Goal: Task Accomplishment & Management: Manage account settings

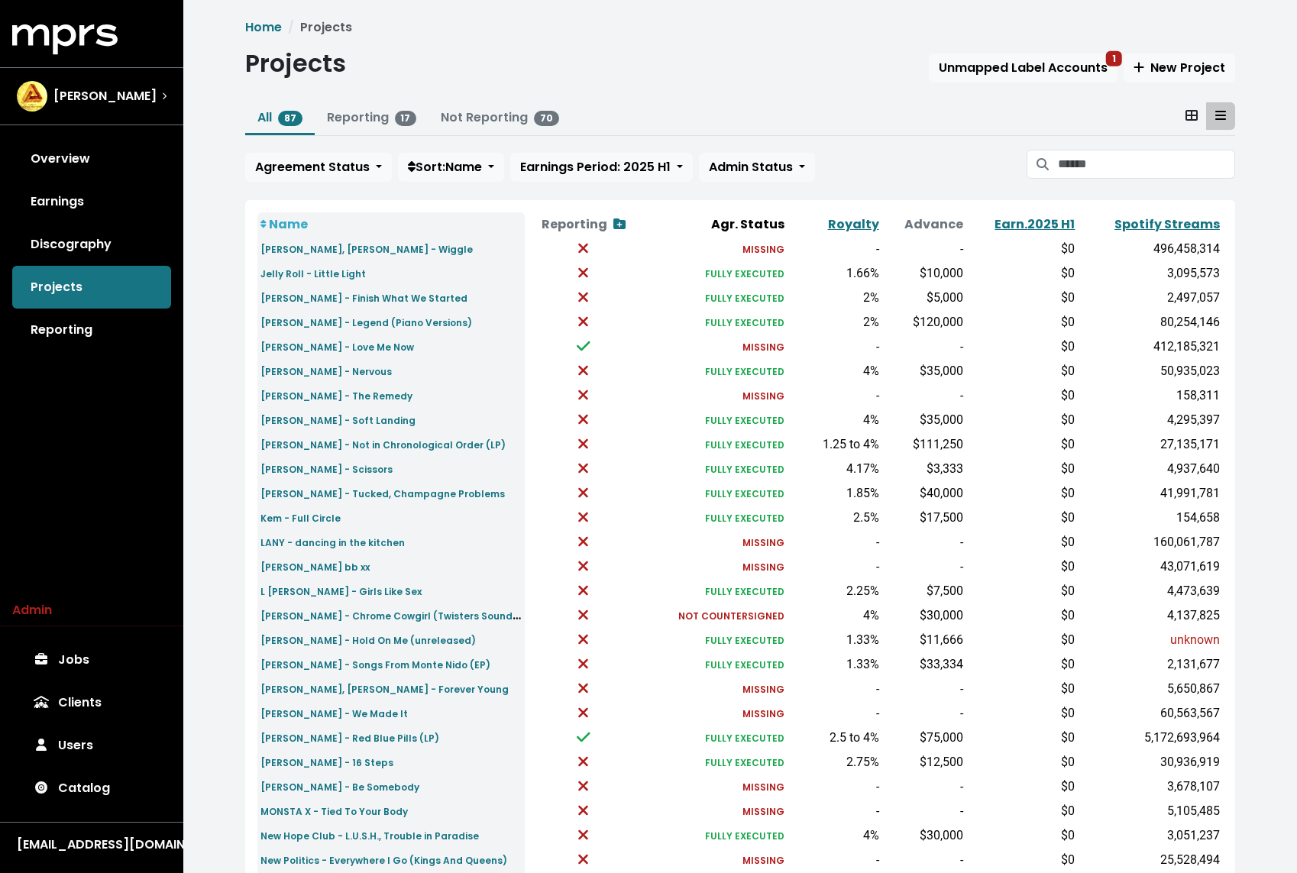
scroll to position [266, 0]
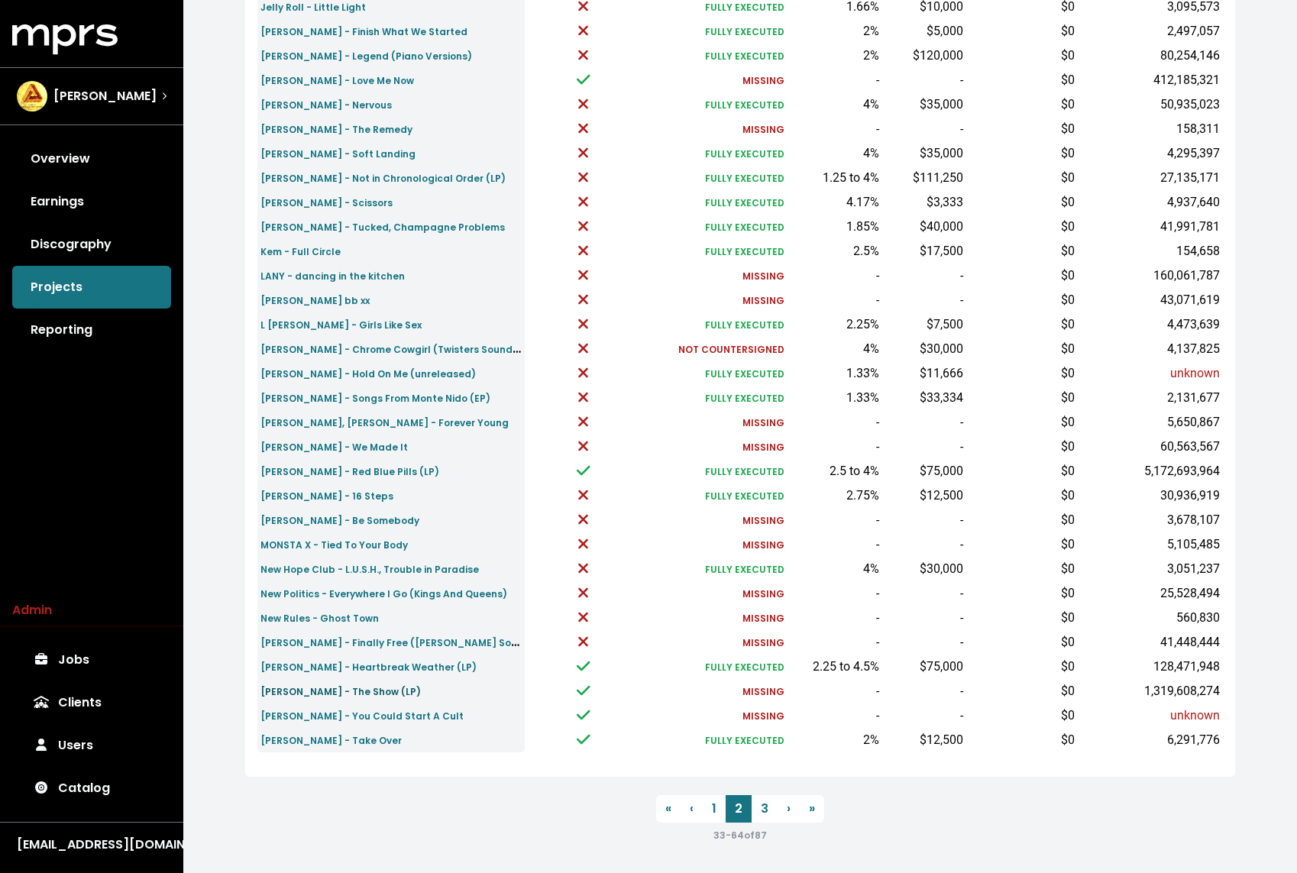
click at [362, 694] on small "Niall Horan - The Show (LP)" at bounding box center [340, 691] width 160 height 13
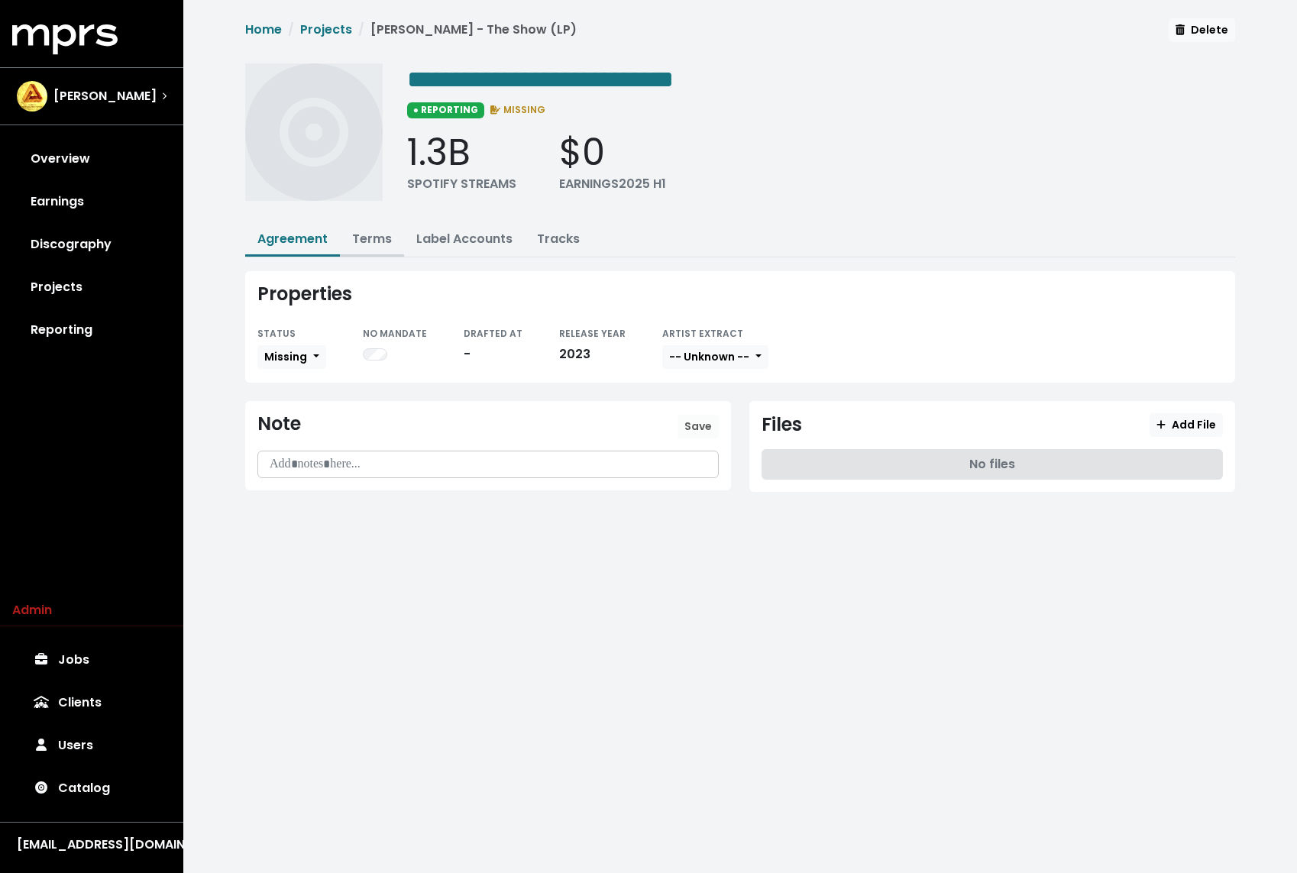
click at [376, 241] on link "Terms" at bounding box center [372, 239] width 40 height 18
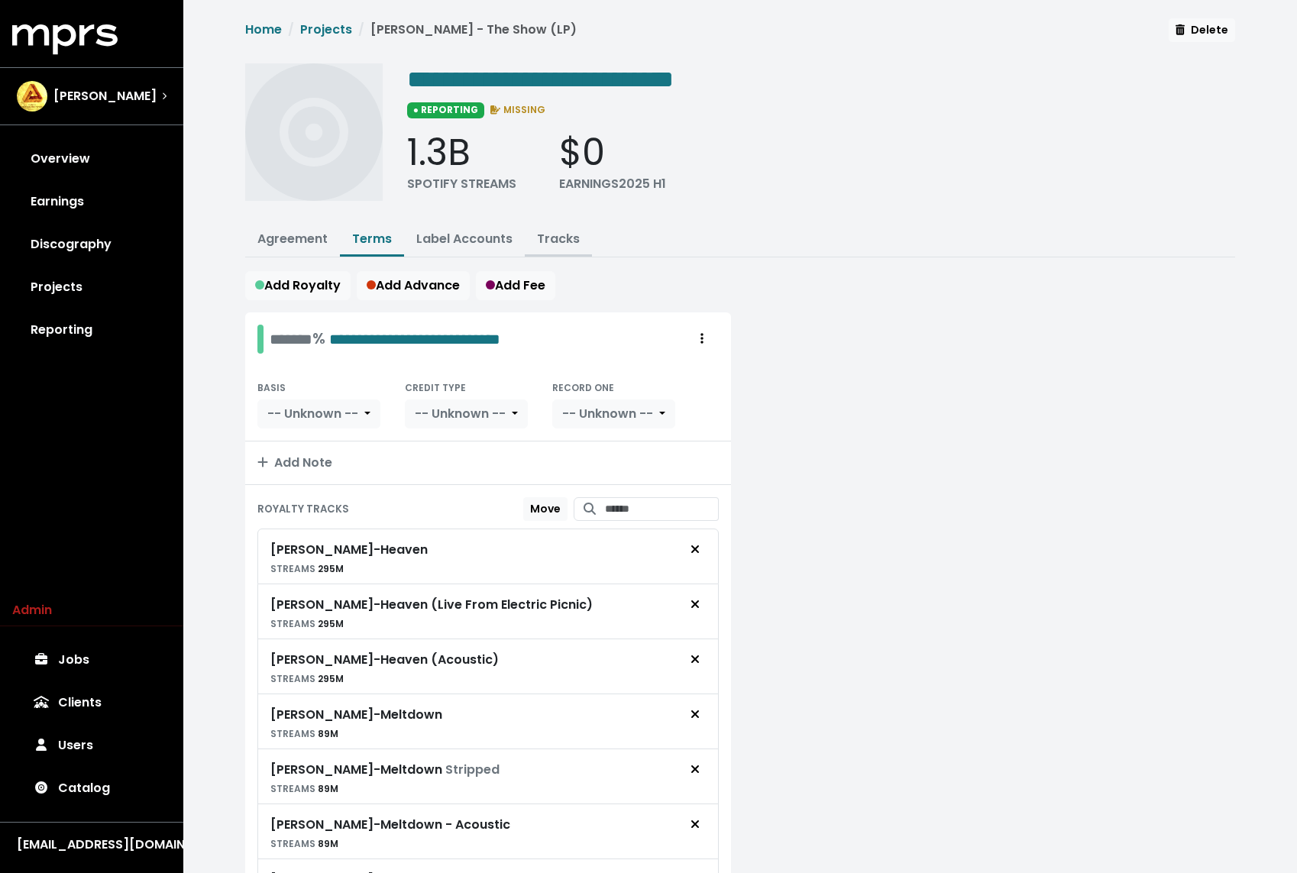
click at [569, 231] on link "Tracks" at bounding box center [558, 239] width 43 height 18
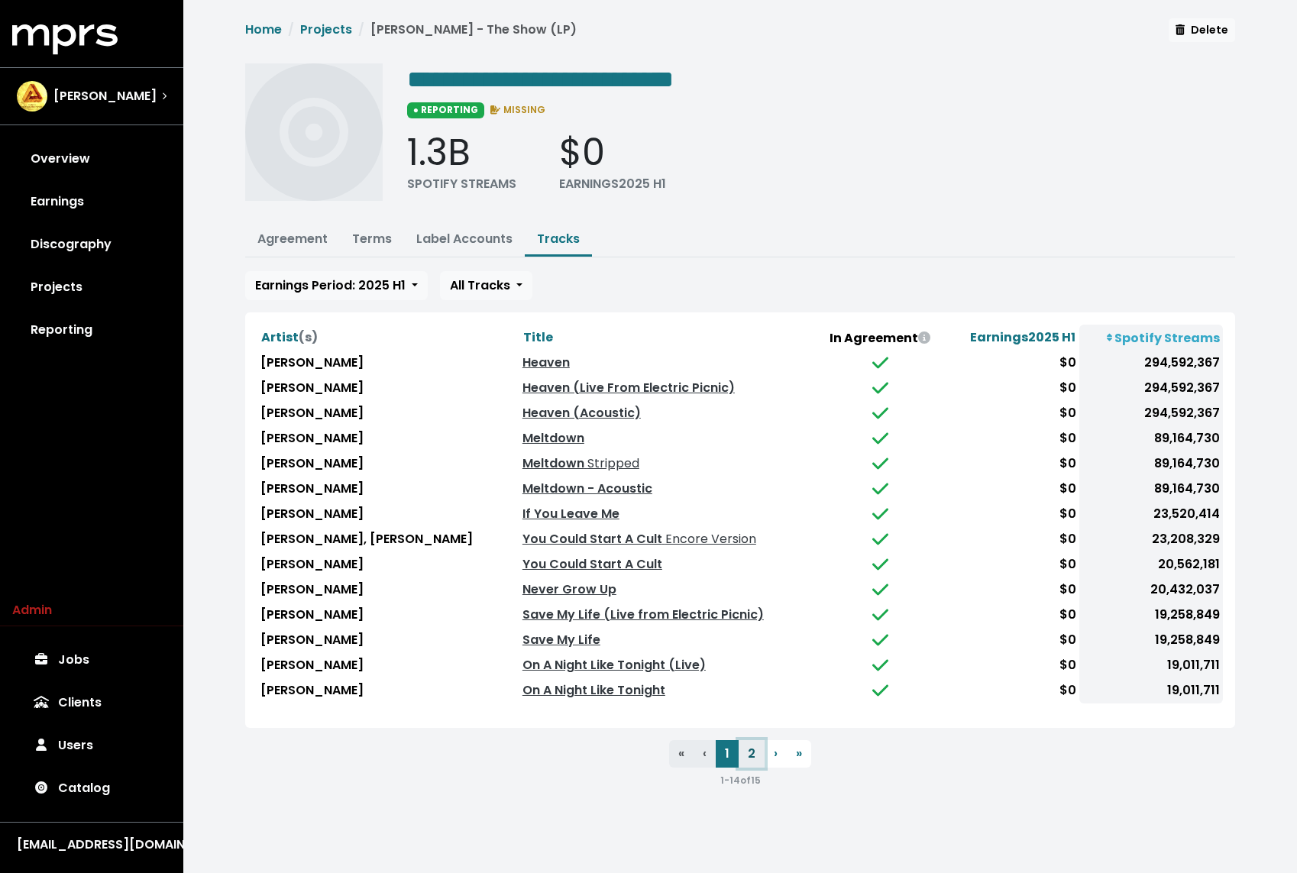
click at [752, 748] on button "2" at bounding box center [751, 753] width 26 height 27
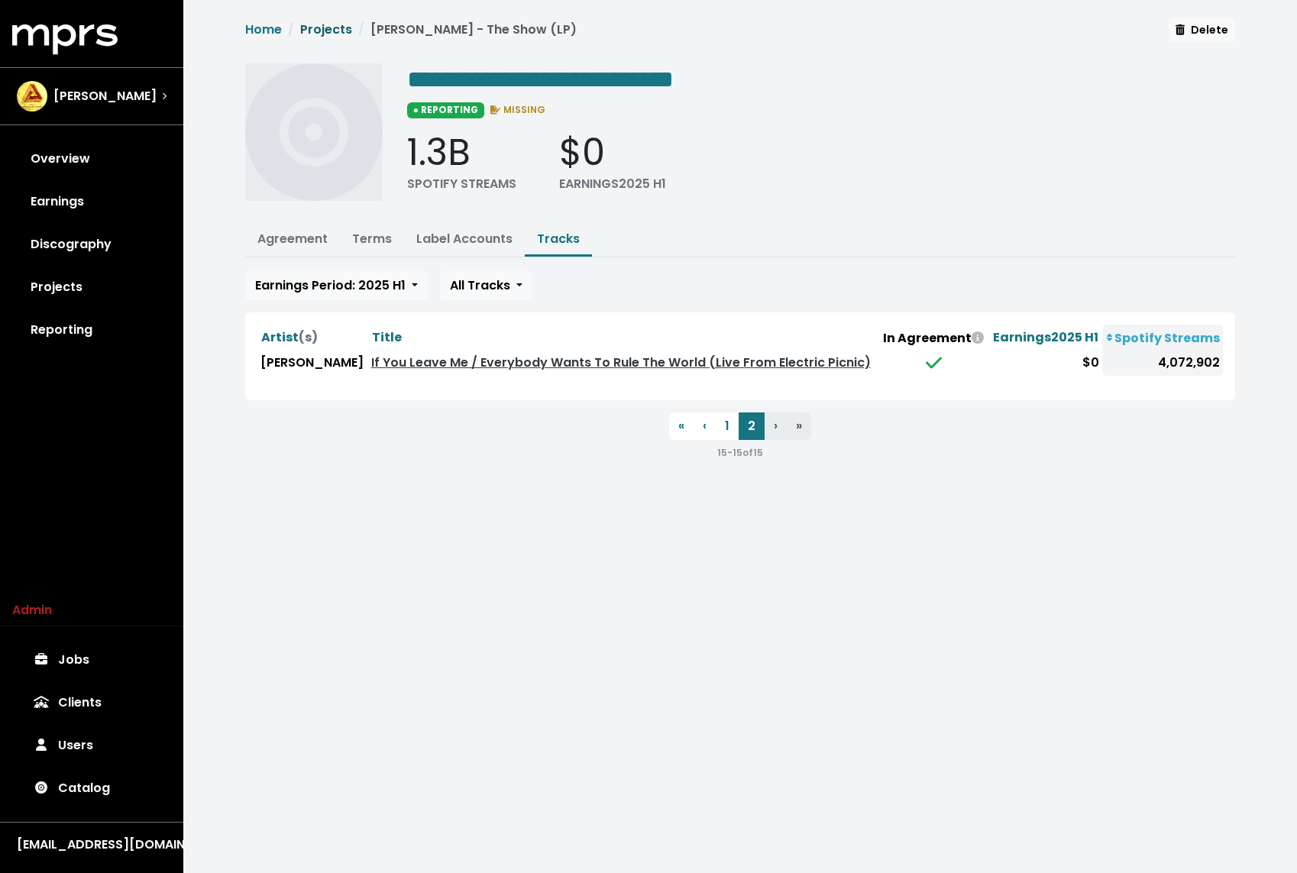
click at [336, 31] on link "Projects" at bounding box center [326, 30] width 52 height 18
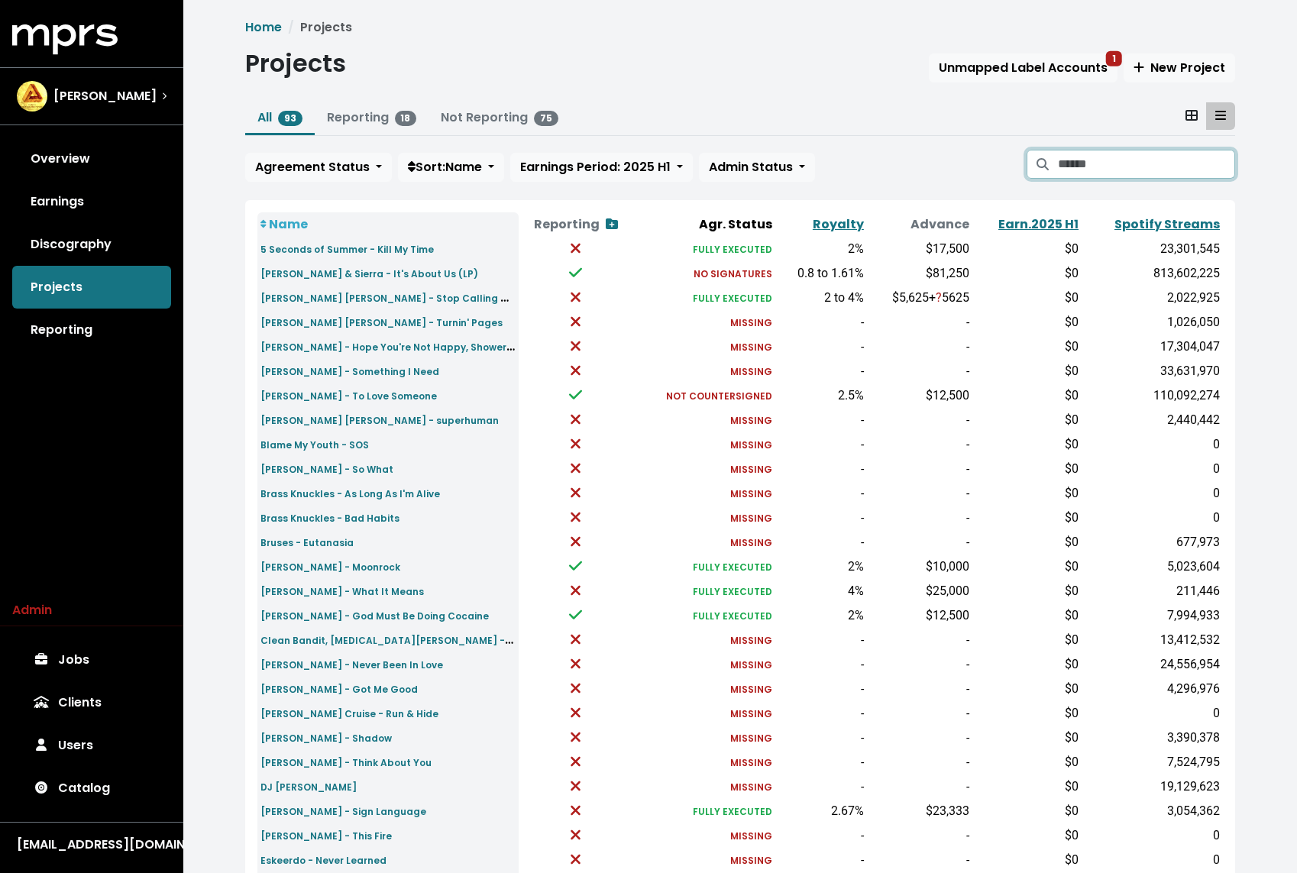
click at [1090, 172] on input "Search projects" at bounding box center [1146, 164] width 177 height 29
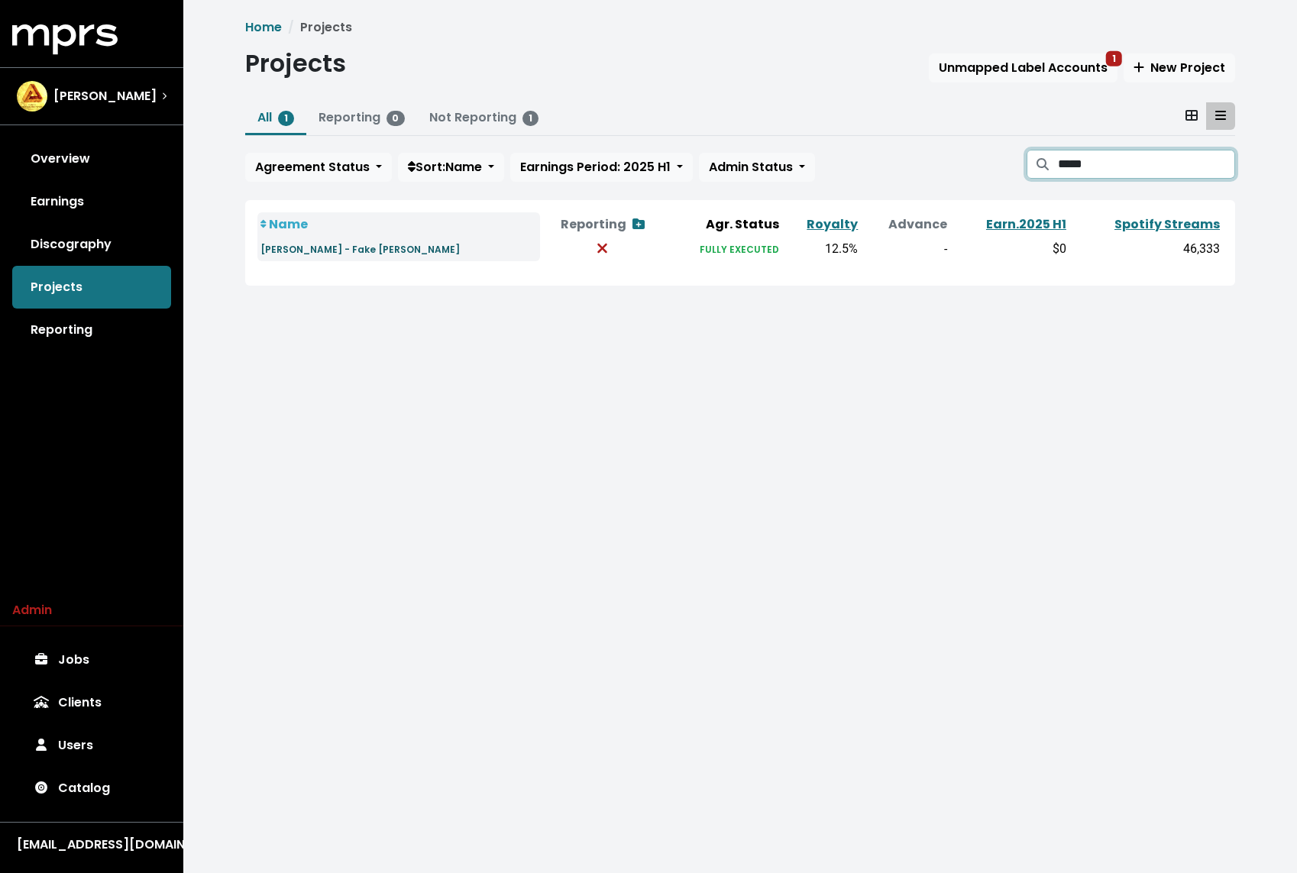
type input "*****"
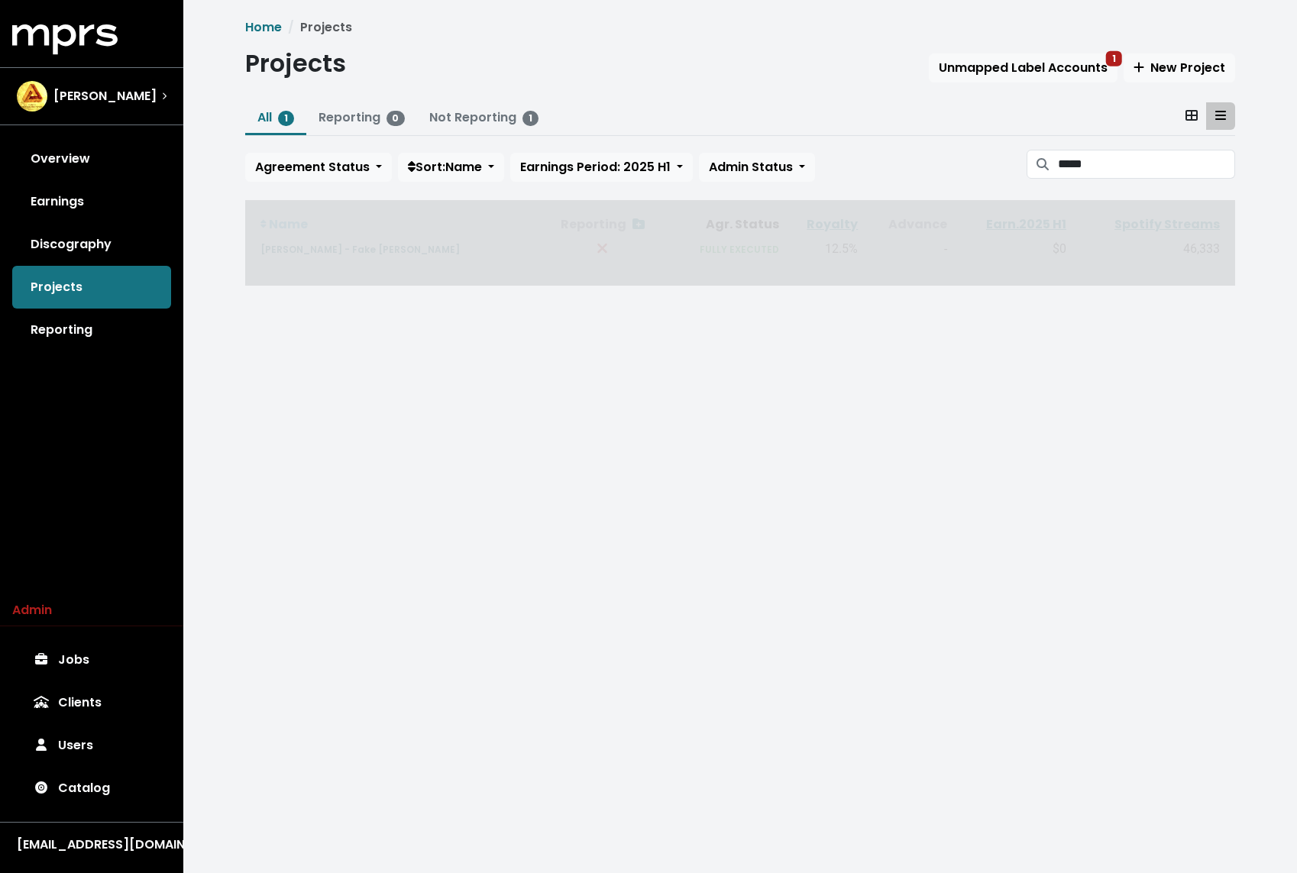
click at [339, 250] on span "Name Reporting Show contracts view Agr. Status Royalty Advance Earn. 2025 H1 Sp…" at bounding box center [740, 243] width 990 height 86
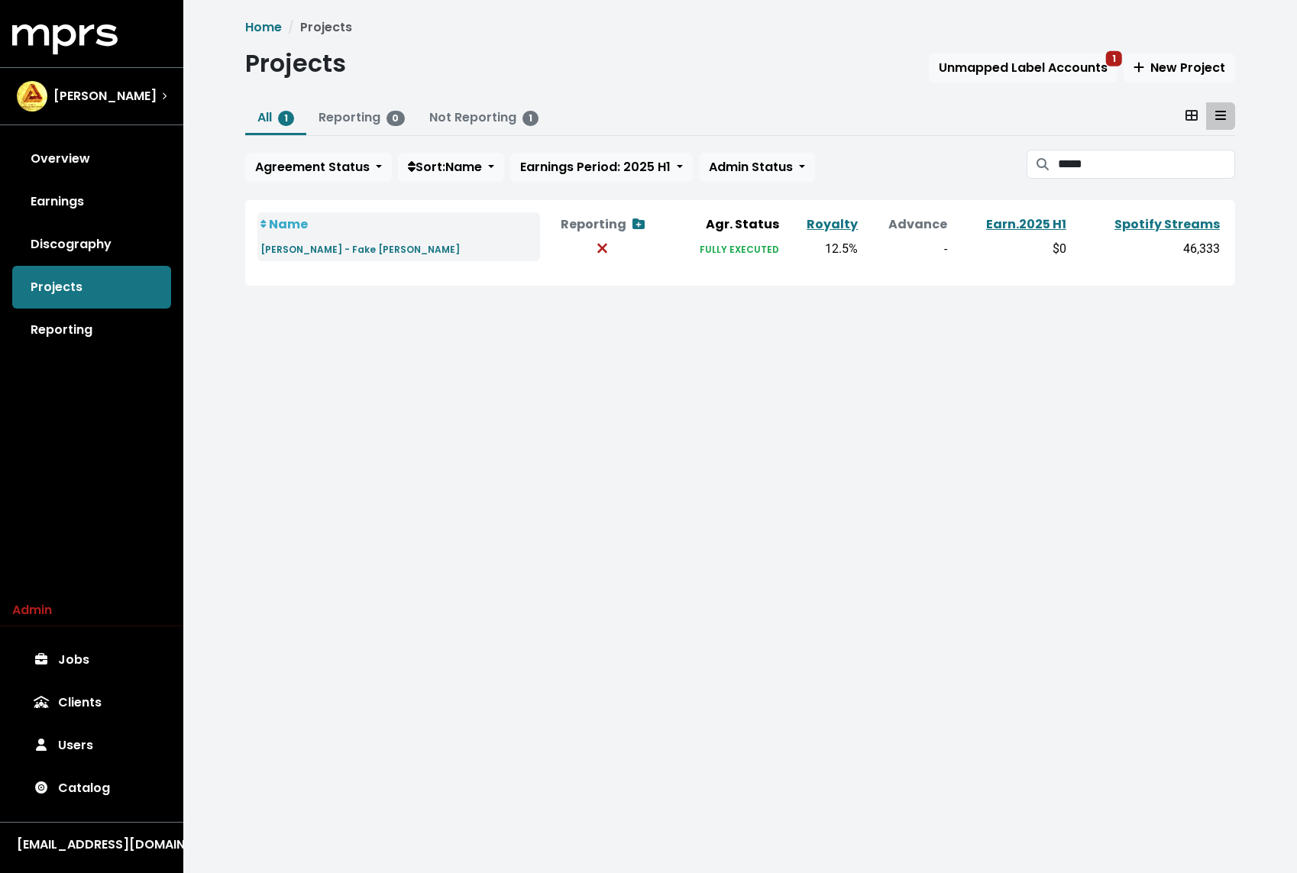
click at [339, 250] on small "Sherwyn - Fake Frenz" at bounding box center [359, 249] width 199 height 13
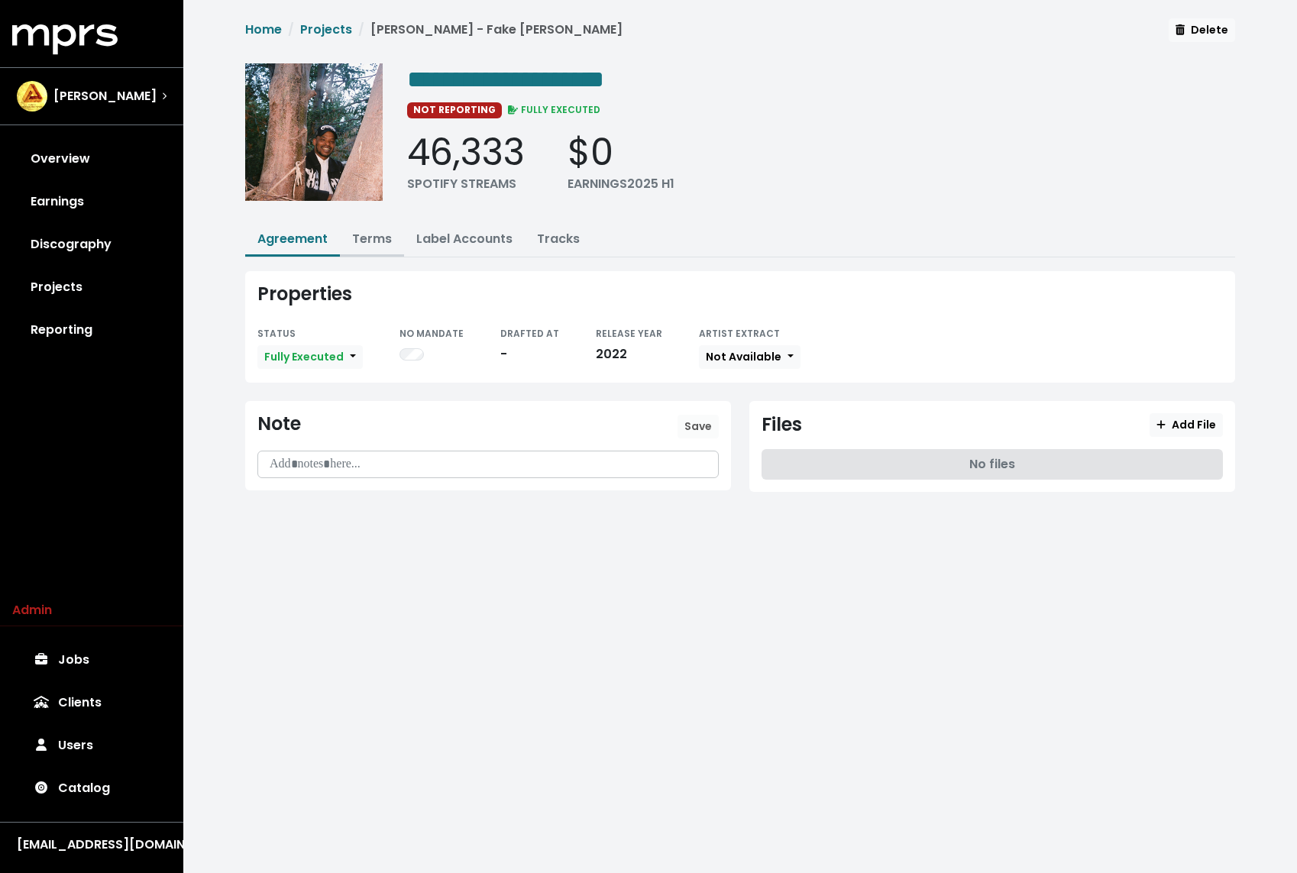
click at [363, 237] on link "Terms" at bounding box center [372, 239] width 40 height 18
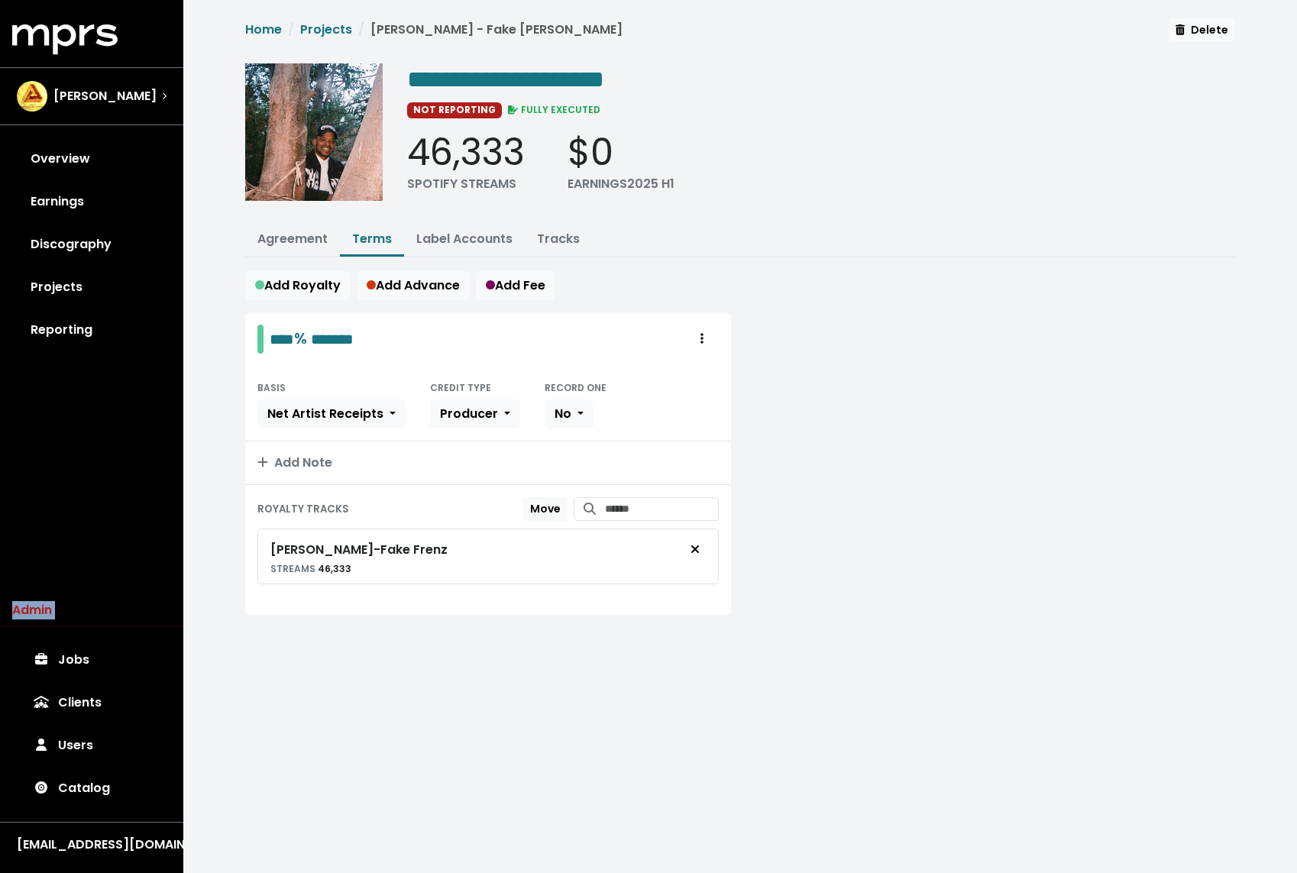
drag, startPoint x: 110, startPoint y: 193, endPoint x: 178, endPoint y: 141, distance: 86.0
click at [174, 141] on div "MPRS Logo John Ryan Overview Earnings Discography Projects Reporting Admin Jobs…" at bounding box center [91, 442] width 183 height 836
click at [336, 32] on link "Projects" at bounding box center [326, 30] width 52 height 18
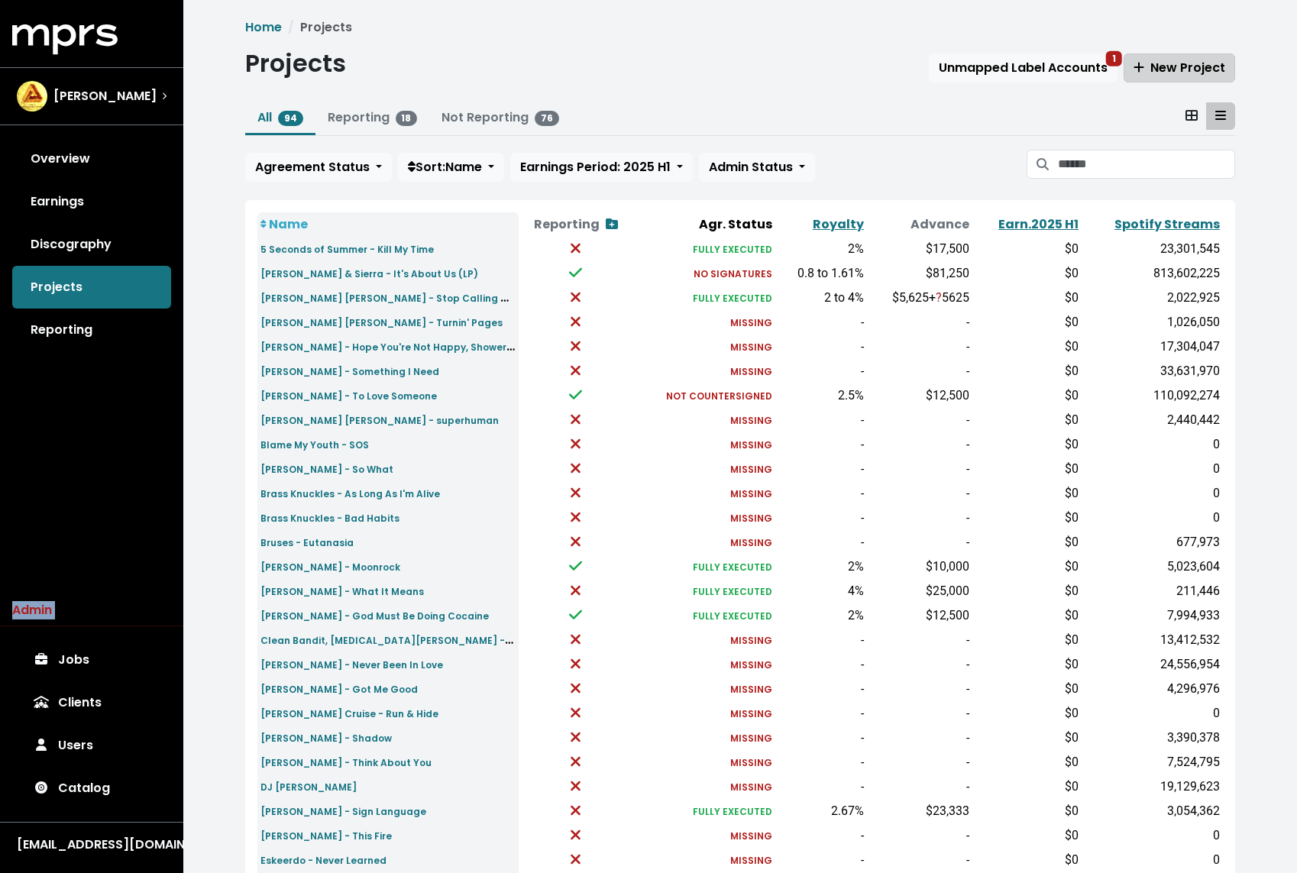
click at [1180, 70] on span "New Project" at bounding box center [1179, 68] width 92 height 18
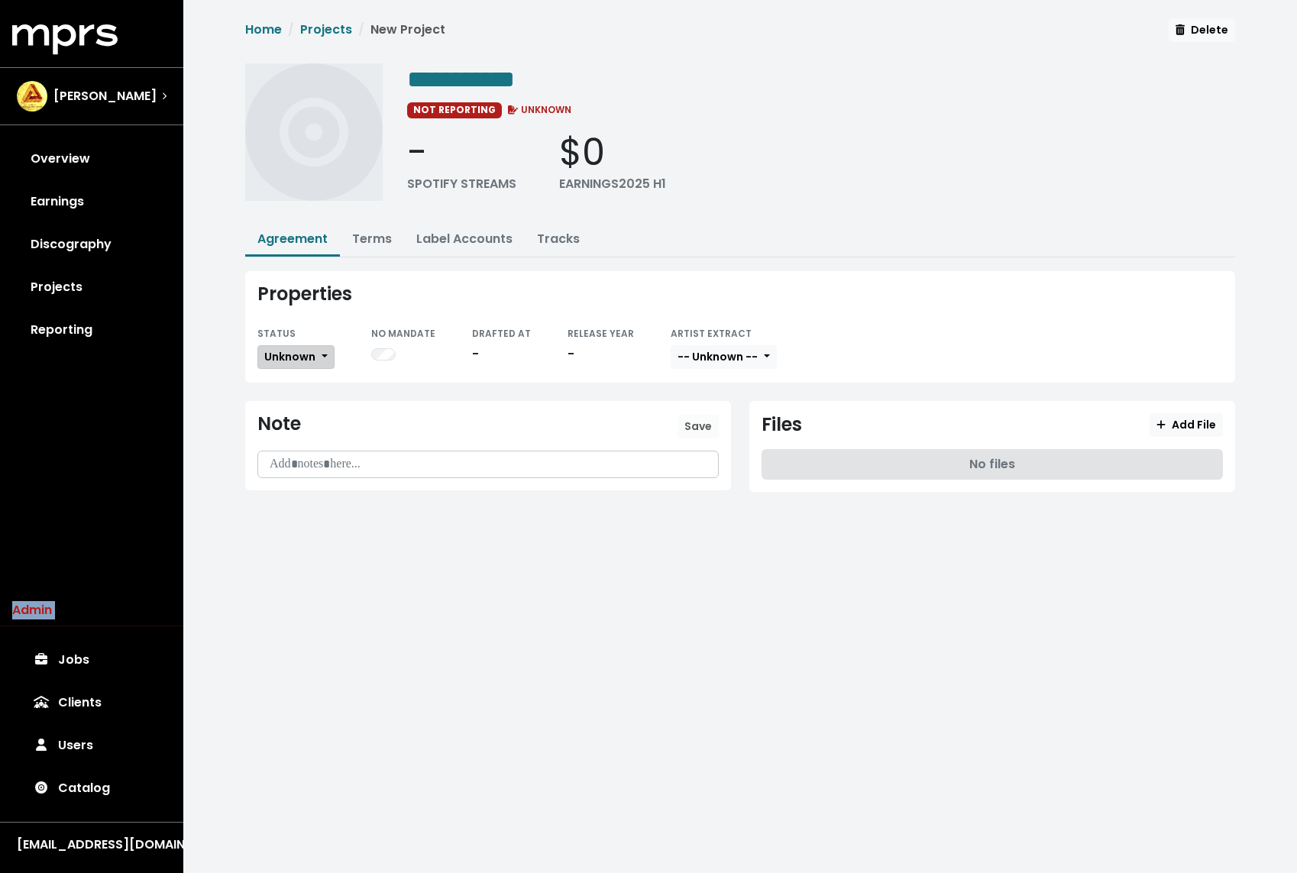
click at [314, 357] on span "Unknown" at bounding box center [289, 356] width 51 height 15
click at [289, 402] on link "Missing" at bounding box center [330, 412] width 144 height 24
click at [386, 234] on link "Terms" at bounding box center [372, 239] width 40 height 18
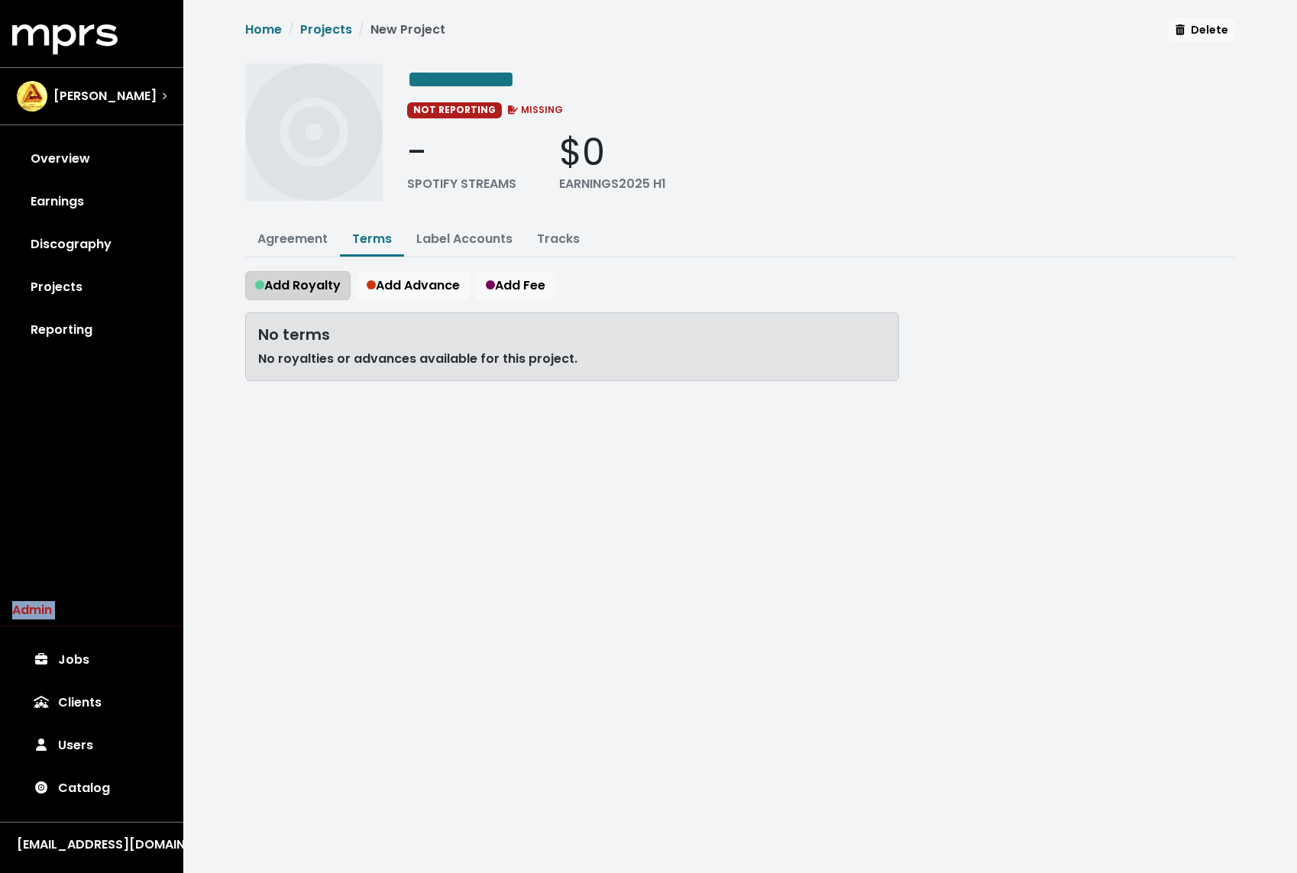
click at [312, 292] on button "Add Royalty" at bounding box center [297, 285] width 105 height 29
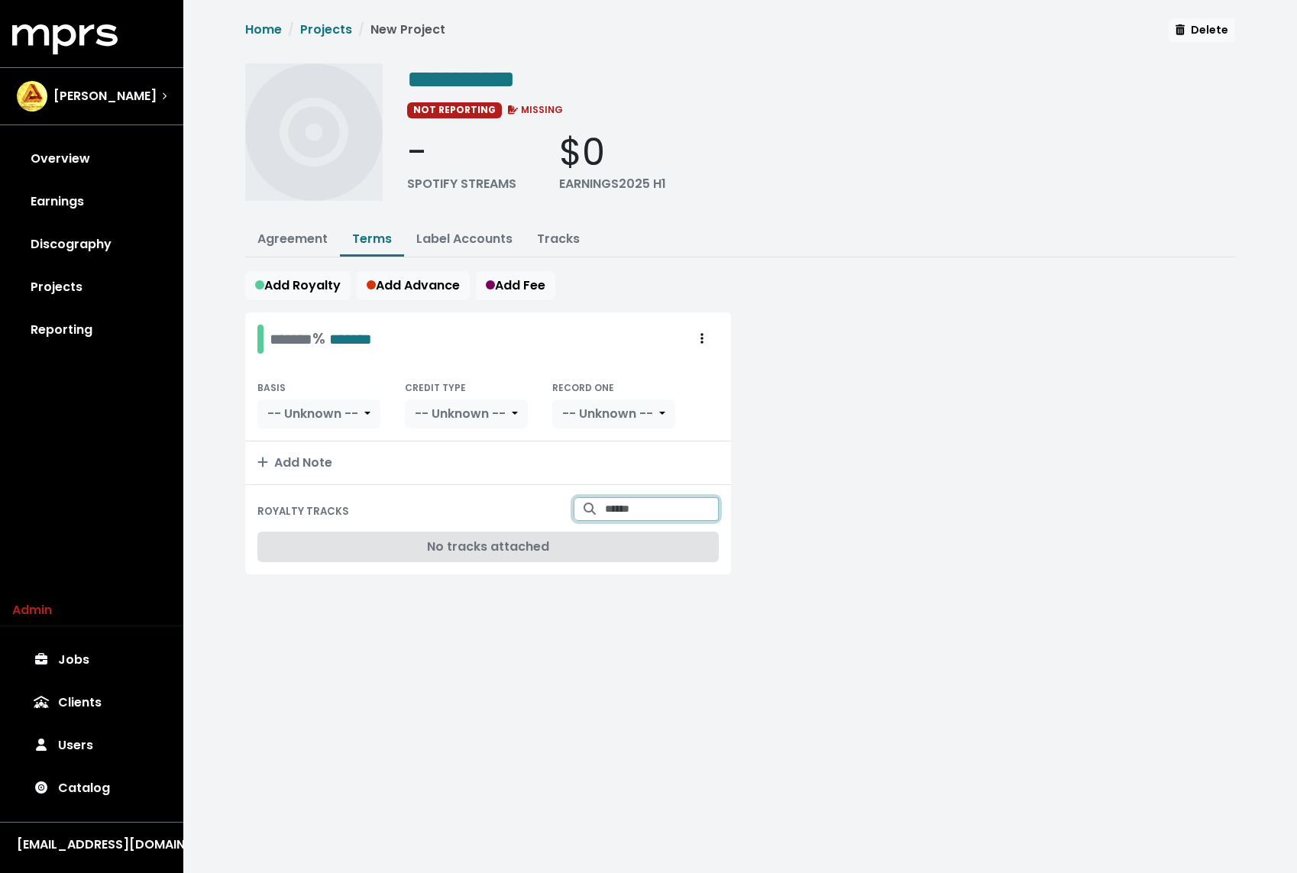
click at [622, 502] on input "Search for tracks by title and link them to this royalty" at bounding box center [662, 509] width 114 height 24
type input "*******"
click at [626, 573] on span "Sherwyn - Star Fucker" at bounding box center [636, 586] width 98 height 31
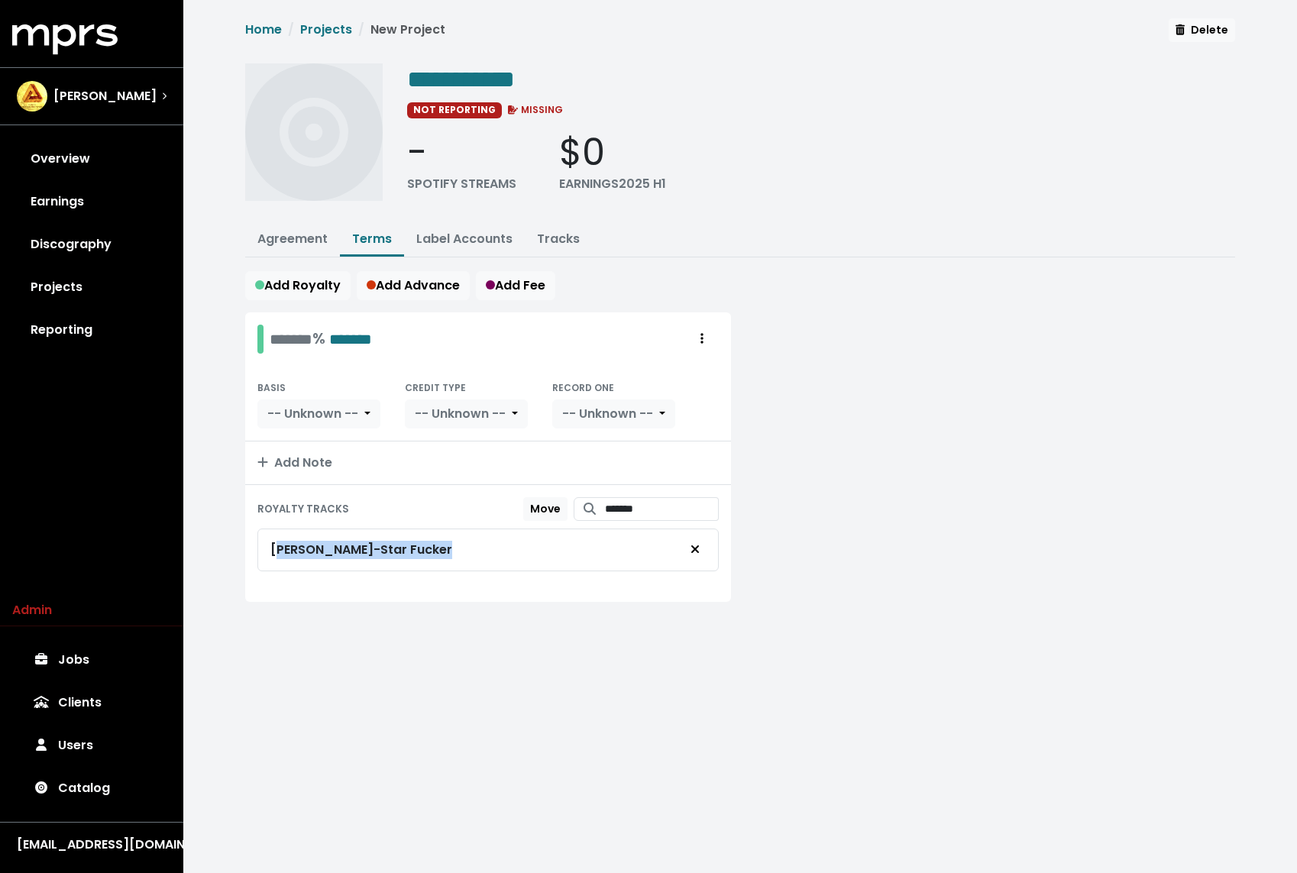
drag, startPoint x: 427, startPoint y: 543, endPoint x: 275, endPoint y: 543, distance: 152.0
click at [275, 543] on div "Sherwyn - Star Fucker" at bounding box center [487, 549] width 435 height 29
copy div "Sherwyn - Star Fucker"
click at [447, 75] on span "**********" at bounding box center [461, 79] width 108 height 24
paste span "Edit value"
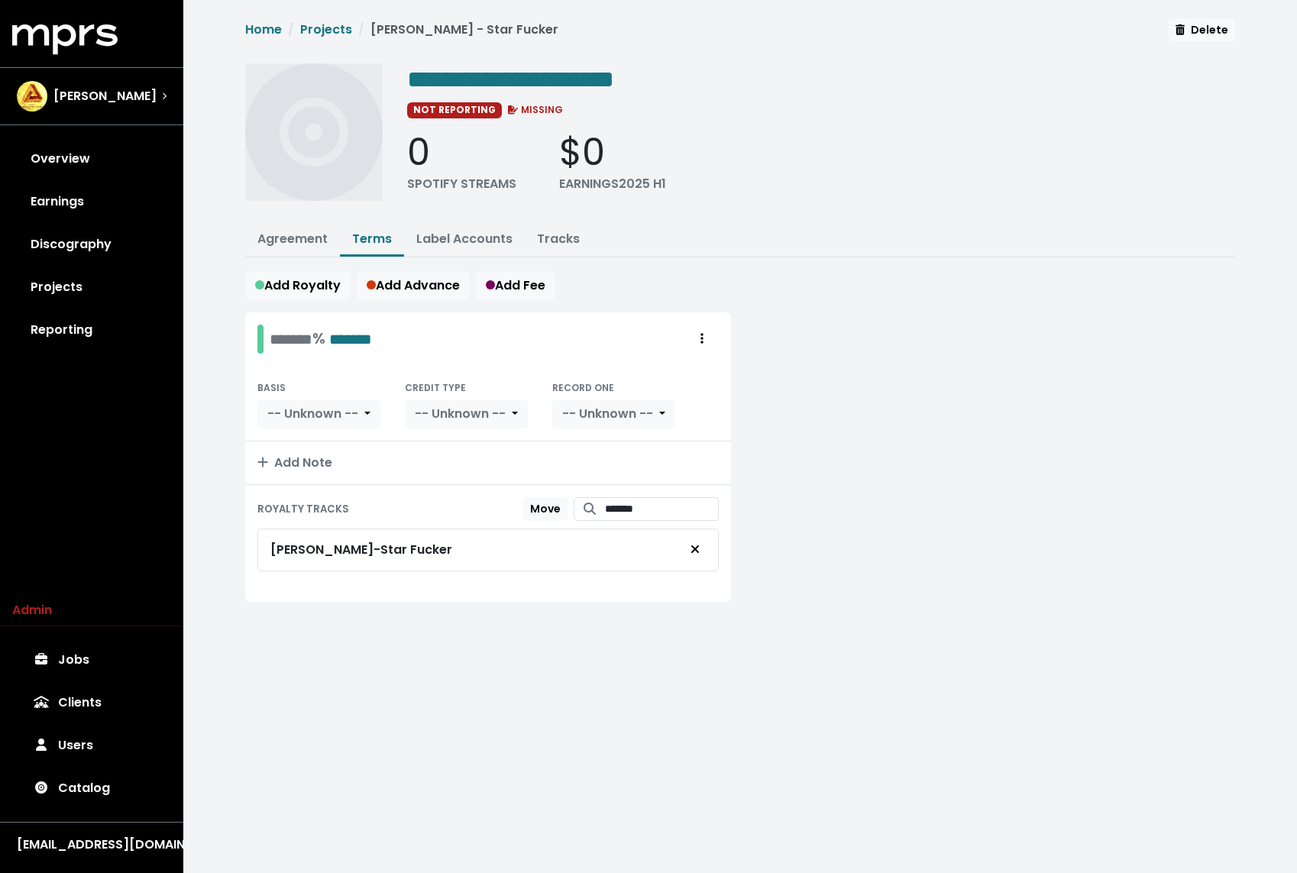
click at [832, 136] on div "0 SPOTIFY STREAMS $0 EARNINGS 2025 H1" at bounding box center [821, 162] width 828 height 63
click at [110, 286] on link "Projects" at bounding box center [91, 287] width 159 height 43
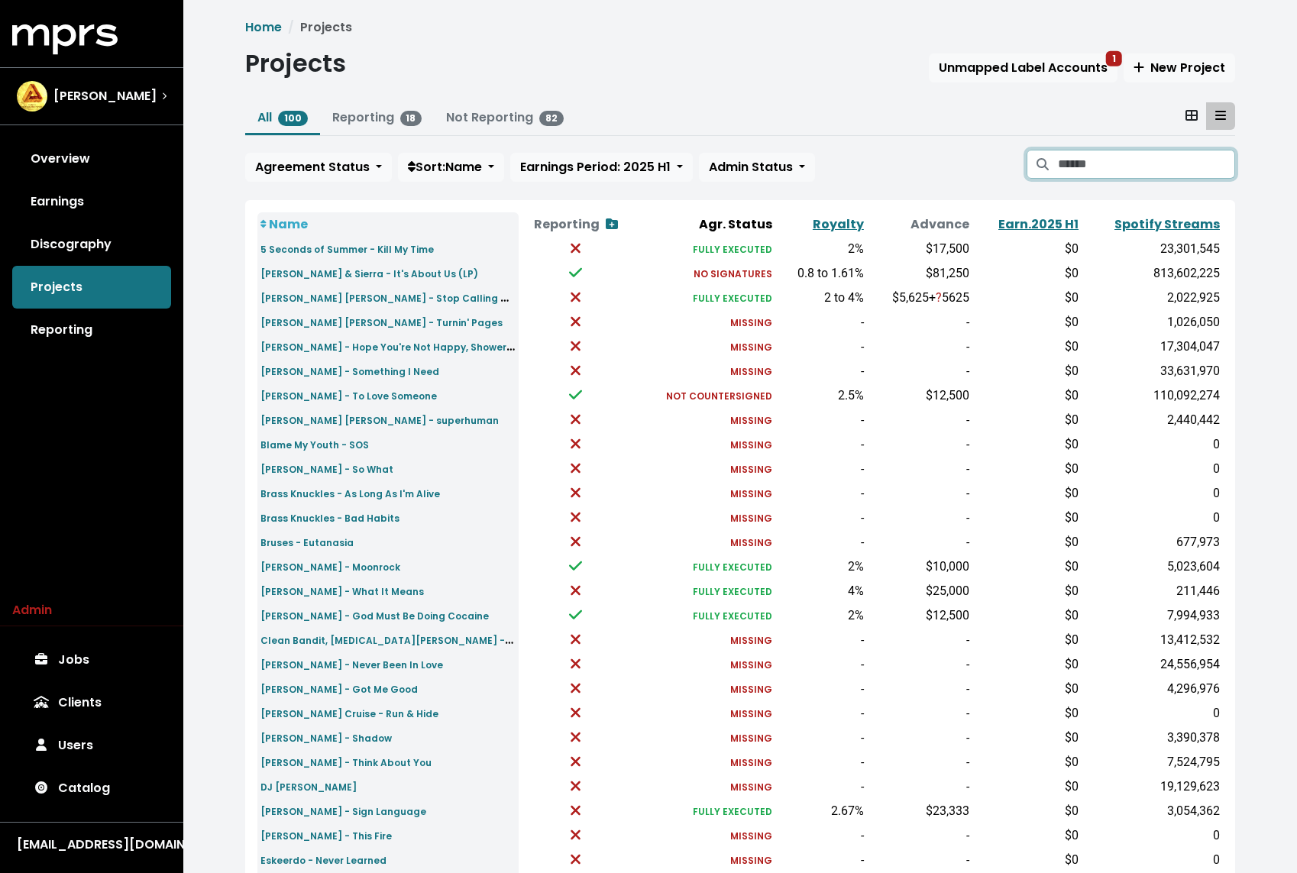
click at [1121, 175] on input "Search projects" at bounding box center [1146, 164] width 177 height 29
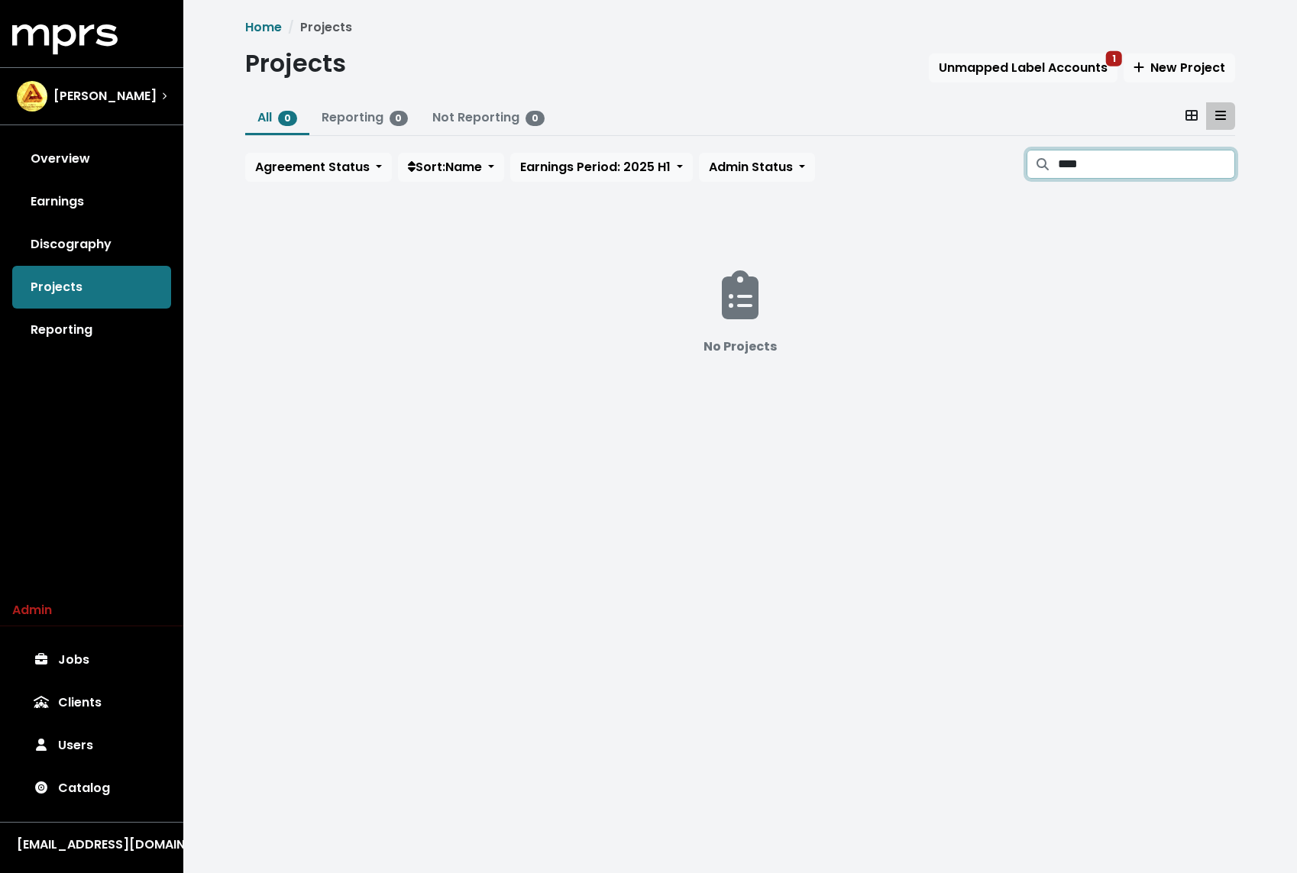
type input "****"
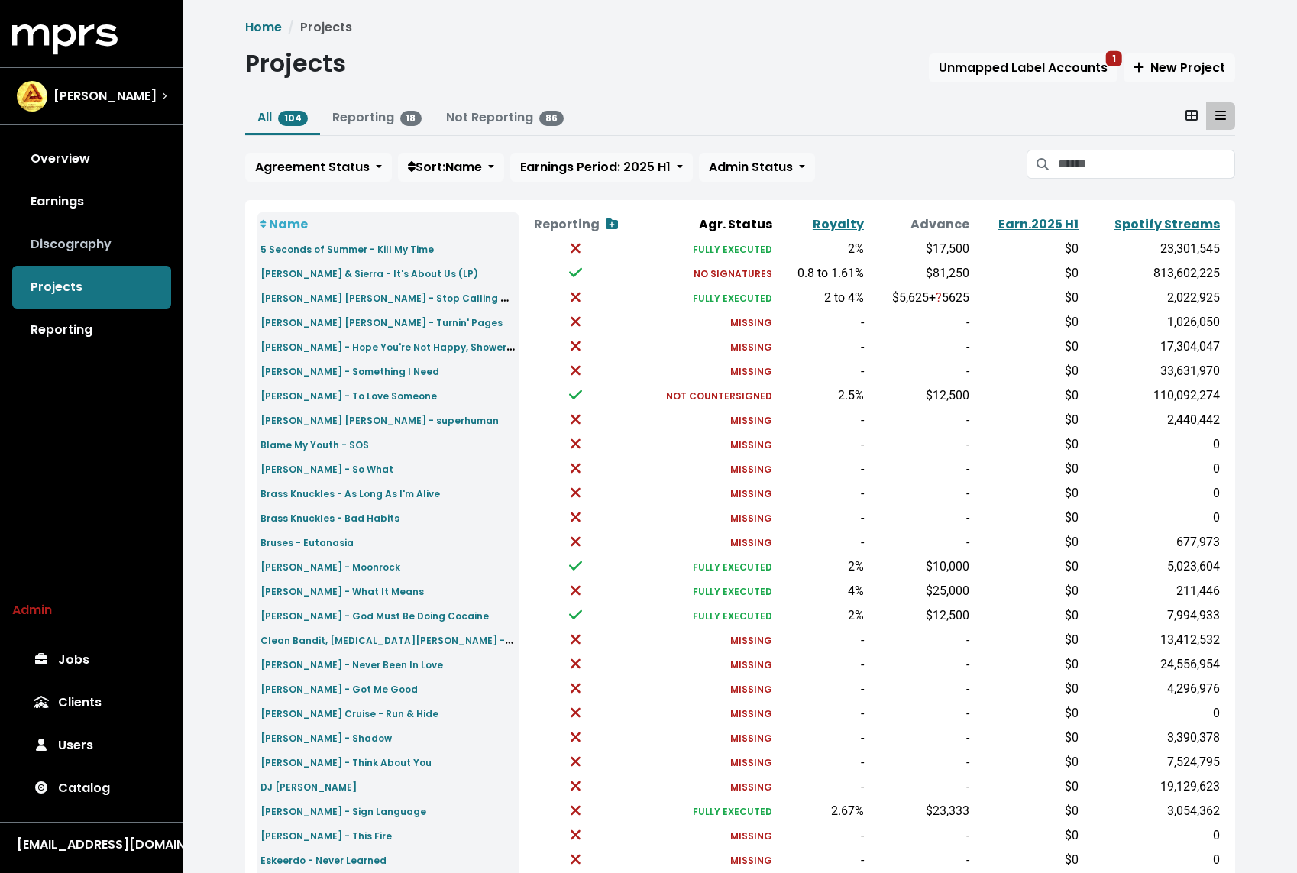
click at [86, 232] on link "Discography" at bounding box center [91, 244] width 159 height 43
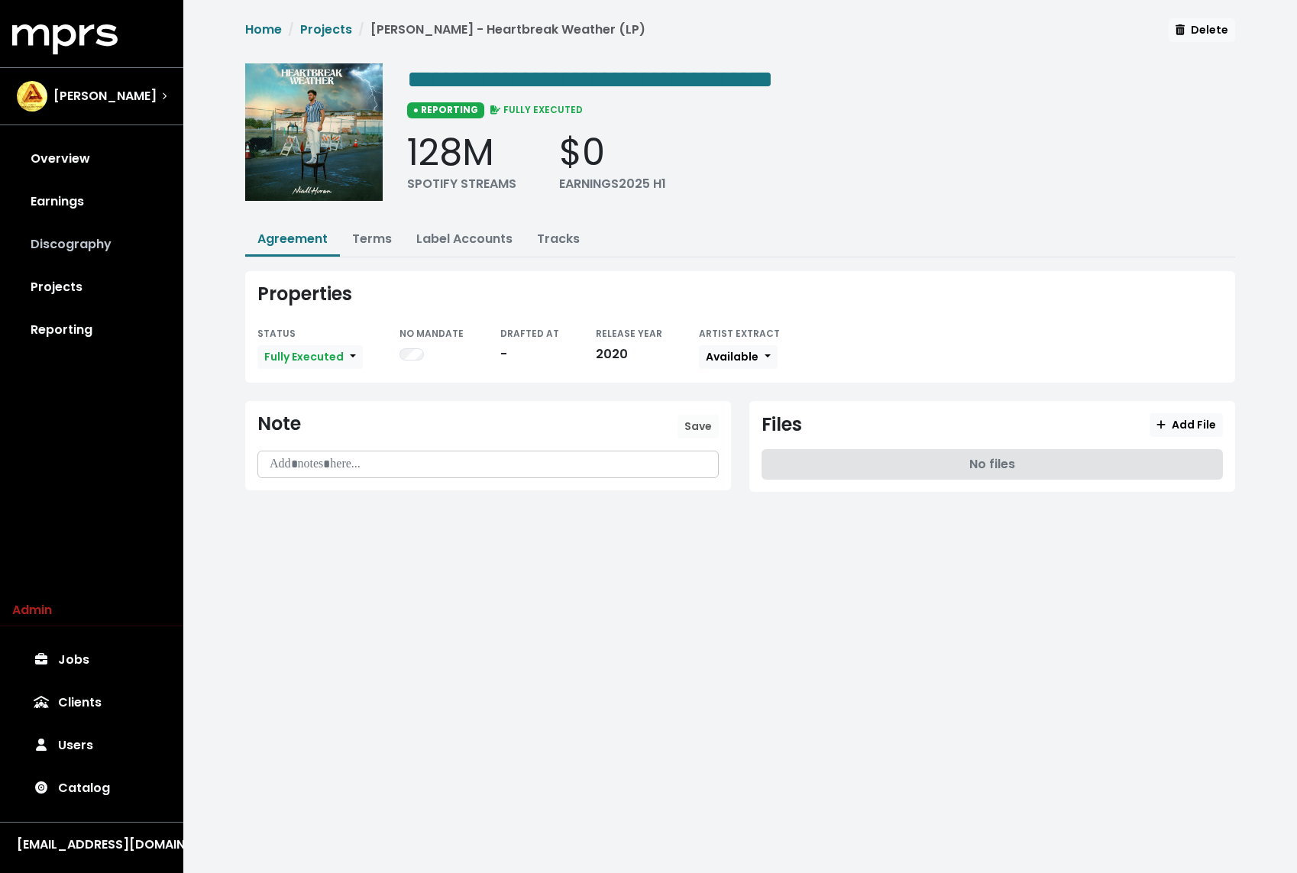
click at [99, 243] on link "Discography" at bounding box center [91, 244] width 159 height 43
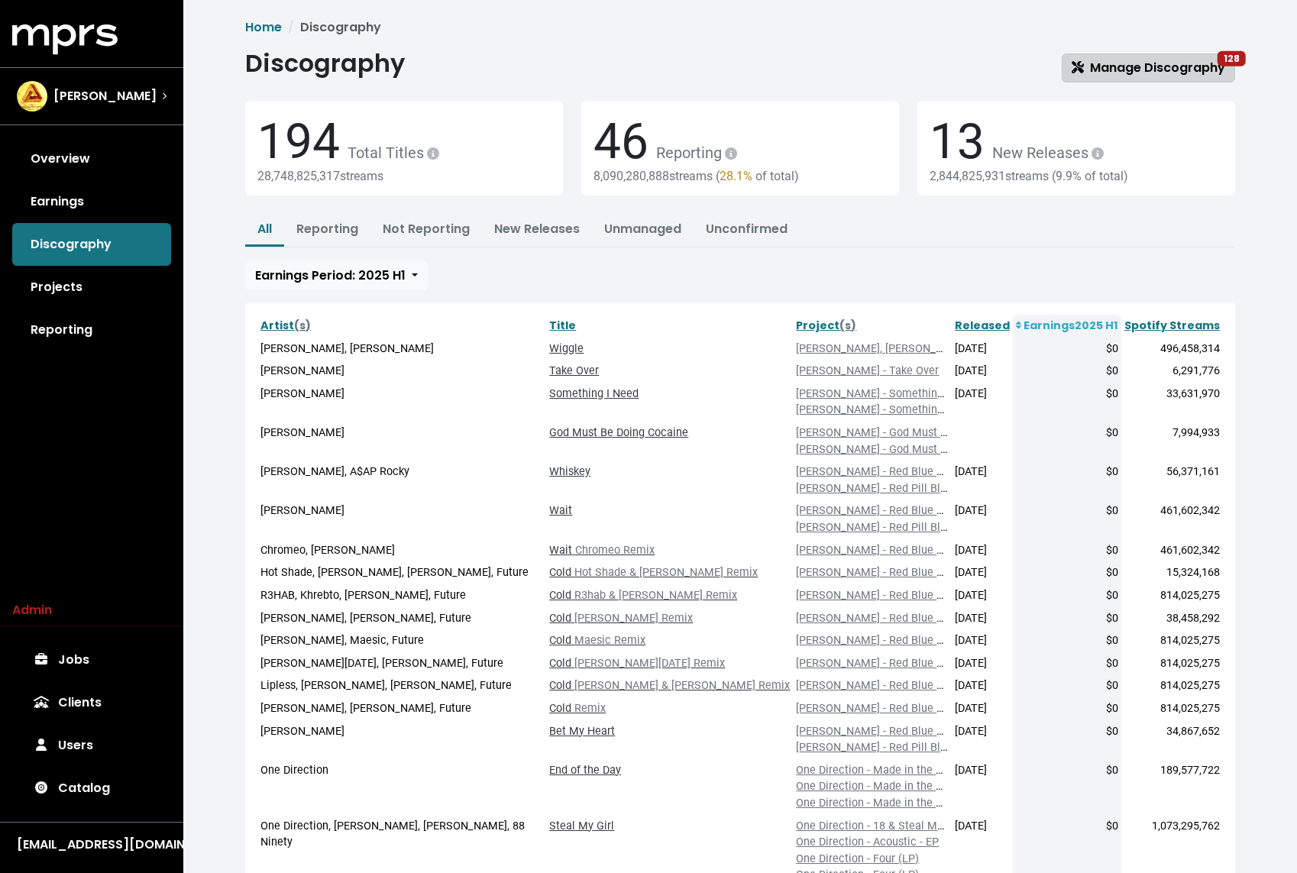
click at [1171, 59] on span "Manage Discography 128" at bounding box center [1147, 68] width 153 height 18
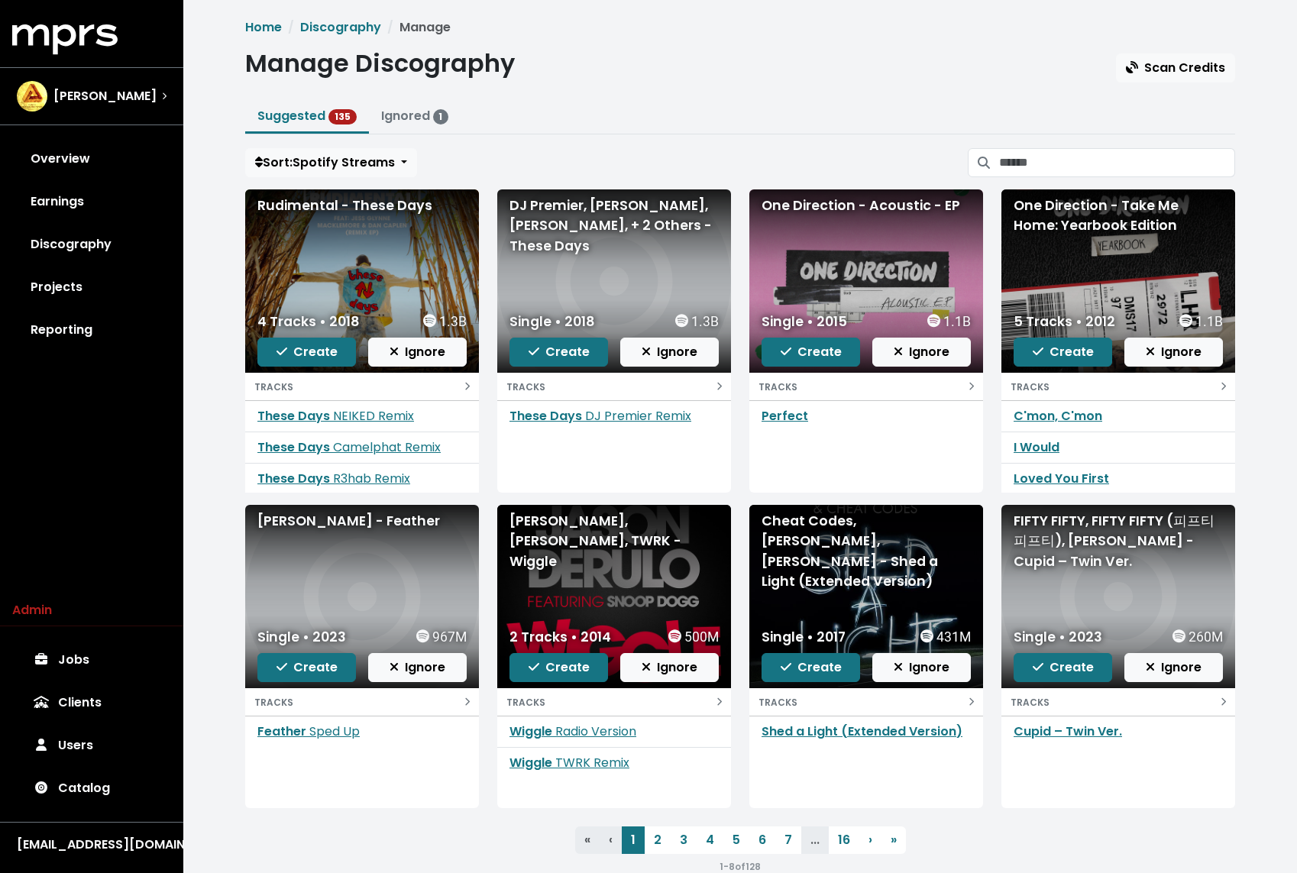
click at [1077, 145] on div "Home Discography Manage Manage Discography Scan Credits Suggested 135 Ignored 1…" at bounding box center [740, 446] width 1008 height 857
click at [1070, 159] on input "Search suggested projects" at bounding box center [1117, 162] width 236 height 29
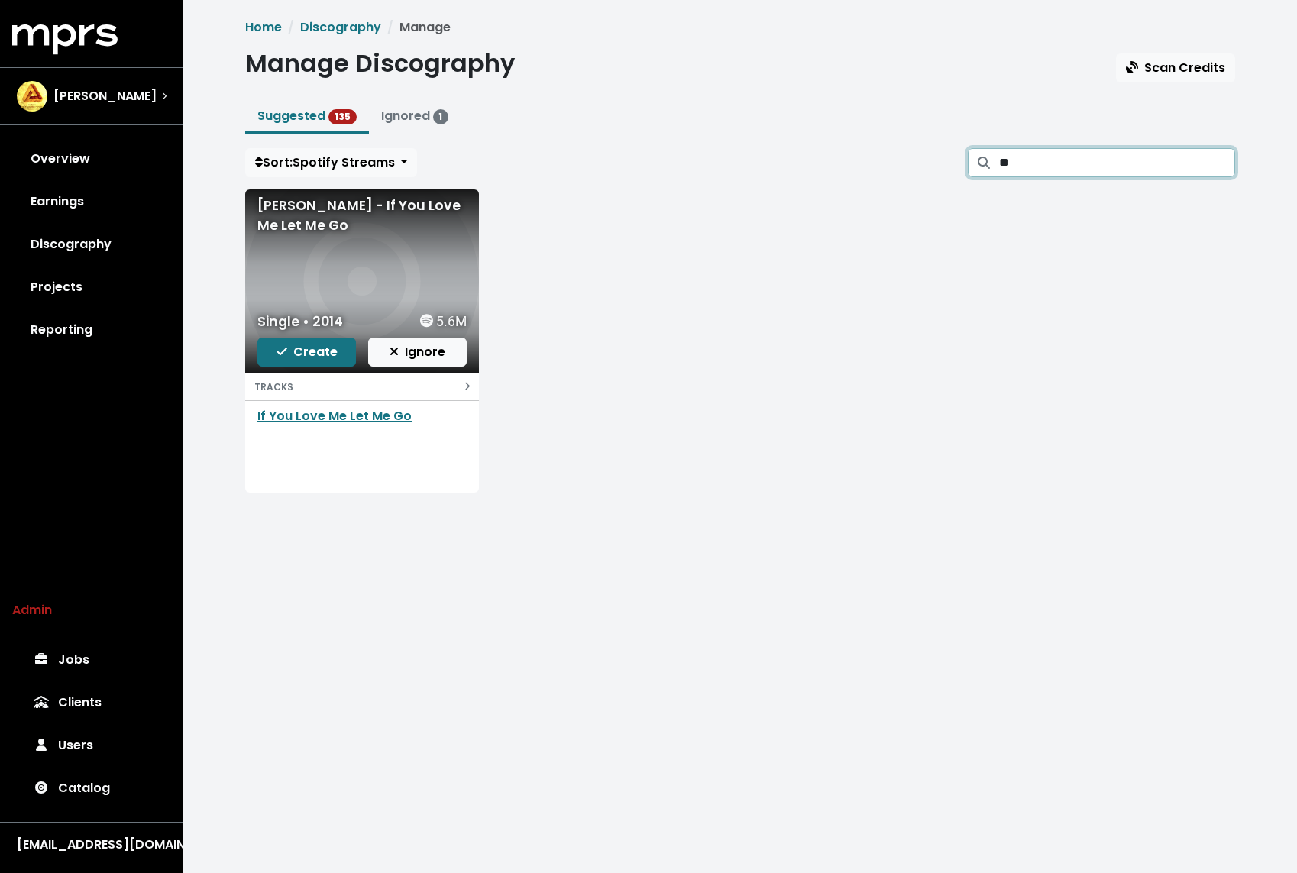
type input "*"
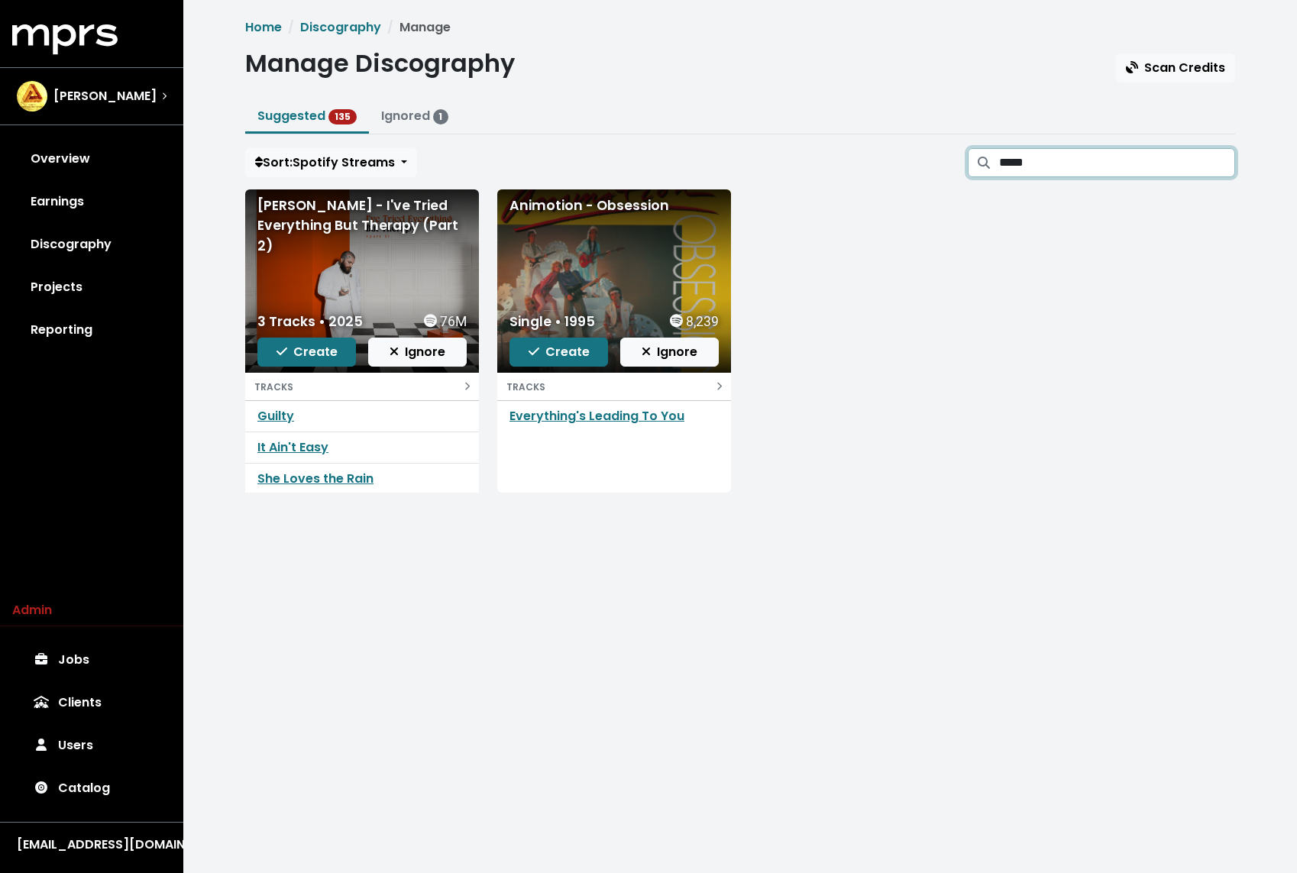
drag, startPoint x: 1081, startPoint y: 157, endPoint x: 845, endPoint y: 157, distance: 236.7
click at [845, 157] on div "Sort: Spotify Streams *****" at bounding box center [740, 162] width 990 height 29
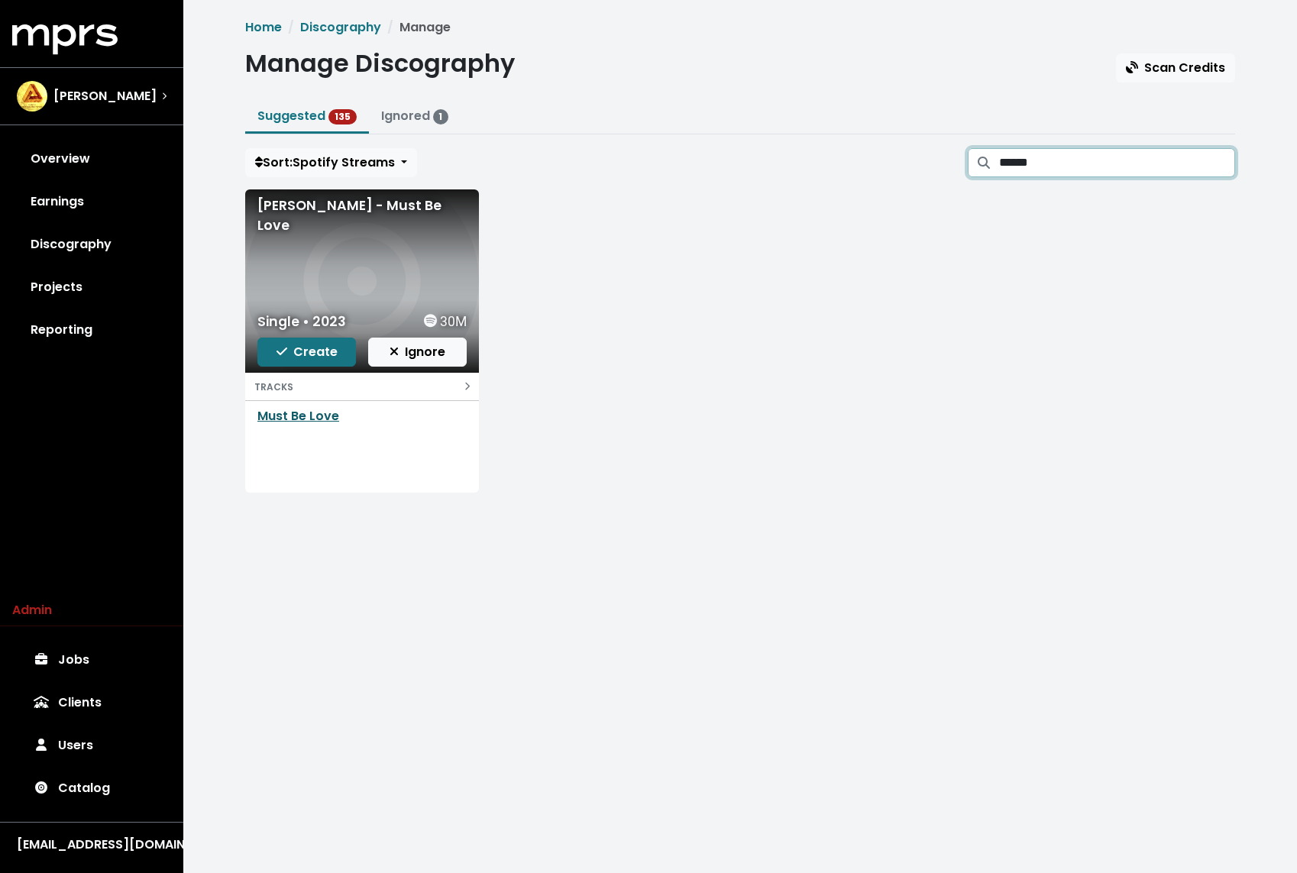
type input "******"
click at [287, 418] on link "Must Be Love" at bounding box center [298, 416] width 82 height 18
click at [309, 350] on span "Create" at bounding box center [306, 352] width 61 height 18
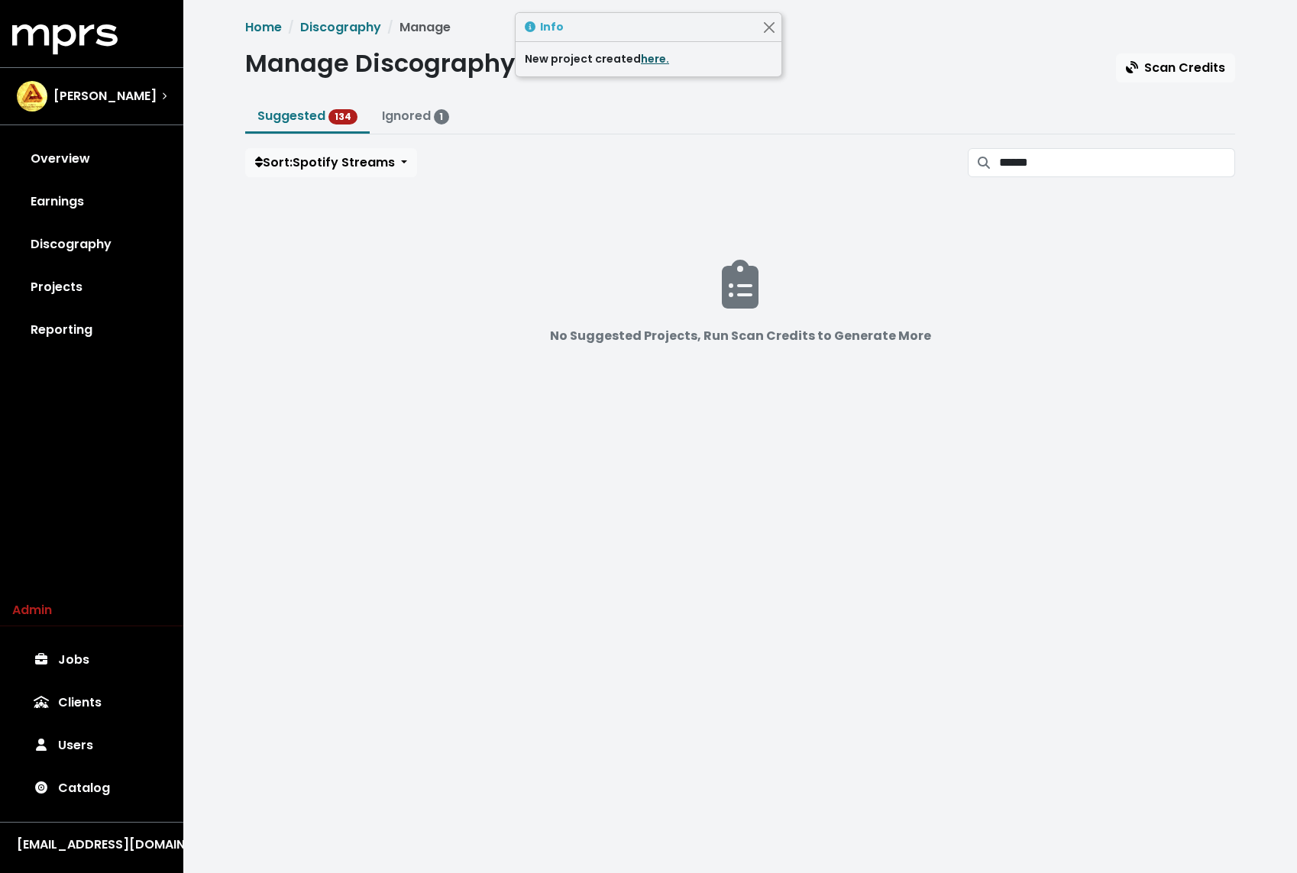
click at [651, 57] on link "here." at bounding box center [655, 58] width 28 height 15
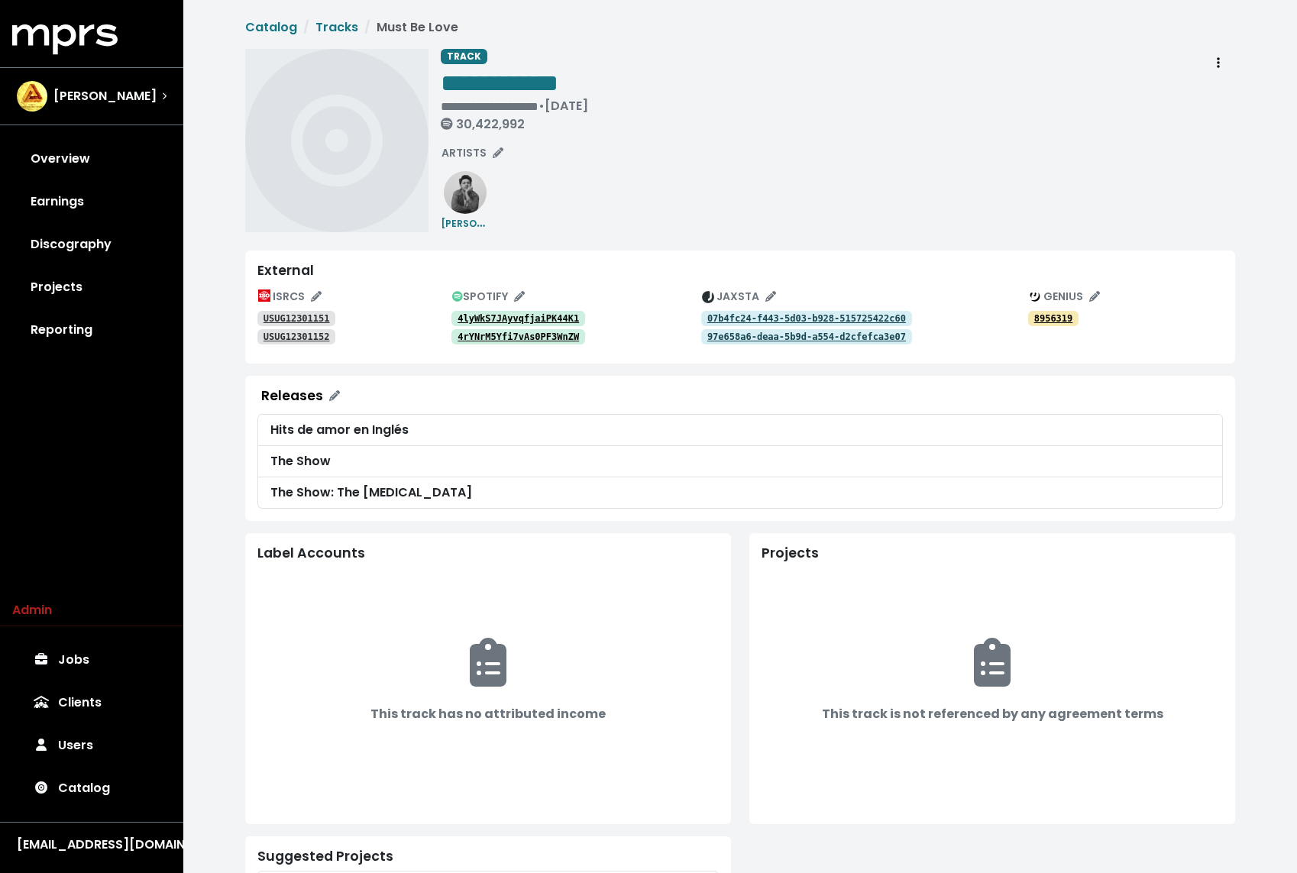
click at [518, 313] on tt "4lyWkS7JAyvqfjaiPK44K1" at bounding box center [517, 318] width 121 height 11
click at [100, 250] on link "Discography" at bounding box center [91, 244] width 159 height 43
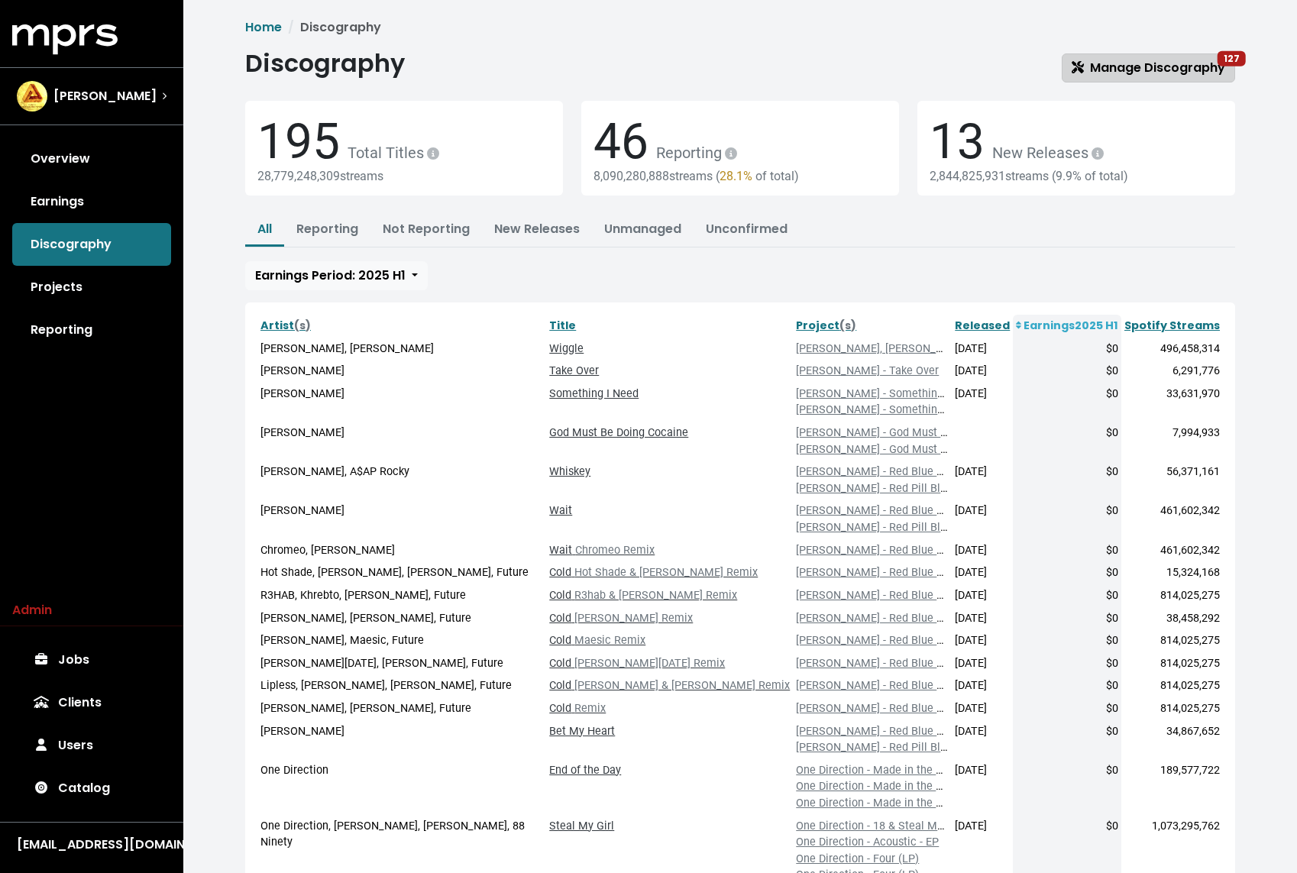
click at [1111, 54] on link "Manage Discography 127" at bounding box center [1147, 67] width 173 height 29
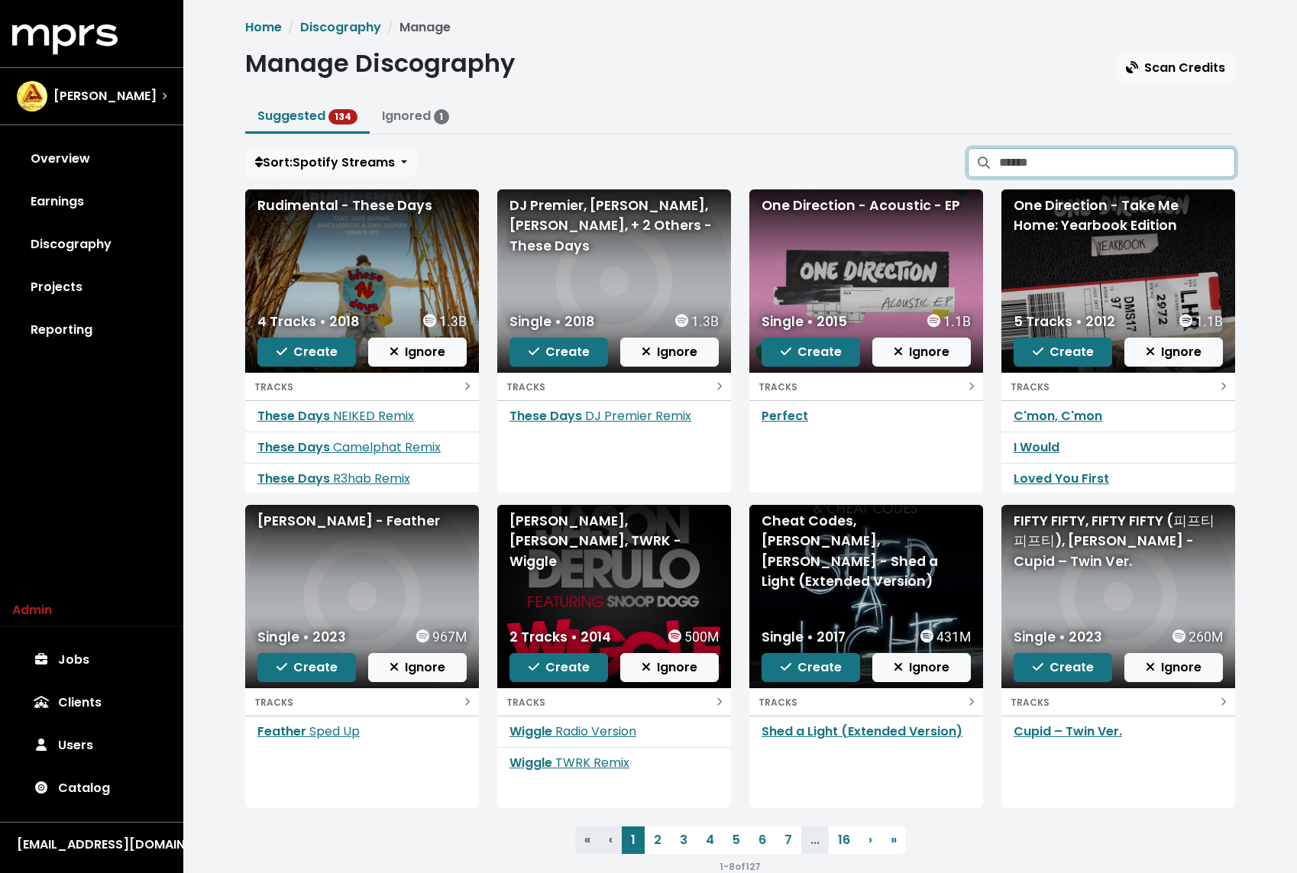
click at [1092, 165] on input "Search suggested projects" at bounding box center [1117, 162] width 236 height 29
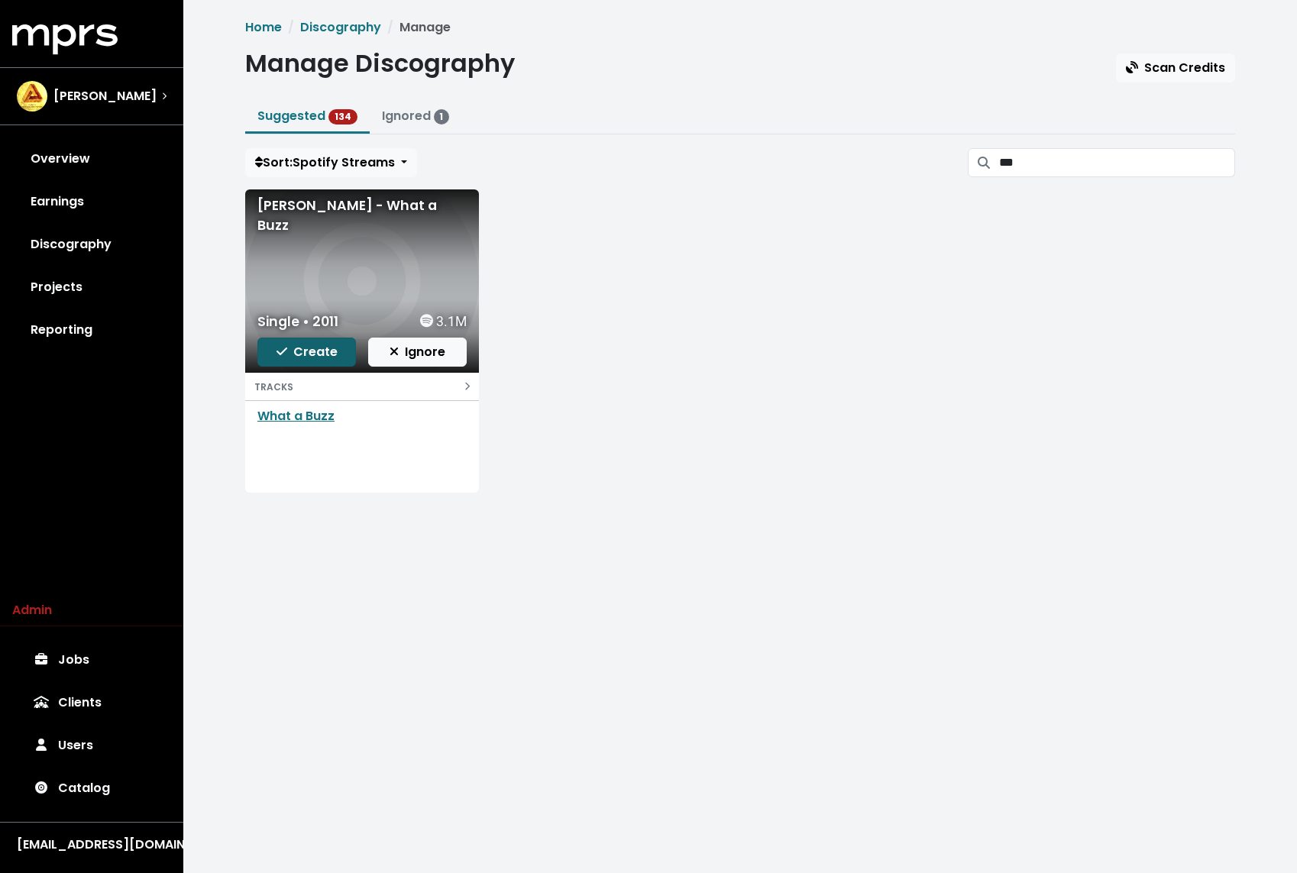
click at [303, 356] on span "Create" at bounding box center [306, 352] width 61 height 18
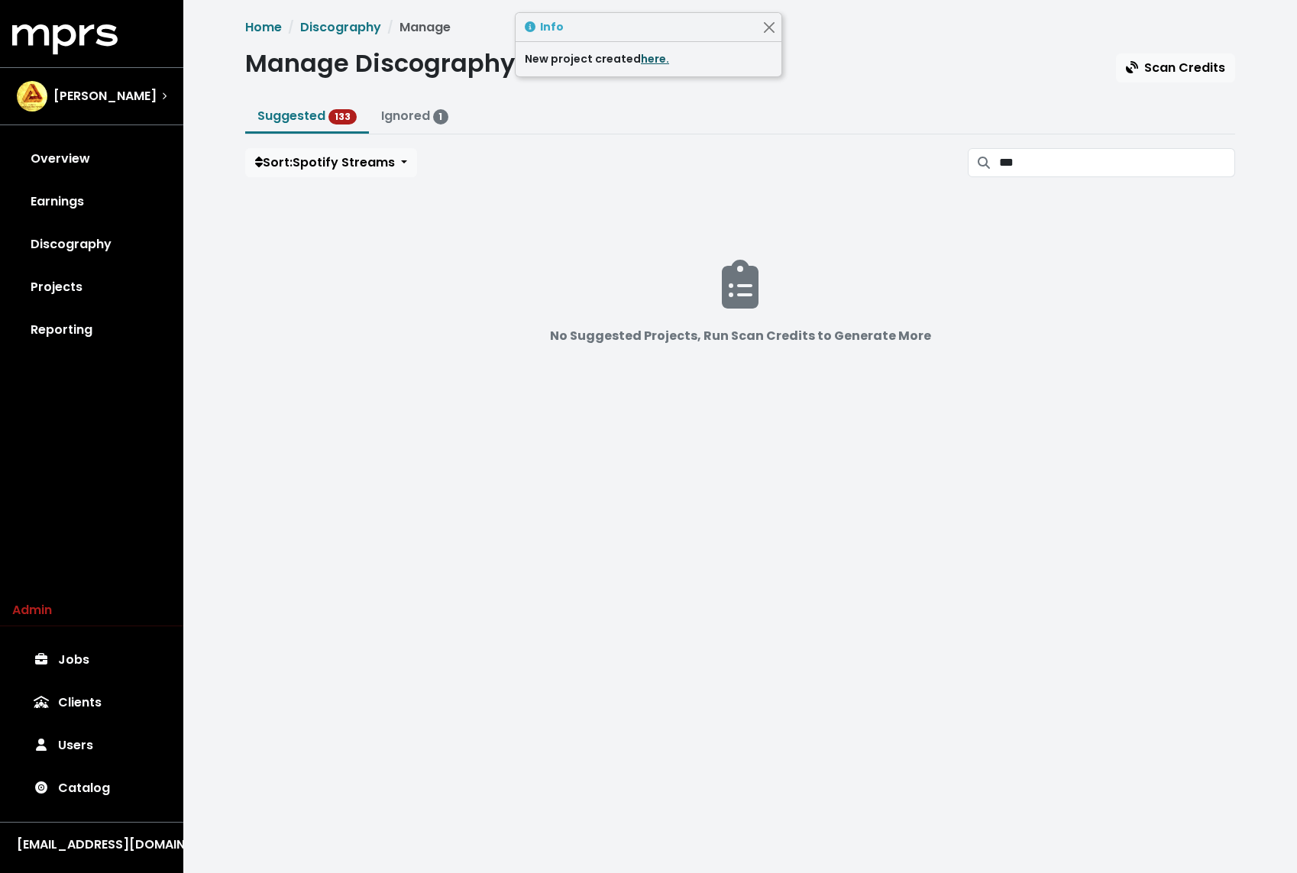
click at [653, 61] on link "here." at bounding box center [655, 58] width 28 height 15
click at [1081, 173] on input "***" at bounding box center [1117, 162] width 236 height 29
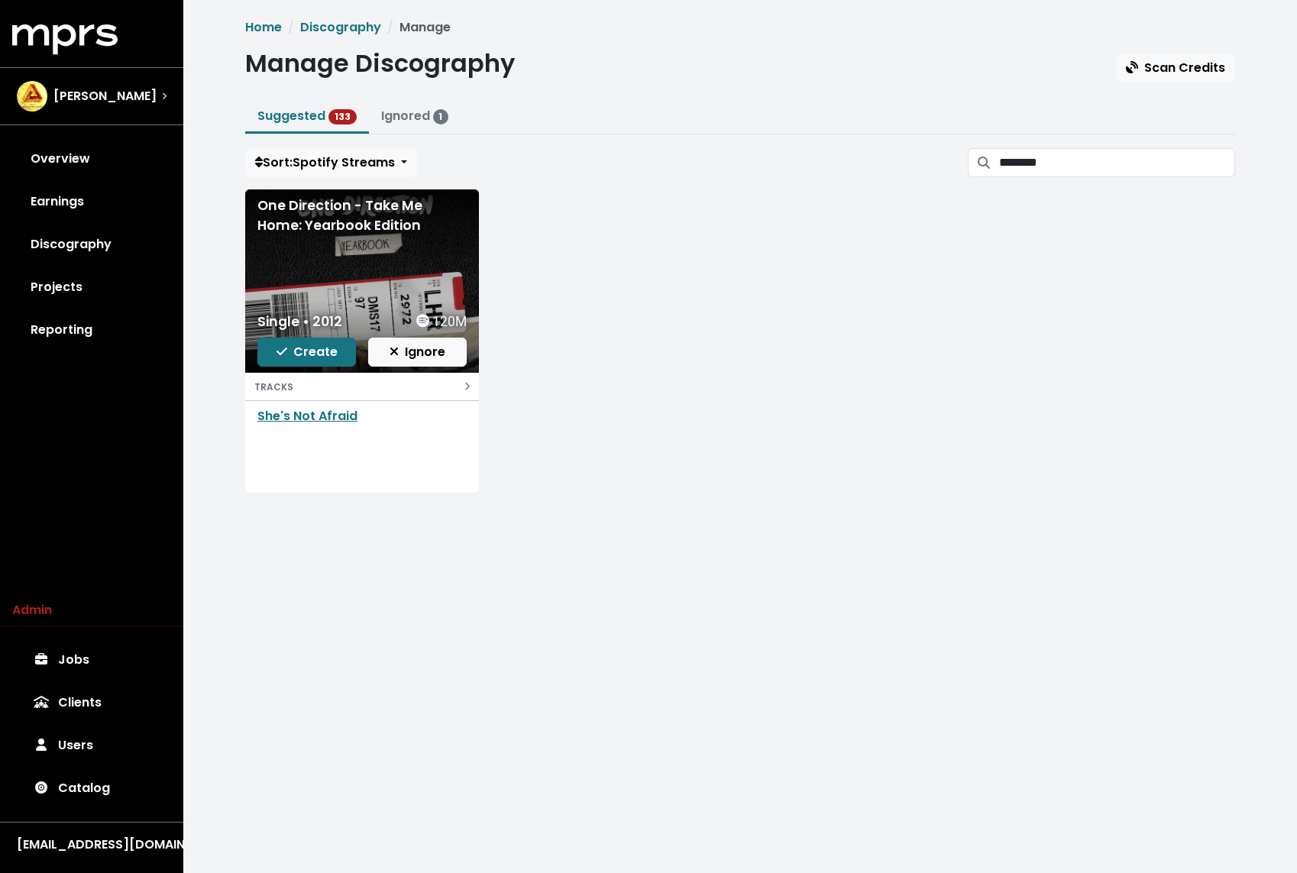
click at [635, 331] on div "One Direction - Take Me Home: Yearbook Edition Single • 2012 120M Create Ignore…" at bounding box center [740, 346] width 1008 height 315
click at [1097, 164] on input "********" at bounding box center [1117, 162] width 236 height 29
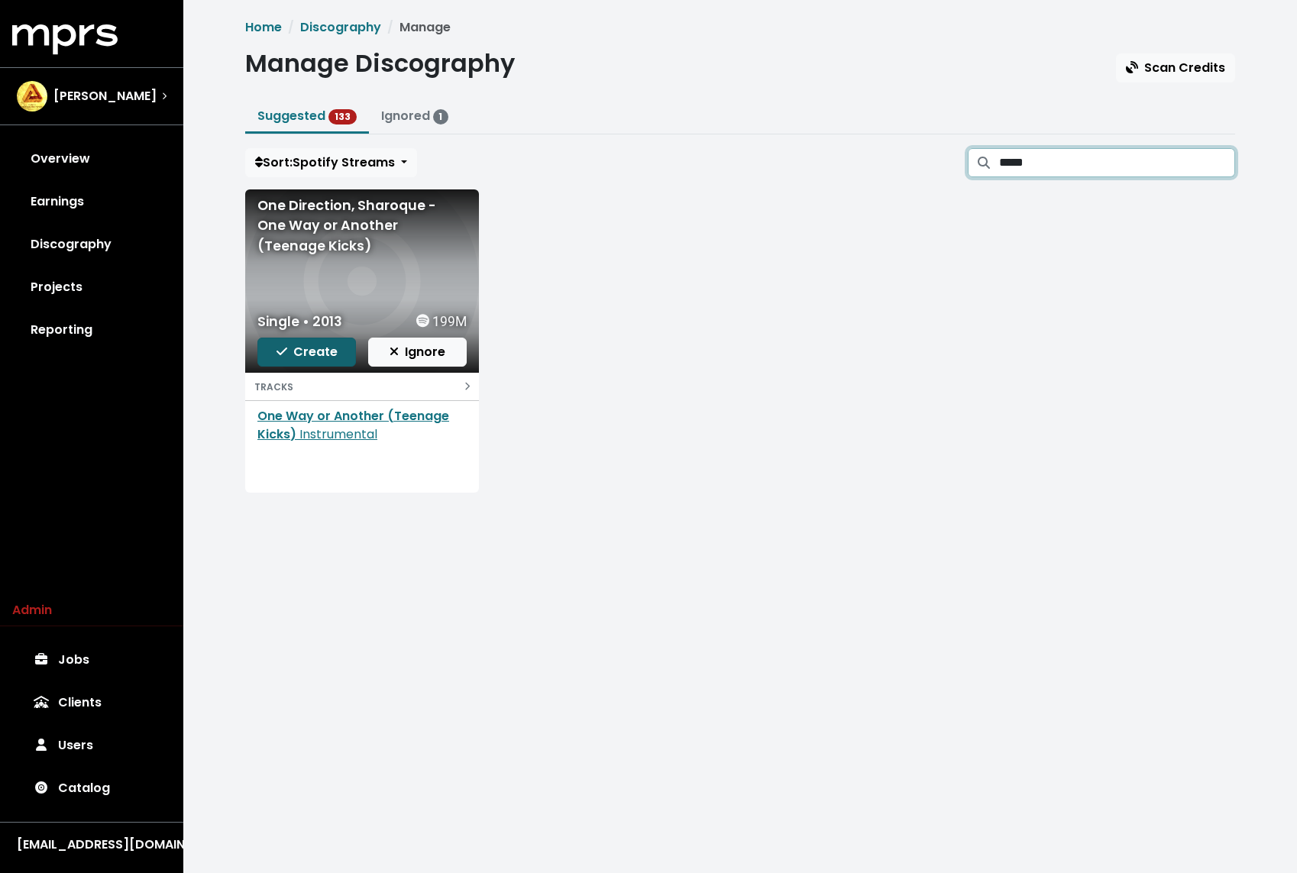
type input "*****"
click at [327, 350] on span "Create" at bounding box center [306, 352] width 61 height 18
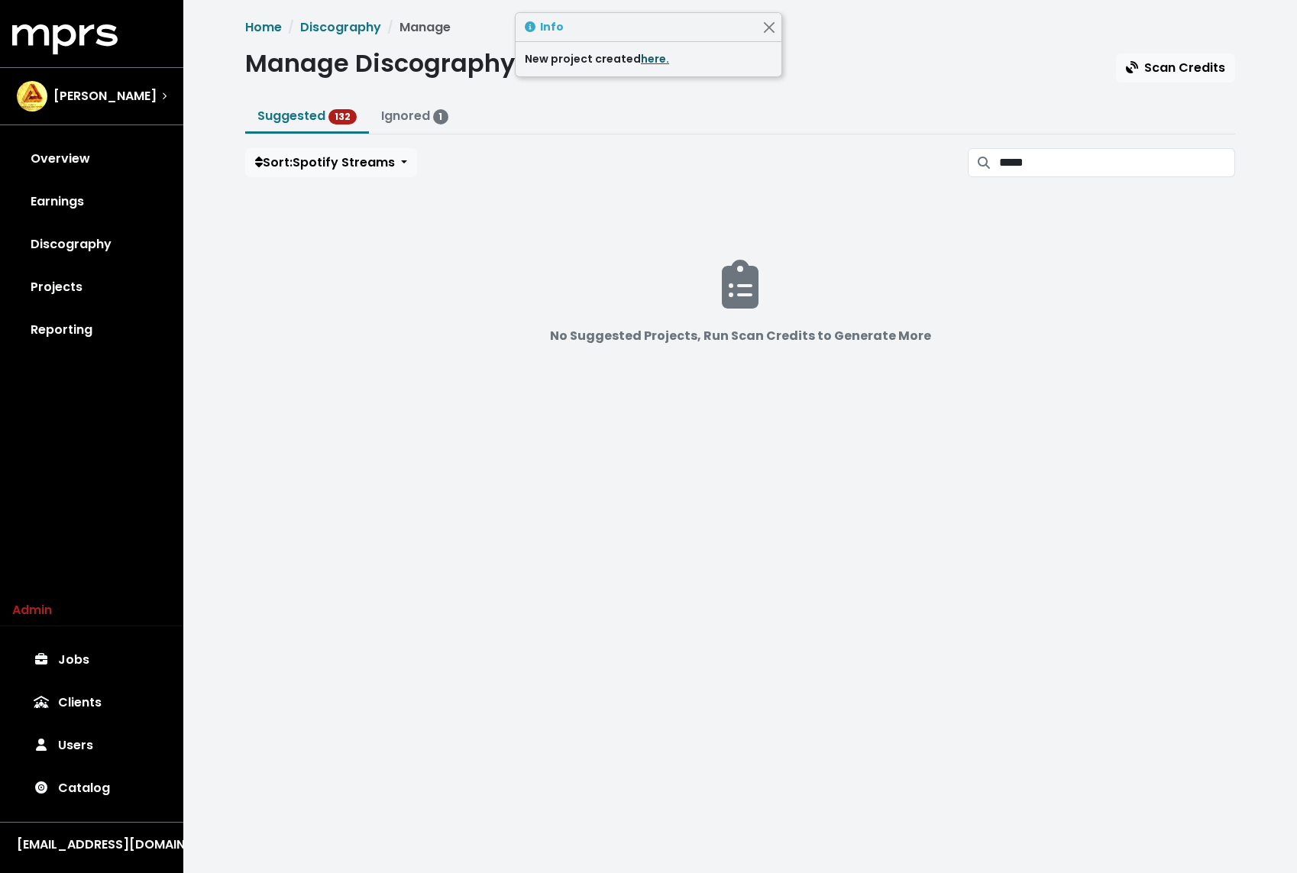
click at [644, 60] on link "here." at bounding box center [655, 58] width 28 height 15
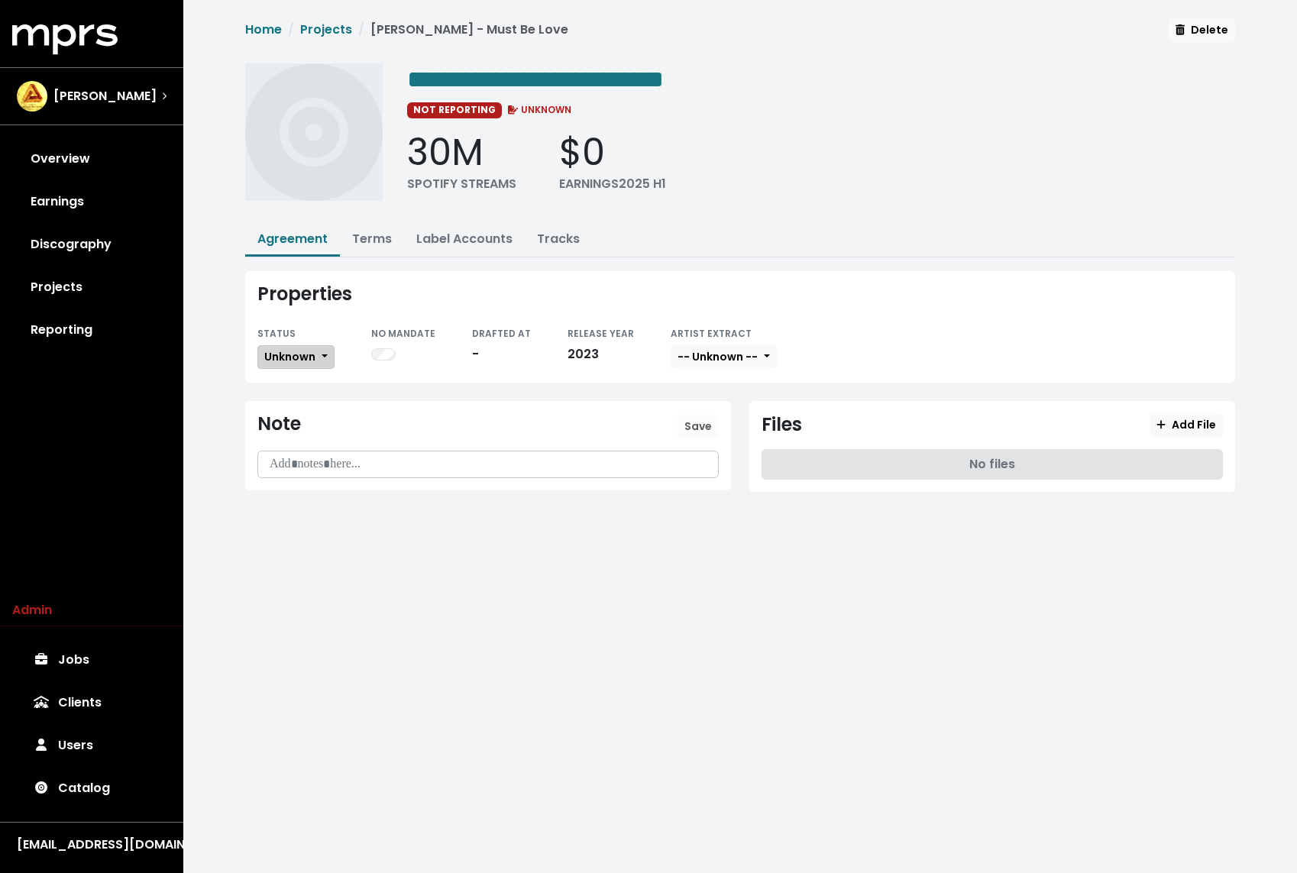
click at [286, 361] on span "Unknown" at bounding box center [289, 356] width 51 height 15
click at [285, 412] on link "Missing" at bounding box center [330, 412] width 144 height 24
click at [326, 33] on link "Projects" at bounding box center [326, 30] width 52 height 18
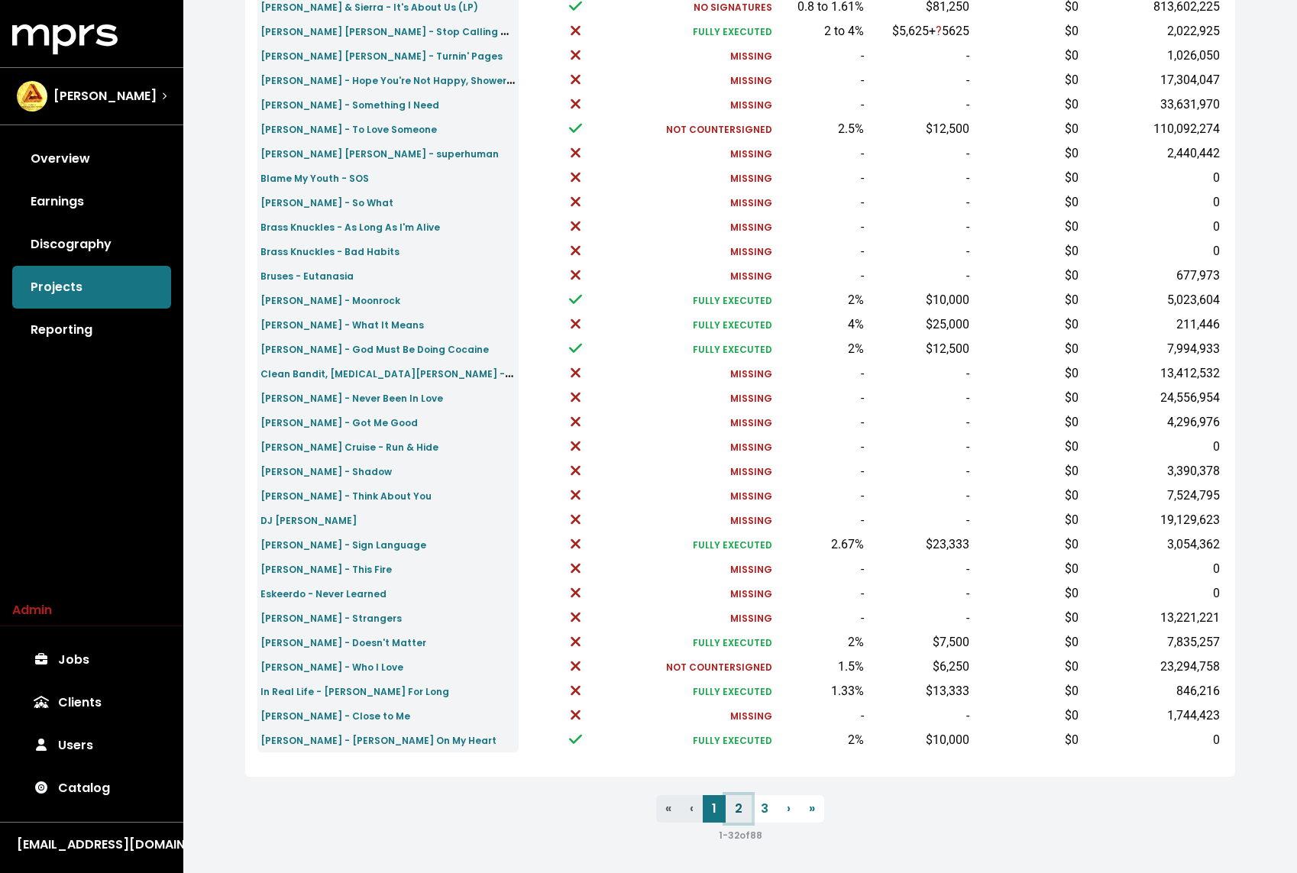
click at [735, 809] on link "2" at bounding box center [738, 808] width 26 height 27
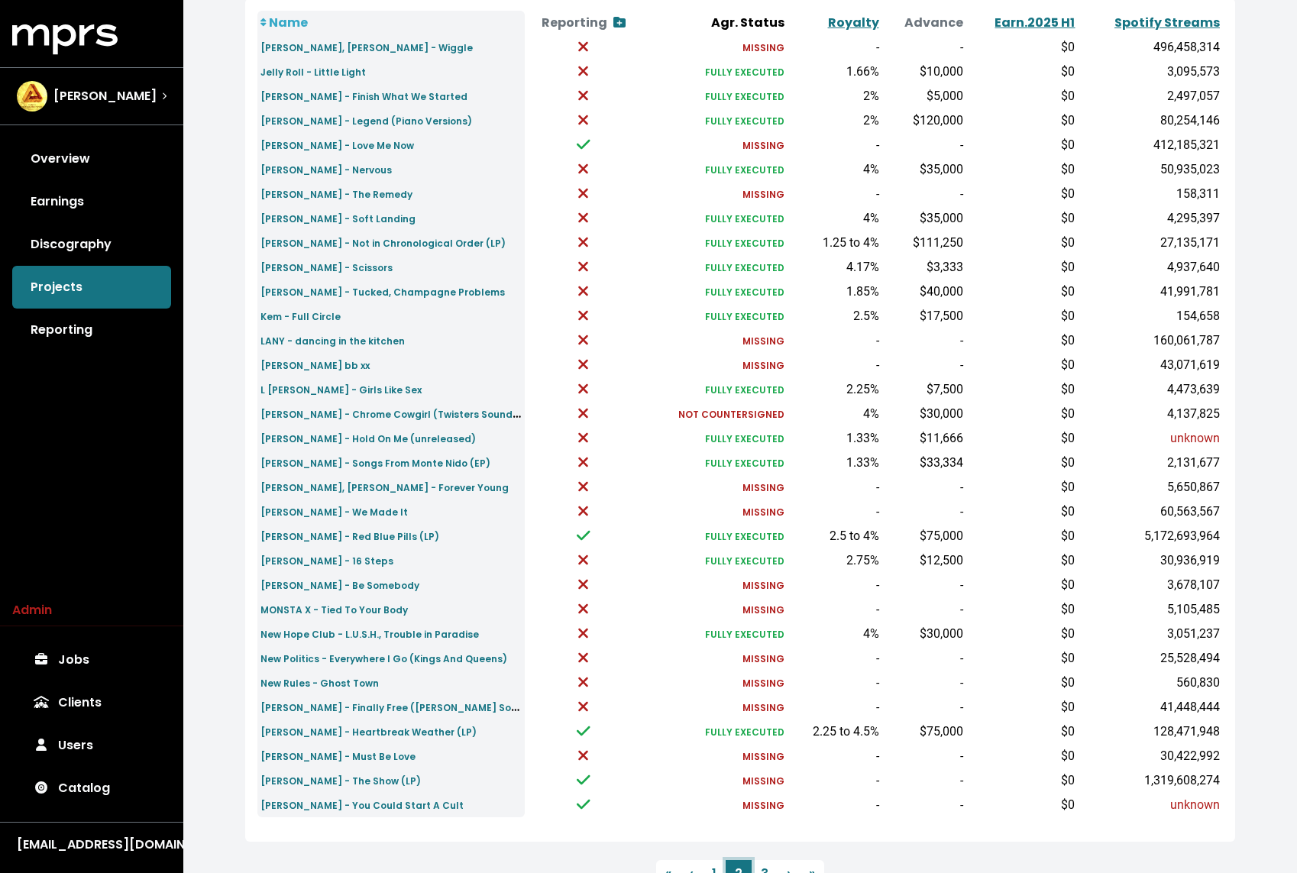
scroll to position [208, 0]
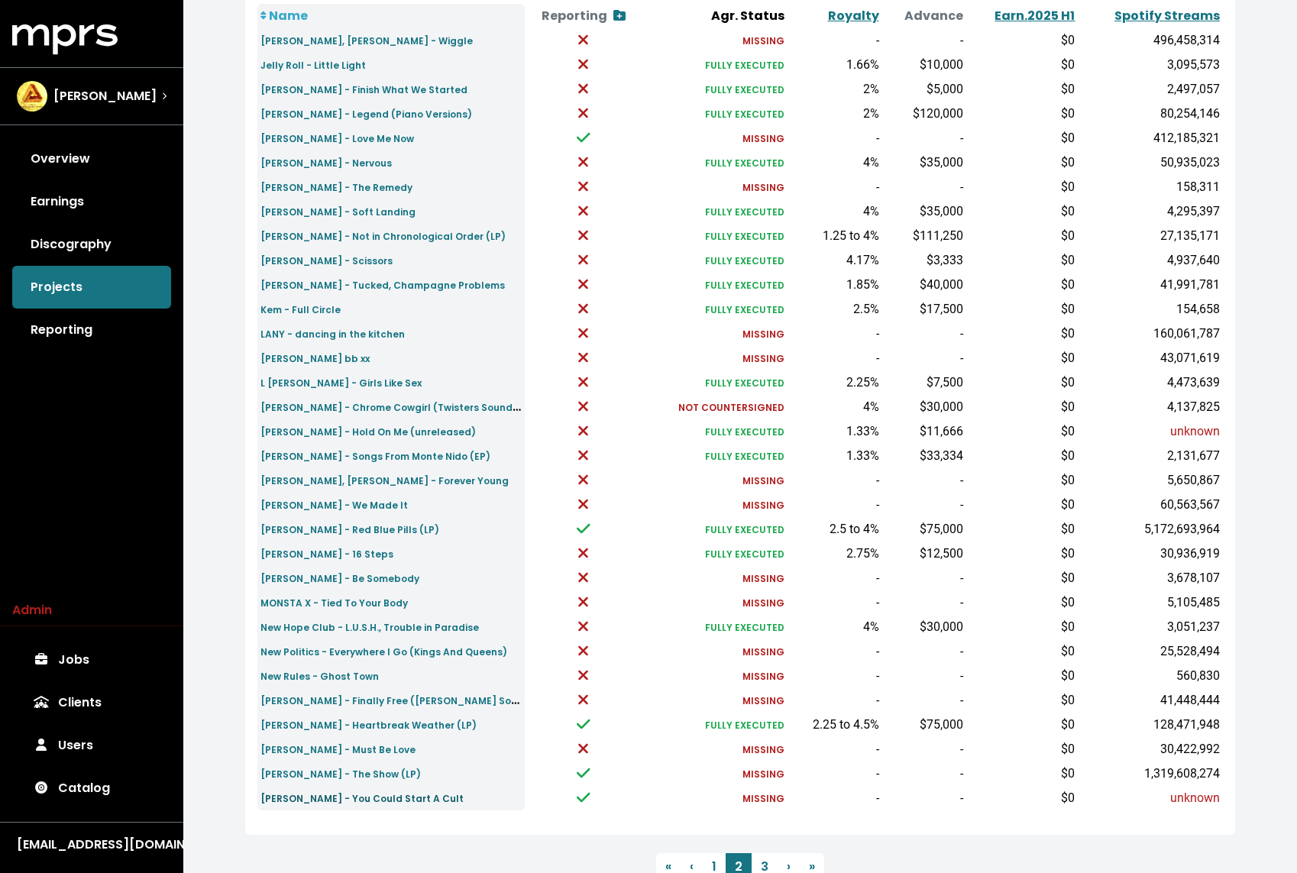
click at [405, 799] on small "[PERSON_NAME] - You Could Start A Cult" at bounding box center [361, 798] width 203 height 13
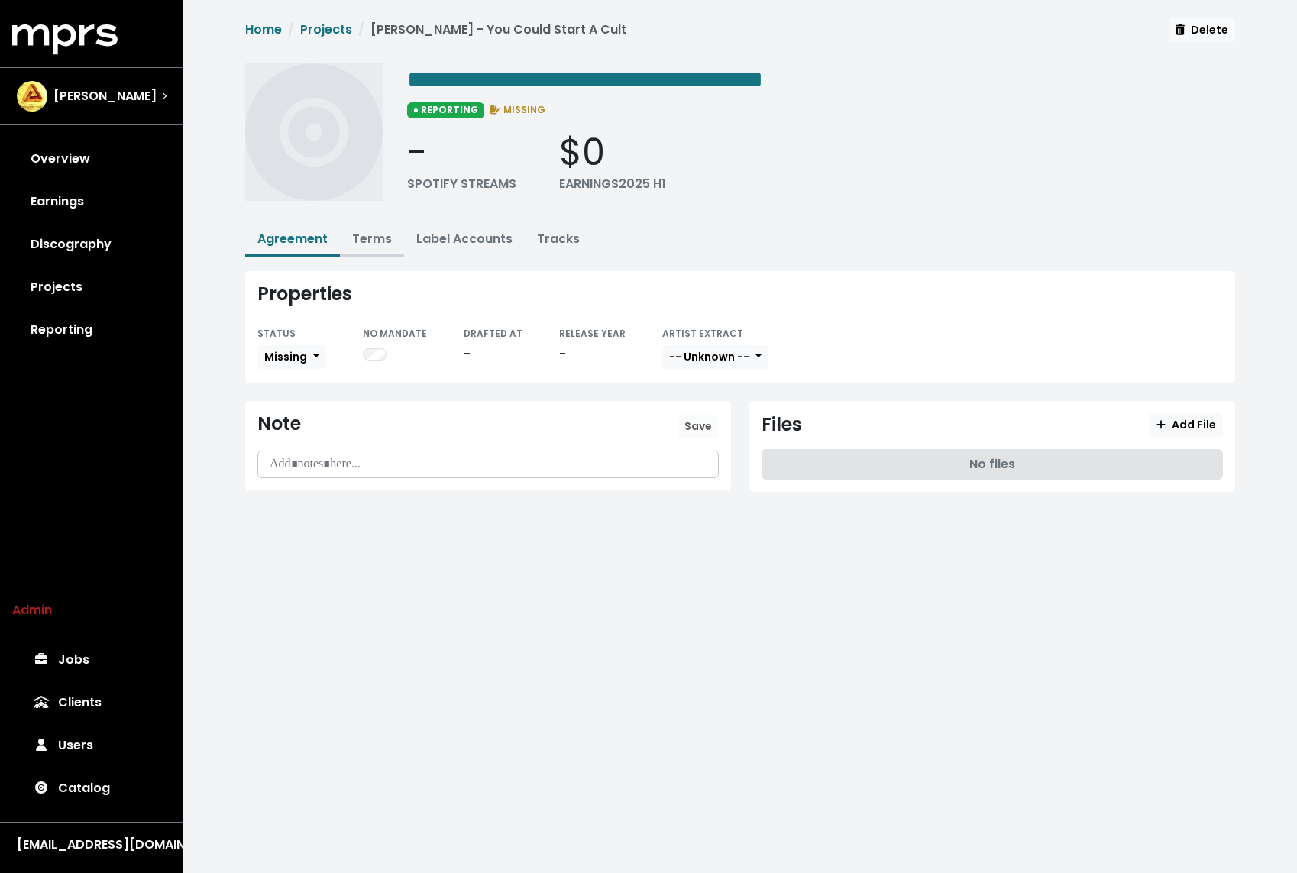
click at [376, 233] on link "Terms" at bounding box center [372, 239] width 40 height 18
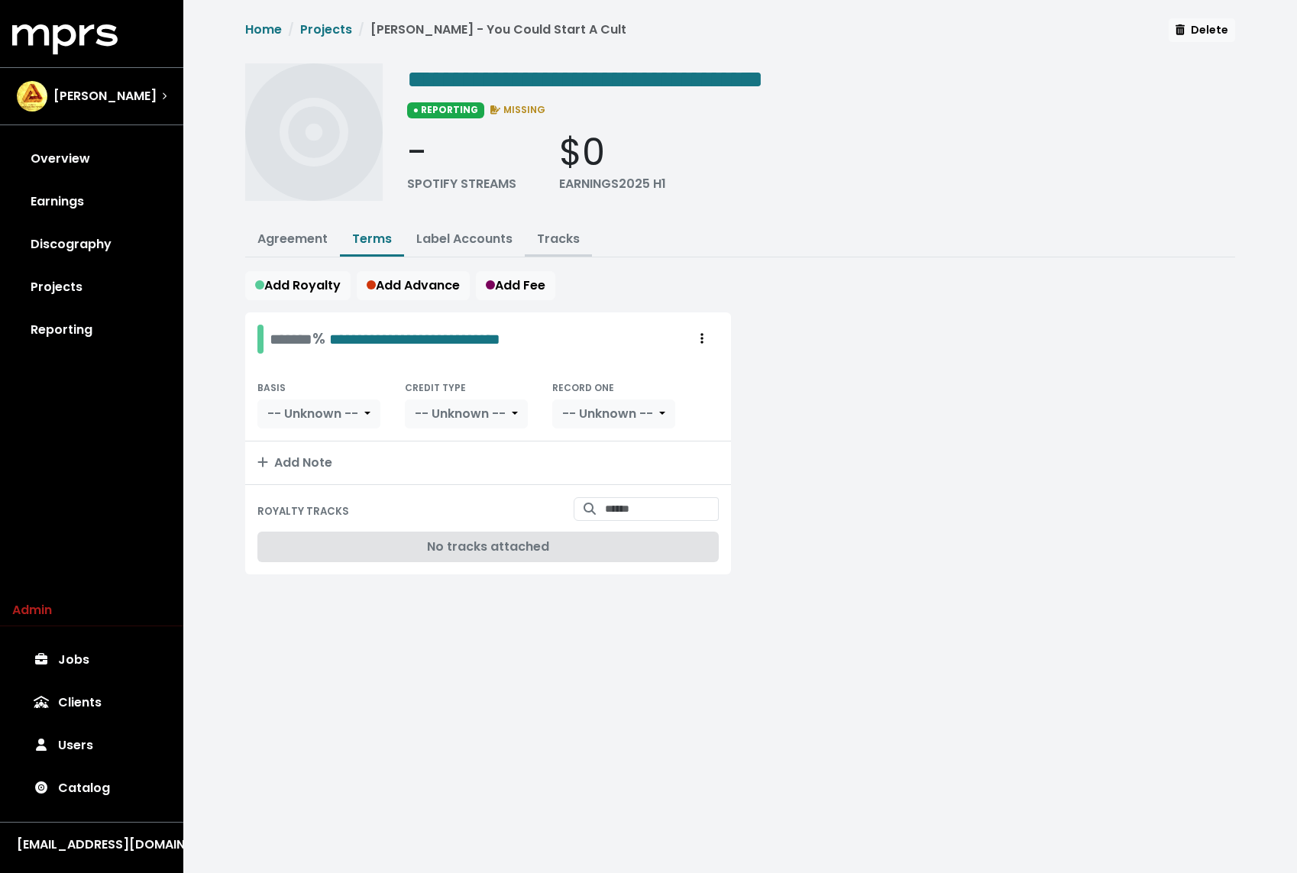
click at [537, 232] on link "Tracks" at bounding box center [558, 239] width 43 height 18
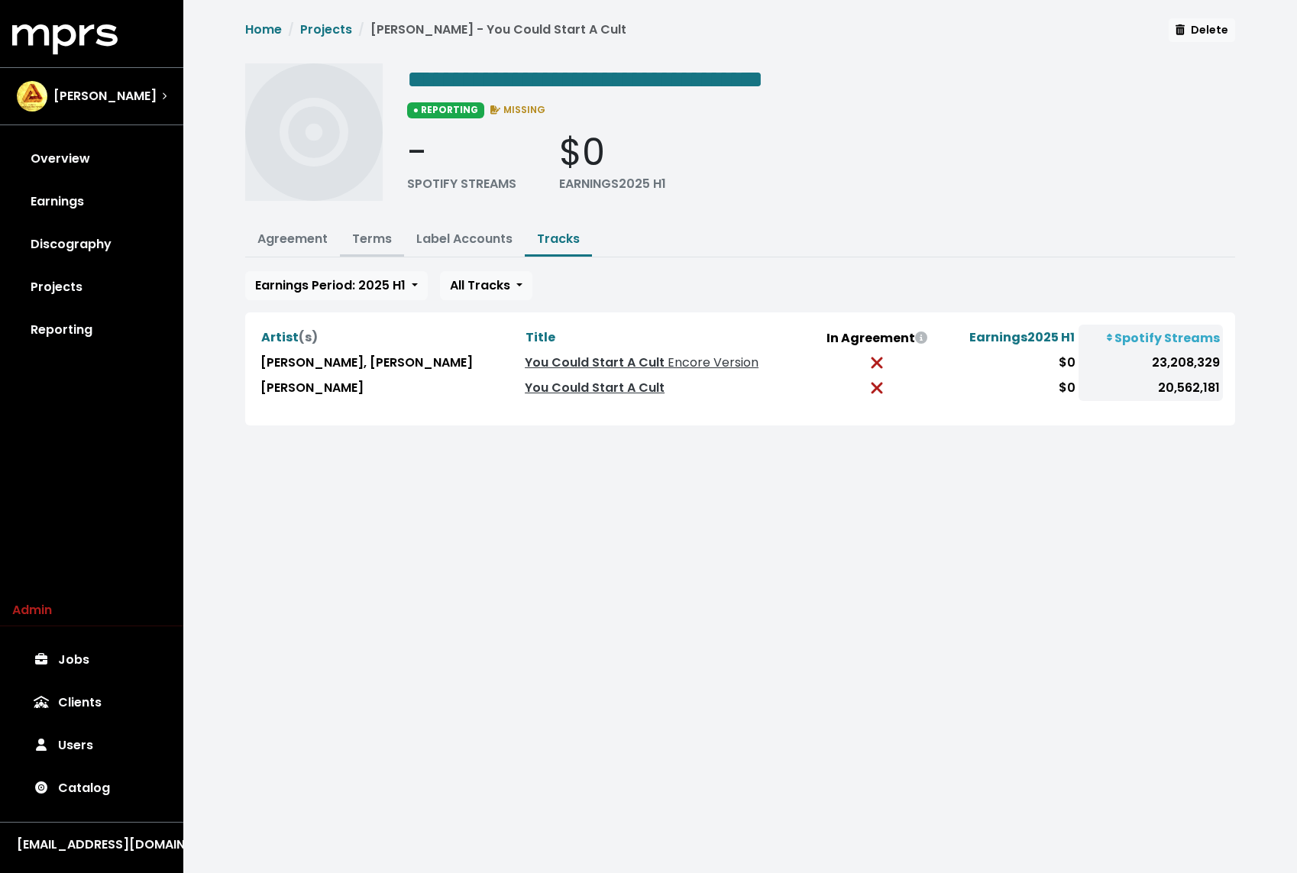
click at [370, 239] on link "Terms" at bounding box center [372, 239] width 40 height 18
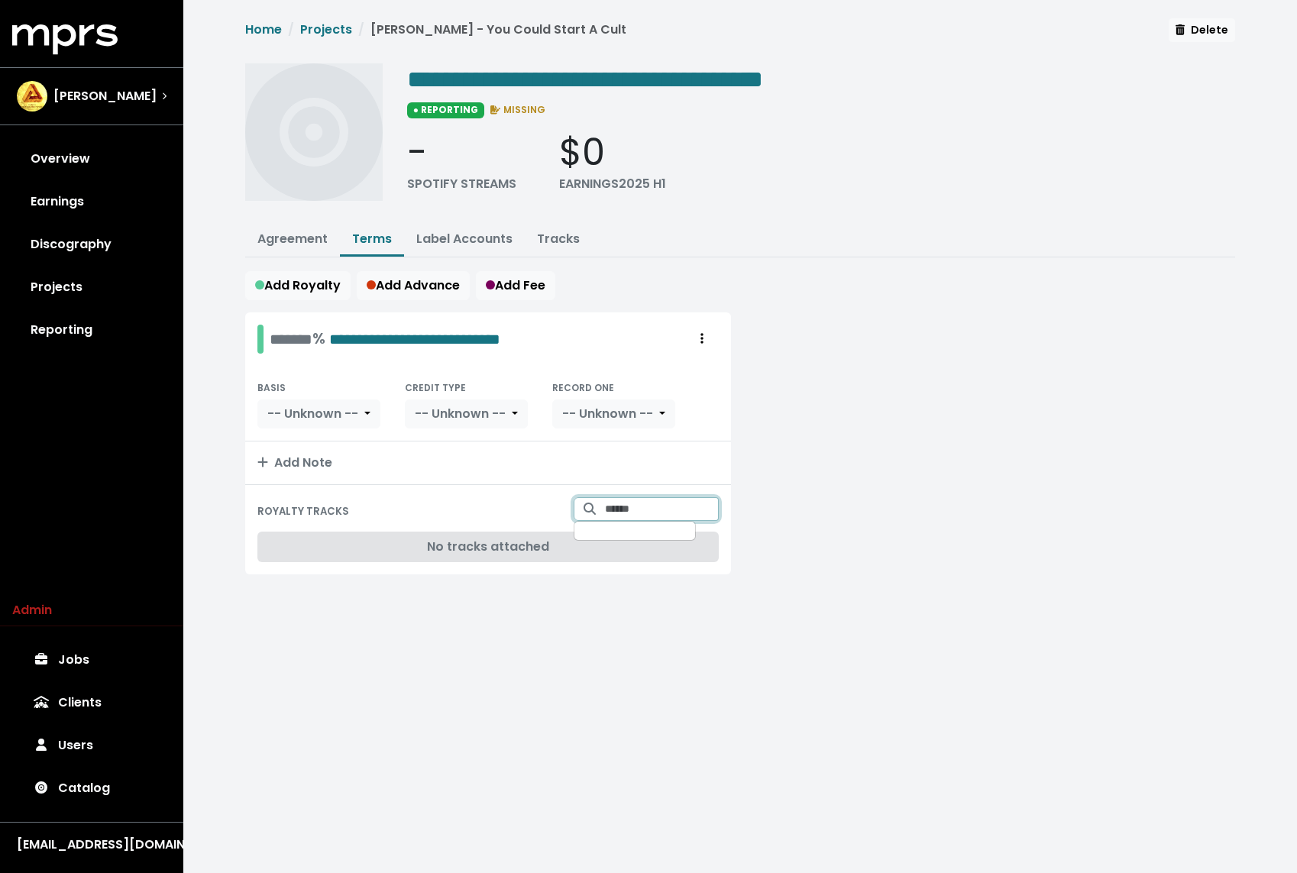
click at [652, 506] on input "Search for tracks by title and link them to this royalty" at bounding box center [662, 509] width 114 height 24
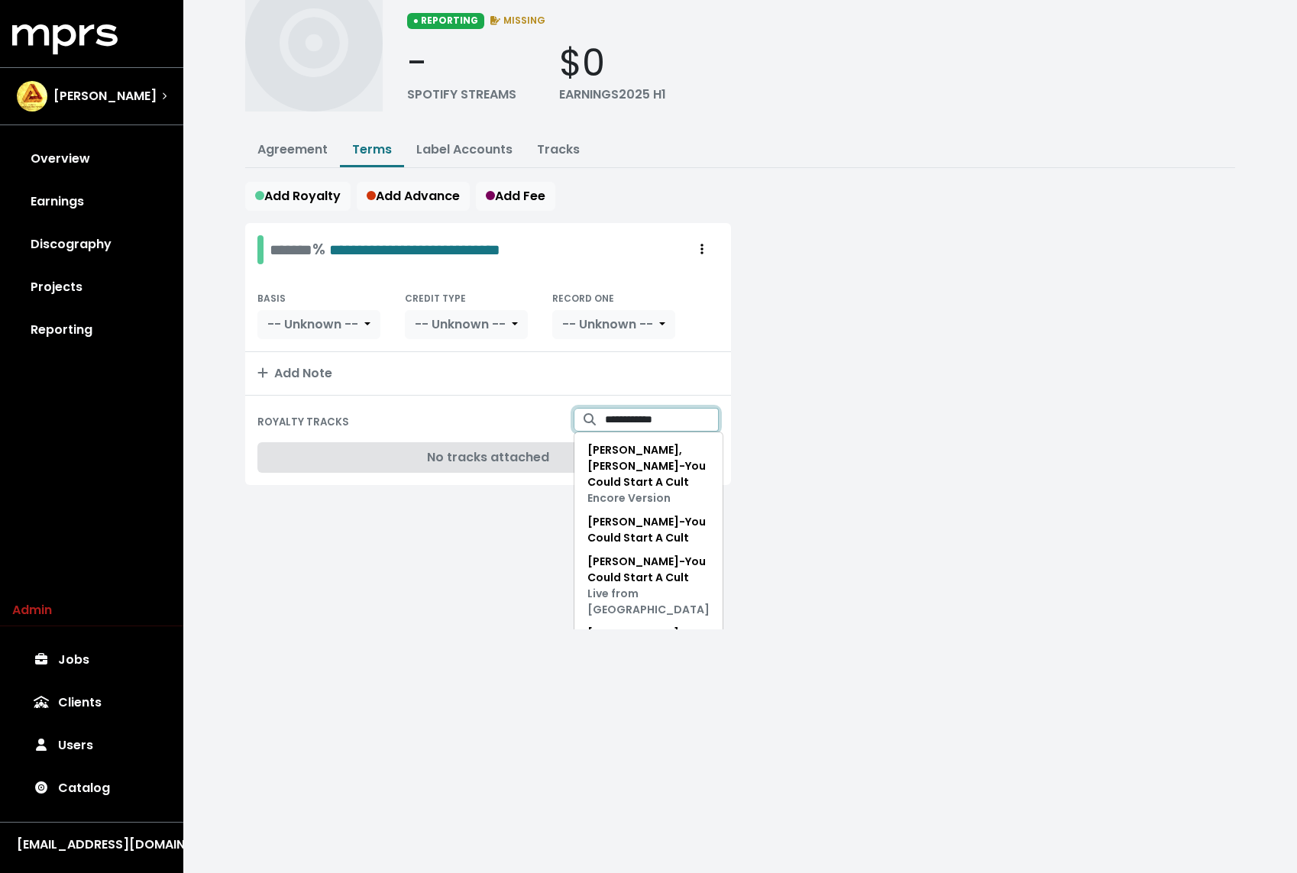
scroll to position [133, 0]
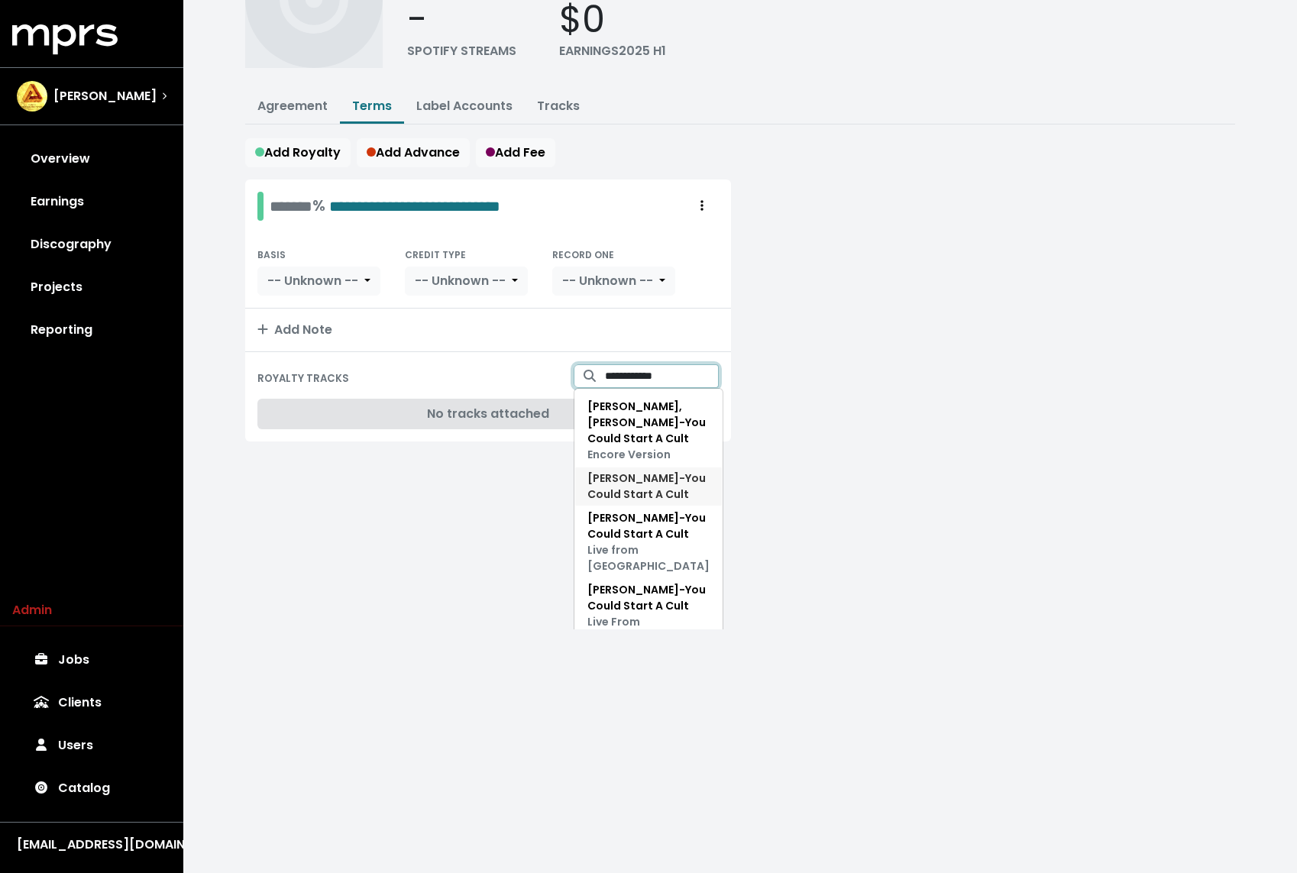
type input "**********"
click at [655, 486] on span "[PERSON_NAME] - You Could Start A Cult" at bounding box center [648, 486] width 122 height 32
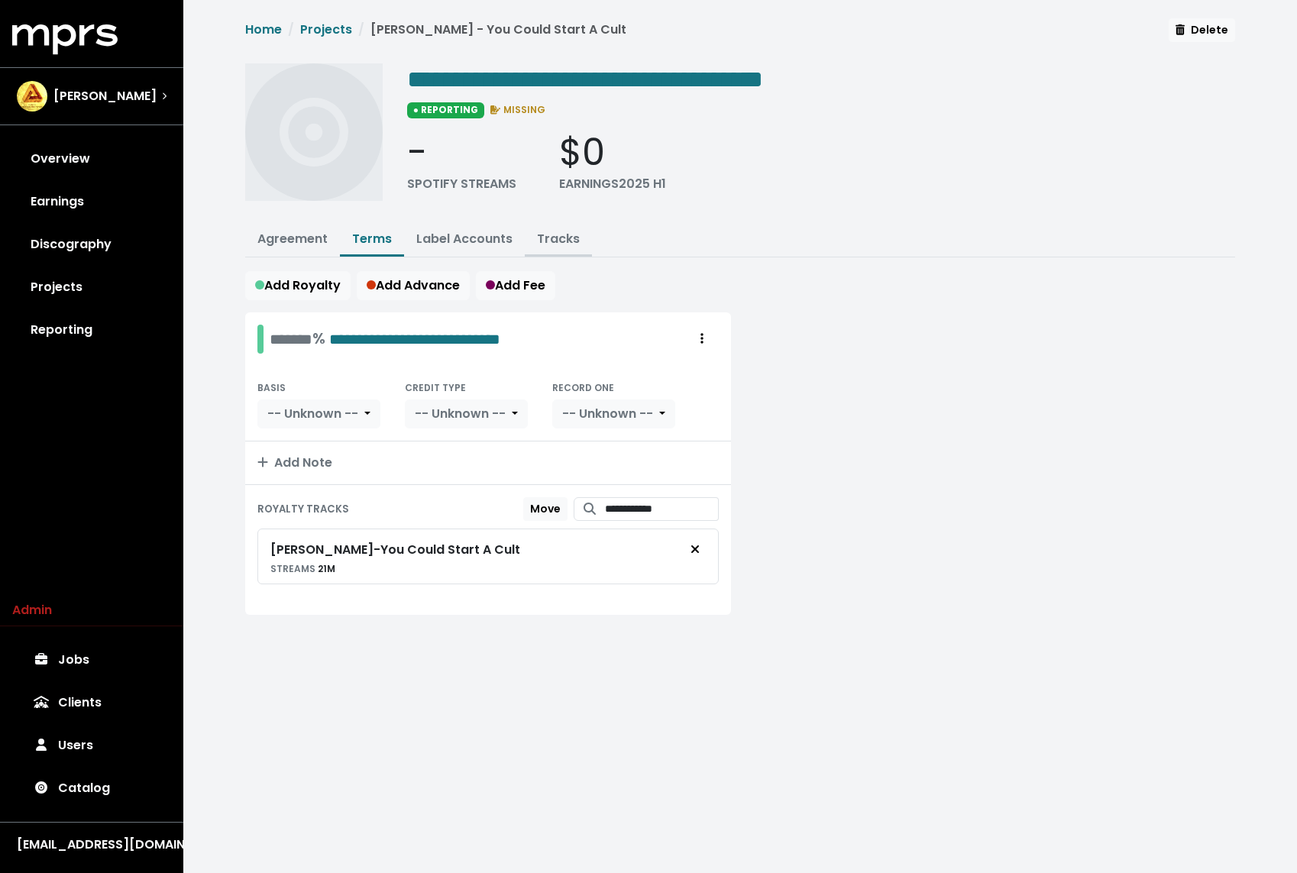
click at [559, 248] on button "Tracks" at bounding box center [558, 240] width 67 height 33
click at [559, 232] on link "Tracks" at bounding box center [558, 239] width 43 height 18
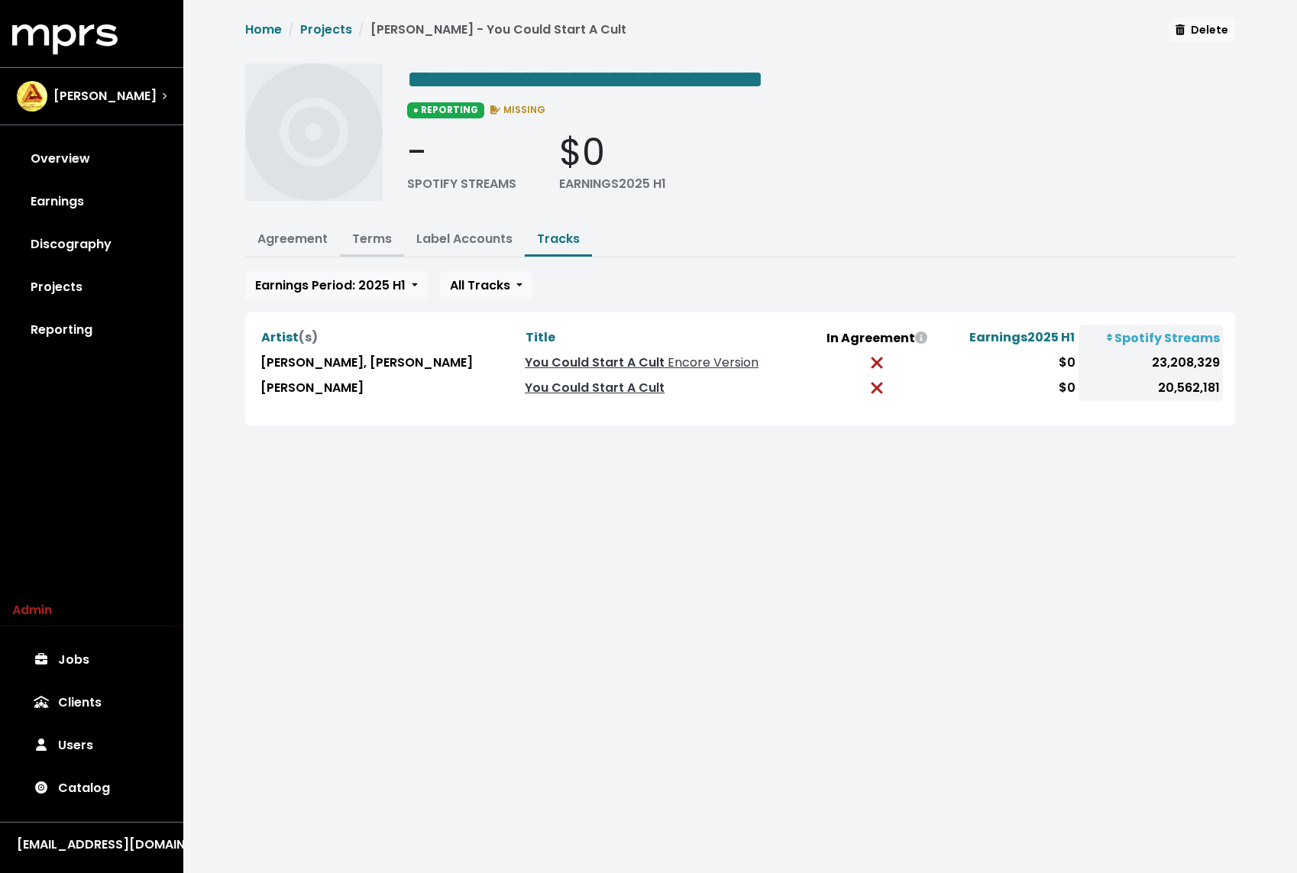
click at [379, 232] on link "Terms" at bounding box center [372, 239] width 40 height 18
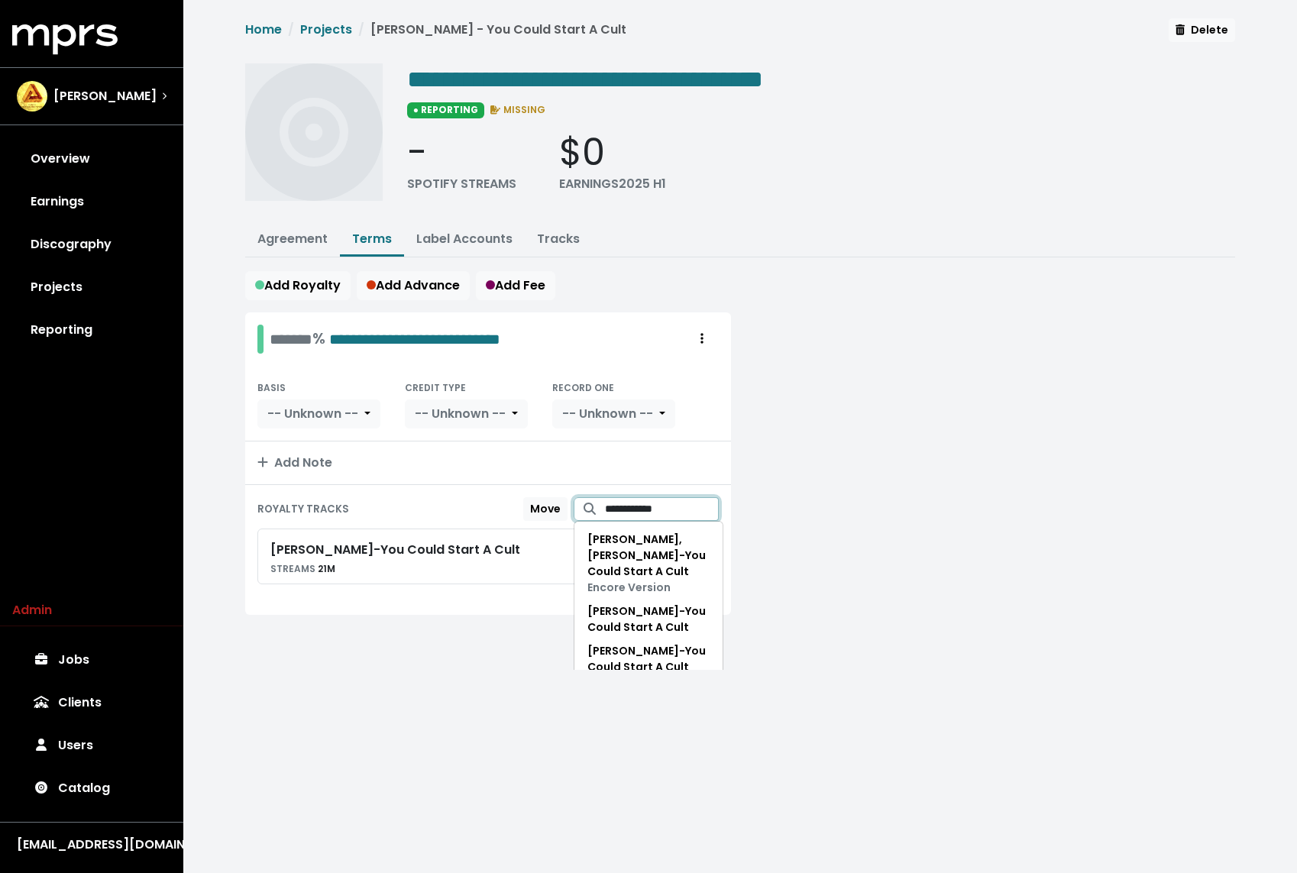
click at [666, 509] on input "**********" at bounding box center [662, 509] width 114 height 24
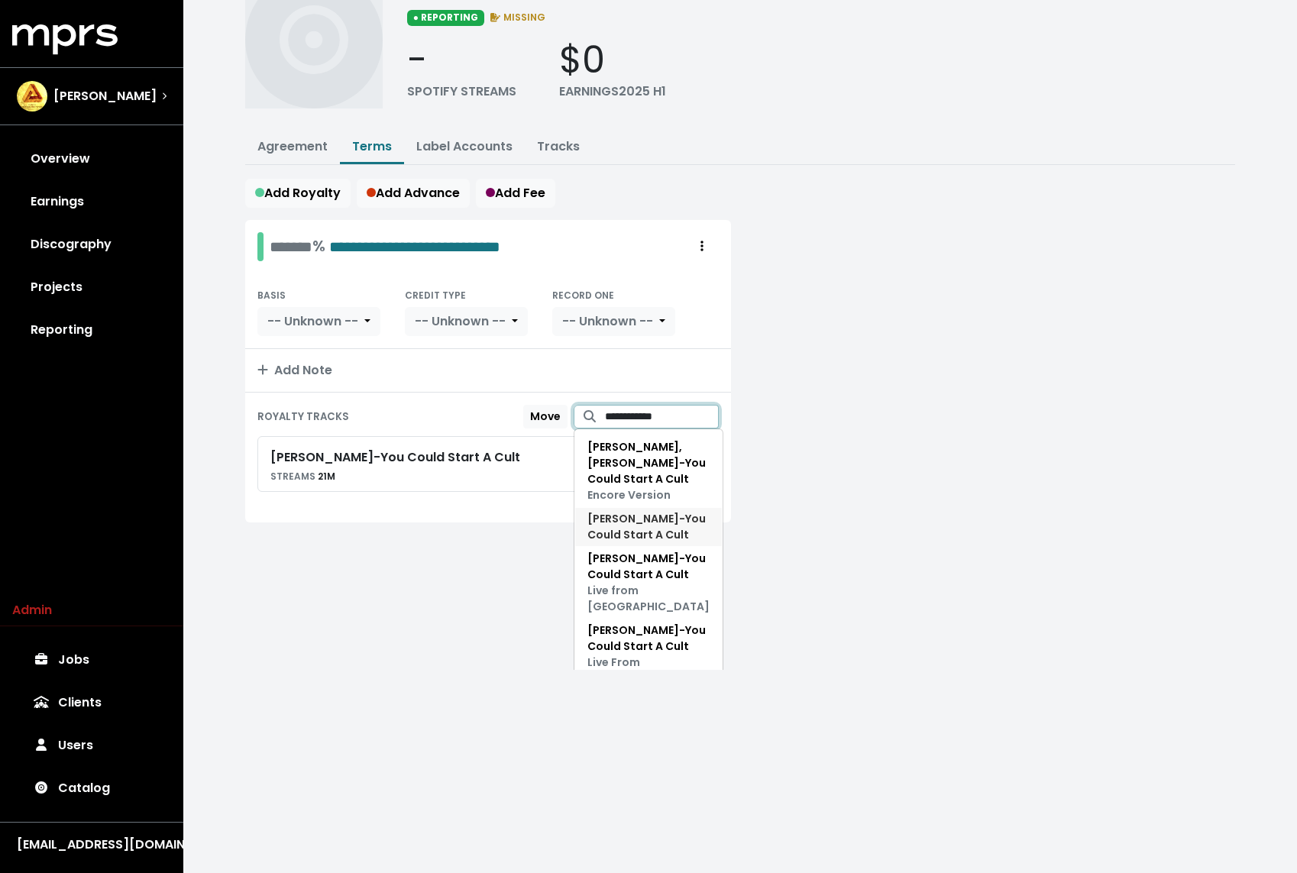
scroll to position [44, 0]
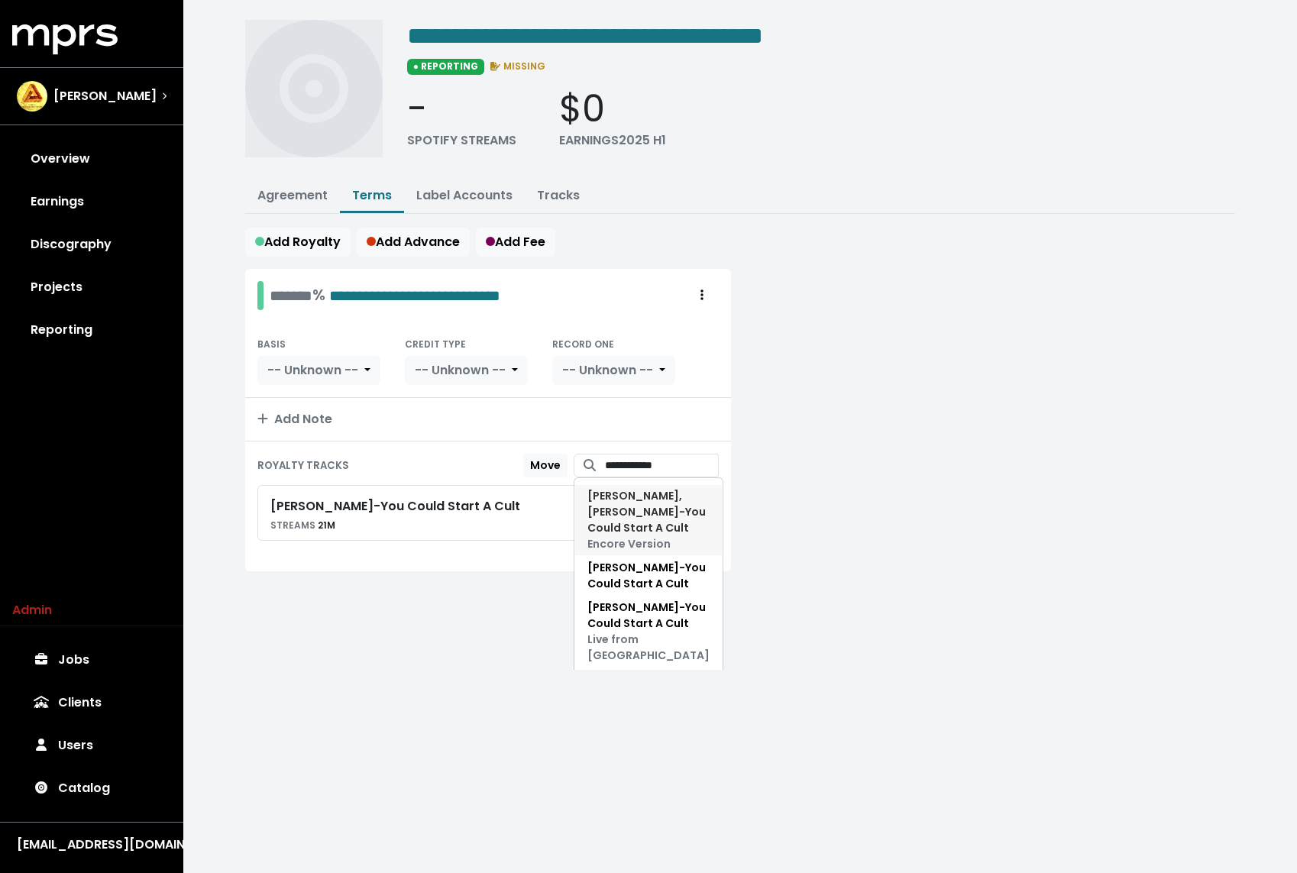
click at [641, 536] on span "Encore Version" at bounding box center [628, 543] width 83 height 15
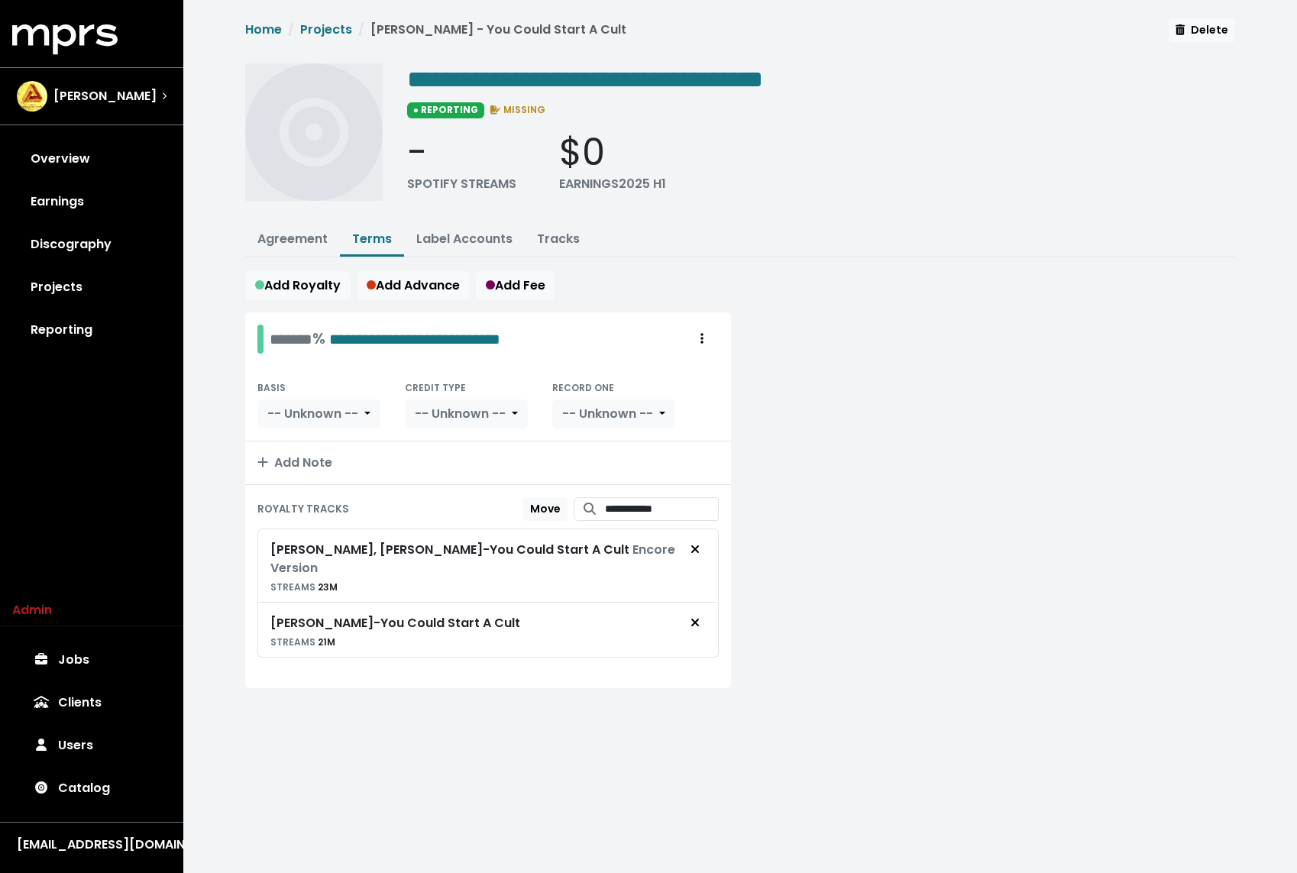
click at [454, 732] on html "**********" at bounding box center [648, 371] width 1297 height 743
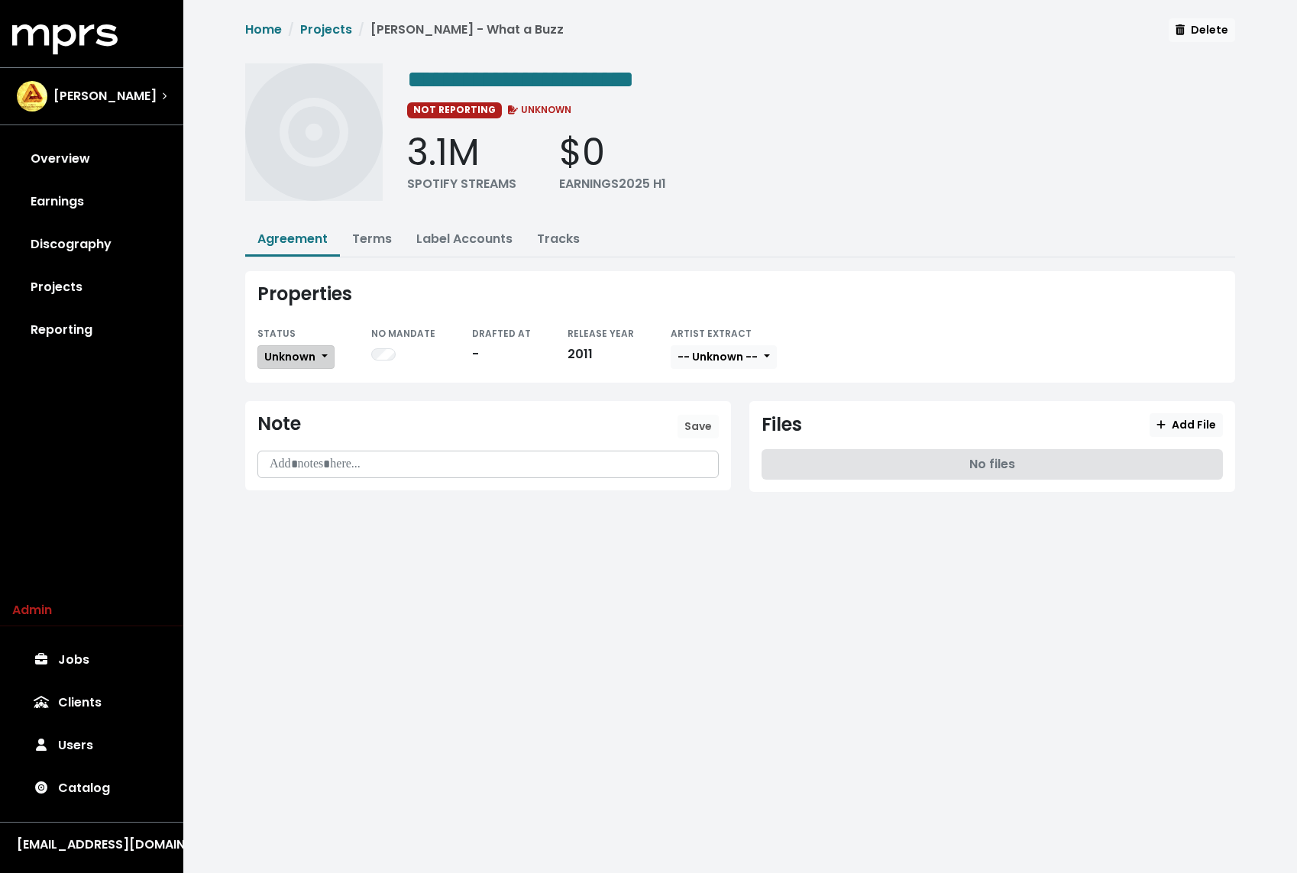
click at [281, 355] on span "Unknown" at bounding box center [289, 356] width 51 height 15
click at [283, 405] on link "Missing" at bounding box center [330, 412] width 144 height 24
click at [326, 36] on link "Projects" at bounding box center [326, 30] width 52 height 18
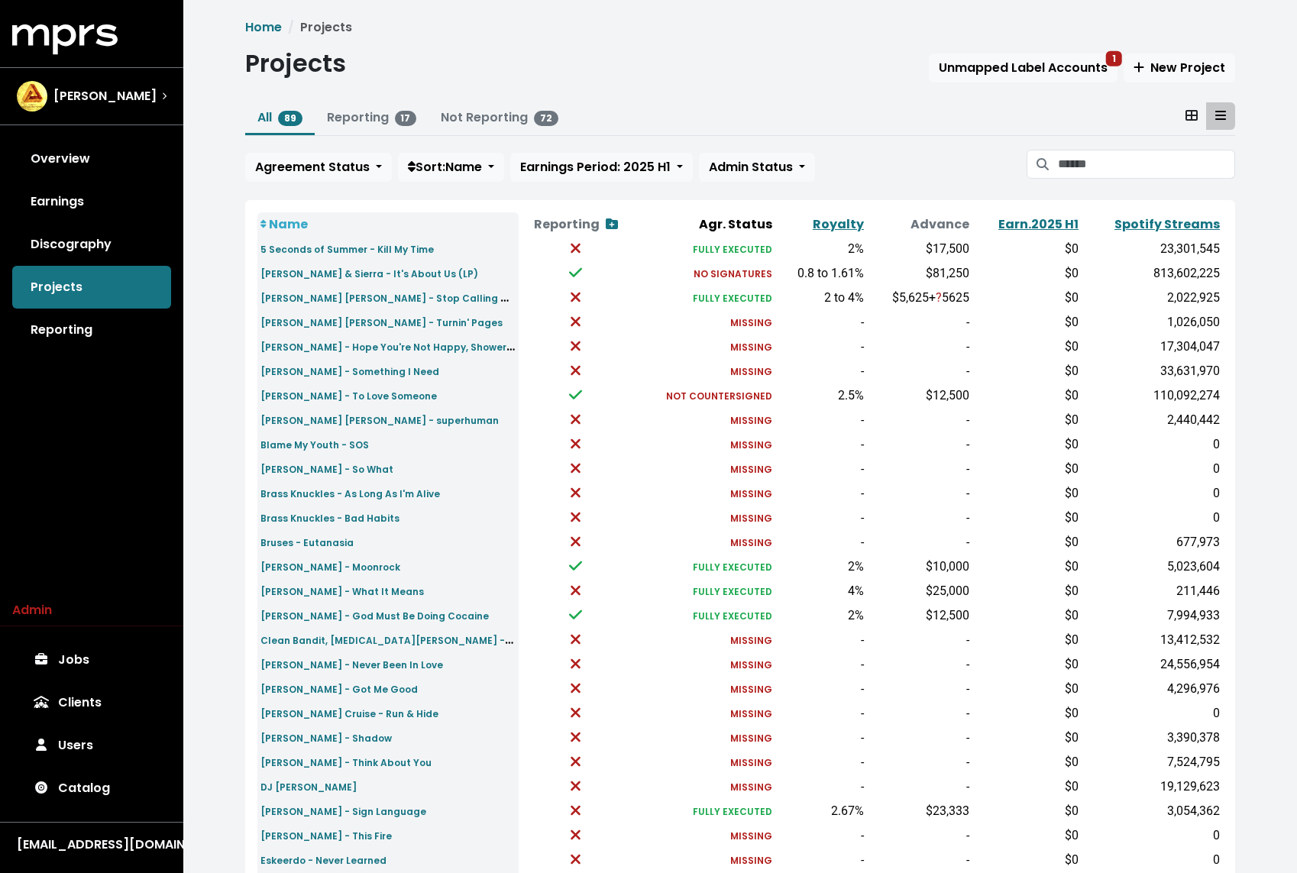
scroll to position [266, 0]
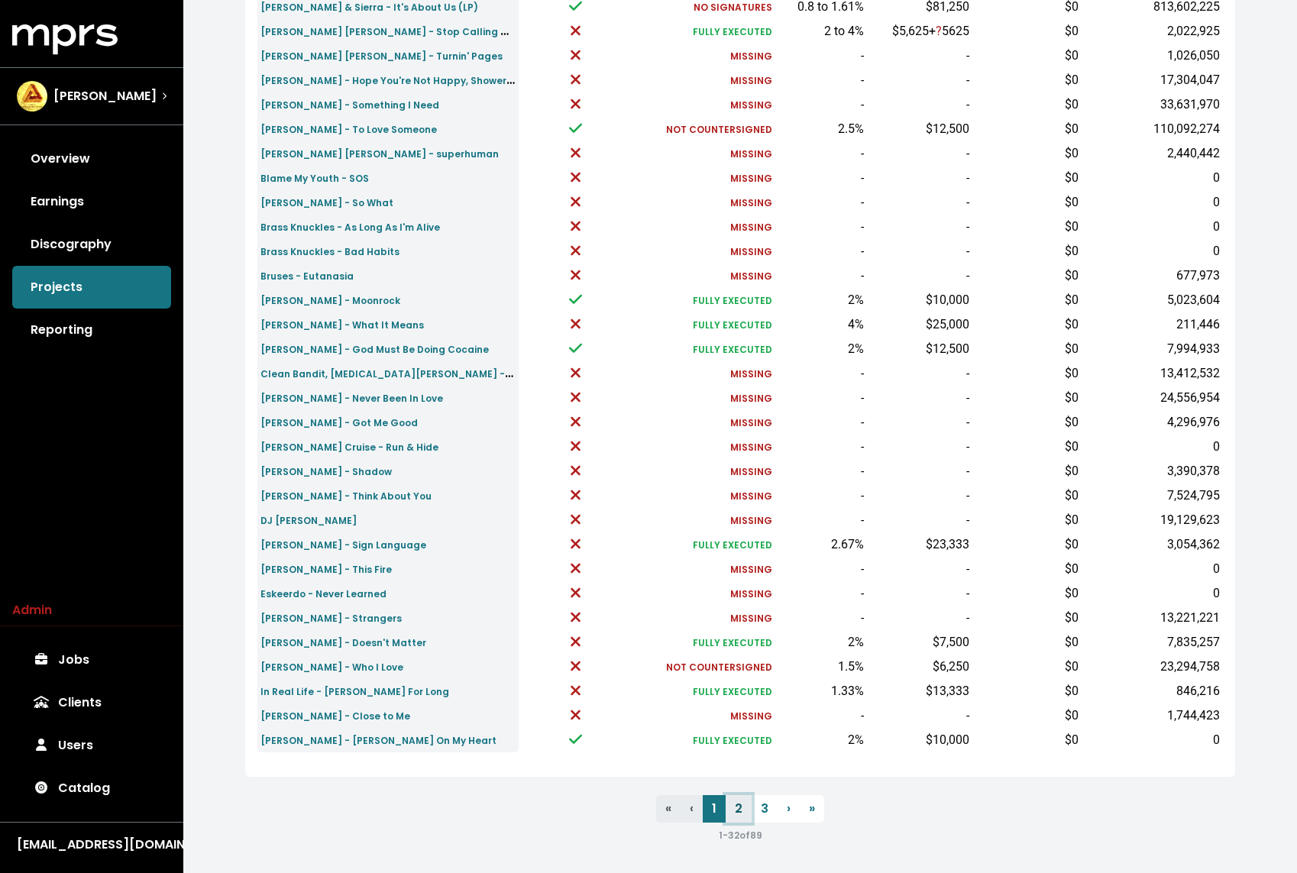
click at [732, 810] on link "2" at bounding box center [738, 808] width 26 height 27
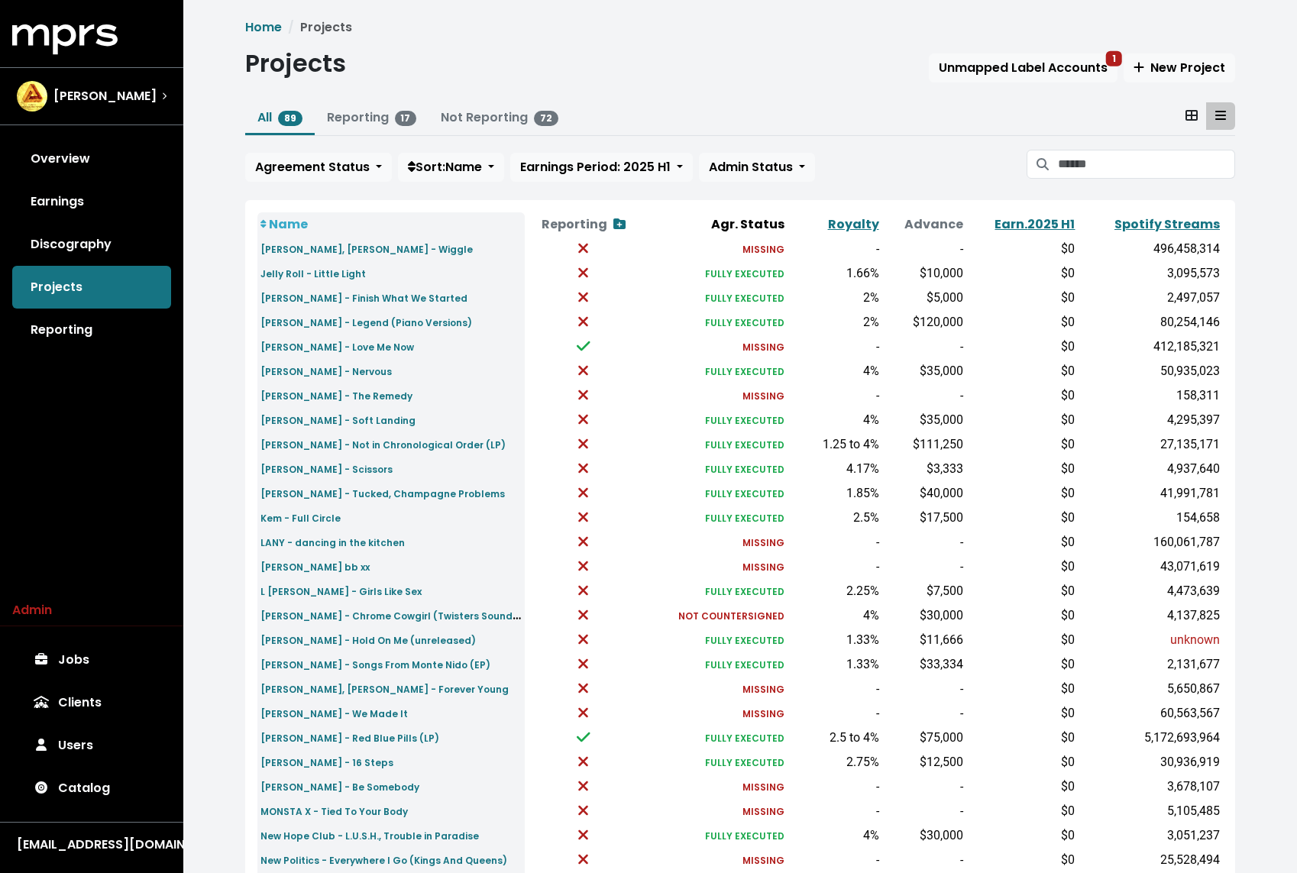
scroll to position [266, 0]
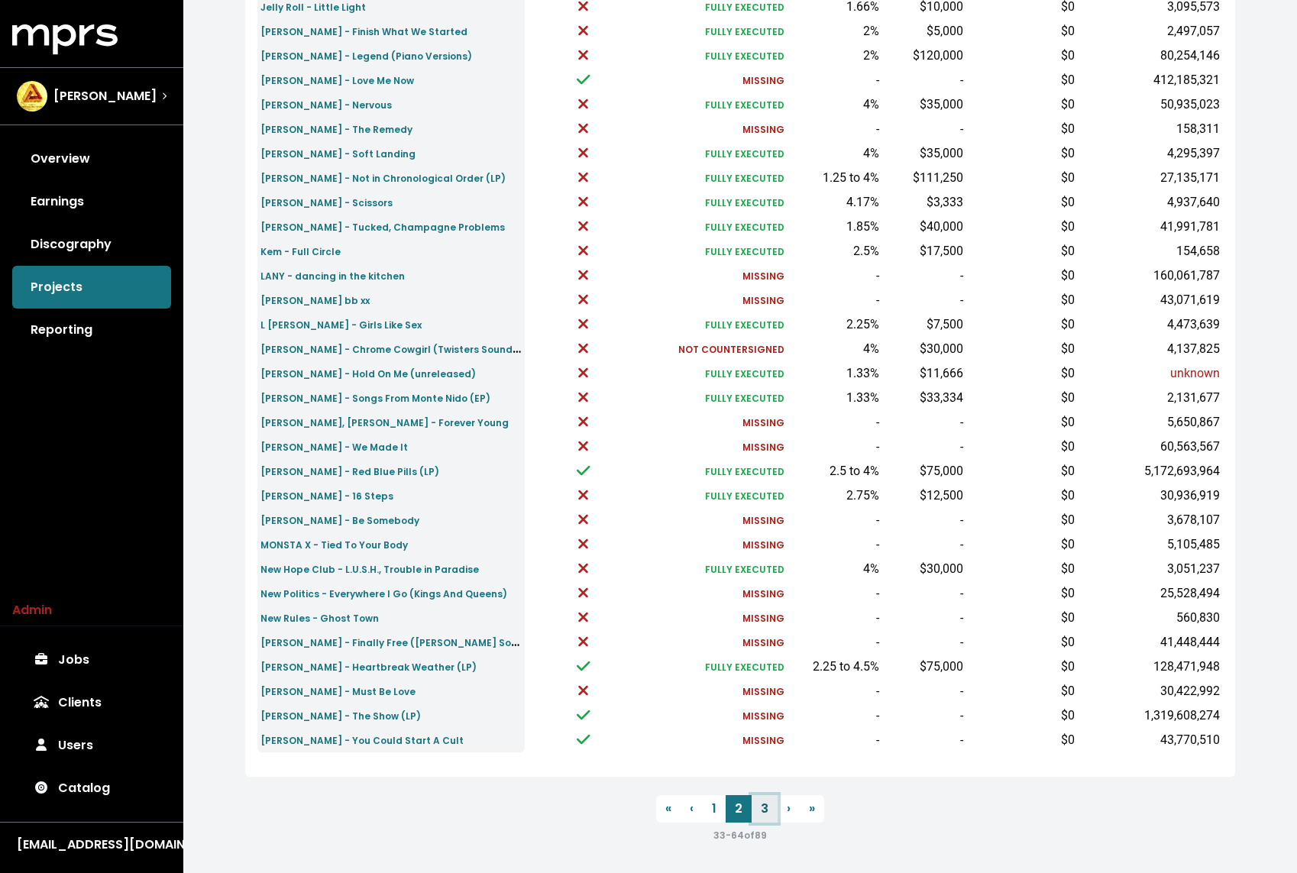
click at [767, 808] on link "3" at bounding box center [764, 808] width 26 height 27
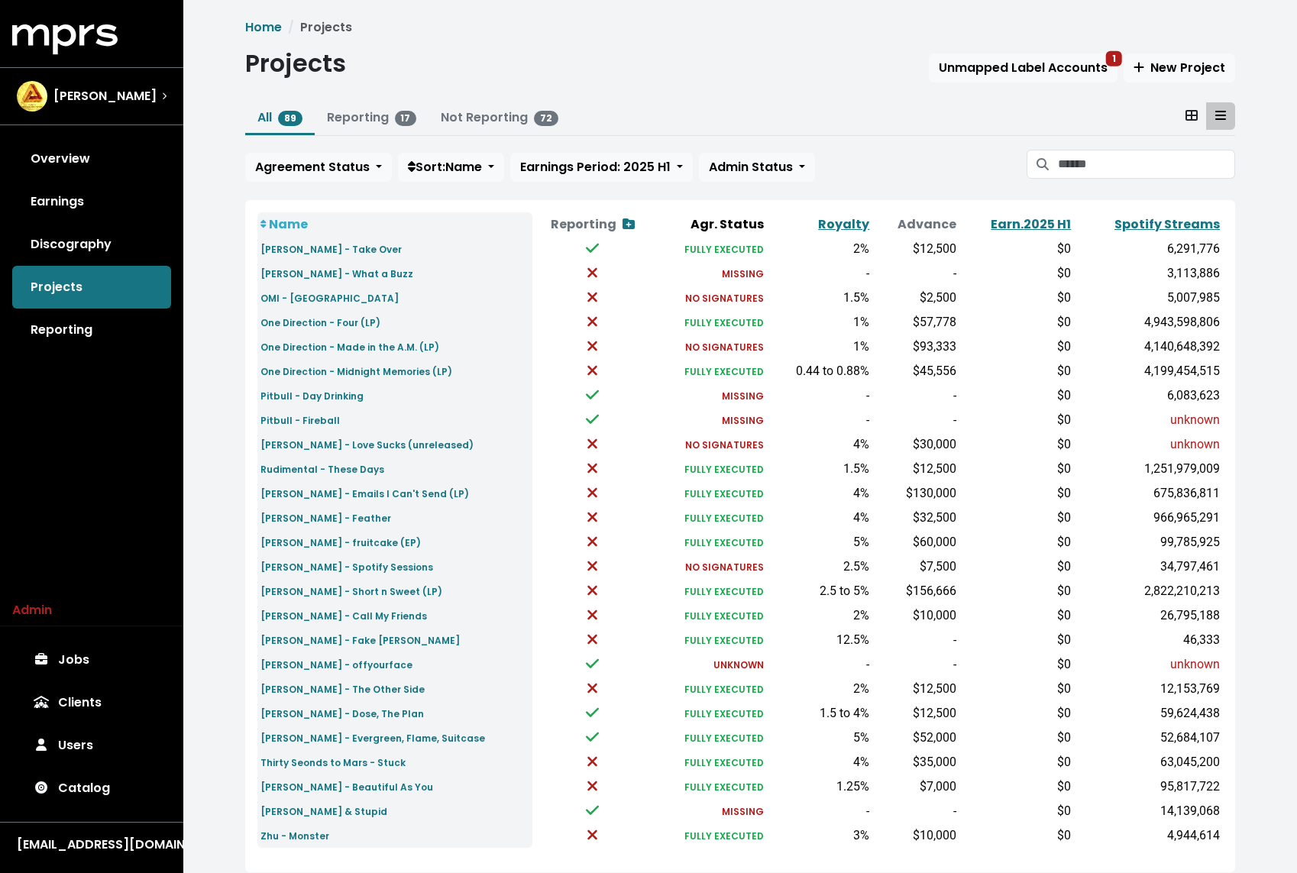
click at [977, 89] on div "Home Projects Projects Unmapped Label Accounts 1 New Project All 89 Reporting 1…" at bounding box center [740, 478] width 1008 height 921
click at [987, 70] on span "Unmapped Label Accounts 1" at bounding box center [1022, 68] width 169 height 18
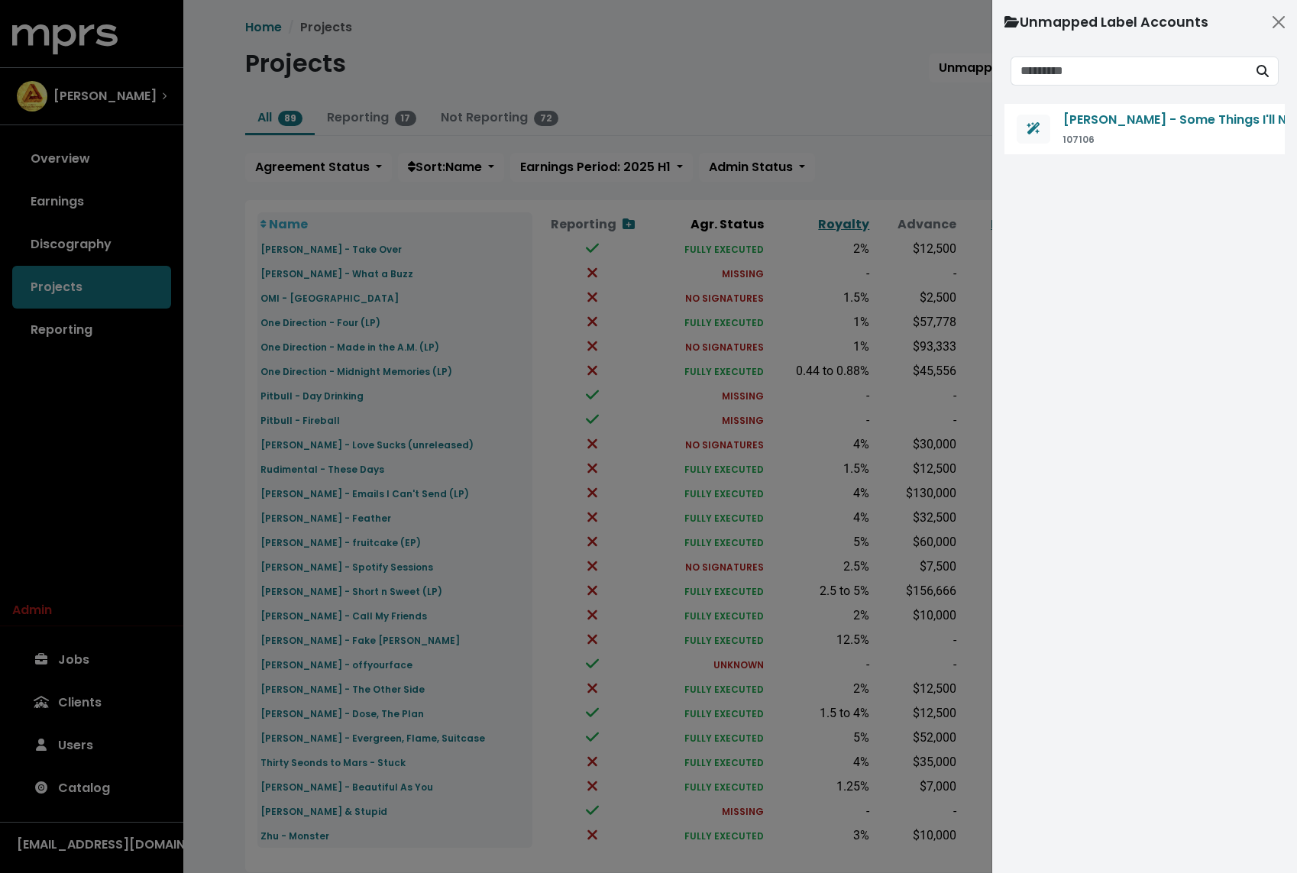
click at [732, 77] on div at bounding box center [648, 436] width 1297 height 873
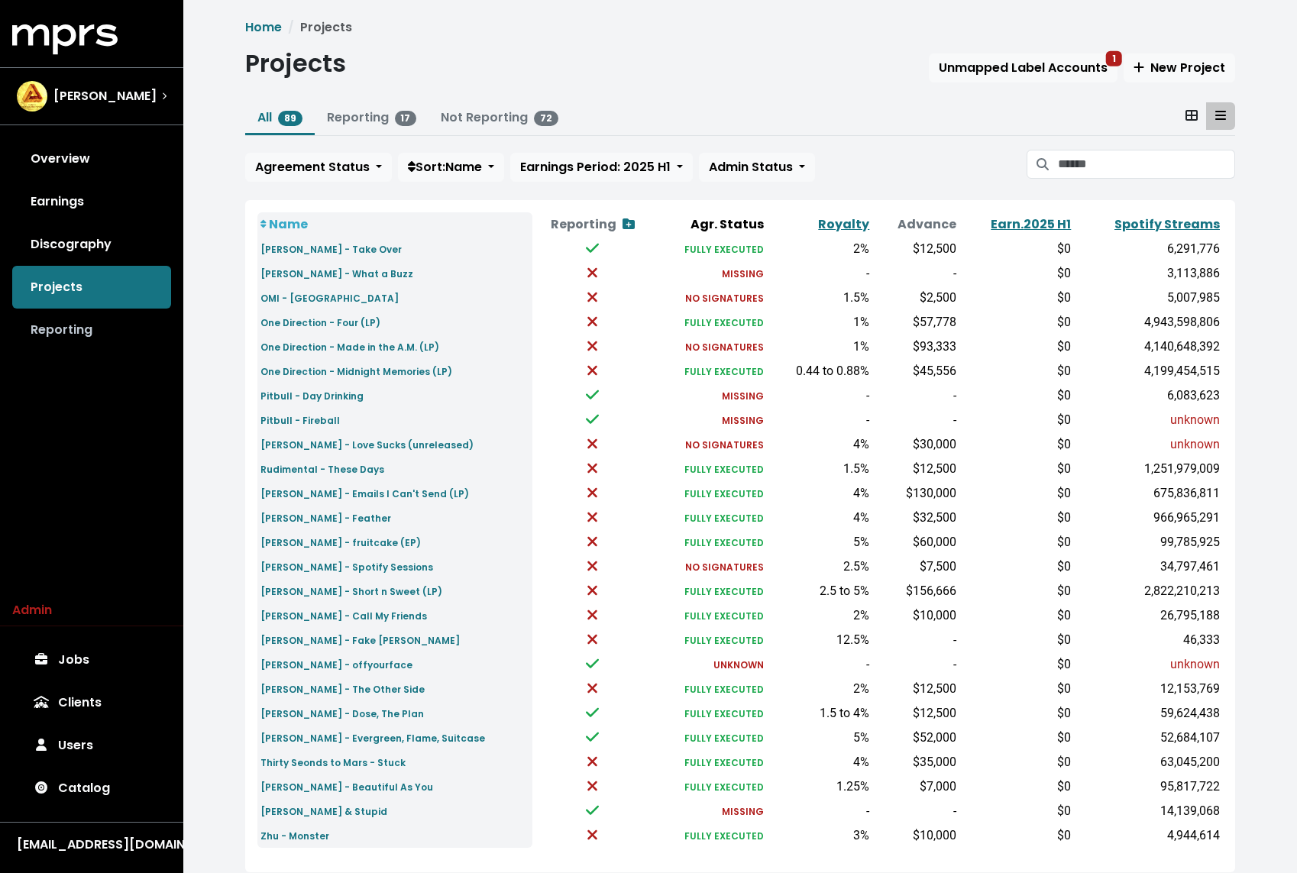
click at [86, 315] on link "Reporting" at bounding box center [91, 329] width 159 height 43
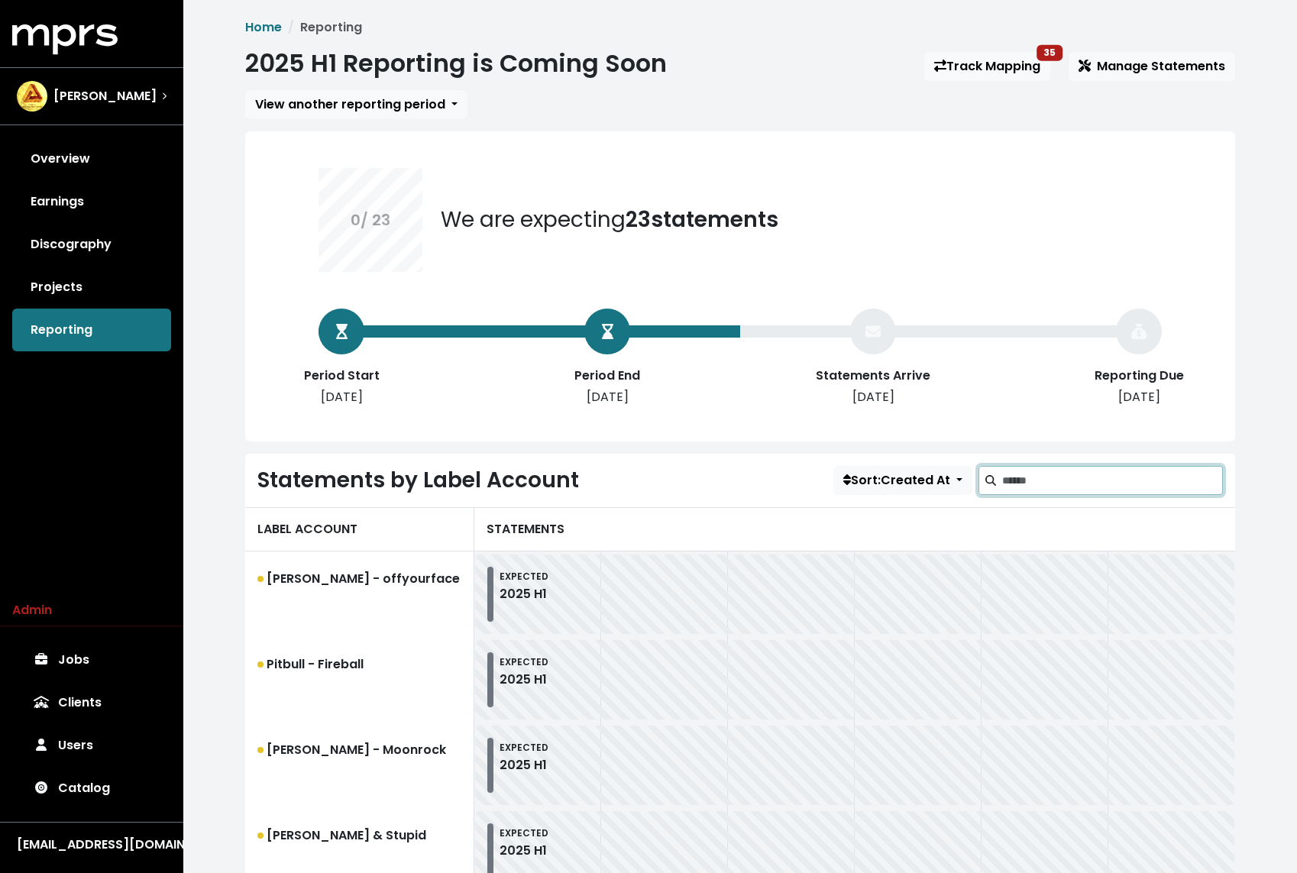
click at [1047, 487] on input "Search label accounts" at bounding box center [1112, 480] width 221 height 29
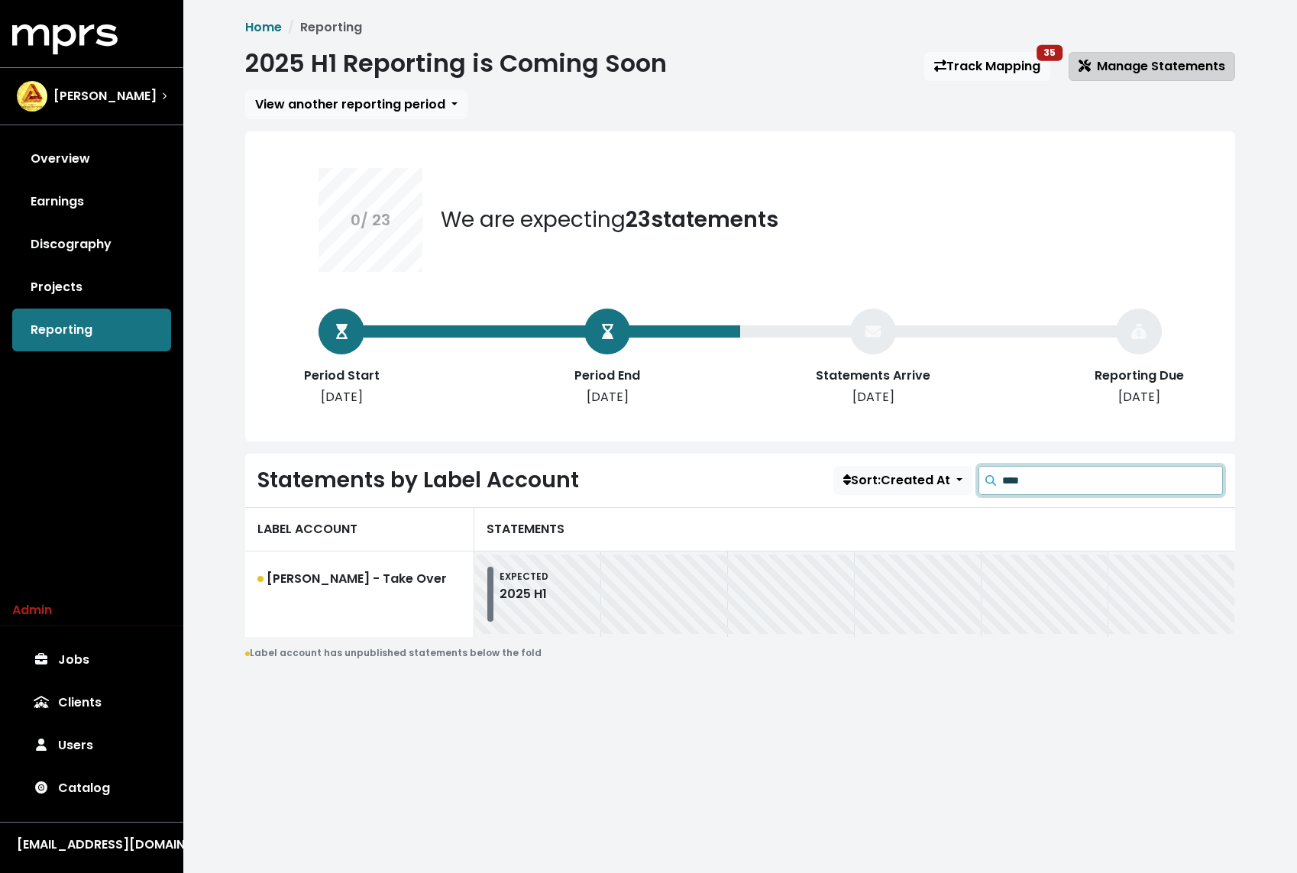
type input "****"
click at [1126, 66] on span "Manage Statements" at bounding box center [1151, 66] width 147 height 18
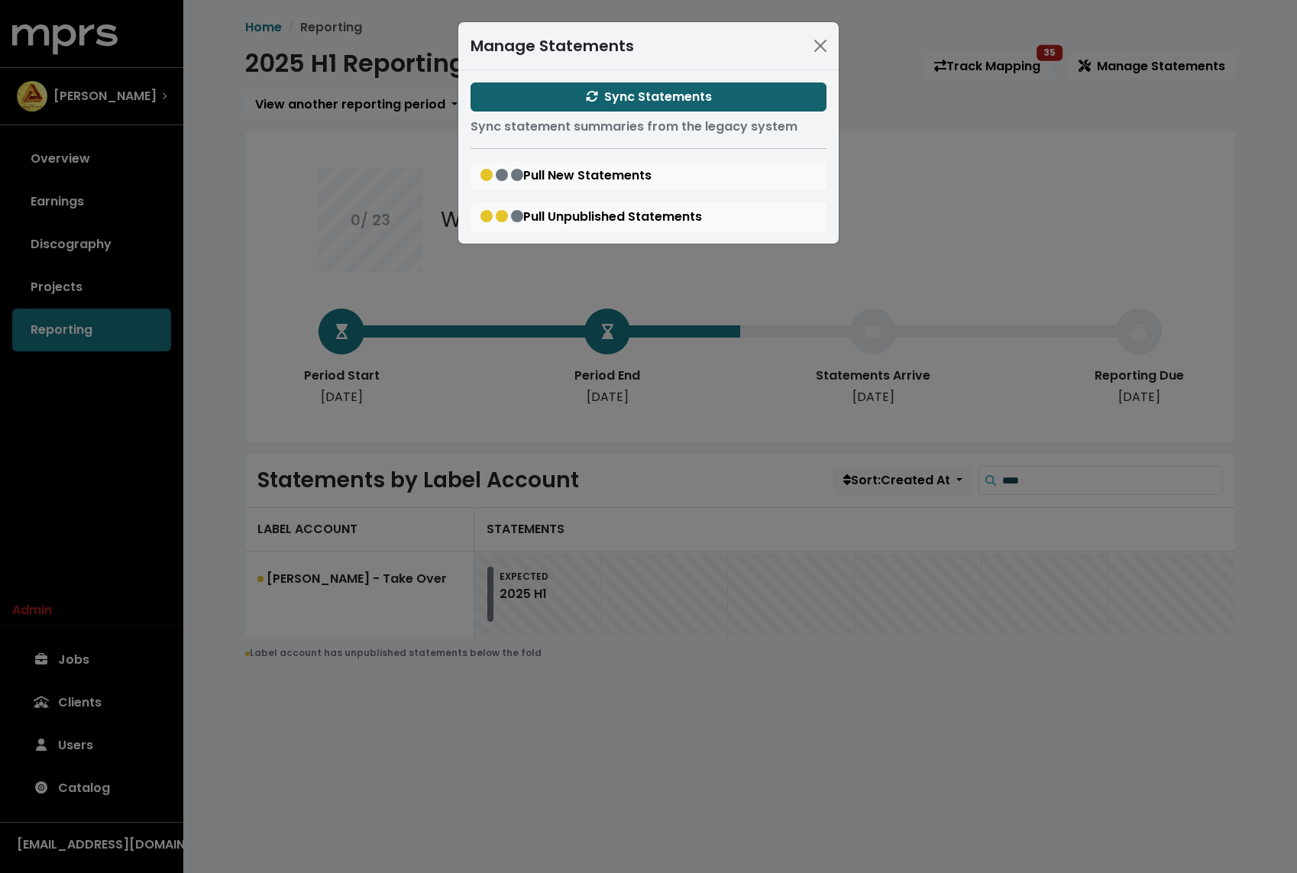
click at [684, 99] on span "Sync Statements" at bounding box center [649, 97] width 126 height 18
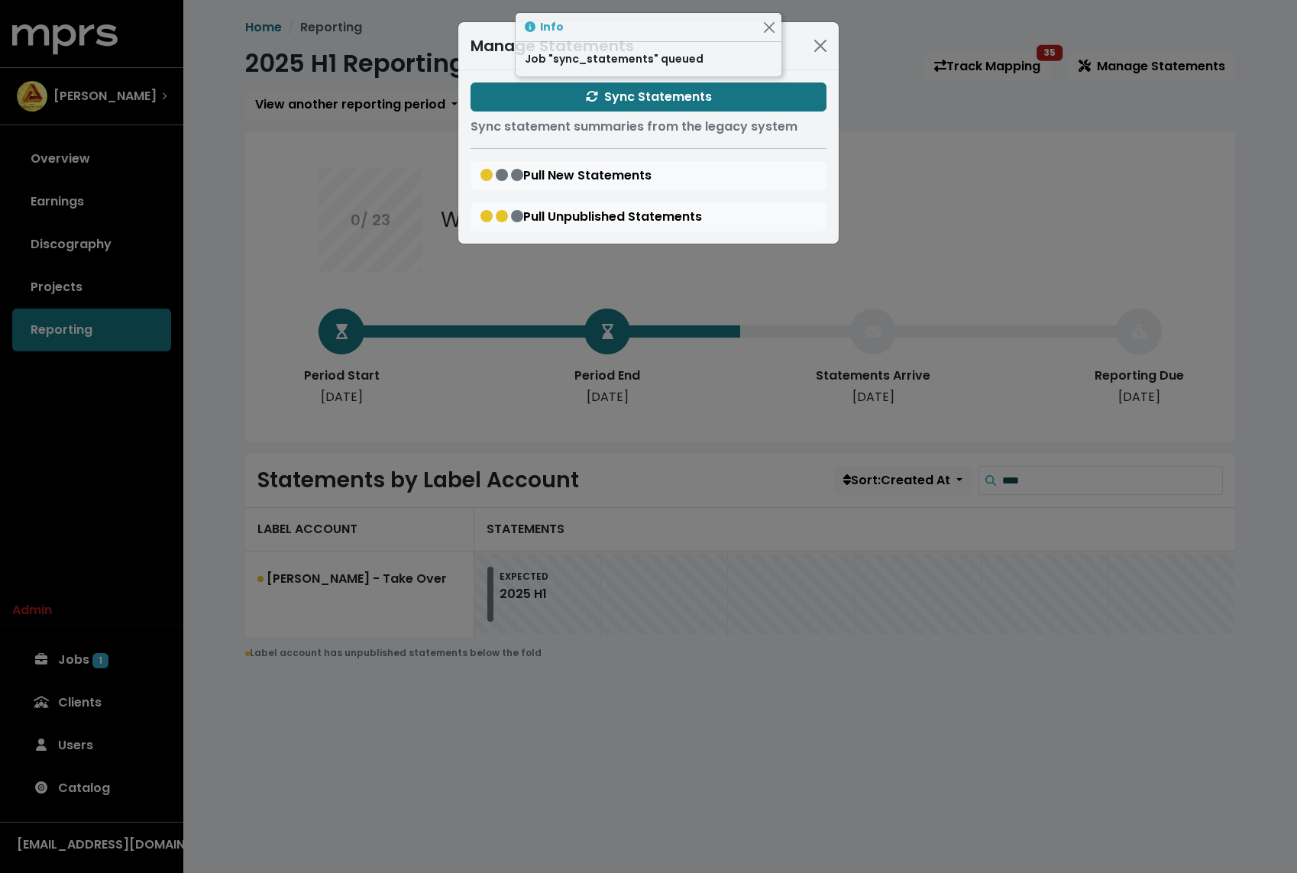
click at [249, 144] on div "Manage Statements Sync Statements Sync statement summaries from the legacy syst…" at bounding box center [648, 436] width 1297 height 873
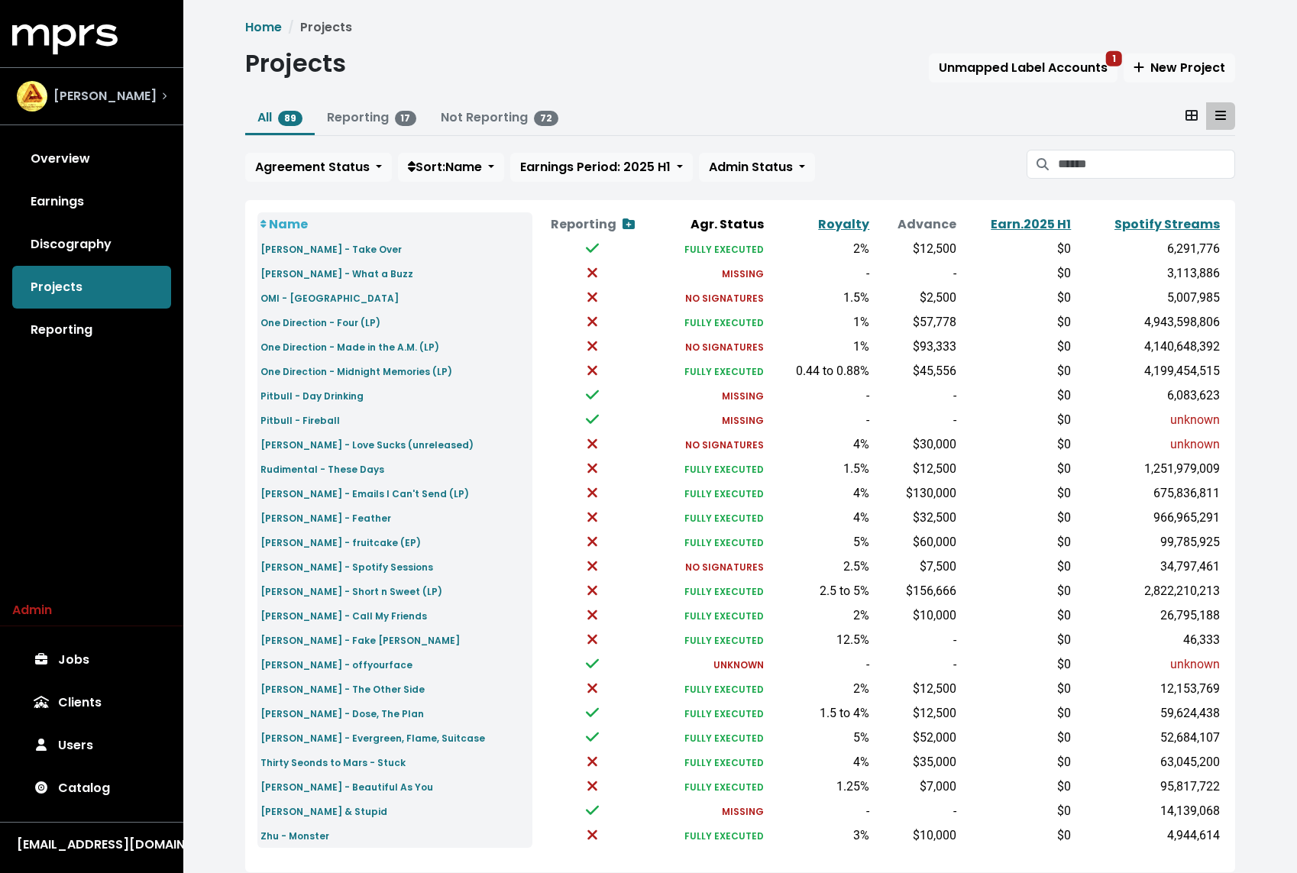
click at [93, 79] on div "[PERSON_NAME]" at bounding box center [92, 96] width 174 height 55
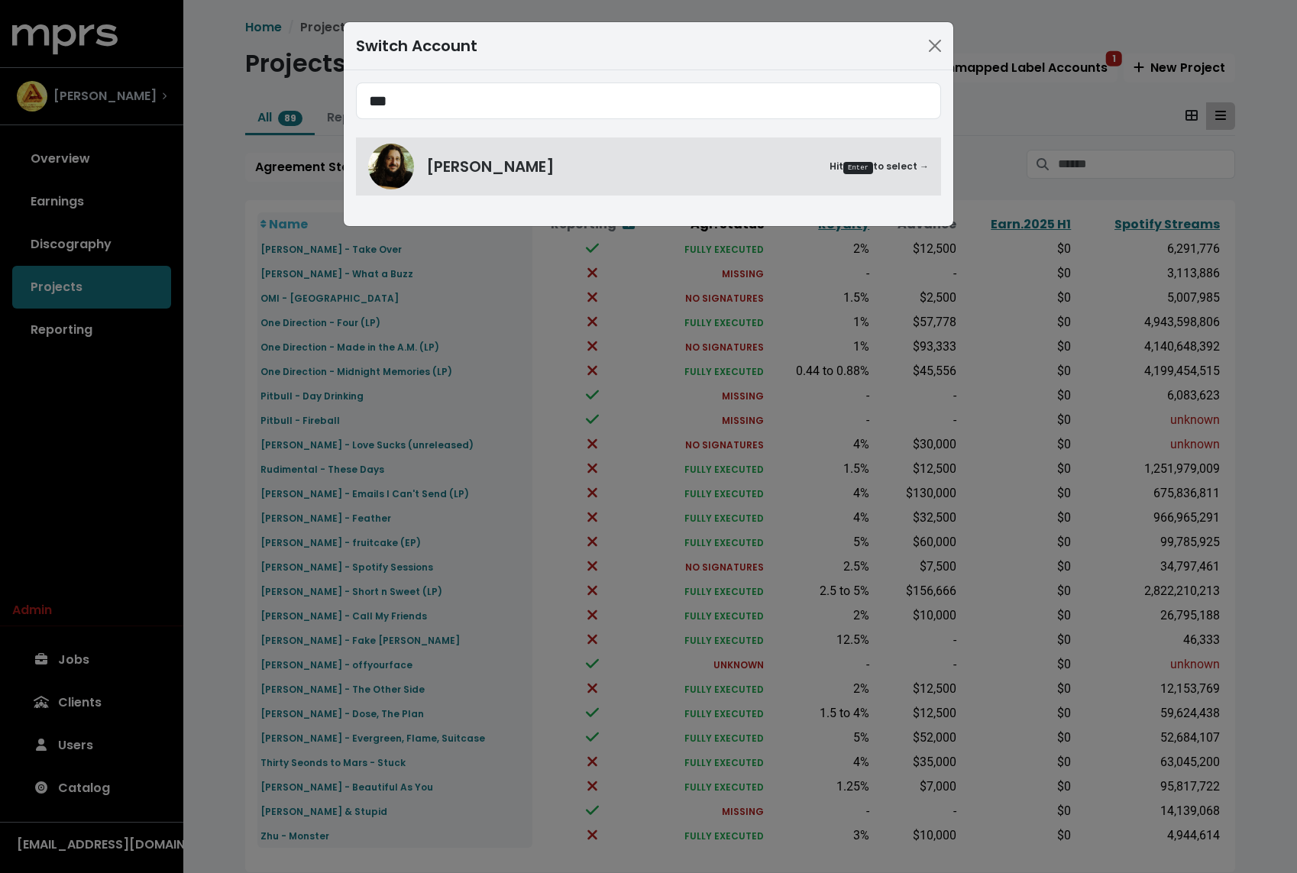
type input "***"
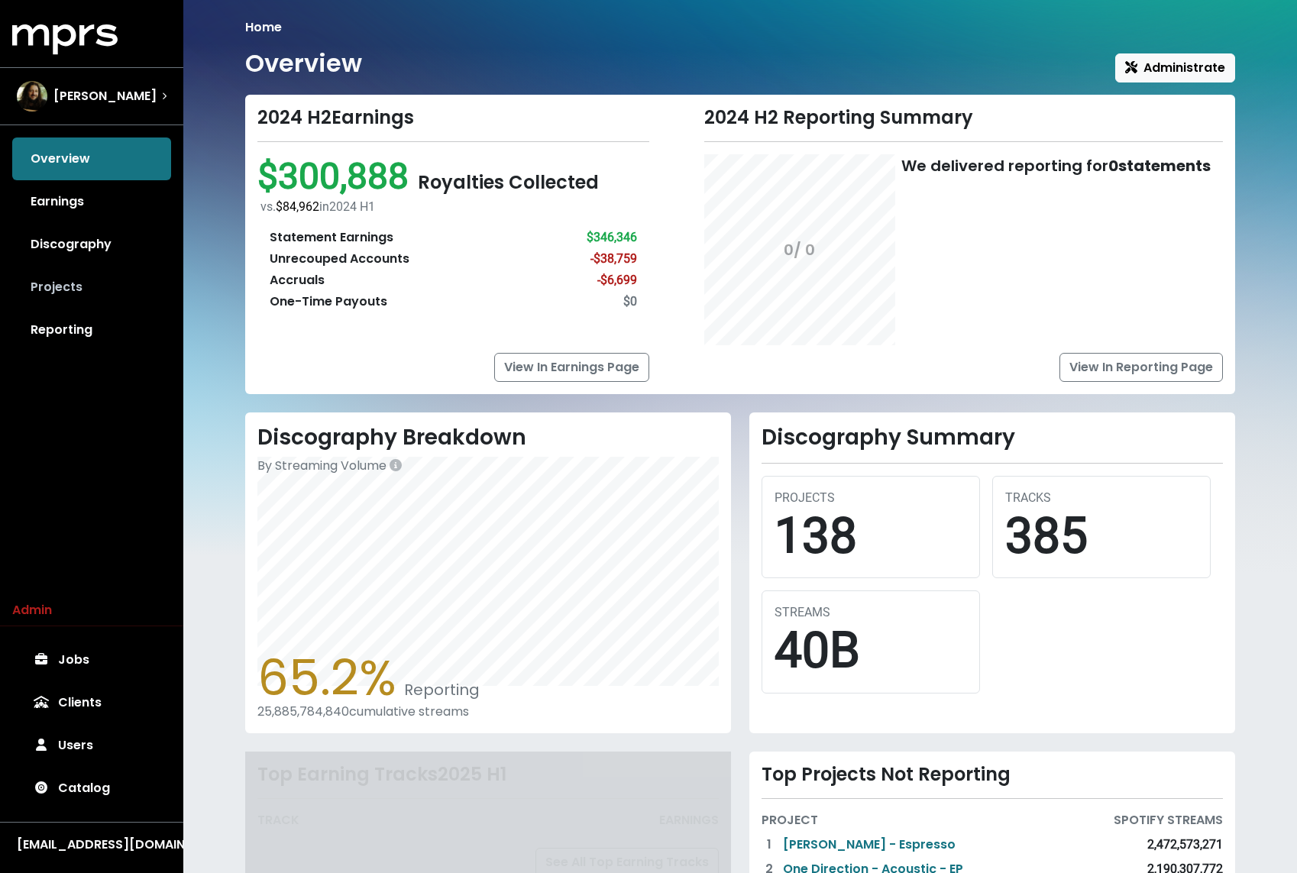
click at [73, 272] on link "Projects" at bounding box center [91, 287] width 159 height 43
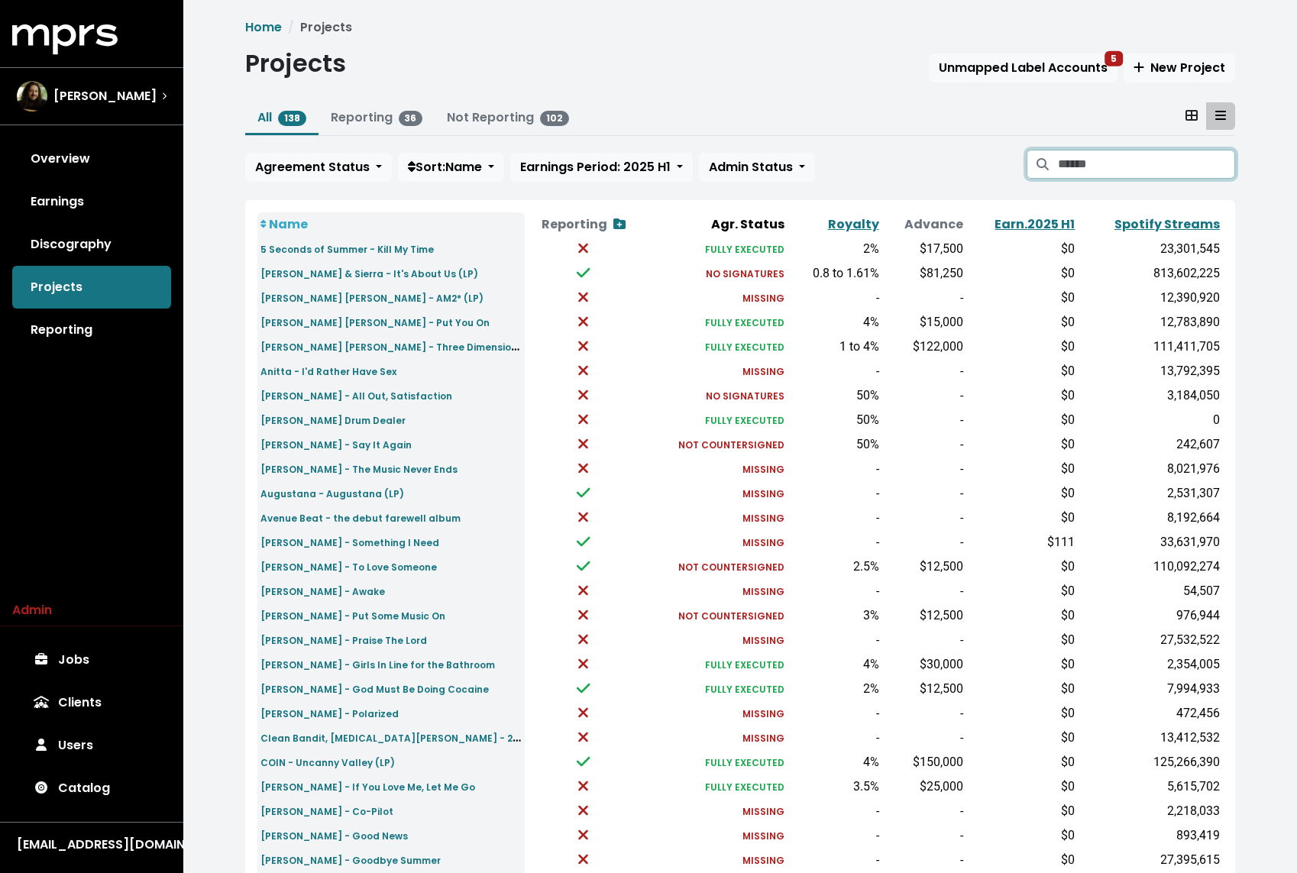
click at [1126, 162] on input "Search projects" at bounding box center [1146, 164] width 177 height 29
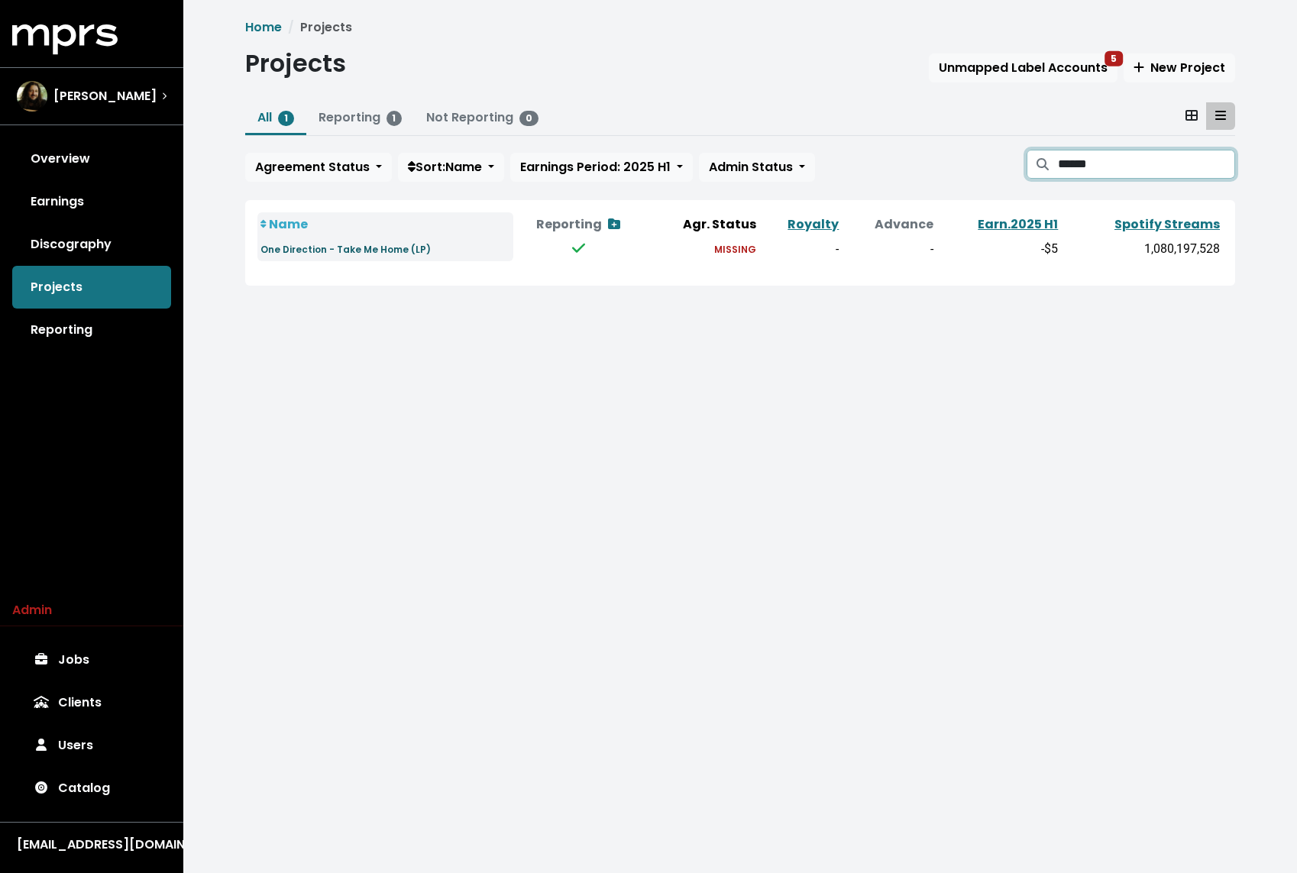
type input "******"
click at [380, 250] on small "One Direction - Take Me Home (LP)" at bounding box center [345, 249] width 170 height 13
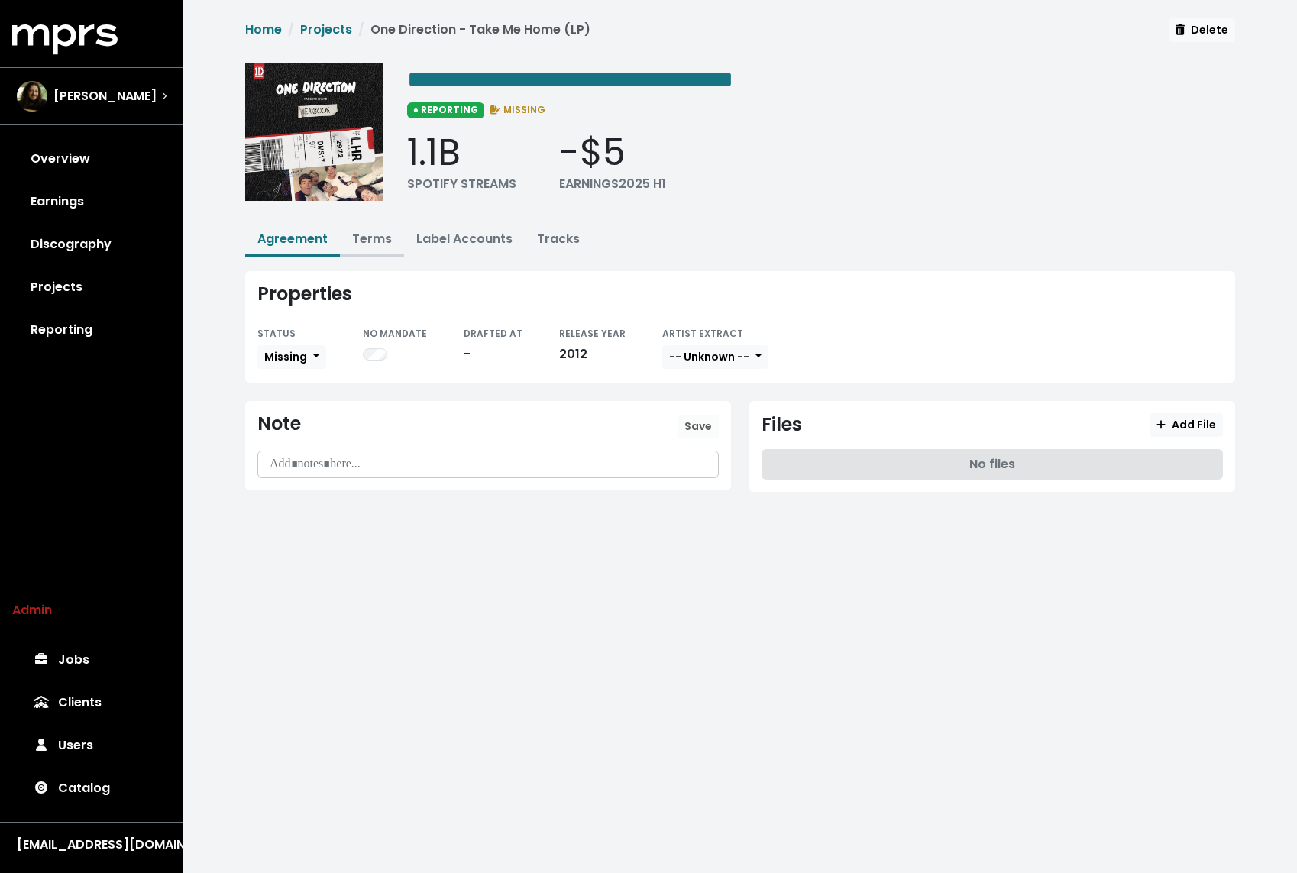
click at [370, 241] on link "Terms" at bounding box center [372, 239] width 40 height 18
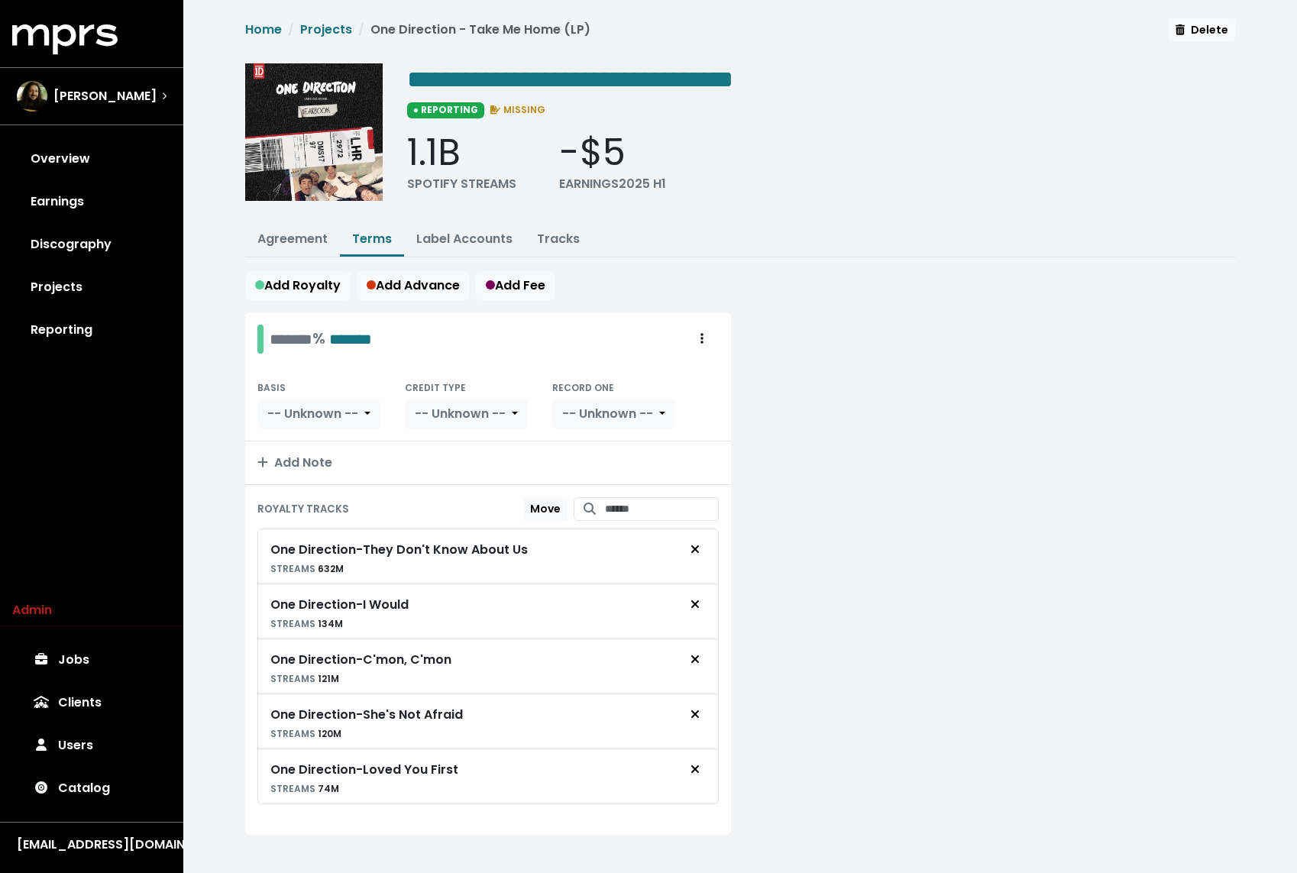
scroll to position [10, 0]
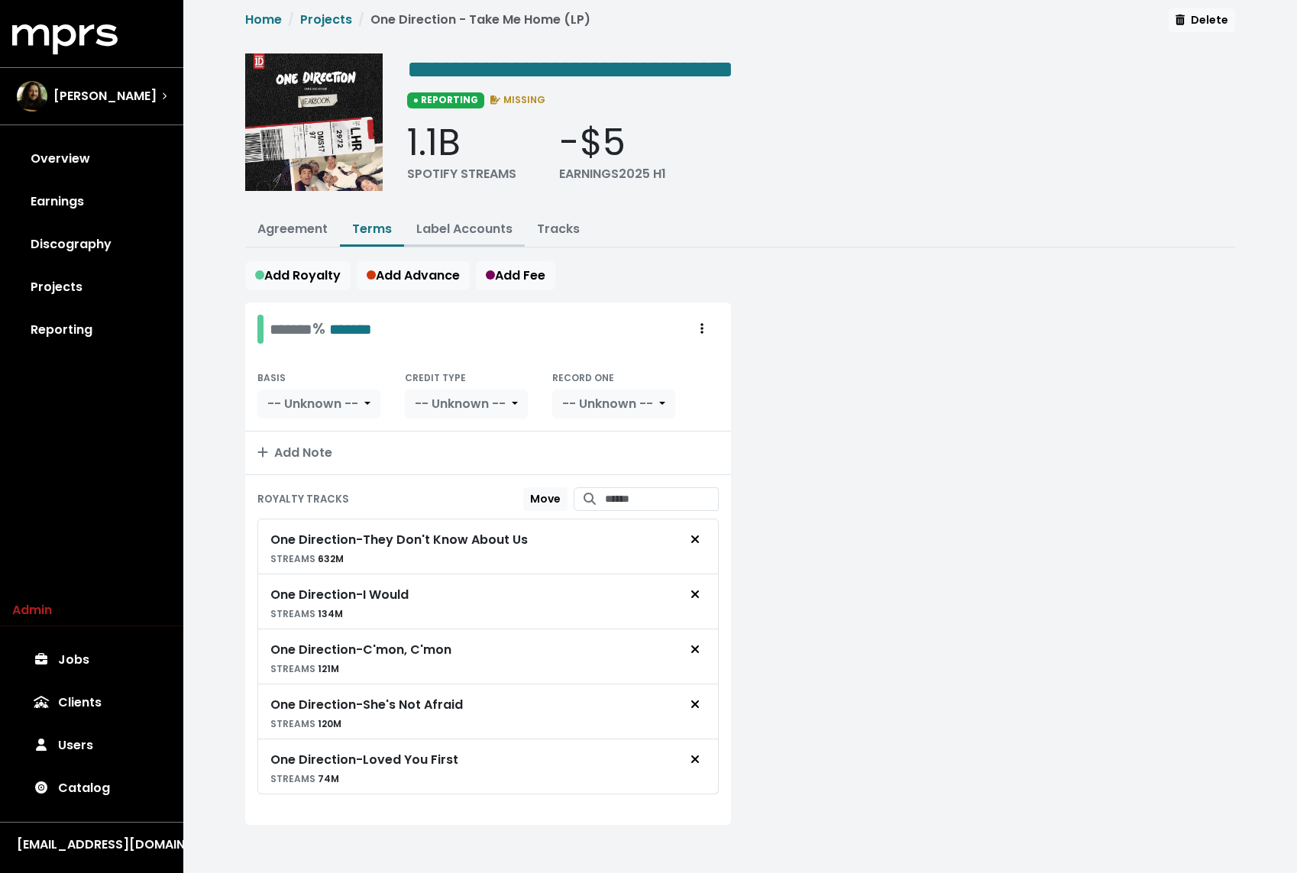
click at [478, 222] on link "Label Accounts" at bounding box center [464, 229] width 96 height 18
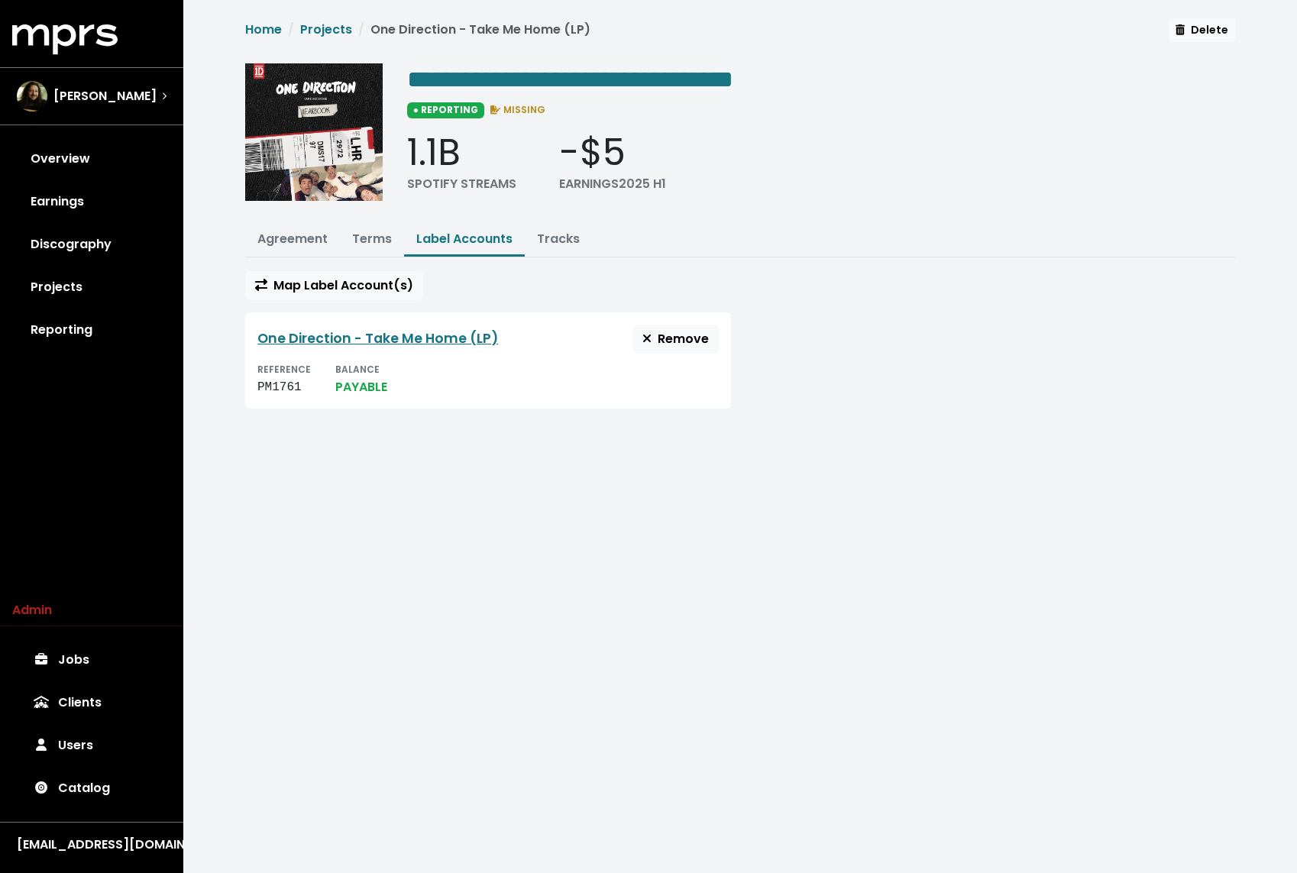
click at [286, 385] on div "PM1761" at bounding box center [283, 387] width 53 height 18
copy div "PM1761"
click at [553, 227] on button "Tracks" at bounding box center [558, 240] width 67 height 33
click at [567, 244] on link "Tracks" at bounding box center [558, 239] width 43 height 18
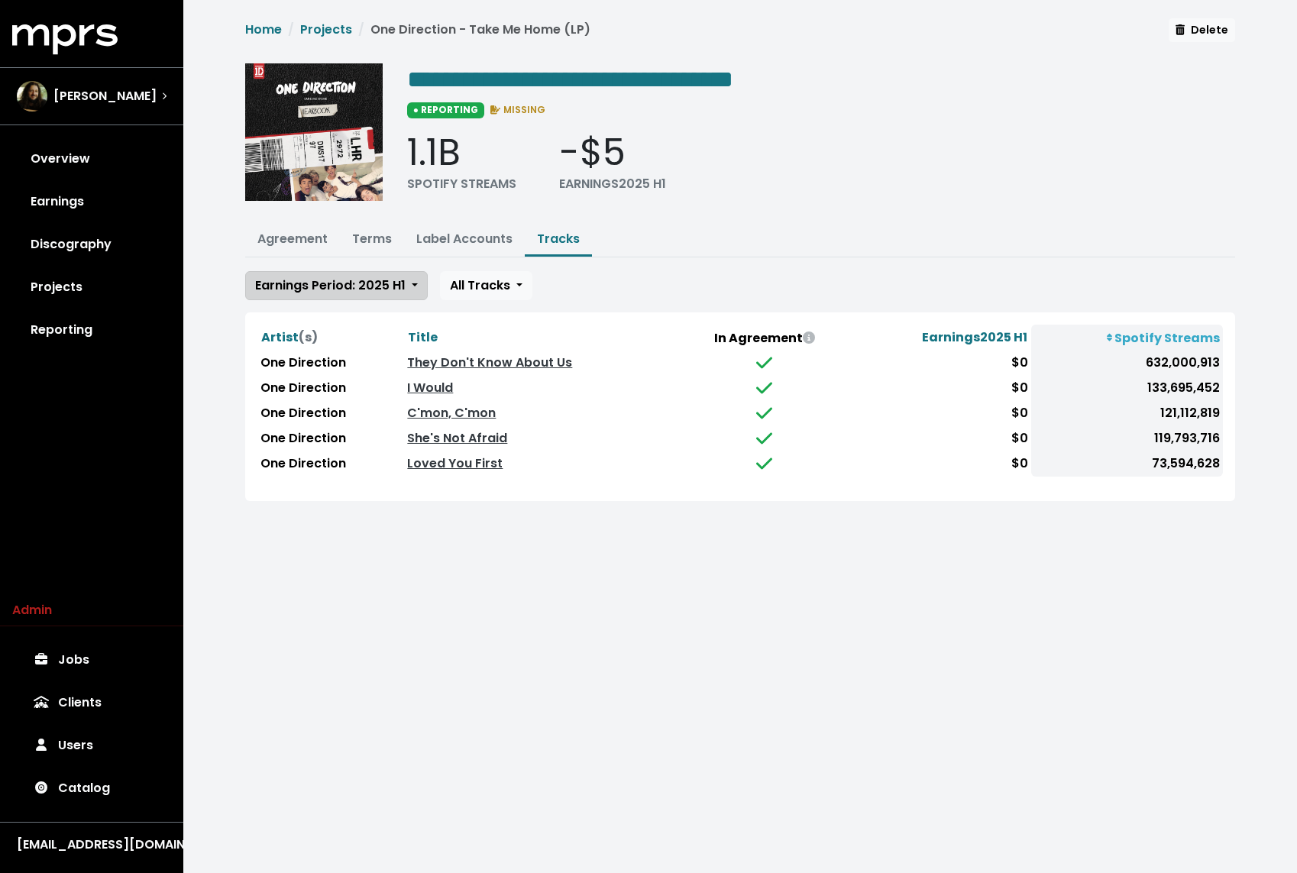
click at [385, 279] on span "Earnings Period: 2025 H1" at bounding box center [330, 285] width 150 height 18
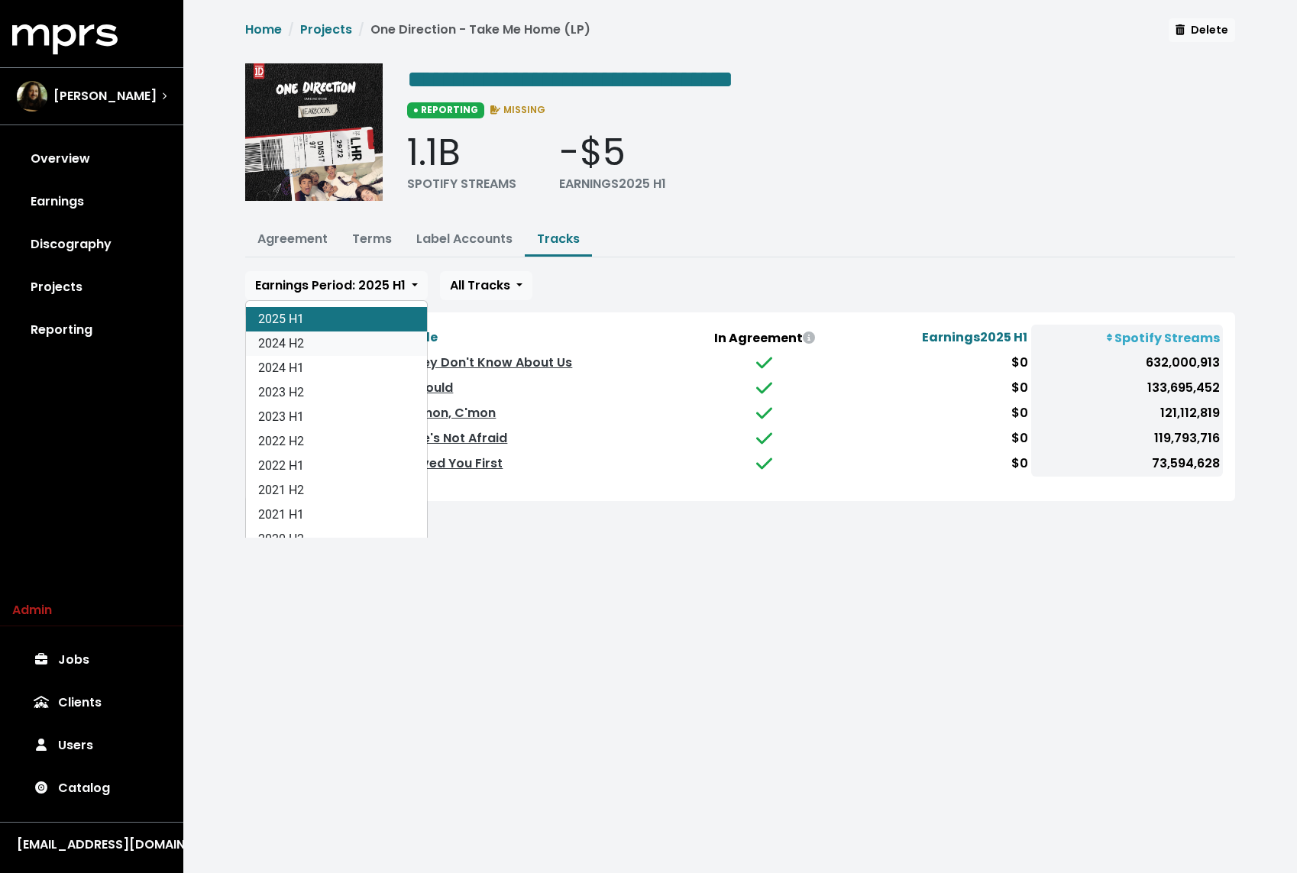
click at [324, 345] on link "2024 H2" at bounding box center [336, 343] width 181 height 24
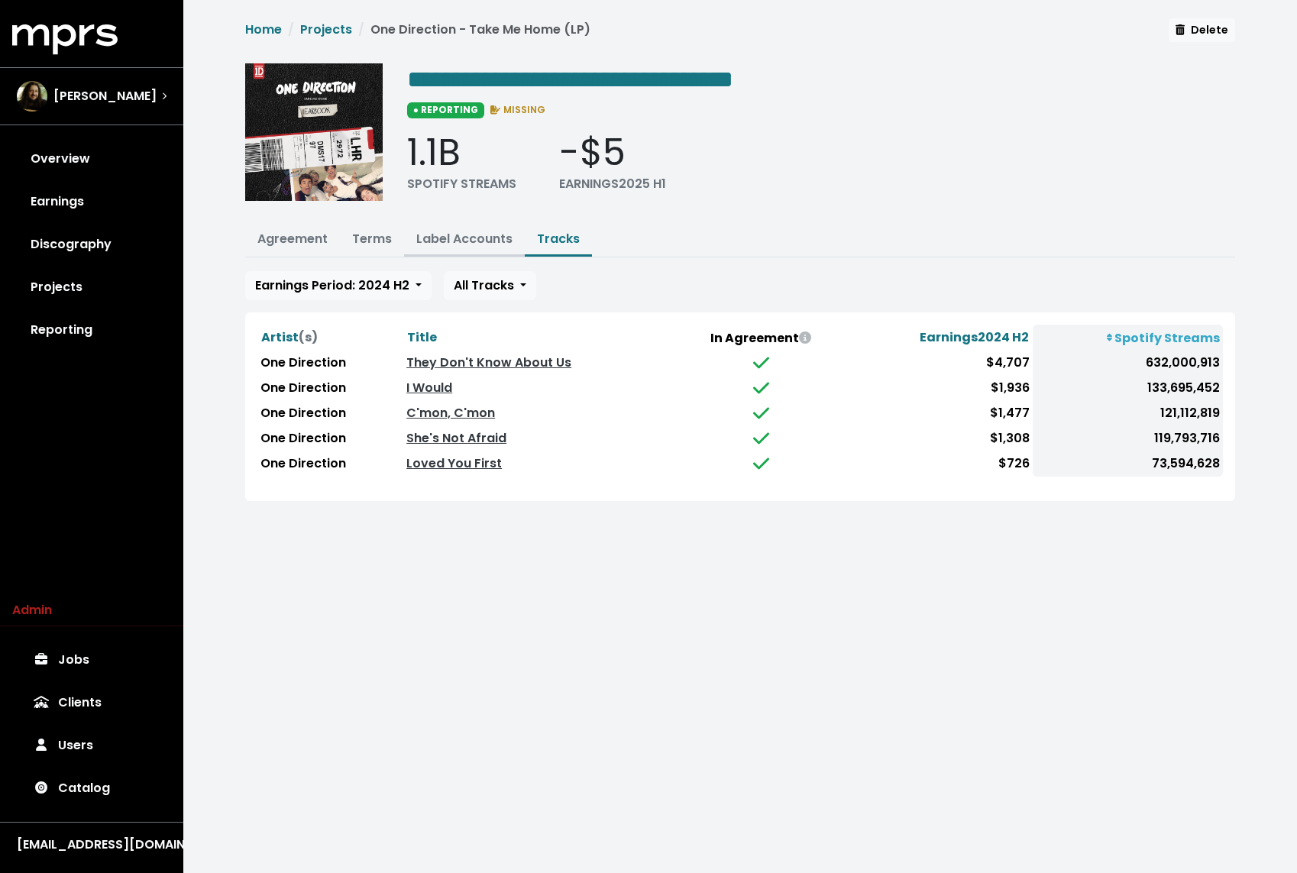
click at [444, 245] on button "Label Accounts" at bounding box center [464, 240] width 121 height 33
click at [458, 245] on button "Label Accounts" at bounding box center [464, 240] width 121 height 33
click at [450, 241] on link "Label Accounts" at bounding box center [464, 239] width 96 height 18
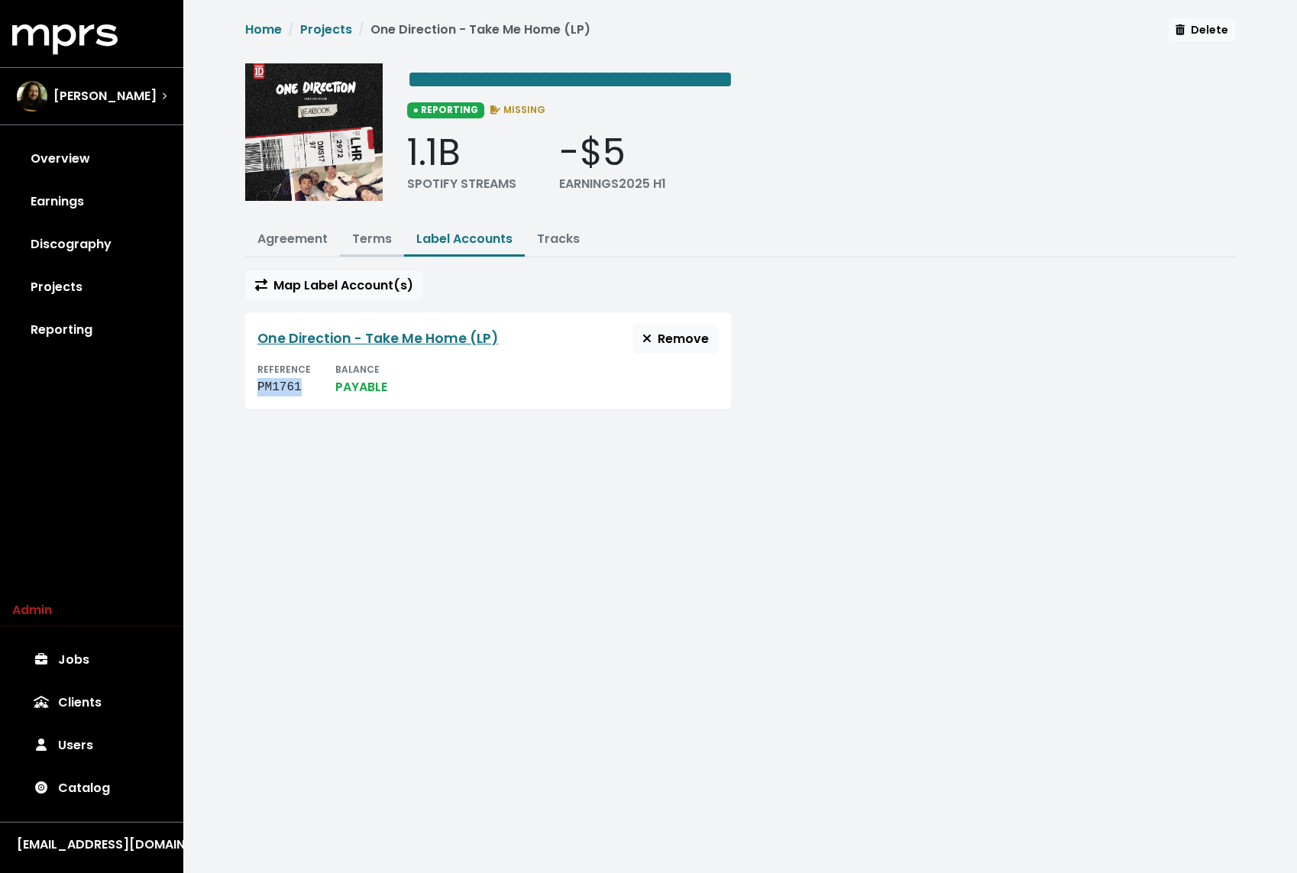
click at [373, 230] on link "Terms" at bounding box center [372, 239] width 40 height 18
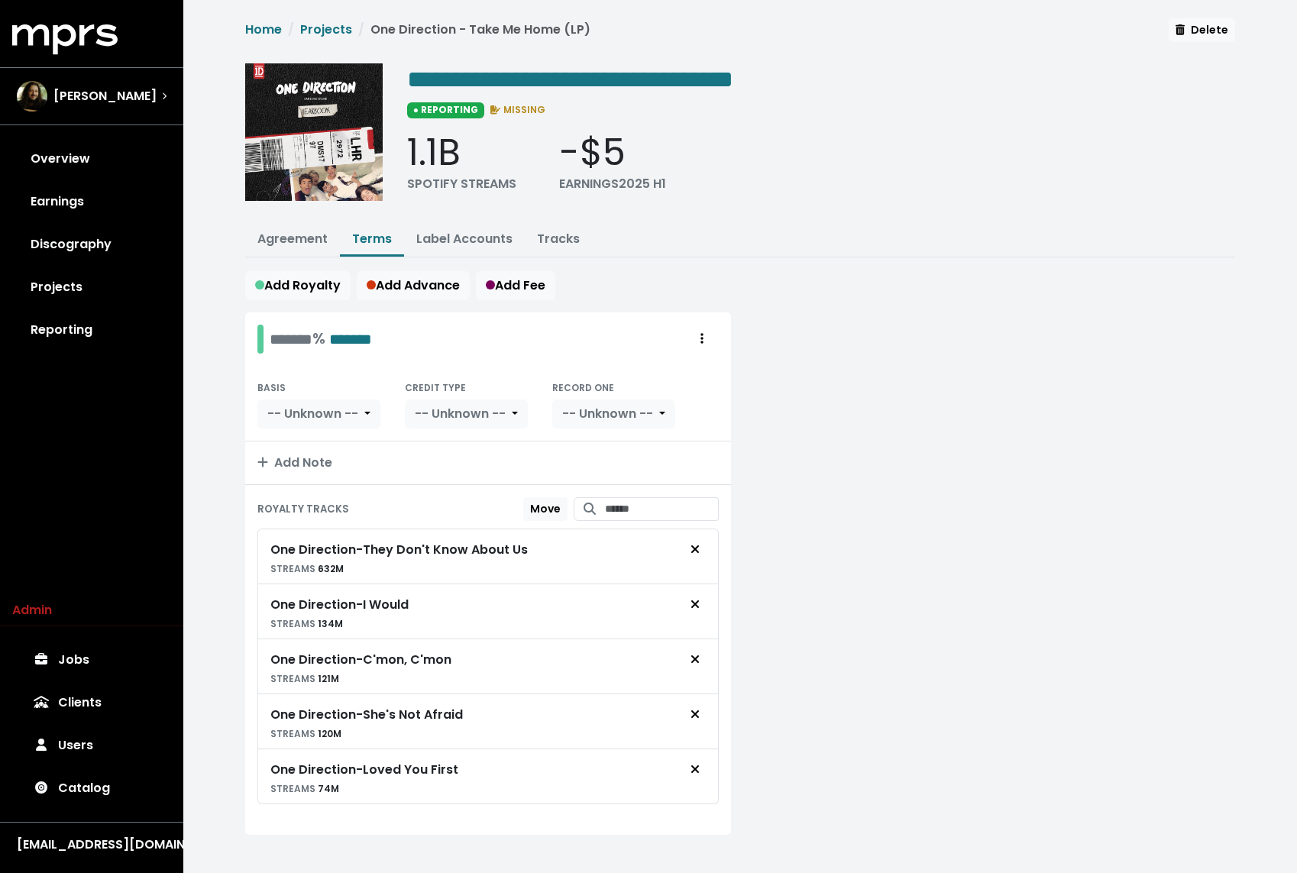
click at [838, 359] on div at bounding box center [992, 582] width 504 height 541
click at [325, 34] on link "Projects" at bounding box center [326, 30] width 52 height 18
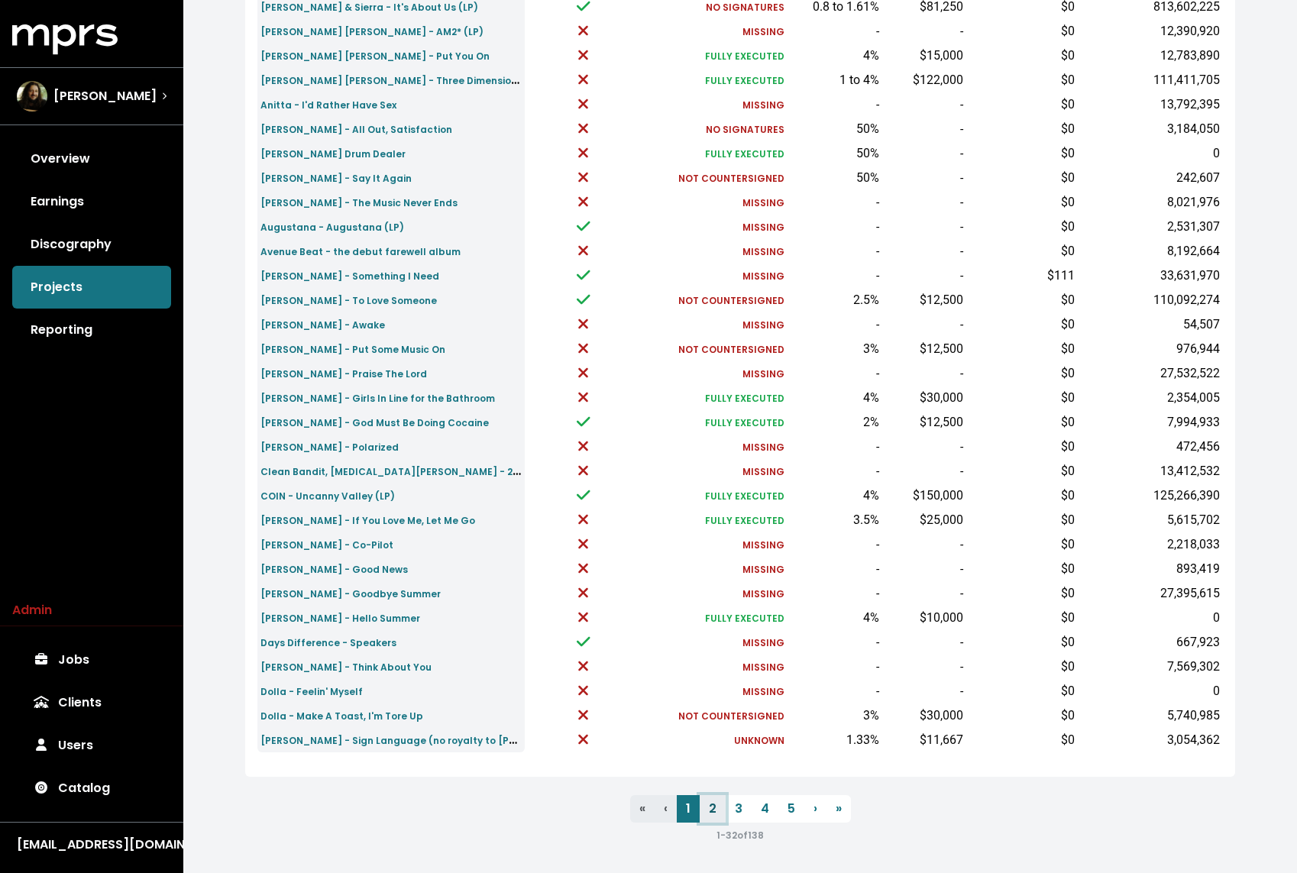
click at [706, 802] on link "2" at bounding box center [712, 808] width 26 height 27
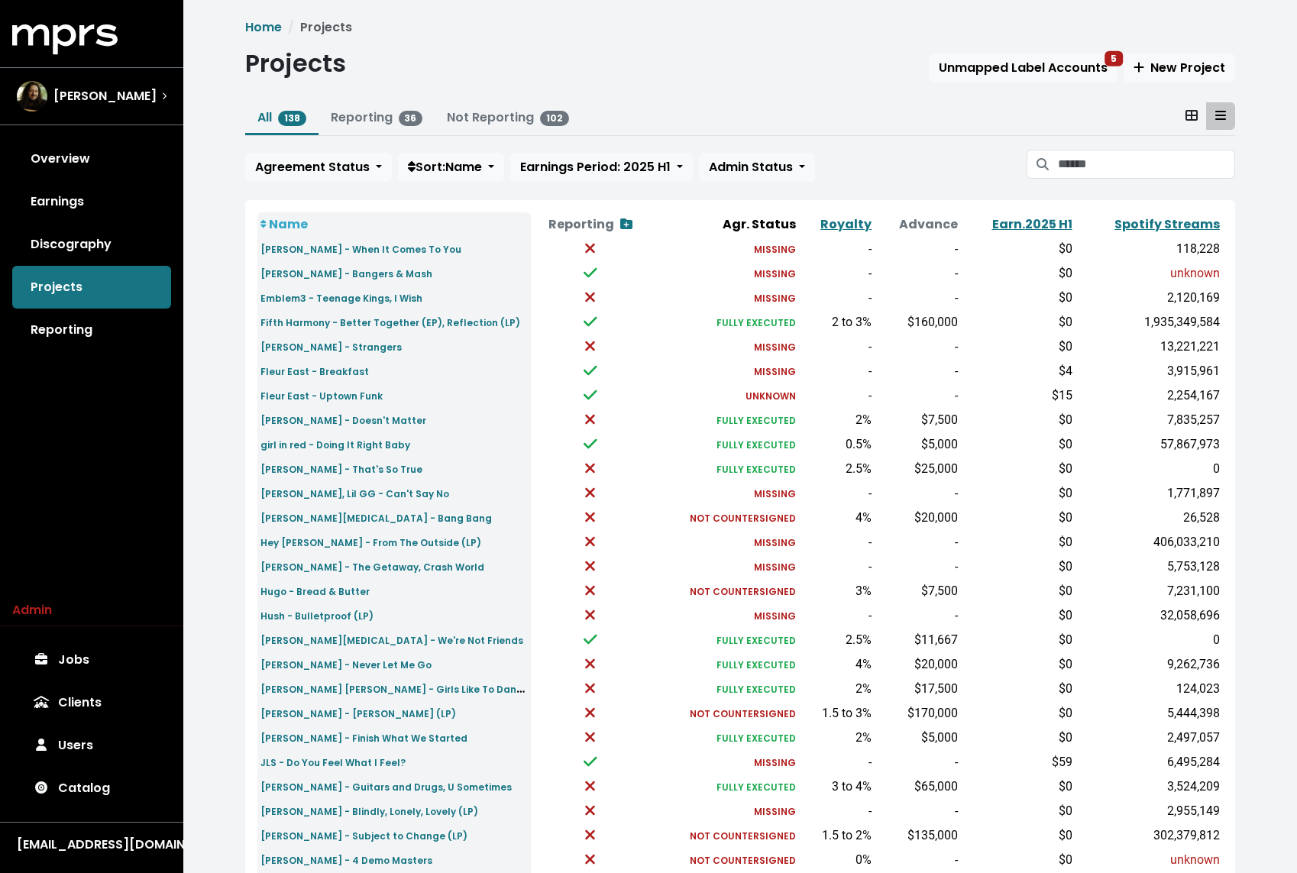
scroll to position [266, 0]
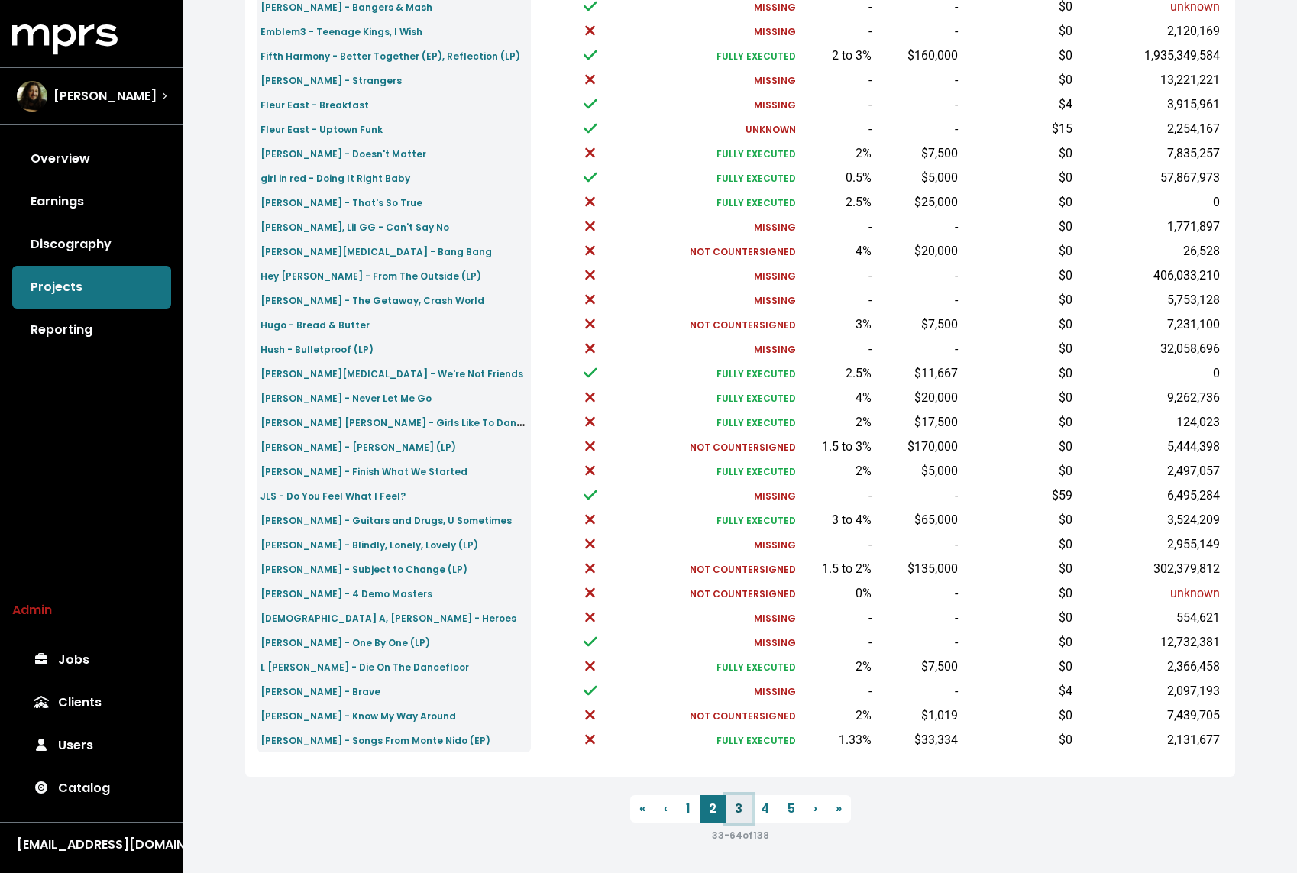
click at [741, 813] on link "3" at bounding box center [738, 808] width 26 height 27
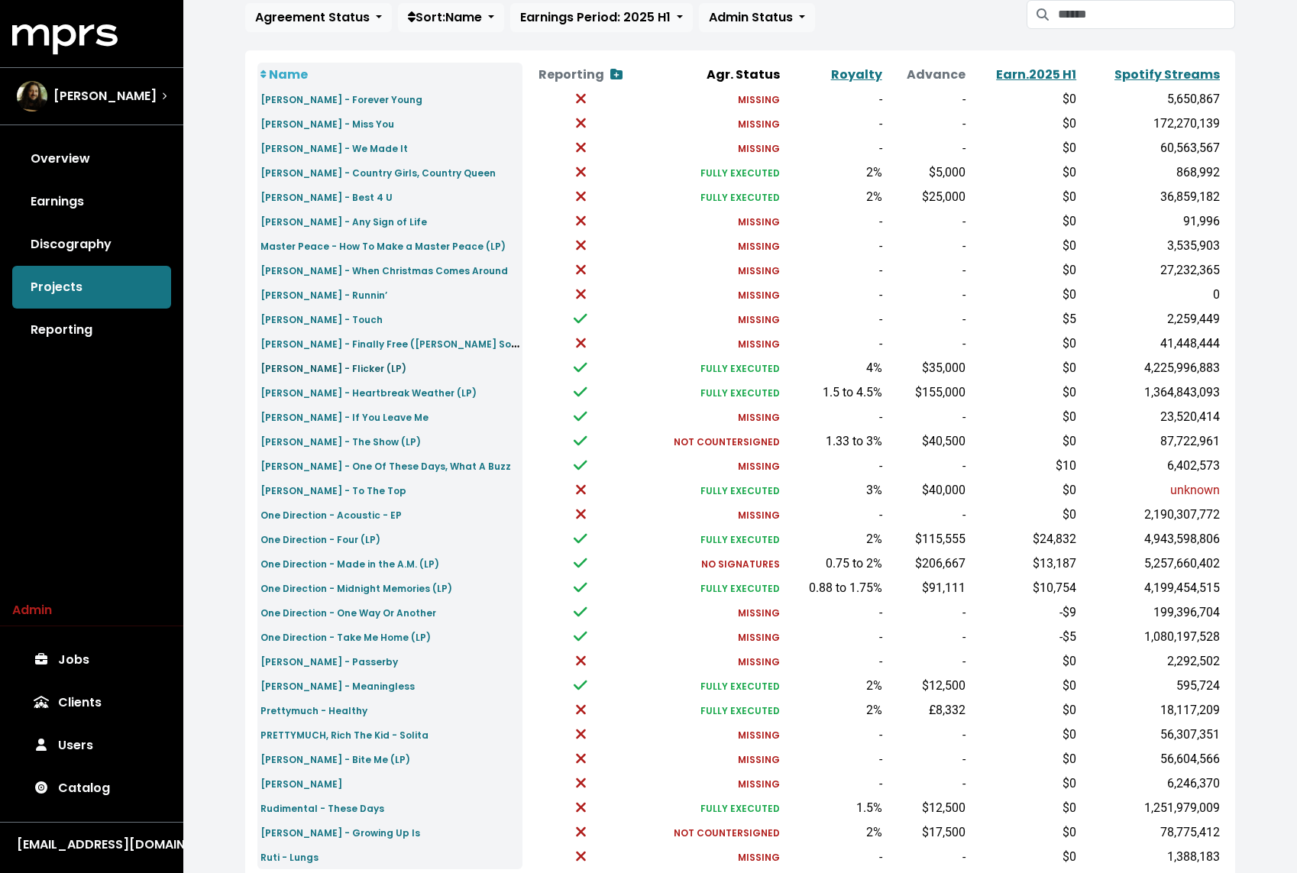
scroll to position [262, 0]
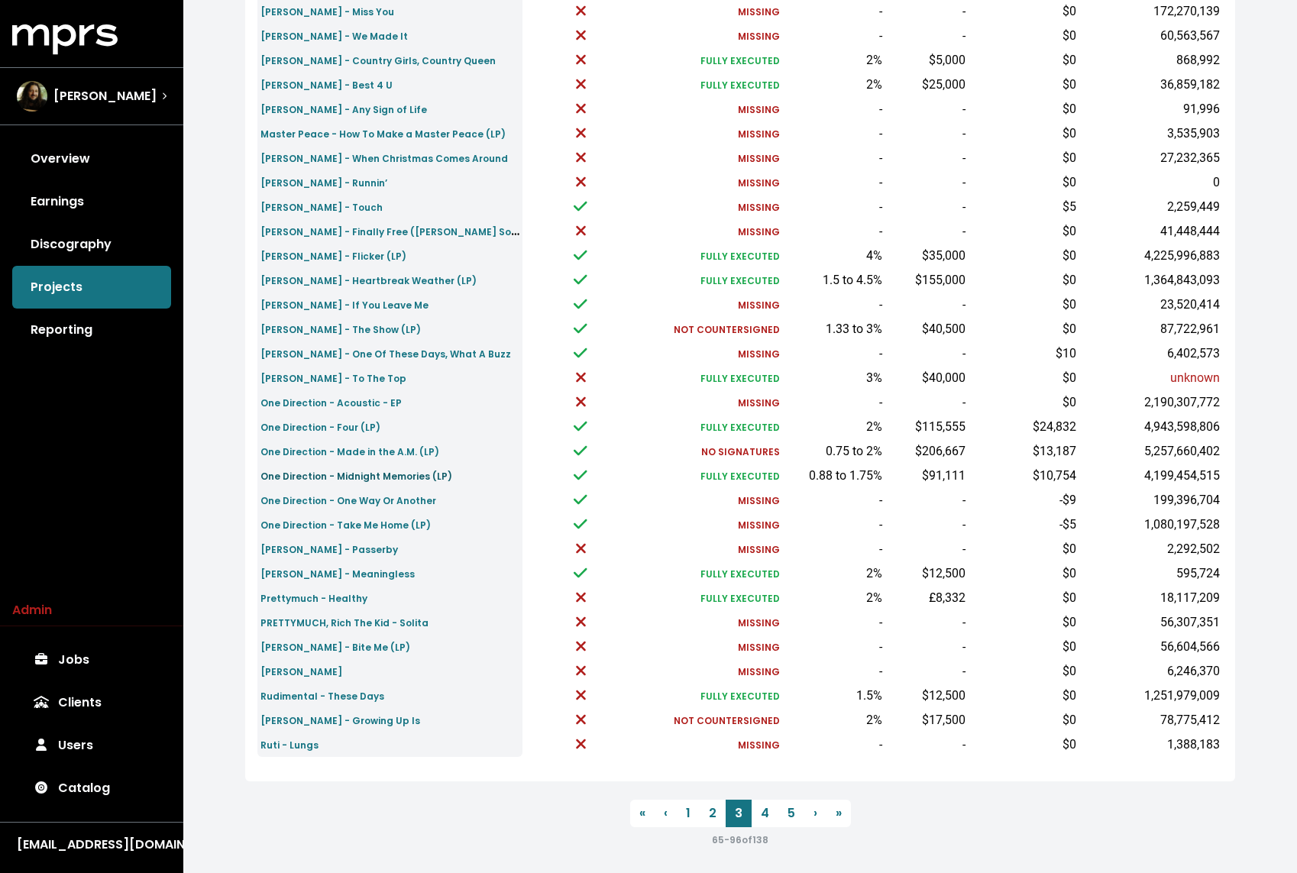
click at [366, 472] on small "One Direction - Midnight Memories (LP)" at bounding box center [356, 476] width 192 height 13
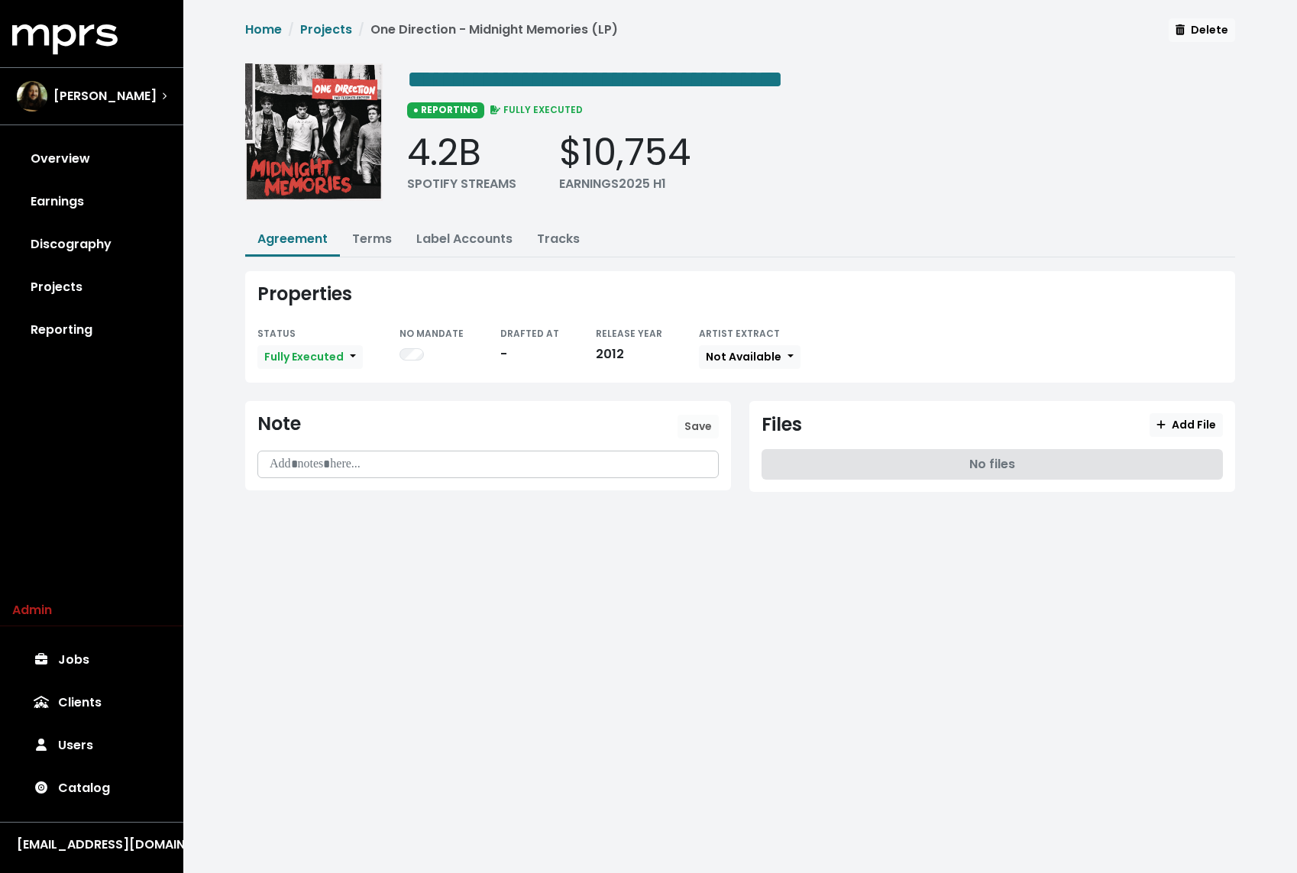
click at [369, 221] on div "**********" at bounding box center [740, 264] width 1008 height 492
click at [369, 235] on link "Terms" at bounding box center [372, 239] width 40 height 18
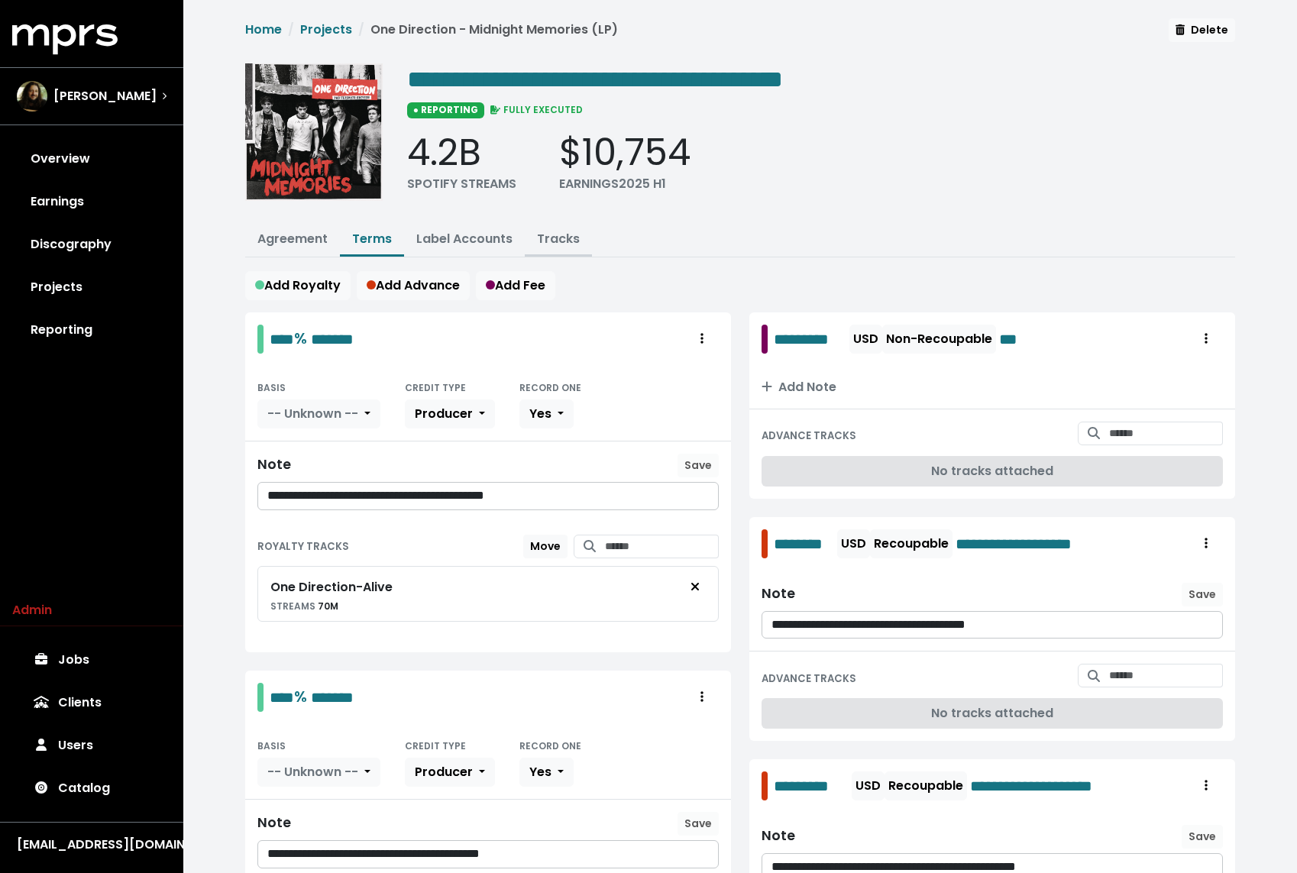
click at [548, 239] on link "Tracks" at bounding box center [558, 239] width 43 height 18
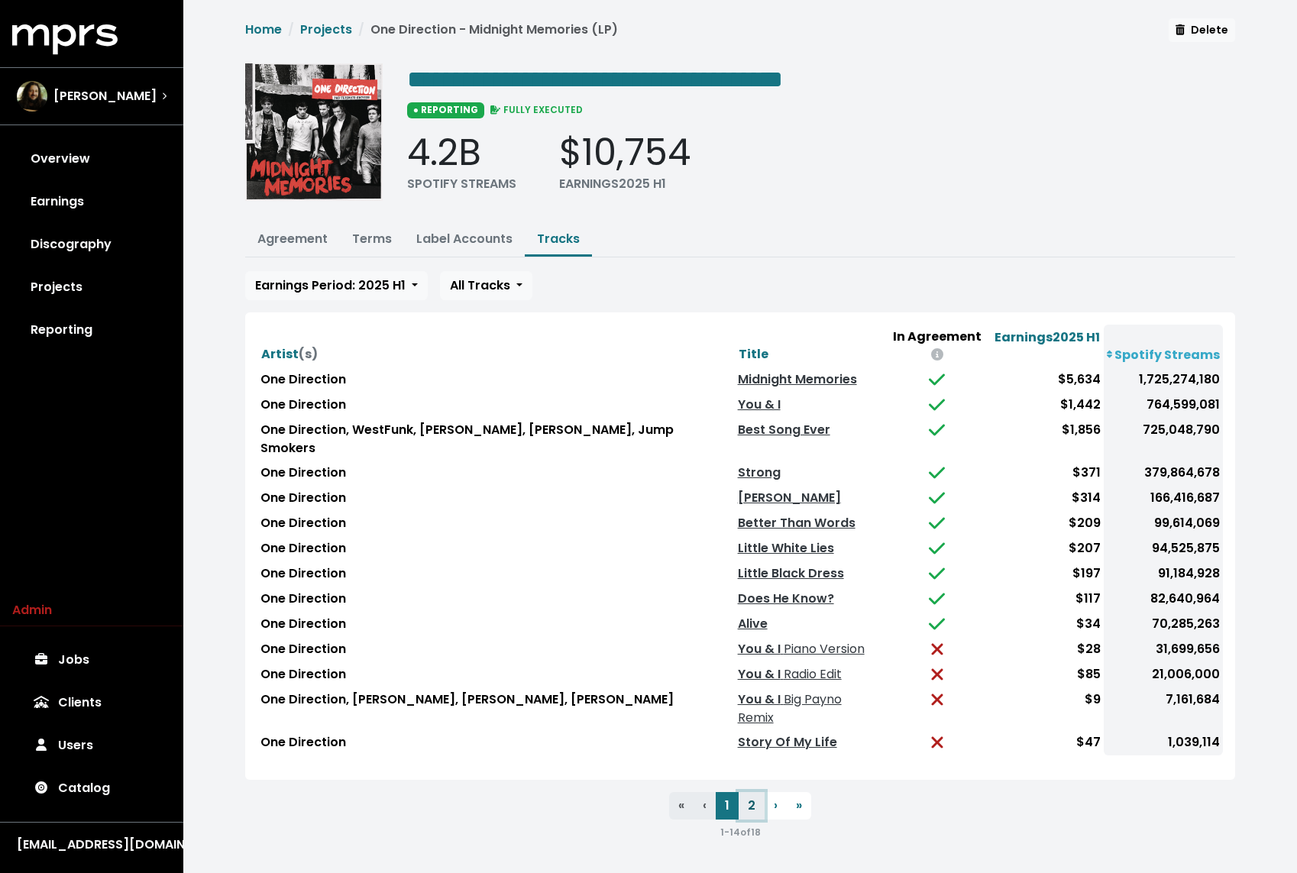
click at [748, 792] on button "2" at bounding box center [751, 805] width 26 height 27
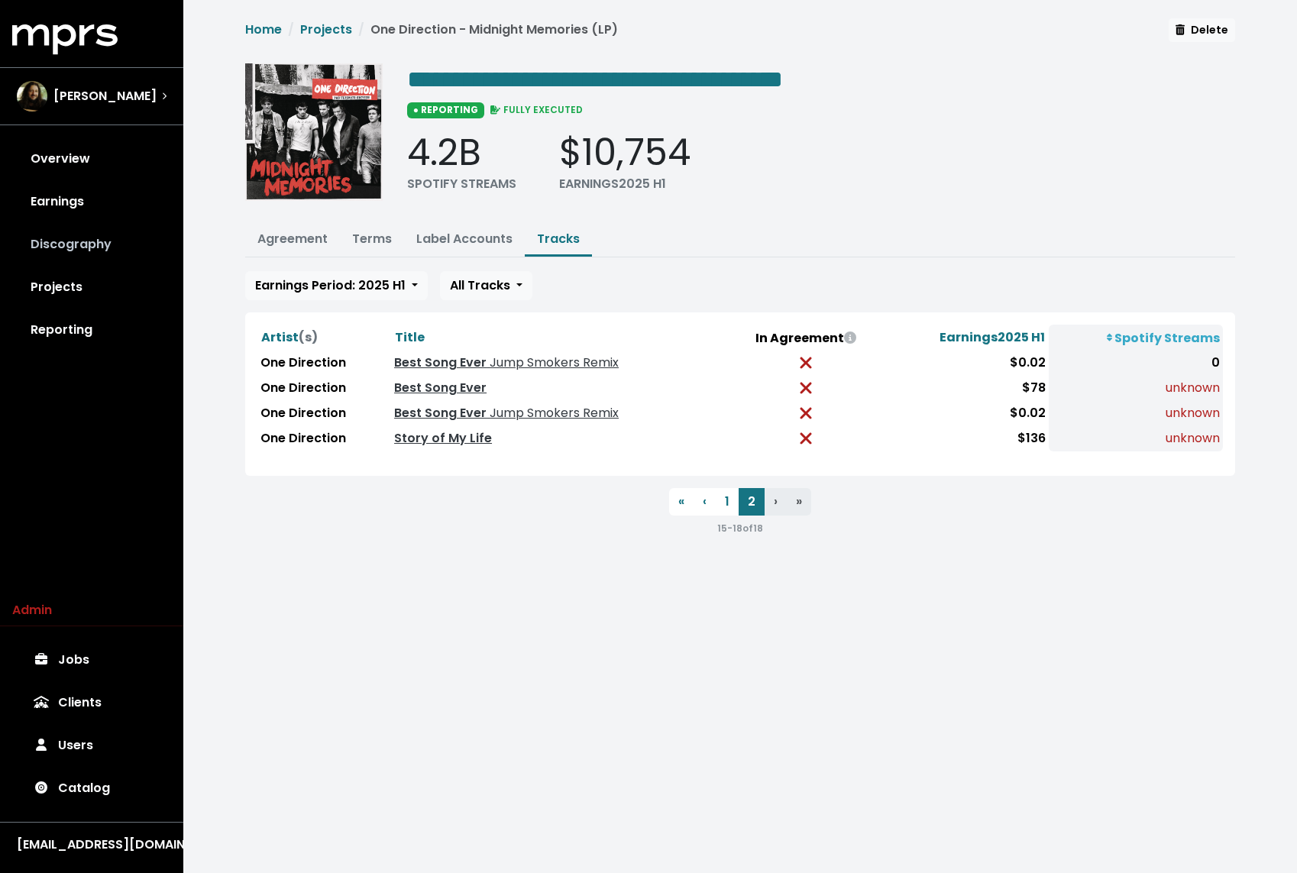
drag, startPoint x: 99, startPoint y: 241, endPoint x: 95, endPoint y: 252, distance: 12.1
click at [326, 34] on link "Projects" at bounding box center [326, 30] width 52 height 18
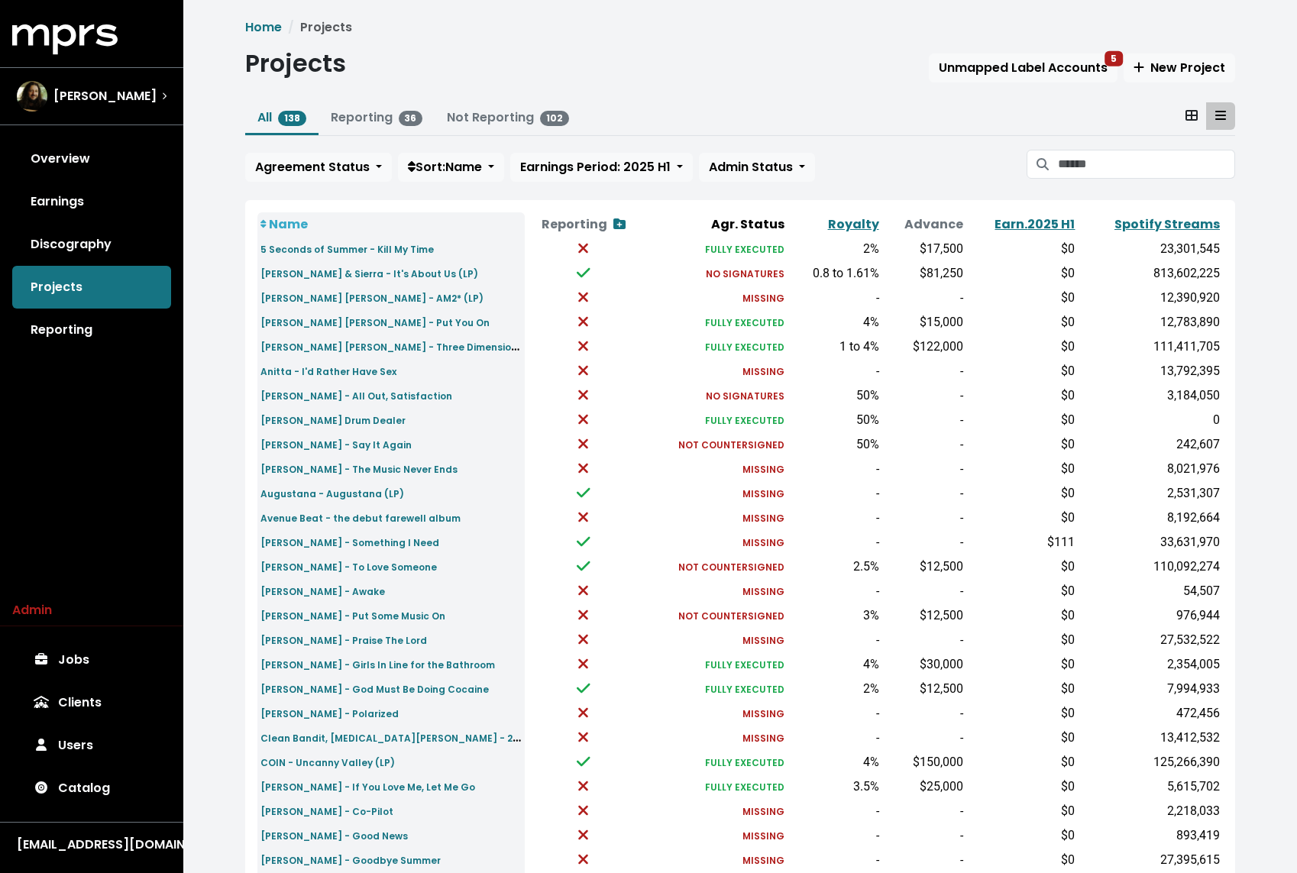
scroll to position [266, 0]
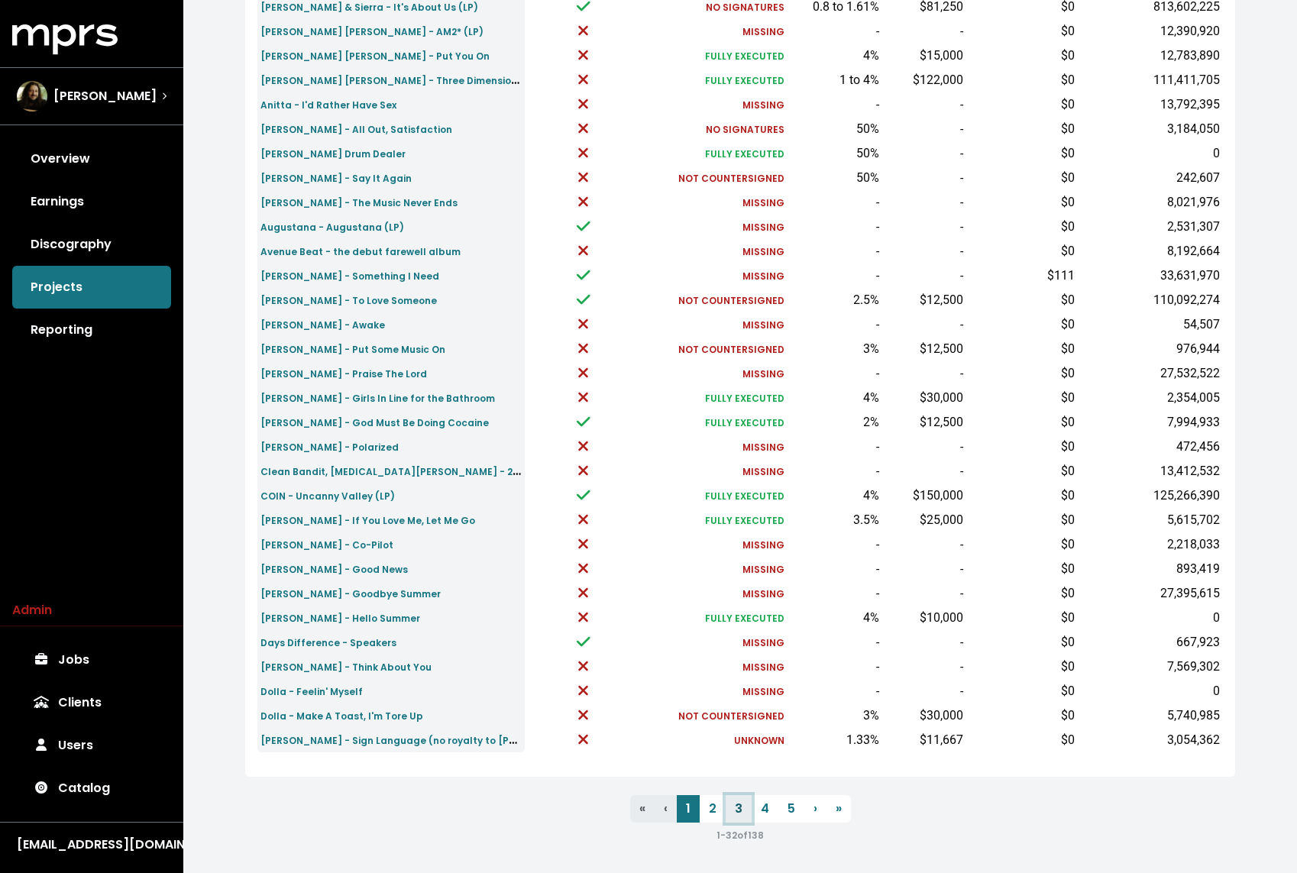
click at [734, 805] on link "3" at bounding box center [738, 808] width 26 height 27
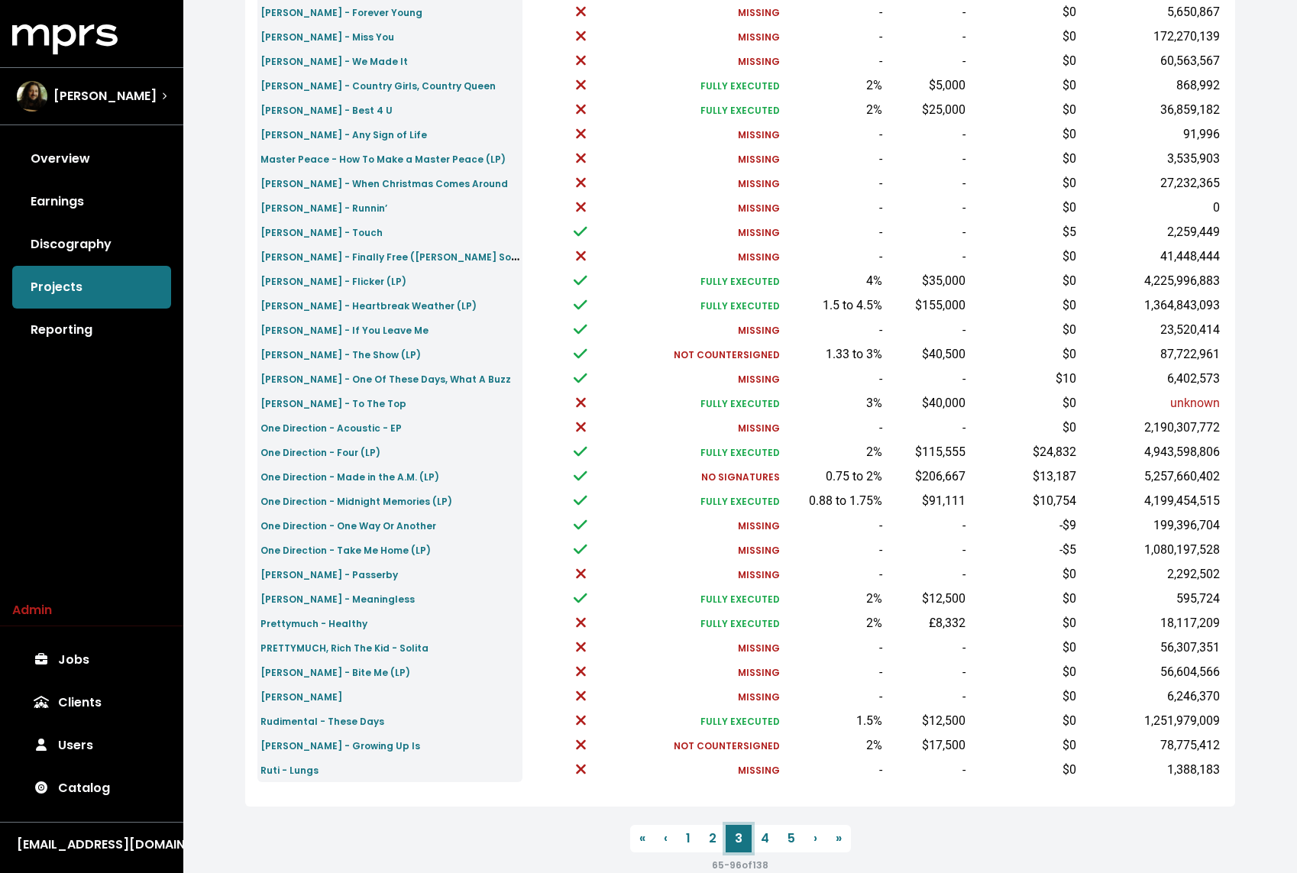
scroll to position [266, 0]
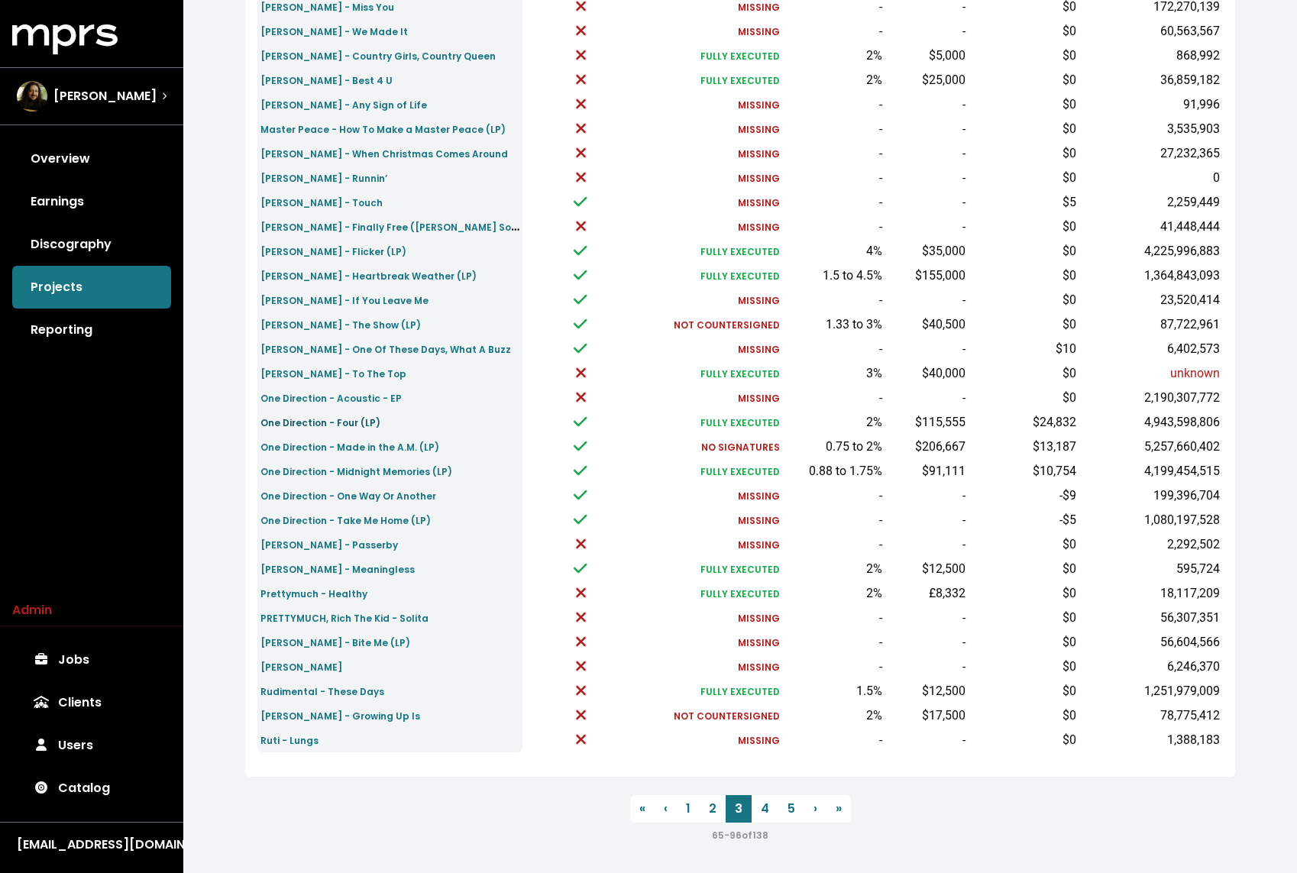
click at [342, 426] on small "One Direction - Four (LP)" at bounding box center [320, 422] width 120 height 13
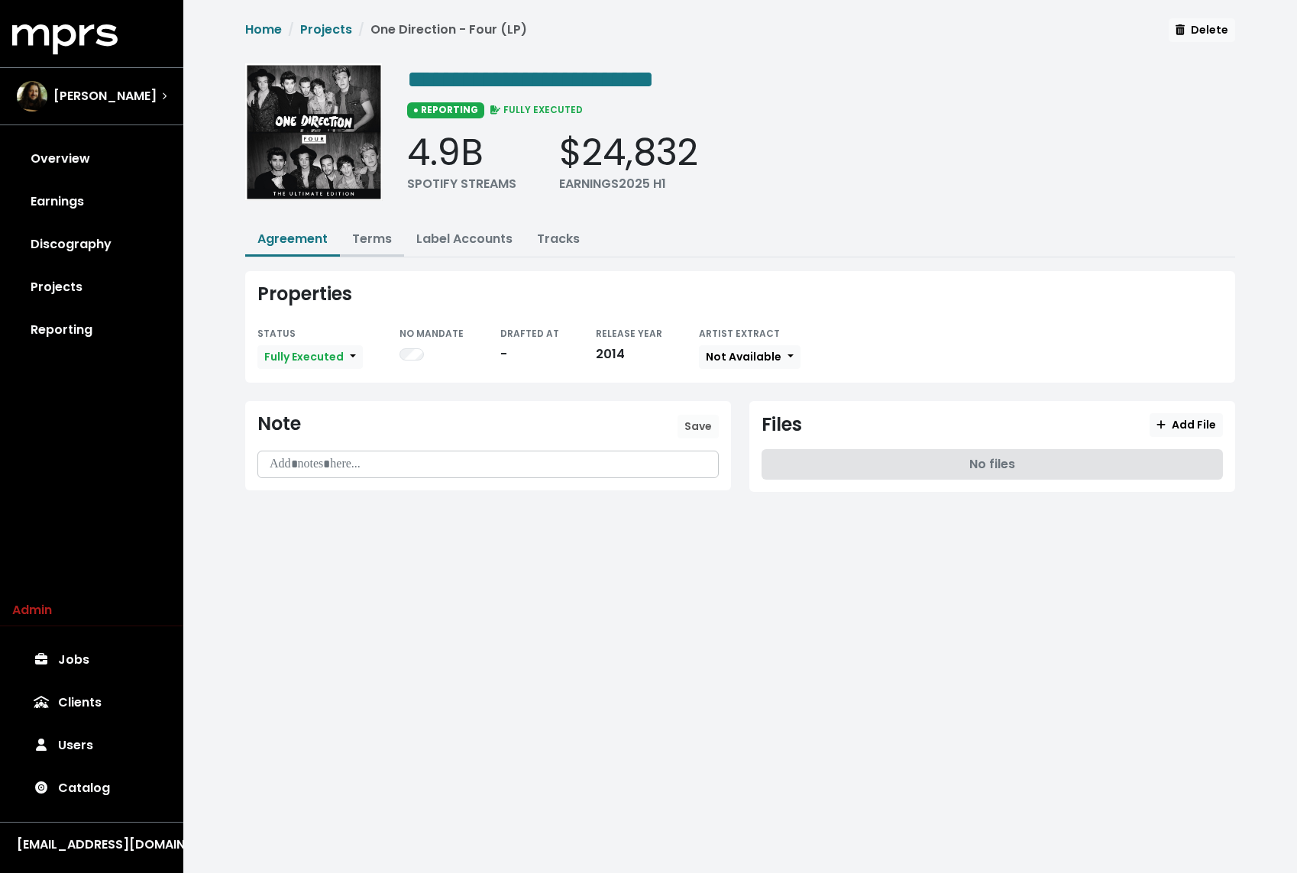
click at [390, 234] on link "Terms" at bounding box center [372, 239] width 40 height 18
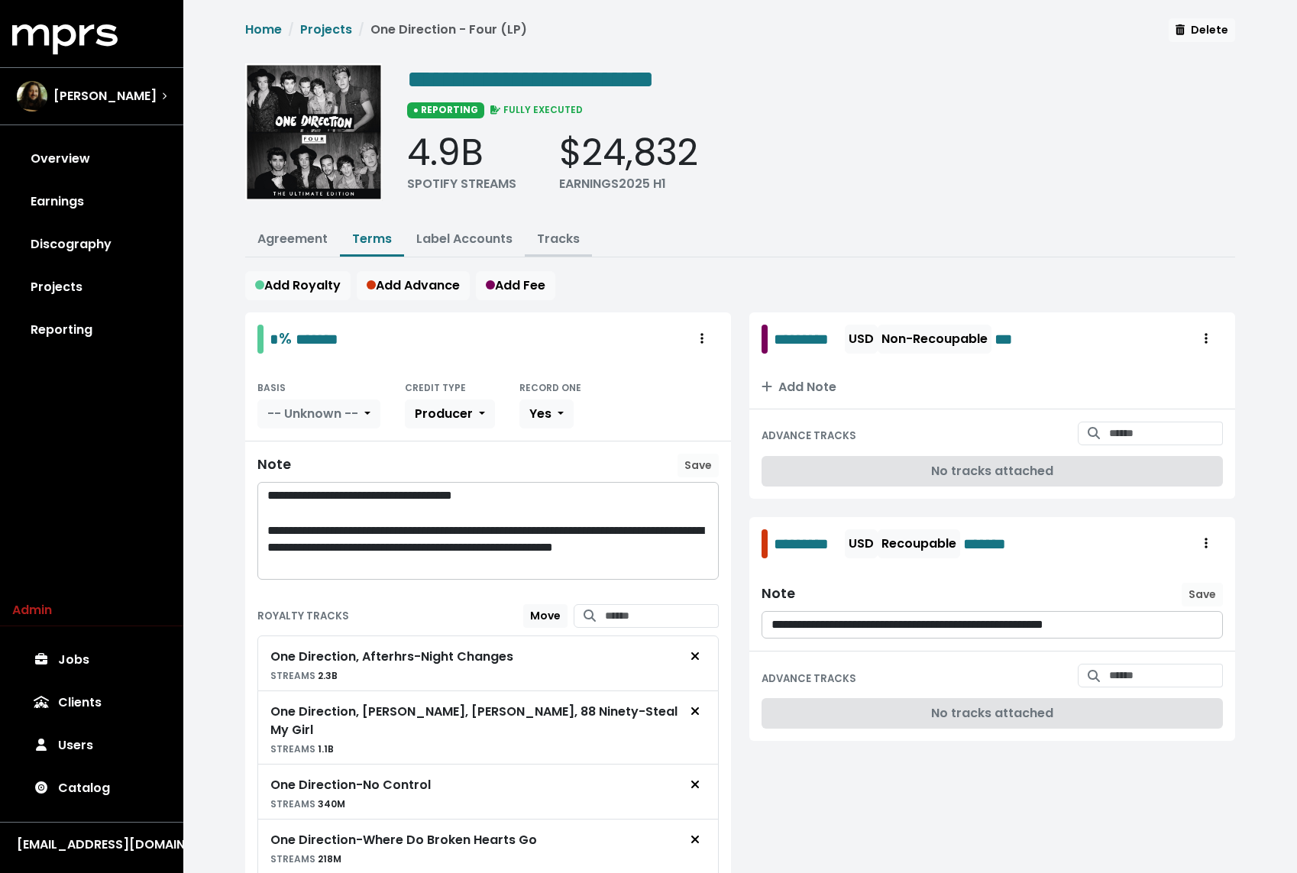
click at [555, 237] on link "Tracks" at bounding box center [558, 239] width 43 height 18
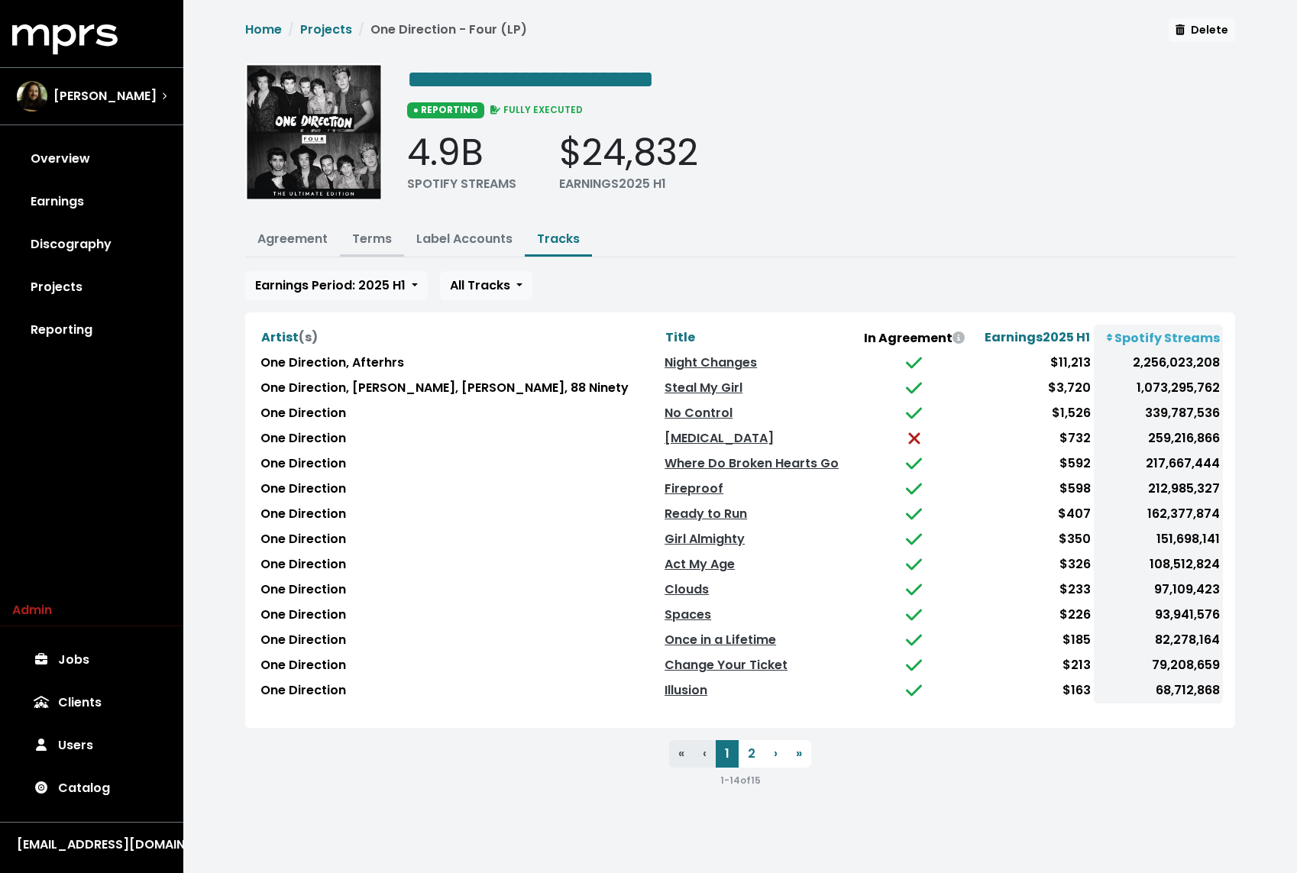
click at [371, 231] on link "Terms" at bounding box center [372, 239] width 40 height 18
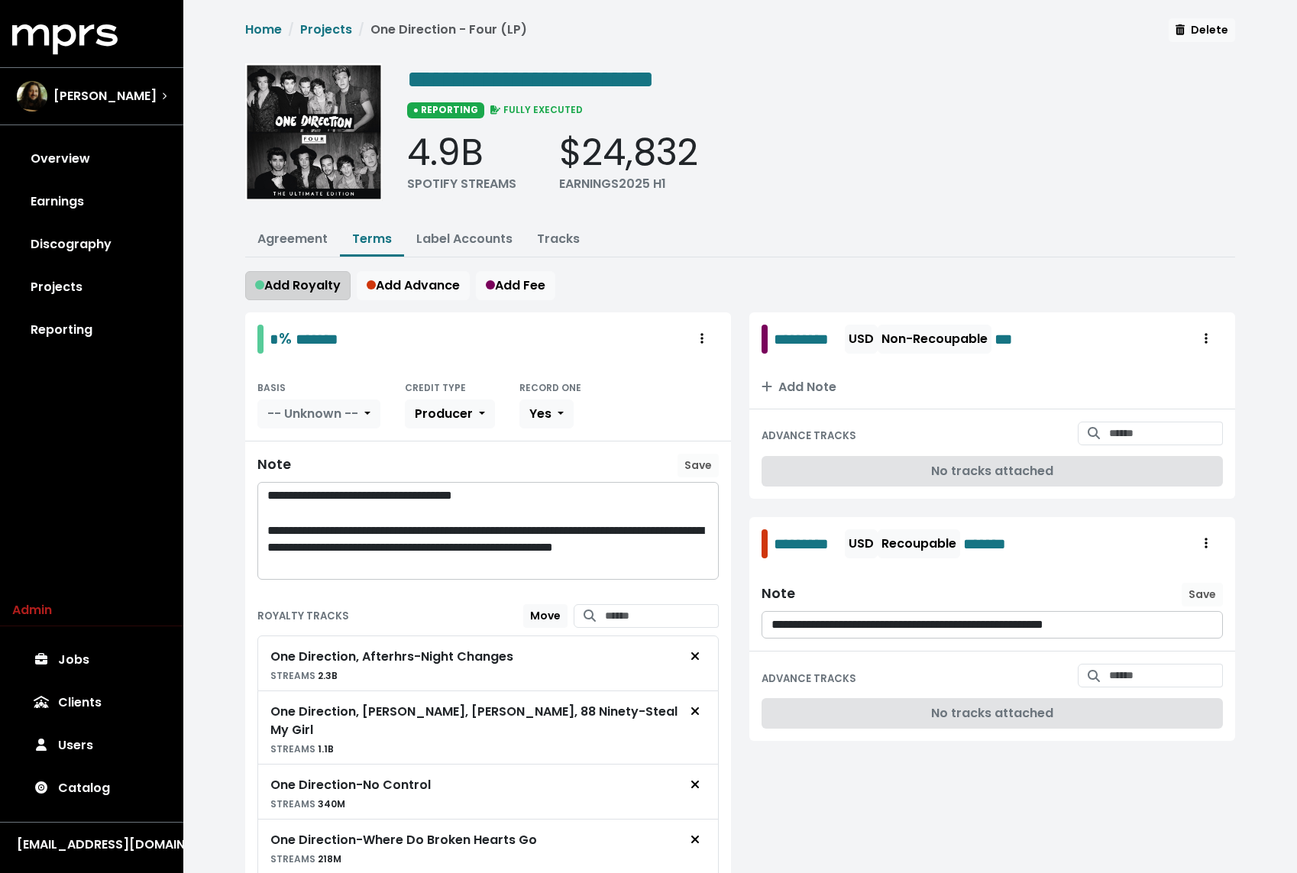
click at [318, 276] on span "Add Royalty" at bounding box center [298, 285] width 86 height 18
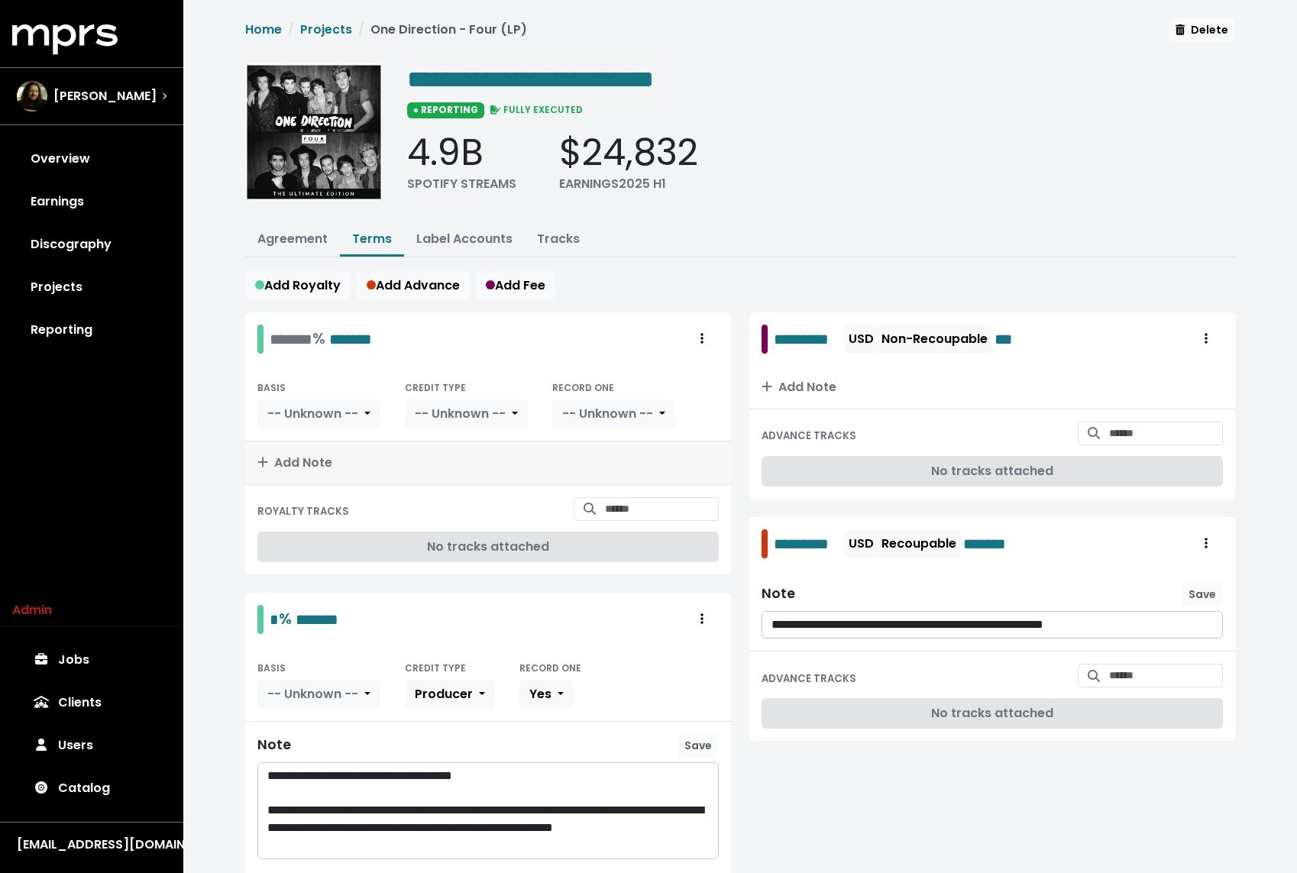
click at [296, 449] on button "Add Note" at bounding box center [488, 462] width 486 height 43
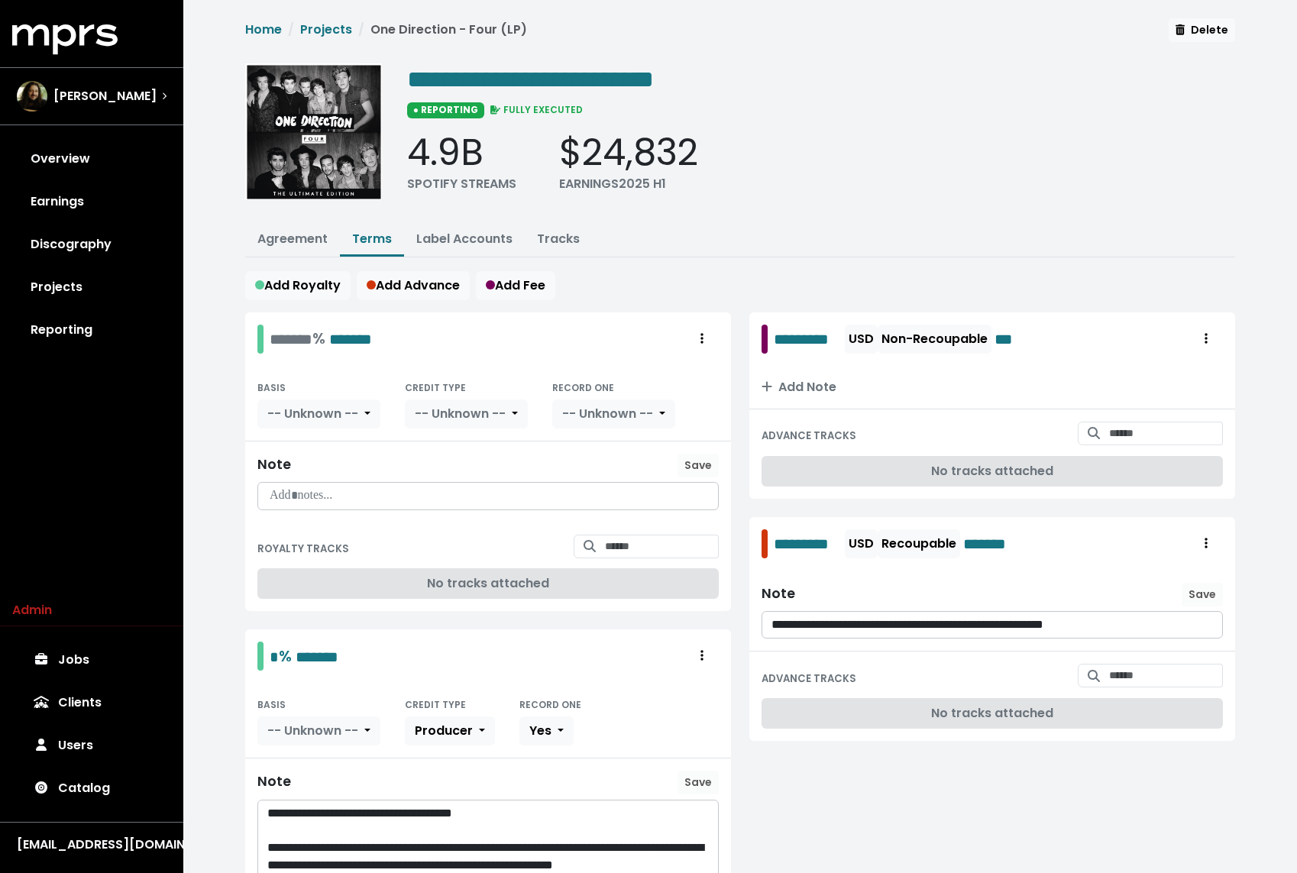
click at [311, 496] on p at bounding box center [487, 496] width 441 height 18
click at [691, 445] on div "**********" at bounding box center [488, 481] width 486 height 81
click at [692, 457] on span "Save" at bounding box center [697, 464] width 27 height 15
click at [627, 545] on input "Search for tracks by title and link them to this royalty" at bounding box center [662, 547] width 114 height 24
type input "**********"
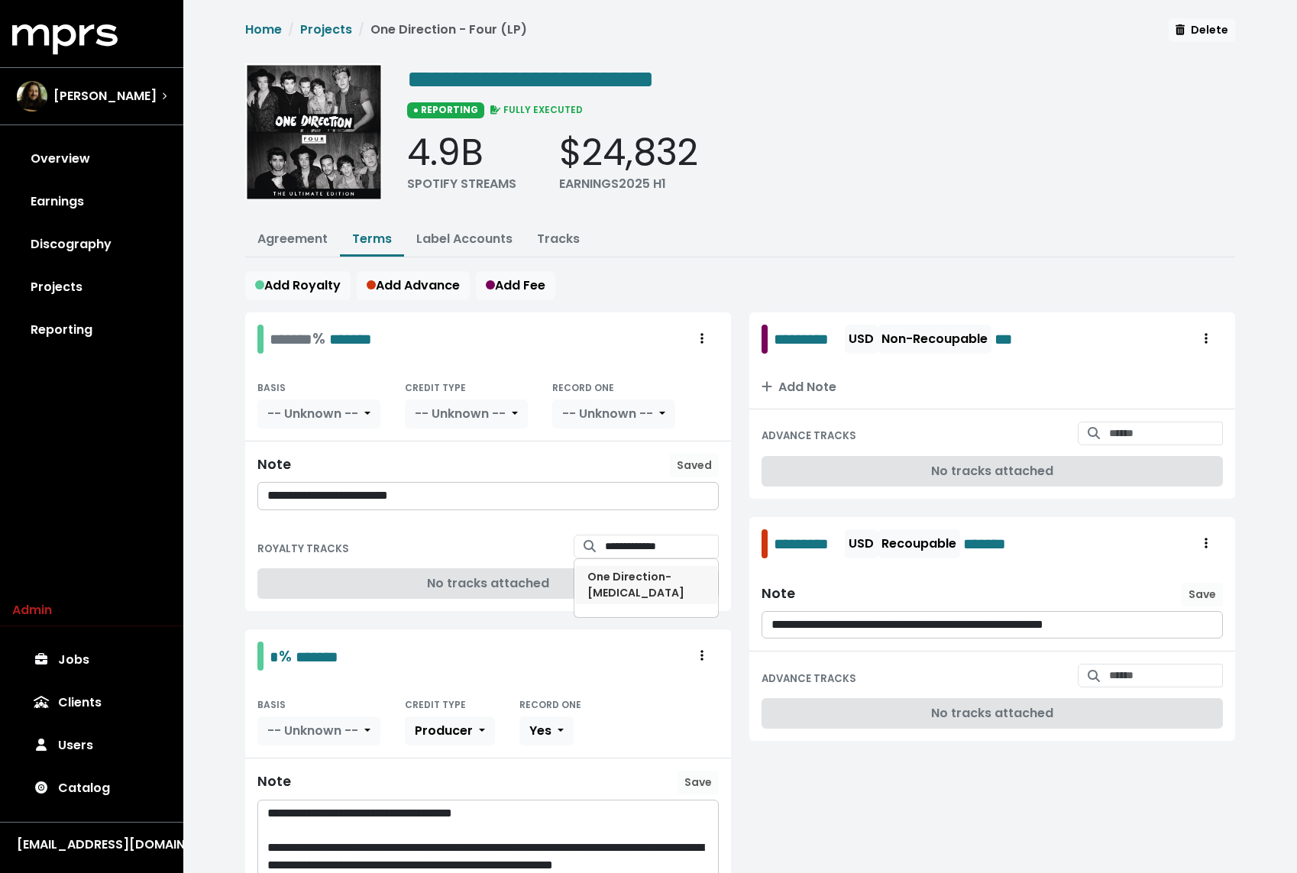
click at [645, 586] on span "One Direction - Stockholm Syndrome" at bounding box center [635, 584] width 97 height 31
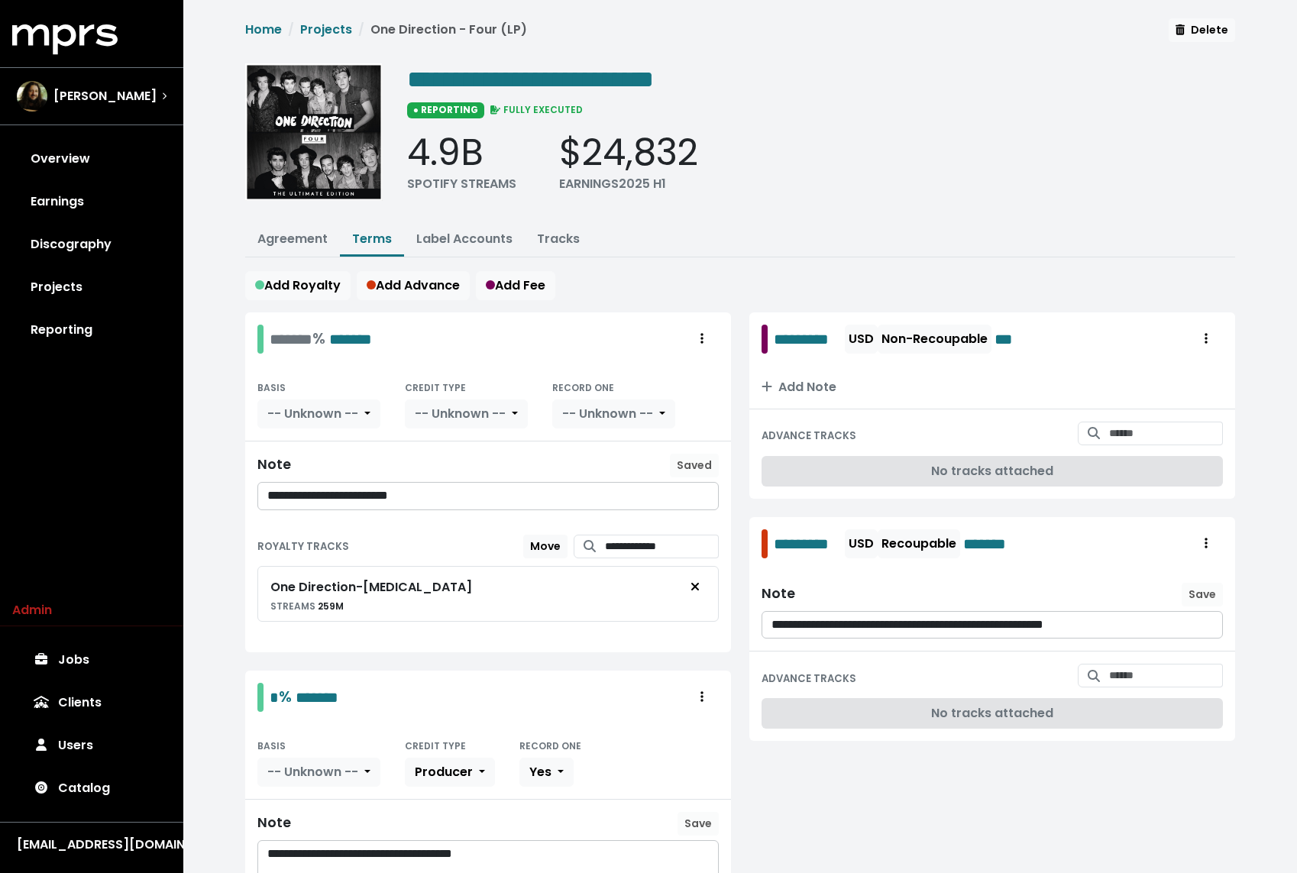
click at [325, 489] on p "**********" at bounding box center [488, 496] width 442 height 18
click at [707, 457] on span "Save" at bounding box center [697, 464] width 27 height 15
click at [762, 282] on div "Add Royalty Add Advance Add Fee" at bounding box center [740, 285] width 990 height 29
click at [328, 33] on link "Projects" at bounding box center [326, 30] width 52 height 18
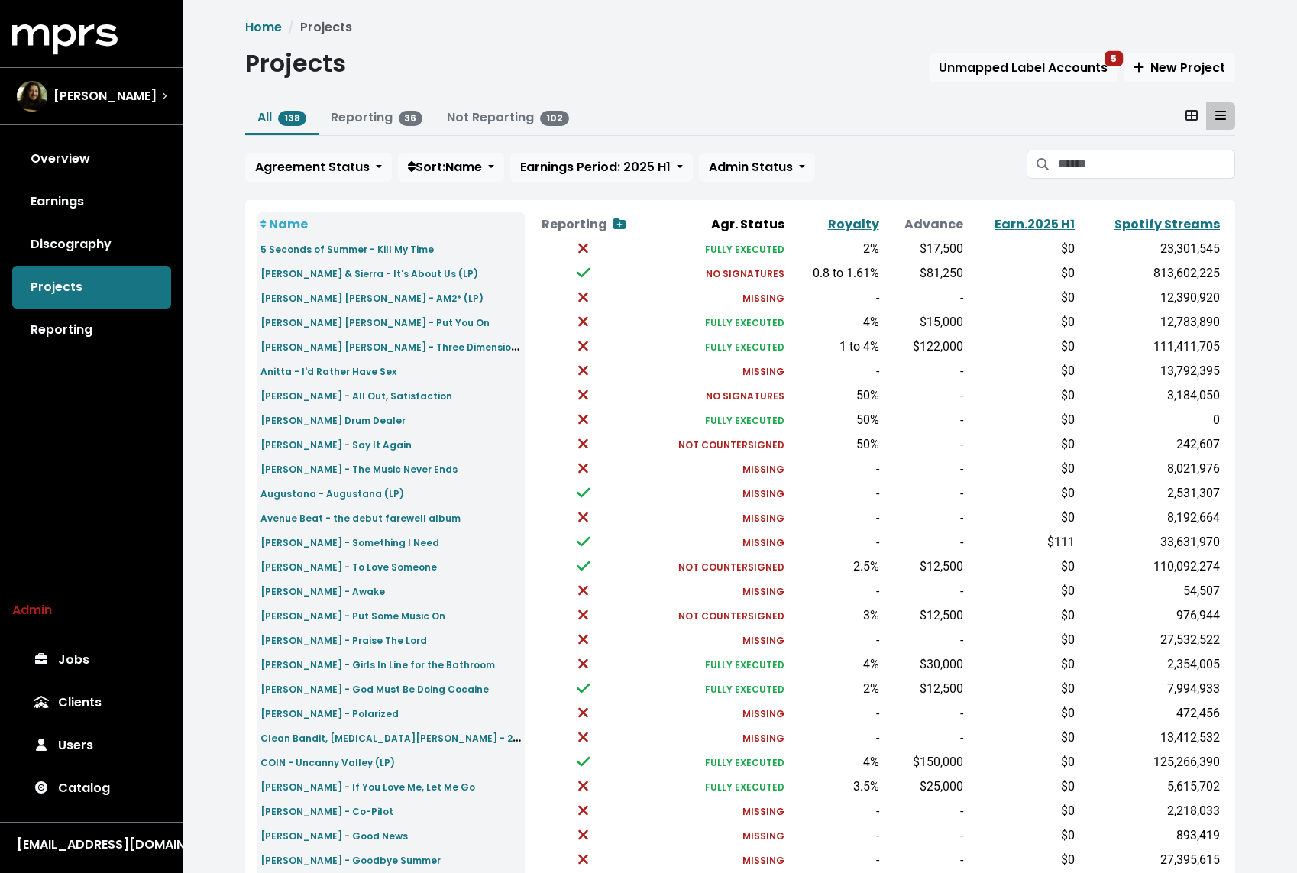
click at [1084, 145] on div "All 138 Reporting 36 Not Reporting 102 Agreement Status Sort: Name Earnings Per…" at bounding box center [740, 145] width 990 height 86
click at [1085, 176] on input "Search projects" at bounding box center [1146, 164] width 177 height 29
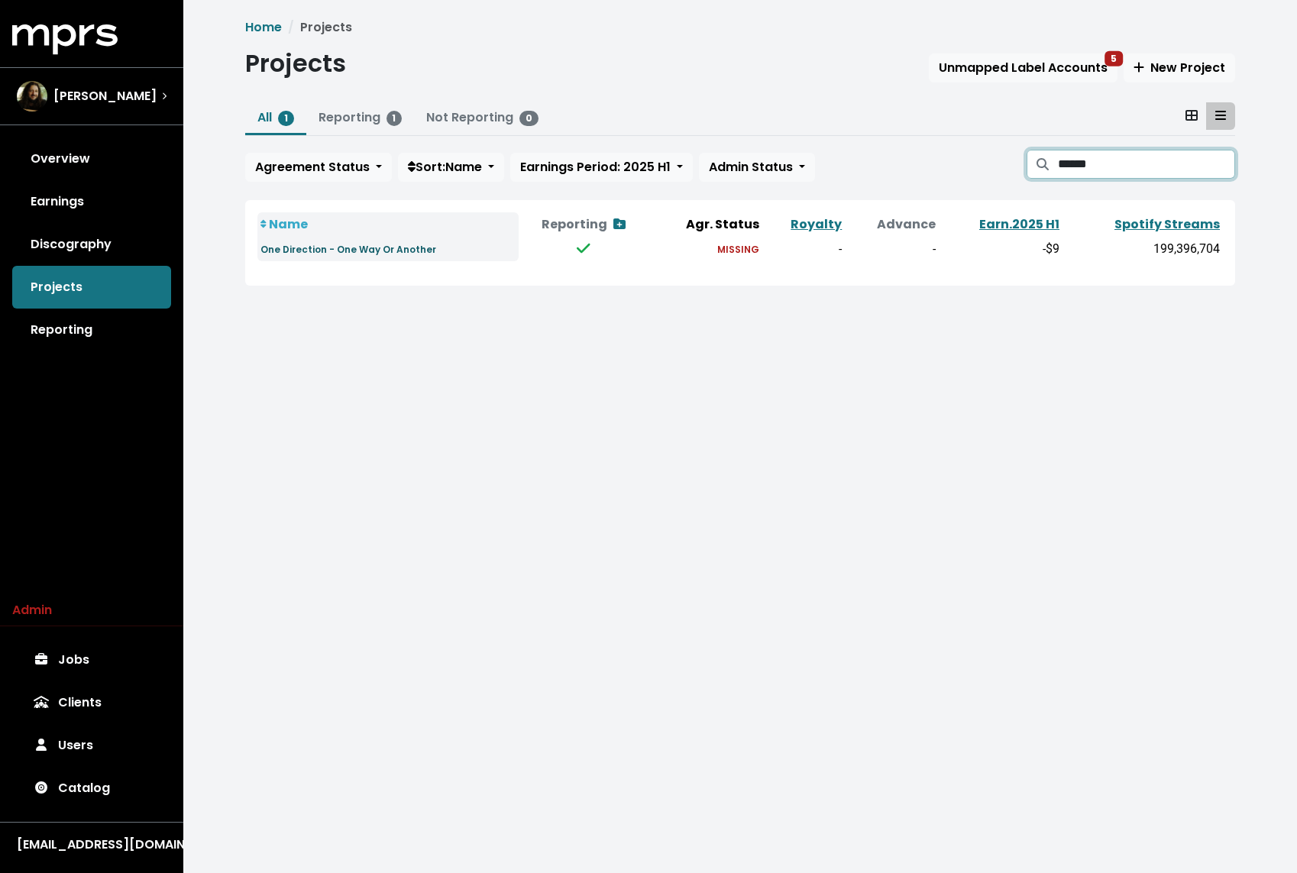
type input "******"
click at [395, 254] on small "One Direction - One Way Or Another" at bounding box center [348, 249] width 176 height 13
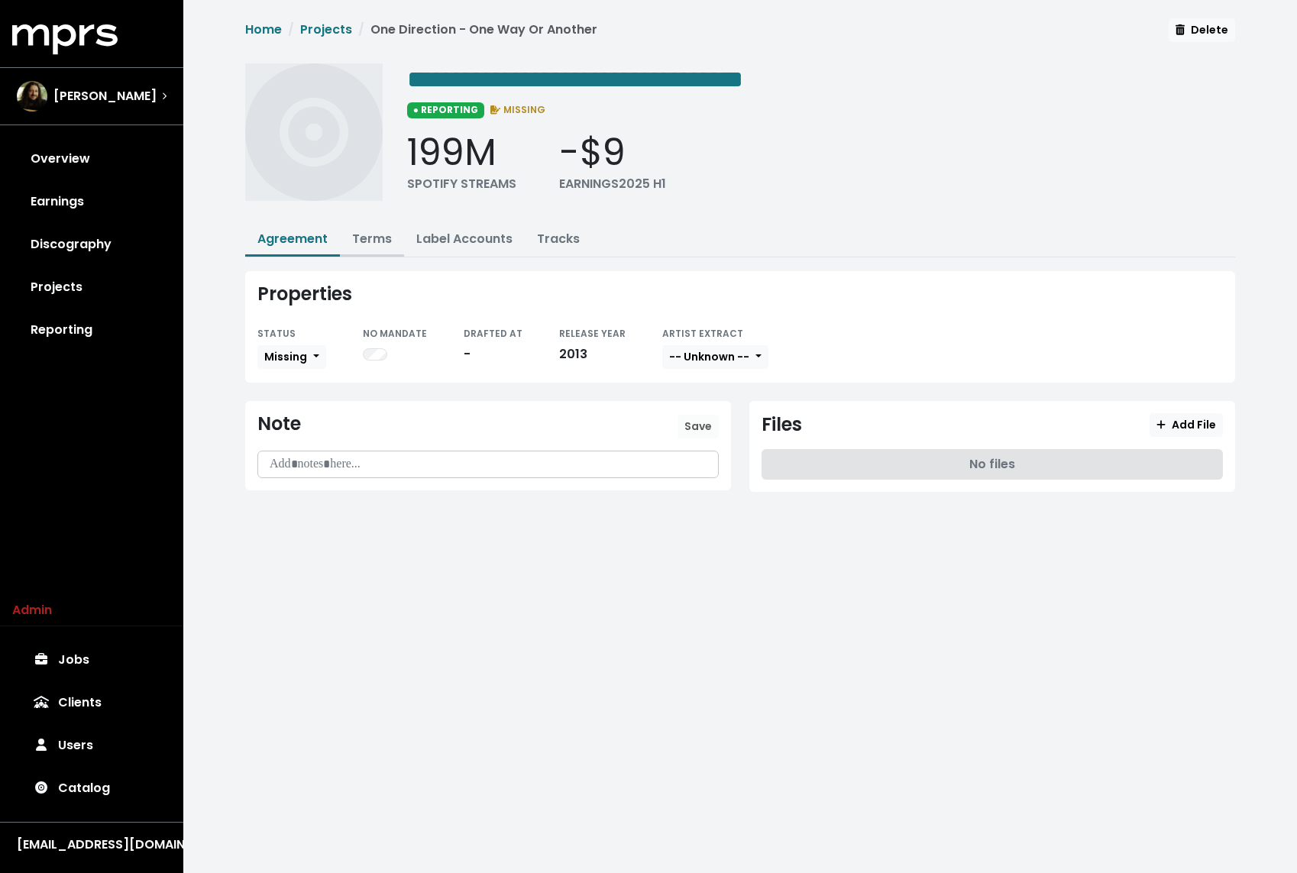
click at [370, 237] on link "Terms" at bounding box center [372, 239] width 40 height 18
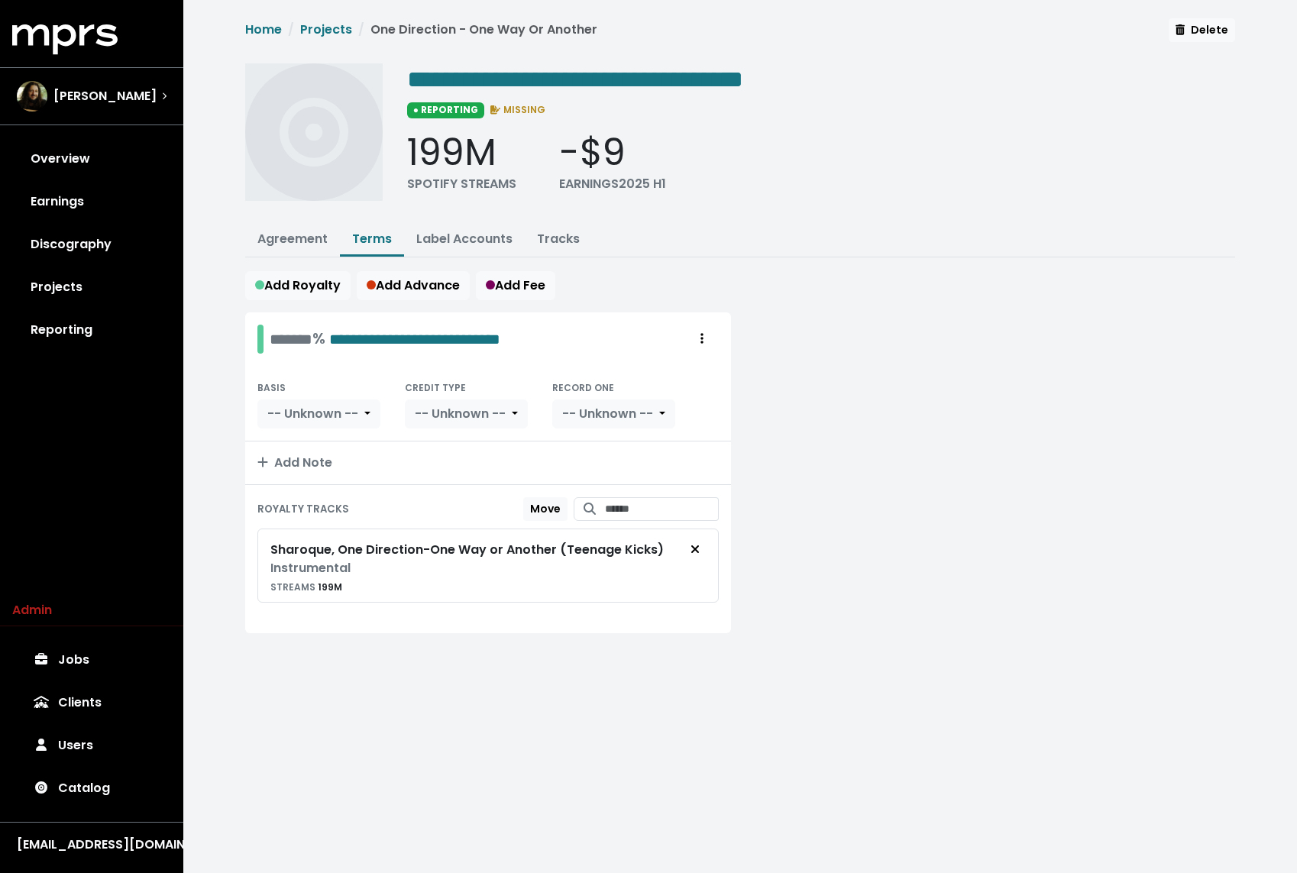
click at [754, 271] on div "Add Royalty Add Advance Add Fee" at bounding box center [740, 285] width 990 height 29
click at [555, 241] on link "Tracks" at bounding box center [558, 239] width 43 height 18
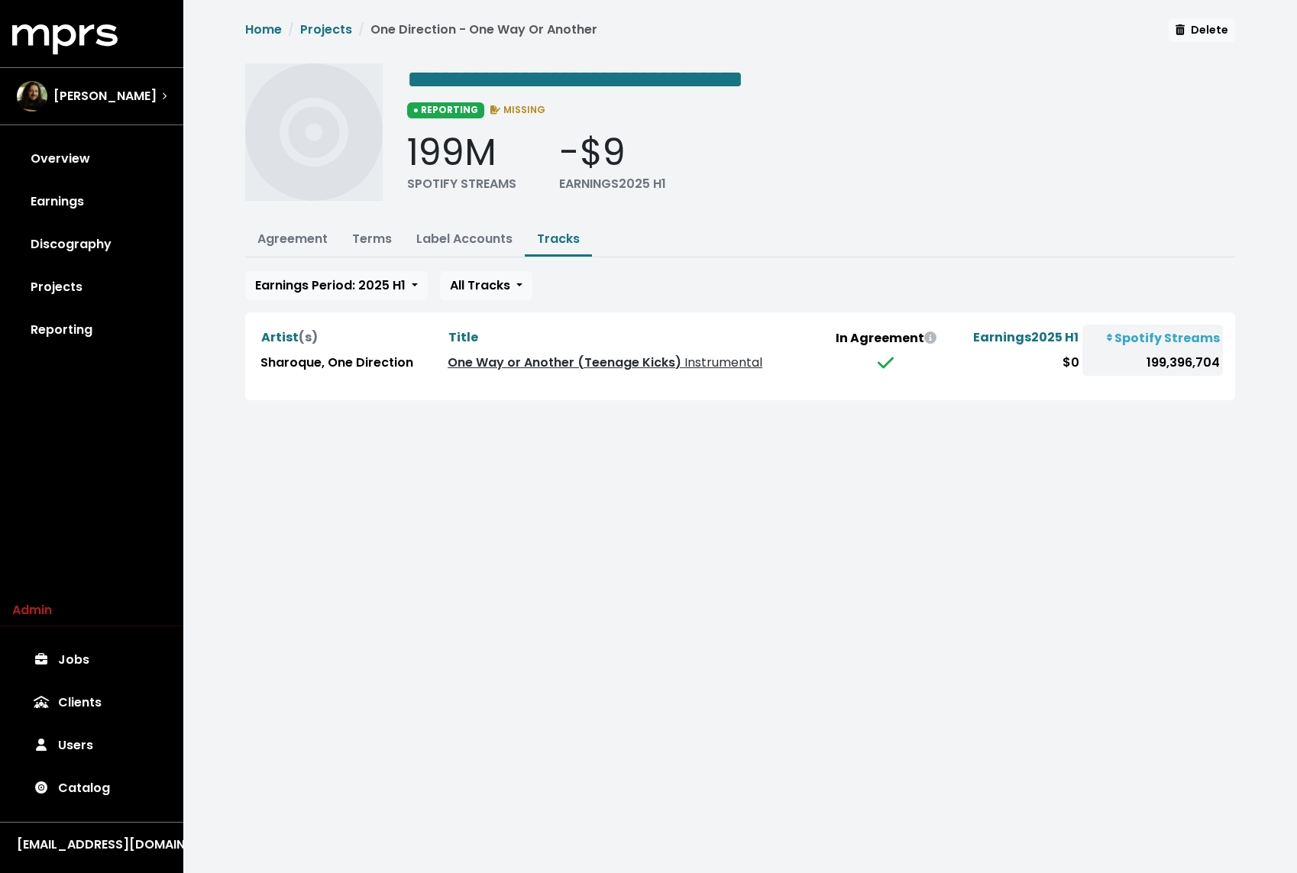
click at [638, 363] on link "One Way or Another (Teenage Kicks) Instrumental" at bounding box center [604, 363] width 315 height 18
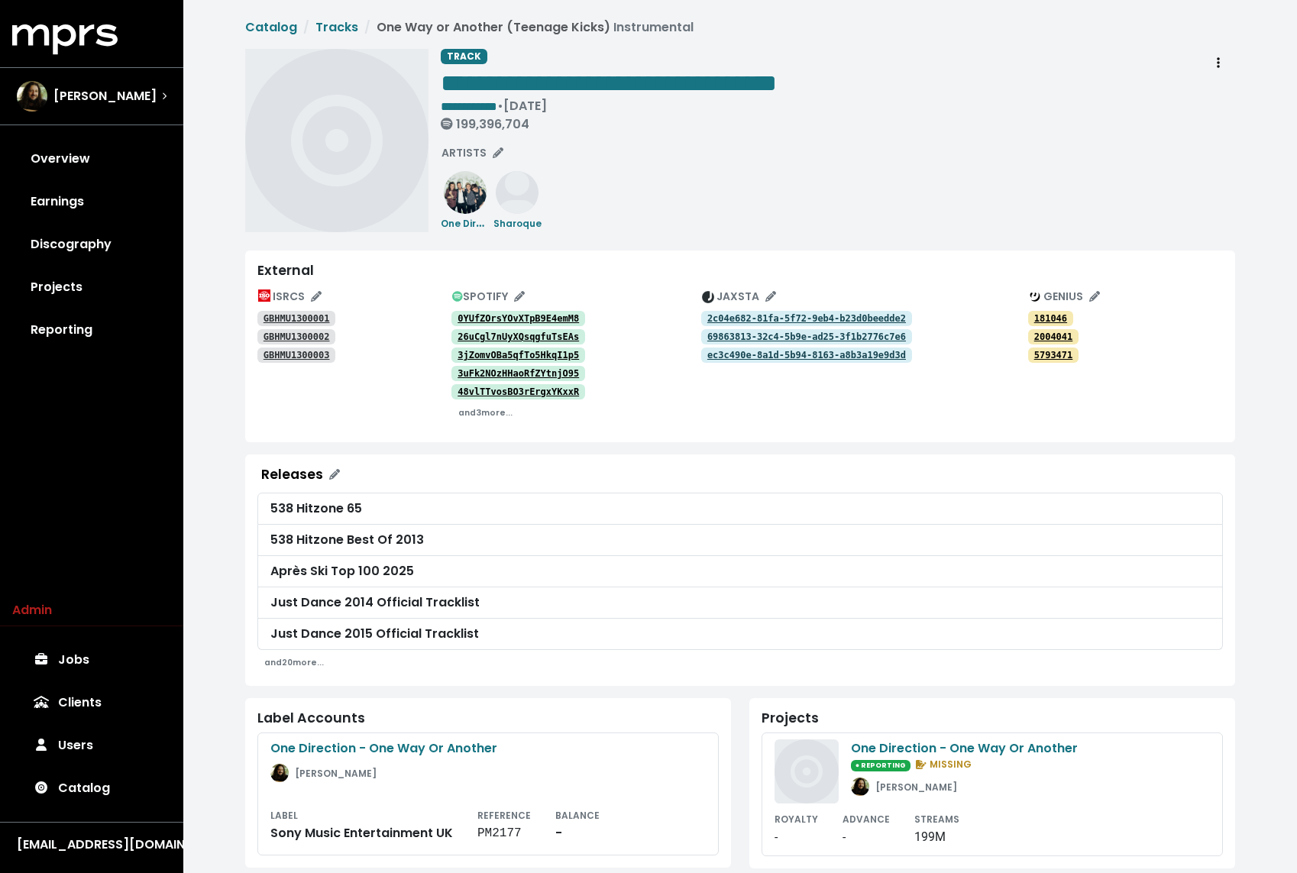
click at [689, 187] on div "**********" at bounding box center [838, 140] width 794 height 183
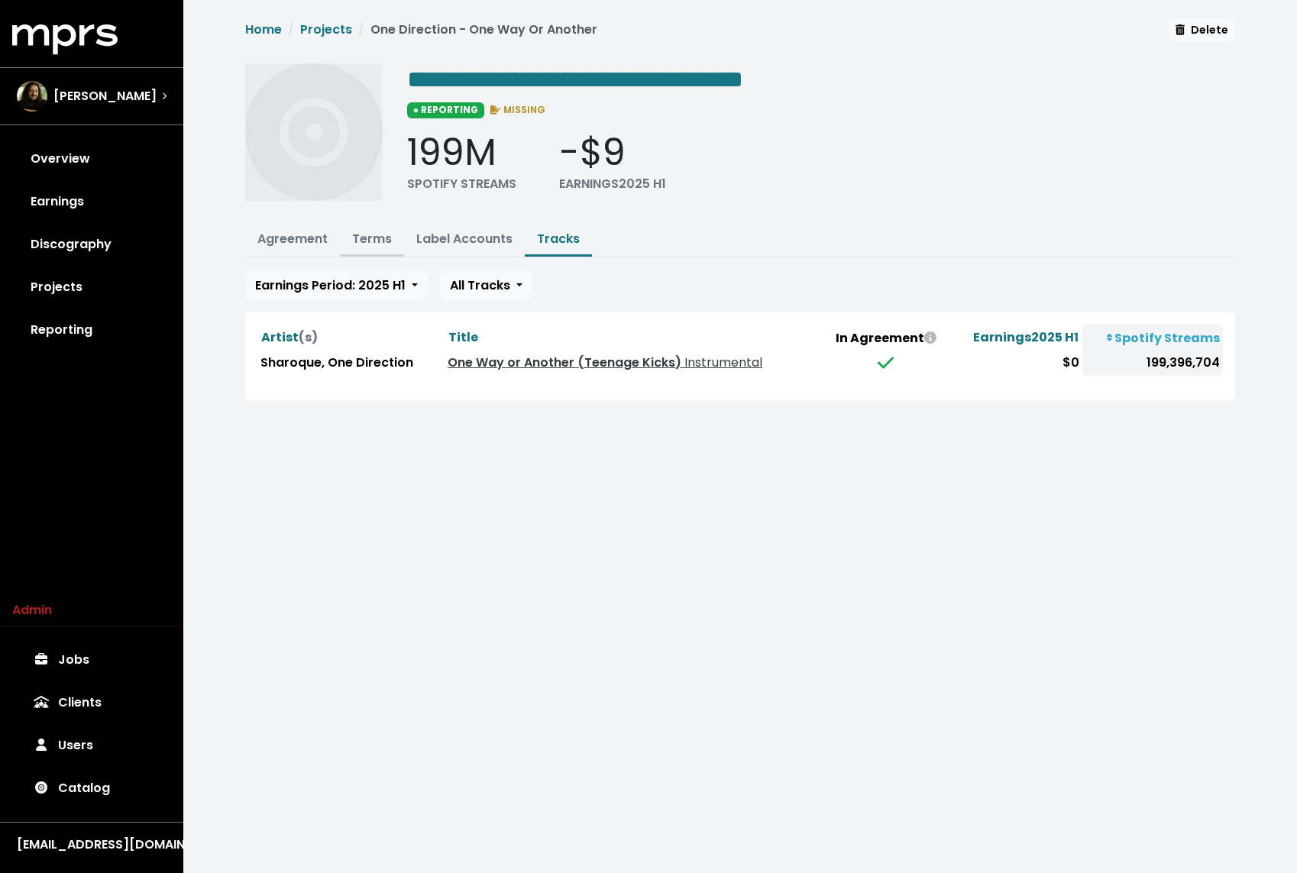
click at [364, 233] on link "Terms" at bounding box center [372, 239] width 40 height 18
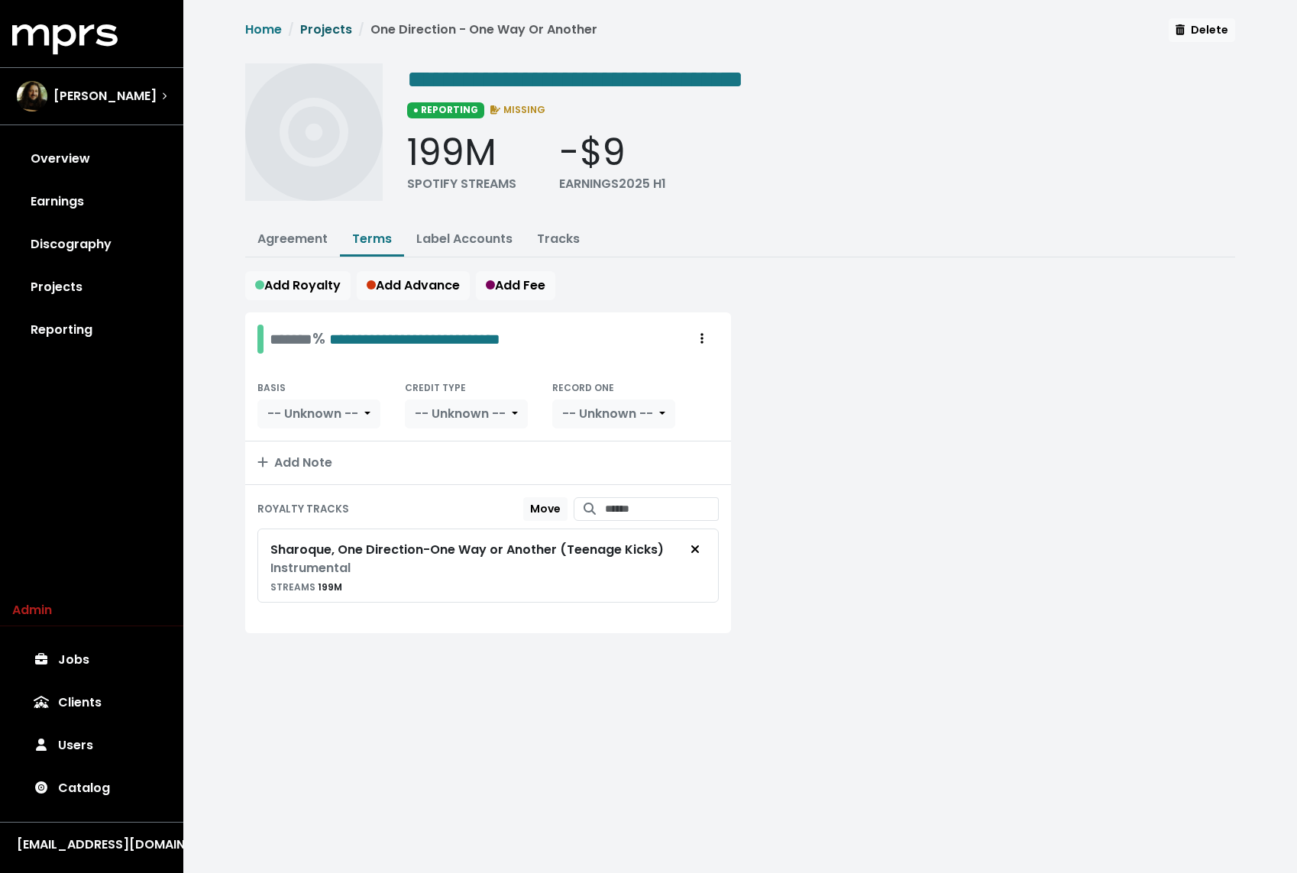
click at [320, 21] on link "Projects" at bounding box center [326, 30] width 52 height 18
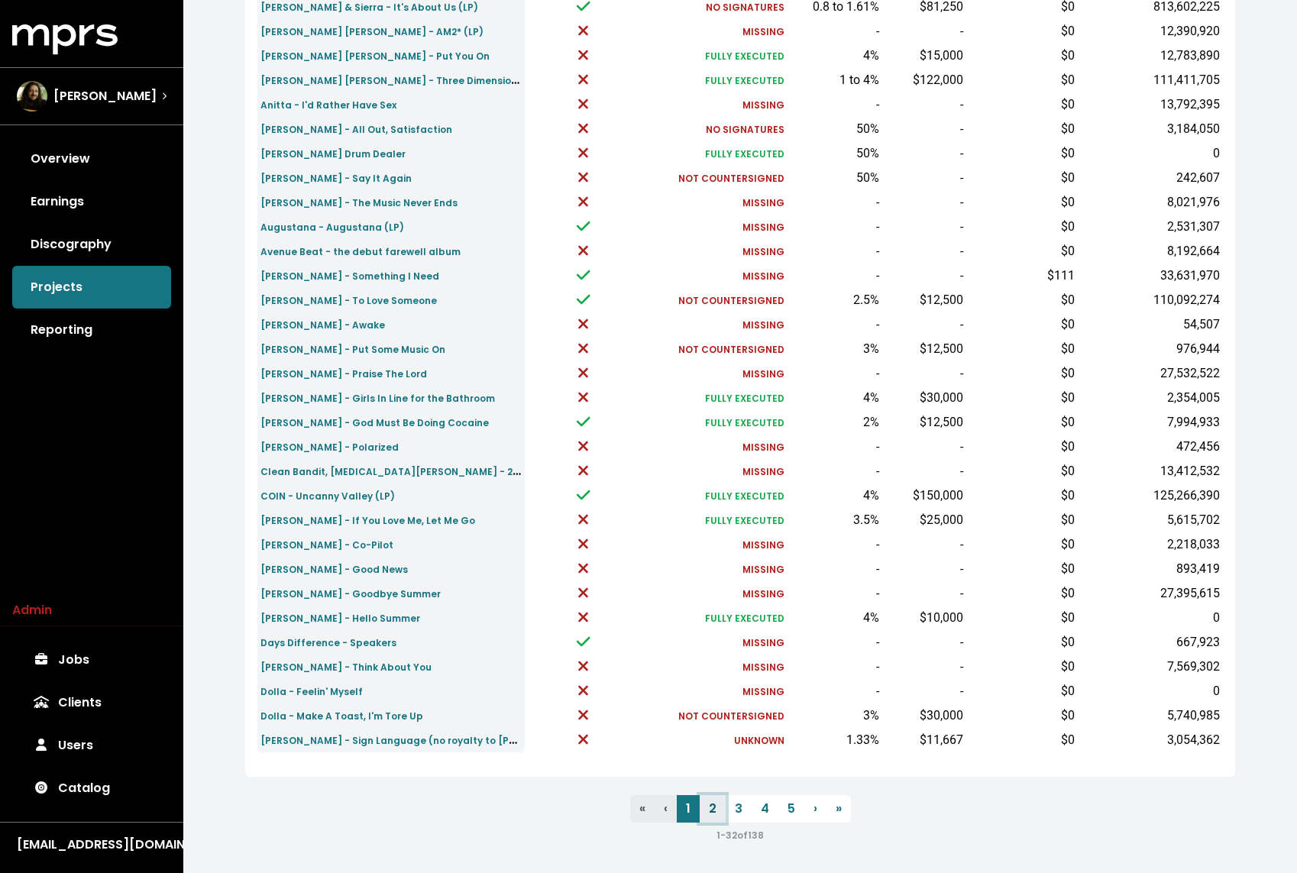
click at [716, 806] on link "2" at bounding box center [712, 808] width 26 height 27
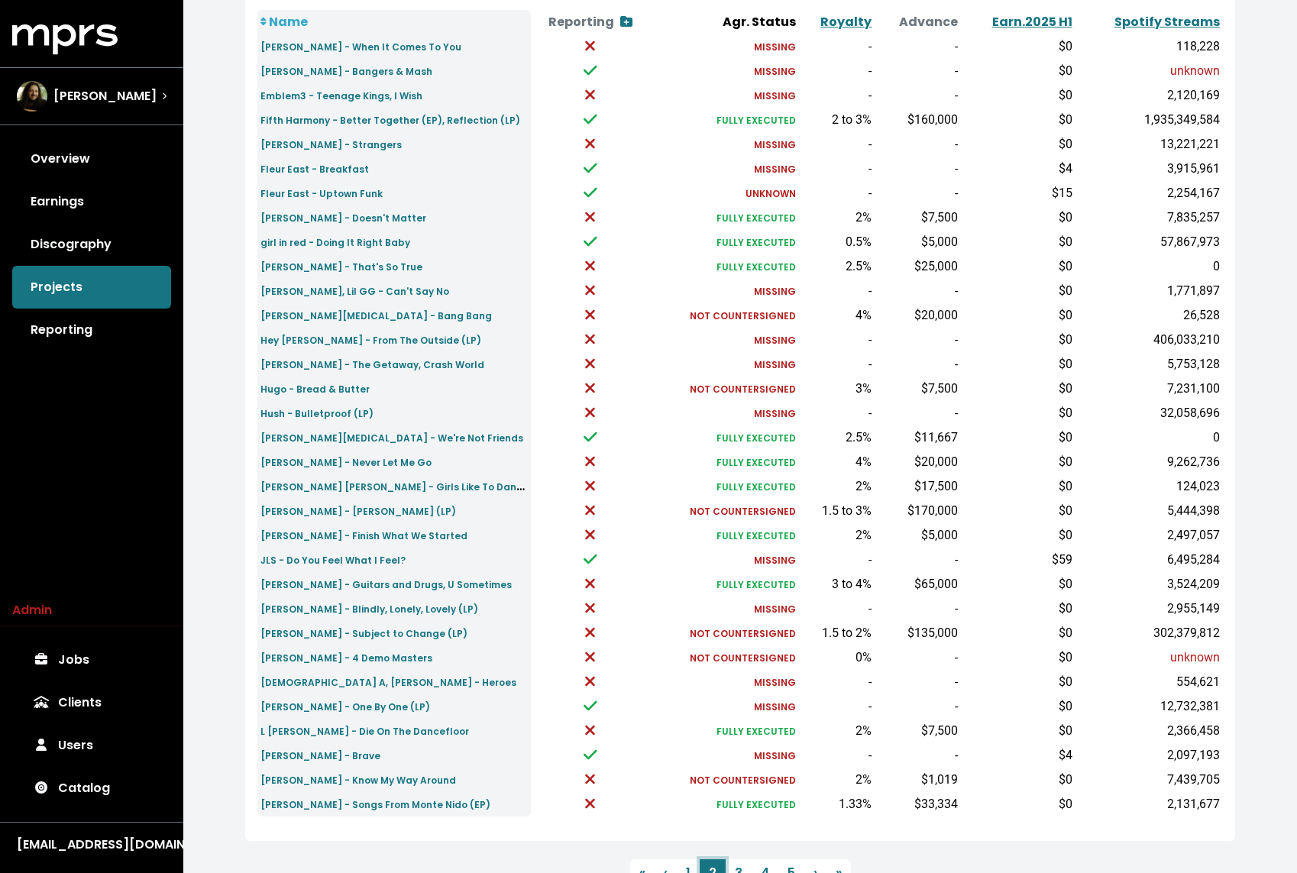
scroll to position [266, 0]
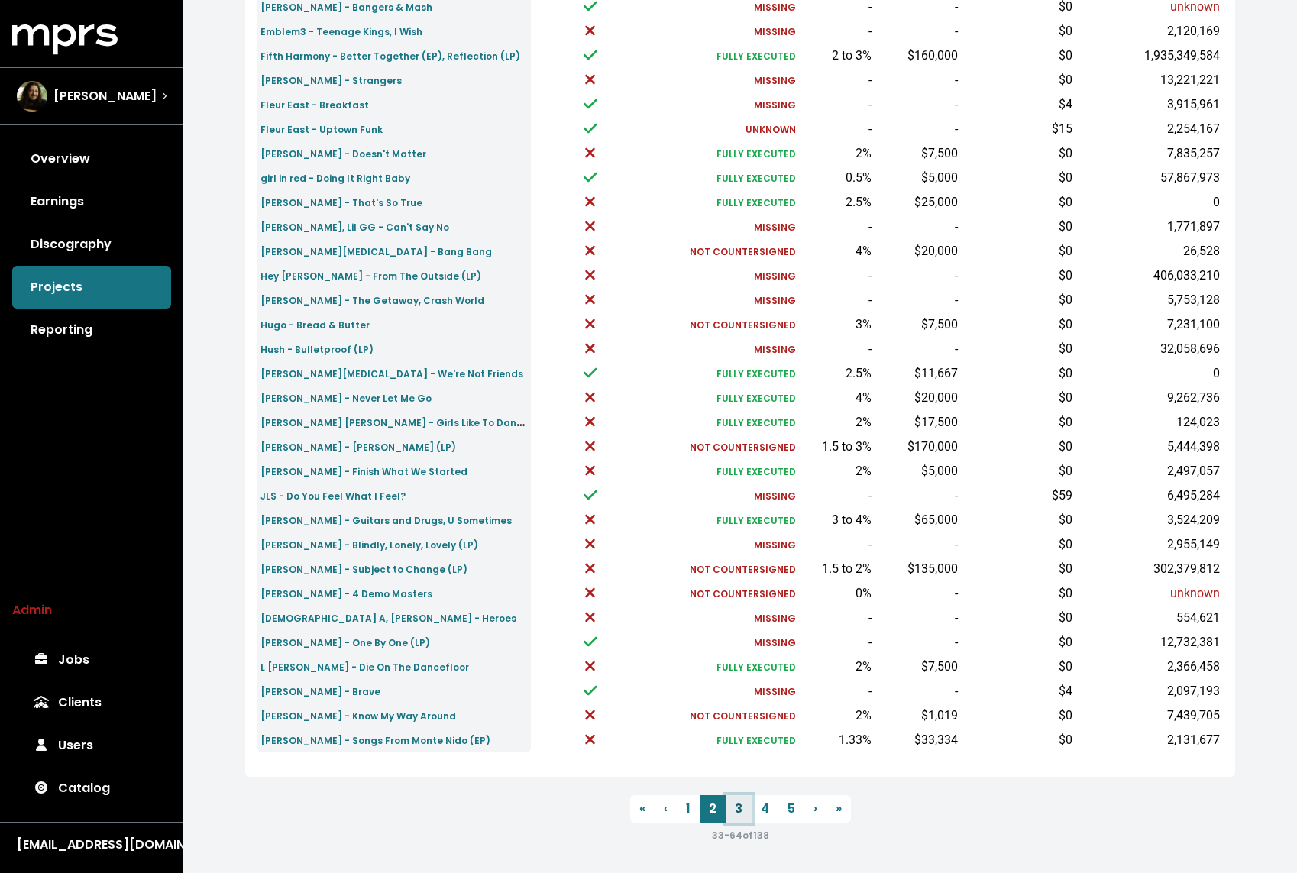
click at [743, 806] on link "3" at bounding box center [738, 808] width 26 height 27
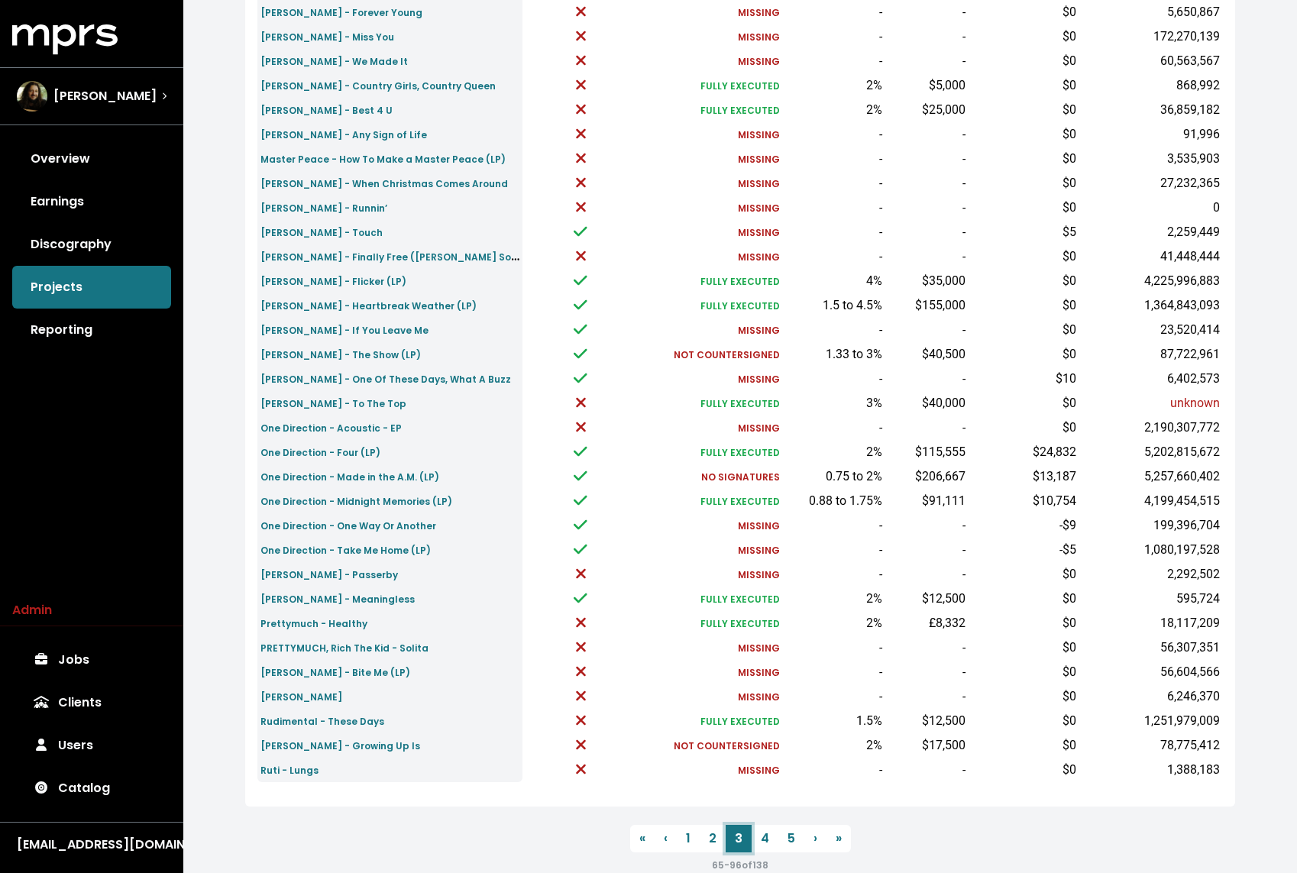
scroll to position [252, 0]
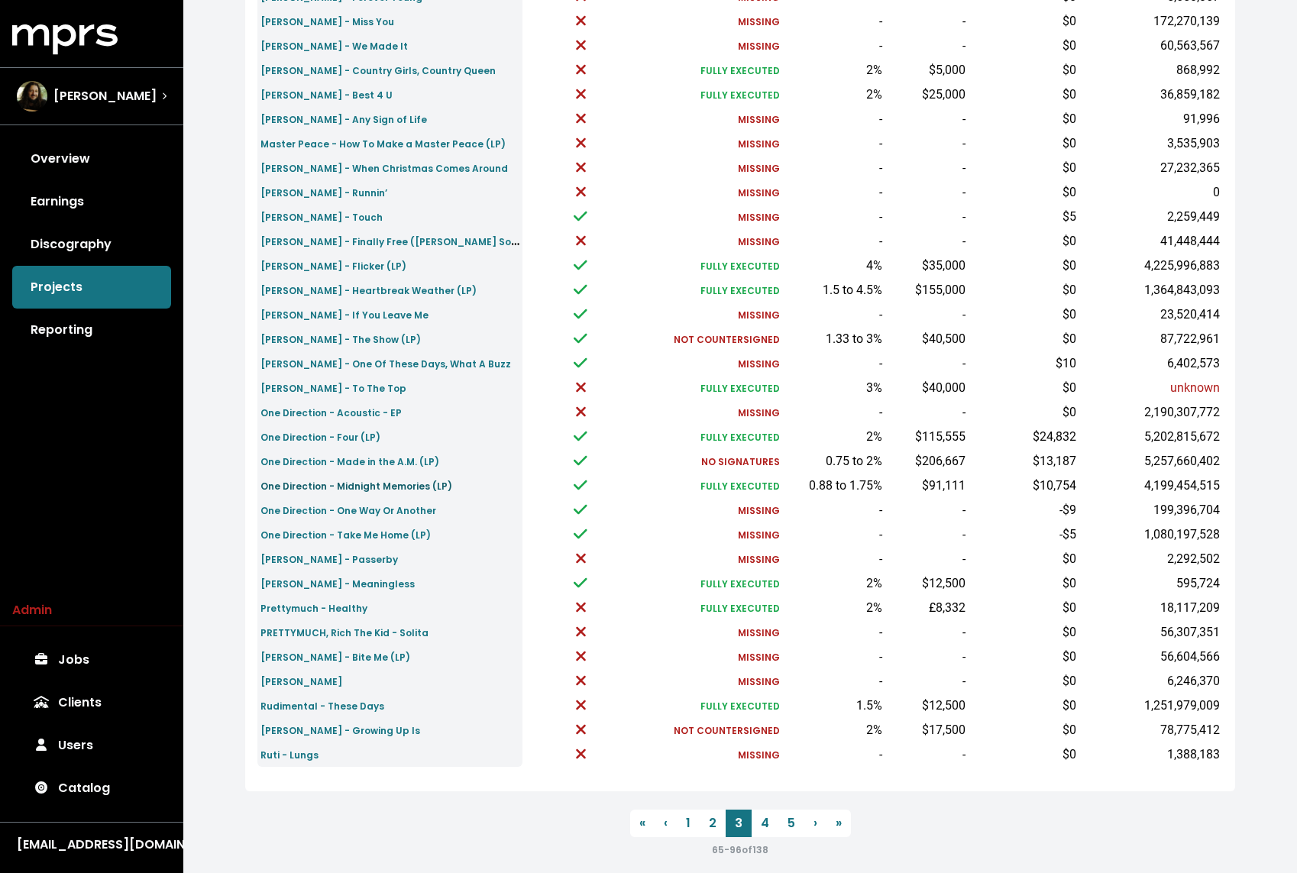
click at [382, 489] on small "One Direction - Midnight Memories (LP)" at bounding box center [356, 486] width 192 height 13
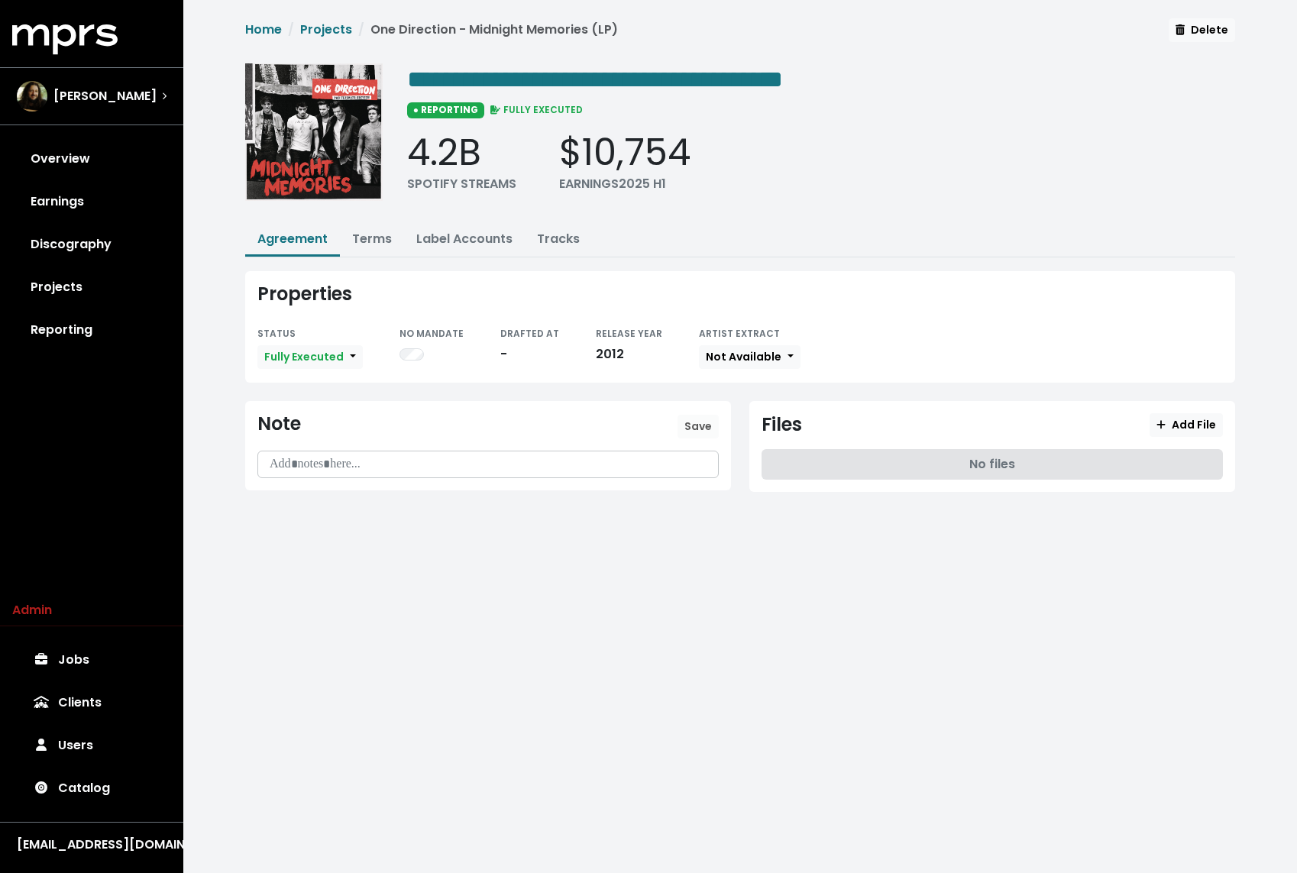
click at [552, 207] on div "**********" at bounding box center [821, 137] width 828 height 148
click at [552, 237] on link "Tracks" at bounding box center [558, 239] width 43 height 18
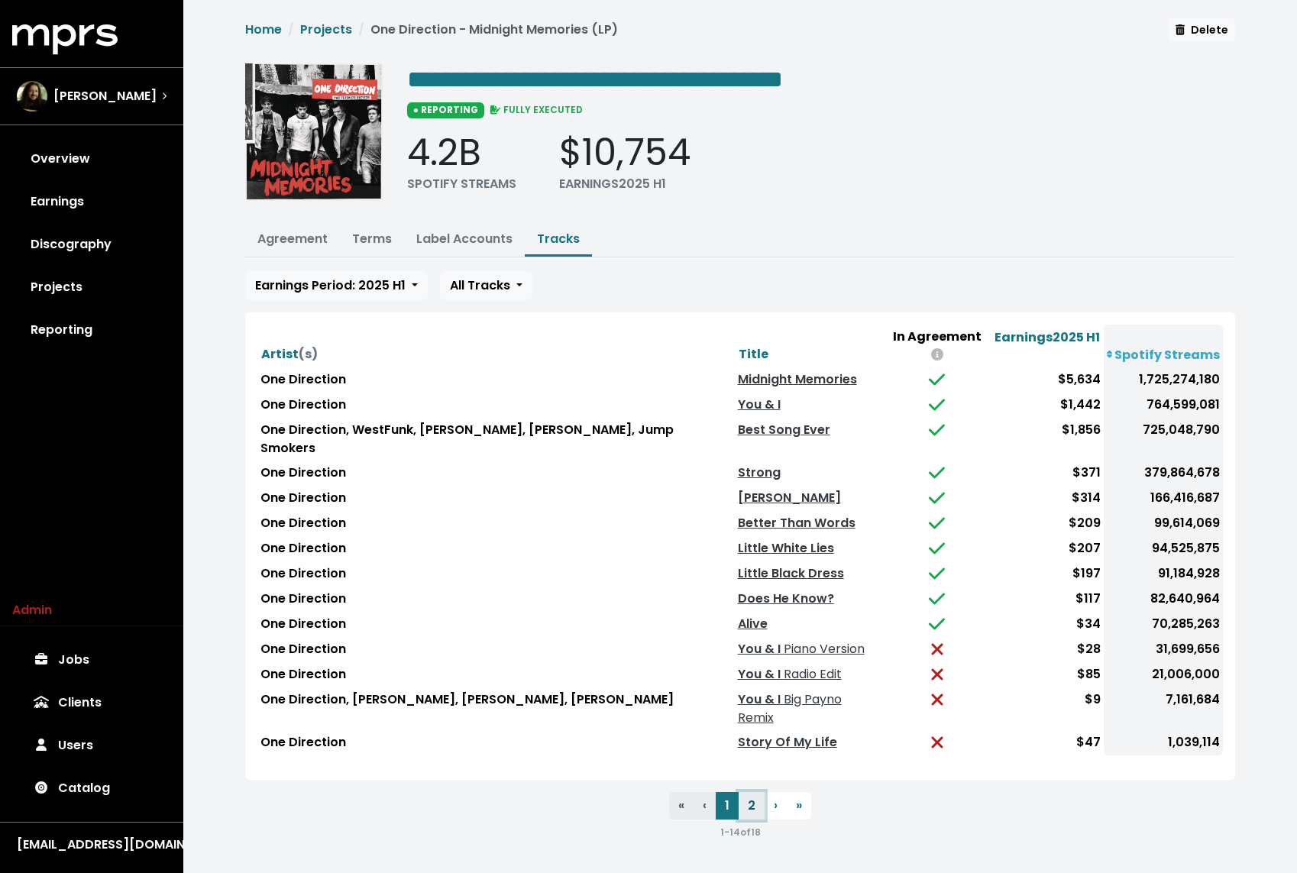
click at [749, 792] on button "2" at bounding box center [751, 805] width 26 height 27
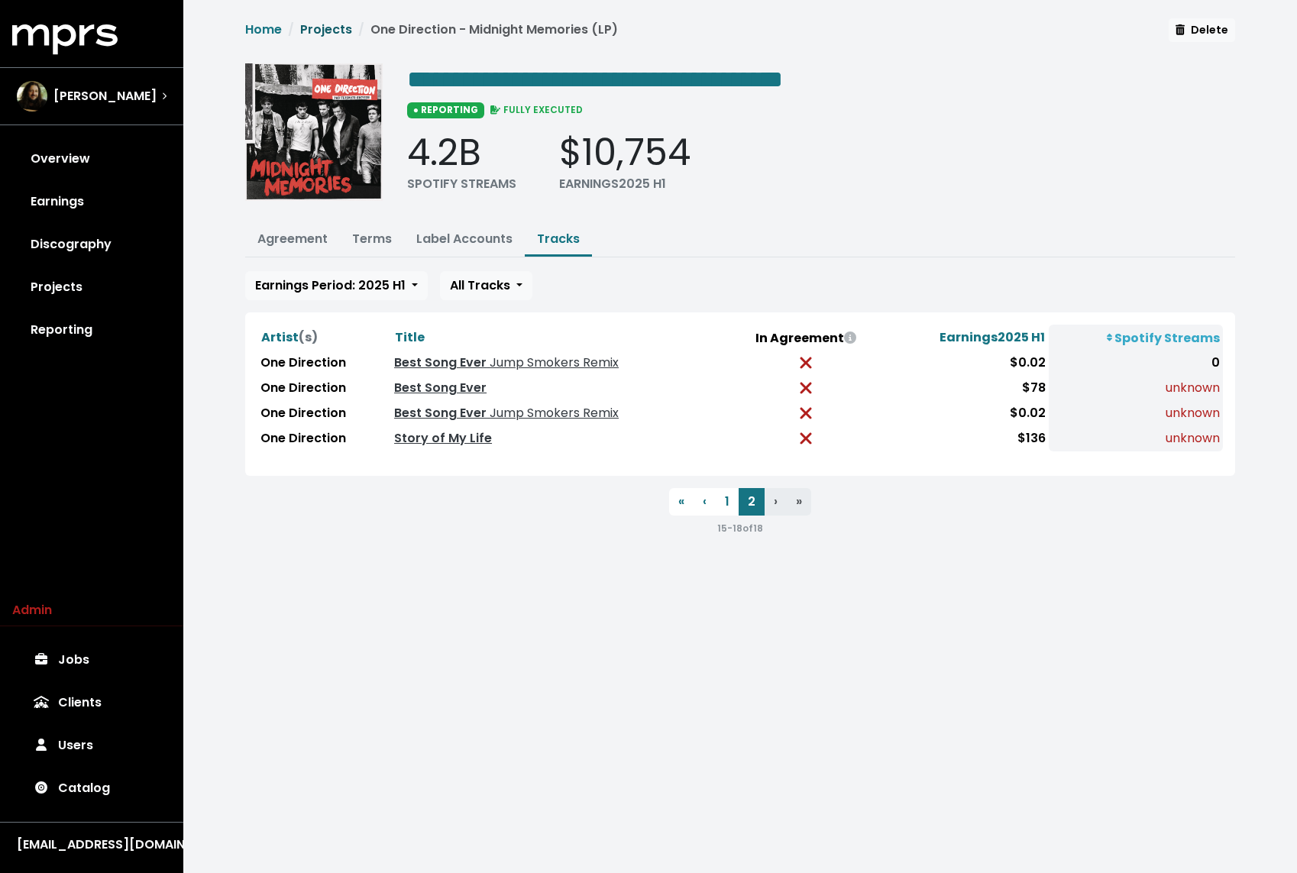
click at [325, 28] on link "Projects" at bounding box center [326, 30] width 52 height 18
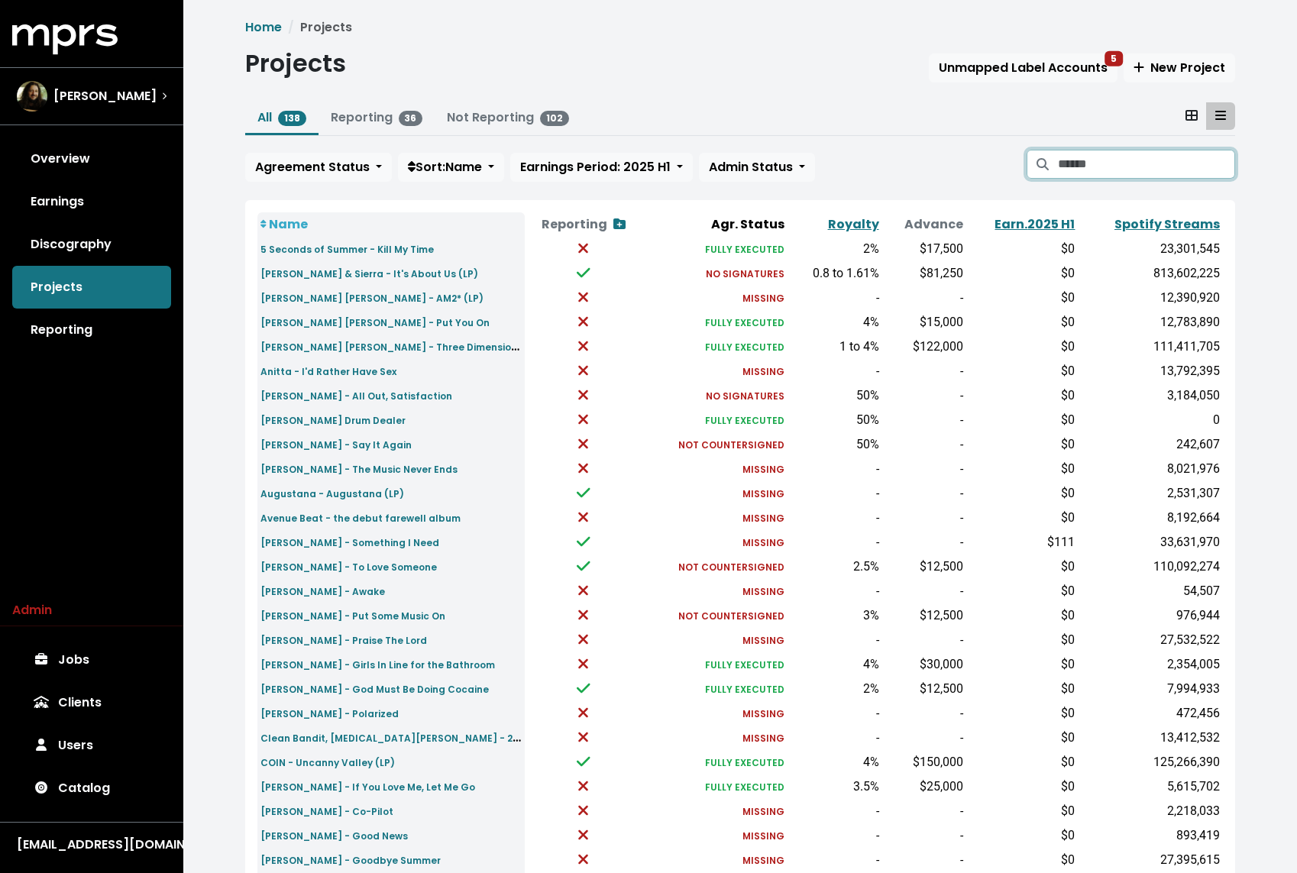
click at [1119, 150] on input "Search projects" at bounding box center [1146, 164] width 177 height 29
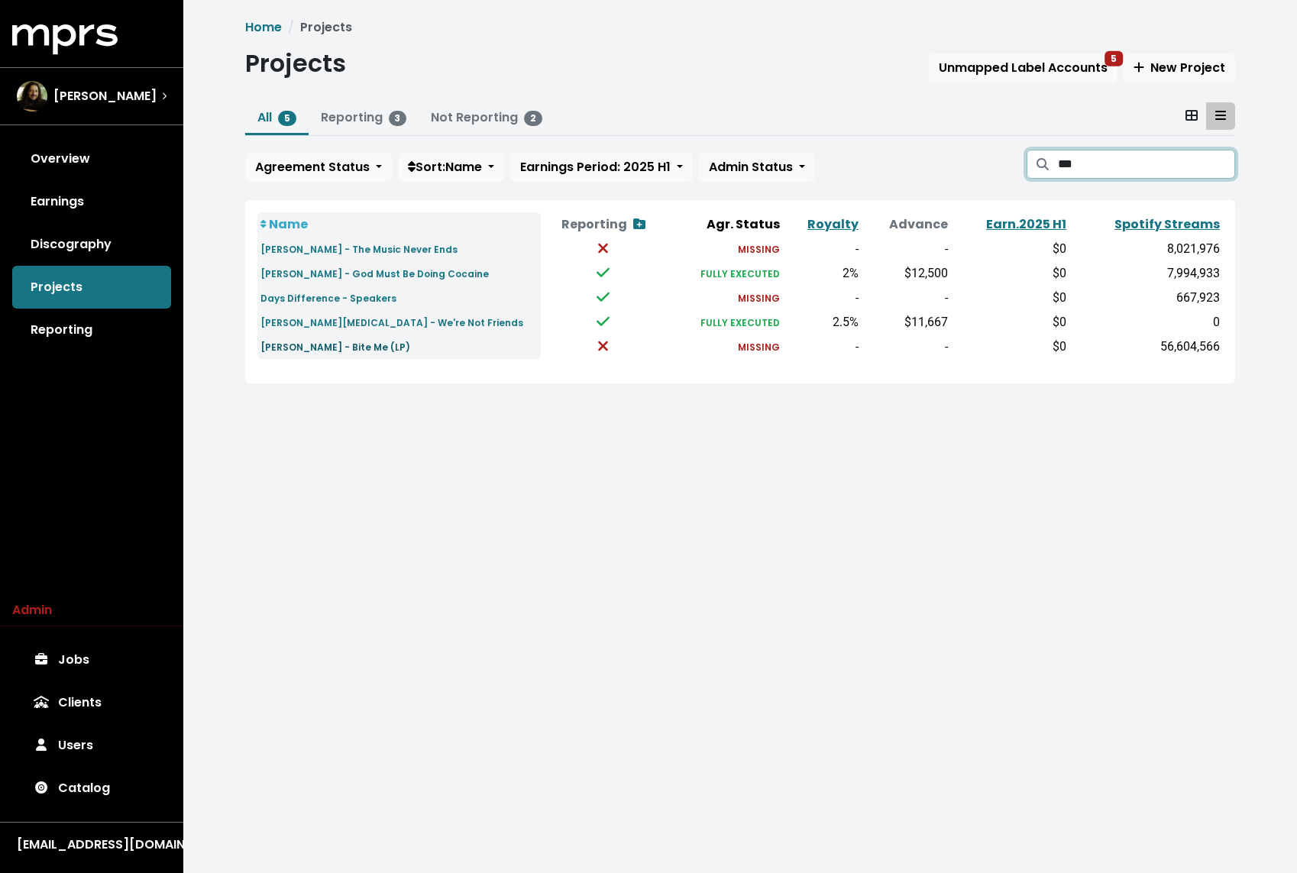
type input "****"
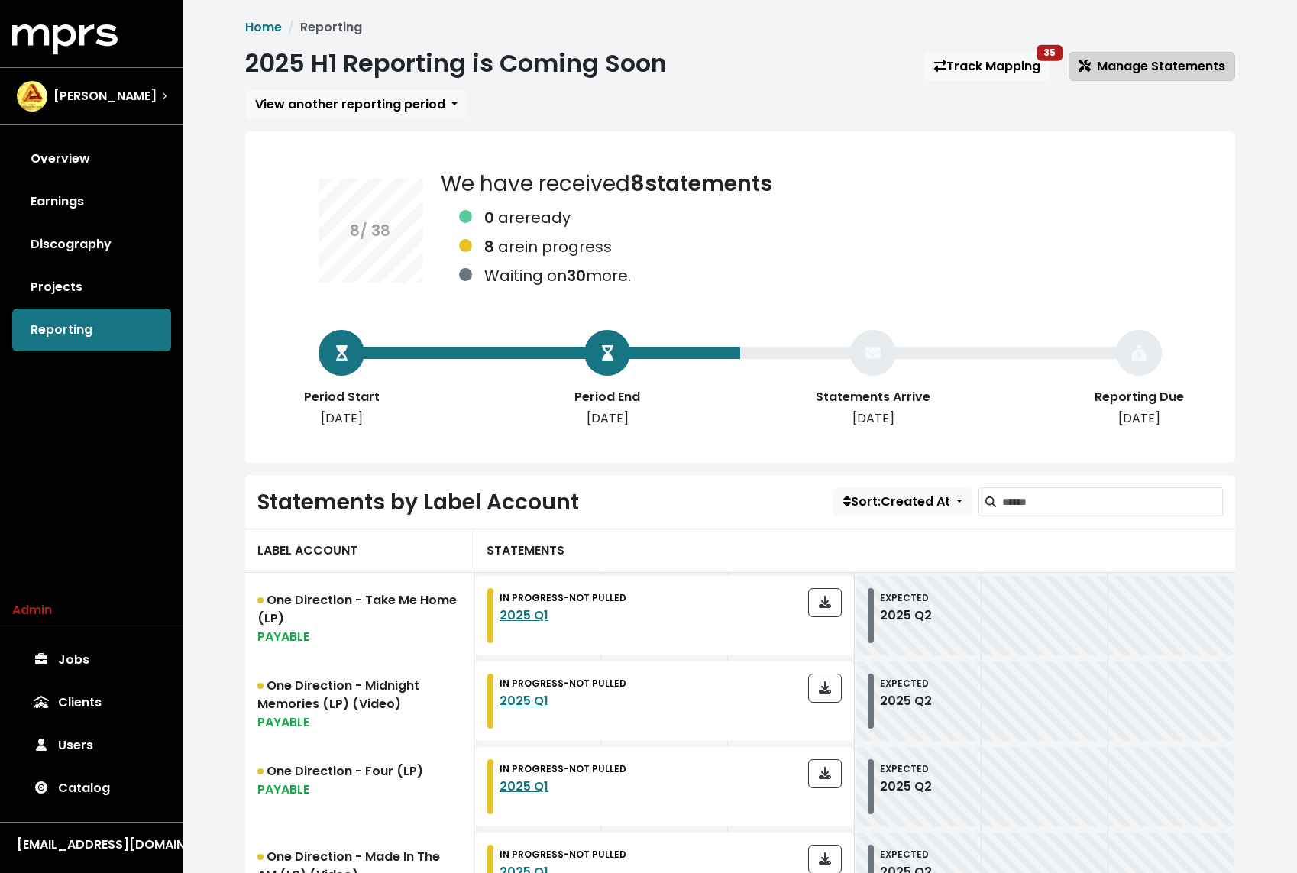
click at [1160, 64] on span "Manage Statements" at bounding box center [1151, 66] width 147 height 18
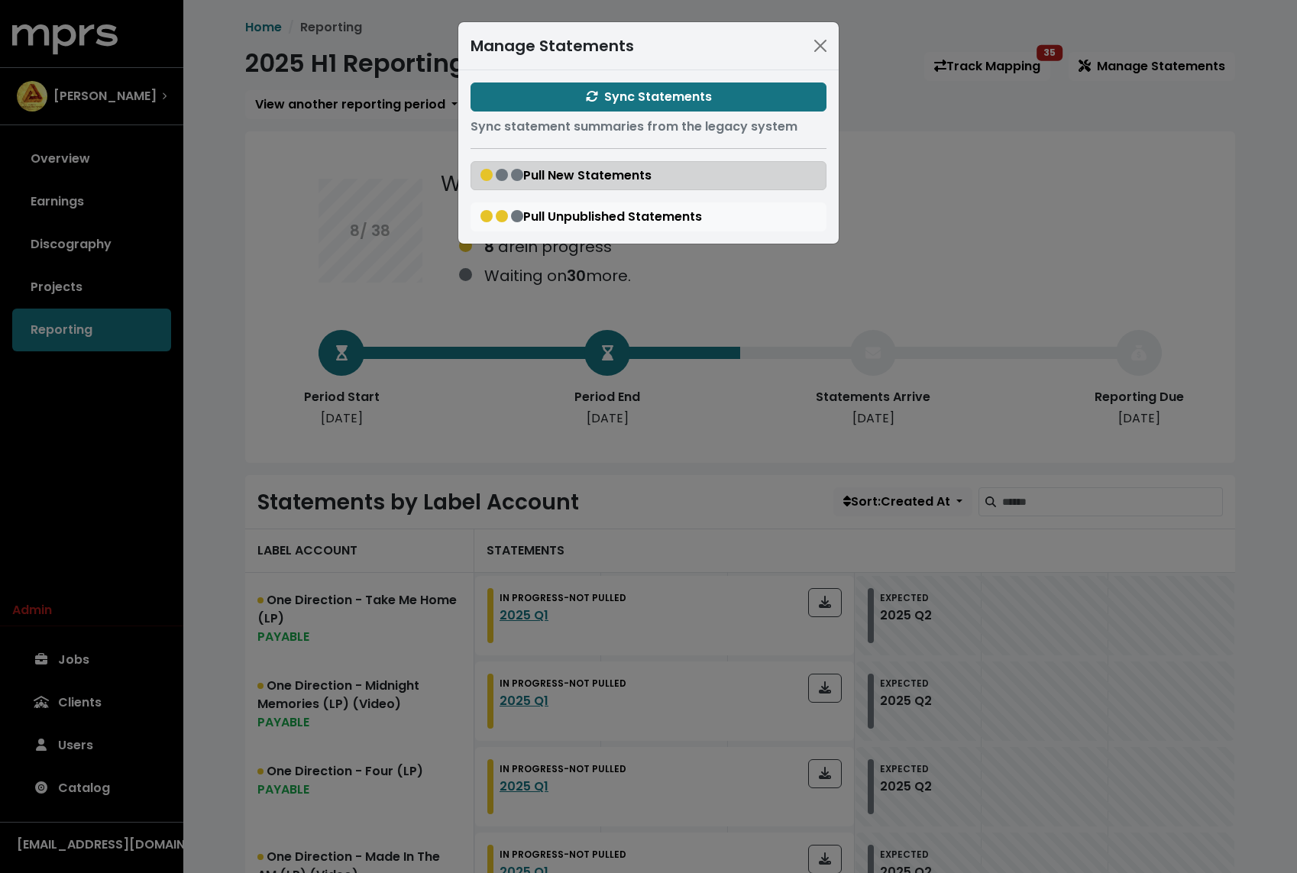
click at [593, 170] on span "Pull New Statements" at bounding box center [565, 175] width 171 height 18
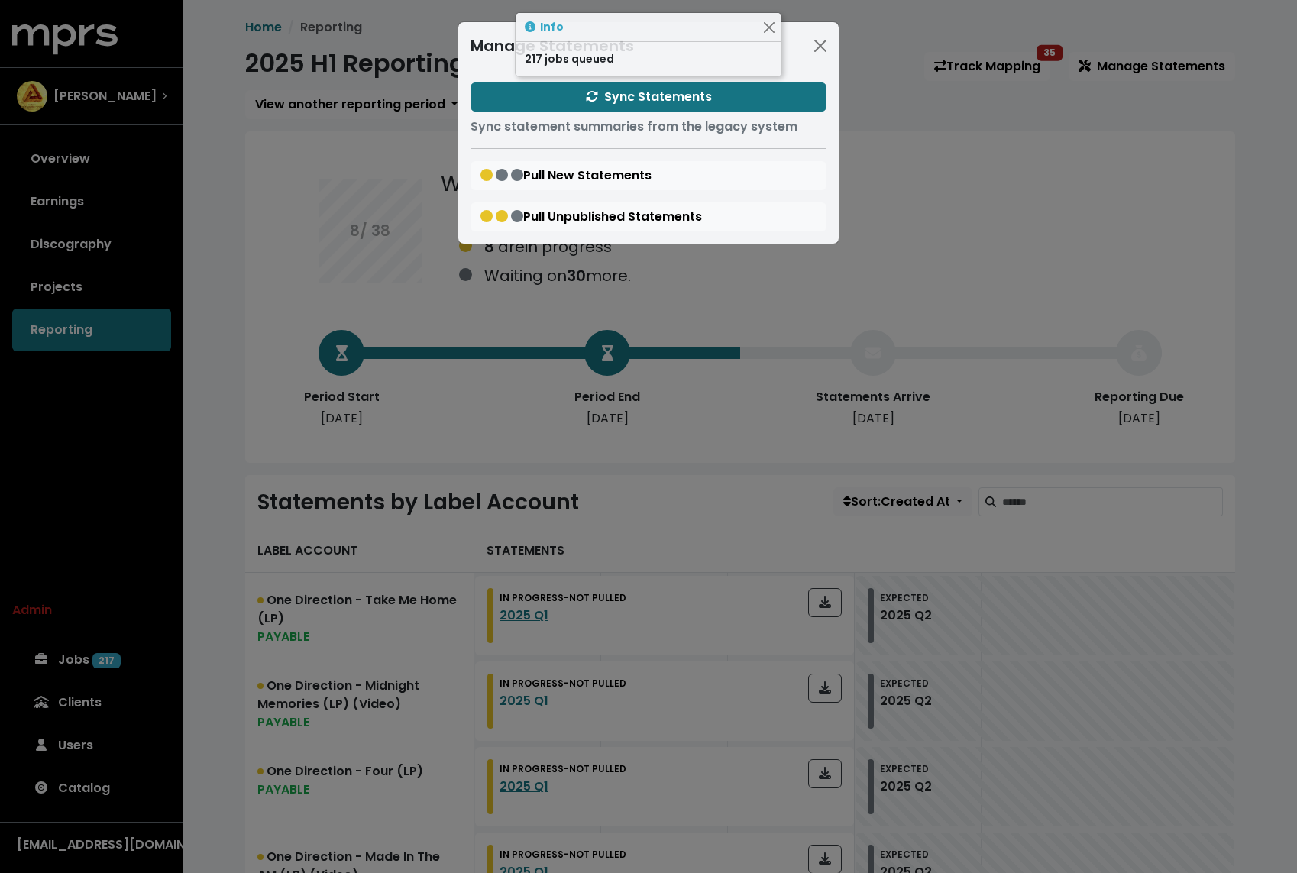
click at [248, 165] on div "Manage Statements Sync Statements Sync statement summaries from the legacy syst…" at bounding box center [648, 436] width 1297 height 873
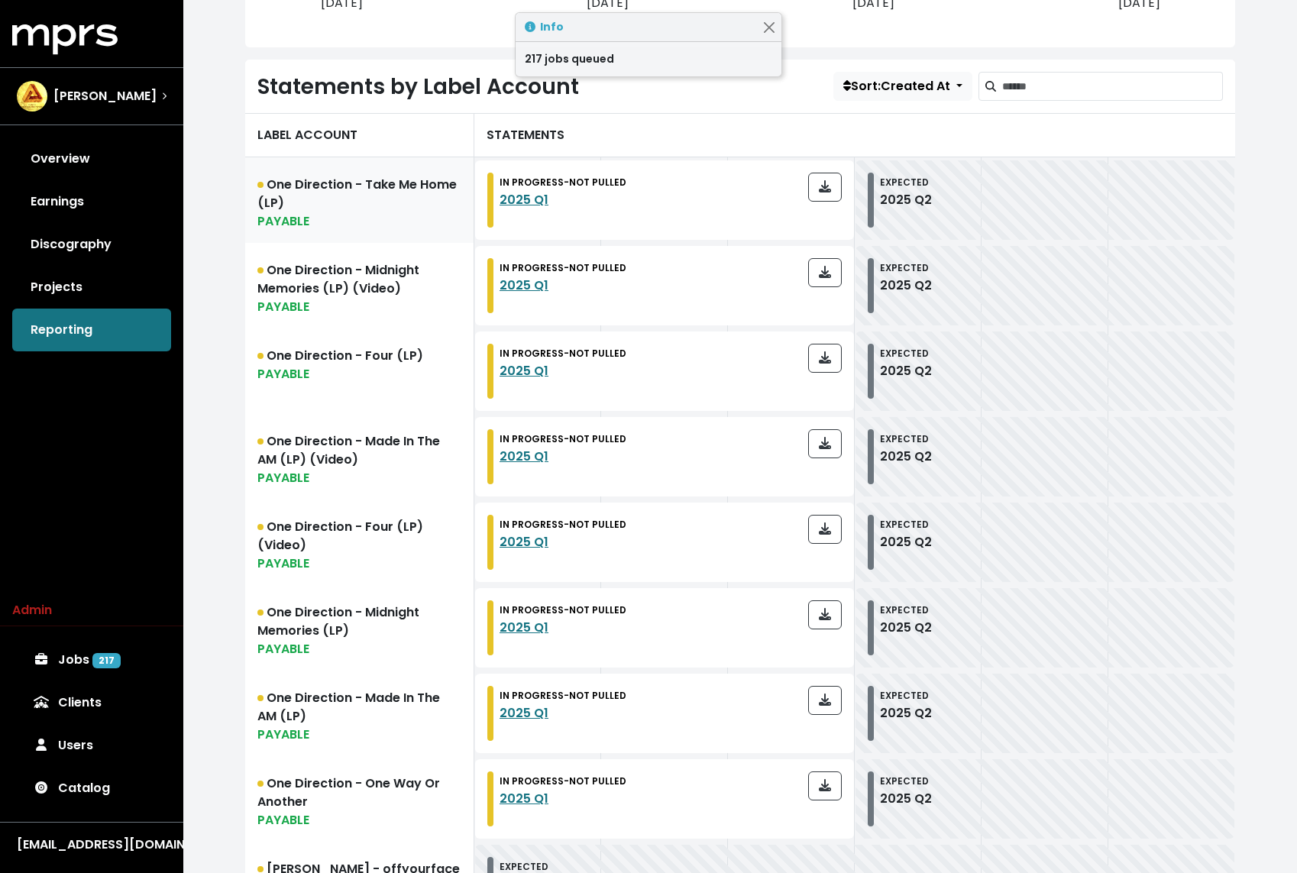
scroll to position [418, 0]
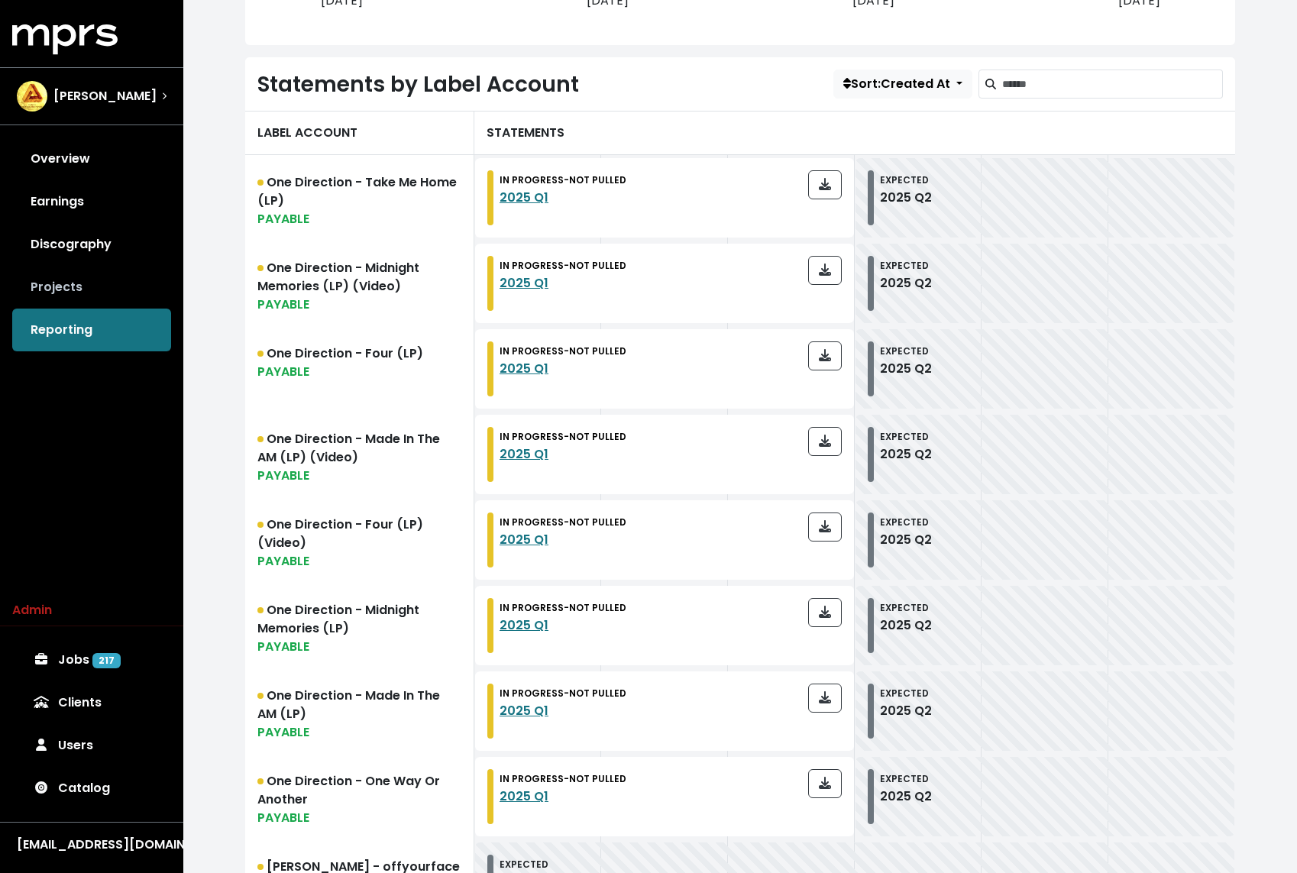
click at [111, 284] on link "Projects" at bounding box center [91, 287] width 159 height 43
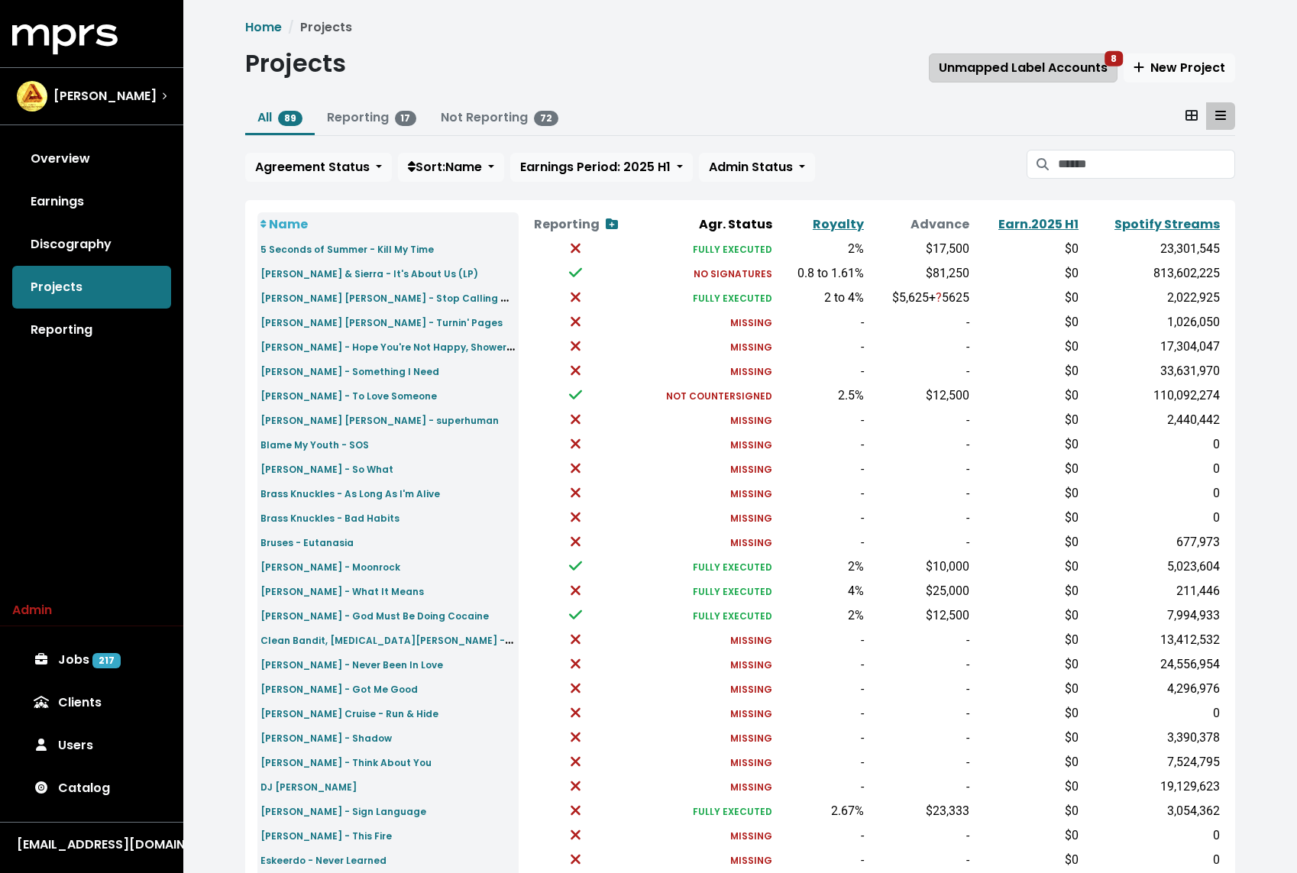
click at [1022, 61] on span "Unmapped Label Accounts 8" at bounding box center [1022, 68] width 169 height 18
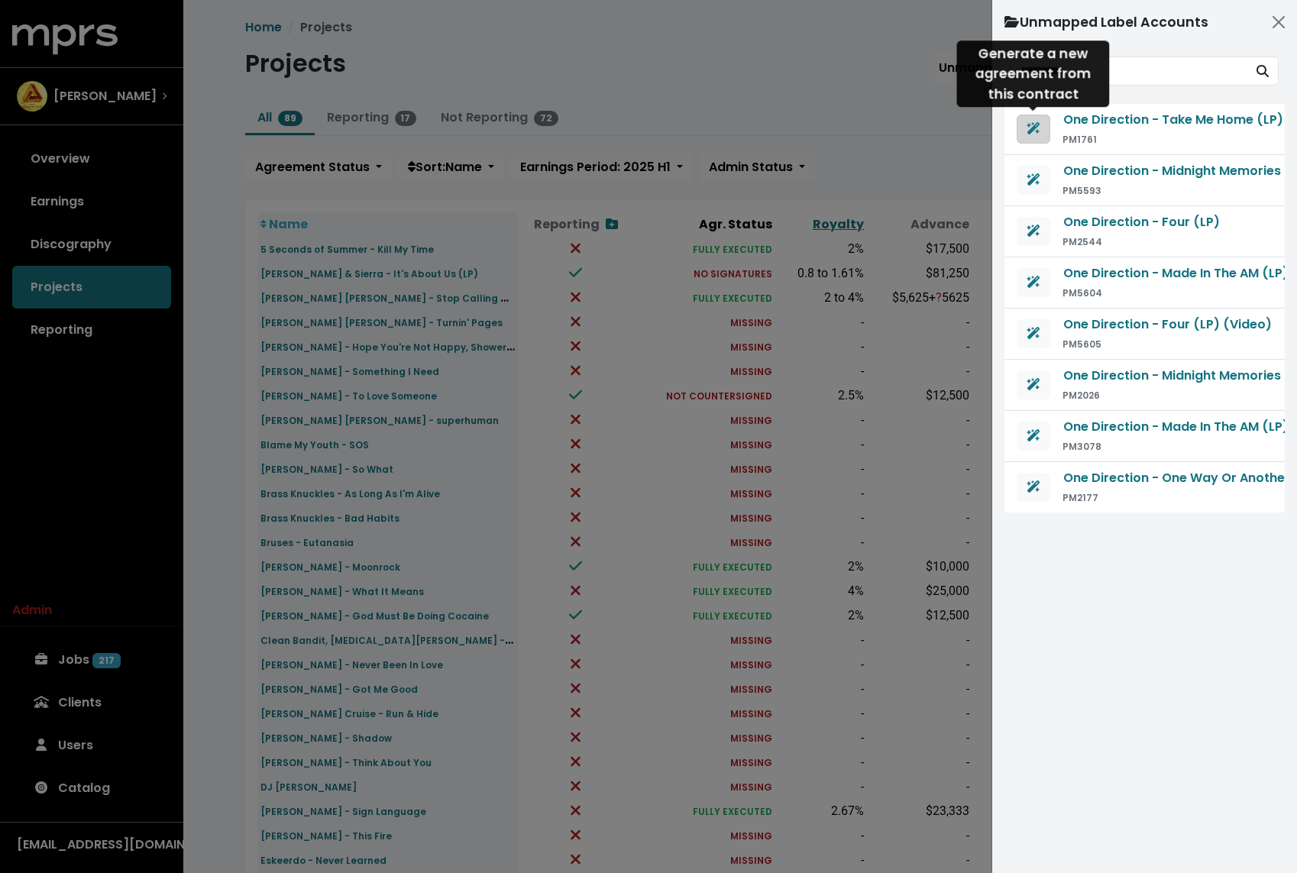
click at [1035, 125] on icon "Generate agreement from this contract" at bounding box center [1033, 128] width 14 height 12
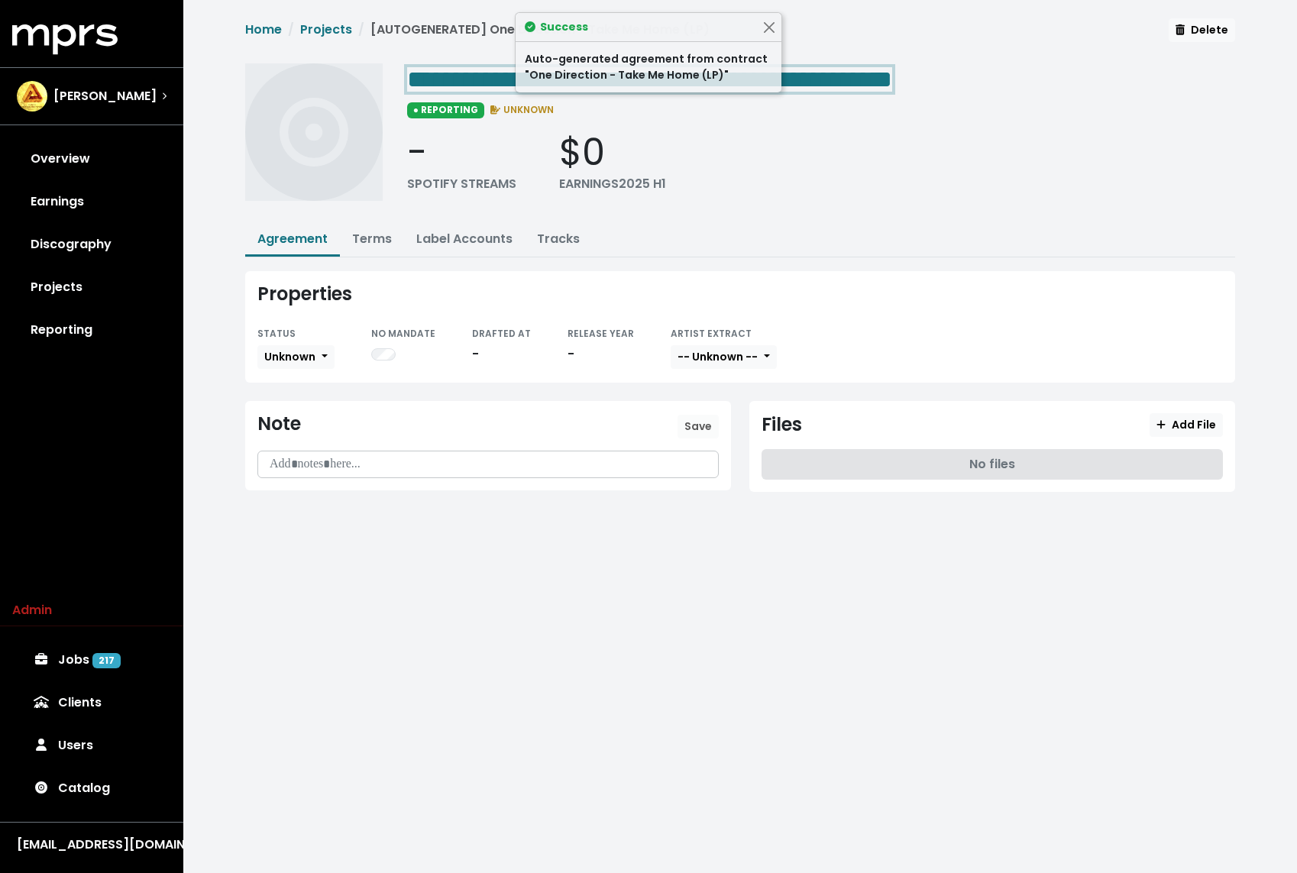
click at [463, 87] on span "**********" at bounding box center [649, 79] width 485 height 24
click at [284, 358] on span "Unknown" at bounding box center [289, 356] width 51 height 15
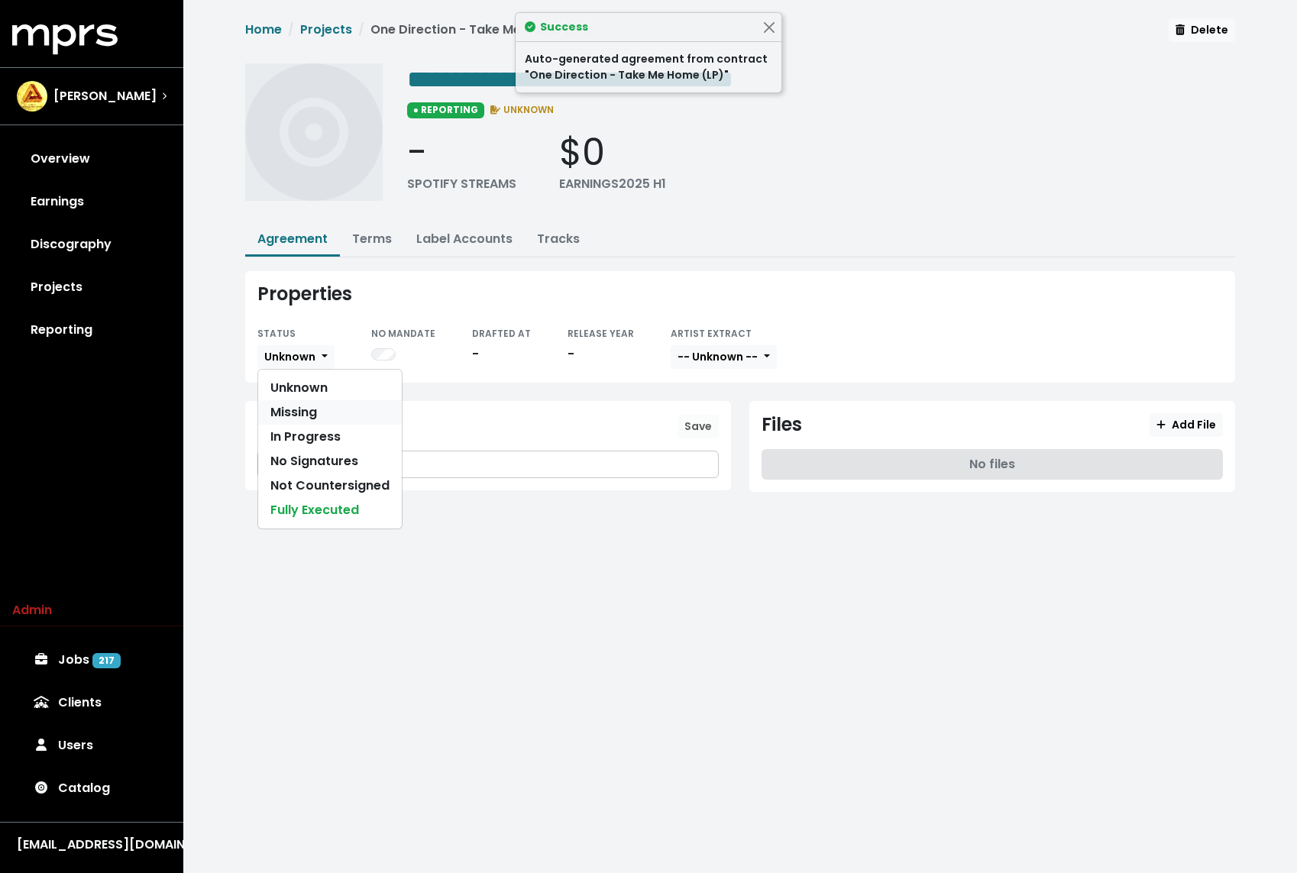
click at [299, 409] on link "Missing" at bounding box center [330, 412] width 144 height 24
click at [737, 151] on div "- SPOTIFY STREAMS $0 EARNINGS 2025 H1" at bounding box center [821, 162] width 828 height 63
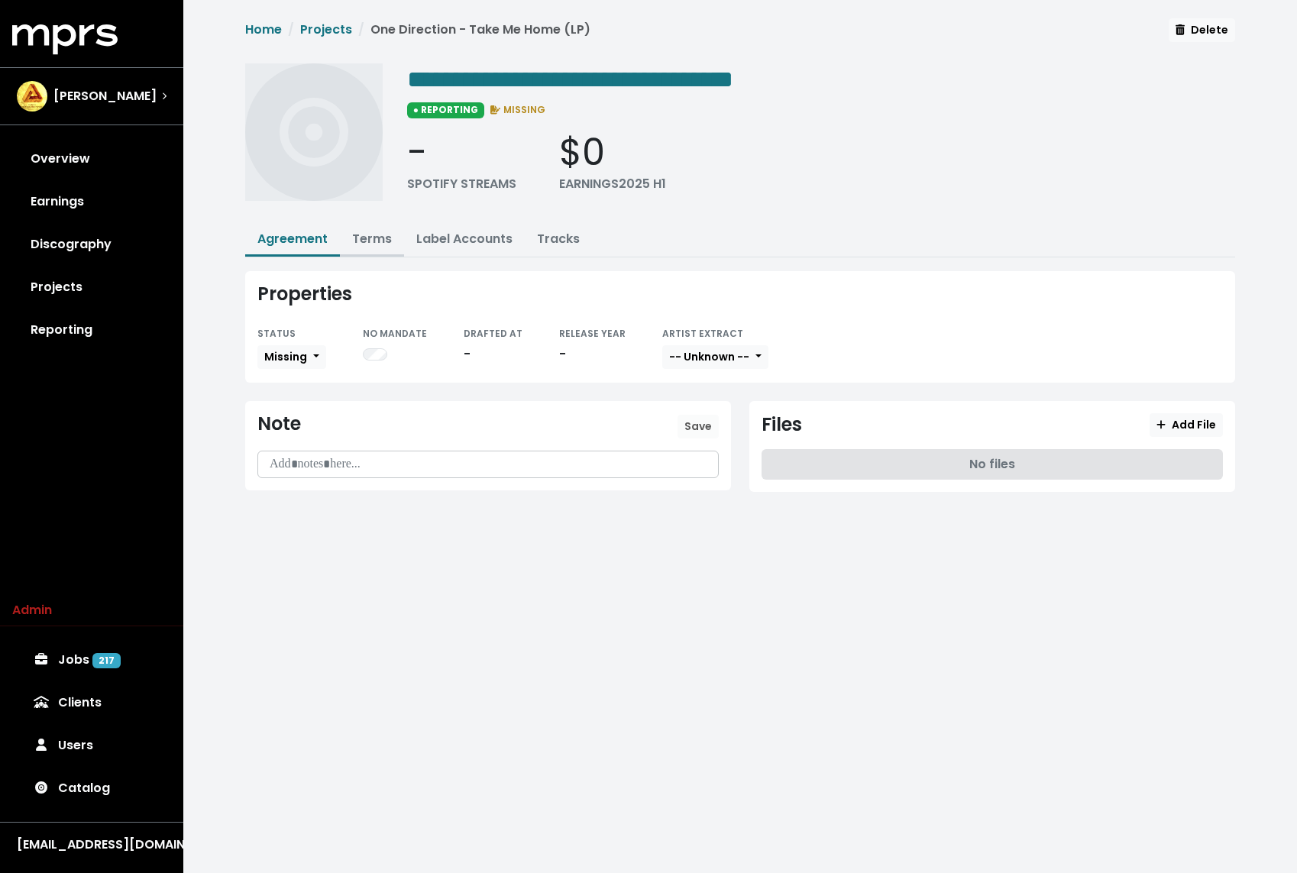
click at [376, 236] on link "Terms" at bounding box center [372, 239] width 40 height 18
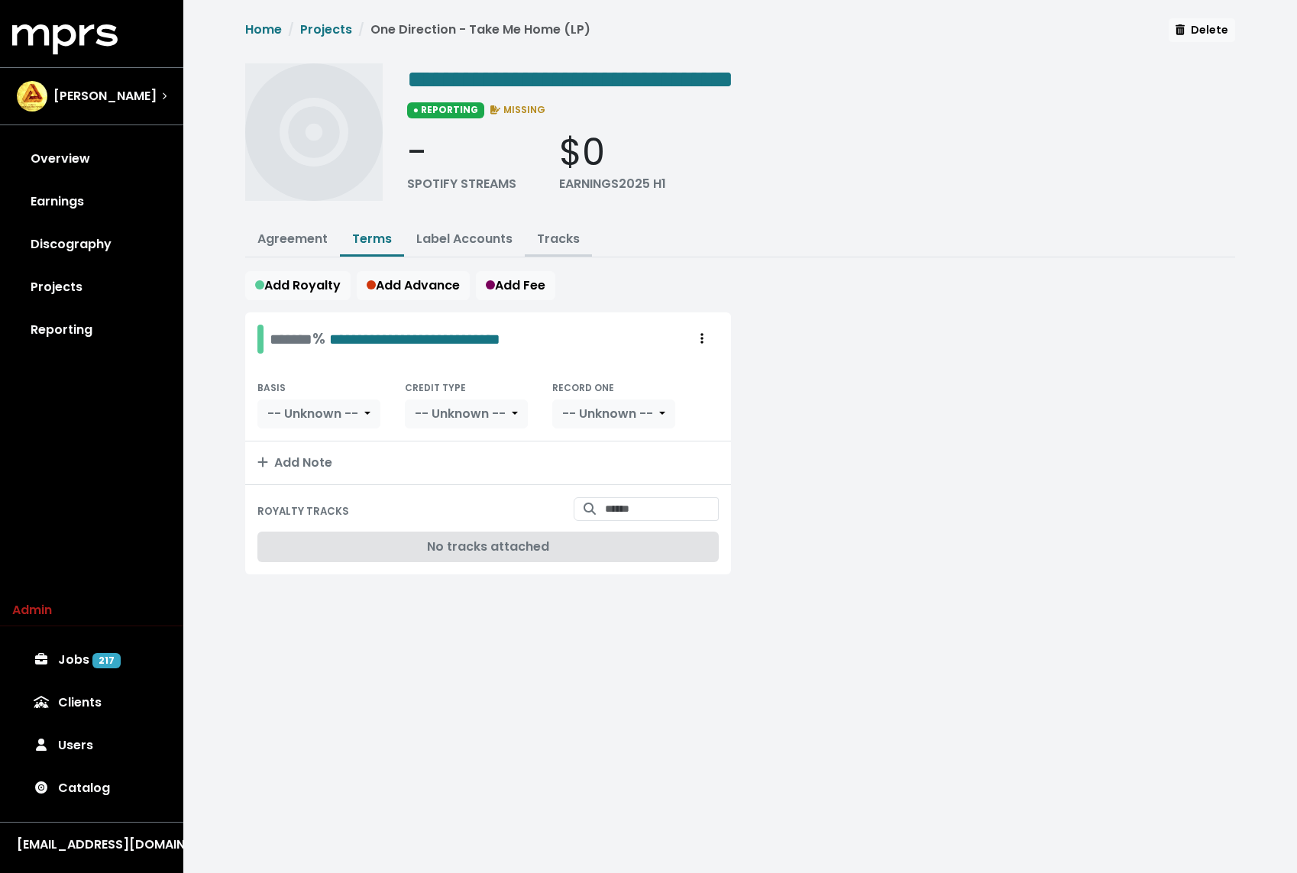
click at [560, 230] on link "Tracks" at bounding box center [558, 239] width 43 height 18
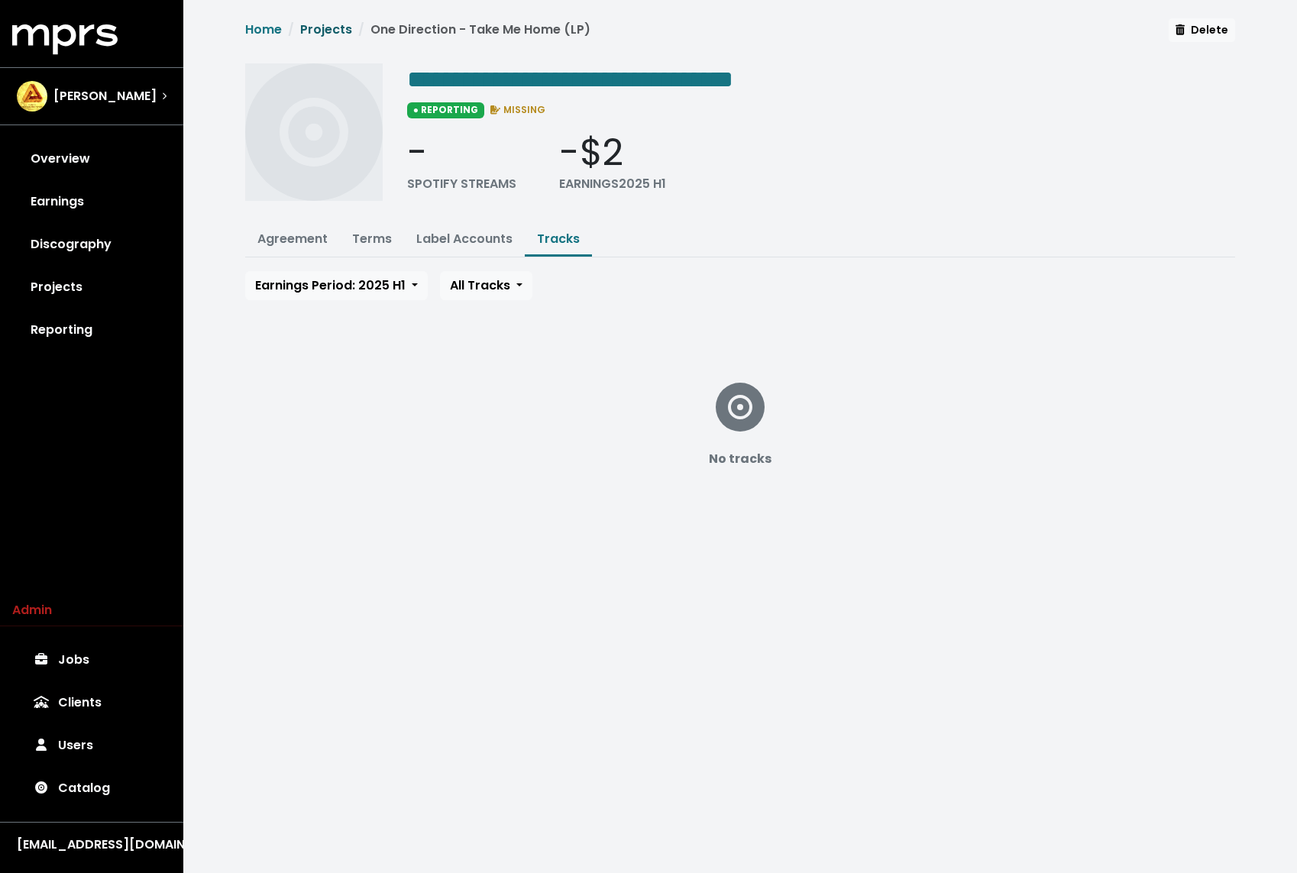
click at [331, 27] on link "Projects" at bounding box center [326, 30] width 52 height 18
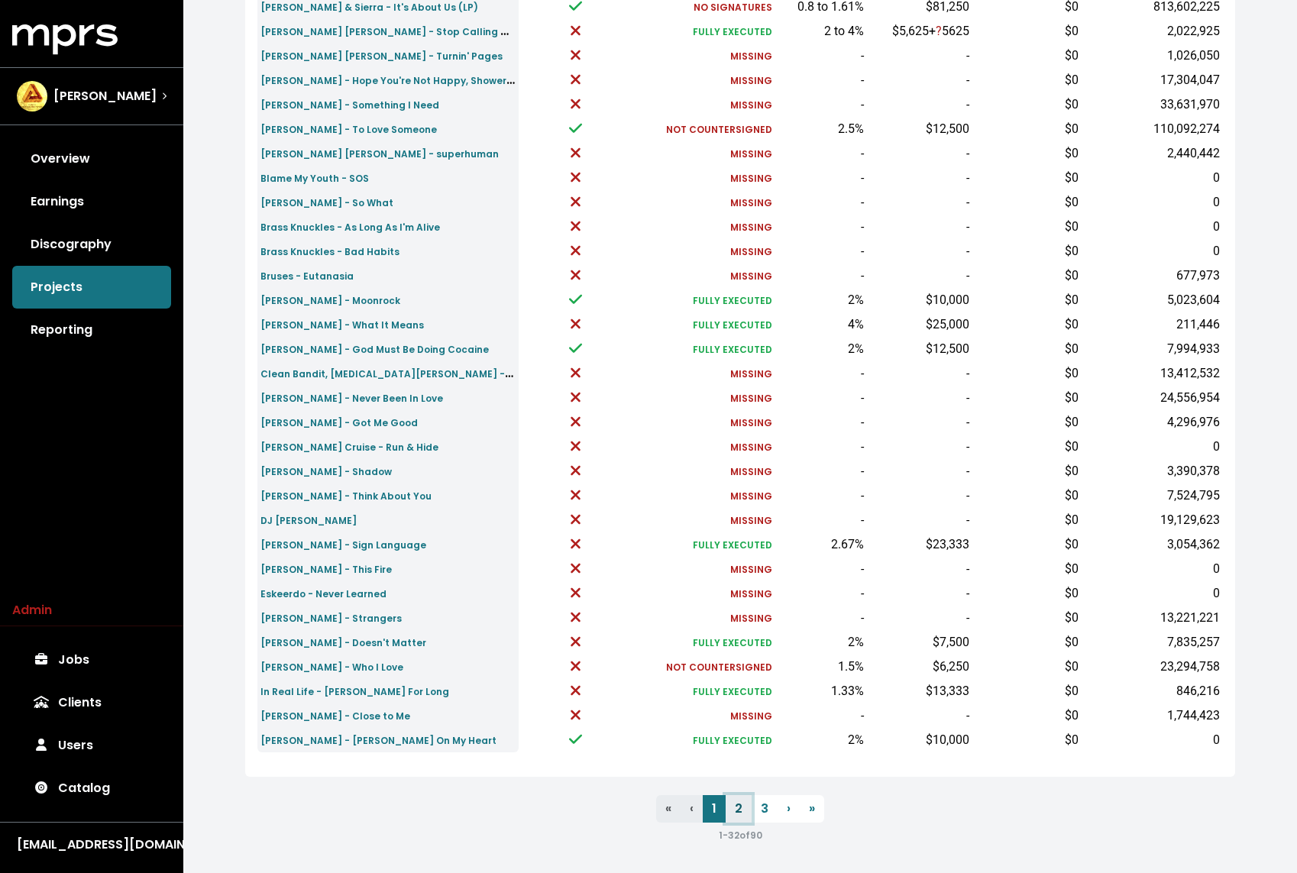
click at [728, 799] on link "2" at bounding box center [738, 808] width 26 height 27
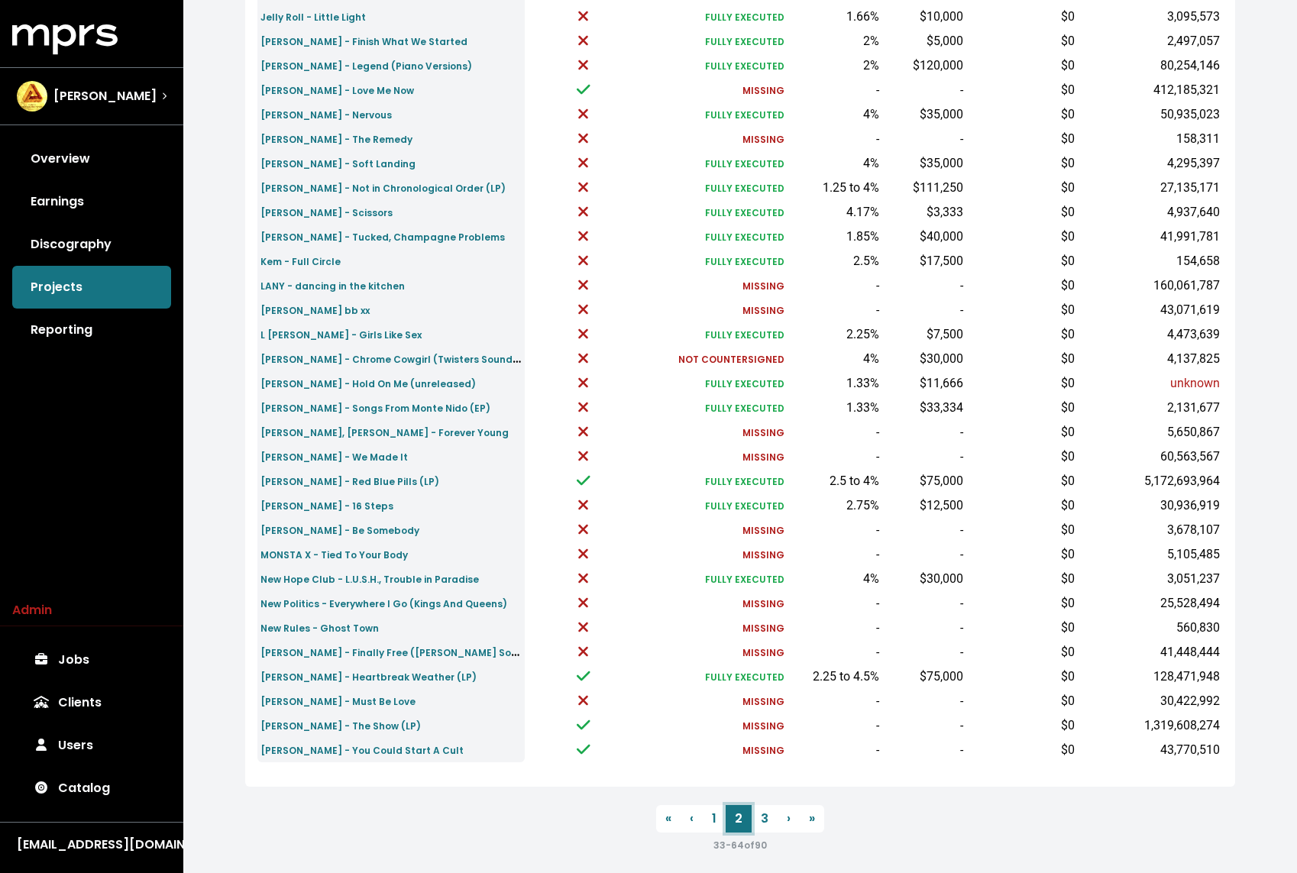
scroll to position [266, 0]
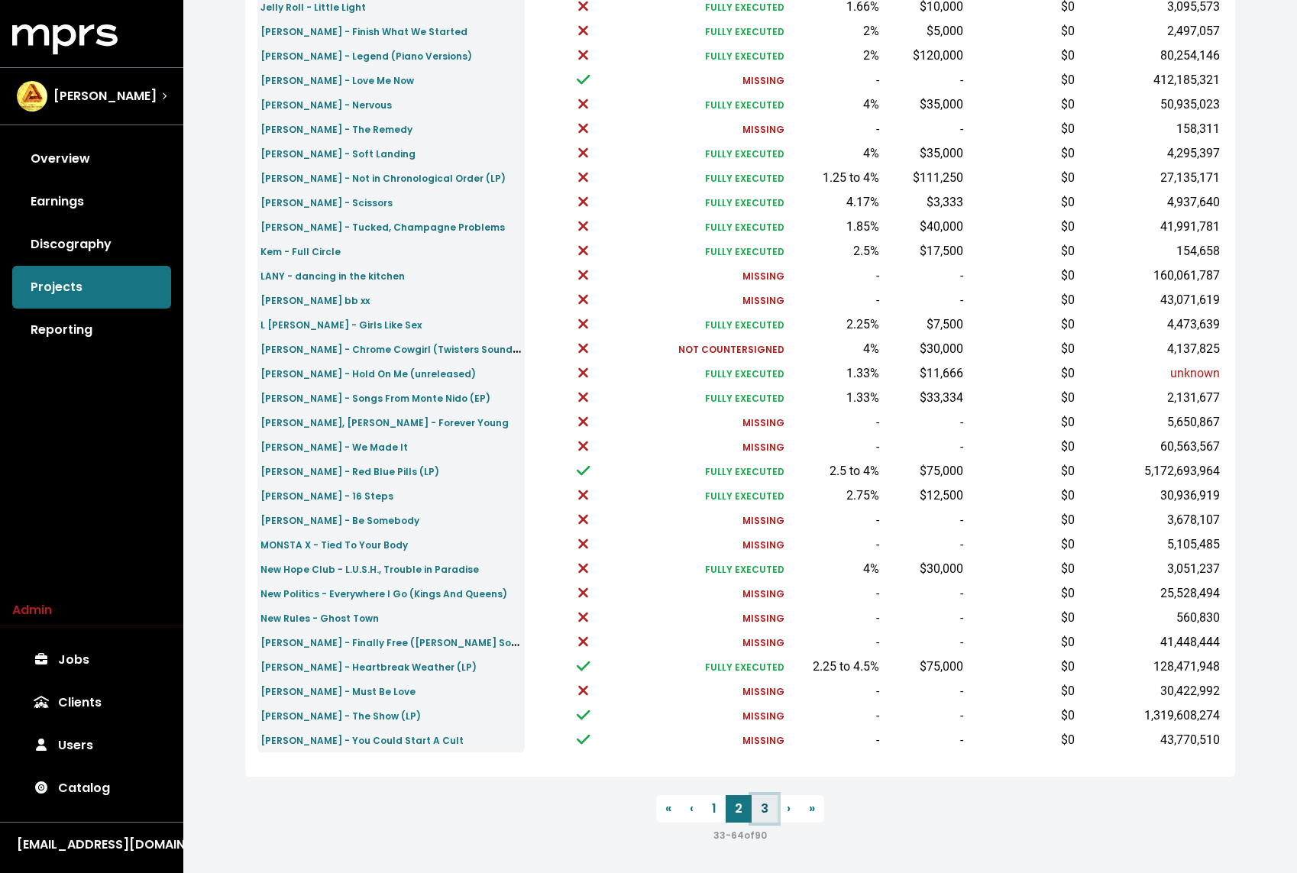
click at [763, 814] on link "3" at bounding box center [764, 808] width 26 height 27
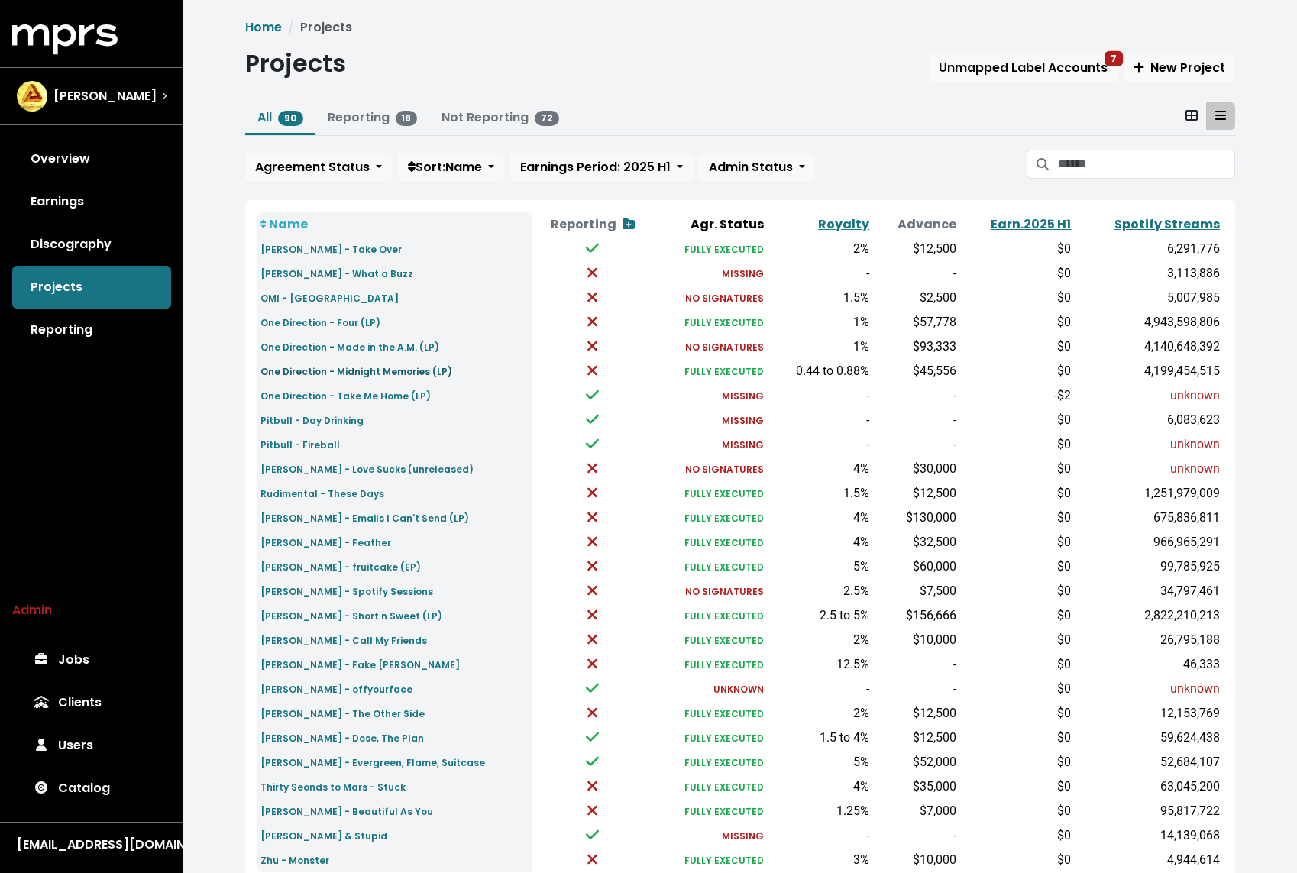
click at [375, 369] on small "One Direction - Midnight Memories (LP)" at bounding box center [356, 371] width 192 height 13
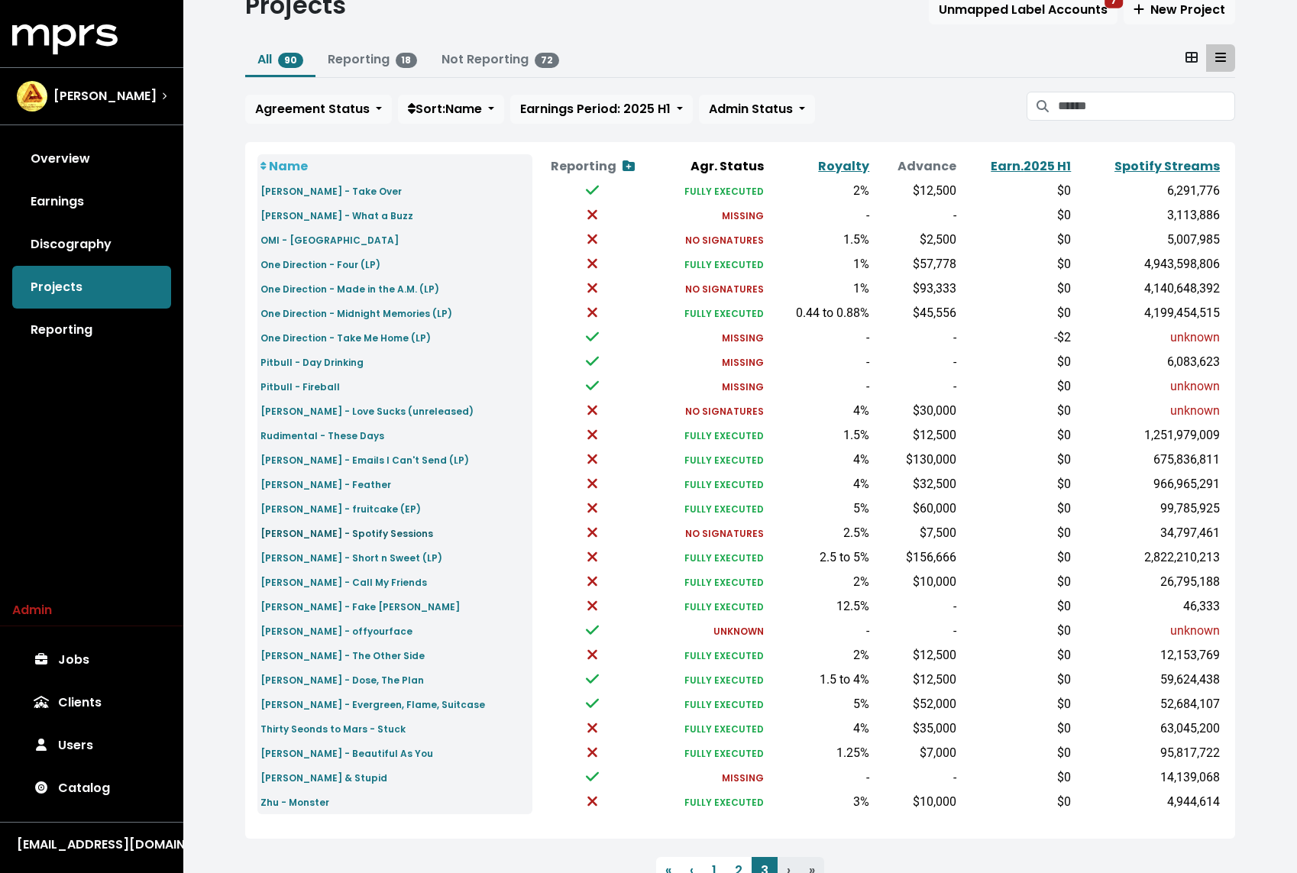
scroll to position [94, 0]
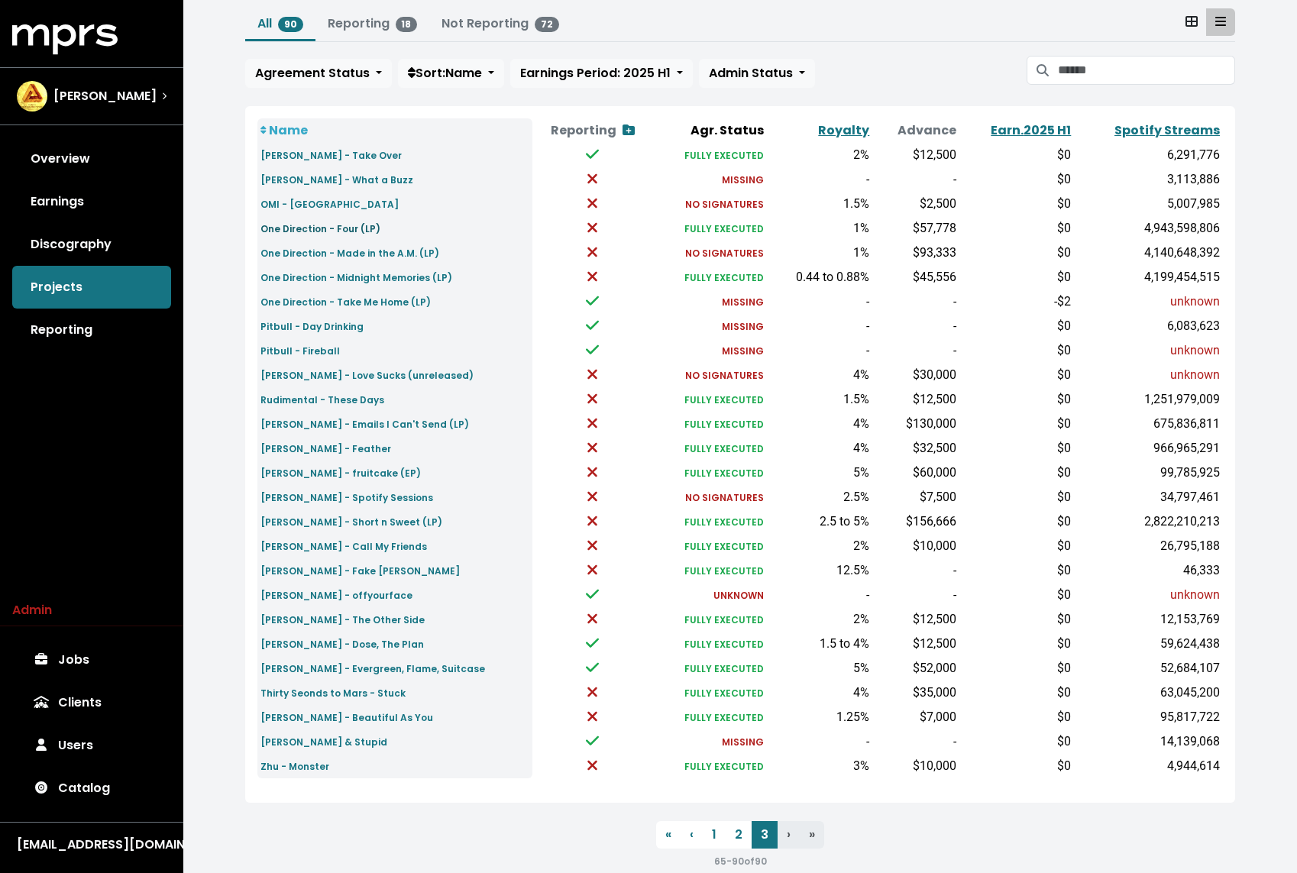
click at [321, 228] on small "One Direction - Four (LP)" at bounding box center [320, 228] width 120 height 13
click at [83, 326] on link "Reporting" at bounding box center [91, 329] width 159 height 43
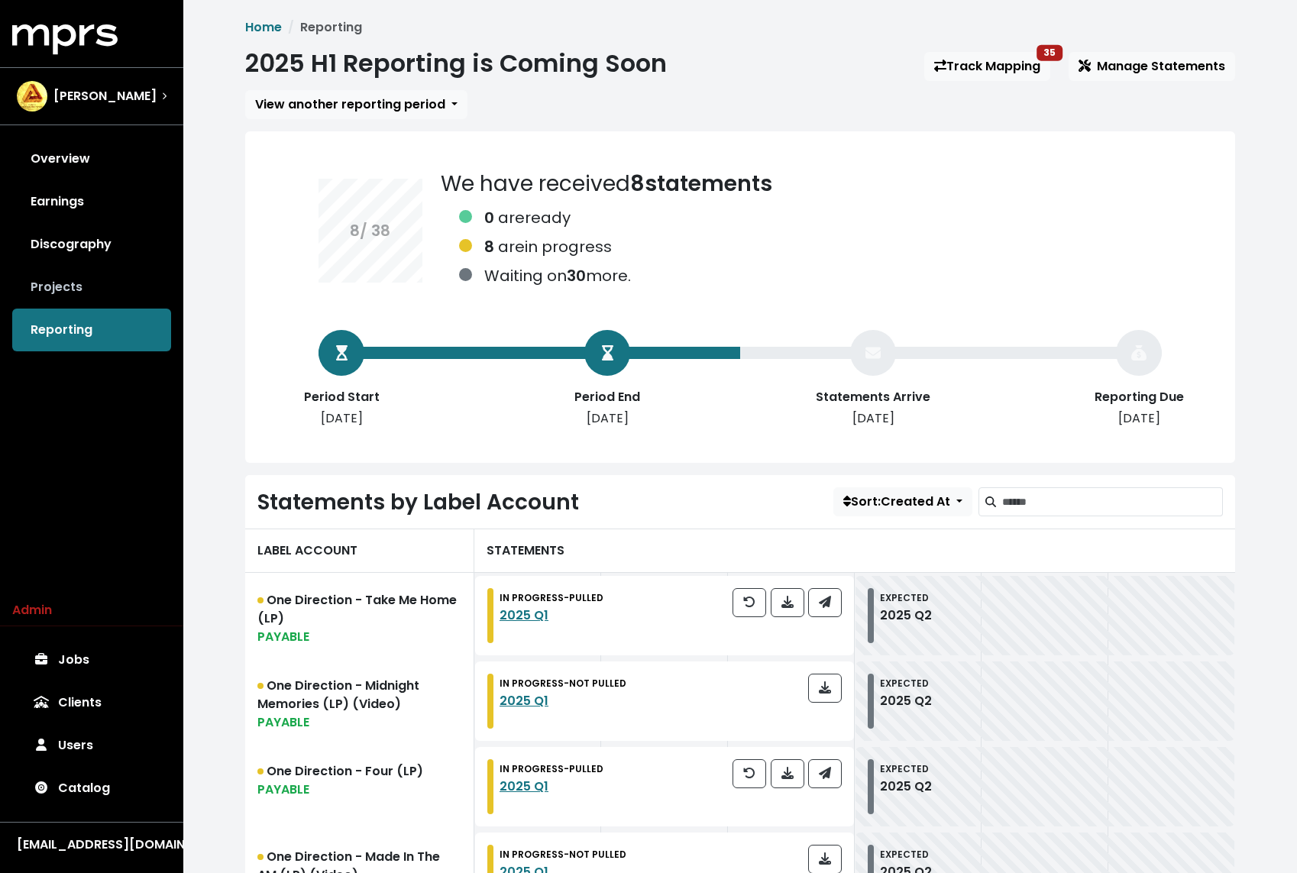
click at [83, 294] on link "Projects" at bounding box center [91, 287] width 159 height 43
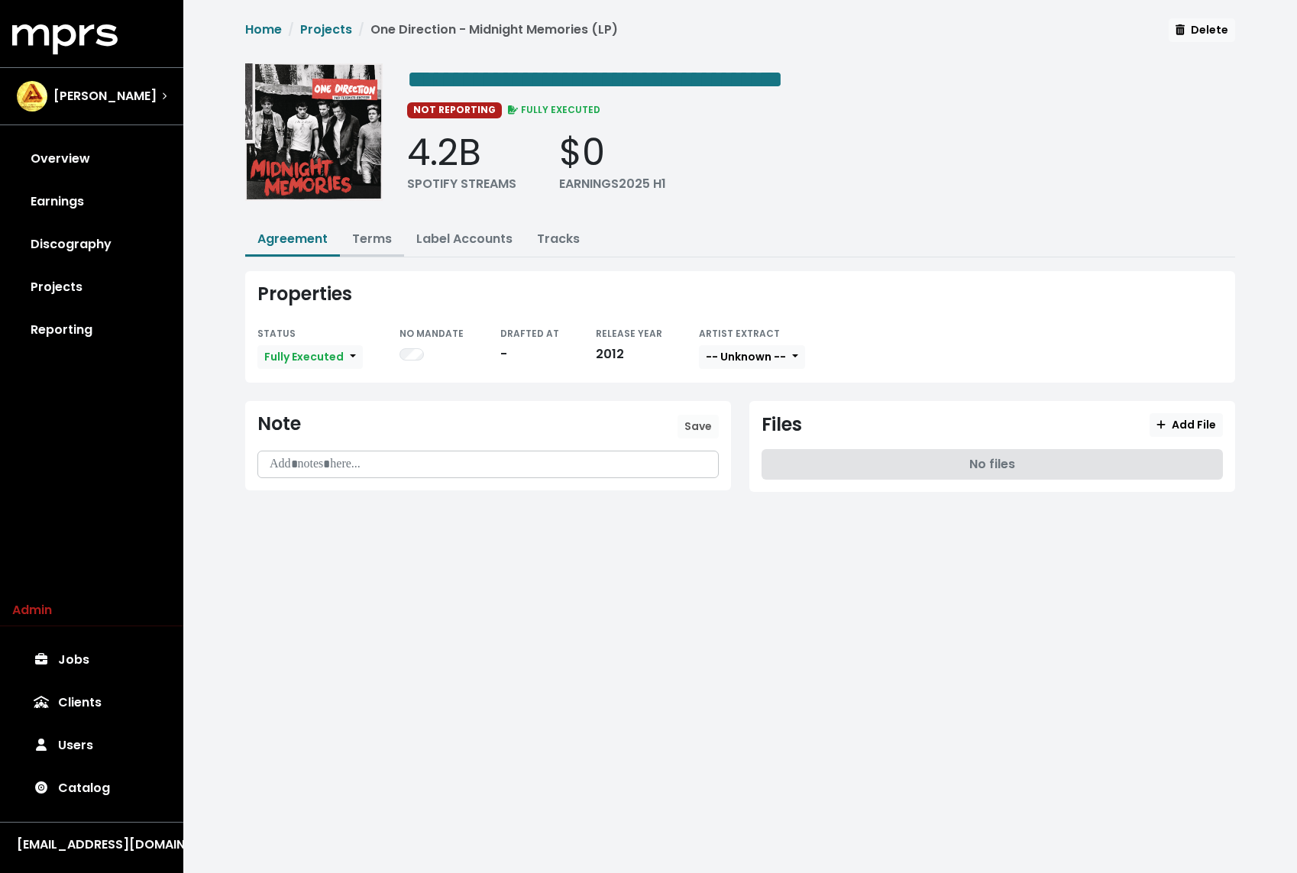
click at [367, 236] on link "Terms" at bounding box center [372, 239] width 40 height 18
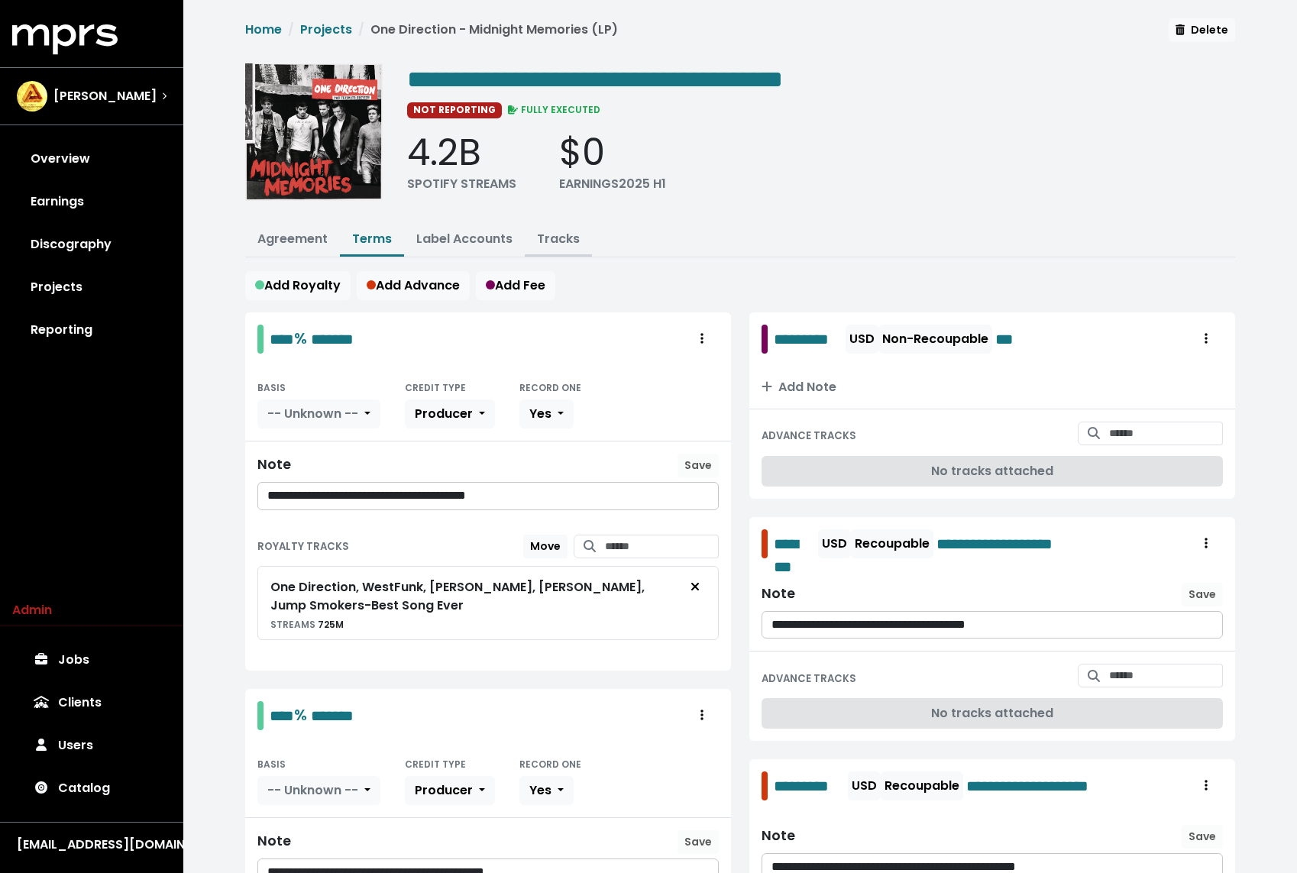
click at [538, 230] on link "Tracks" at bounding box center [558, 239] width 43 height 18
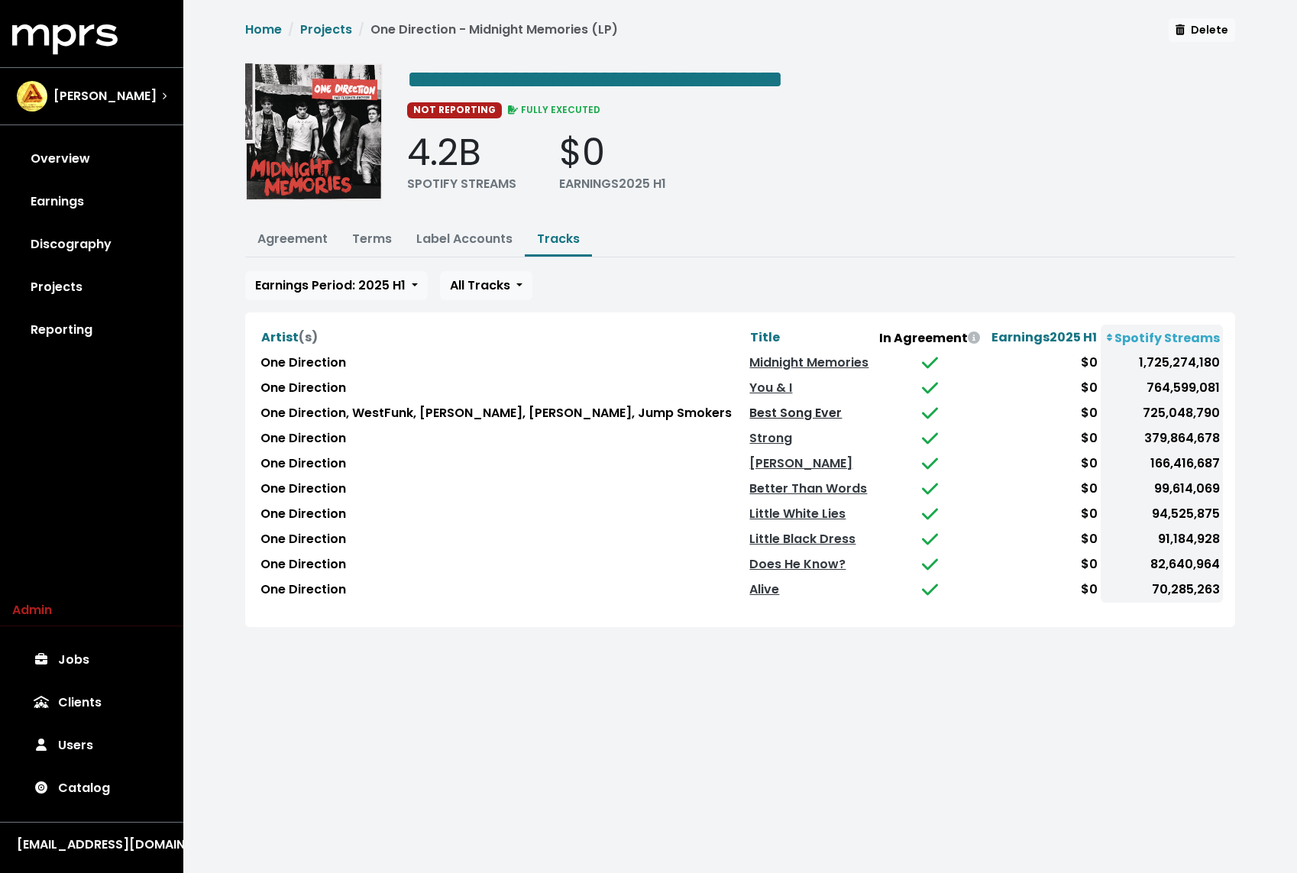
click at [762, 410] on link "Best Song Ever" at bounding box center [795, 413] width 92 height 18
click at [370, 240] on link "Terms" at bounding box center [372, 239] width 40 height 18
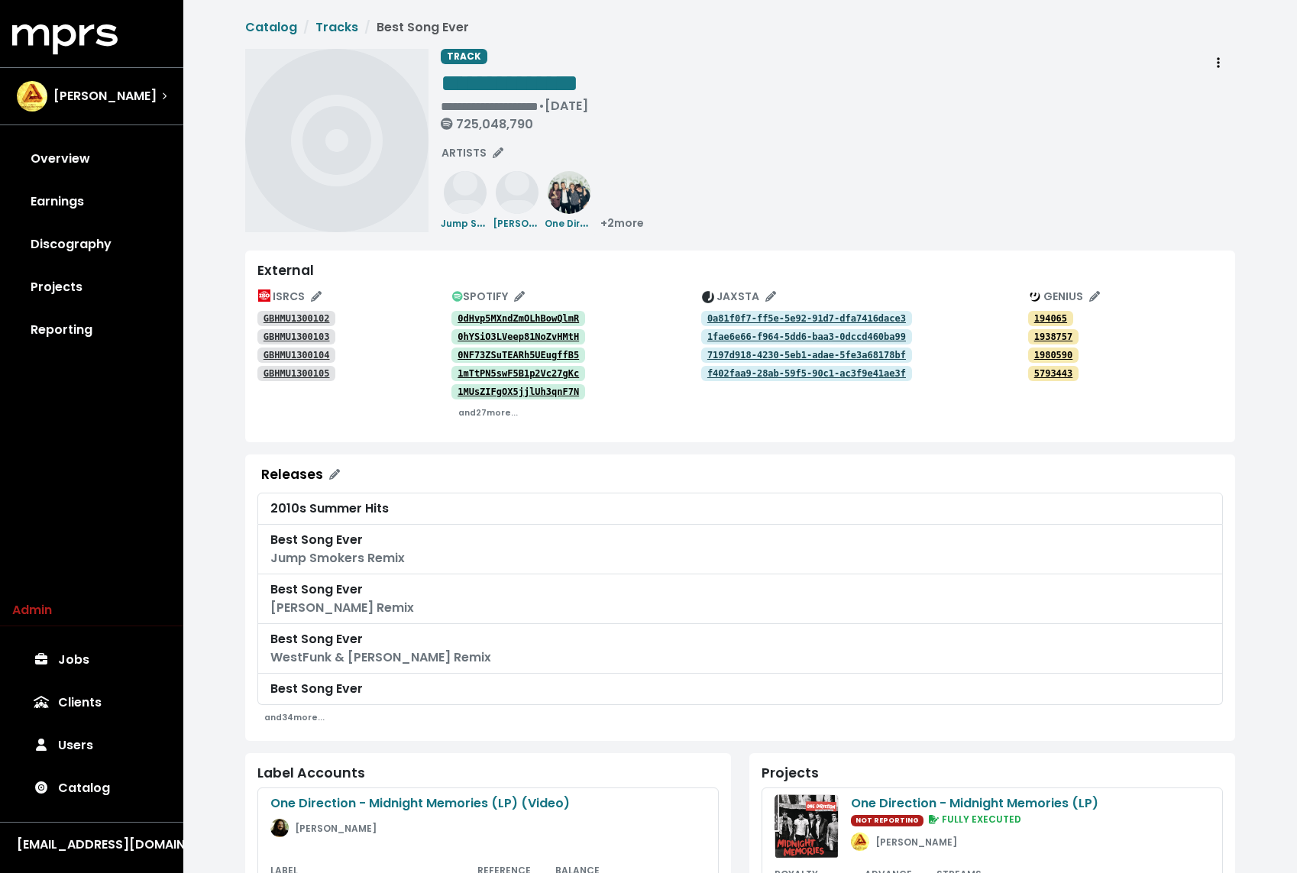
click at [702, 199] on div "**********" at bounding box center [838, 140] width 794 height 183
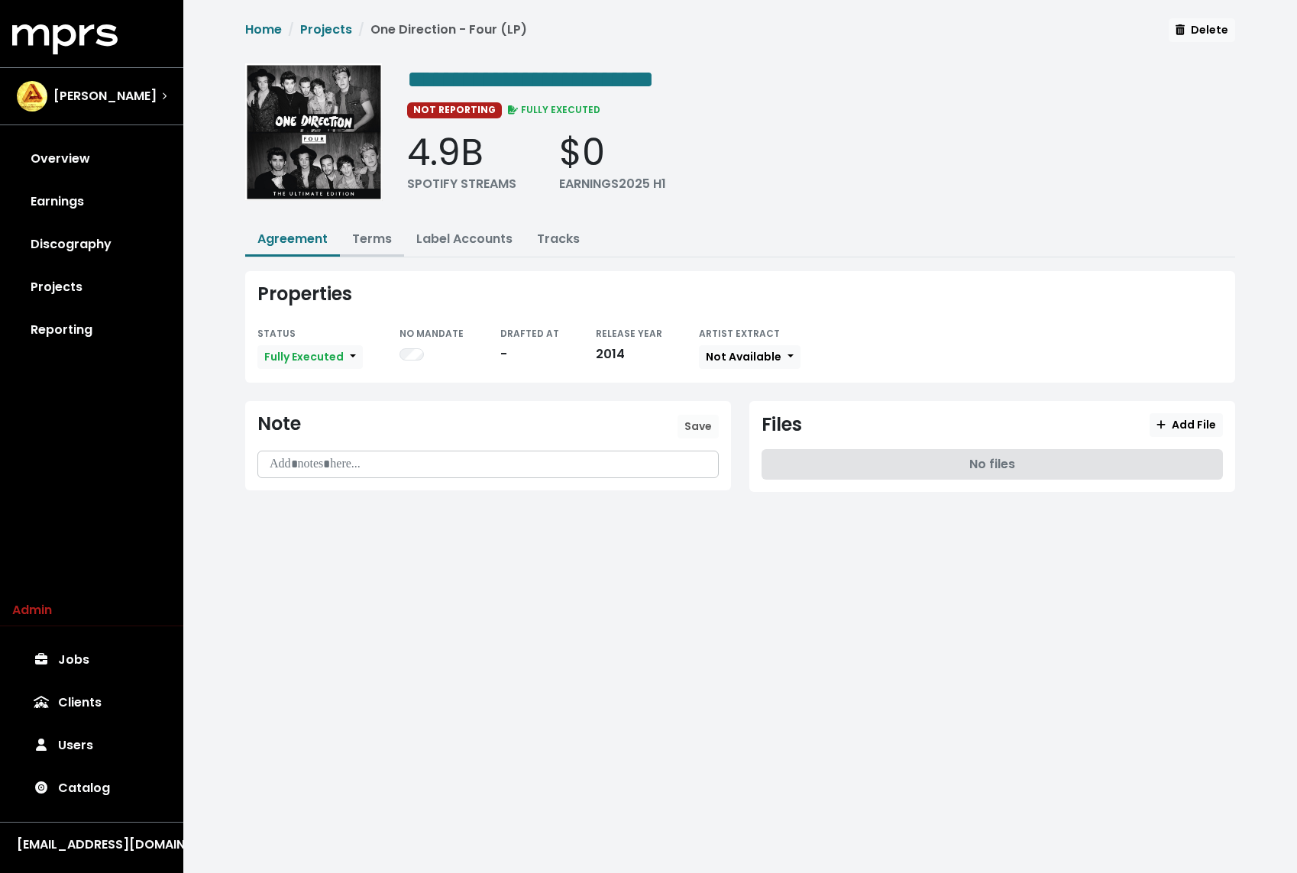
click at [364, 230] on link "Terms" at bounding box center [372, 239] width 40 height 18
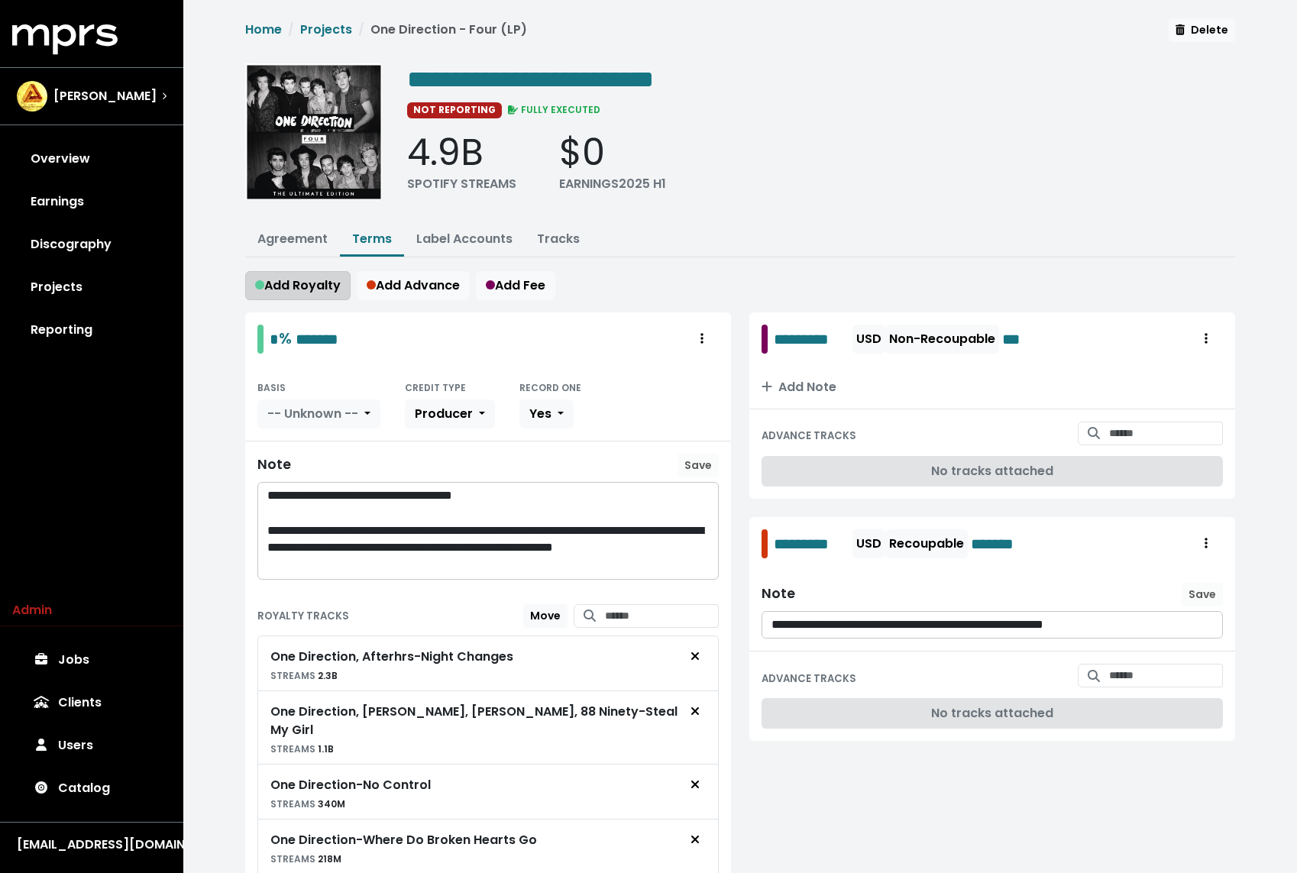
click at [292, 281] on span "Add Royalty" at bounding box center [298, 285] width 86 height 18
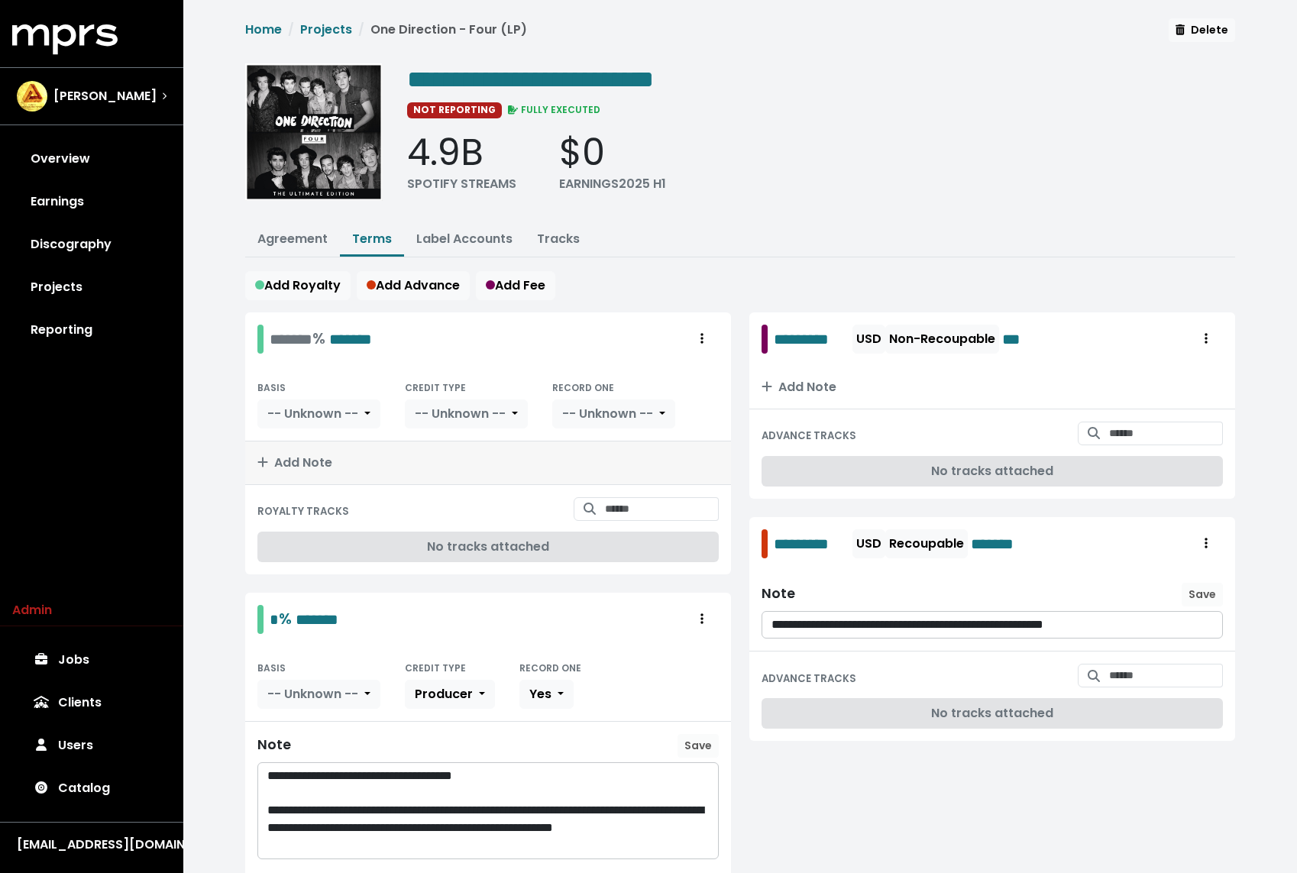
click at [331, 454] on button "Add Note" at bounding box center [488, 462] width 486 height 43
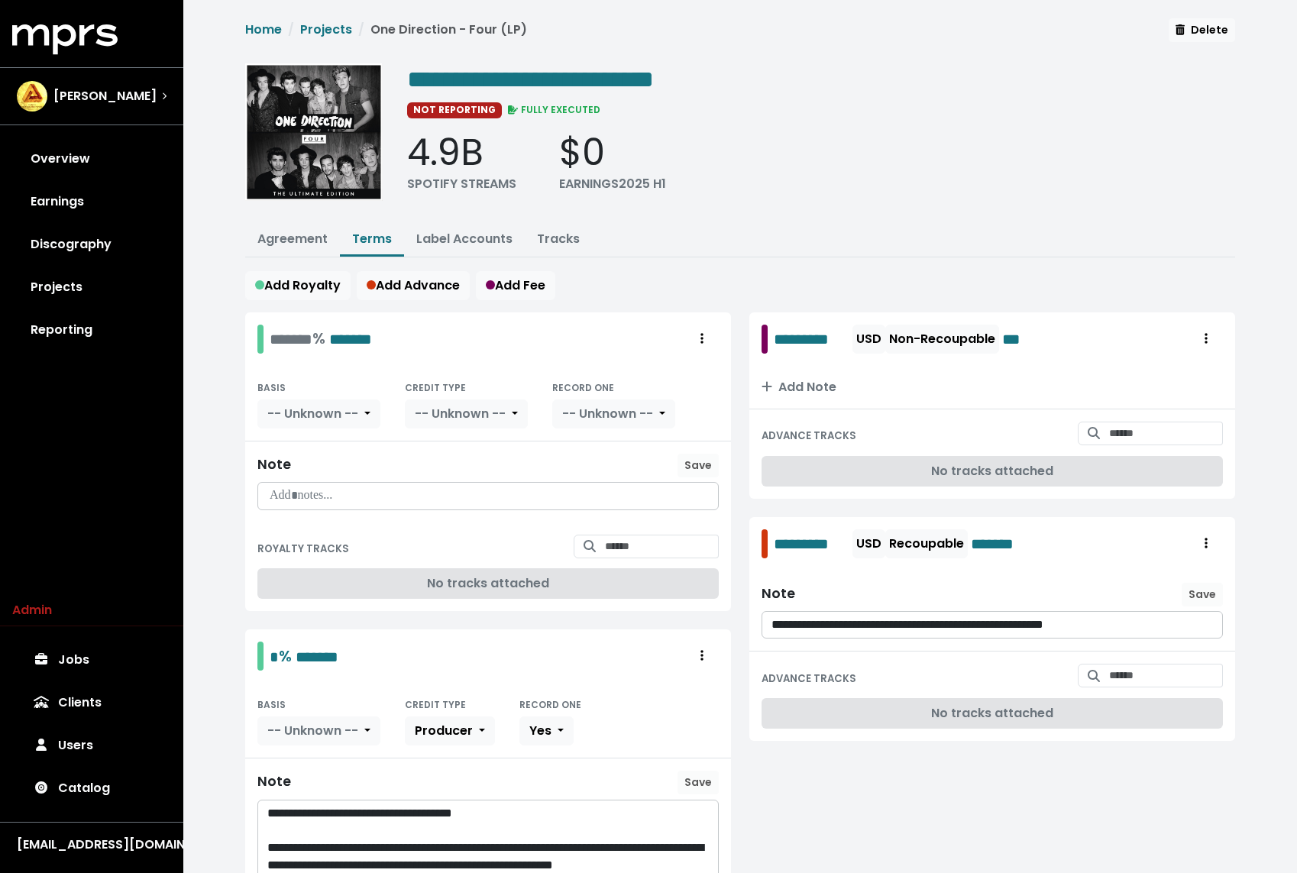
click at [305, 483] on div at bounding box center [488, 496] width 460 height 27
click at [693, 457] on span "Save" at bounding box center [697, 464] width 27 height 15
click at [658, 547] on input "Search for tracks by title and link them to this royalty" at bounding box center [662, 547] width 114 height 24
type input "**********"
click at [657, 587] on span at bounding box center [646, 588] width 144 height 46
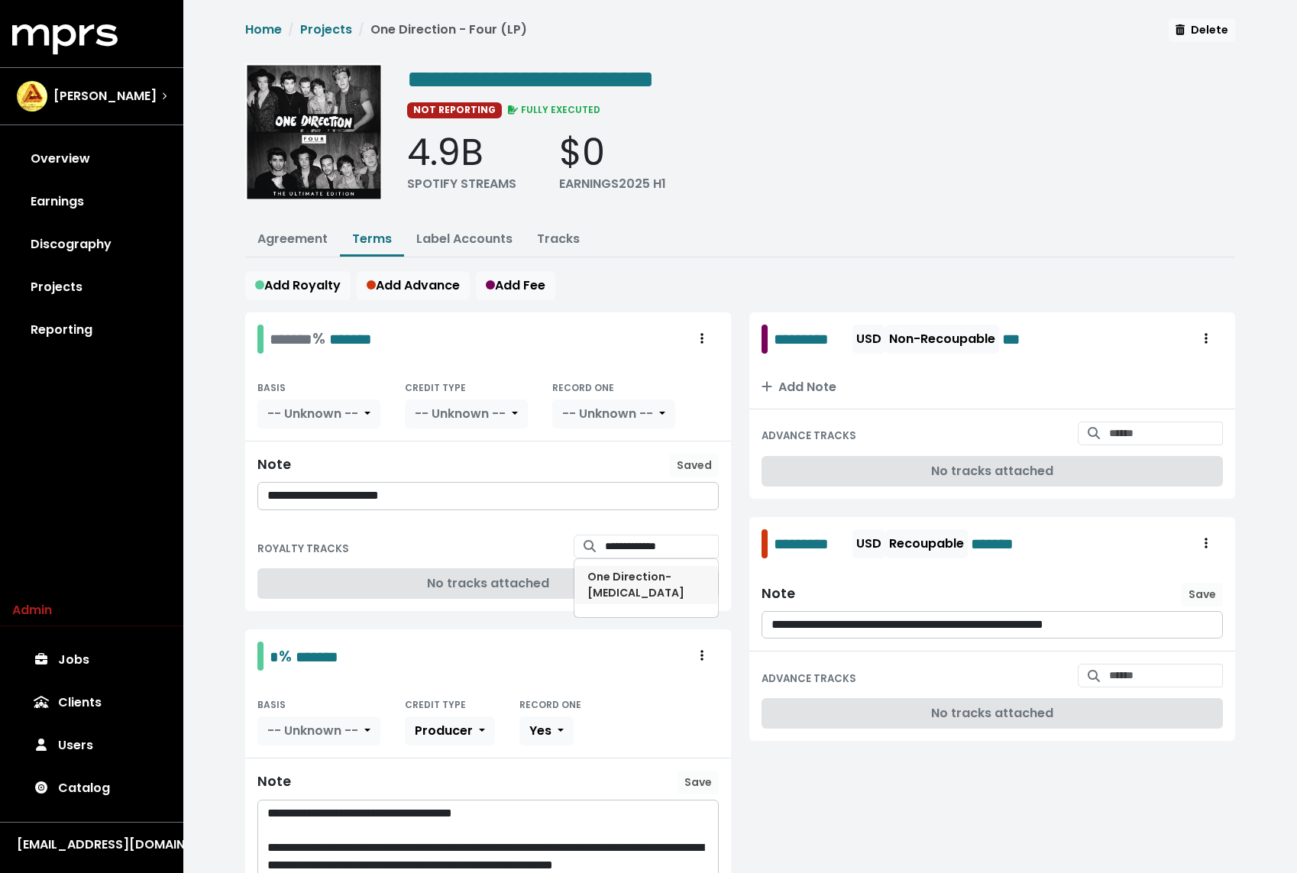
click at [623, 577] on span "One Direction - [MEDICAL_DATA]" at bounding box center [635, 584] width 97 height 31
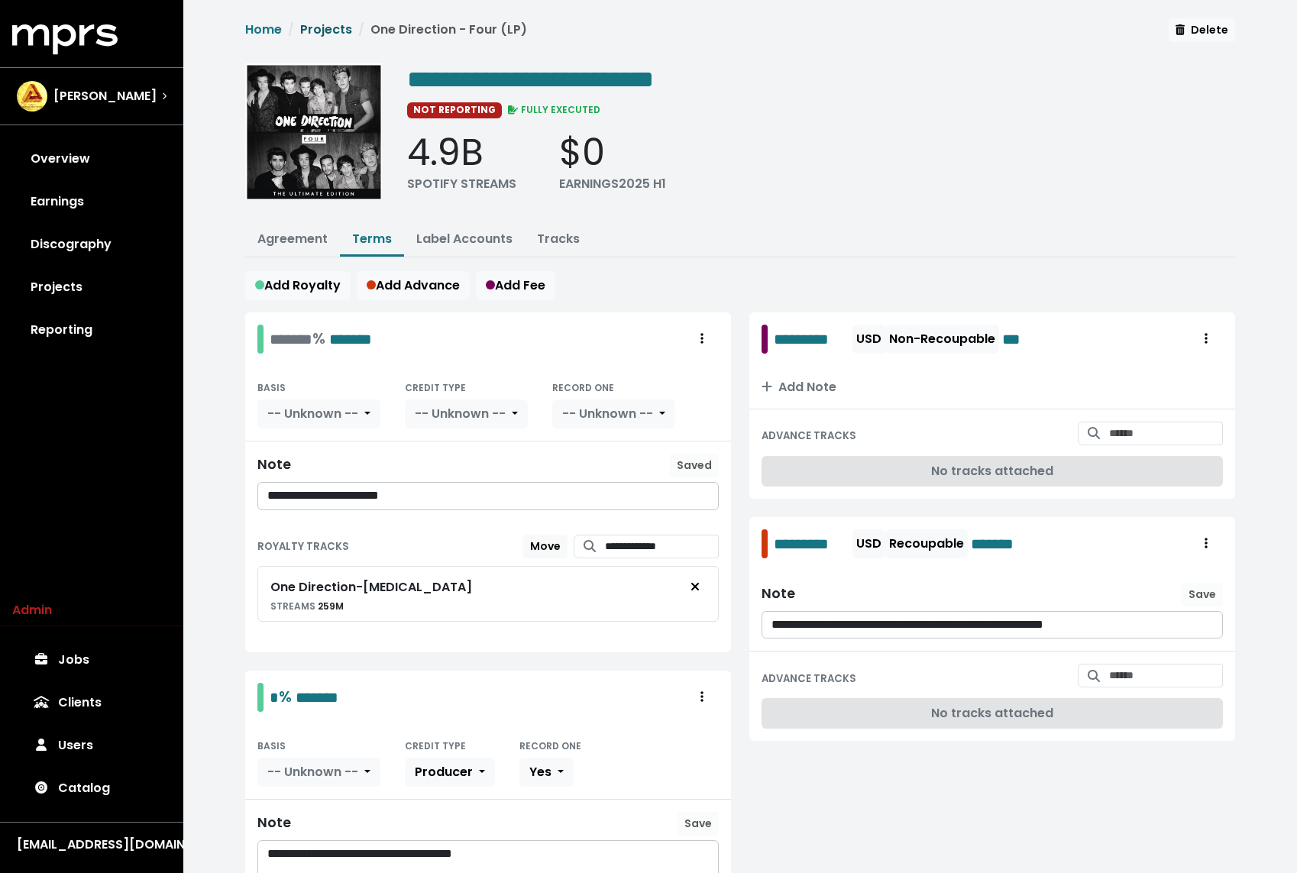
click at [324, 31] on link "Projects" at bounding box center [326, 30] width 52 height 18
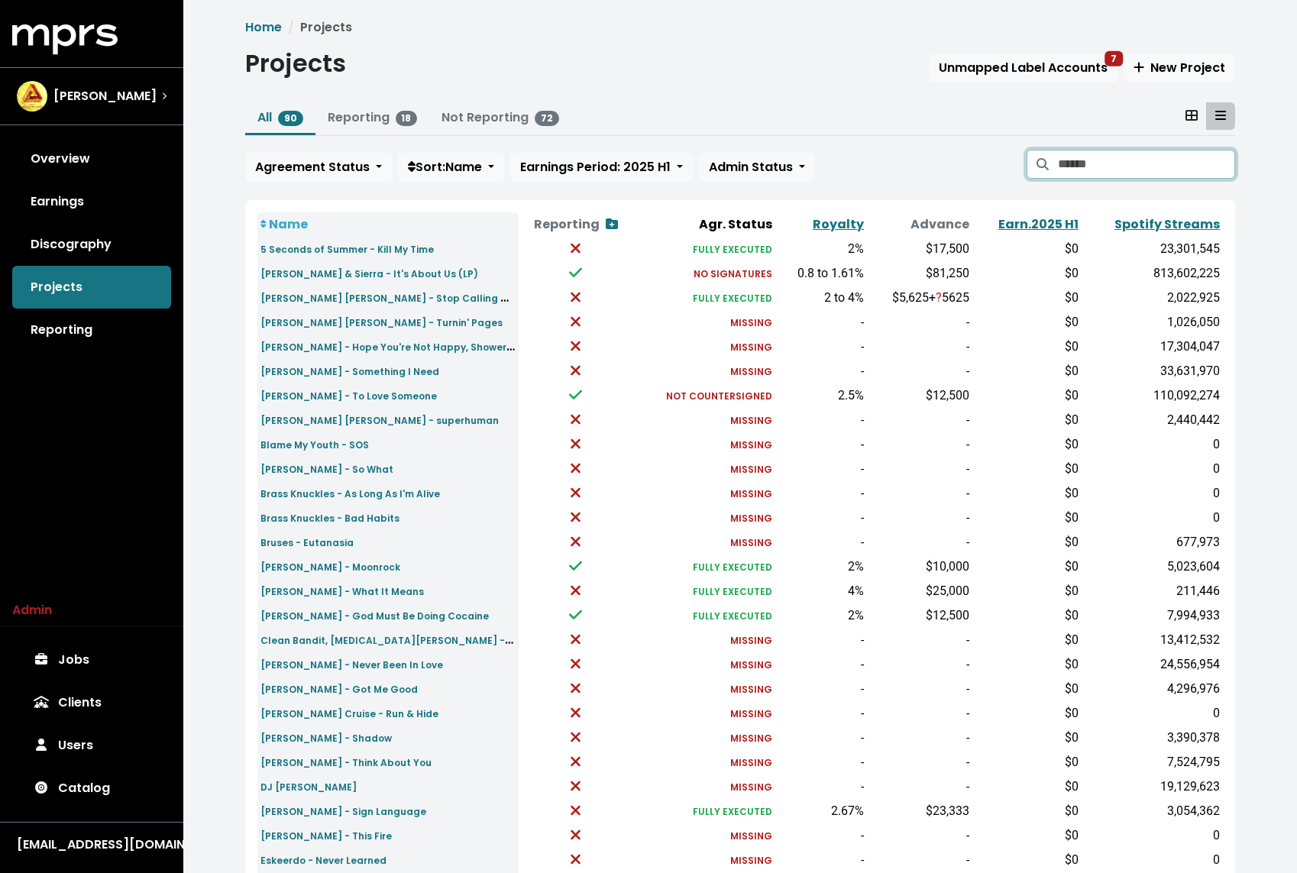
click at [1110, 163] on input "Search projects" at bounding box center [1146, 164] width 177 height 29
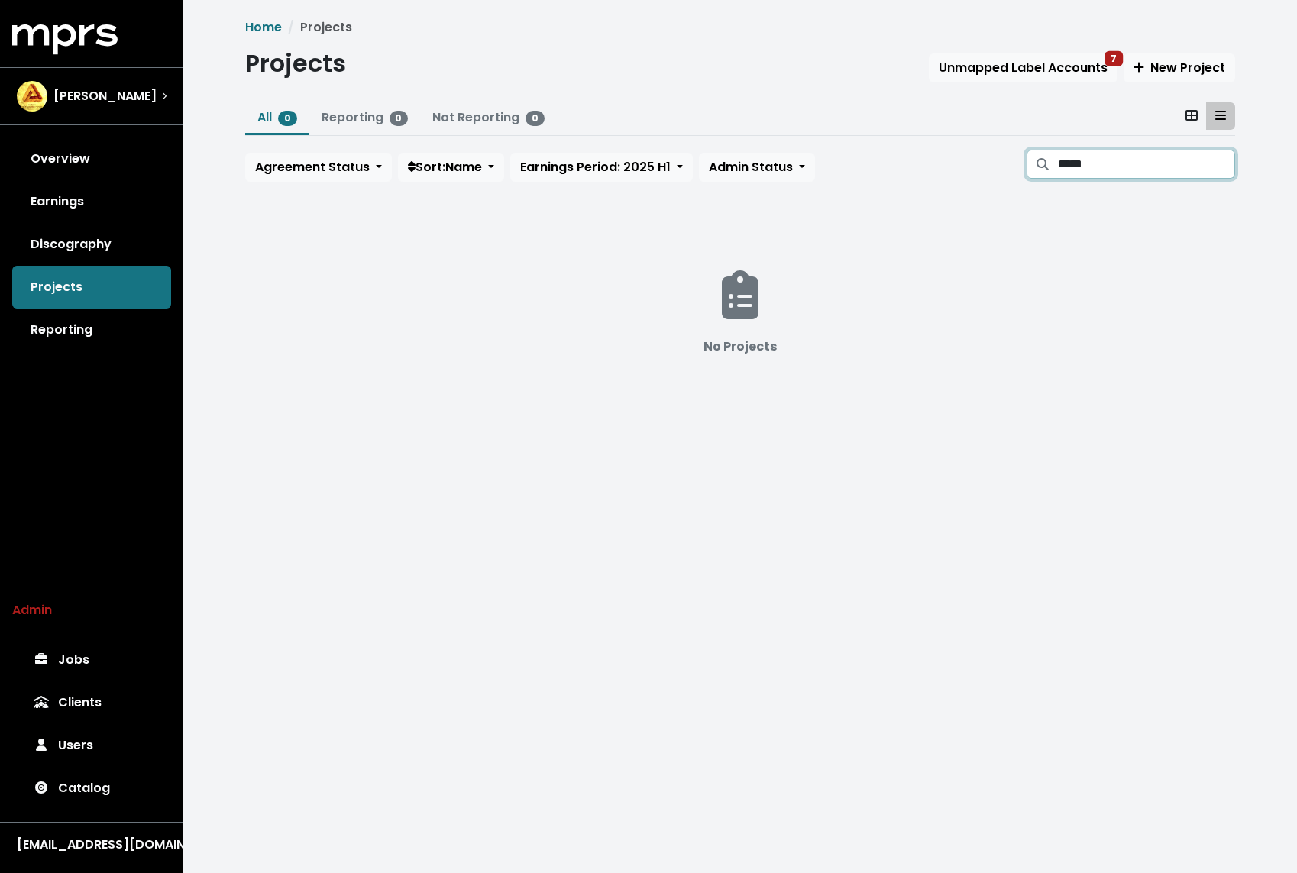
type input "*****"
click at [157, 237] on link "Discography" at bounding box center [91, 244] width 159 height 43
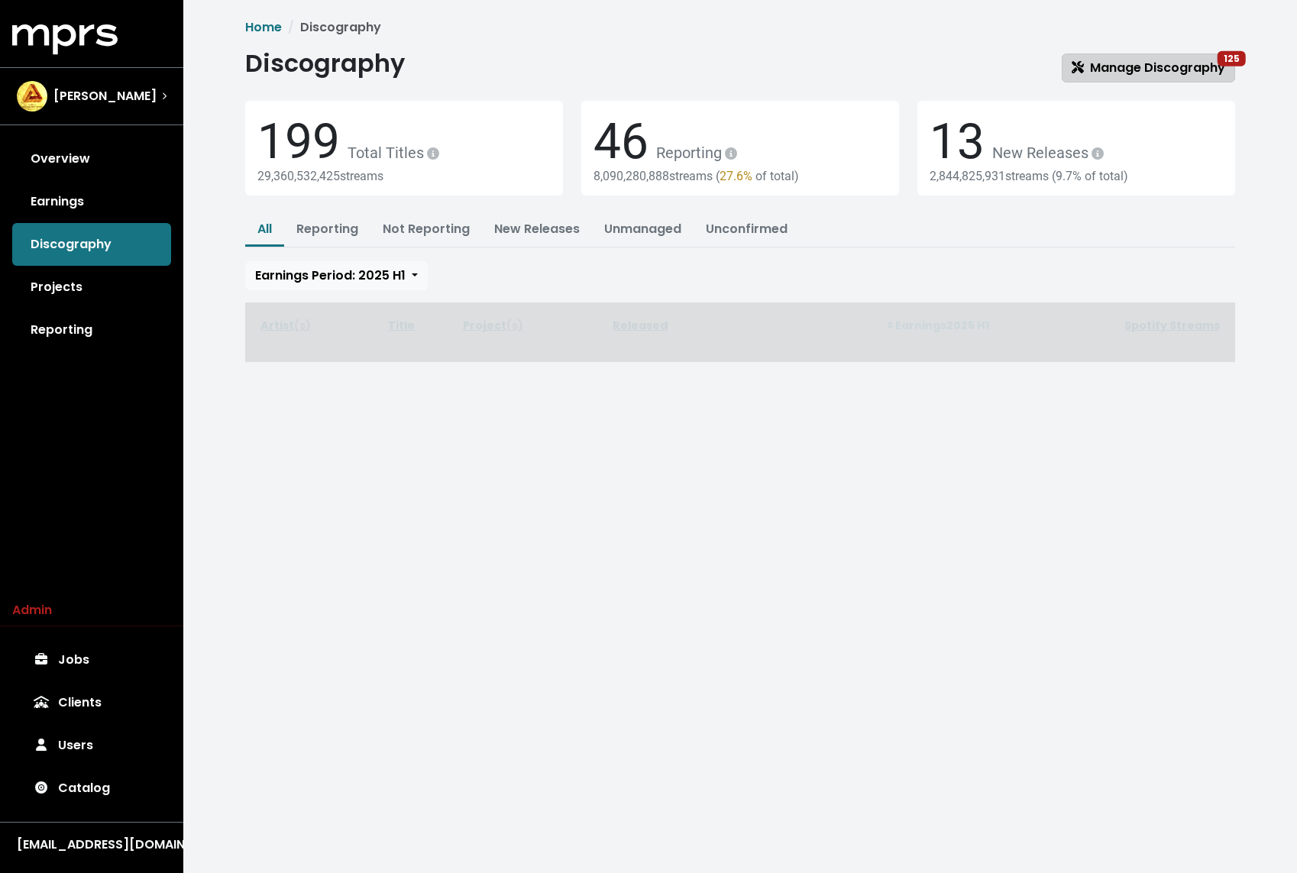
click at [1121, 56] on link "Manage Discography 125" at bounding box center [1147, 67] width 173 height 29
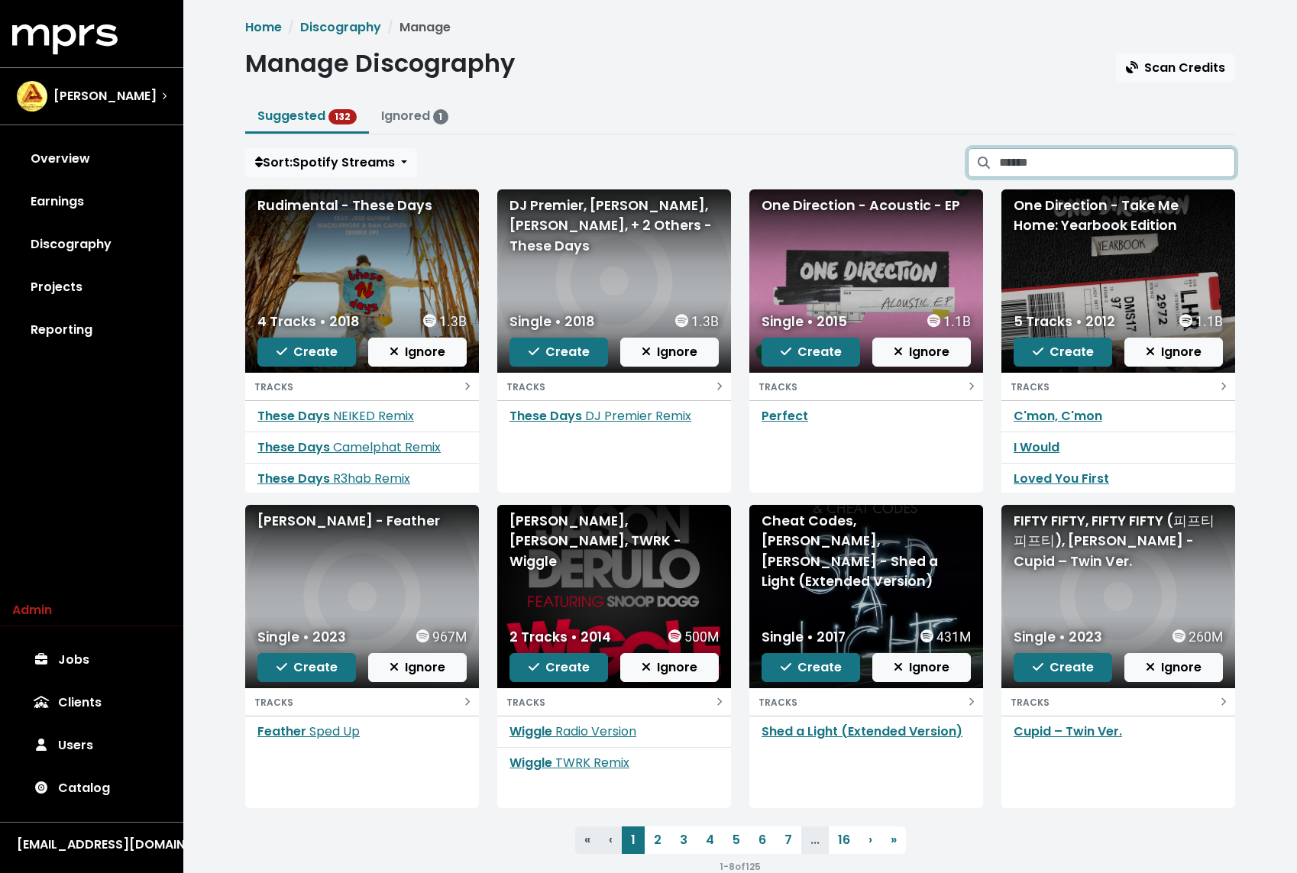
click at [1051, 160] on input "Search suggested projects" at bounding box center [1117, 162] width 236 height 29
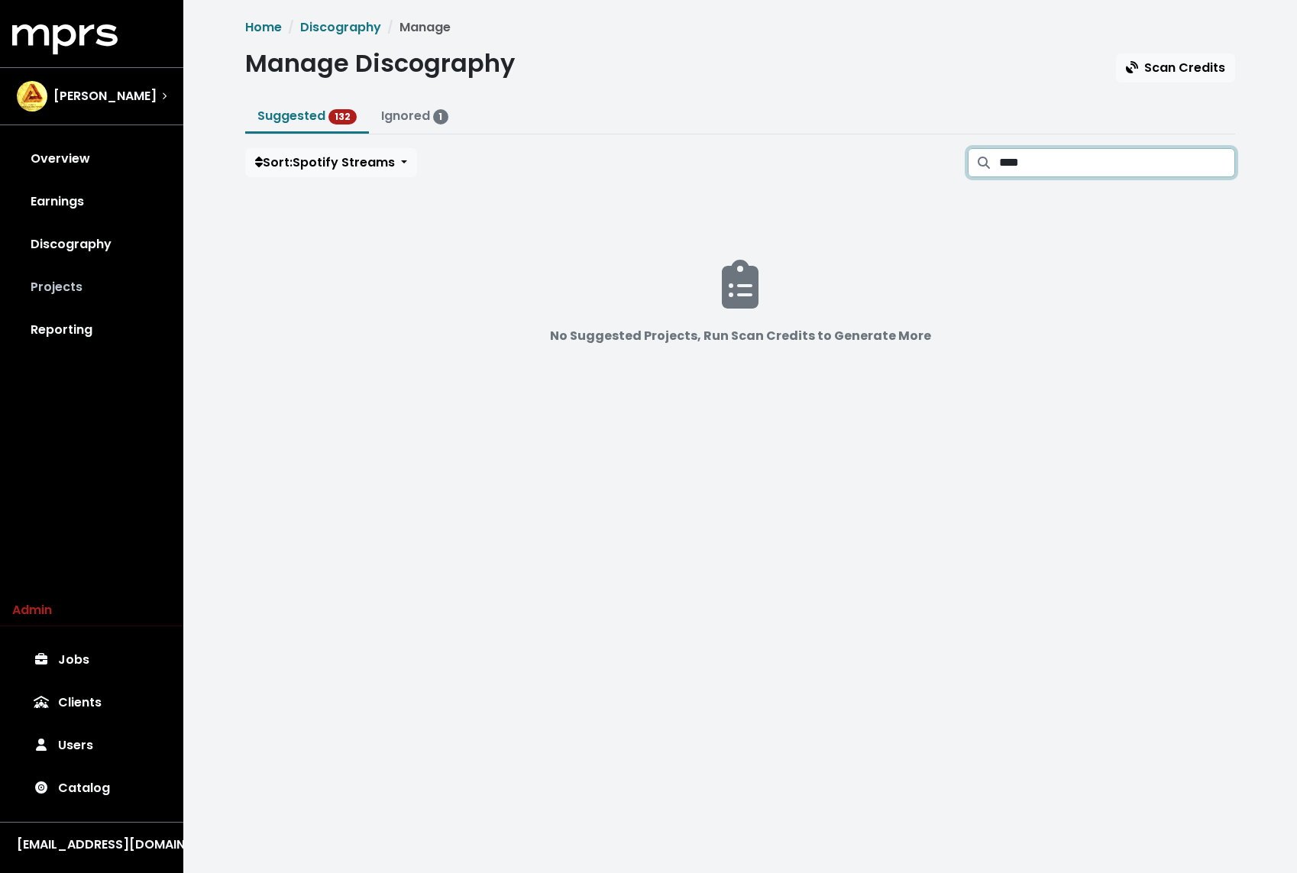
type input "****"
click at [76, 266] on link "Projects" at bounding box center [91, 287] width 159 height 43
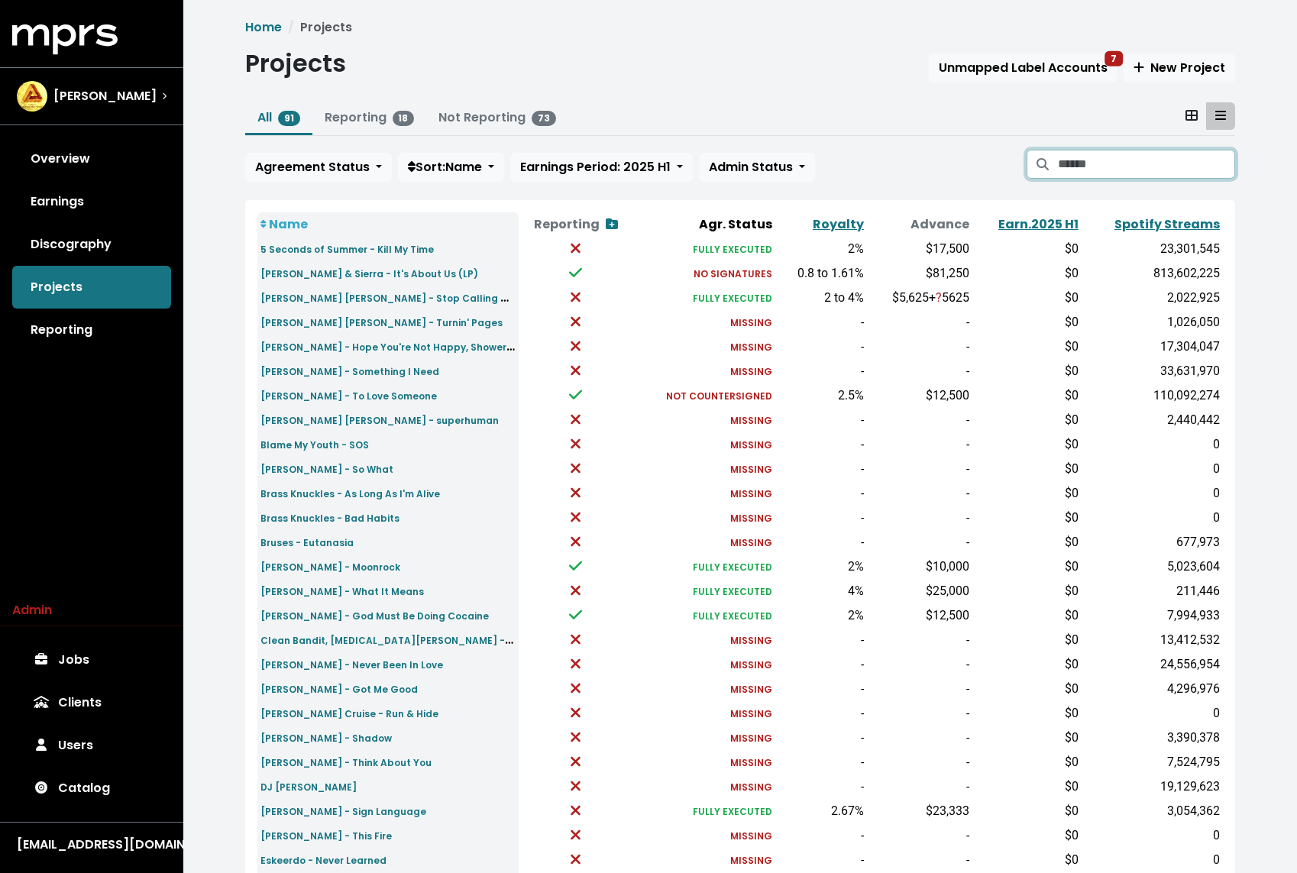
click at [1147, 169] on input "Search projects" at bounding box center [1146, 164] width 177 height 29
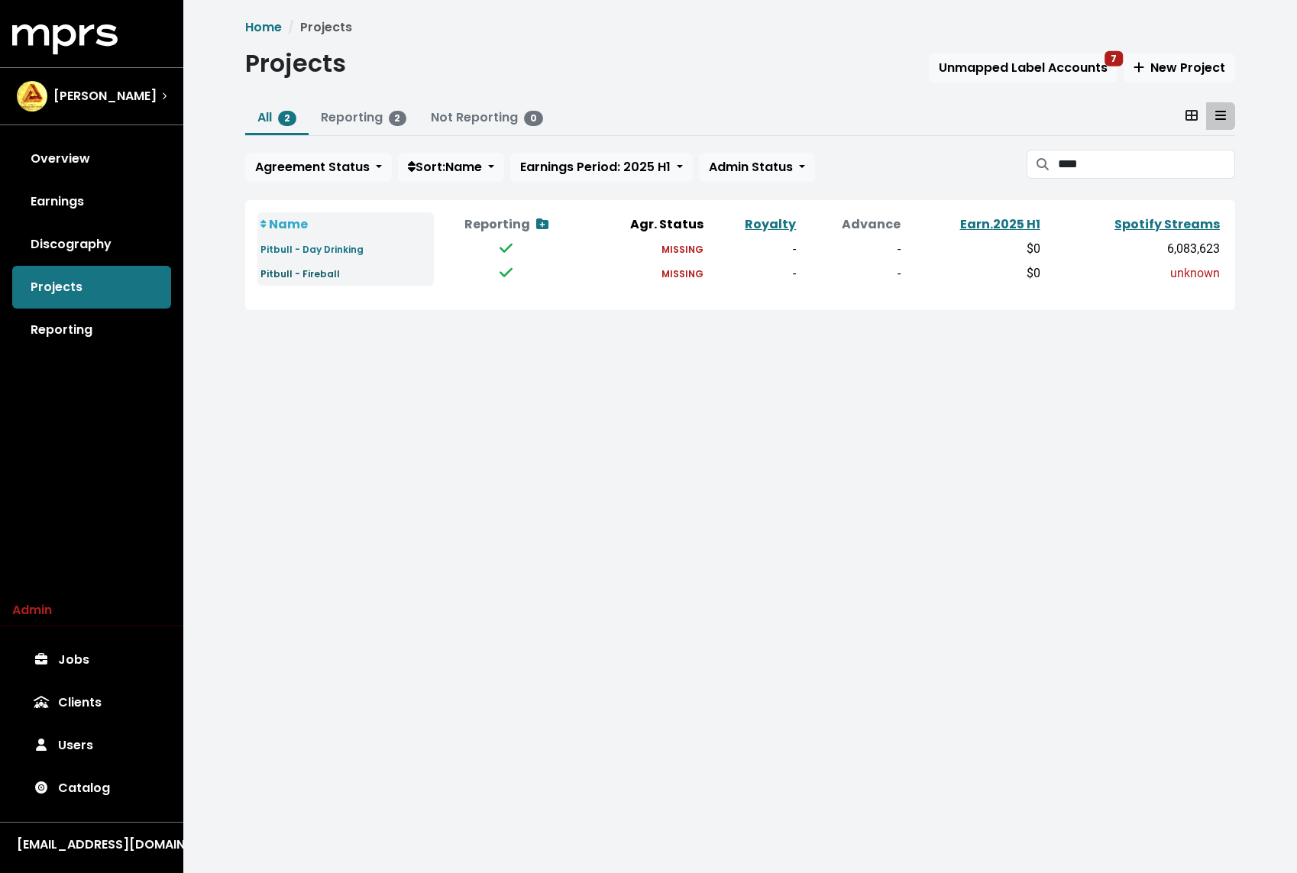
click at [314, 274] on small "Pitbull - Fireball" at bounding box center [299, 273] width 79 height 13
click at [1160, 160] on input "****" at bounding box center [1146, 164] width 177 height 29
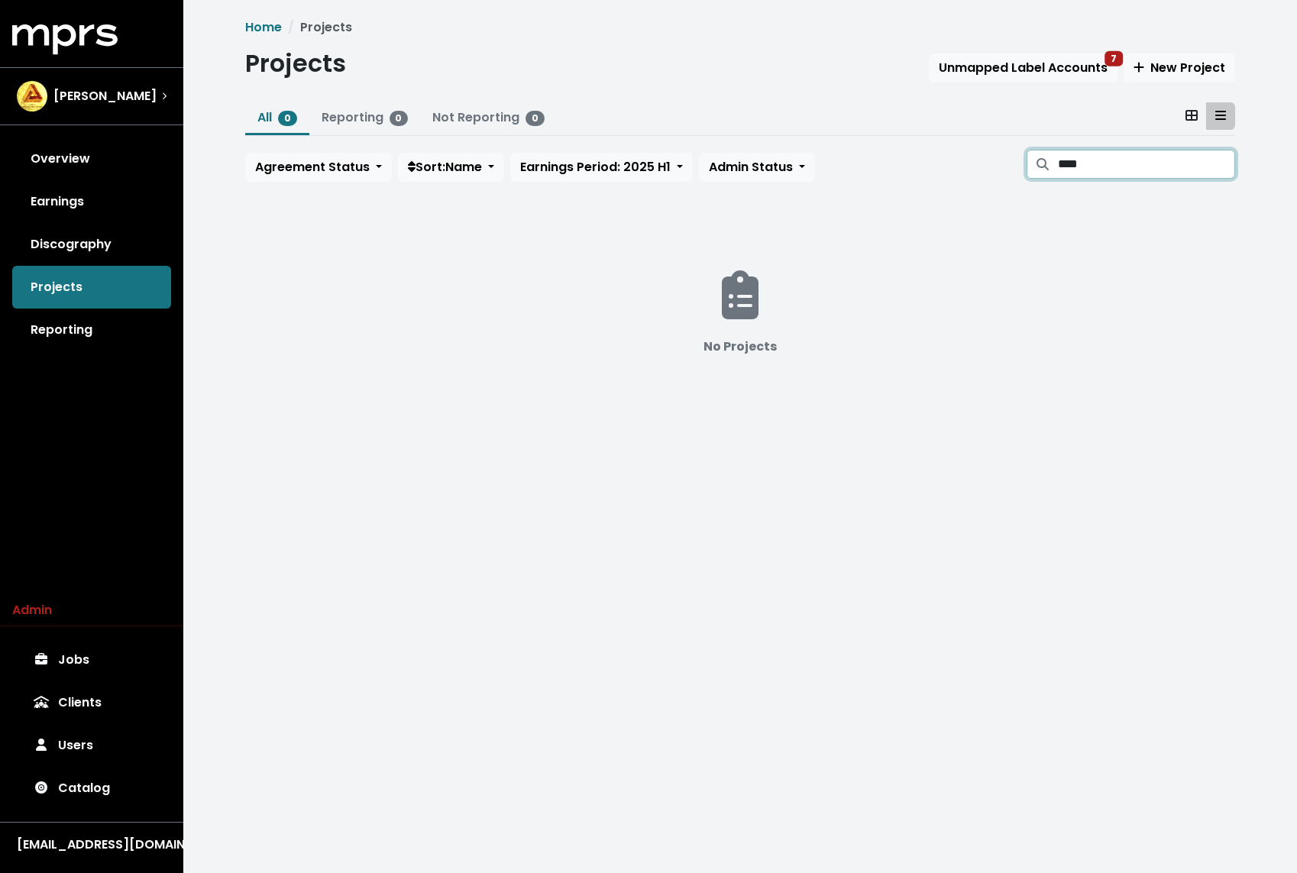
type input "****"
click at [130, 229] on link "Discography" at bounding box center [91, 244] width 159 height 43
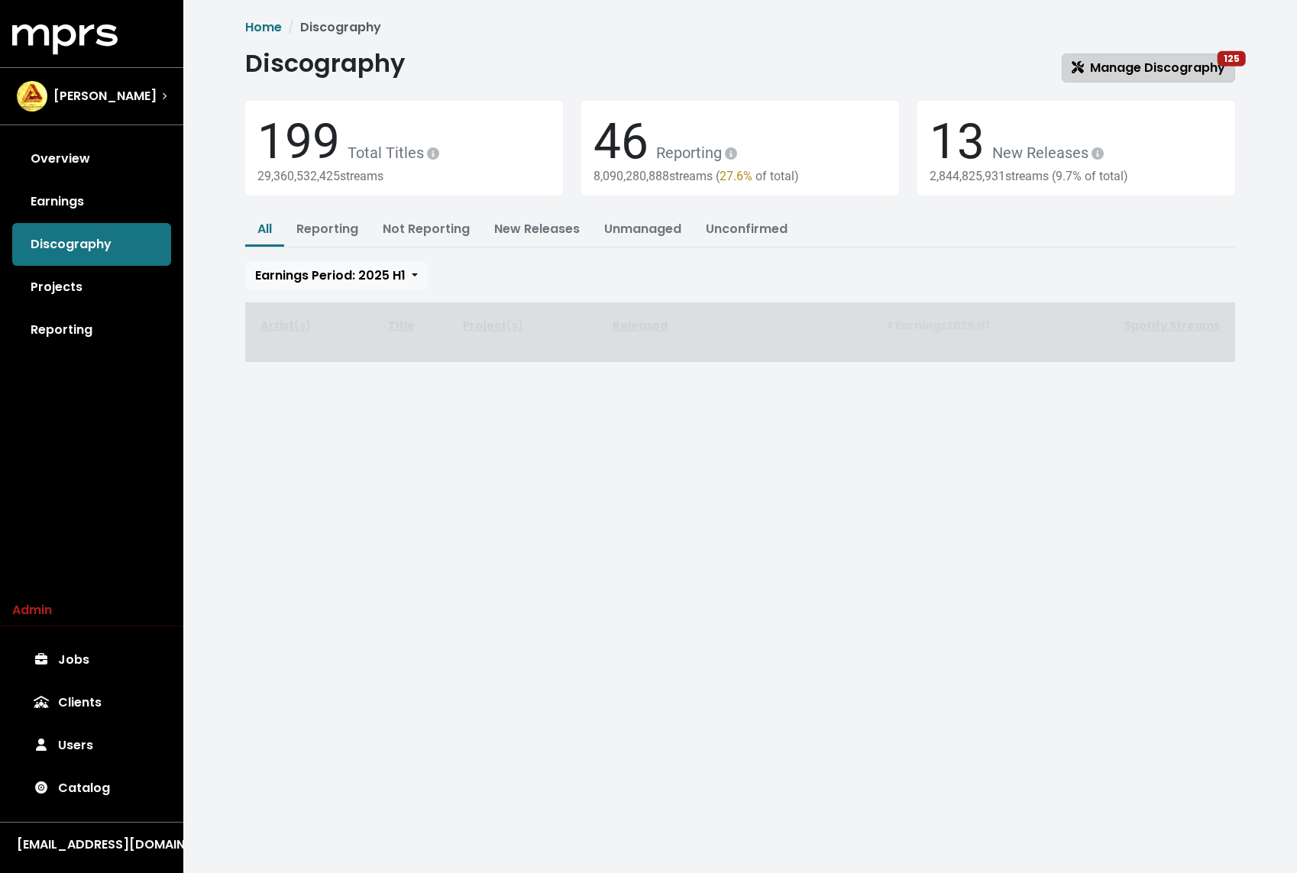
click at [1181, 57] on link "Manage Discography 125" at bounding box center [1147, 67] width 173 height 29
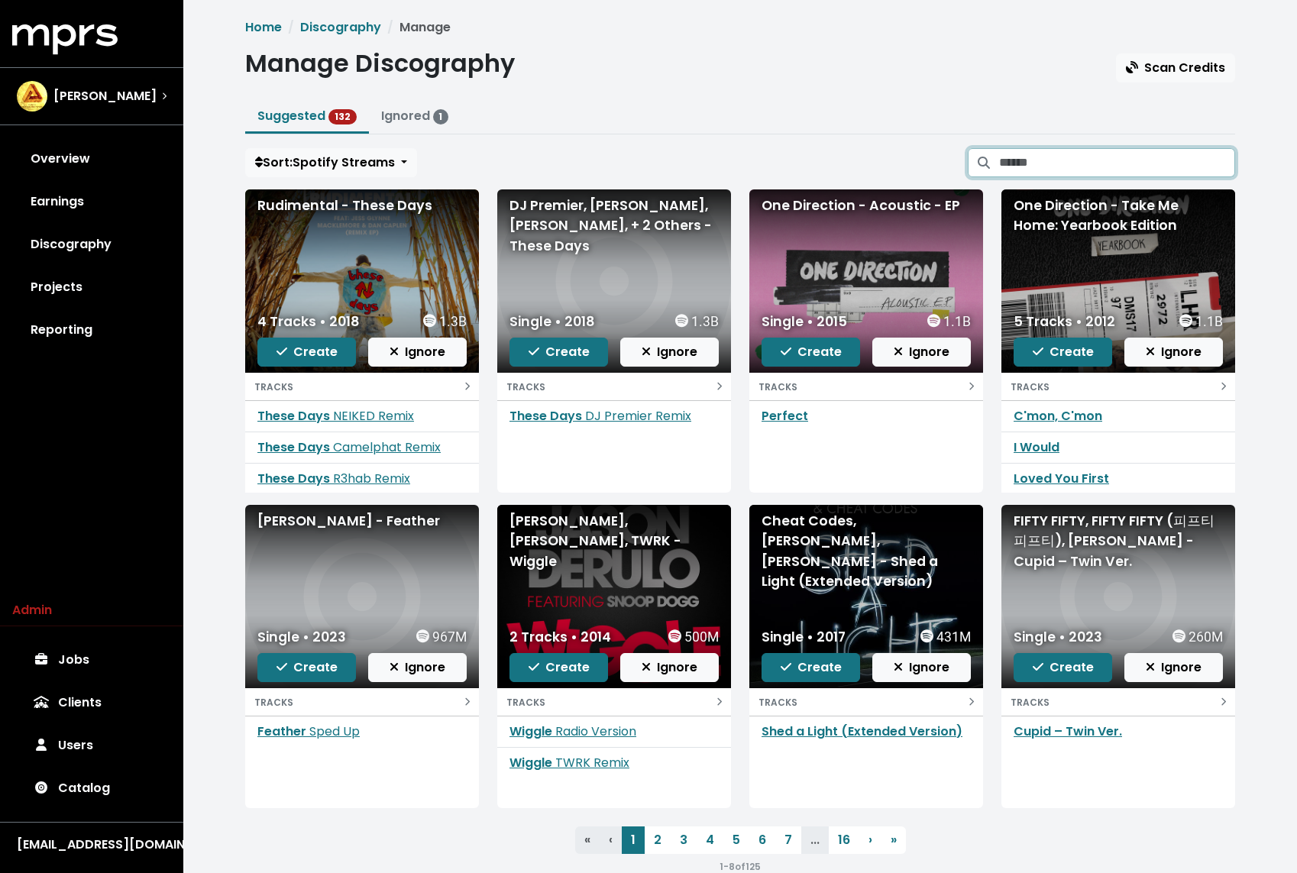
click at [1125, 152] on input "Search suggested projects" at bounding box center [1117, 162] width 236 height 29
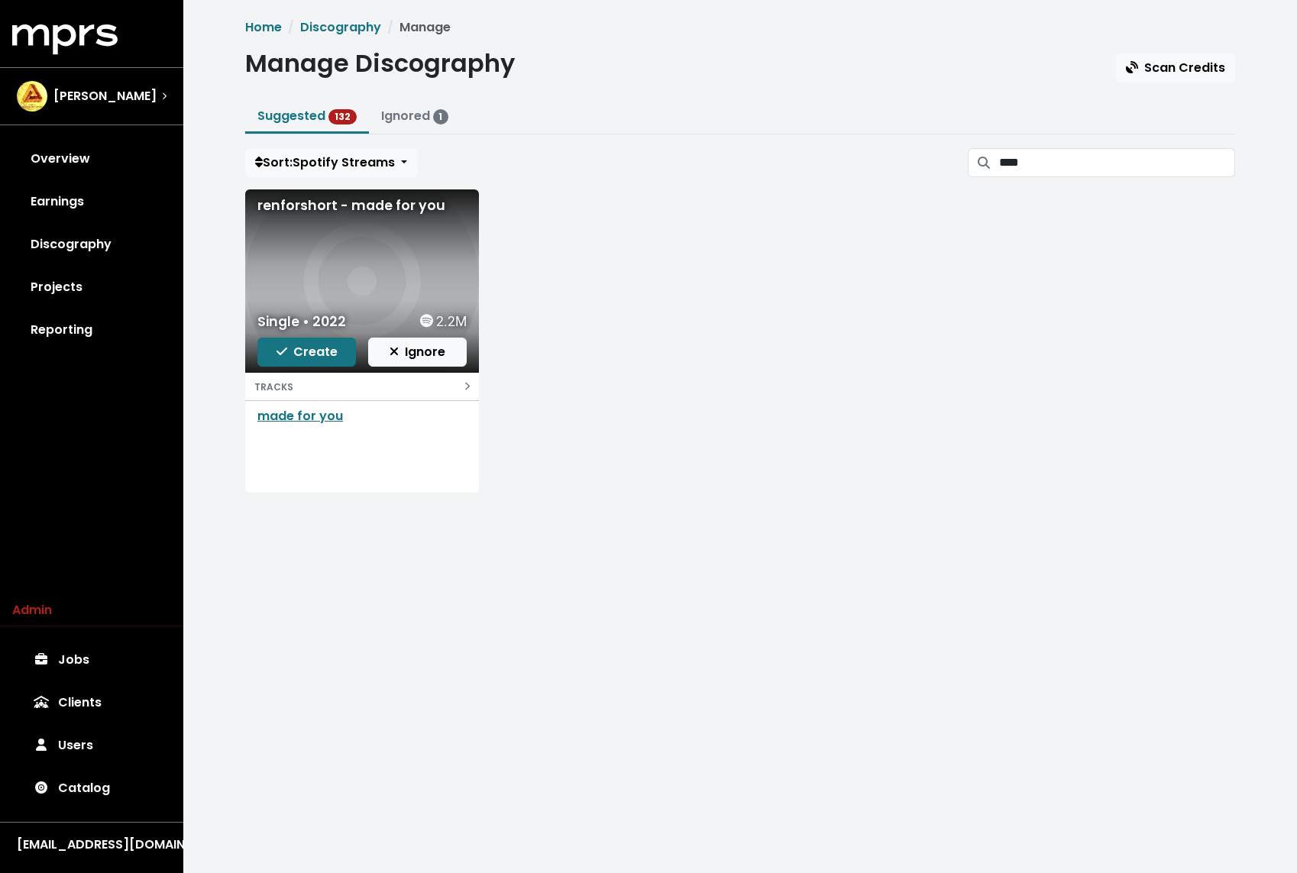
click at [318, 335] on div "Single • 2022 2.2M Create Ignore" at bounding box center [362, 338] width 234 height 67
click at [307, 361] on button "Create" at bounding box center [306, 352] width 99 height 29
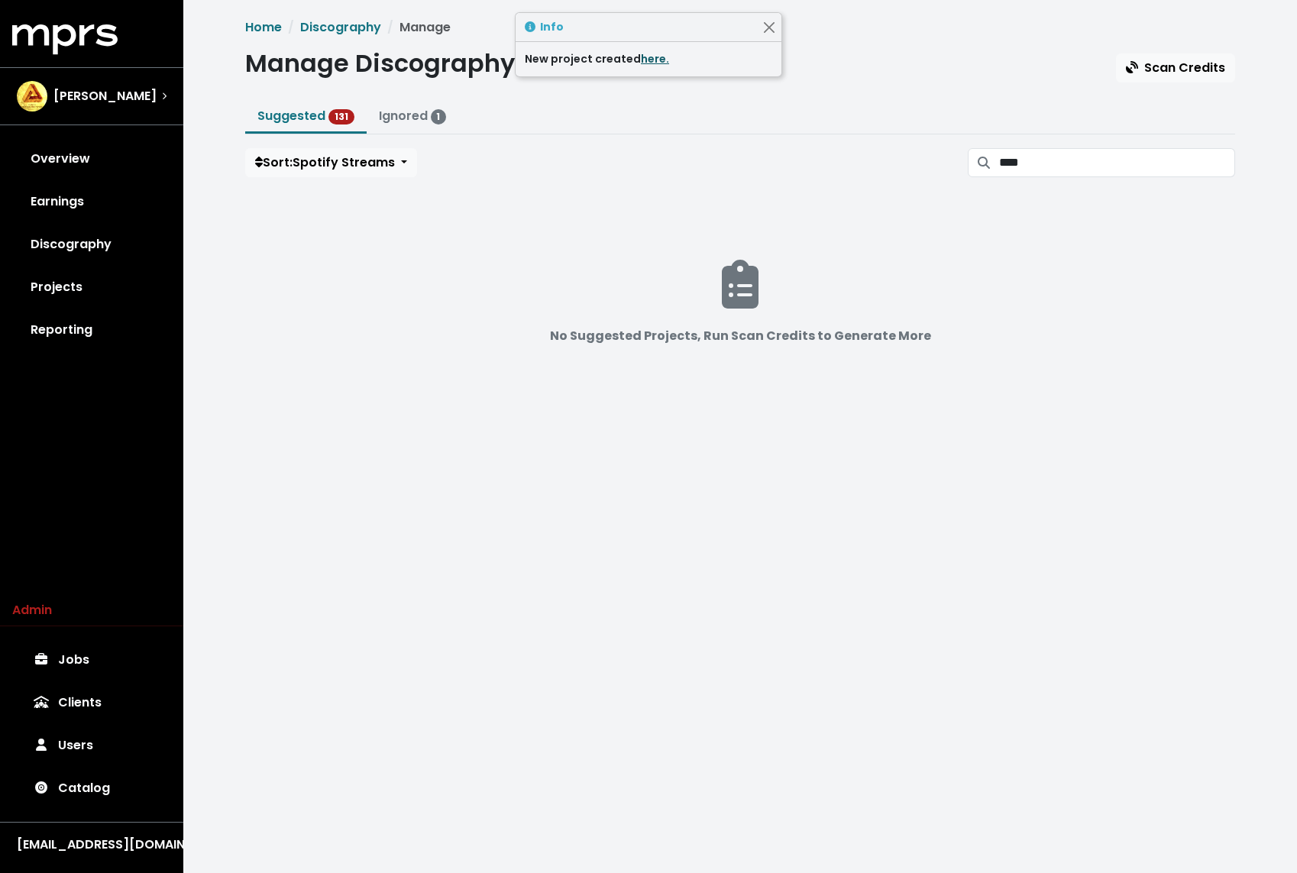
click at [649, 57] on link "here." at bounding box center [655, 58] width 28 height 15
click at [1076, 160] on input "****" at bounding box center [1117, 162] width 236 height 29
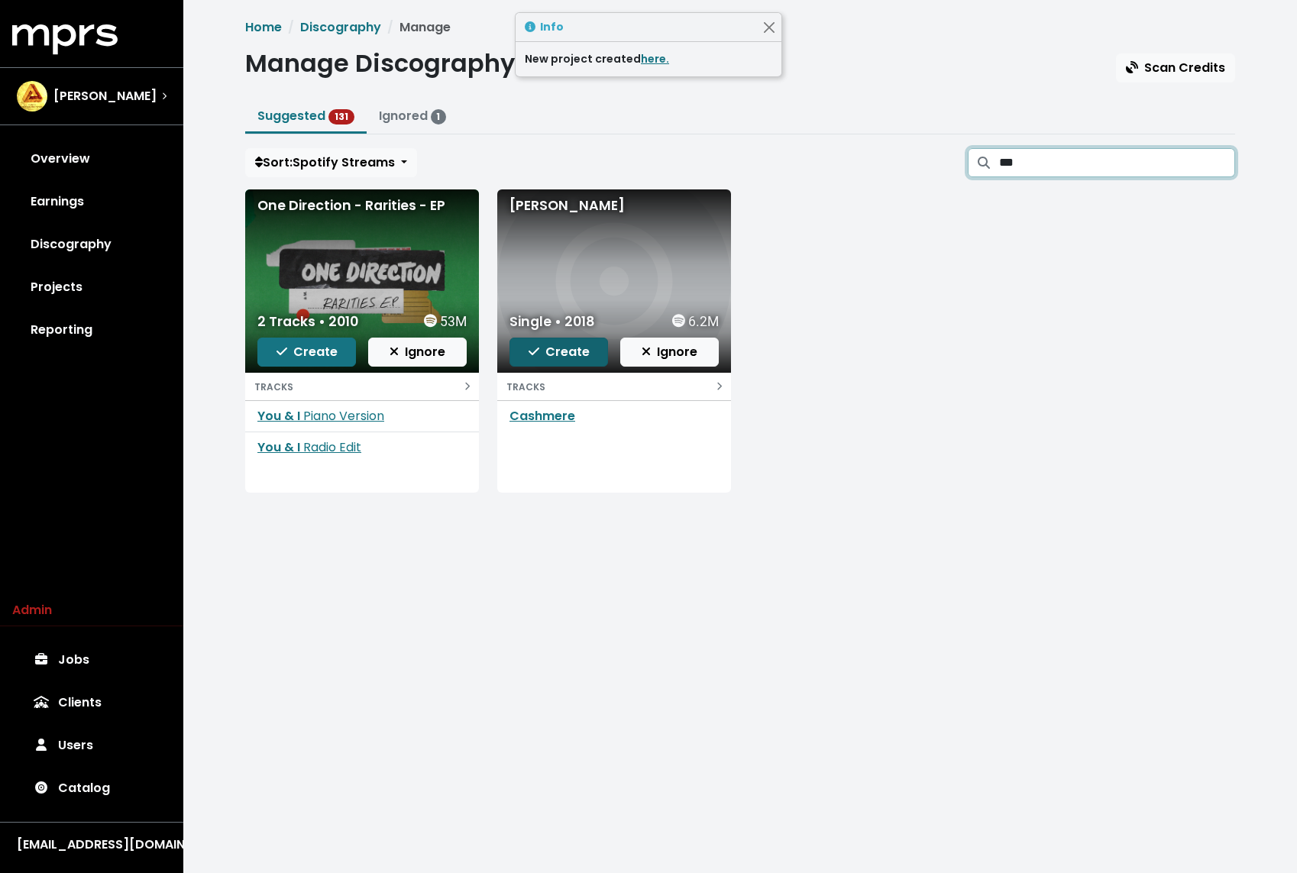
type input "***"
click at [546, 347] on span "Create" at bounding box center [558, 352] width 61 height 18
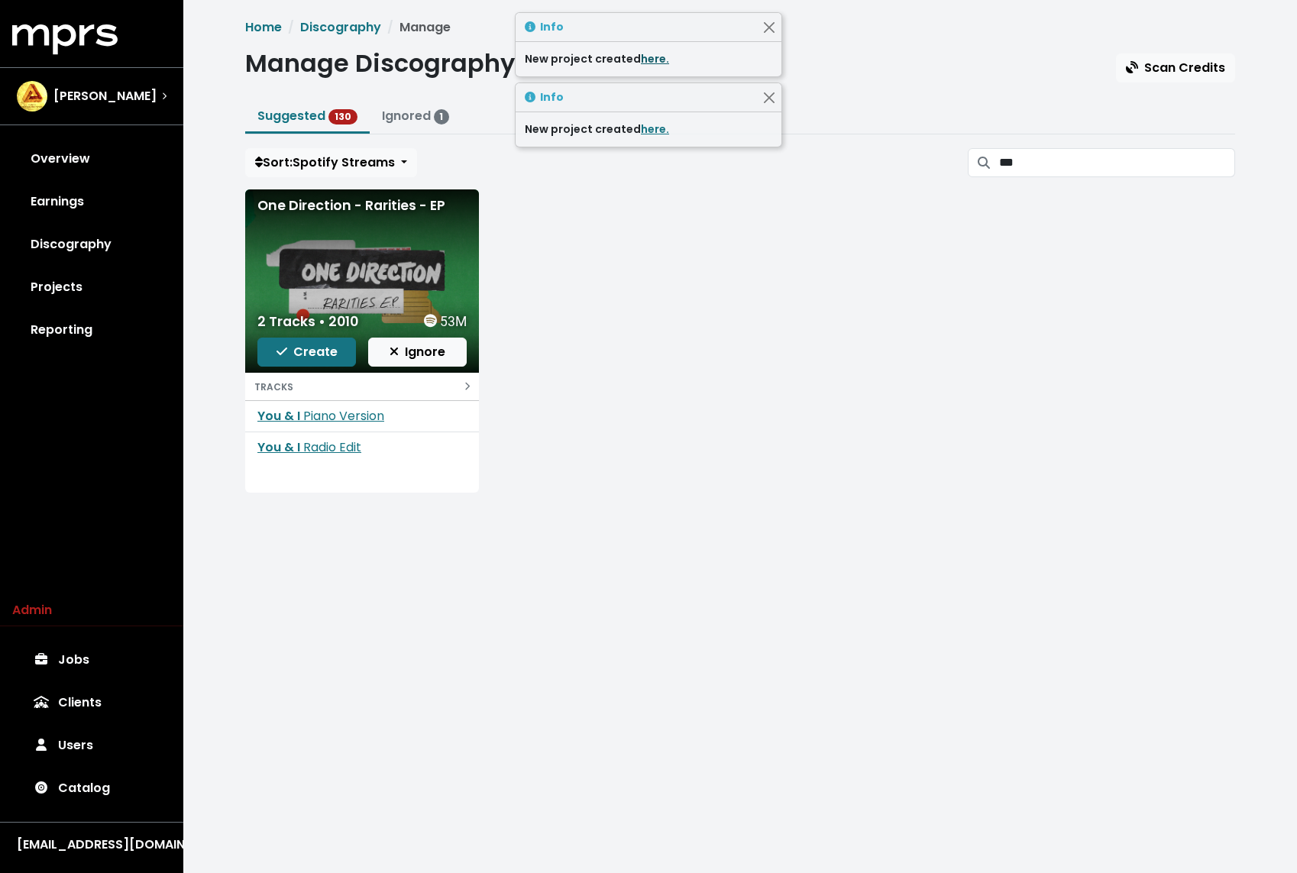
click at [643, 59] on link "here." at bounding box center [655, 58] width 28 height 15
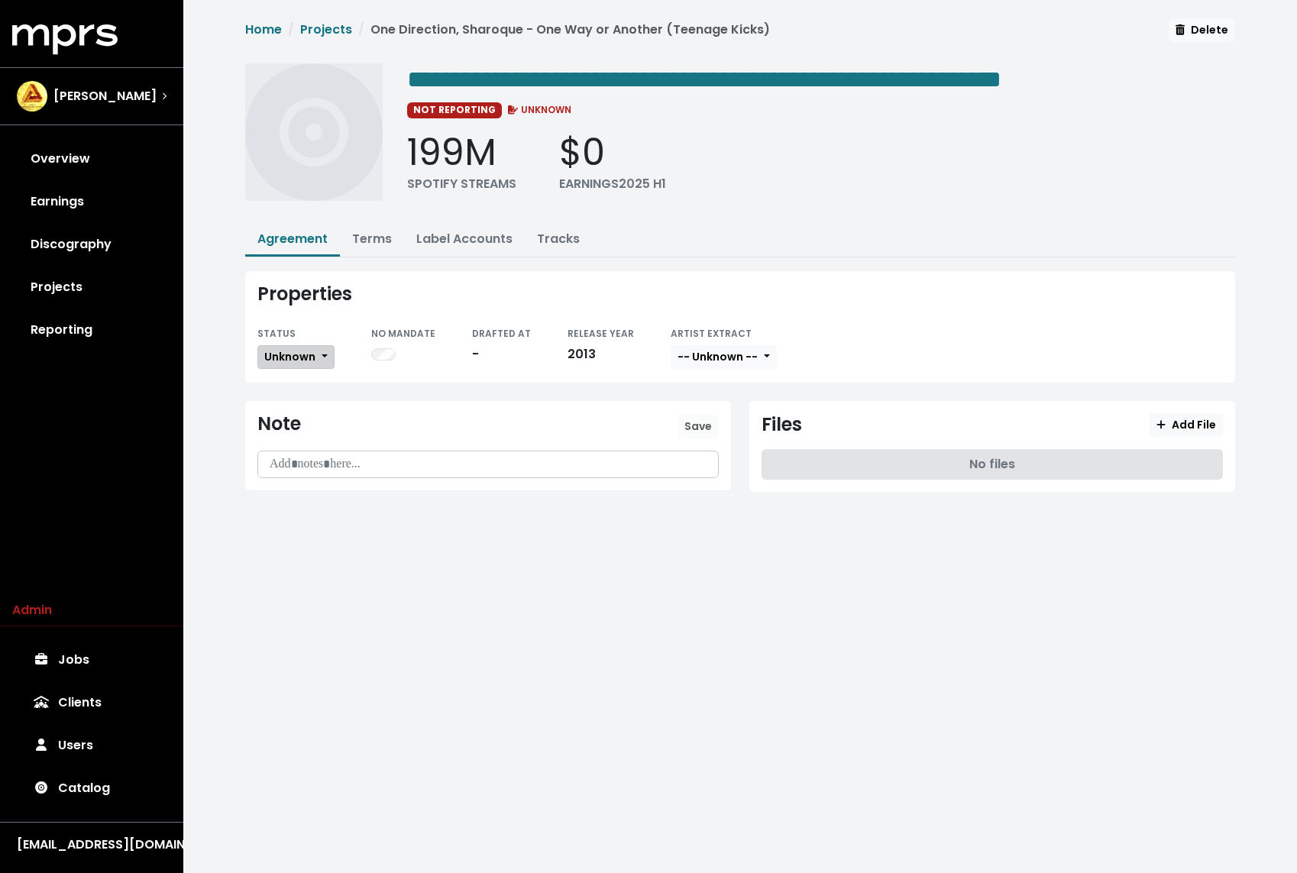
click at [305, 351] on span "Unknown" at bounding box center [289, 356] width 51 height 15
click at [299, 407] on link "Missing" at bounding box center [330, 412] width 144 height 24
click at [612, 76] on span "**********" at bounding box center [704, 79] width 594 height 24
click at [573, 97] on div "**********" at bounding box center [821, 137] width 828 height 148
click at [577, 86] on span "**********" at bounding box center [704, 79] width 594 height 24
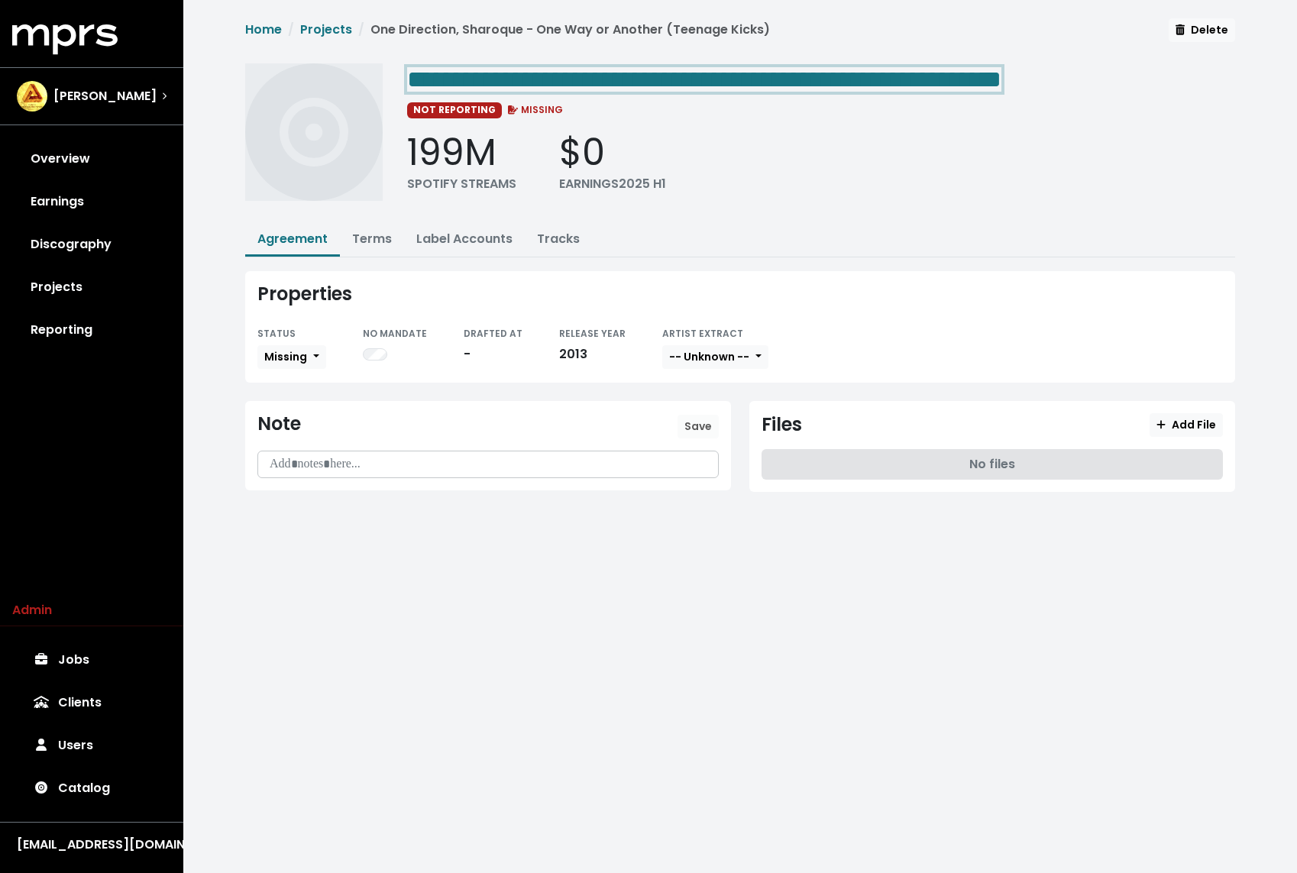
click at [577, 86] on span "**********" at bounding box center [704, 79] width 594 height 24
click at [566, 244] on link "Tracks" at bounding box center [558, 239] width 43 height 18
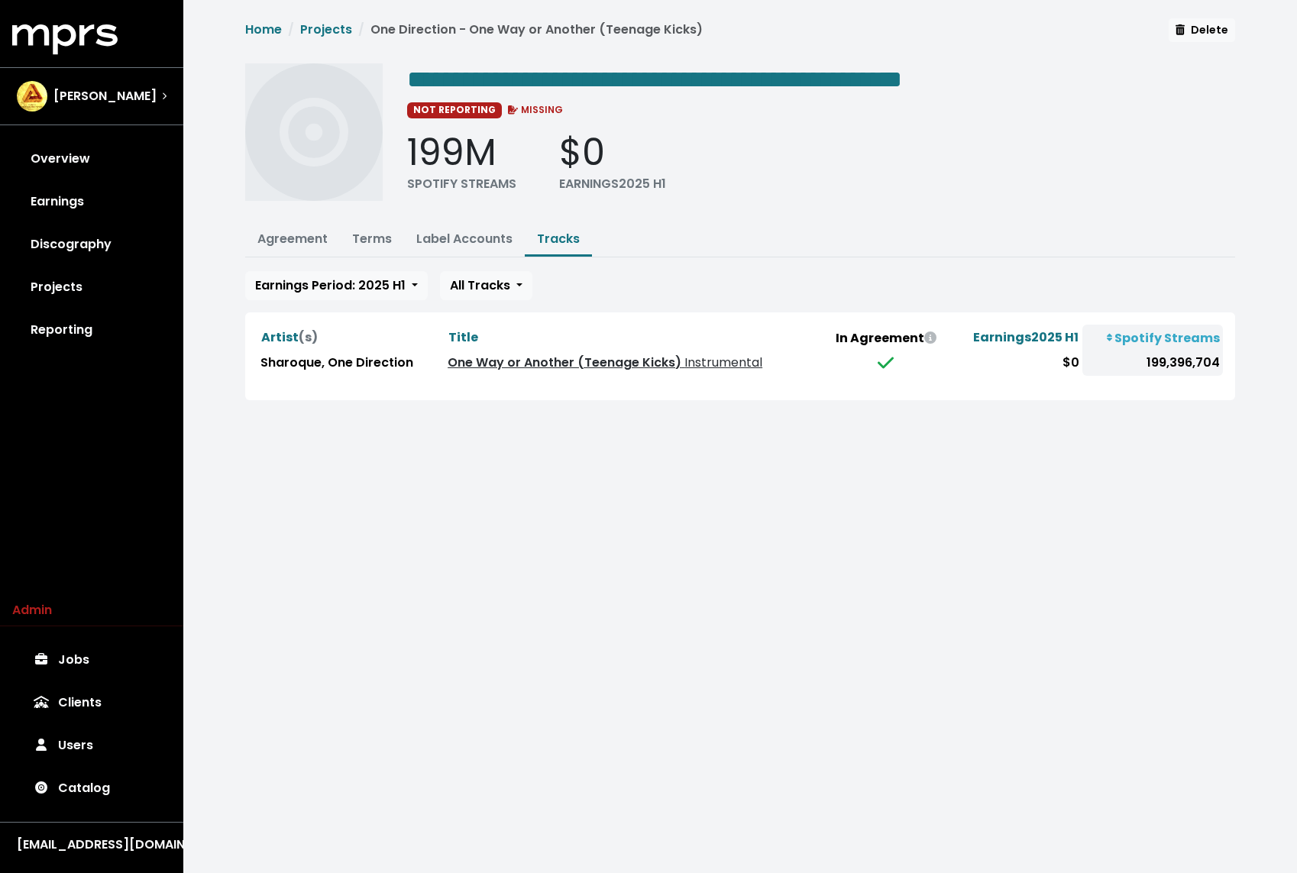
click at [540, 359] on link "One Way or Another (Teenage Kicks) Instrumental" at bounding box center [604, 363] width 315 height 18
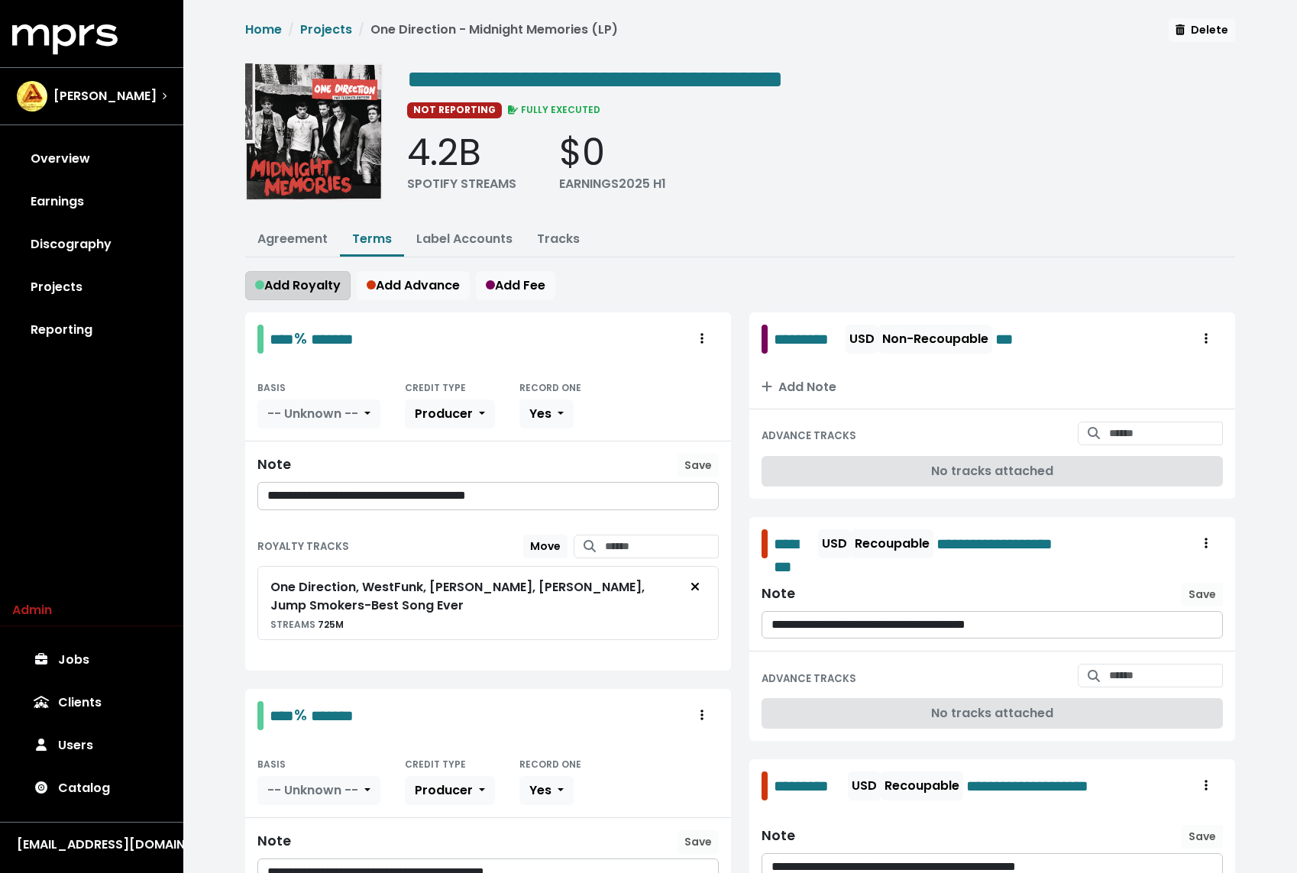
click at [304, 283] on span "Add Royalty" at bounding box center [298, 285] width 86 height 18
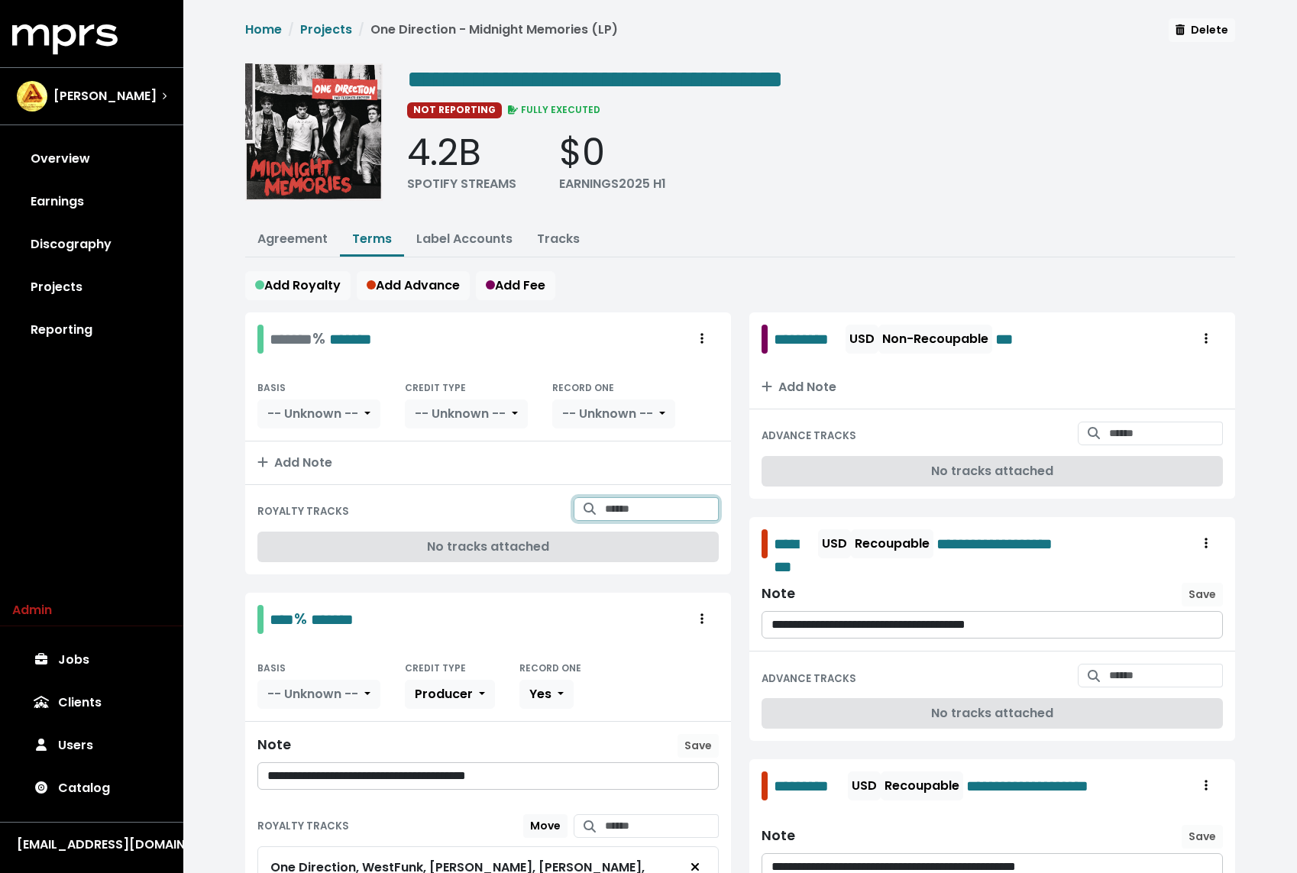
click at [610, 508] on input "Search for tracks by title and link them to this royalty" at bounding box center [662, 509] width 114 height 24
type input "**********"
click at [627, 546] on span "One Direction - Through the Dark" at bounding box center [646, 547] width 118 height 32
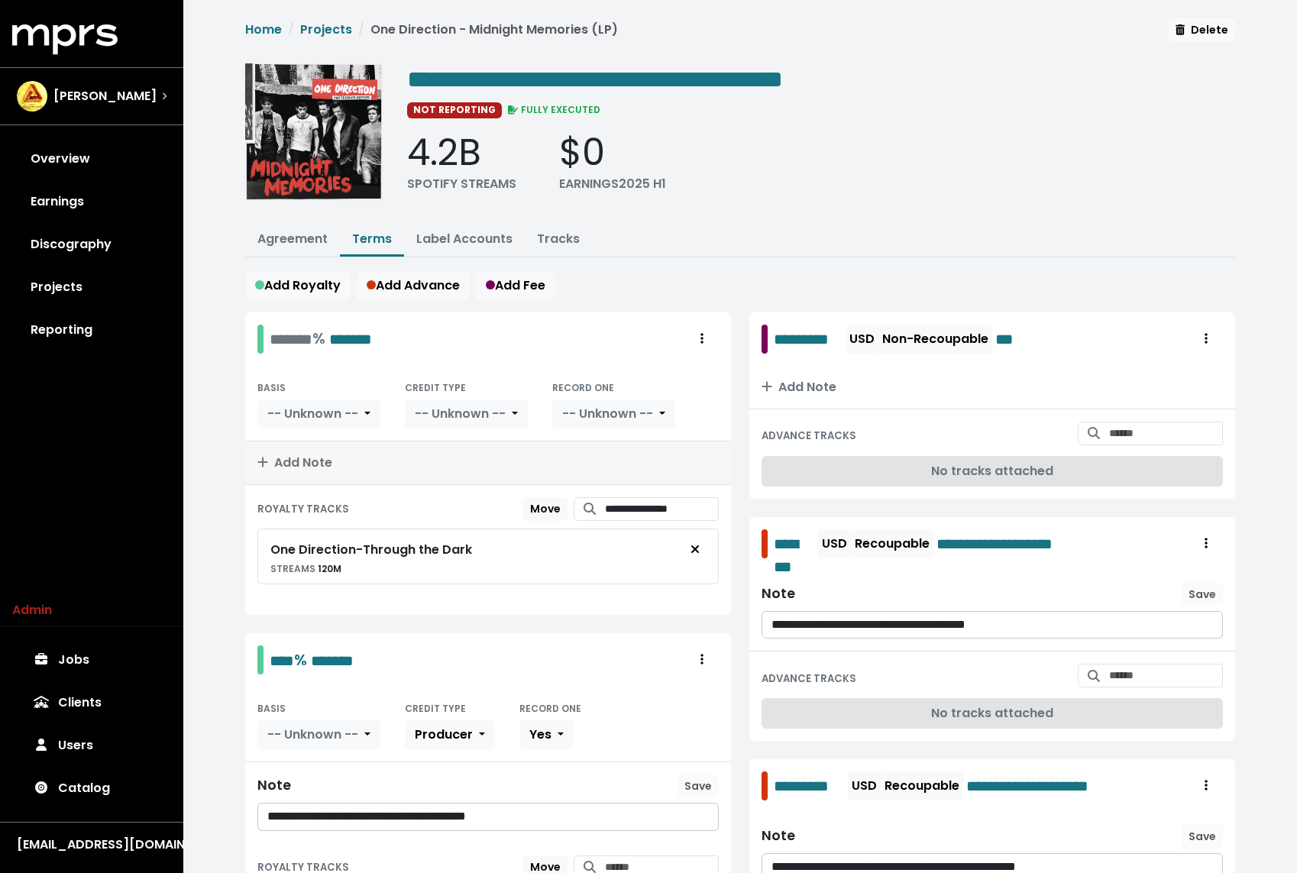
click at [303, 446] on button "Add Note" at bounding box center [488, 462] width 486 height 43
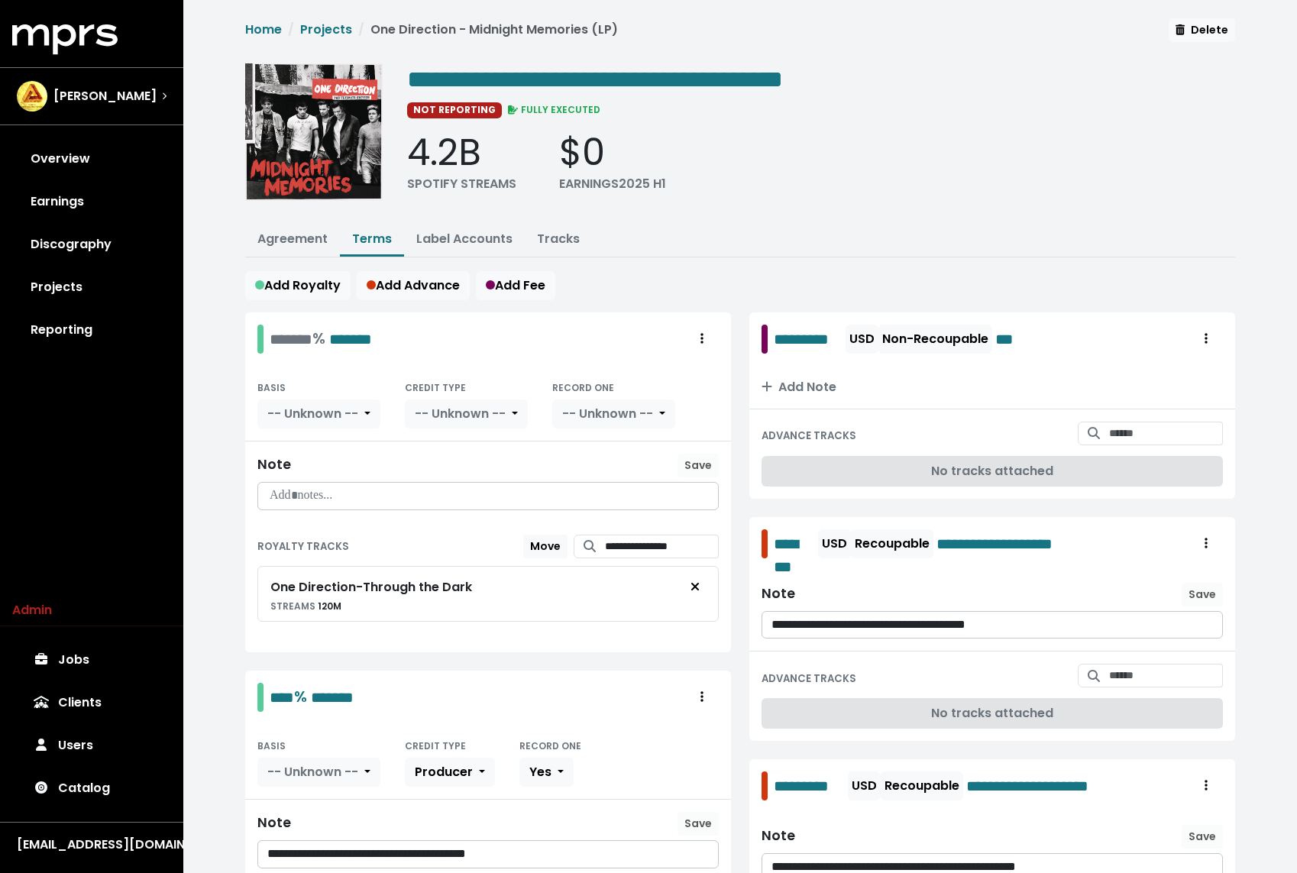
click at [306, 487] on p at bounding box center [487, 496] width 441 height 18
click at [325, 490] on p "**********" at bounding box center [488, 496] width 442 height 18
click at [699, 461] on span "Save" at bounding box center [697, 464] width 27 height 15
click at [729, 250] on ul "Agreement Terms Label Accounts Tracks" at bounding box center [740, 241] width 990 height 34
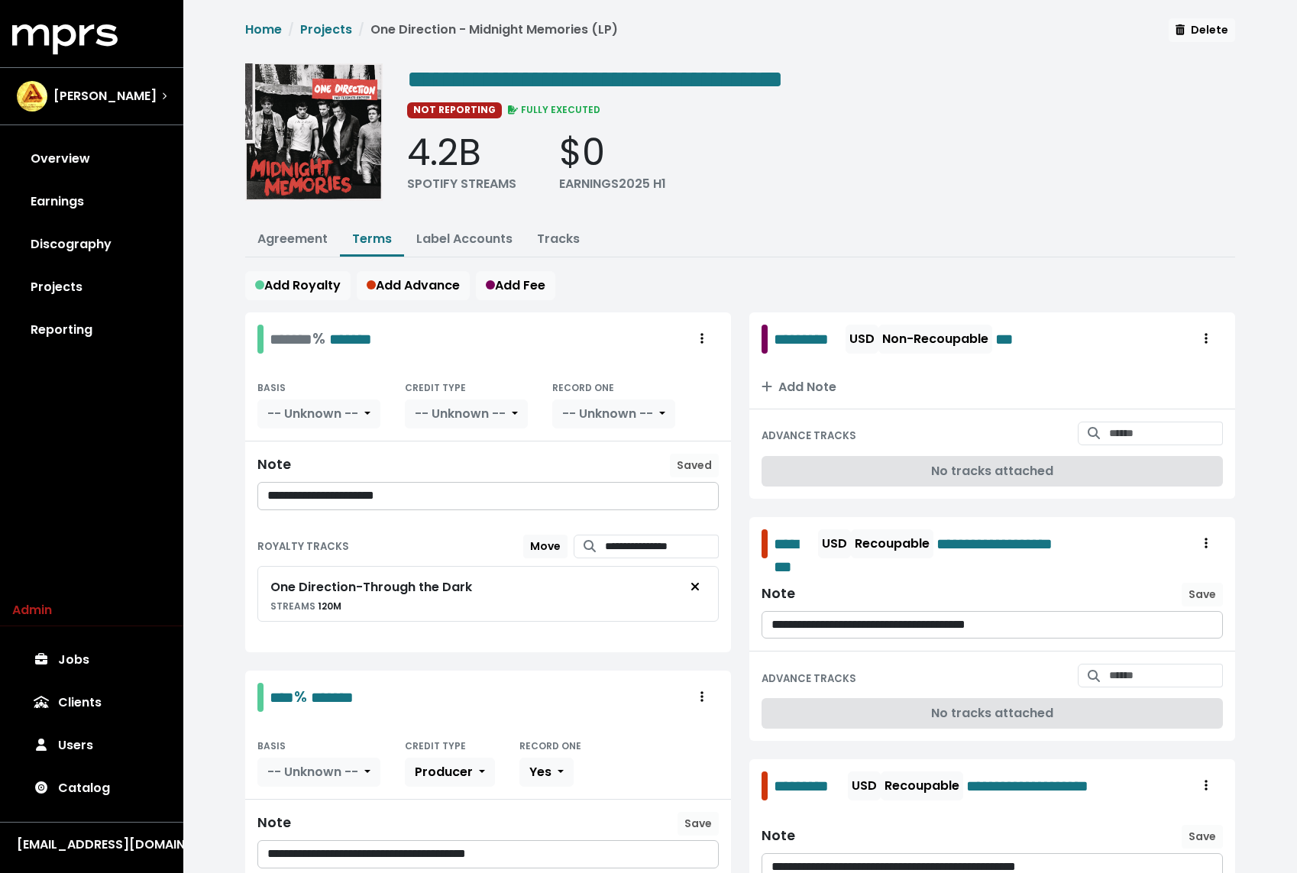
click at [596, 483] on div "**********" at bounding box center [488, 496] width 460 height 27
click at [693, 457] on span "Save" at bounding box center [697, 464] width 27 height 15
click at [764, 254] on ul "Agreement Terms Label Accounts Tracks" at bounding box center [740, 241] width 990 height 34
click at [501, 493] on p "**********" at bounding box center [488, 496] width 442 height 18
click at [706, 460] on span "Save" at bounding box center [697, 464] width 27 height 15
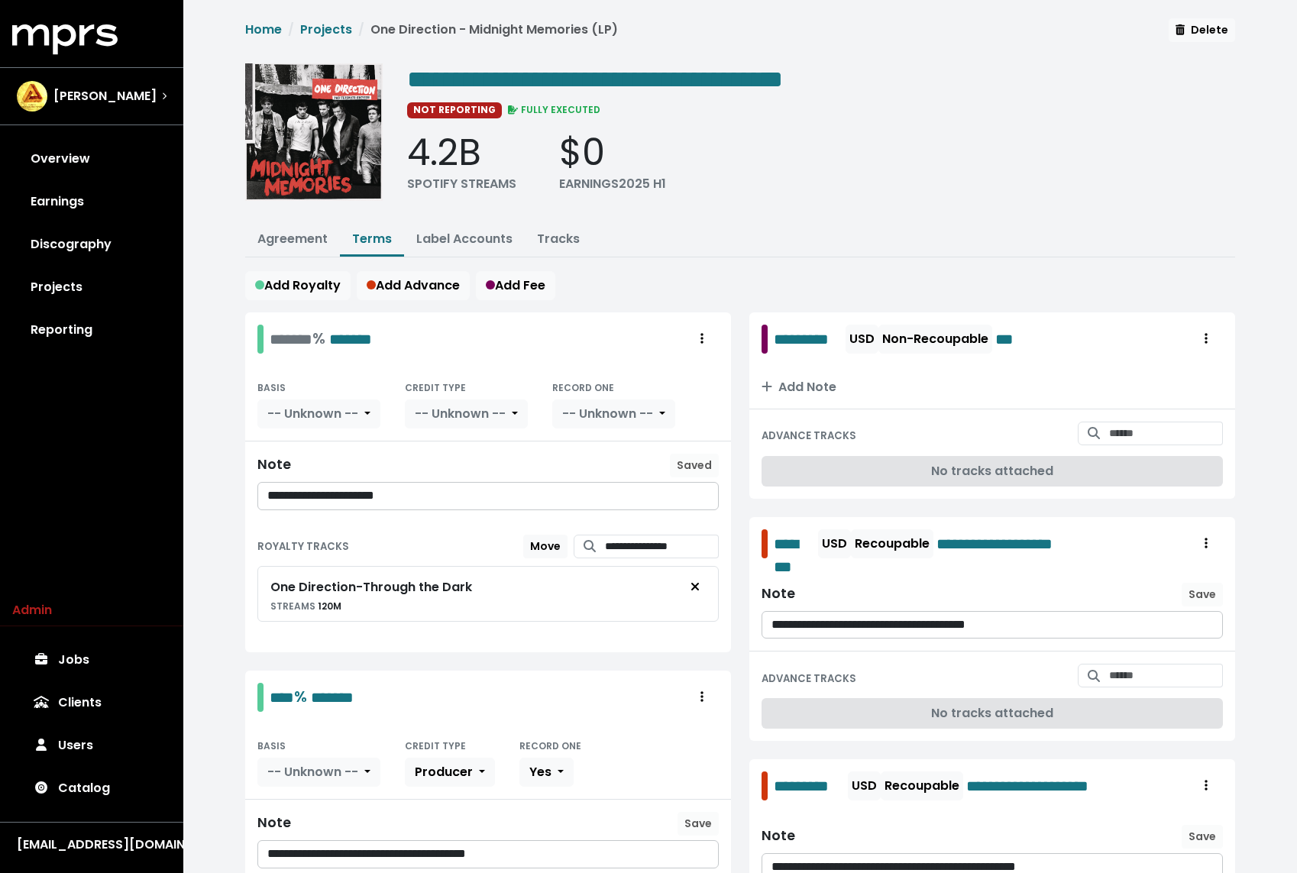
click at [750, 241] on ul "Agreement Terms Label Accounts Tracks" at bounding box center [740, 241] width 990 height 34
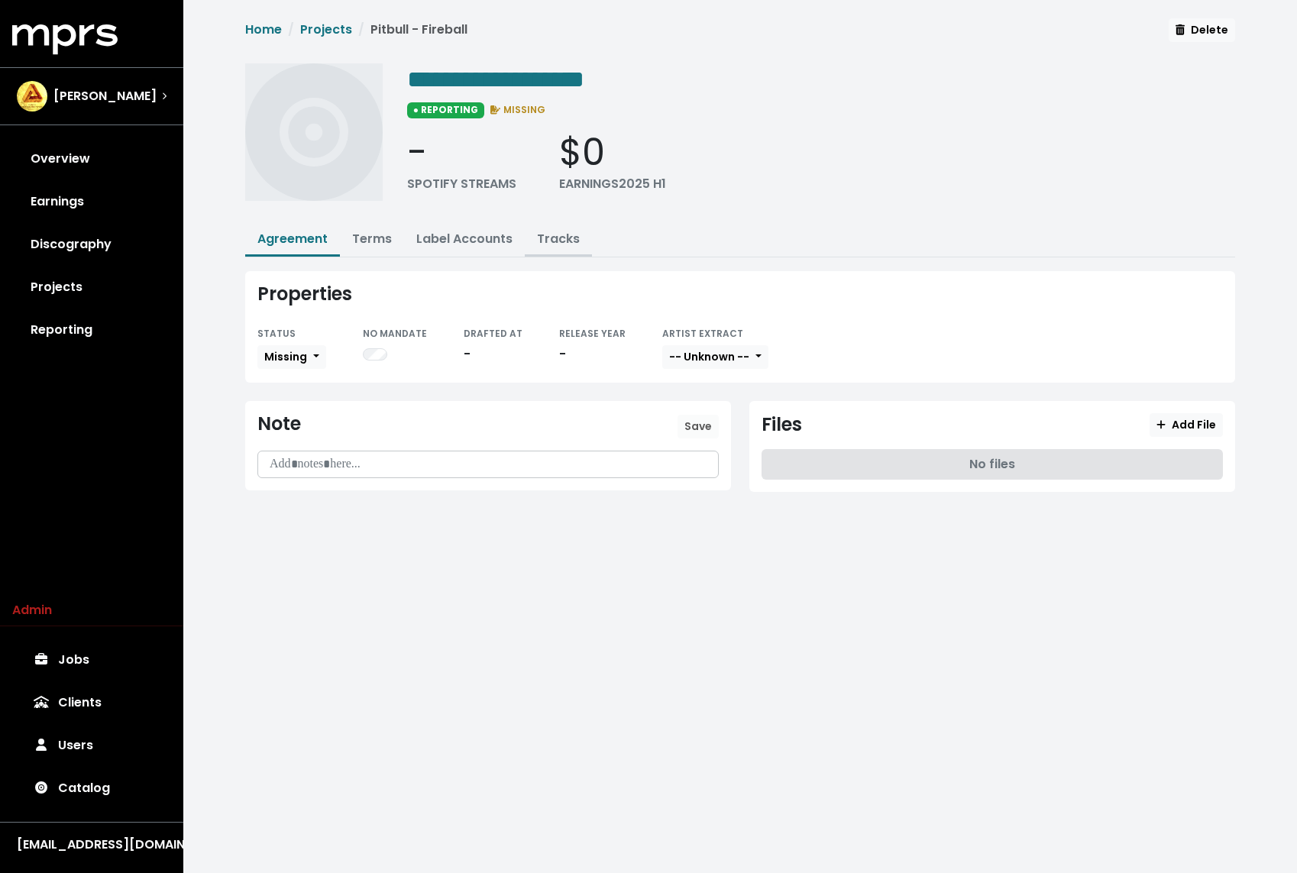
click at [541, 238] on link "Tracks" at bounding box center [558, 239] width 43 height 18
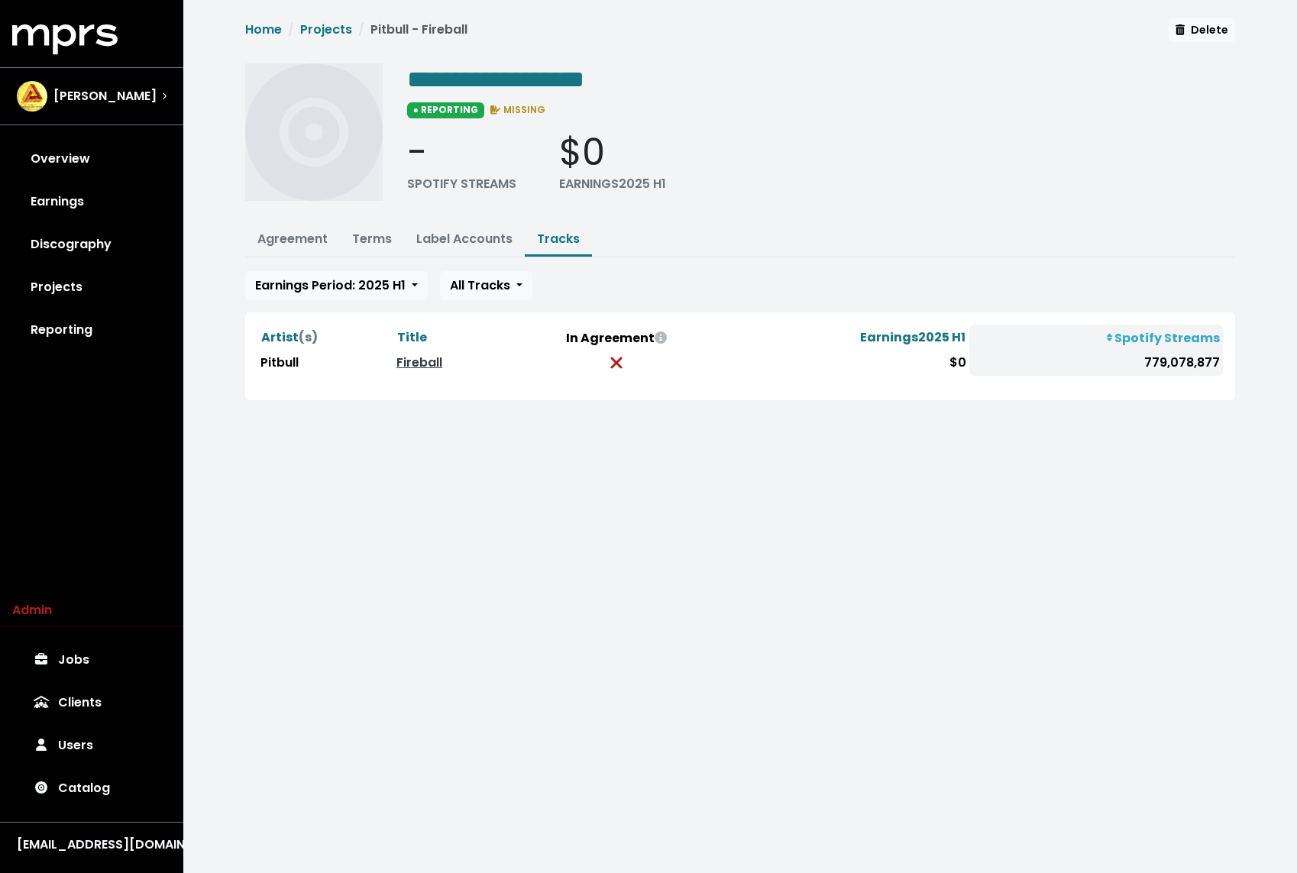
click at [382, 437] on html "**********" at bounding box center [648, 218] width 1297 height 437
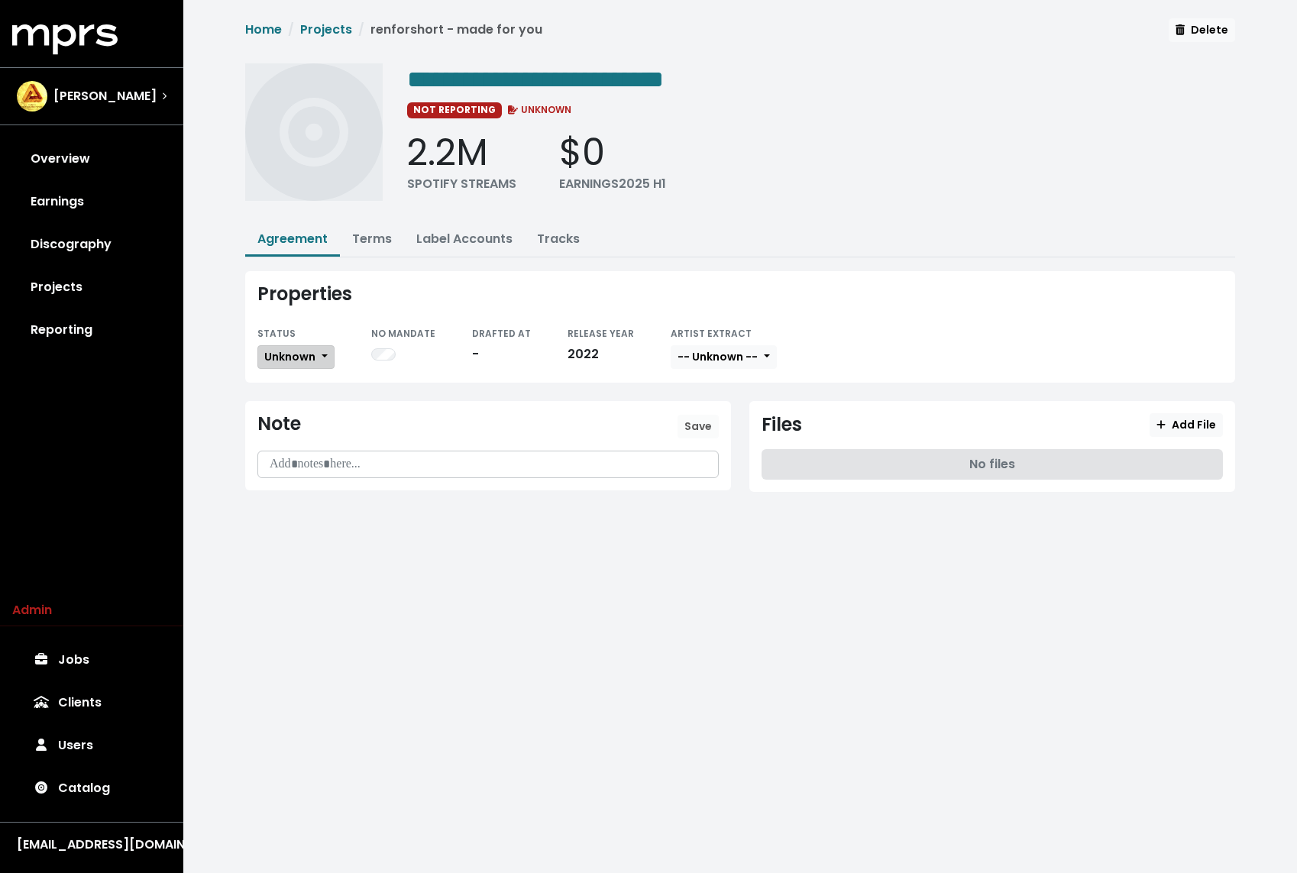
click at [300, 349] on span "Unknown" at bounding box center [289, 356] width 51 height 15
click at [295, 414] on link "Missing" at bounding box center [330, 412] width 144 height 24
click at [313, 22] on link "Projects" at bounding box center [326, 30] width 52 height 18
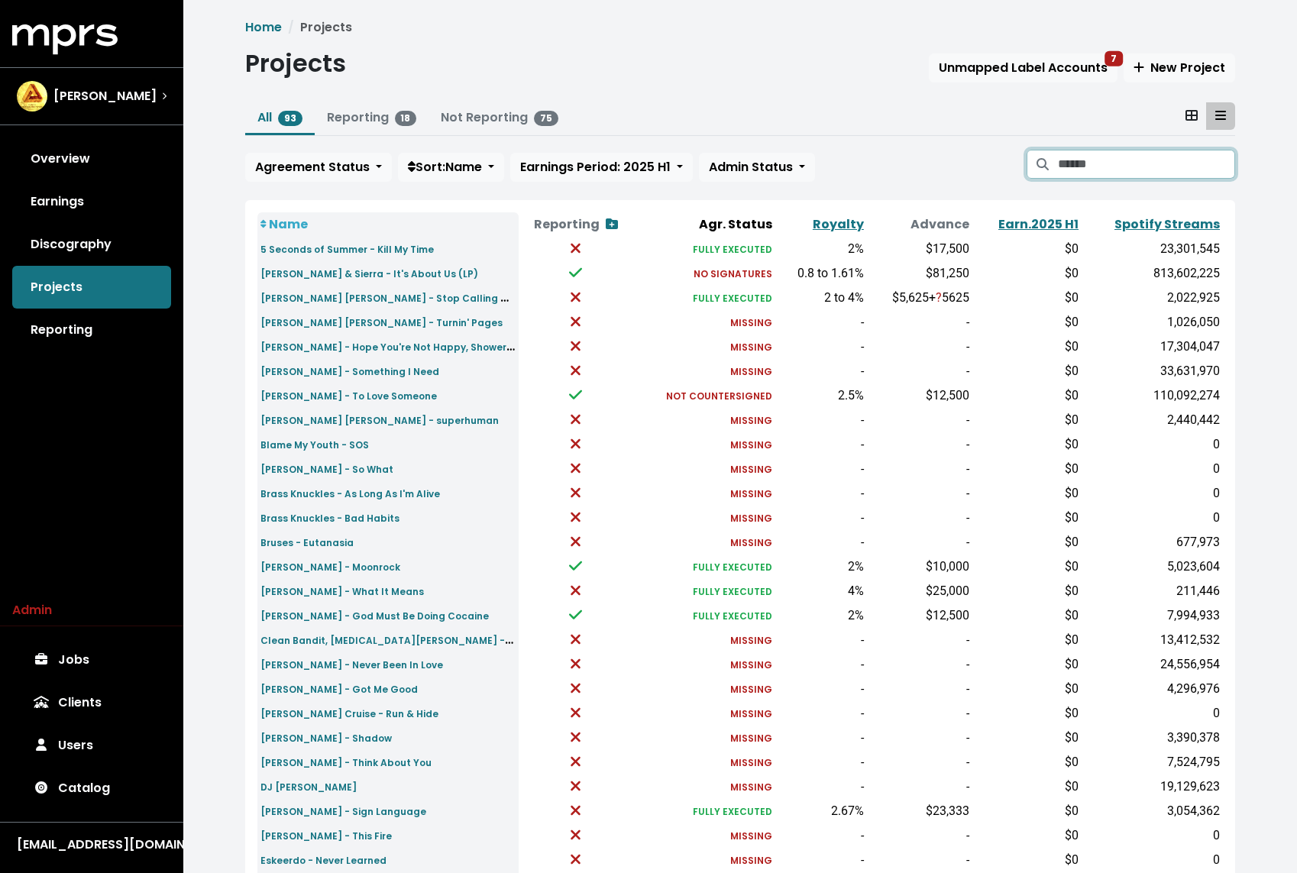
click at [1095, 159] on input "Search projects" at bounding box center [1146, 164] width 177 height 29
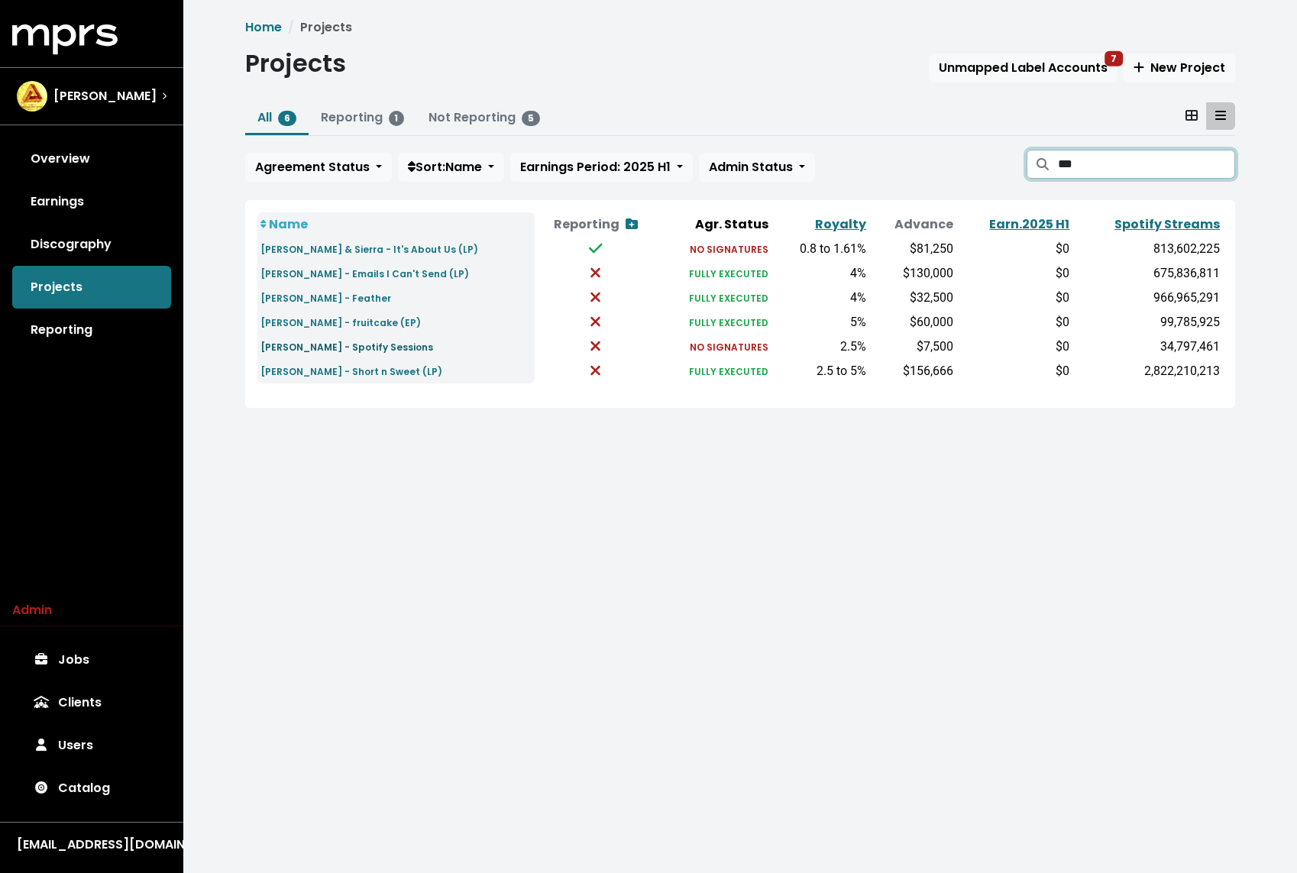
type input "***"
click at [418, 353] on small "[PERSON_NAME] - Spotify Sessions" at bounding box center [346, 347] width 173 height 13
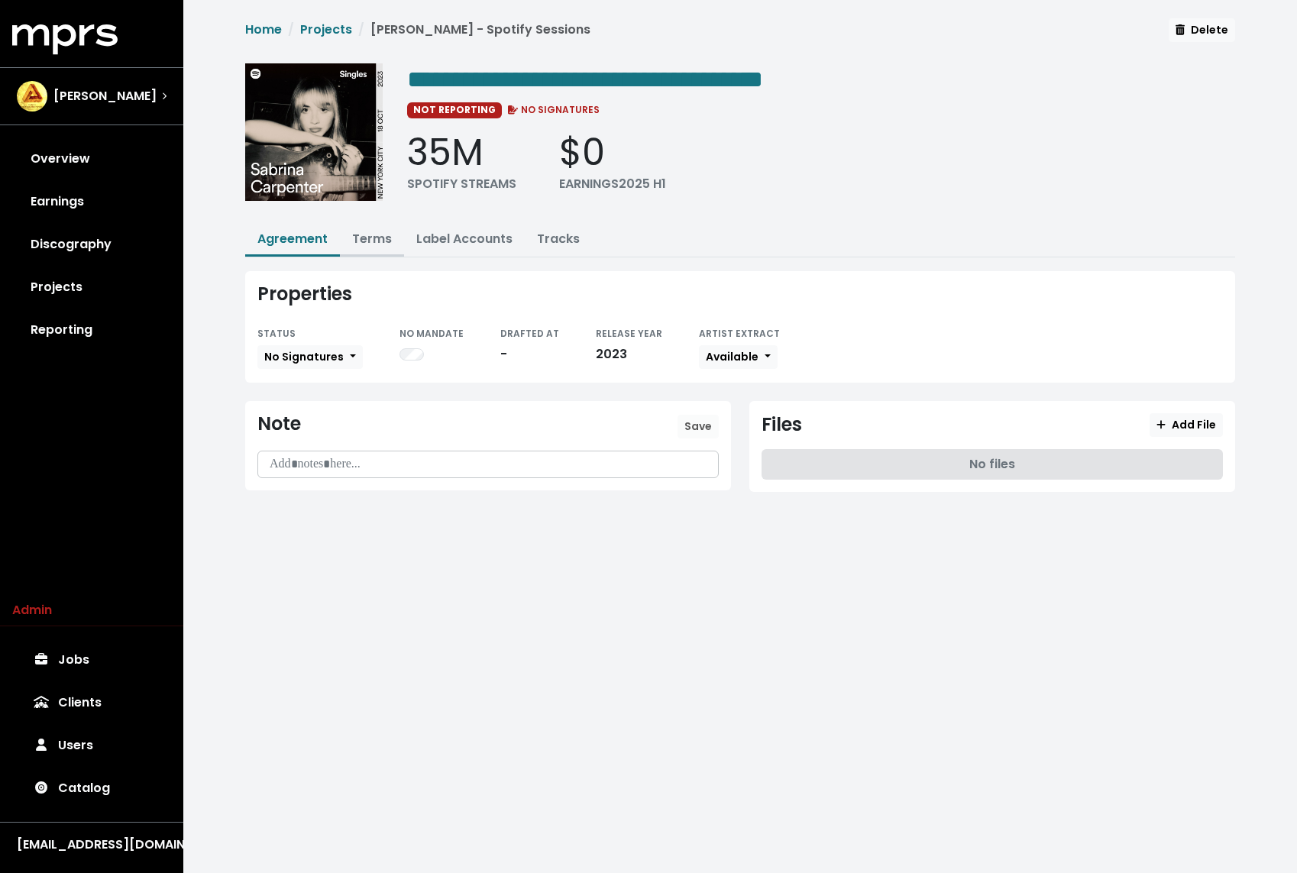
click at [360, 236] on link "Terms" at bounding box center [372, 239] width 40 height 18
click at [335, 34] on link "Projects" at bounding box center [326, 30] width 52 height 18
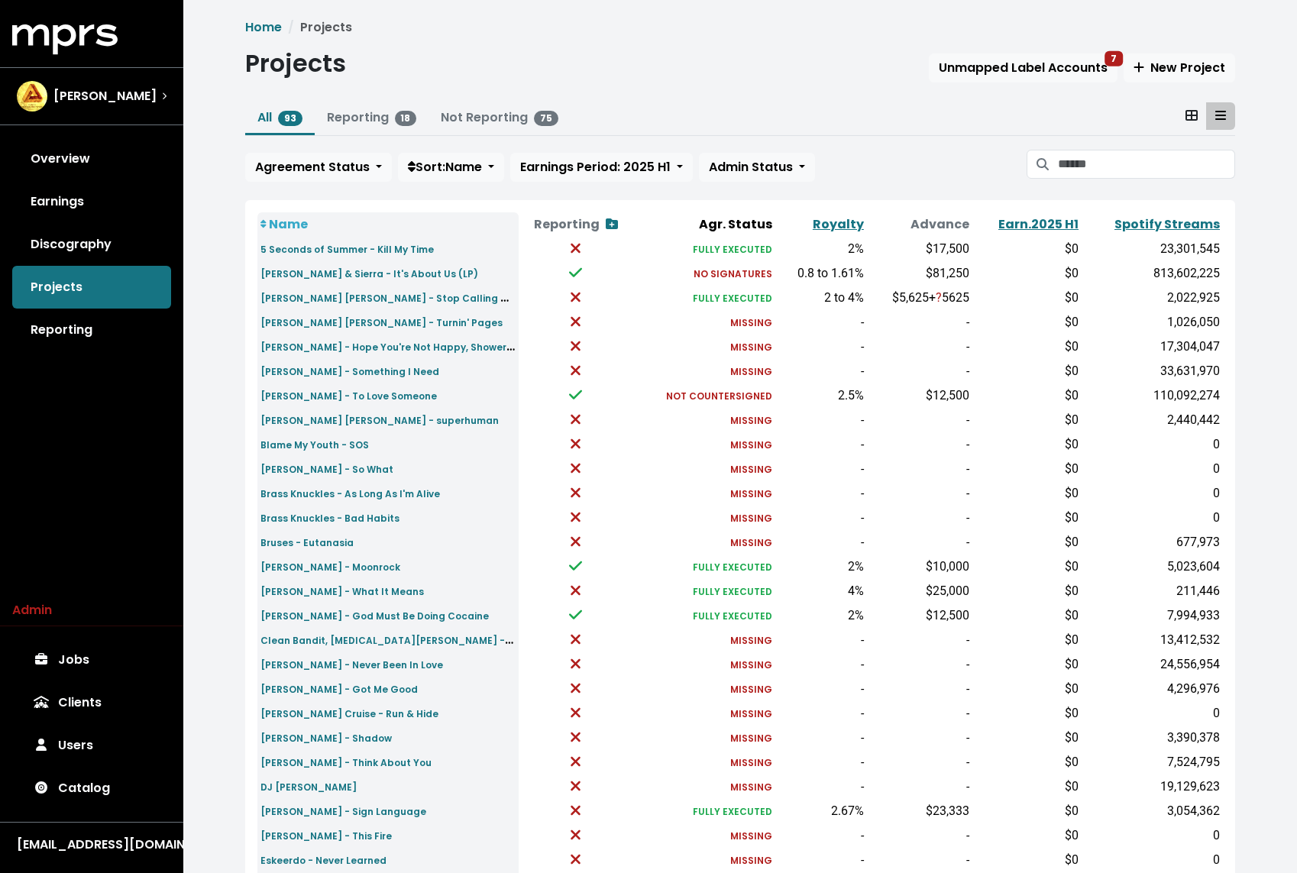
scroll to position [266, 0]
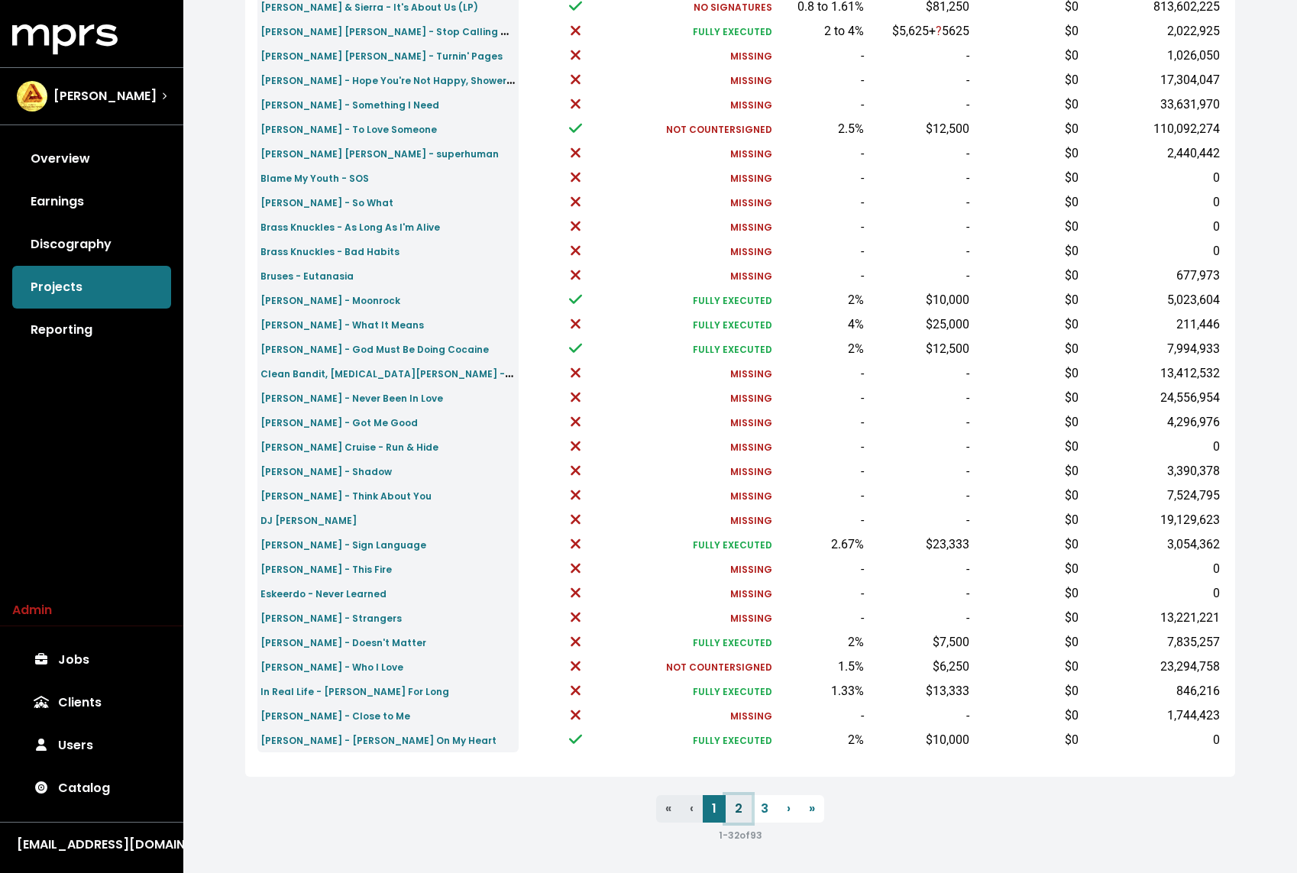
click at [736, 810] on link "2" at bounding box center [738, 808] width 26 height 27
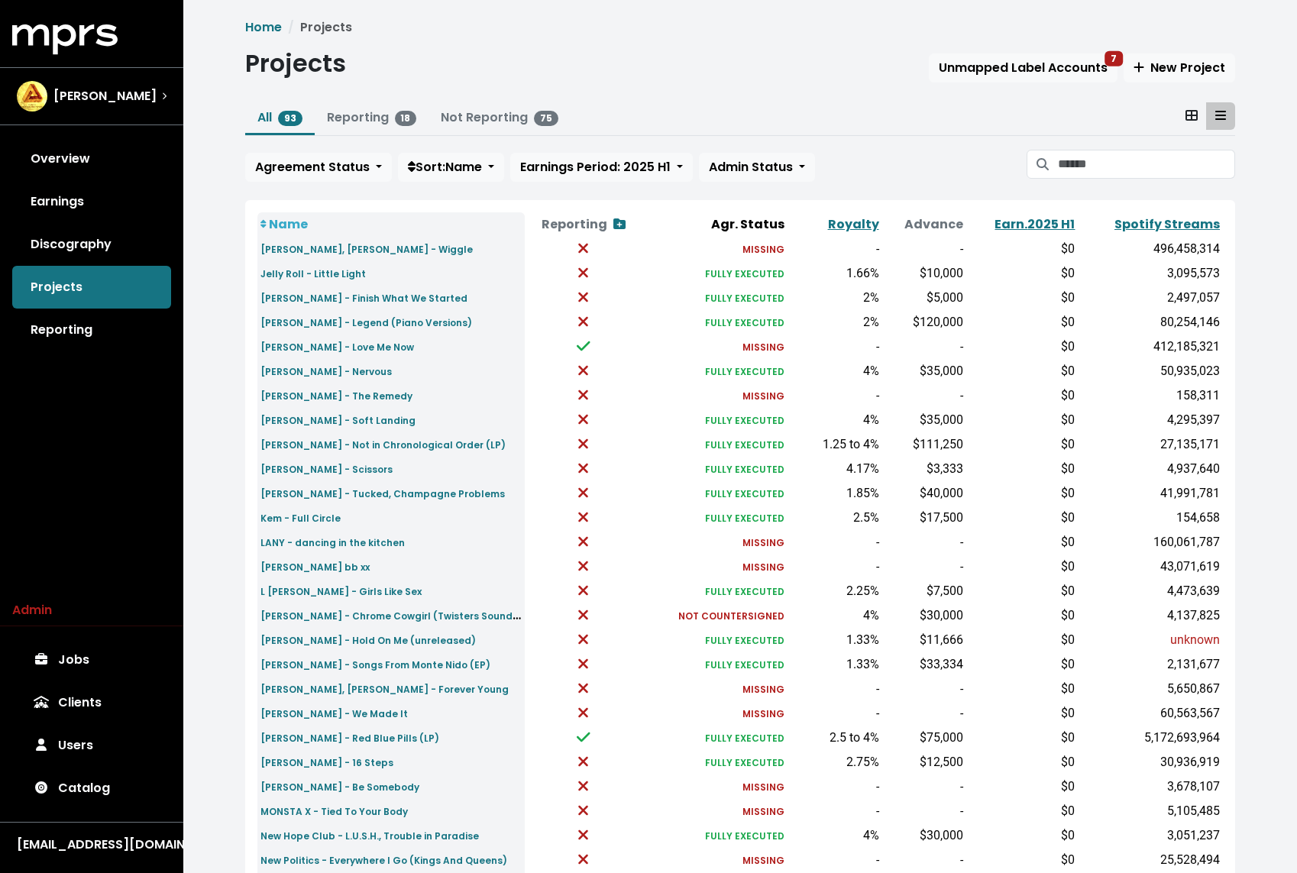
scroll to position [266, 0]
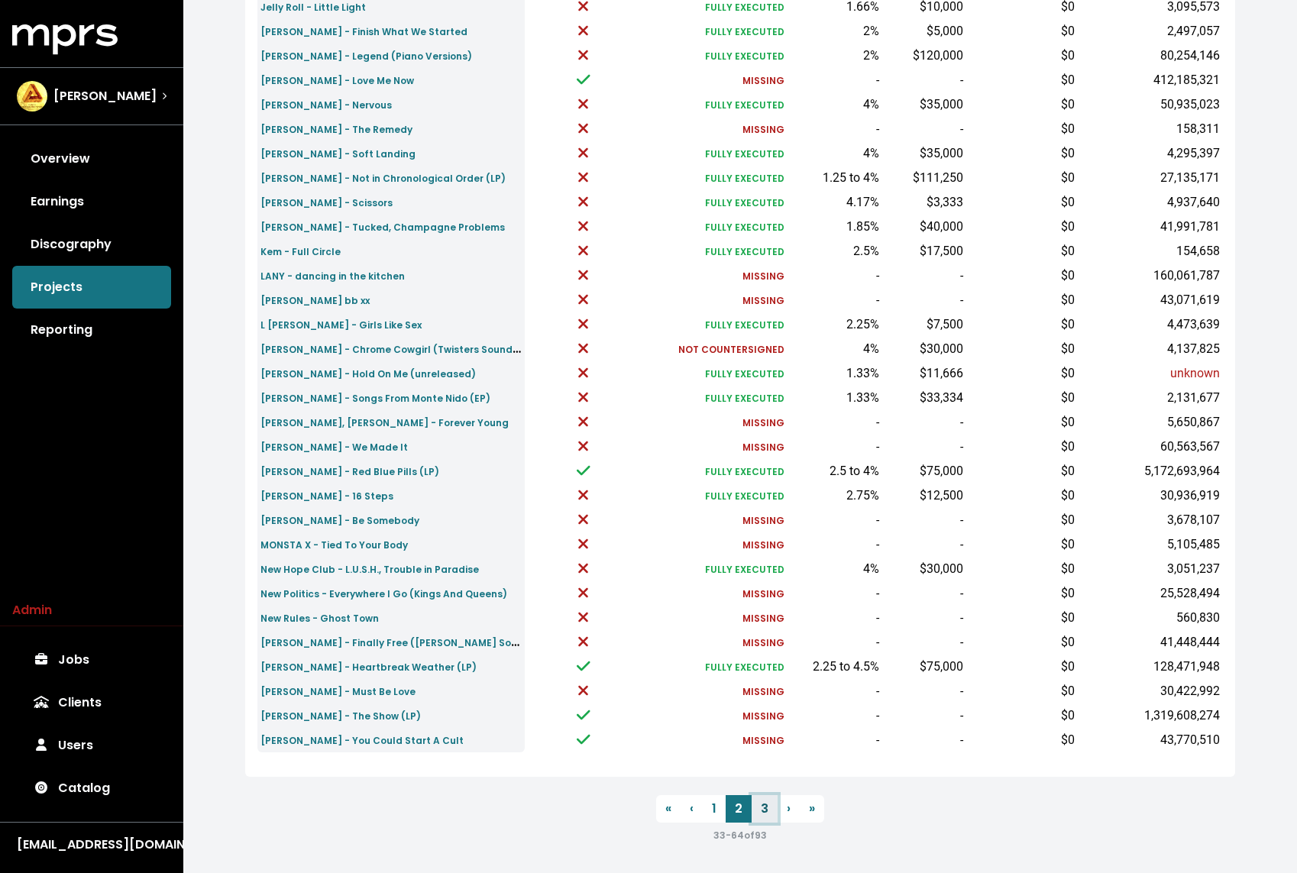
click at [766, 804] on link "3" at bounding box center [764, 808] width 26 height 27
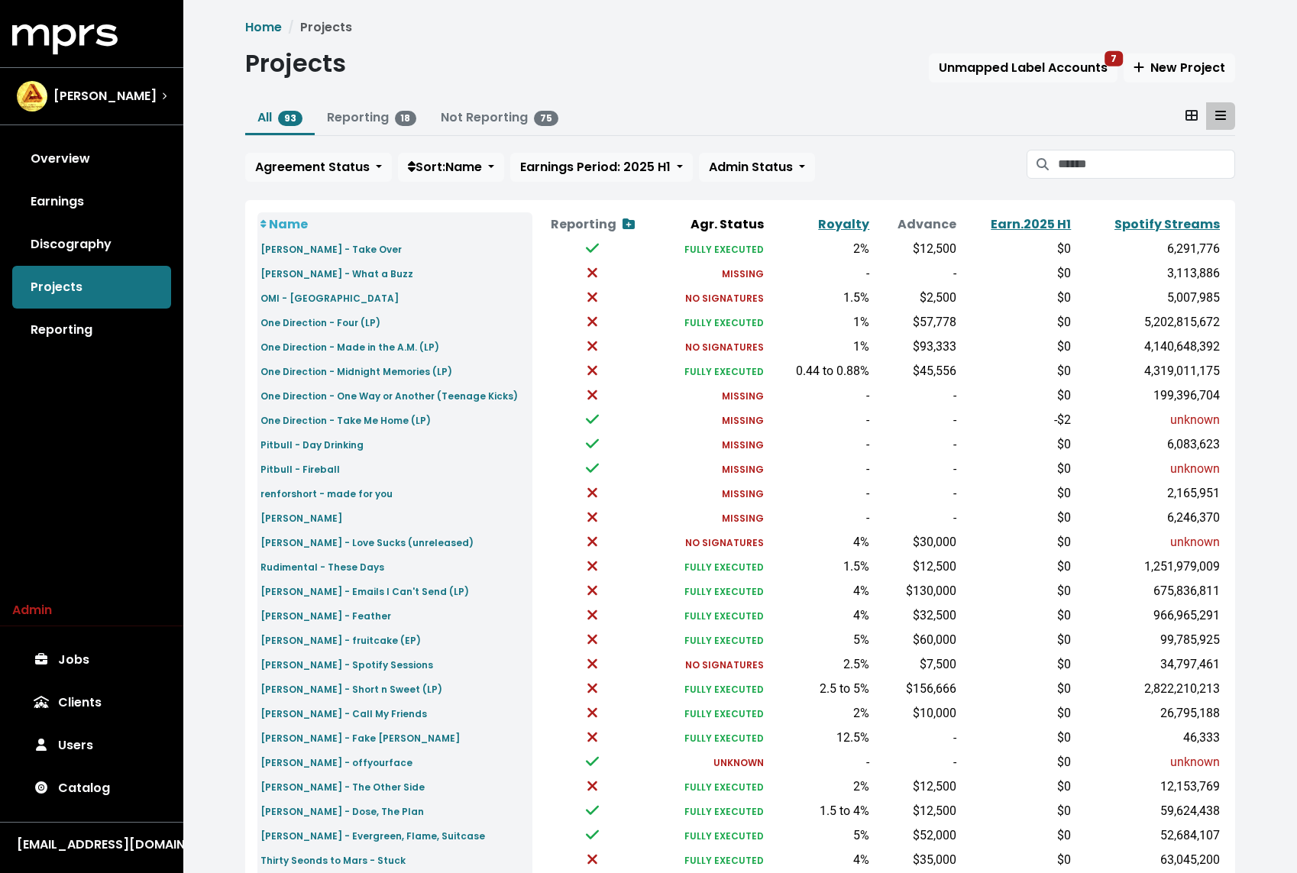
scroll to position [193, 0]
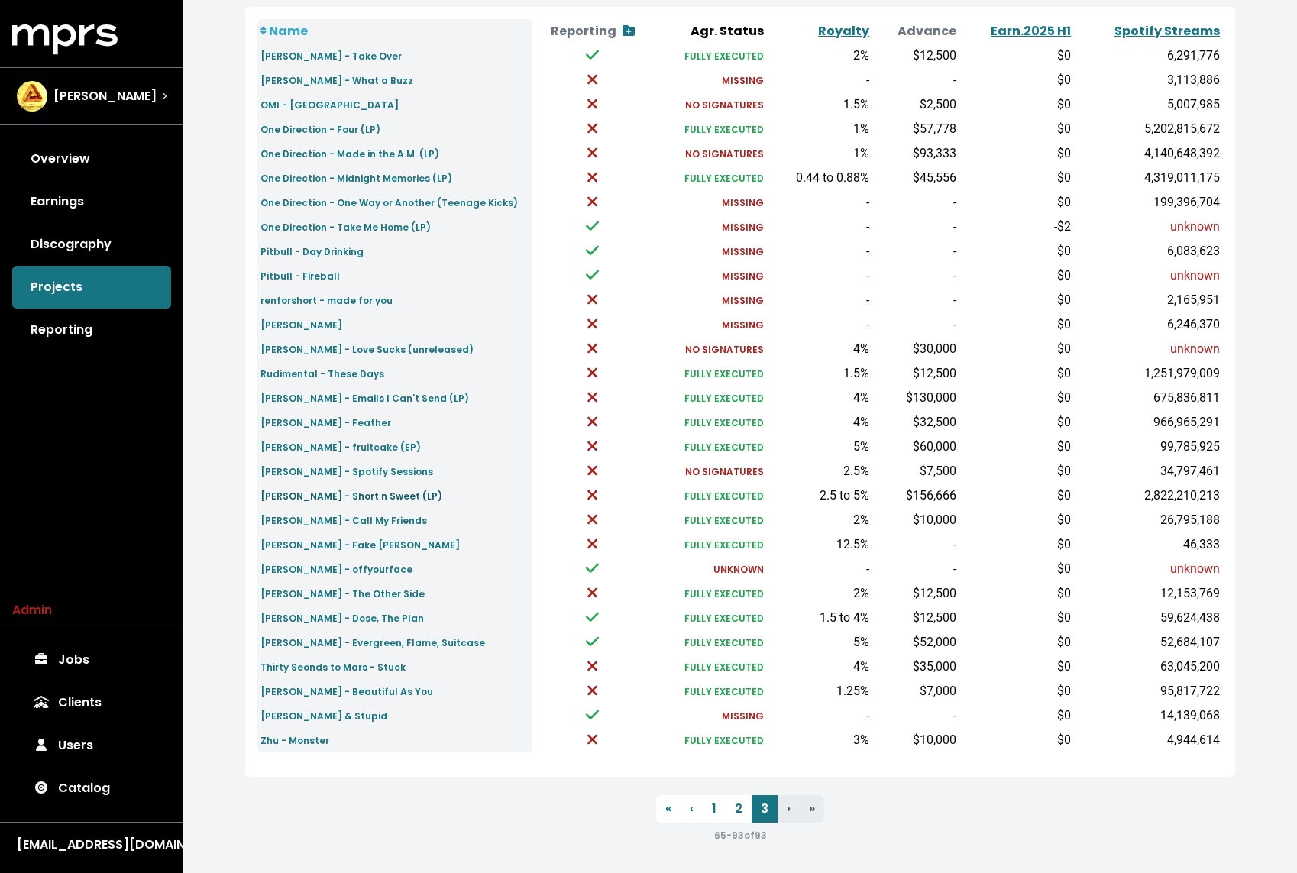
click at [385, 496] on small "[PERSON_NAME] - Short n Sweet (LP)" at bounding box center [351, 495] width 182 height 13
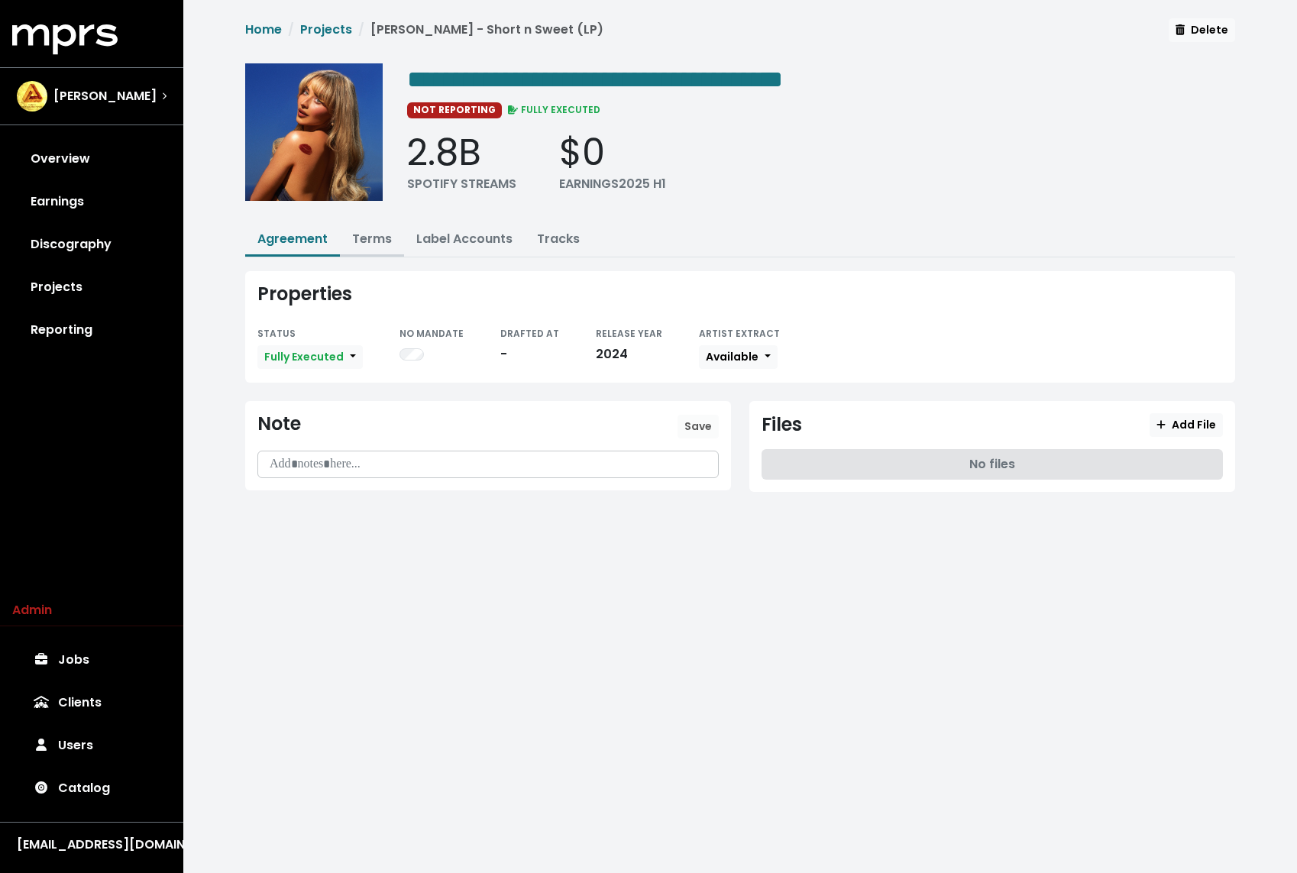
click at [371, 240] on link "Terms" at bounding box center [372, 239] width 40 height 18
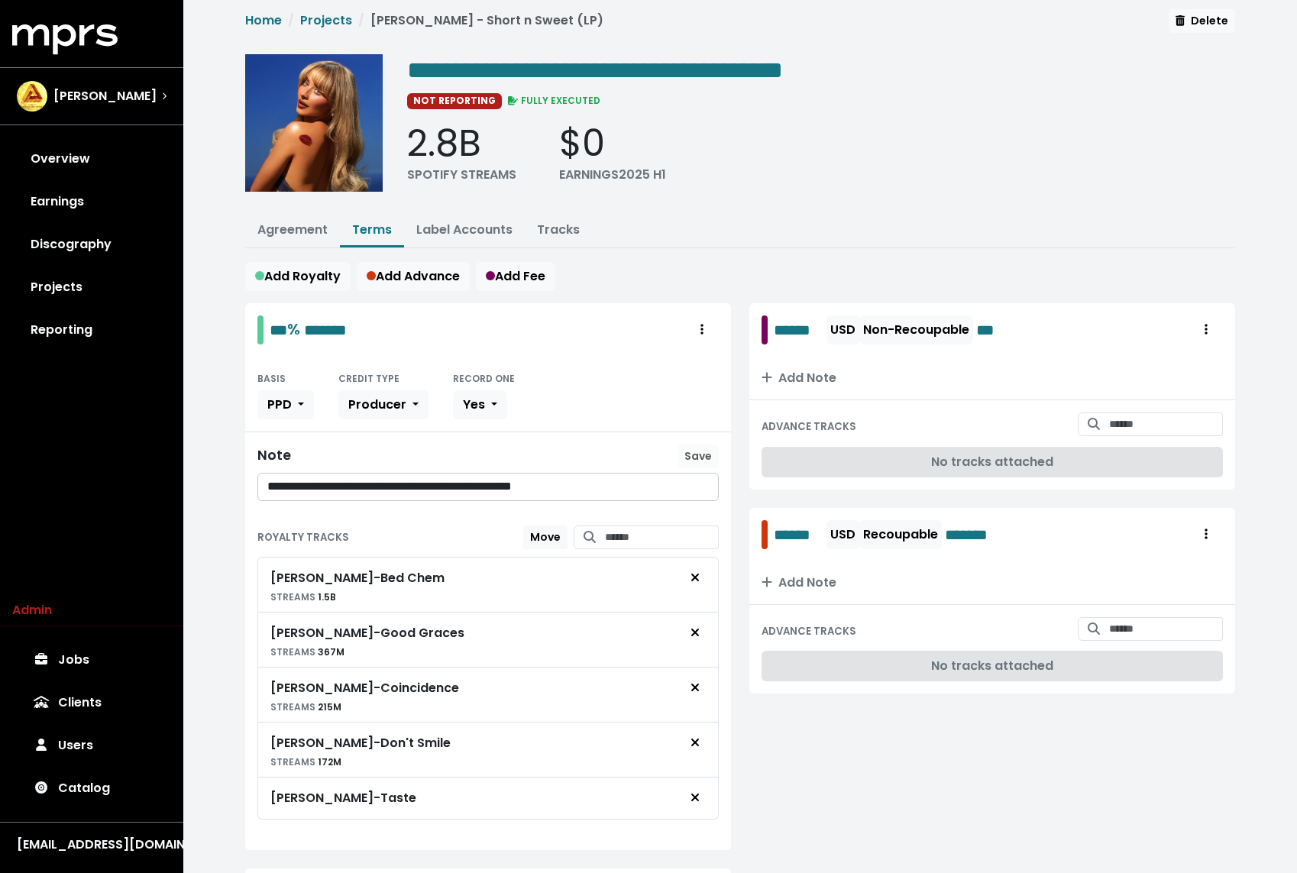
scroll to position [39, 0]
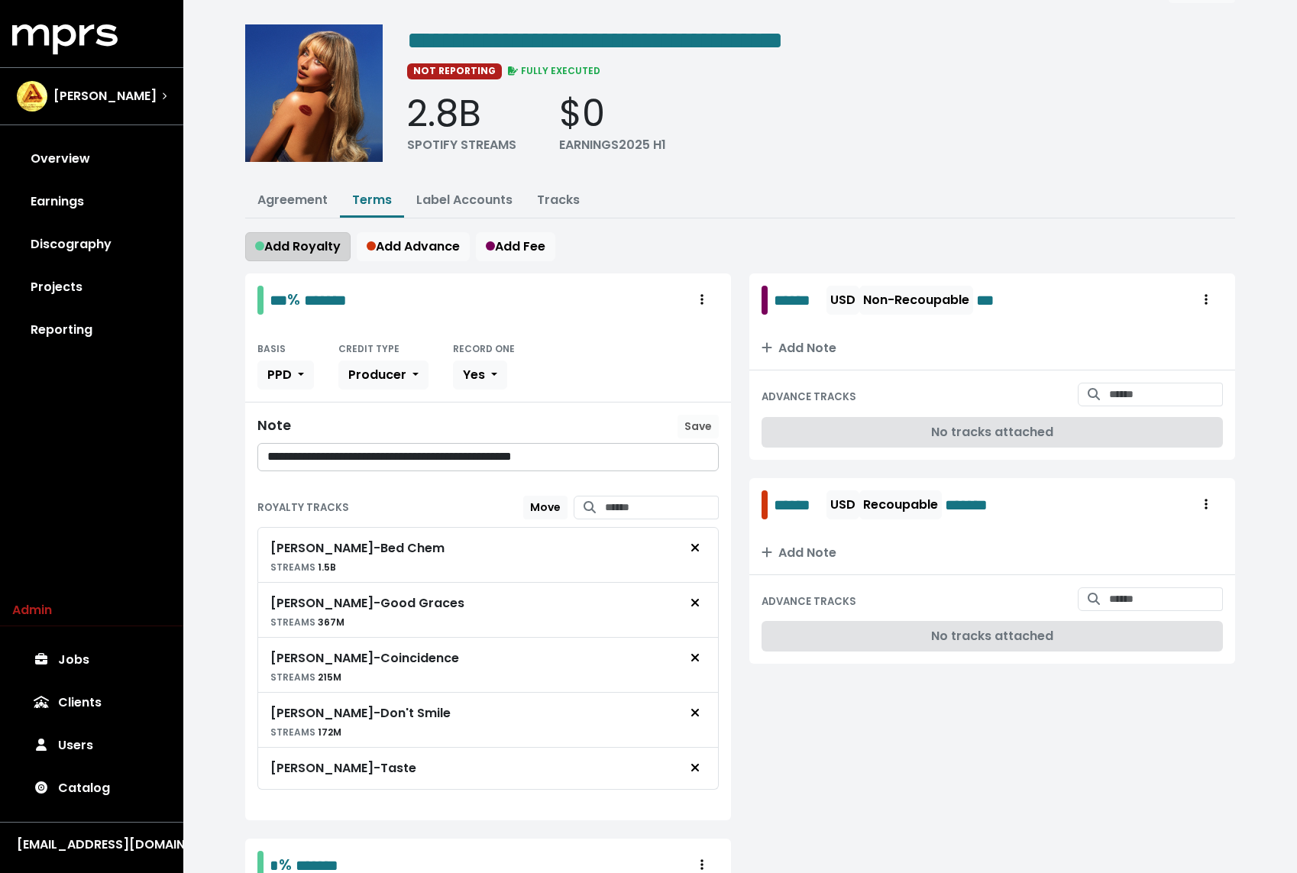
click at [300, 243] on span "Add Royalty" at bounding box center [298, 246] width 86 height 18
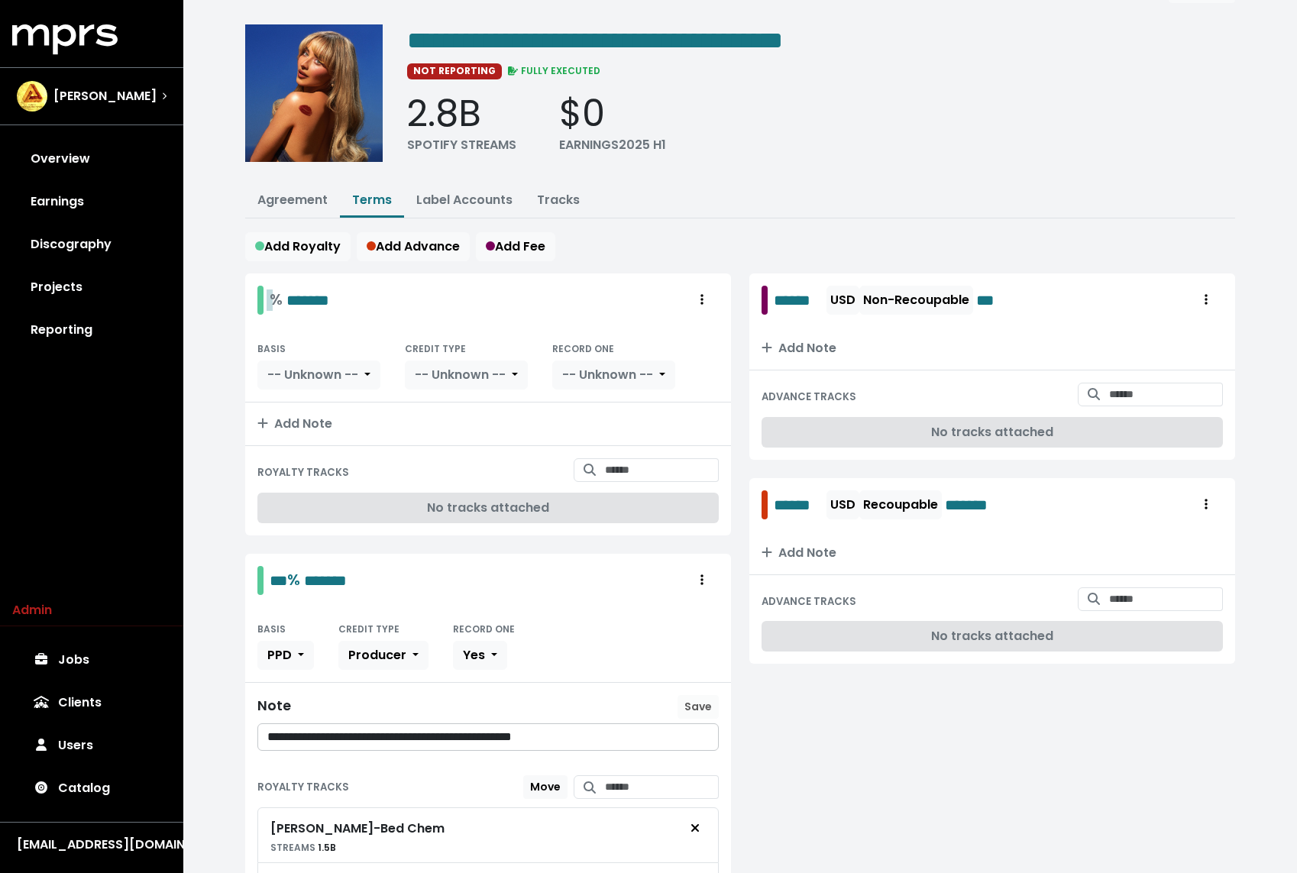
click at [280, 293] on div "% *******" at bounding box center [300, 300] width 60 height 24
click at [270, 299] on span "*" at bounding box center [274, 299] width 9 height 15
click at [317, 292] on span "*******" at bounding box center [317, 299] width 43 height 15
click at [625, 468] on input "Search for tracks by title and link them to this royalty" at bounding box center [662, 470] width 114 height 24
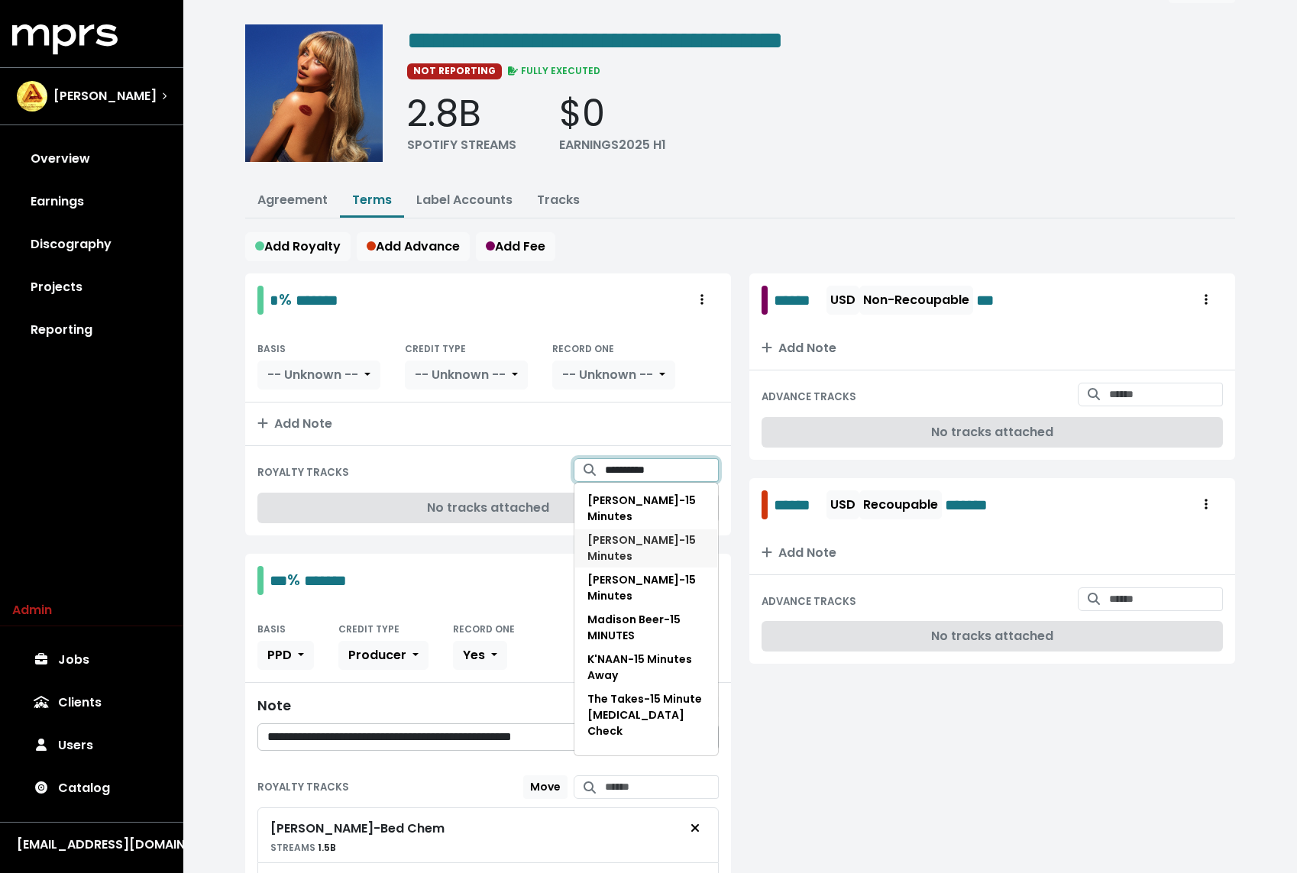
type input "**********"
click at [638, 541] on span "[PERSON_NAME] - 15 Minutes" at bounding box center [641, 547] width 108 height 31
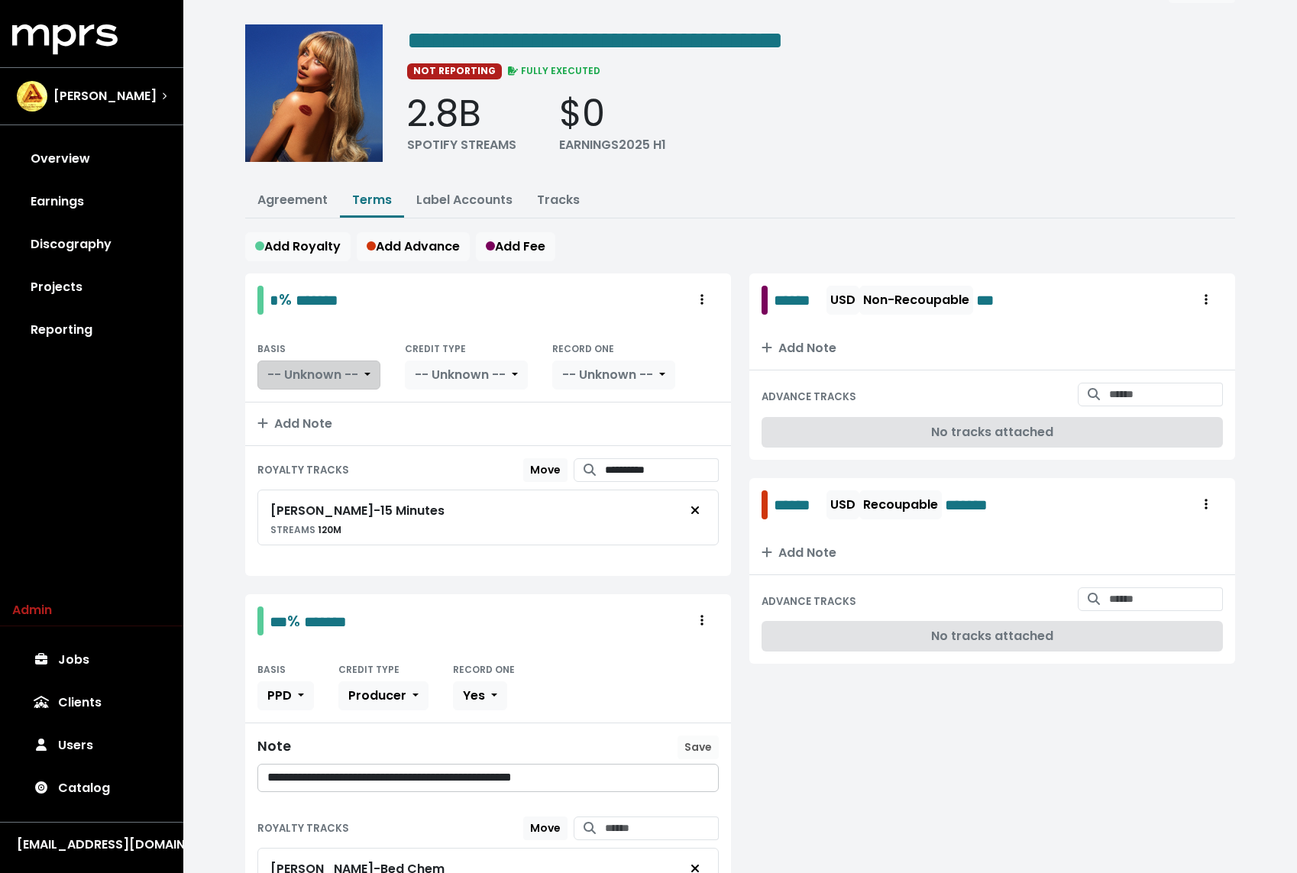
click at [309, 368] on span "-- Unknown --" at bounding box center [312, 375] width 91 height 18
click at [298, 409] on link "PPD" at bounding box center [328, 408] width 141 height 24
click at [428, 368] on span "-- Unknown --" at bounding box center [393, 375] width 91 height 18
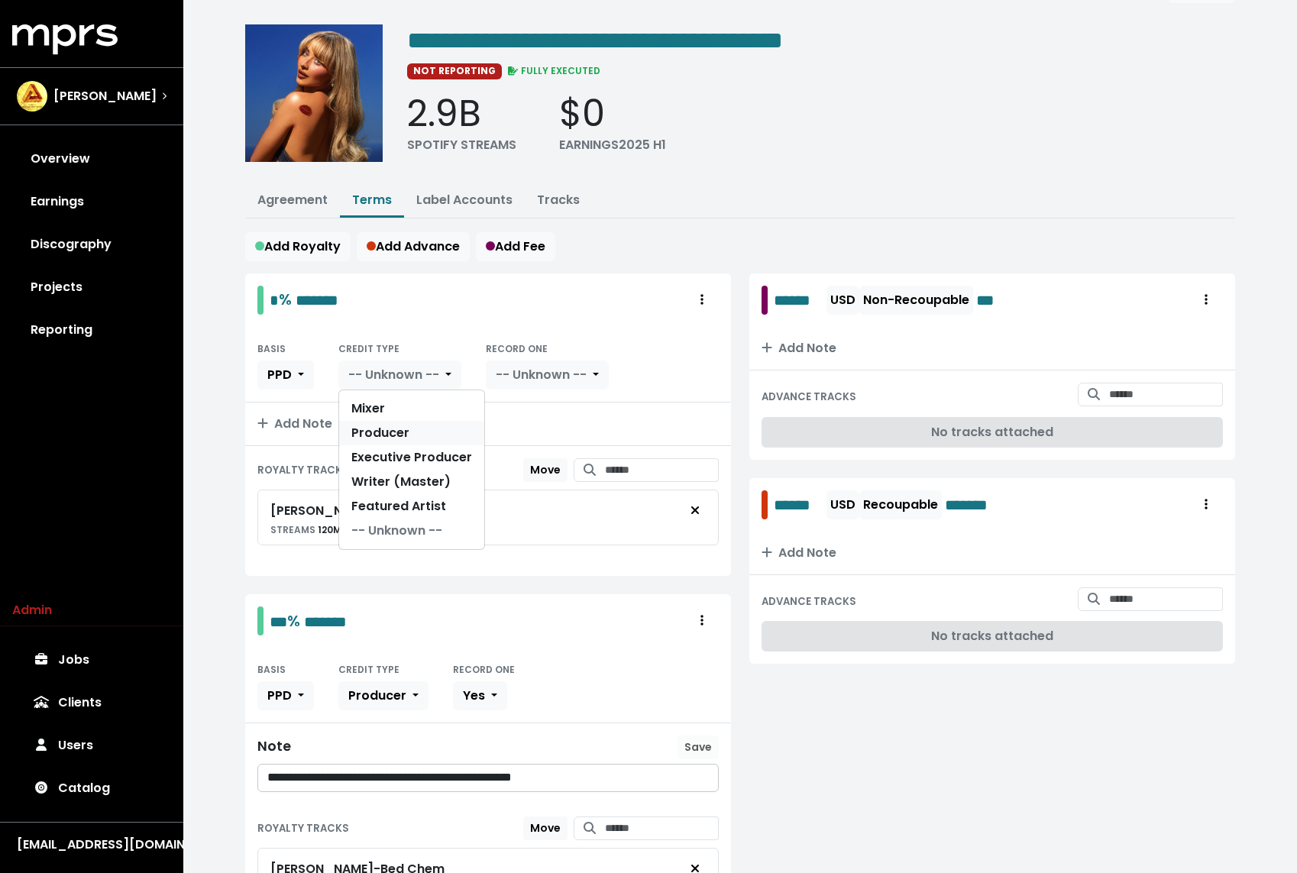
click at [410, 430] on link "Producer" at bounding box center [411, 433] width 145 height 24
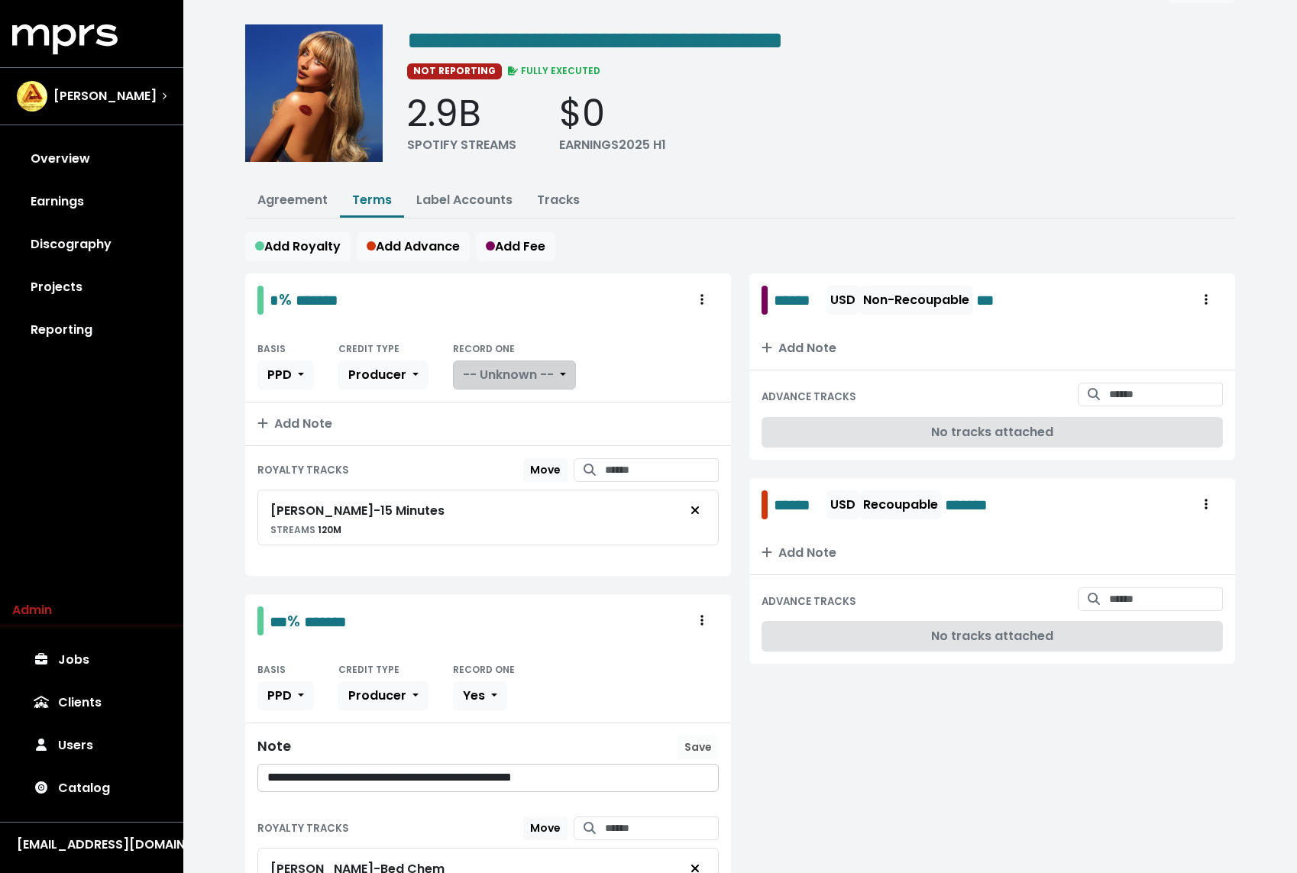
click at [515, 367] on span "-- Unknown --" at bounding box center [508, 375] width 91 height 18
click at [500, 405] on link "Yes" at bounding box center [514, 408] width 121 height 24
click at [304, 255] on button "Add Royalty" at bounding box center [297, 246] width 105 height 29
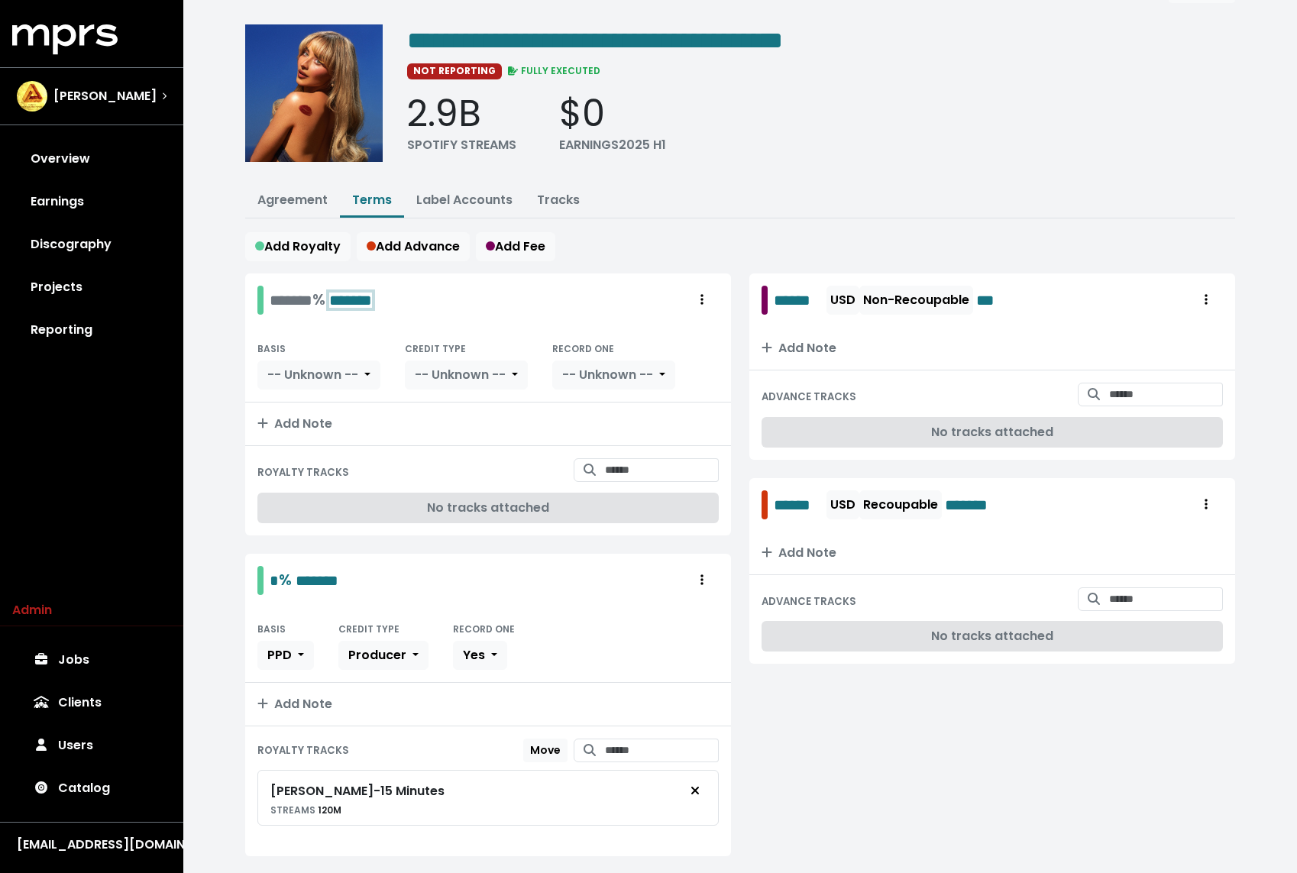
click at [284, 290] on div "******* % *******" at bounding box center [321, 300] width 102 height 24
click at [278, 292] on div "******* % *******" at bounding box center [321, 300] width 102 height 24
click at [309, 360] on button "-- Unknown --" at bounding box center [318, 374] width 123 height 29
click at [296, 399] on link "PPD" at bounding box center [328, 408] width 141 height 24
click at [423, 389] on div "BASIS PPD CREDIT TYPE -- Unknown -- RECORD ONE -- Unknown --" at bounding box center [488, 365] width 486 height 76
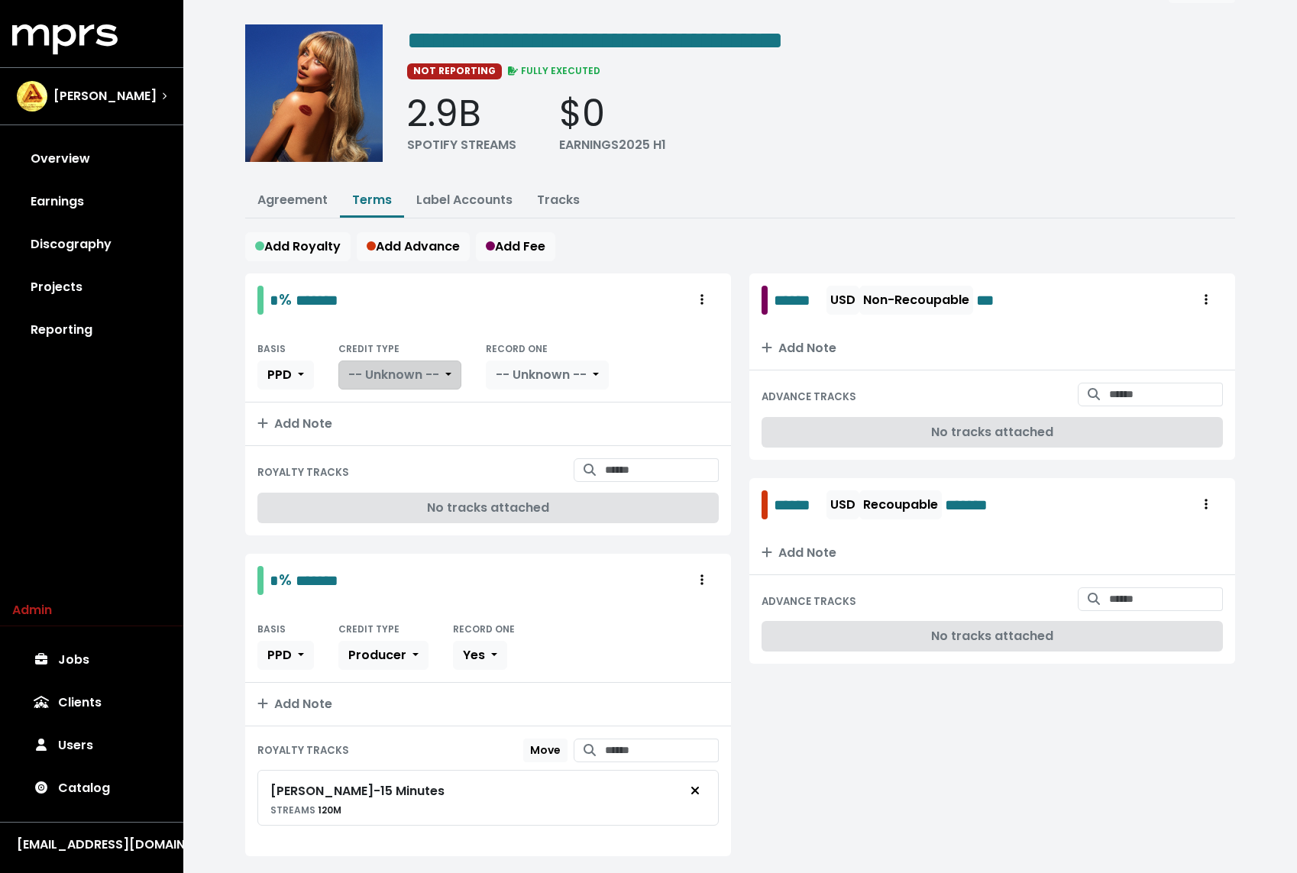
click at [402, 373] on span "-- Unknown --" at bounding box center [393, 375] width 91 height 18
click at [391, 427] on link "Producer" at bounding box center [411, 433] width 145 height 24
click at [517, 366] on span "-- Unknown --" at bounding box center [508, 375] width 91 height 18
click at [496, 409] on link "Yes" at bounding box center [514, 408] width 121 height 24
click at [328, 581] on span "*******" at bounding box center [317, 580] width 43 height 15
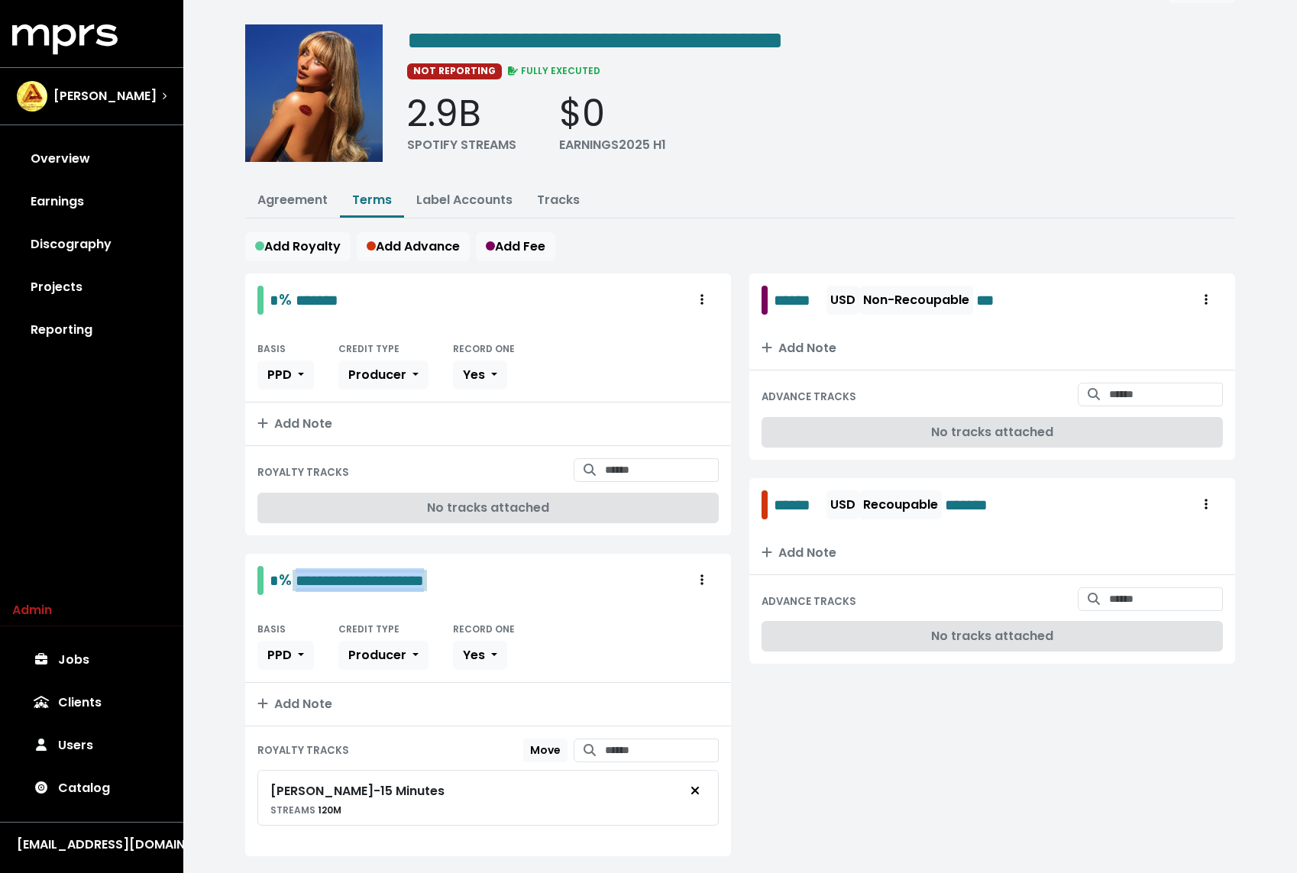
copy span "**********"
click at [424, 576] on span "**********" at bounding box center [360, 580] width 128 height 15
click at [394, 587] on div "**********" at bounding box center [343, 580] width 173 height 29
click at [328, 295] on span "*******" at bounding box center [317, 299] width 43 height 15
paste span "Edit value"
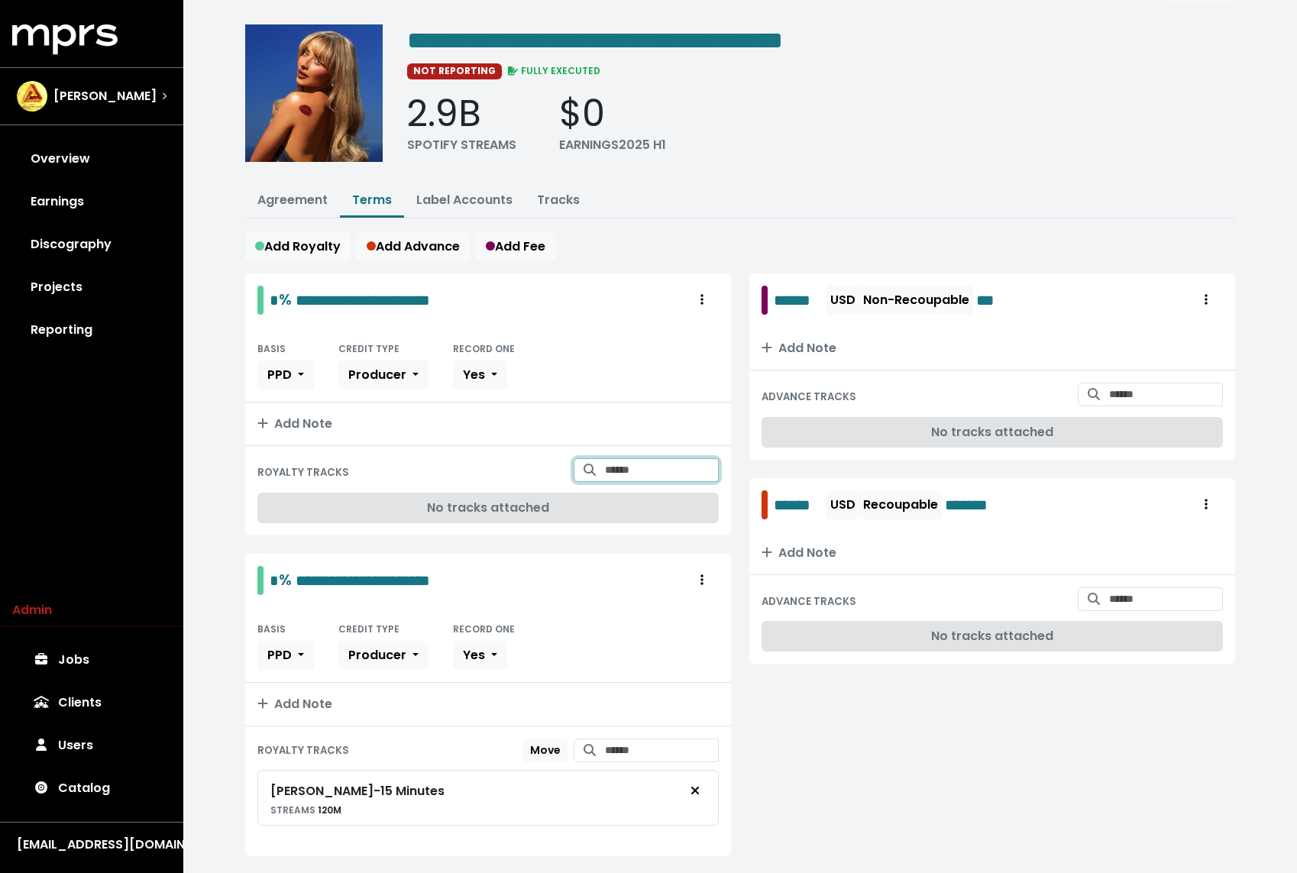
click at [657, 470] on input "Search for tracks by title and link them to this royalty" at bounding box center [662, 470] width 114 height 24
type input "**********"
click at [630, 496] on span "Sabrina Carpenter - Couldn't Make It Any Harder" at bounding box center [644, 516] width 115 height 47
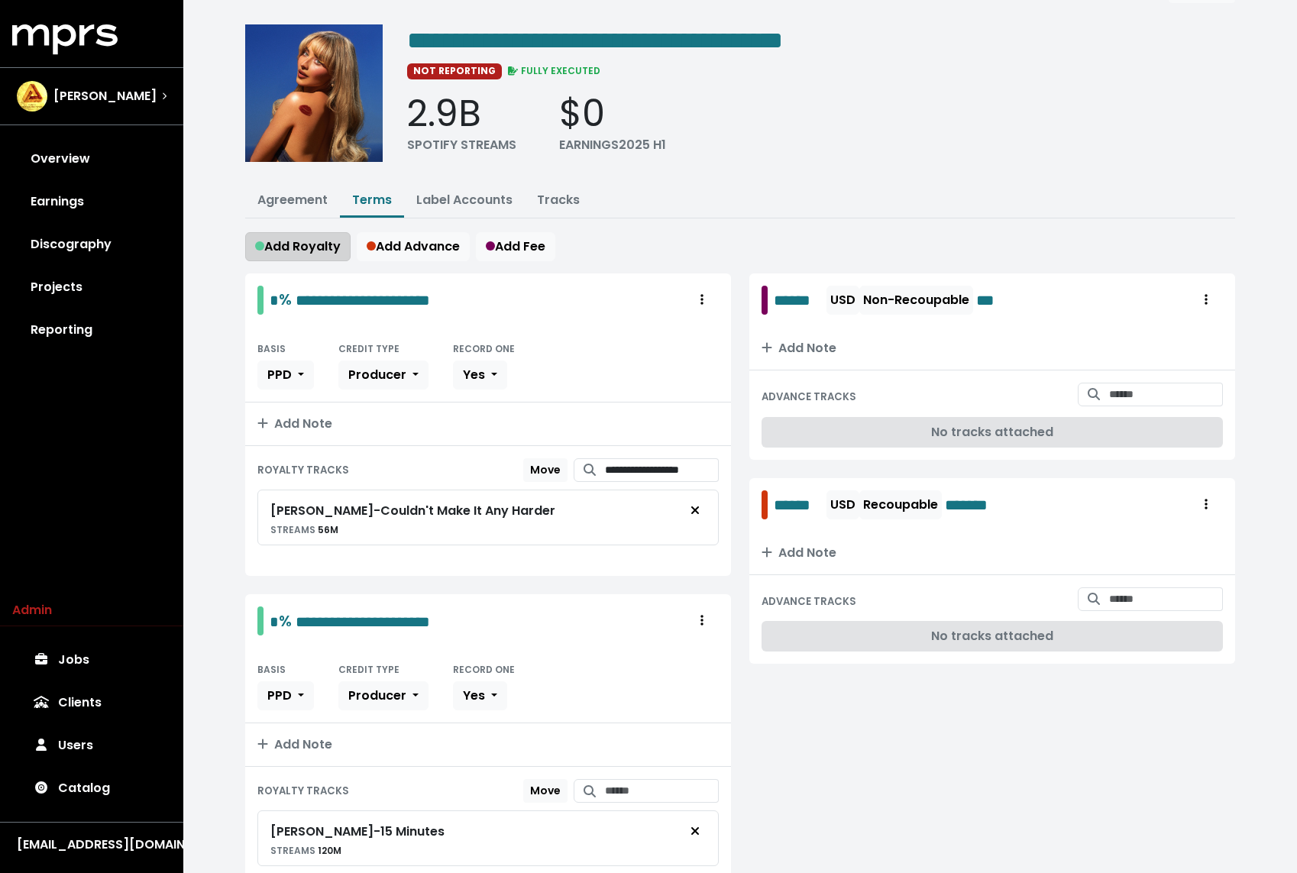
click at [296, 237] on span "Add Royalty" at bounding box center [298, 246] width 86 height 18
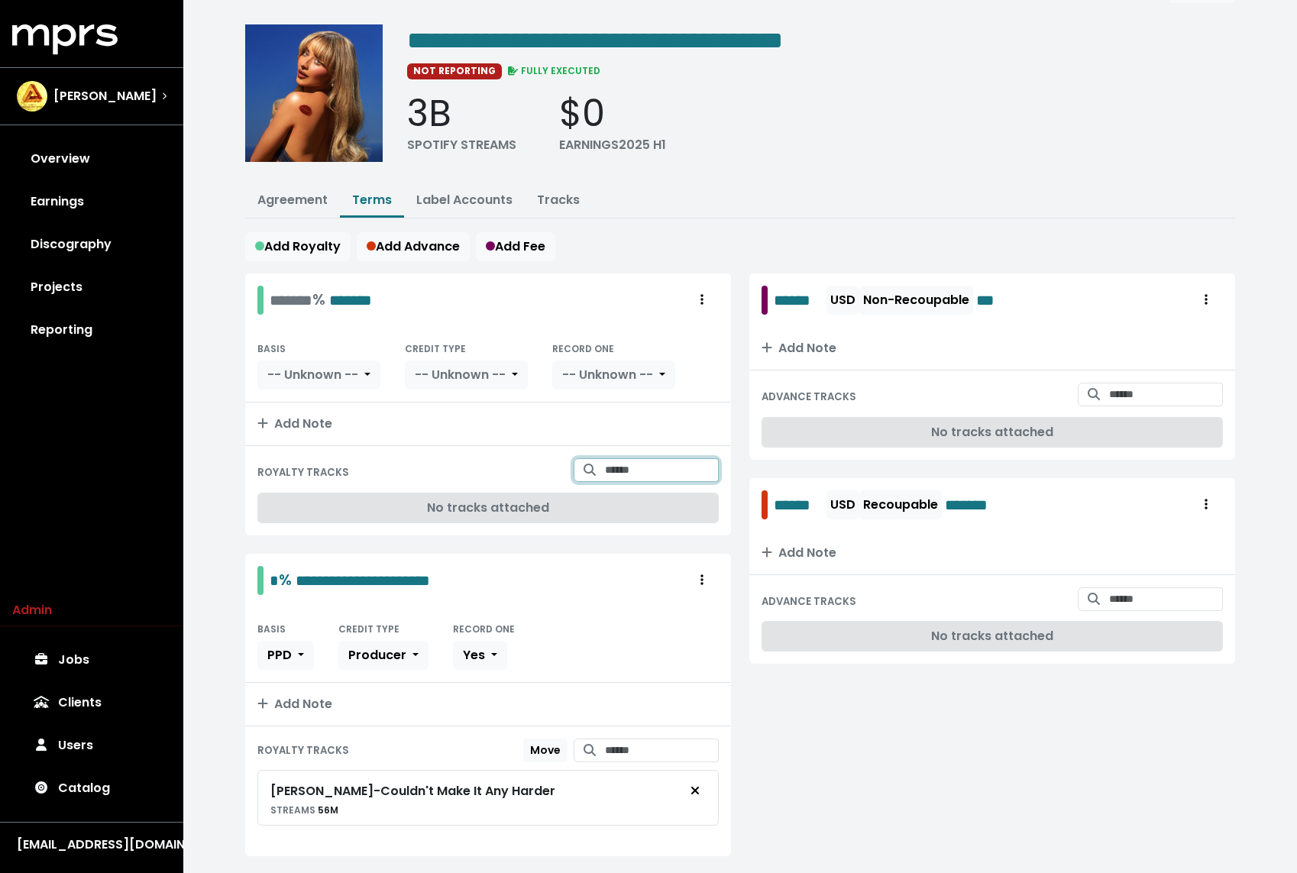
click at [613, 467] on input "Search for tracks by title and link them to this royalty" at bounding box center [662, 470] width 114 height 24
type input "**********"
click at [639, 506] on span "Sabrina Carpenter - Bad Reviews" at bounding box center [636, 508] width 98 height 31
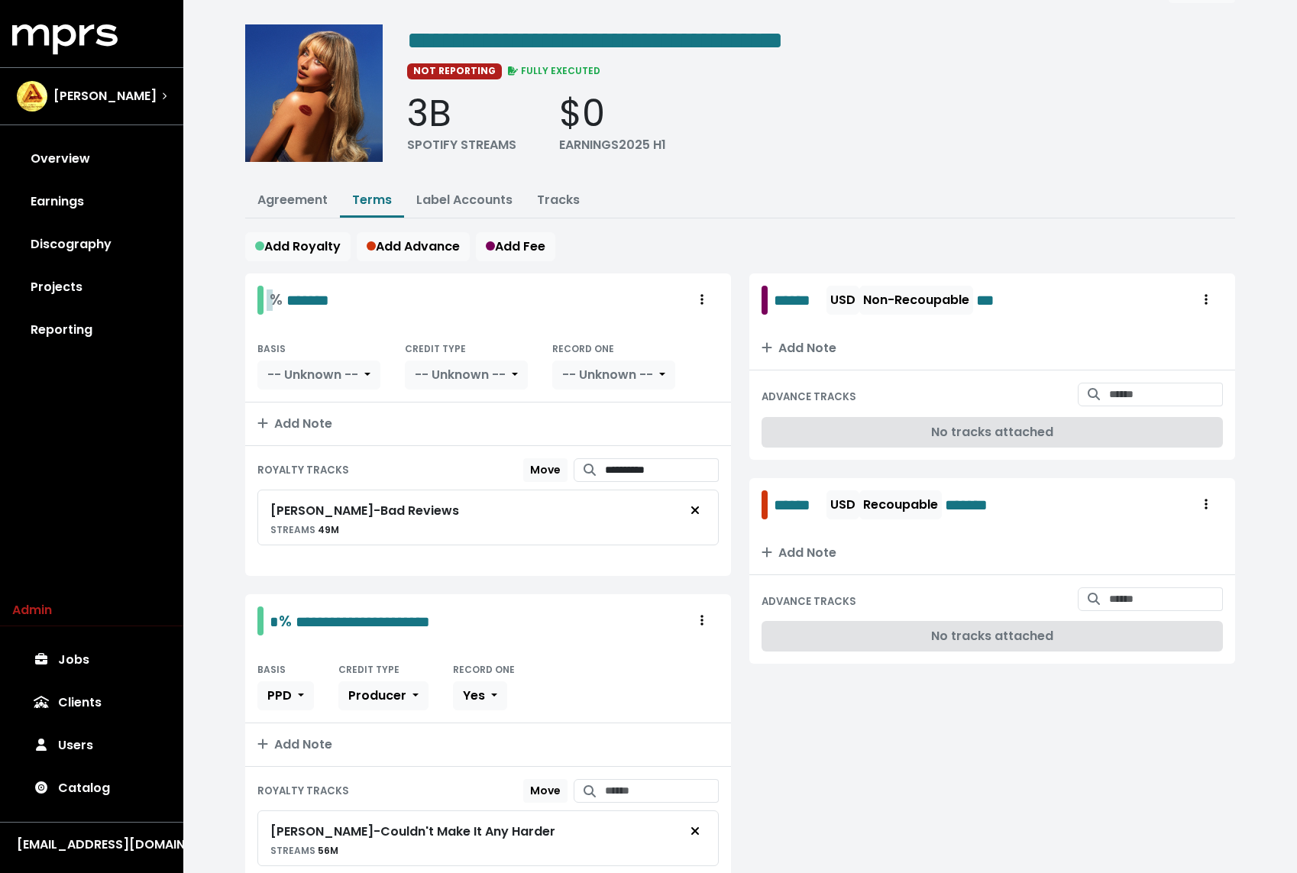
click at [270, 296] on div "% *******" at bounding box center [300, 300] width 60 height 24
click at [350, 302] on span "*******" at bounding box center [332, 299] width 43 height 15
paste span "Edit value"
click at [323, 370] on span "-- Unknown --" at bounding box center [312, 375] width 91 height 18
click at [315, 399] on link "PPD" at bounding box center [328, 408] width 141 height 24
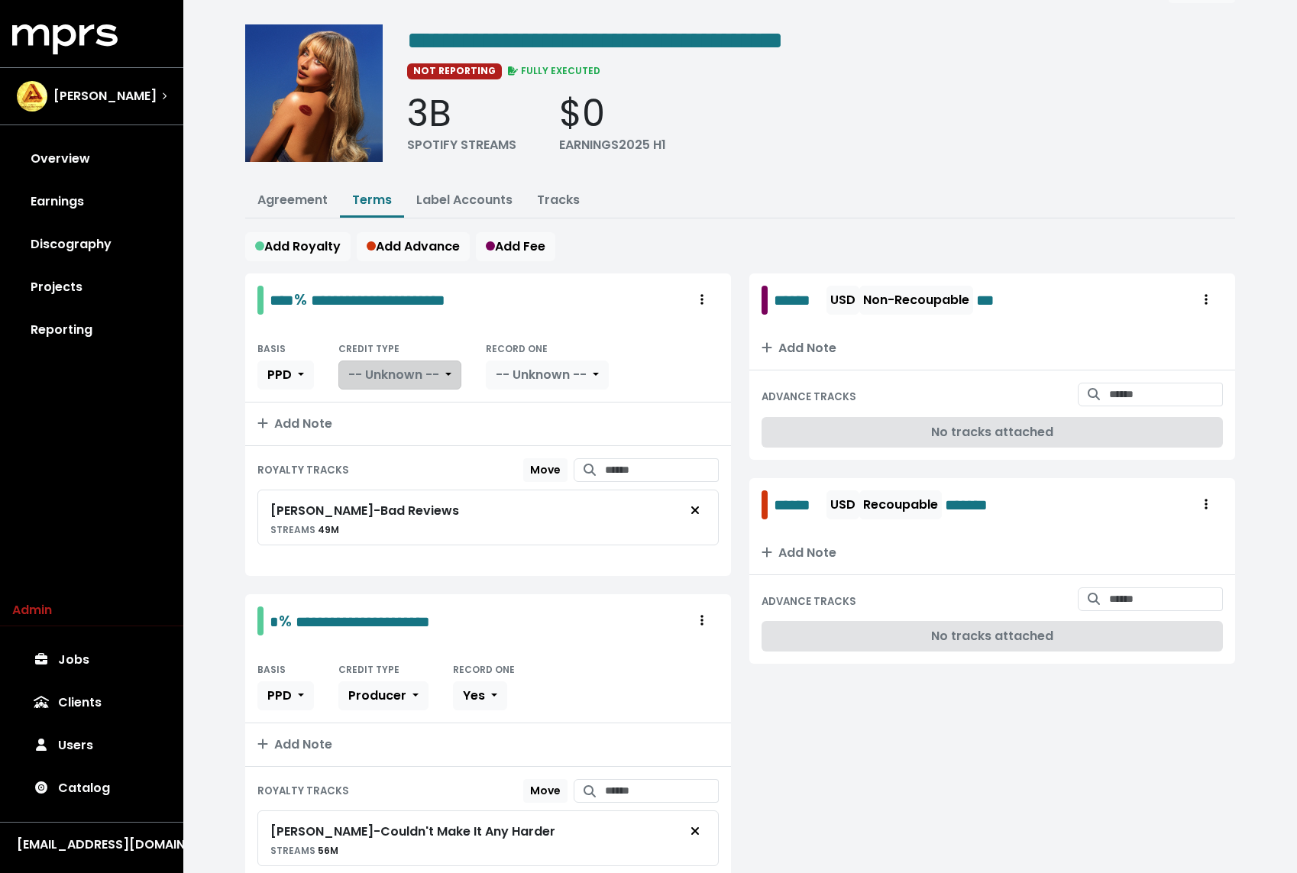
click at [435, 385] on button "-- Unknown --" at bounding box center [399, 374] width 123 height 29
click at [409, 431] on link "Producer" at bounding box center [411, 433] width 145 height 24
click at [489, 386] on div "BASIS PPD CREDIT TYPE Producer RECORD ONE -- Unknown --" at bounding box center [488, 365] width 486 height 76
click at [489, 369] on span "-- Unknown --" at bounding box center [508, 375] width 91 height 18
click at [484, 404] on link "Yes" at bounding box center [514, 408] width 121 height 24
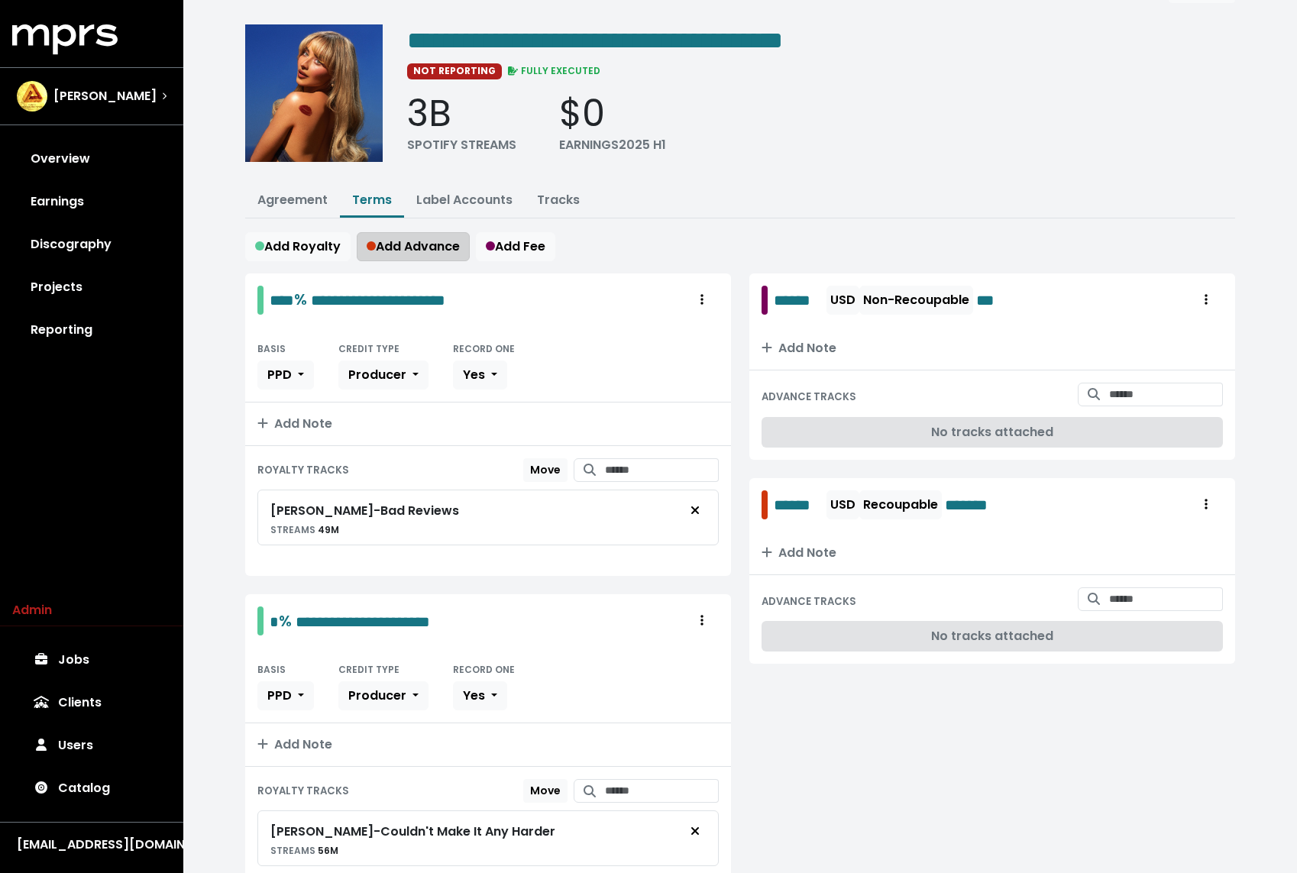
click at [421, 249] on span "Add Advance" at bounding box center [413, 246] width 93 height 18
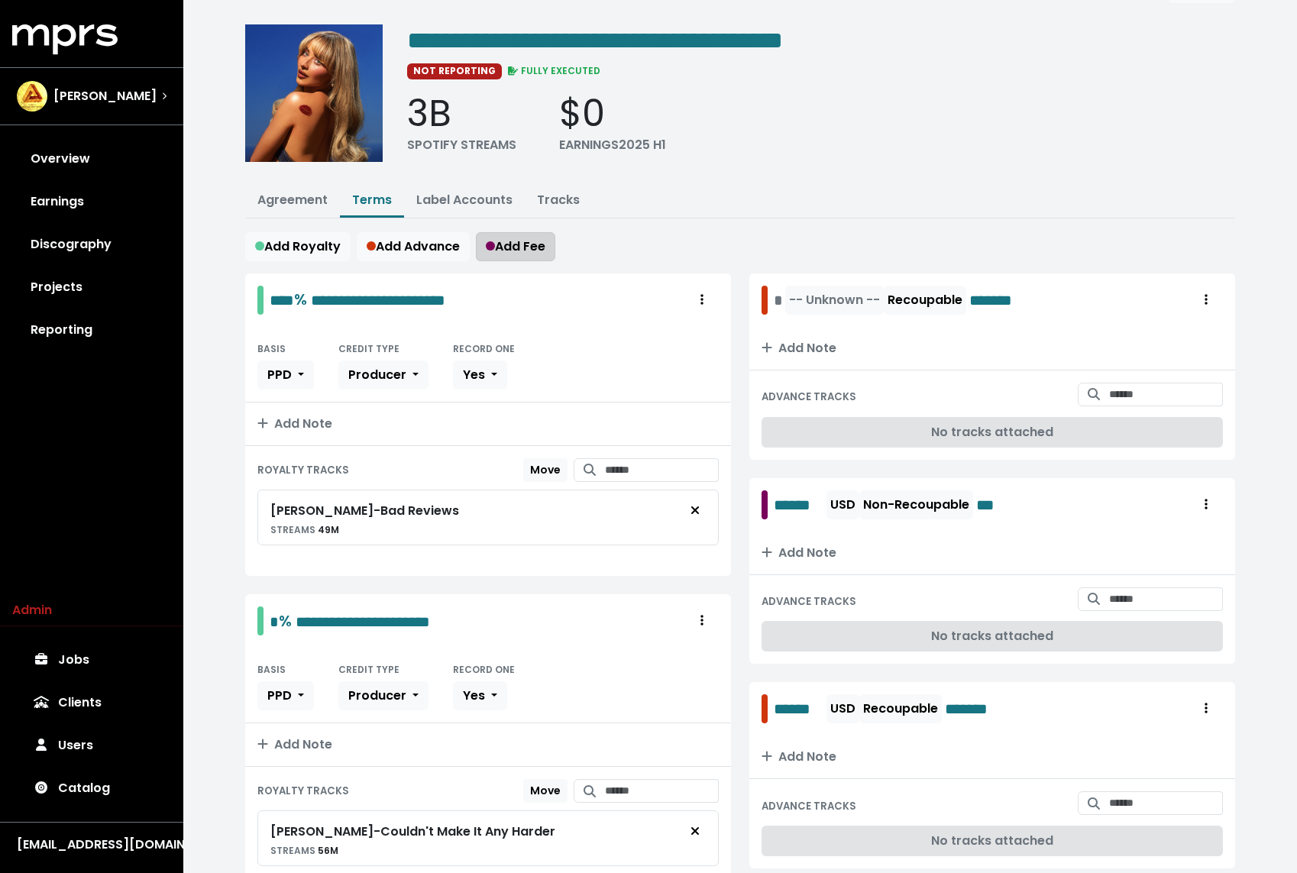
click at [518, 244] on span "Add Fee" at bounding box center [516, 246] width 60 height 18
click at [776, 295] on div "-- Unknown -- Non-Recoupable ***" at bounding box center [896, 300] width 245 height 29
paste span "Edit value"
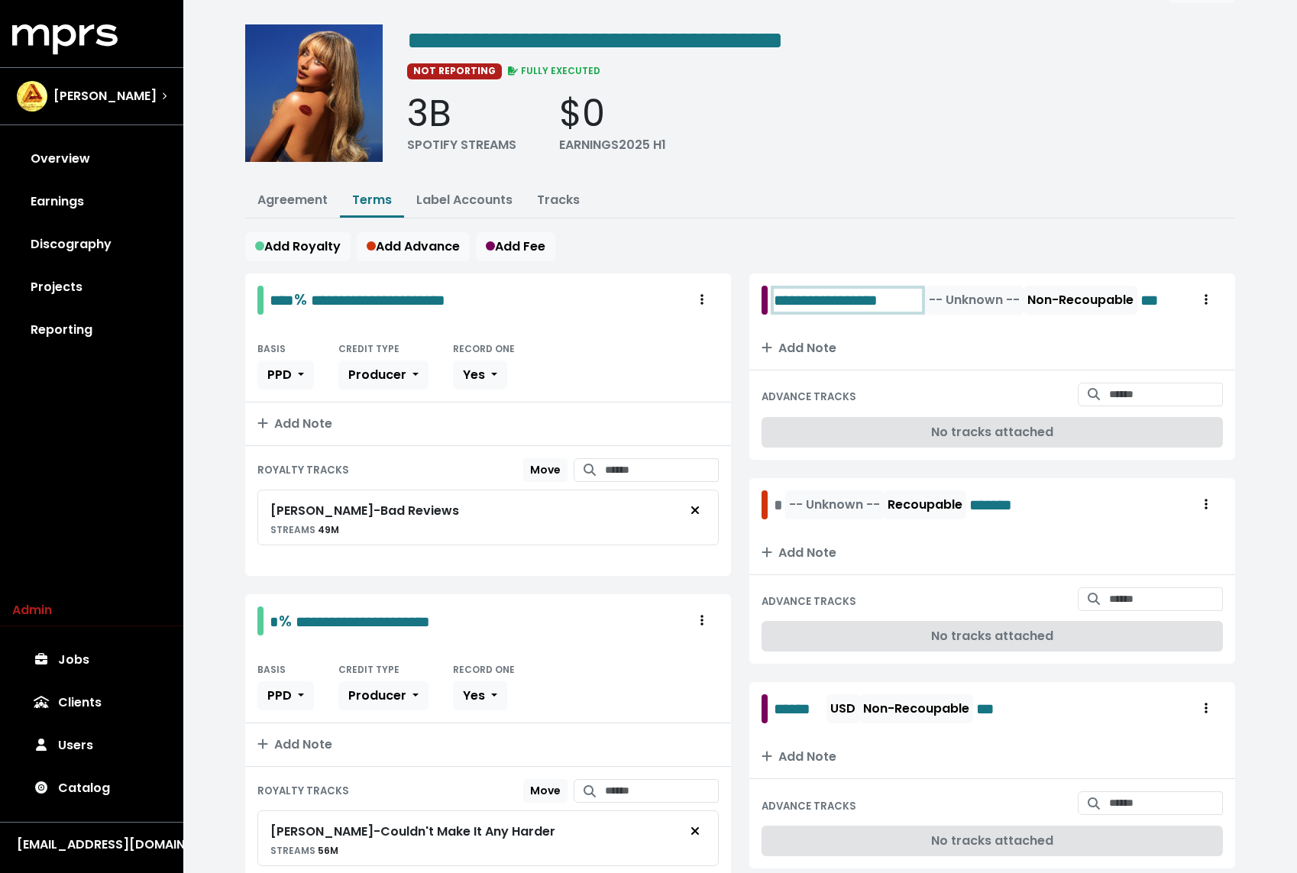
click at [796, 301] on span "**********" at bounding box center [848, 300] width 148 height 23
click at [774, 505] on div "-- Unknown -- Recoupable *******" at bounding box center [902, 504] width 257 height 29
paste span "Edit value"
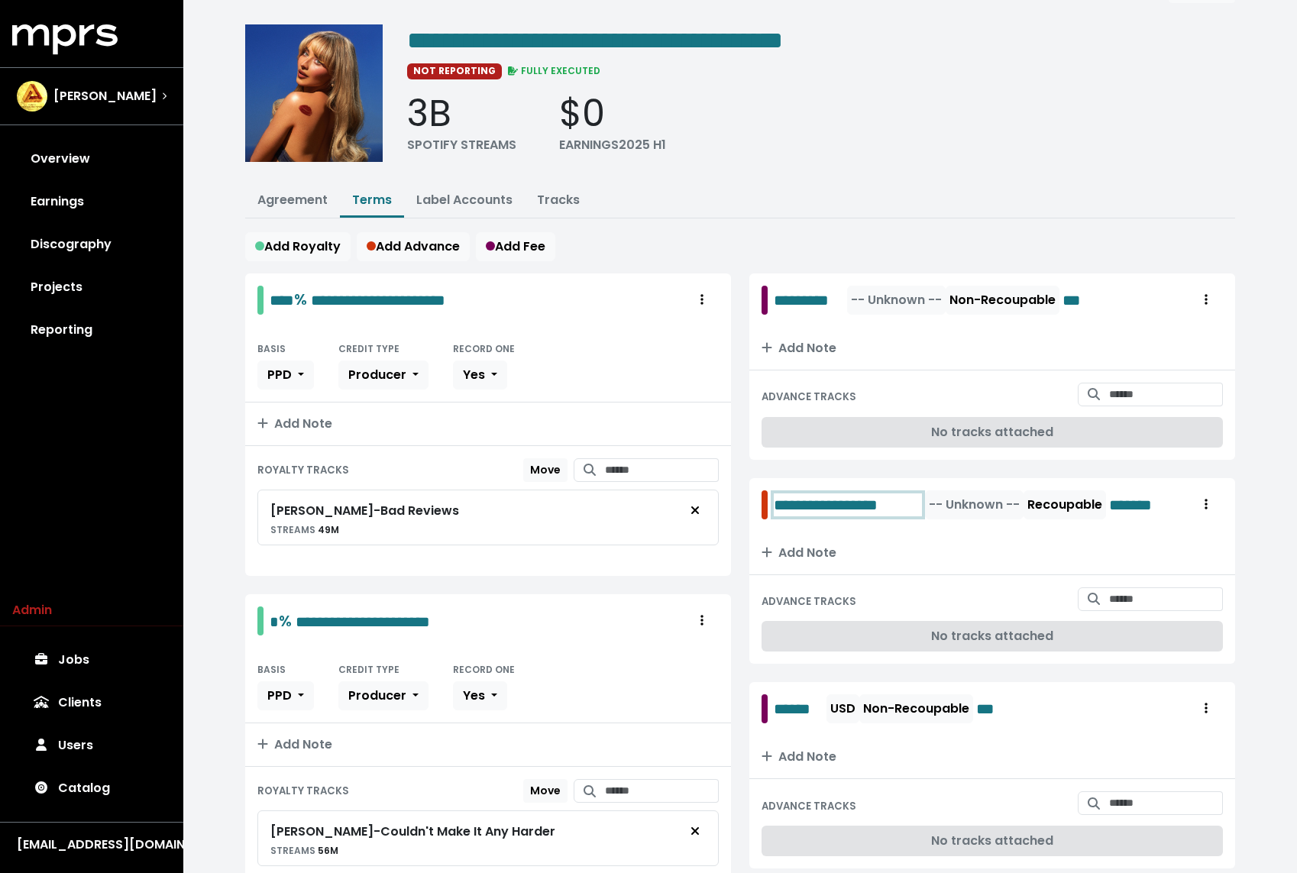
click at [801, 500] on span "**********" at bounding box center [848, 504] width 148 height 23
click at [892, 291] on span "-- Unknown --" at bounding box center [896, 300] width 91 height 18
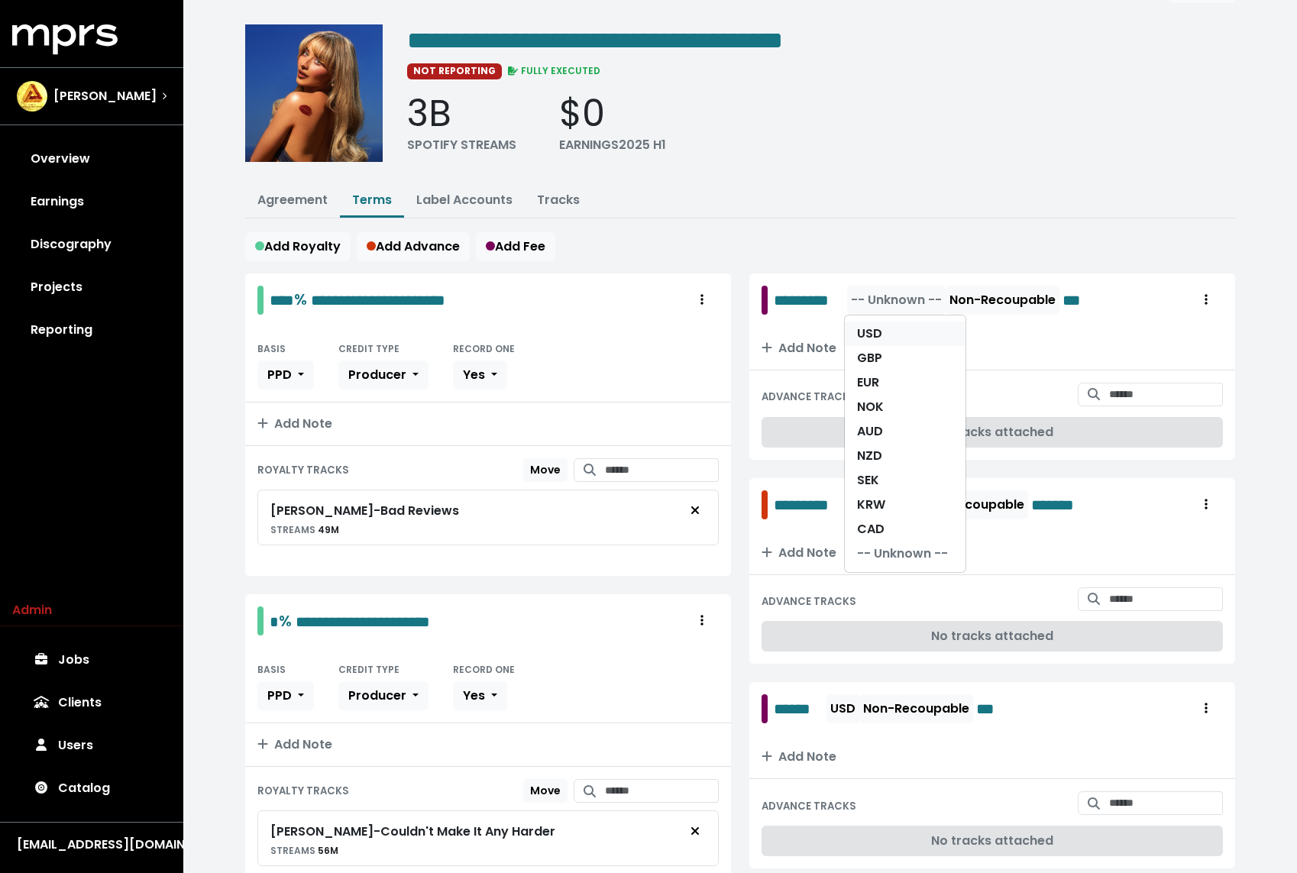
click at [888, 325] on link "USD" at bounding box center [905, 333] width 121 height 24
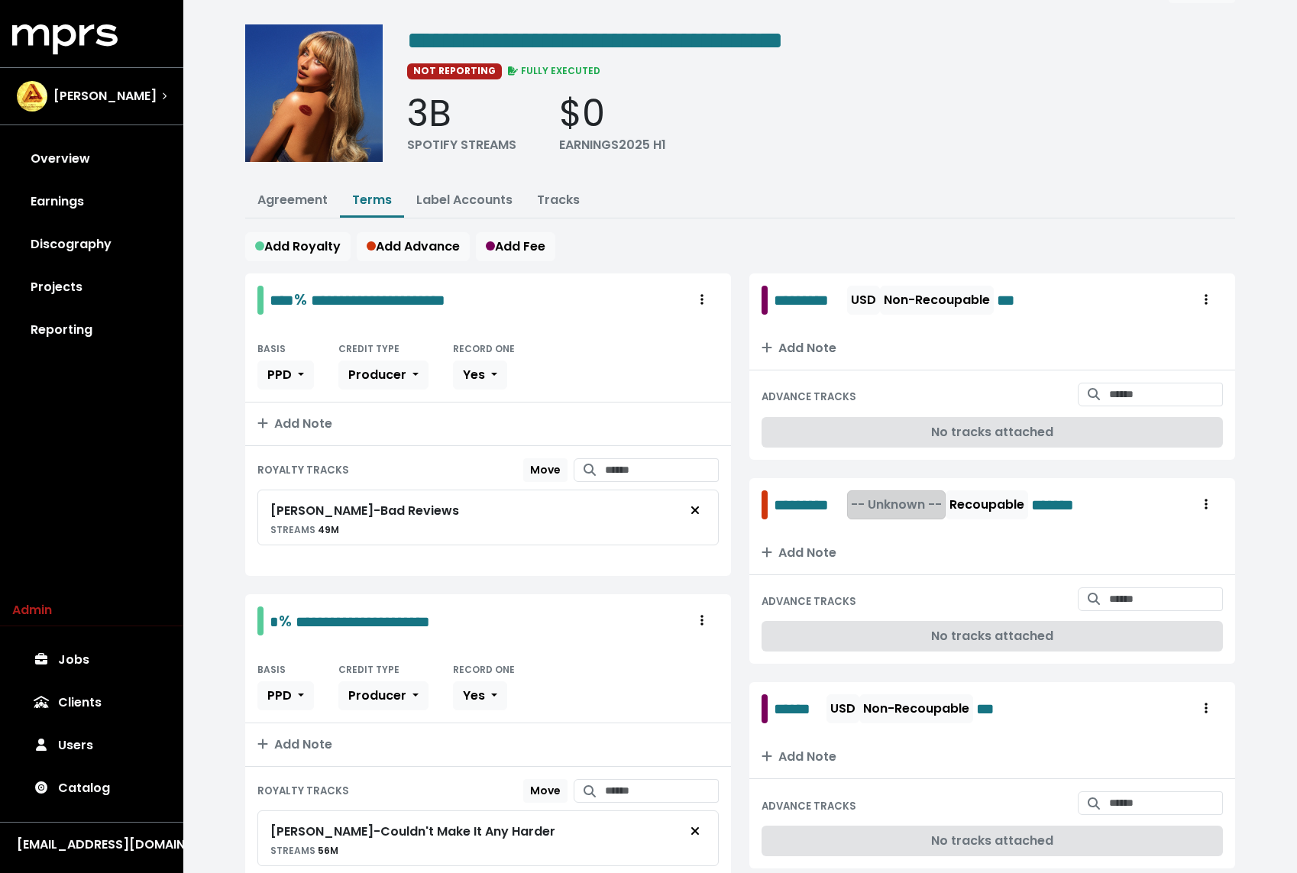
click at [892, 503] on span "-- Unknown --" at bounding box center [896, 505] width 91 height 18
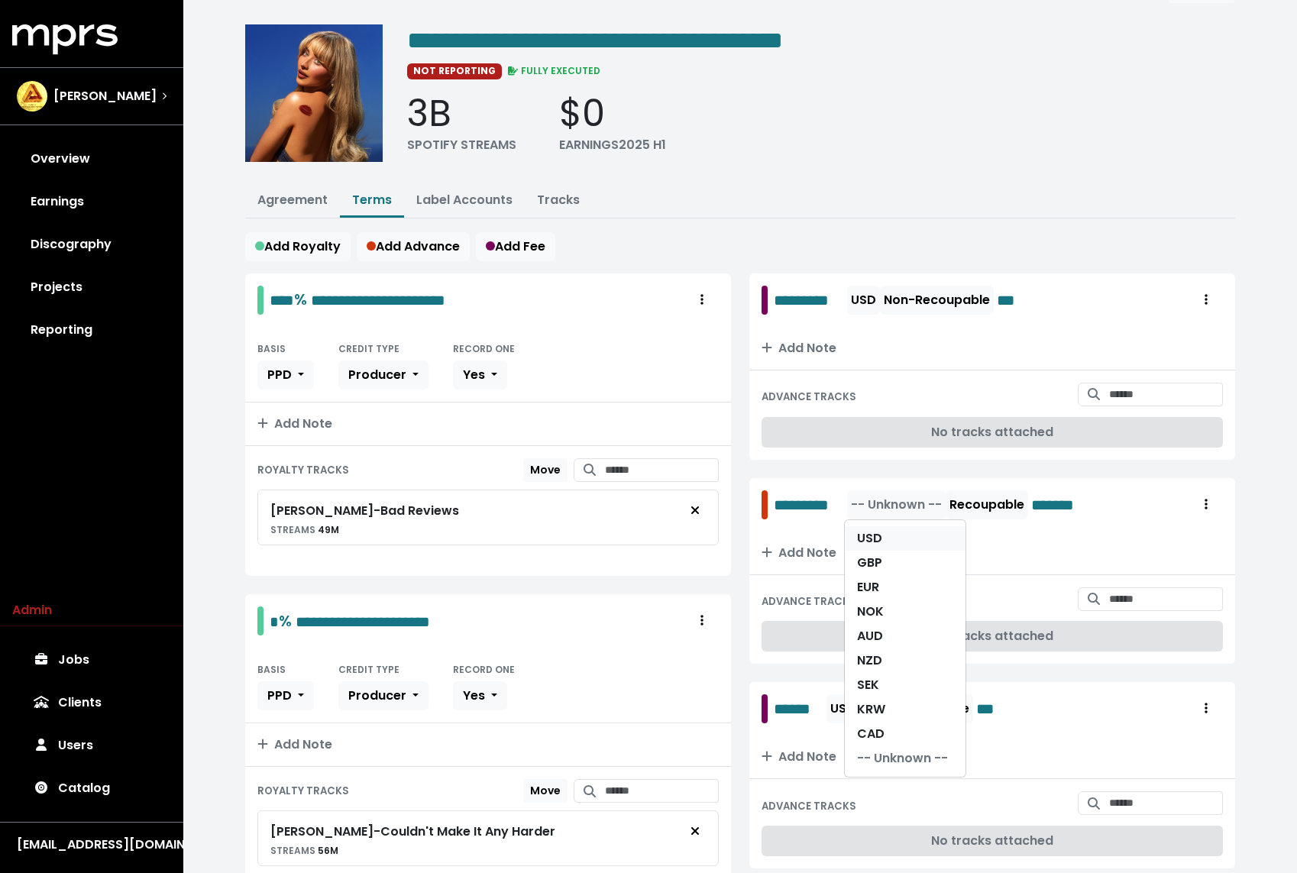
click at [890, 531] on link "USD" at bounding box center [905, 538] width 121 height 24
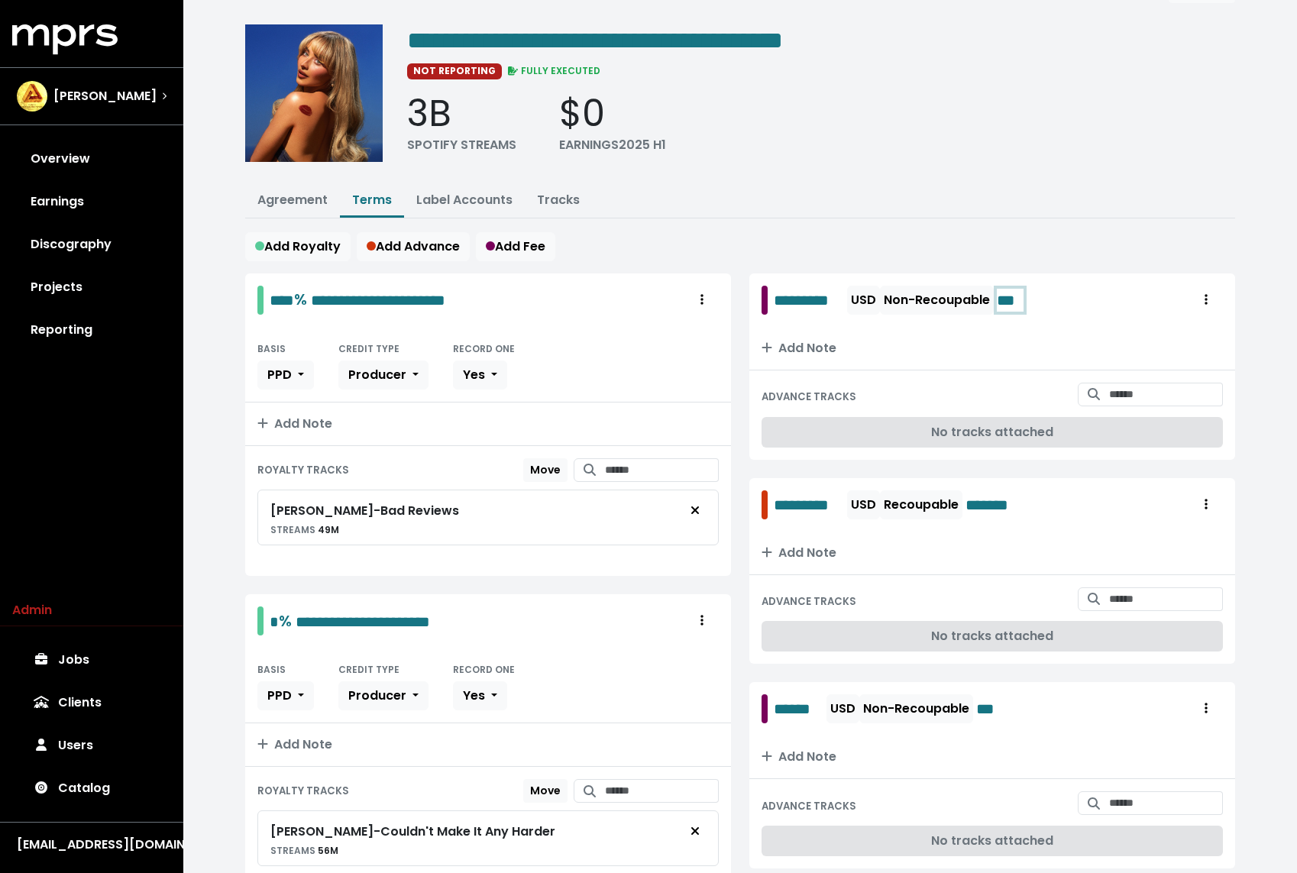
click at [1013, 299] on span "***" at bounding box center [1010, 300] width 27 height 23
click at [1006, 502] on span "*******" at bounding box center [999, 504] width 69 height 23
click at [736, 154] on div "**********" at bounding box center [821, 98] width 828 height 148
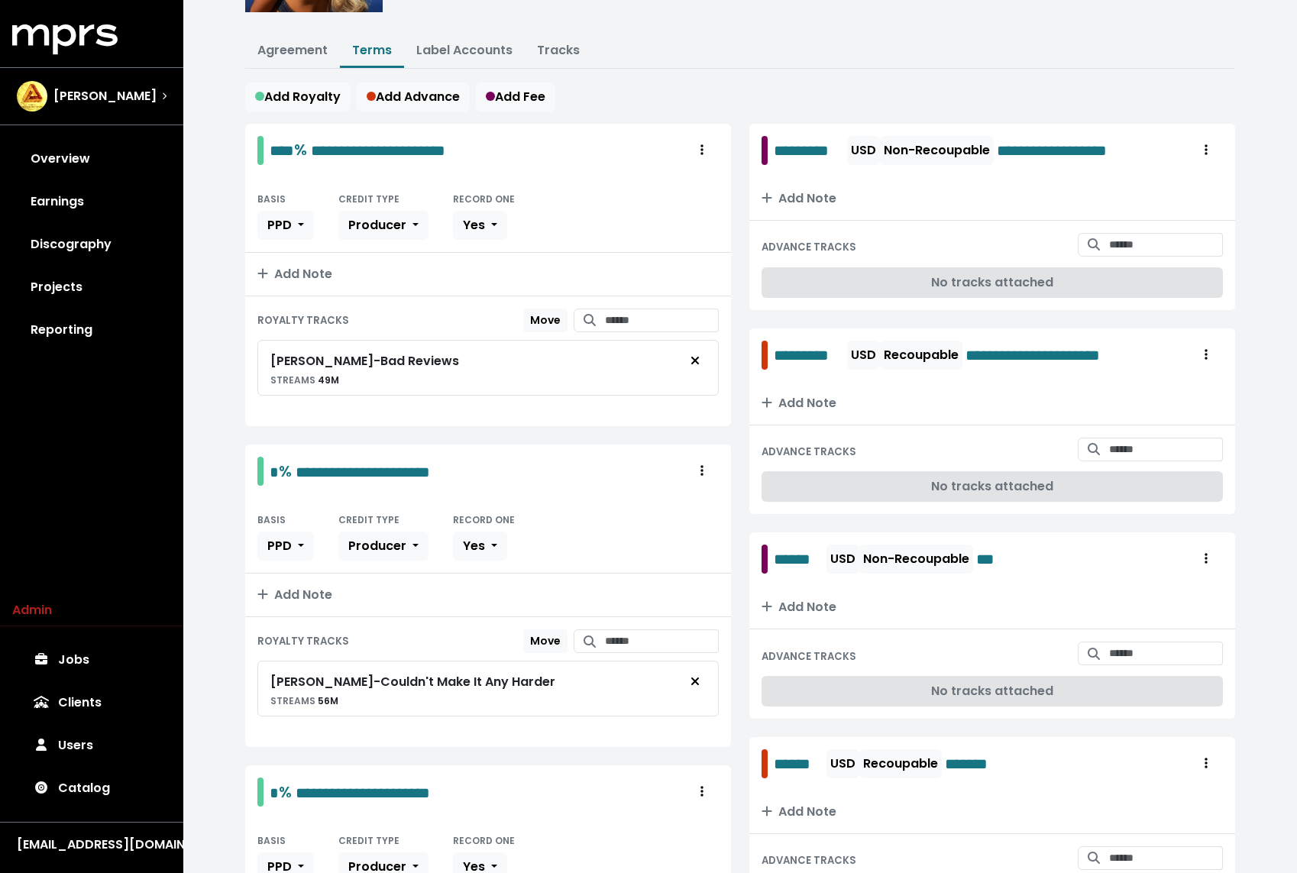
scroll to position [0, 0]
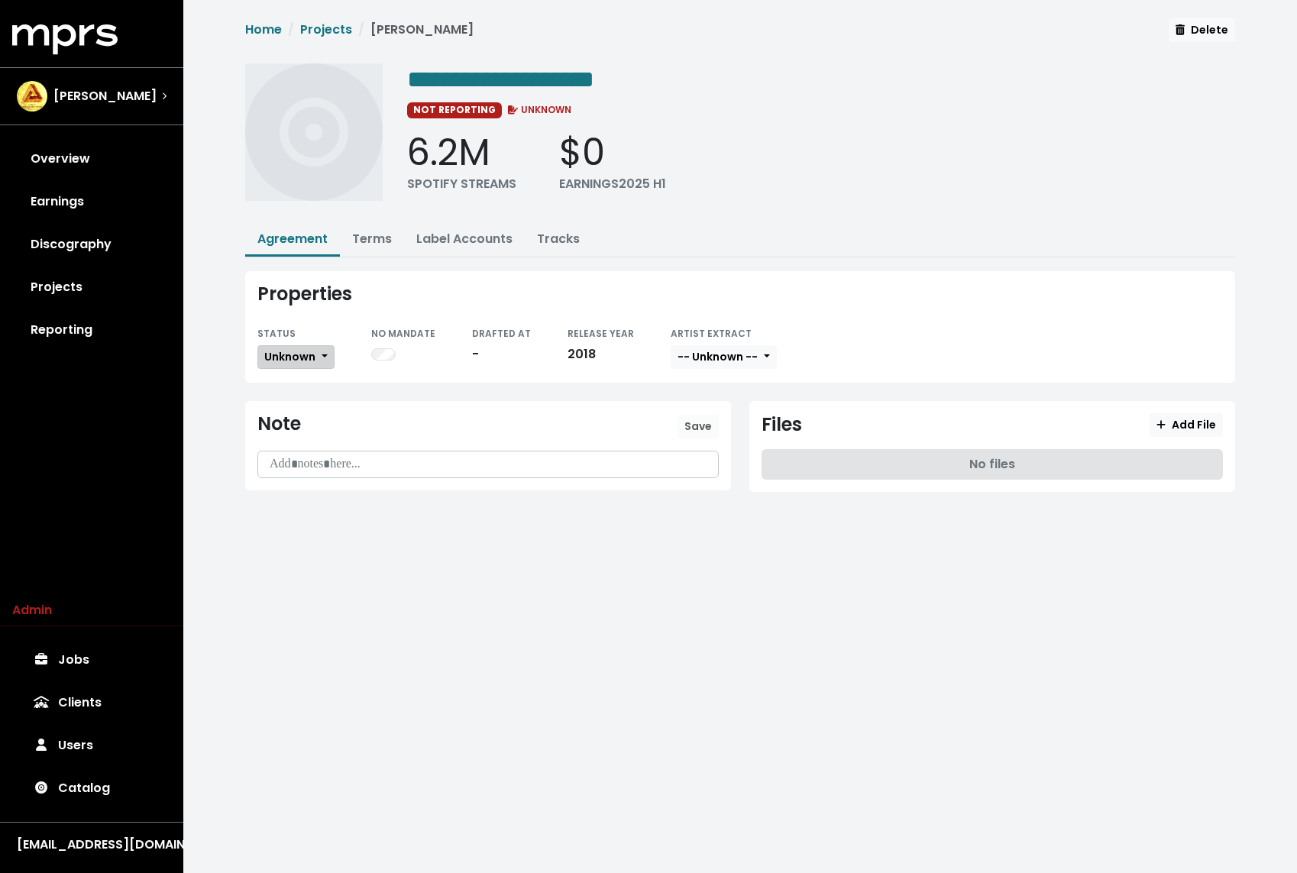
click at [308, 350] on span "Unknown" at bounding box center [289, 356] width 51 height 15
click at [296, 402] on link "Missing" at bounding box center [330, 412] width 144 height 24
click at [341, 37] on link "Projects" at bounding box center [326, 30] width 52 height 18
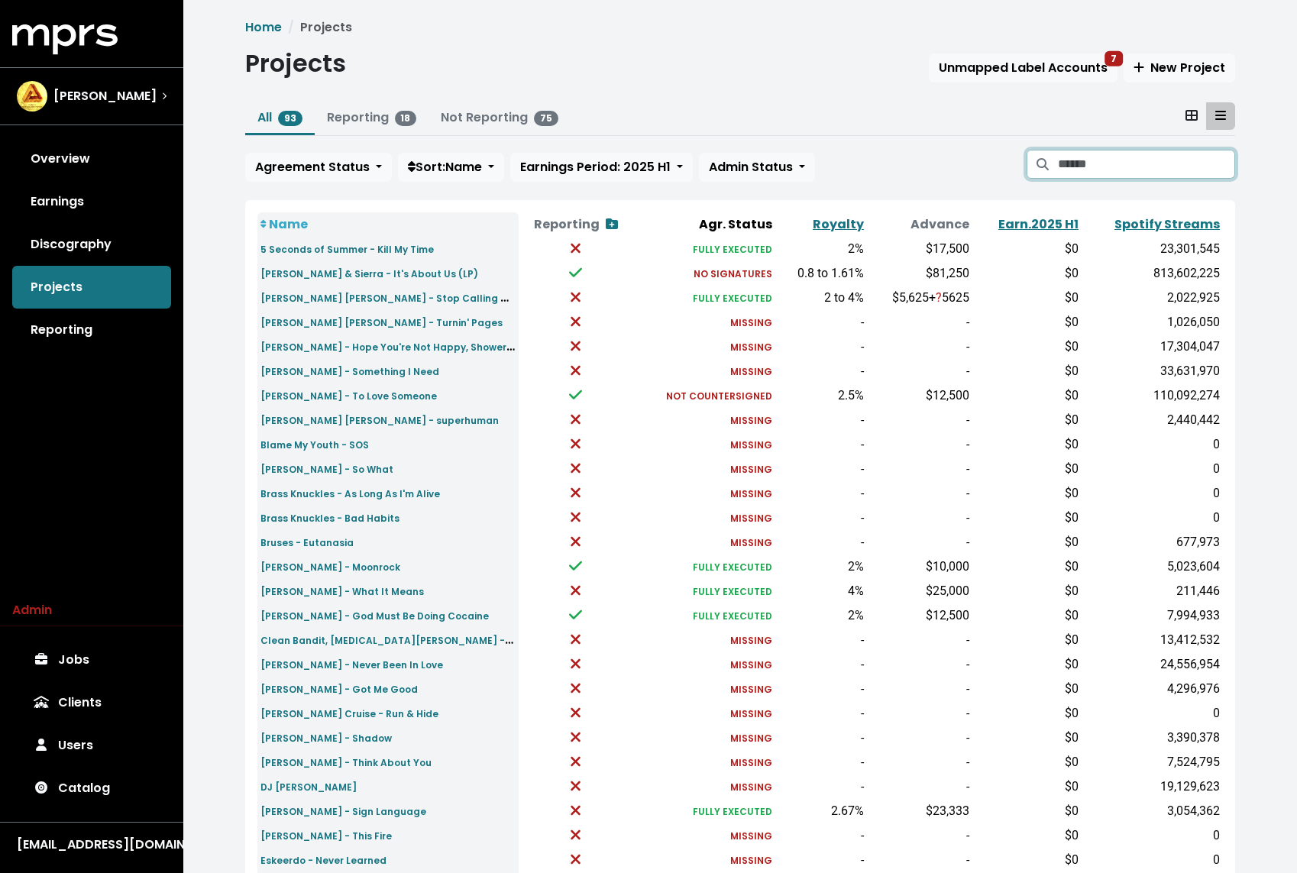
click at [1093, 166] on input "Search projects" at bounding box center [1146, 164] width 177 height 29
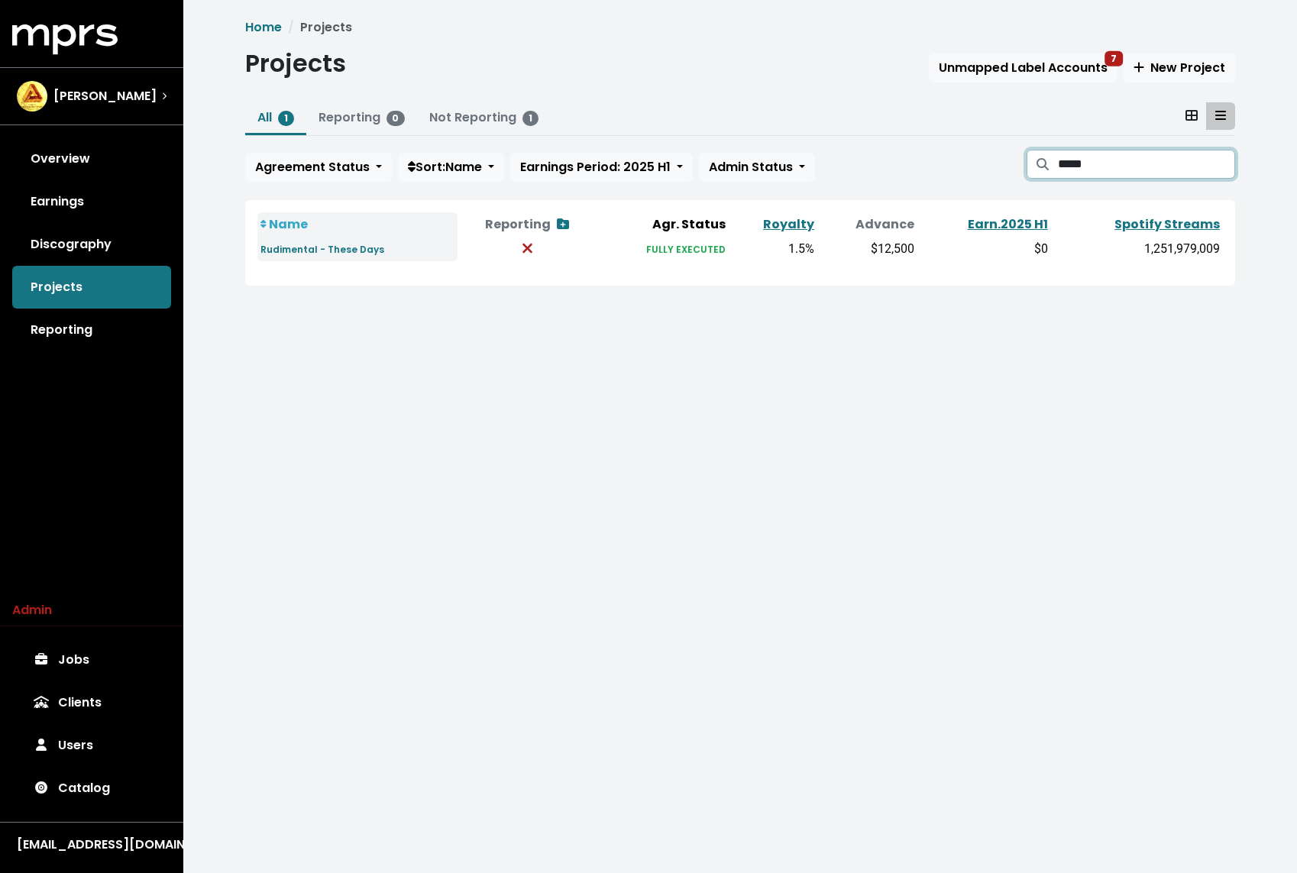
type input "*****"
click at [81, 247] on link "Discography" at bounding box center [91, 244] width 159 height 43
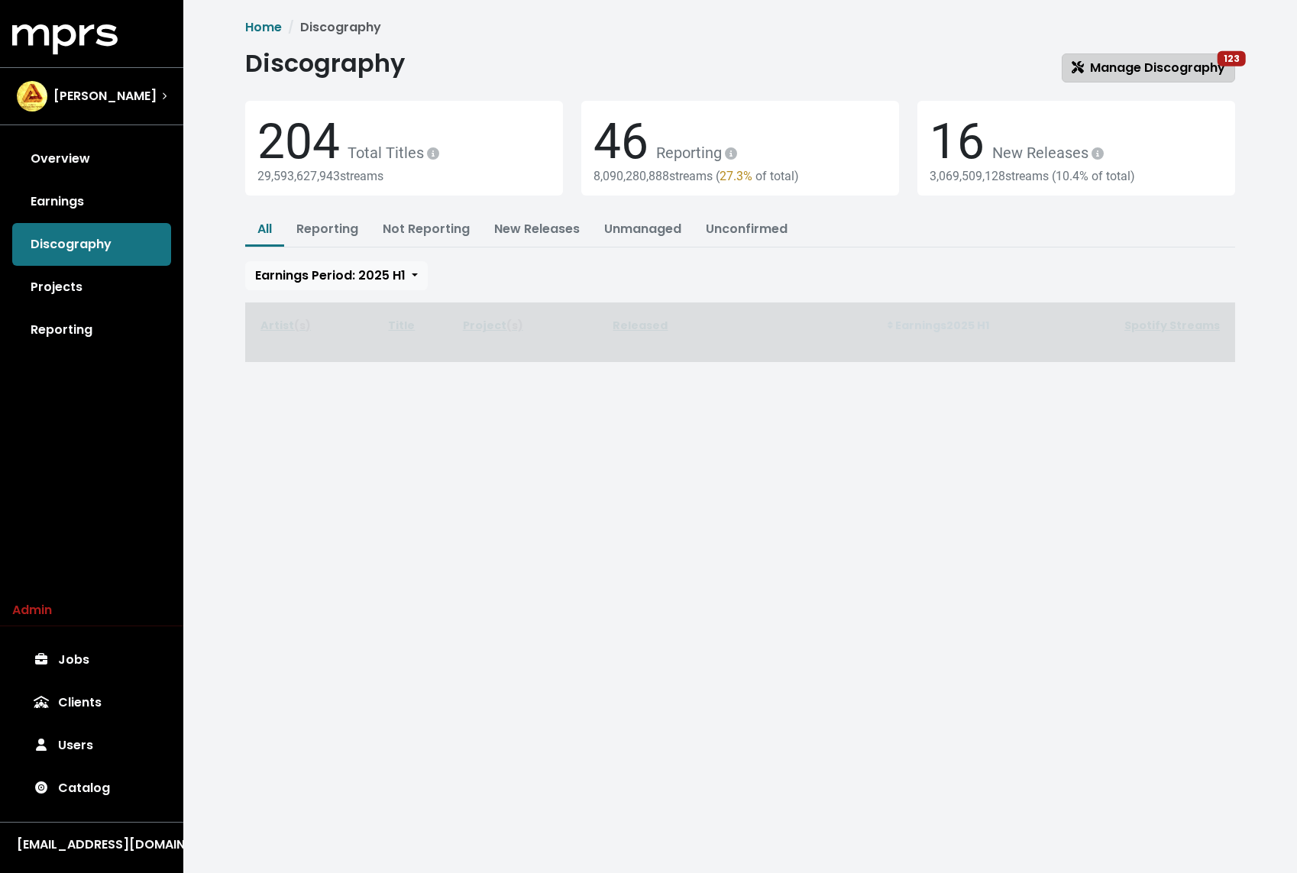
click at [1160, 71] on span "Manage Discography 123" at bounding box center [1147, 68] width 153 height 18
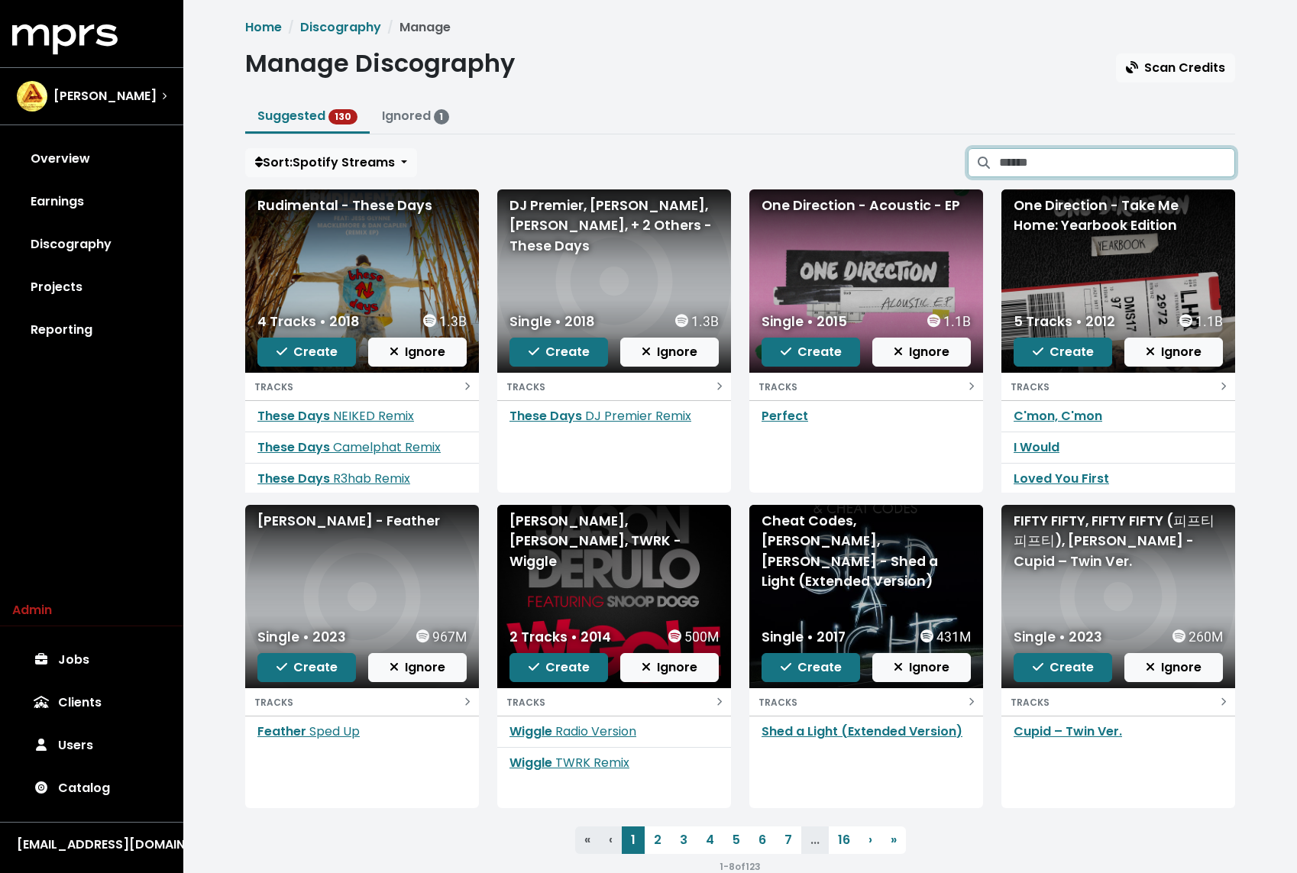
click at [1061, 170] on input "Search suggested projects" at bounding box center [1117, 162] width 236 height 29
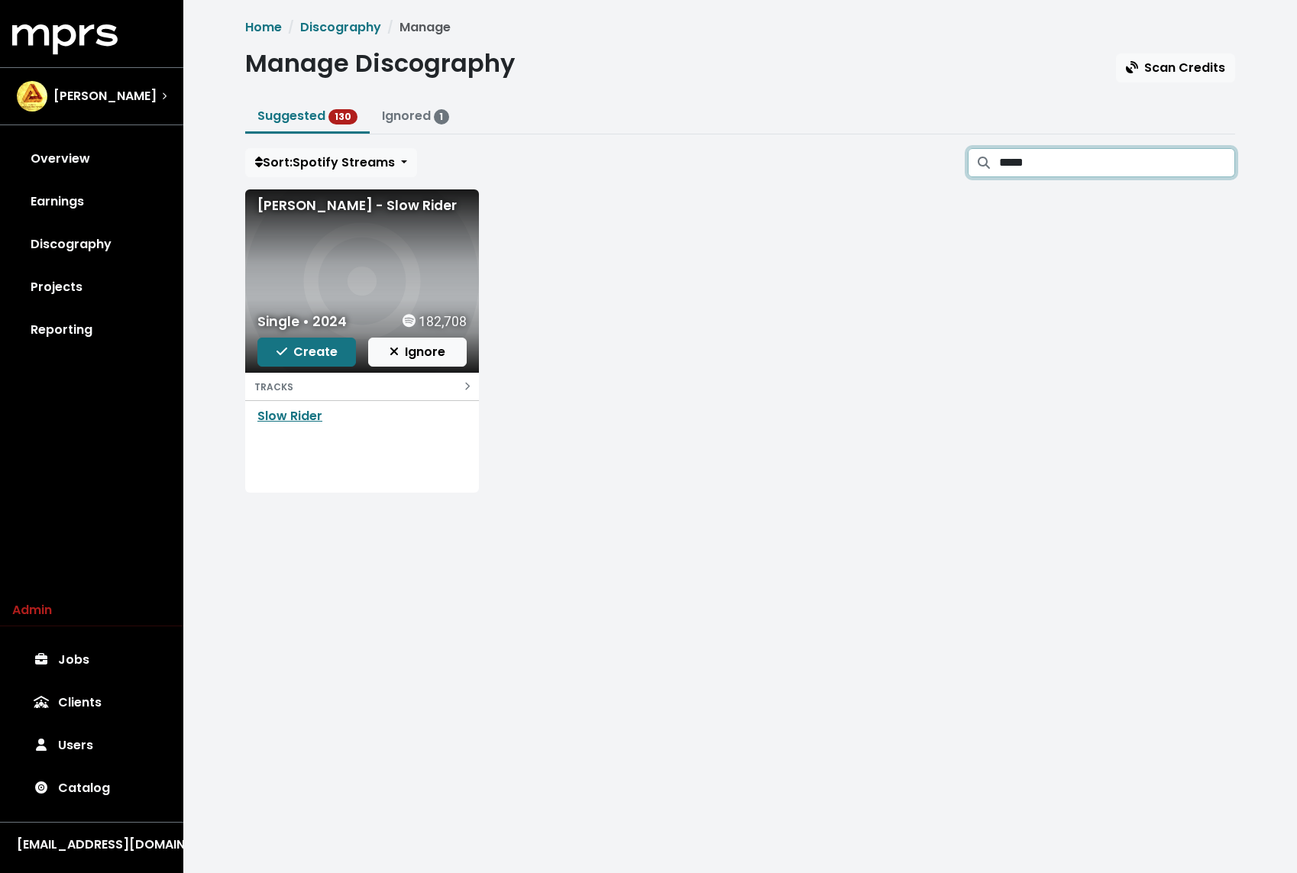
type input "*****"
click at [295, 348] on span "Create" at bounding box center [306, 352] width 61 height 18
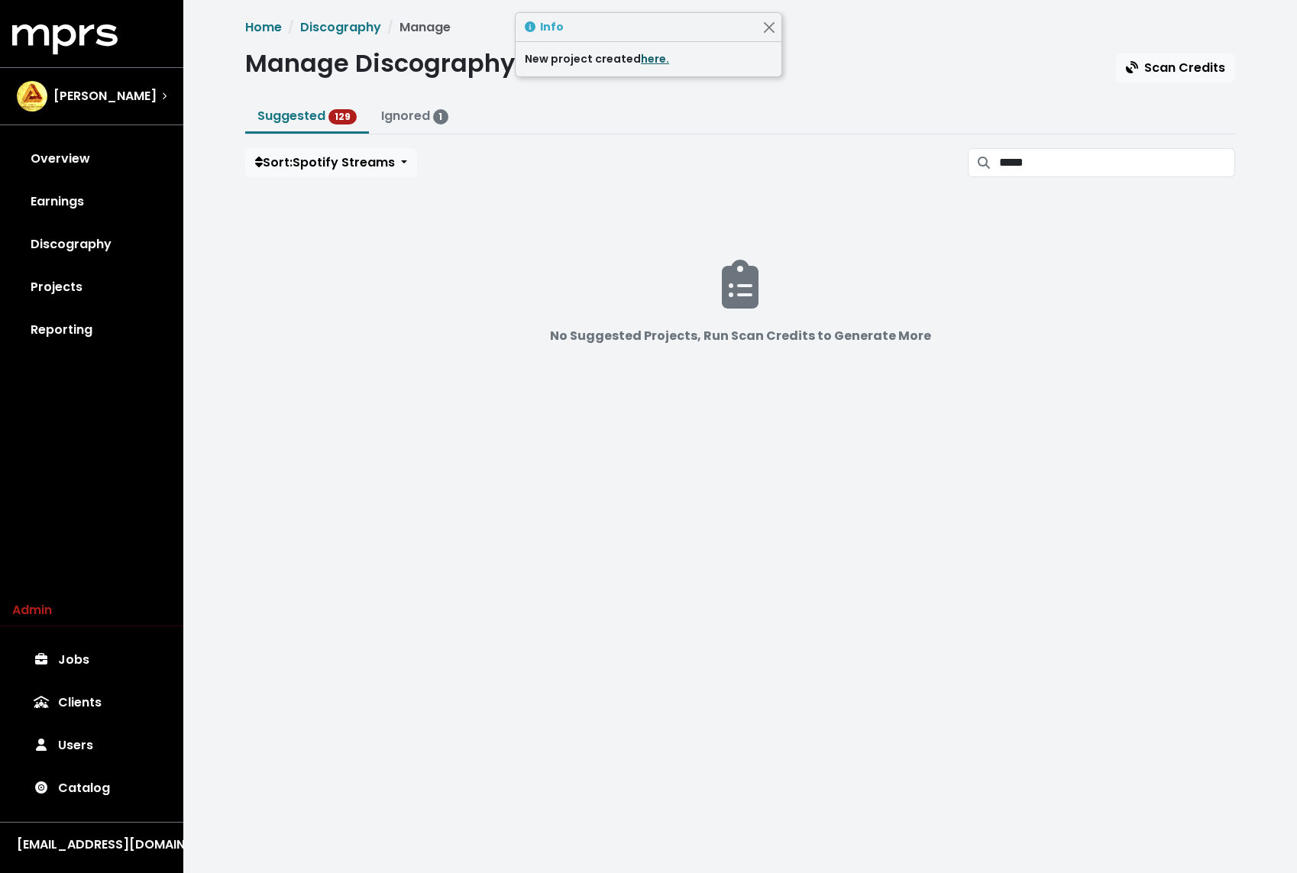
click at [643, 53] on link "here." at bounding box center [655, 58] width 28 height 15
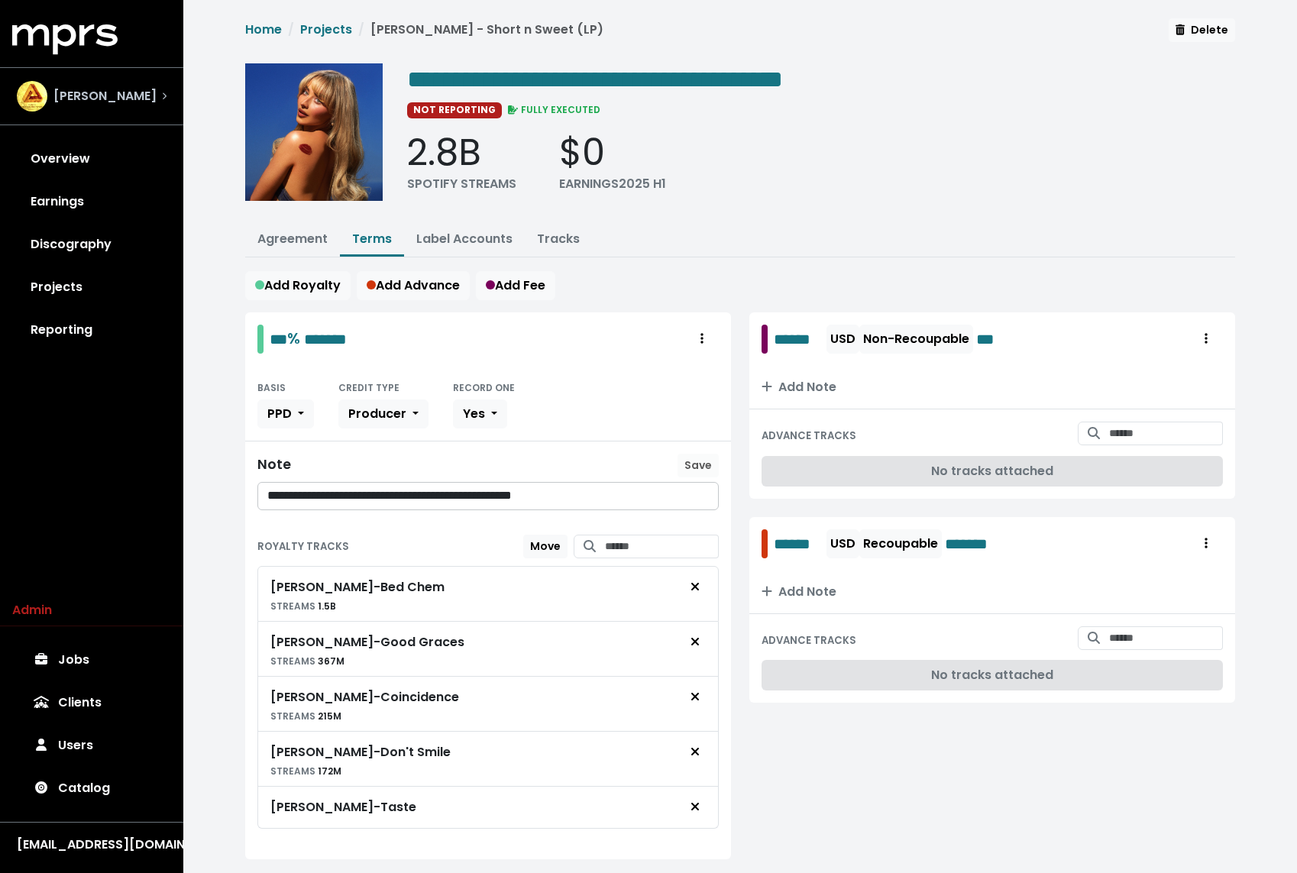
click at [135, 102] on div "[PERSON_NAME]" at bounding box center [92, 96] width 150 height 31
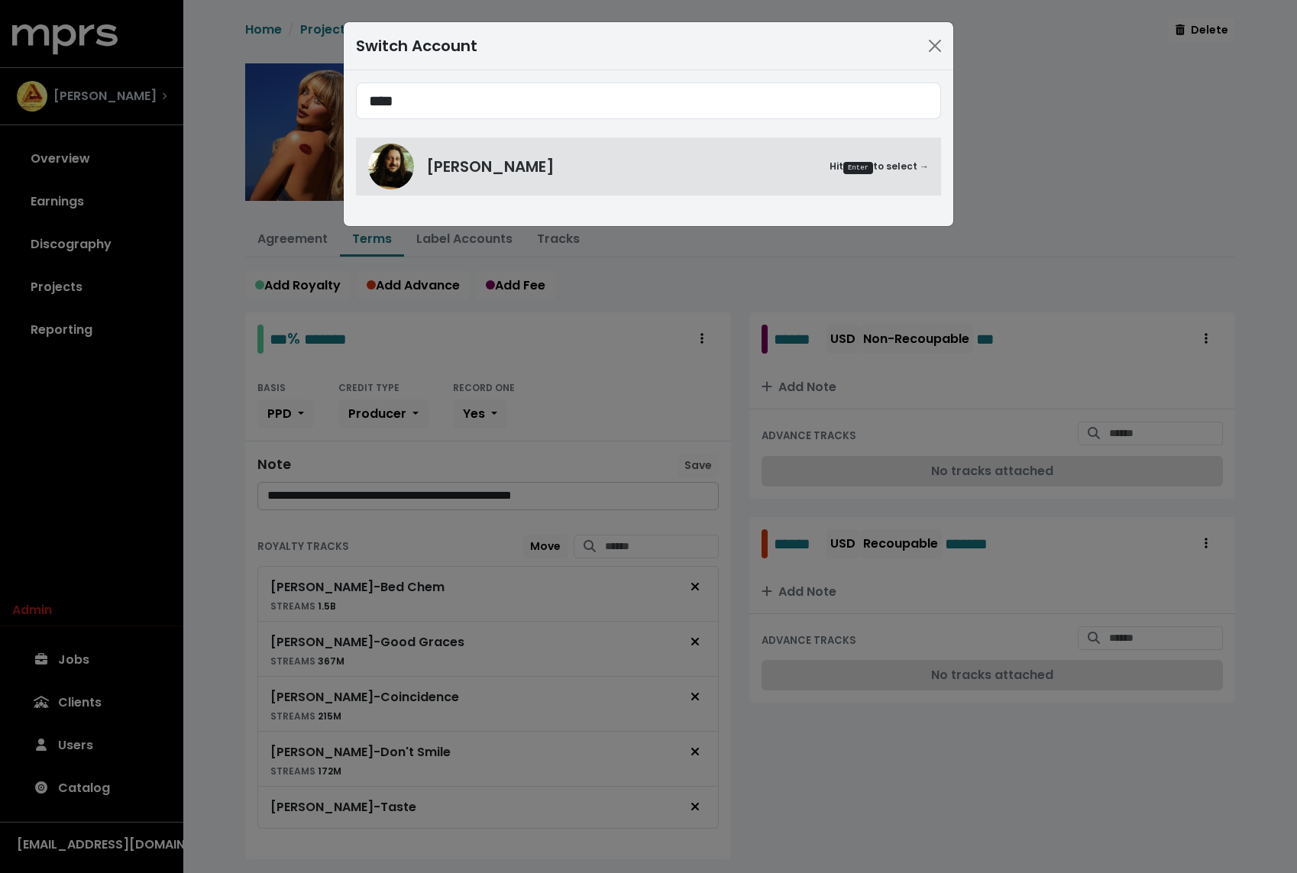
type input "****"
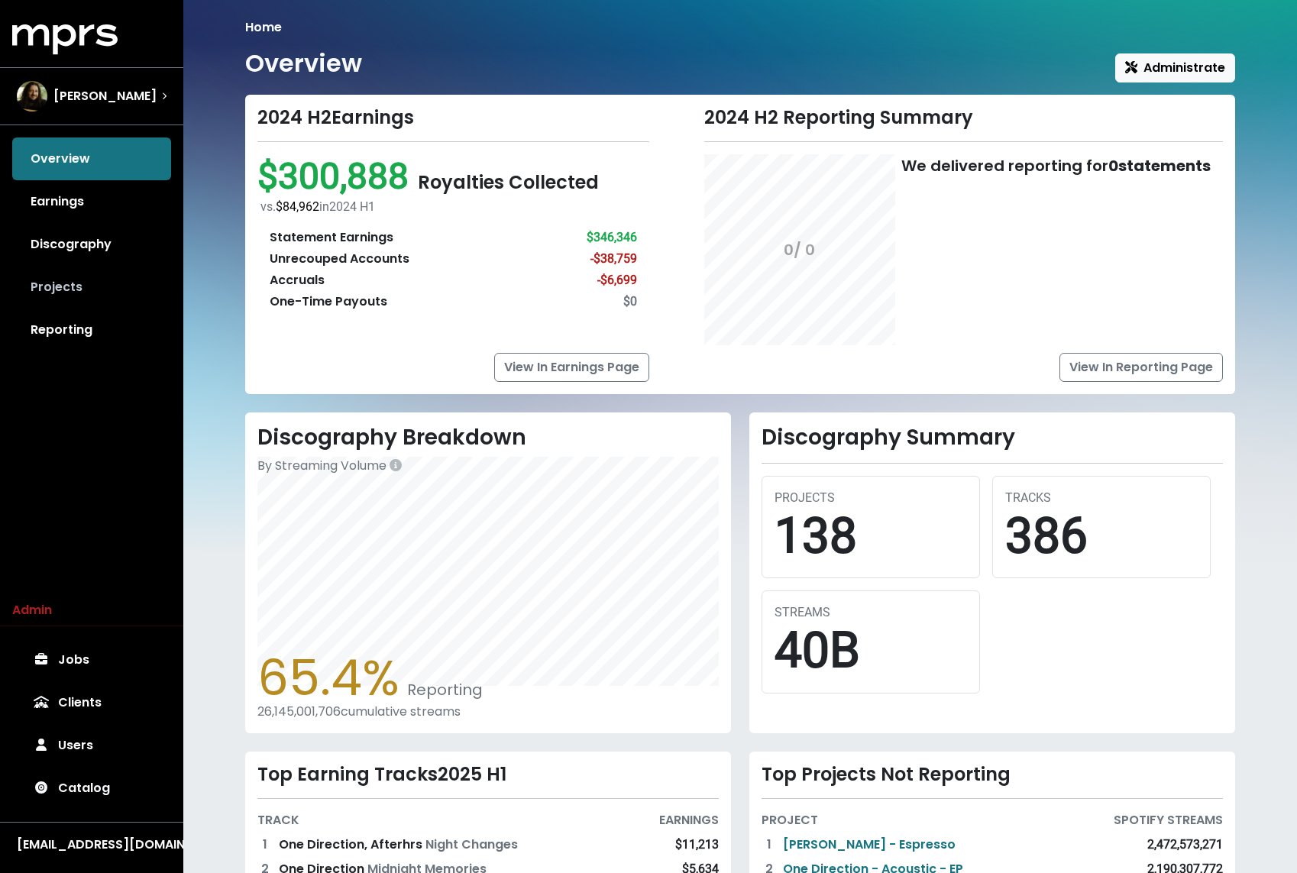
click at [39, 286] on link "Projects" at bounding box center [91, 287] width 159 height 43
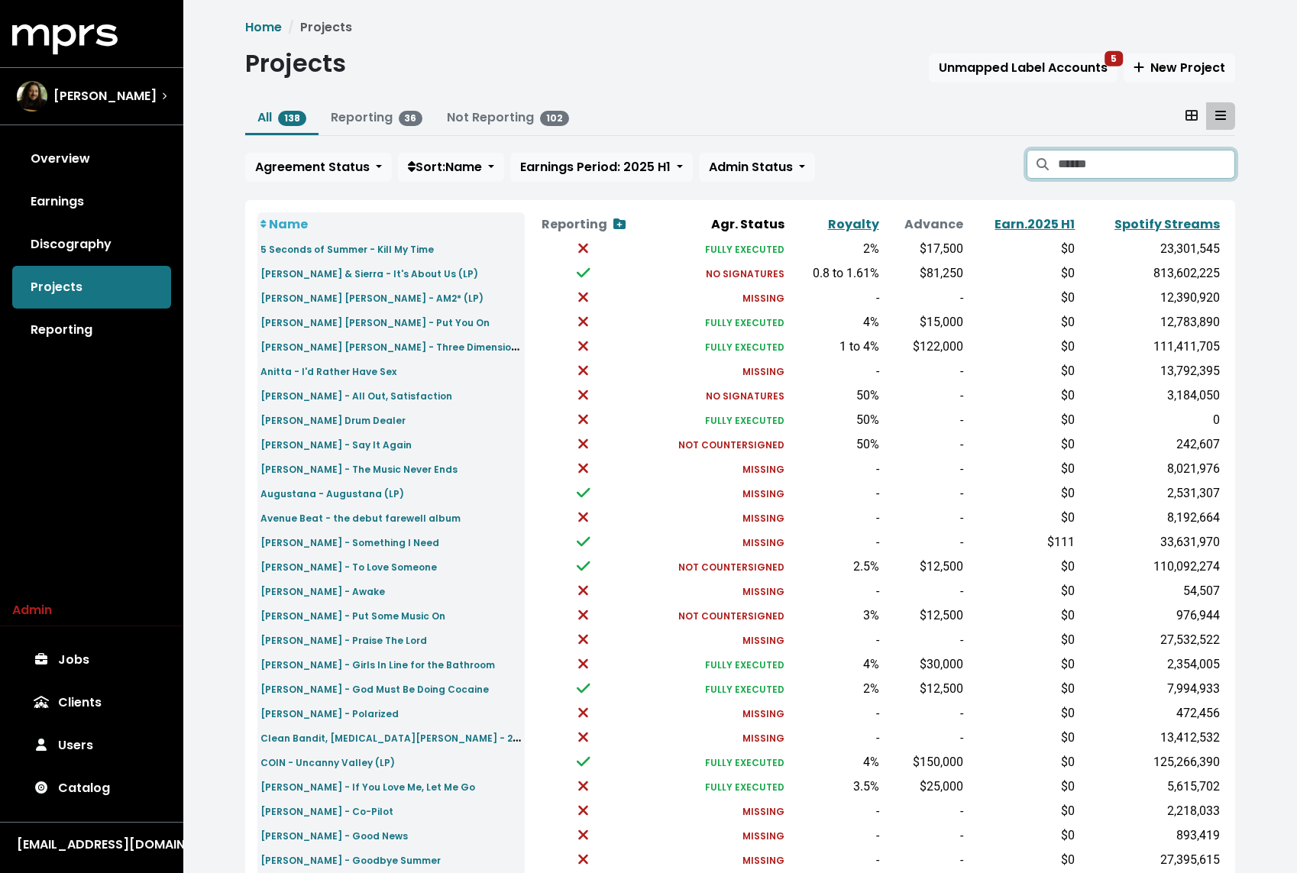
click at [1113, 171] on input "Search projects" at bounding box center [1146, 164] width 177 height 29
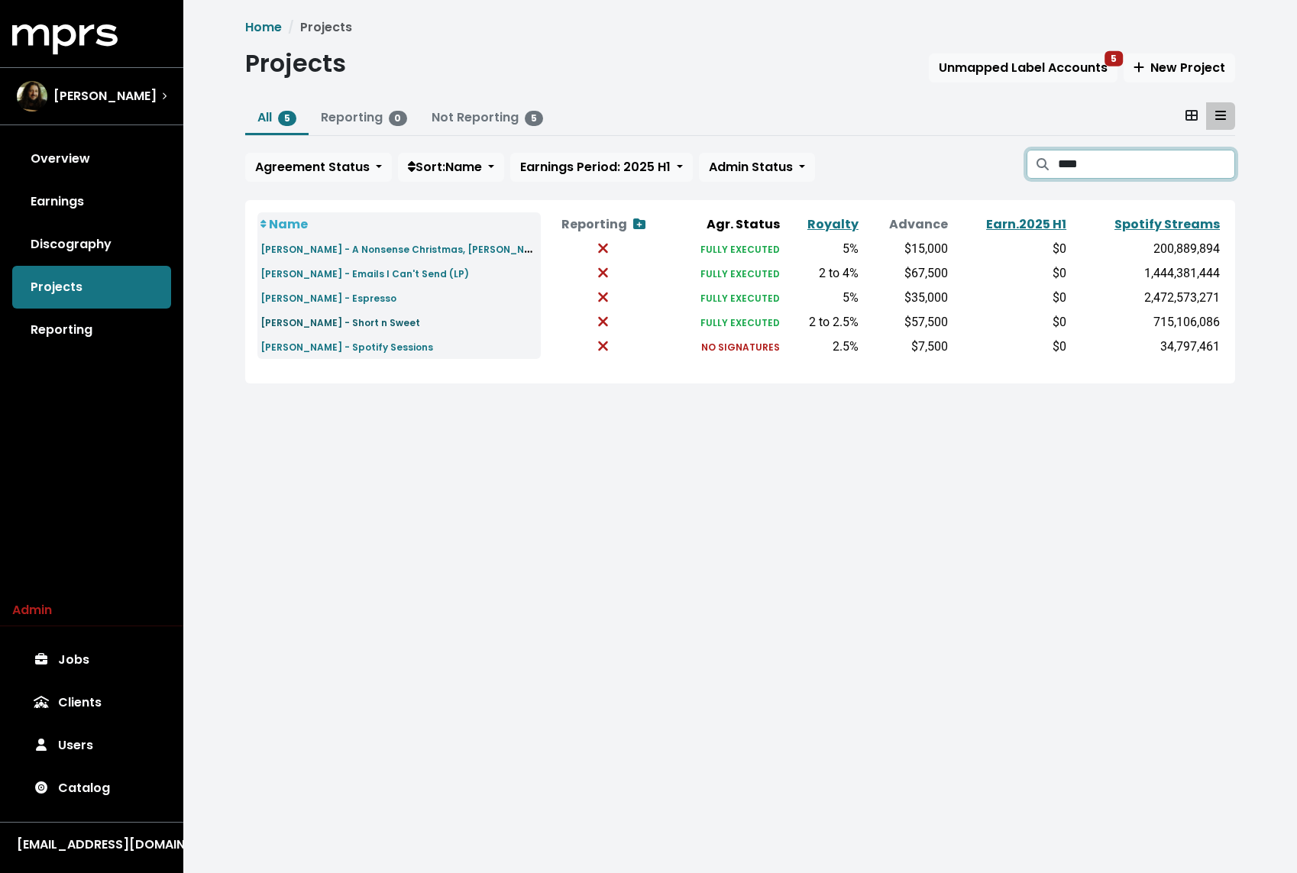
type input "****"
click at [391, 318] on small "Sabrina Carpenter - Short n Sweet" at bounding box center [340, 322] width 160 height 13
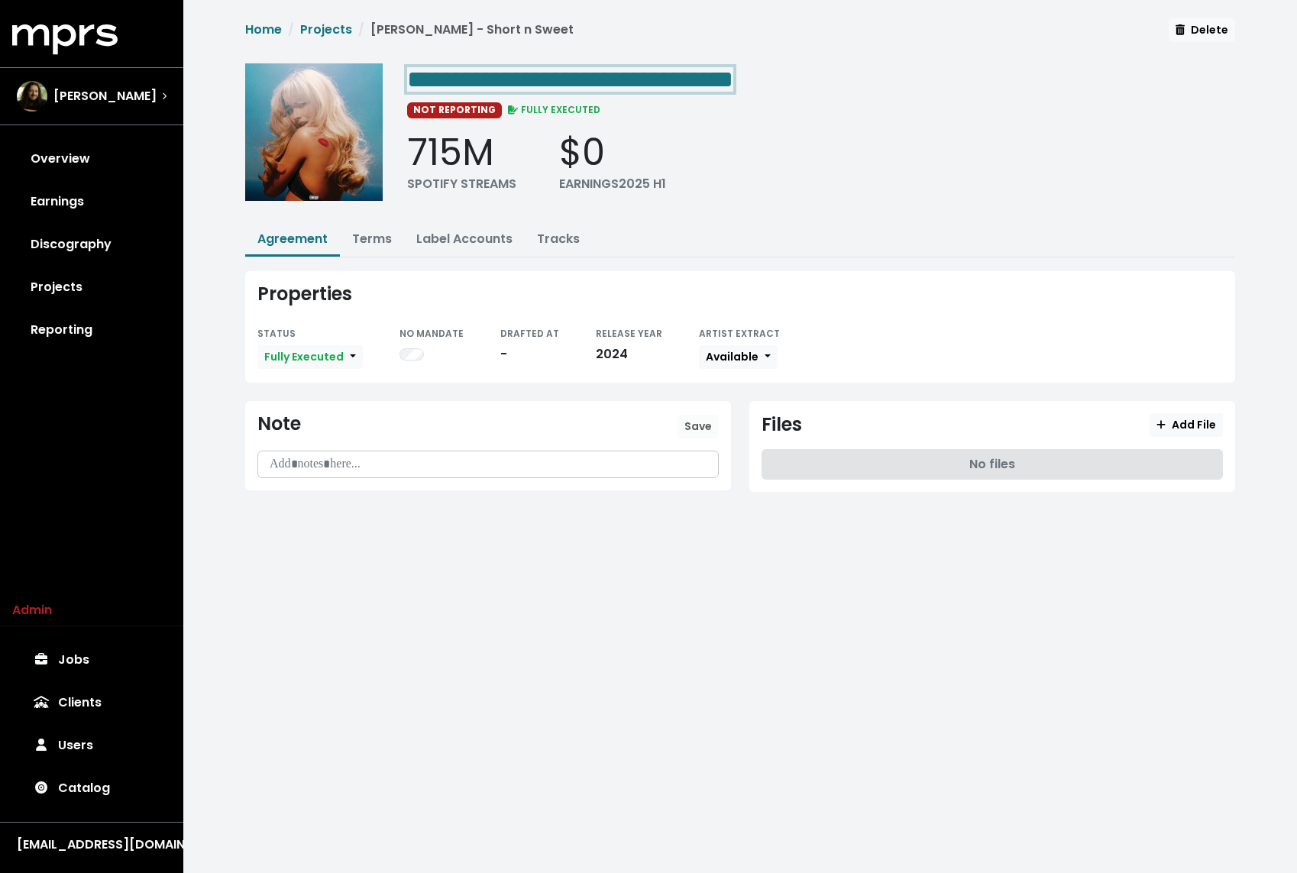
click at [659, 76] on span "**********" at bounding box center [570, 79] width 326 height 24
click at [367, 244] on link "Terms" at bounding box center [372, 239] width 40 height 18
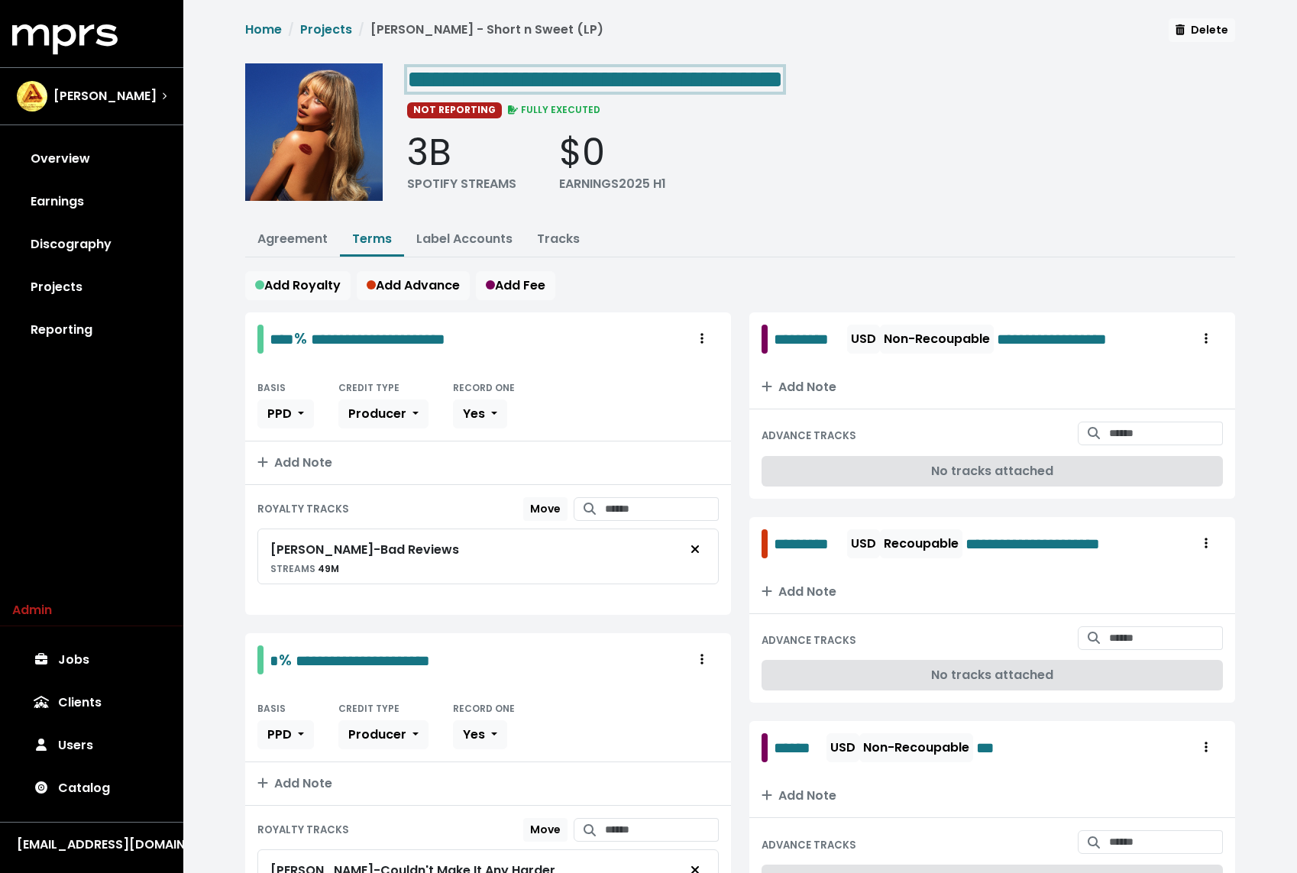
click at [584, 82] on span "**********" at bounding box center [595, 79] width 376 height 24
click at [582, 82] on span "**********" at bounding box center [595, 79] width 376 height 24
click at [341, 237] on button "Terms" at bounding box center [372, 240] width 64 height 33
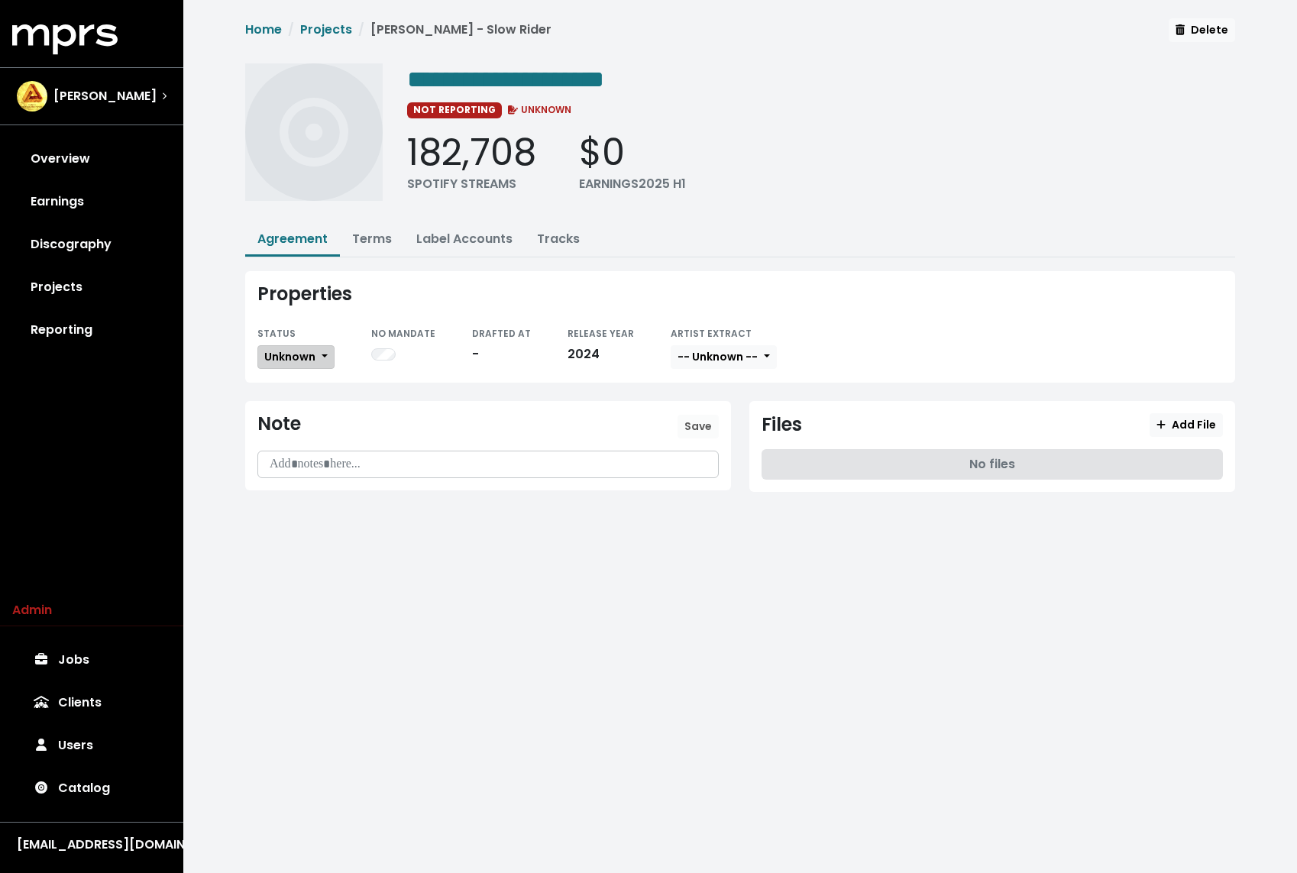
click at [289, 354] on span "Unknown" at bounding box center [289, 356] width 51 height 15
click at [283, 408] on link "Missing" at bounding box center [330, 412] width 144 height 24
click at [110, 244] on link "Discography" at bounding box center [91, 244] width 159 height 43
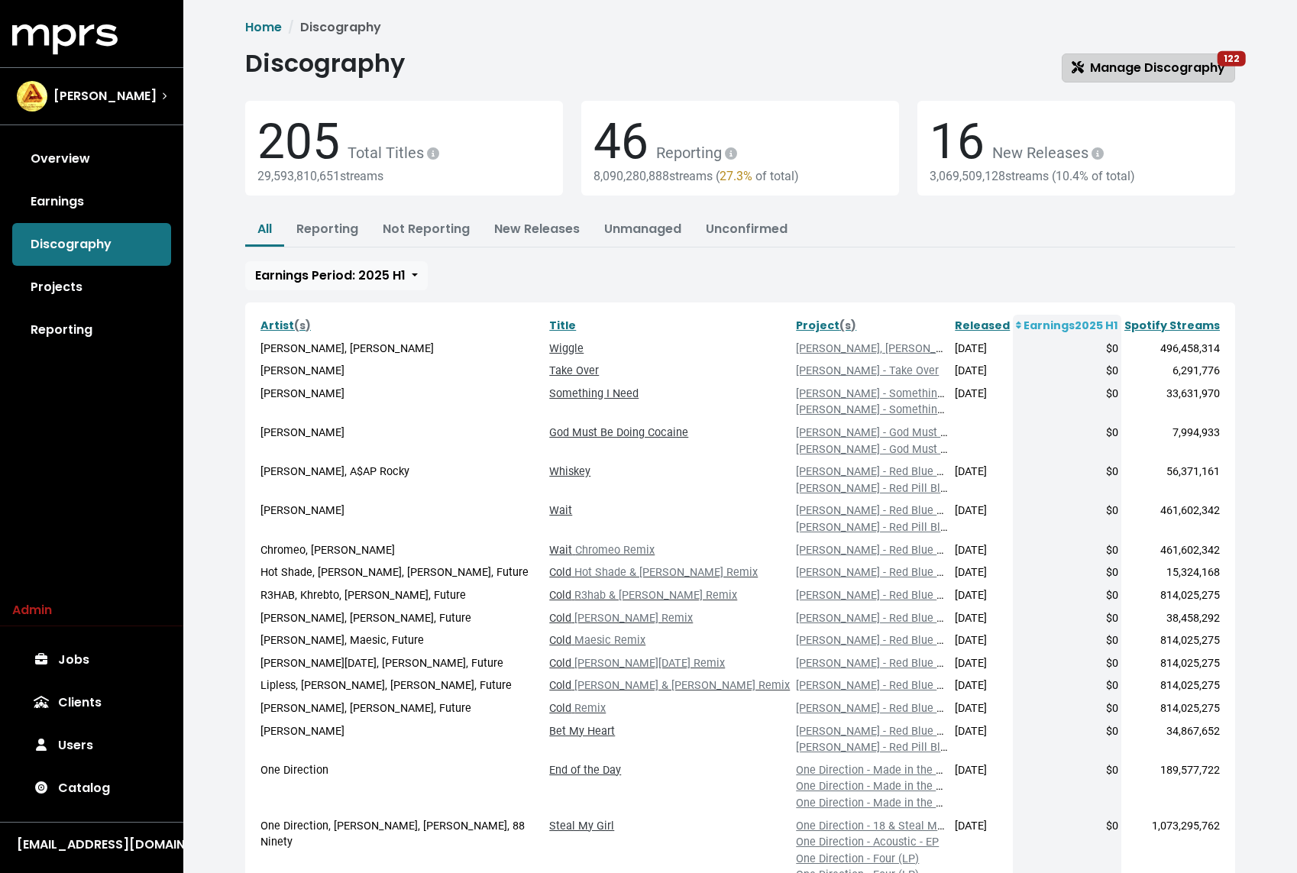
click at [1104, 62] on span "Manage Discography 122" at bounding box center [1147, 68] width 153 height 18
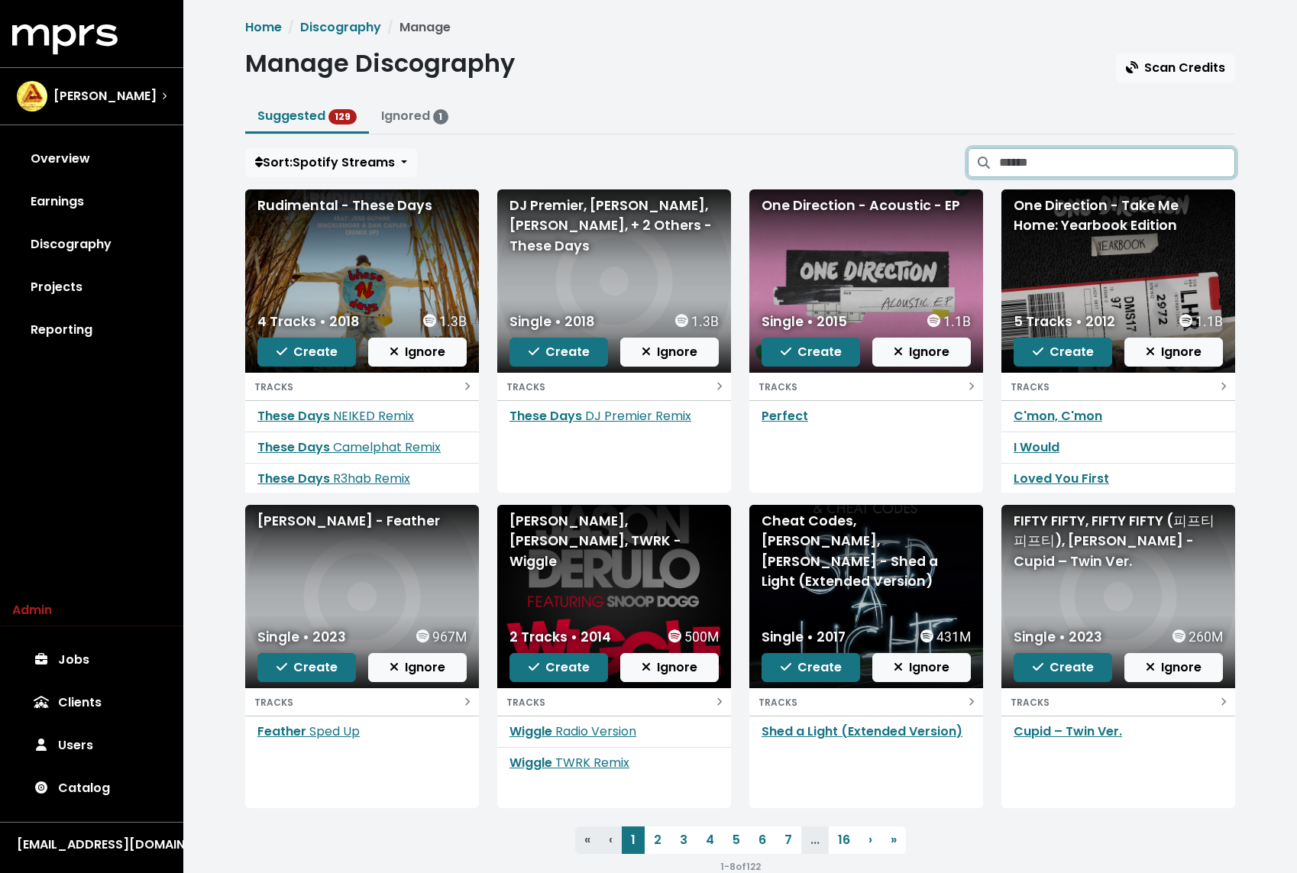
click at [1081, 161] on input "Search suggested projects" at bounding box center [1117, 162] width 236 height 29
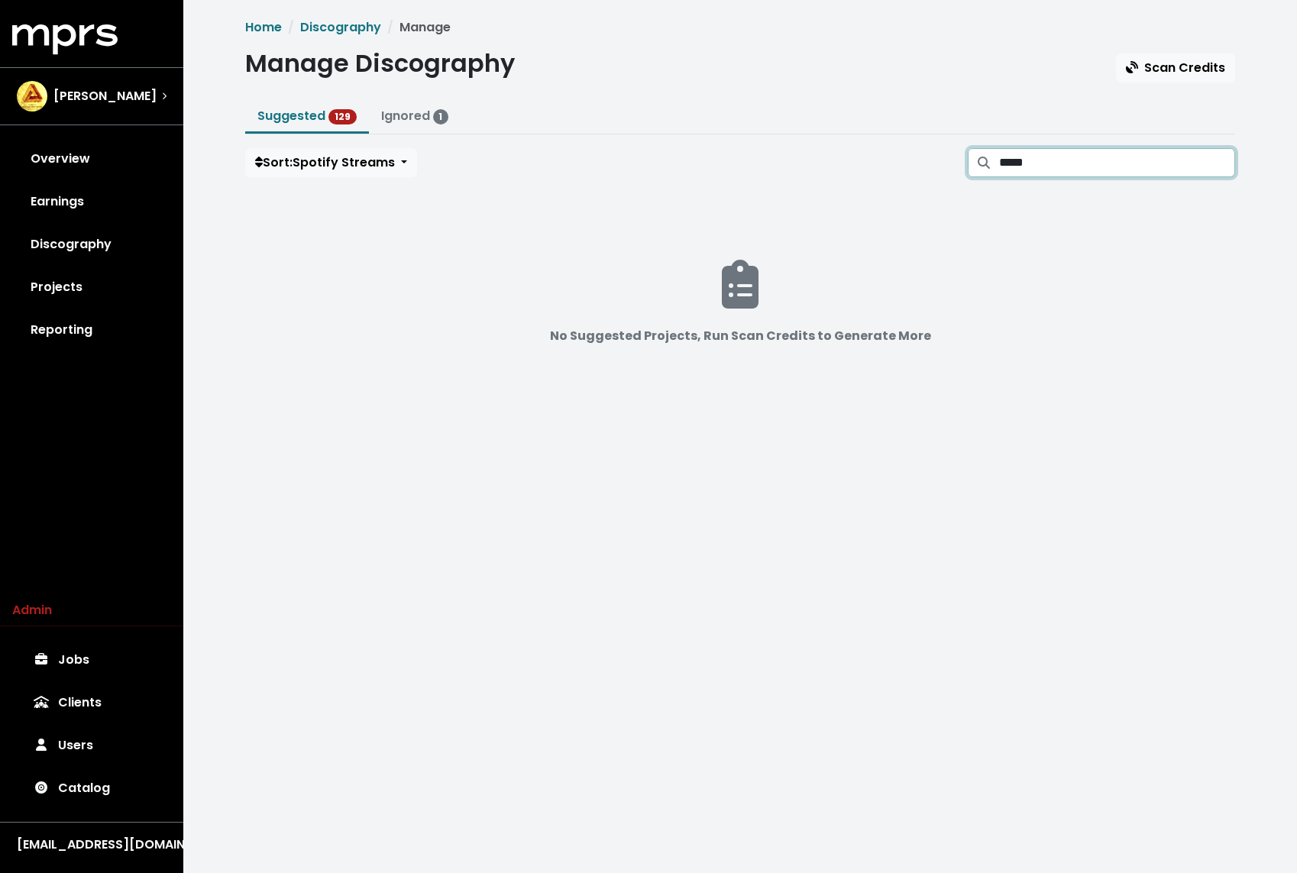
type input "*****"
click at [78, 802] on link "Catalog" at bounding box center [91, 788] width 159 height 43
click at [55, 238] on link "Discography" at bounding box center [91, 244] width 159 height 43
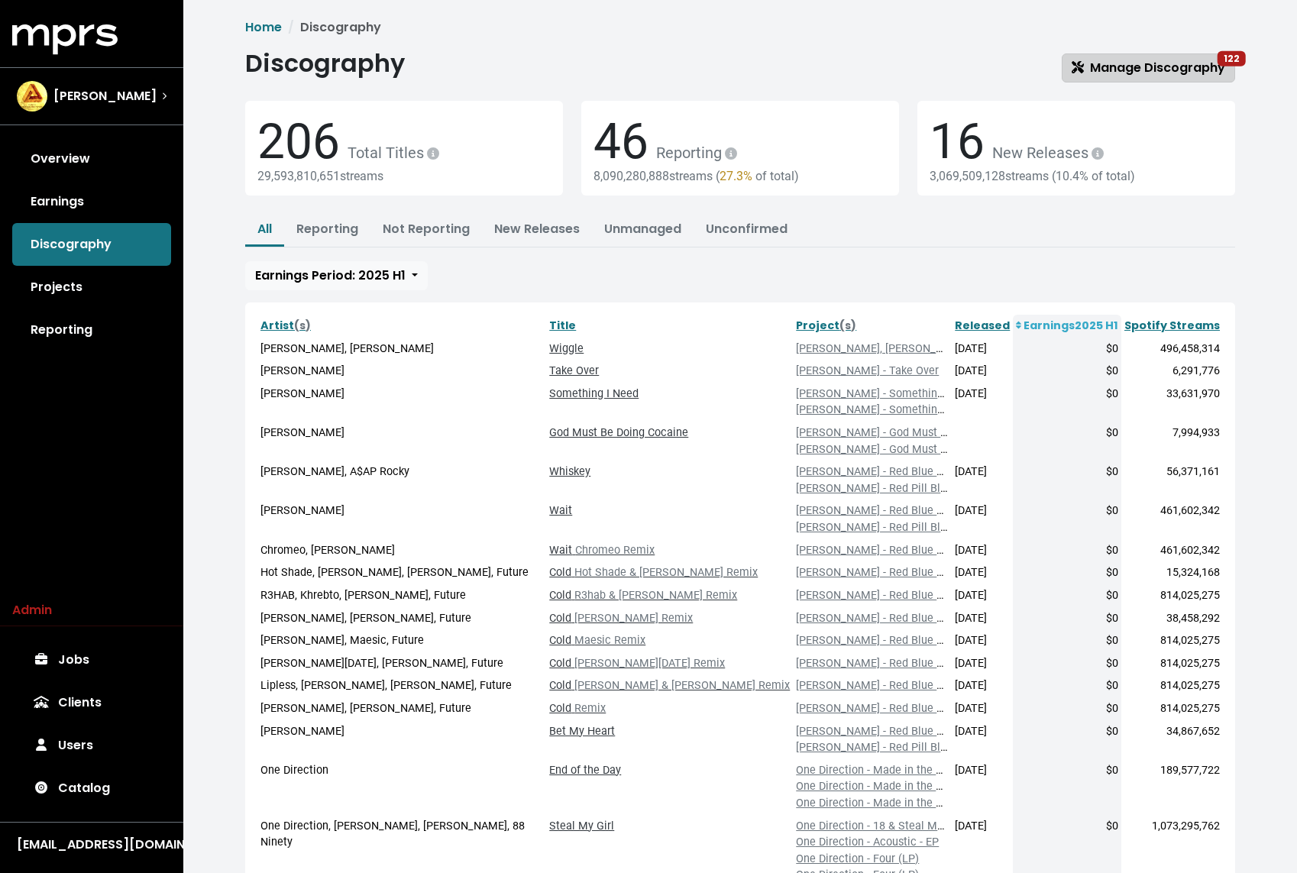
click at [1157, 66] on span "Manage Discography 122" at bounding box center [1147, 68] width 153 height 18
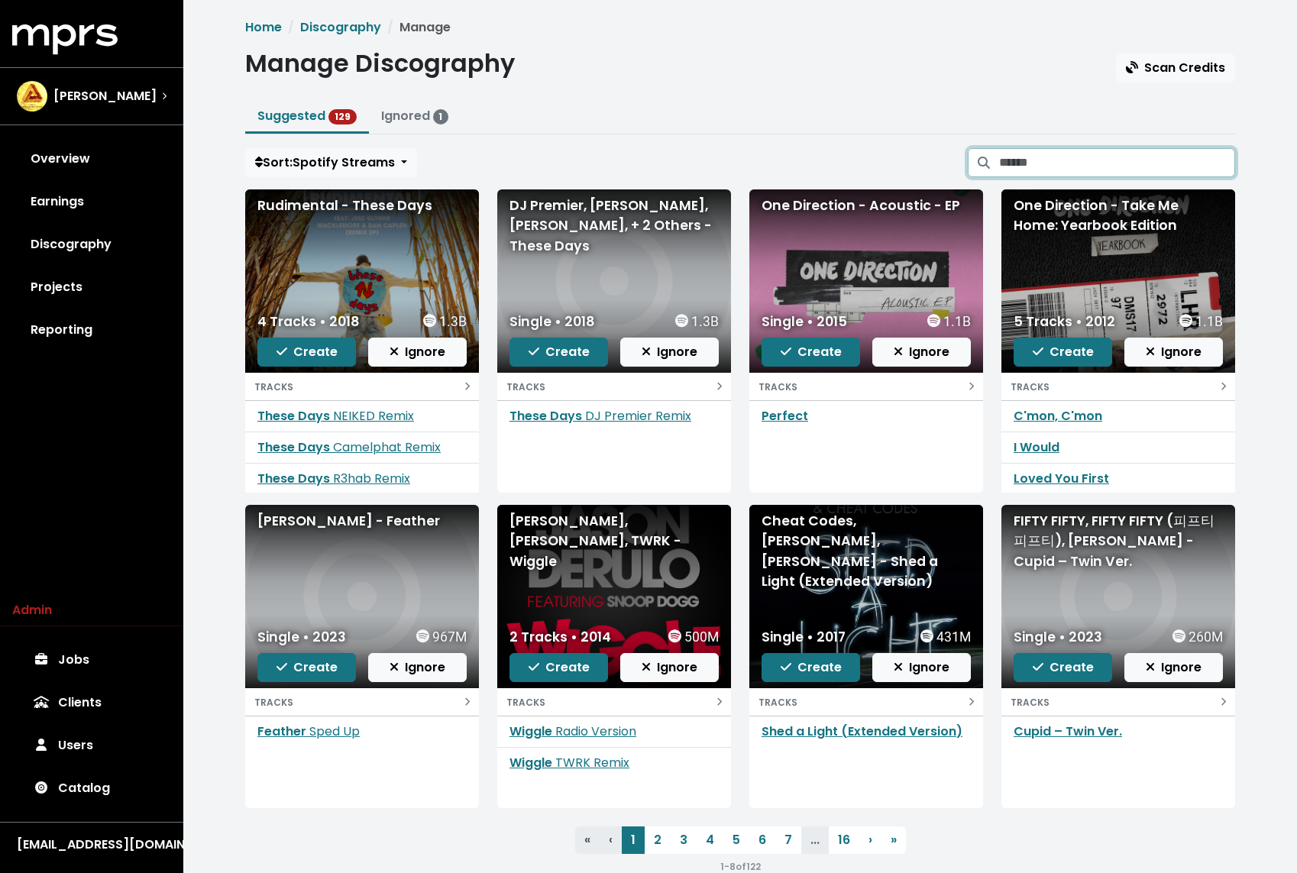
click at [1049, 168] on input "Search suggested projects" at bounding box center [1117, 162] width 236 height 29
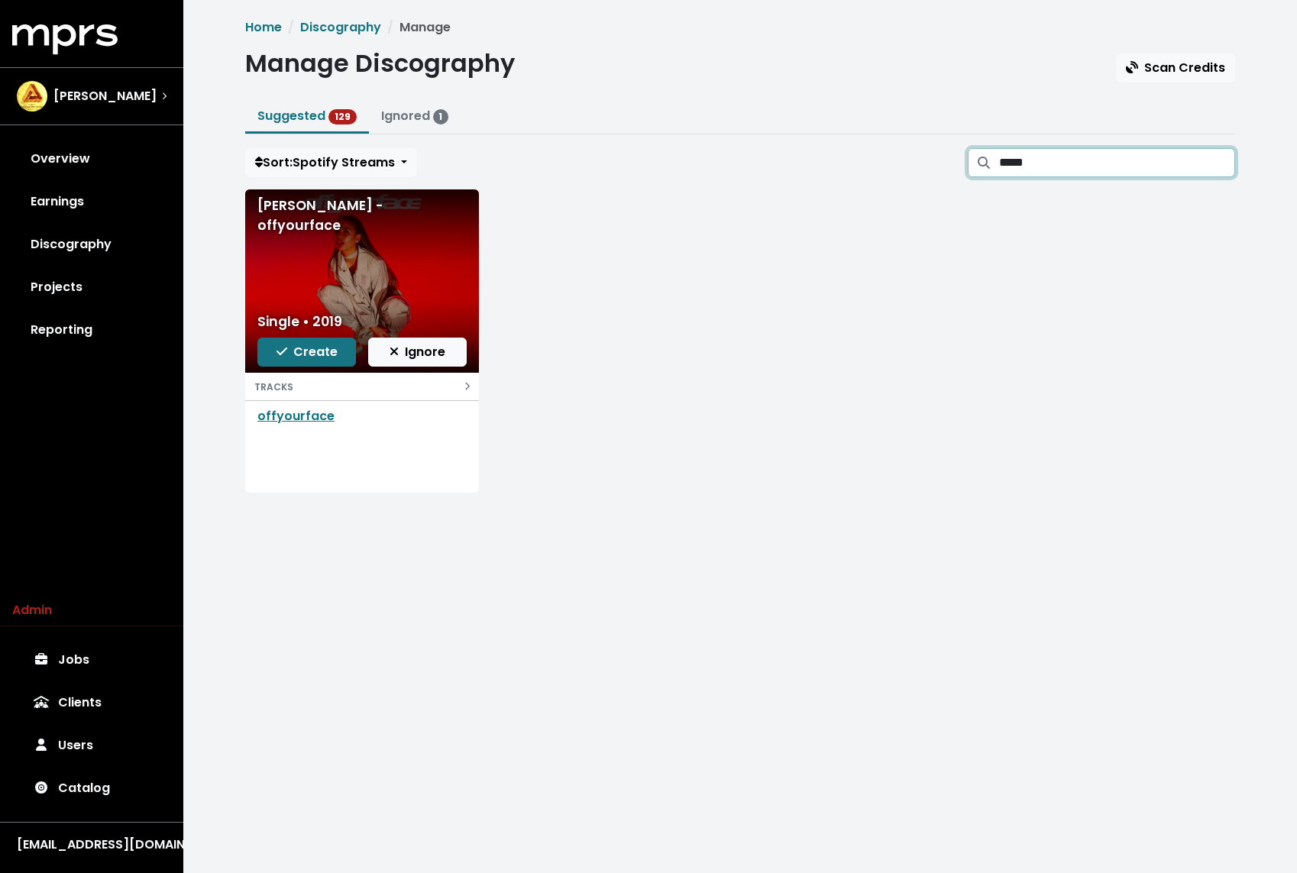
type input "*****"
click at [764, 266] on div "Sophia Messa - ​offyourface Single • 2019 Create Ignore TRACKS ​offyourface" at bounding box center [740, 346] width 1008 height 315
click at [81, 771] on link "Catalog" at bounding box center [91, 788] width 159 height 43
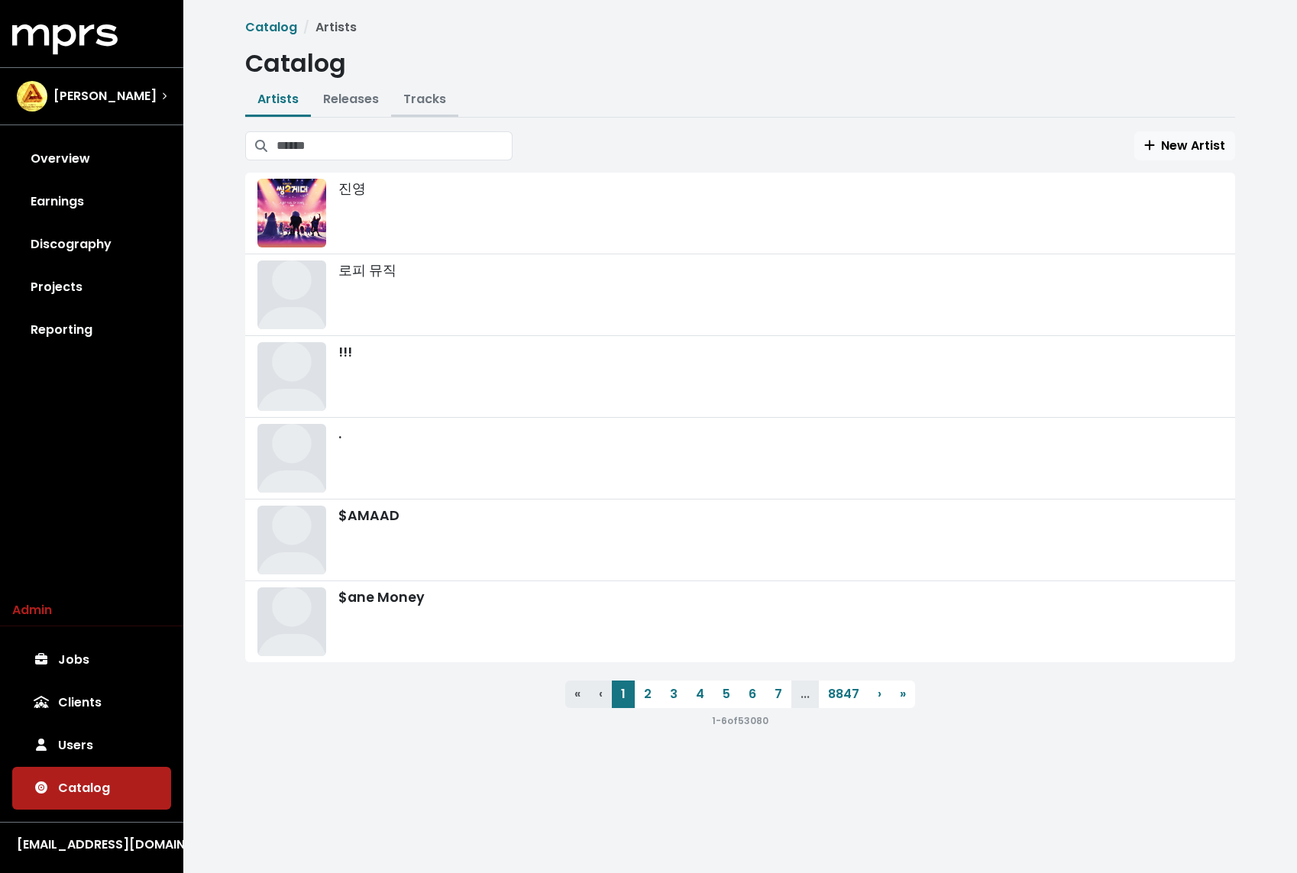
click at [435, 105] on link "Tracks" at bounding box center [424, 99] width 43 height 18
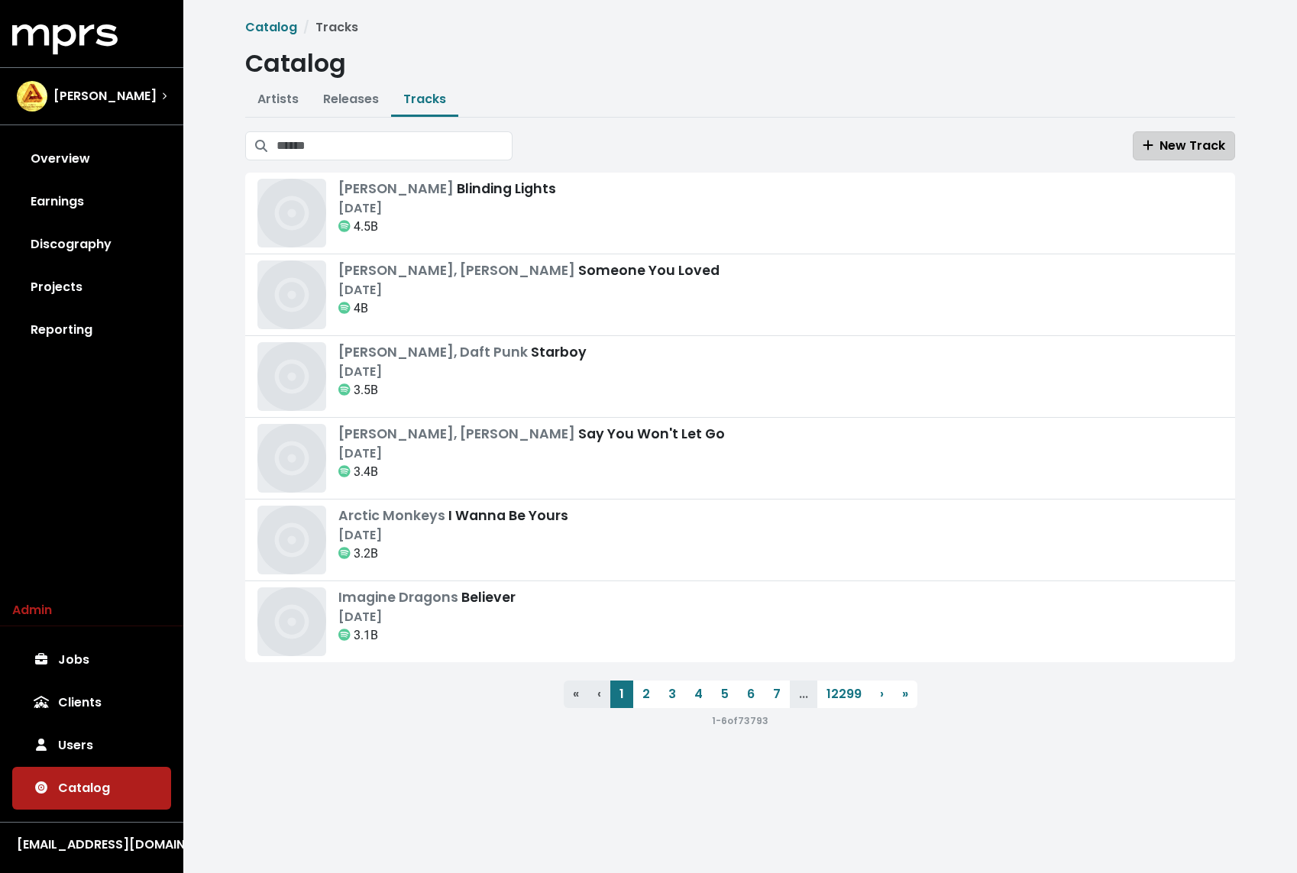
click at [1162, 149] on span "New Track" at bounding box center [1183, 146] width 82 height 18
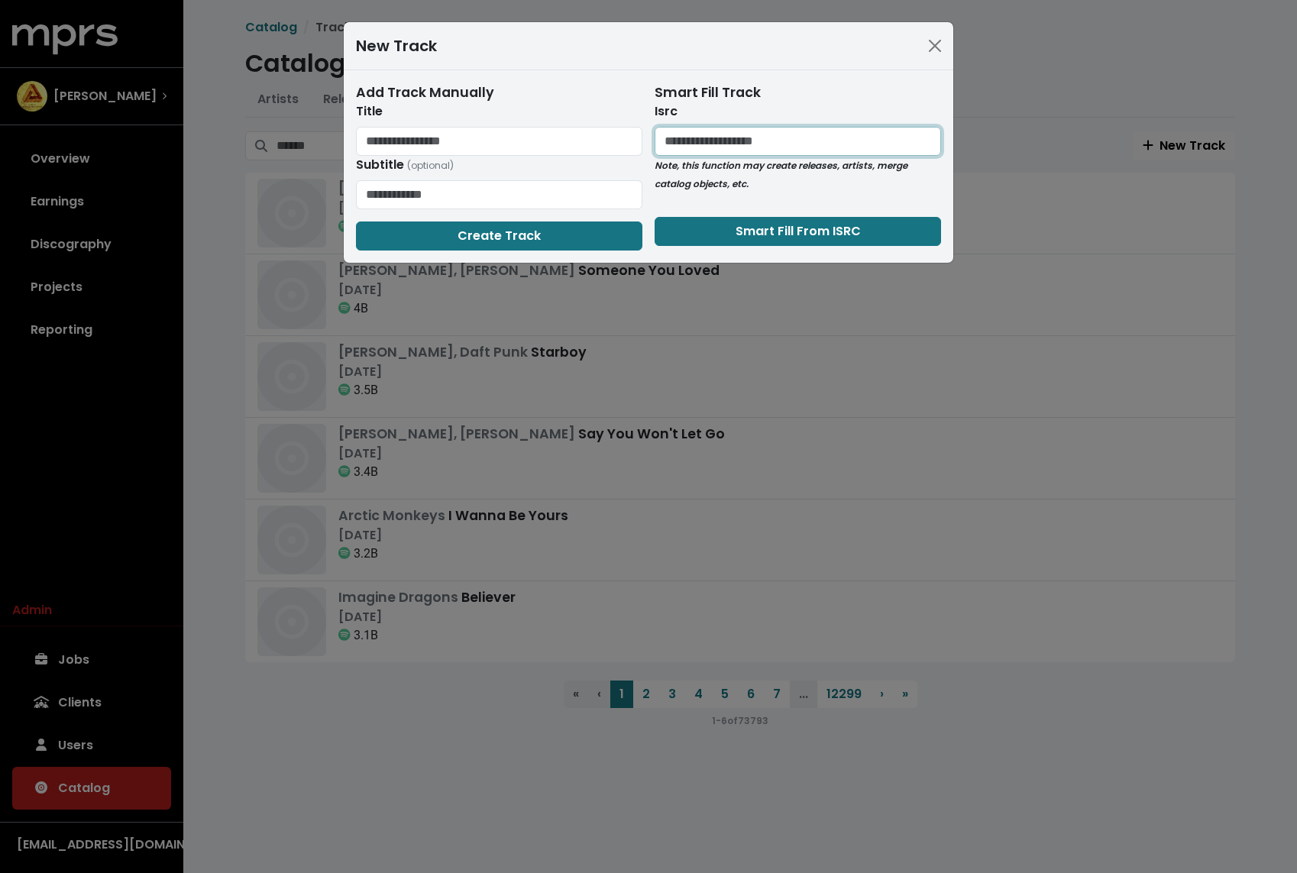
click at [736, 138] on input "text" at bounding box center [797, 141] width 286 height 29
paste input "**********"
type input "**********"
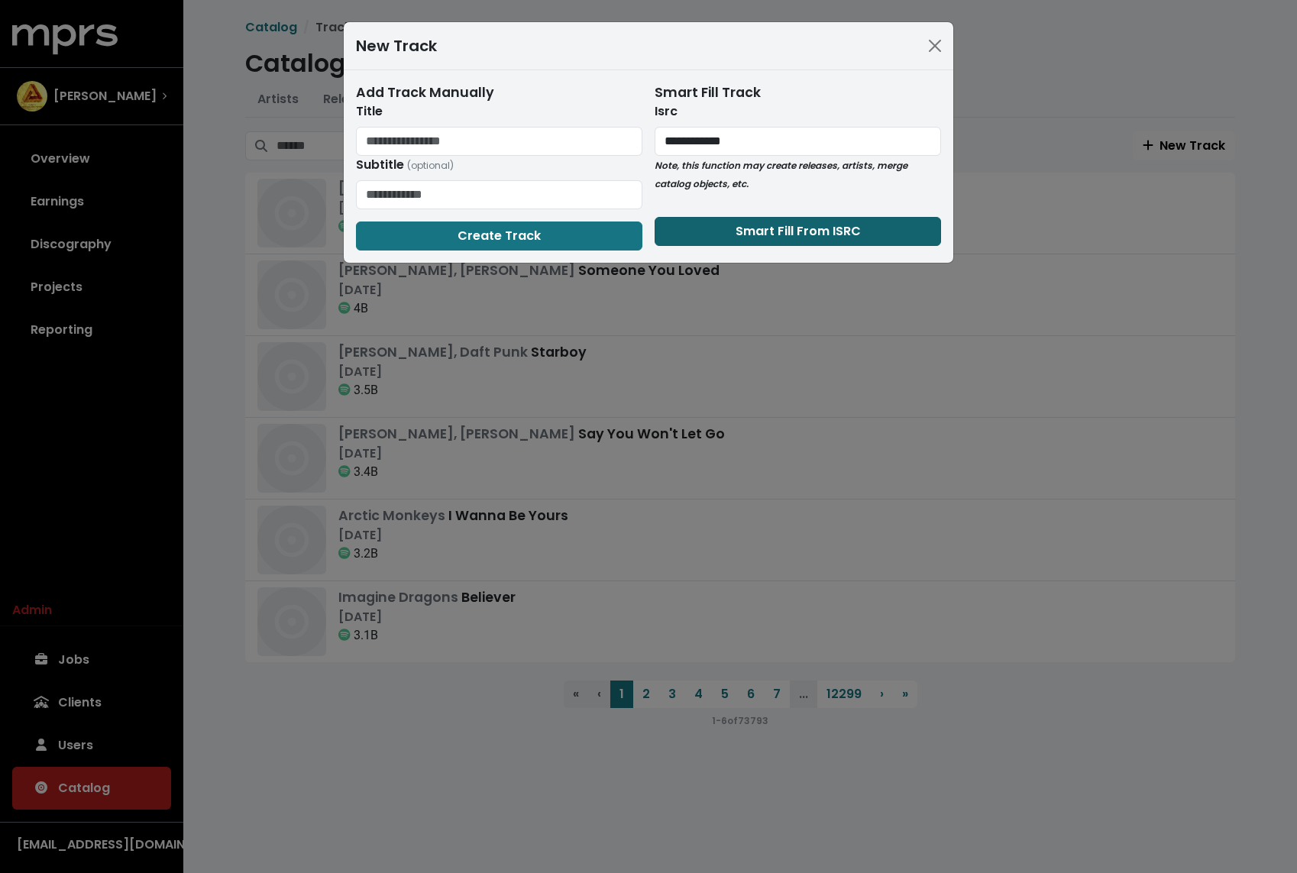
click at [716, 243] on button "Smart Fill From ISRC" at bounding box center [797, 231] width 286 height 29
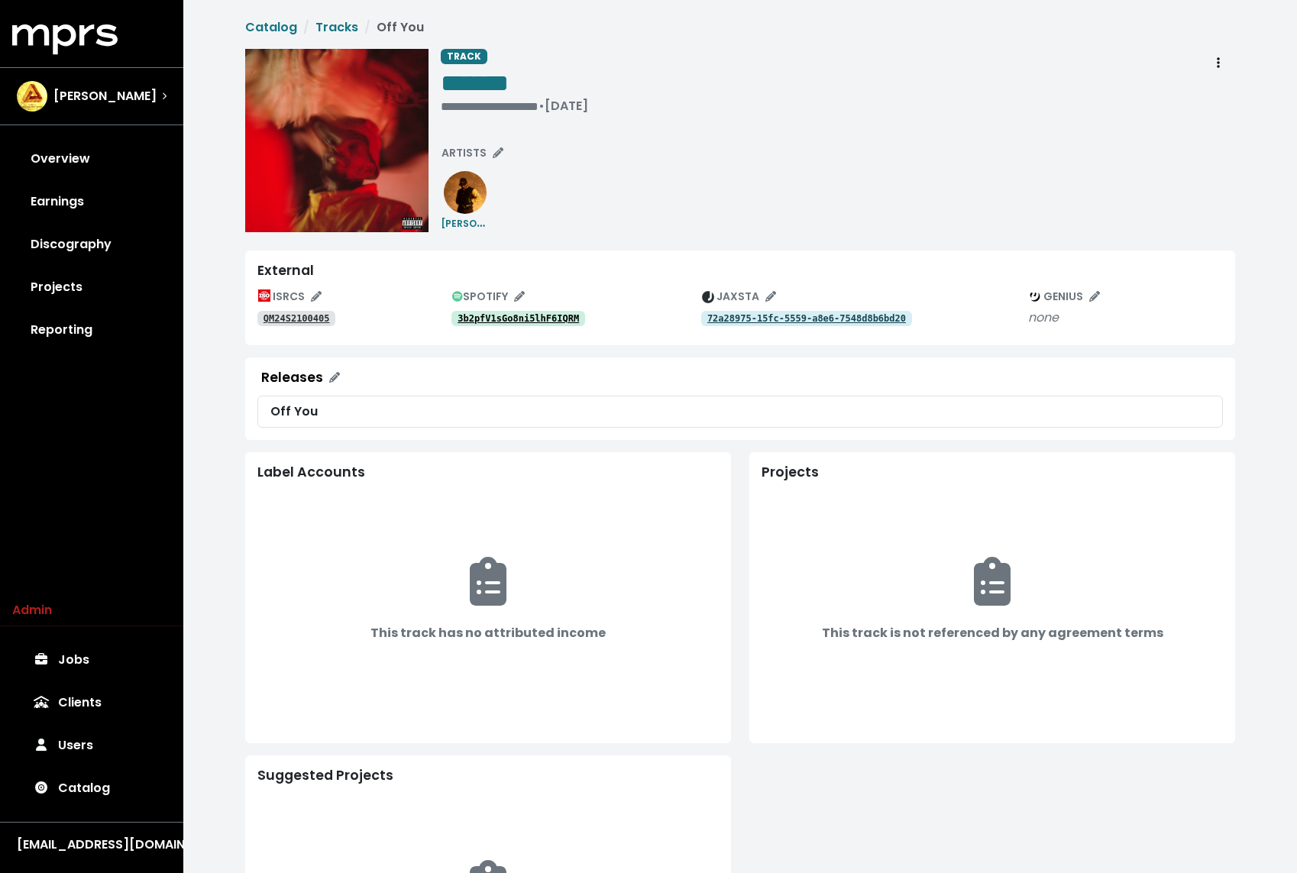
click at [507, 315] on tt "3b2pfV1sGo8ni5lhF6IQRM" at bounding box center [517, 318] width 121 height 11
click at [95, 260] on link "Discography" at bounding box center [91, 244] width 159 height 43
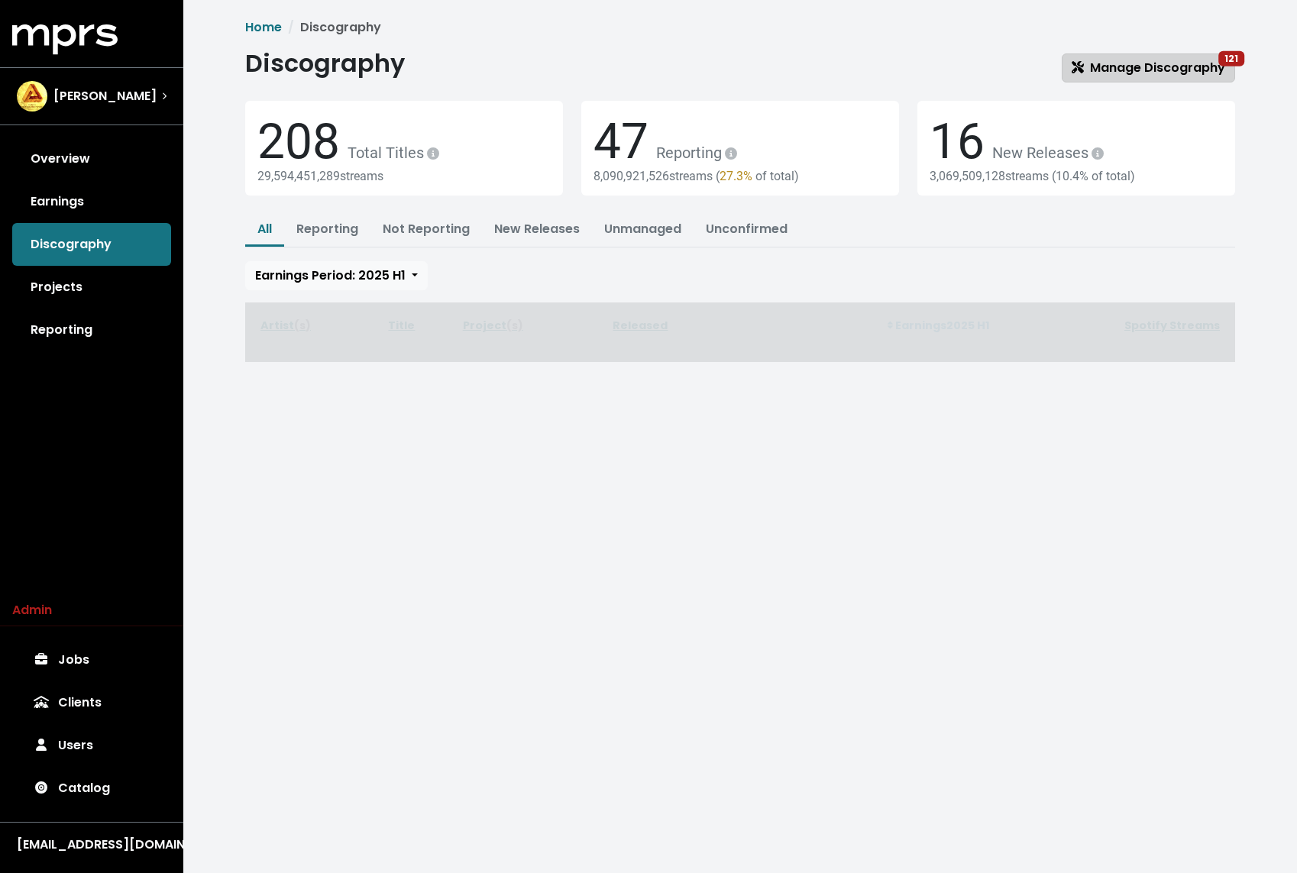
click at [1186, 67] on span "Manage Discography 121" at bounding box center [1147, 68] width 153 height 18
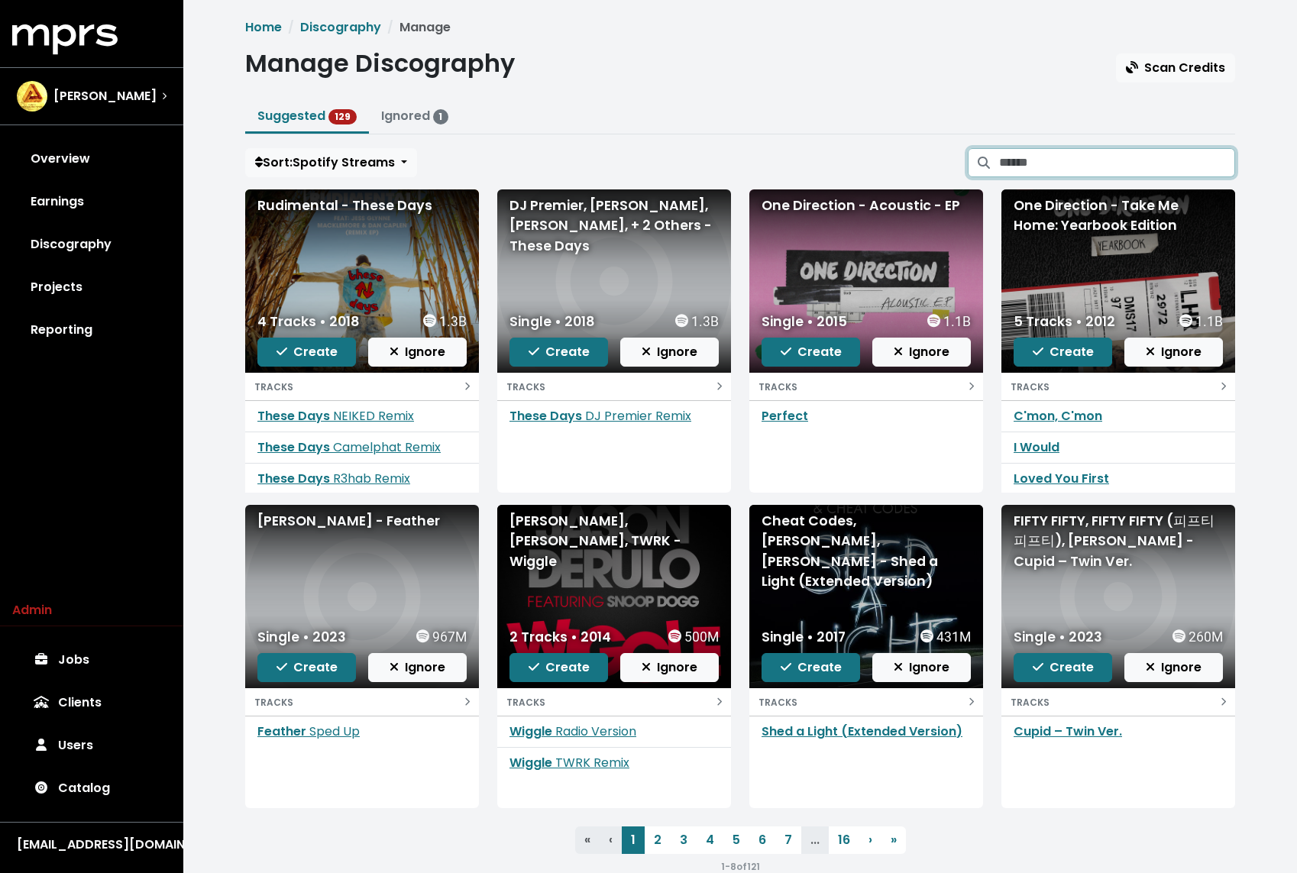
click at [1109, 153] on input "Search suggested projects" at bounding box center [1117, 162] width 236 height 29
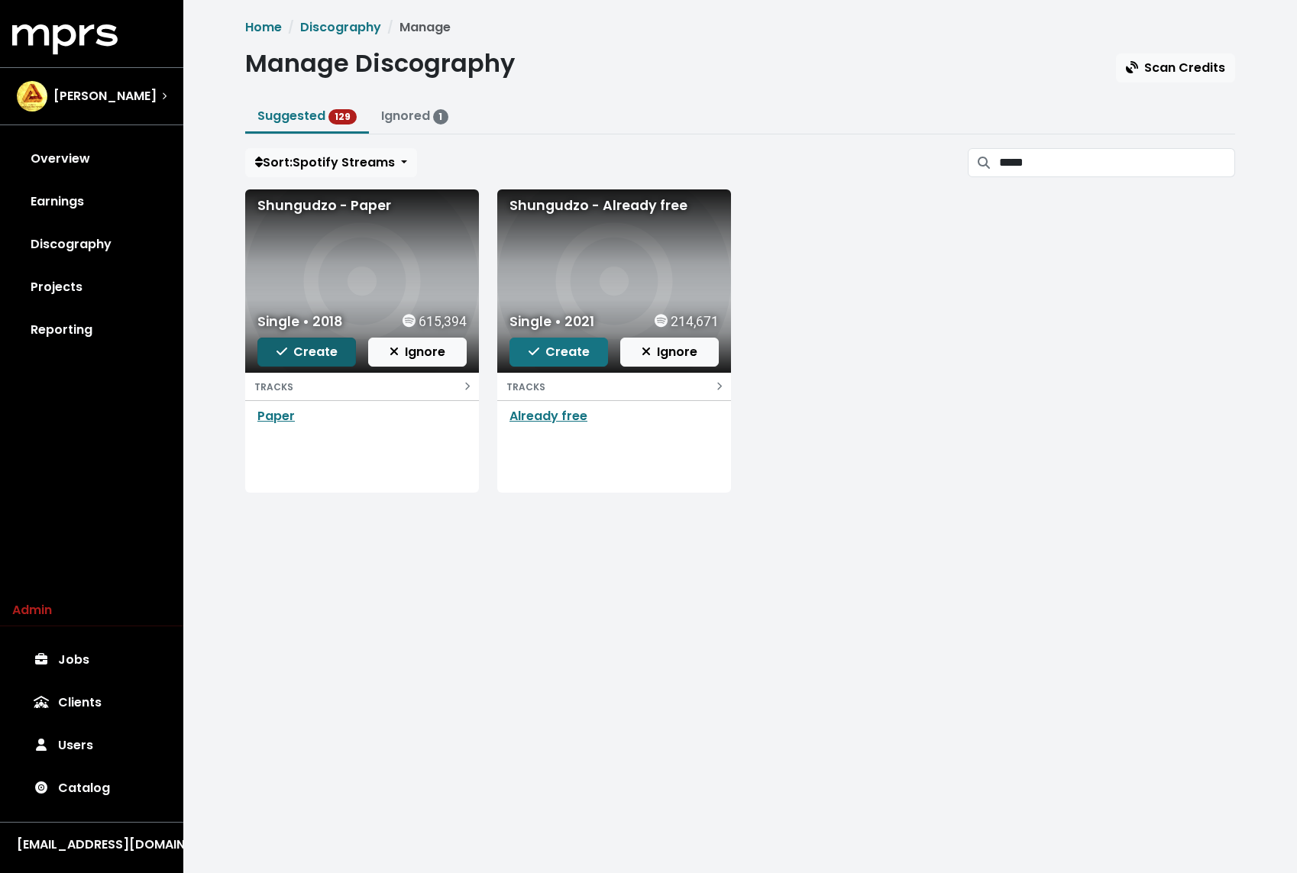
click at [300, 361] on button "Create" at bounding box center [306, 352] width 99 height 29
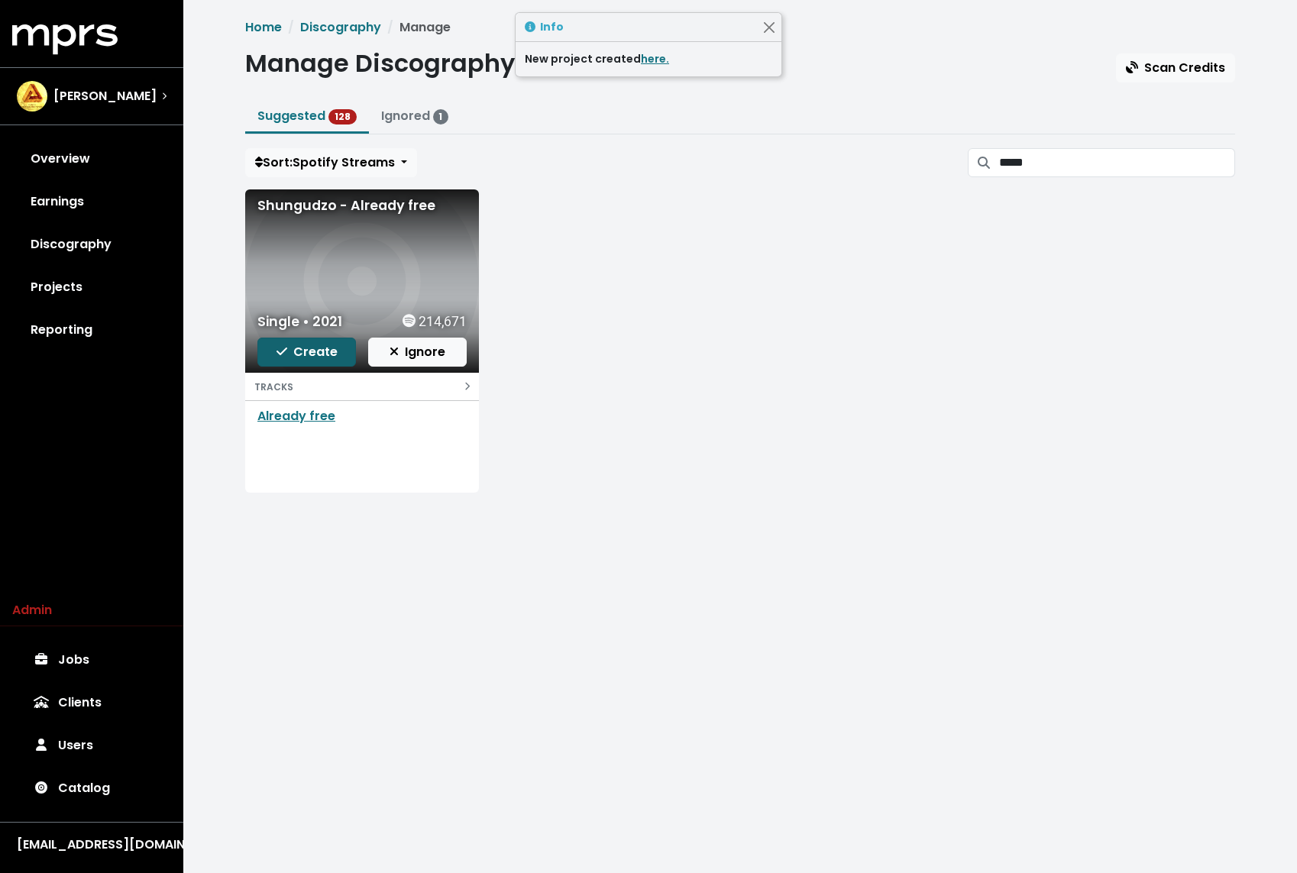
click at [326, 355] on span "Create" at bounding box center [306, 352] width 61 height 18
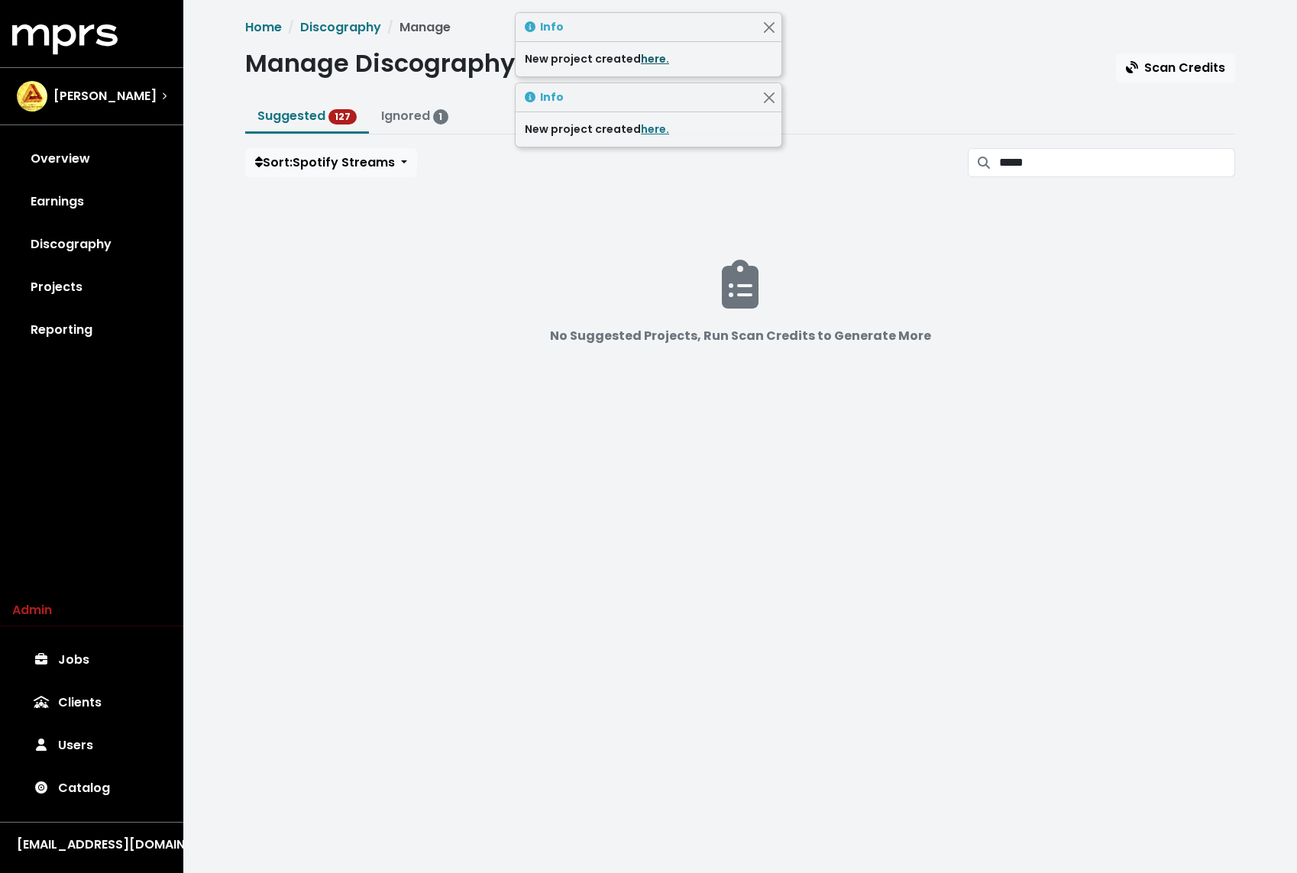
click at [647, 56] on link "here." at bounding box center [655, 58] width 28 height 15
click at [650, 131] on link "here." at bounding box center [655, 128] width 28 height 15
click at [1107, 175] on div "Home Discography Manage Manage Discography Scan Credits Suggested 127 Ignored 1…" at bounding box center [740, 225] width 1008 height 415
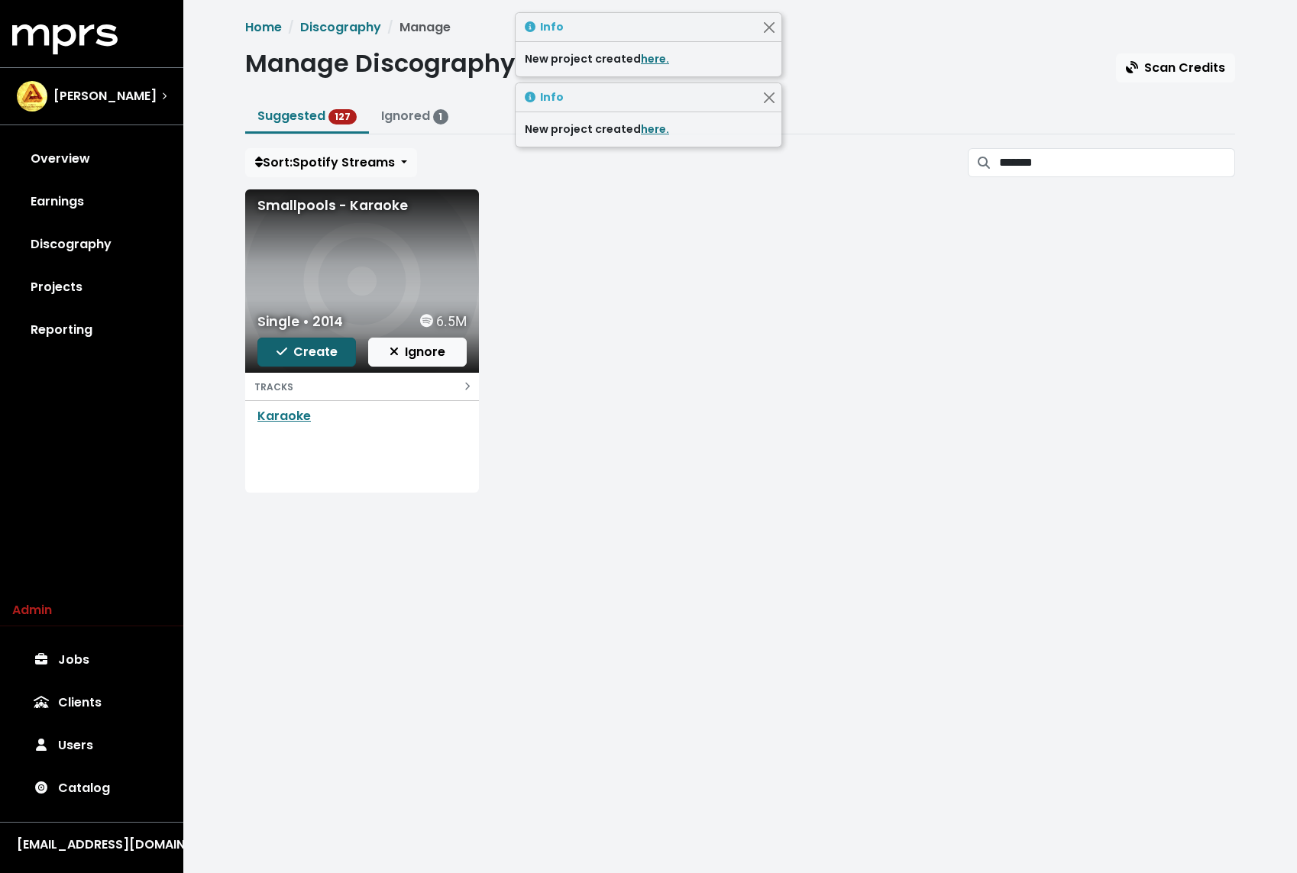
click at [299, 348] on span "Create" at bounding box center [306, 352] width 61 height 18
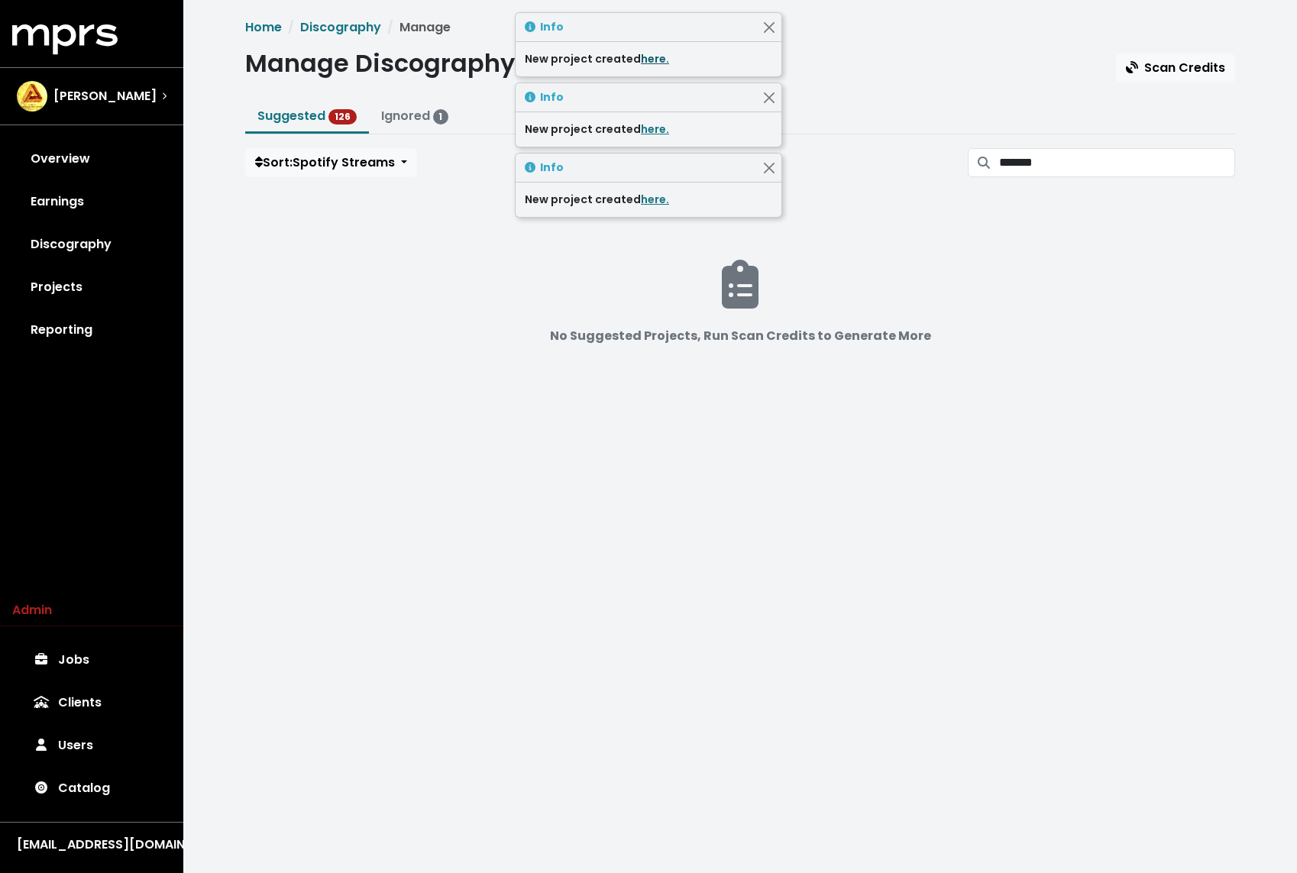
click at [641, 61] on link "here." at bounding box center [655, 58] width 28 height 15
click at [1079, 176] on div "Home Discography Manage Manage Discography Scan Credits Suggested 126 Ignored 1…" at bounding box center [740, 225] width 1008 height 415
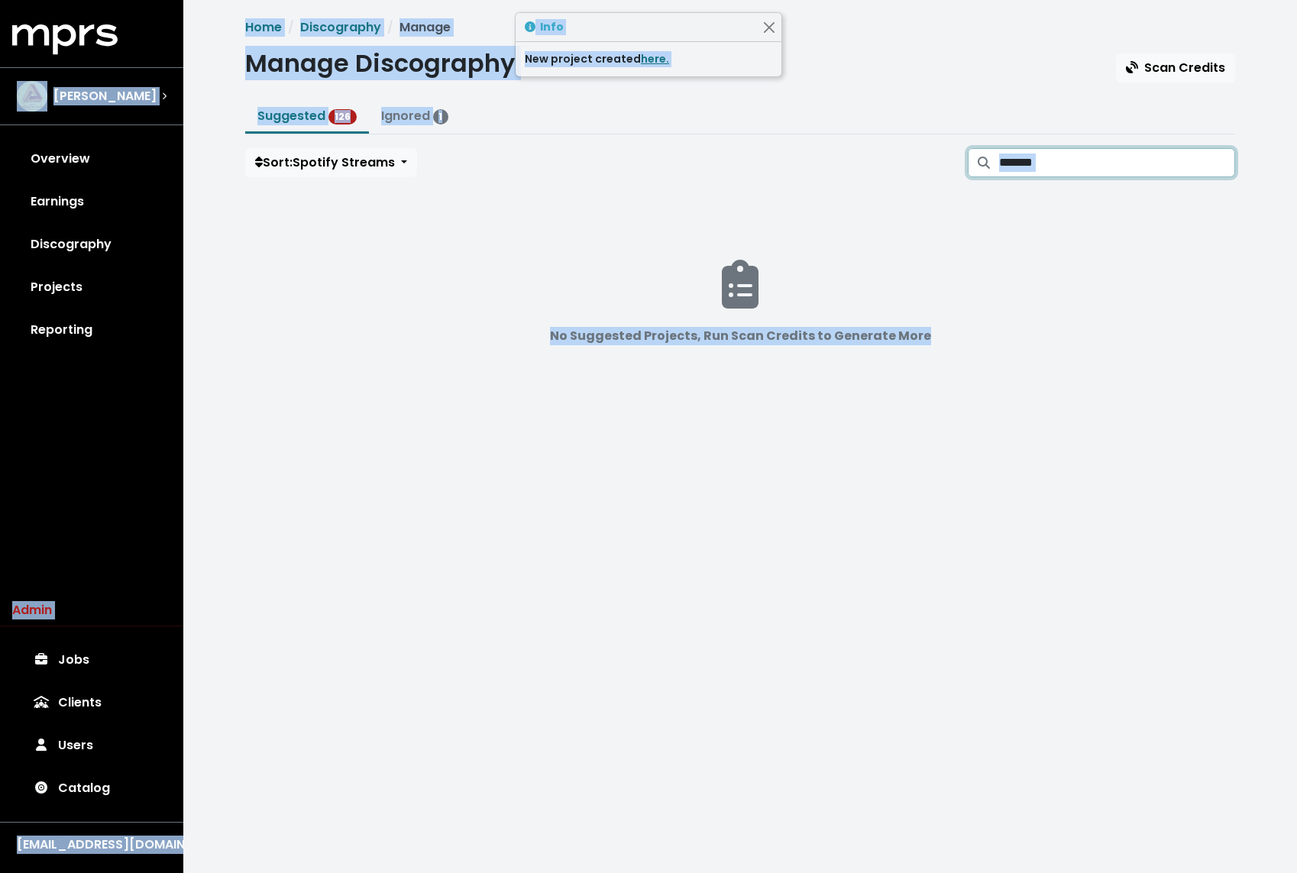
click at [1077, 164] on input "*******" at bounding box center [1117, 162] width 236 height 29
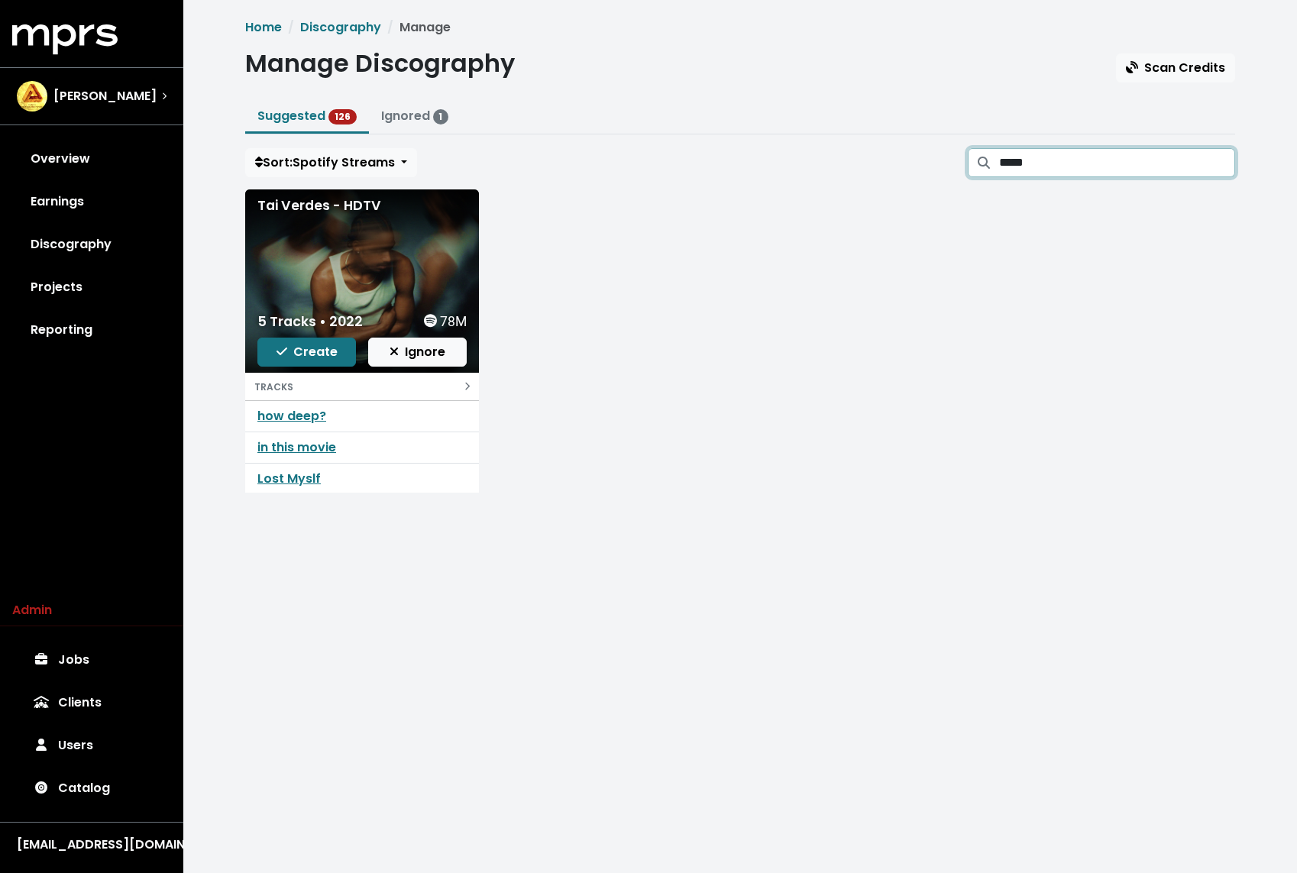
scroll to position [63, 0]
click at [304, 347] on span "Create" at bounding box center [306, 352] width 61 height 18
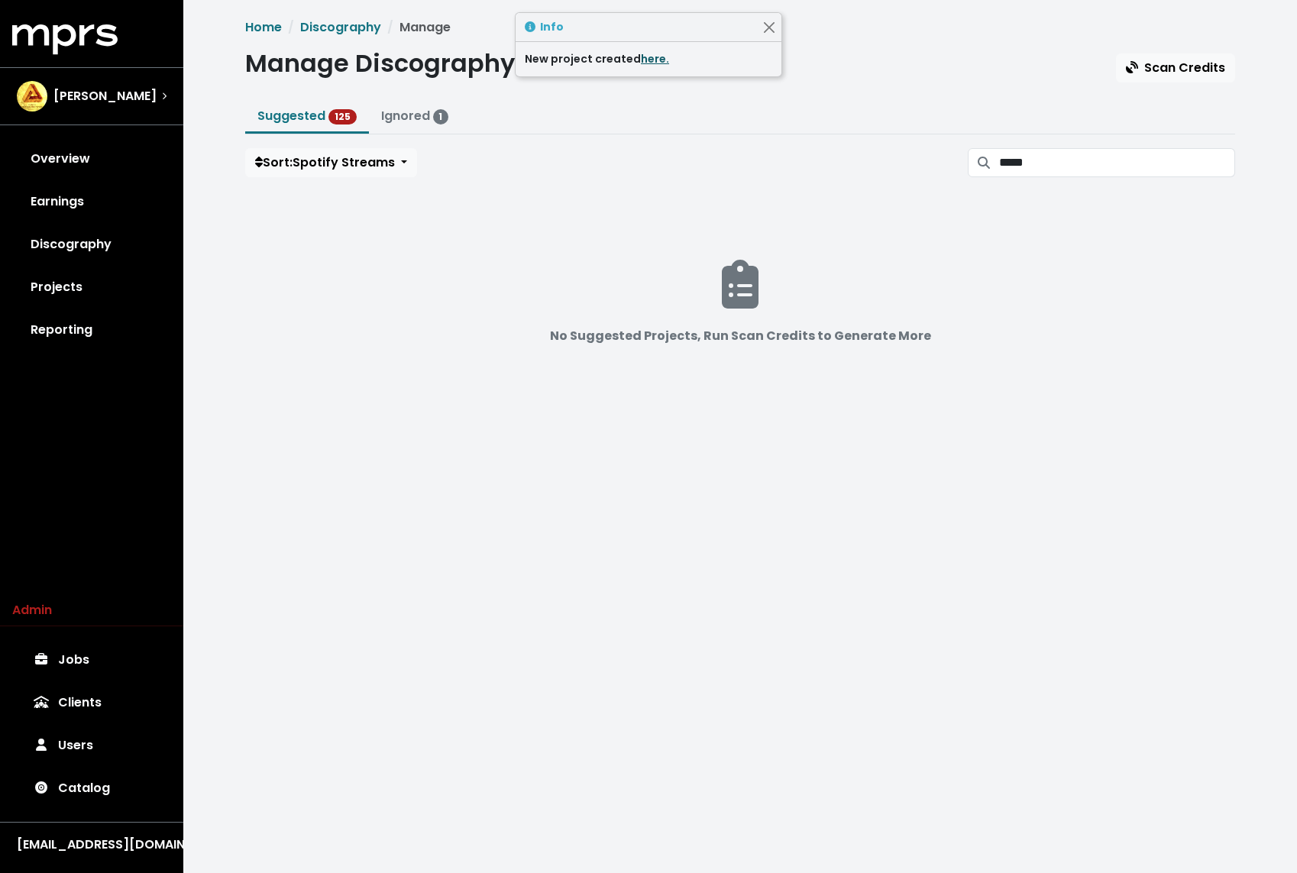
click at [645, 57] on link "here." at bounding box center [655, 58] width 28 height 15
click at [1113, 161] on input "*****" at bounding box center [1117, 162] width 236 height 29
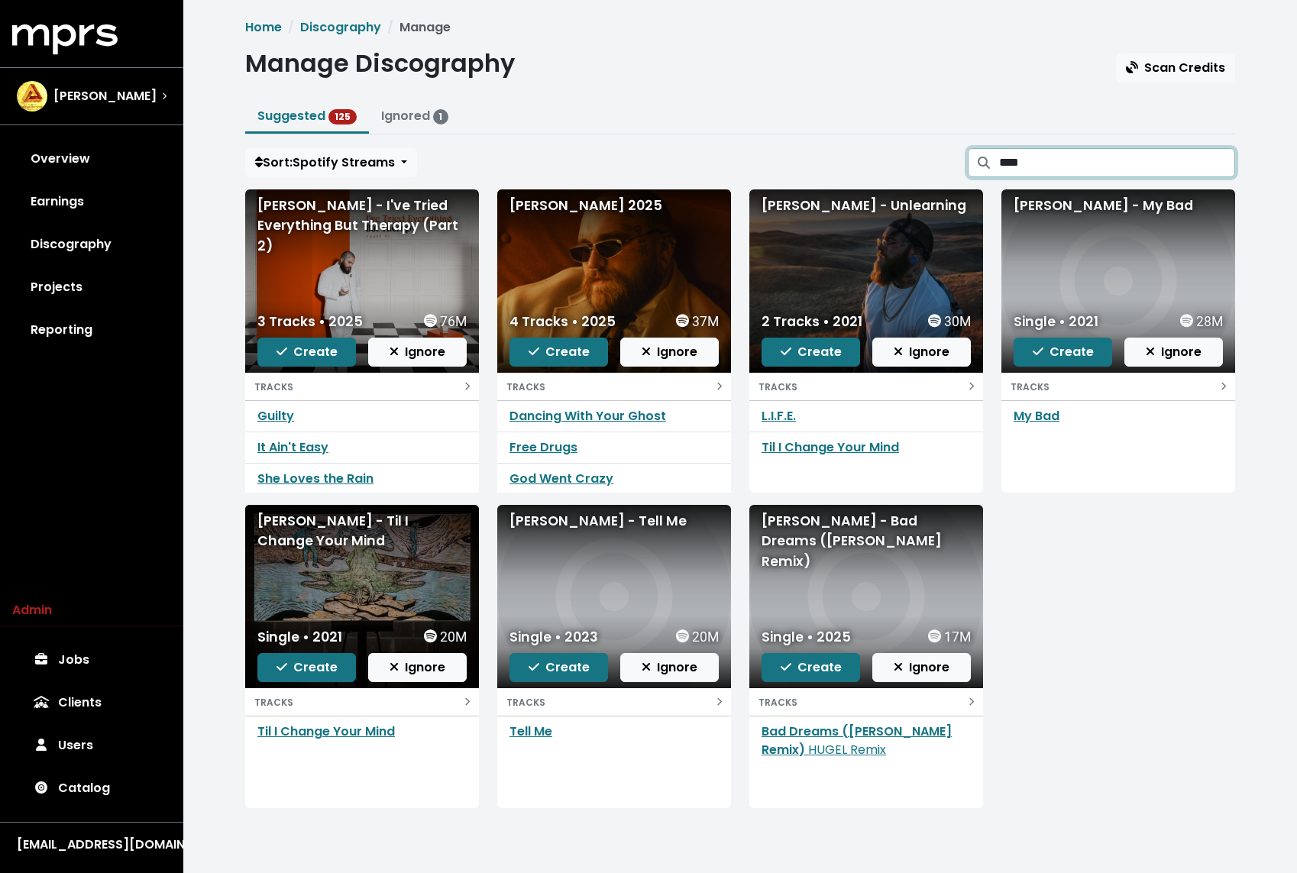
type input "****"
click at [78, 779] on link "Catalog" at bounding box center [91, 788] width 159 height 43
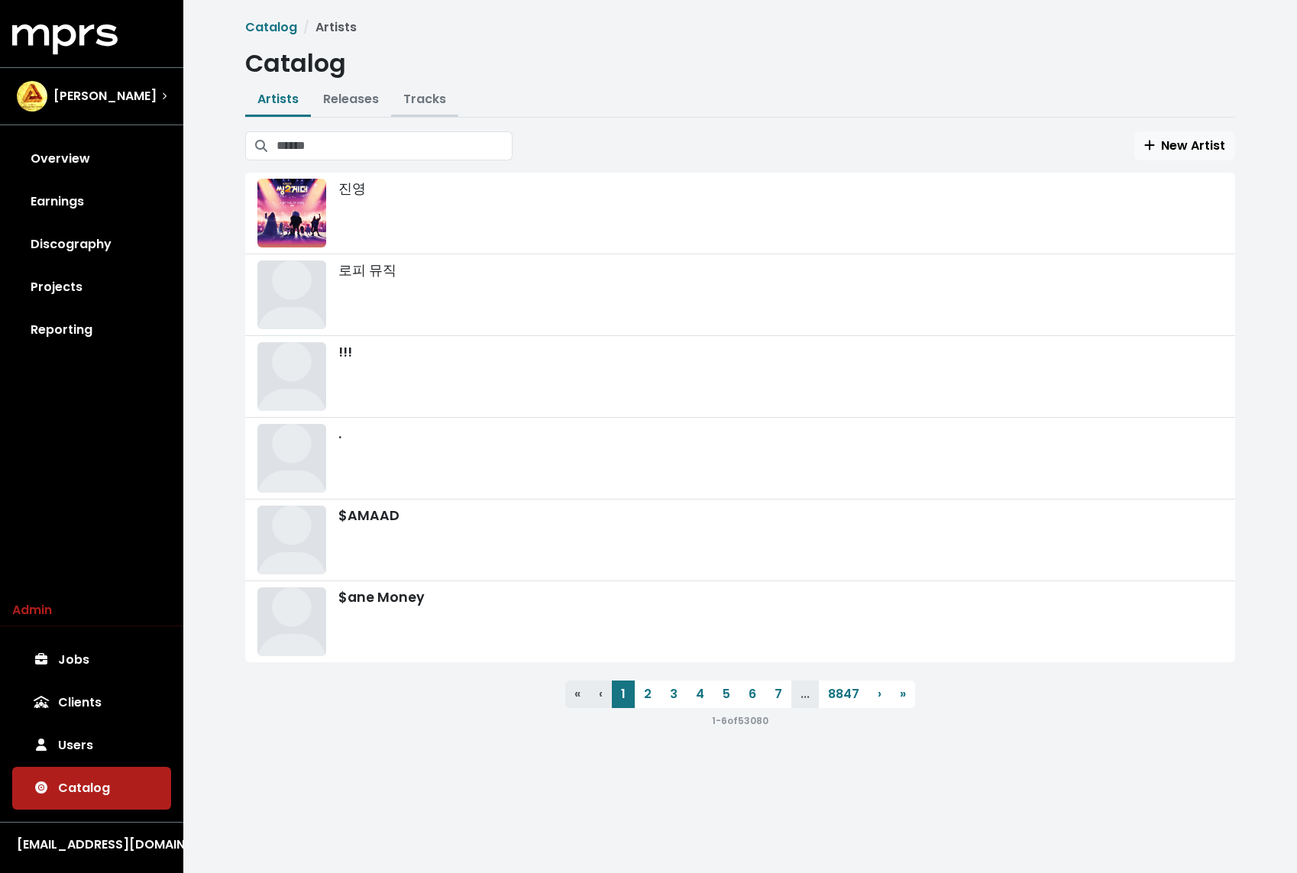
click at [431, 112] on button "Tracks" at bounding box center [424, 100] width 67 height 33
click at [444, 89] on button "Tracks" at bounding box center [424, 100] width 67 height 33
click at [420, 104] on link "Tracks" at bounding box center [424, 99] width 43 height 18
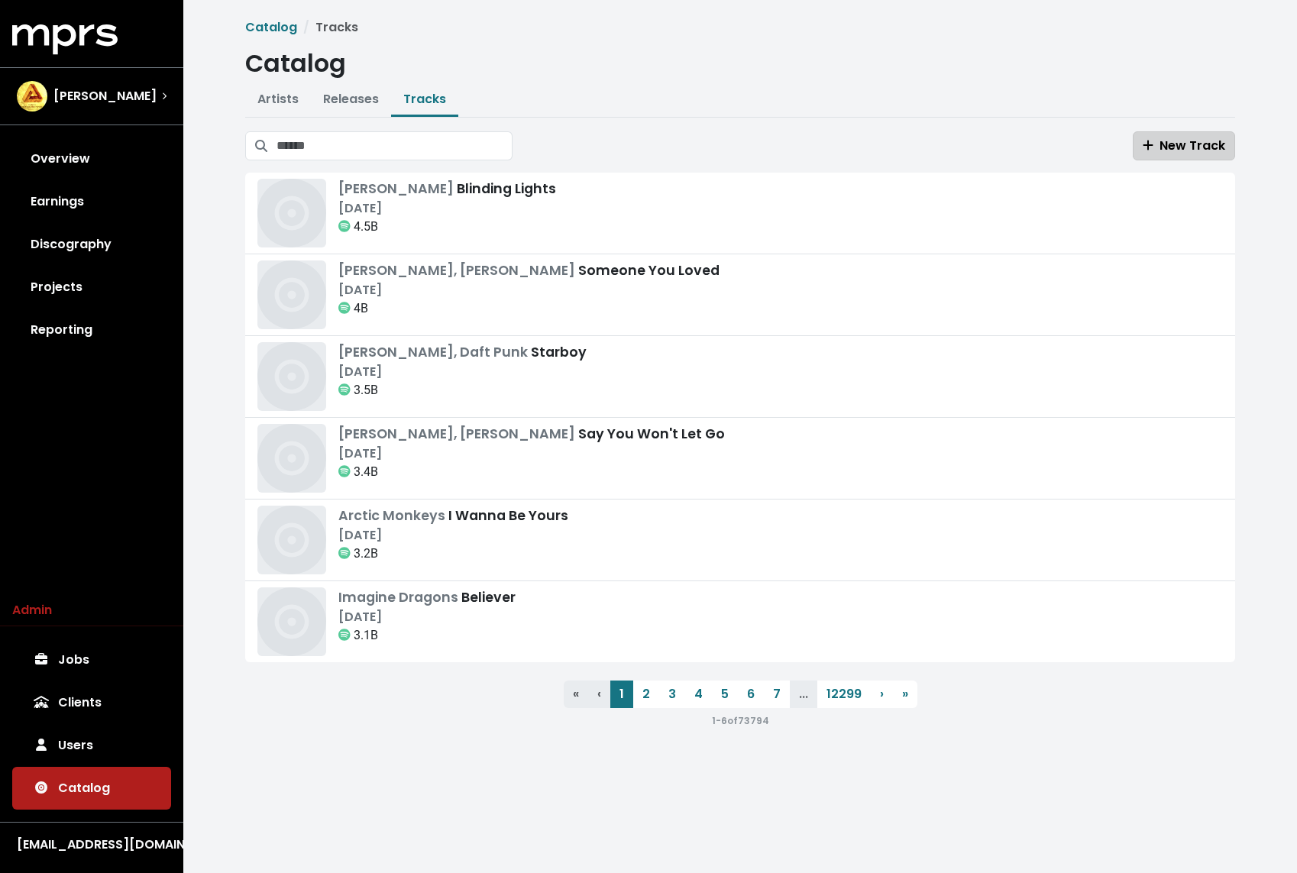
click at [1153, 146] on icon "button" at bounding box center [1147, 145] width 11 height 12
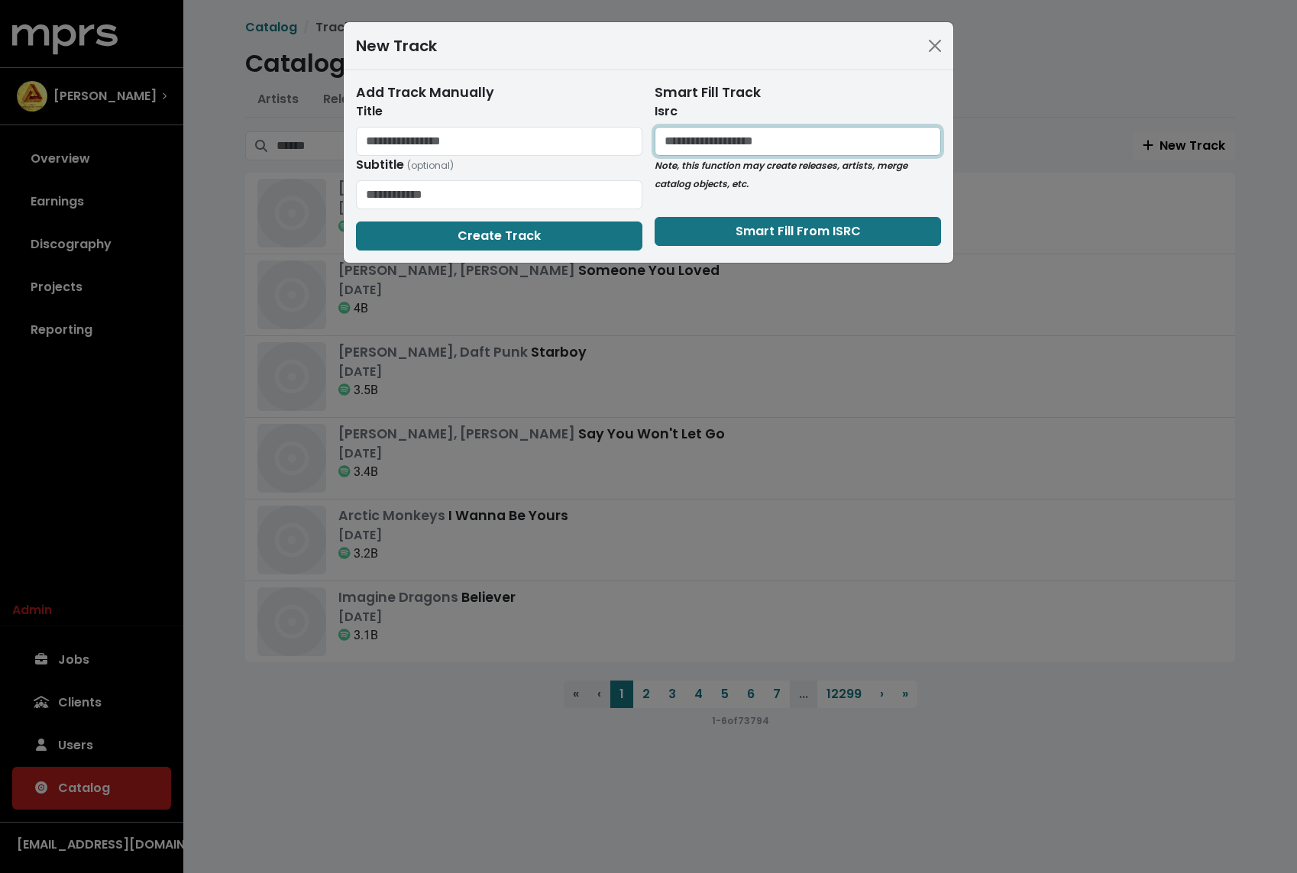
click at [693, 139] on input "text" at bounding box center [797, 141] width 286 height 29
paste input "**********"
type input "**********"
click at [704, 225] on button "Smart Fill From ISRC" at bounding box center [797, 231] width 286 height 29
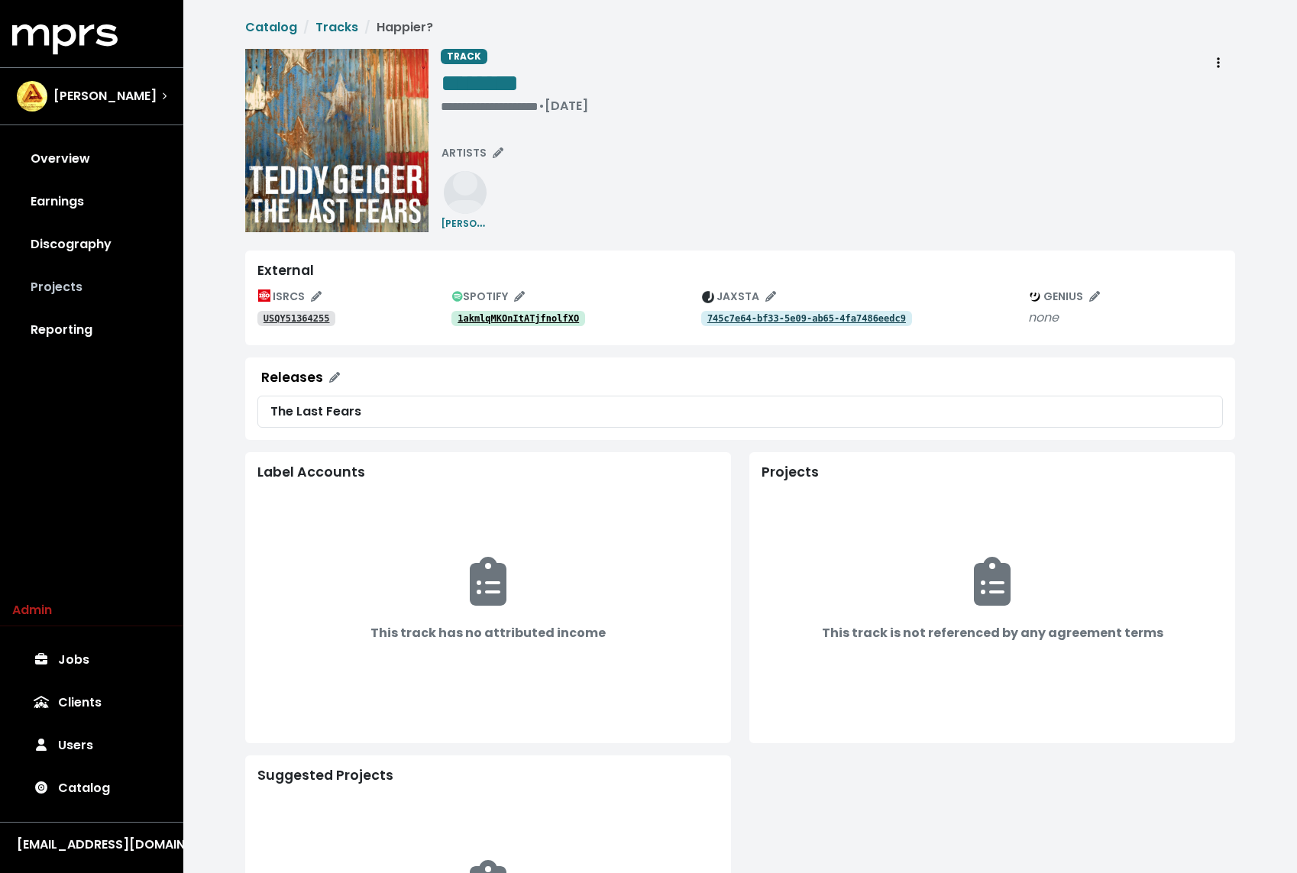
click at [99, 288] on link "Projects" at bounding box center [91, 287] width 159 height 43
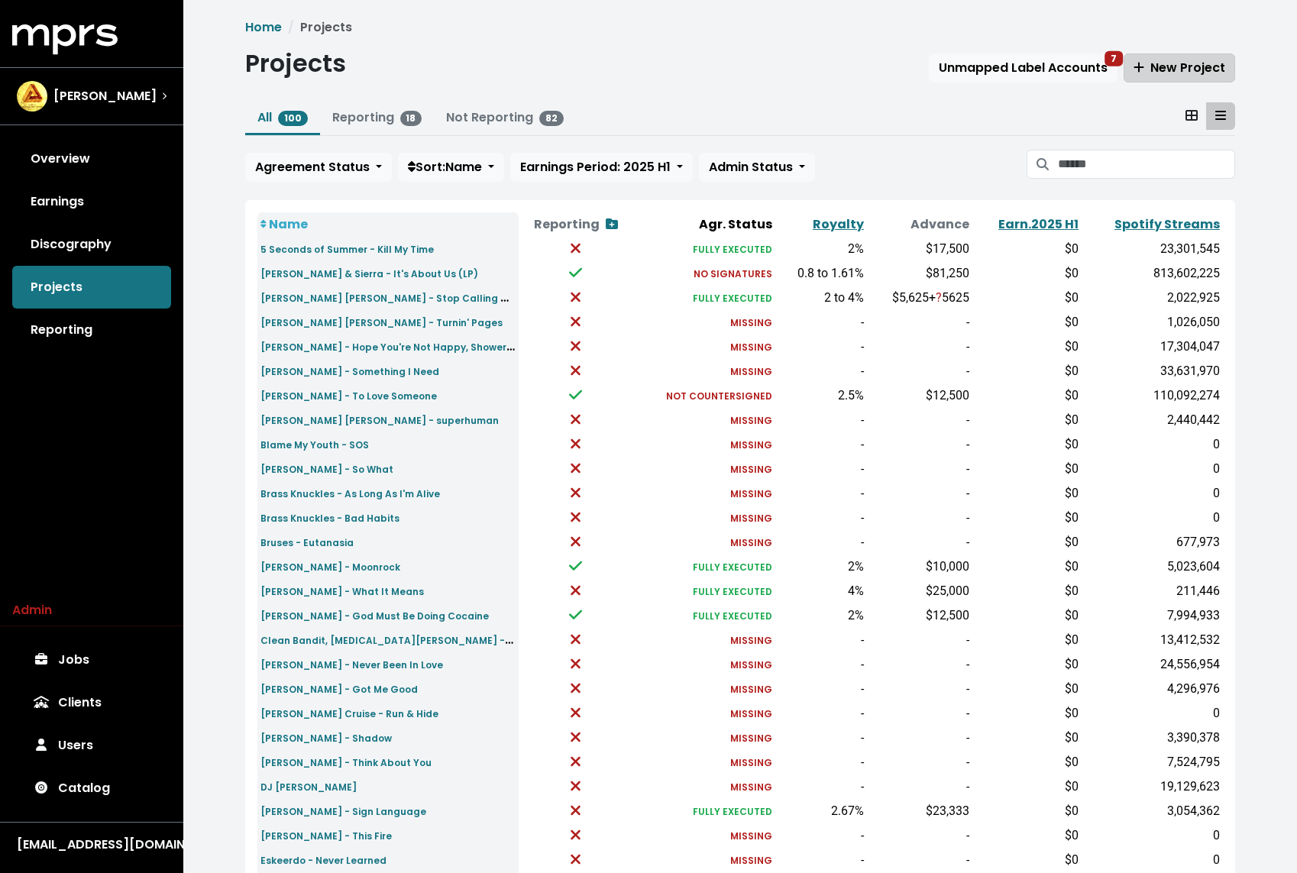
click at [1168, 63] on span "New Project" at bounding box center [1179, 68] width 92 height 18
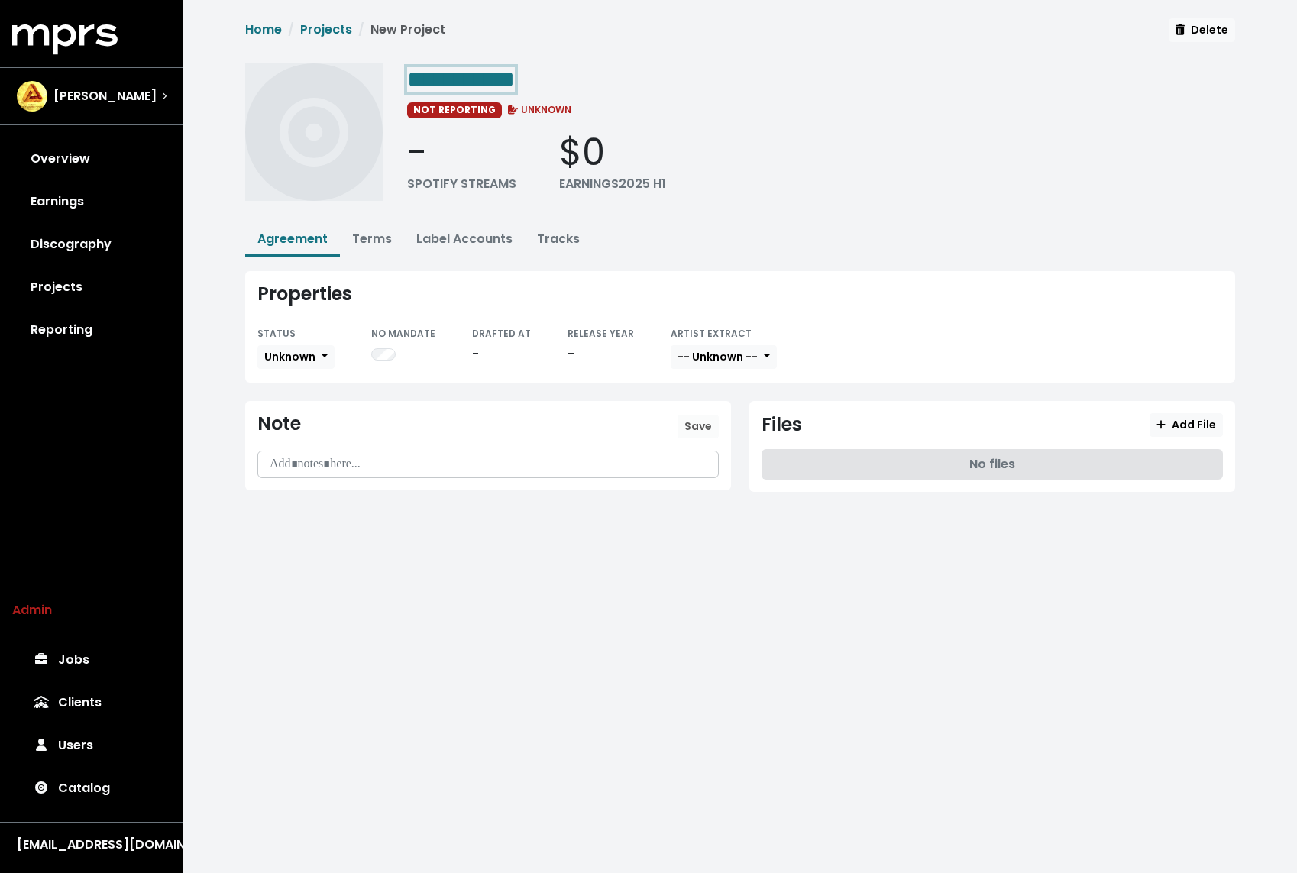
click at [513, 80] on span "**********" at bounding box center [461, 79] width 108 height 24
click at [291, 340] on div "STATUS Unknown" at bounding box center [295, 347] width 77 height 47
click at [283, 354] on span "Unknown" at bounding box center [289, 356] width 51 height 15
click at [287, 415] on link "Missing" at bounding box center [330, 412] width 144 height 24
click at [380, 242] on link "Terms" at bounding box center [372, 239] width 40 height 18
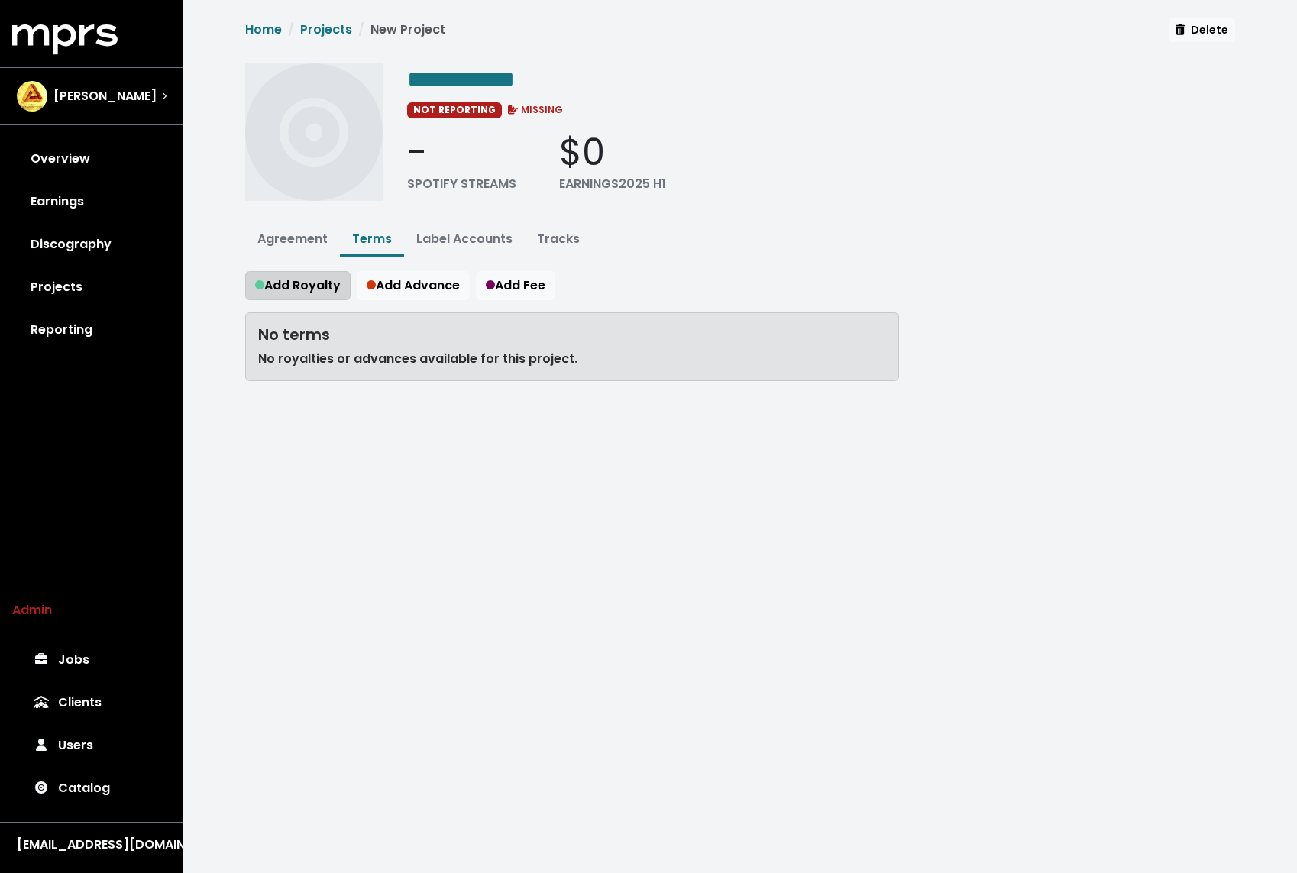
click at [308, 287] on span "Add Royalty" at bounding box center [298, 285] width 86 height 18
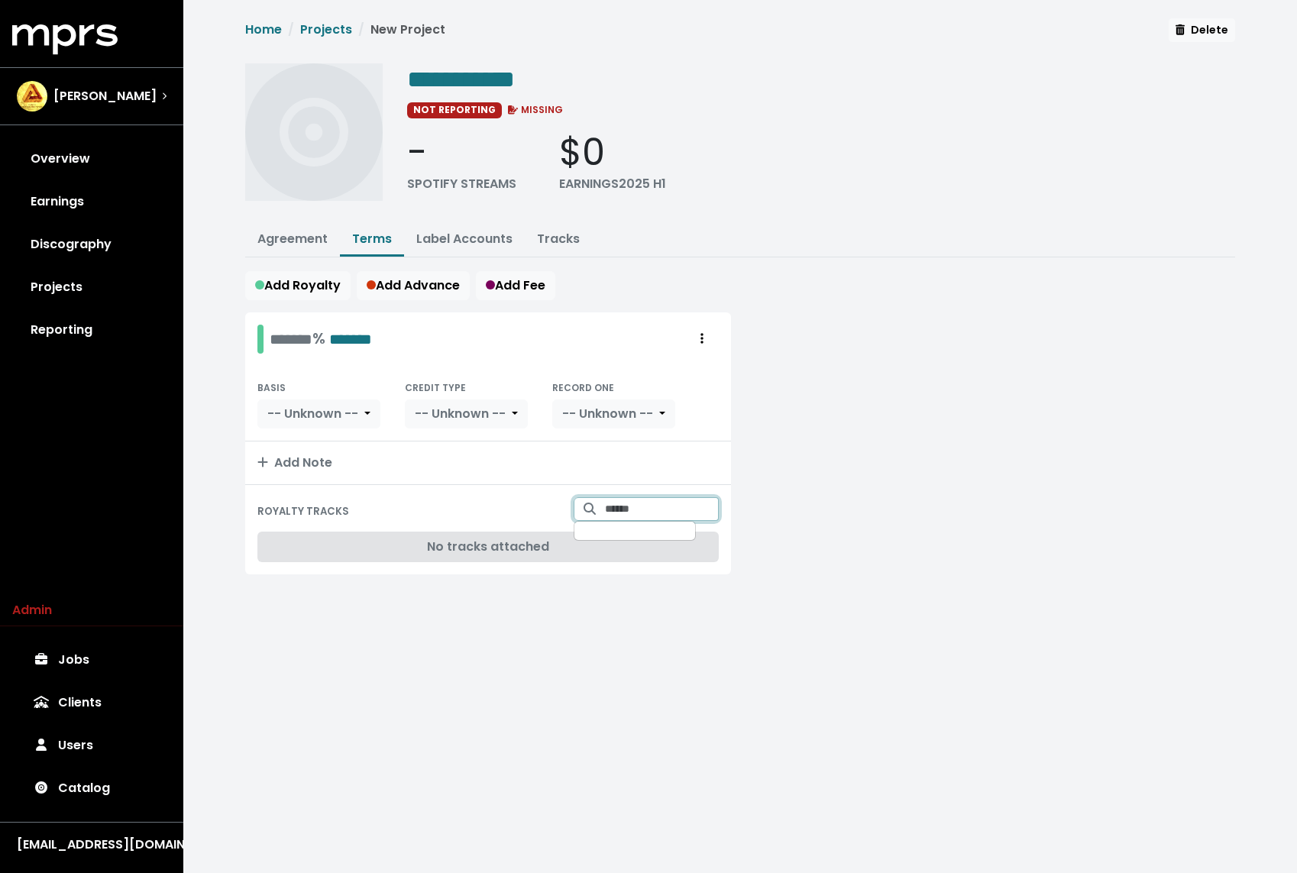
click at [615, 497] on input "Search for tracks by title and link them to this royalty" at bounding box center [662, 509] width 114 height 24
type input "********"
click at [623, 539] on span "Teddy Geiger - Happier?" at bounding box center [636, 546] width 98 height 31
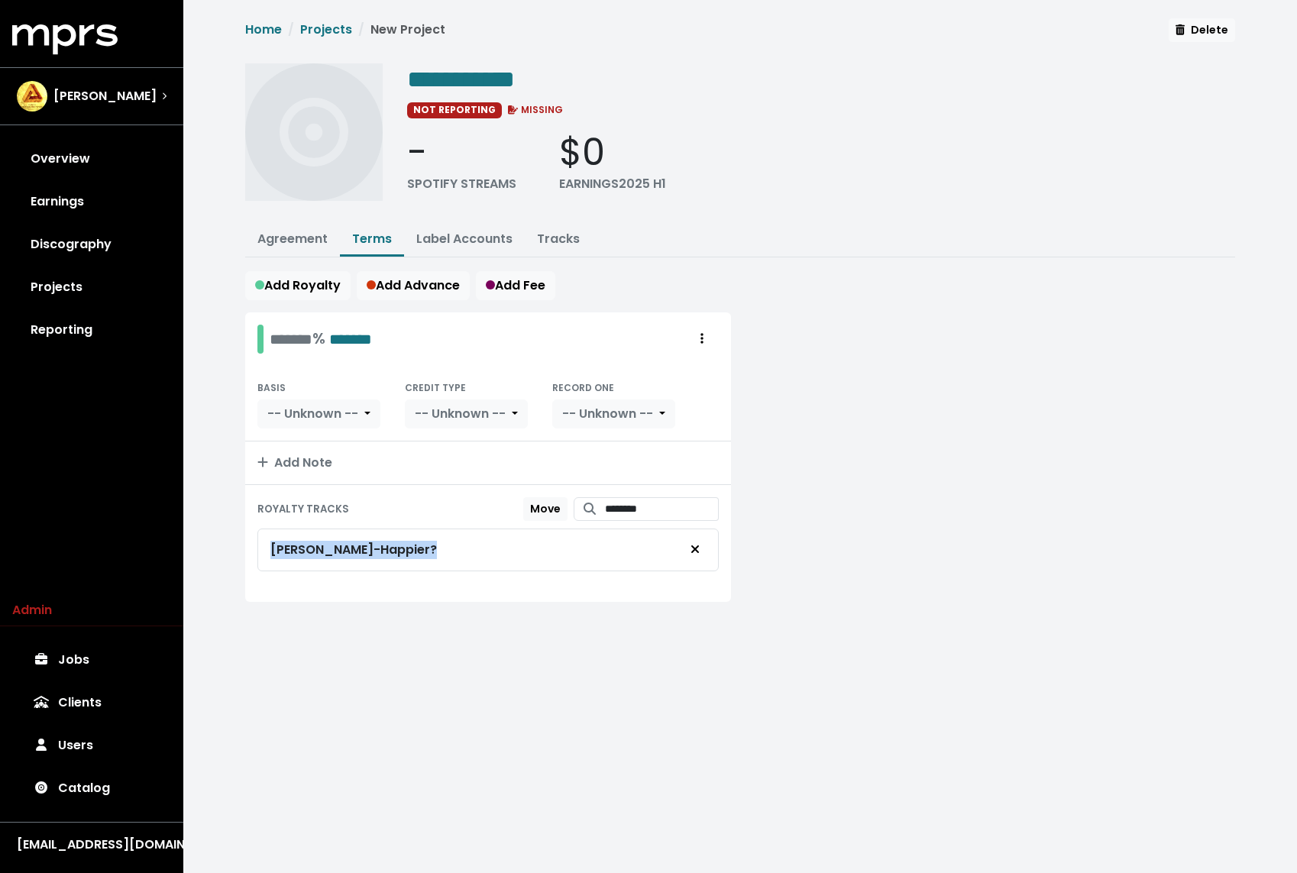
drag, startPoint x: 477, startPoint y: 538, endPoint x: 257, endPoint y: 538, distance: 219.9
click at [257, 538] on div "Teddy Geiger - Happier?" at bounding box center [487, 549] width 461 height 43
copy div "Teddy Geiger - Happier?"
click at [475, 75] on span "**********" at bounding box center [461, 79] width 108 height 24
paste span "Edit value"
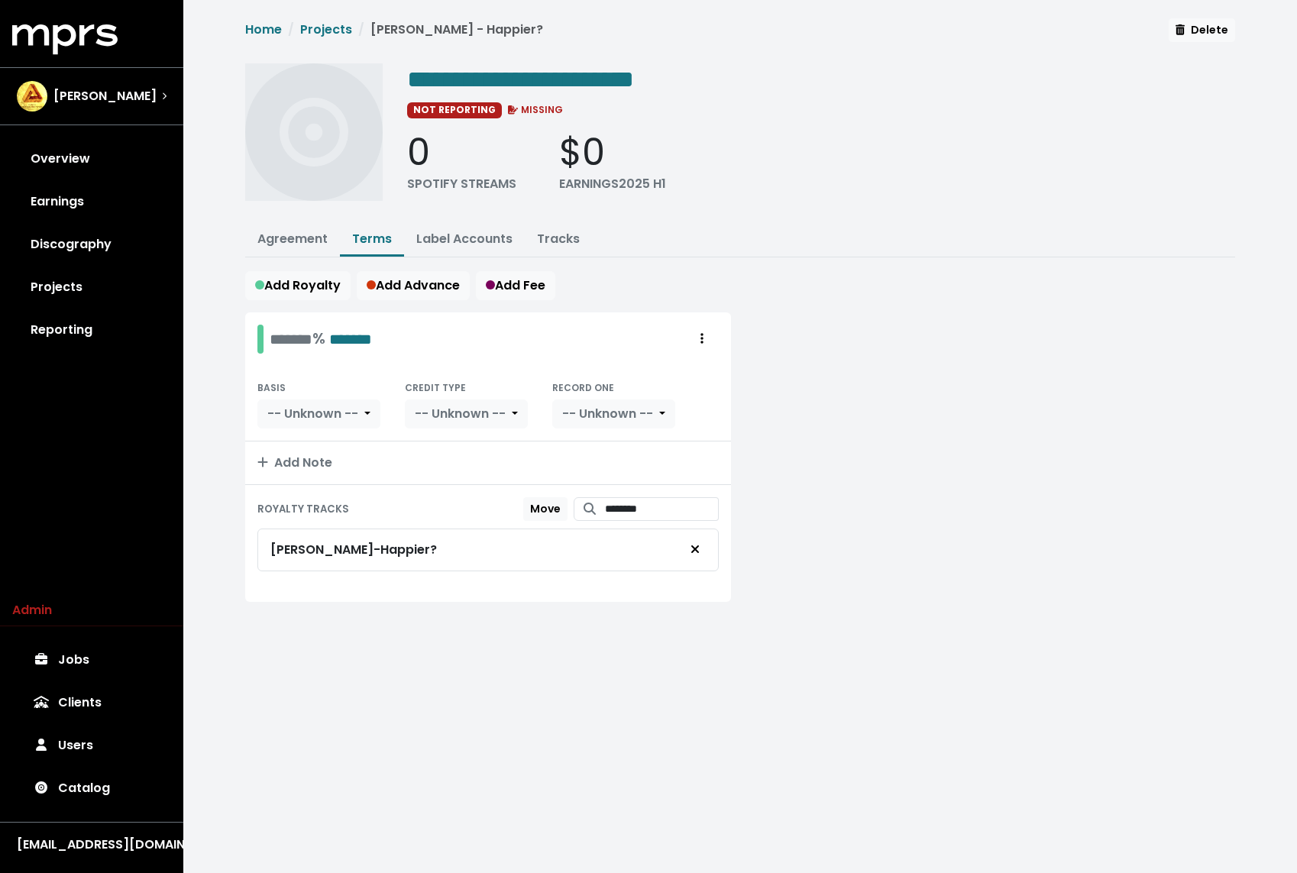
click at [982, 161] on div "0 SPOTIFY STREAMS $0 EARNINGS 2025 H1" at bounding box center [821, 162] width 828 height 63
click at [336, 29] on link "Projects" at bounding box center [326, 30] width 52 height 18
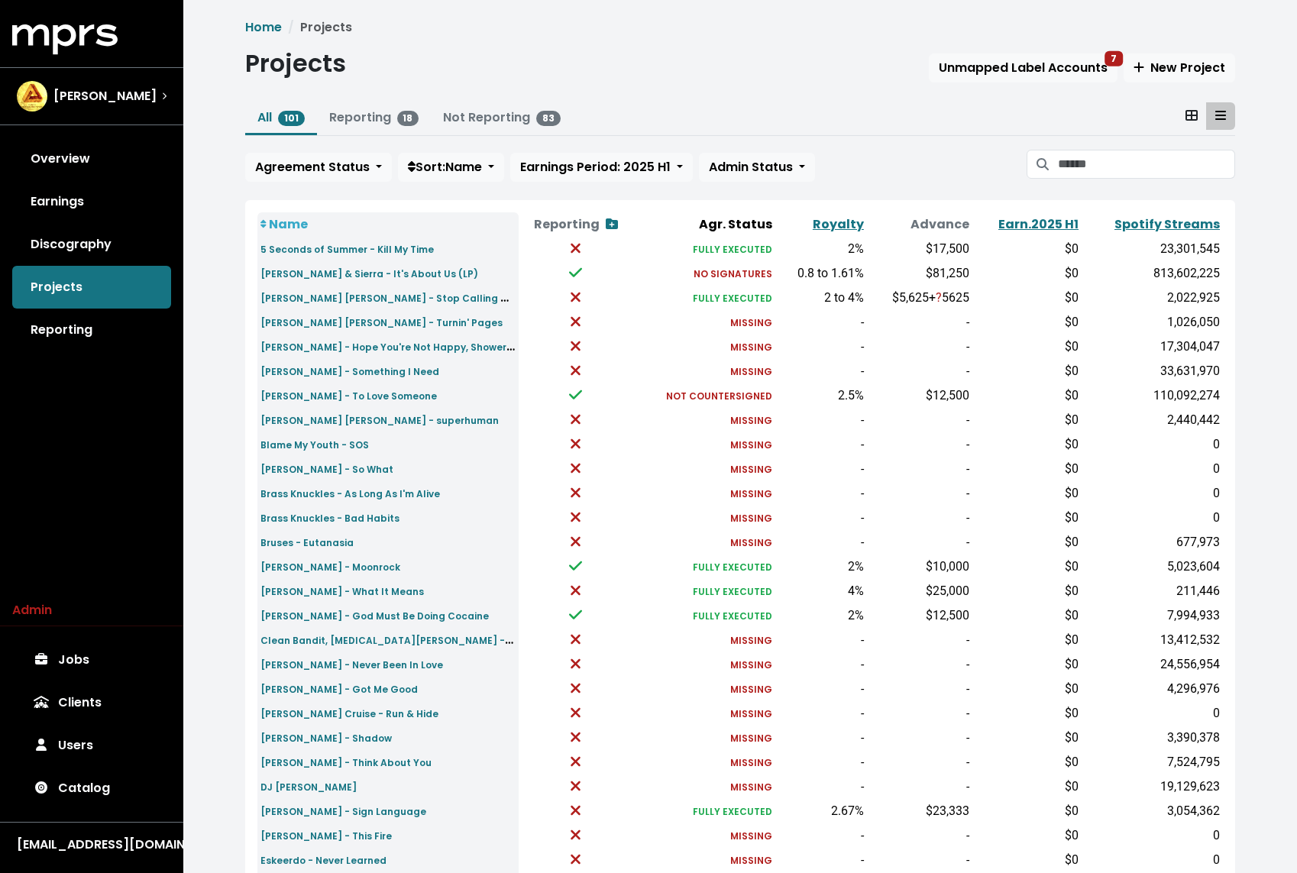
scroll to position [266, 0]
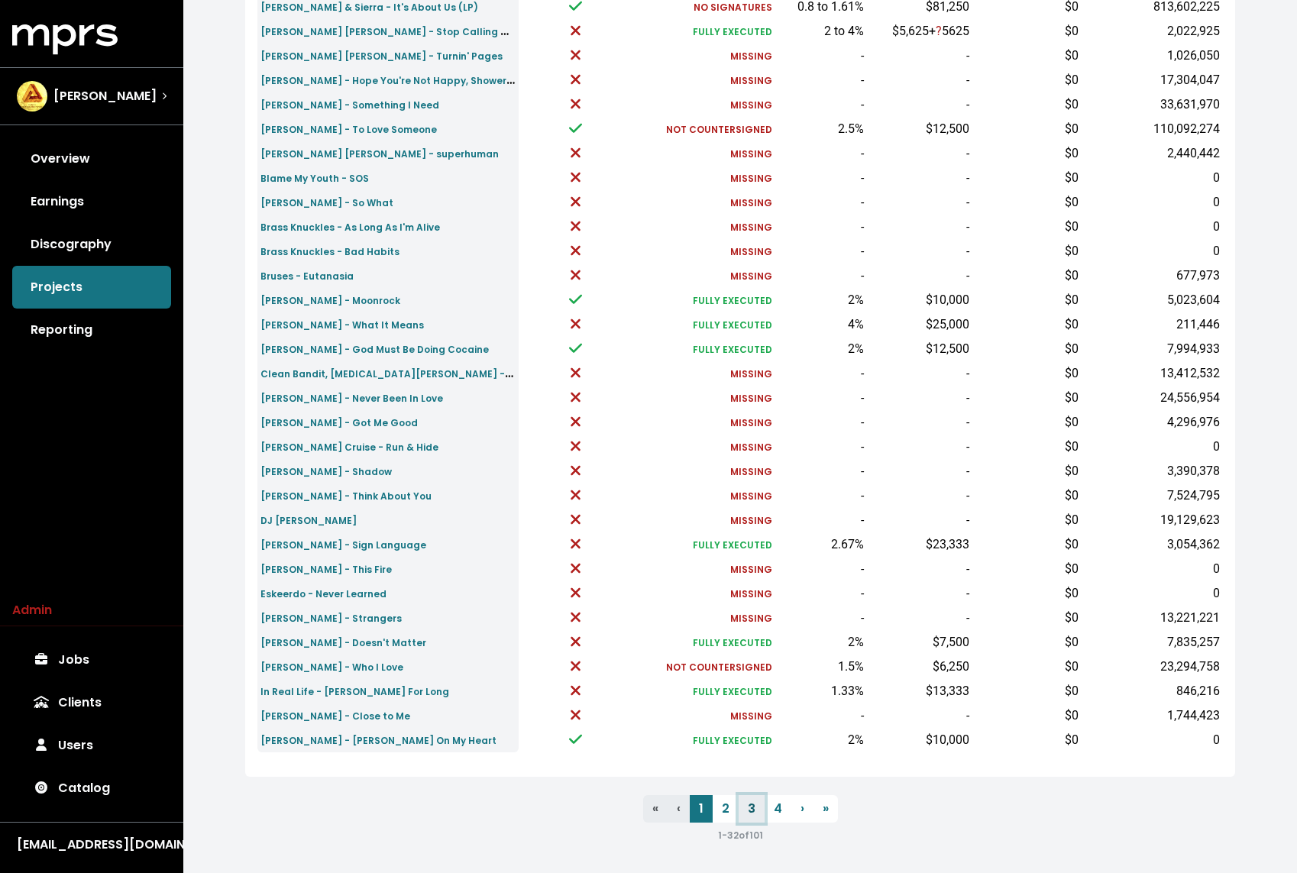
click at [751, 809] on link "3" at bounding box center [751, 808] width 26 height 27
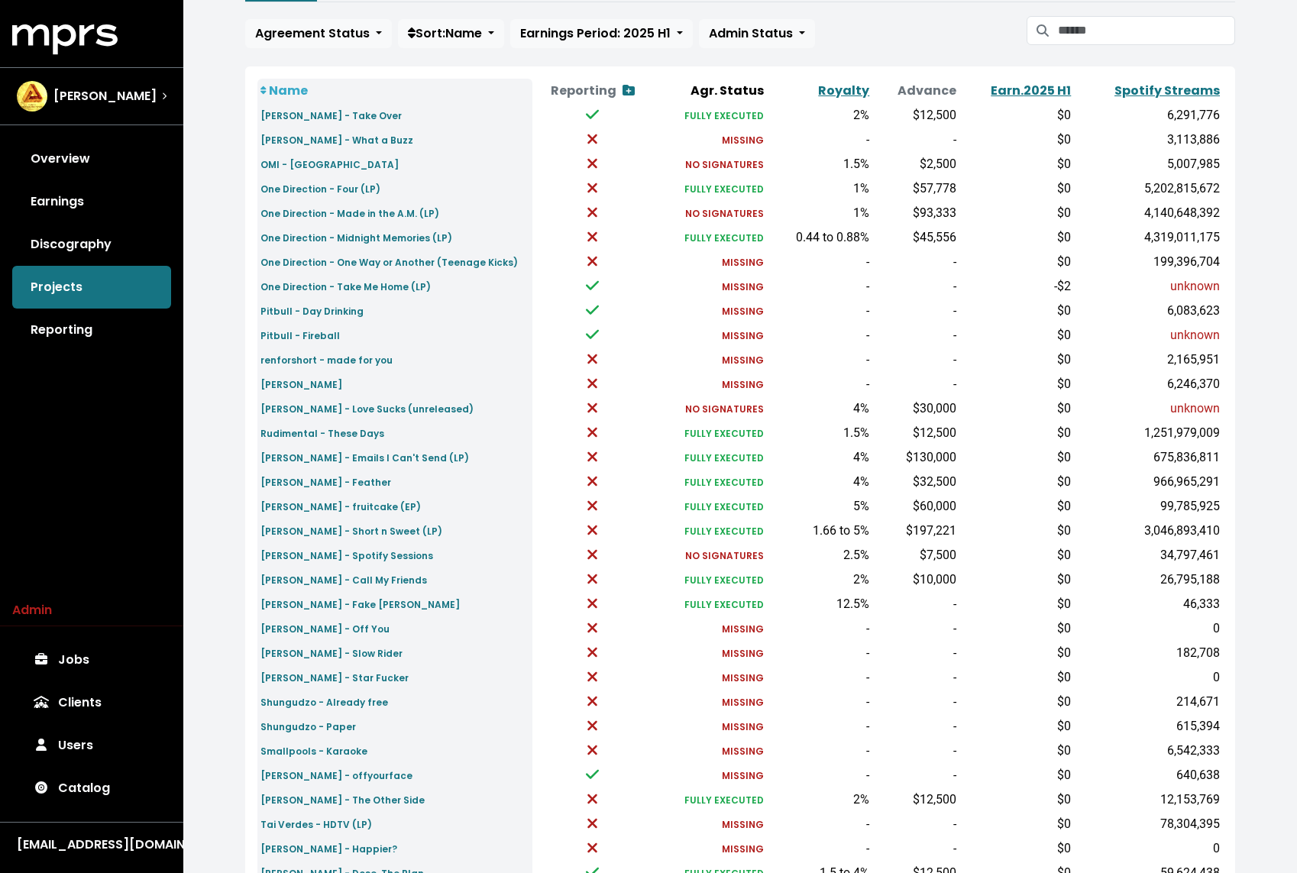
scroll to position [266, 0]
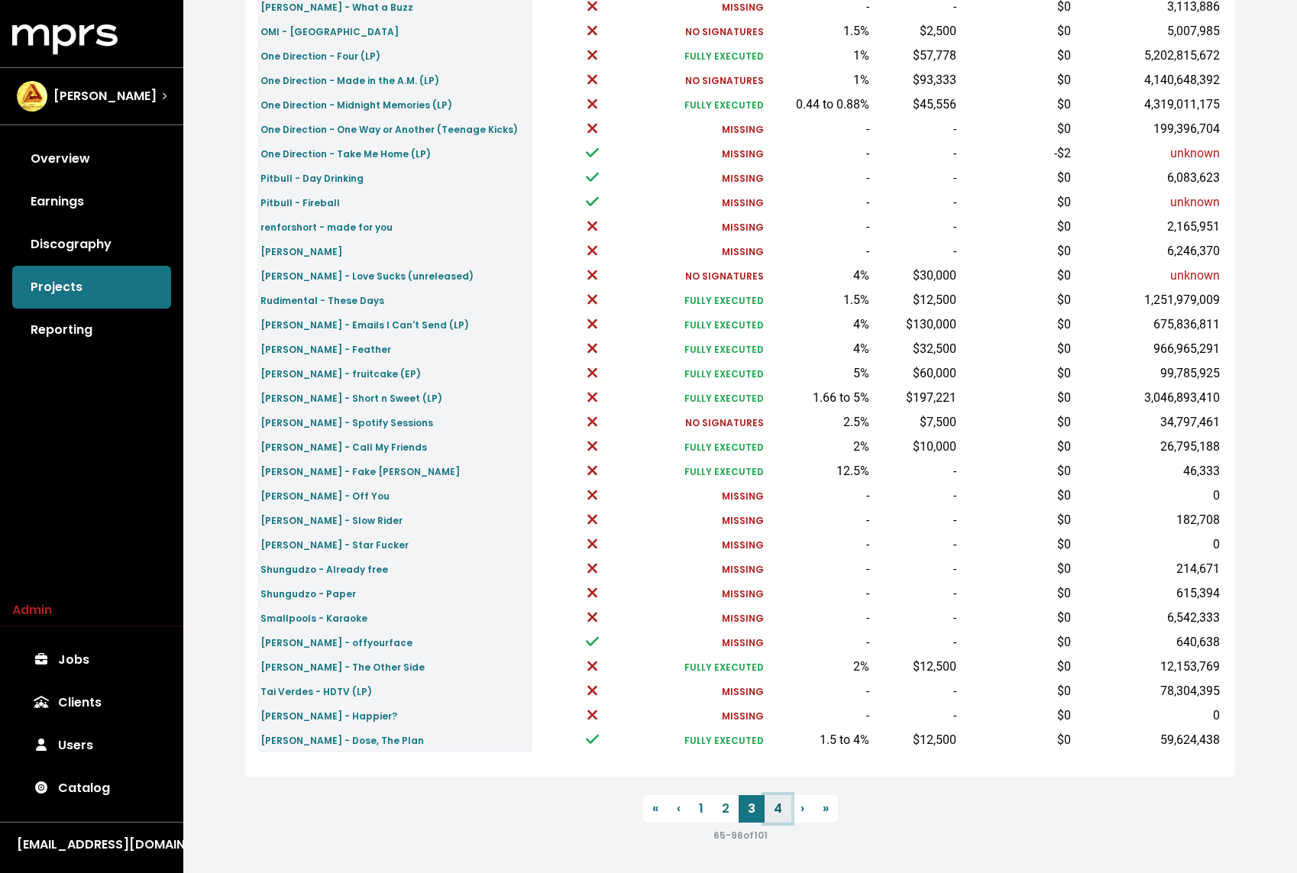
click at [767, 806] on link "4" at bounding box center [777, 808] width 27 height 27
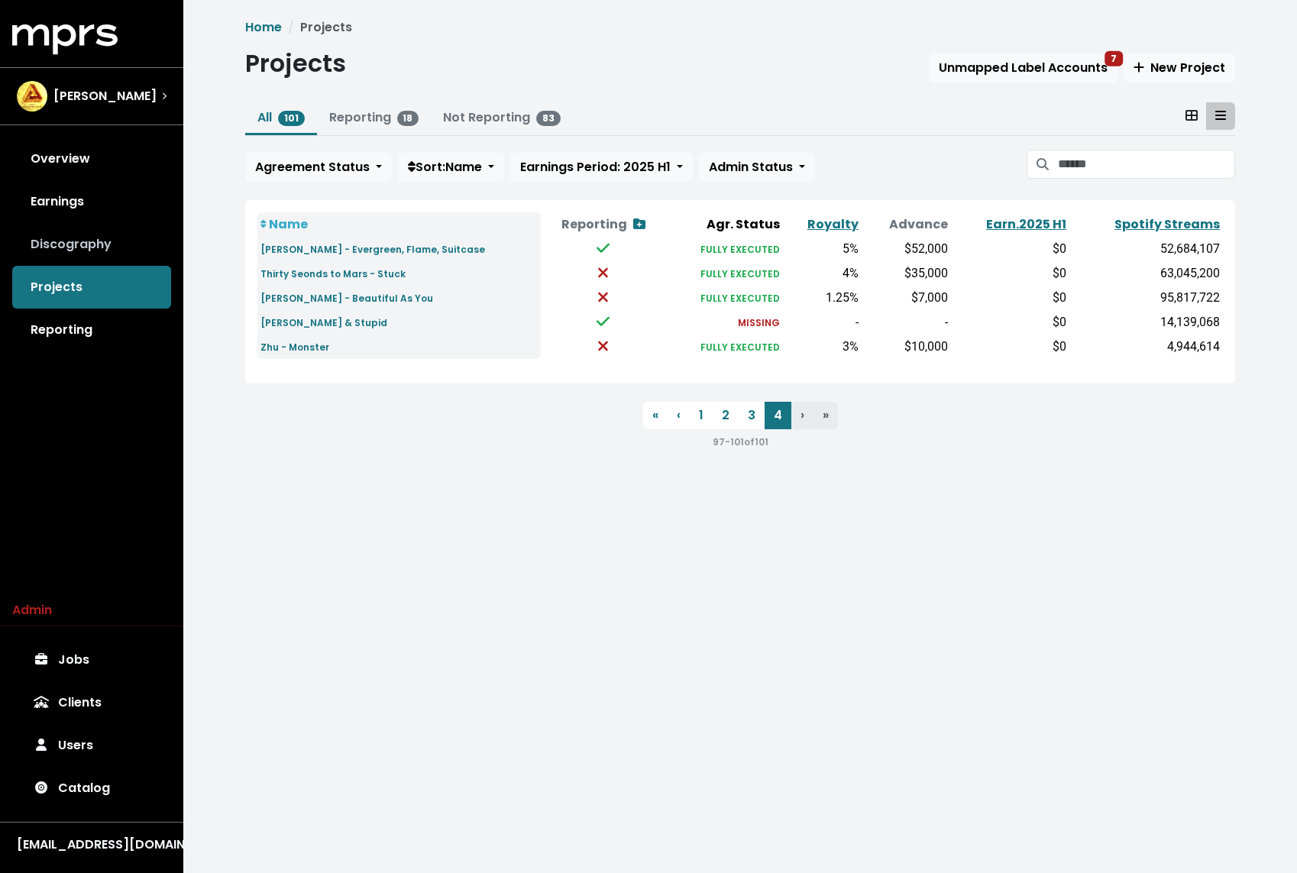
click at [107, 234] on link "Discography" at bounding box center [91, 244] width 159 height 43
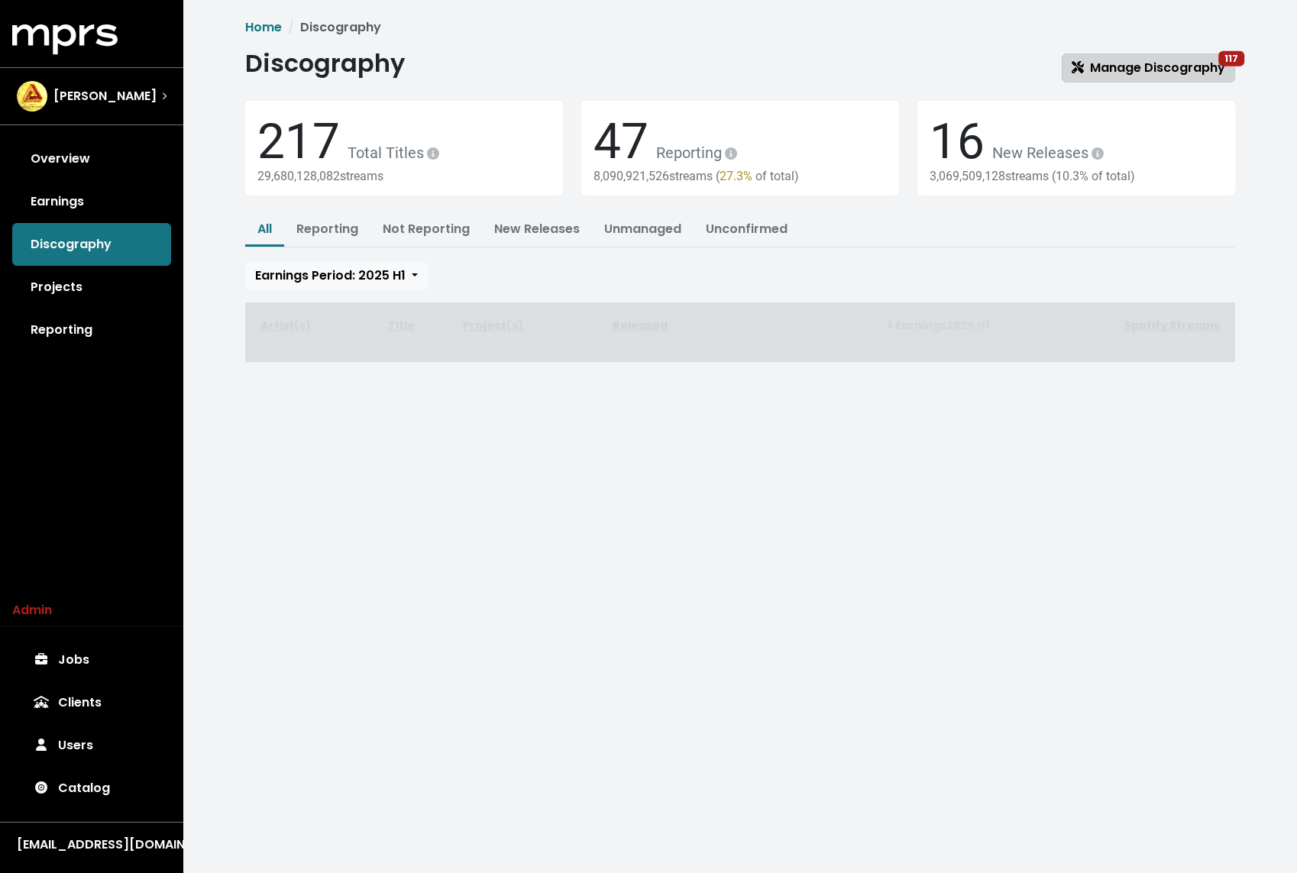
click at [1106, 59] on span "Manage Discography 117" at bounding box center [1147, 68] width 153 height 18
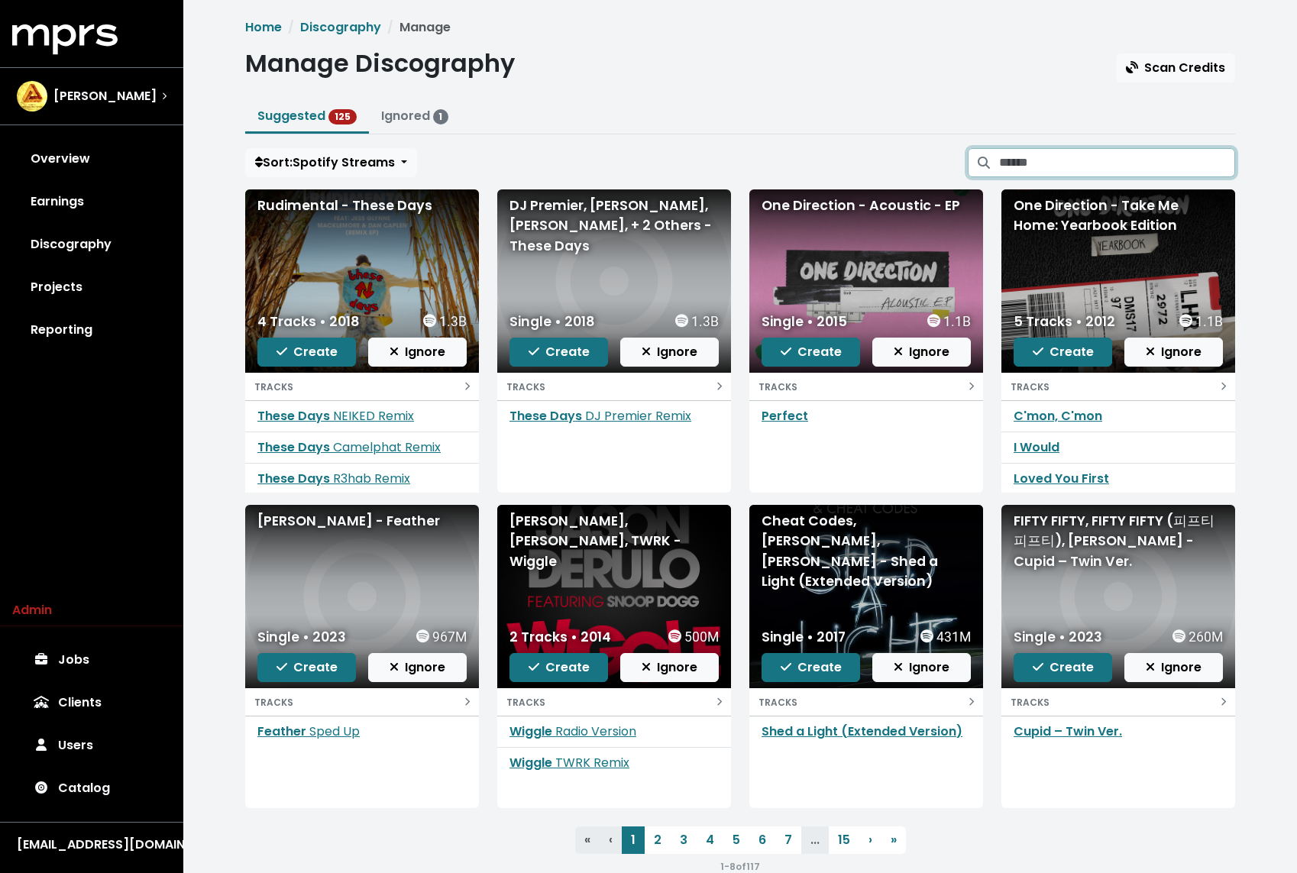
click at [1068, 151] on input "Search suggested projects" at bounding box center [1117, 162] width 236 height 29
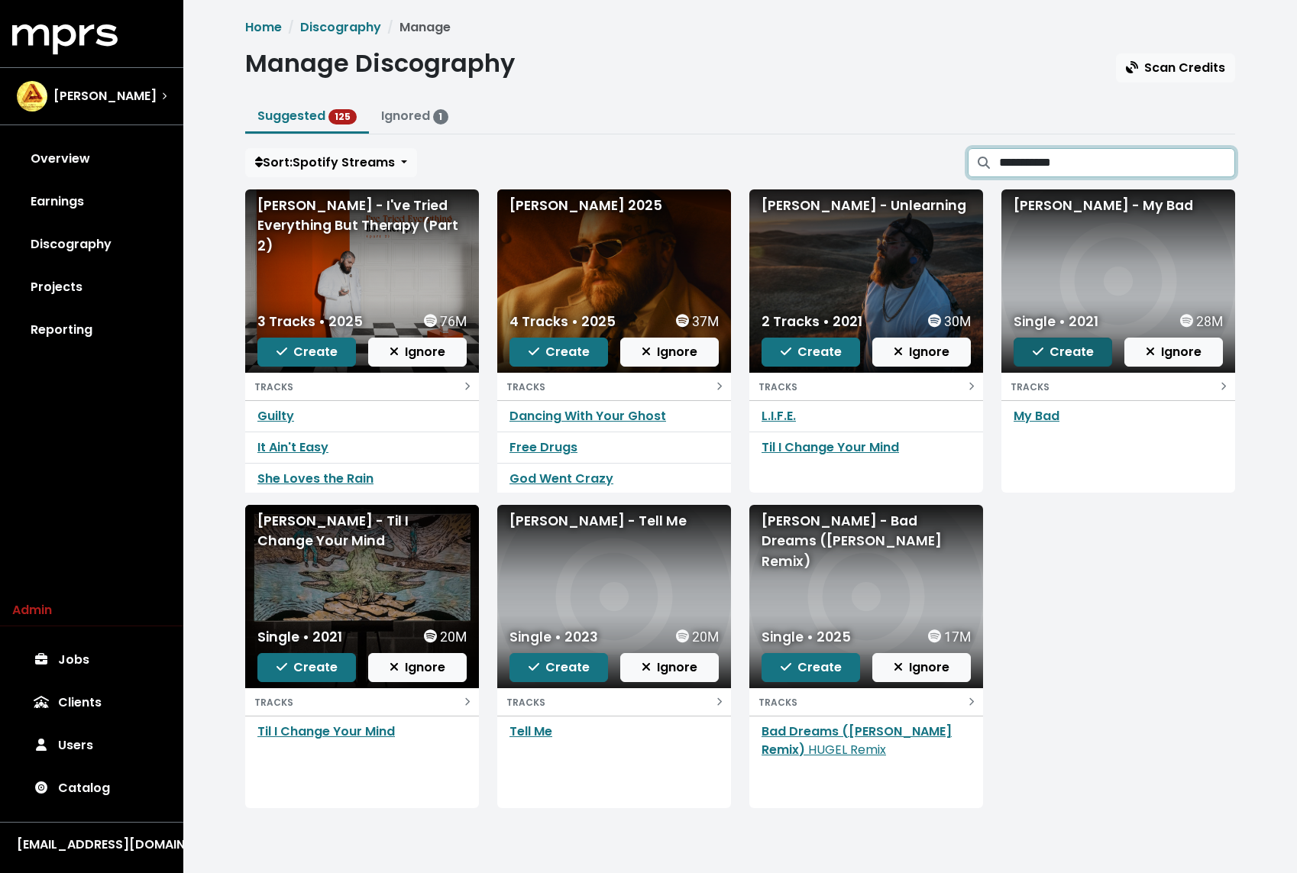
type input "**********"
click at [1058, 358] on span "Create" at bounding box center [1062, 352] width 61 height 18
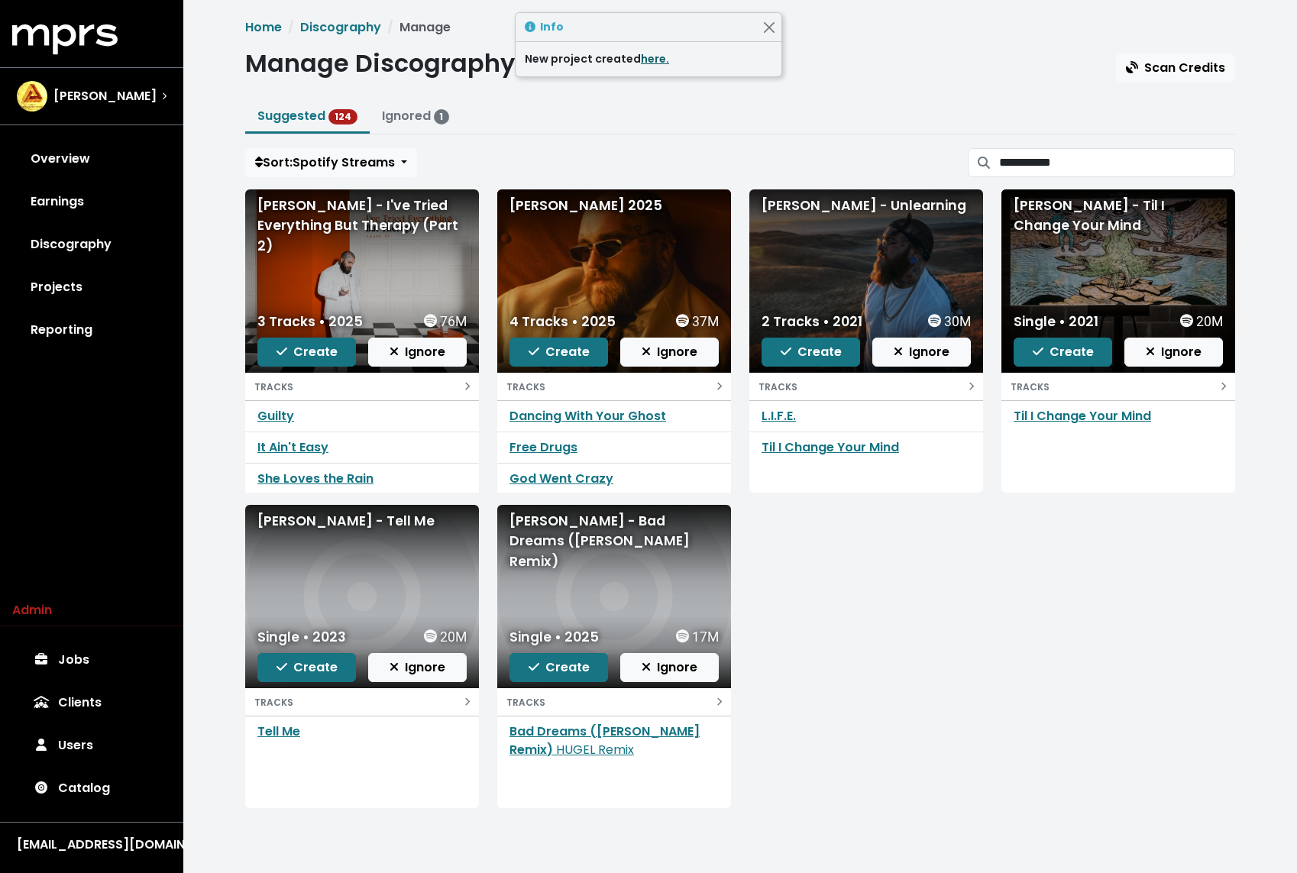
click at [645, 52] on link "here." at bounding box center [655, 58] width 28 height 15
click at [797, 348] on span "Create" at bounding box center [810, 352] width 61 height 18
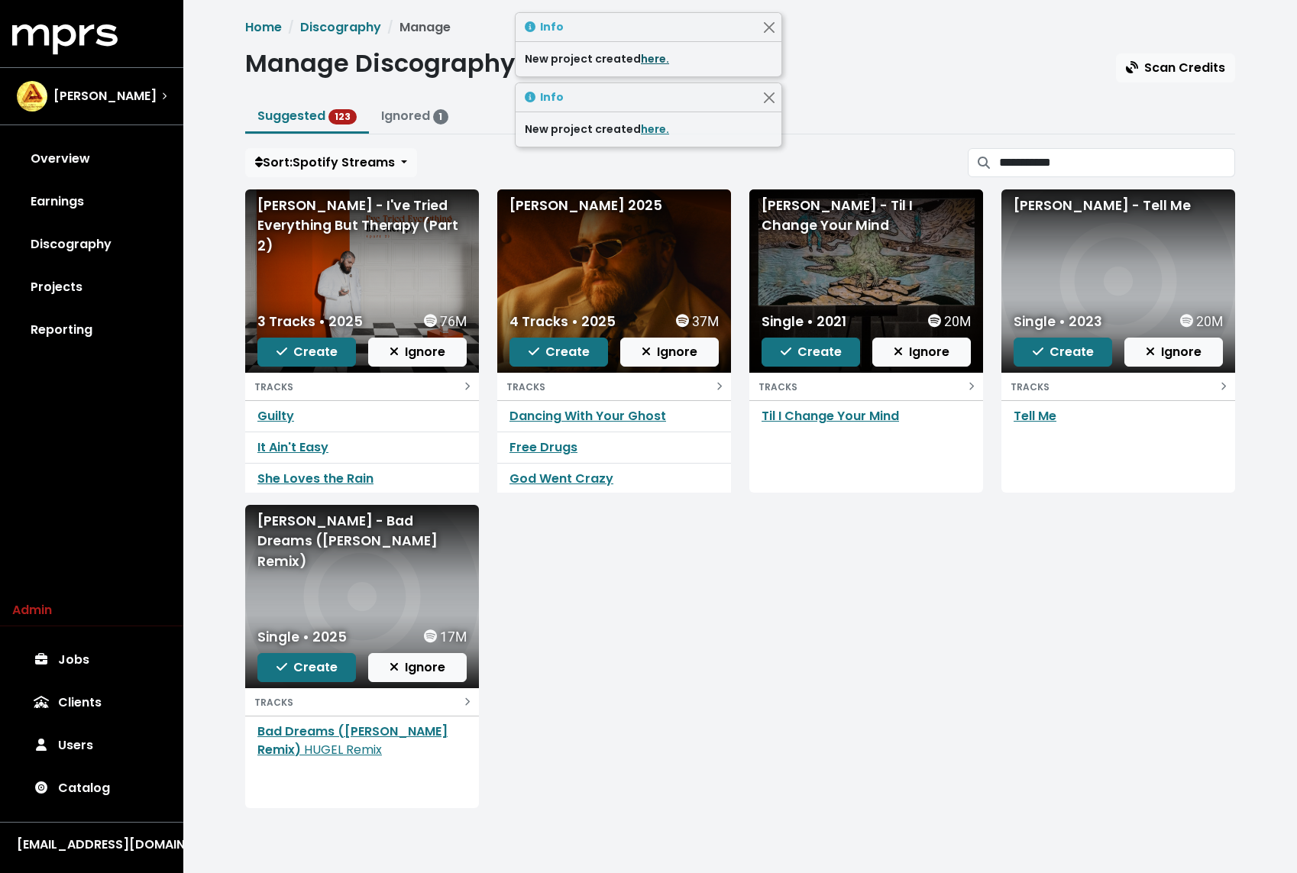
click at [651, 57] on link "here." at bounding box center [655, 58] width 28 height 15
click at [1061, 347] on span "Create" at bounding box center [1062, 352] width 61 height 18
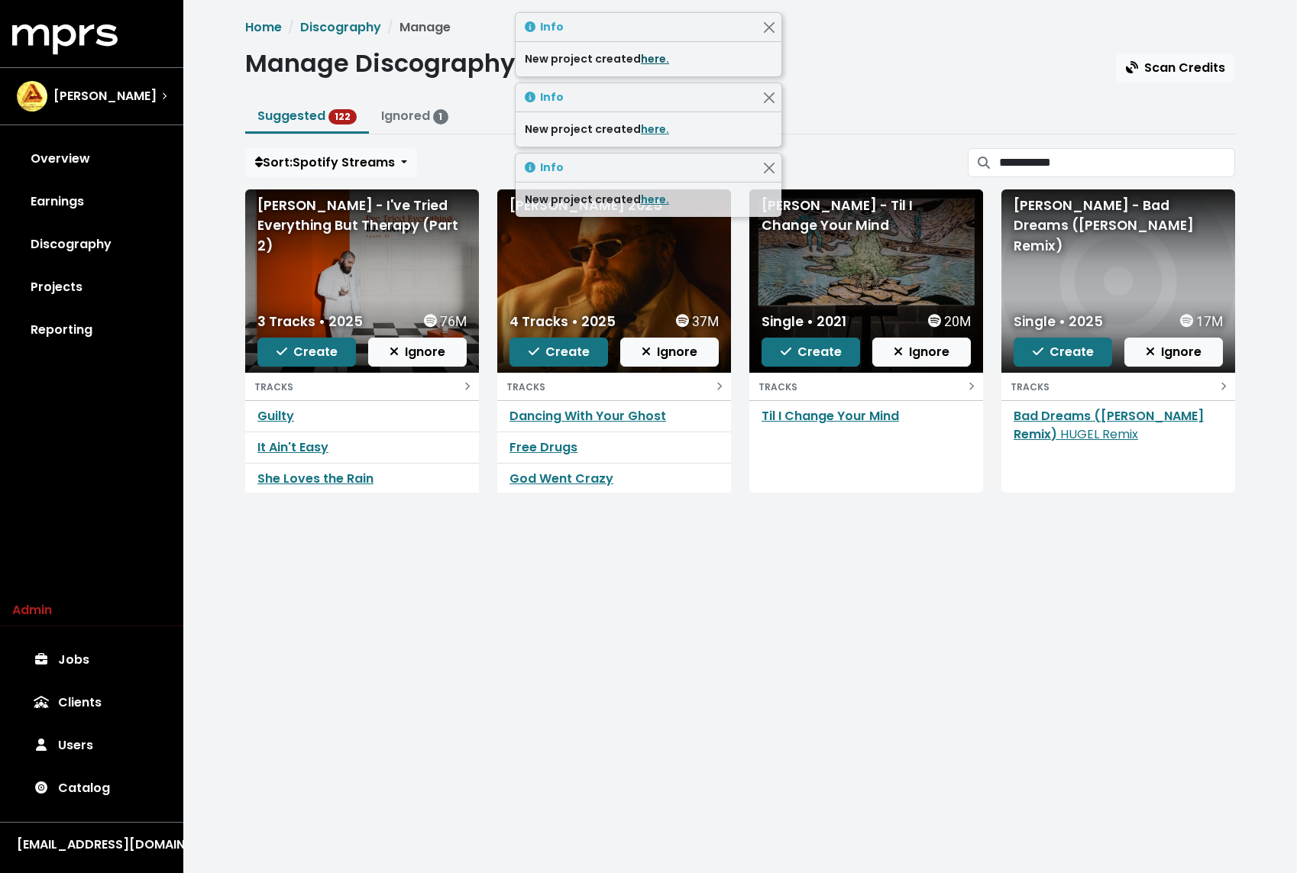
click at [649, 57] on link "here." at bounding box center [655, 58] width 28 height 15
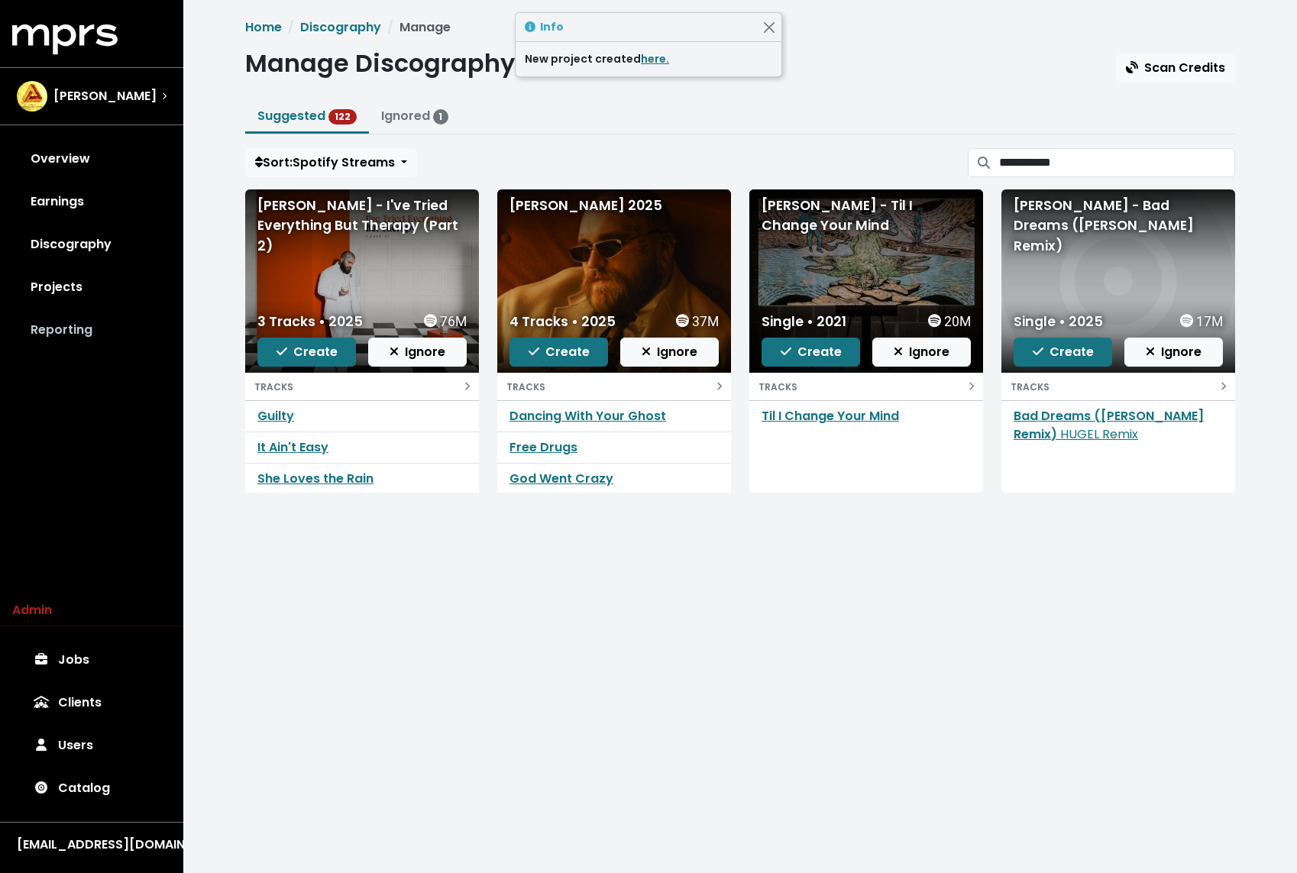
click at [86, 323] on link "Reporting" at bounding box center [91, 329] width 159 height 43
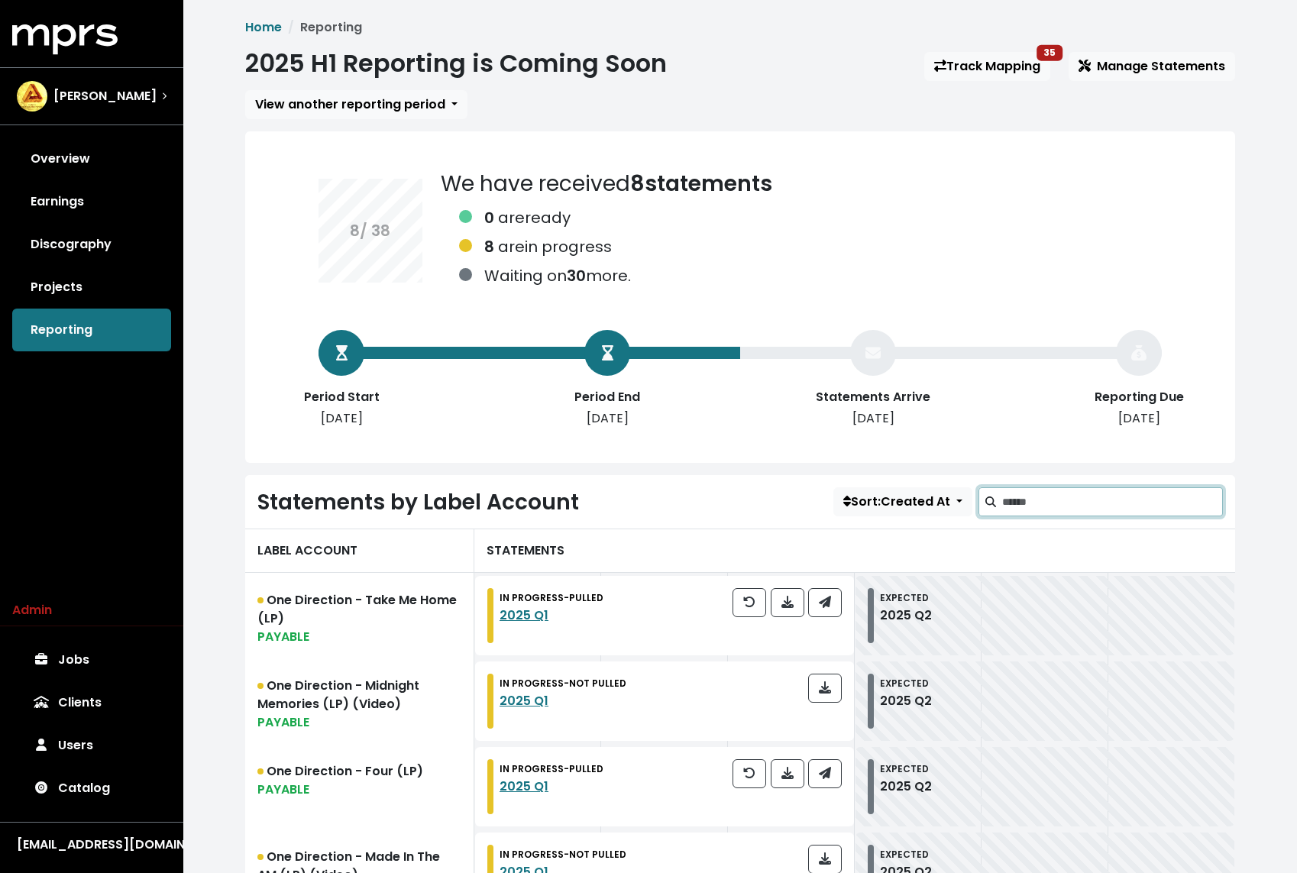
click at [1157, 496] on input "Search label accounts" at bounding box center [1112, 501] width 221 height 29
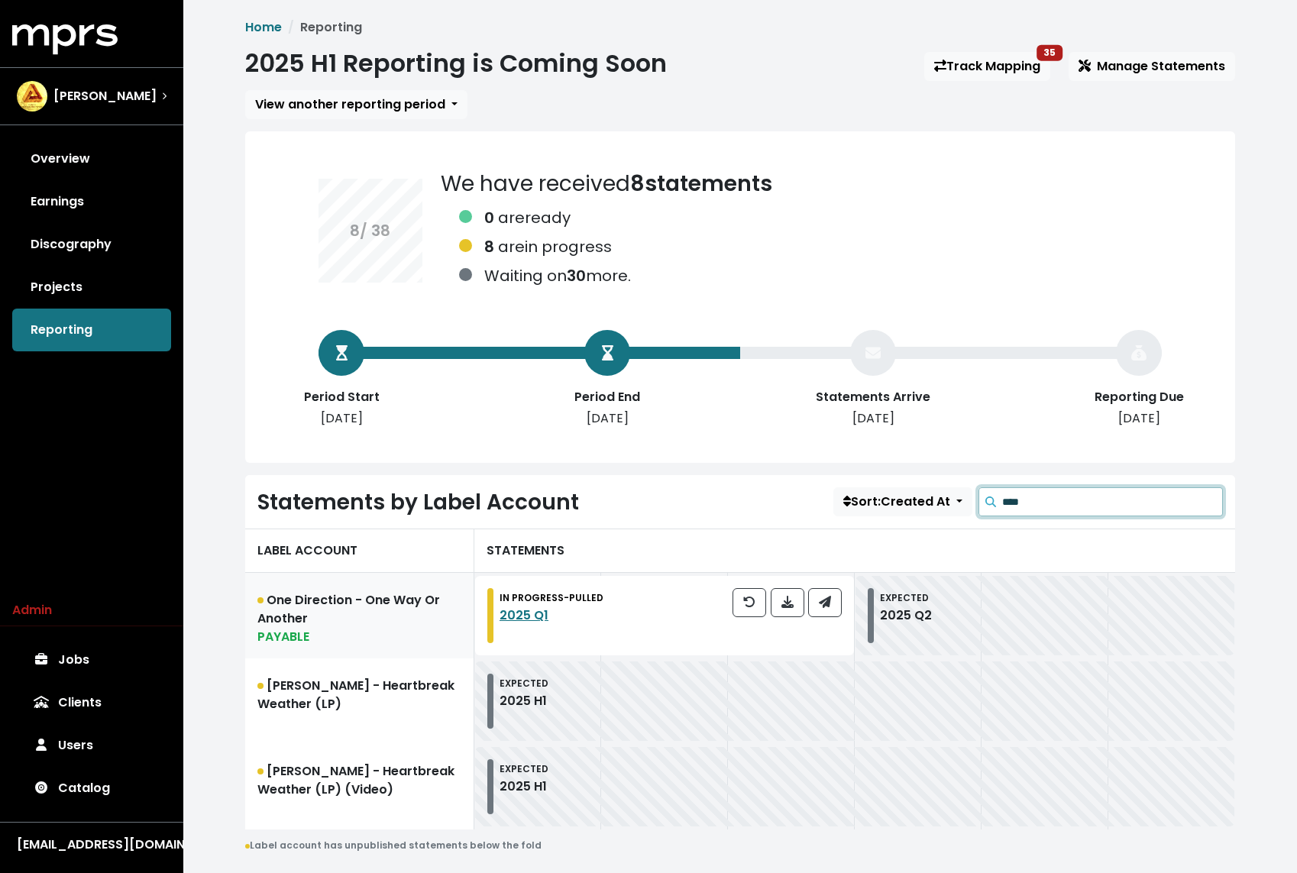
scroll to position [41, 0]
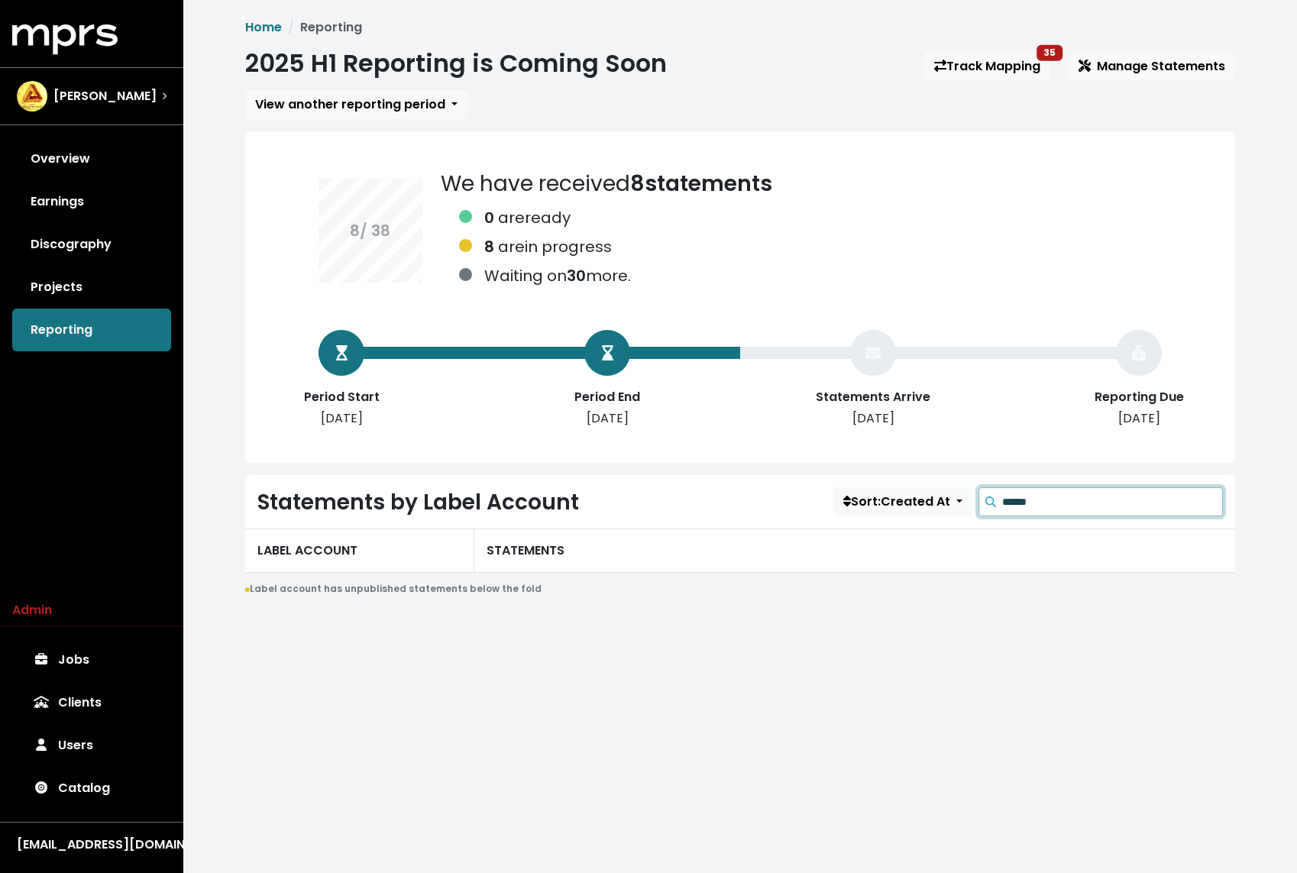
type input "******"
click at [120, 256] on link "Discography" at bounding box center [91, 244] width 159 height 43
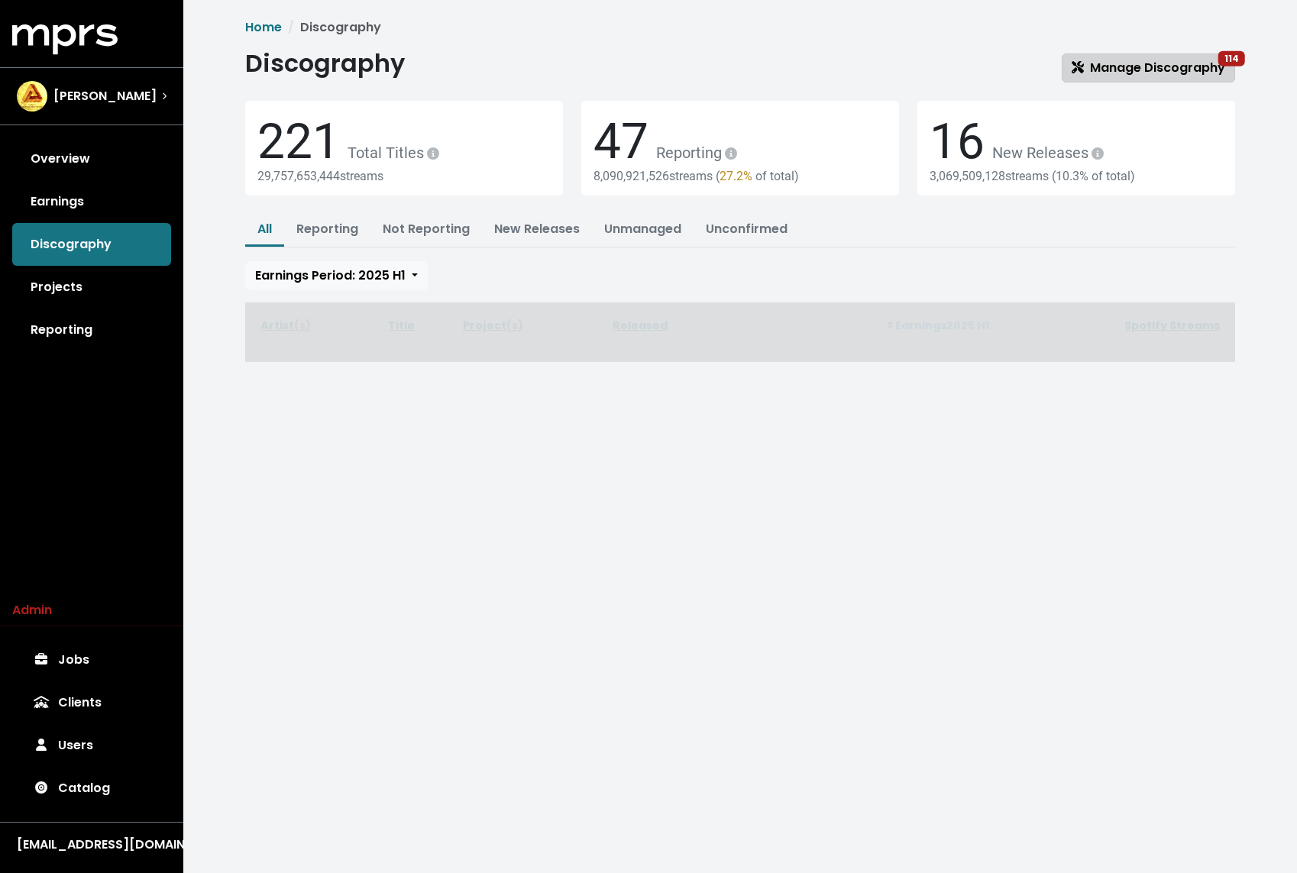
click at [1120, 57] on link "Manage Discography 114" at bounding box center [1147, 67] width 173 height 29
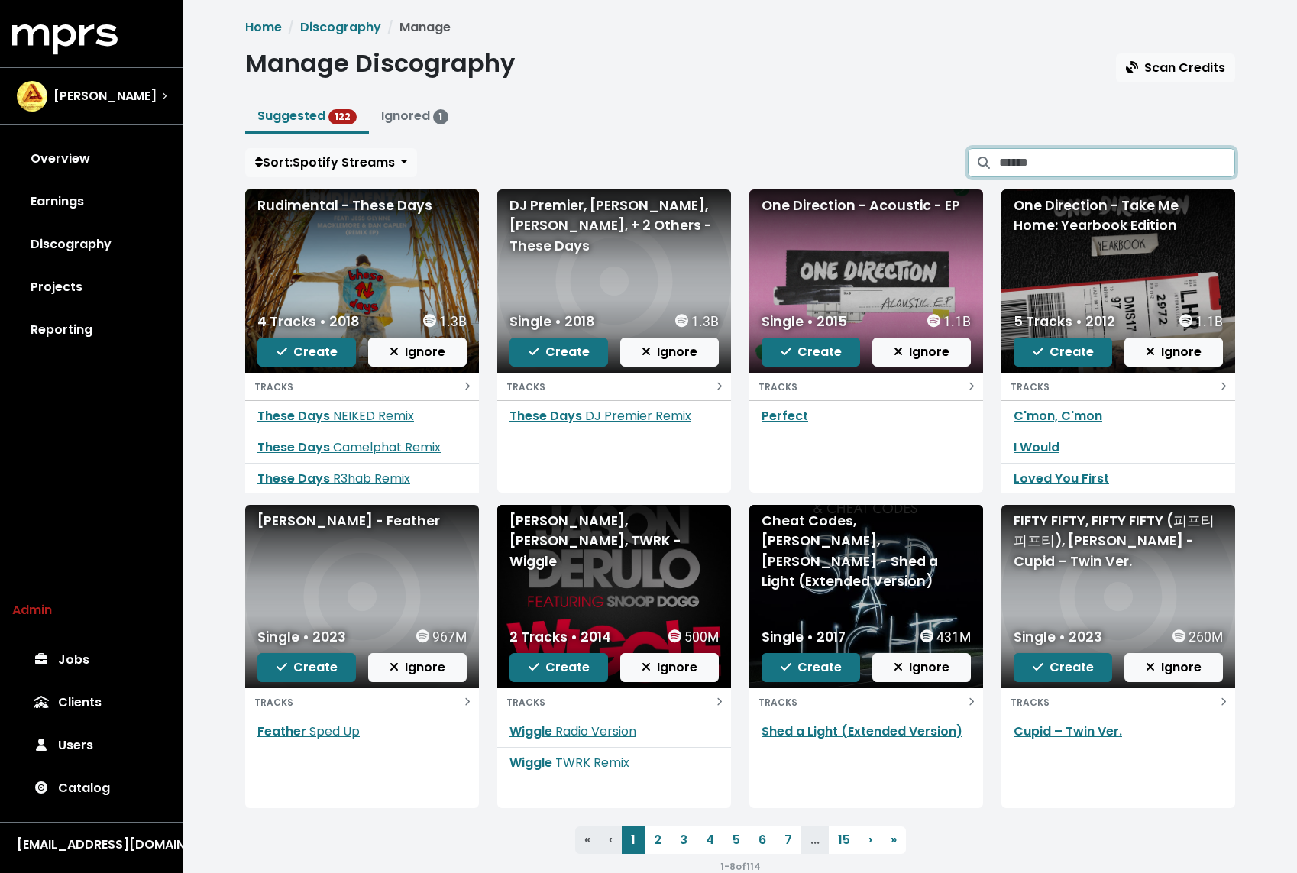
click at [1060, 156] on input "Search suggested projects" at bounding box center [1117, 162] width 236 height 29
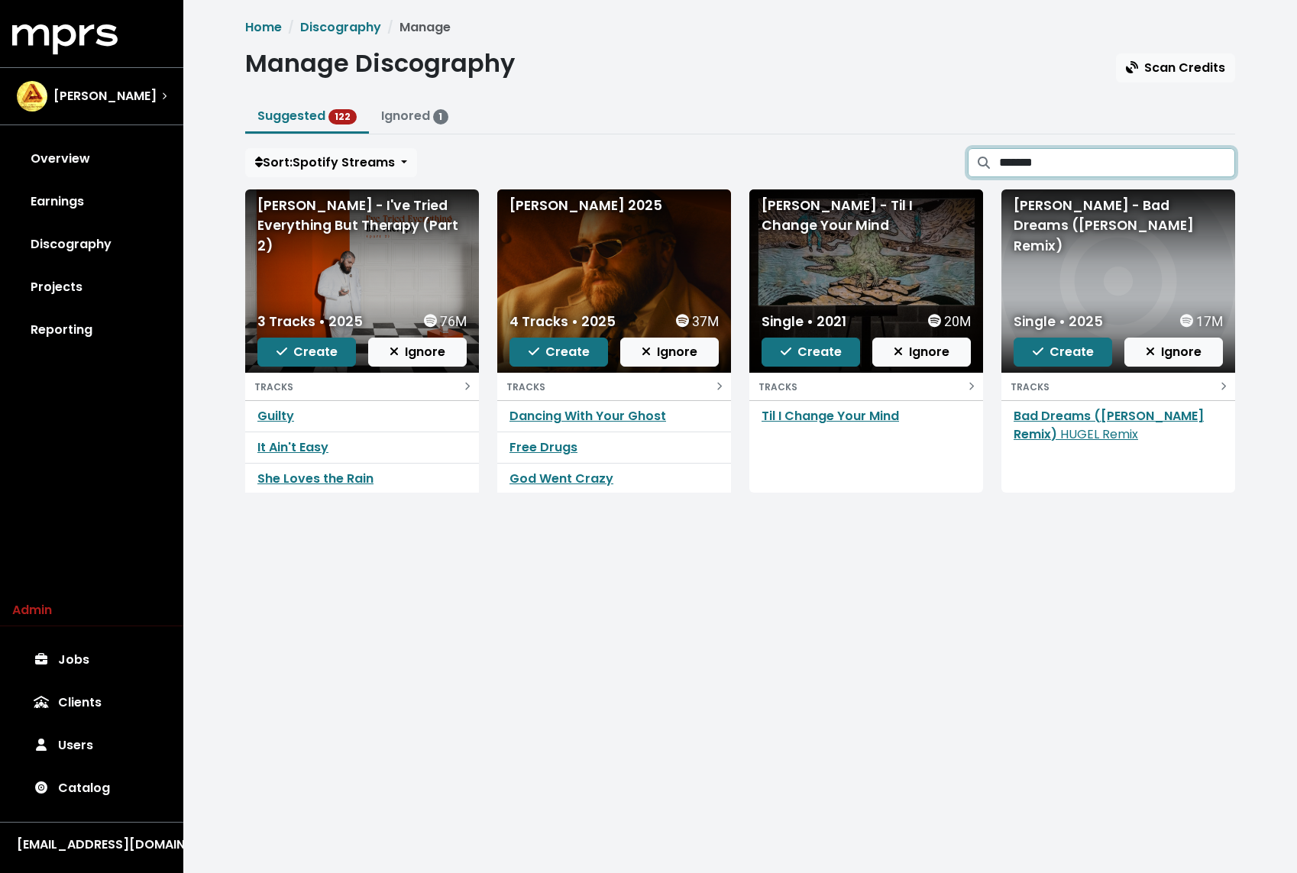
scroll to position [1, 0]
type input "*******"
click at [796, 418] on link "Til I Change Your Mind" at bounding box center [829, 416] width 137 height 18
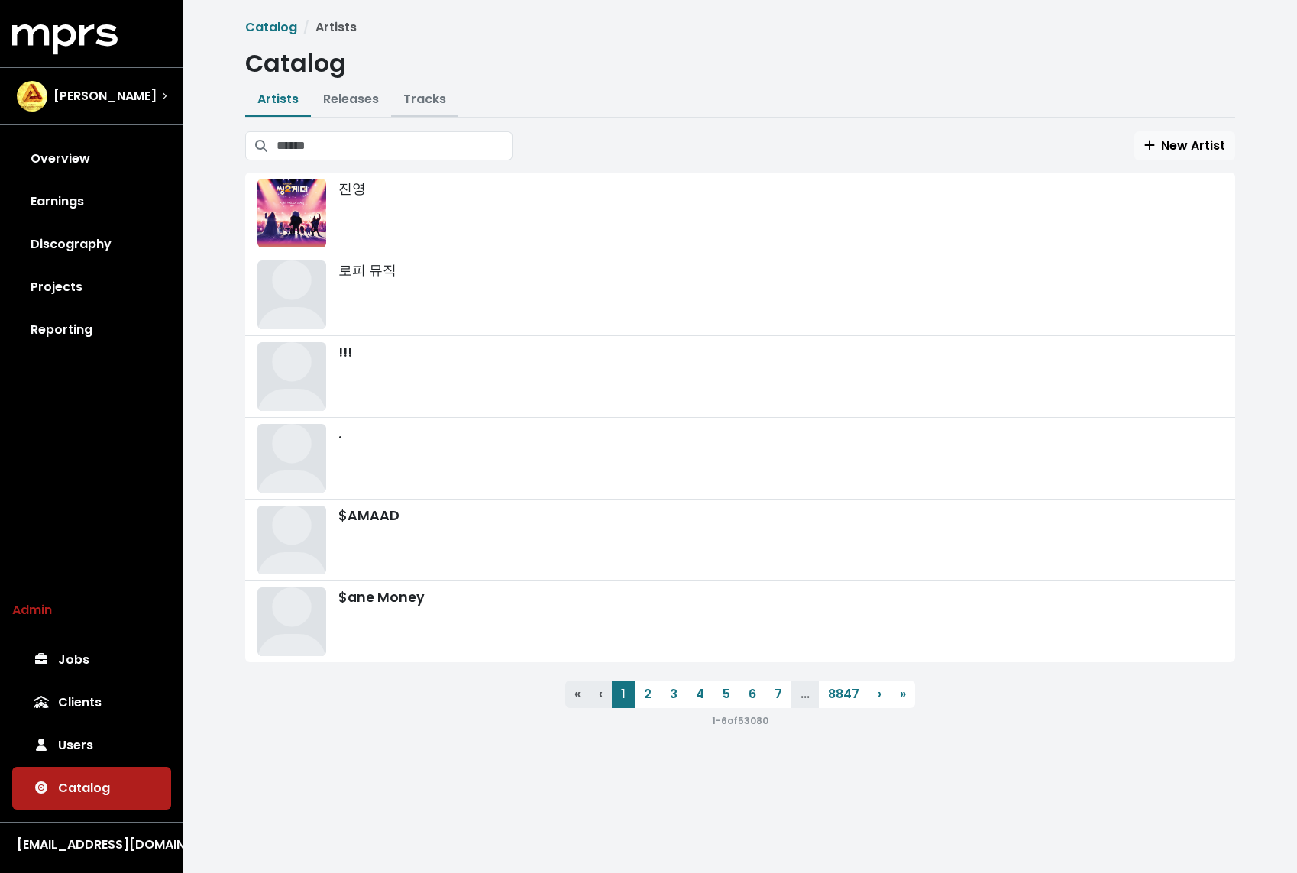
click at [425, 95] on link "Tracks" at bounding box center [424, 99] width 43 height 18
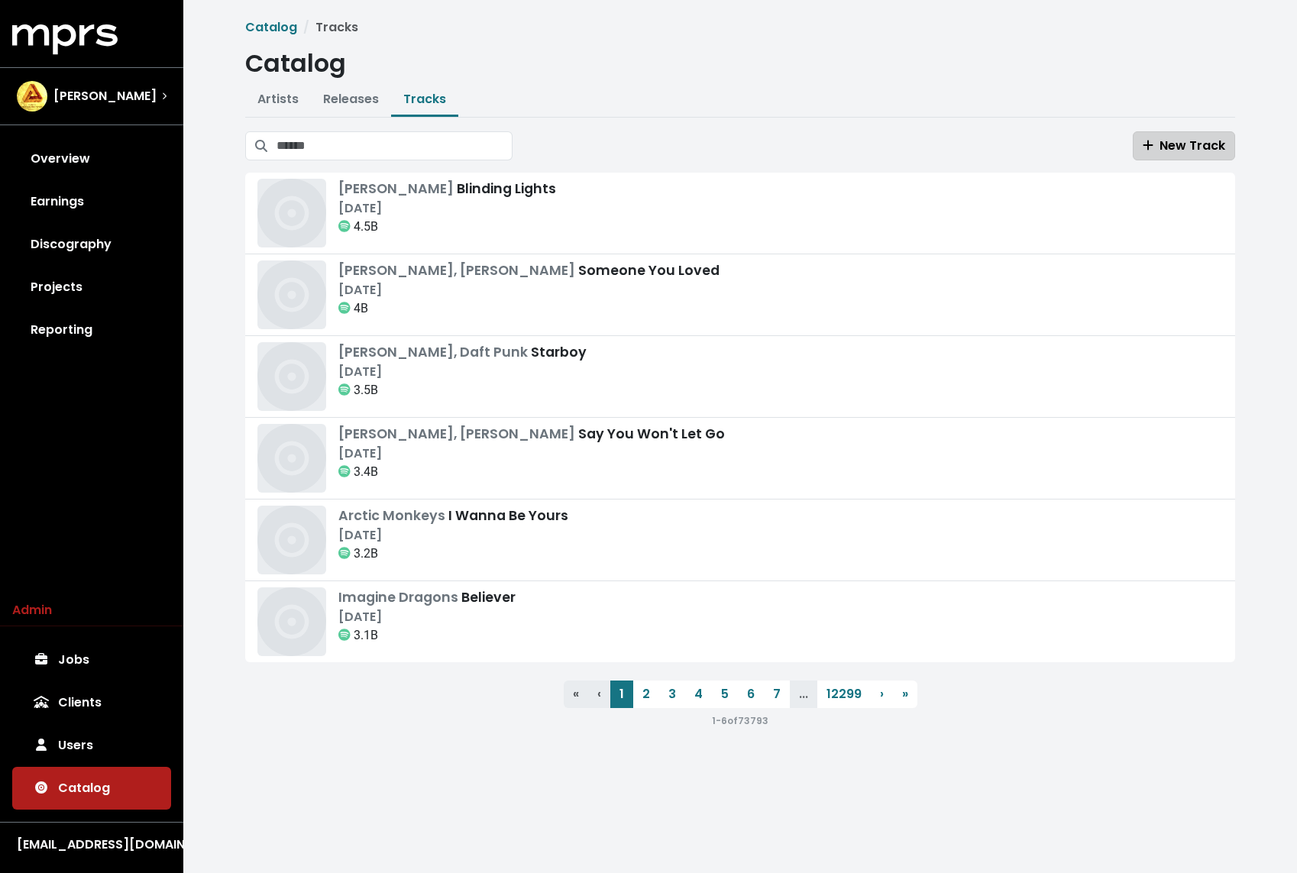
click at [1186, 147] on span "New Track" at bounding box center [1183, 146] width 82 height 18
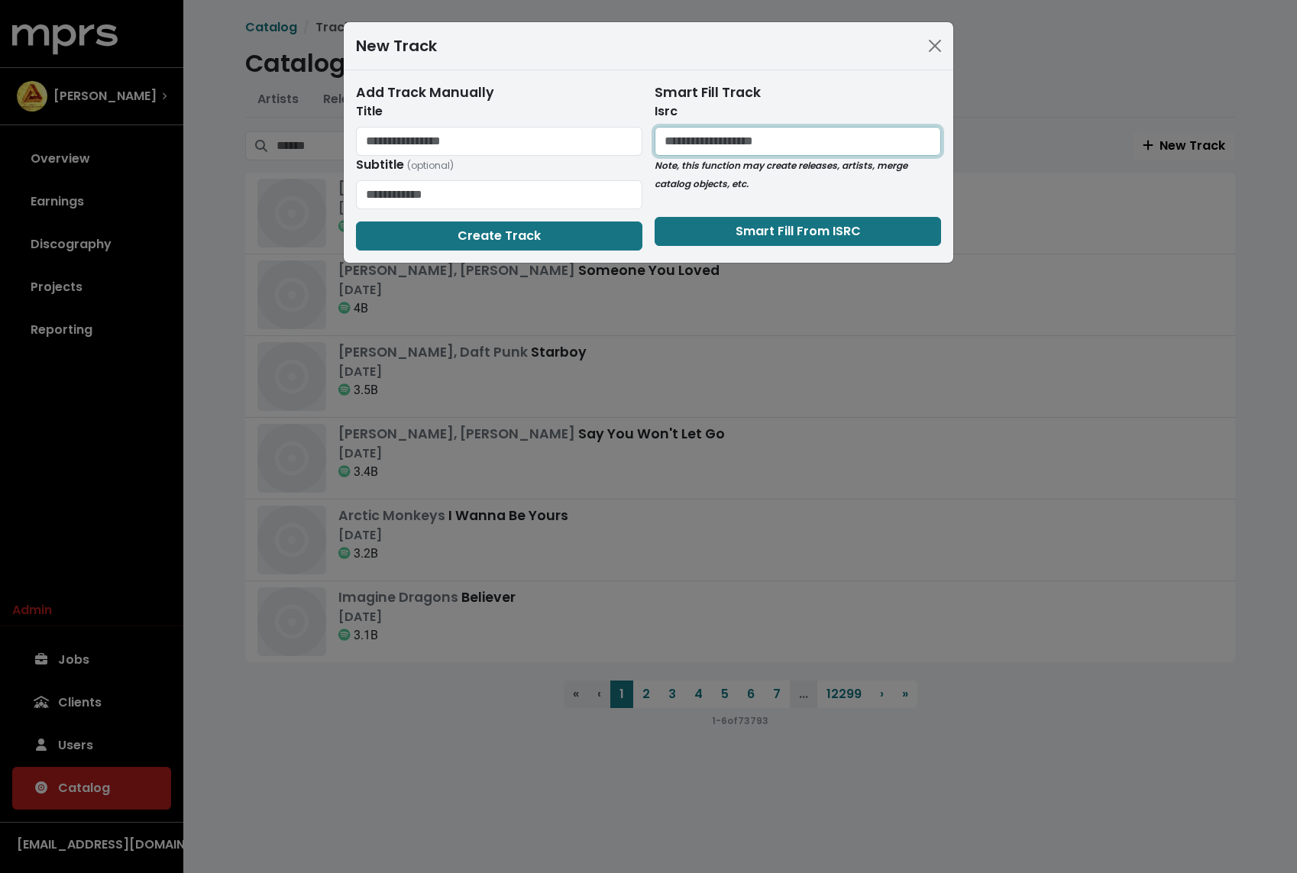
click at [842, 148] on input "text" at bounding box center [797, 141] width 286 height 29
paste input "**********"
type input "**********"
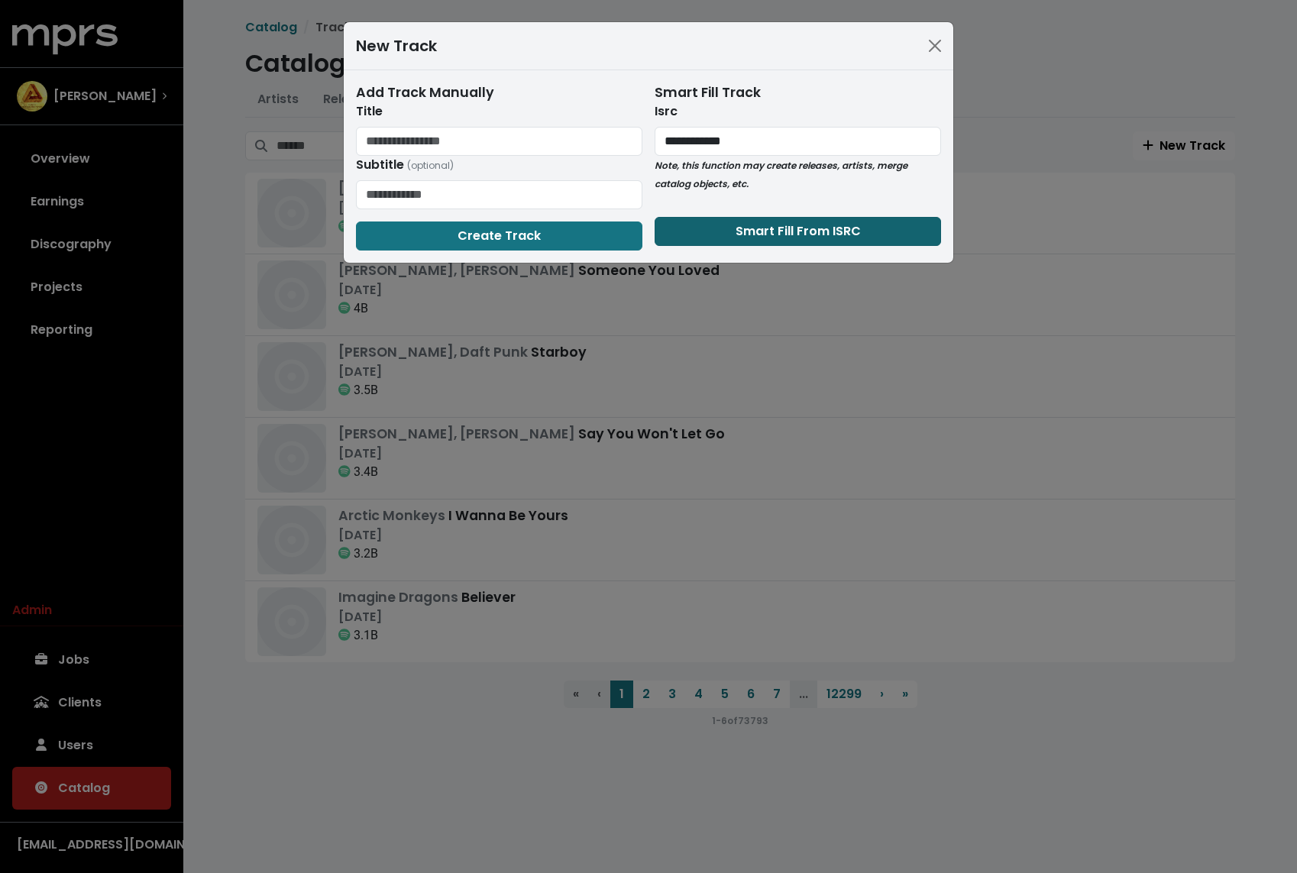
click at [746, 244] on button "Smart Fill From ISRC" at bounding box center [797, 231] width 286 height 29
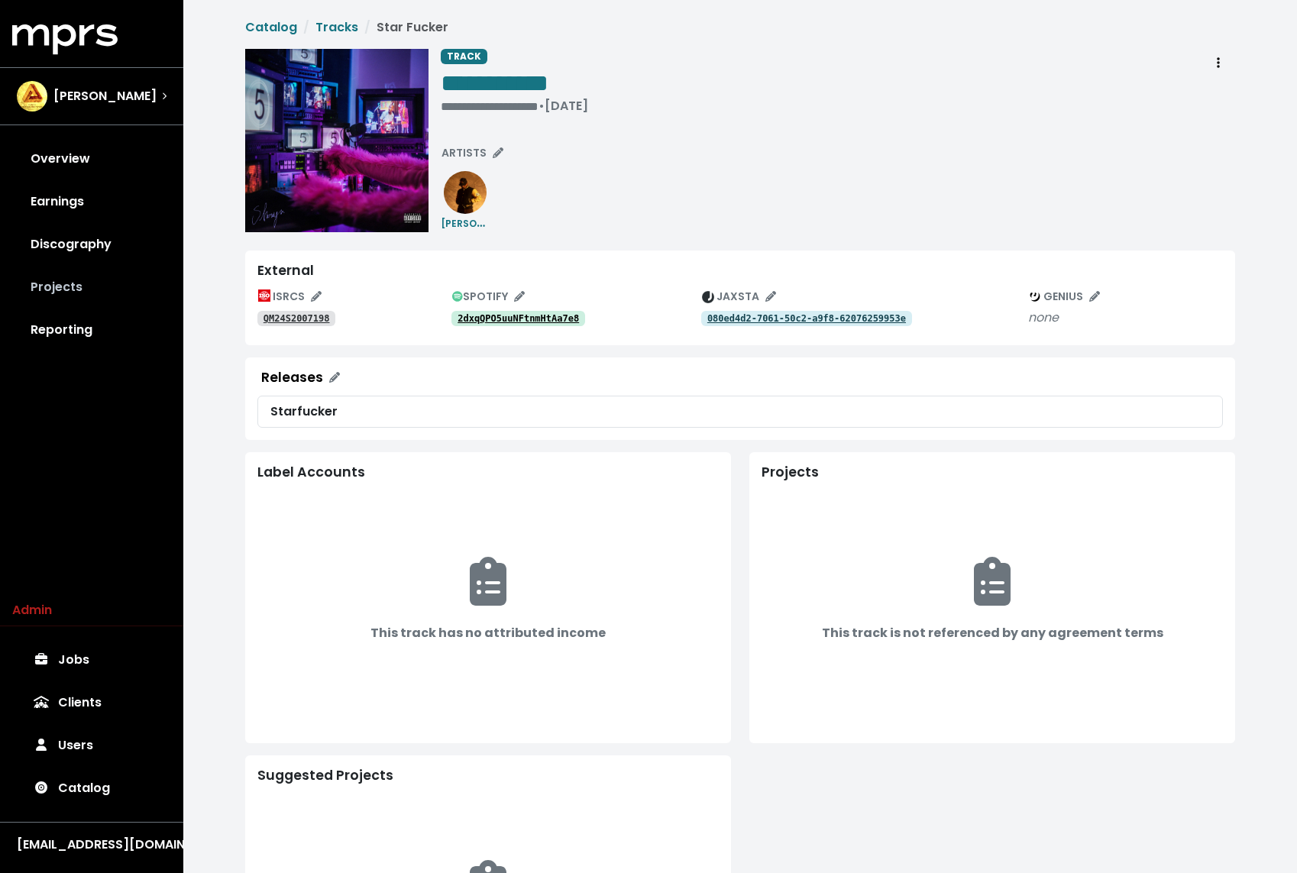
click at [63, 287] on link "Projects" at bounding box center [91, 287] width 159 height 43
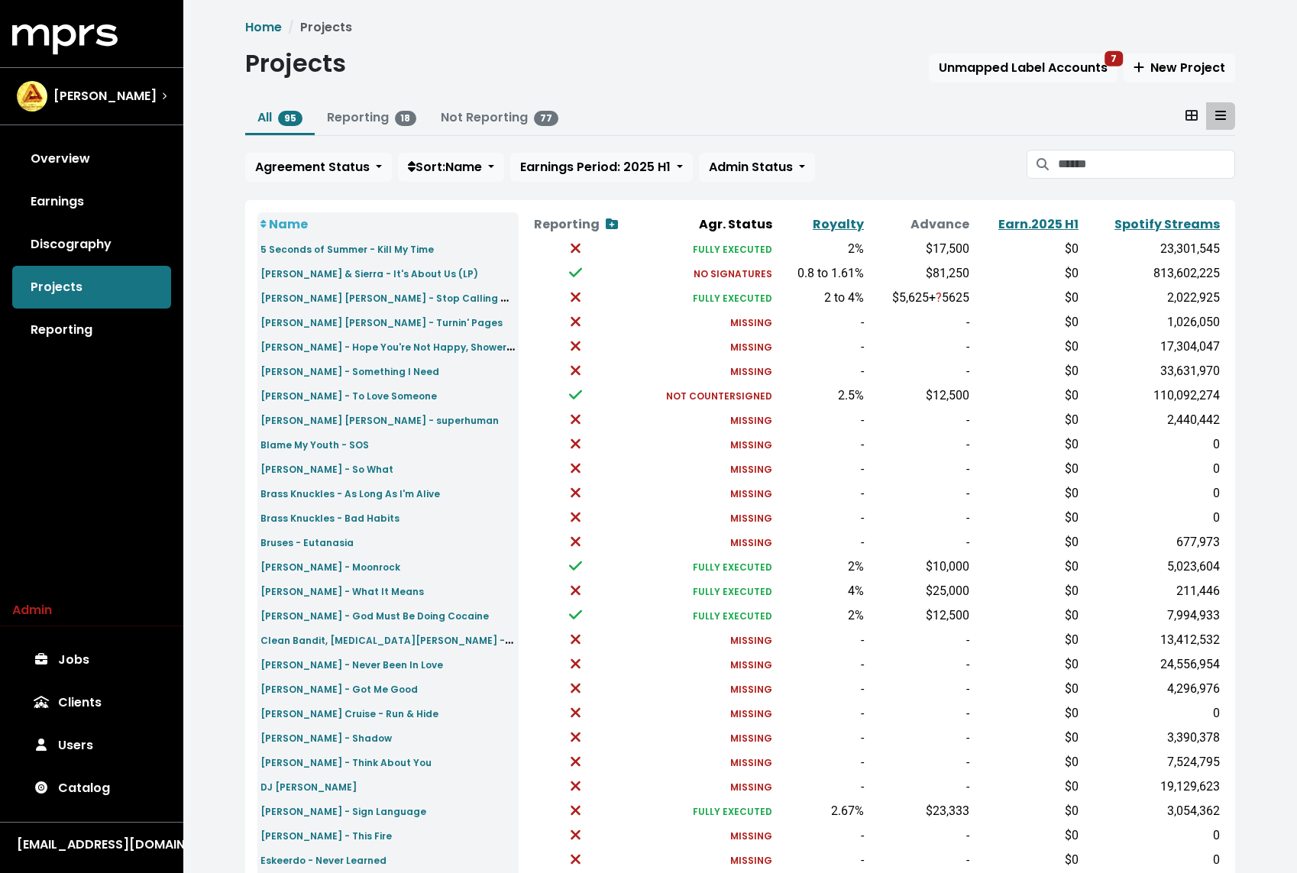
click at [1138, 145] on div "All 95 Reporting 18 Not Reporting 77 Agreement Status Sort: Name Earnings Perio…" at bounding box center [740, 145] width 990 height 86
click at [1132, 152] on input "Search projects" at bounding box center [1146, 164] width 177 height 29
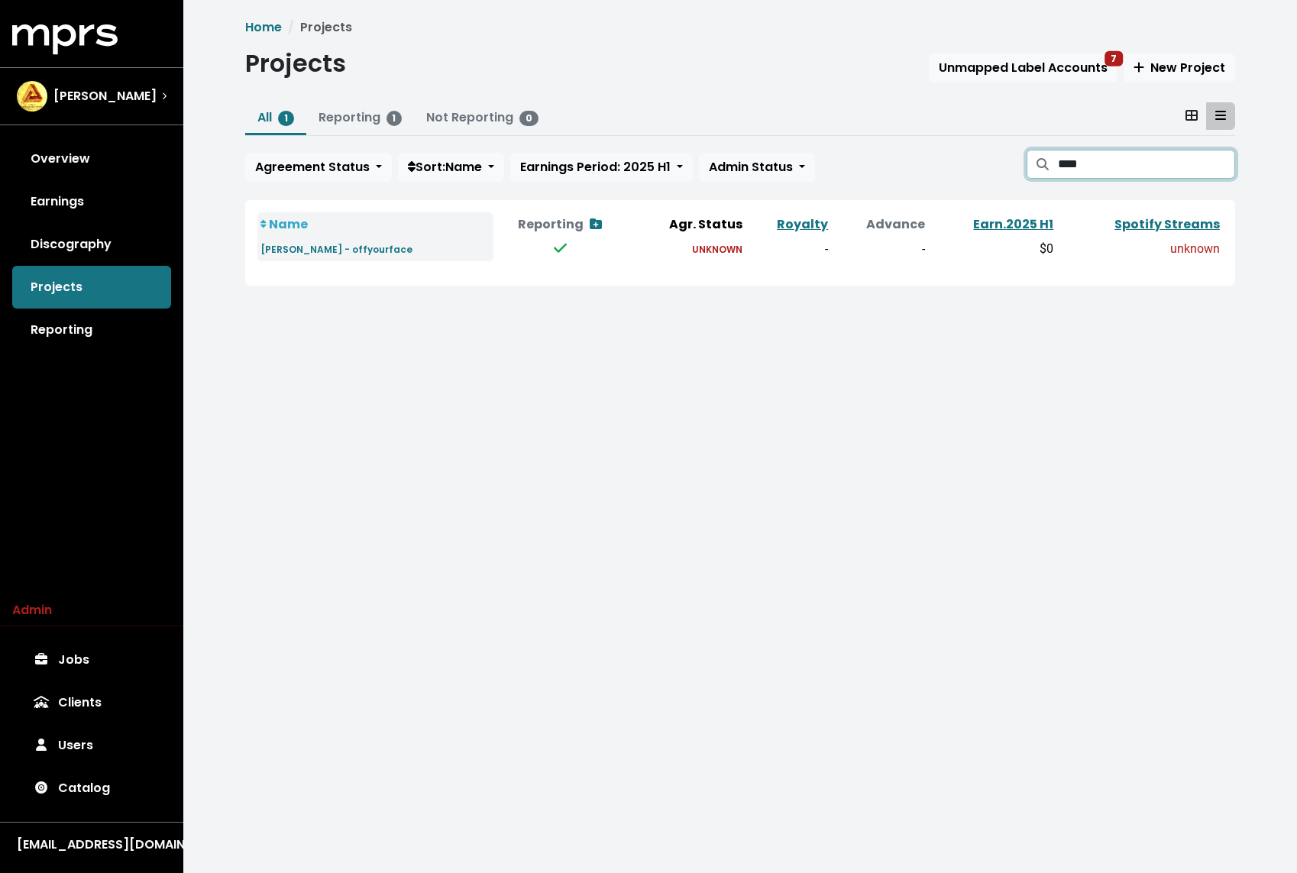
type input "****"
click at [329, 237] on td "[PERSON_NAME] - offyourface" at bounding box center [375, 249] width 236 height 24
click at [316, 250] on small "[PERSON_NAME] - offyourface" at bounding box center [336, 249] width 152 height 13
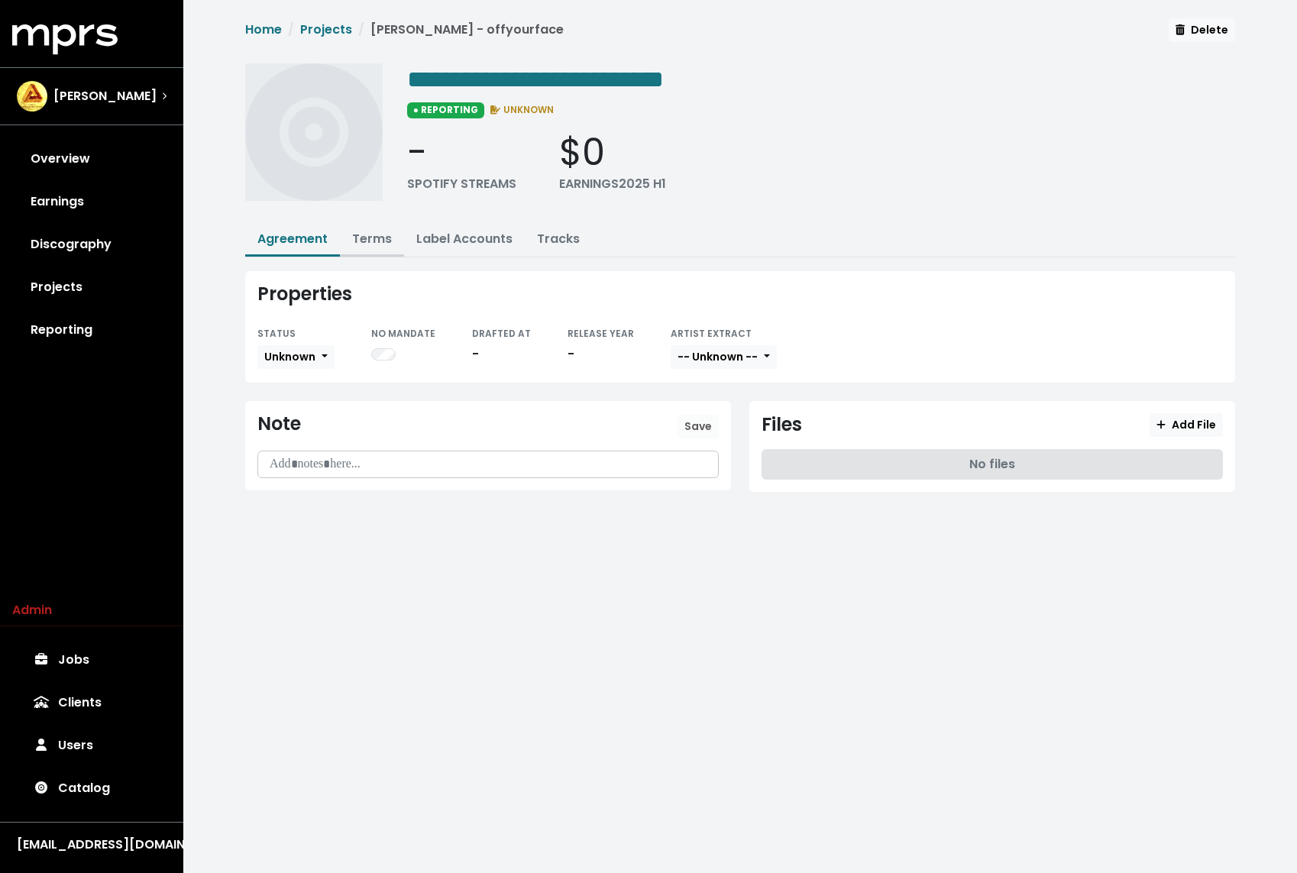
click at [367, 230] on link "Terms" at bounding box center [372, 239] width 40 height 18
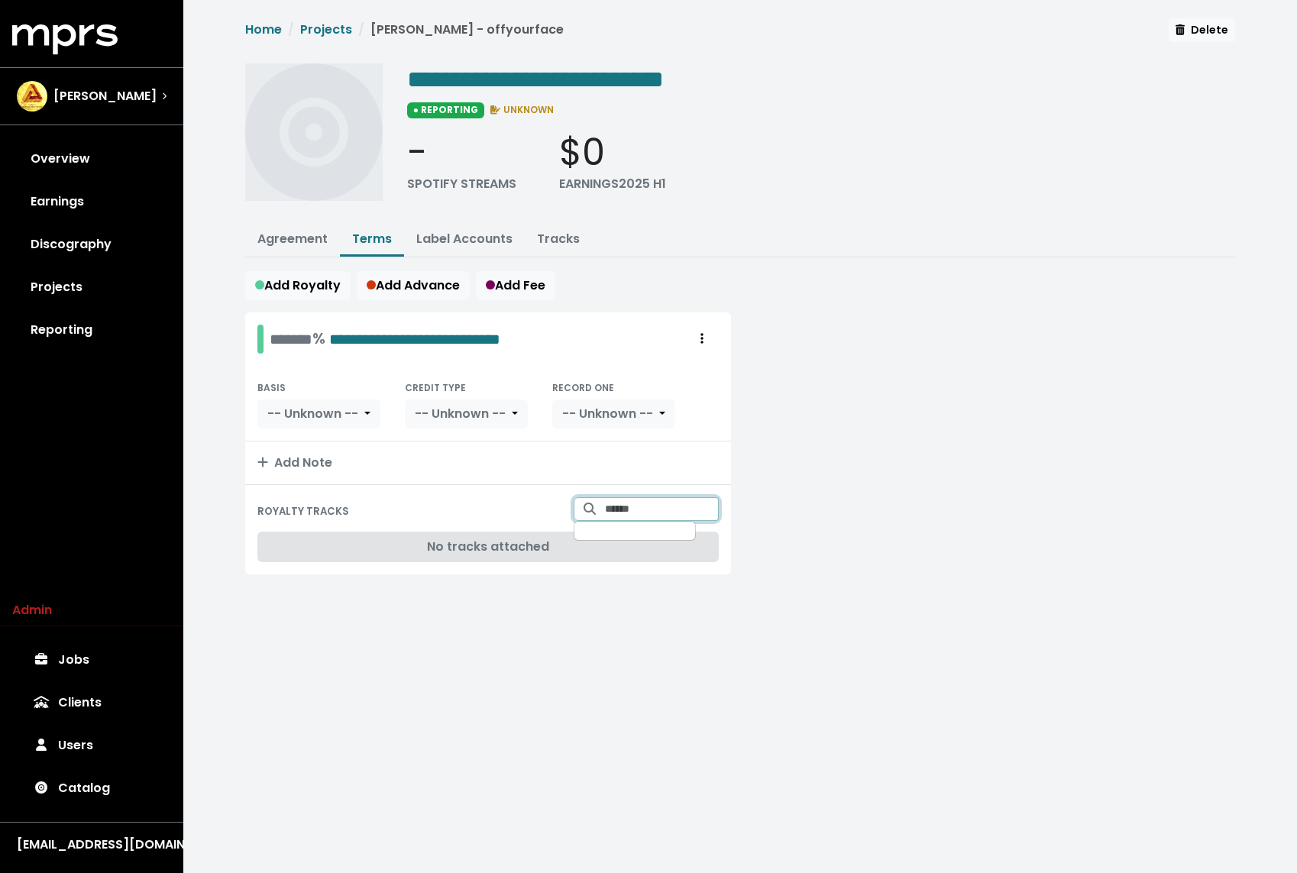
click at [662, 506] on input "Search for tracks by title and link them to this royalty" at bounding box center [662, 509] width 114 height 24
type input "********"
click at [663, 550] on span "Sophia Messa - ​offyourface" at bounding box center [646, 547] width 118 height 32
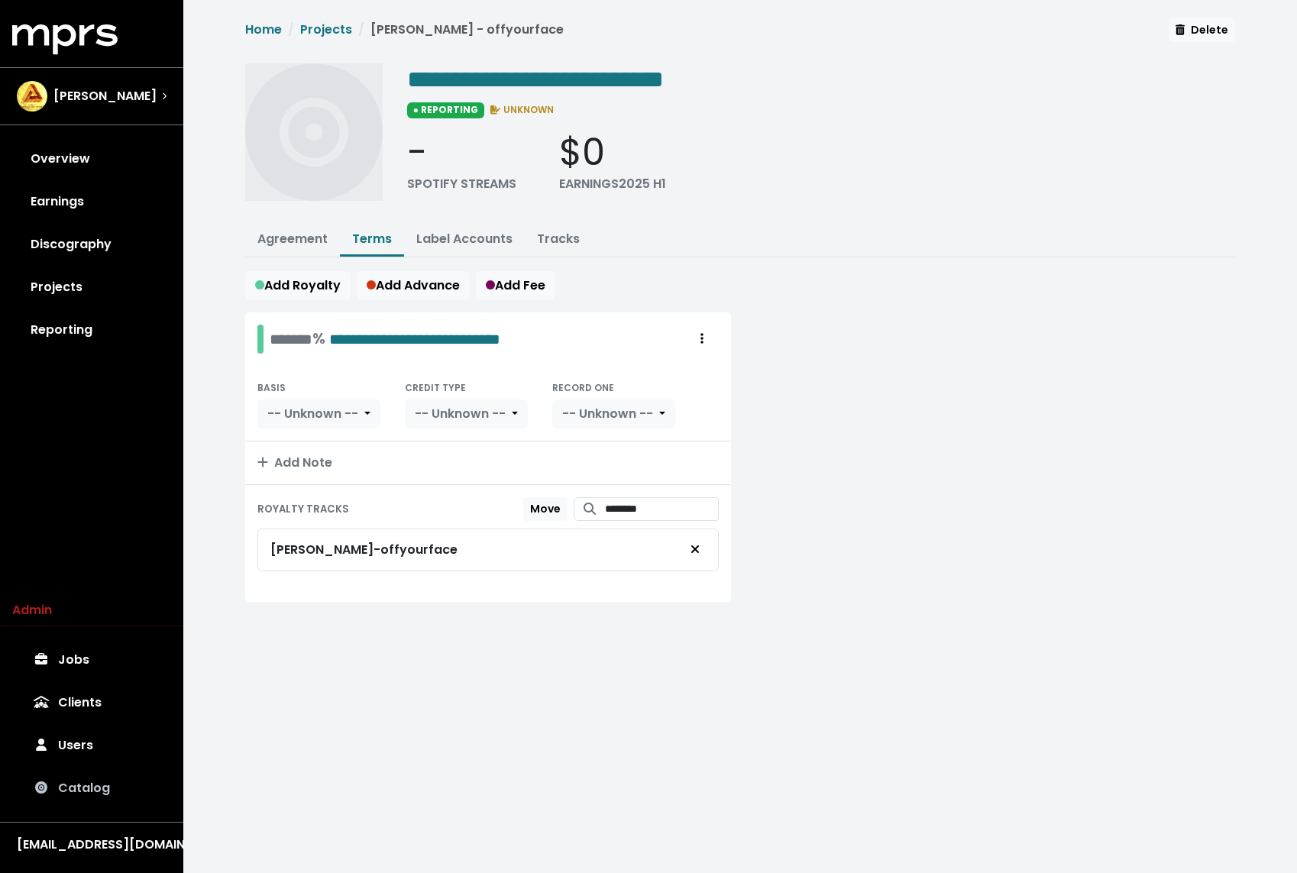
click at [81, 783] on link "Catalog" at bounding box center [91, 788] width 159 height 43
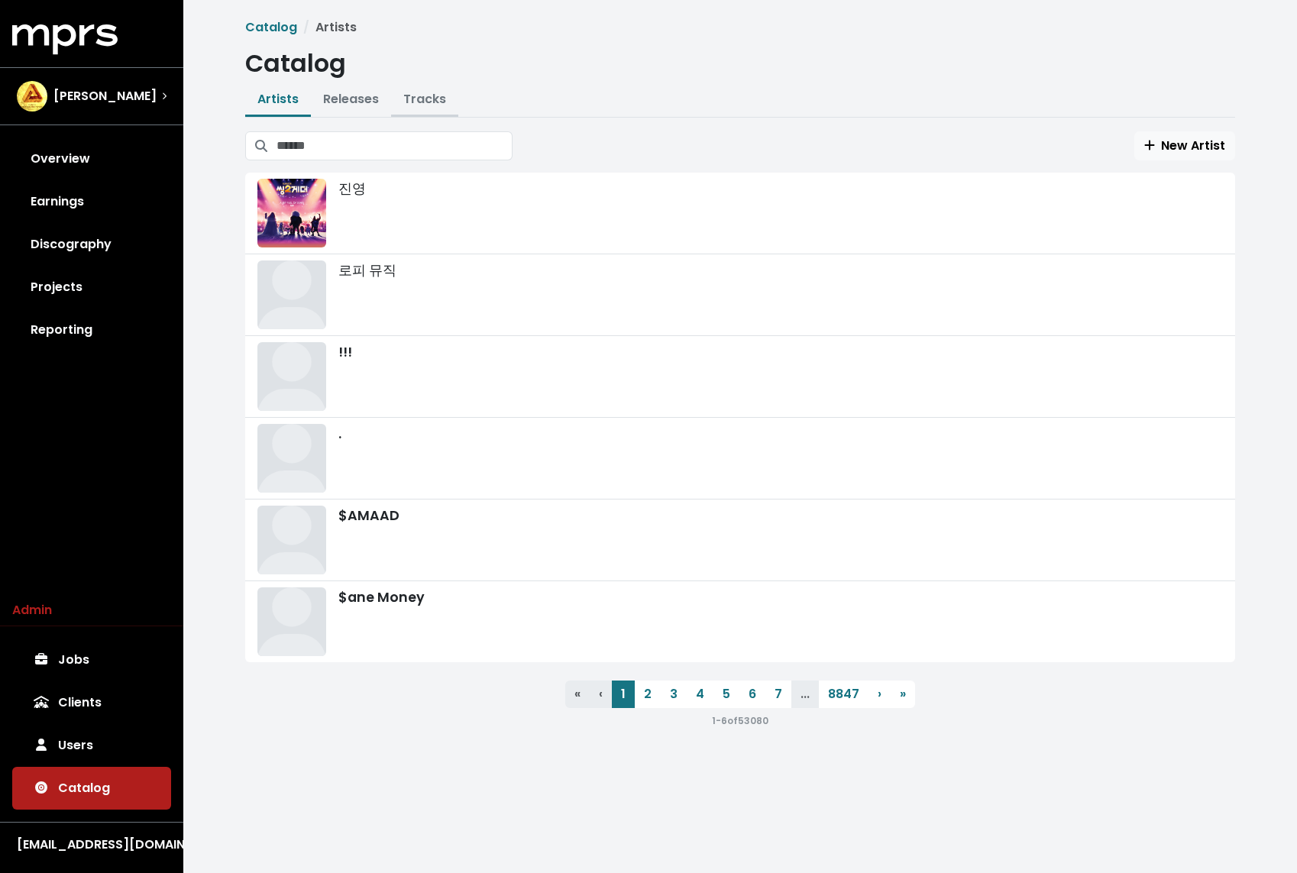
click at [418, 107] on link "Tracks" at bounding box center [424, 99] width 43 height 18
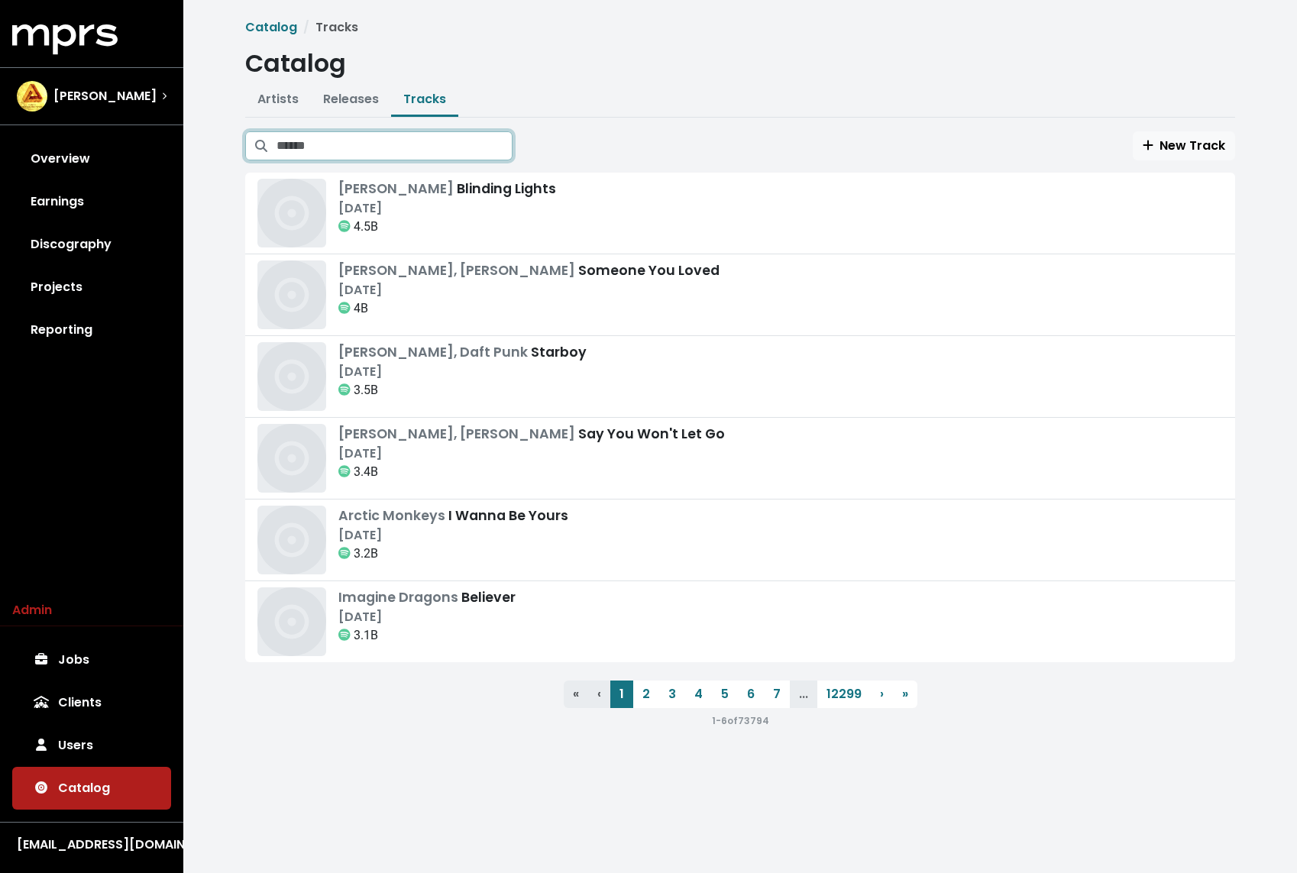
click at [399, 143] on input "Search tracks" at bounding box center [394, 145] width 236 height 29
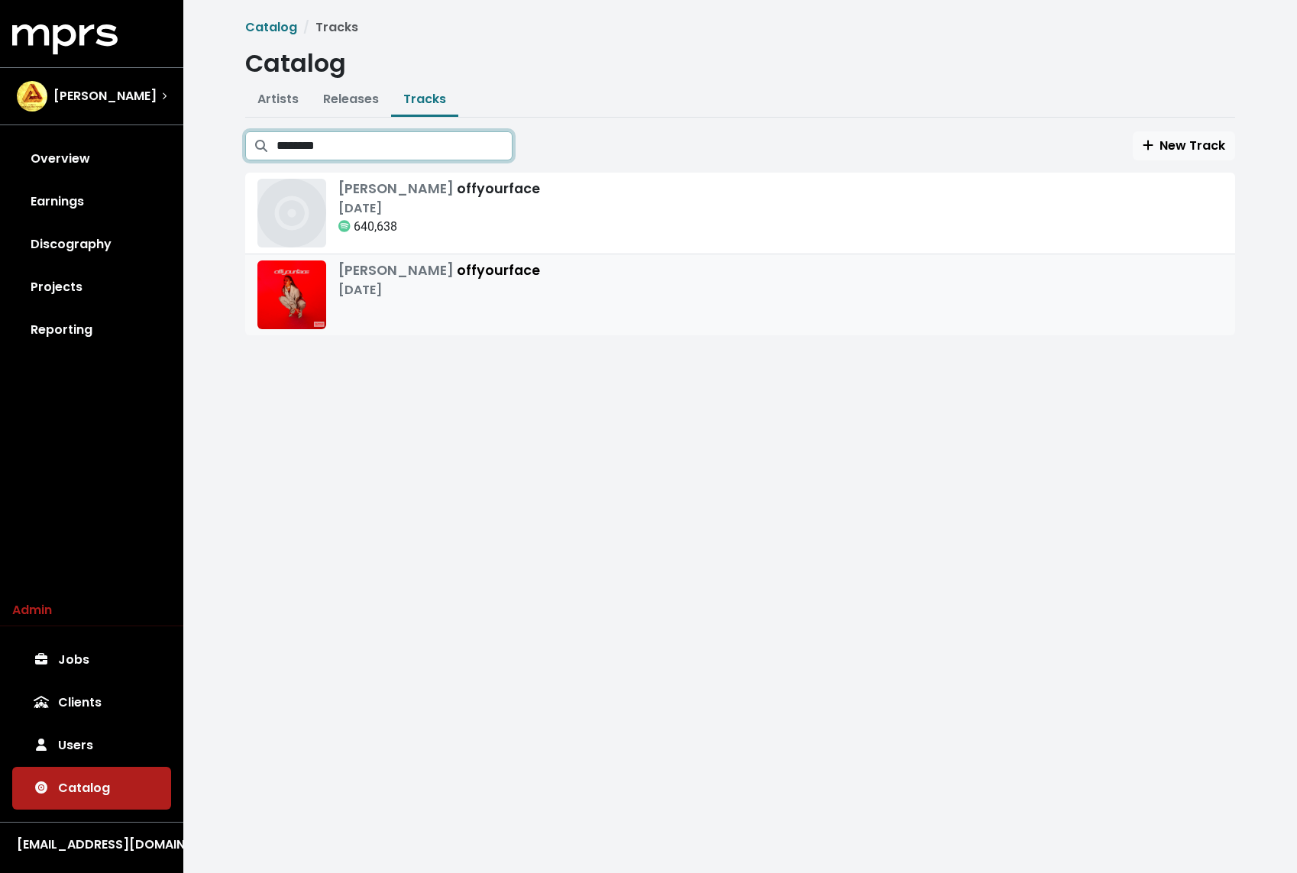
type input "********"
click at [635, 210] on div "[PERSON_NAME] offyourface [DATE] 640,638" at bounding box center [739, 213] width 965 height 69
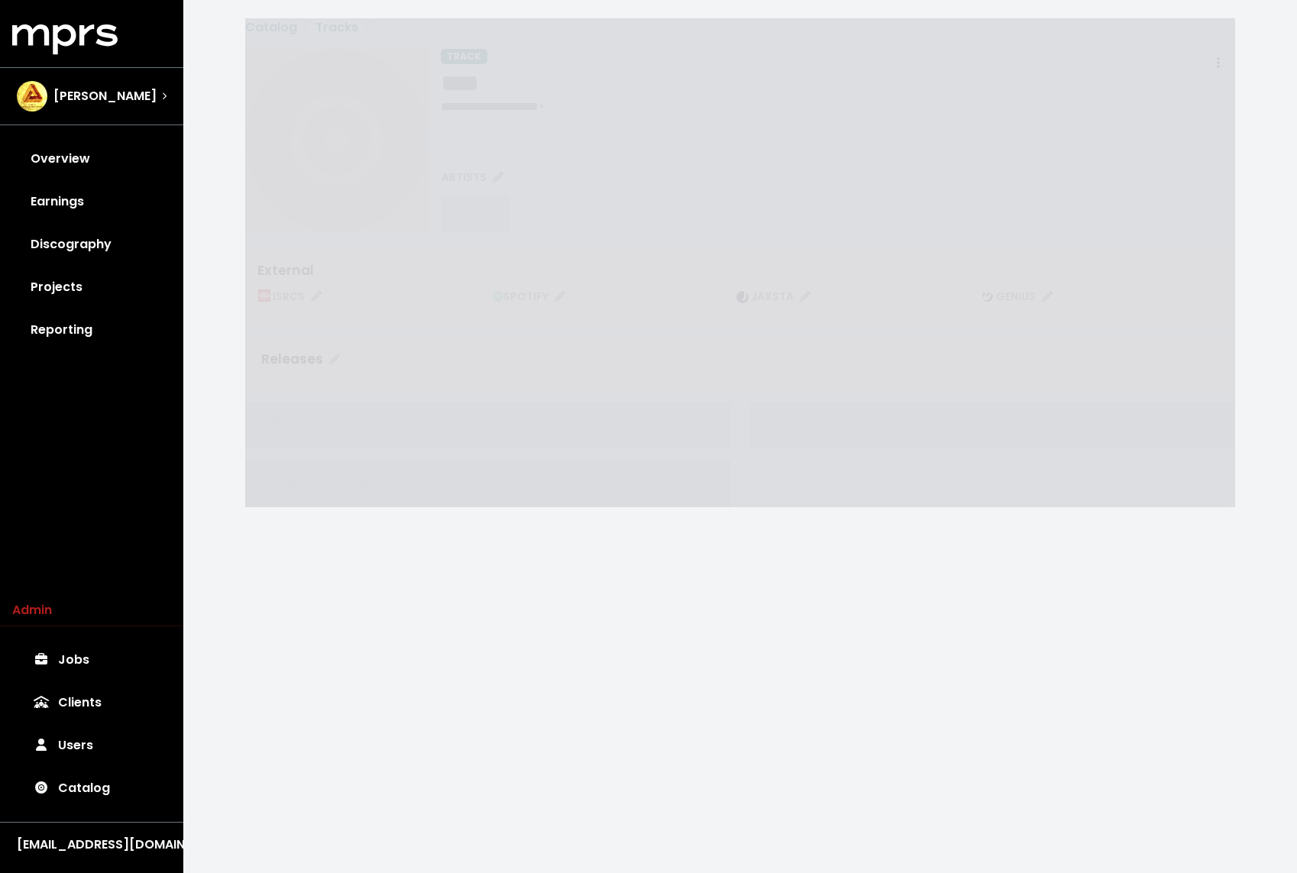
click at [724, 214] on div "**********" at bounding box center [838, 140] width 794 height 183
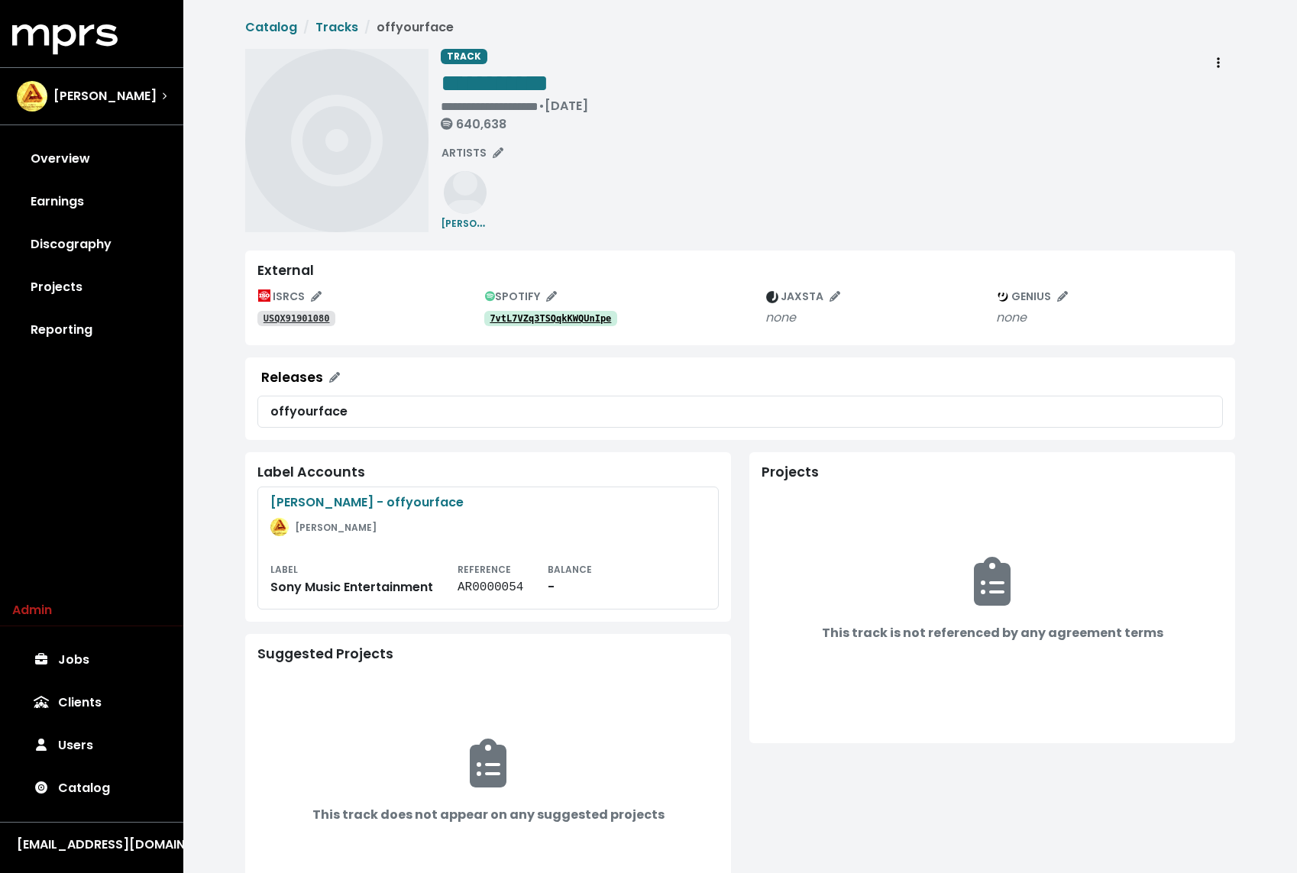
click at [1236, 45] on div "**********" at bounding box center [740, 471] width 1008 height 906
click at [1229, 56] on button "Track actions" at bounding box center [1218, 63] width 34 height 29
click at [1232, 94] on link "Merge" at bounding box center [1262, 97] width 121 height 24
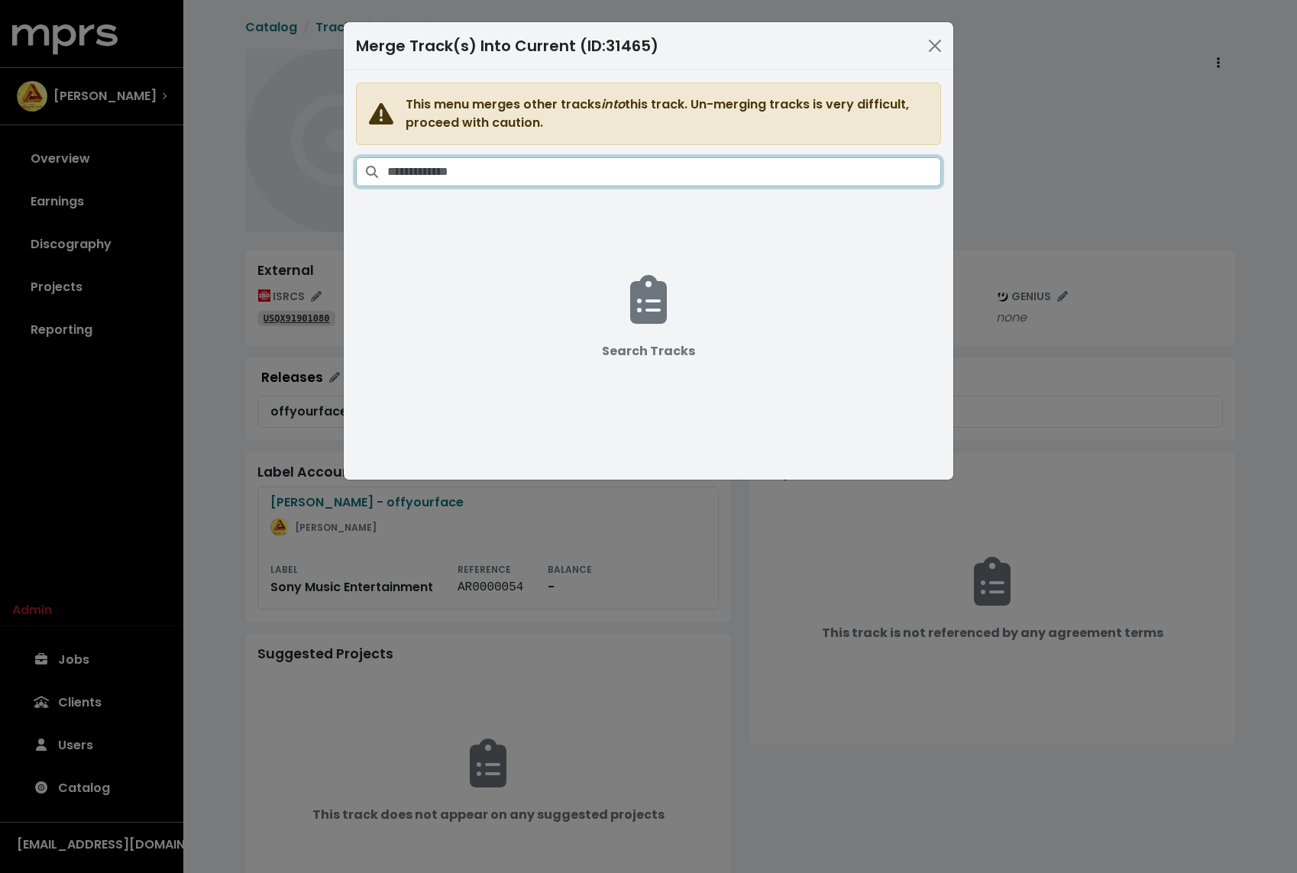
click at [851, 164] on input "Search tracks" at bounding box center [664, 171] width 554 height 29
type input "*"
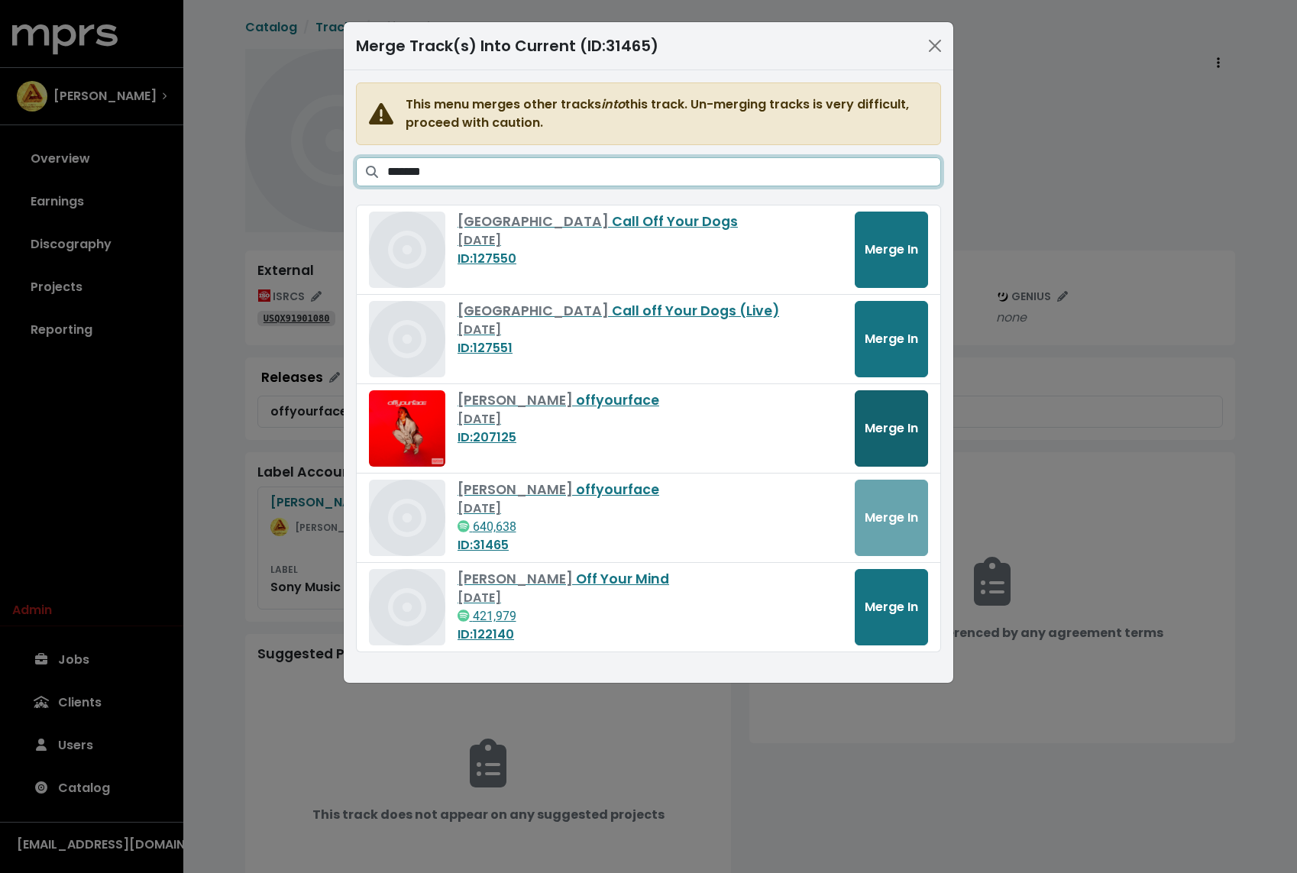
type input "*******"
click at [902, 402] on button "Merge In" at bounding box center [890, 428] width 73 height 76
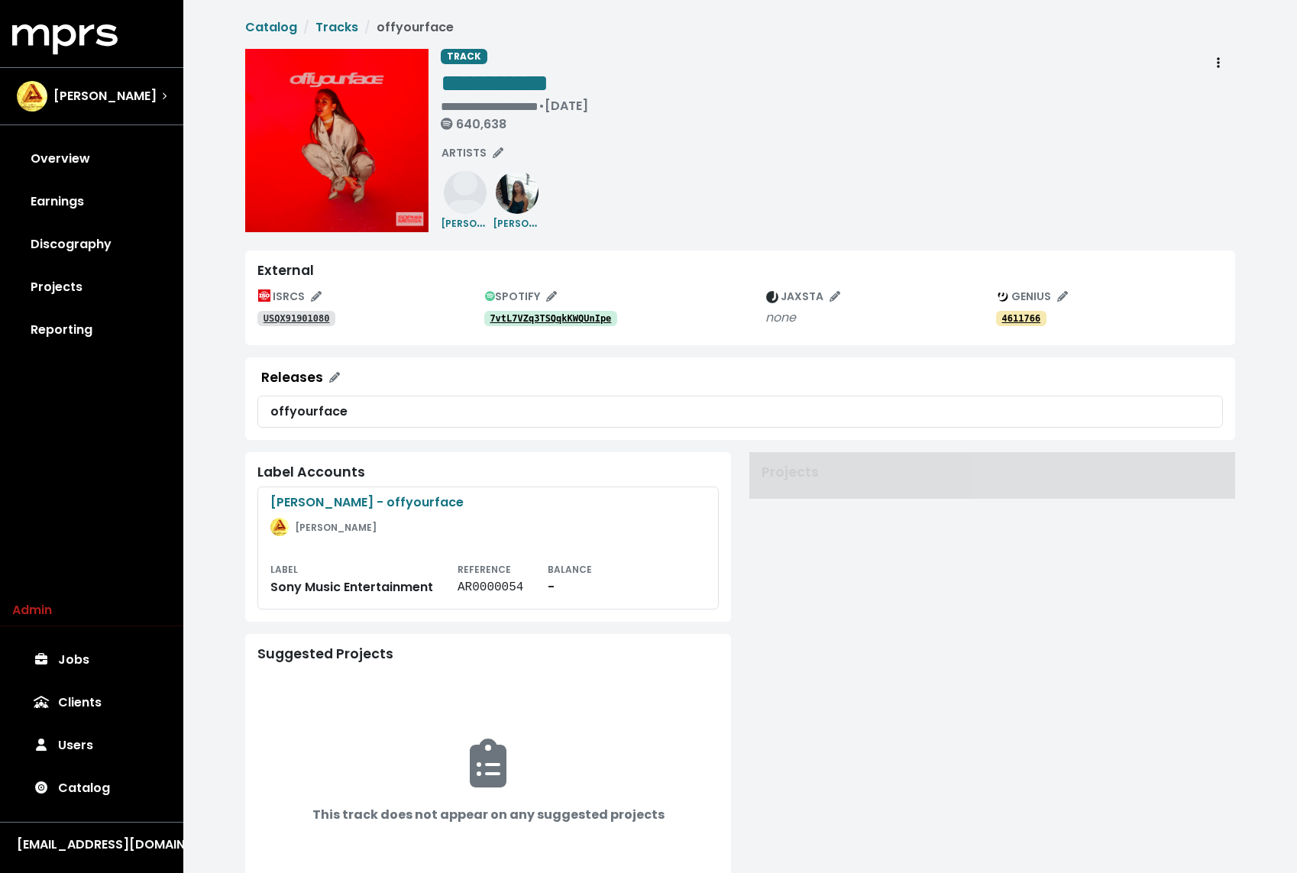
drag, startPoint x: 0, startPoint y: 0, endPoint x: 1068, endPoint y: 165, distance: 1080.2
click at [1068, 165] on span "**********" at bounding box center [740, 471] width 990 height 906
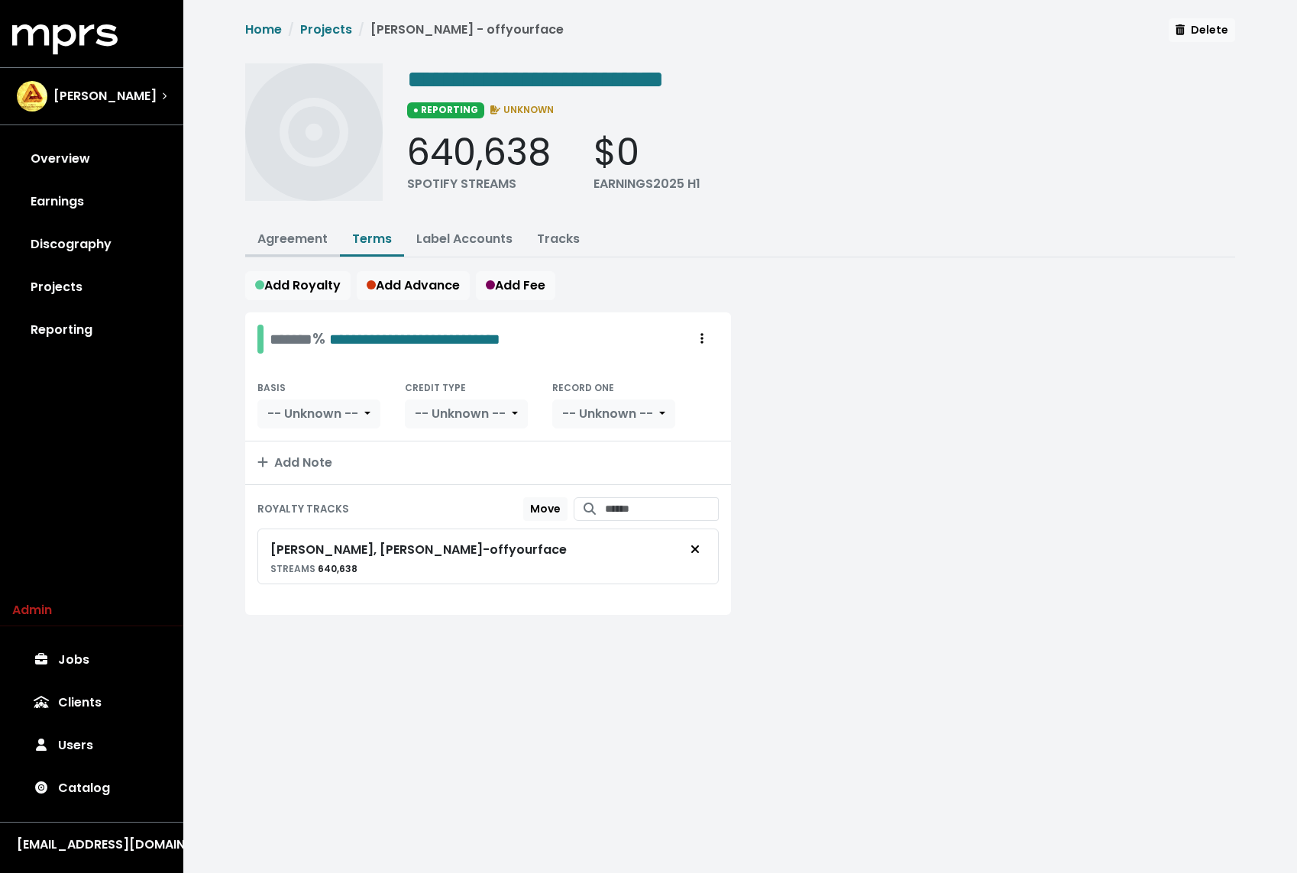
click at [325, 240] on link "Agreement" at bounding box center [292, 239] width 70 height 18
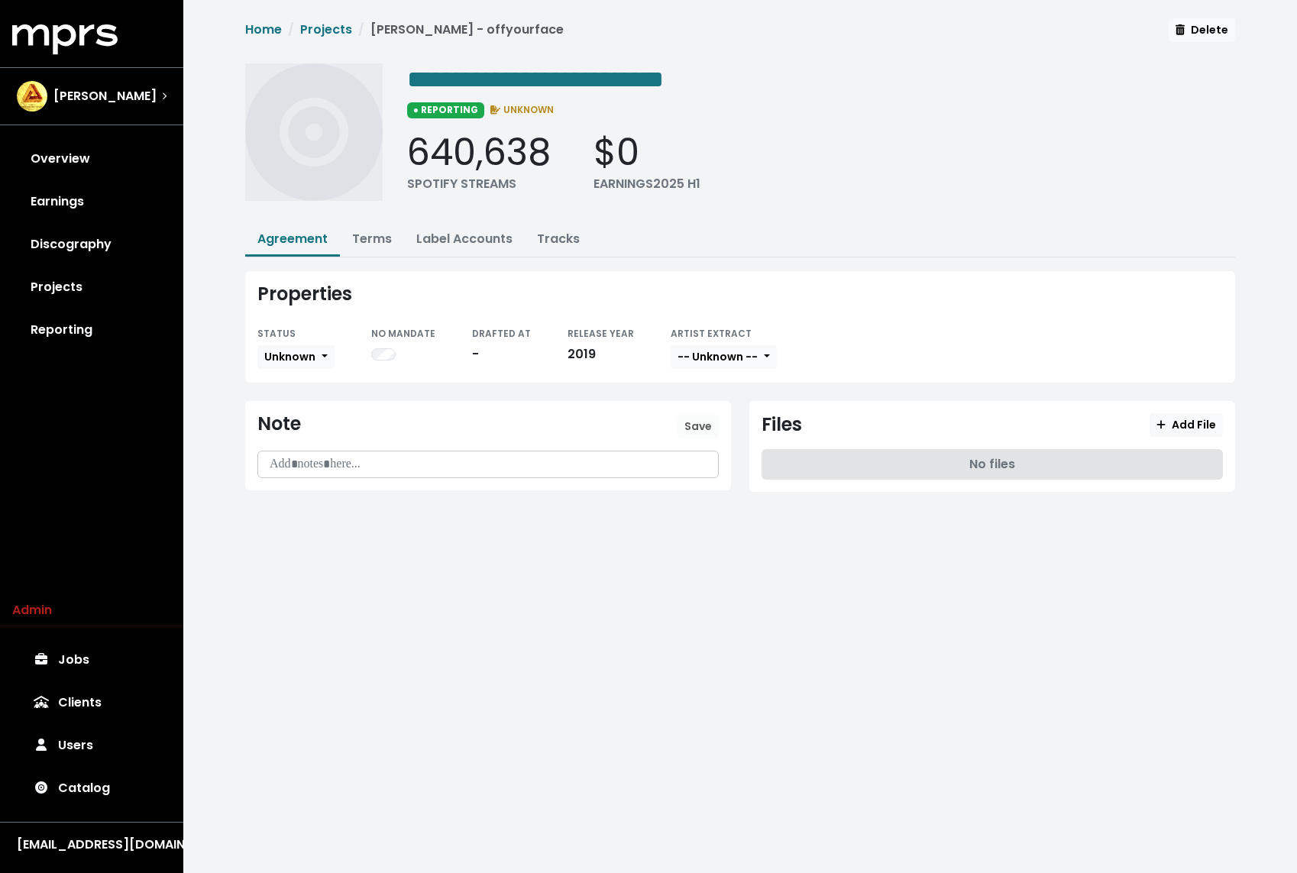
click at [306, 340] on div "STATUS Unknown" at bounding box center [295, 347] width 77 height 47
click at [295, 363] on button "Unknown" at bounding box center [295, 357] width 77 height 24
click at [292, 405] on link "Missing" at bounding box center [330, 412] width 144 height 24
click at [240, 346] on div "Properties STATUS Missing Unknown Missing In Progress No Signatures Not Counter…" at bounding box center [740, 326] width 1008 height 111
click at [80, 271] on link "Projects" at bounding box center [91, 287] width 159 height 43
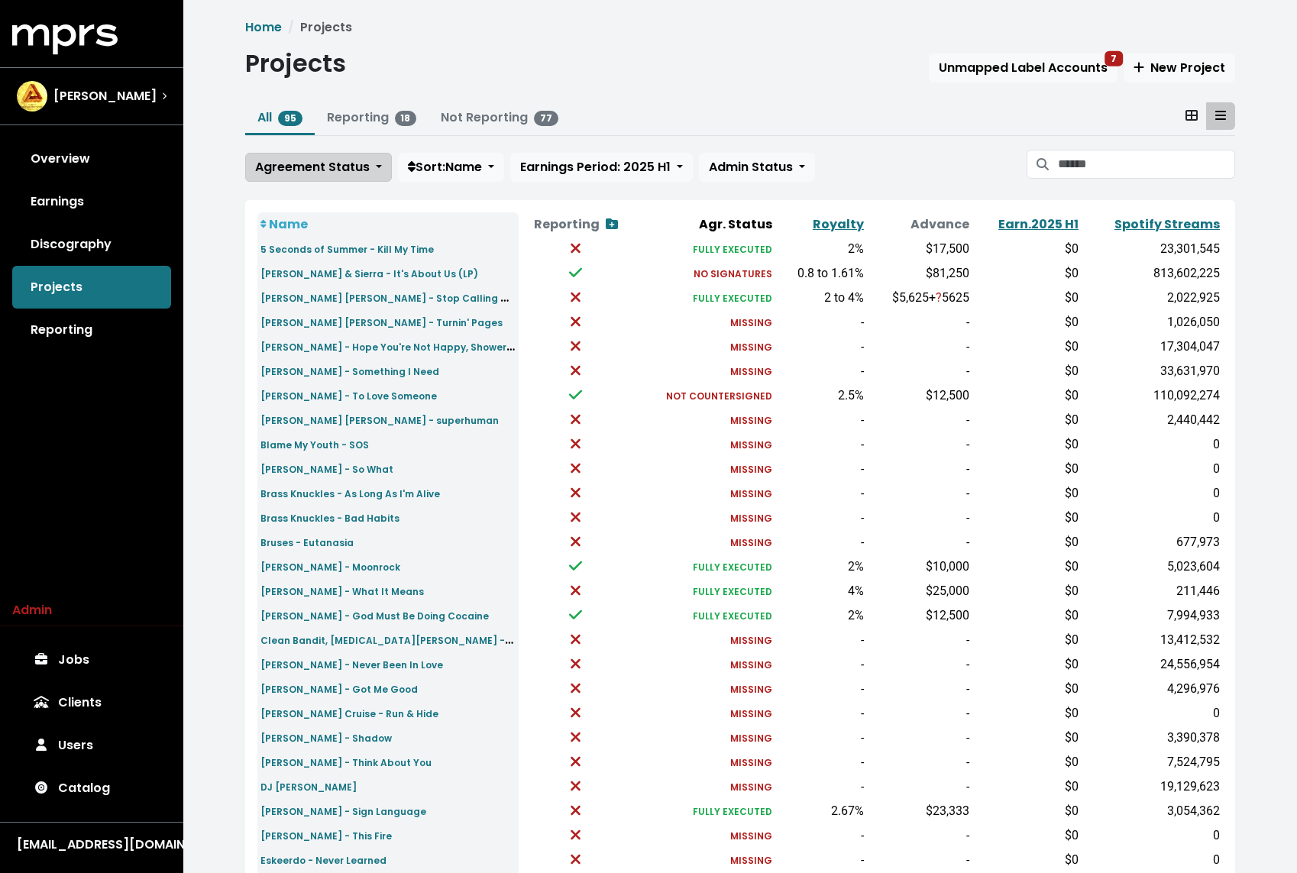
click at [340, 164] on span "Agreement Status" at bounding box center [312, 167] width 115 height 18
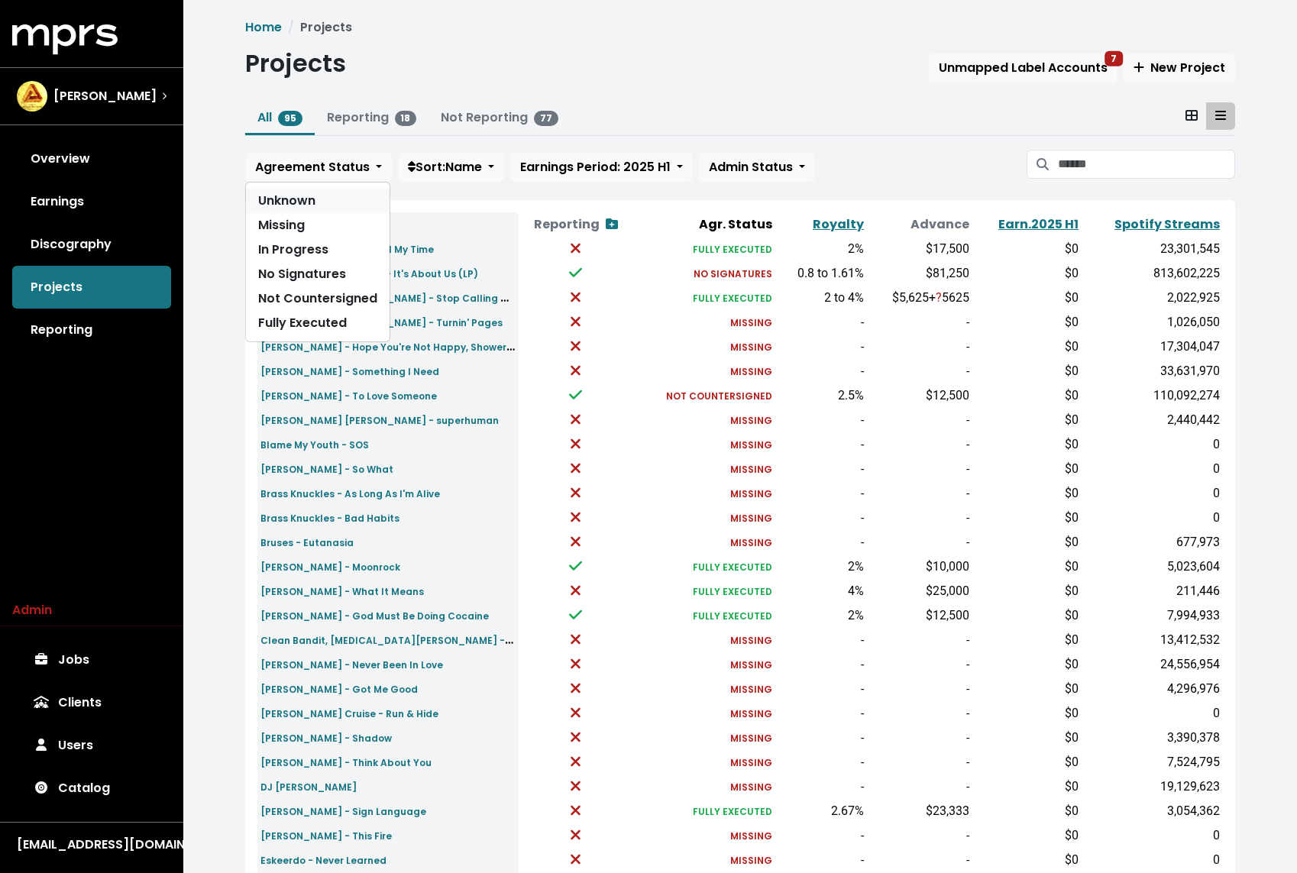
click at [291, 206] on link "Unknown" at bounding box center [318, 201] width 144 height 24
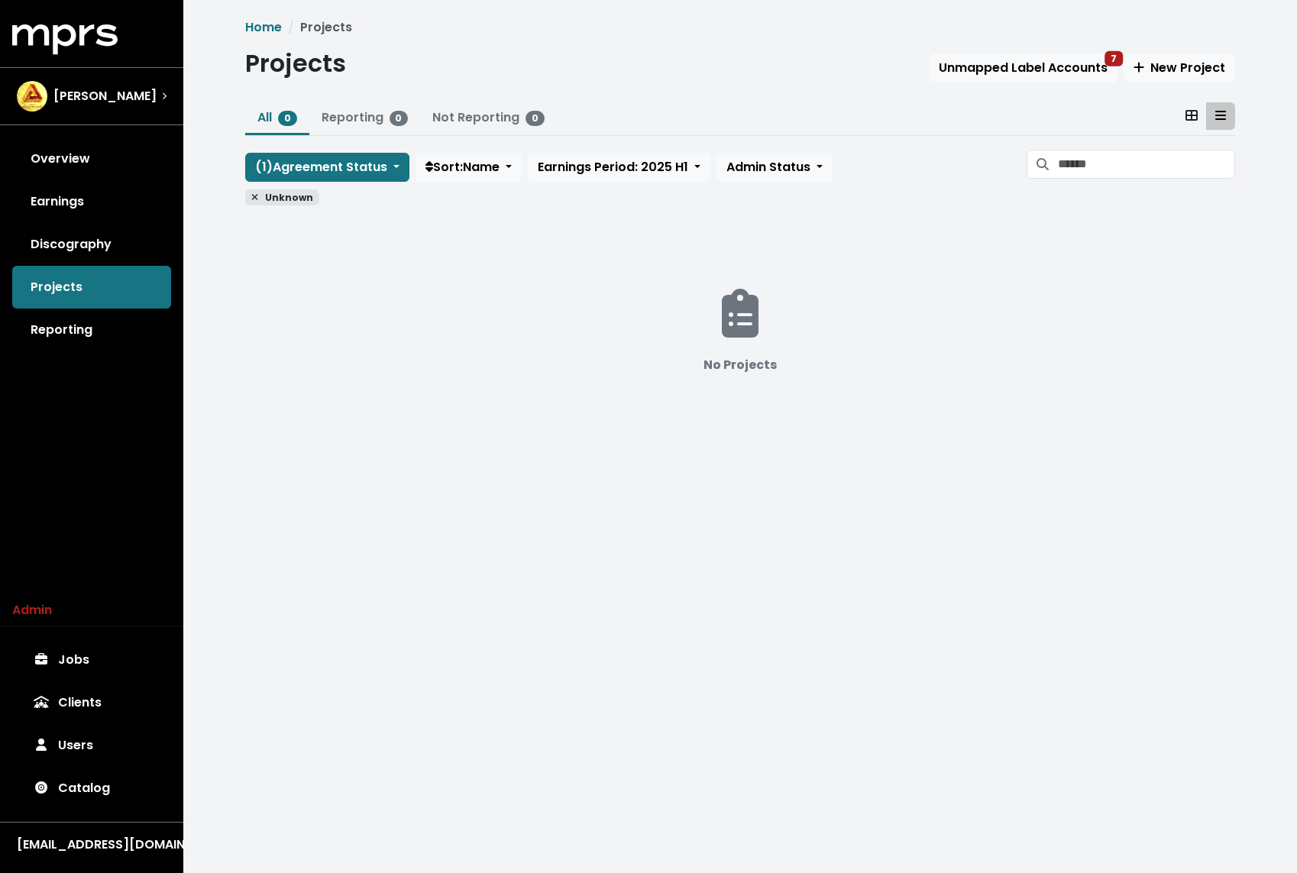
click at [251, 201] on icon at bounding box center [254, 196] width 7 height 9
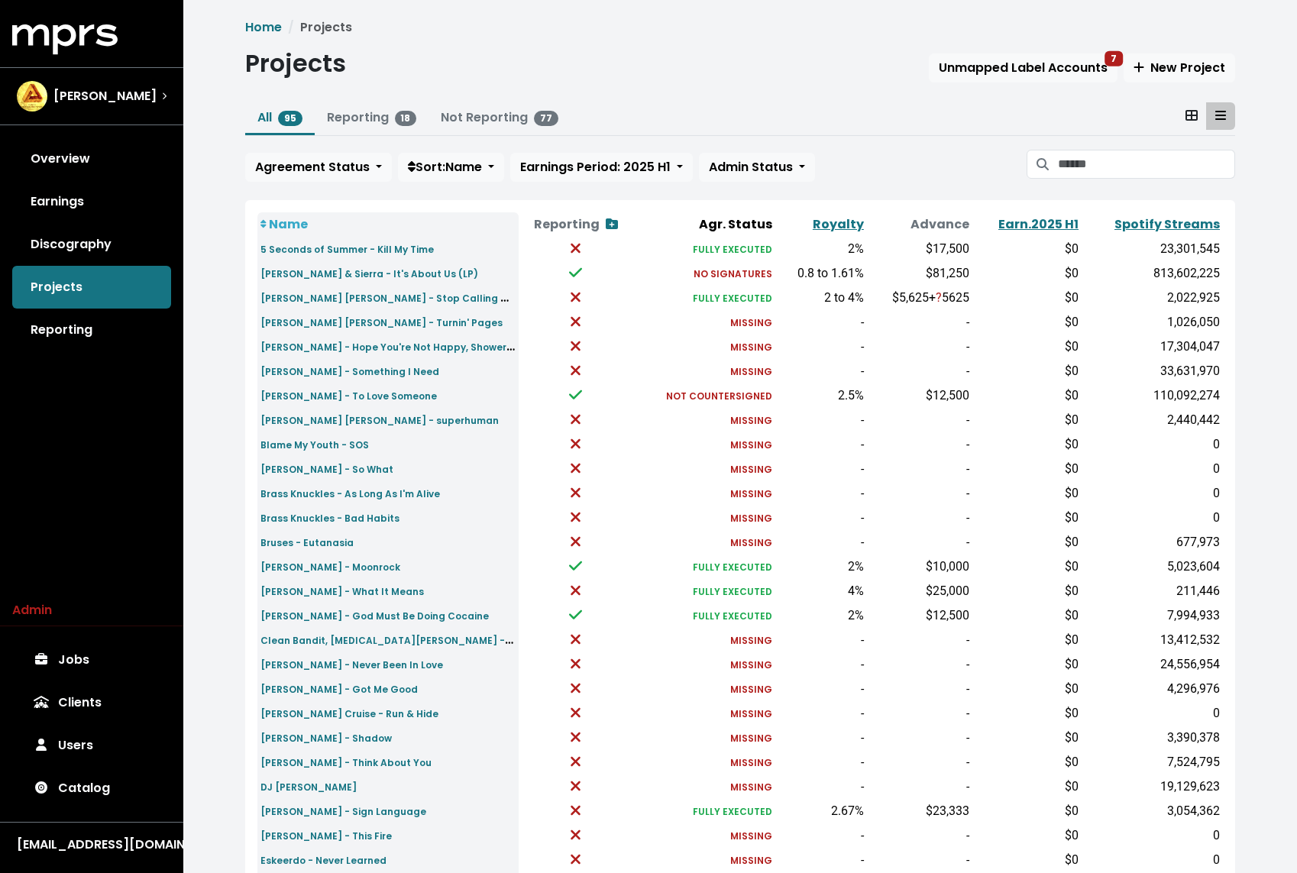
click at [208, 209] on div "Home Projects Projects Unmapped Label Accounts 7 New Project All 95 Reporting 1…" at bounding box center [739, 570] width 1113 height 1141
click at [1189, 63] on span "New Project" at bounding box center [1179, 68] width 92 height 18
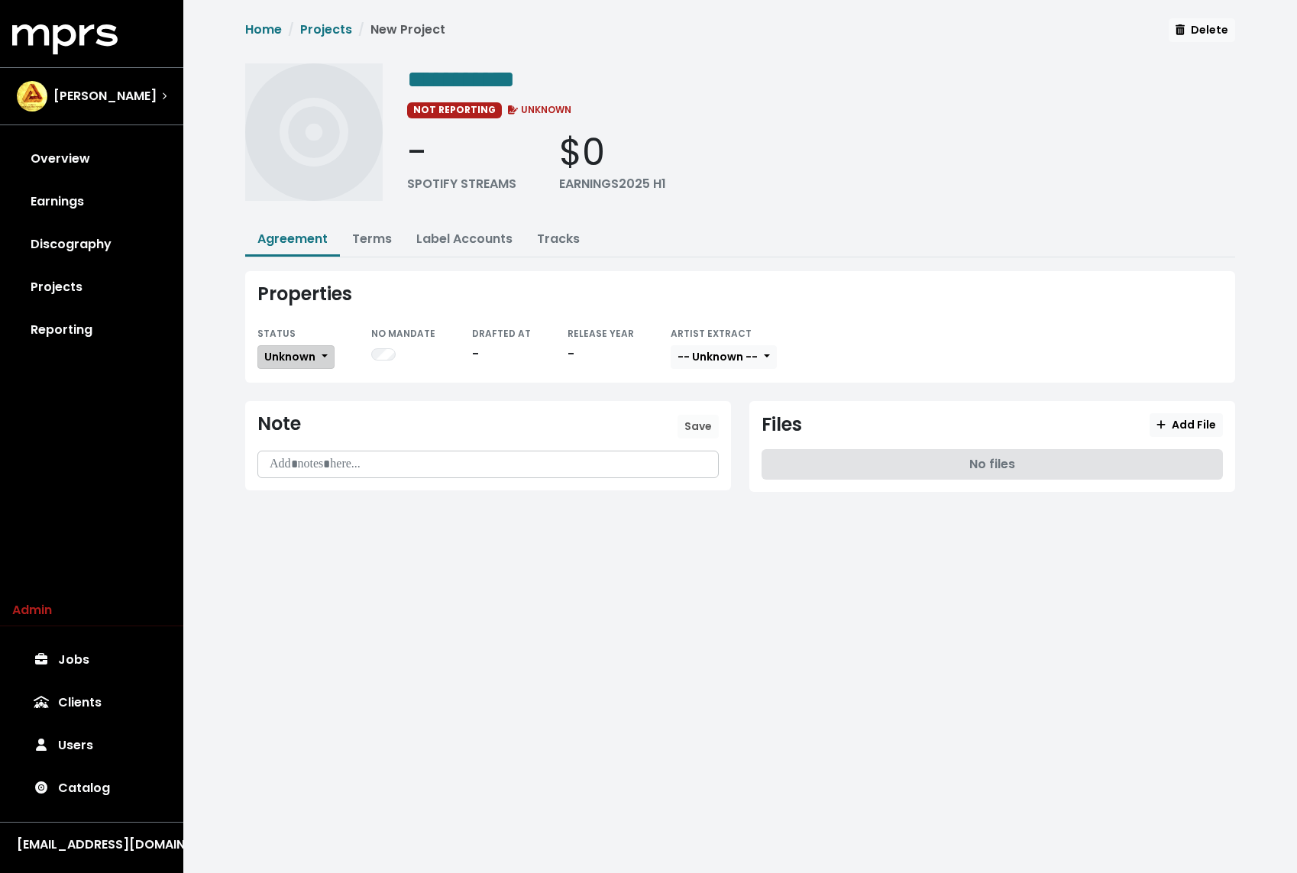
click at [289, 362] on button "Unknown" at bounding box center [295, 357] width 77 height 24
click at [288, 403] on link "Missing" at bounding box center [330, 412] width 144 height 24
click at [379, 234] on link "Terms" at bounding box center [372, 239] width 40 height 18
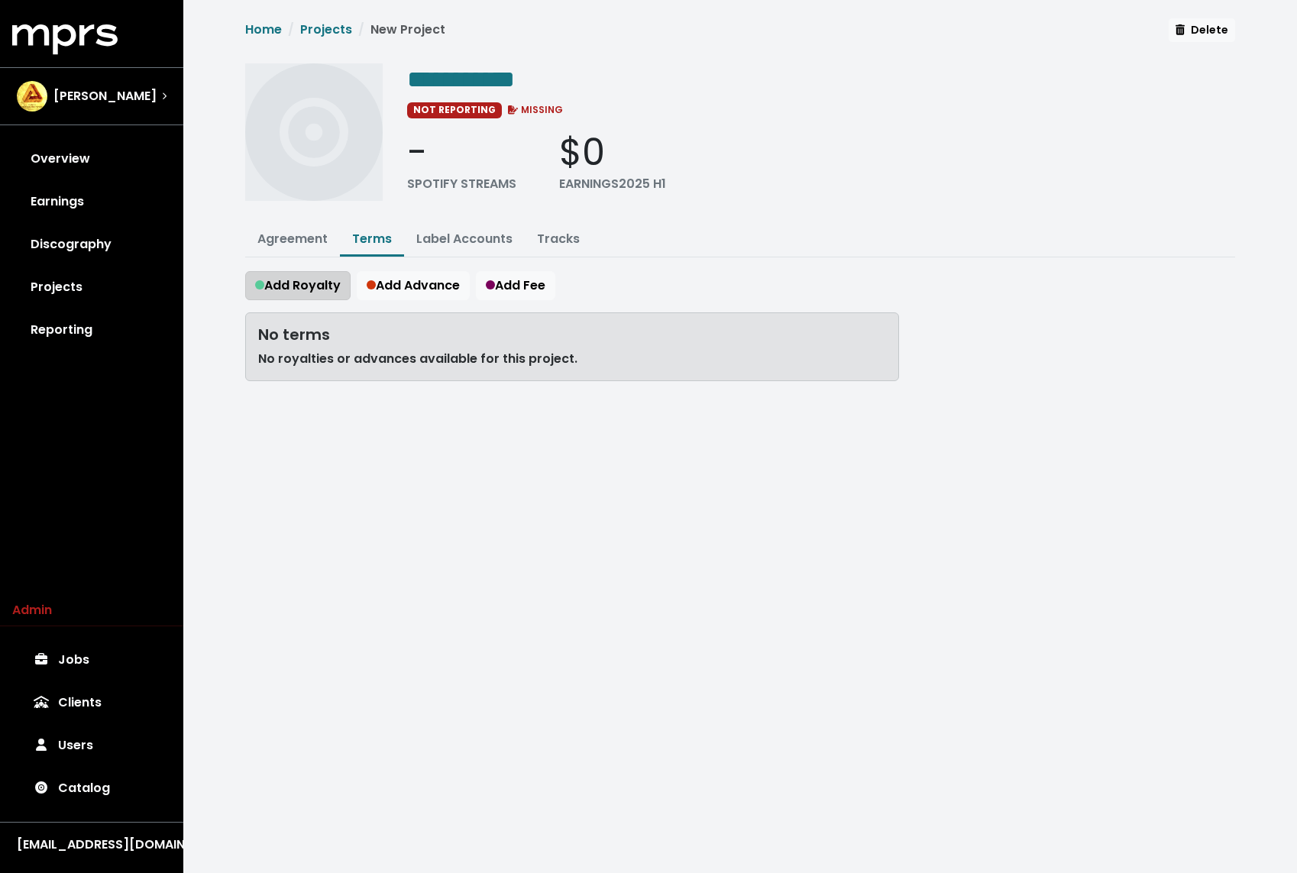
click at [312, 293] on button "Add Royalty" at bounding box center [297, 285] width 105 height 29
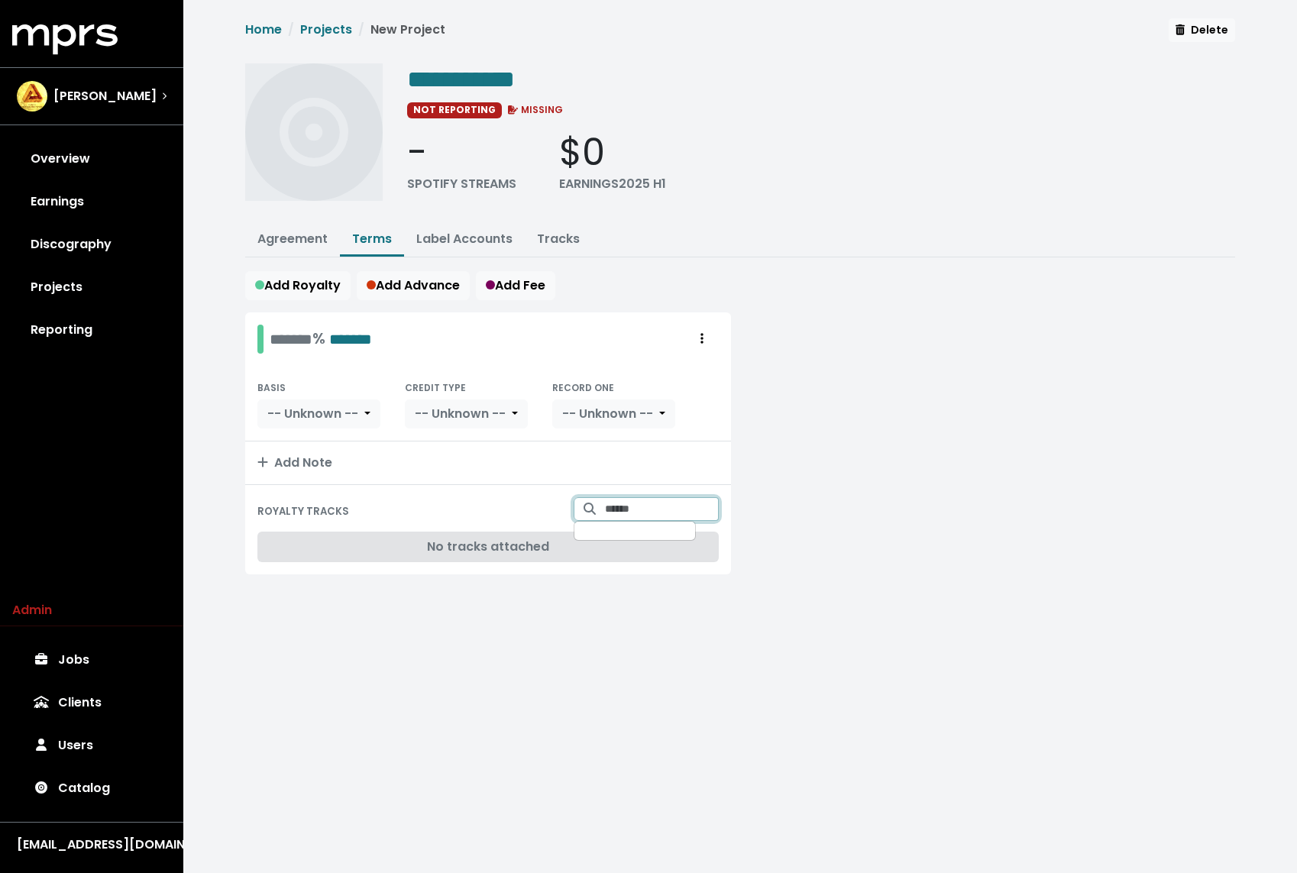
click at [626, 497] on input "Search for tracks by title and link them to this royalty" at bounding box center [662, 509] width 114 height 24
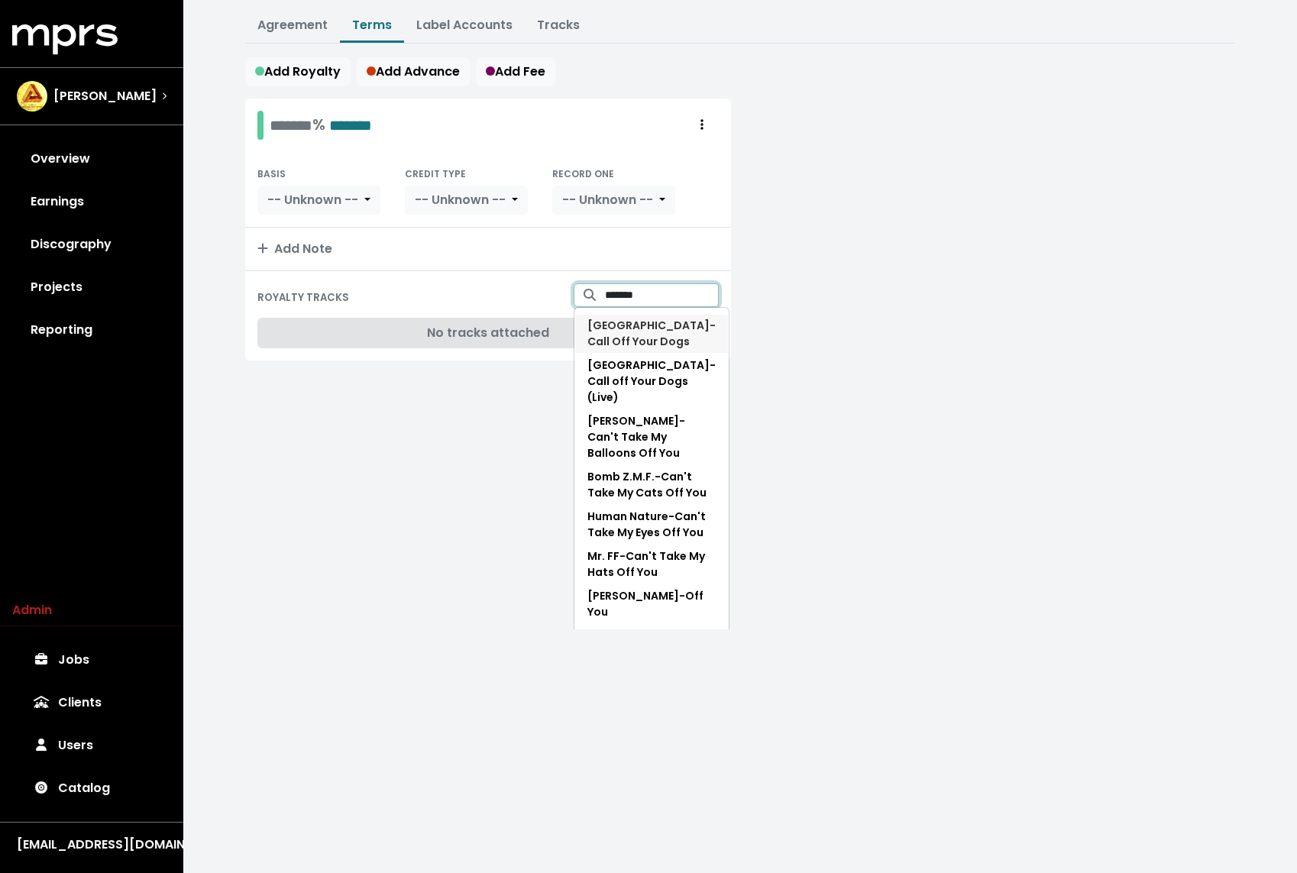
scroll to position [250, 0]
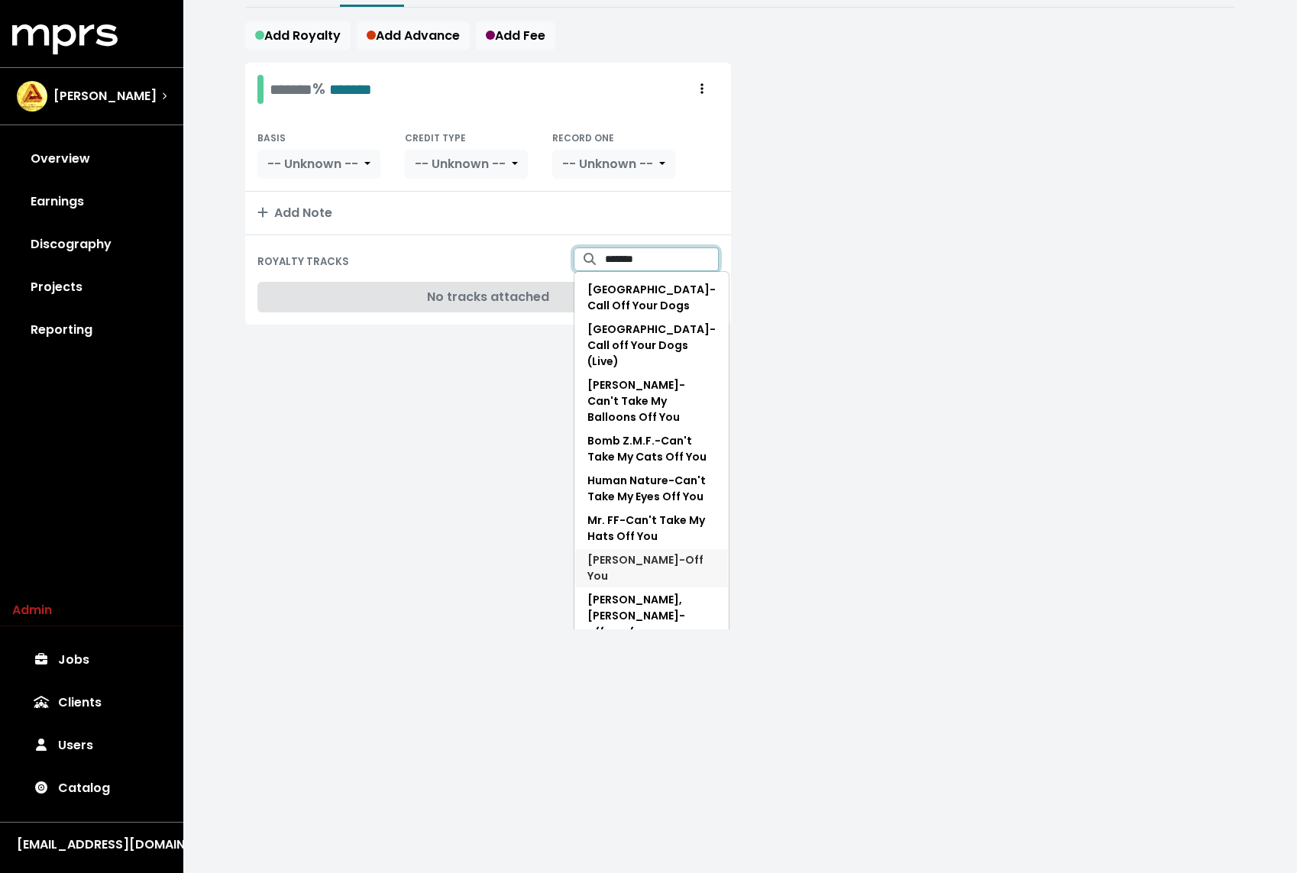
type input "*******"
click at [654, 552] on span "Sherwyn - Off You" at bounding box center [645, 567] width 116 height 31
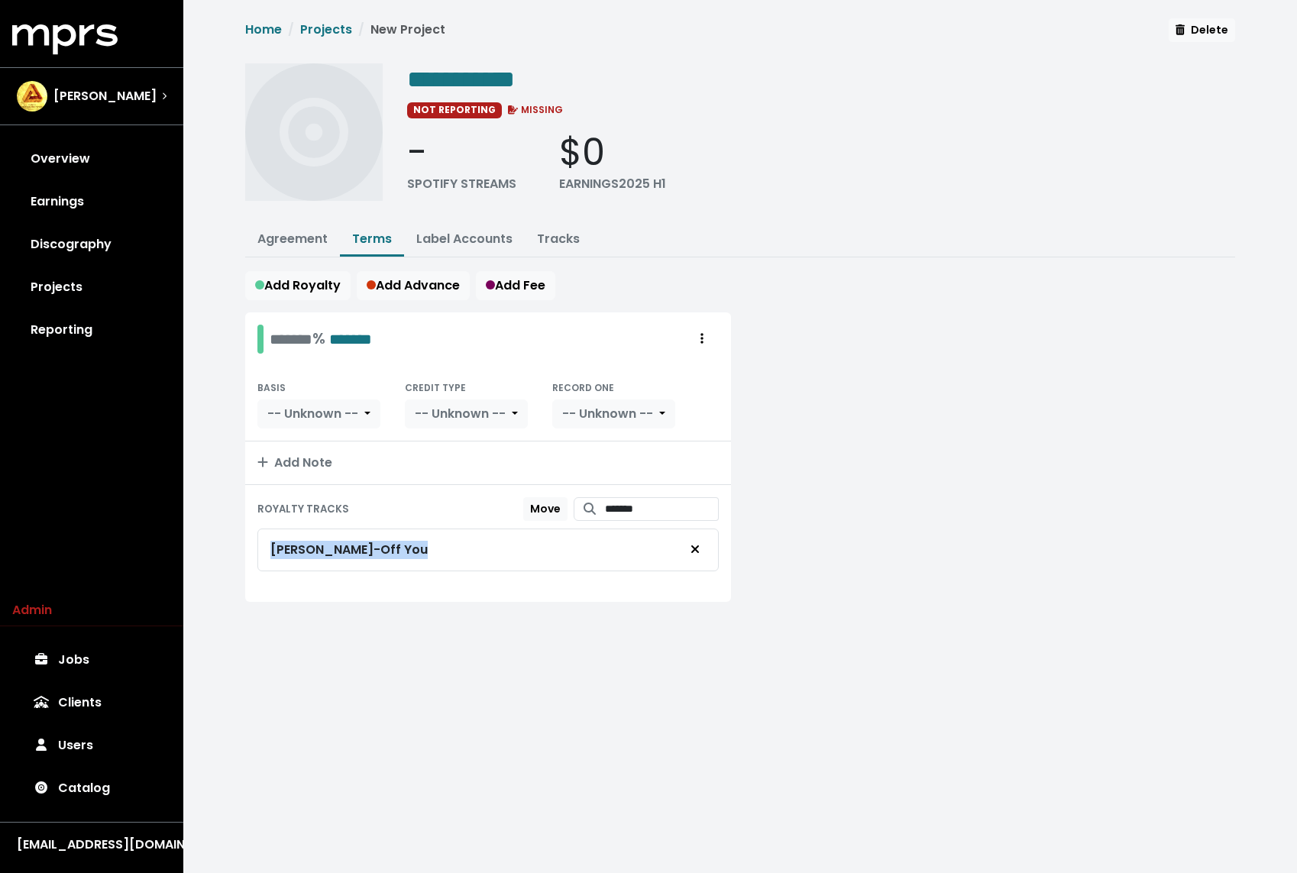
drag, startPoint x: 381, startPoint y: 551, endPoint x: 265, endPoint y: 551, distance: 116.1
click at [265, 551] on div "Sherwyn - Off You" at bounding box center [487, 549] width 461 height 43
copy div "Sherwyn - Off You"
click at [499, 81] on span "**********" at bounding box center [461, 79] width 108 height 24
paste span "Edit value"
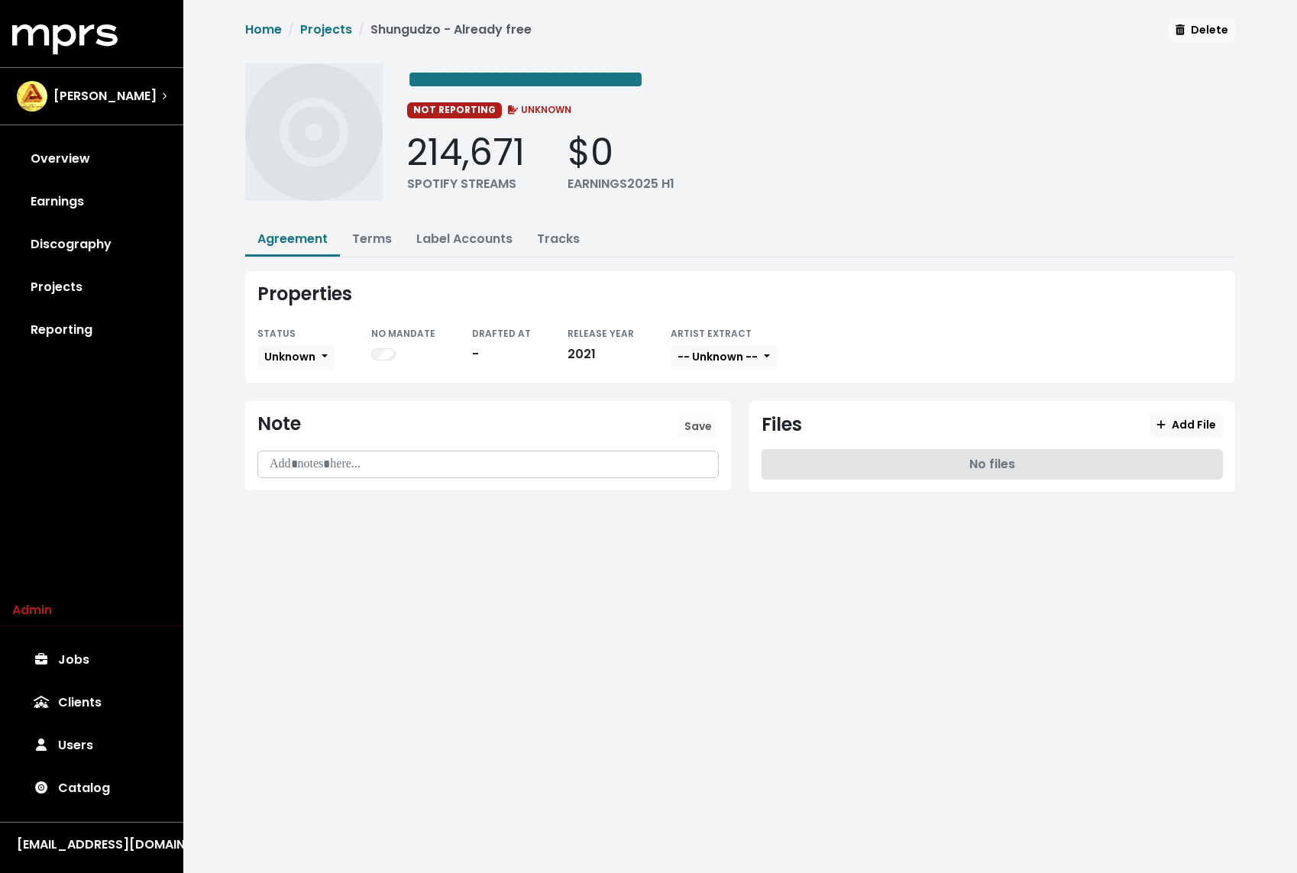
click at [316, 338] on div "STATUS" at bounding box center [295, 333] width 77 height 18
click at [310, 352] on span "Unknown" at bounding box center [289, 356] width 51 height 15
click at [299, 411] on link "Missing" at bounding box center [330, 412] width 144 height 24
click at [305, 354] on span "Unknown" at bounding box center [289, 356] width 51 height 15
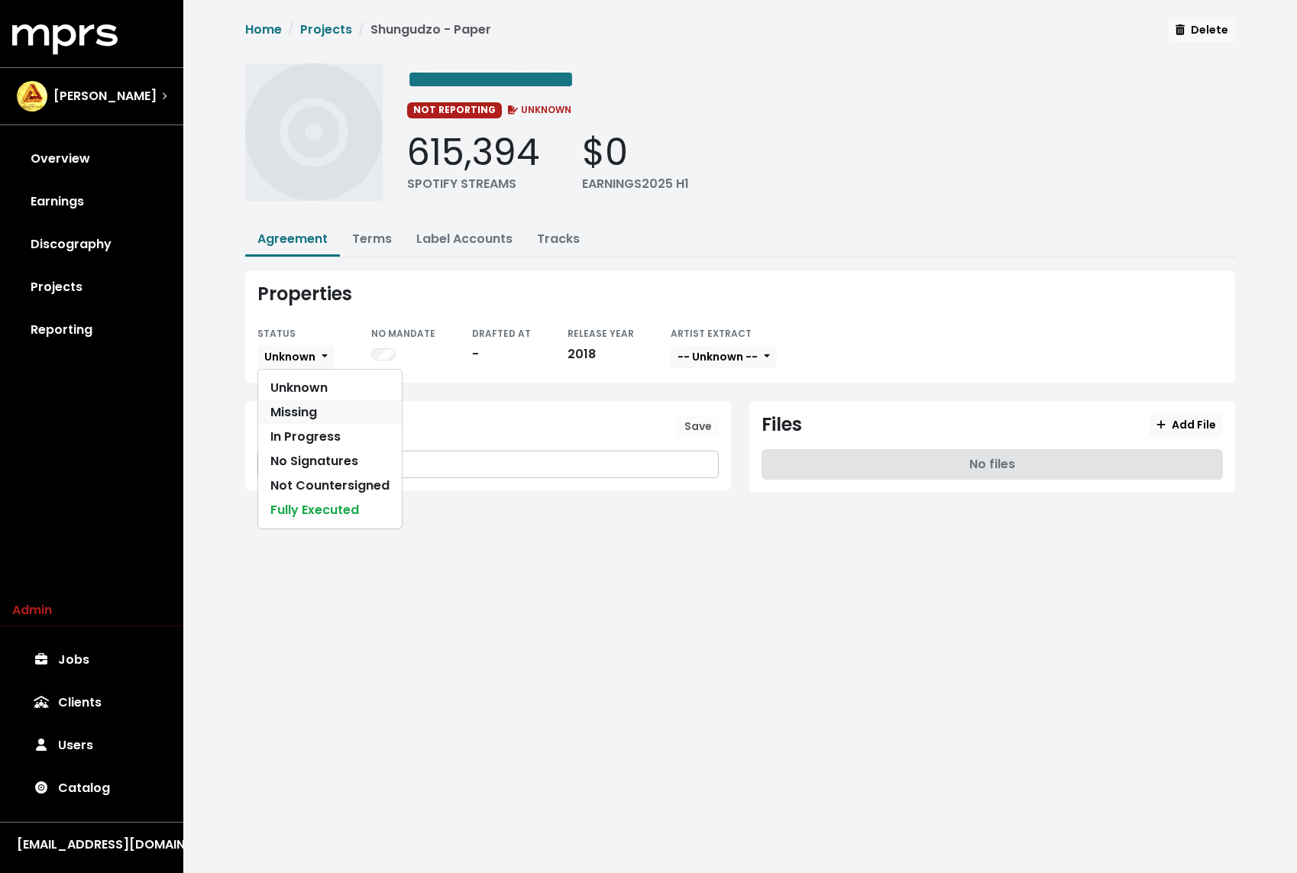
click at [298, 418] on link "Missing" at bounding box center [330, 412] width 144 height 24
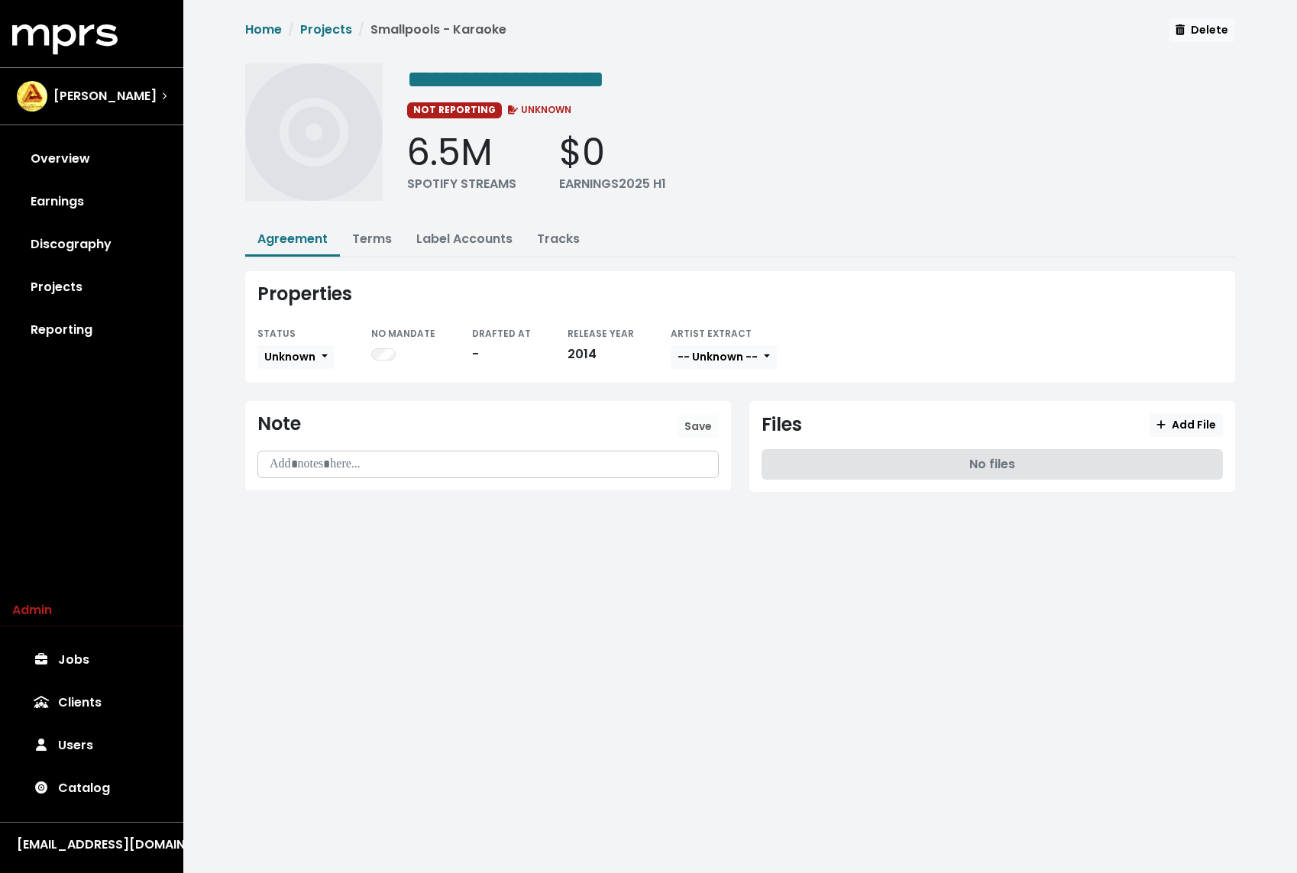
click at [269, 381] on div "Properties STATUS Unknown NO MANDATE DRAFTED AT - RELEASE YEAR [DATE] ARTIST EX…" at bounding box center [740, 390] width 1008 height 239
click at [273, 355] on span "Unknown" at bounding box center [289, 356] width 51 height 15
click at [300, 409] on link "Missing" at bounding box center [330, 412] width 144 height 24
click at [362, 535] on html "**********" at bounding box center [648, 267] width 1297 height 535
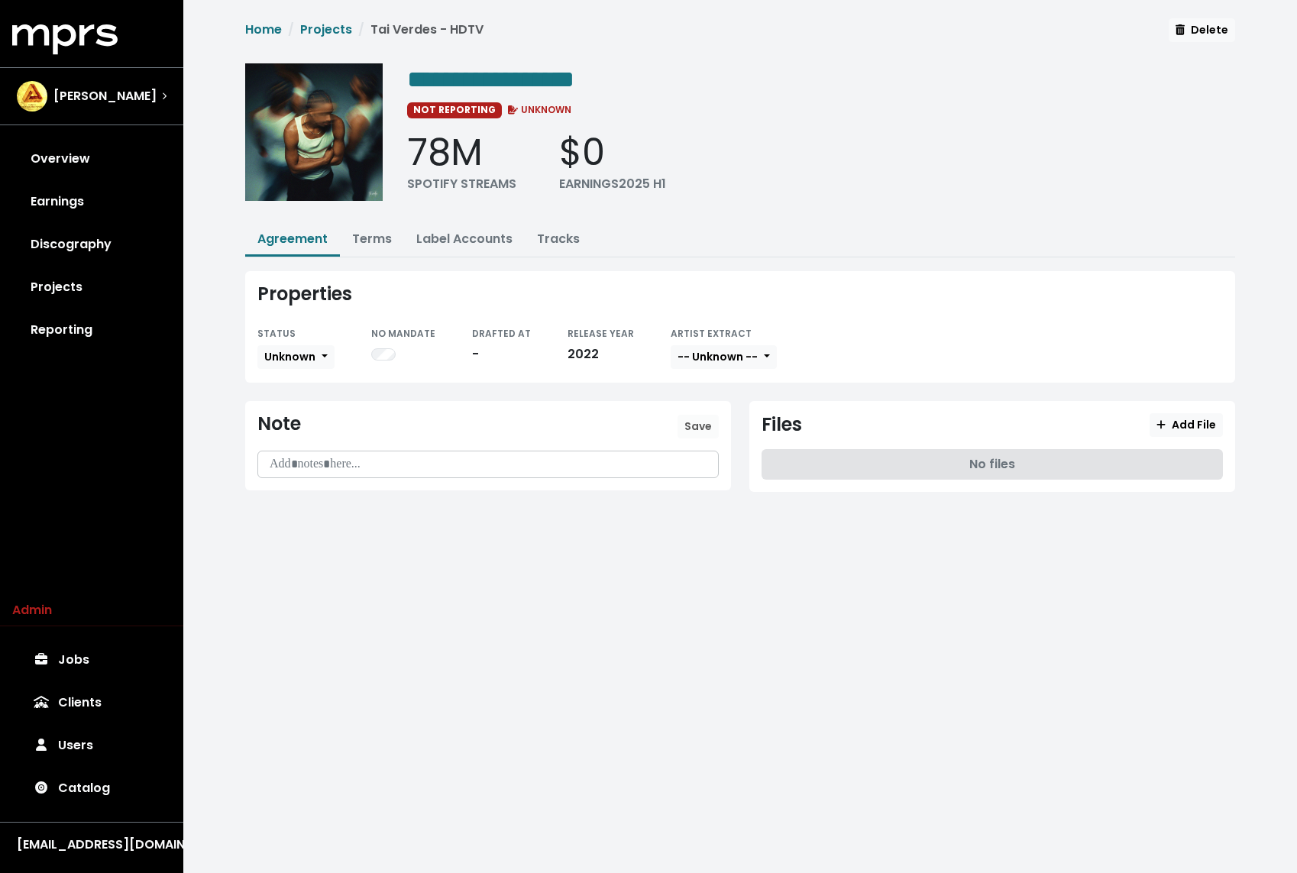
click at [333, 355] on div "STATUS Unknown NO MANDATE DRAFTED AT - RELEASE YEAR 2022 ARTIST EXTRACT -- Unkn…" at bounding box center [739, 347] width 965 height 47
click at [311, 351] on span "Unknown" at bounding box center [289, 356] width 51 height 15
click at [305, 407] on link "Missing" at bounding box center [330, 412] width 144 height 24
click at [574, 81] on span "**********" at bounding box center [490, 79] width 167 height 24
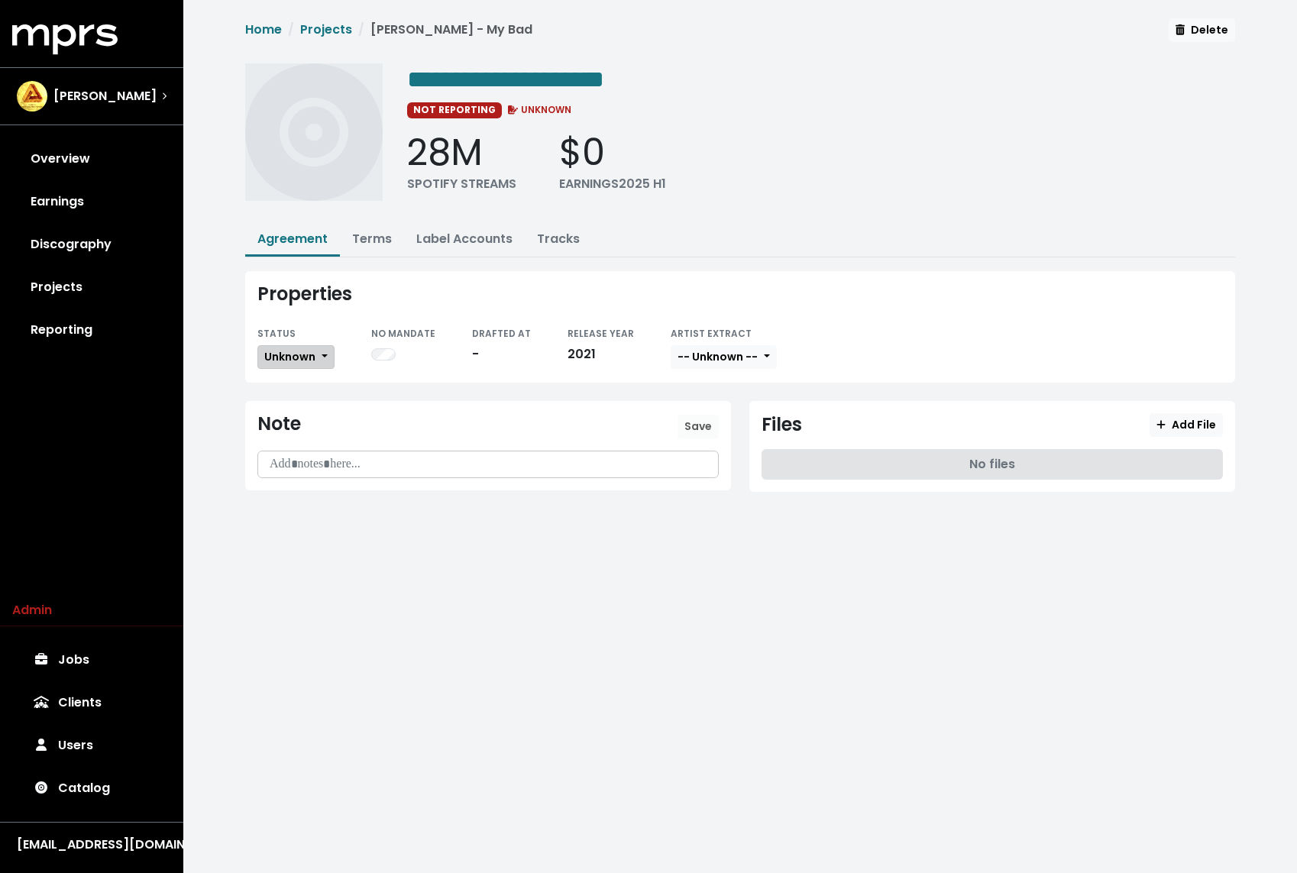
click at [276, 359] on span "Unknown" at bounding box center [289, 356] width 51 height 15
click at [286, 406] on link "Missing" at bounding box center [330, 412] width 144 height 24
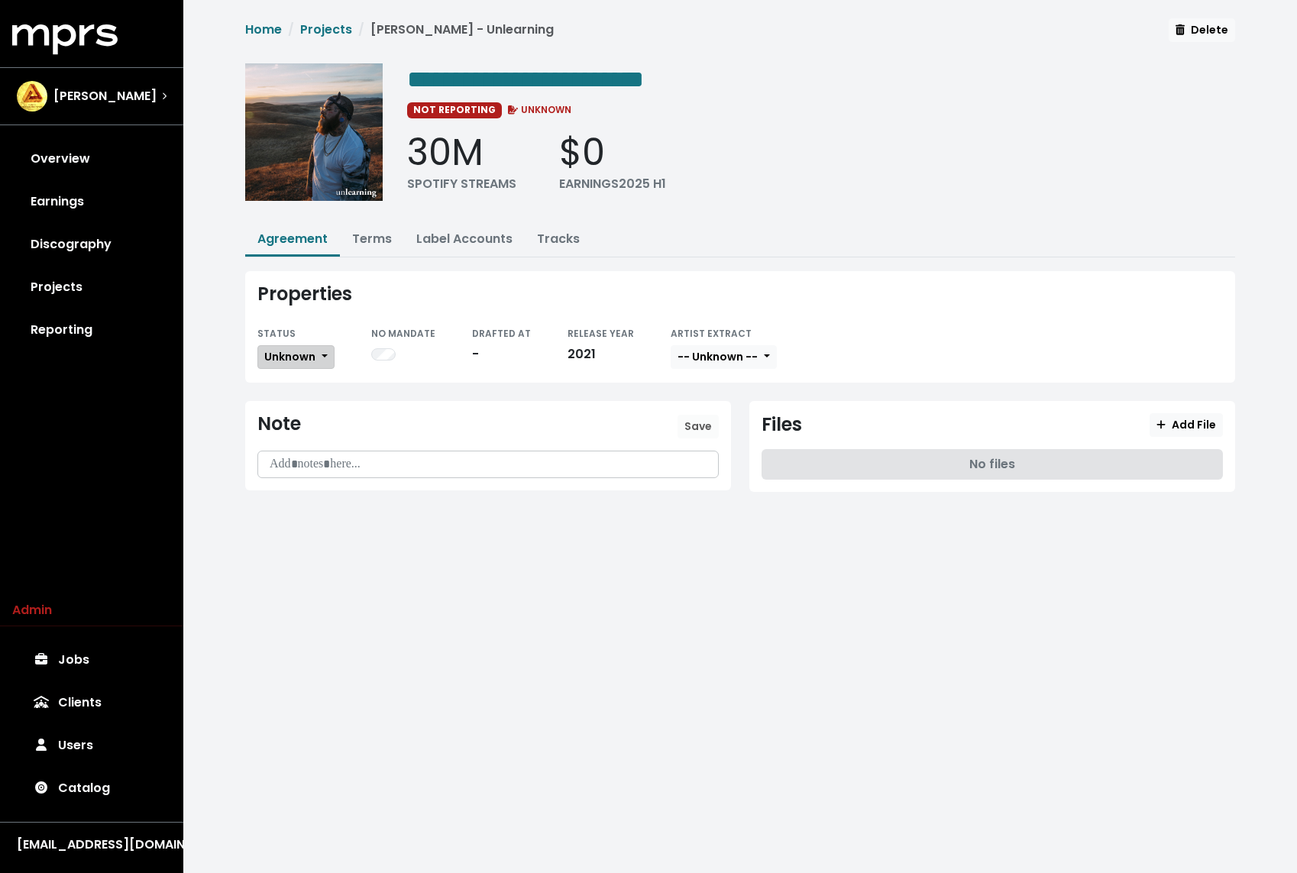
click at [305, 352] on span "Unknown" at bounding box center [289, 356] width 51 height 15
click at [289, 402] on link "Missing" at bounding box center [330, 412] width 144 height 24
click at [362, 236] on link "Terms" at bounding box center [372, 239] width 40 height 18
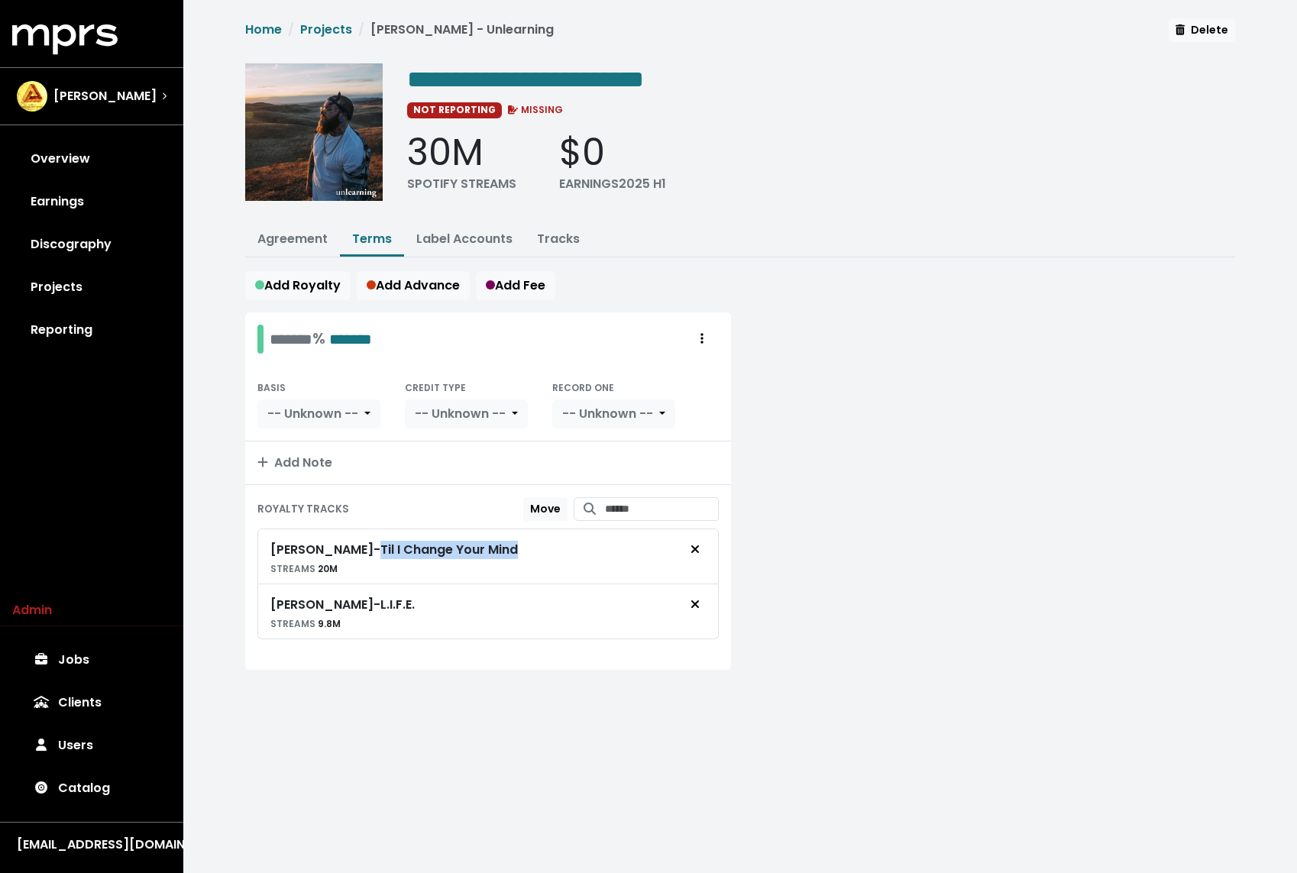
drag, startPoint x: 512, startPoint y: 538, endPoint x: 366, endPoint y: 537, distance: 145.9
click at [366, 537] on div "Teddy Swims - Til I Change Your Mind STREAMS 20M" at bounding box center [487, 556] width 435 height 42
copy div "Til I Change Your Mind"
click at [622, 84] on span "**********" at bounding box center [525, 79] width 237 height 24
click at [609, 84] on span "**********" at bounding box center [525, 79] width 237 height 24
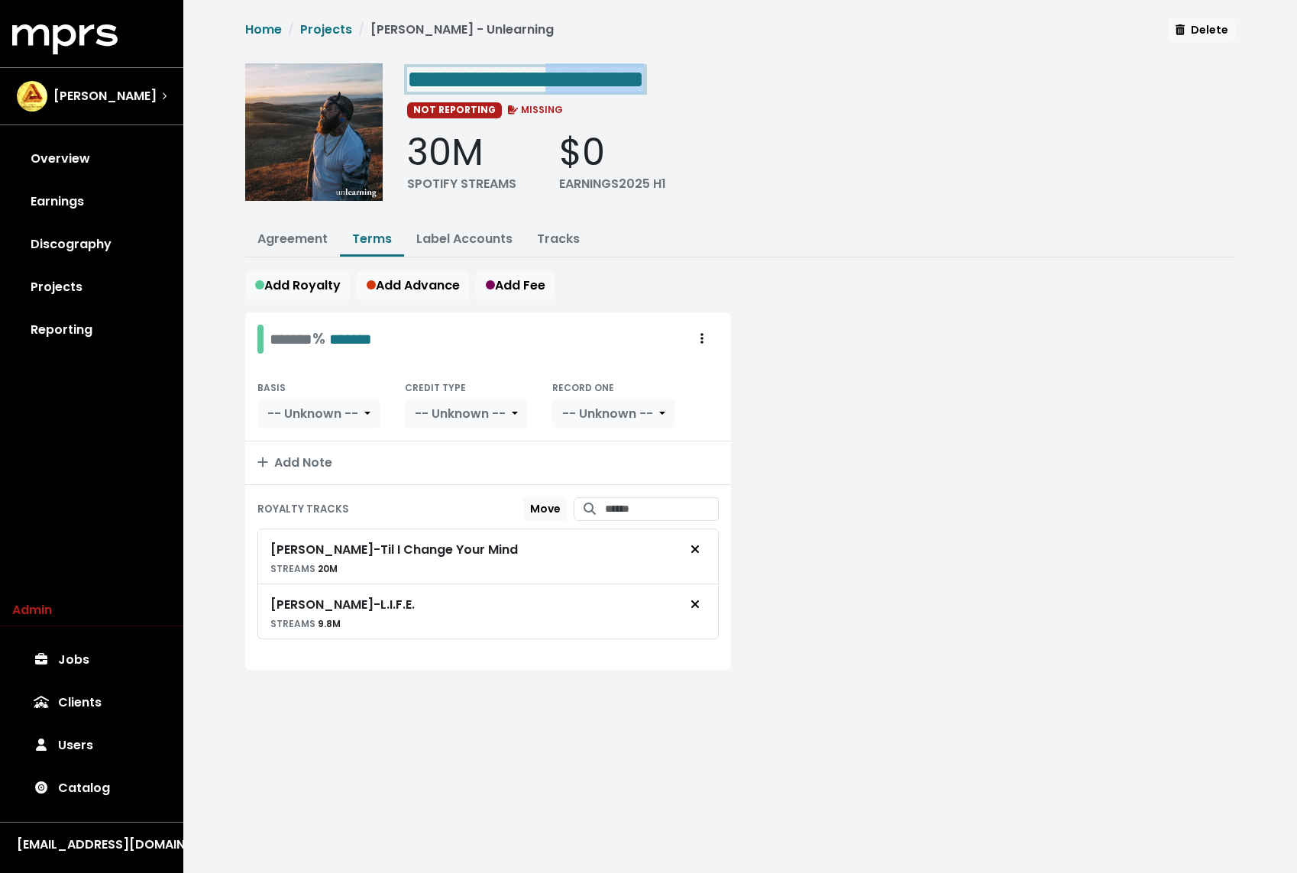
paste span "Edit value"
click at [331, 35] on link "Projects" at bounding box center [326, 30] width 52 height 18
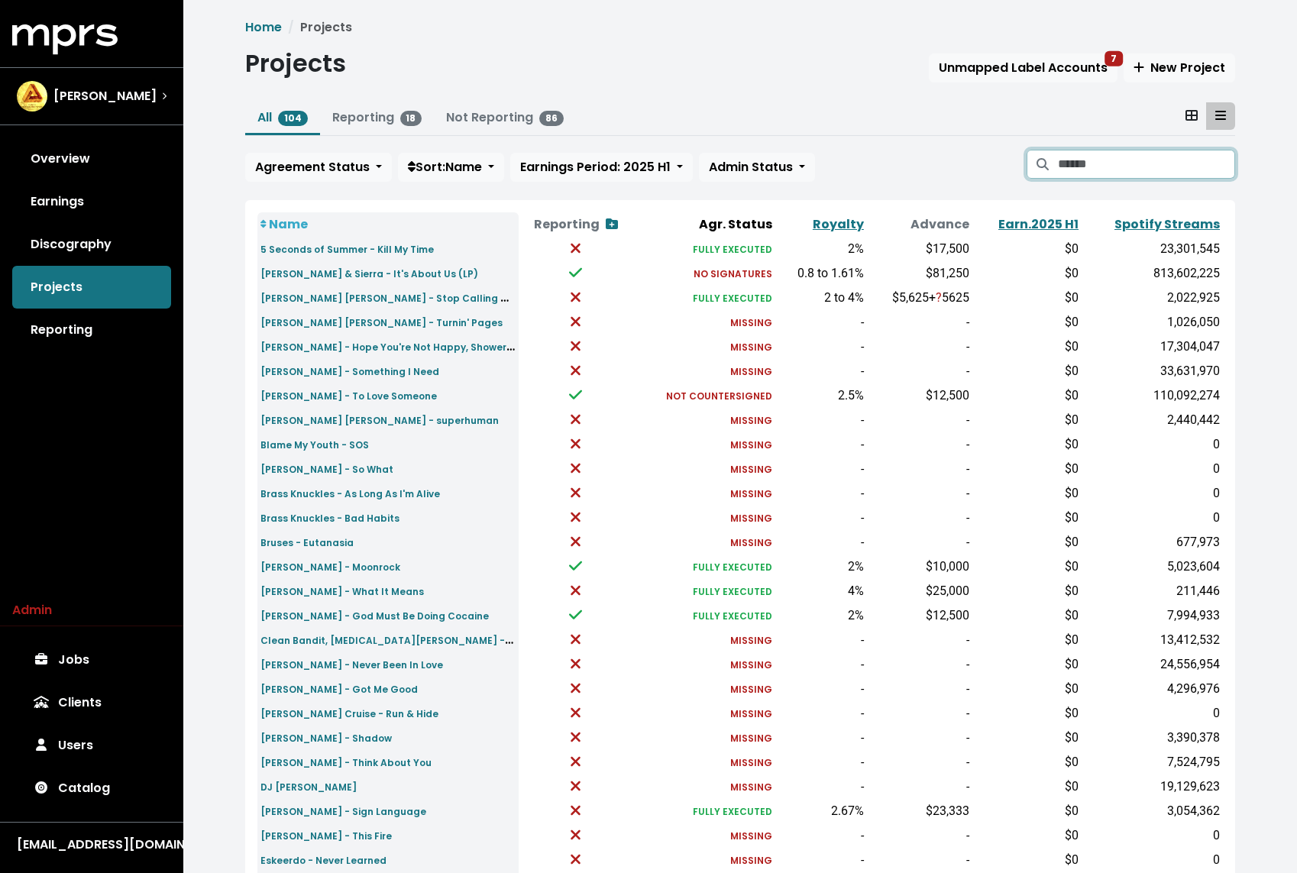
click at [1072, 157] on input "Search projects" at bounding box center [1146, 164] width 177 height 29
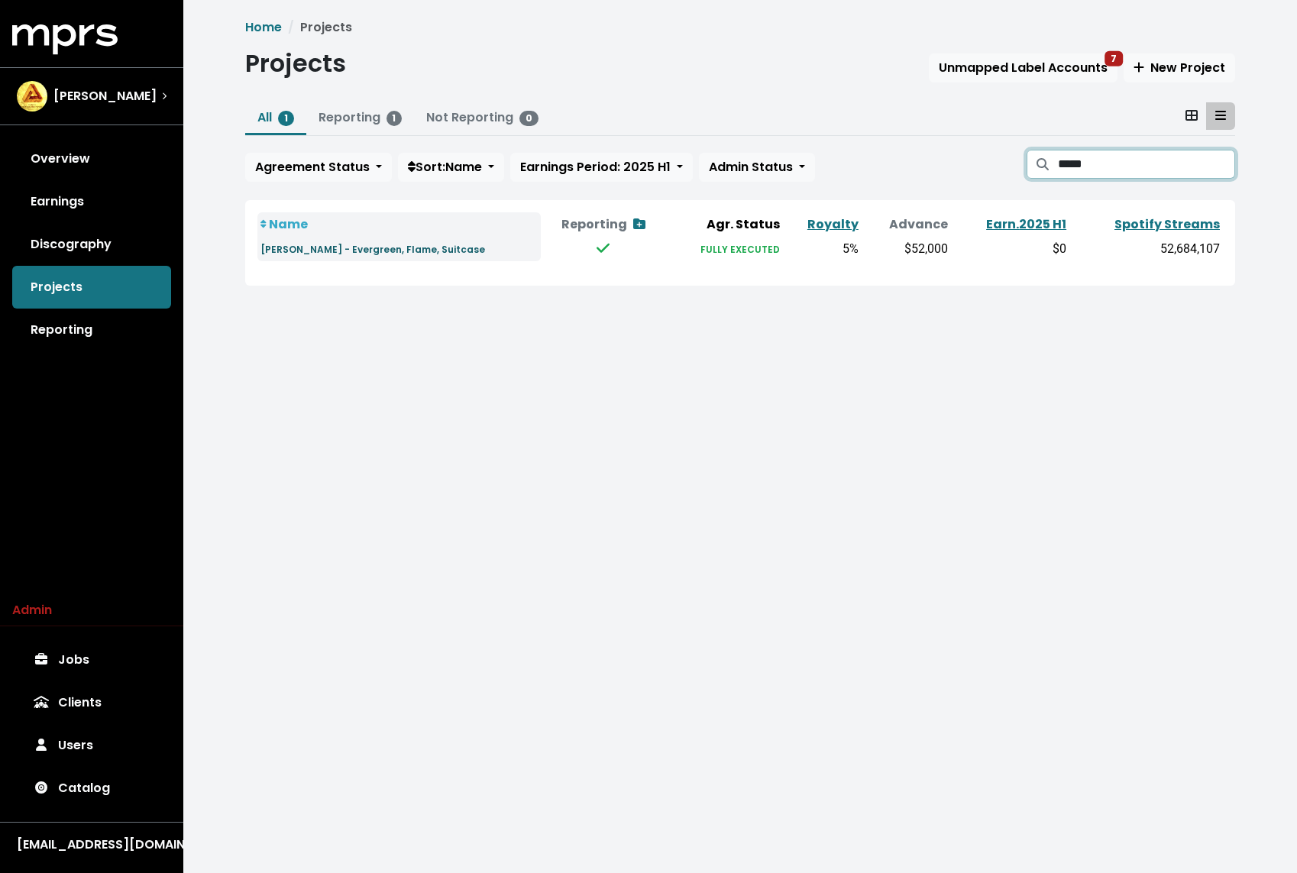
type input "*****"
click at [406, 249] on small "Teddy Swims - Evergreen, Flame, Suitcase" at bounding box center [372, 249] width 225 height 13
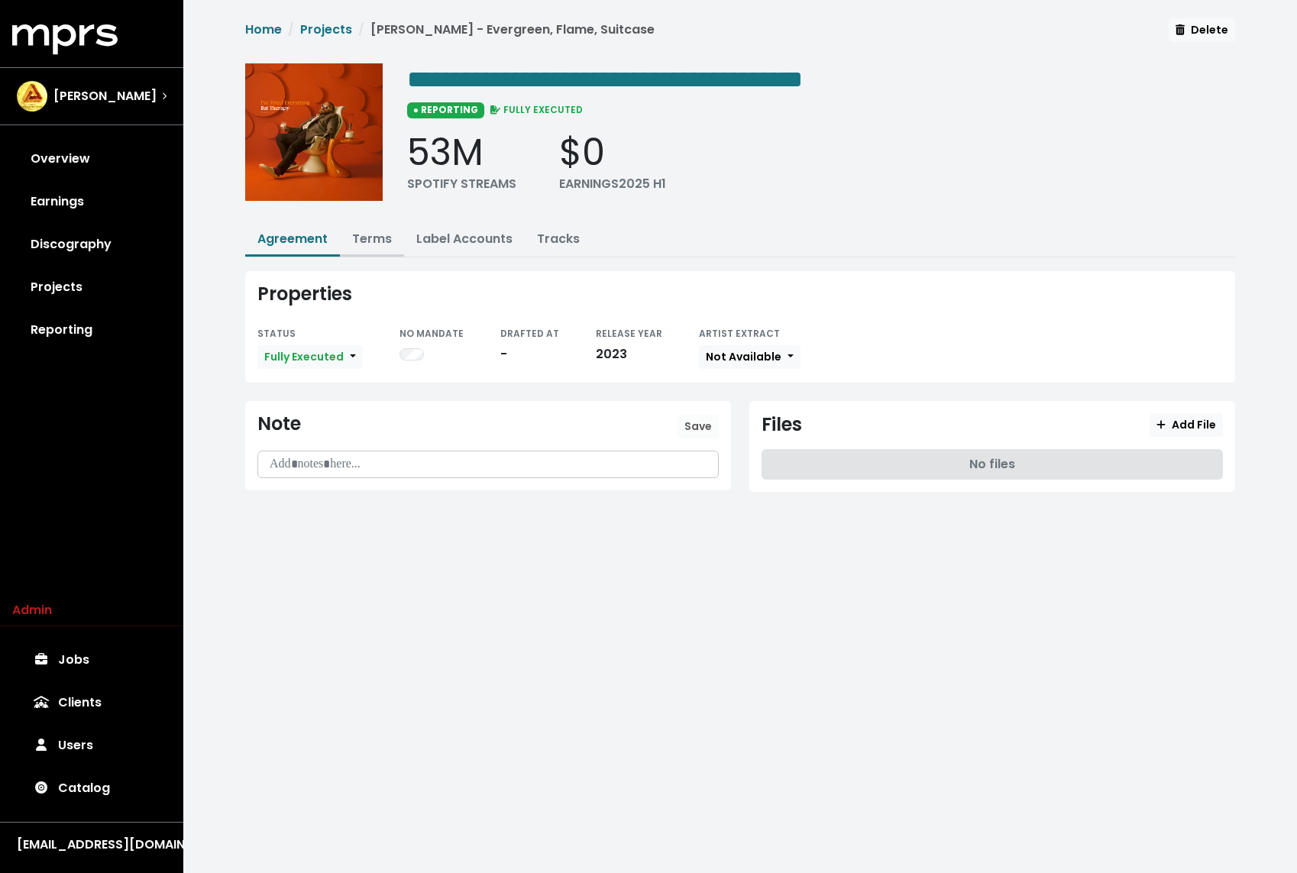
click at [364, 237] on link "Terms" at bounding box center [372, 239] width 40 height 18
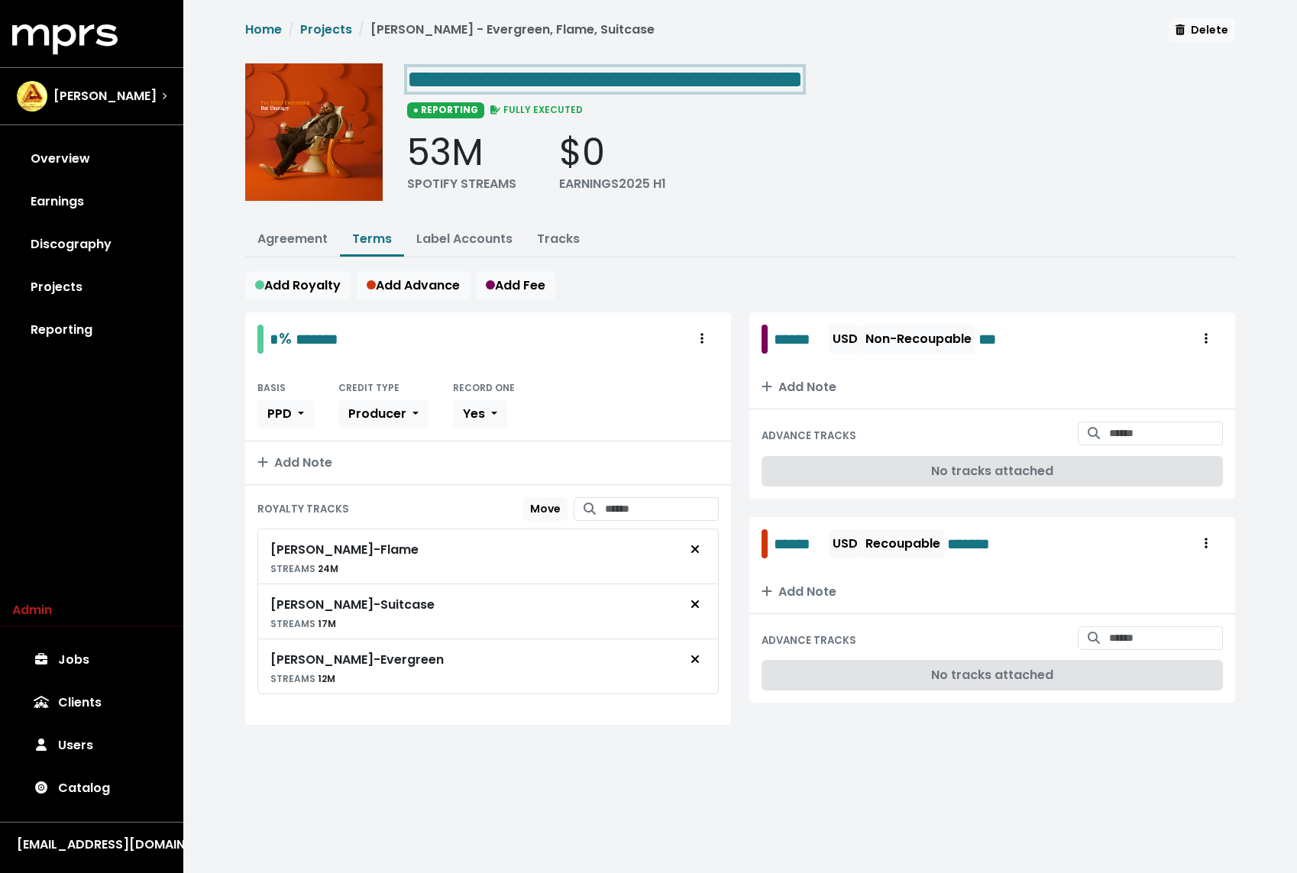
click at [552, 84] on span "**********" at bounding box center [605, 79] width 396 height 24
click at [599, 78] on span "**********" at bounding box center [605, 79] width 396 height 24
click at [620, 71] on span "**********" at bounding box center [605, 79] width 396 height 24
paste span "Edit value"
click at [824, 238] on ul "Agreement Terms Label Accounts Tracks" at bounding box center [740, 241] width 990 height 34
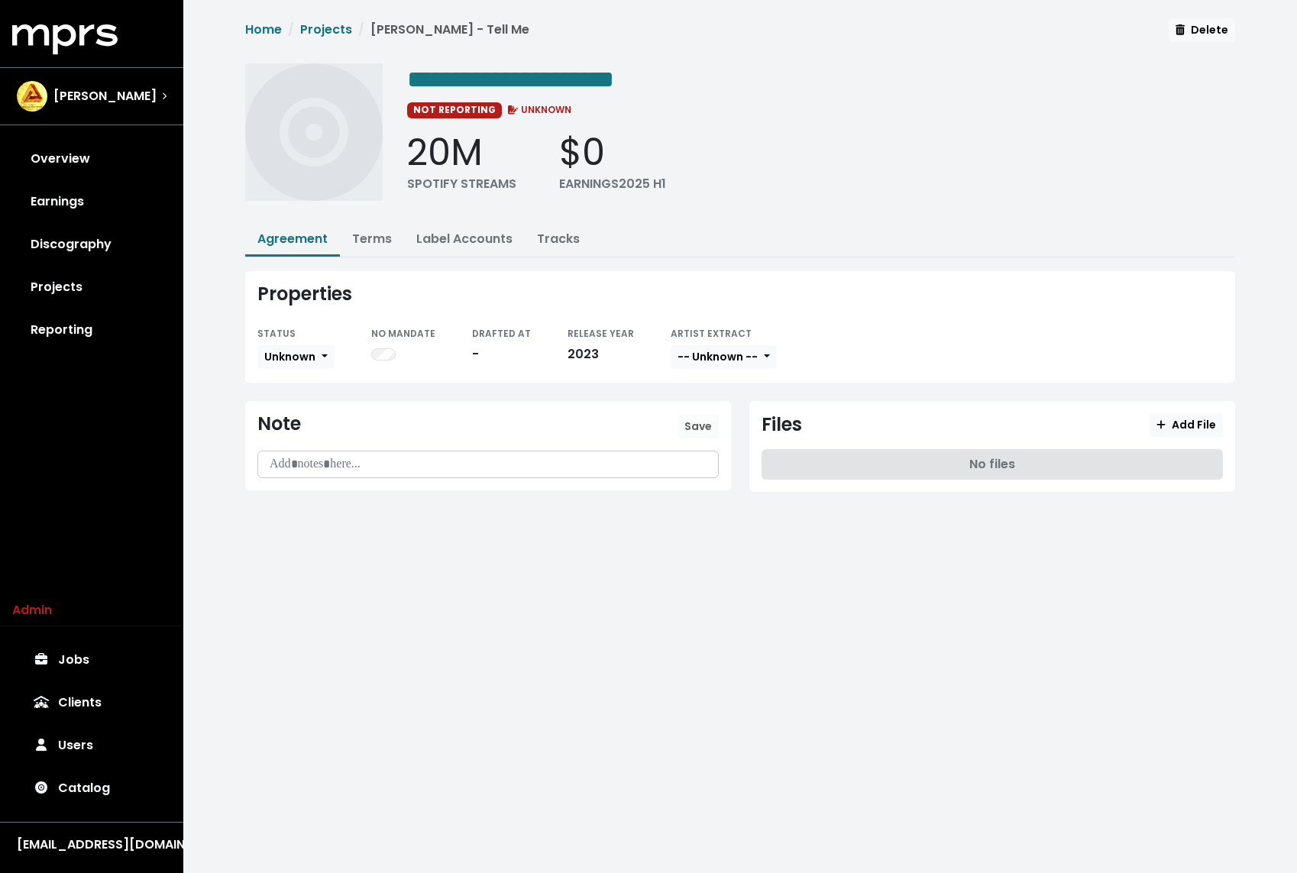
click at [320, 367] on div "STATUS Unknown" at bounding box center [295, 347] width 77 height 47
click at [302, 358] on span "Unknown" at bounding box center [289, 356] width 51 height 15
click at [284, 409] on link "Missing" at bounding box center [330, 412] width 144 height 24
click at [103, 328] on link "Reporting" at bounding box center [91, 329] width 159 height 43
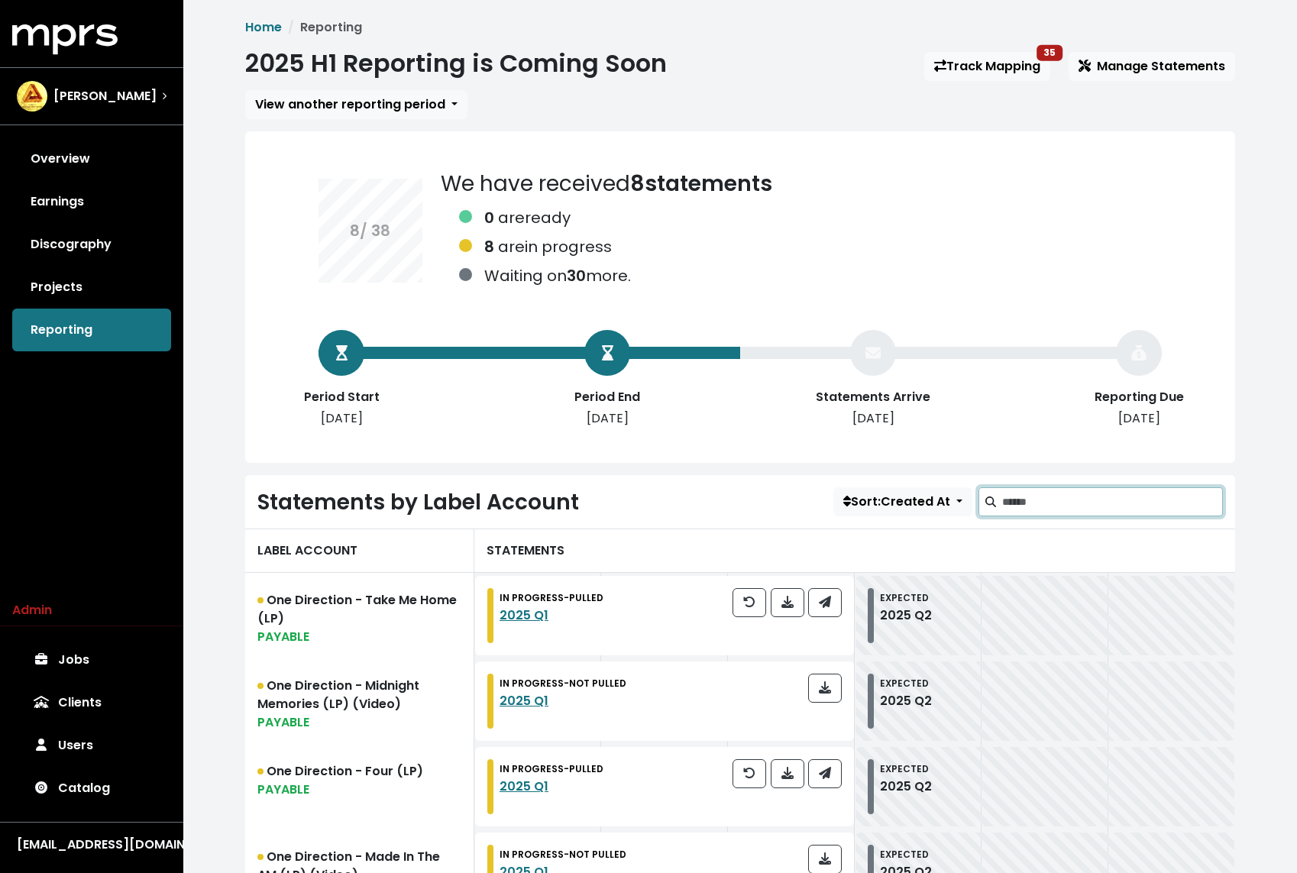
click at [1043, 502] on input "Search label accounts" at bounding box center [1112, 501] width 221 height 29
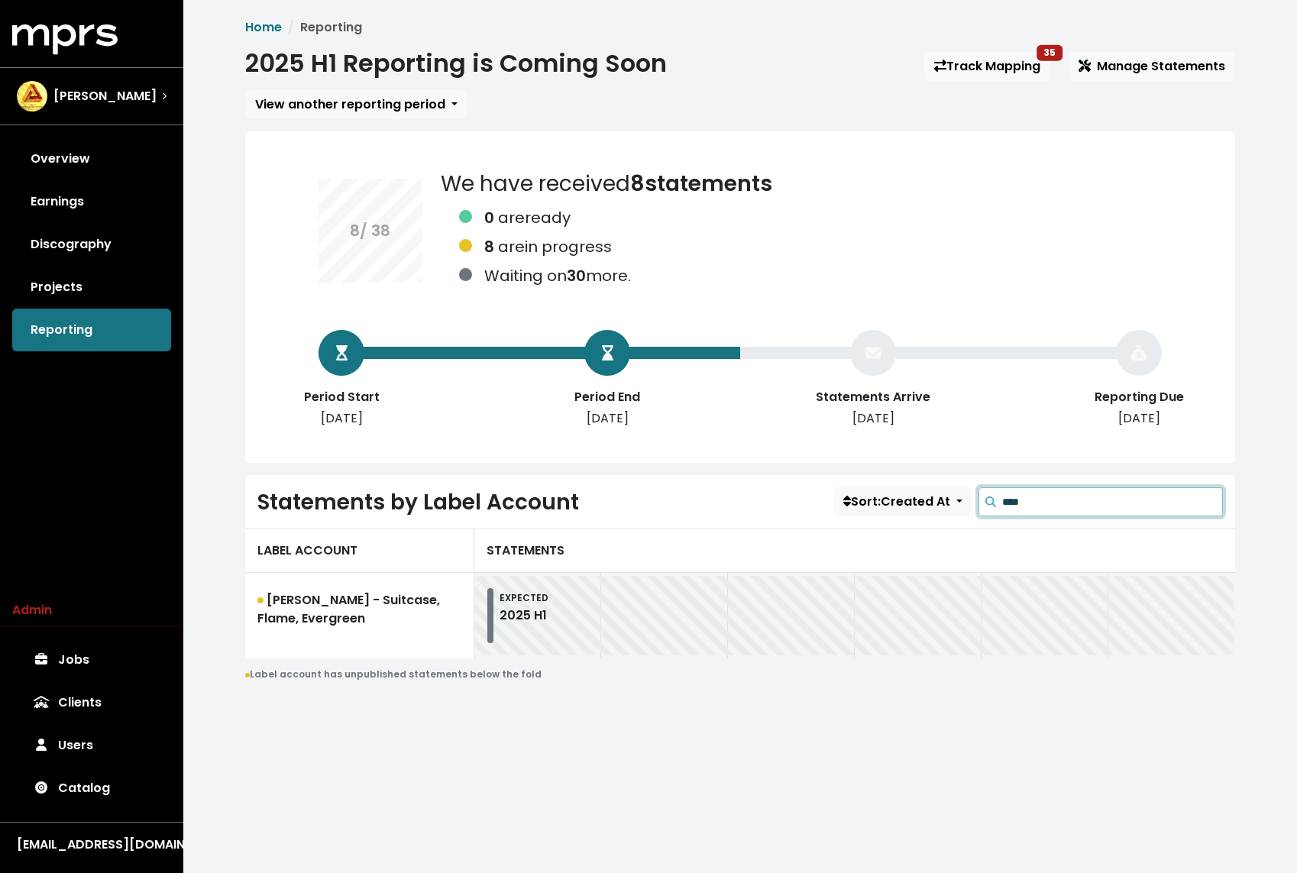
type input "****"
click at [134, 99] on div "[PERSON_NAME]" at bounding box center [92, 96] width 150 height 31
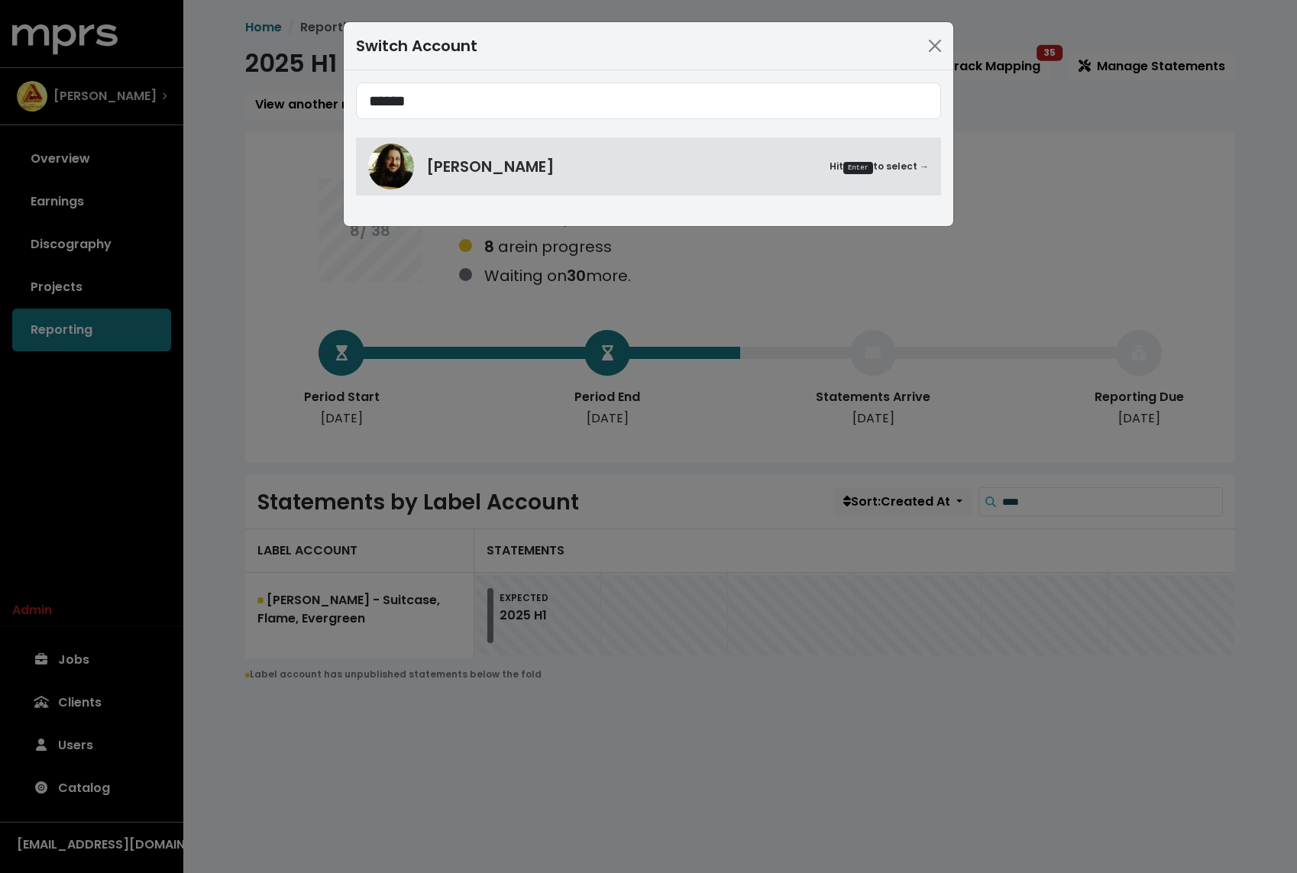
type input "******"
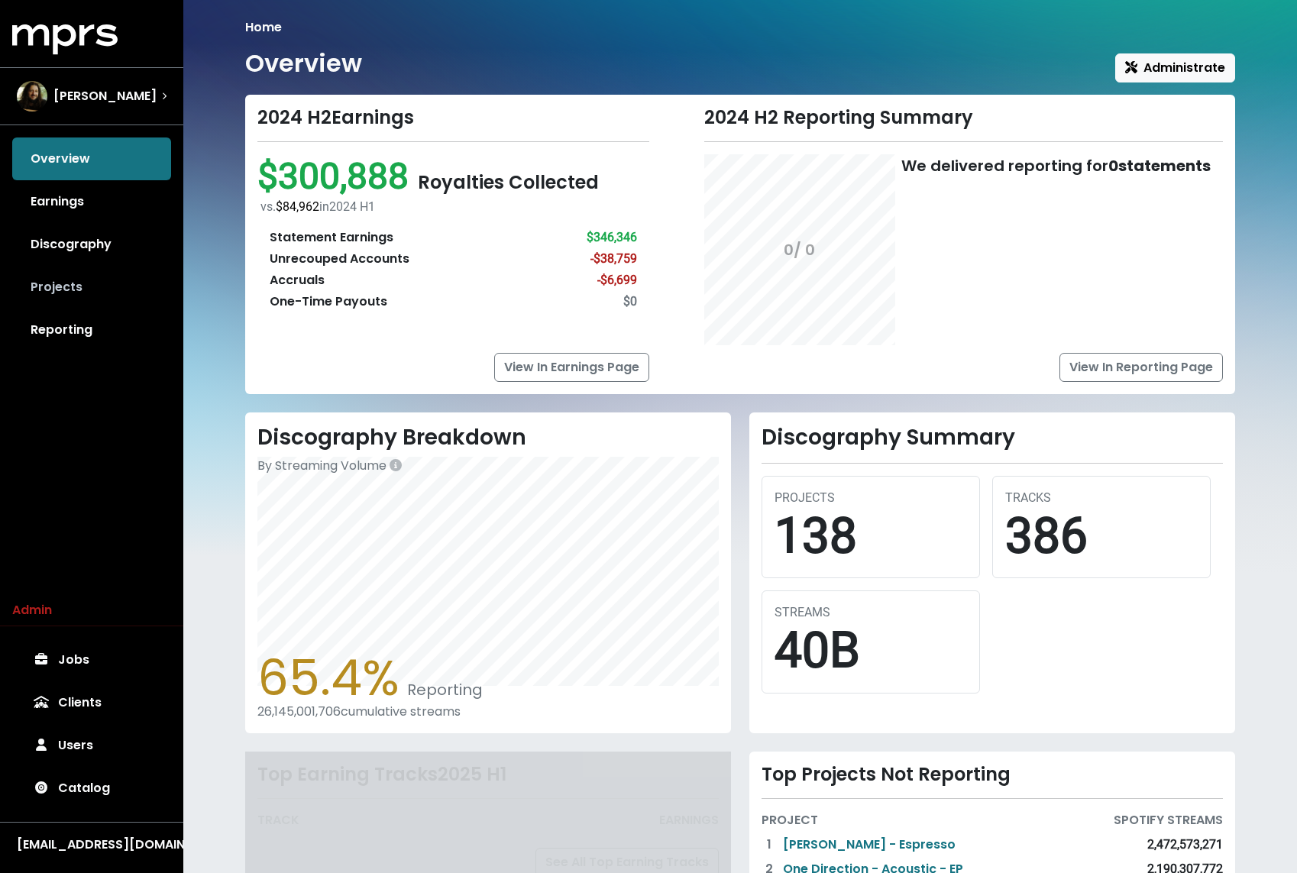
click at [91, 294] on link "Projects" at bounding box center [91, 287] width 159 height 43
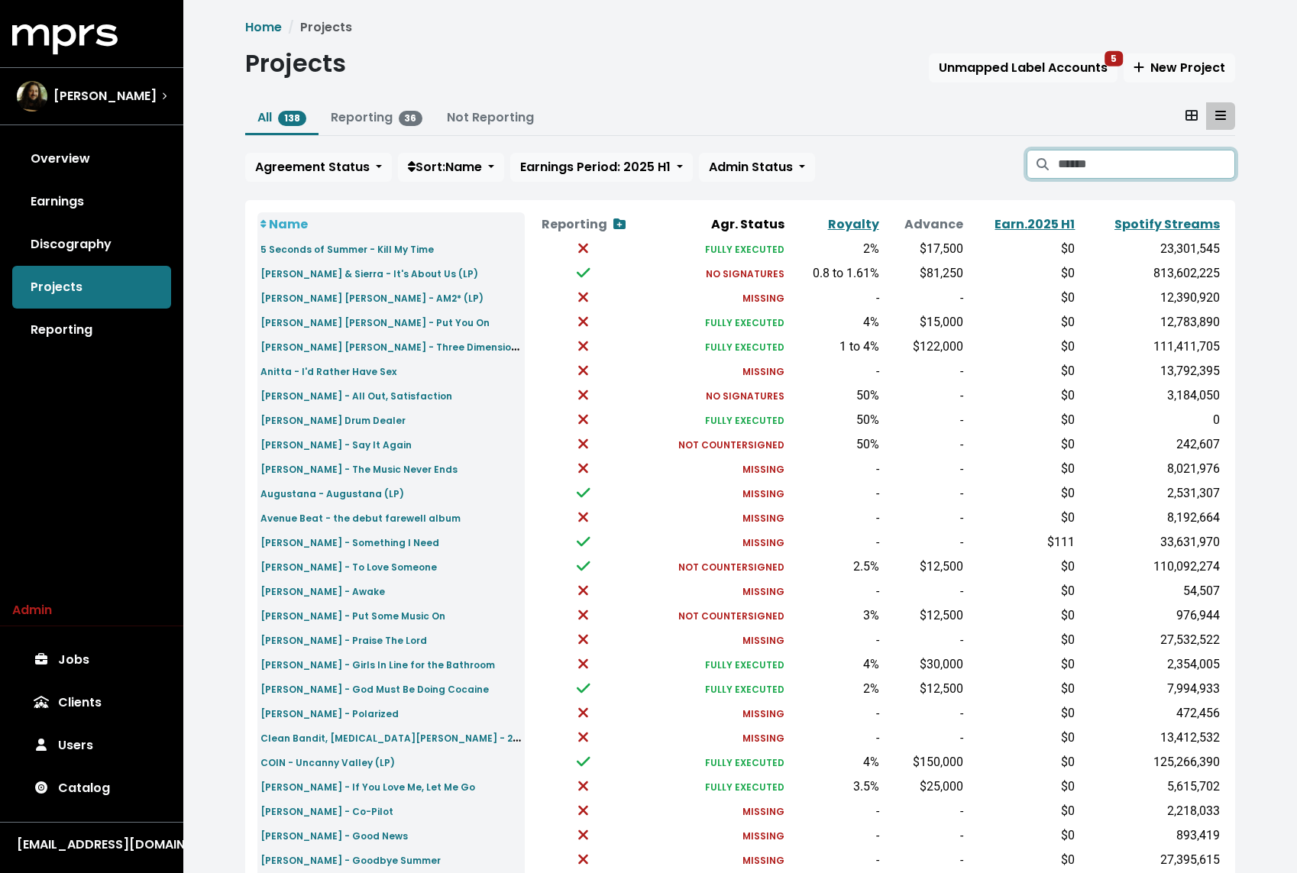
click at [1076, 153] on input "Search projects" at bounding box center [1146, 164] width 177 height 29
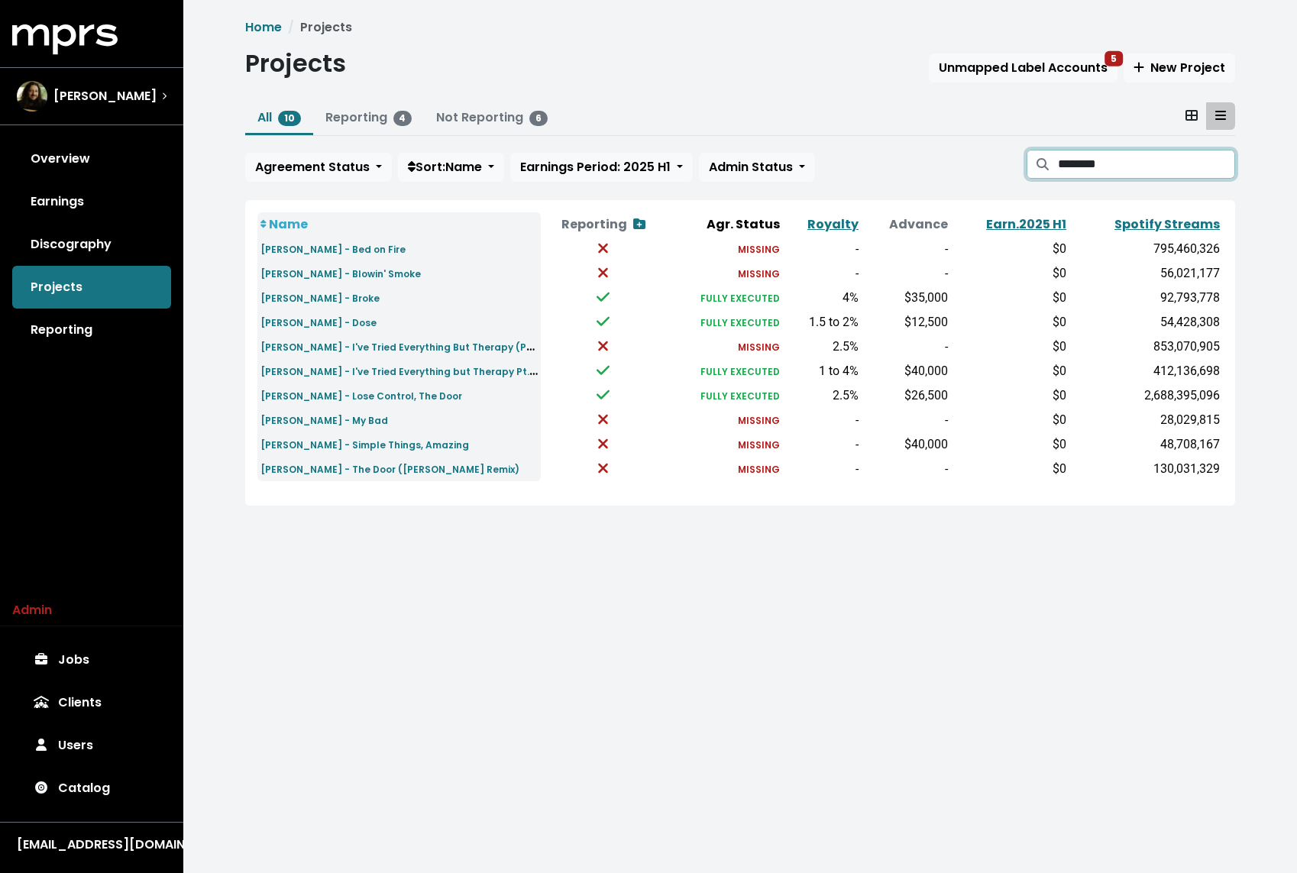
type input "********"
click at [493, 370] on small "Teddy Swims - I've Tried Everything but Therapy Pt. 1 (LP)" at bounding box center [408, 371] width 297 height 18
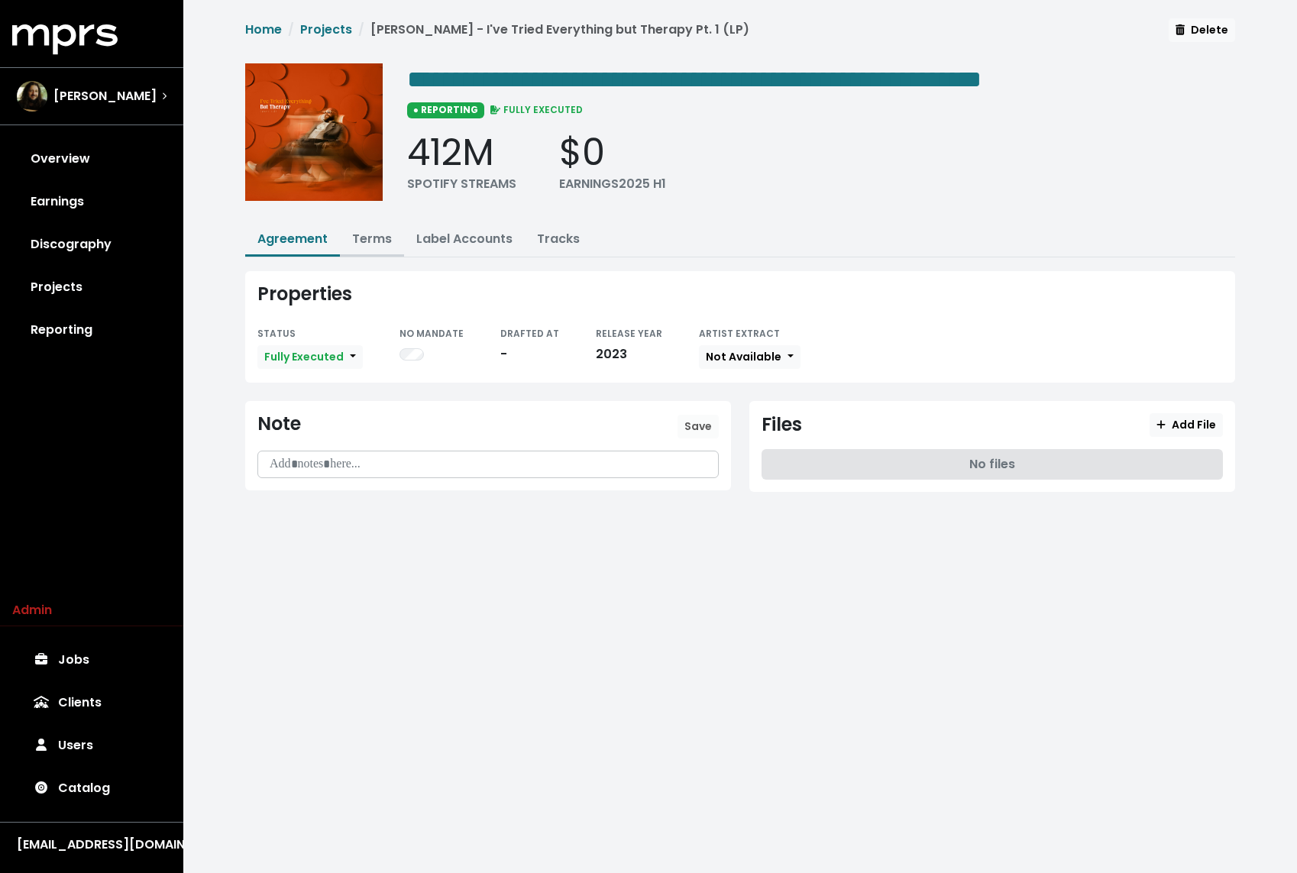
click at [363, 239] on link "Terms" at bounding box center [372, 239] width 40 height 18
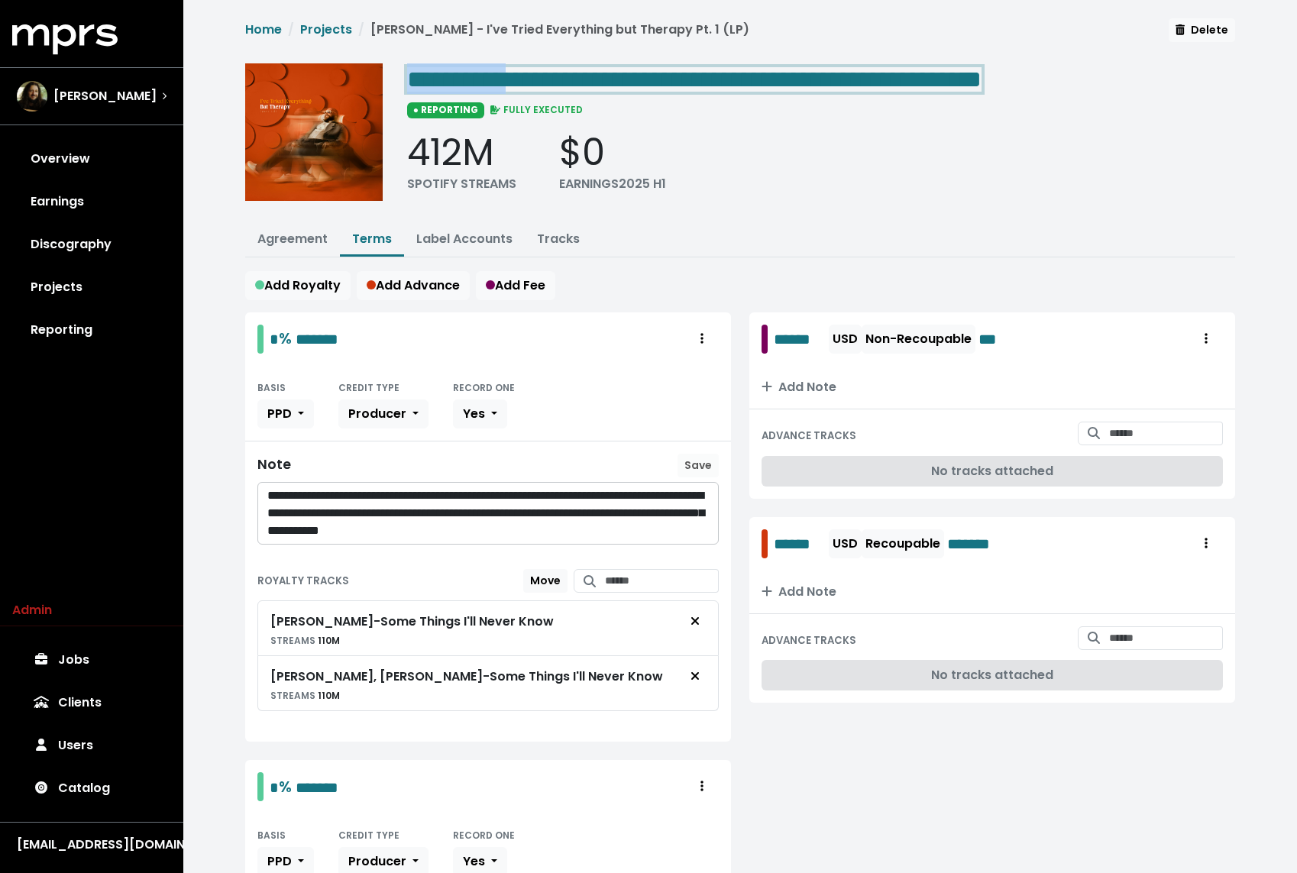
click at [559, 75] on span "**********" at bounding box center [694, 79] width 574 height 24
click at [600, 82] on span "**********" at bounding box center [694, 79] width 574 height 24
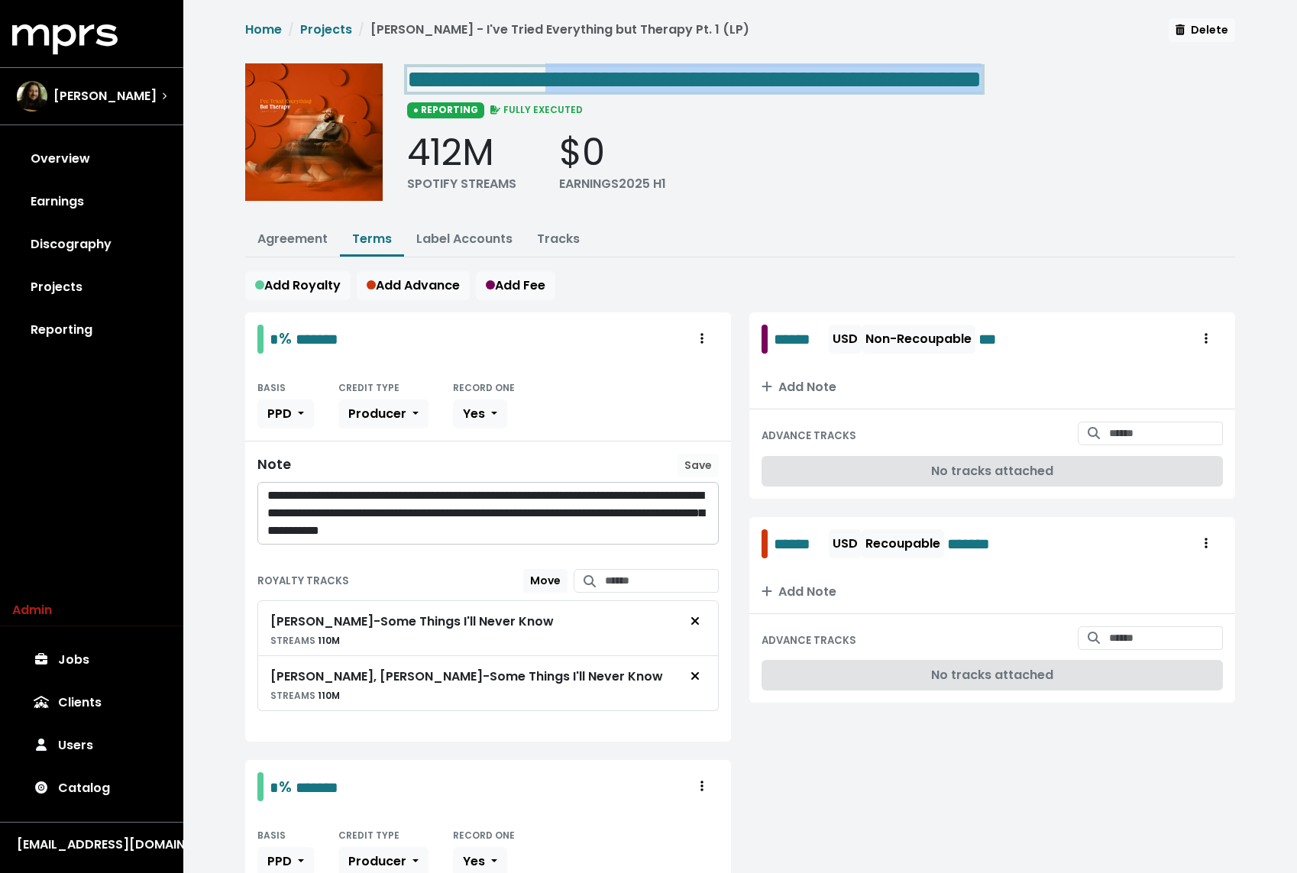
copy span "**********"
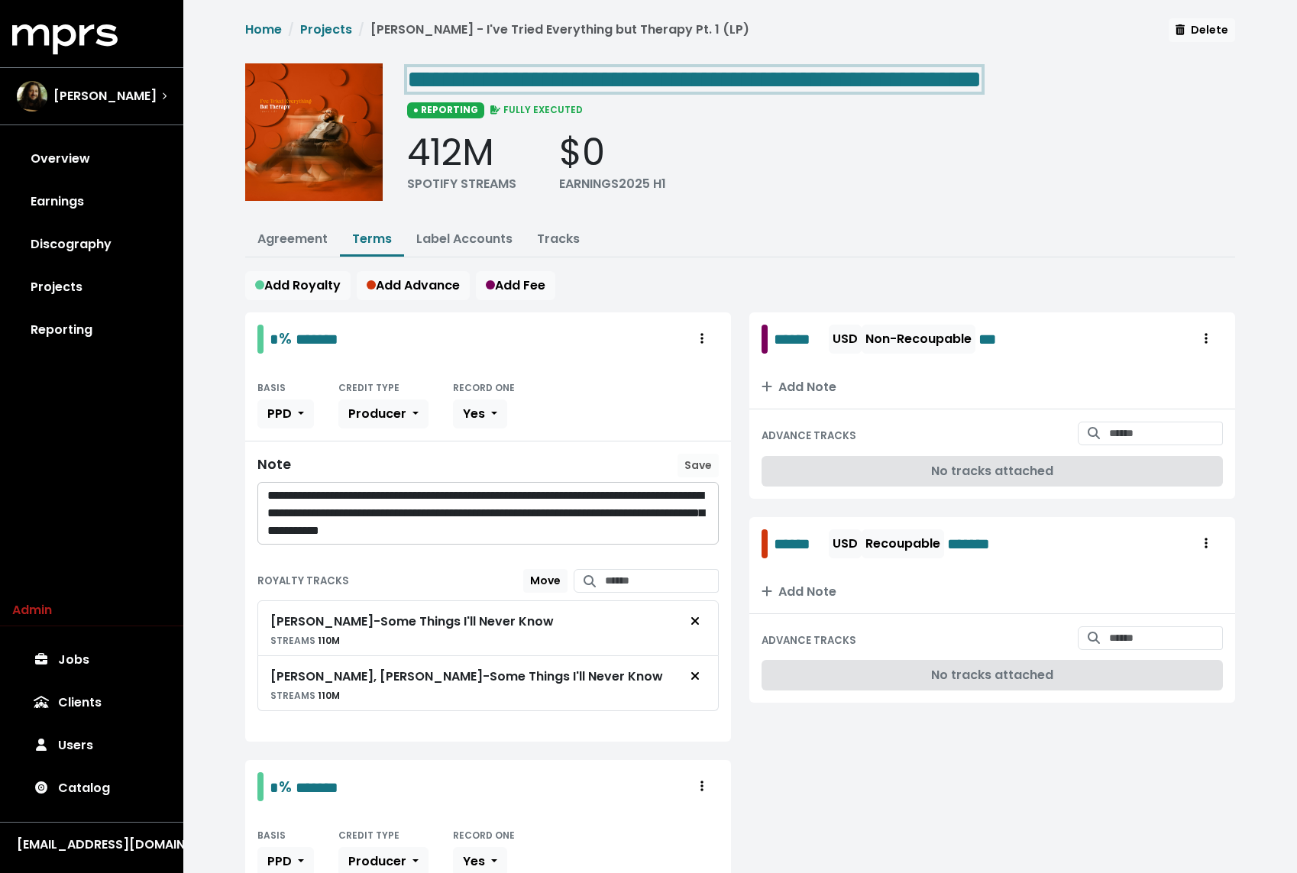
click at [878, 73] on span "**********" at bounding box center [694, 79] width 574 height 24
click at [867, 75] on span "**********" at bounding box center [694, 79] width 574 height 24
click at [720, 235] on ul "Agreement Terms Label Accounts Tracks" at bounding box center [740, 241] width 990 height 34
click at [707, 67] on span "**********" at bounding box center [694, 79] width 574 height 24
click at [584, 76] on span "**********" at bounding box center [694, 79] width 574 height 24
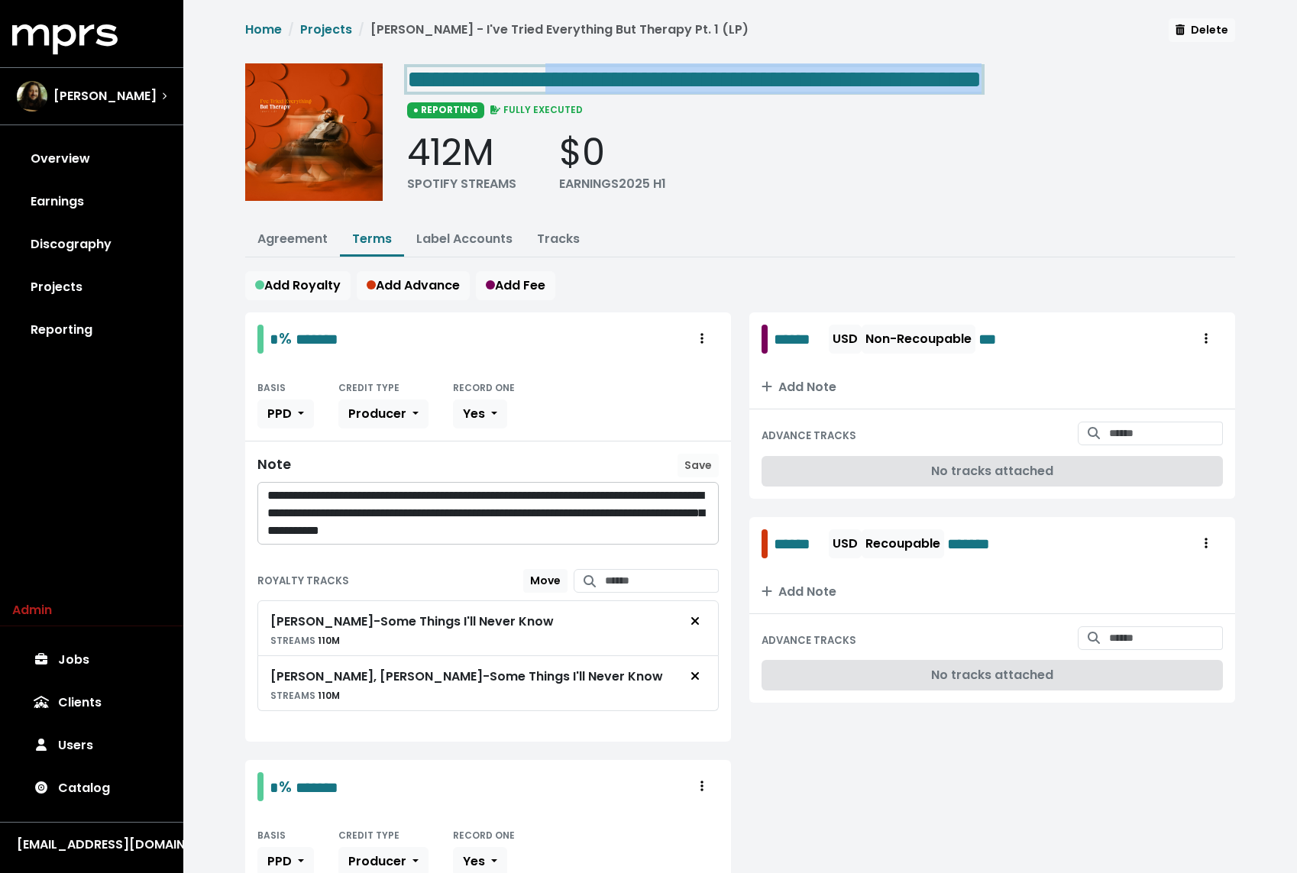
copy span "**********"
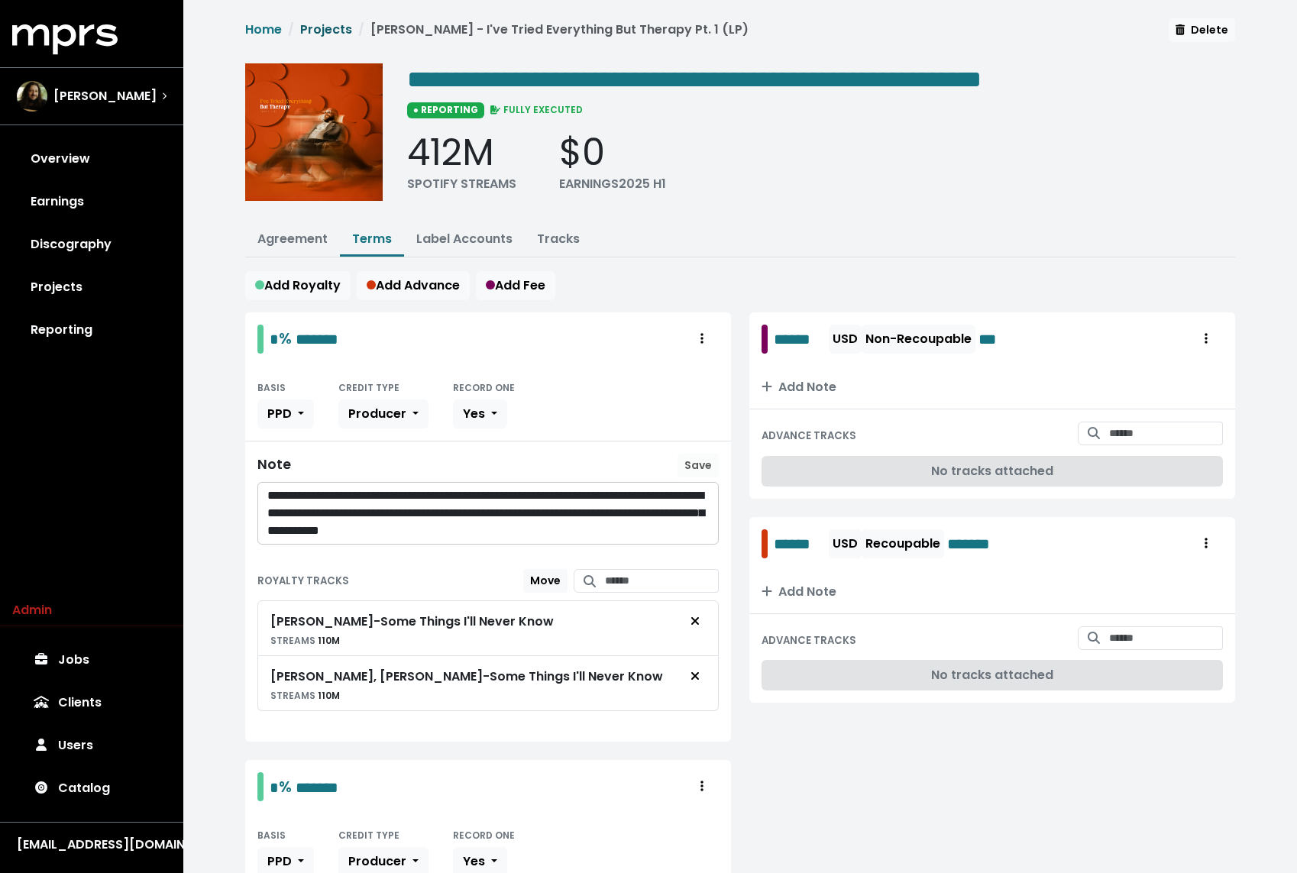
click at [330, 31] on link "Projects" at bounding box center [326, 30] width 52 height 18
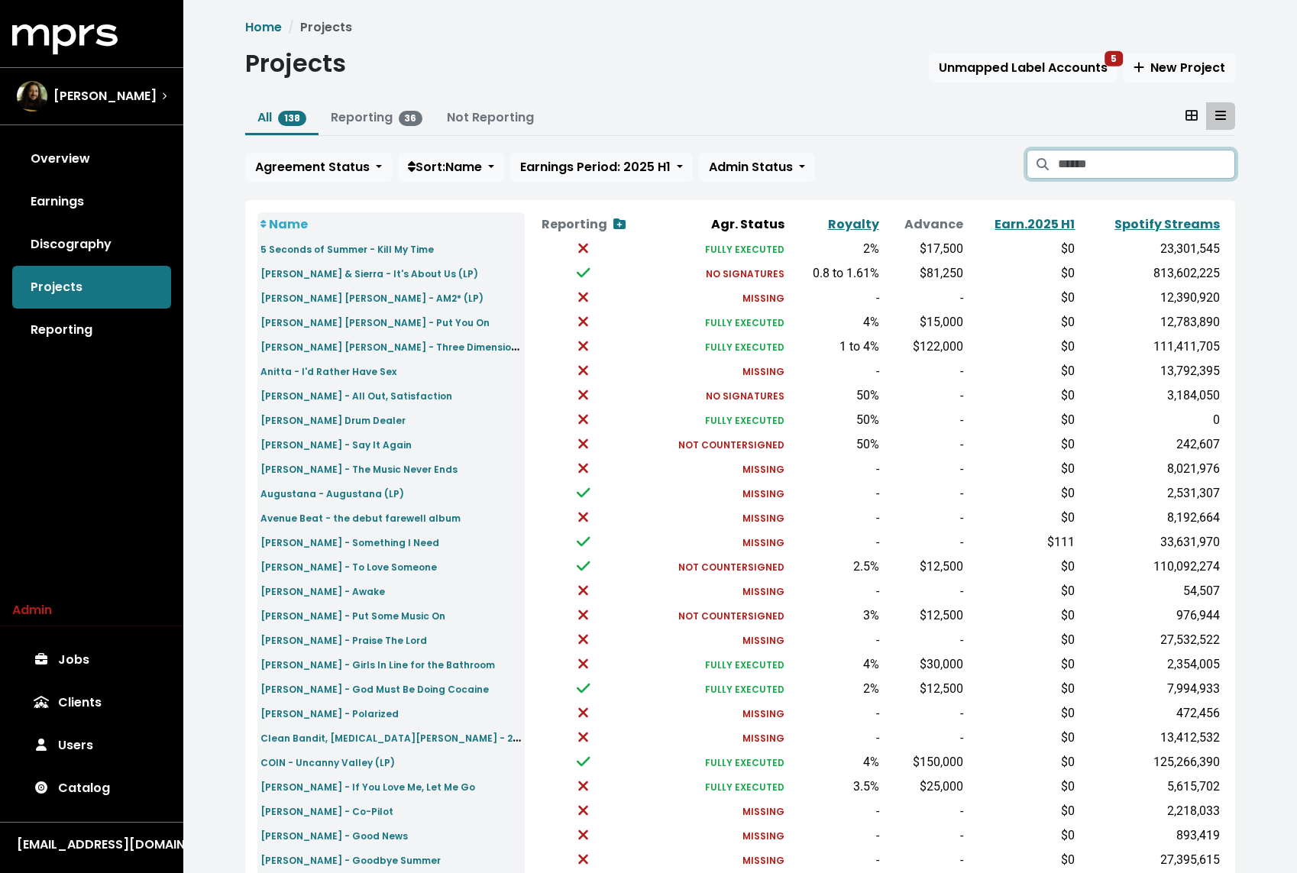
click at [1078, 162] on input "Search projects" at bounding box center [1146, 164] width 177 height 29
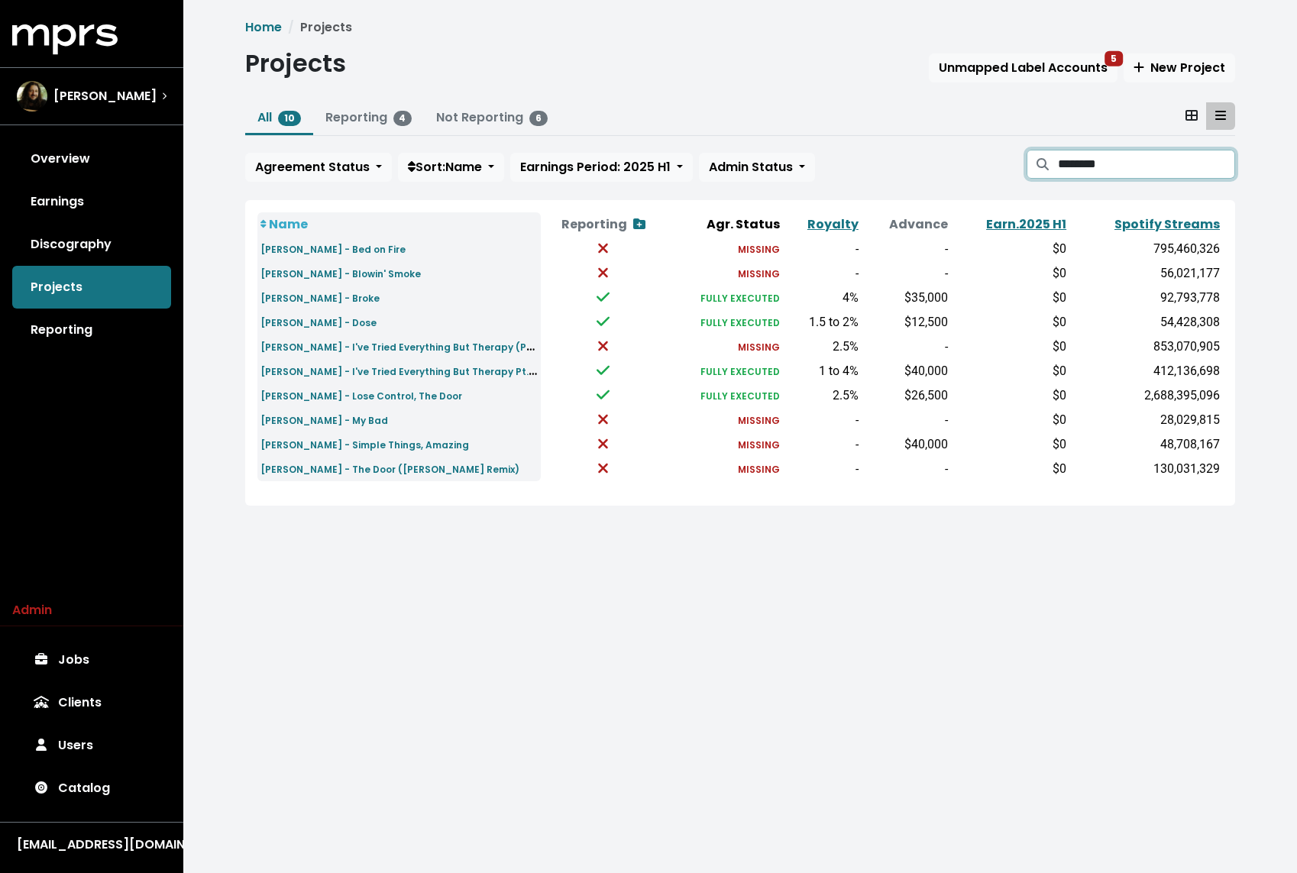
type input "********"
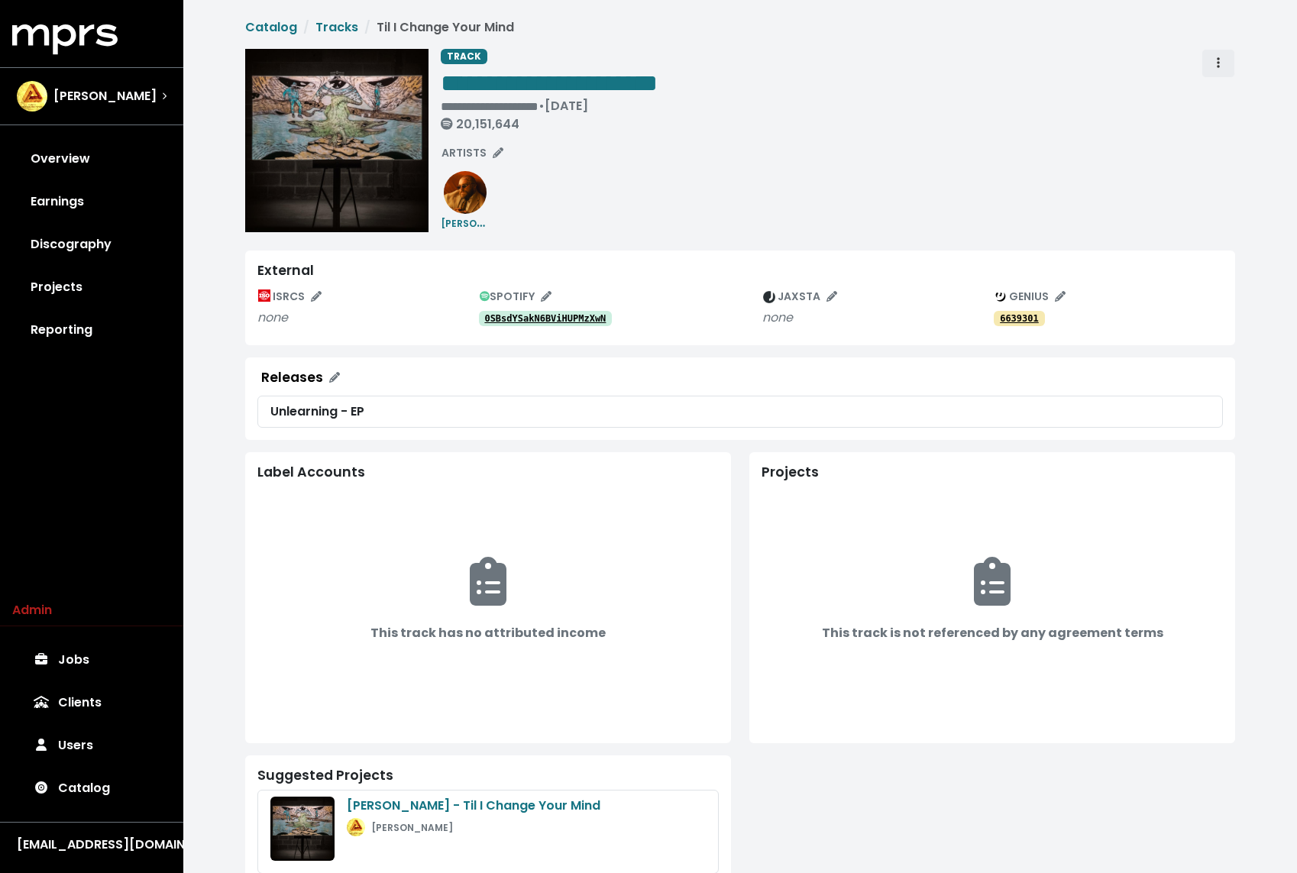
click at [1229, 59] on button "Track actions" at bounding box center [1218, 63] width 34 height 29
click at [1236, 94] on link "Merge" at bounding box center [1262, 97] width 121 height 24
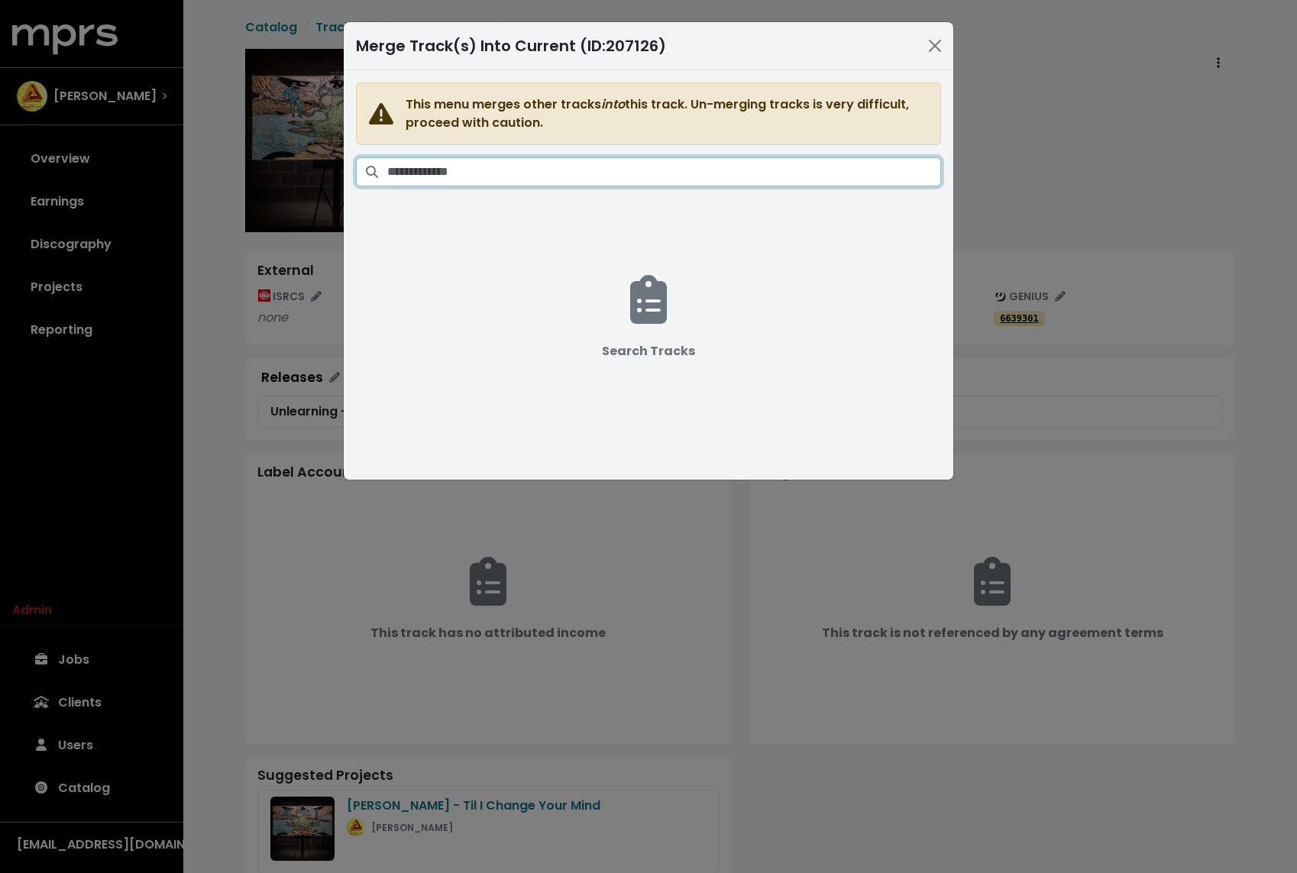
click at [797, 171] on input "Search tracks" at bounding box center [664, 171] width 554 height 29
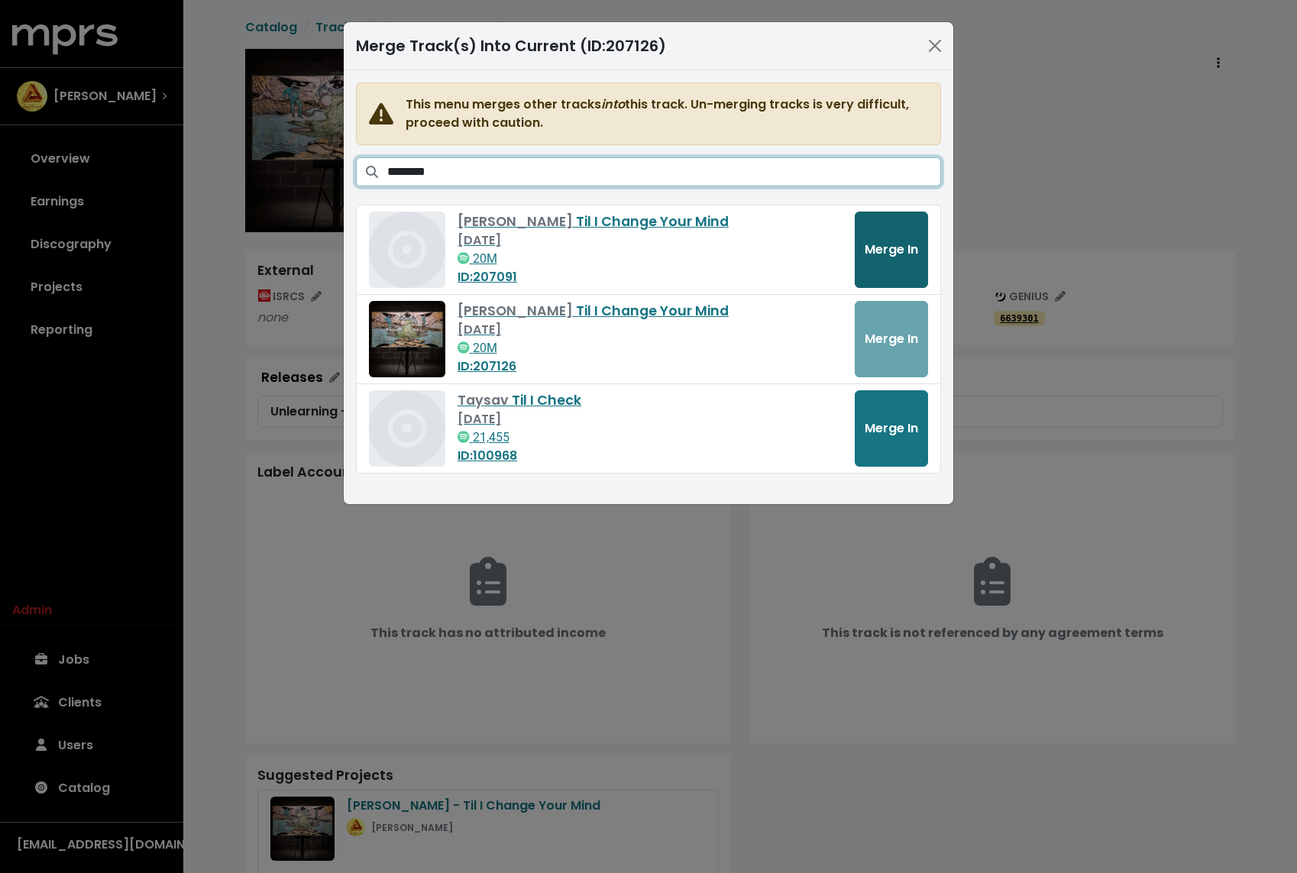
type input "********"
click at [900, 245] on span "Merge In" at bounding box center [890, 250] width 53 height 18
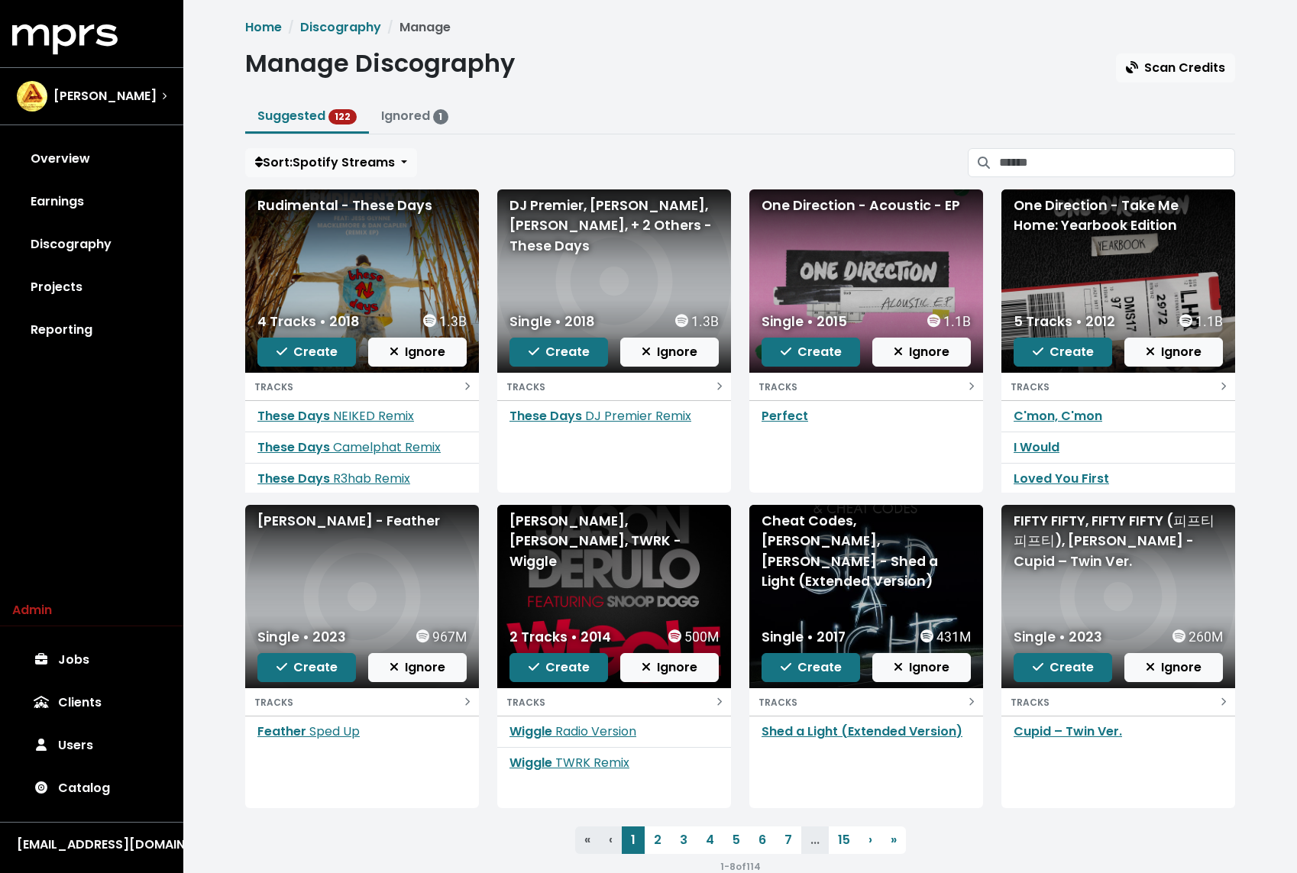
click at [1084, 179] on div "Home Discography Manage Manage Discography Scan Credits Suggested 122 Ignored 1…" at bounding box center [740, 446] width 1008 height 857
click at [1080, 175] on input "Search suggested projects" at bounding box center [1117, 162] width 236 height 29
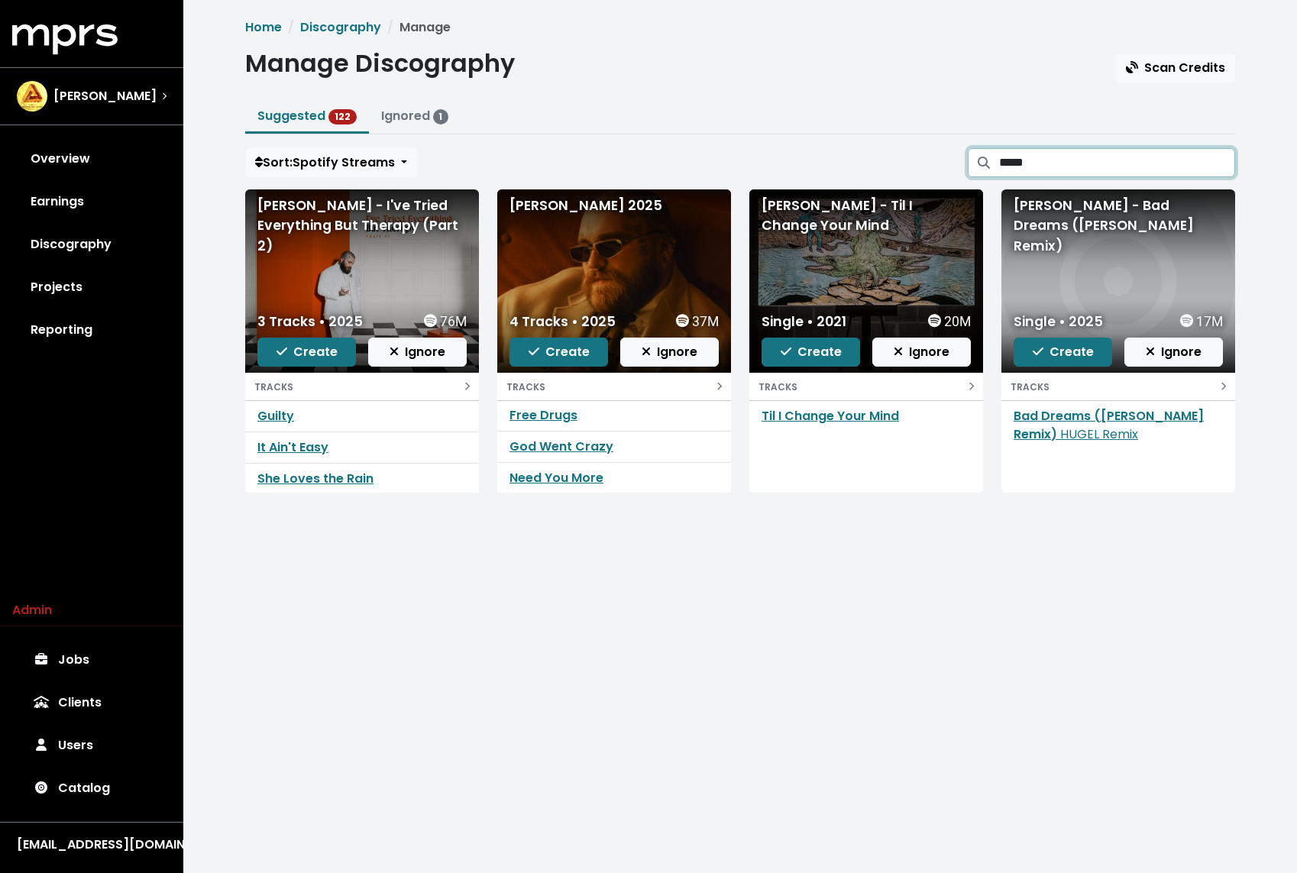
type input "*****"
click at [297, 350] on span "Create" at bounding box center [306, 352] width 61 height 18
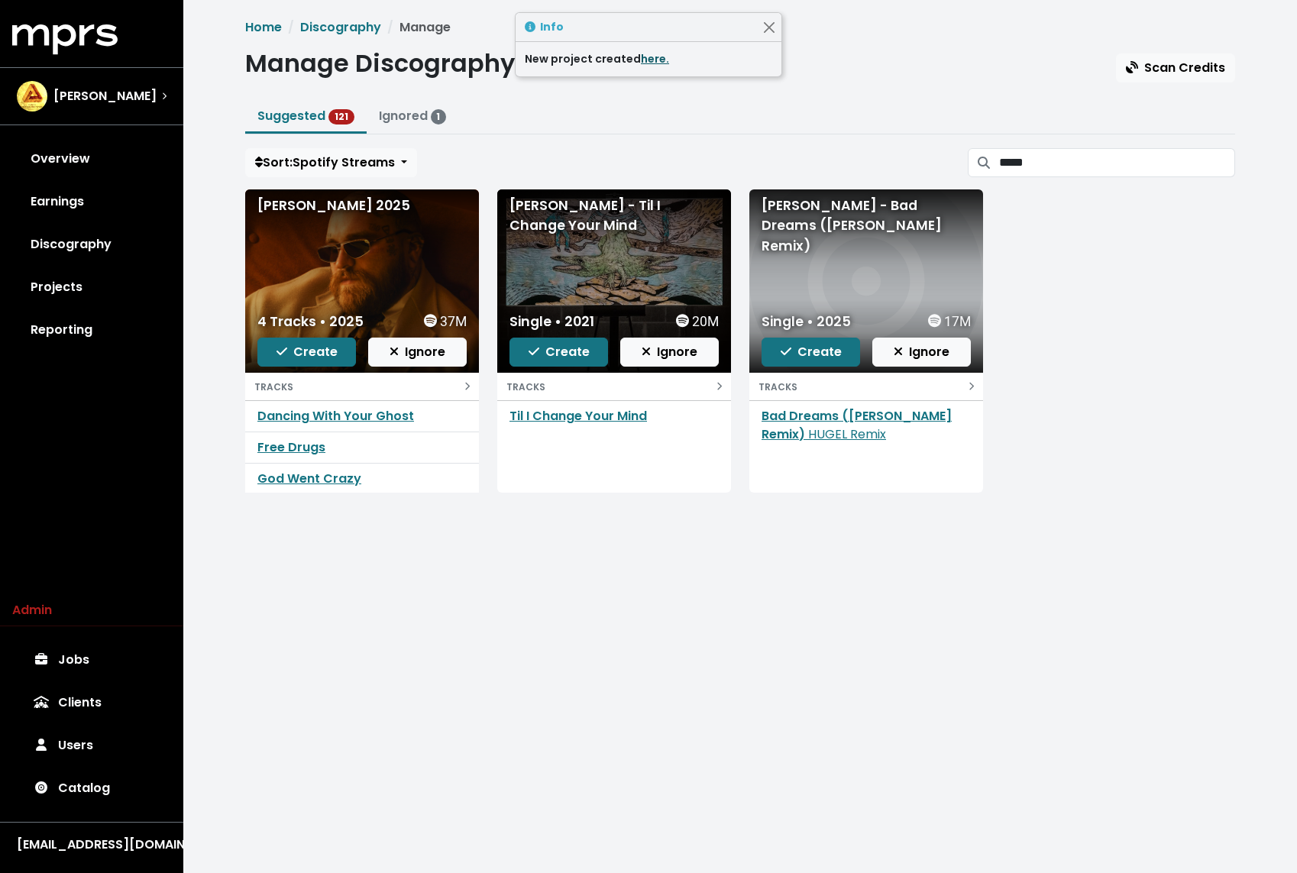
click at [641, 63] on link "here." at bounding box center [655, 58] width 28 height 15
click at [81, 240] on link "Discography" at bounding box center [91, 244] width 159 height 43
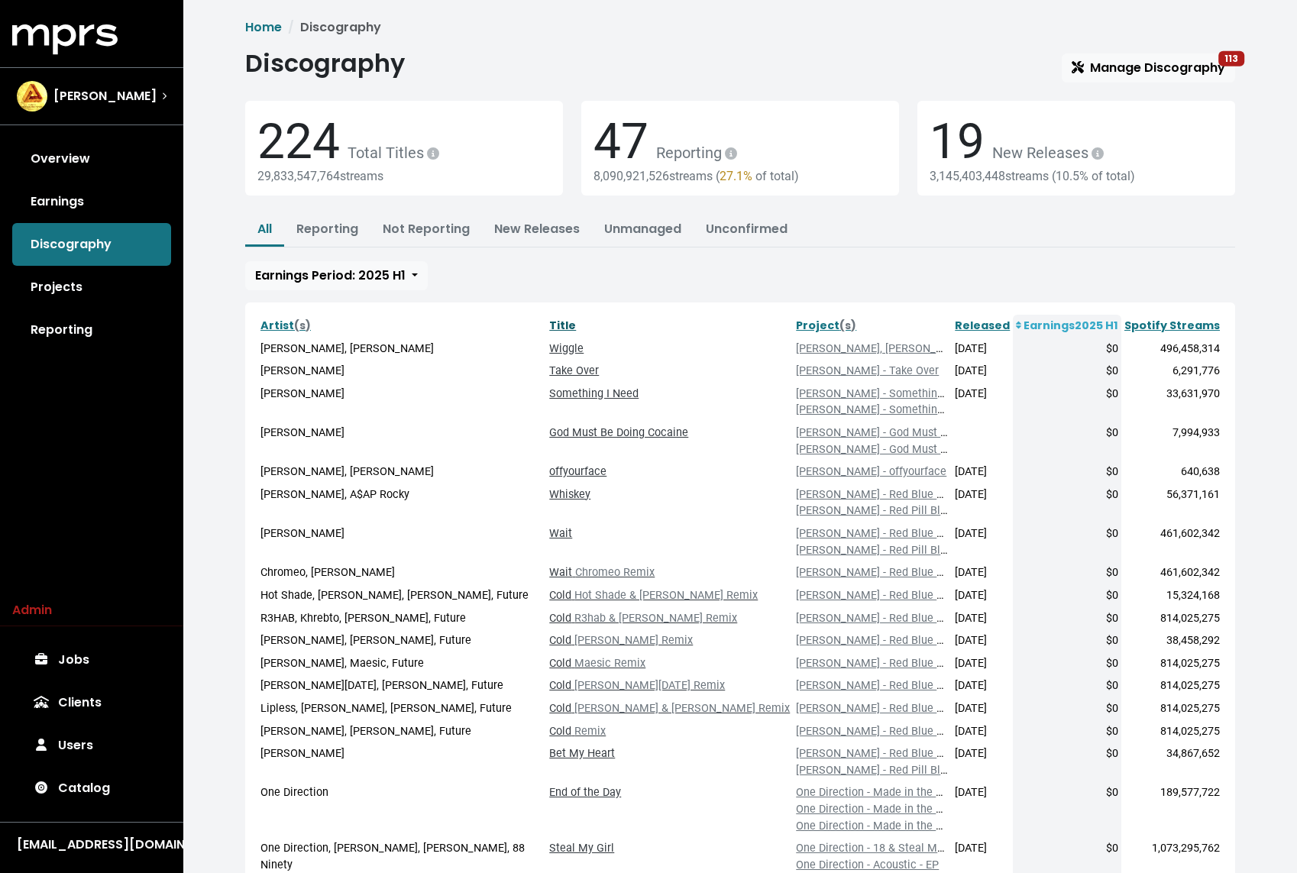
click at [556, 329] on link "Title" at bounding box center [562, 325] width 27 height 15
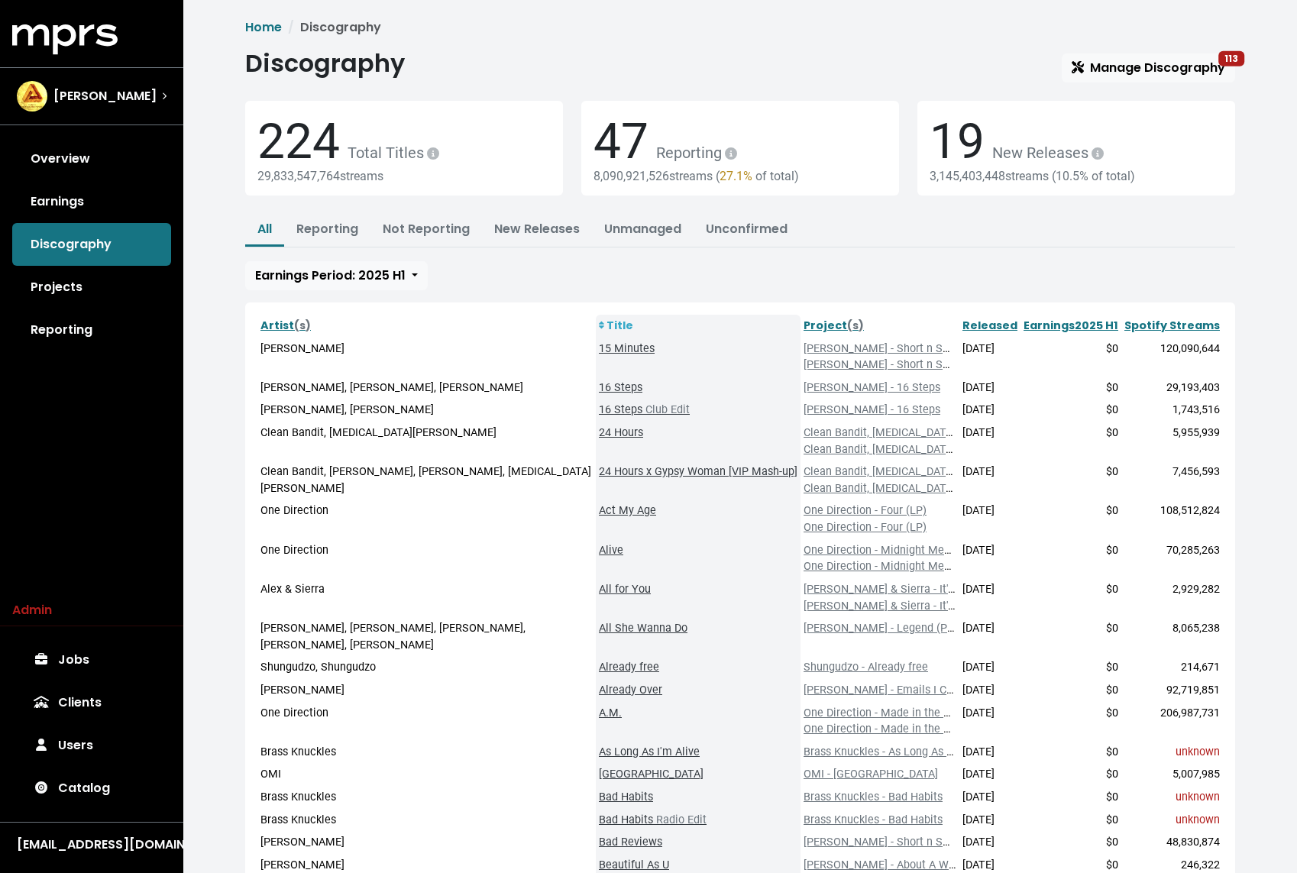
scroll to position [118, 0]
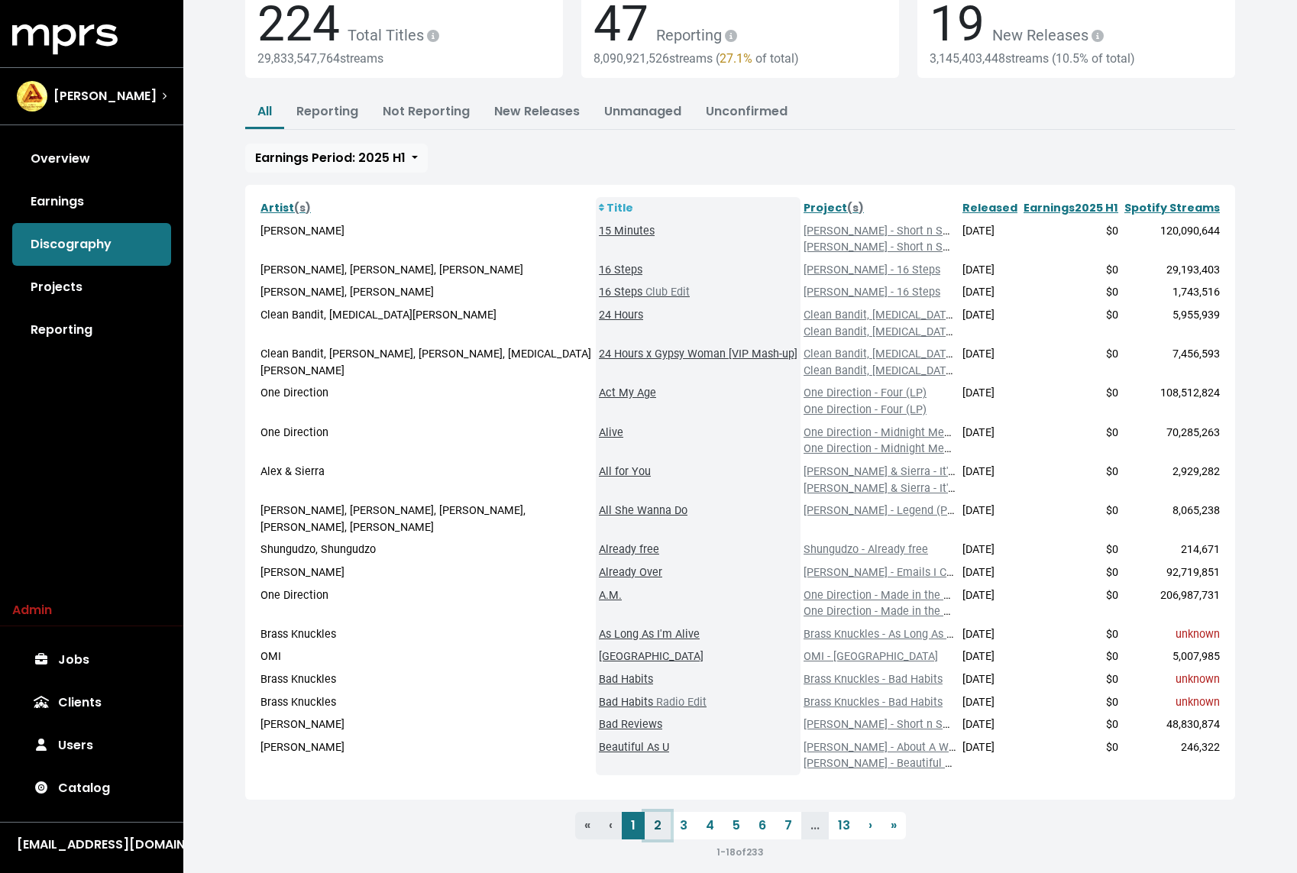
click at [661, 812] on link "2" at bounding box center [657, 825] width 26 height 27
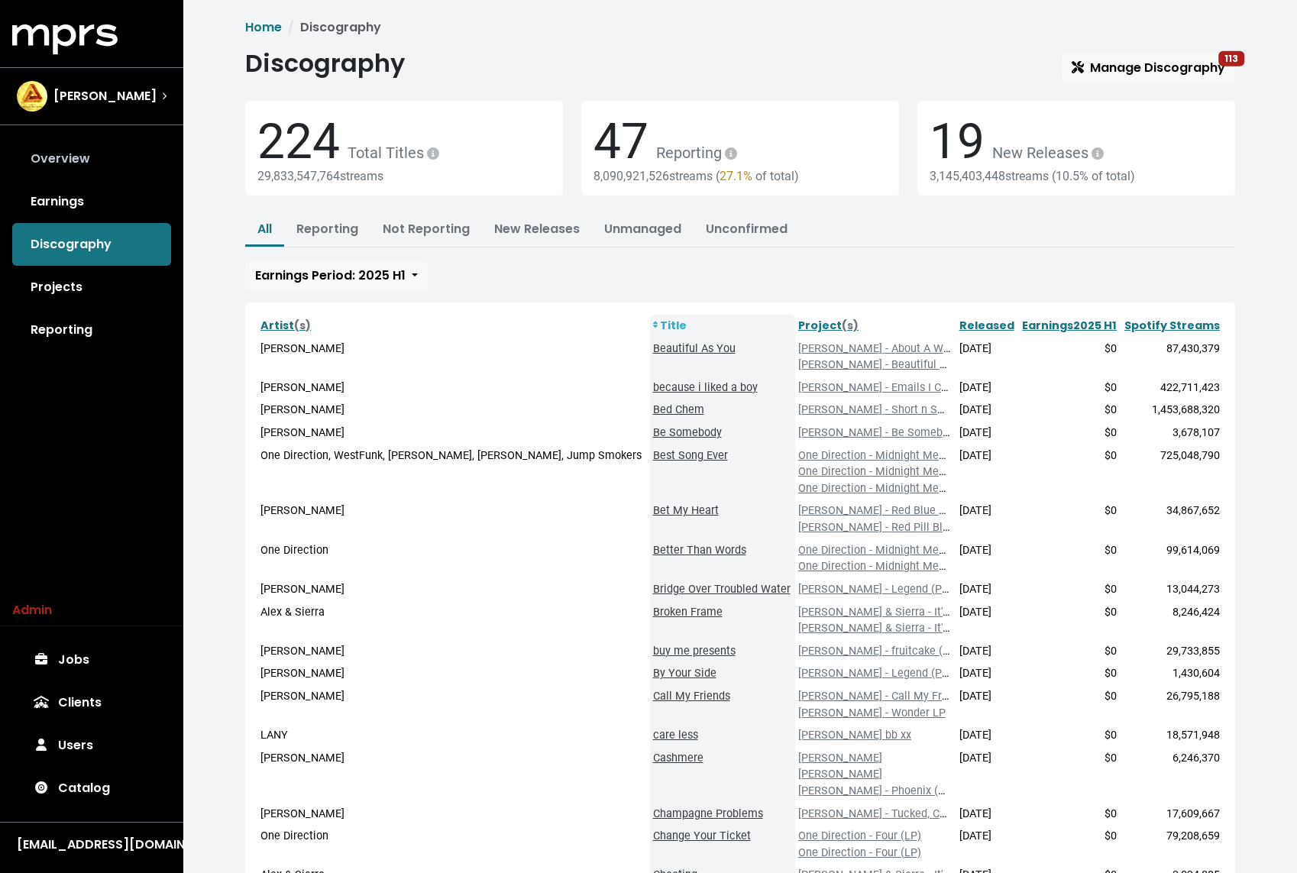
click at [116, 163] on link "Overview" at bounding box center [91, 158] width 159 height 43
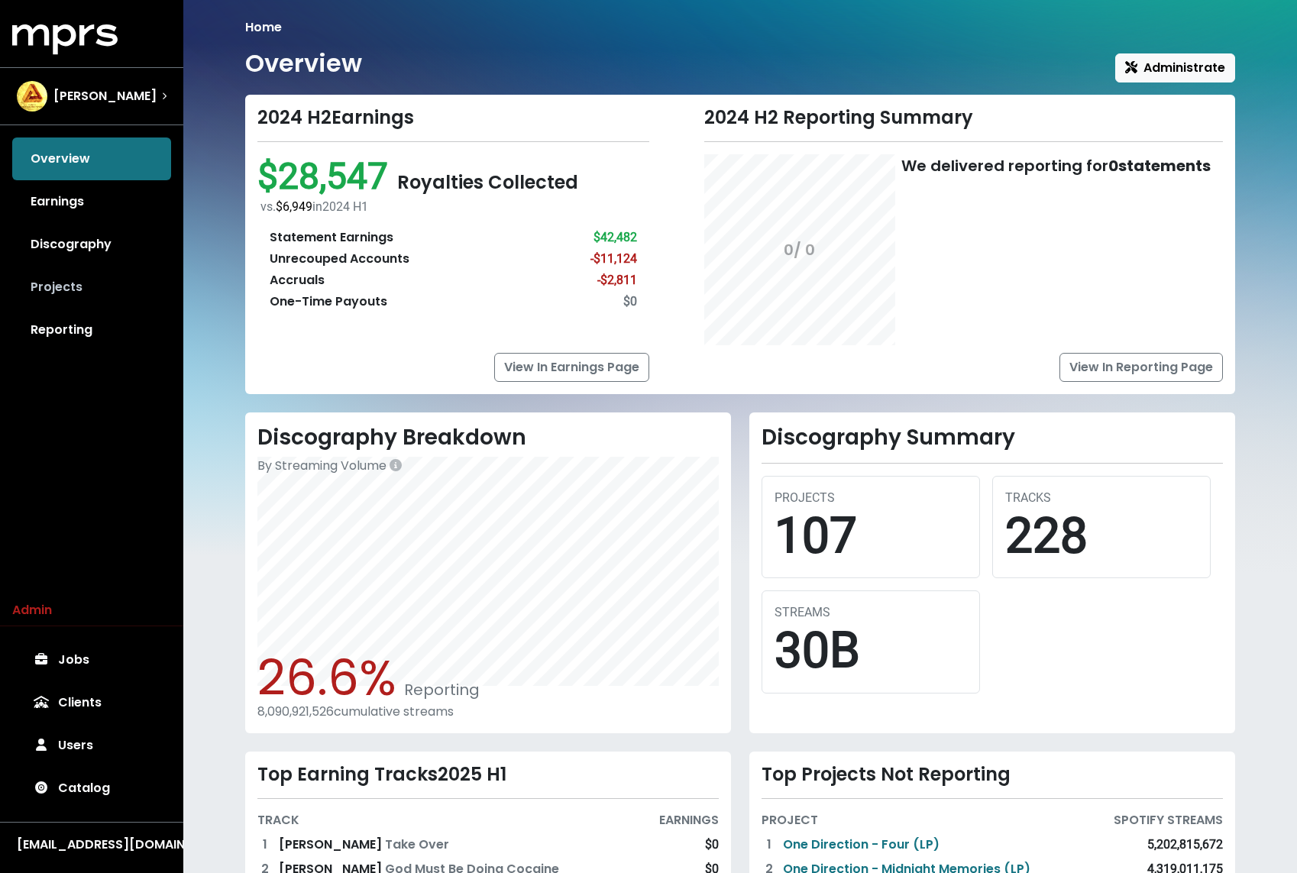
click at [92, 306] on link "Projects" at bounding box center [91, 287] width 159 height 43
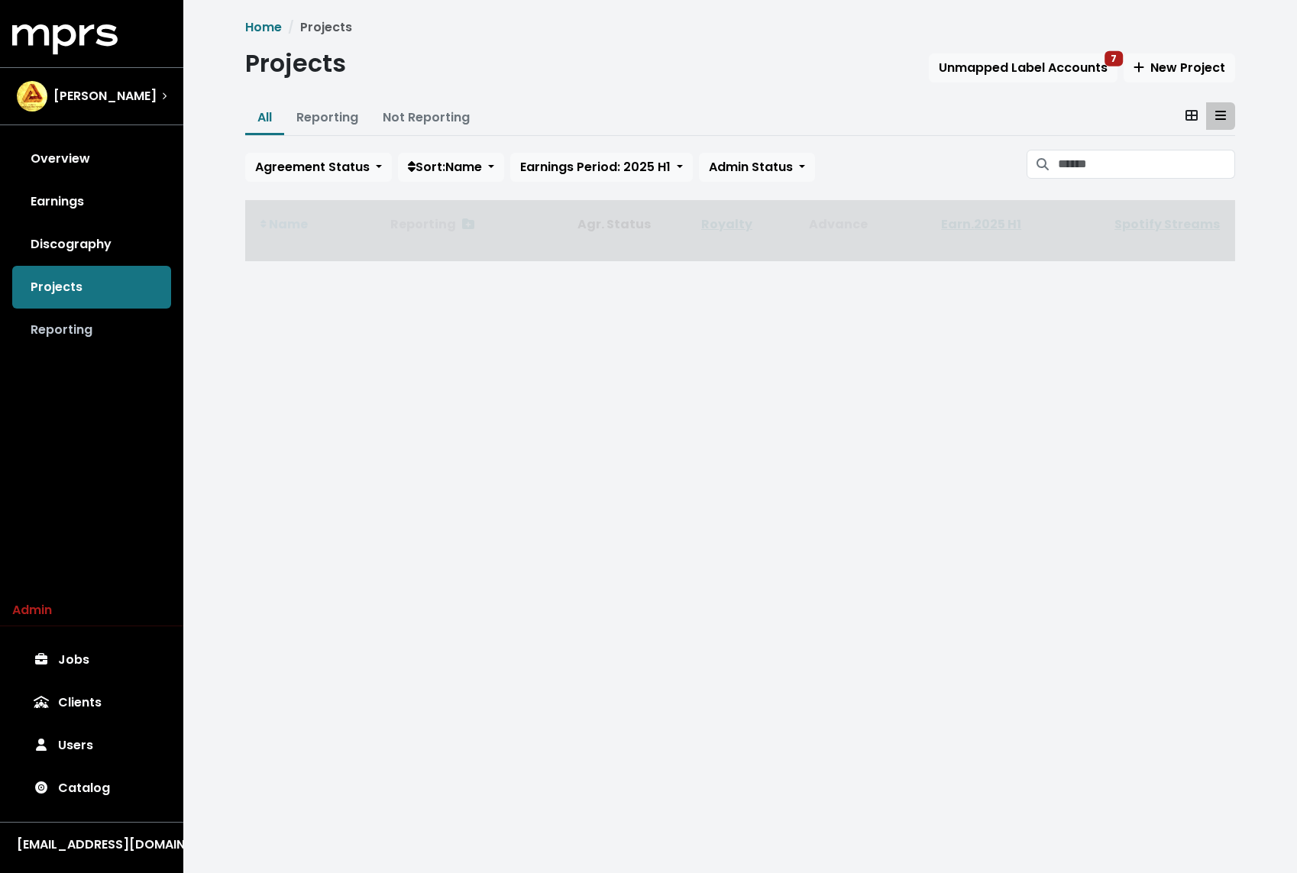
click at [89, 321] on link "Reporting" at bounding box center [91, 329] width 159 height 43
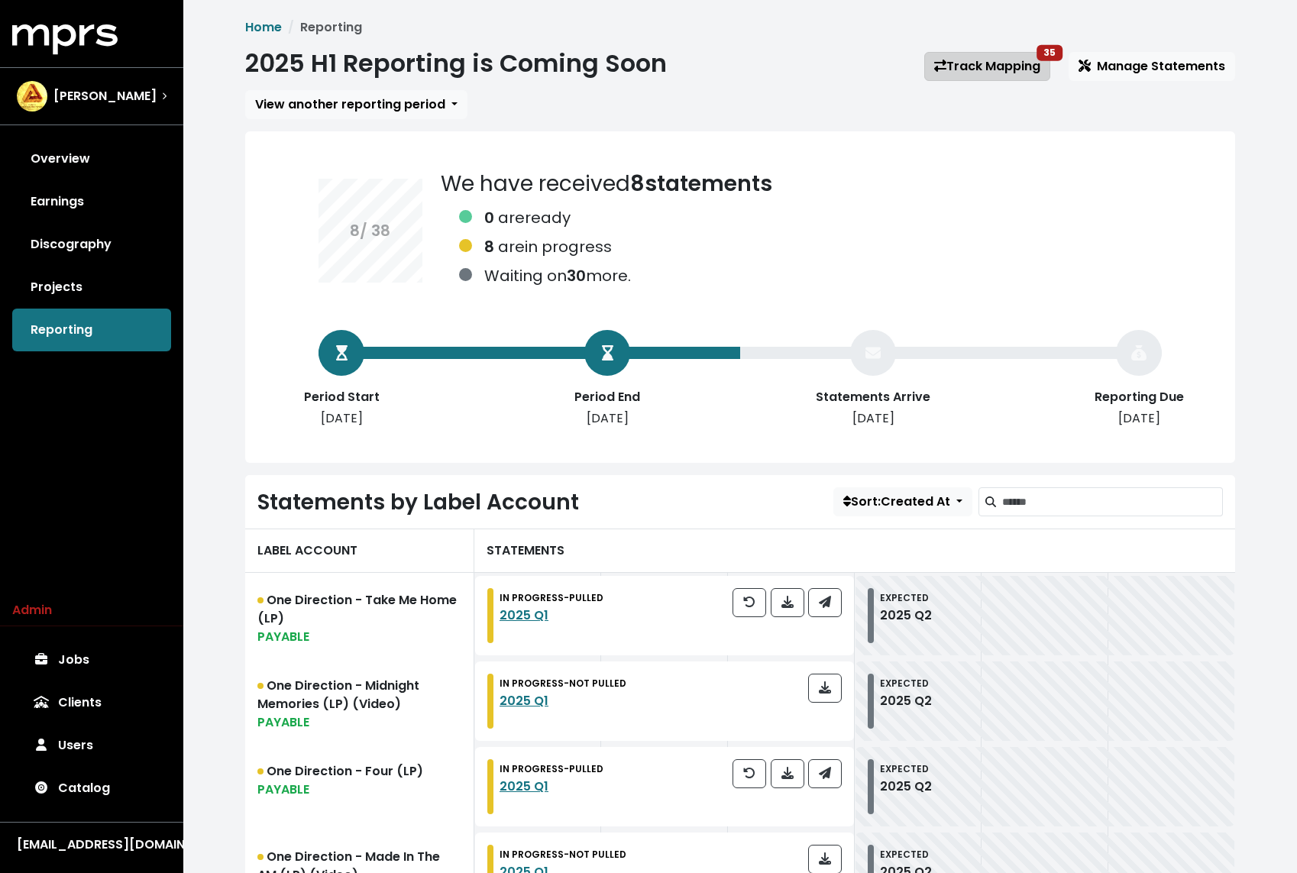
click at [977, 69] on link "Track Mapping 35" at bounding box center [987, 66] width 126 height 29
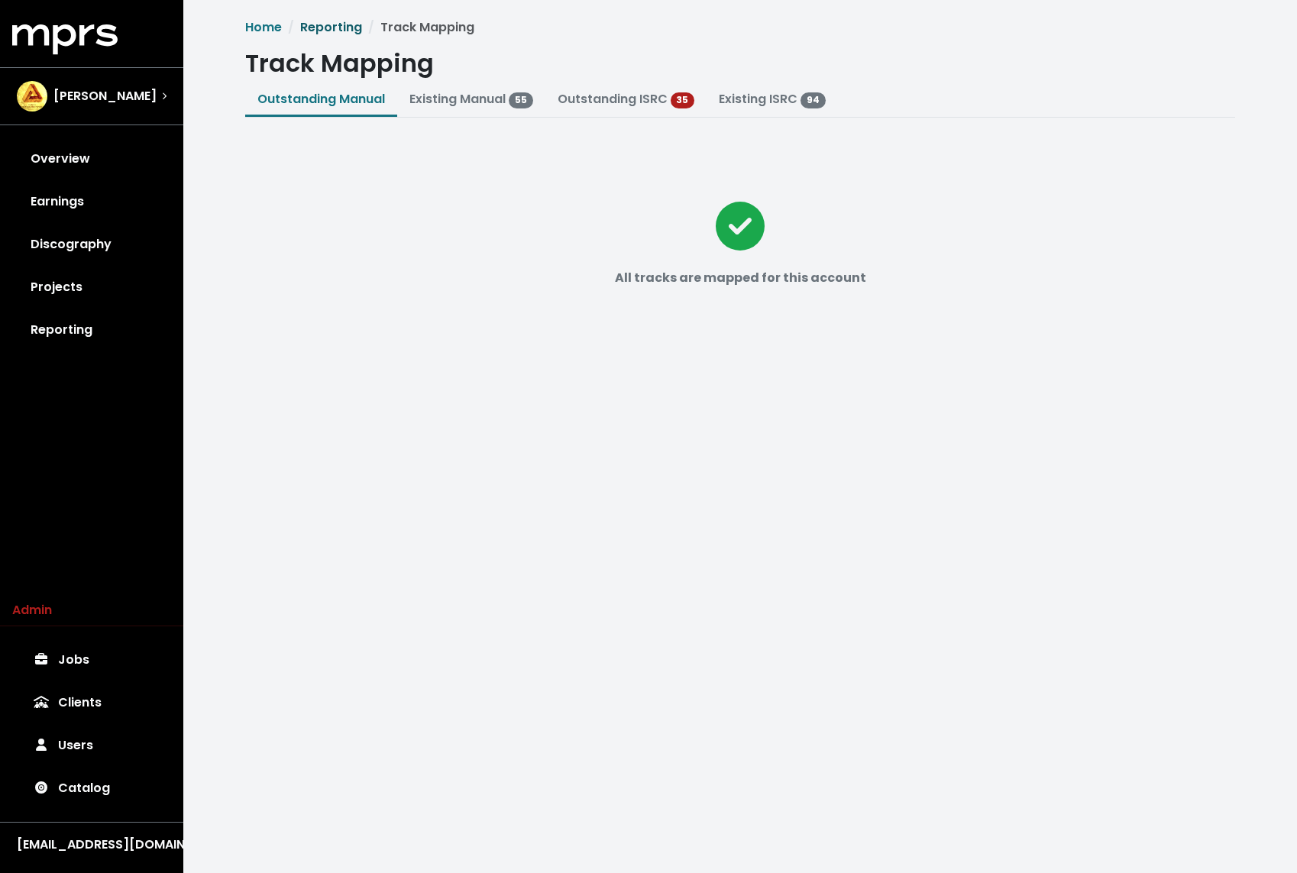
click at [330, 31] on link "Reporting" at bounding box center [331, 27] width 62 height 18
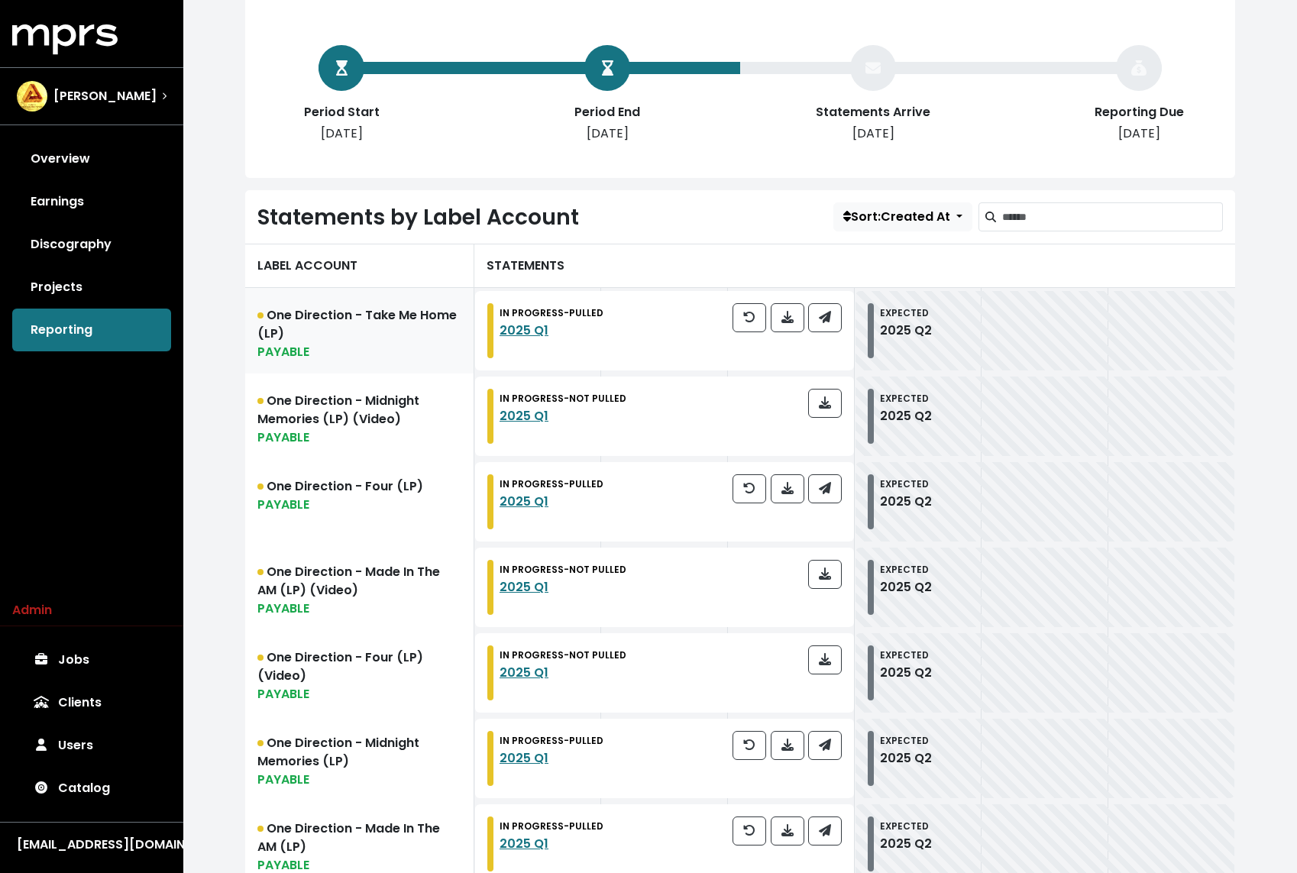
scroll to position [296, 0]
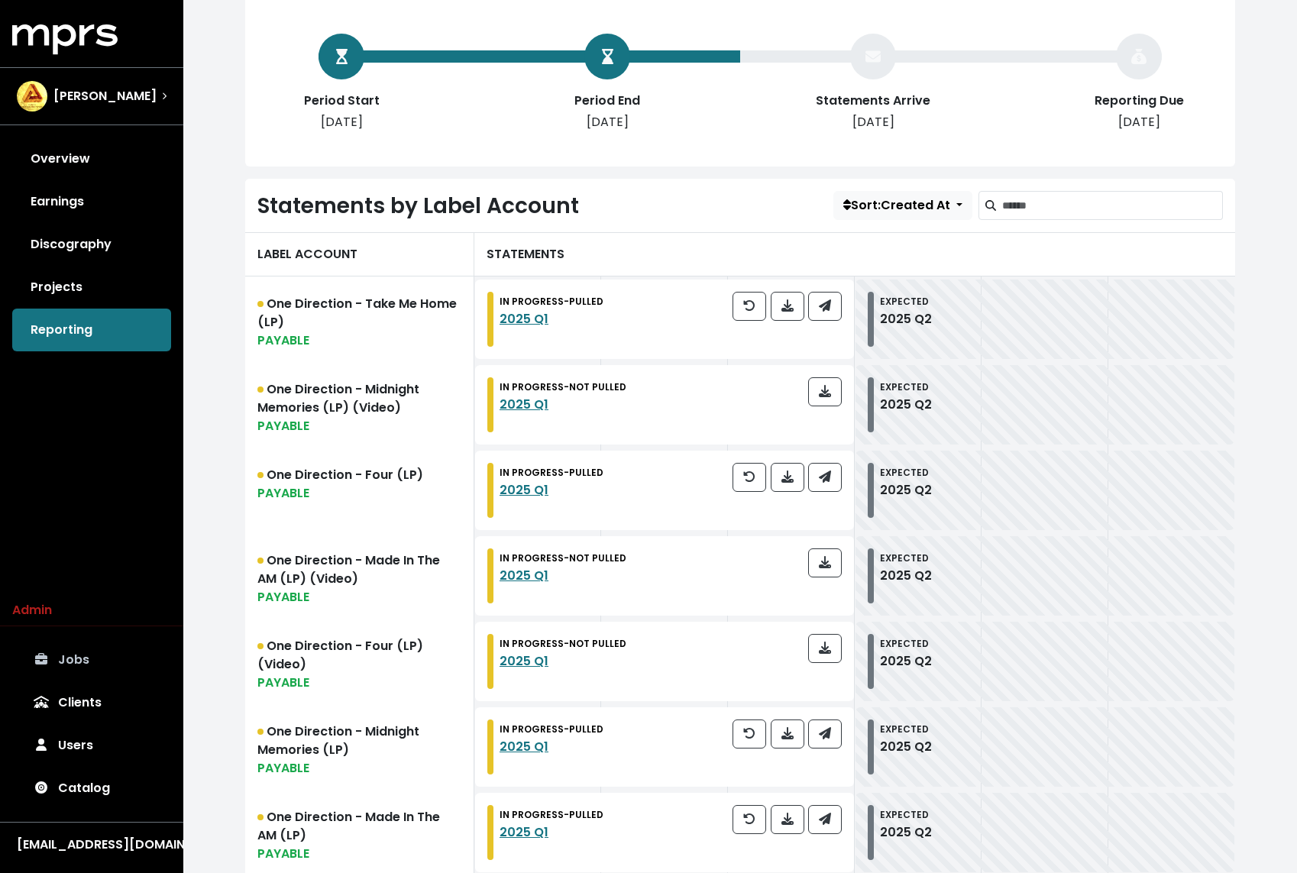
click at [78, 663] on link "Jobs" at bounding box center [91, 659] width 159 height 43
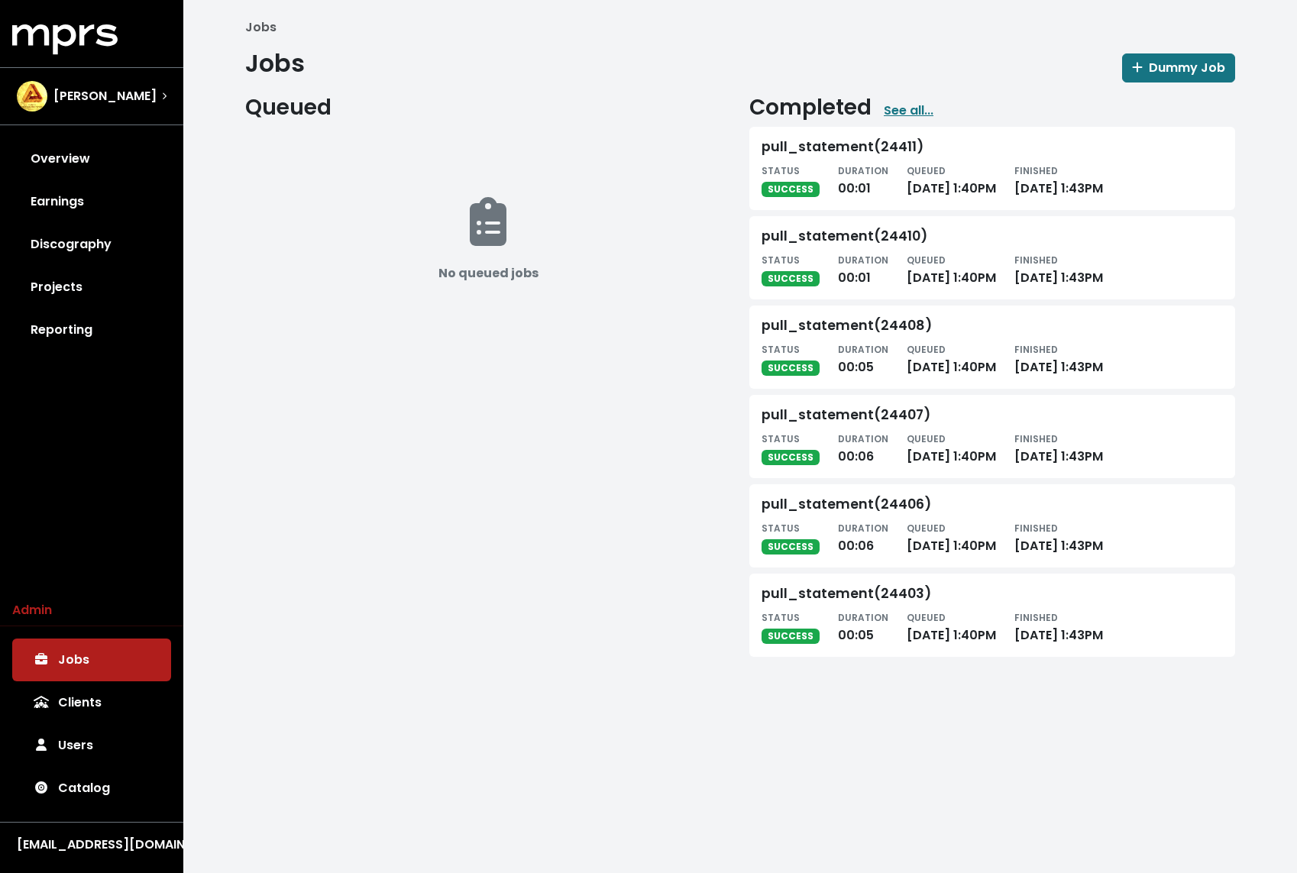
click at [914, 96] on div "Completed See all..." at bounding box center [992, 108] width 486 height 26
click at [912, 104] on link "See all..." at bounding box center [908, 111] width 50 height 18
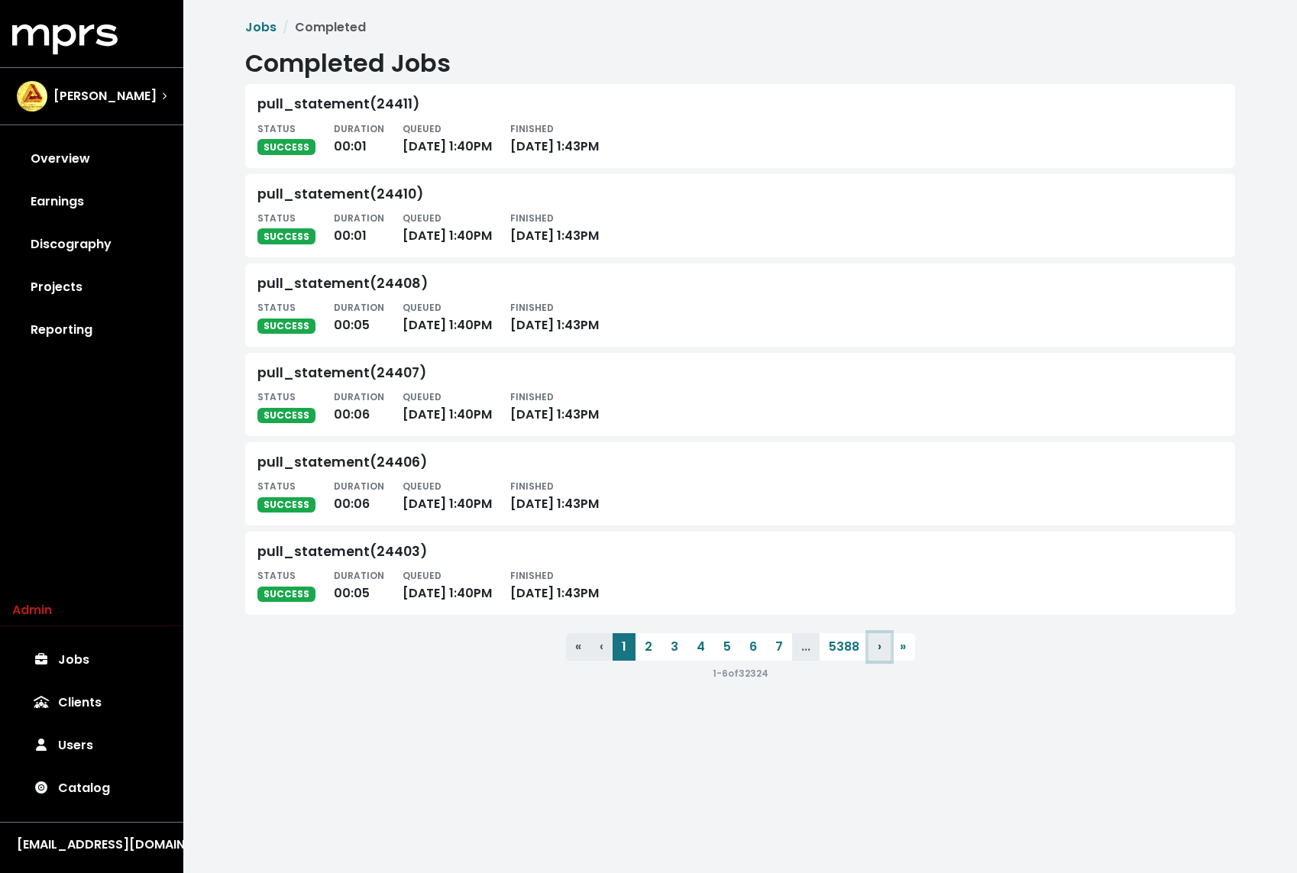
click at [874, 650] on button "› Next" at bounding box center [879, 646] width 22 height 27
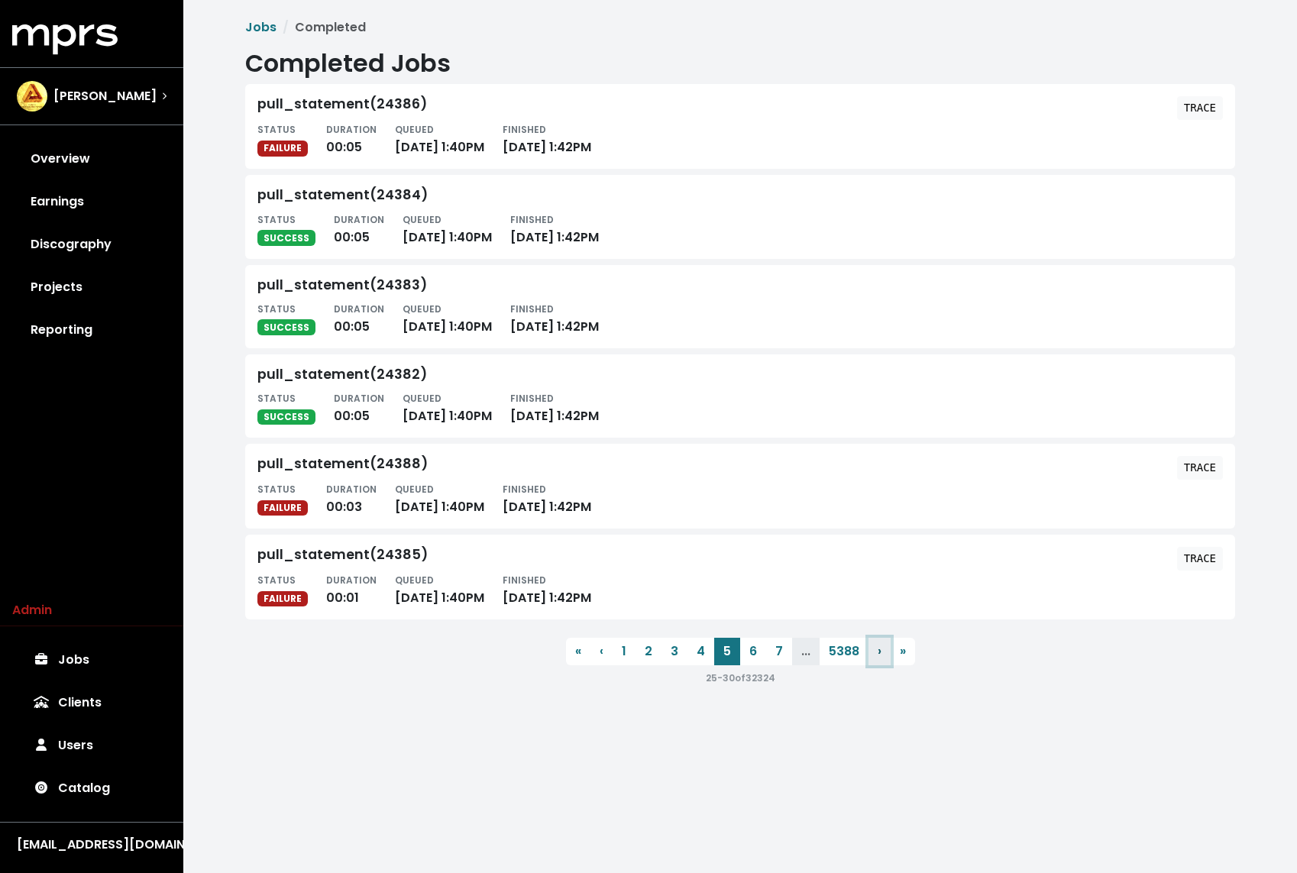
click at [874, 650] on button "› Next" at bounding box center [879, 651] width 22 height 27
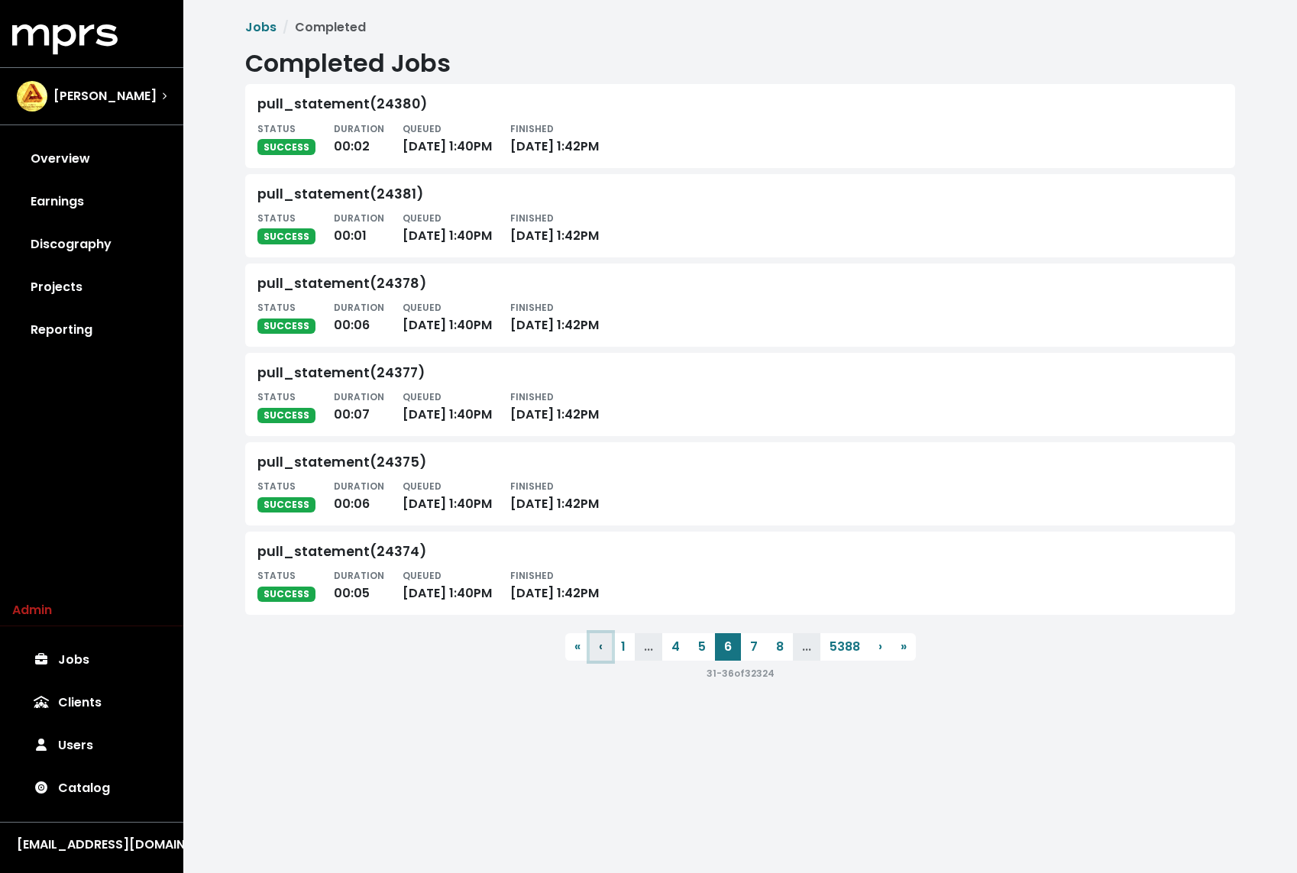
click at [601, 642] on span "‹" at bounding box center [601, 647] width 4 height 18
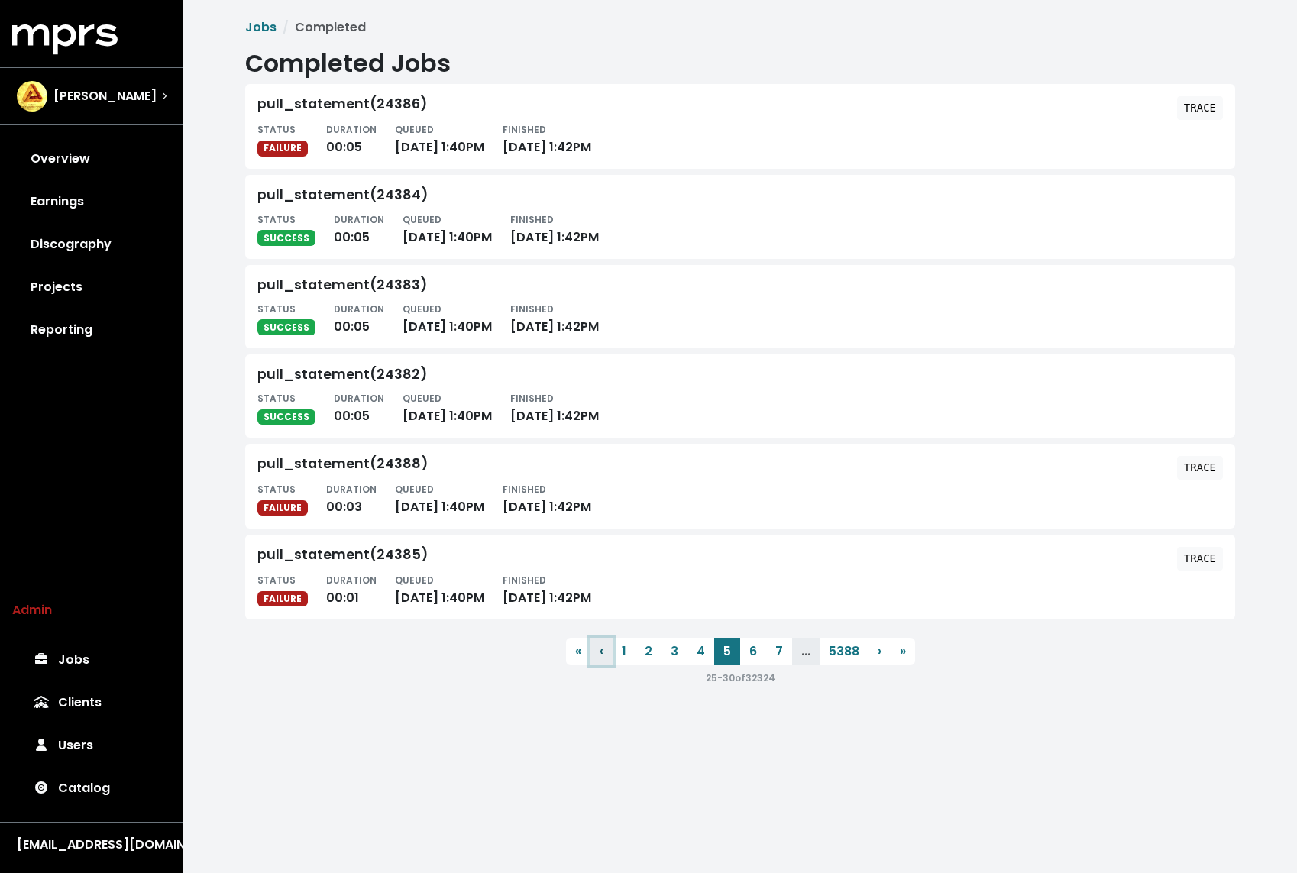
click at [601, 642] on span "‹" at bounding box center [601, 651] width 4 height 18
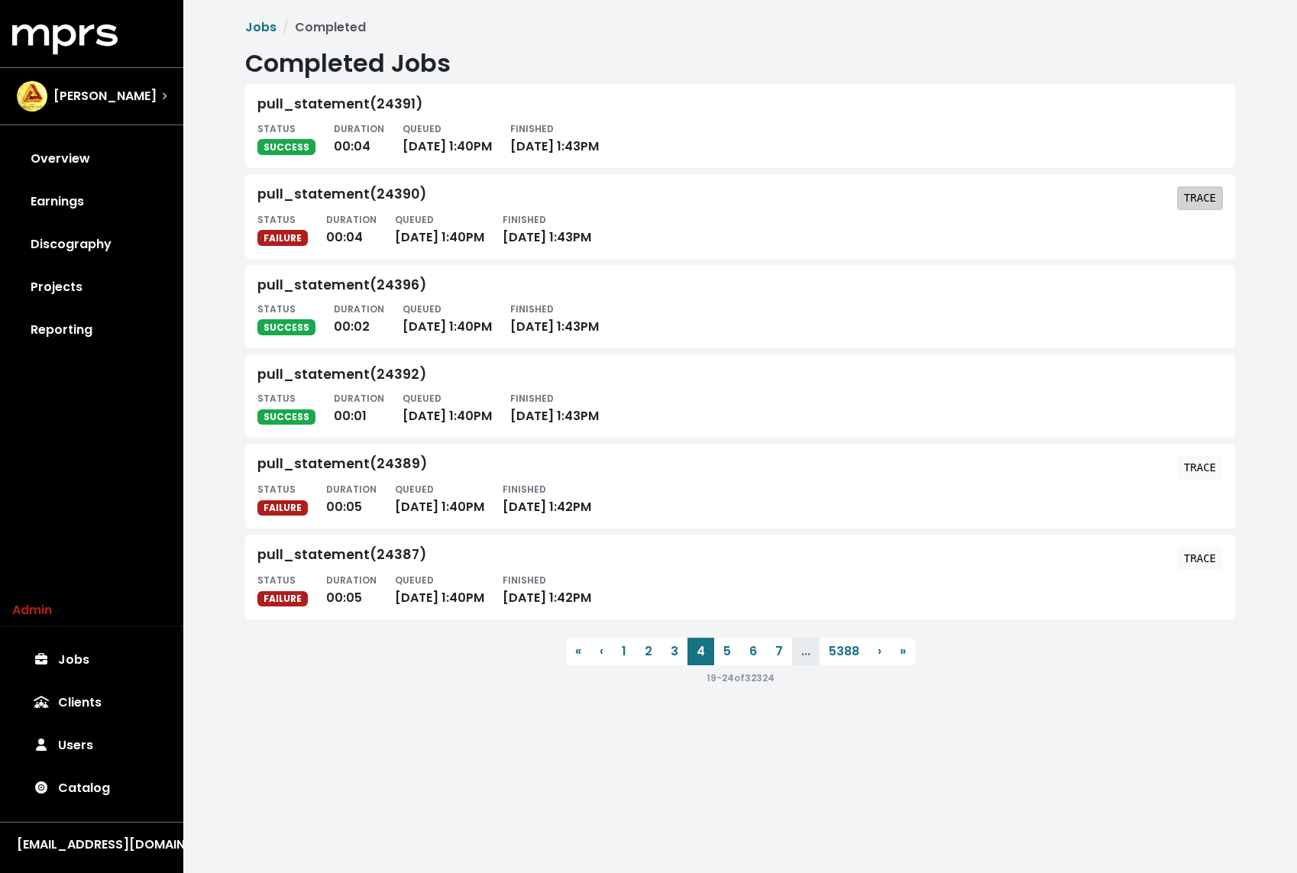
click at [1182, 203] on button "TRACE" at bounding box center [1200, 198] width 46 height 24
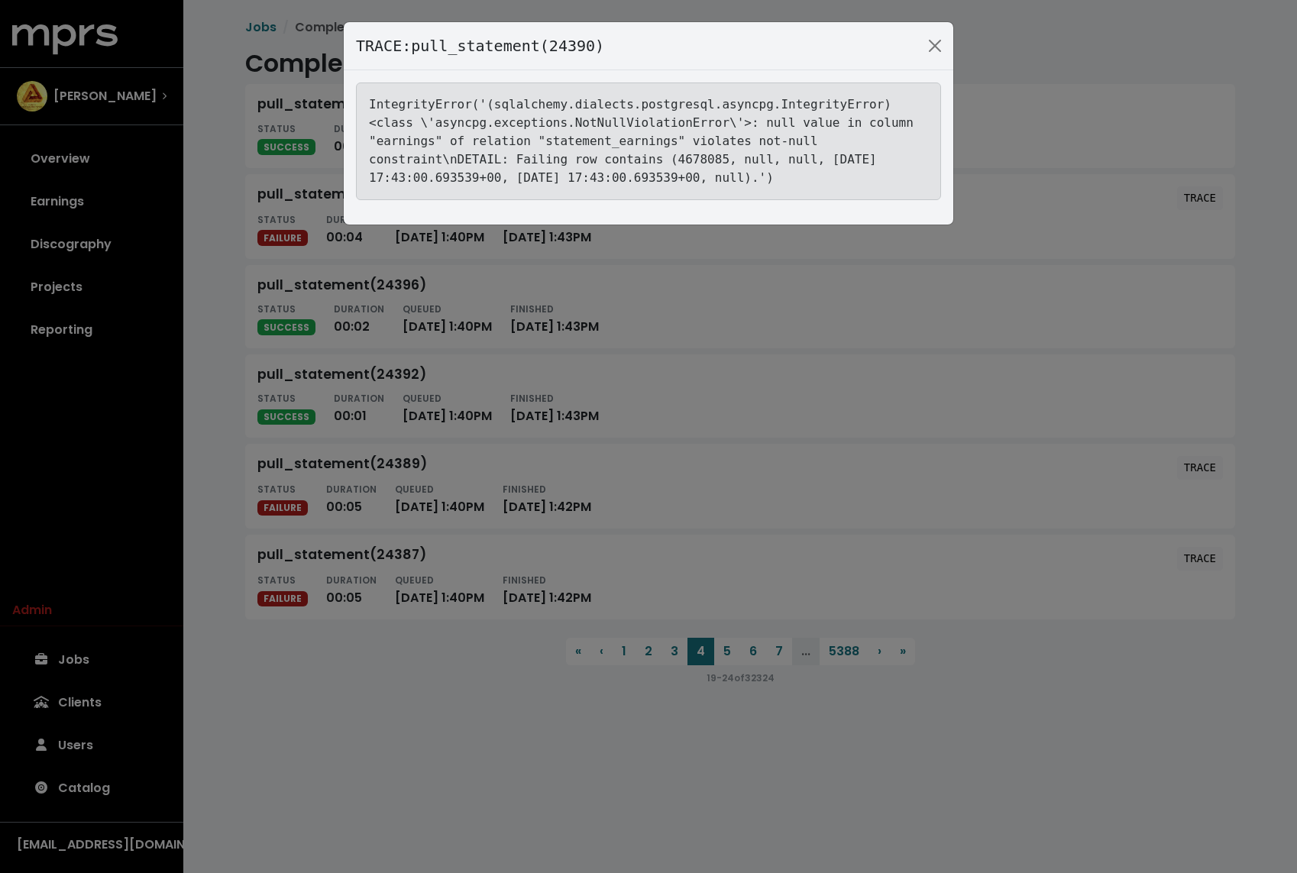
click at [176, 210] on div "TRACE: pull_statement(24390) IntegrityError('(sqlalchemy.dialects.postgresql.as…" at bounding box center [648, 436] width 1297 height 873
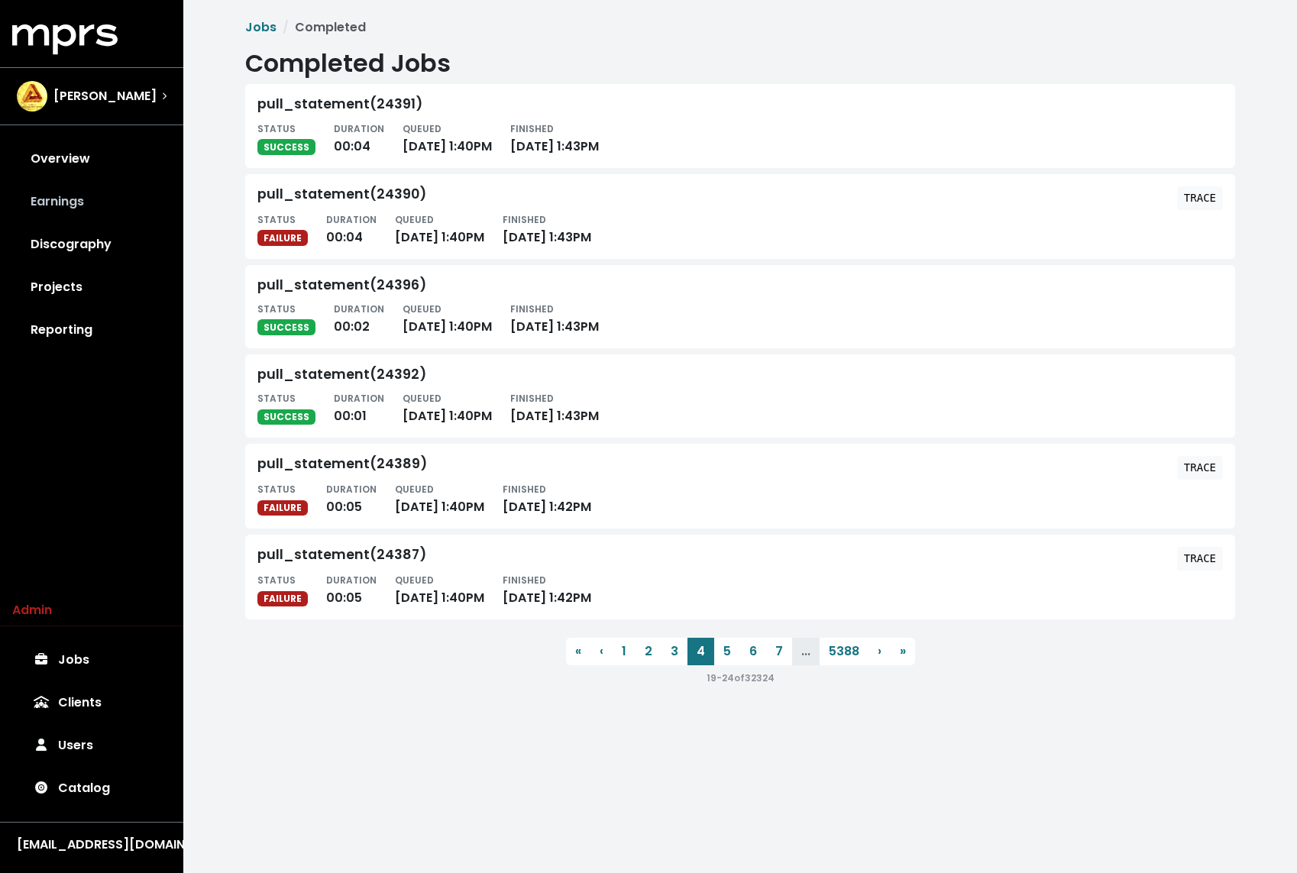
click at [82, 202] on link "Earnings" at bounding box center [91, 201] width 159 height 43
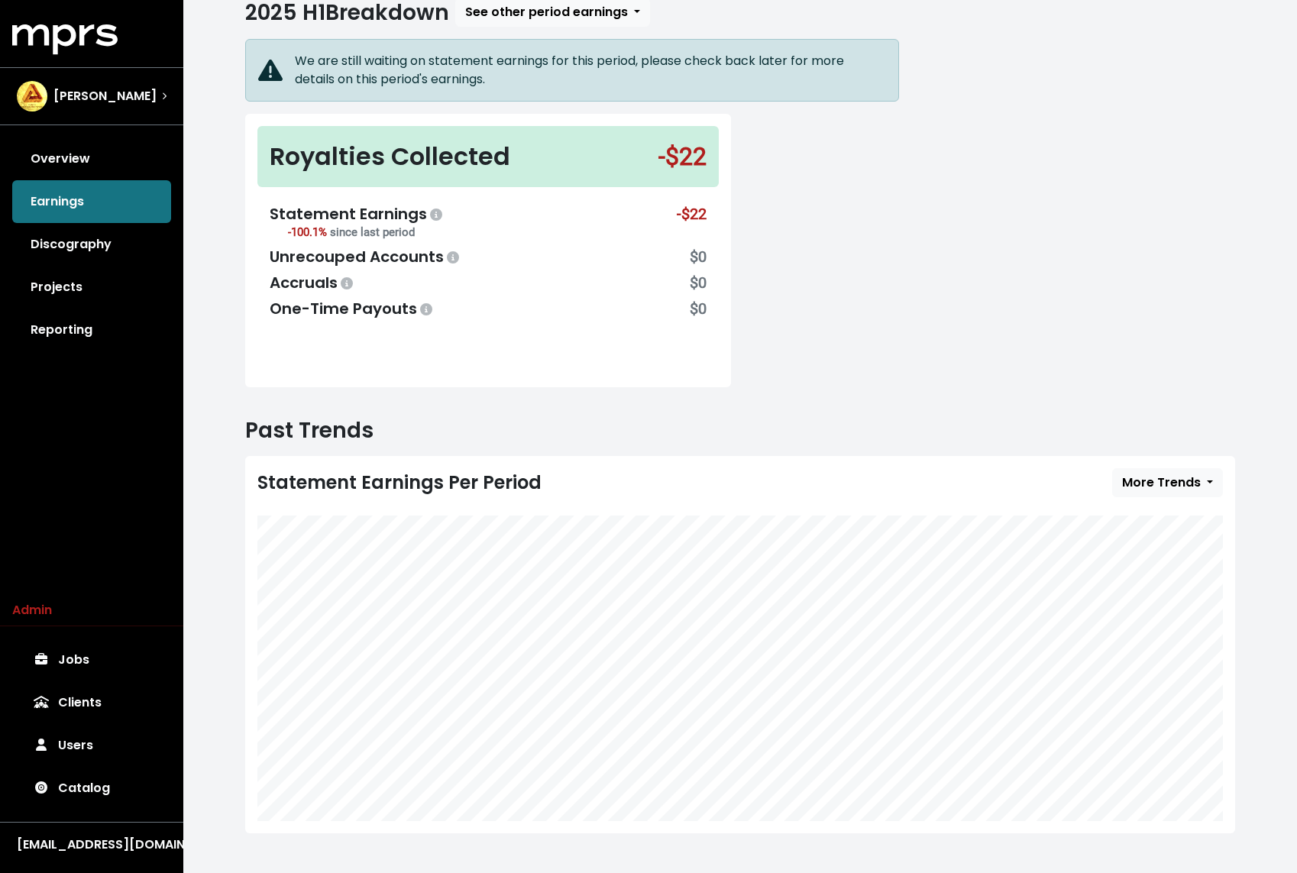
scroll to position [100, 0]
click at [108, 79] on div "[PERSON_NAME]" at bounding box center [92, 96] width 174 height 55
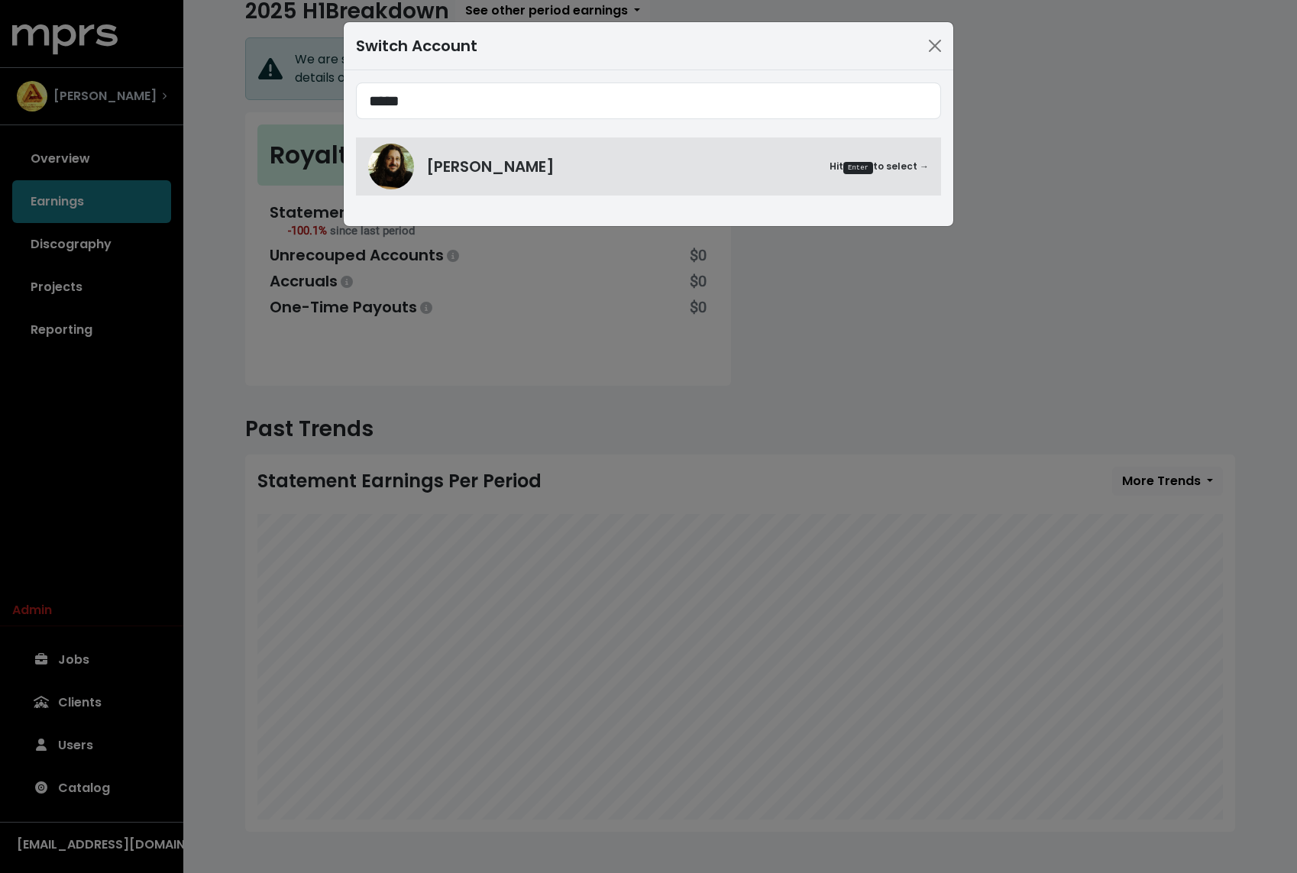
type input "*****"
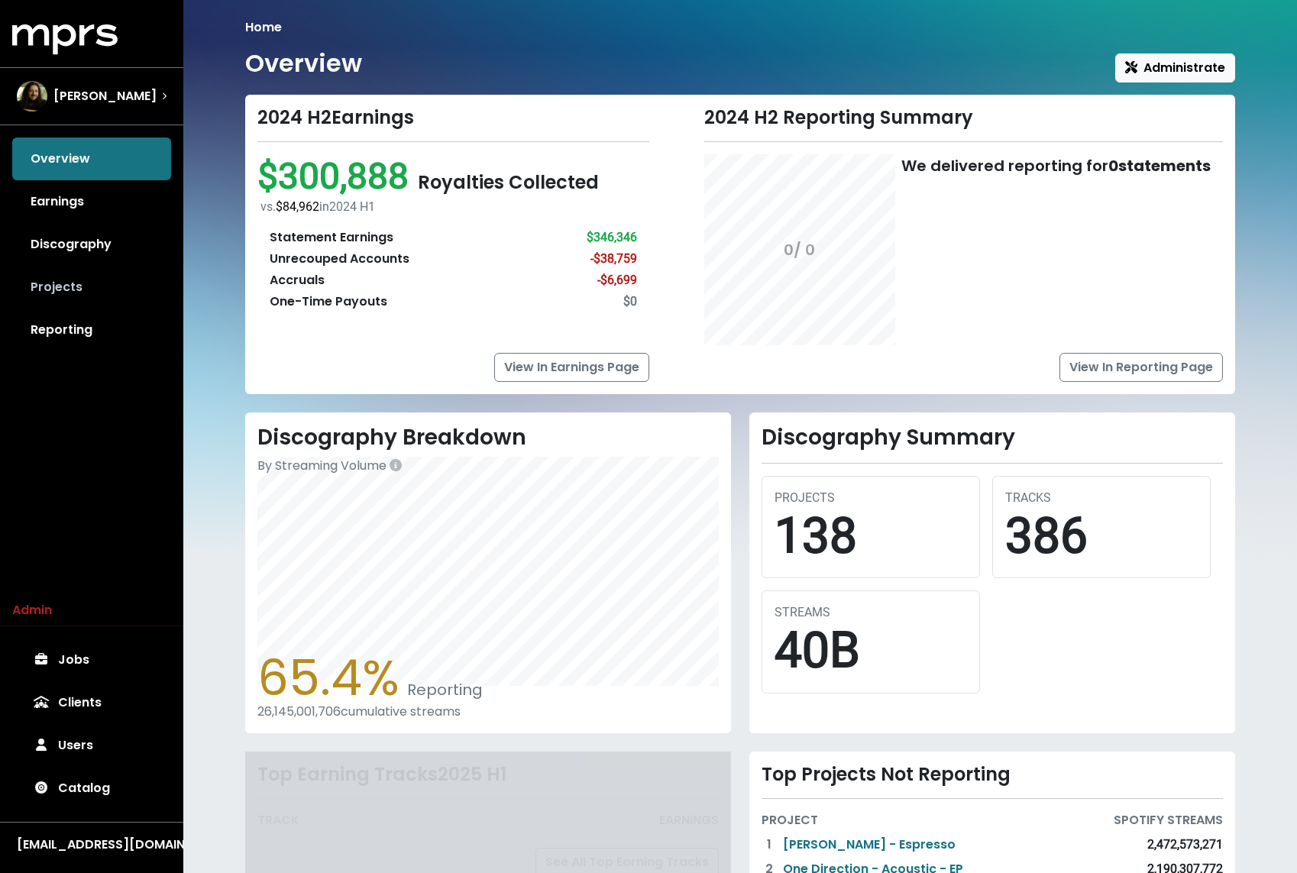
click at [77, 266] on link "Projects" at bounding box center [91, 287] width 159 height 43
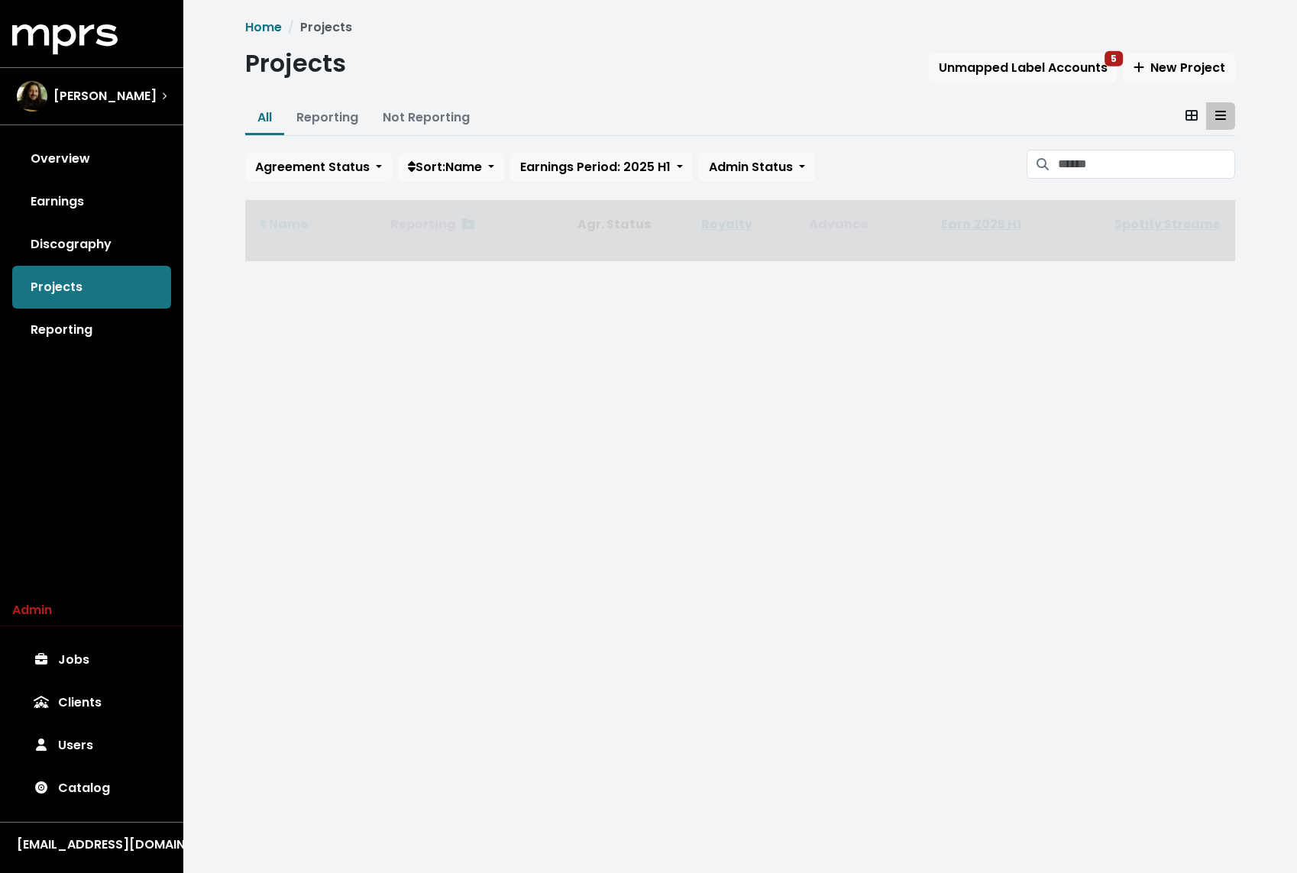
click at [69, 284] on div "Overview Earnings Discography Projects Reporting" at bounding box center [91, 244] width 183 height 214
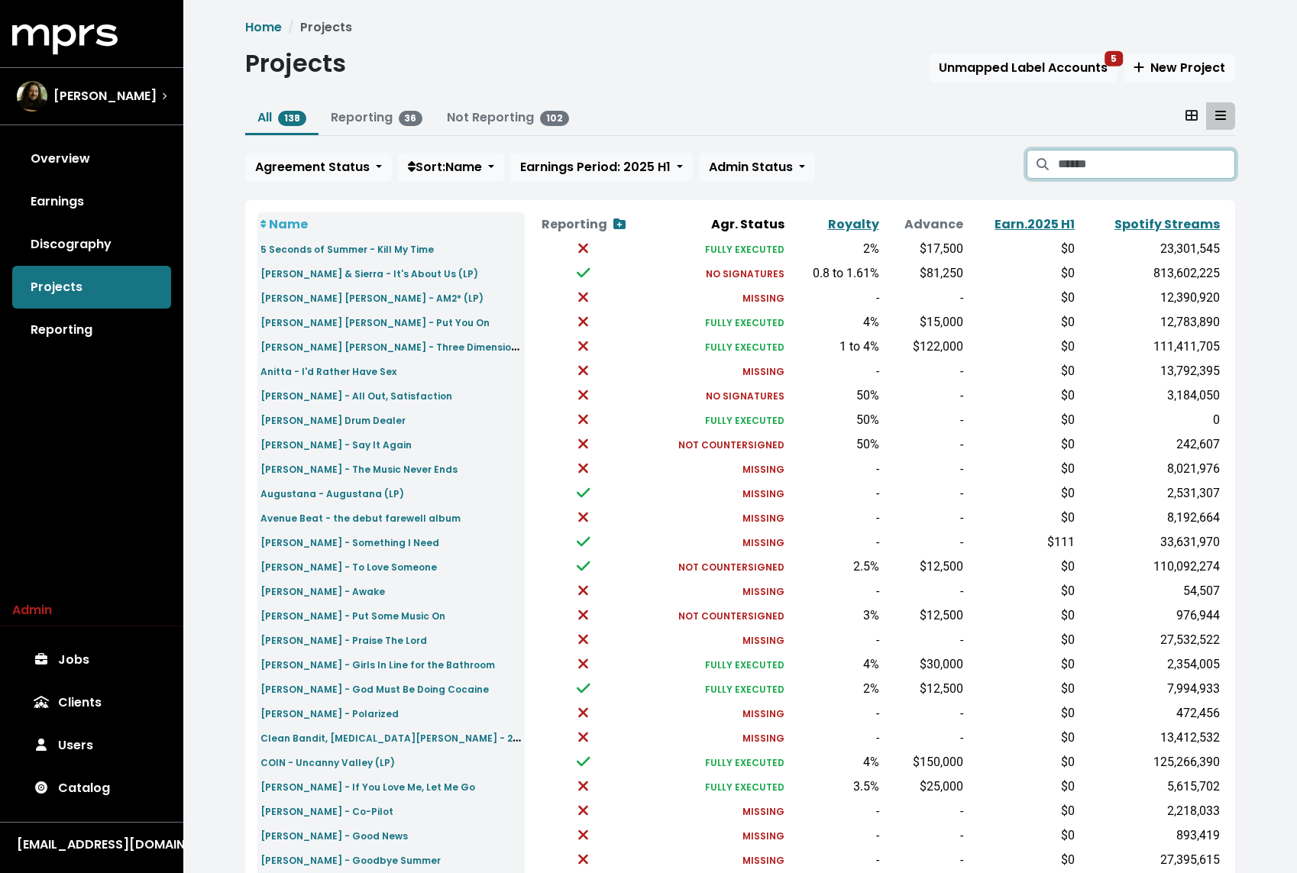
click at [1115, 154] on input "Search projects" at bounding box center [1146, 164] width 177 height 29
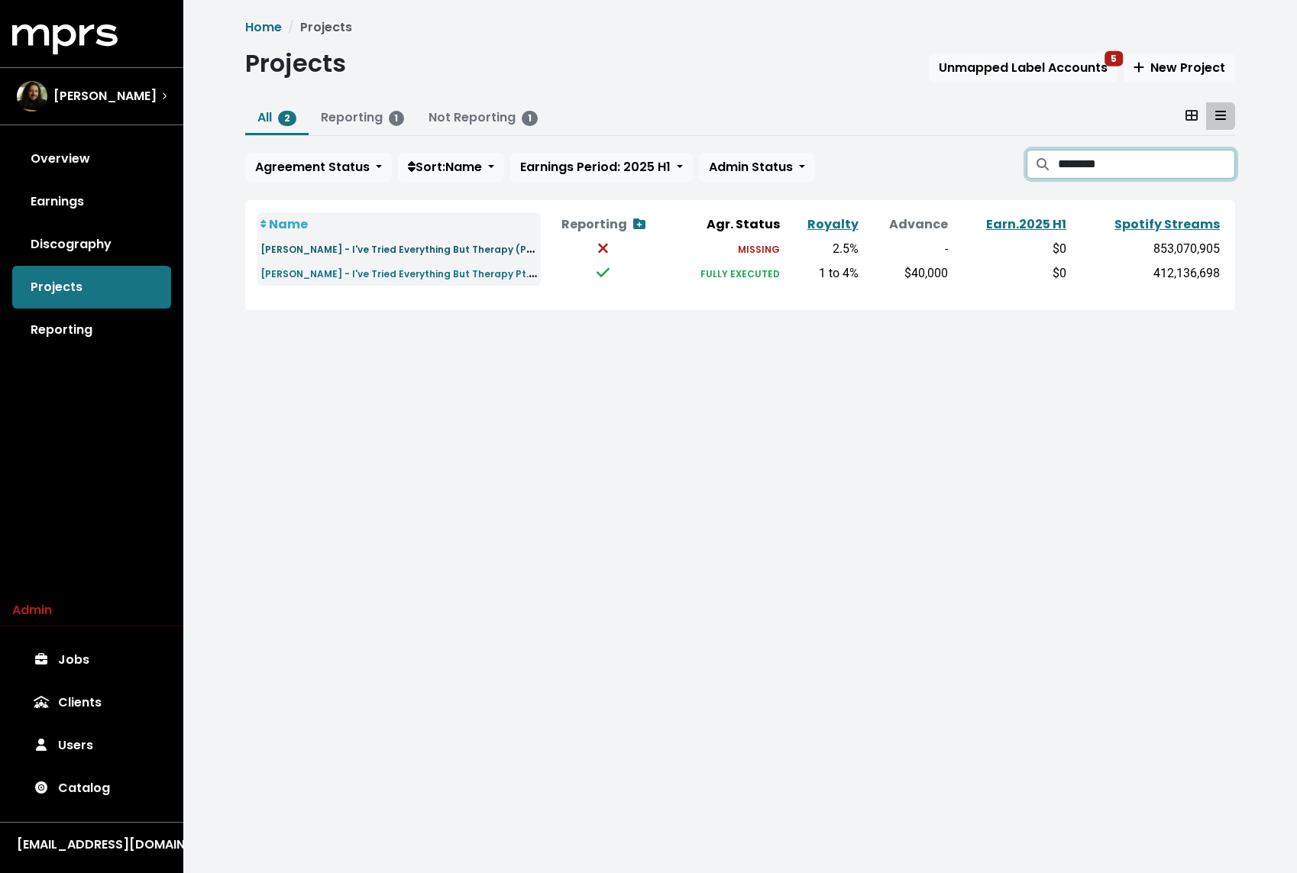
type input "********"
click at [480, 244] on small "[PERSON_NAME] - I've Tried Everything But Therapy (Part 2)" at bounding box center [406, 249] width 293 height 18
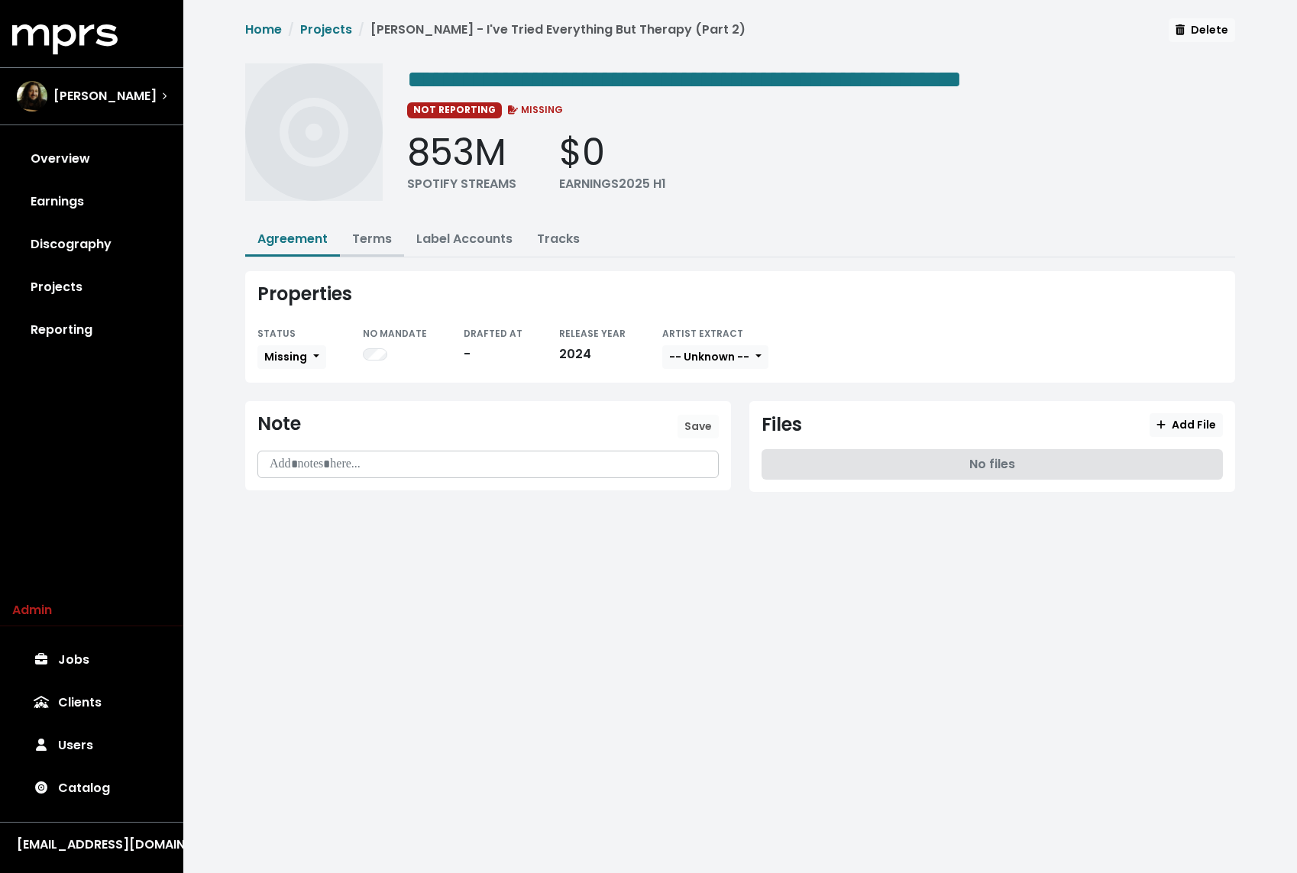
click at [361, 241] on link "Terms" at bounding box center [372, 239] width 40 height 18
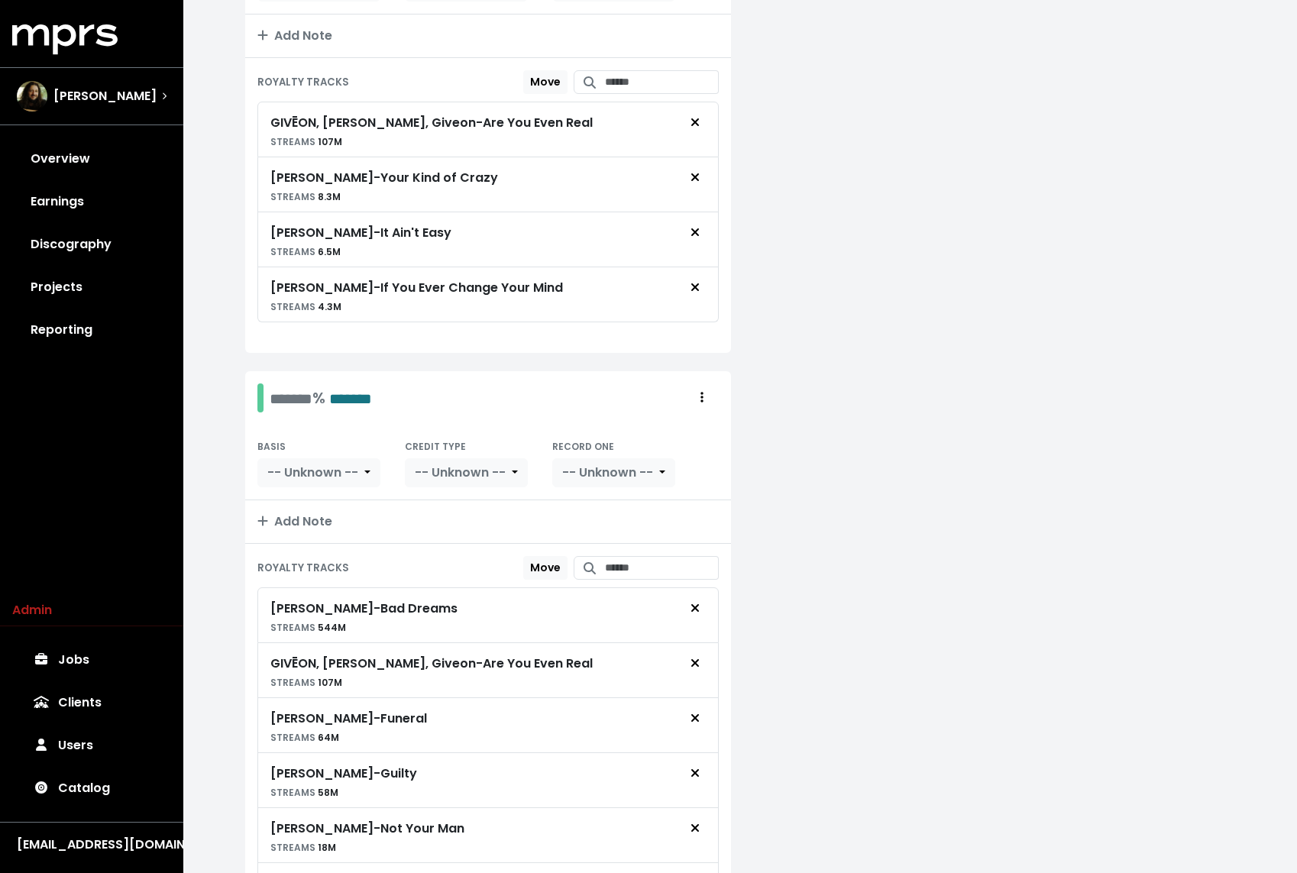
scroll to position [798, 0]
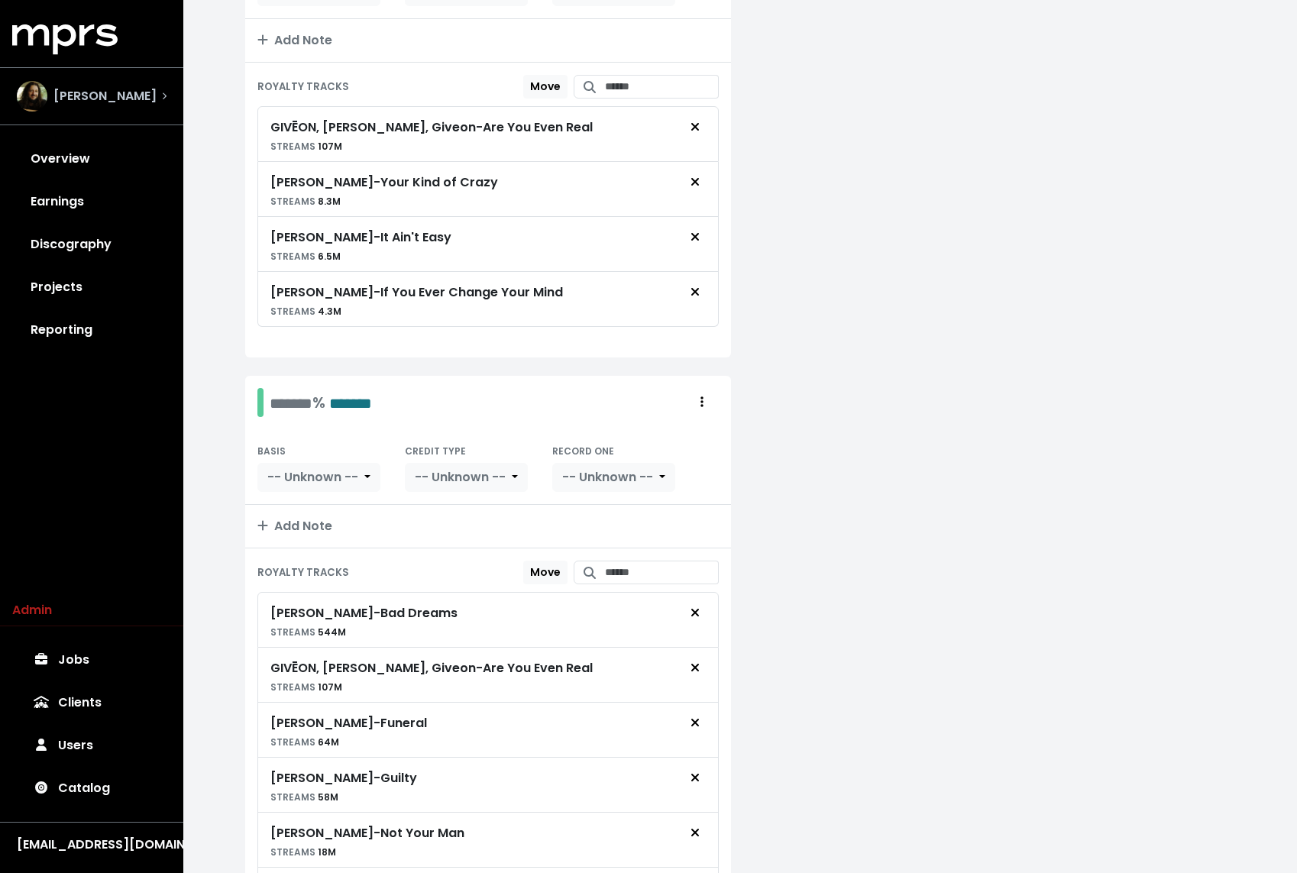
click at [116, 97] on span "[PERSON_NAME]" at bounding box center [104, 96] width 103 height 18
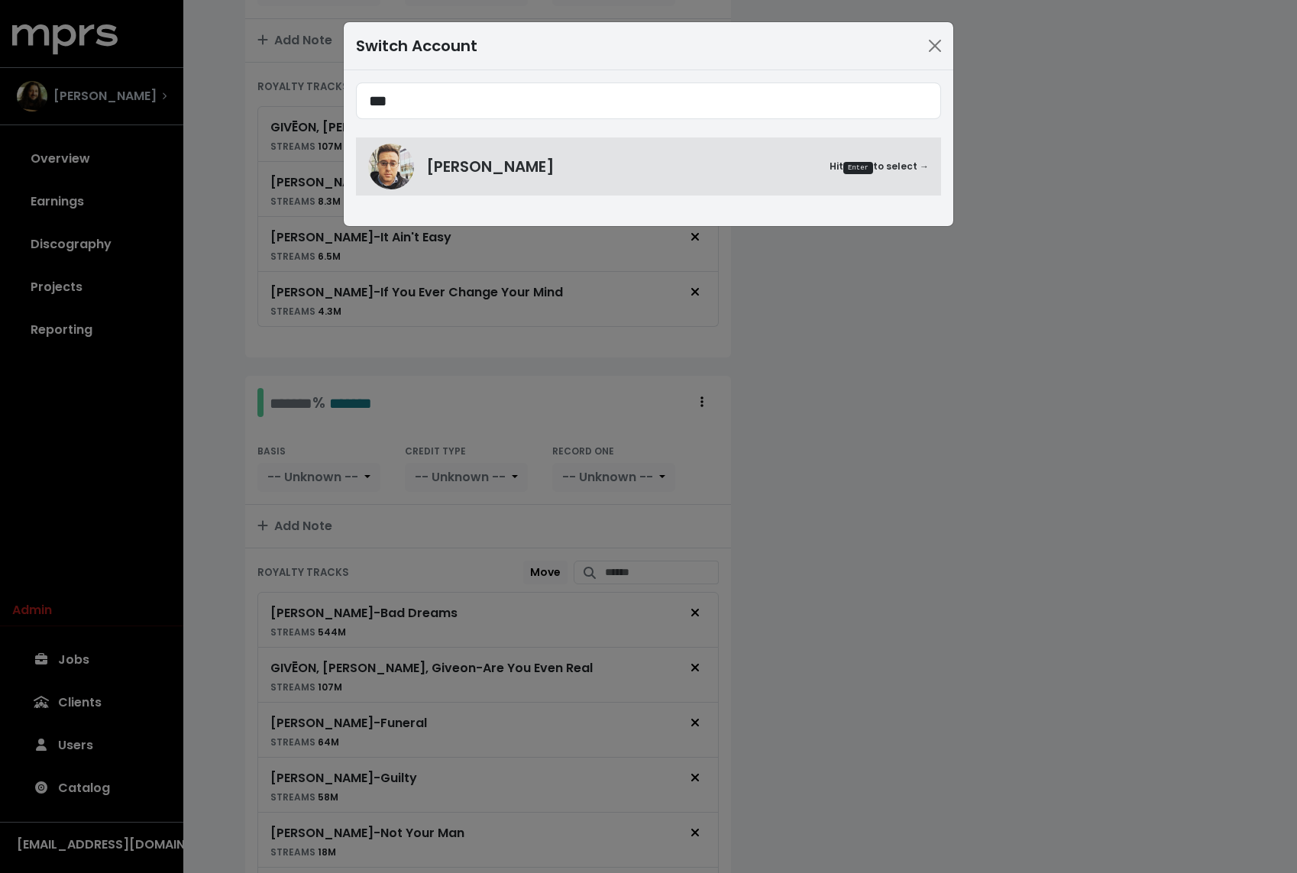
type input "***"
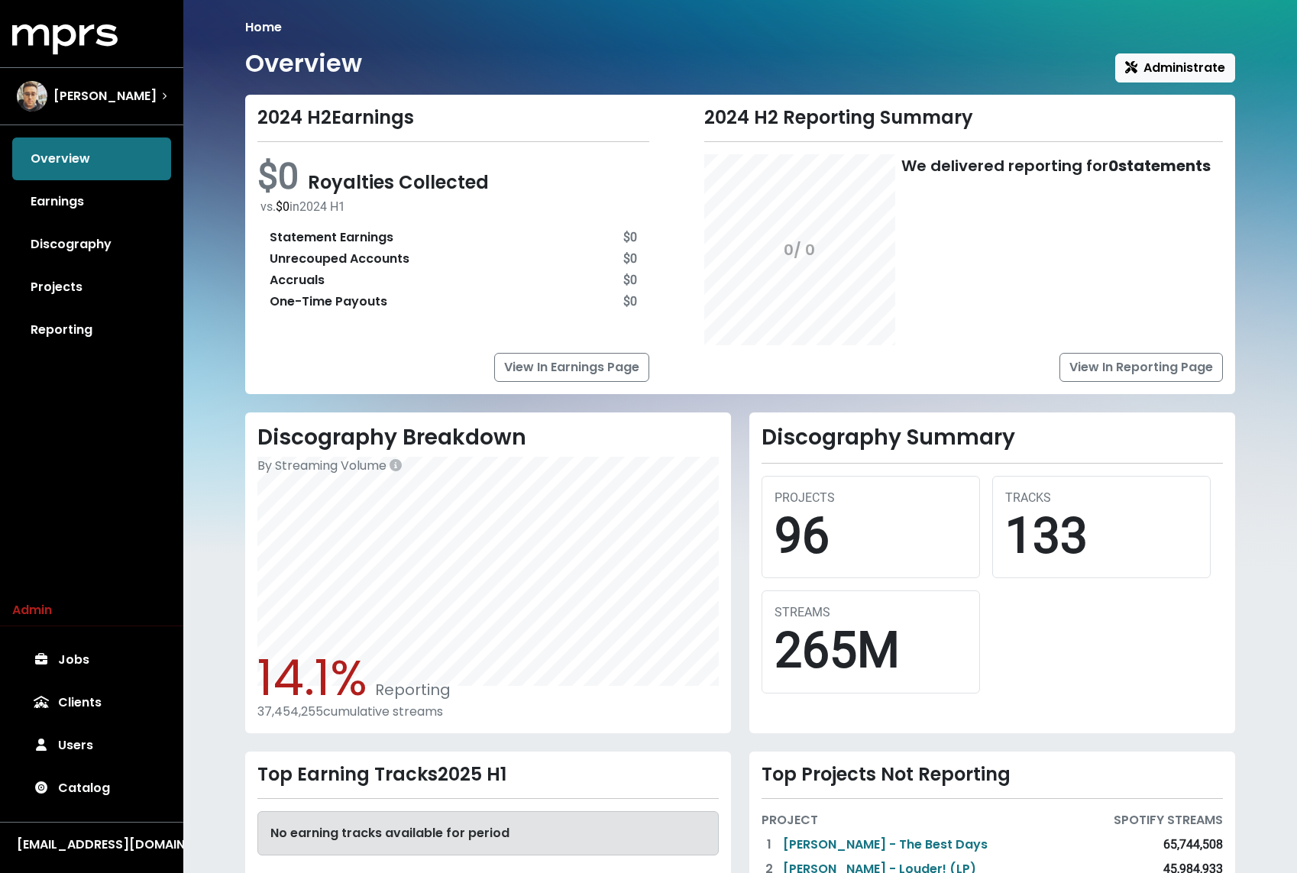
click at [303, 65] on h1 "Overview" at bounding box center [303, 63] width 117 height 29
click at [84, 208] on link "Earnings" at bounding box center [91, 201] width 159 height 43
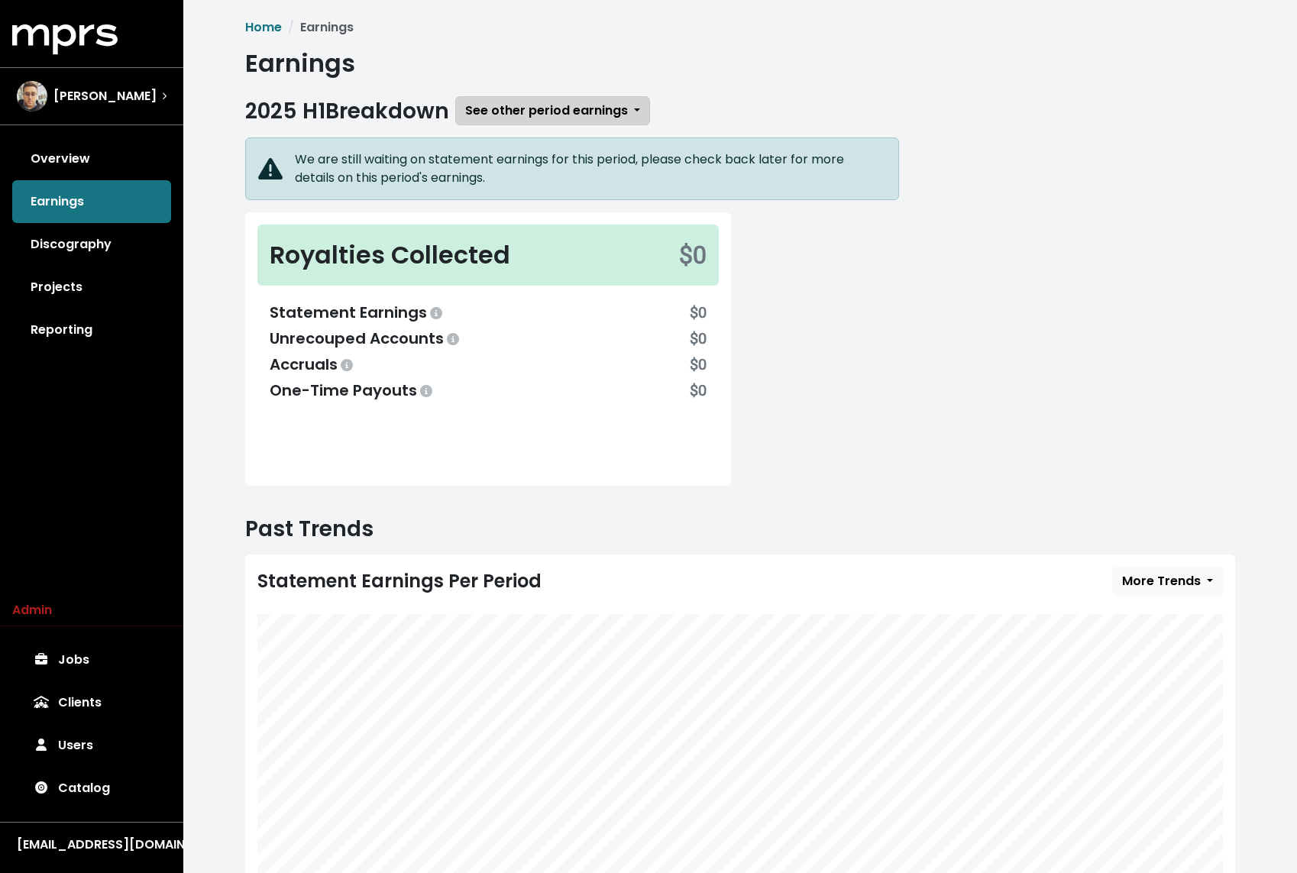
click at [509, 120] on span "See other period earnings" at bounding box center [546, 111] width 163 height 18
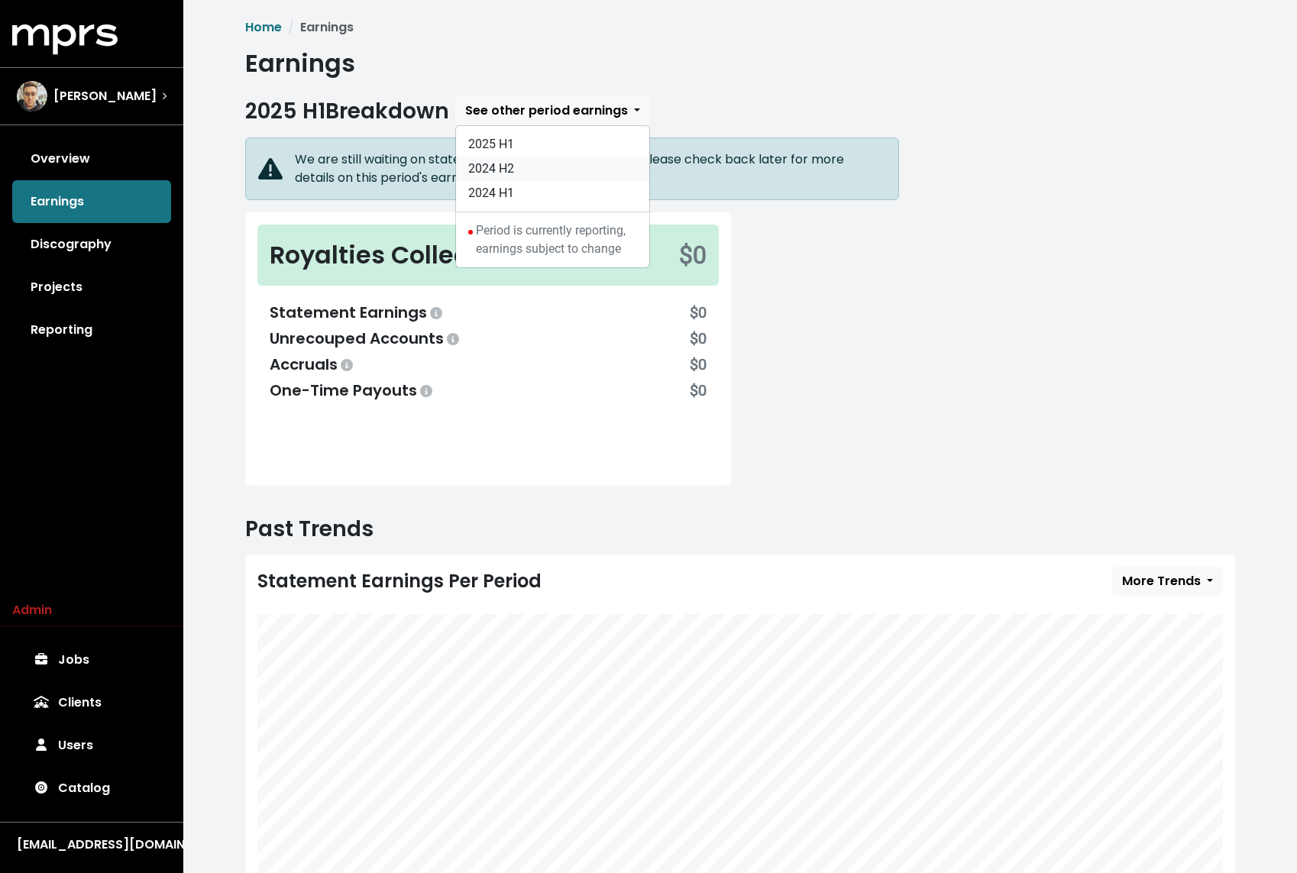
click at [503, 160] on link "2024 H2" at bounding box center [552, 169] width 193 height 24
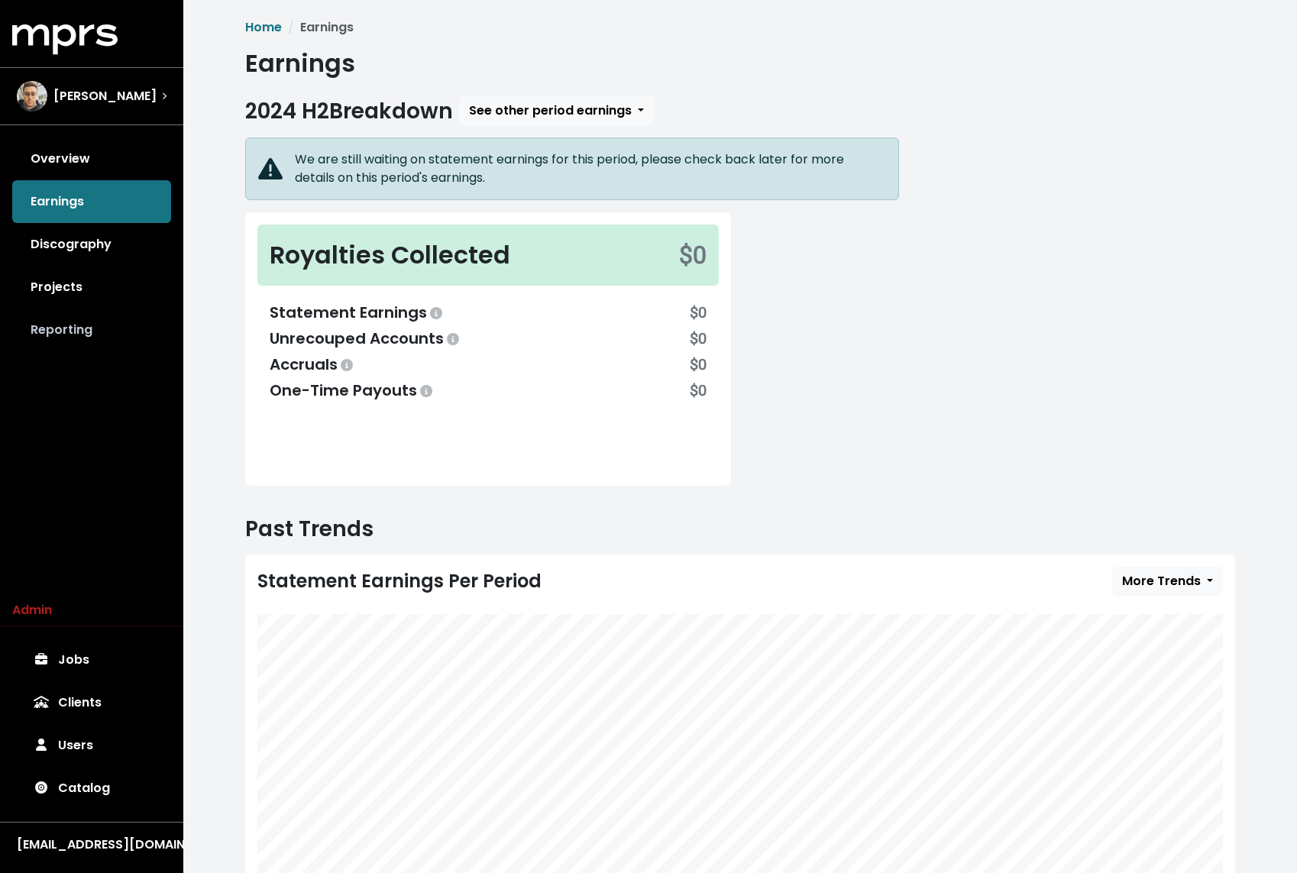
click at [85, 321] on link "Reporting" at bounding box center [91, 329] width 159 height 43
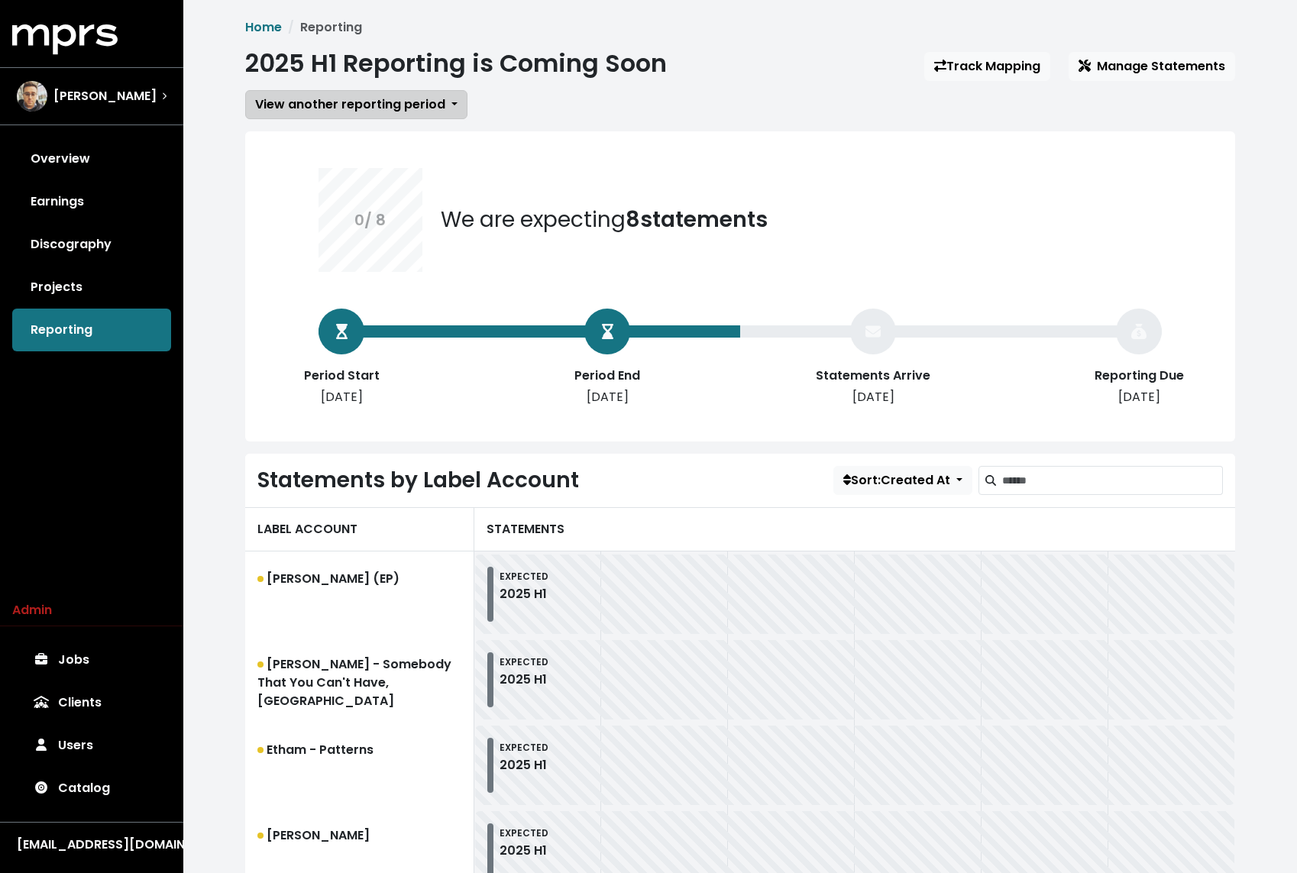
click at [403, 105] on span "View another reporting period" at bounding box center [350, 104] width 190 height 18
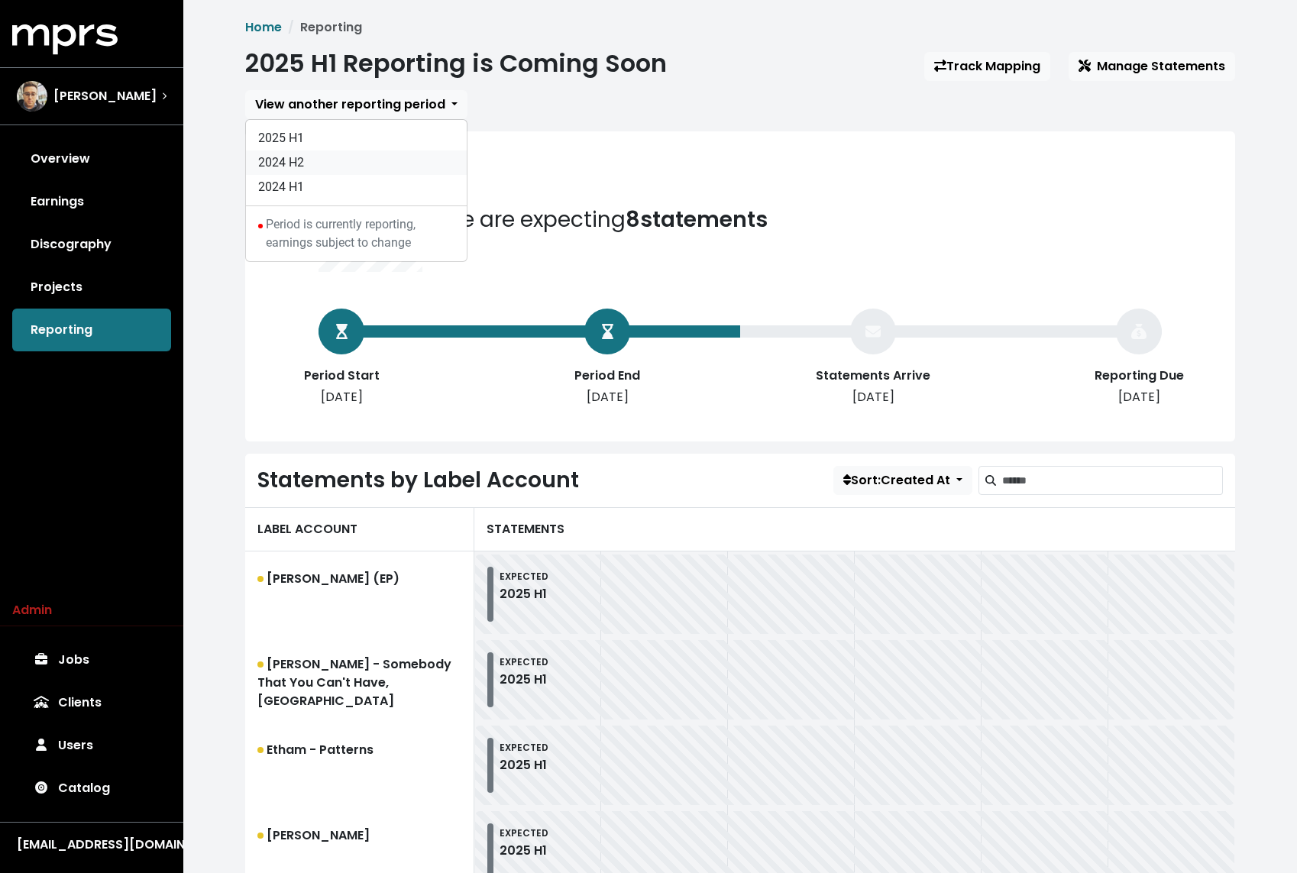
click at [363, 158] on link "2024 H2" at bounding box center [356, 162] width 221 height 24
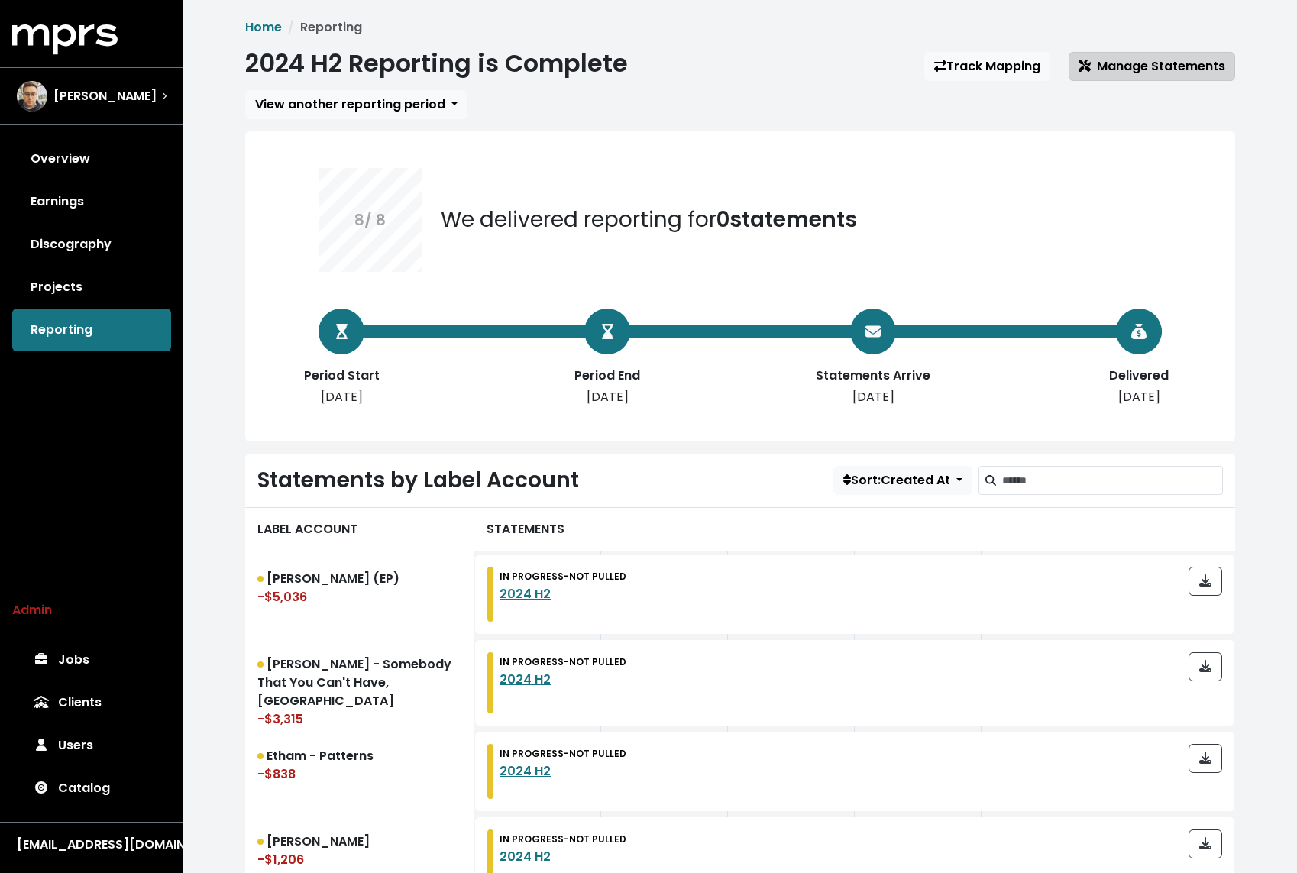
click at [1095, 66] on span "Manage Statements" at bounding box center [1151, 66] width 147 height 18
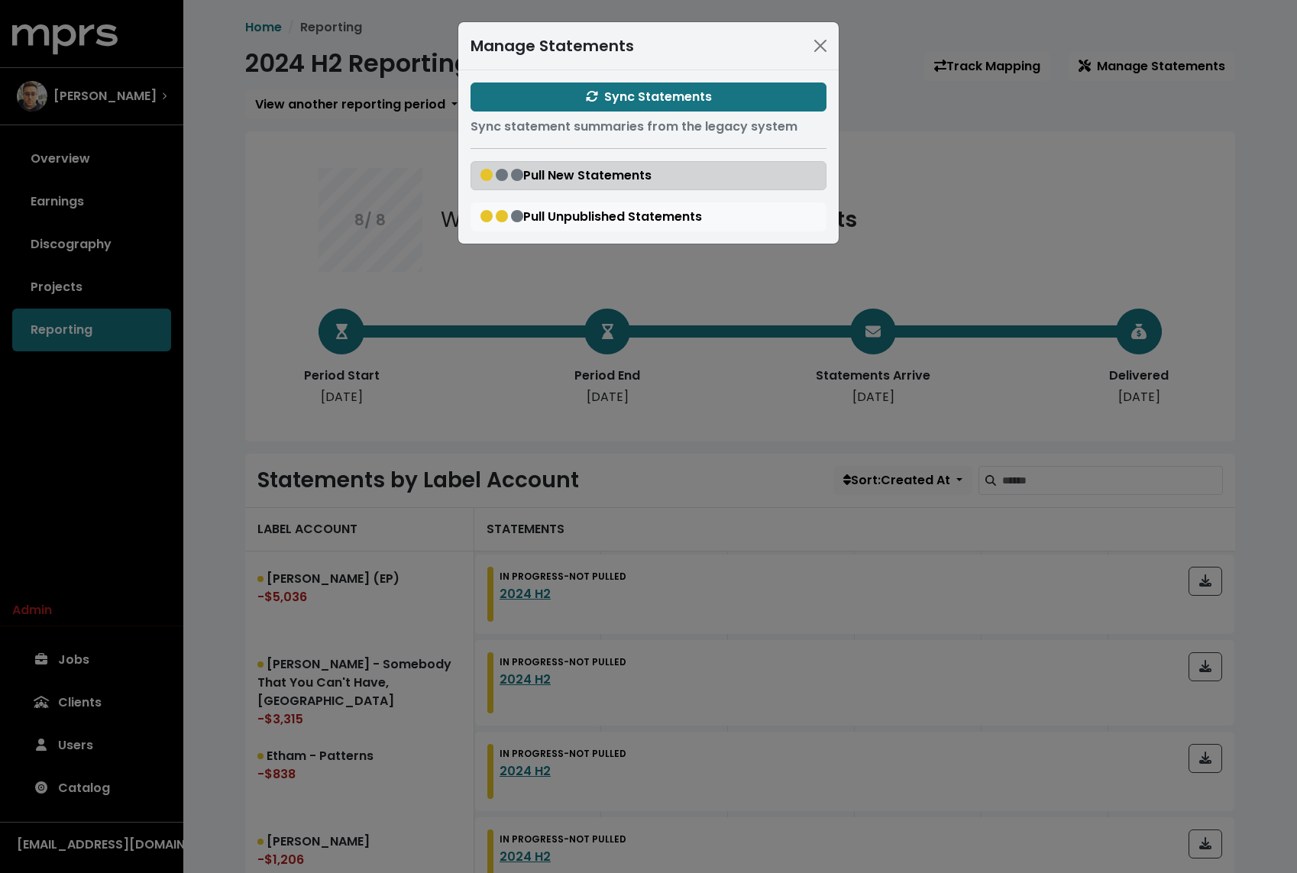
click at [611, 169] on span "Pull New Statements" at bounding box center [565, 175] width 171 height 18
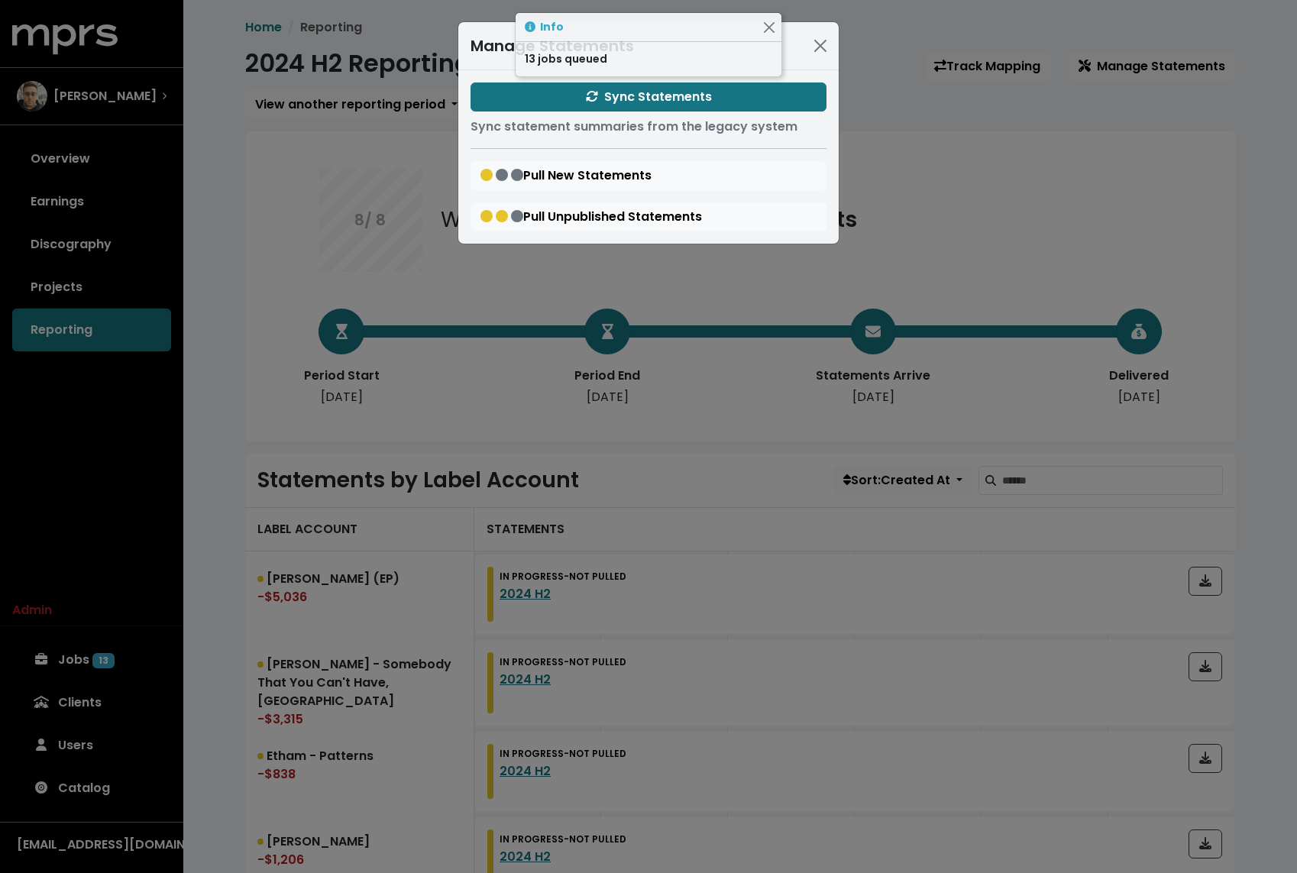
click at [314, 116] on div "Manage Statements Sync Statements Sync statement summaries from the legacy syst…" at bounding box center [648, 436] width 1297 height 873
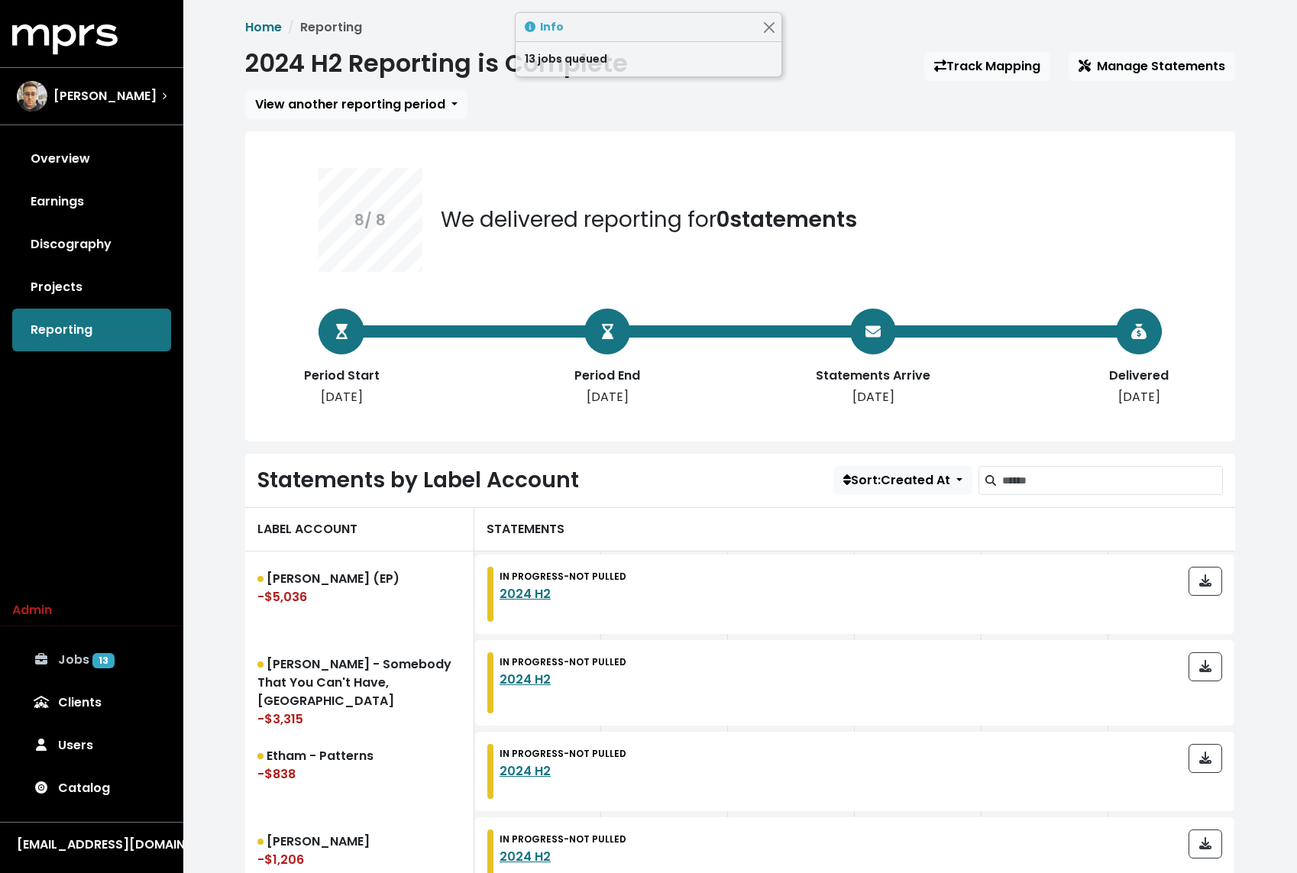
click at [118, 644] on link "Jobs 13" at bounding box center [91, 659] width 159 height 43
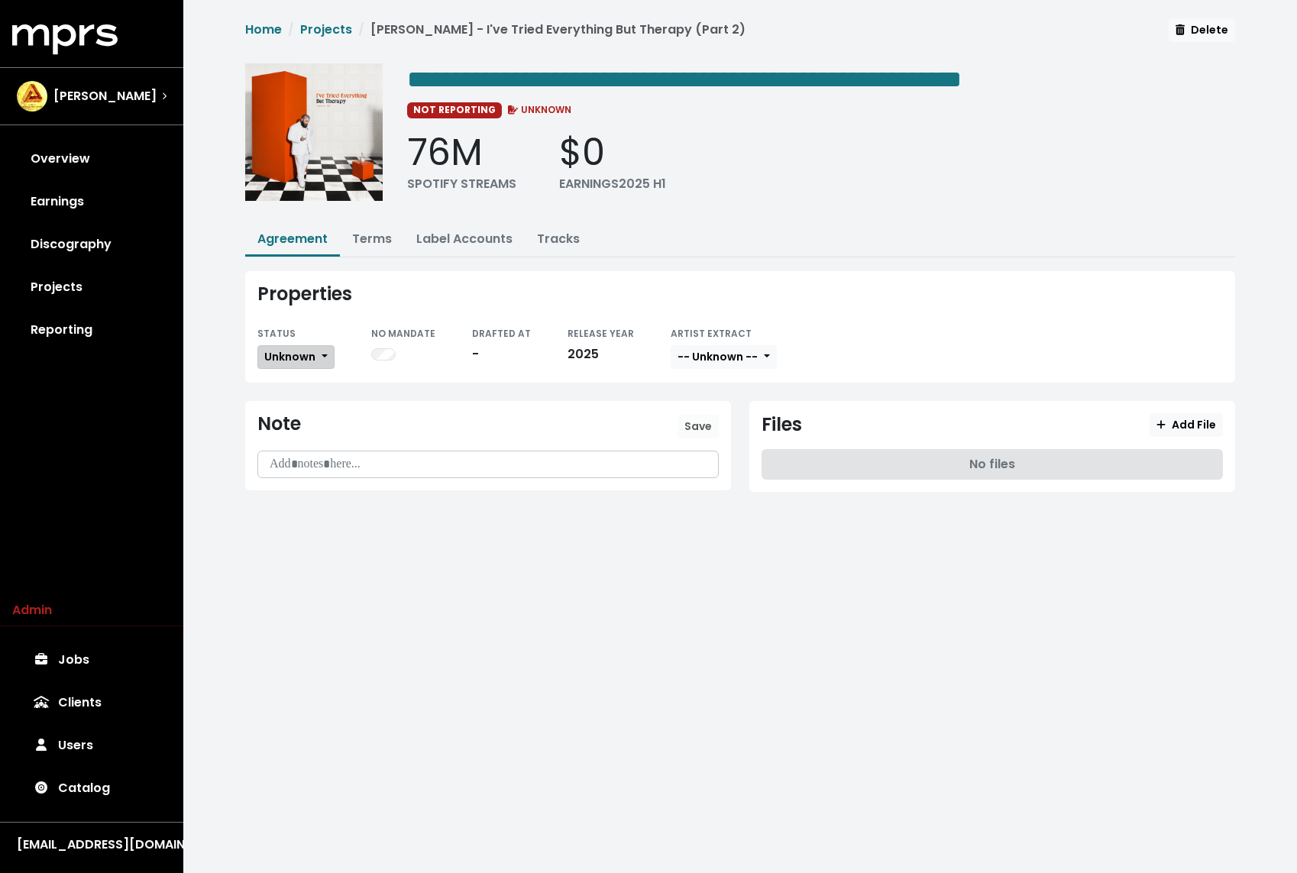
click at [294, 352] on span "Unknown" at bounding box center [289, 356] width 51 height 15
click at [292, 410] on link "Missing" at bounding box center [330, 412] width 144 height 24
click at [916, 71] on span "**********" at bounding box center [684, 79] width 554 height 24
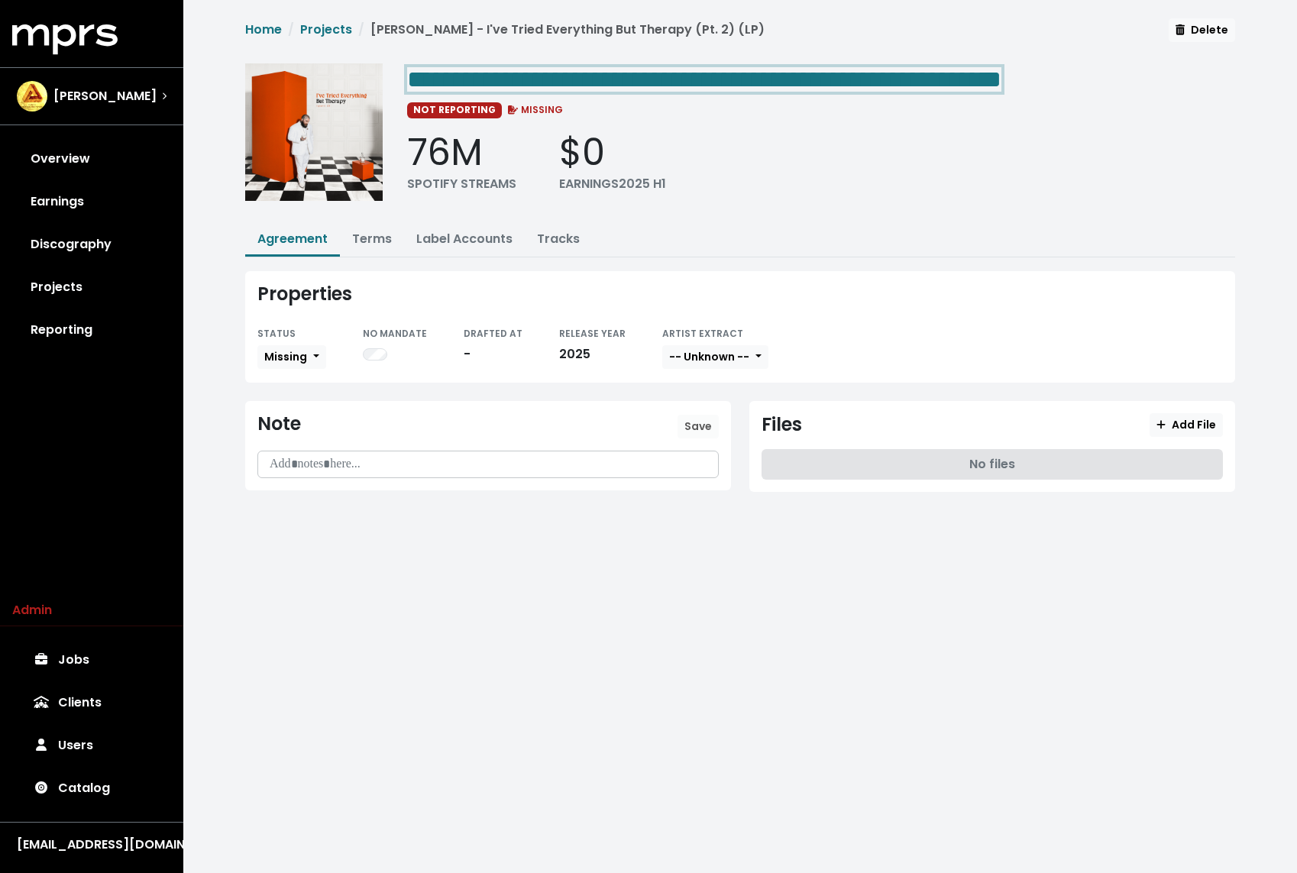
click at [994, 84] on span "**********" at bounding box center [704, 79] width 594 height 24
click at [1001, 84] on span "**********" at bounding box center [704, 79] width 594 height 24
click at [76, 282] on link "Projects" at bounding box center [91, 287] width 159 height 43
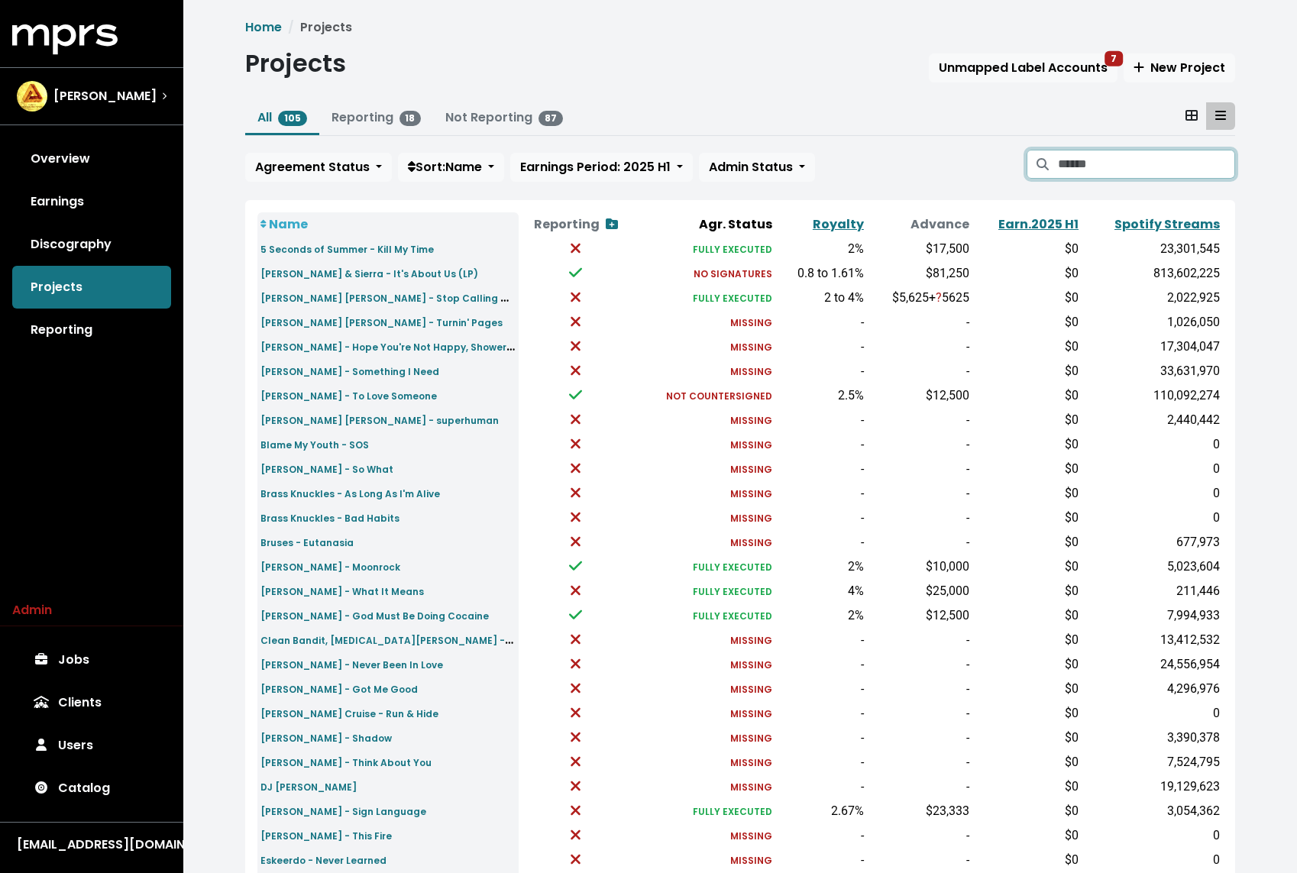
click at [1123, 167] on input "Search projects" at bounding box center [1146, 164] width 177 height 29
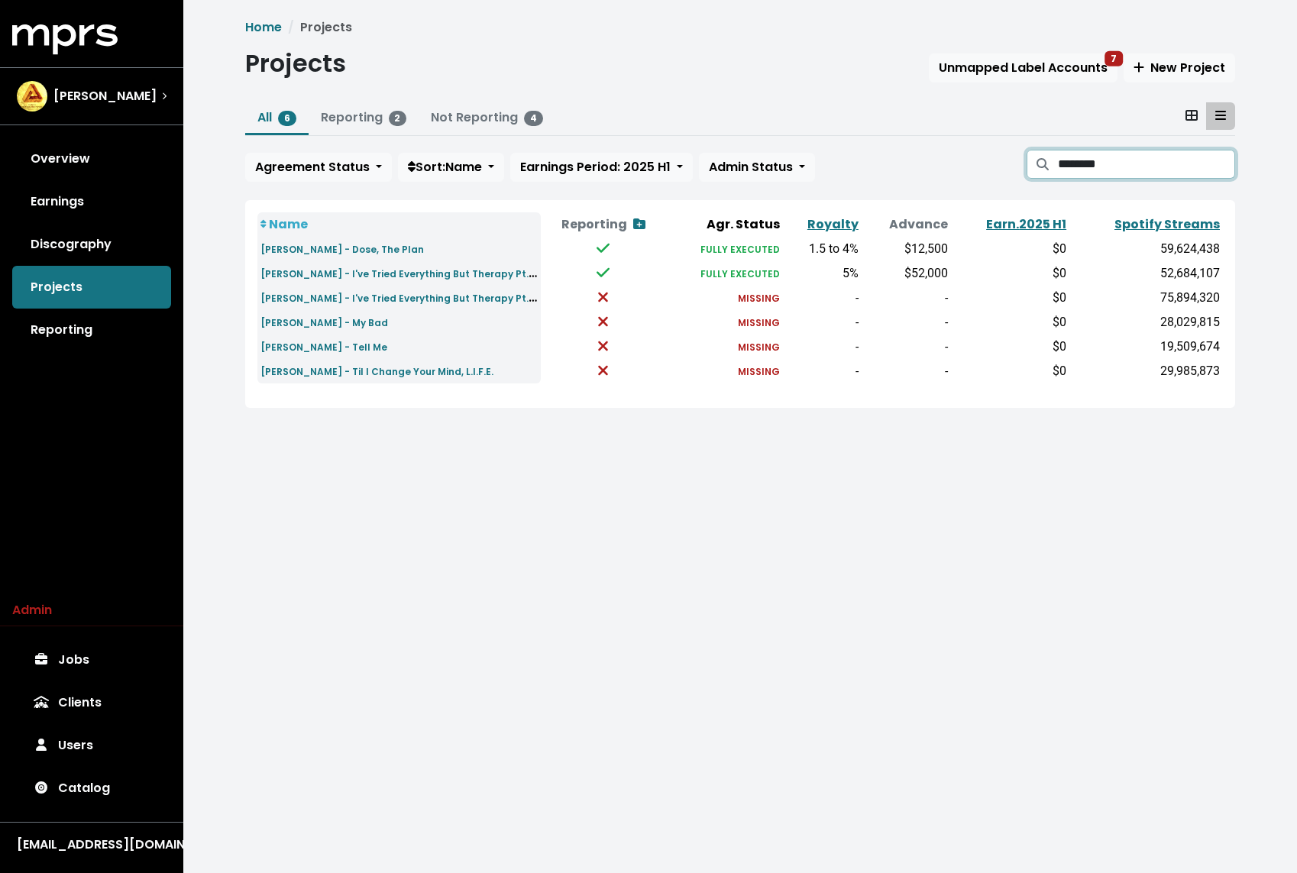
type input "********"
click at [486, 296] on small "[PERSON_NAME] - I've Tried Everything But Therapy Pt. 2 (LP)" at bounding box center [409, 298] width 298 height 18
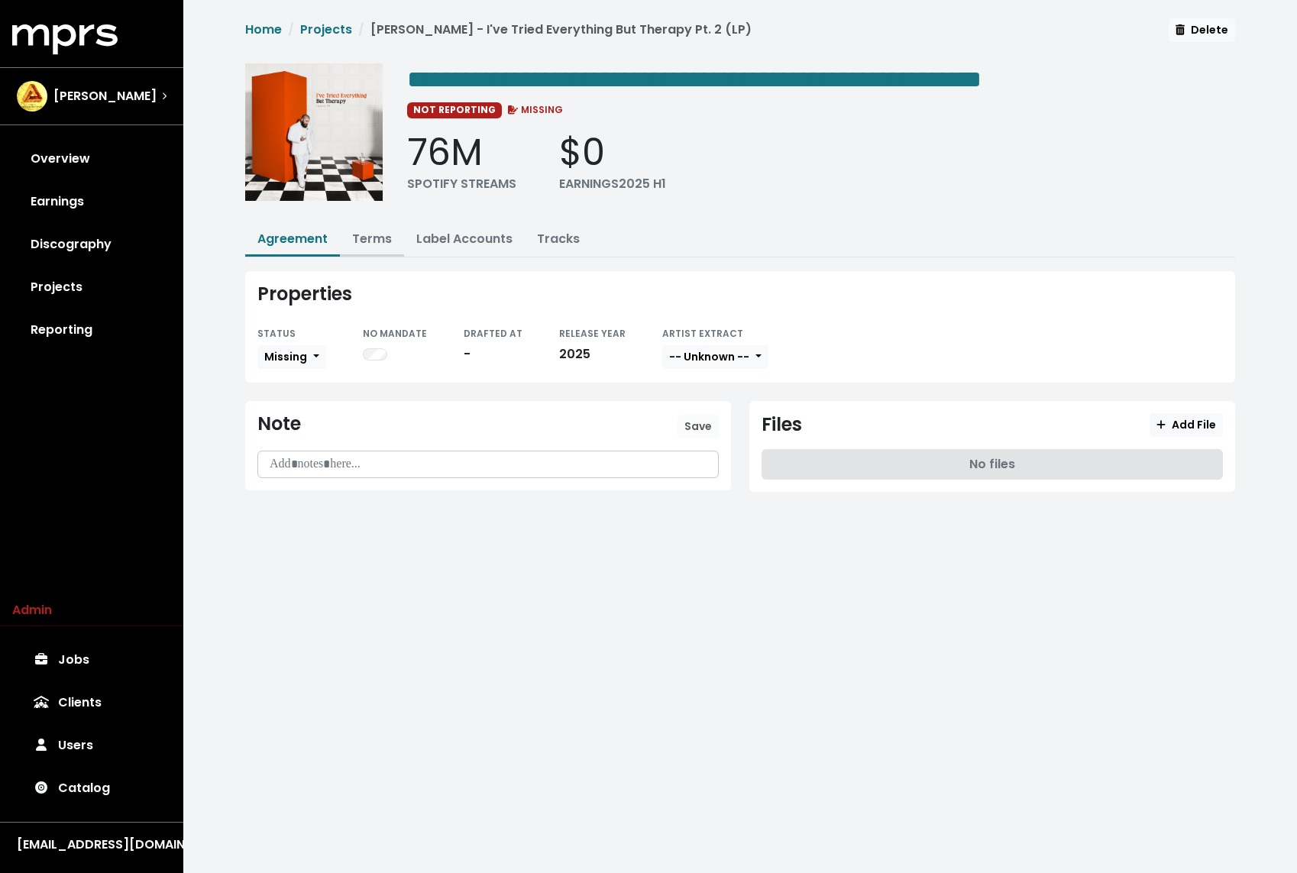
click at [363, 230] on link "Terms" at bounding box center [372, 239] width 40 height 18
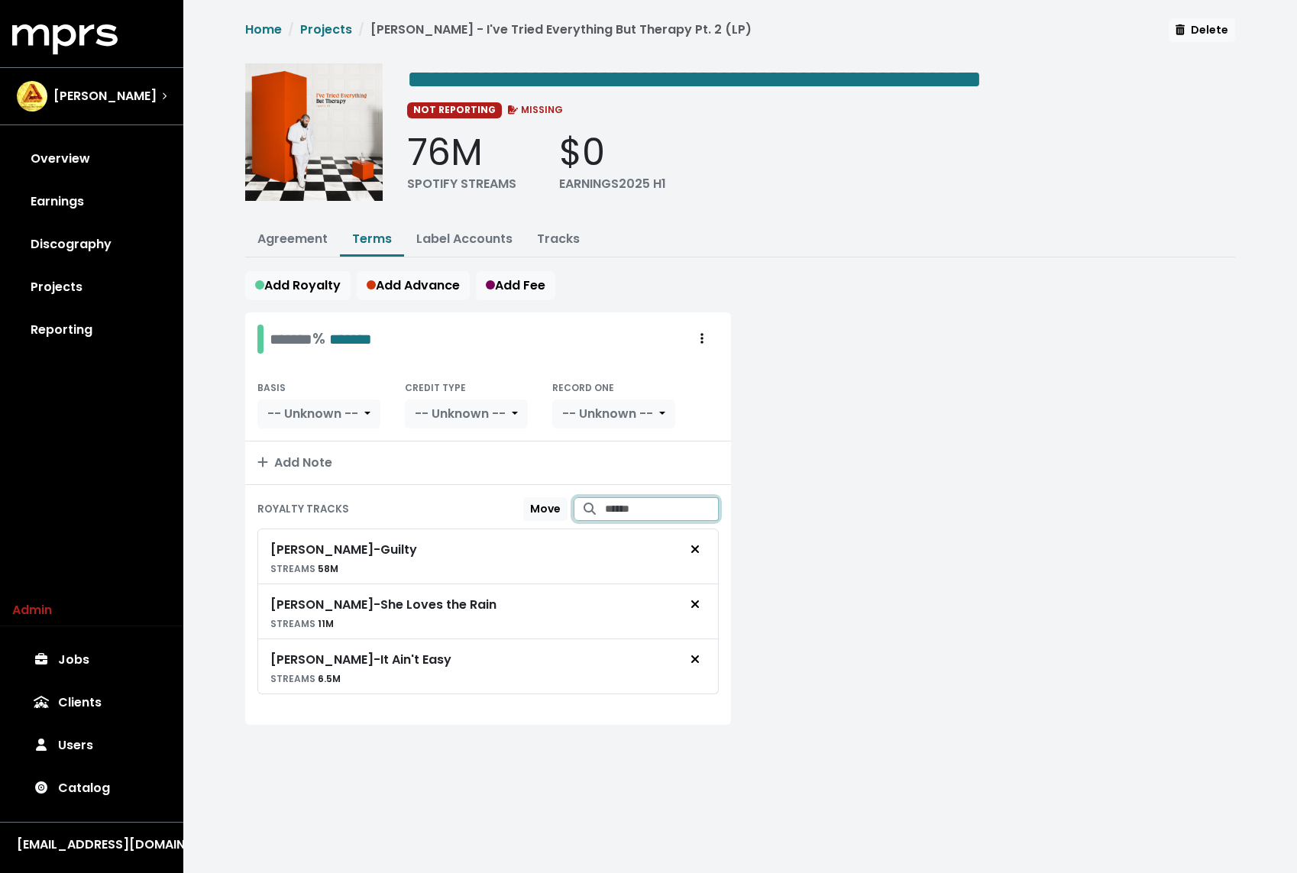
click at [648, 509] on input "Search for tracks by title and link them to this royalty" at bounding box center [662, 509] width 114 height 24
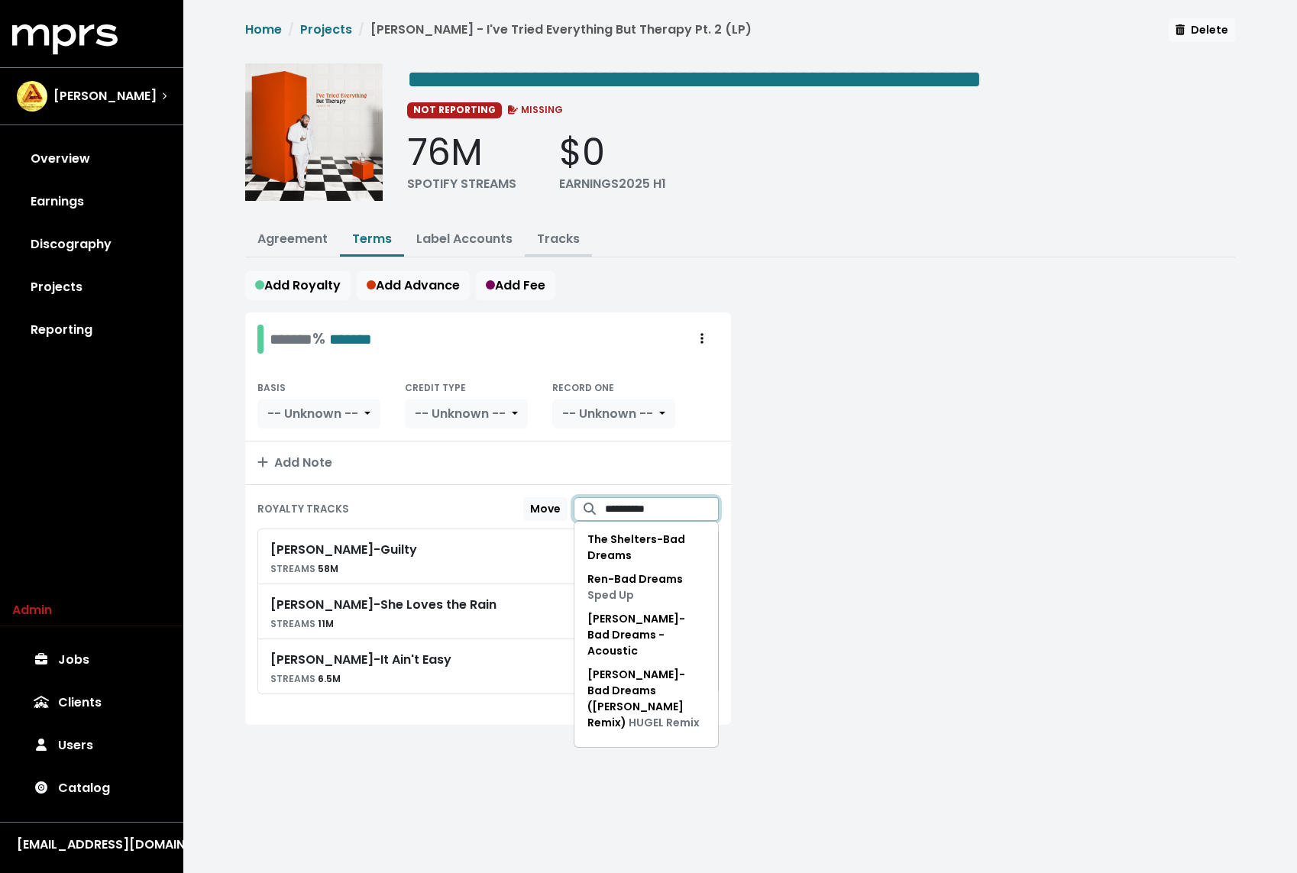
type input "**********"
click at [560, 224] on button "Tracks" at bounding box center [558, 240] width 67 height 33
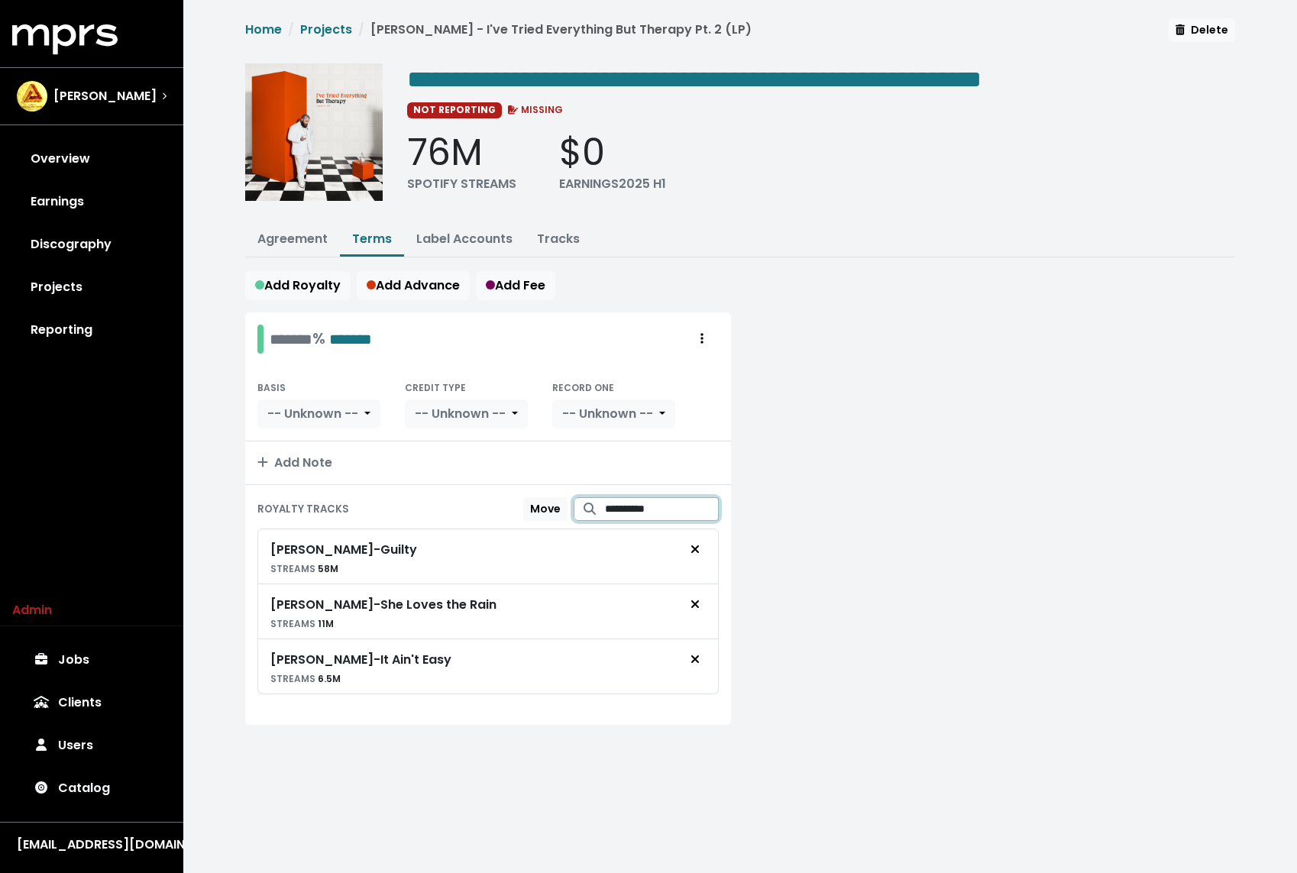
click at [641, 502] on input "**********" at bounding box center [662, 509] width 114 height 24
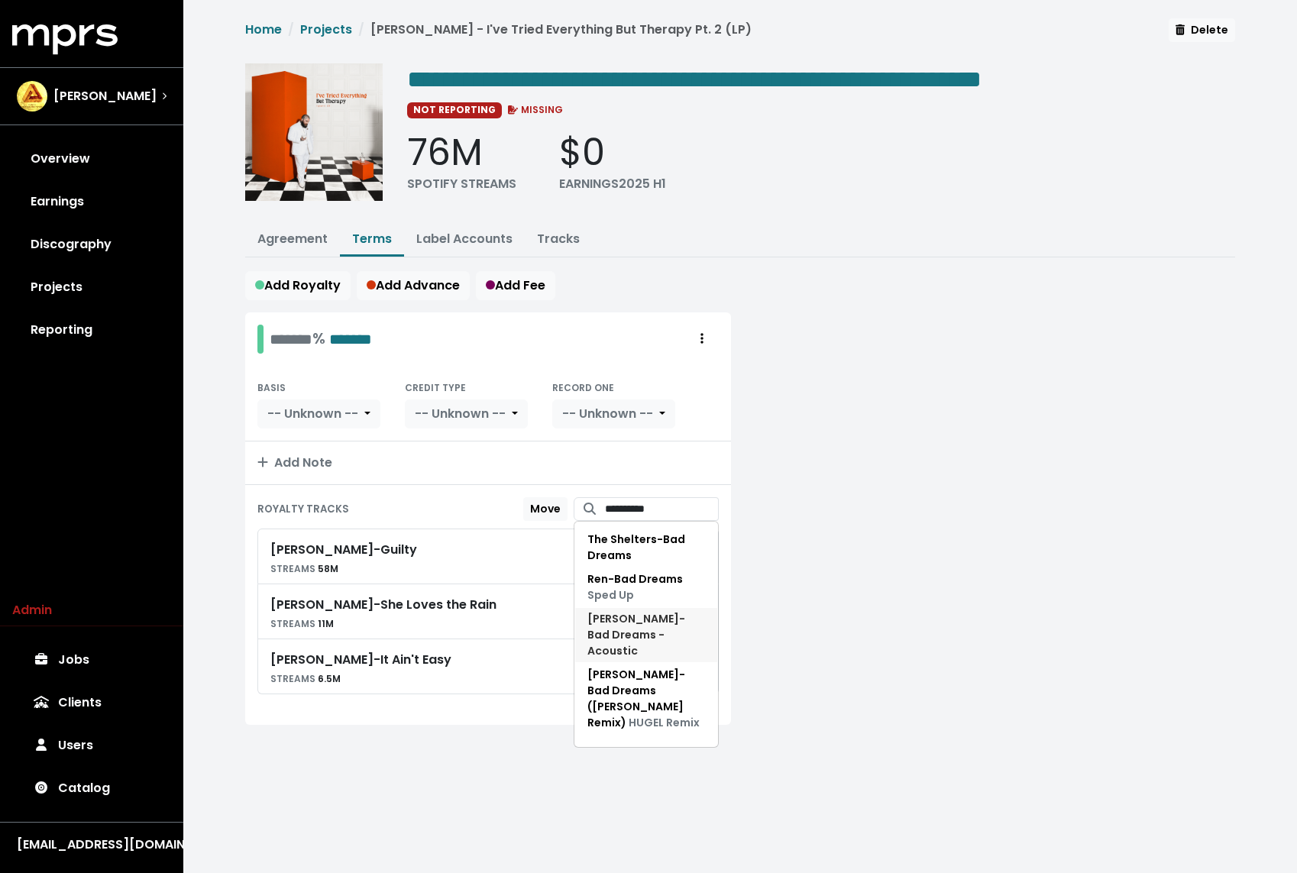
click at [654, 620] on span "[PERSON_NAME] - Bad Dreams - Acoustic" at bounding box center [636, 634] width 98 height 47
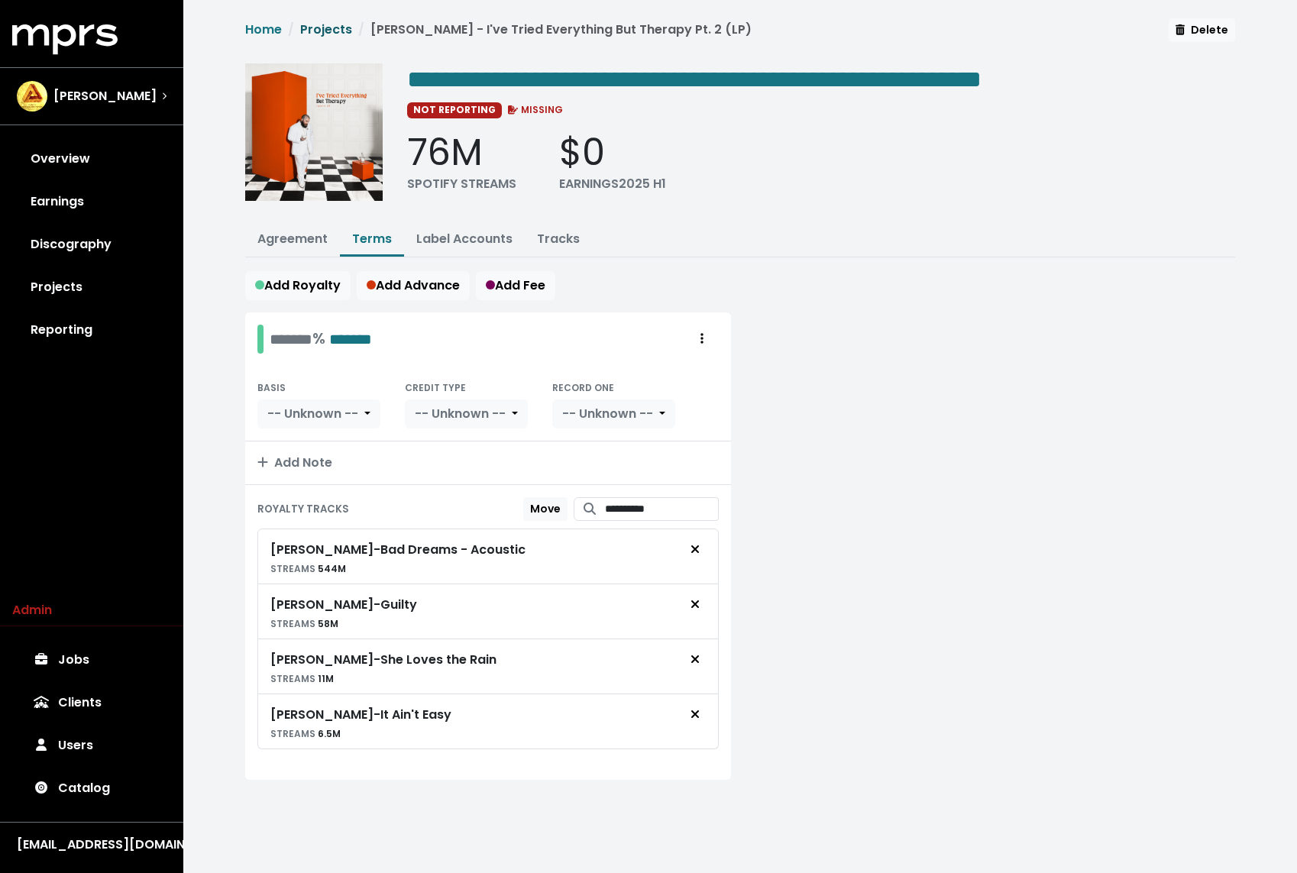
click at [318, 23] on link "Projects" at bounding box center [326, 30] width 52 height 18
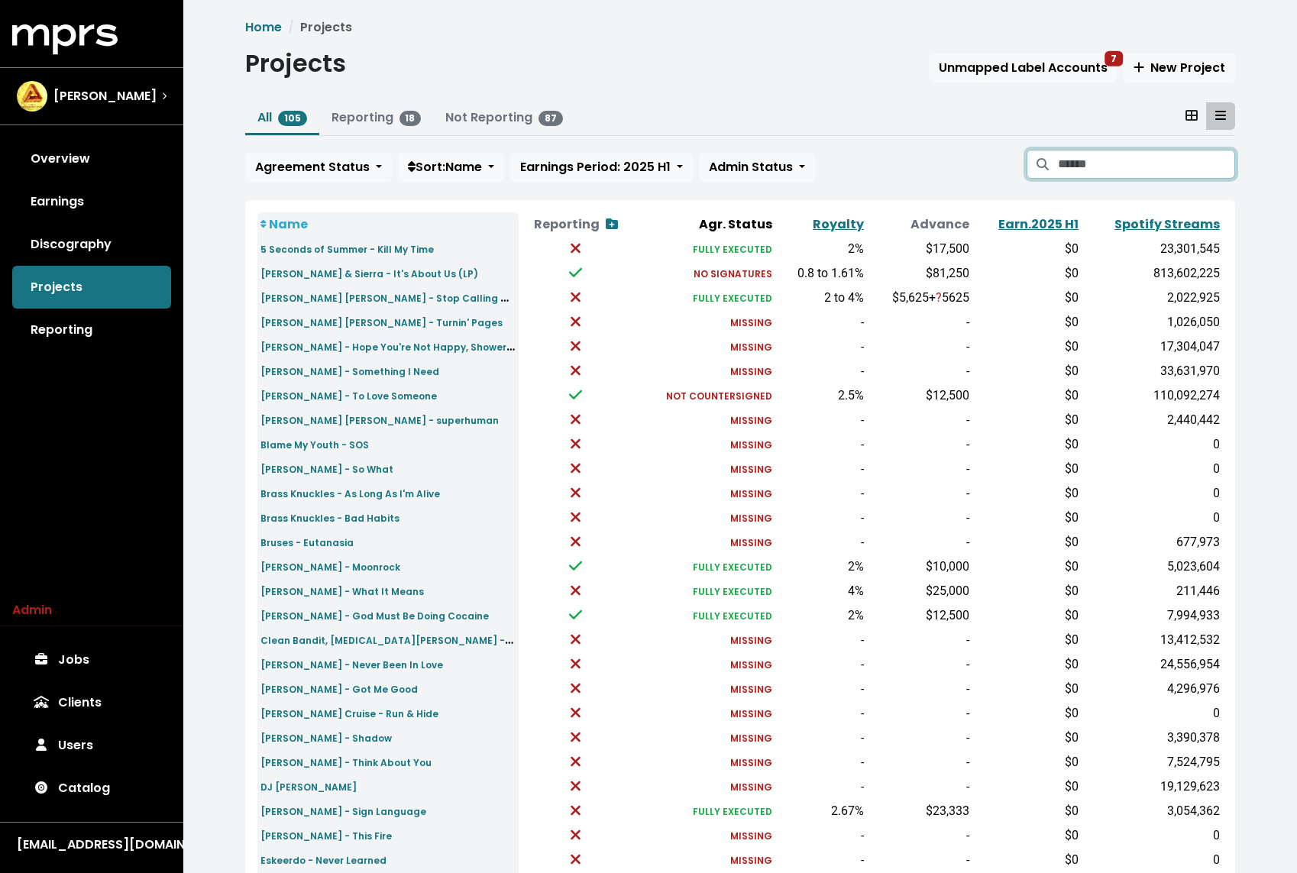
click at [1071, 163] on input "Search projects" at bounding box center [1146, 164] width 177 height 29
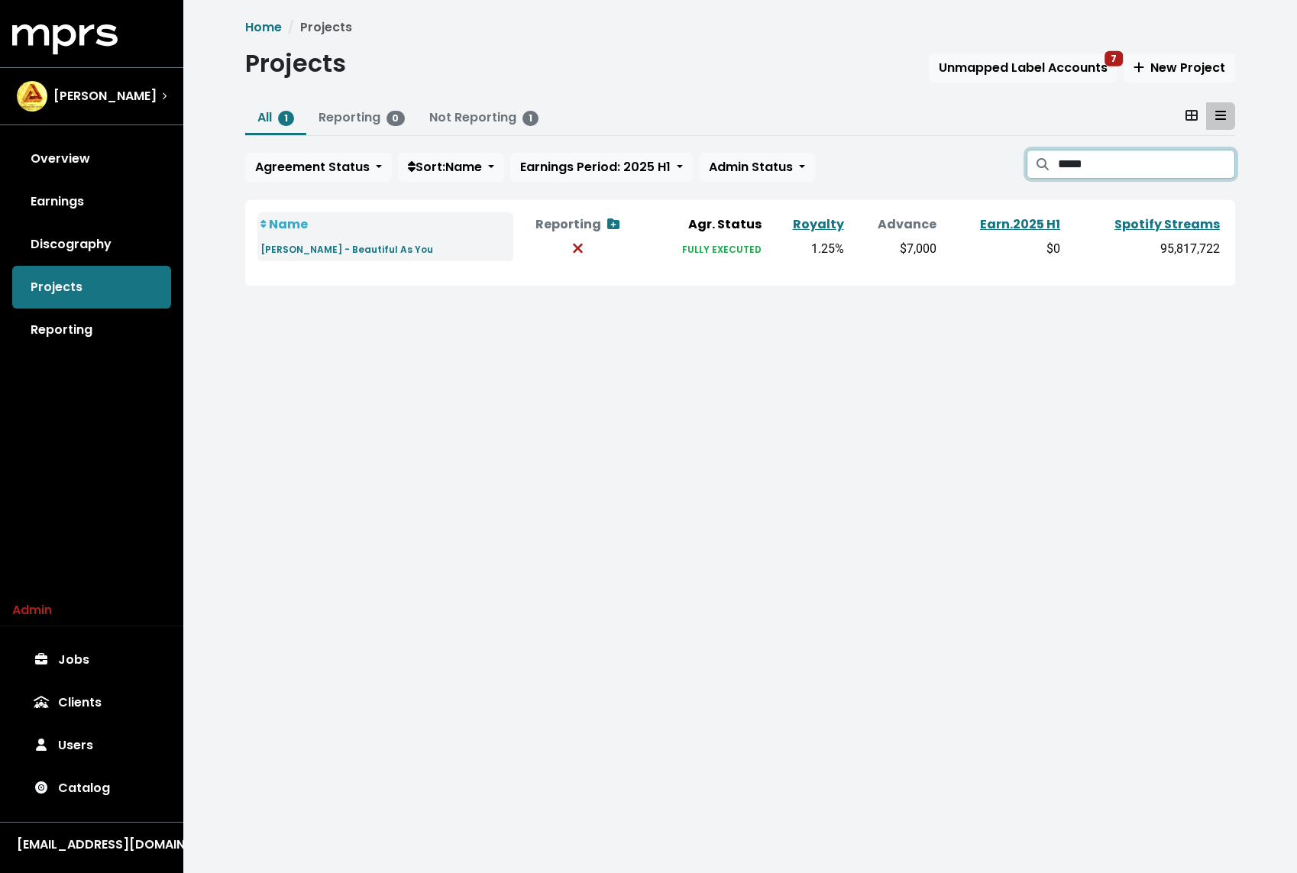
type input "*****"
click at [81, 245] on link "Discography" at bounding box center [91, 244] width 159 height 43
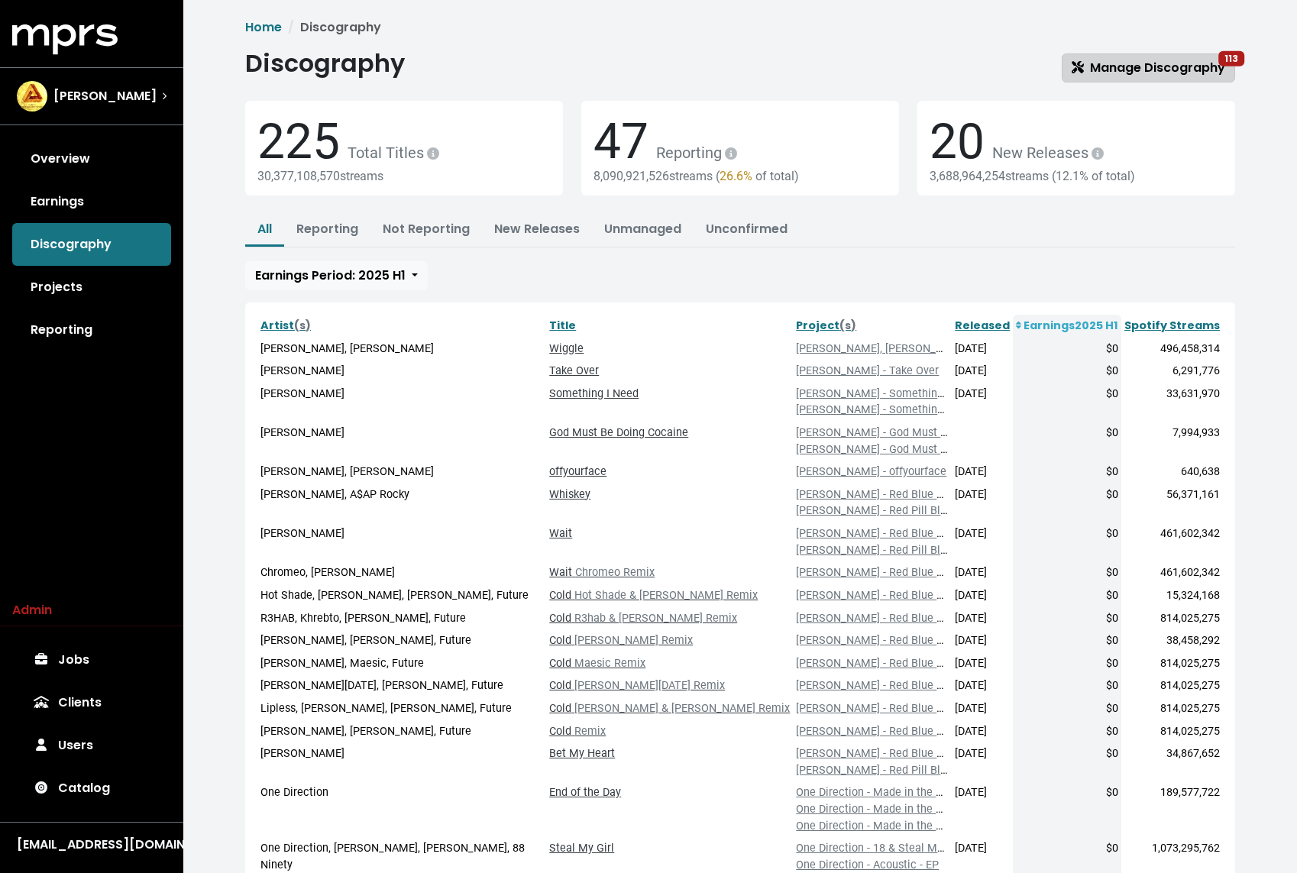
click at [1105, 55] on link "Manage Discography 113" at bounding box center [1147, 67] width 173 height 29
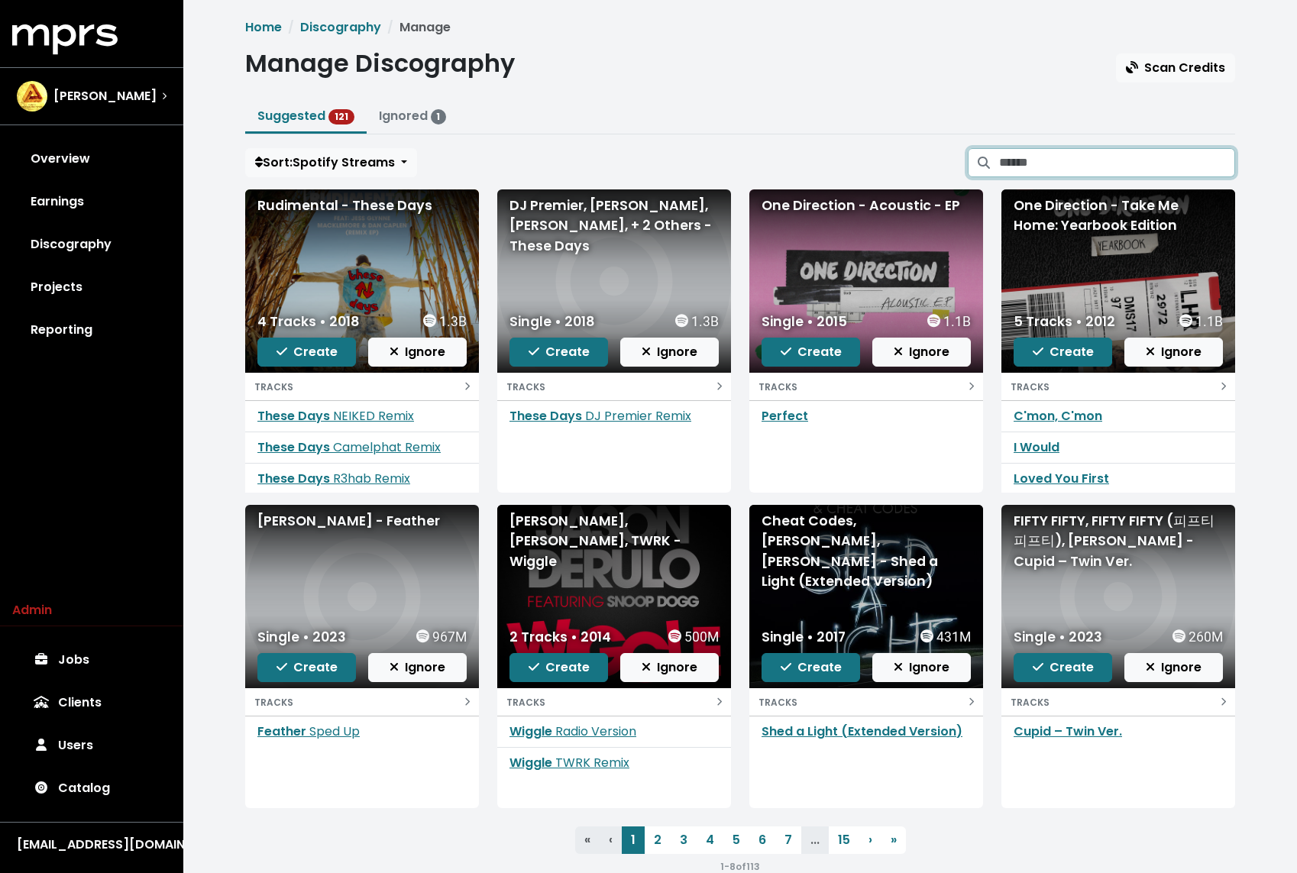
click at [1032, 156] on input "Search suggested projects" at bounding box center [1117, 162] width 236 height 29
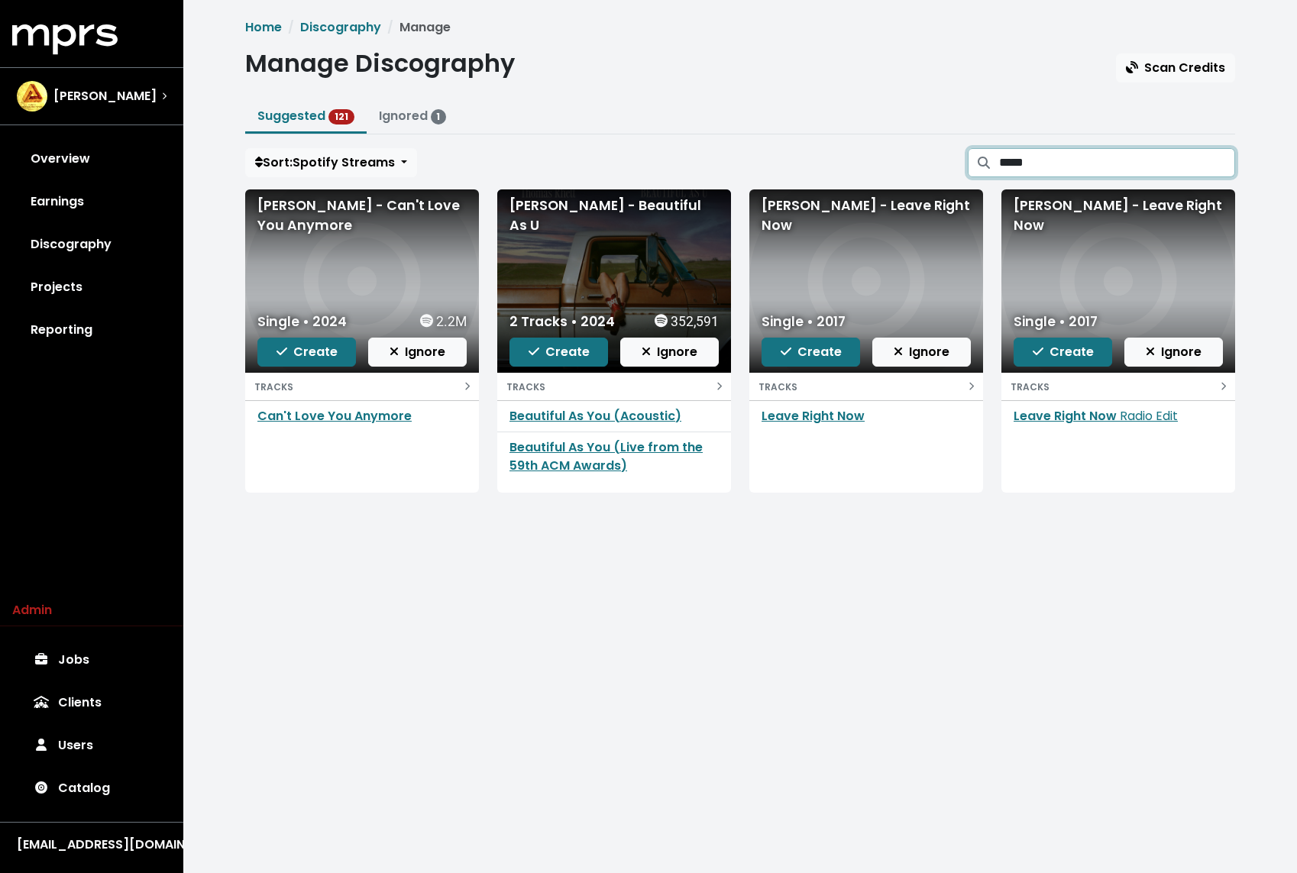
type input "*****"
click at [302, 348] on span "Create" at bounding box center [306, 352] width 61 height 18
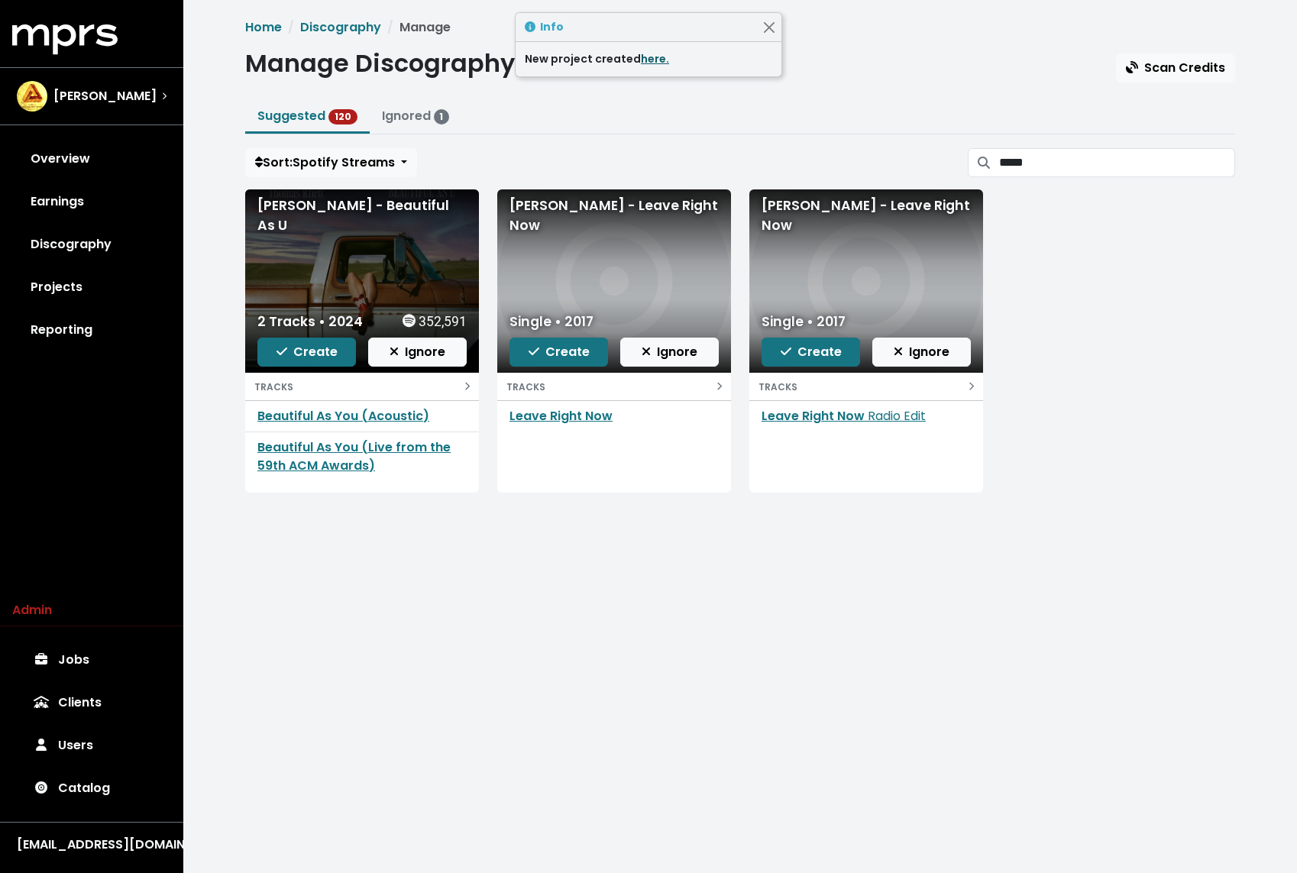
click at [648, 57] on link "here." at bounding box center [655, 58] width 28 height 15
click at [556, 352] on span "Create" at bounding box center [558, 352] width 61 height 18
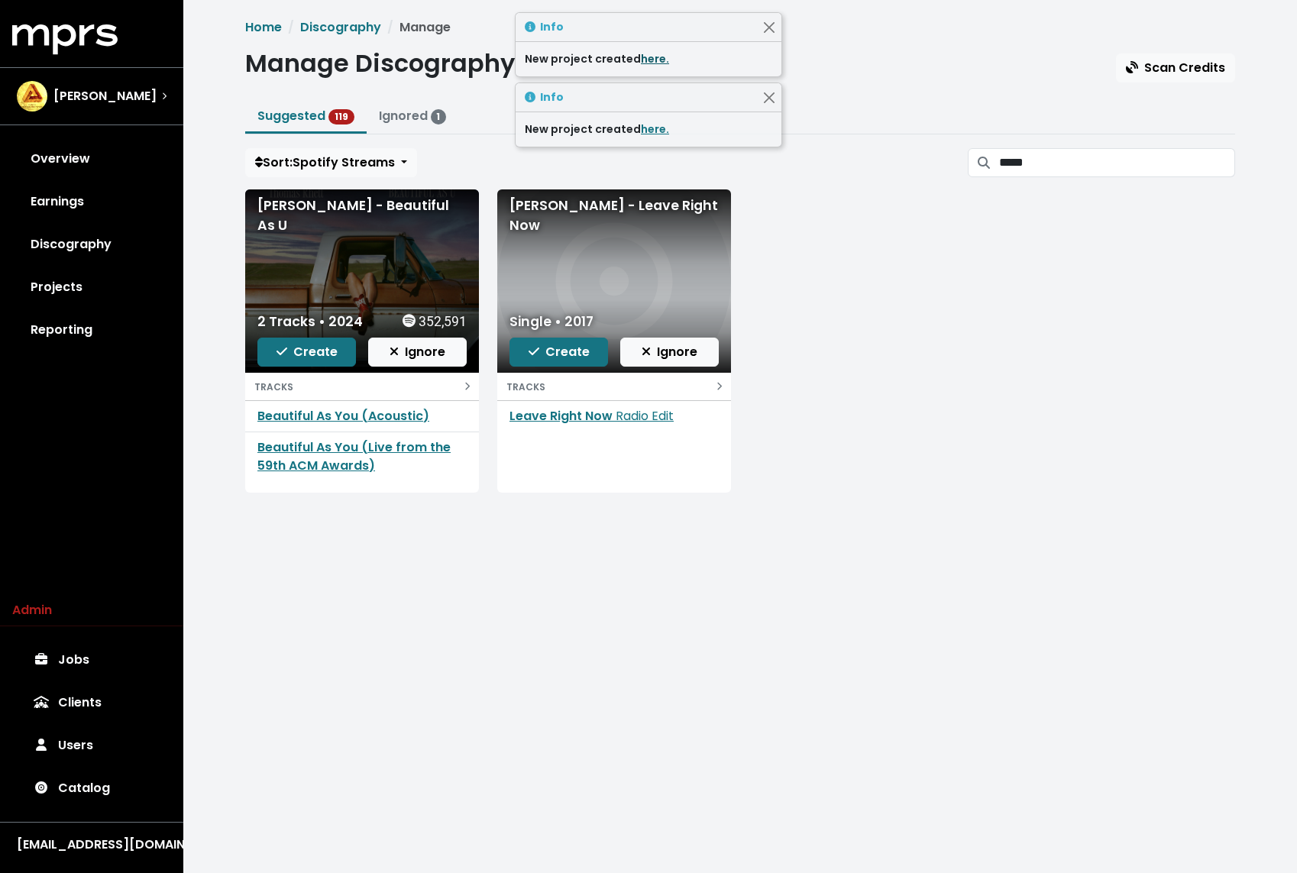
click at [646, 53] on link "here." at bounding box center [655, 58] width 28 height 15
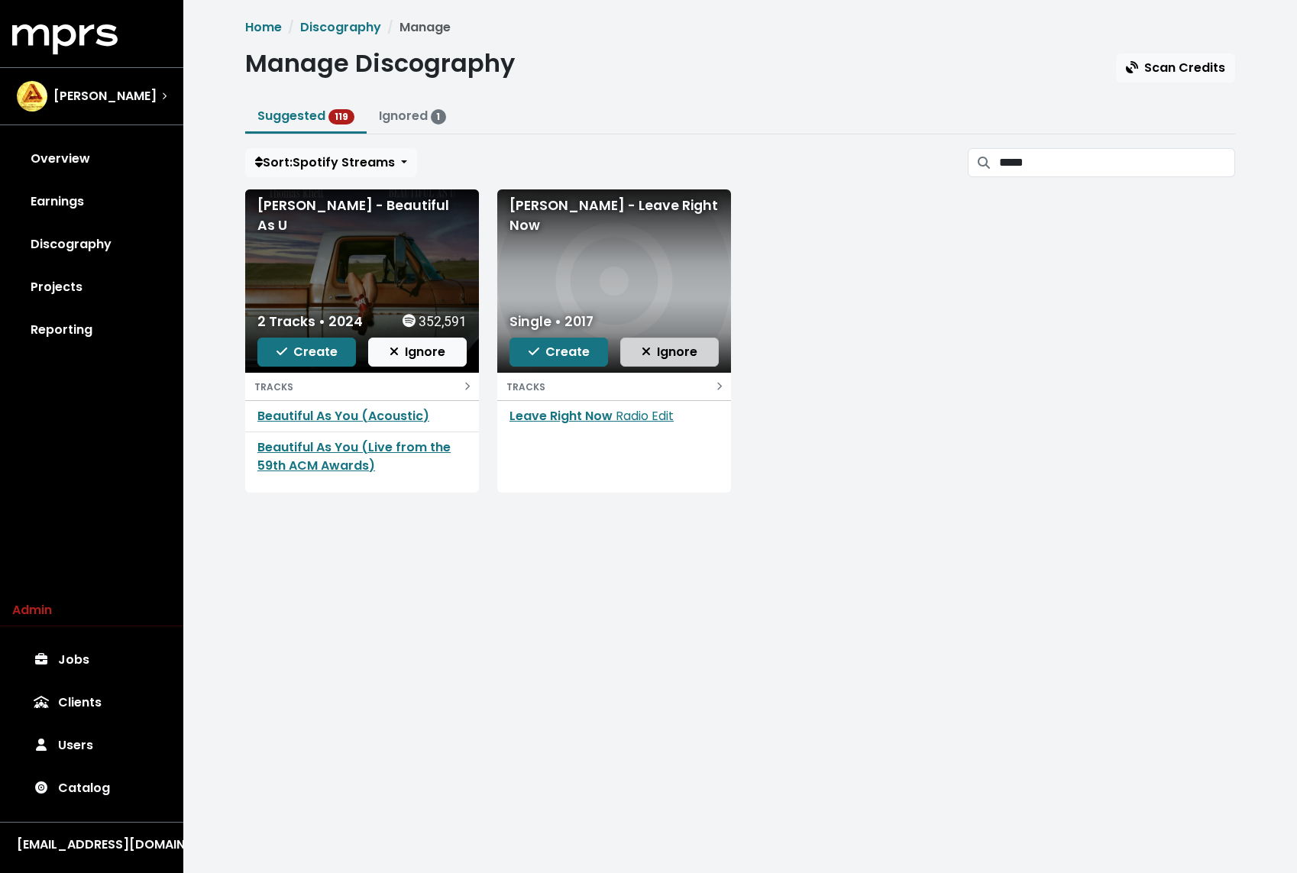
click at [670, 338] on button "Ignore" at bounding box center [669, 352] width 99 height 29
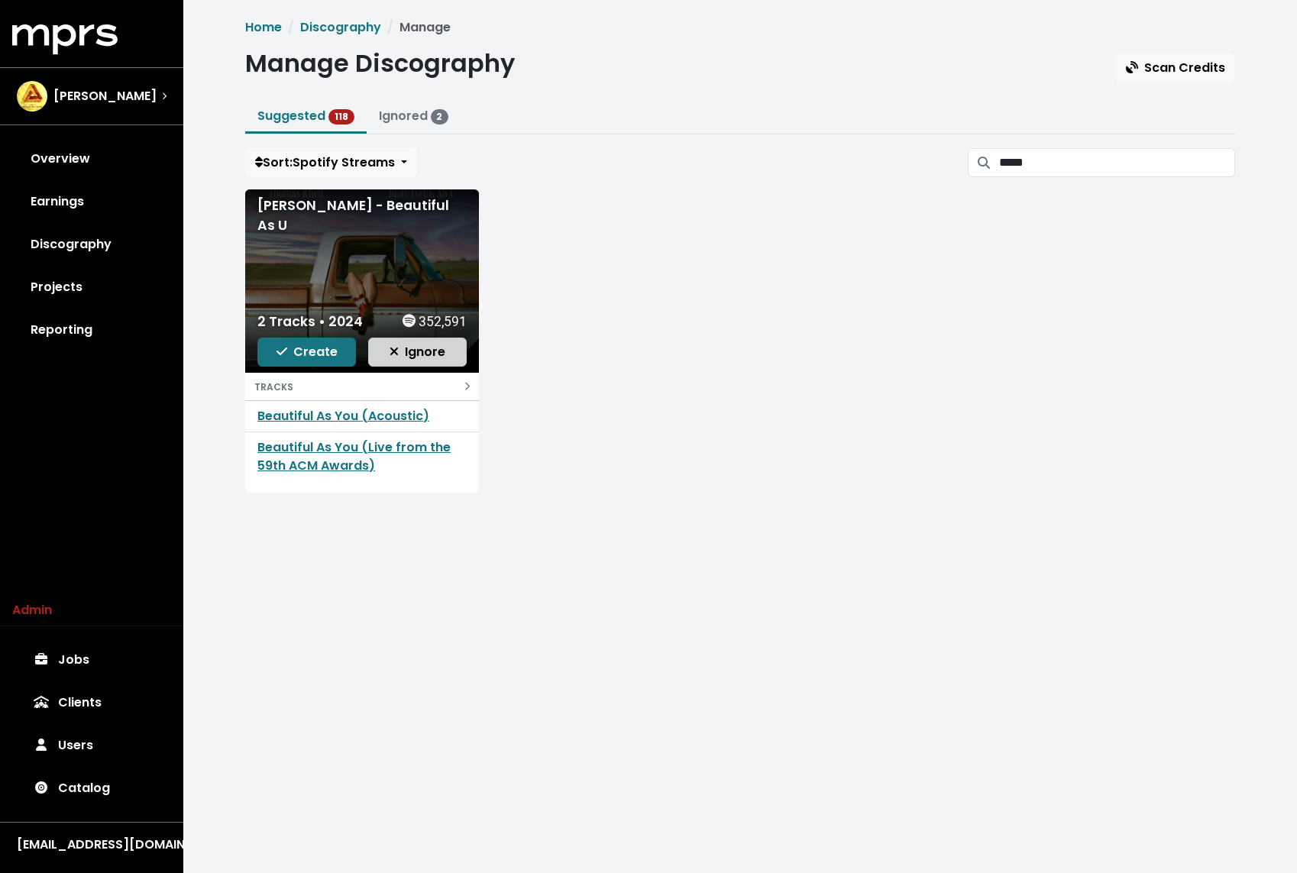
click at [418, 339] on button "Ignore" at bounding box center [417, 352] width 99 height 29
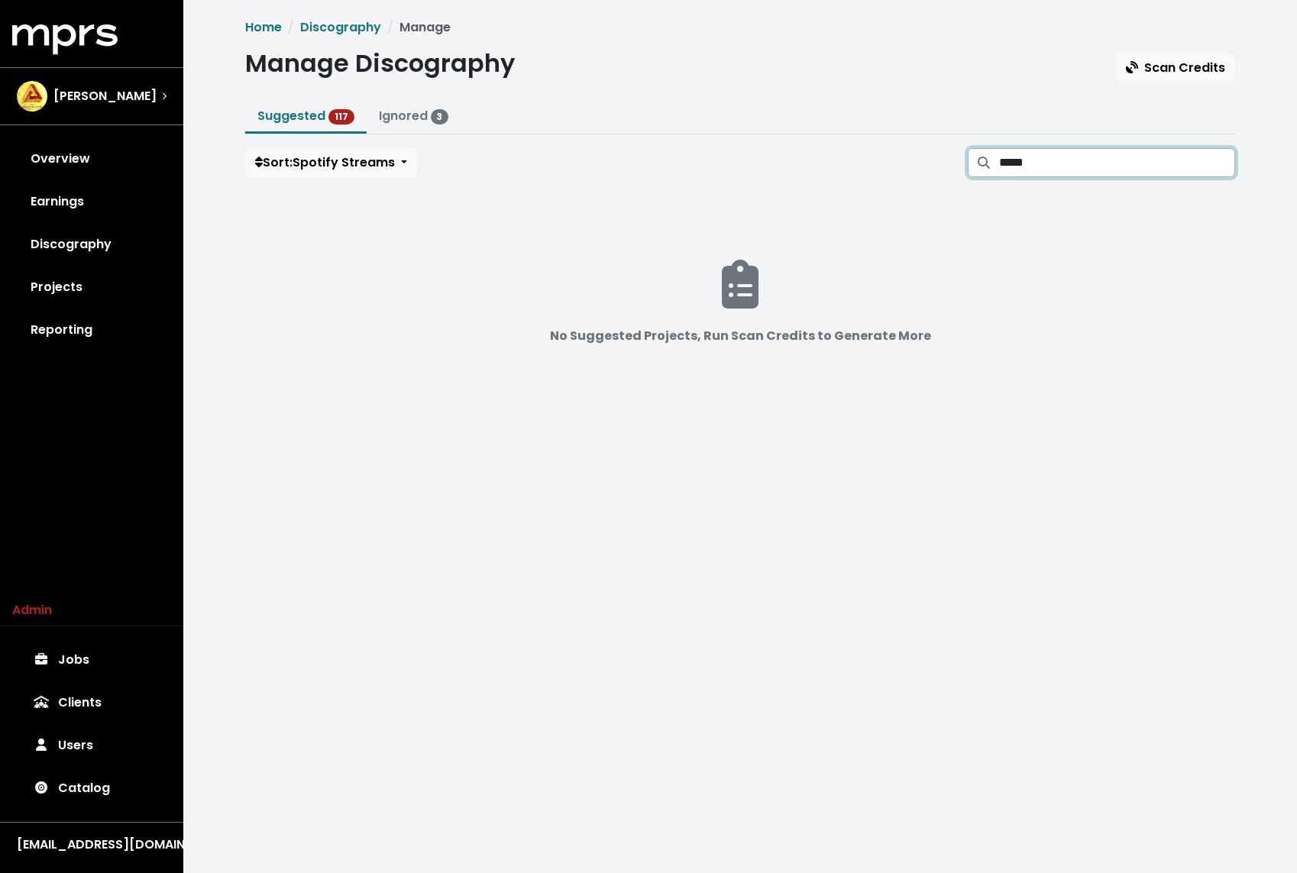
click at [1208, 159] on input "*****" at bounding box center [1117, 162] width 236 height 29
click at [1218, 159] on input "*****" at bounding box center [1117, 162] width 236 height 29
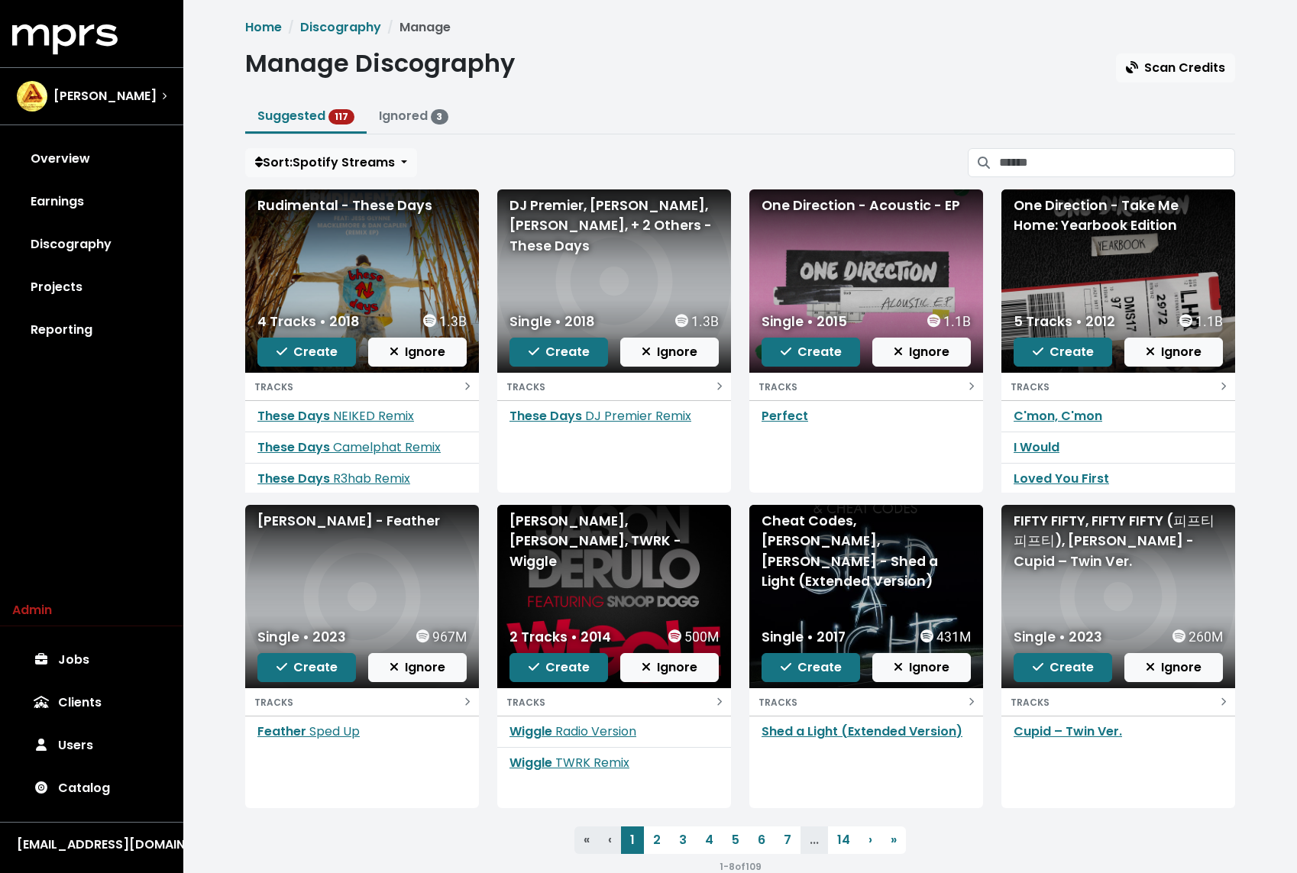
click at [707, 123] on ul "Suggested 117 Ignored 3" at bounding box center [740, 118] width 990 height 34
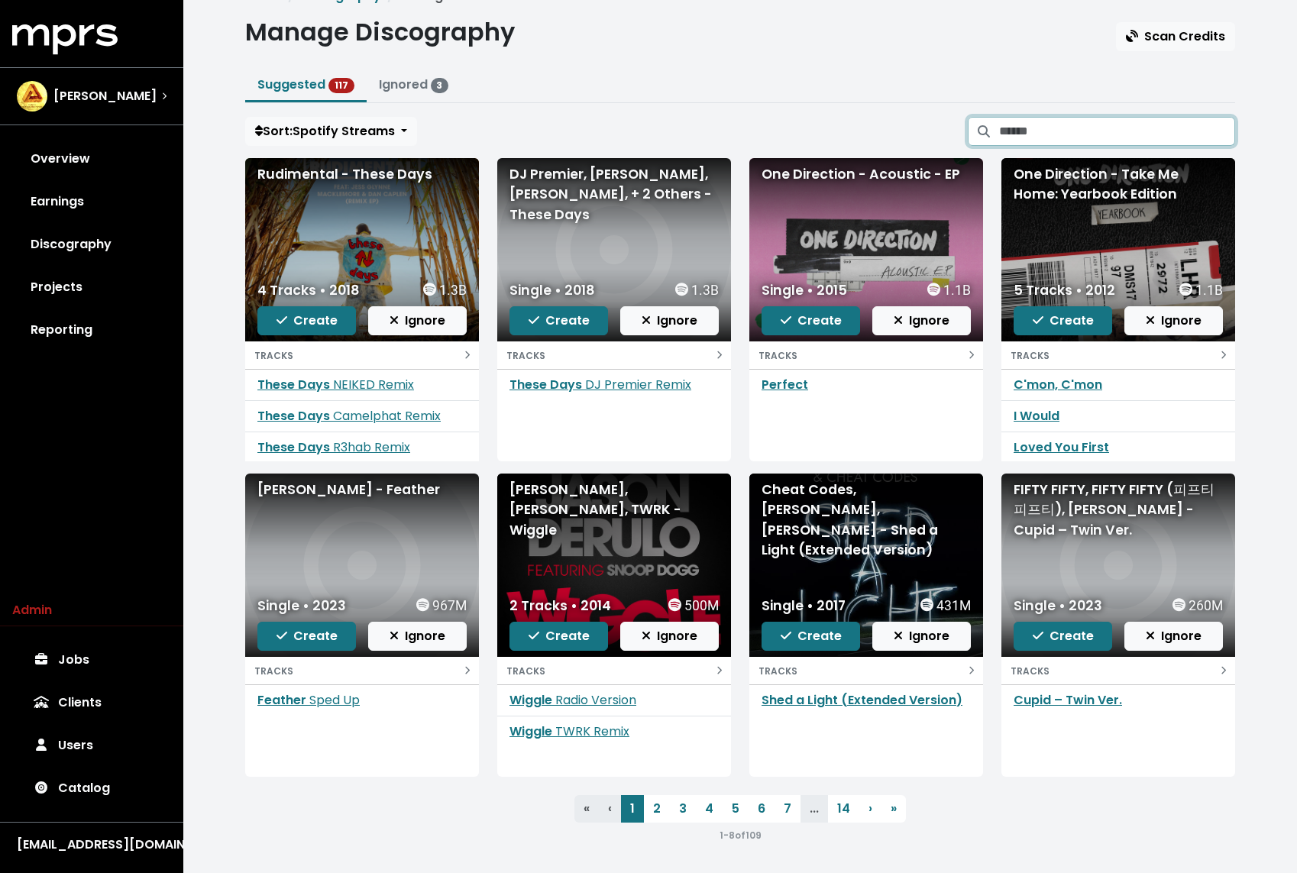
click at [1093, 127] on input "Search suggested projects" at bounding box center [1117, 131] width 236 height 29
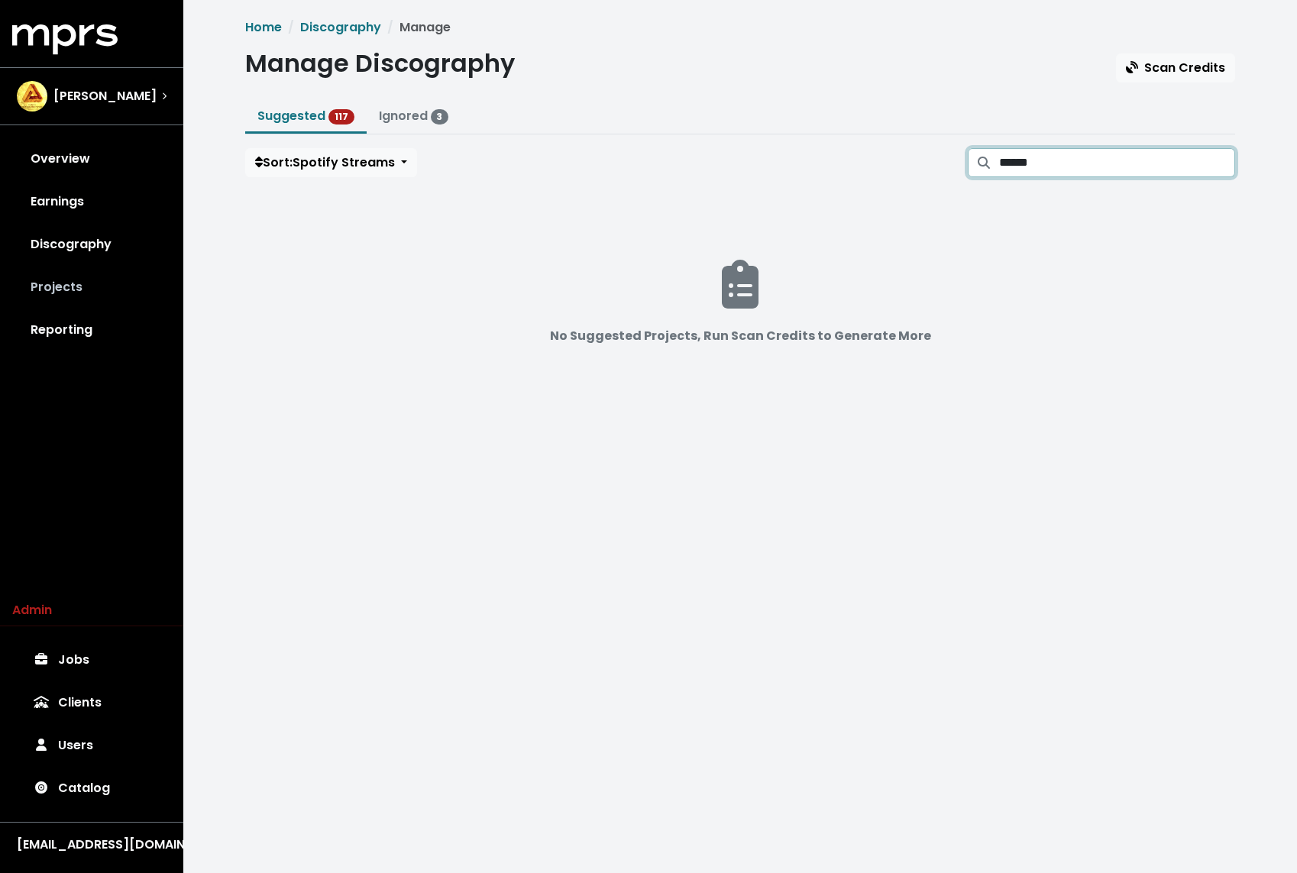
type input "******"
click at [99, 289] on link "Projects" at bounding box center [91, 287] width 159 height 43
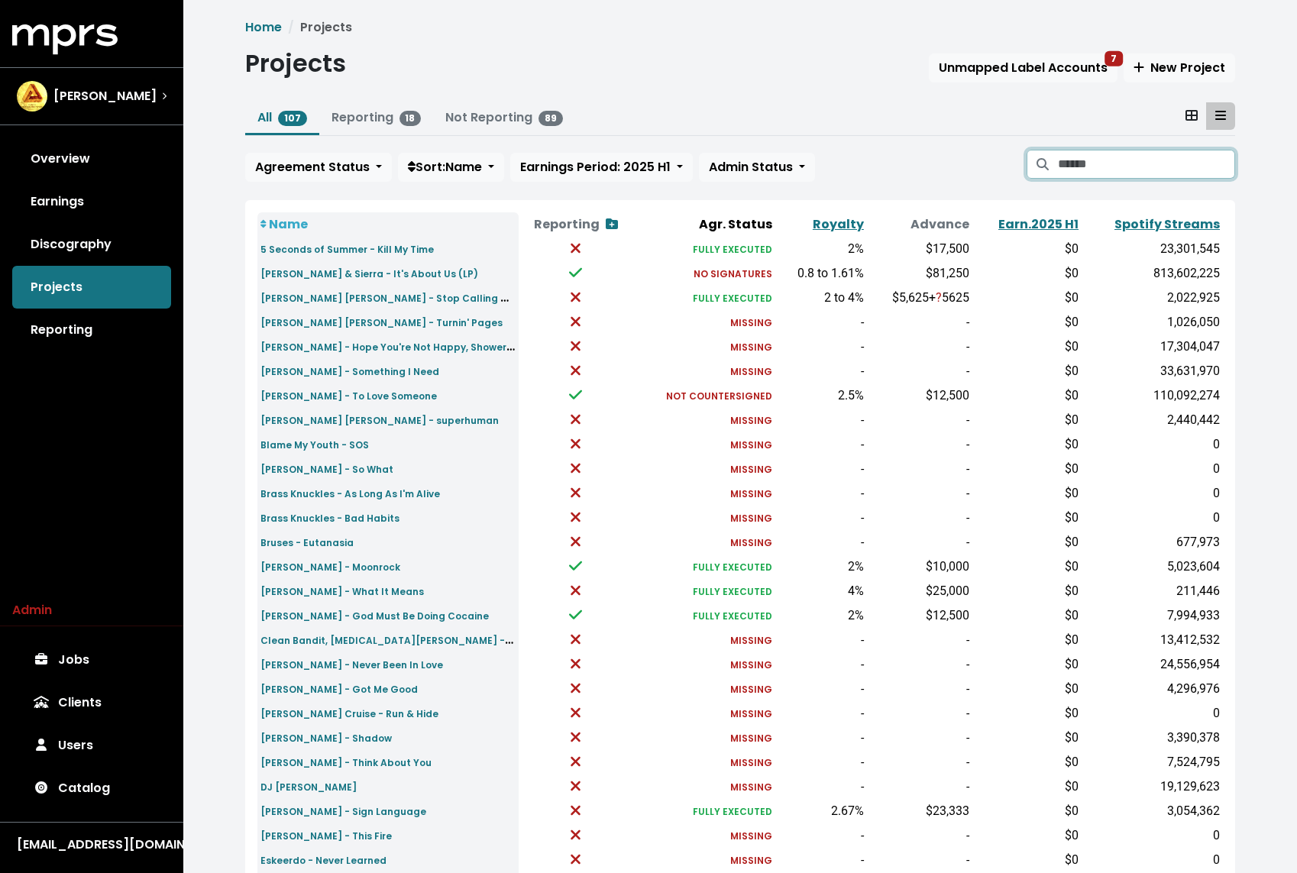
click at [1172, 166] on input "Search projects" at bounding box center [1146, 164] width 177 height 29
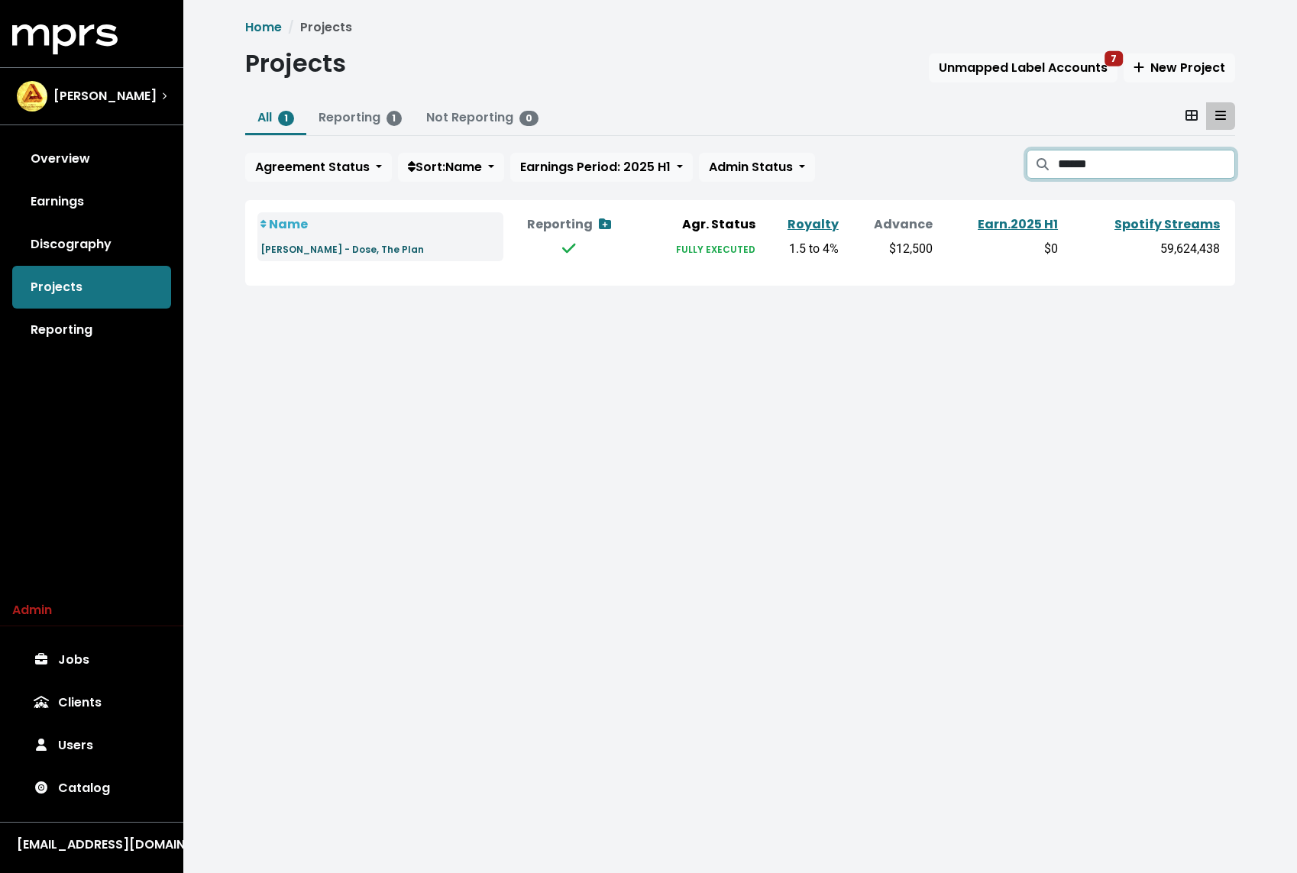
type input "******"
click at [377, 253] on small "Teddy Swims - Dose, The Plan" at bounding box center [341, 249] width 163 height 13
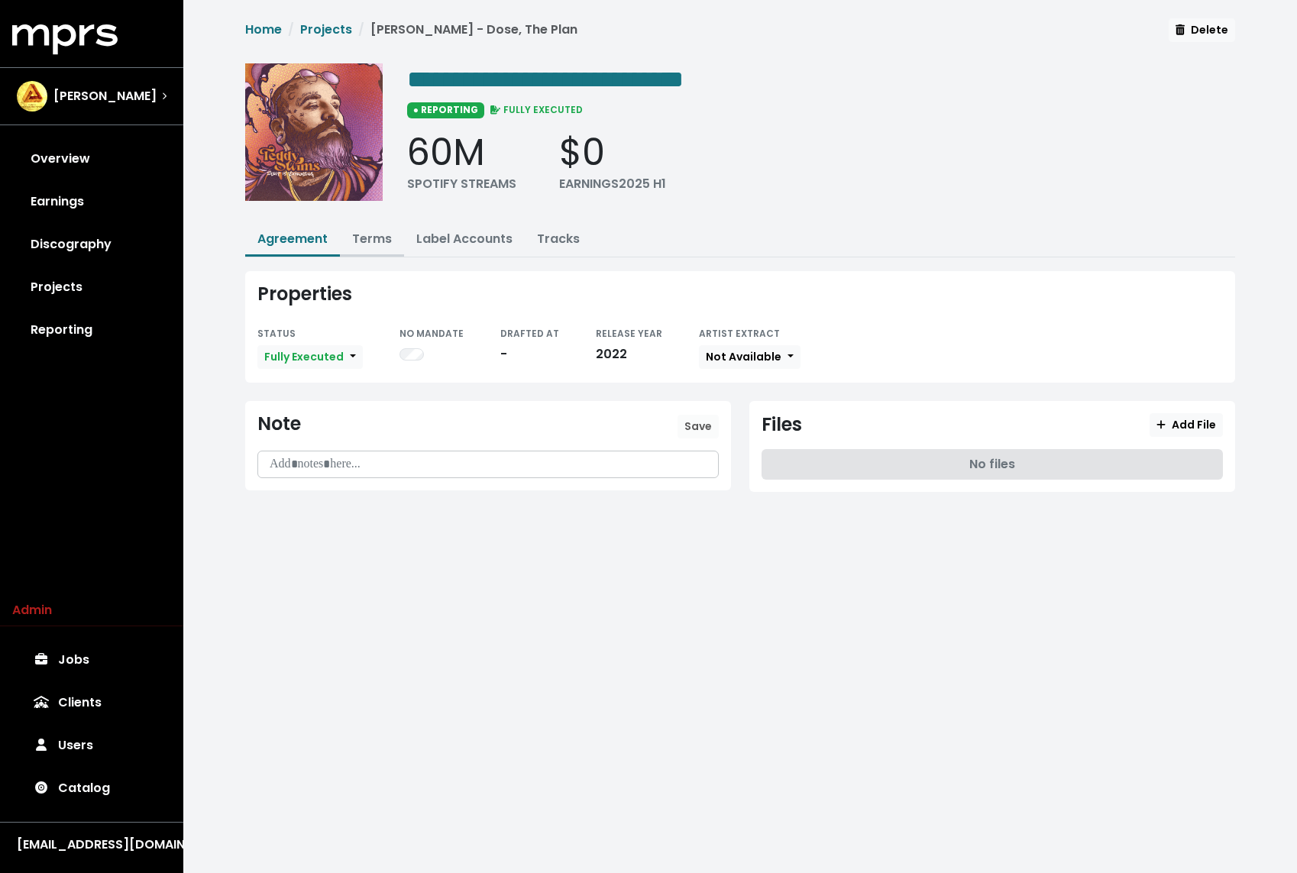
click at [376, 237] on link "Terms" at bounding box center [372, 239] width 40 height 18
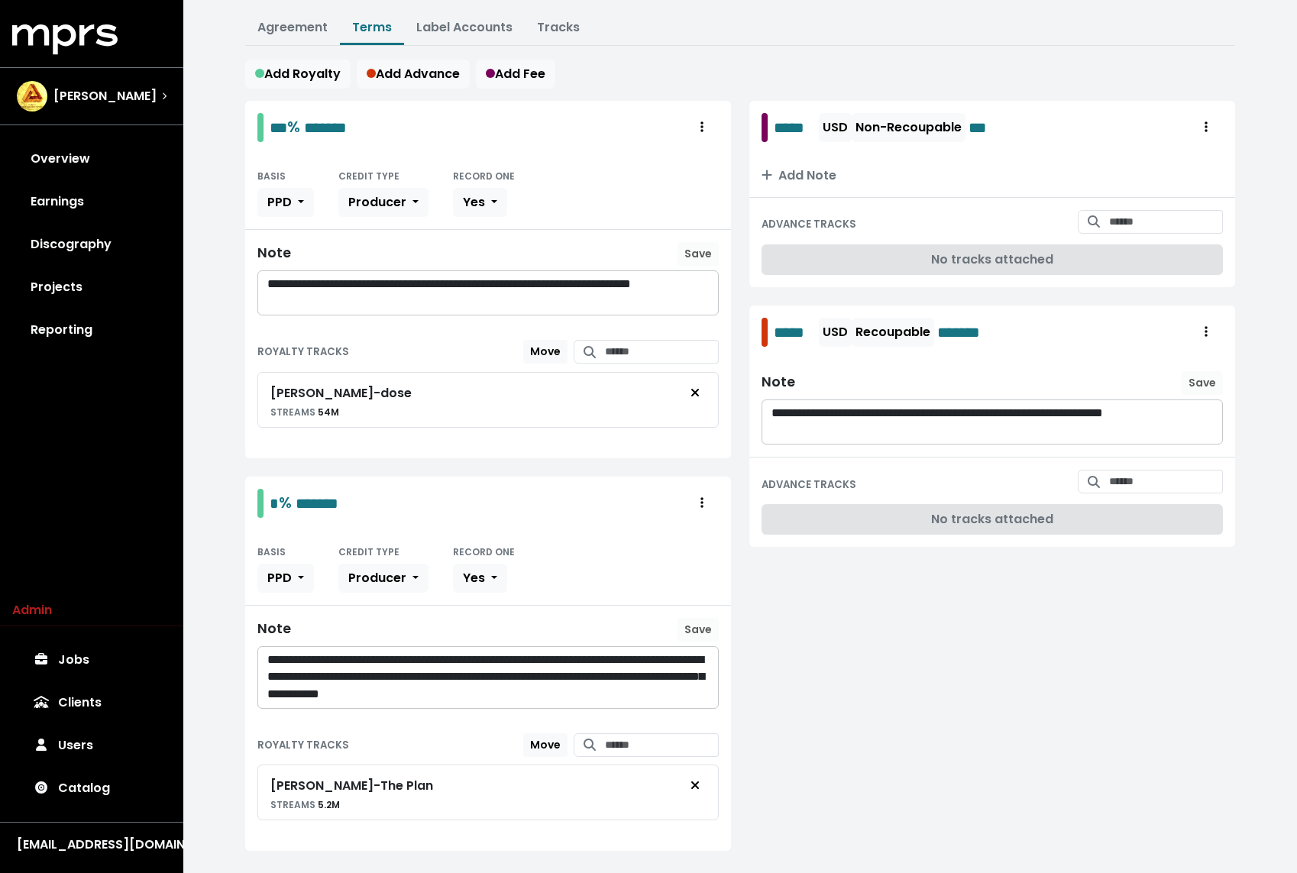
scroll to position [236, 0]
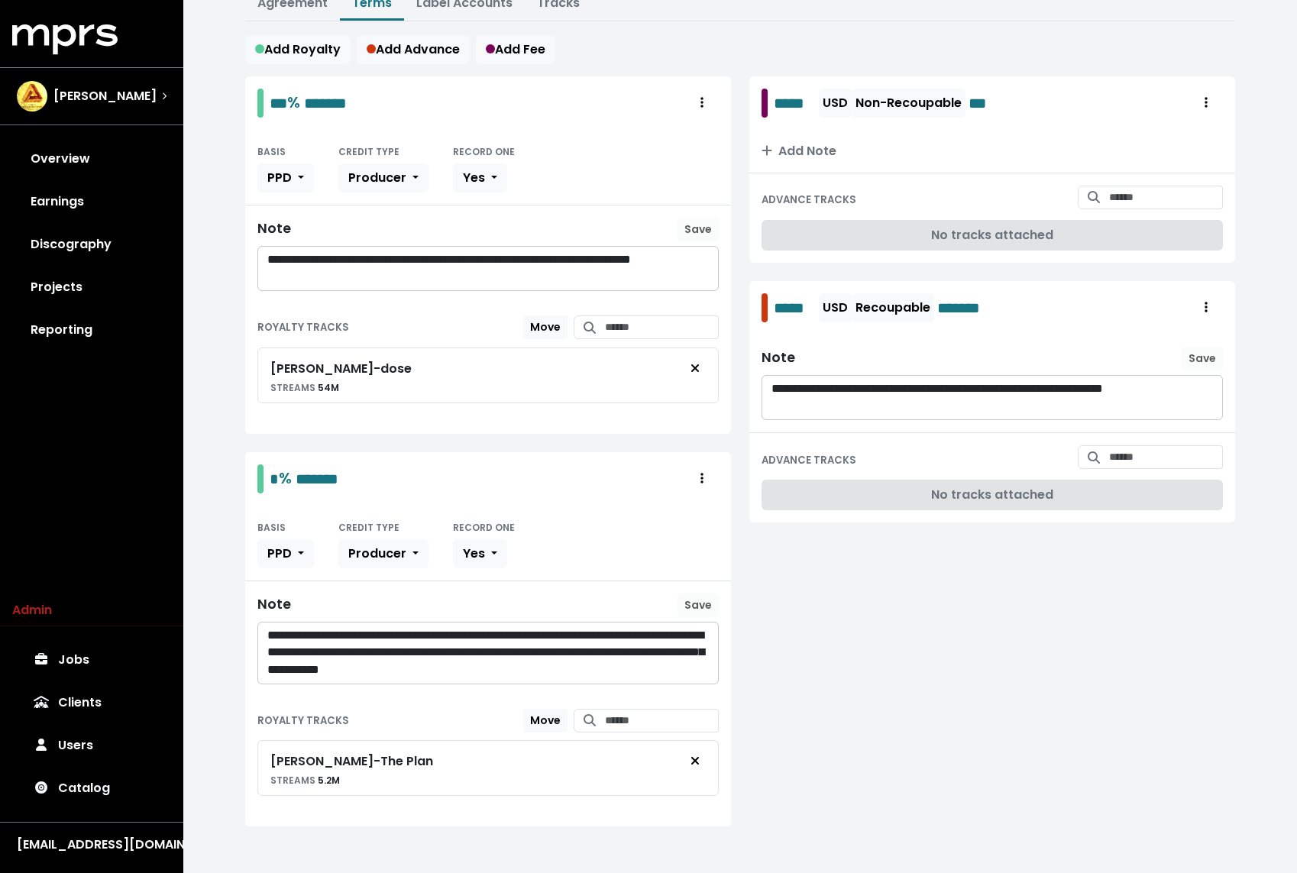
click at [247, 434] on span "**********" at bounding box center [488, 451] width 486 height 750
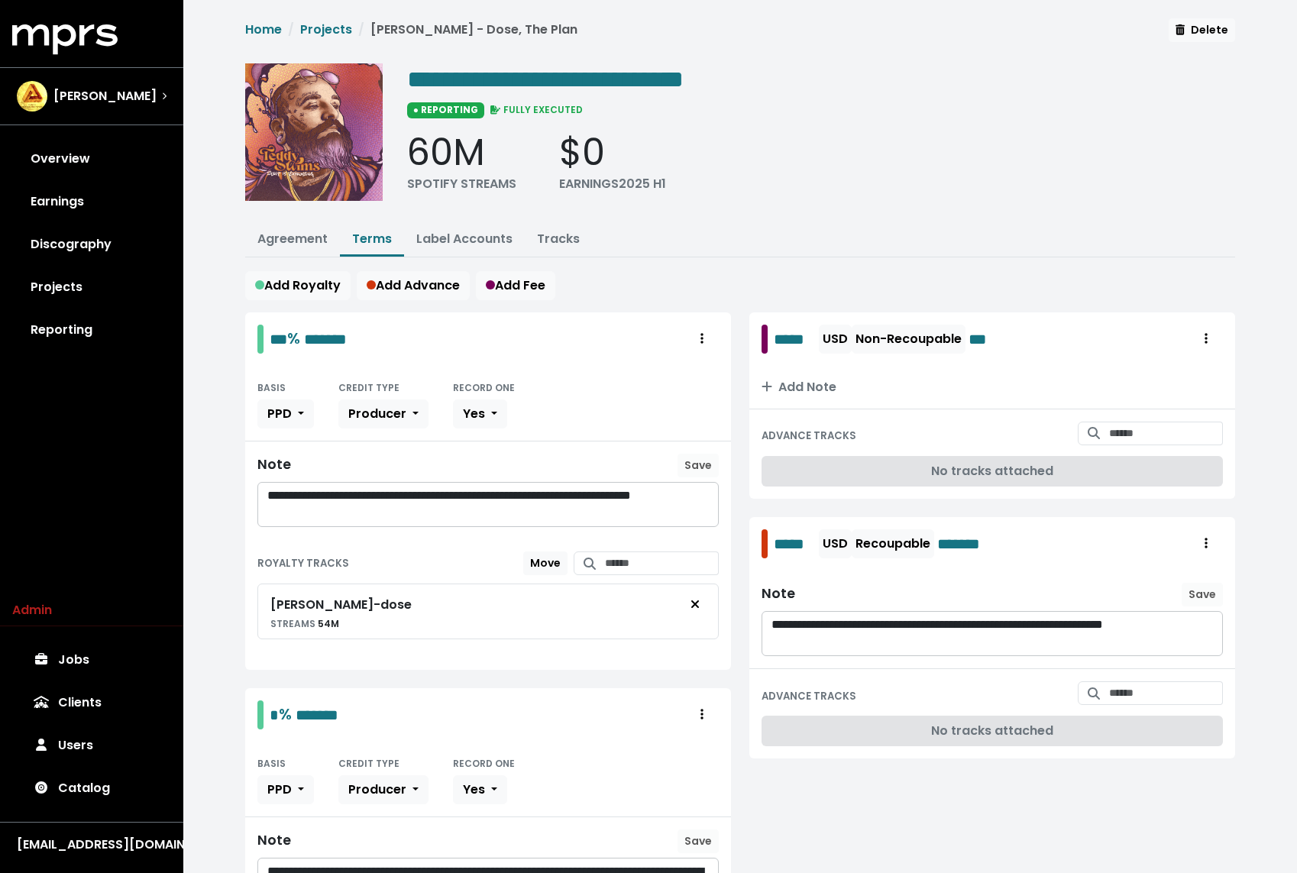
click at [449, 257] on div "**********" at bounding box center [740, 555] width 1008 height 1074
click at [449, 242] on link "Label Accounts" at bounding box center [464, 239] width 96 height 18
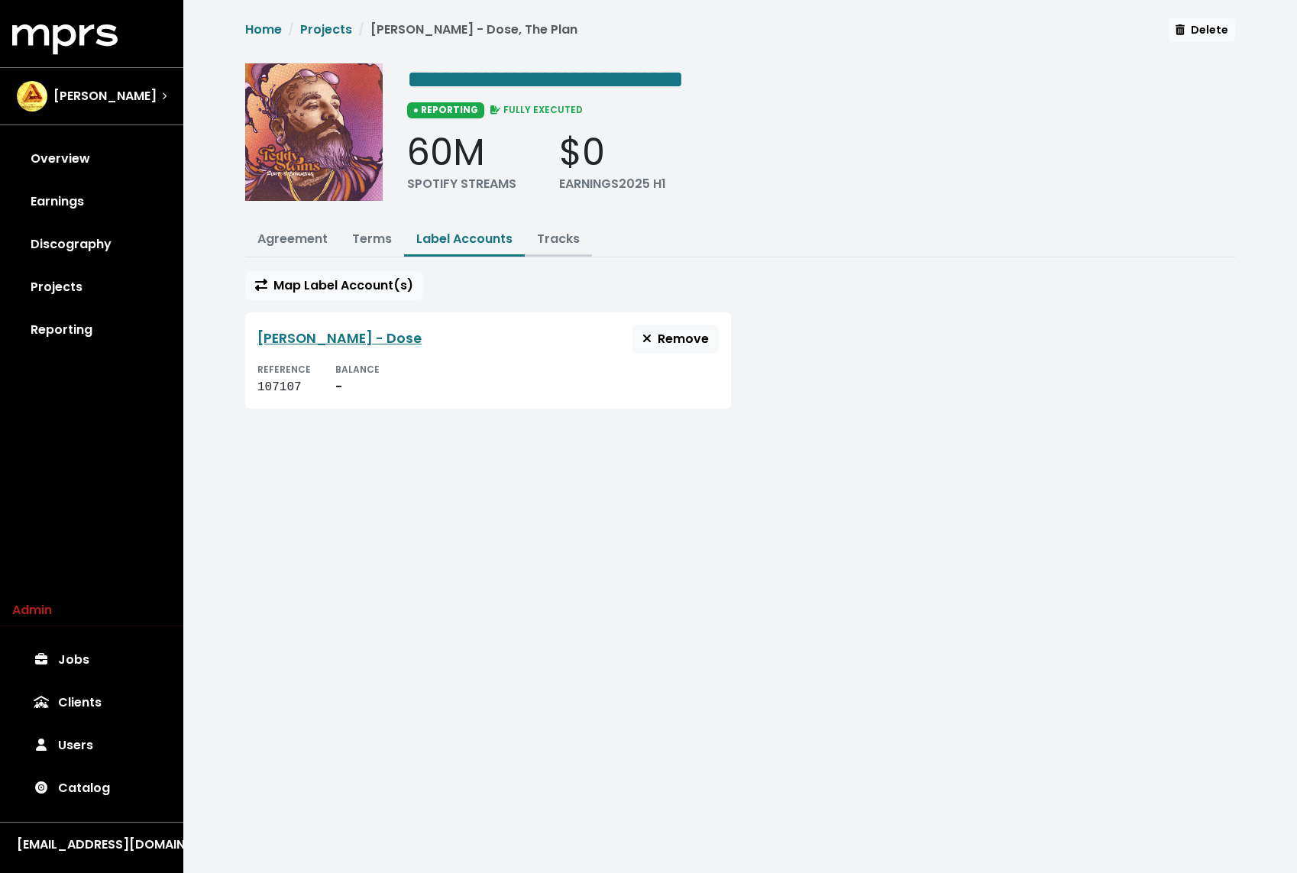
click at [567, 234] on link "Tracks" at bounding box center [558, 239] width 43 height 18
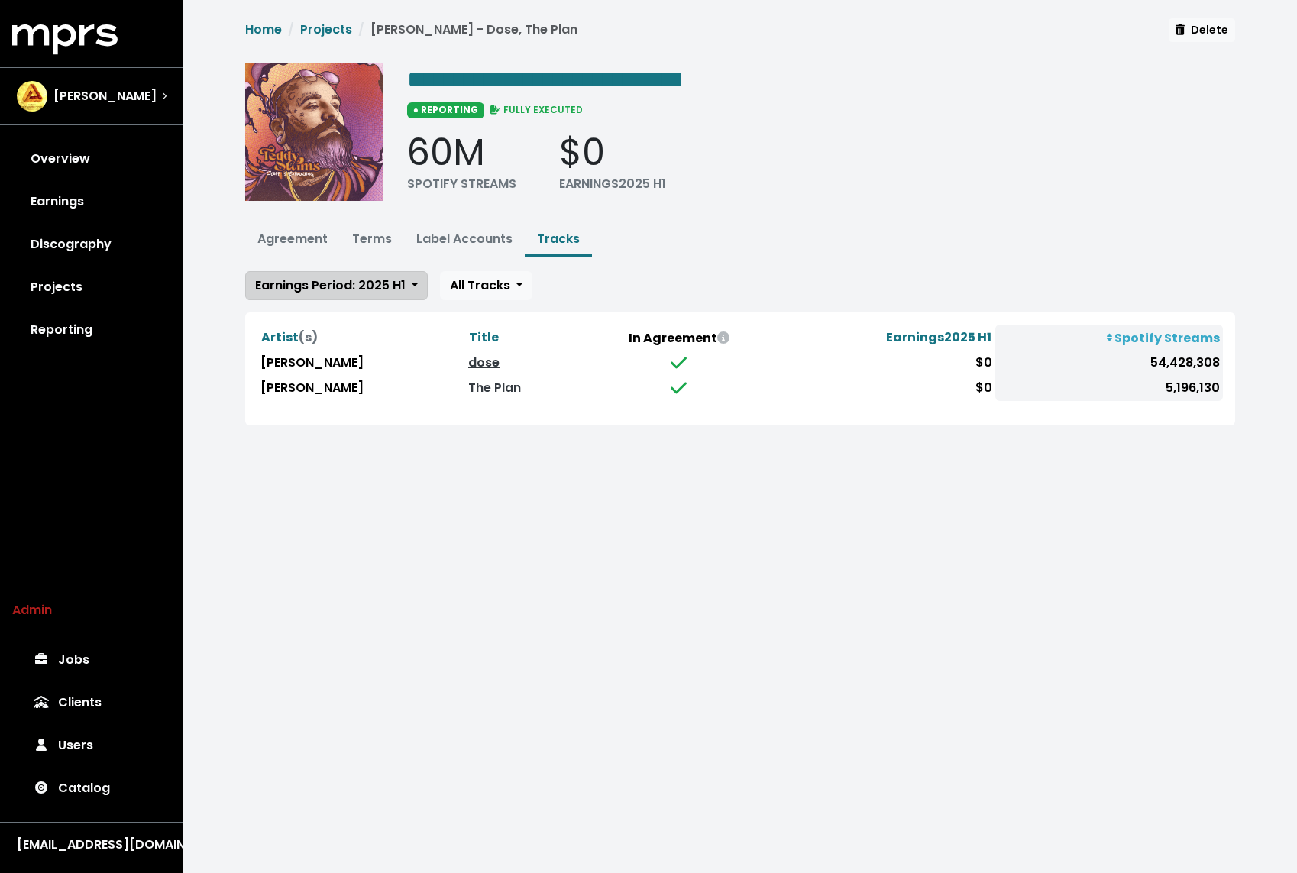
click at [333, 279] on span "Earnings Period: 2025 H1" at bounding box center [330, 285] width 150 height 18
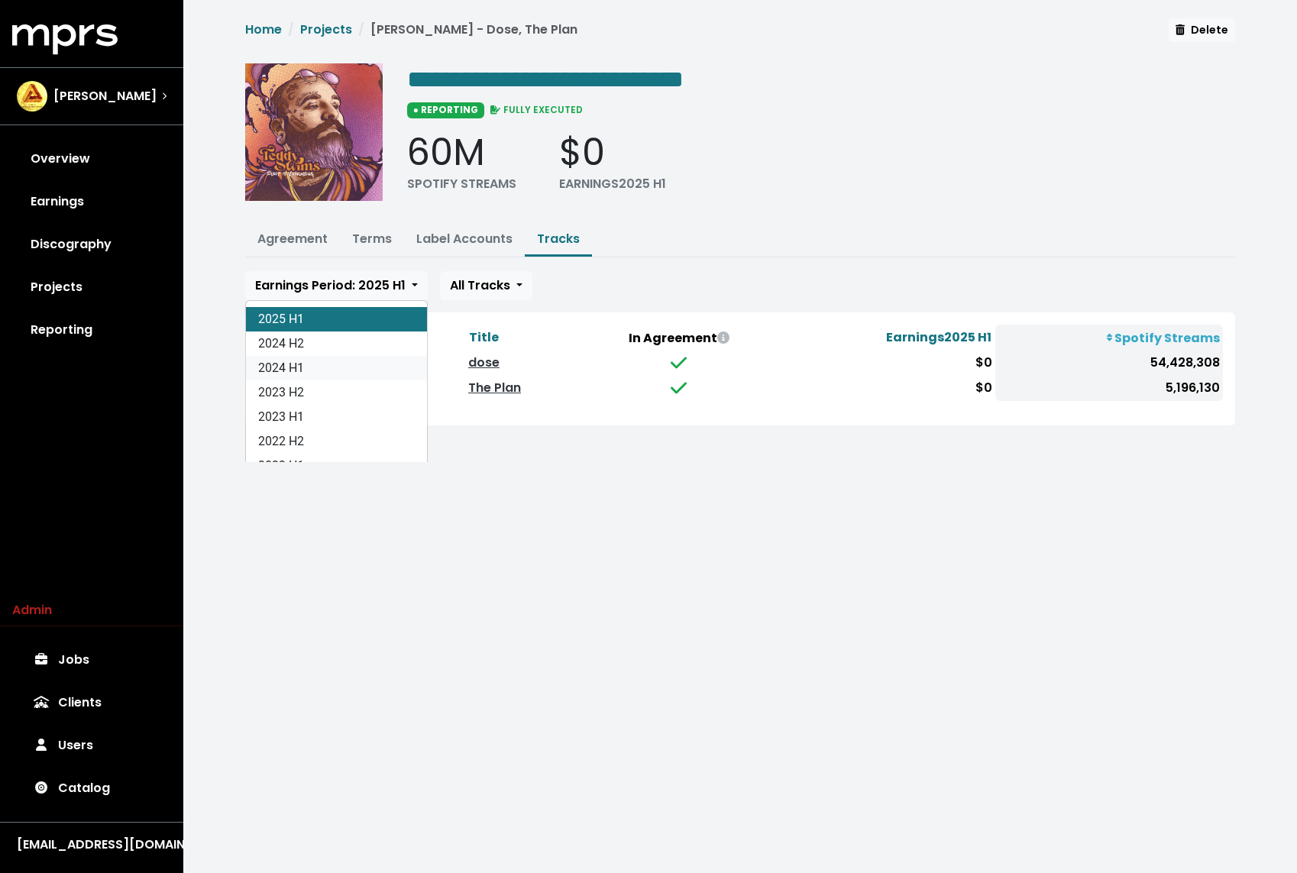
click at [312, 356] on link "2024 H1" at bounding box center [336, 368] width 181 height 24
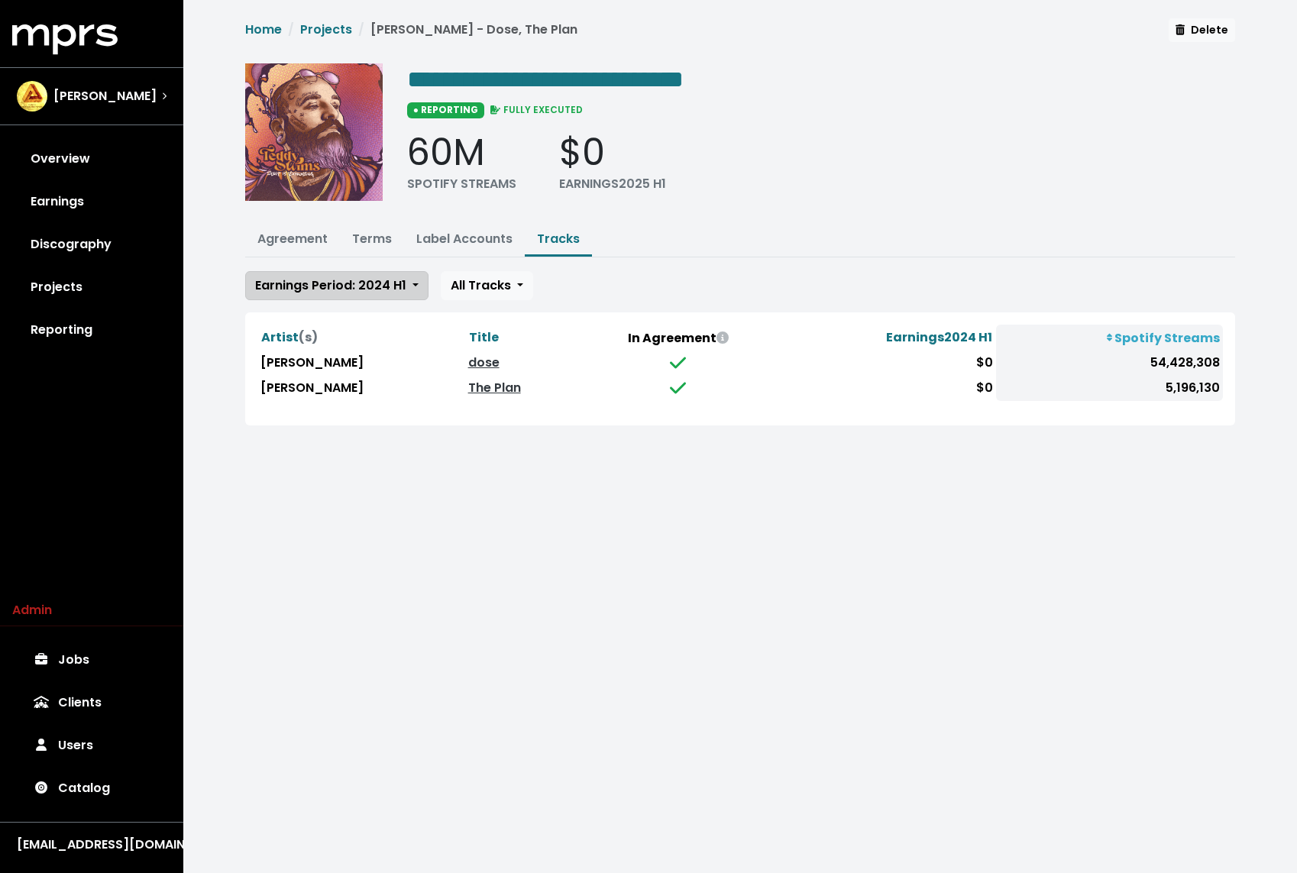
click at [354, 278] on span "Earnings Period: 2024 H1" at bounding box center [330, 285] width 151 height 18
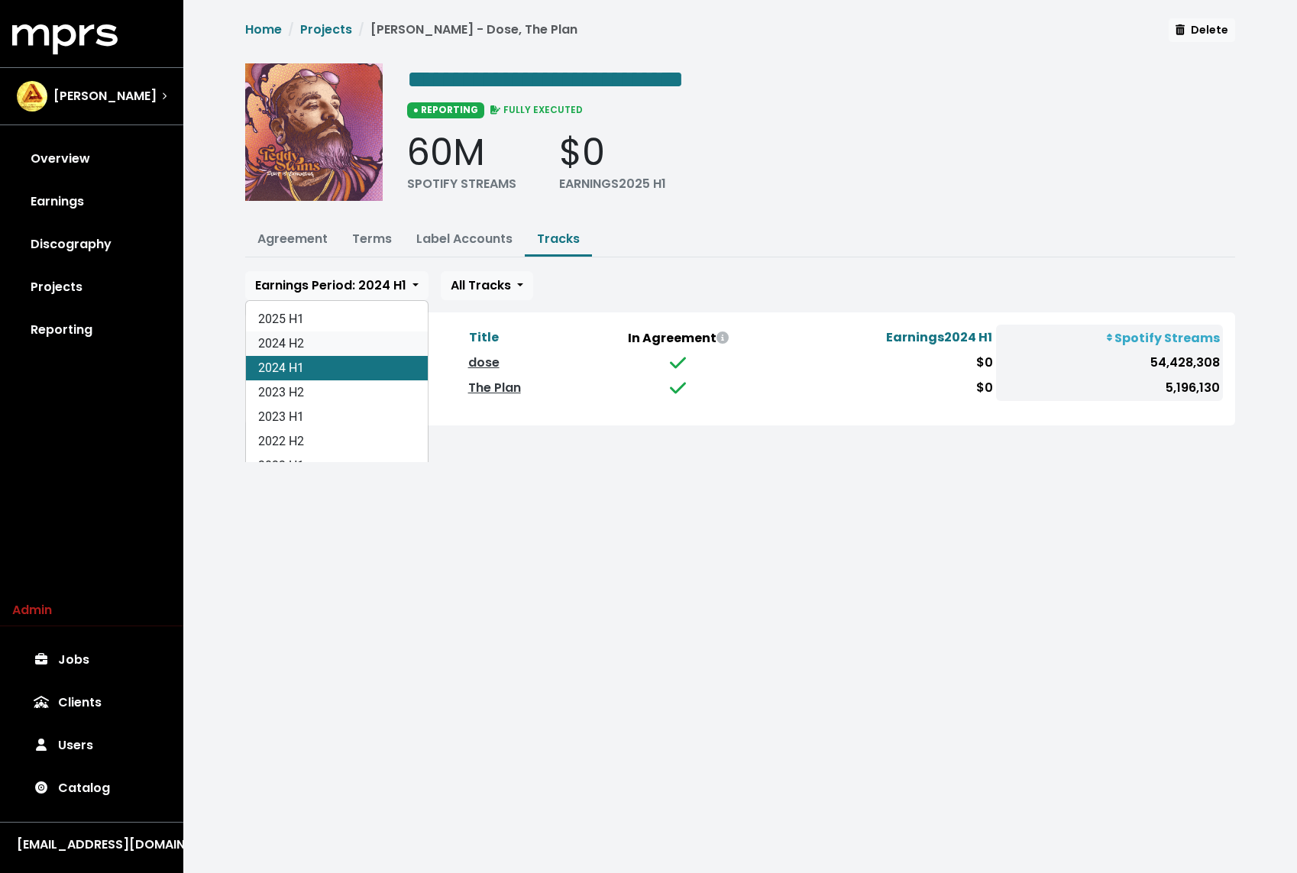
click at [325, 344] on link "2024 H2" at bounding box center [337, 343] width 182 height 24
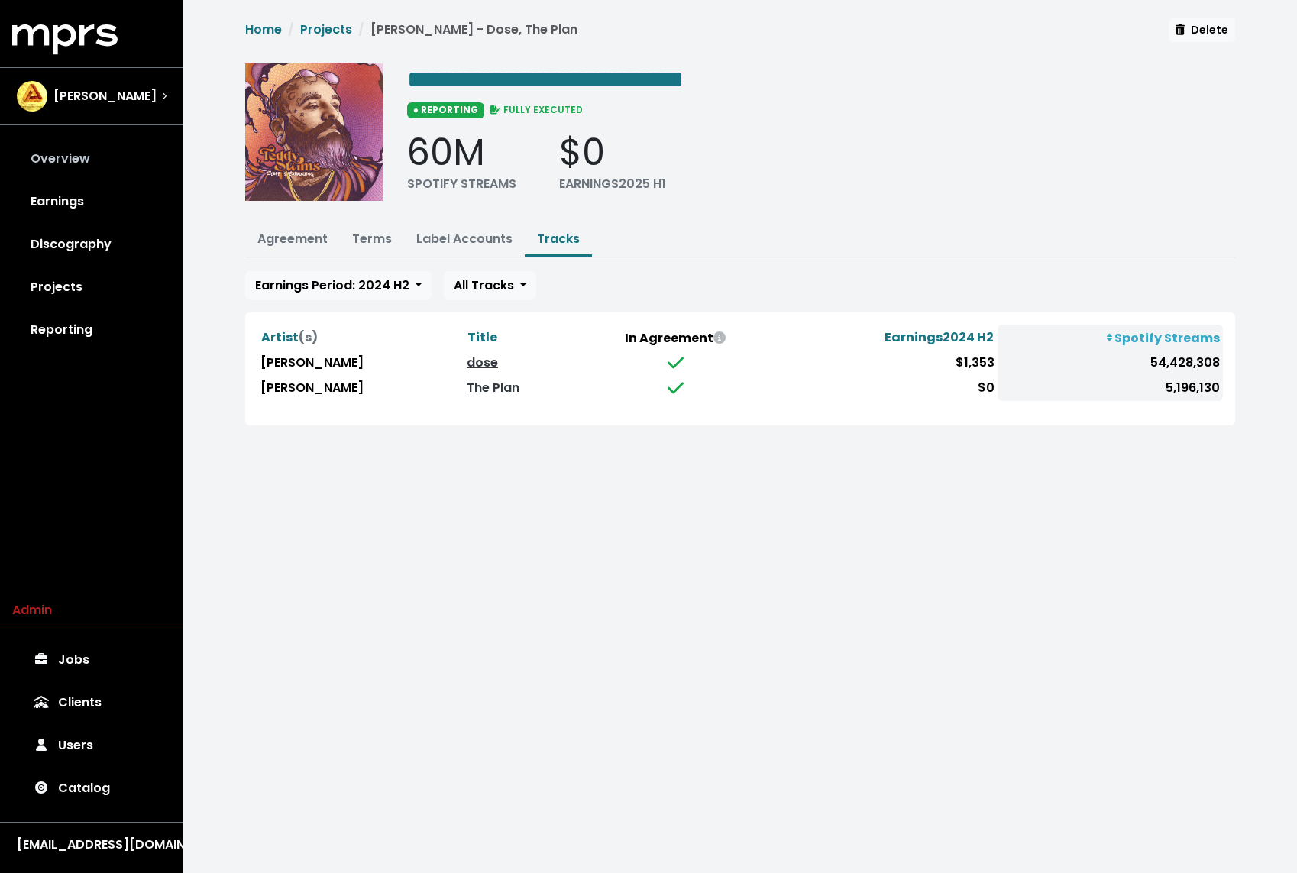
click at [74, 147] on link "Overview" at bounding box center [91, 158] width 159 height 43
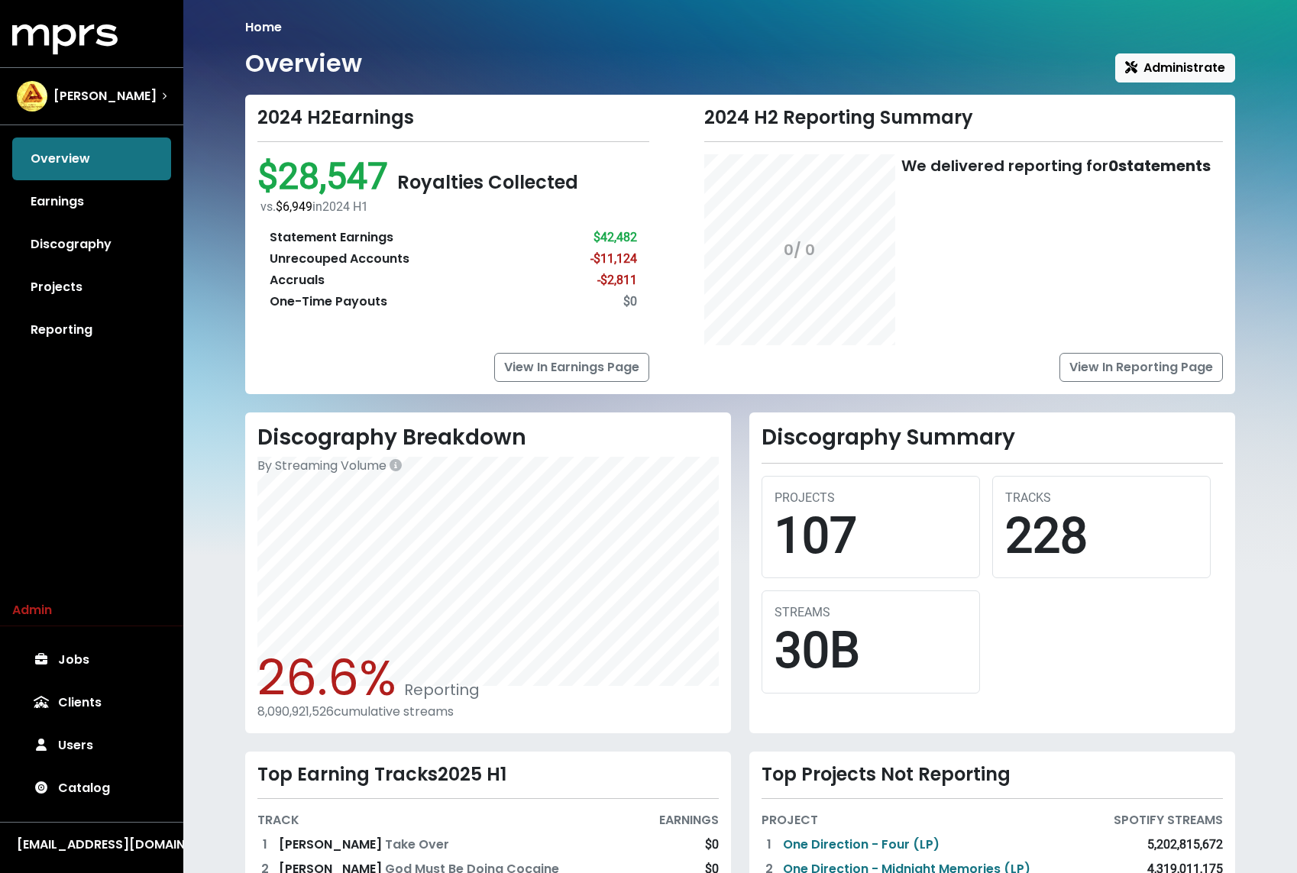
click at [188, 442] on div "Home Overview Administrate 2024 H2 Earnings $28,547 Royalties Collected vs. $6,…" at bounding box center [739, 527] width 1113 height 1054
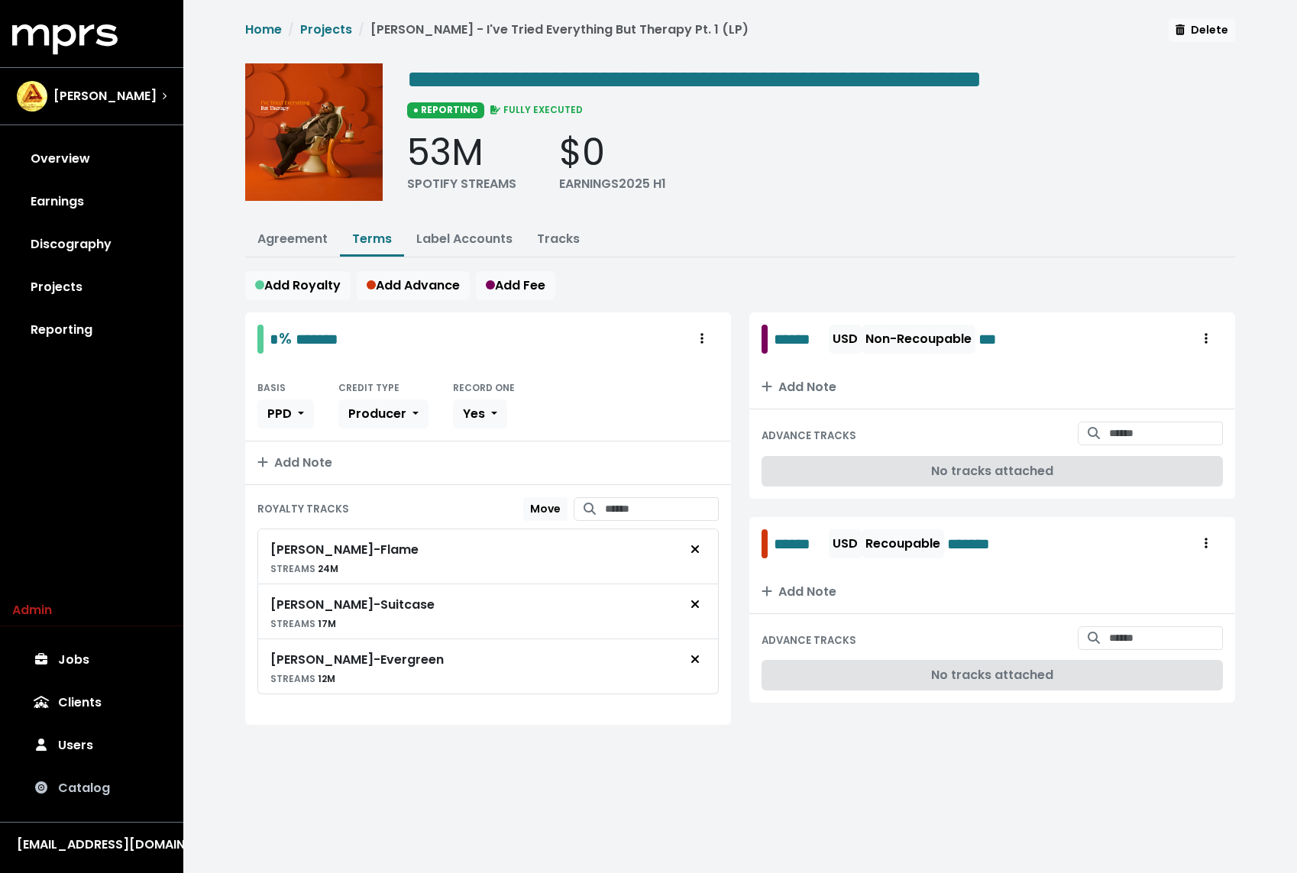
click at [91, 800] on link "Catalog" at bounding box center [91, 788] width 159 height 43
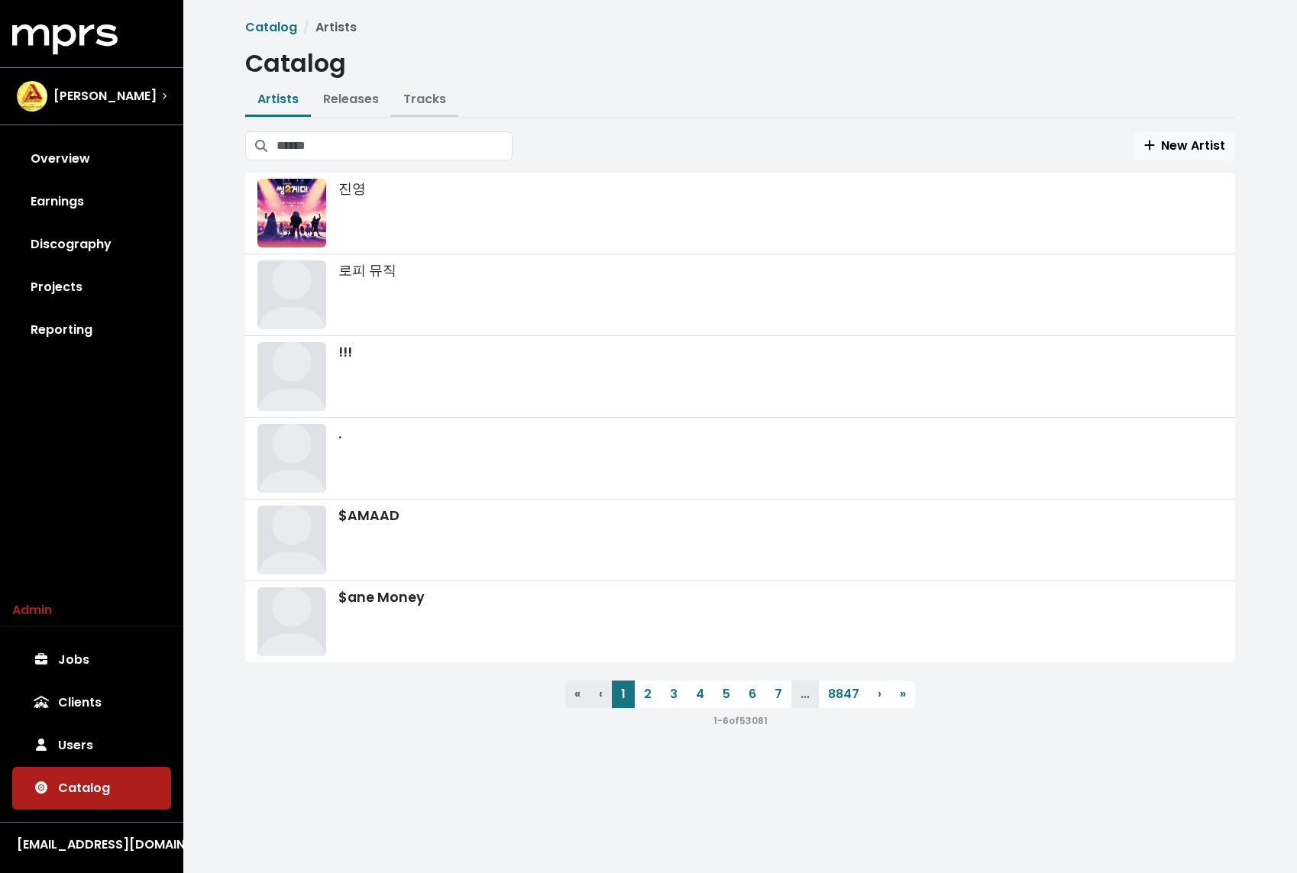
click at [428, 100] on link "Tracks" at bounding box center [424, 99] width 43 height 18
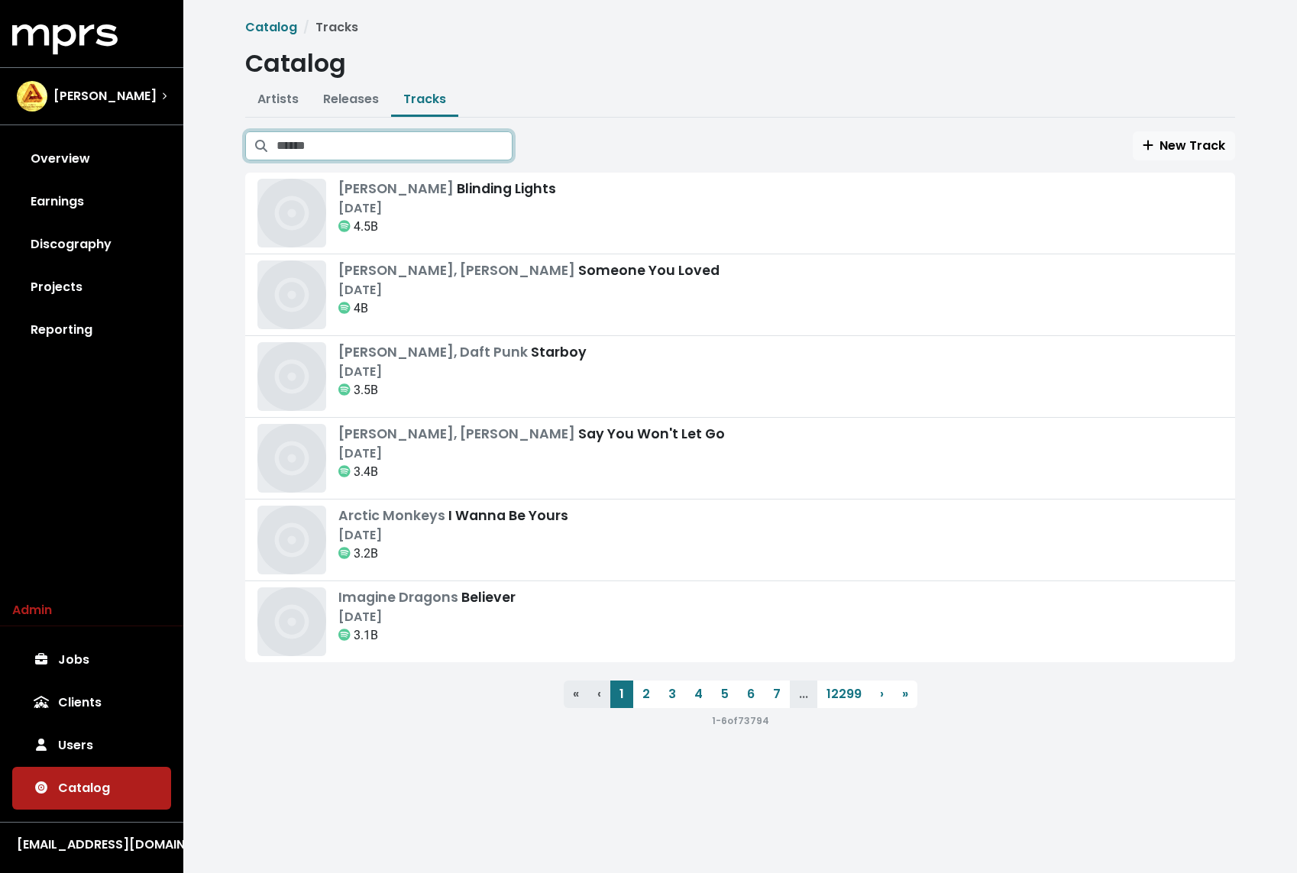
click at [401, 149] on input "Search tracks" at bounding box center [394, 145] width 236 height 29
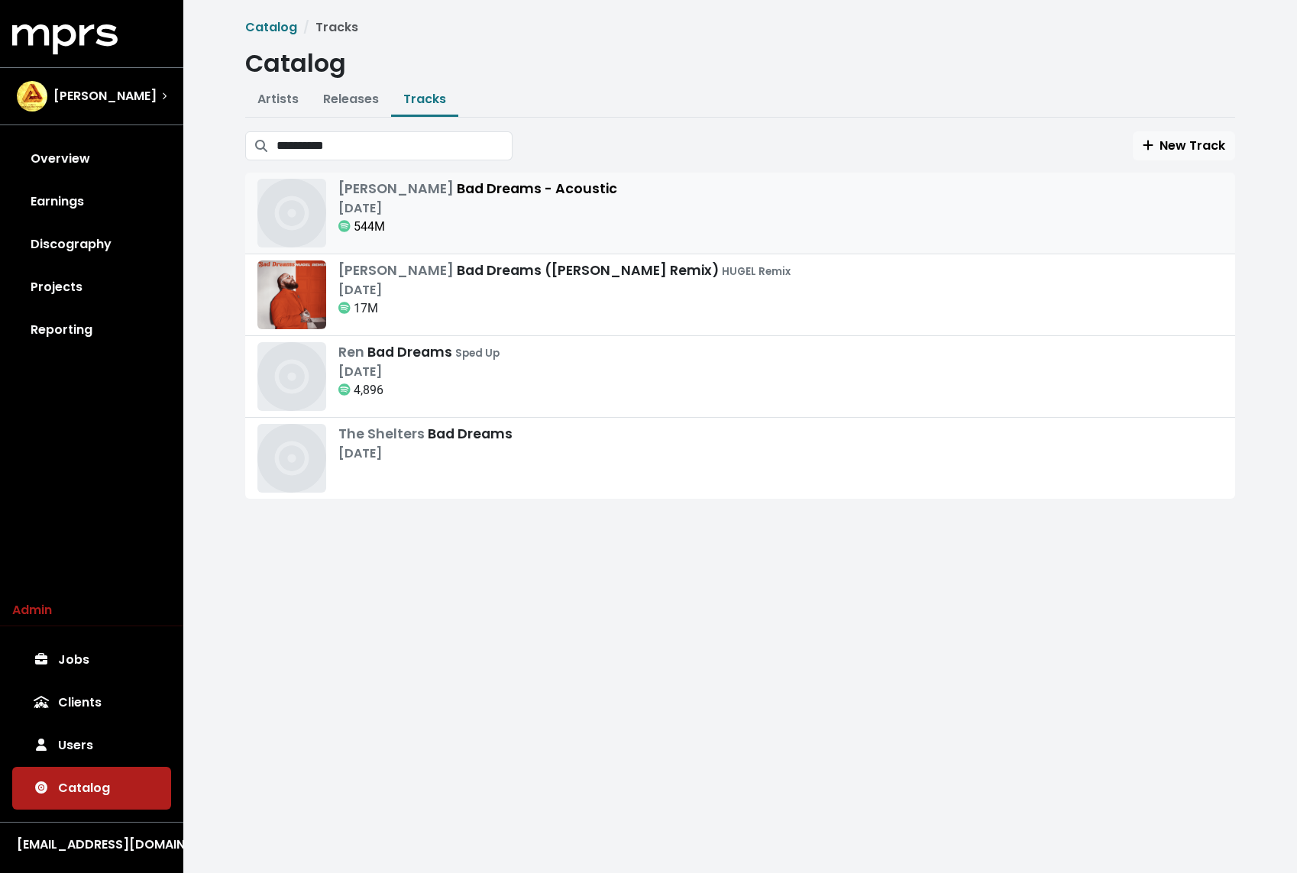
click at [485, 224] on div "544M" at bounding box center [477, 227] width 279 height 18
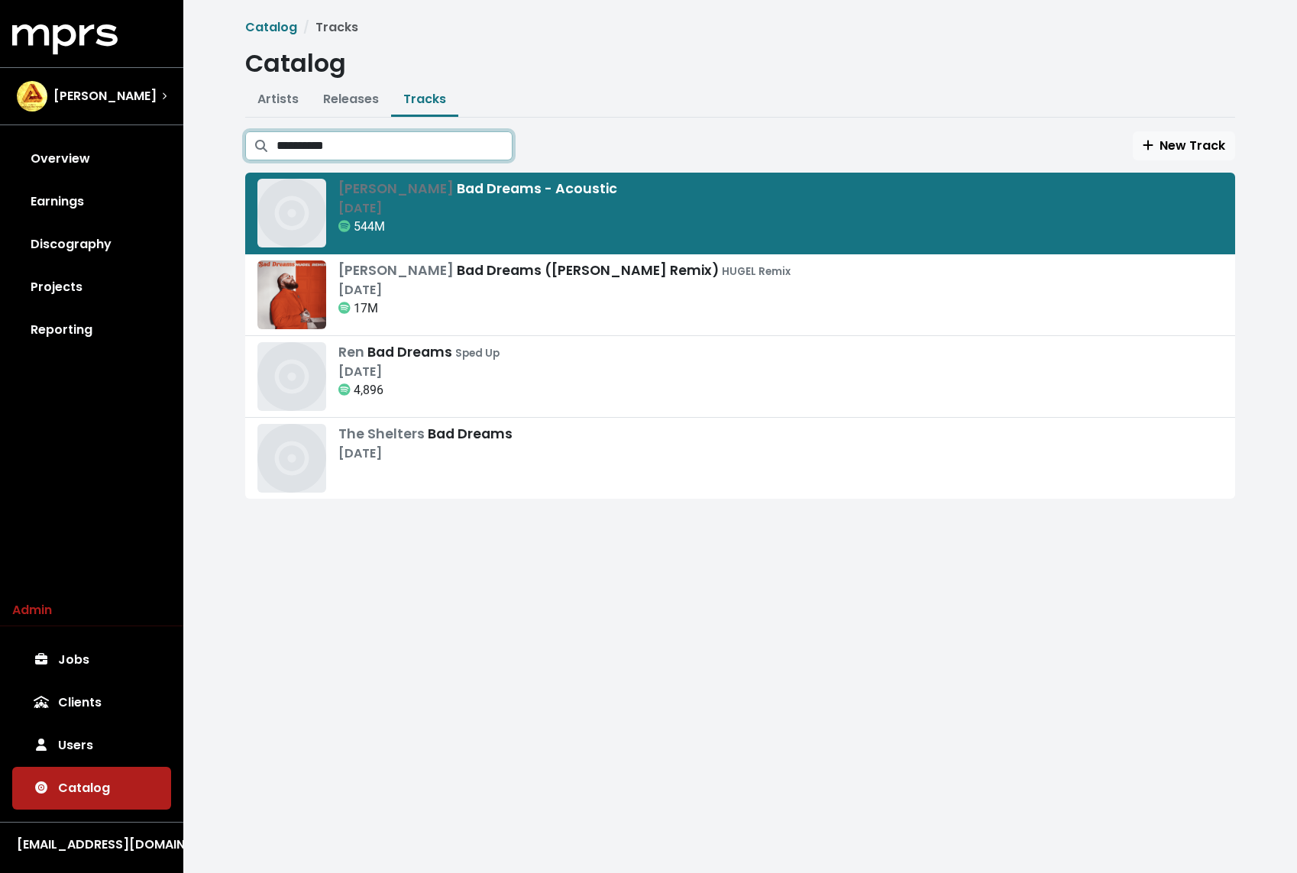
click at [438, 148] on input "**********" at bounding box center [394, 145] width 236 height 29
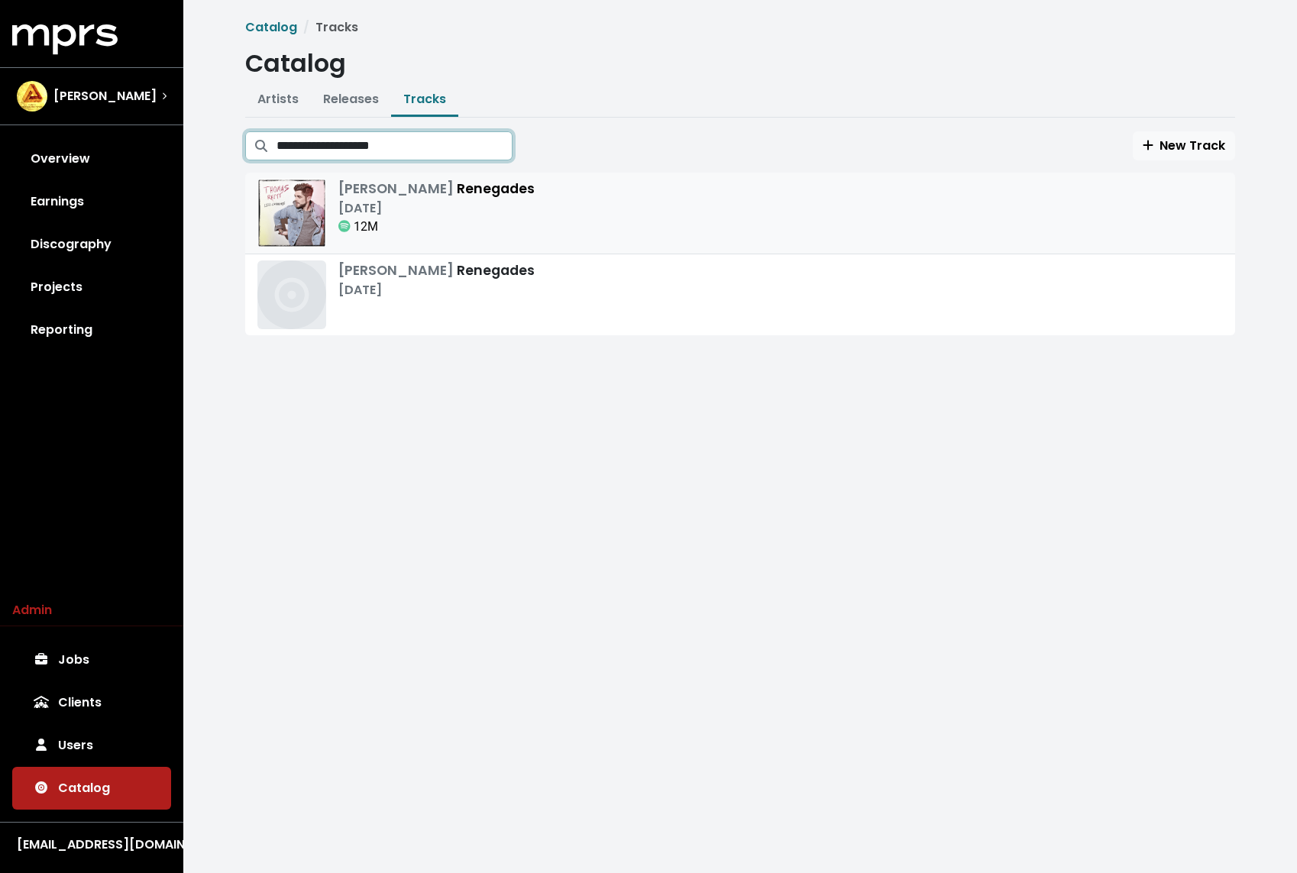
type input "**********"
click at [500, 214] on div "[DATE]" at bounding box center [436, 208] width 196 height 18
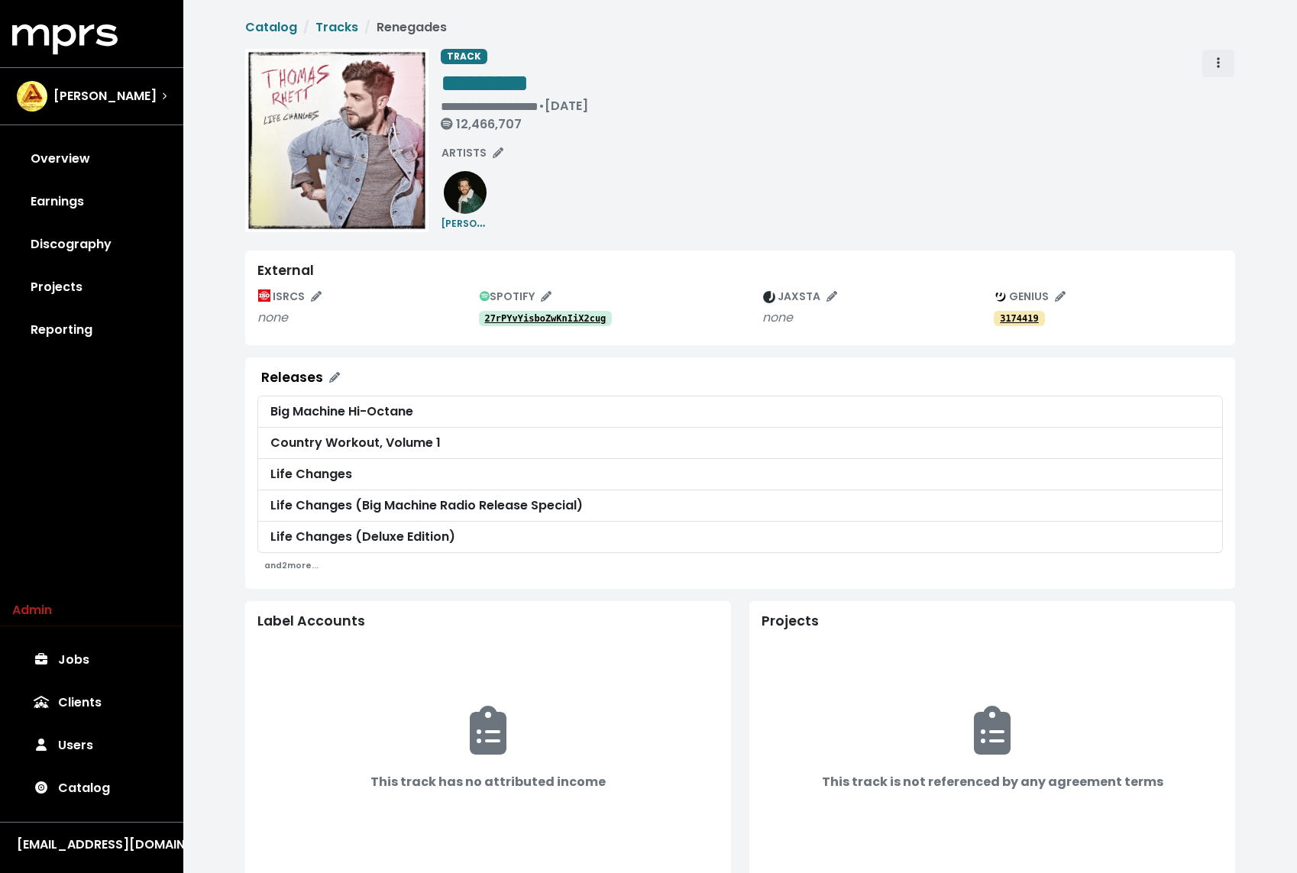
click at [1218, 57] on icon "Track actions" at bounding box center [1217, 62] width 3 height 11
click at [1228, 95] on link "Merge" at bounding box center [1262, 97] width 121 height 24
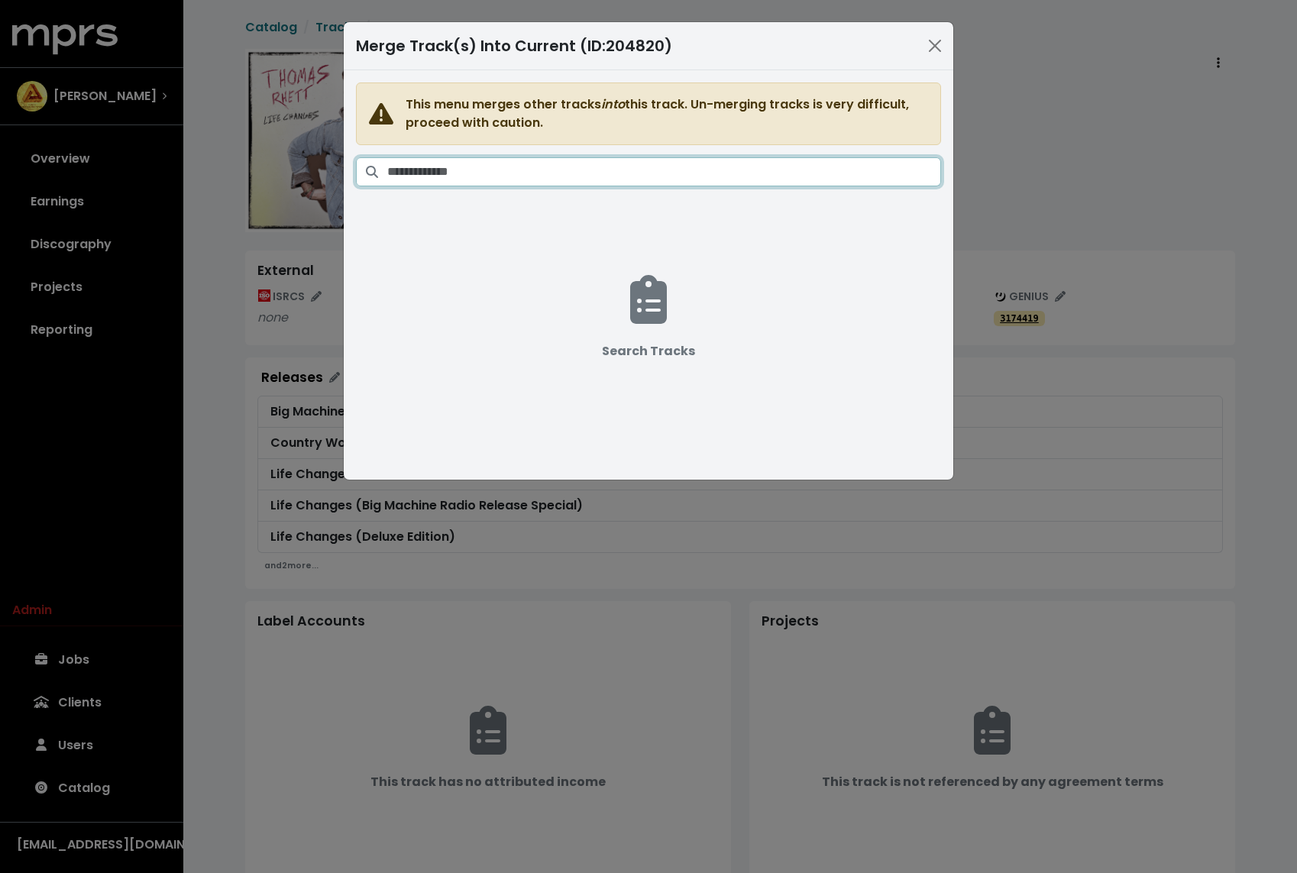
click at [750, 170] on input "Search tracks" at bounding box center [664, 171] width 554 height 29
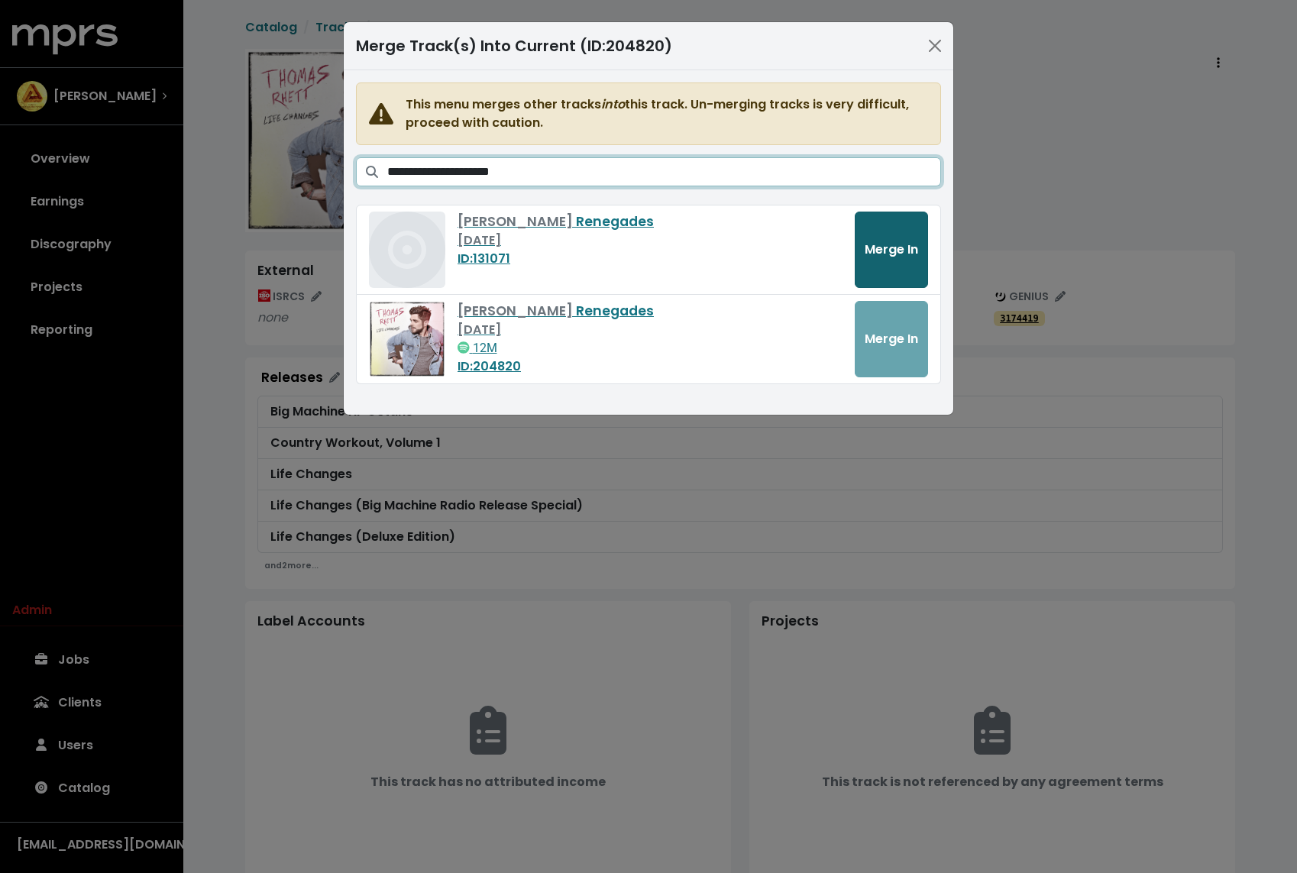
type input "**********"
click at [900, 243] on span "Merge In" at bounding box center [890, 250] width 53 height 18
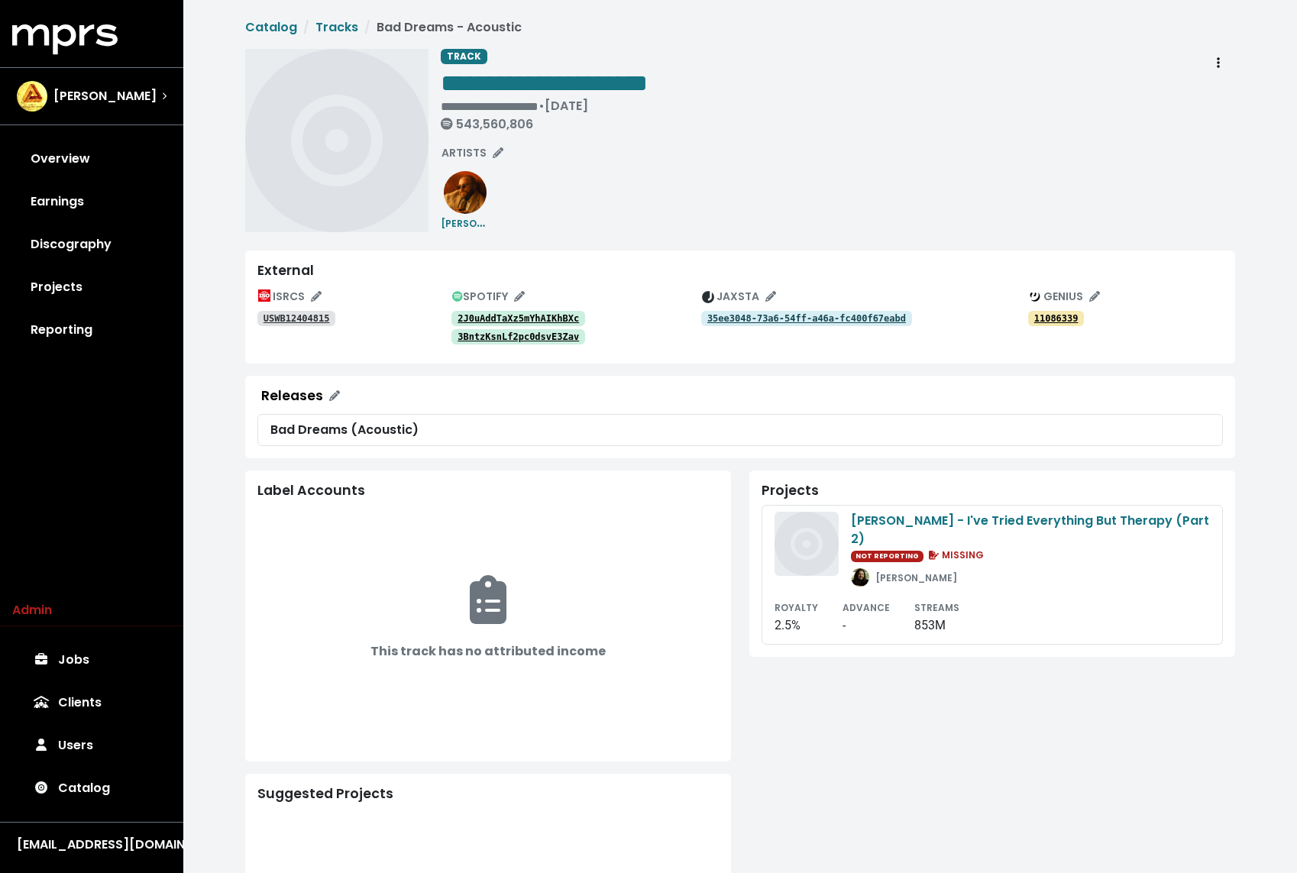
click at [541, 317] on tt "2J0uAddTaXz5mYhAIKhBXc" at bounding box center [517, 318] width 121 height 11
click at [538, 333] on tt "3BntzKsnLf2pc0dsvE3Zav" at bounding box center [517, 336] width 121 height 11
click at [615, 91] on span "**********" at bounding box center [544, 83] width 207 height 24
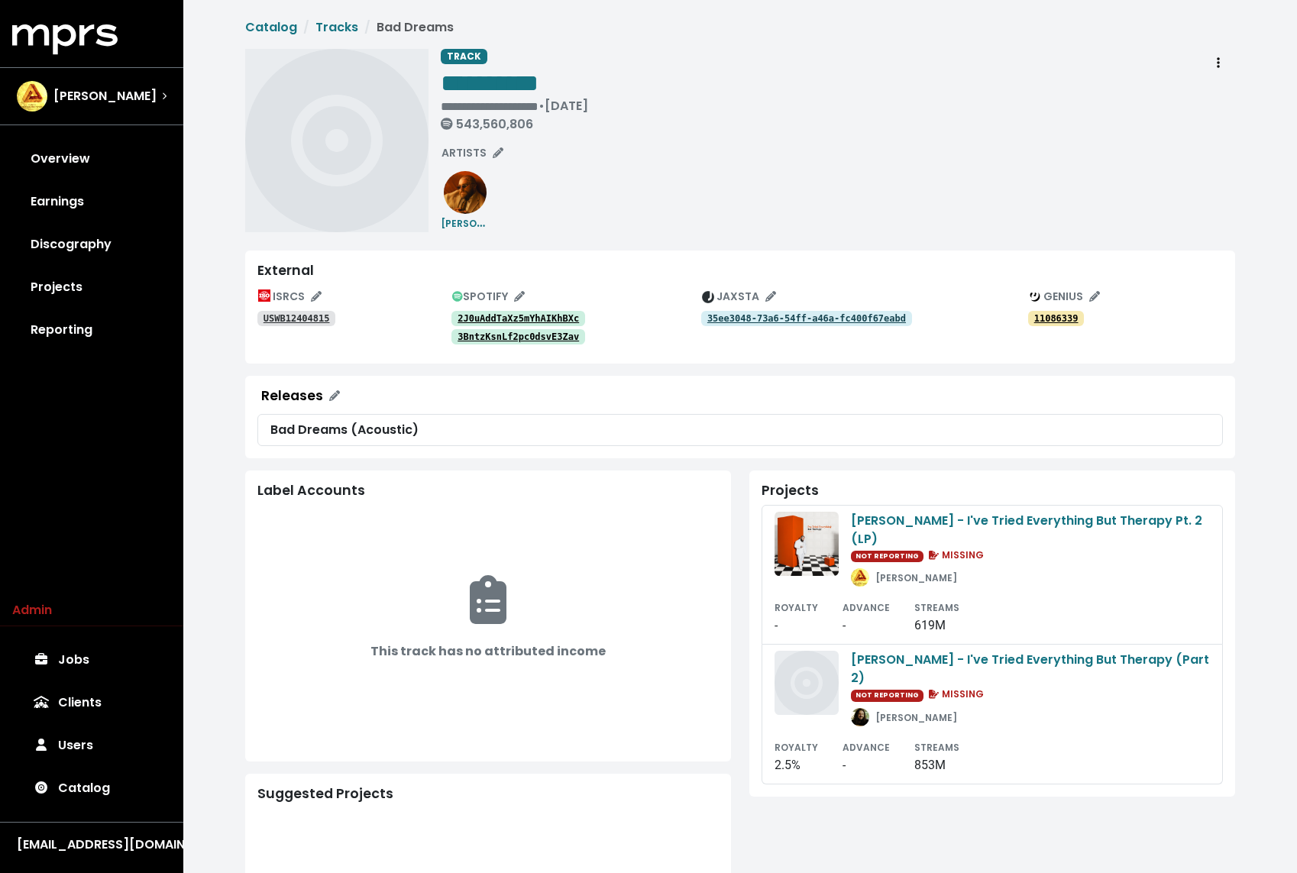
click at [808, 205] on div "**********" at bounding box center [838, 140] width 794 height 183
click at [1089, 683] on div "Teddy Swims - I've Tried Everything But Therapy (Part 2) NOT REPORTING MISSING …" at bounding box center [1030, 691] width 359 height 80
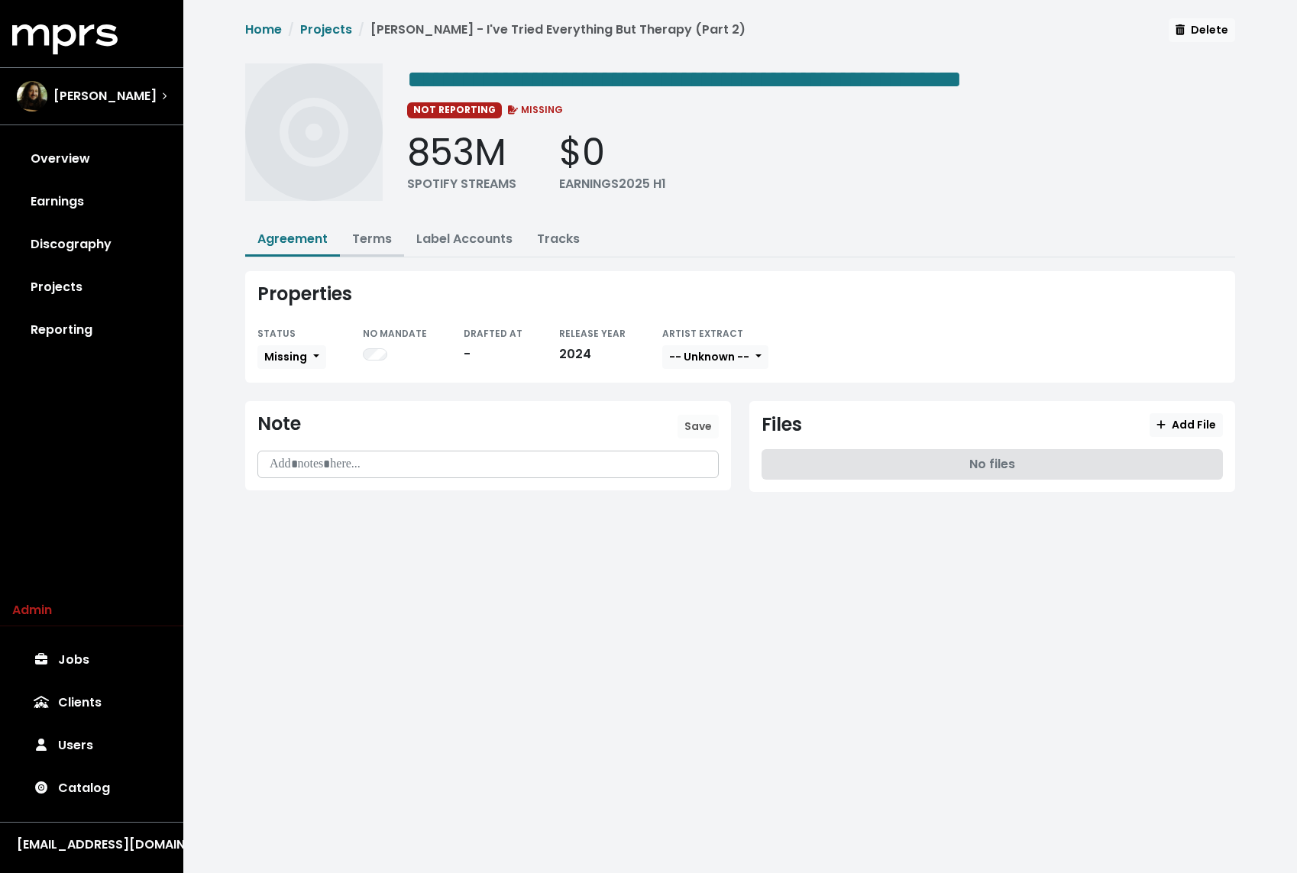
click at [364, 248] on button "Terms" at bounding box center [372, 240] width 64 height 33
click at [372, 243] on link "Terms" at bounding box center [372, 239] width 40 height 18
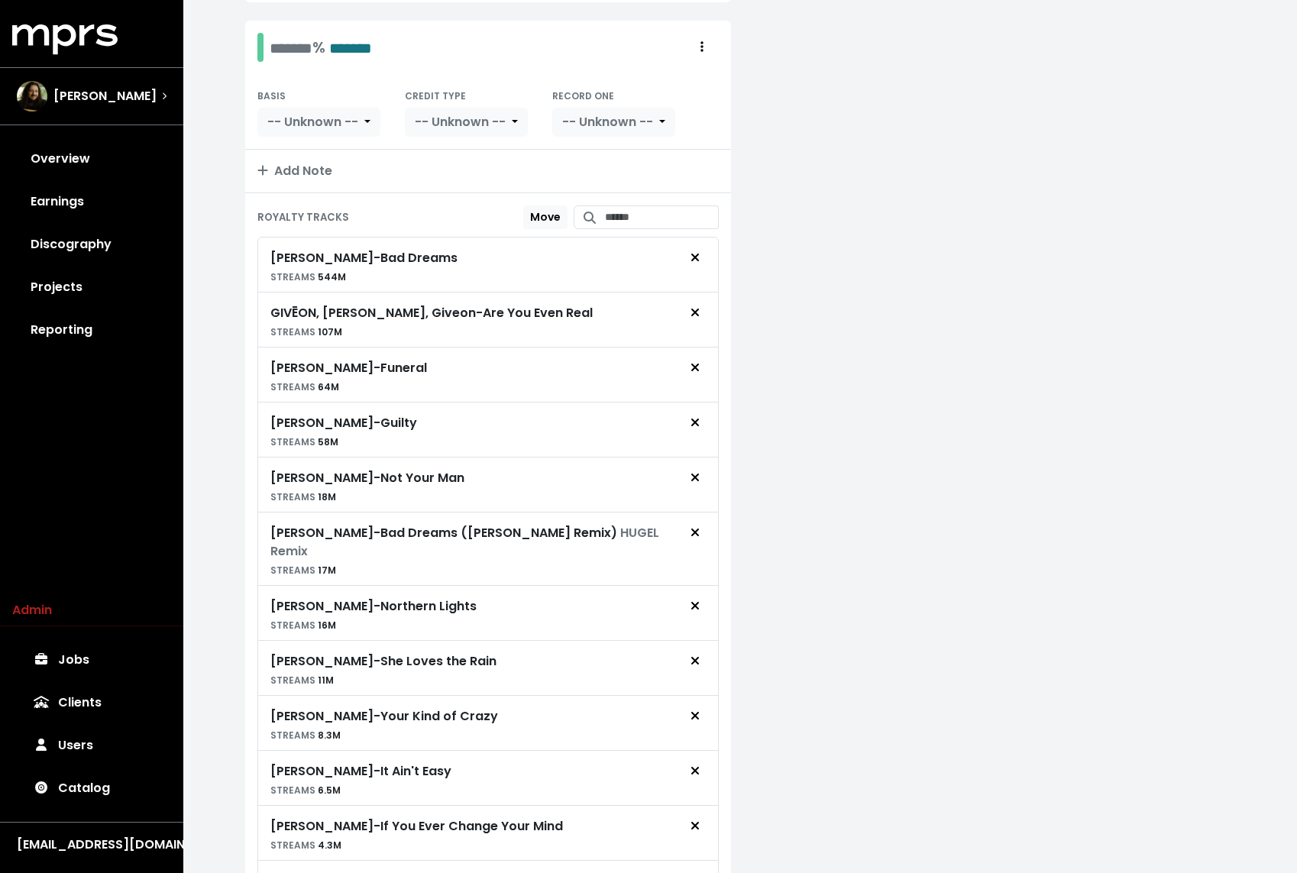
scroll to position [1235, 0]
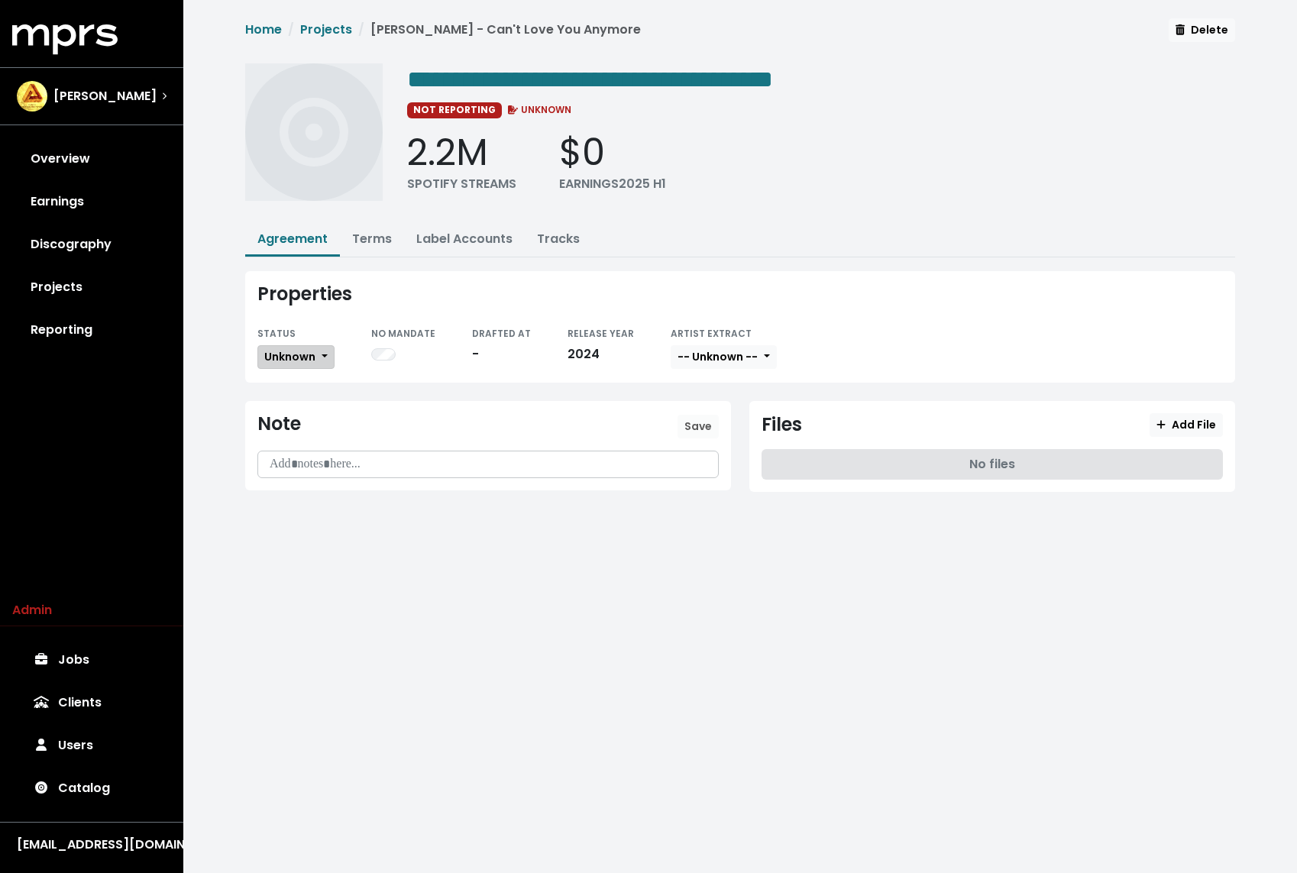
click at [292, 353] on span "Unknown" at bounding box center [289, 356] width 51 height 15
click at [283, 403] on link "Missing" at bounding box center [330, 412] width 144 height 24
click at [290, 350] on span "Unknown" at bounding box center [289, 356] width 51 height 15
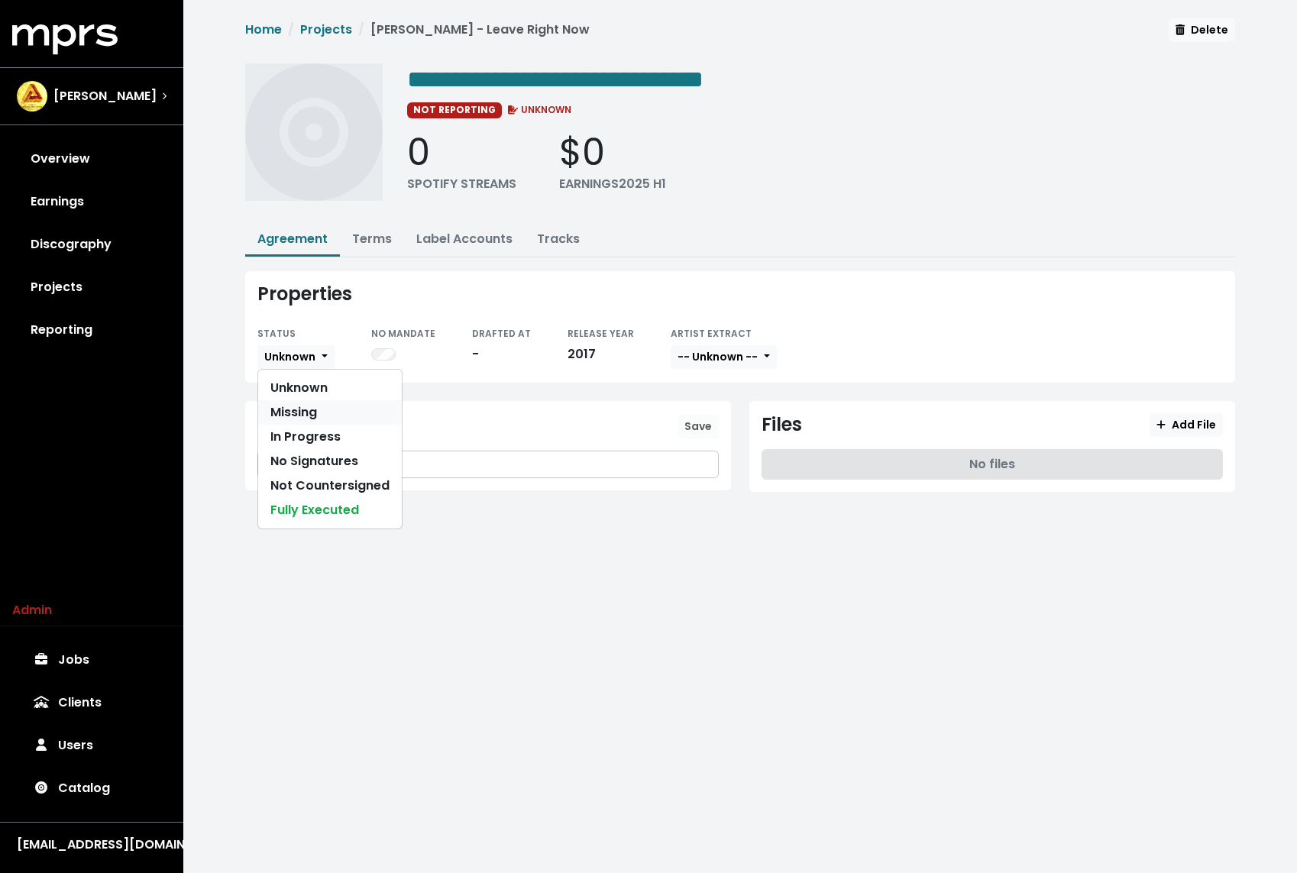
click at [290, 404] on link "Missing" at bounding box center [330, 412] width 144 height 24
click at [343, 18] on div "Home Projects Thomas Rhett - Leave Right Now Delete" at bounding box center [740, 34] width 990 height 33
click at [333, 34] on link "Projects" at bounding box center [326, 30] width 52 height 18
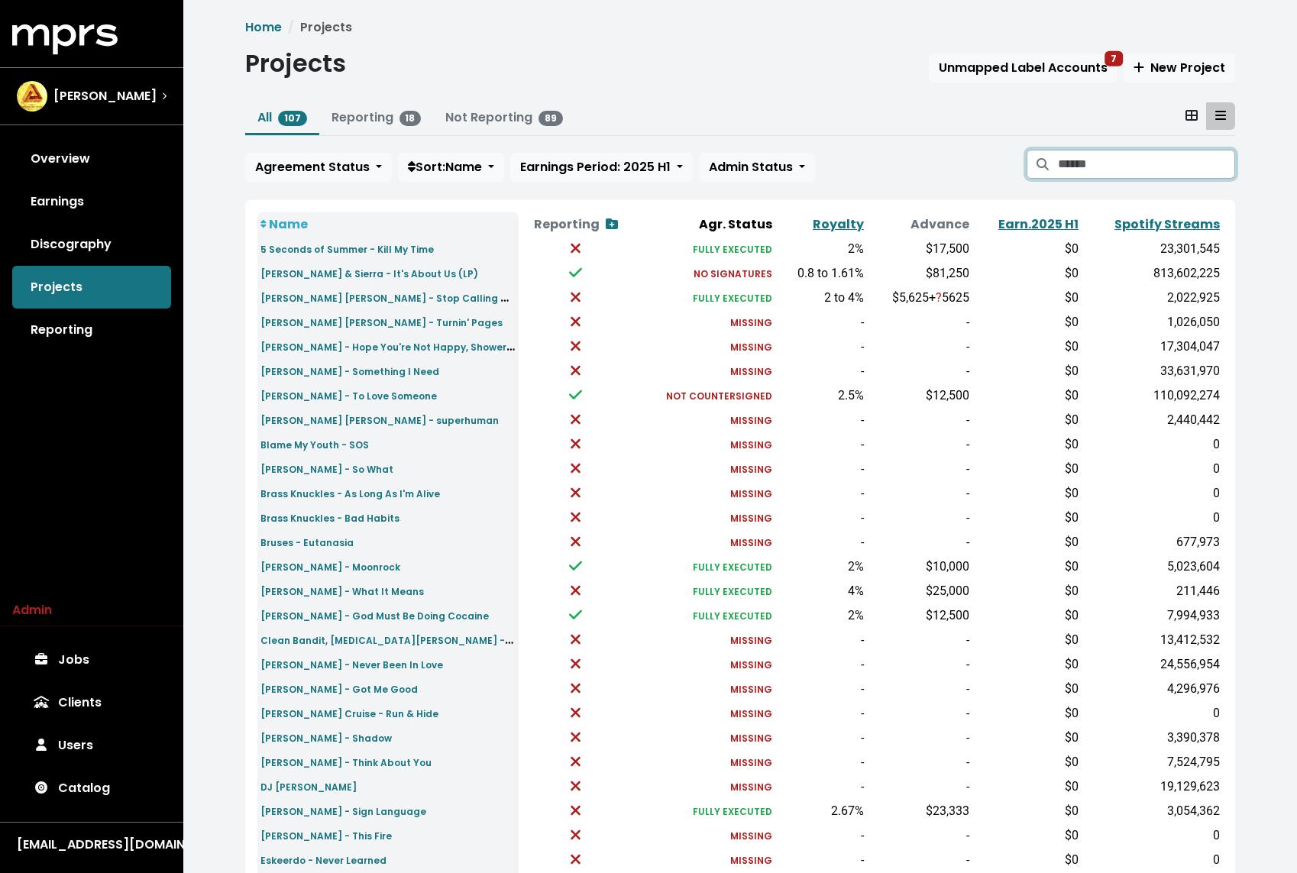
click at [1081, 170] on input "Search projects" at bounding box center [1146, 164] width 177 height 29
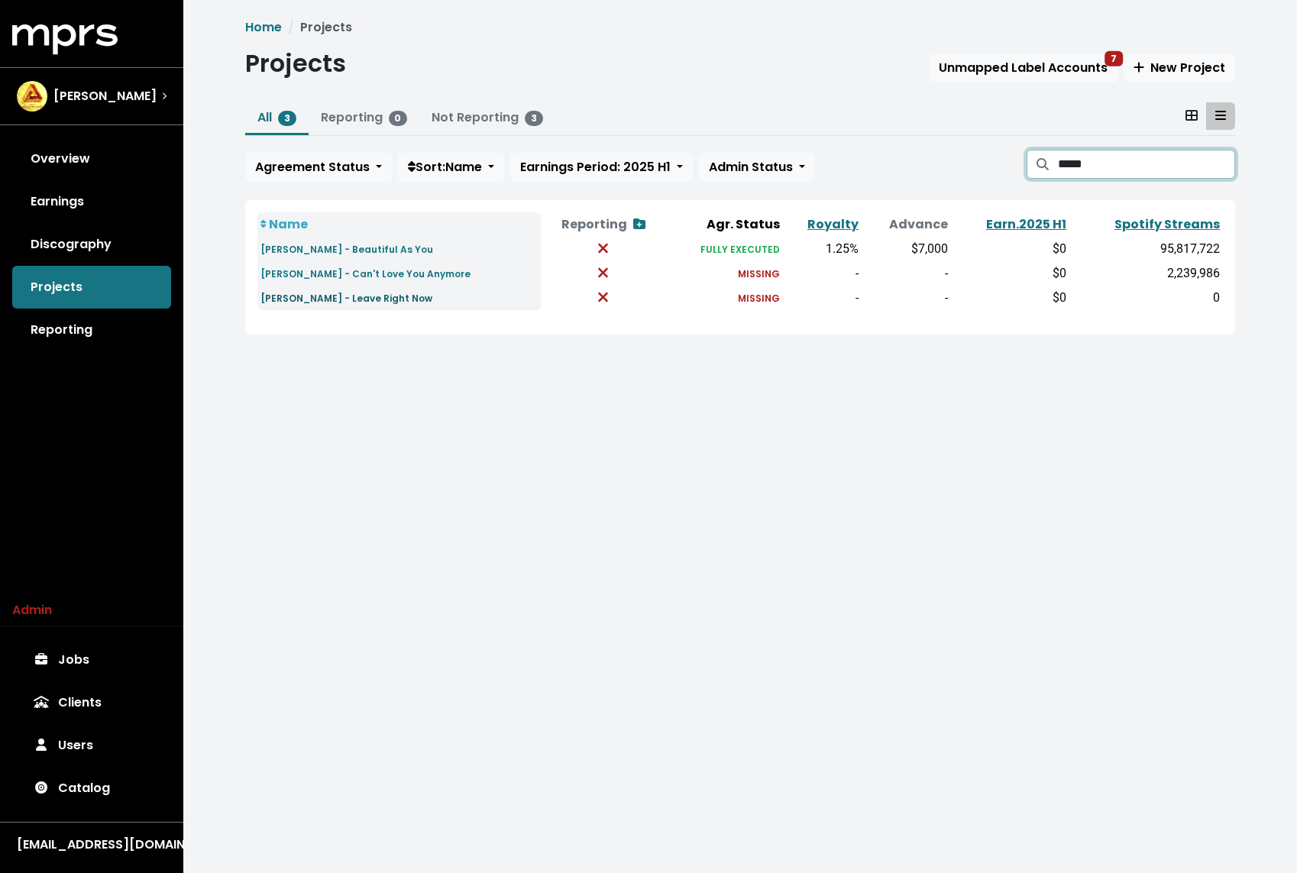
type input "*****"
click at [390, 297] on small "Thomas Rhett - Leave Right Now" at bounding box center [346, 298] width 172 height 13
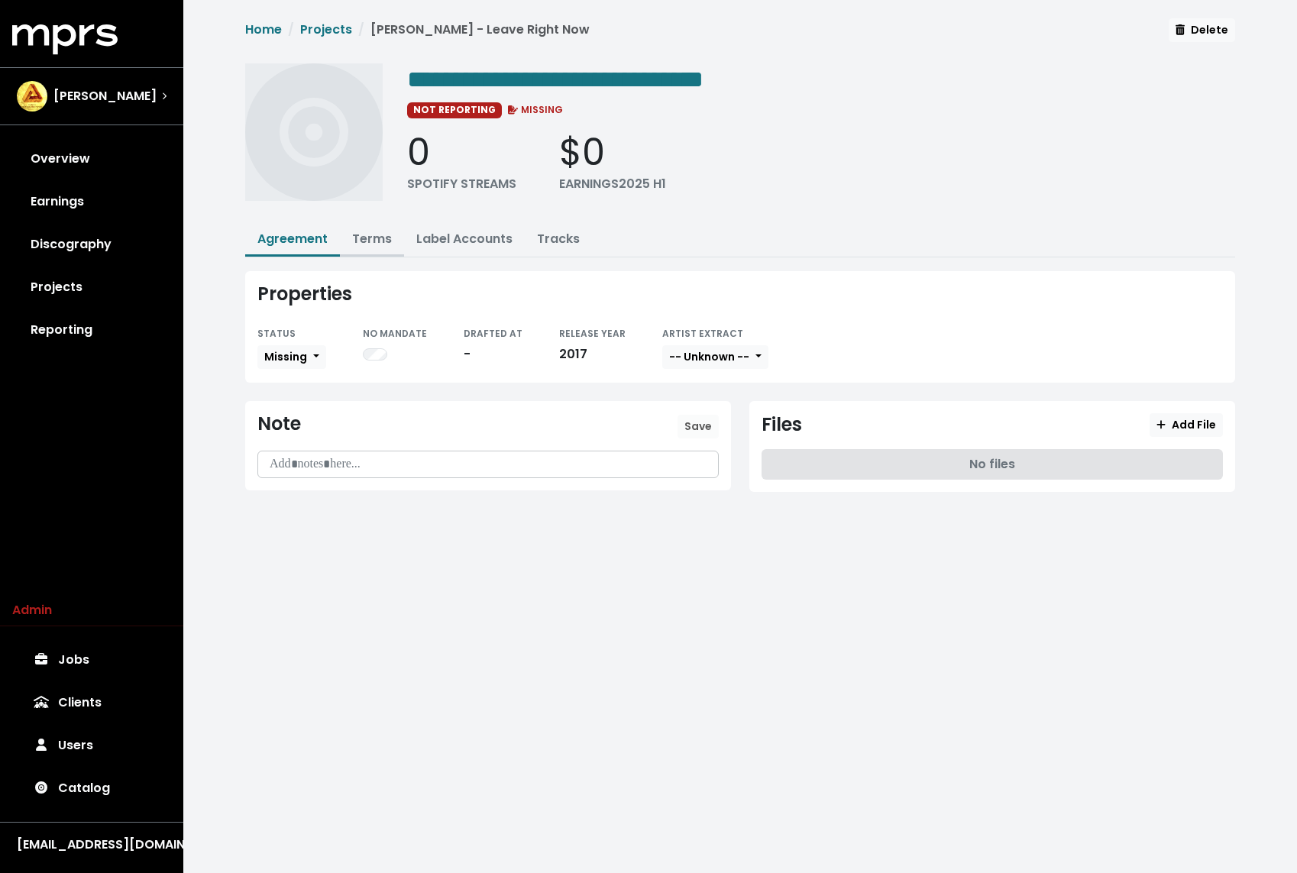
click at [368, 230] on link "Terms" at bounding box center [372, 239] width 40 height 18
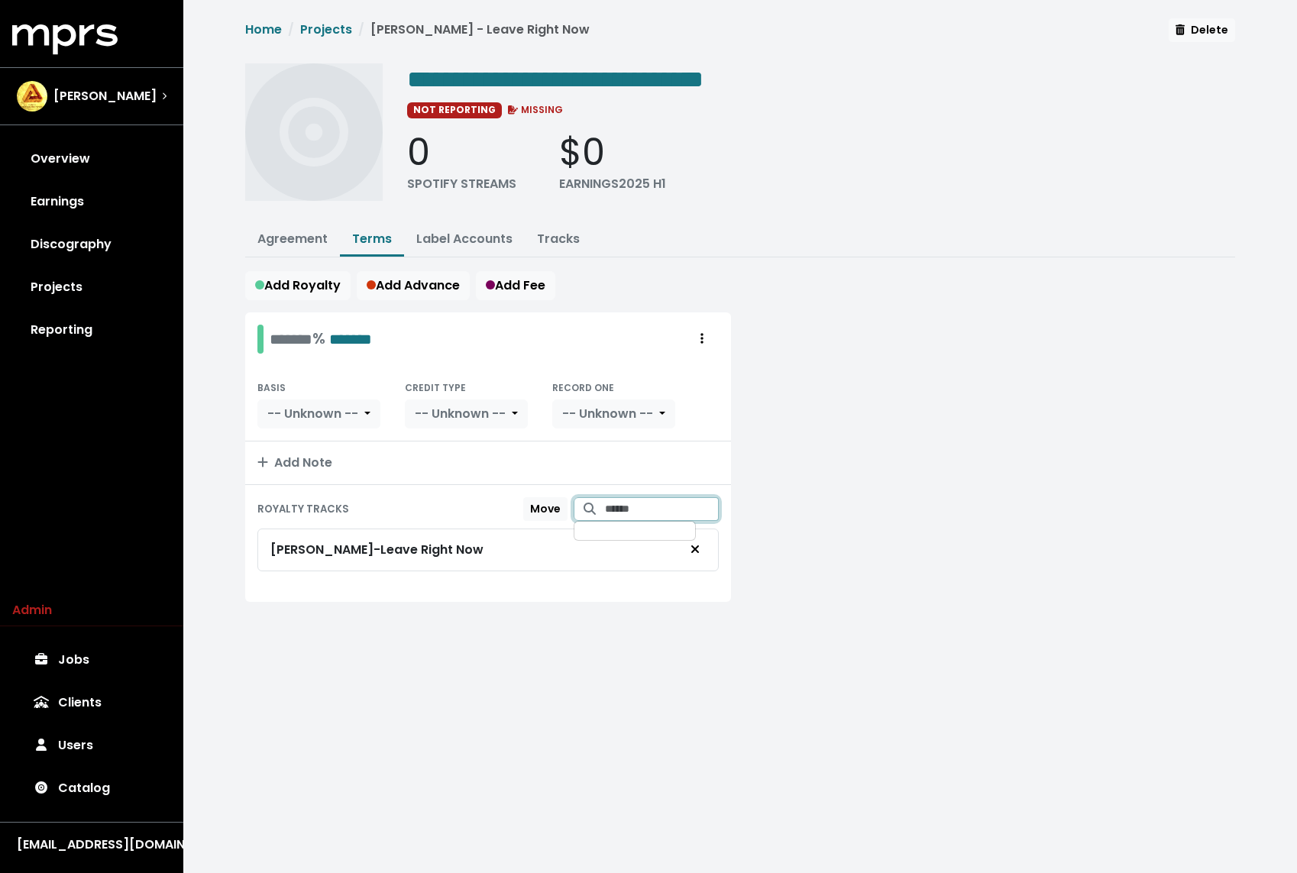
click at [642, 506] on input "Search for tracks by title and link them to this royalty" at bounding box center [662, 509] width 114 height 24
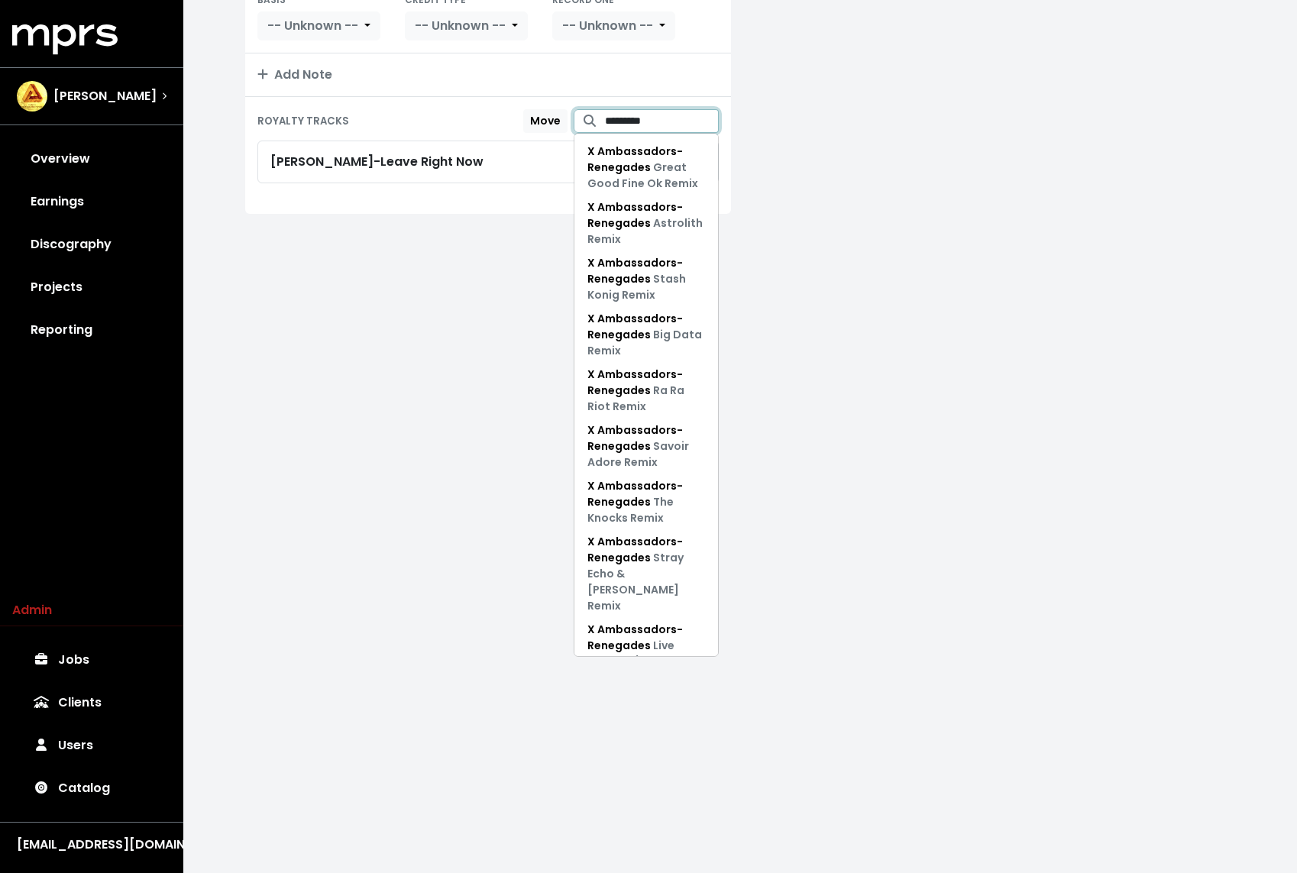
click at [644, 111] on input "*********" at bounding box center [662, 121] width 114 height 24
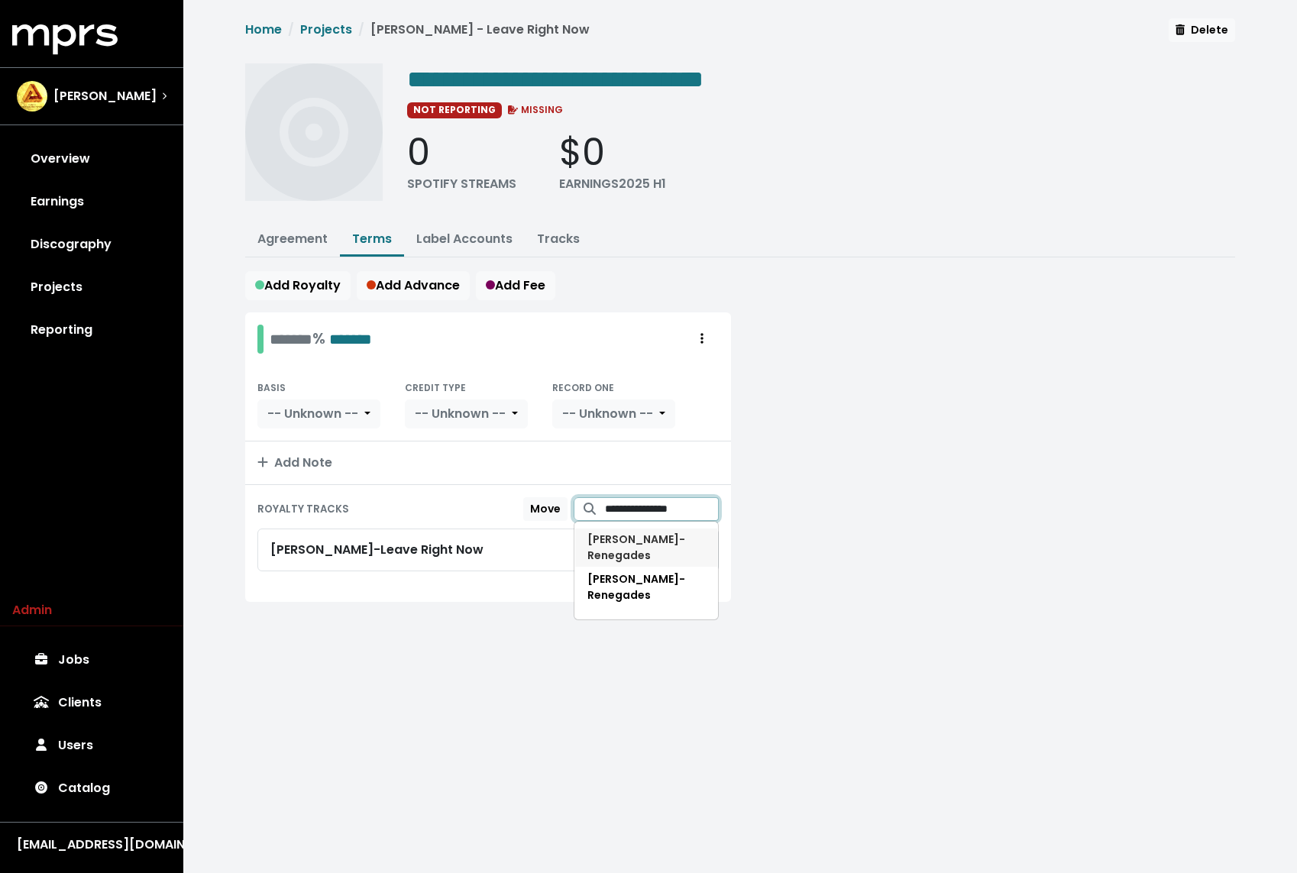
type input "**********"
click at [606, 538] on span "[PERSON_NAME] - Renegades" at bounding box center [636, 546] width 98 height 31
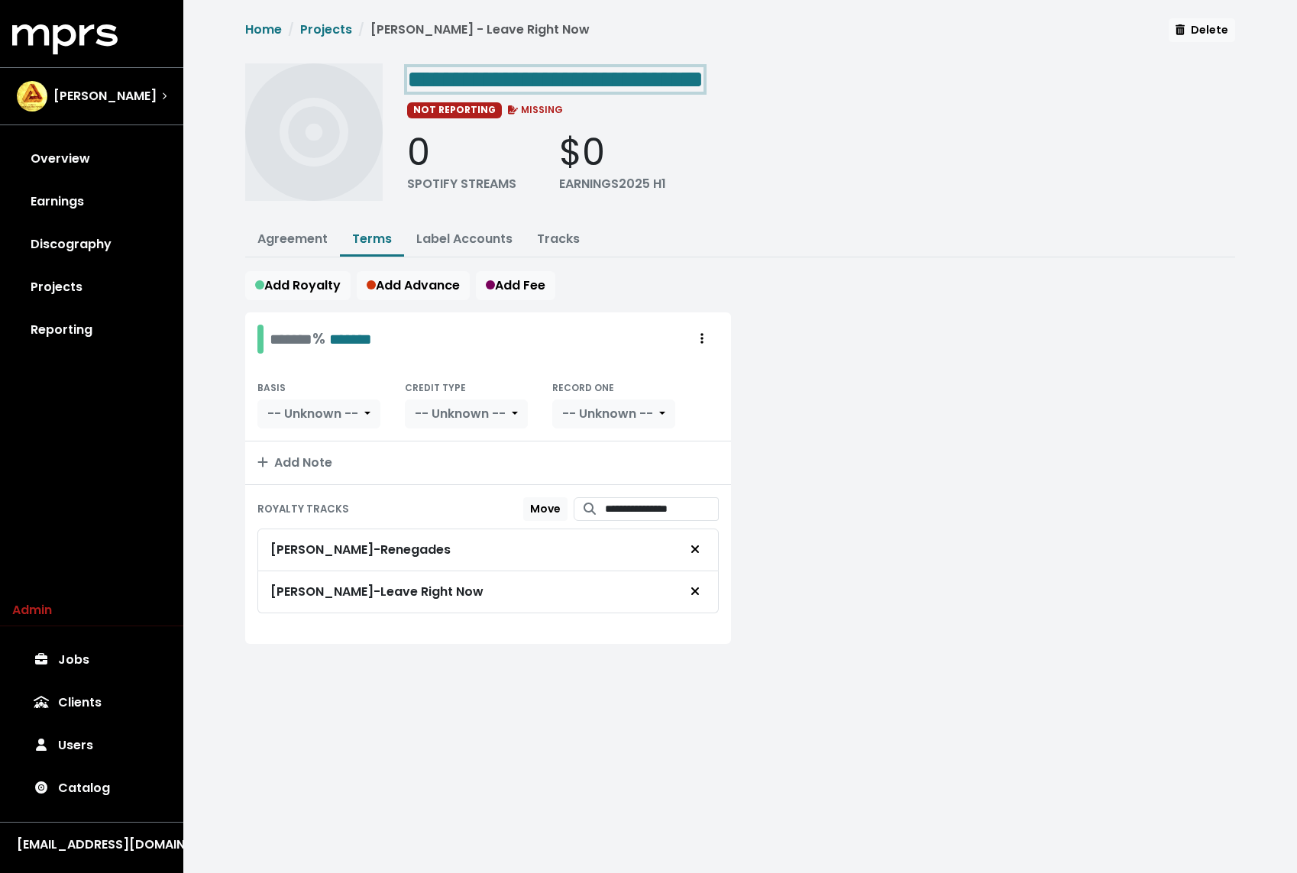
click at [632, 69] on span "**********" at bounding box center [555, 79] width 296 height 24
click at [705, 502] on input "**********" at bounding box center [662, 509] width 114 height 24
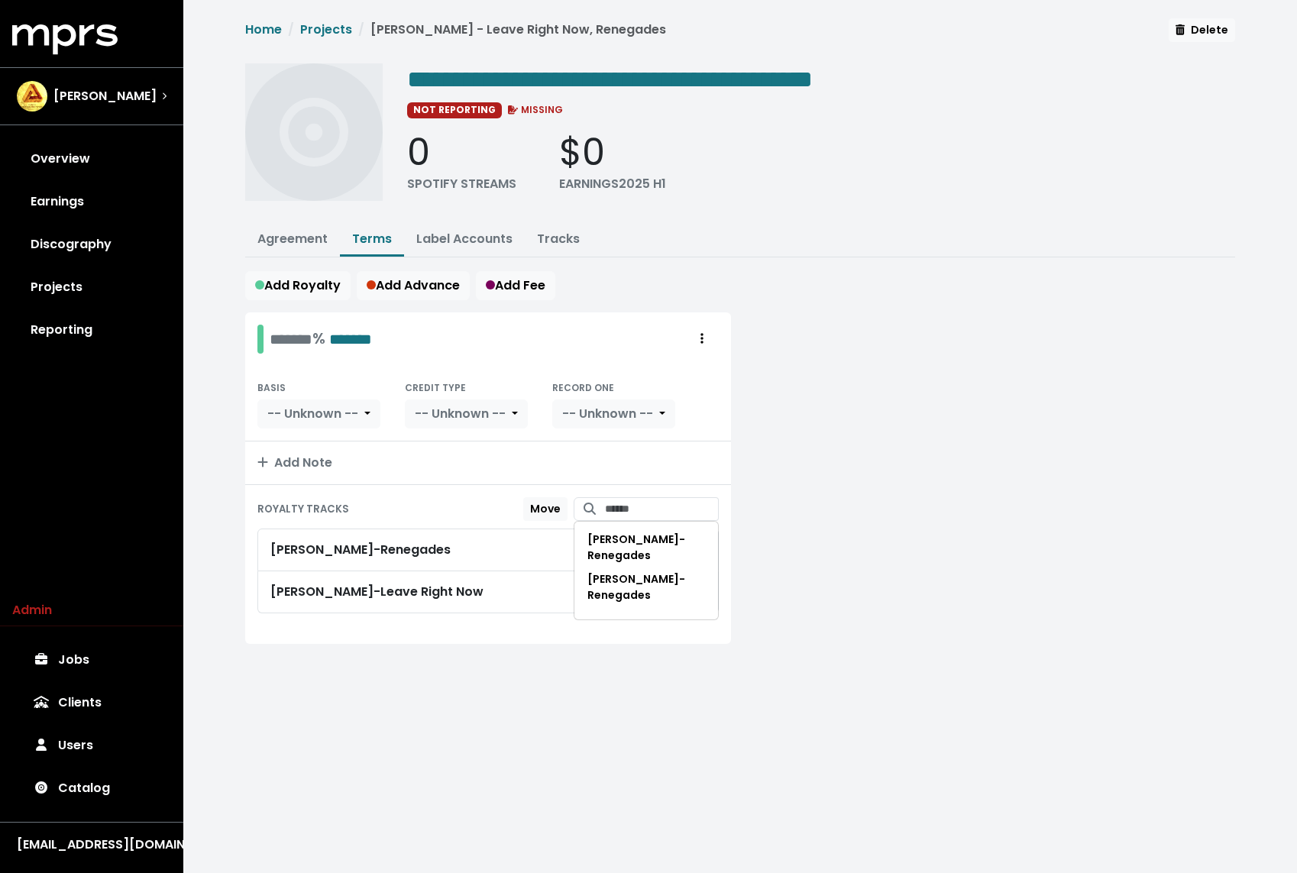
click at [886, 443] on div at bounding box center [992, 487] width 504 height 350
click at [694, 83] on span "**********" at bounding box center [609, 79] width 405 height 24
click at [605, 86] on span "**********" at bounding box center [609, 79] width 405 height 24
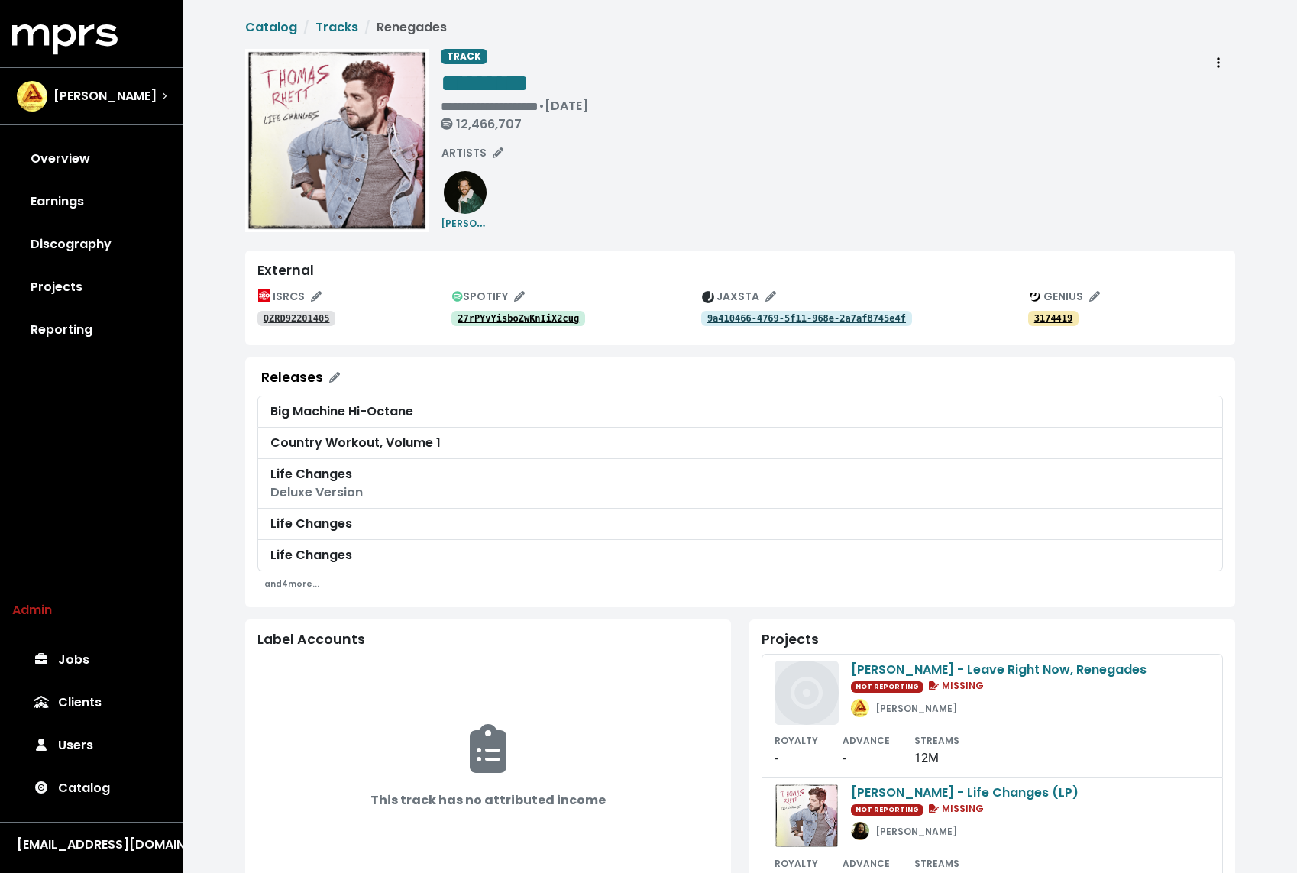
click at [1088, 120] on div "**********" at bounding box center [838, 93] width 794 height 89
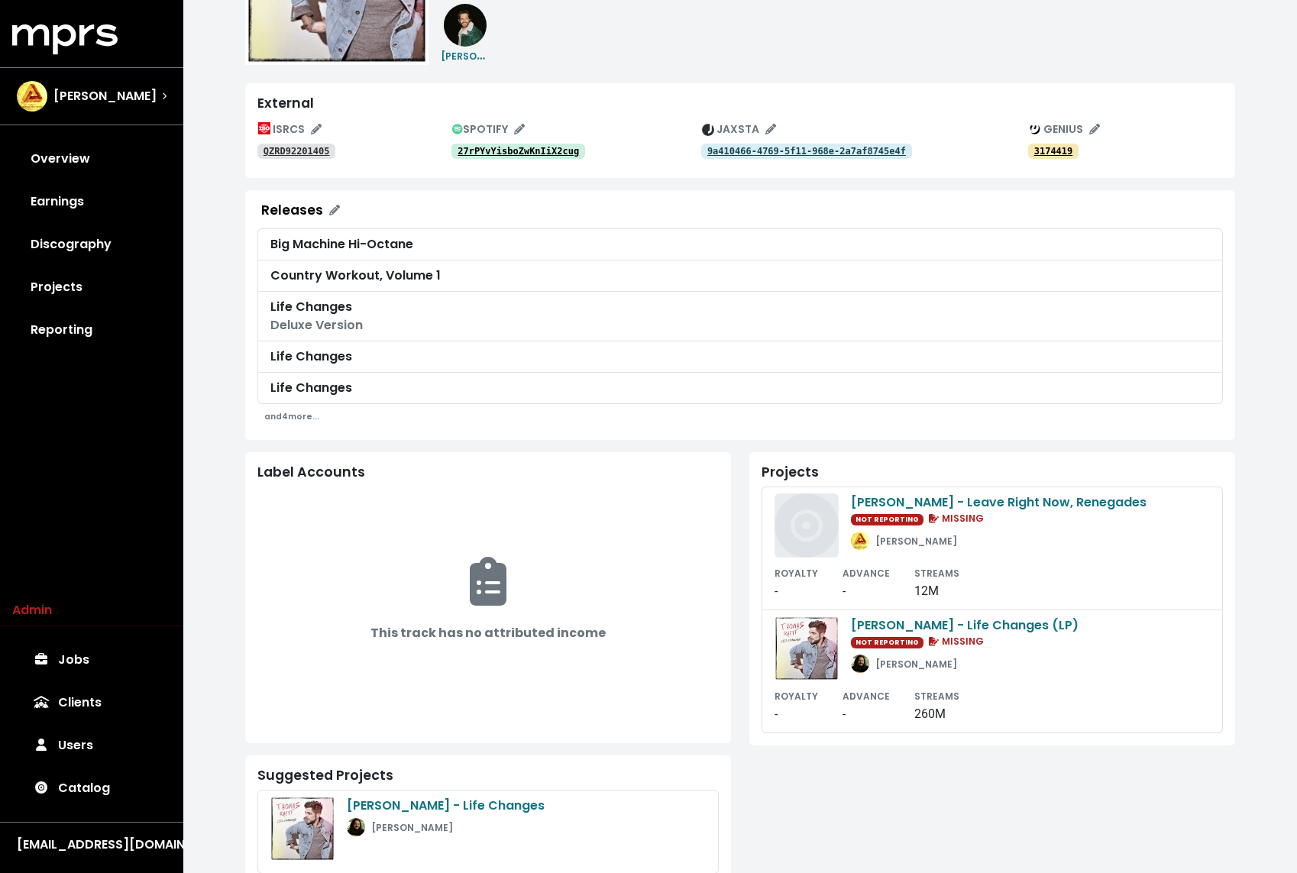
scroll to position [202, 0]
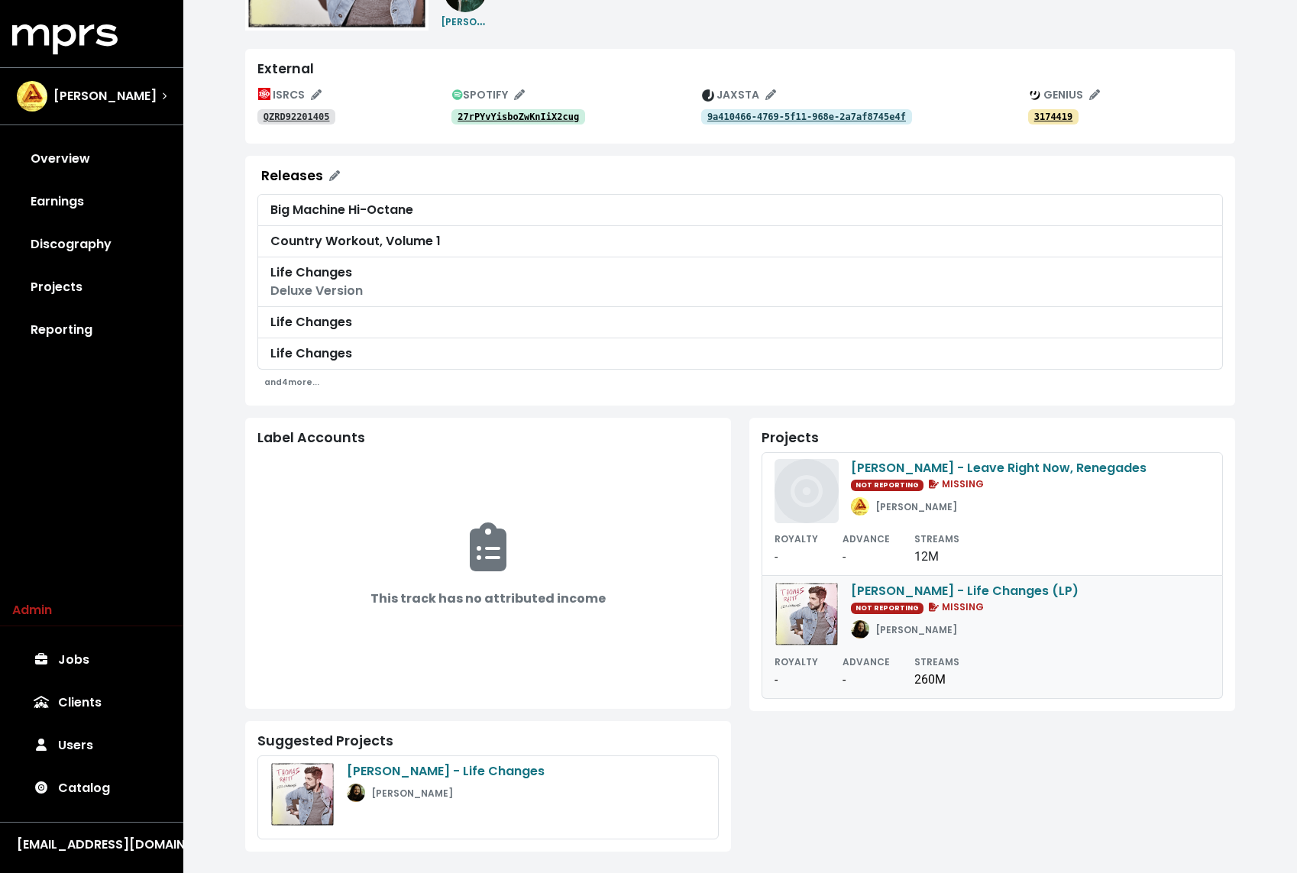
click at [1036, 660] on div "ROYALTY - ADVANCE - STREAMS 260M" at bounding box center [991, 670] width 435 height 37
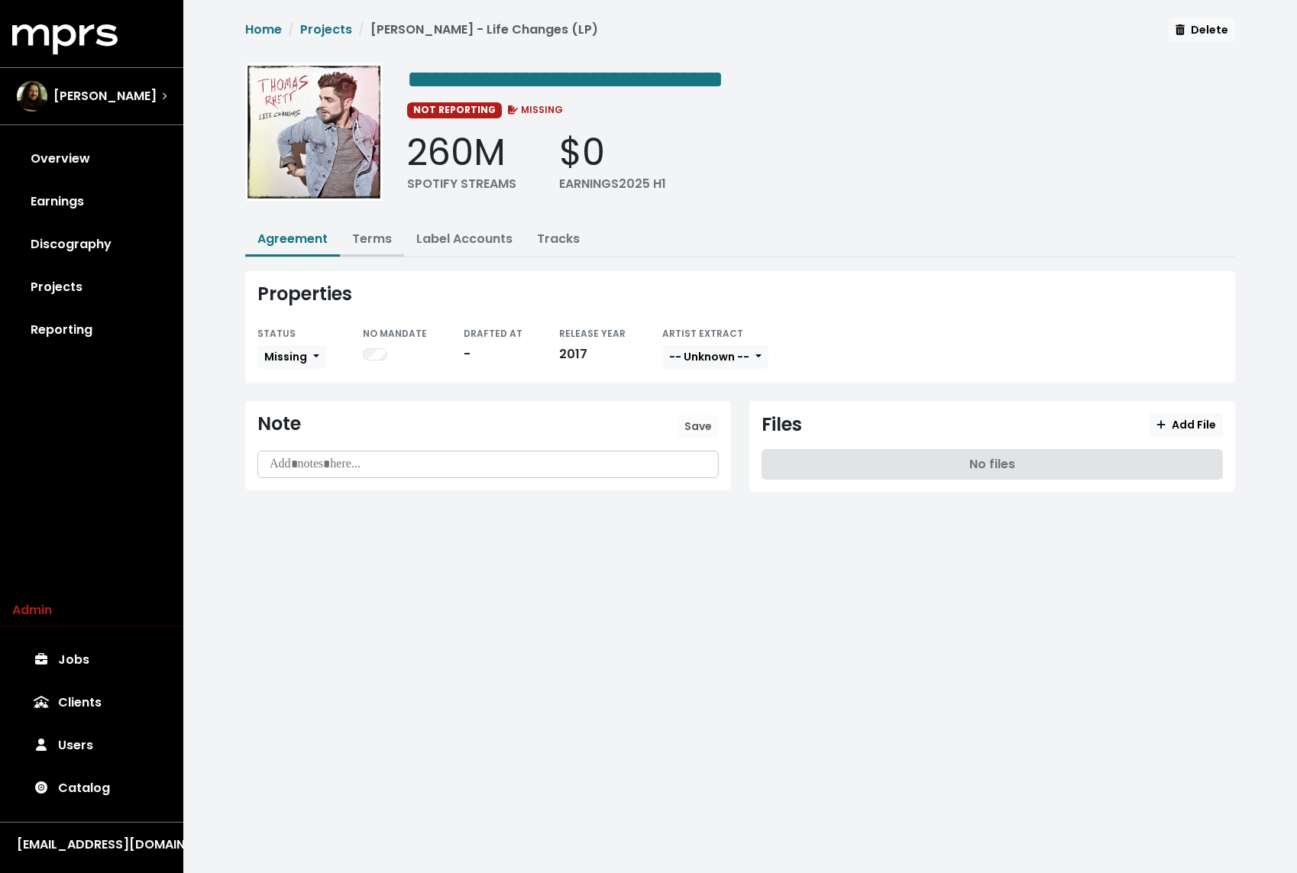
click at [377, 249] on button "Terms" at bounding box center [372, 240] width 64 height 33
click at [366, 230] on link "Terms" at bounding box center [372, 239] width 40 height 18
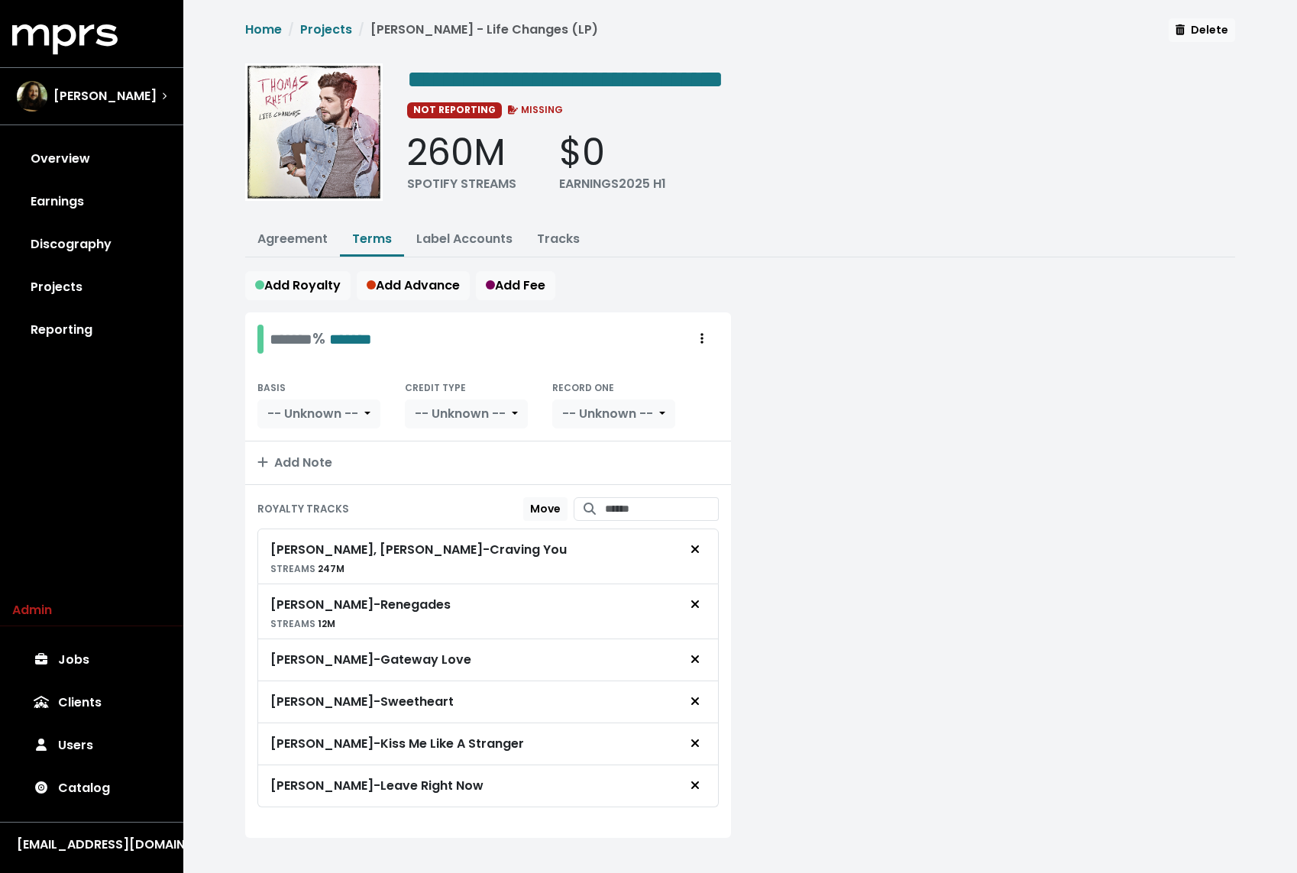
scroll to position [12, 0]
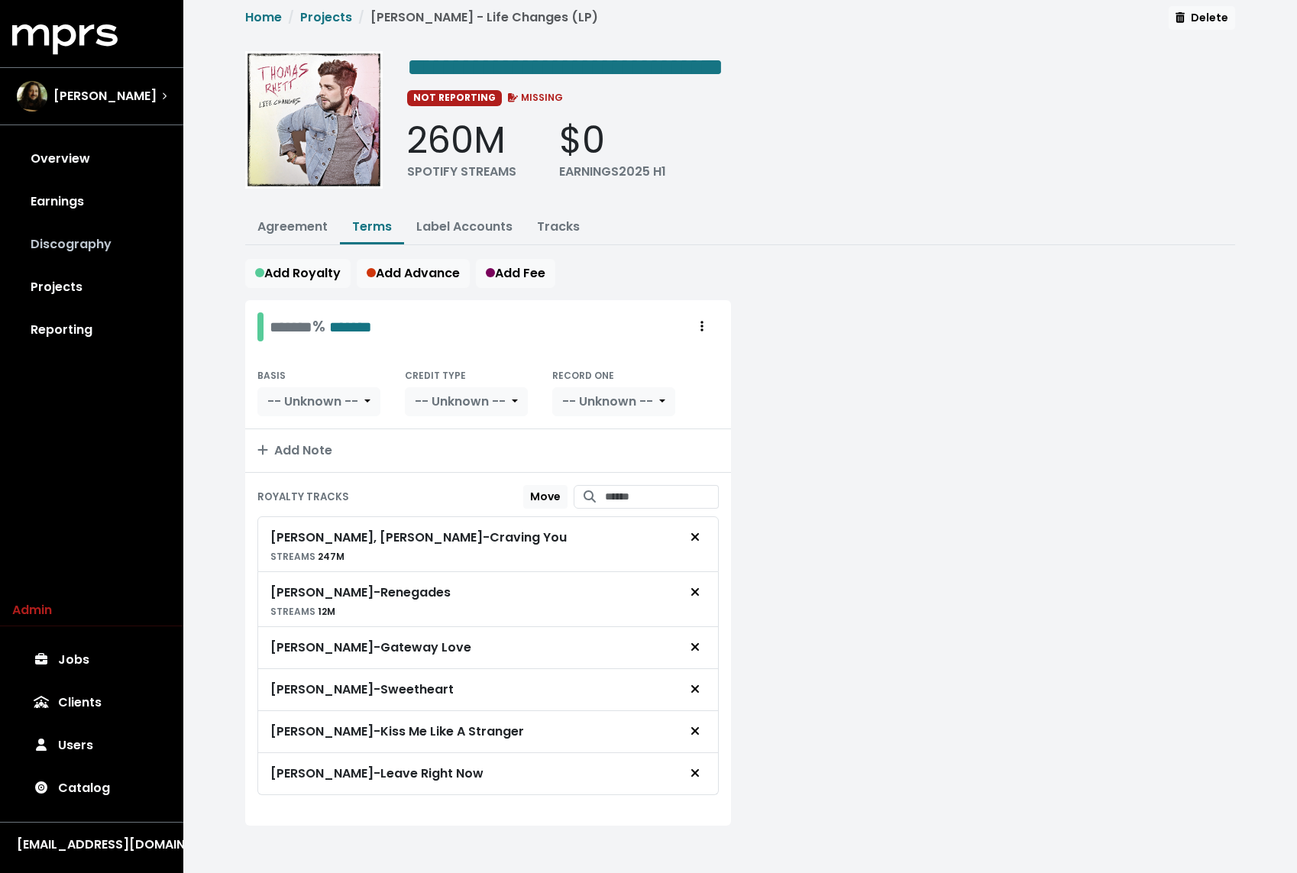
click at [88, 250] on link "Discography" at bounding box center [91, 244] width 159 height 43
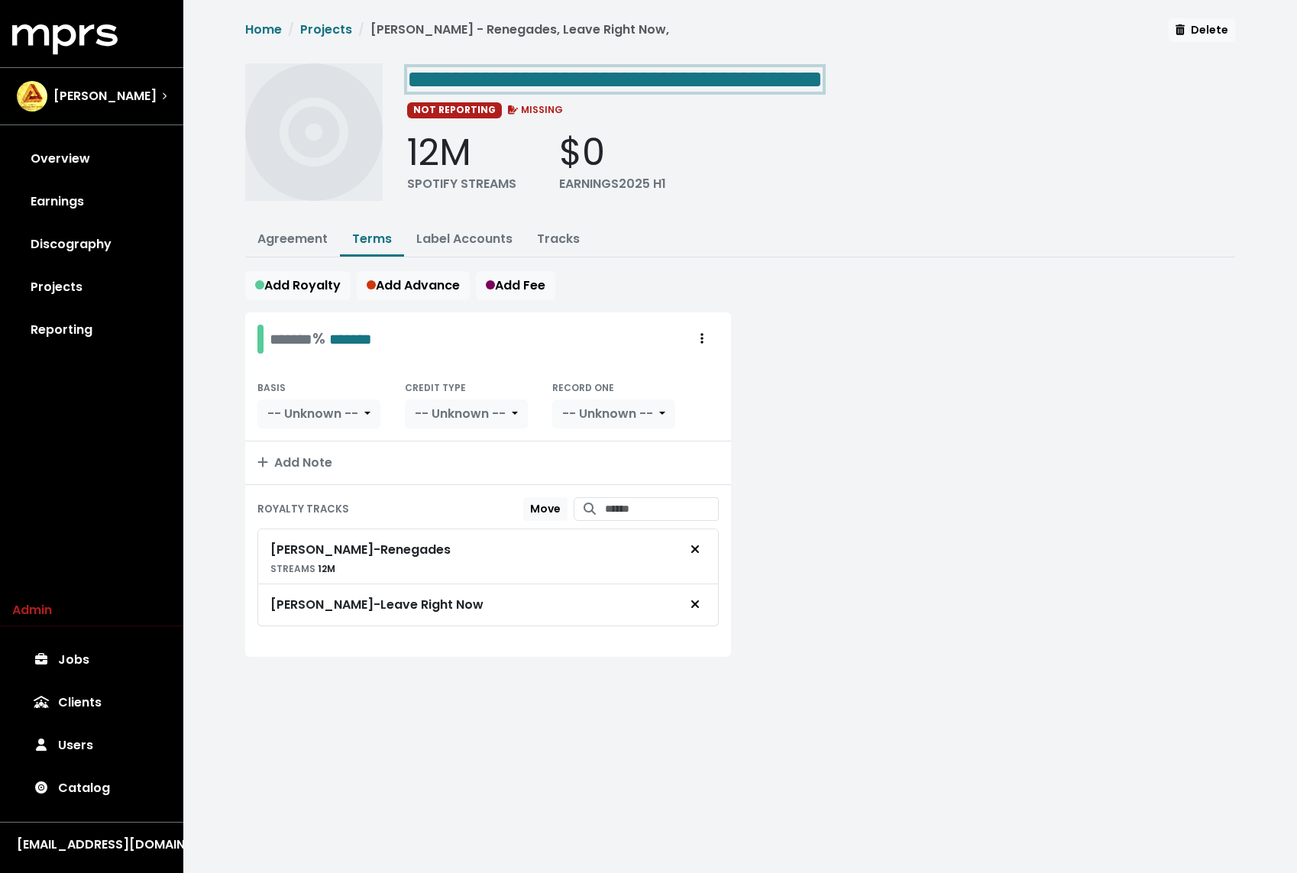
click at [754, 76] on span "**********" at bounding box center [614, 79] width 415 height 24
click at [780, 373] on div at bounding box center [992, 493] width 504 height 363
click at [327, 28] on link "Projects" at bounding box center [326, 30] width 52 height 18
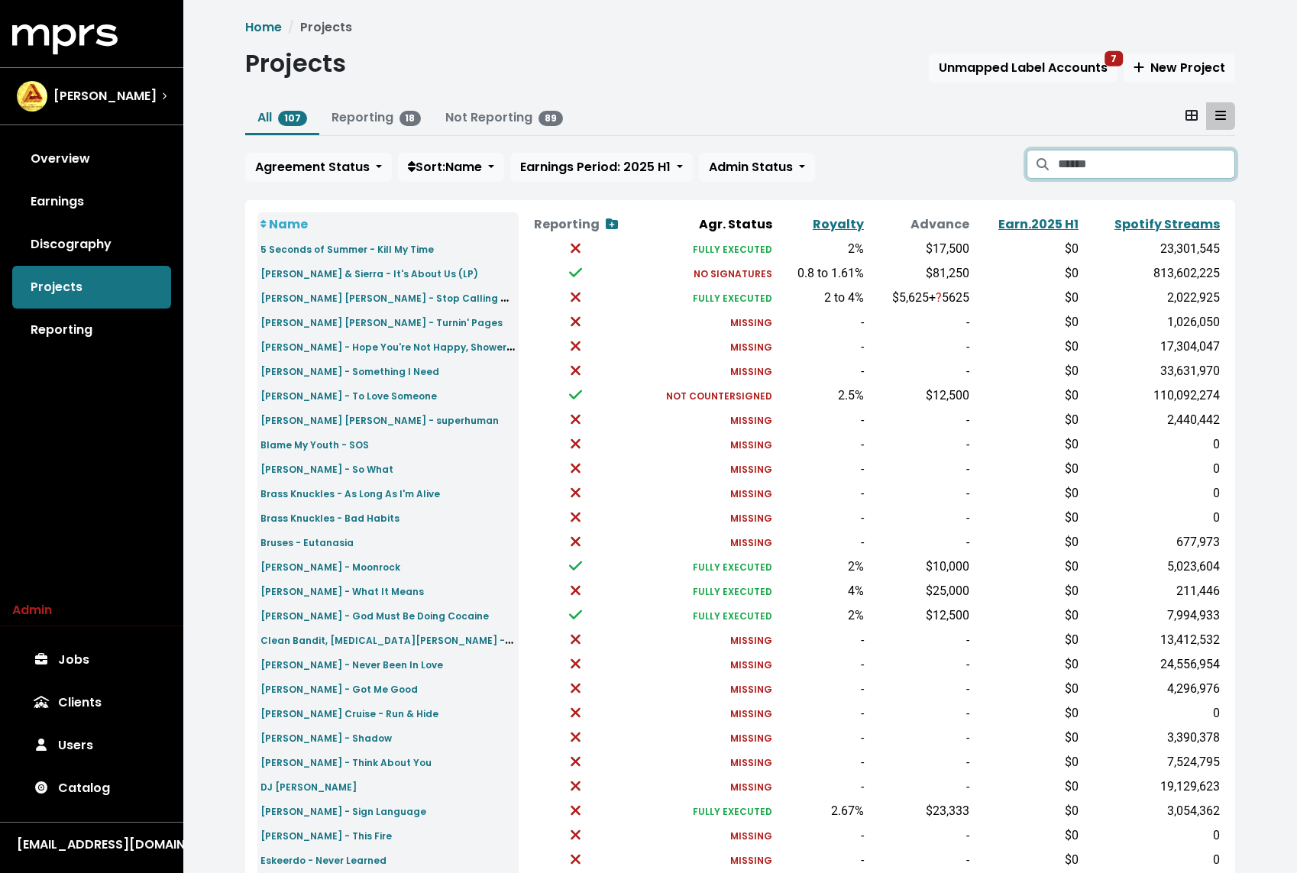
click at [1077, 155] on input "Search projects" at bounding box center [1146, 164] width 177 height 29
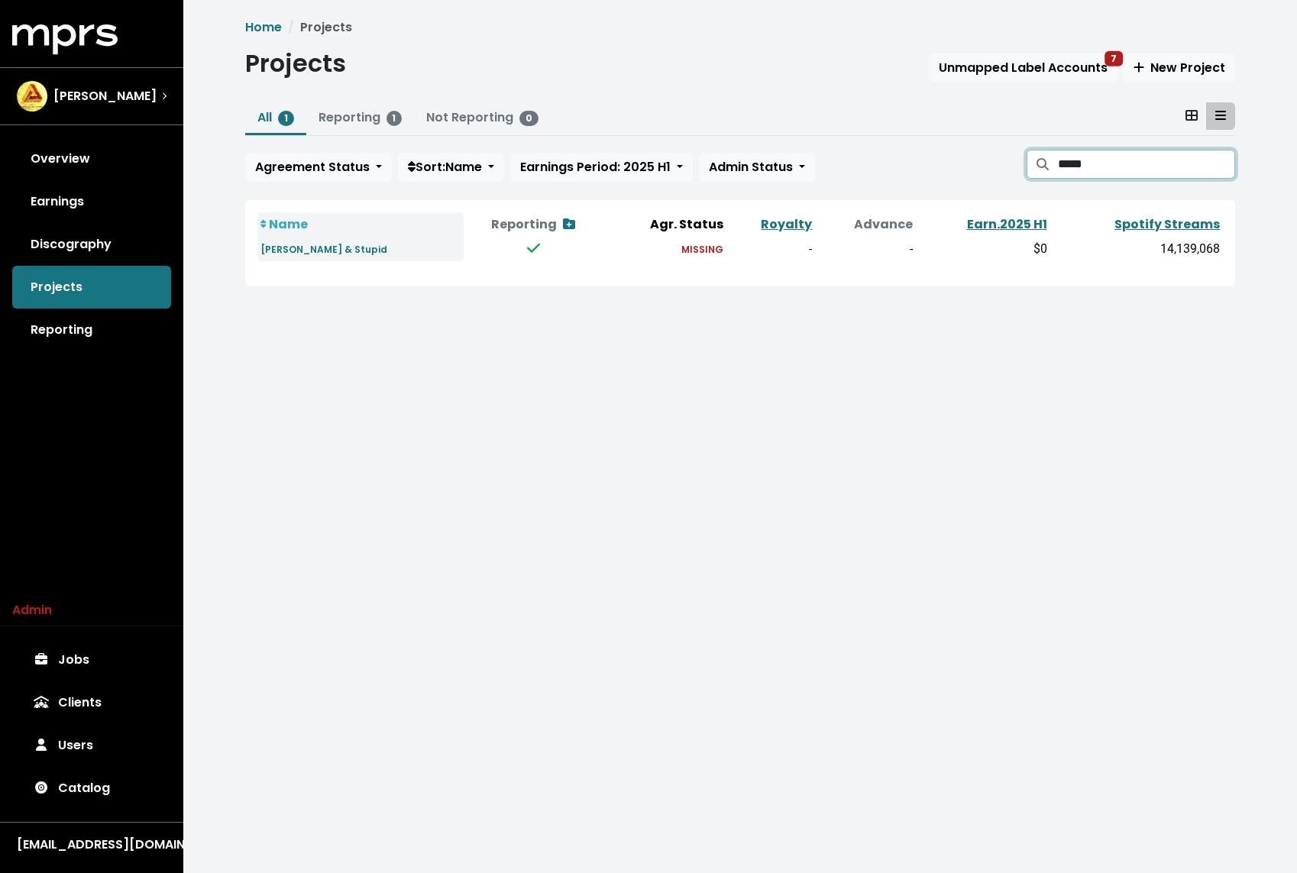
type input "*****"
click at [350, 328] on html "MPRS Logo [PERSON_NAME] Overview Earnings Discography Projects Reporting Admin …" at bounding box center [648, 164] width 1297 height 328
click at [59, 296] on div "Overview Earnings Discography Projects Reporting" at bounding box center [91, 244] width 183 height 214
click at [91, 229] on link "Discography" at bounding box center [91, 244] width 159 height 43
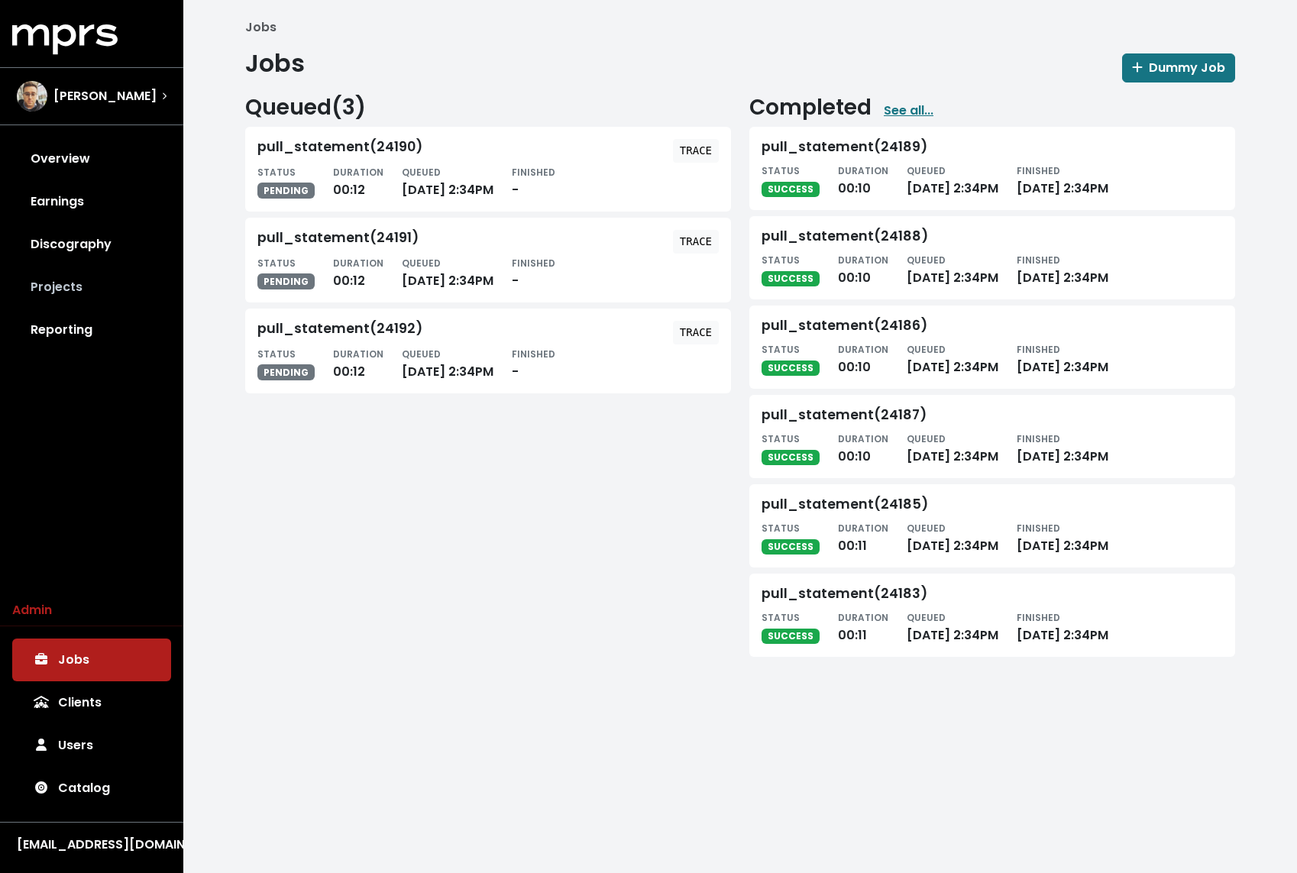
click at [66, 289] on link "Projects" at bounding box center [91, 287] width 159 height 43
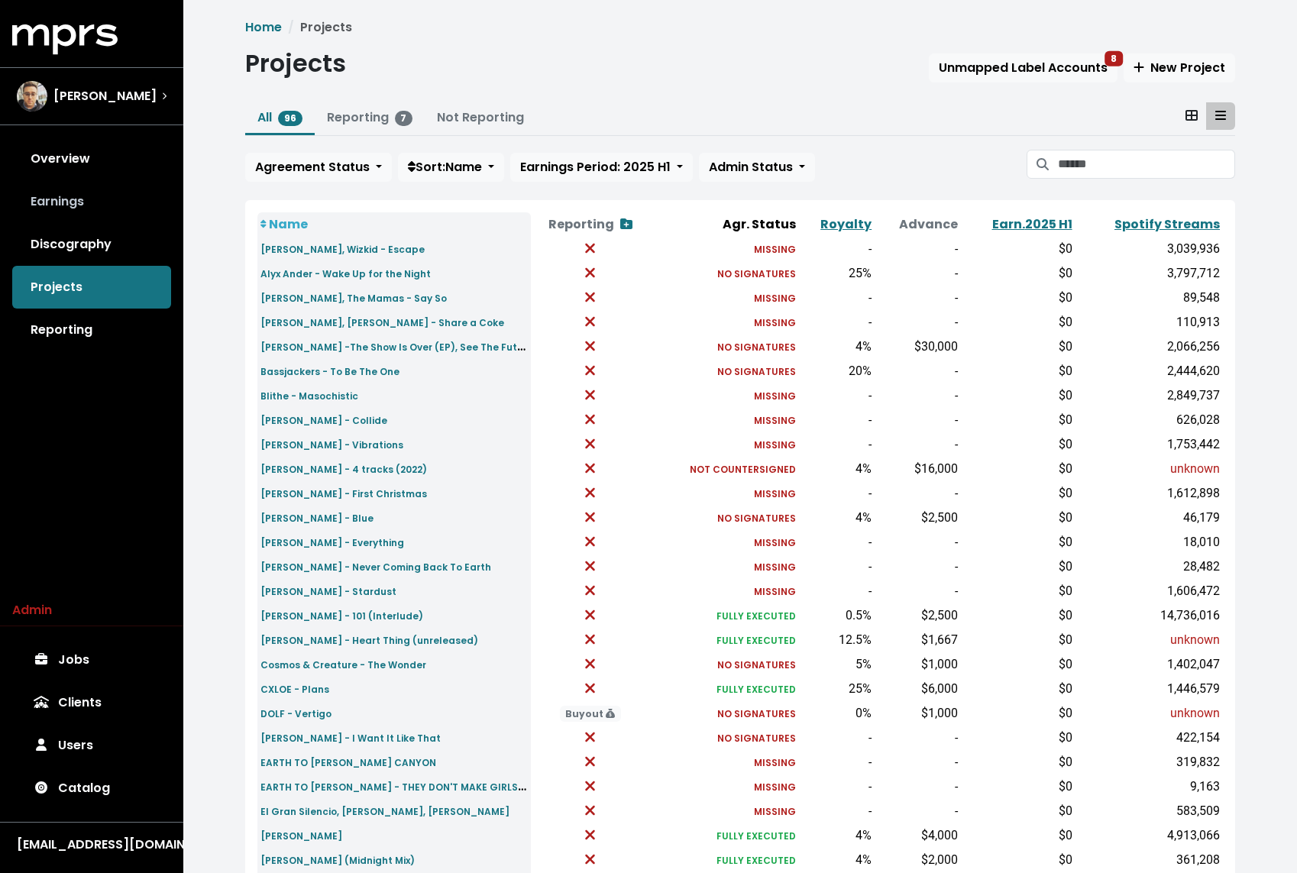
click at [88, 212] on link "Earnings" at bounding box center [91, 201] width 159 height 43
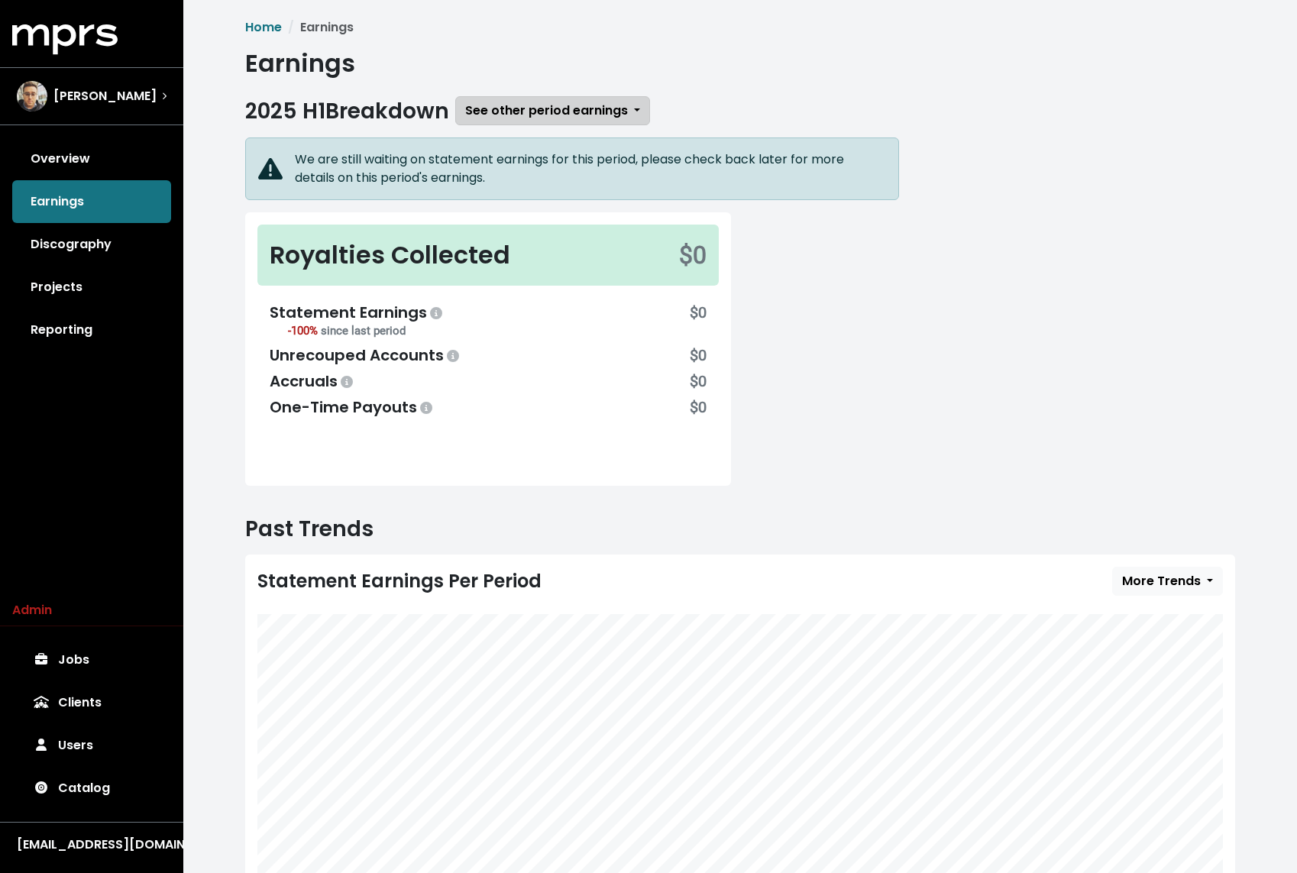
click at [533, 113] on span "See other period earnings" at bounding box center [546, 111] width 163 height 18
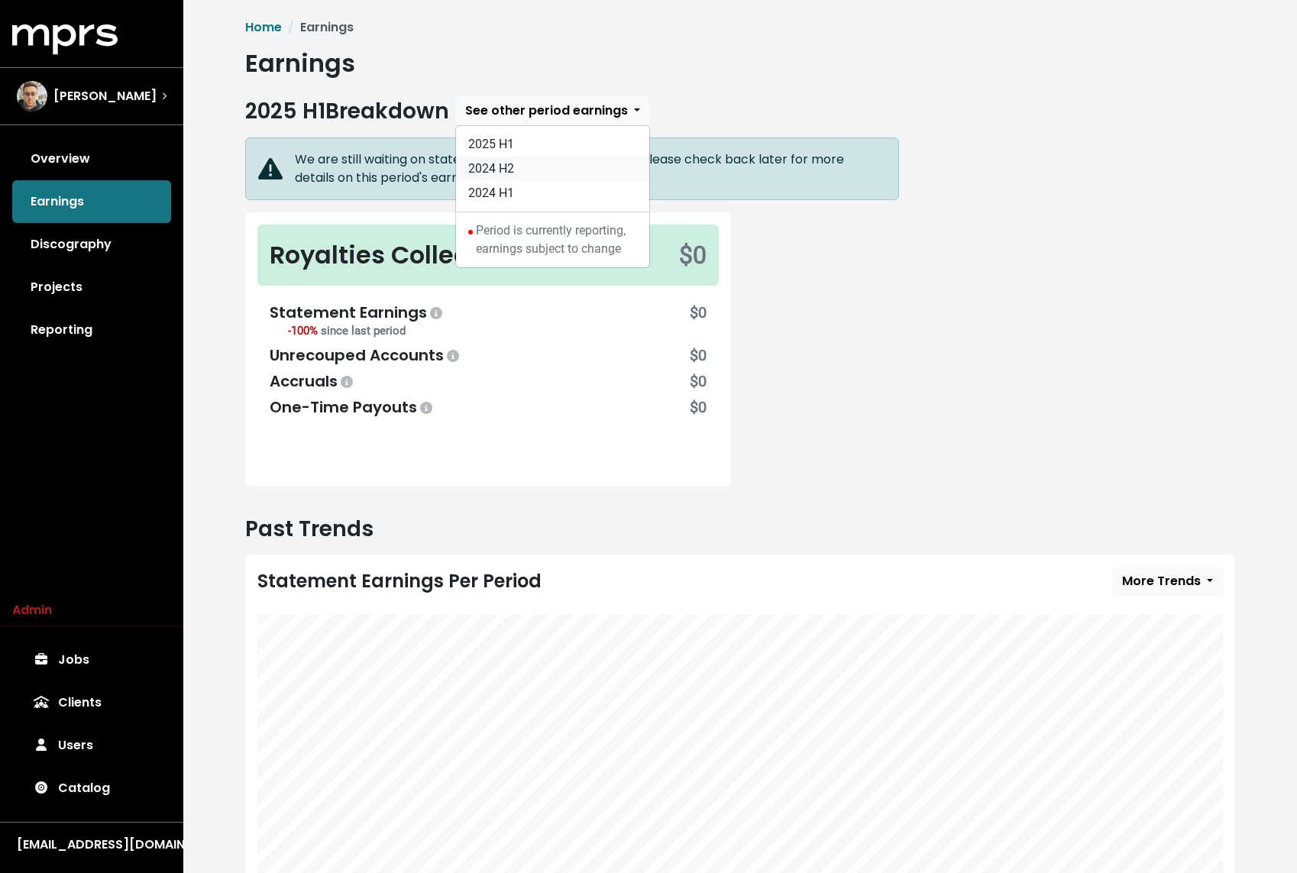
click at [526, 160] on link "2024 H2" at bounding box center [552, 169] width 193 height 24
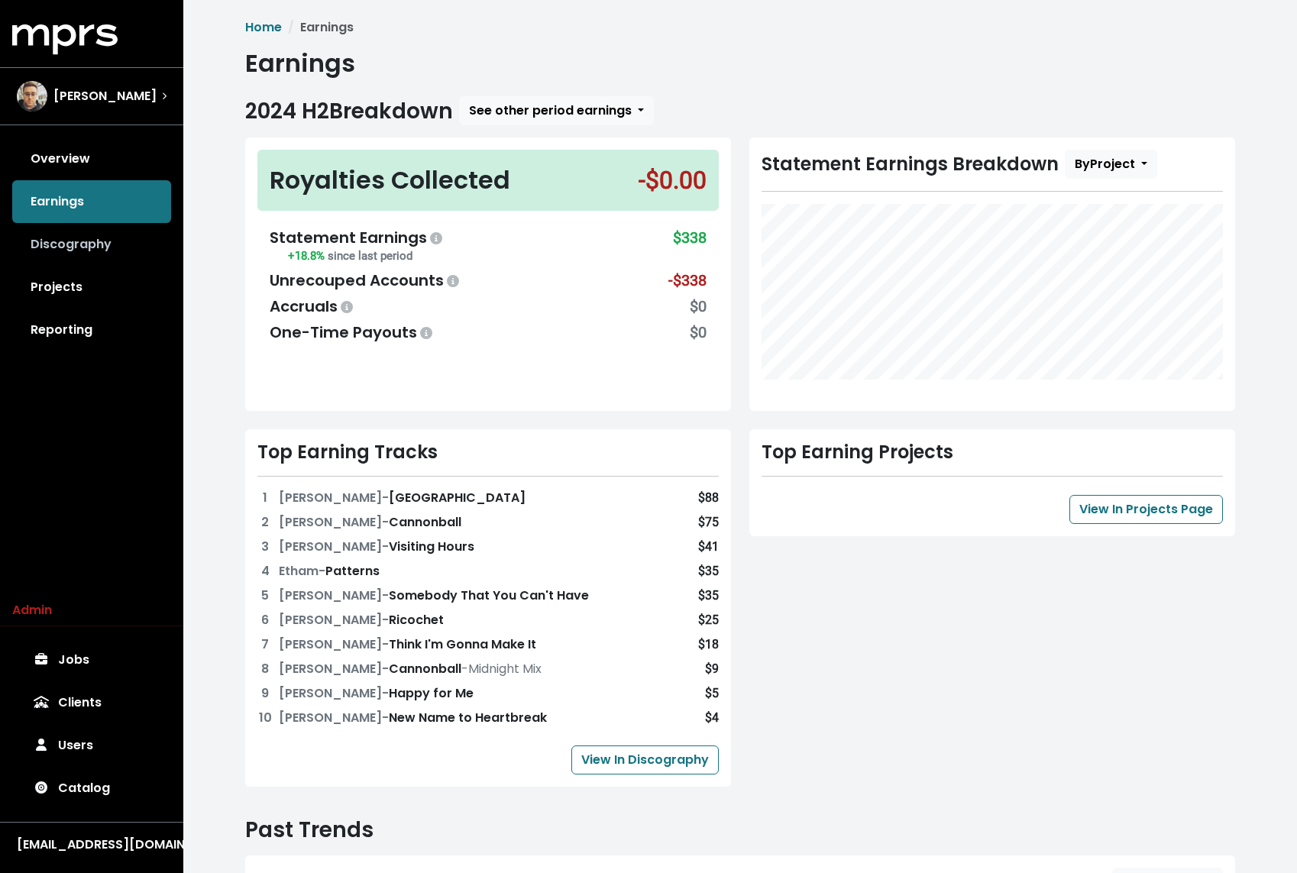
click at [89, 248] on link "Discography" at bounding box center [91, 244] width 159 height 43
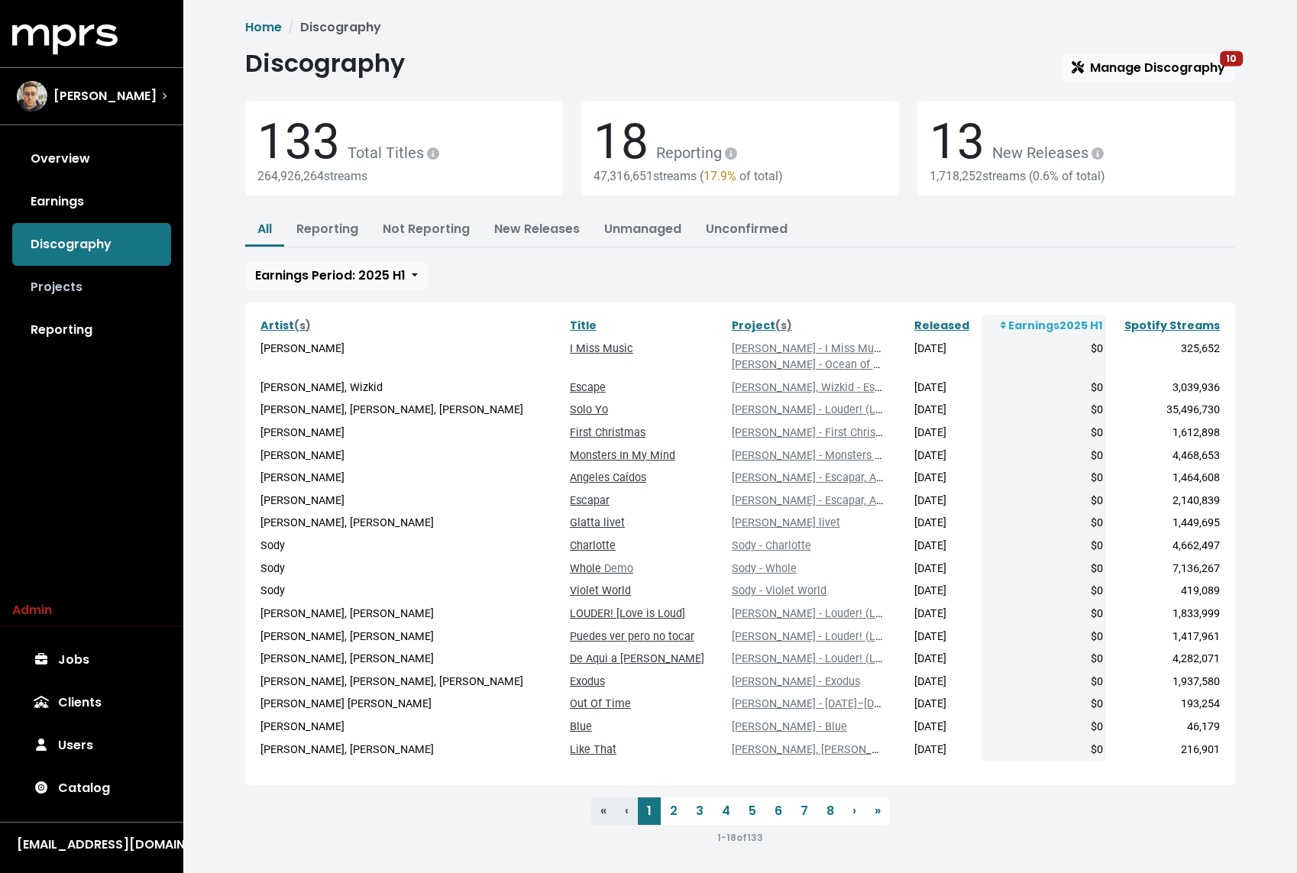
click at [79, 296] on link "Projects" at bounding box center [91, 287] width 159 height 43
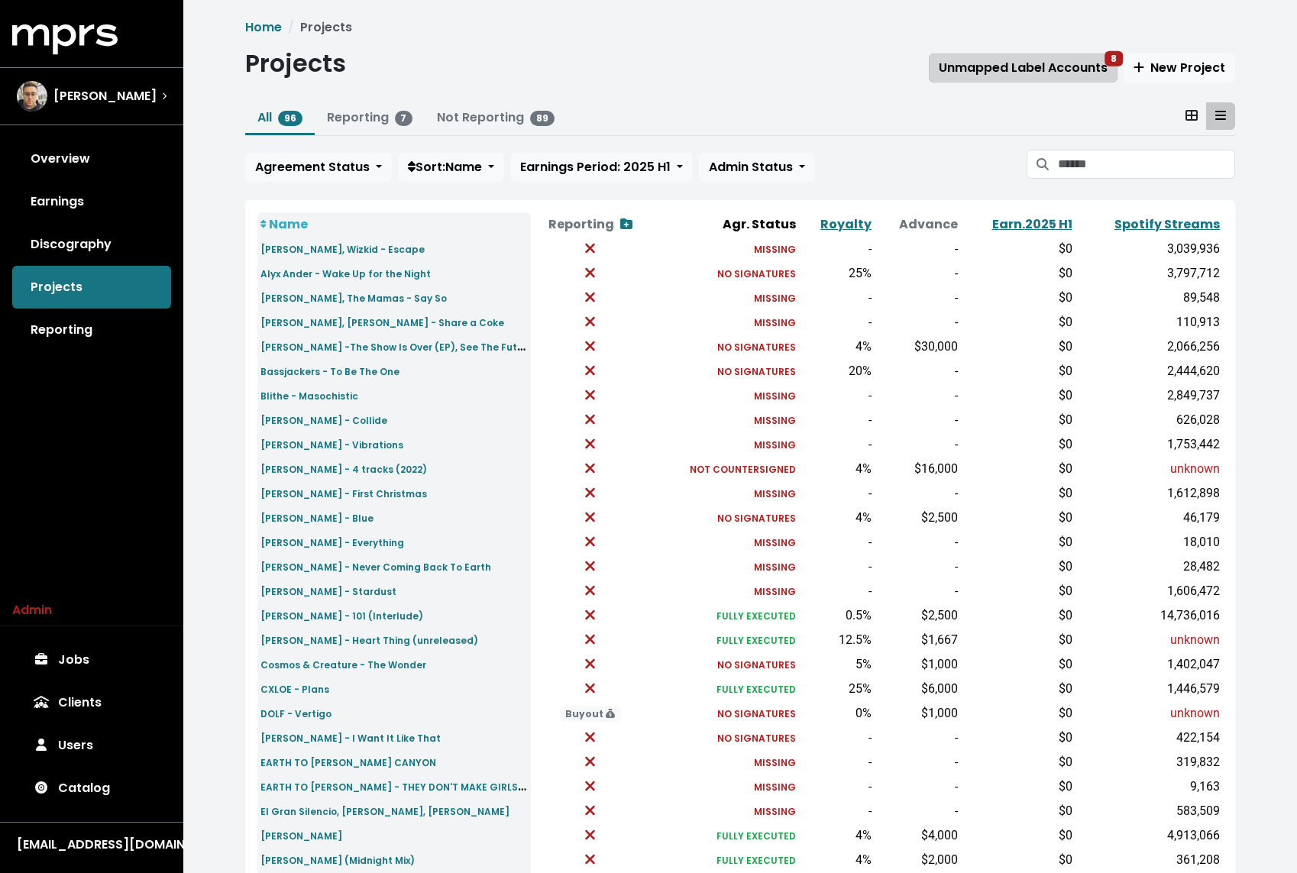
click at [1026, 71] on span "Unmapped Label Accounts 8" at bounding box center [1022, 68] width 169 height 18
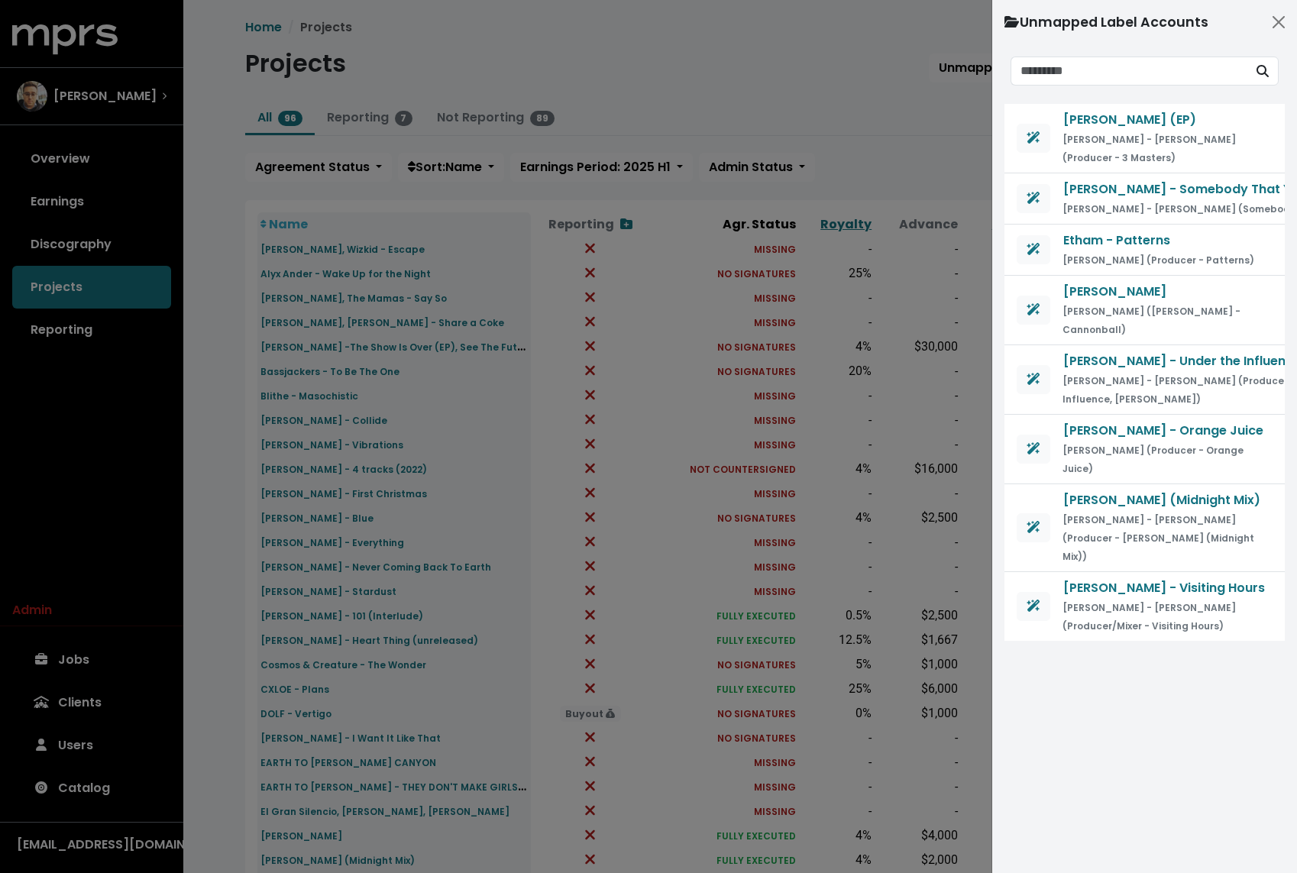
click at [735, 77] on div at bounding box center [648, 436] width 1297 height 873
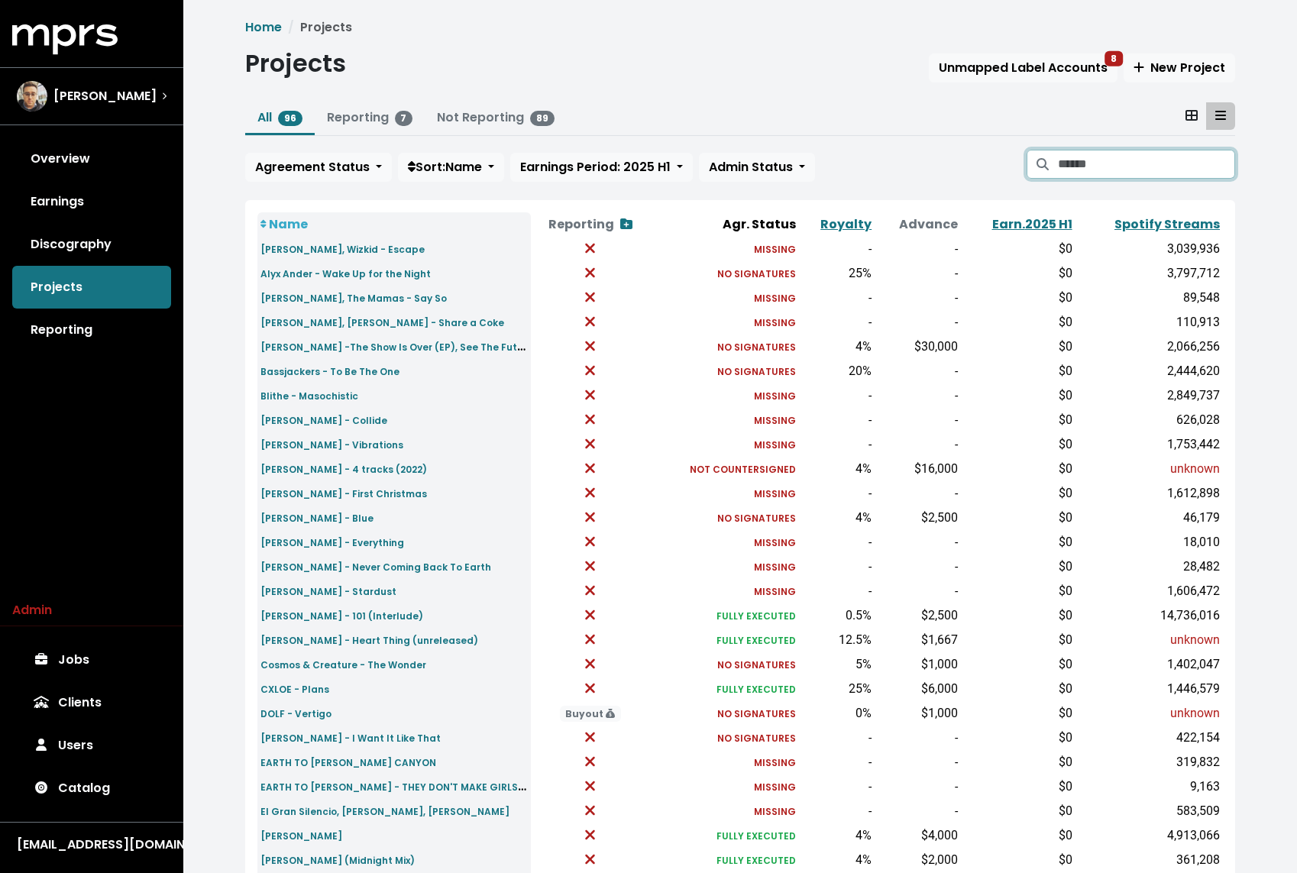
click at [1074, 166] on input "Search projects" at bounding box center [1146, 164] width 177 height 29
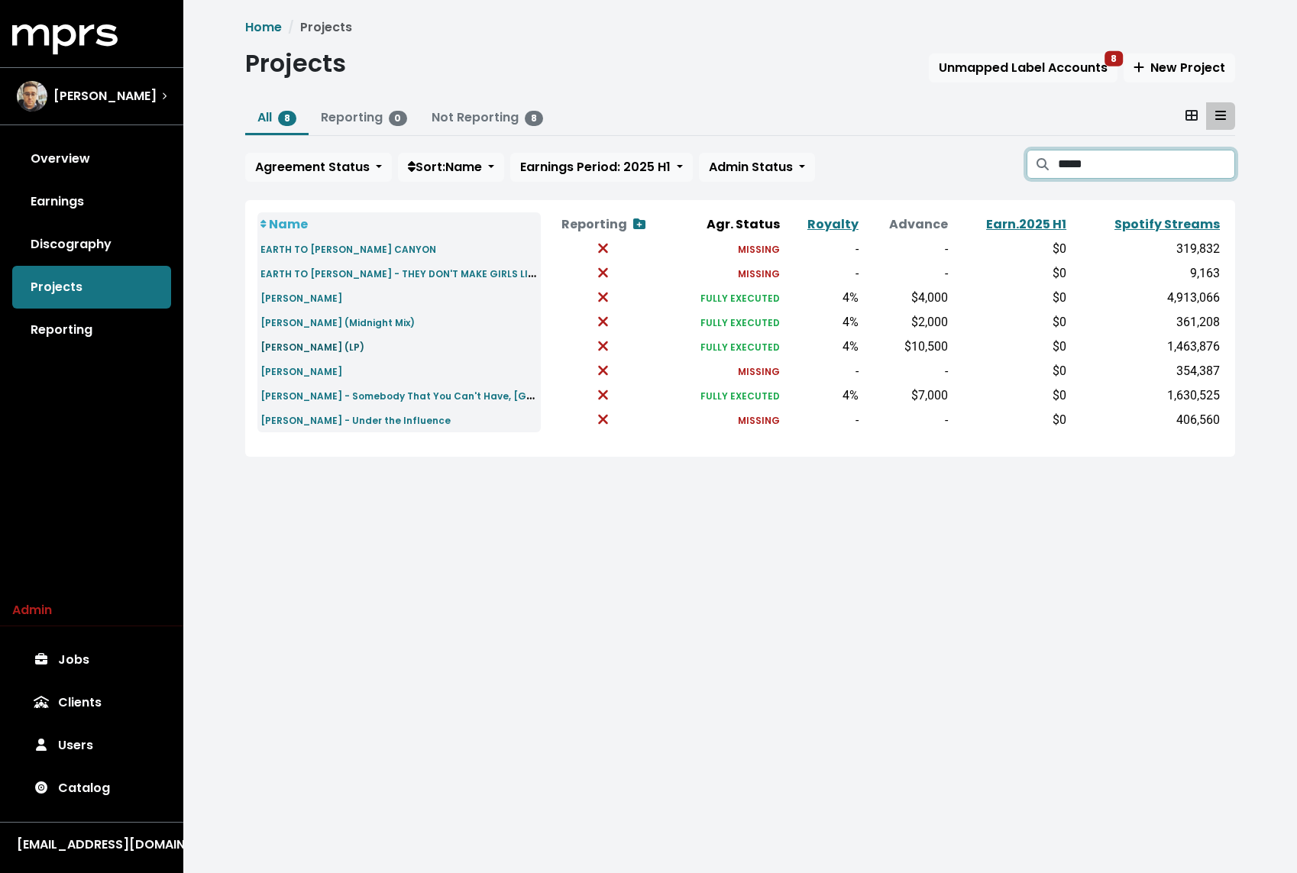
type input "*****"
click at [351, 344] on small "[PERSON_NAME] (LP)" at bounding box center [312, 347] width 104 height 13
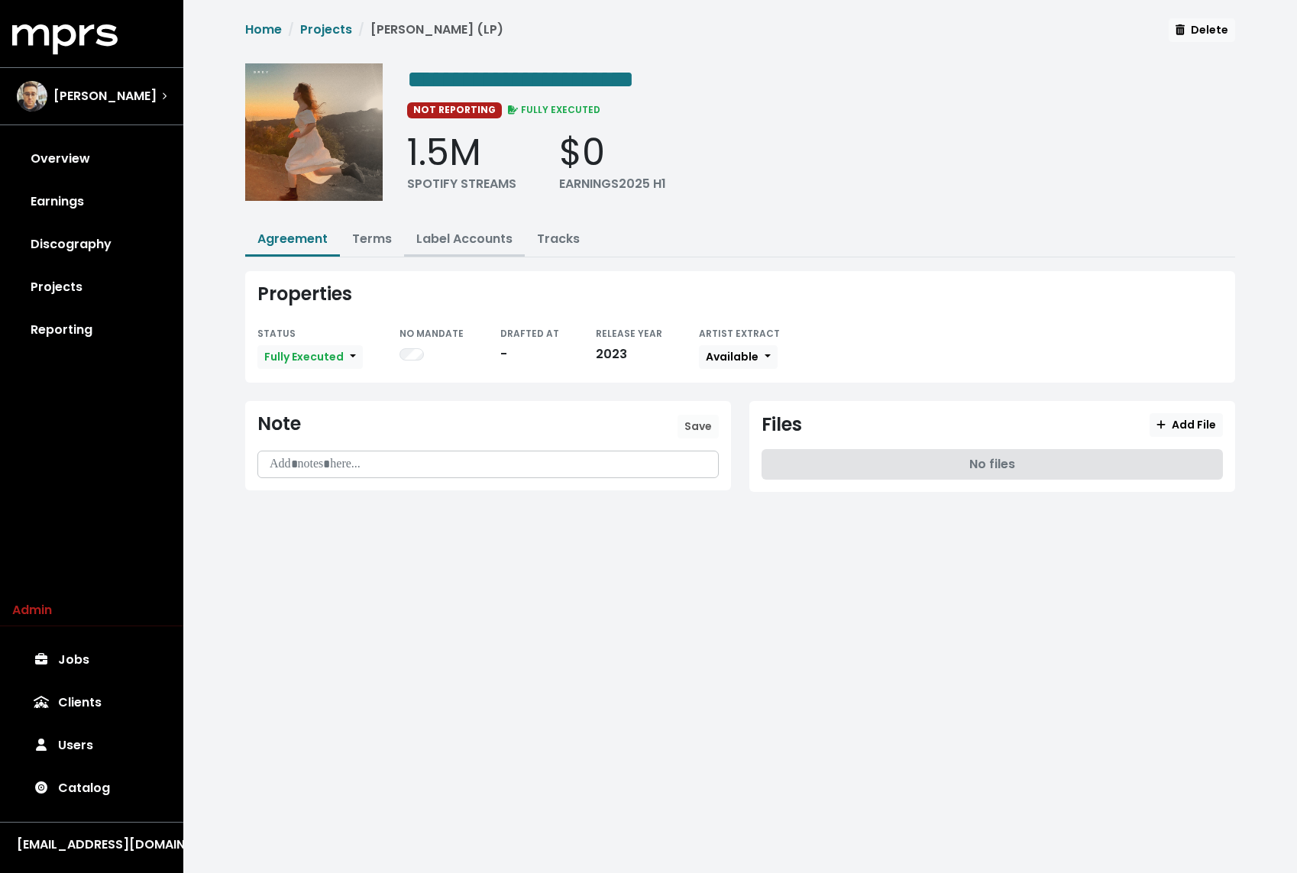
click at [472, 233] on link "Label Accounts" at bounding box center [464, 239] width 96 height 18
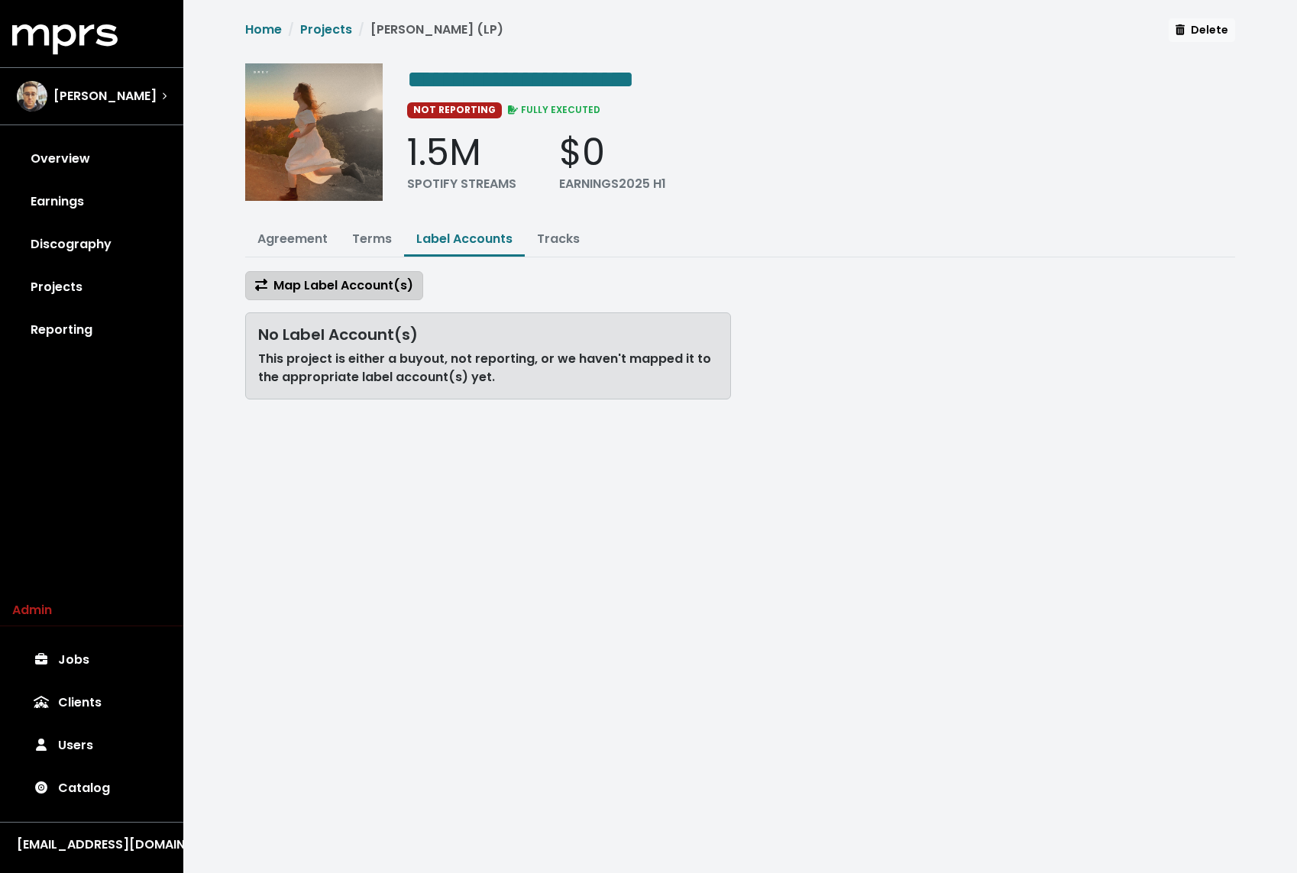
click at [338, 278] on span "Map Label Account(s)" at bounding box center [334, 285] width 158 height 18
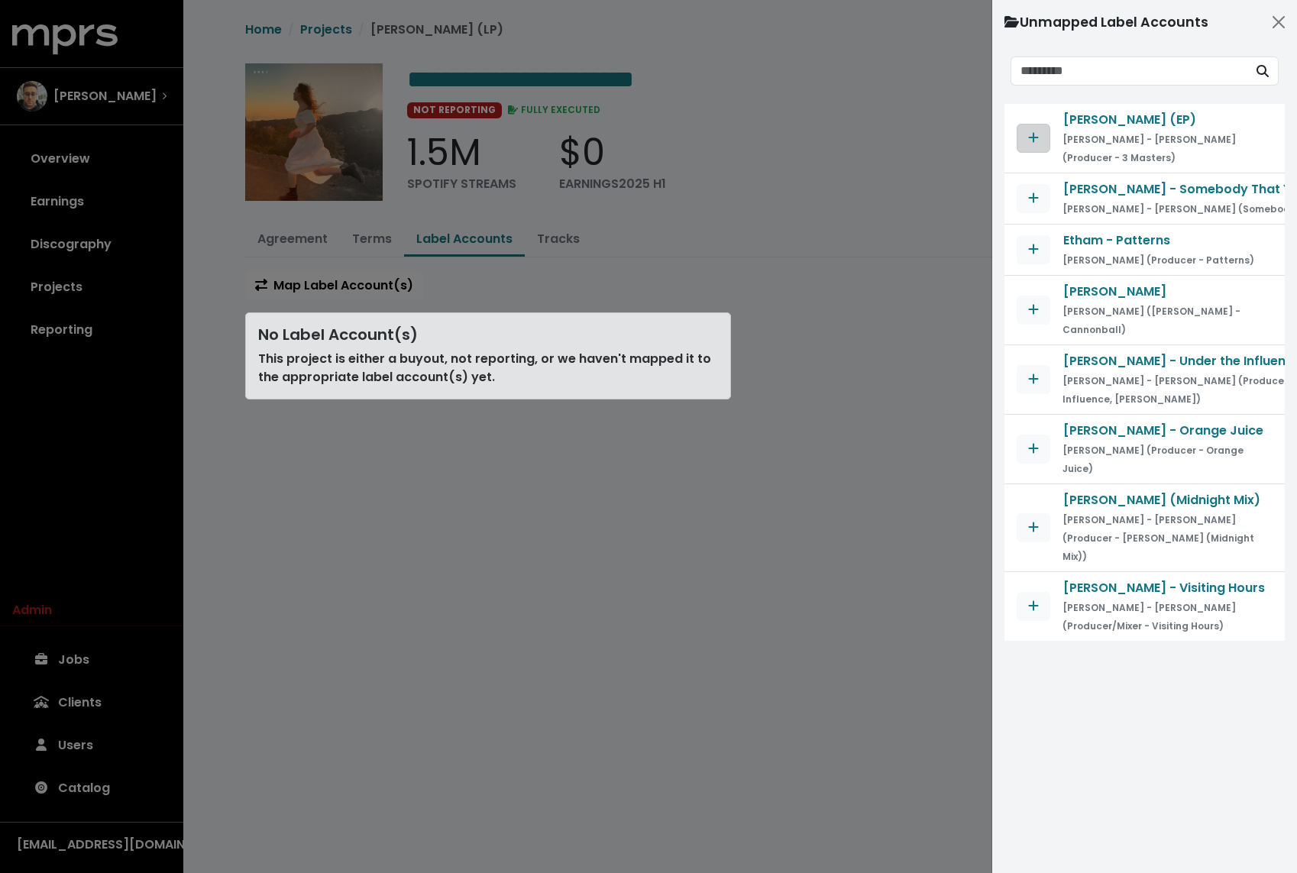
click at [1032, 134] on icon "Map contract to selected agreement" at bounding box center [1033, 137] width 11 height 12
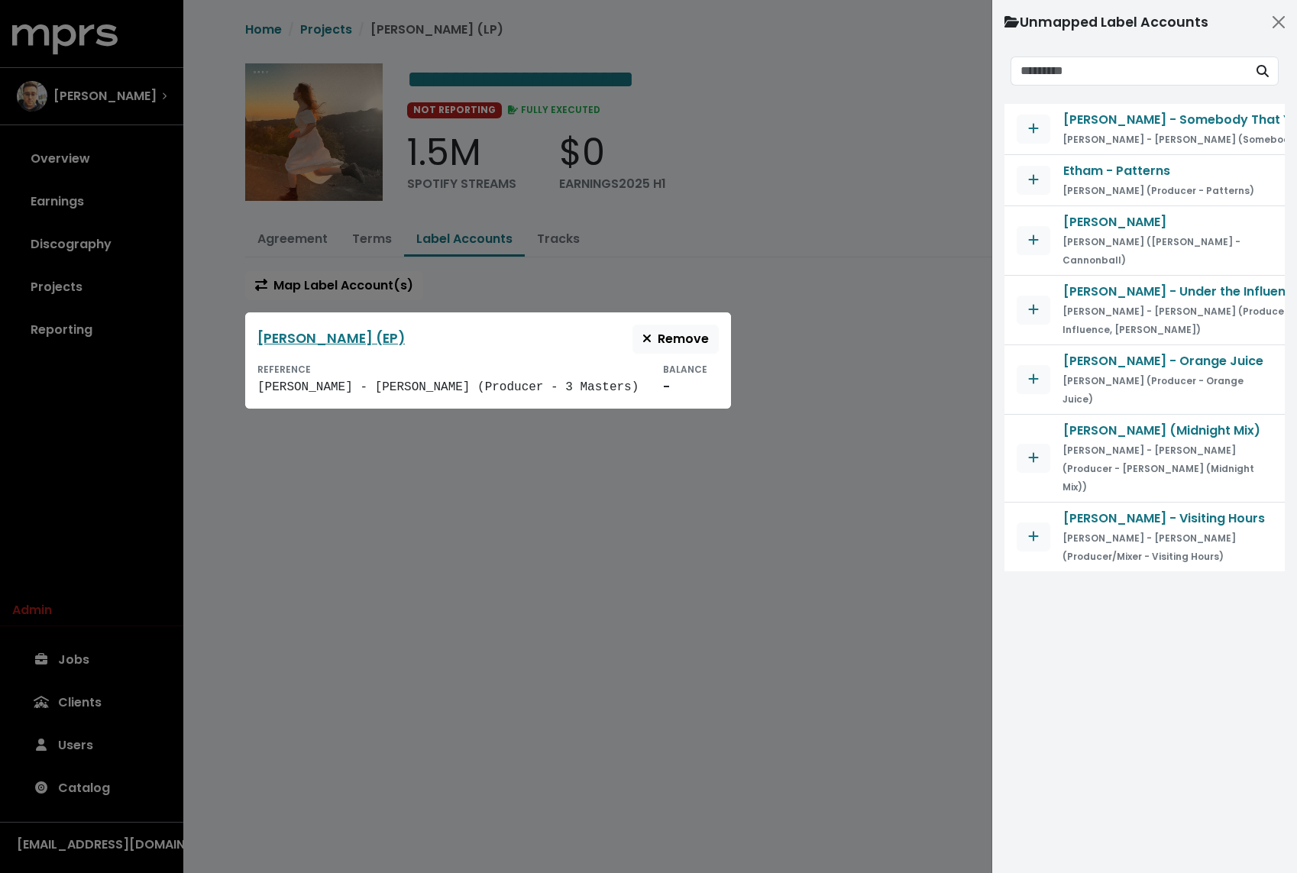
click at [1142, 243] on small "[PERSON_NAME] ([PERSON_NAME] - Cannonball)" at bounding box center [1151, 250] width 178 height 31
click at [677, 278] on div at bounding box center [648, 436] width 1297 height 873
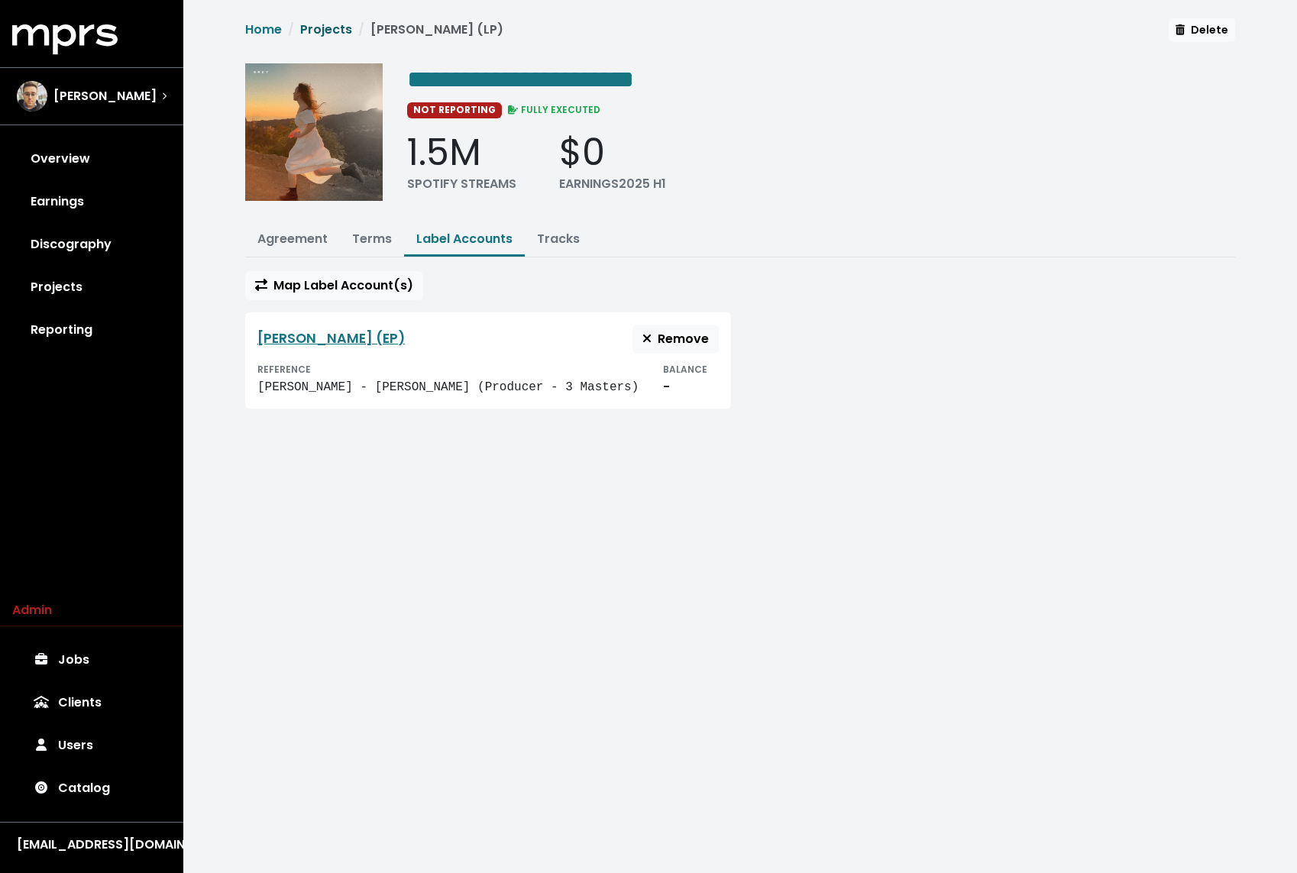
click at [316, 25] on link "Projects" at bounding box center [326, 30] width 52 height 18
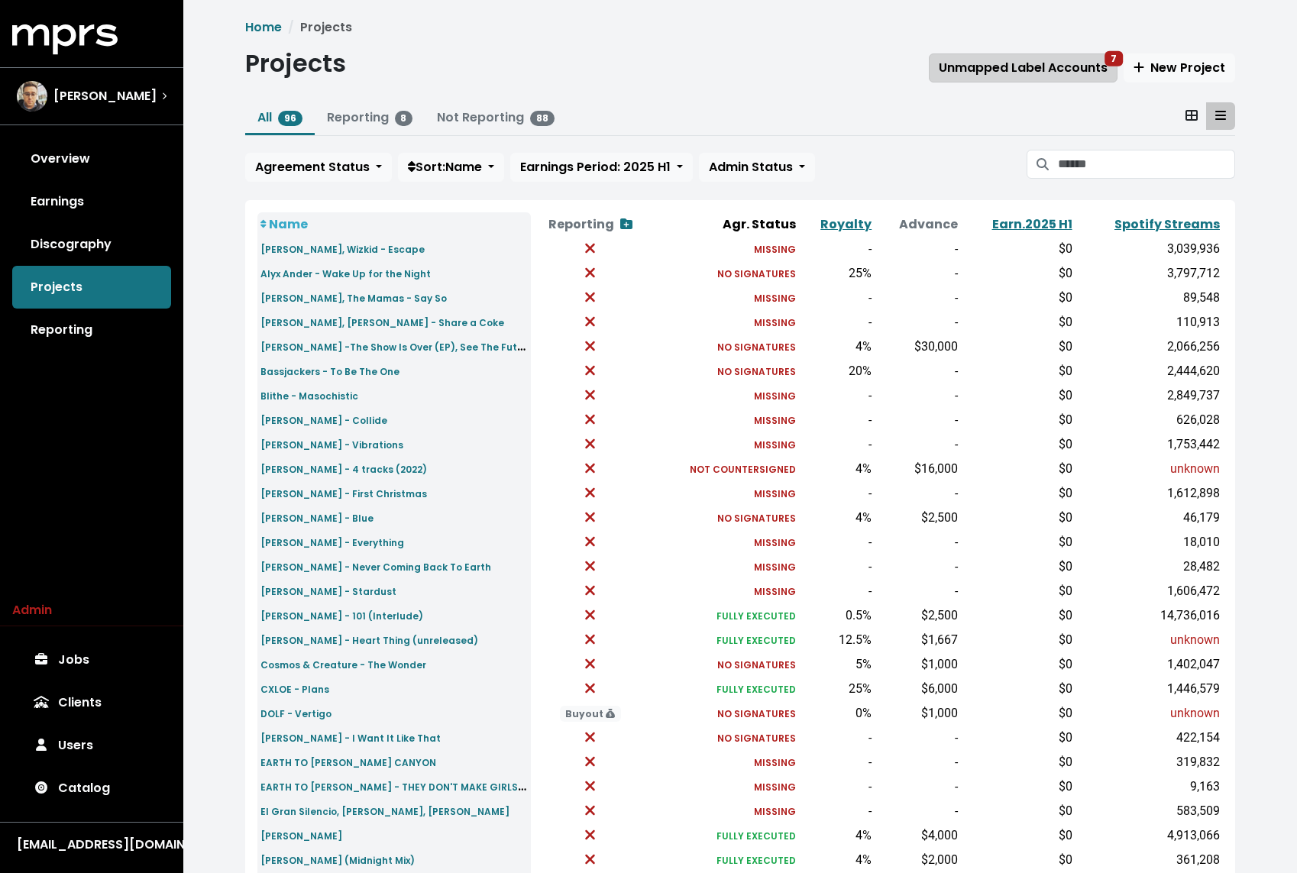
click at [1028, 74] on span "Unmapped Label Accounts 7" at bounding box center [1022, 68] width 169 height 18
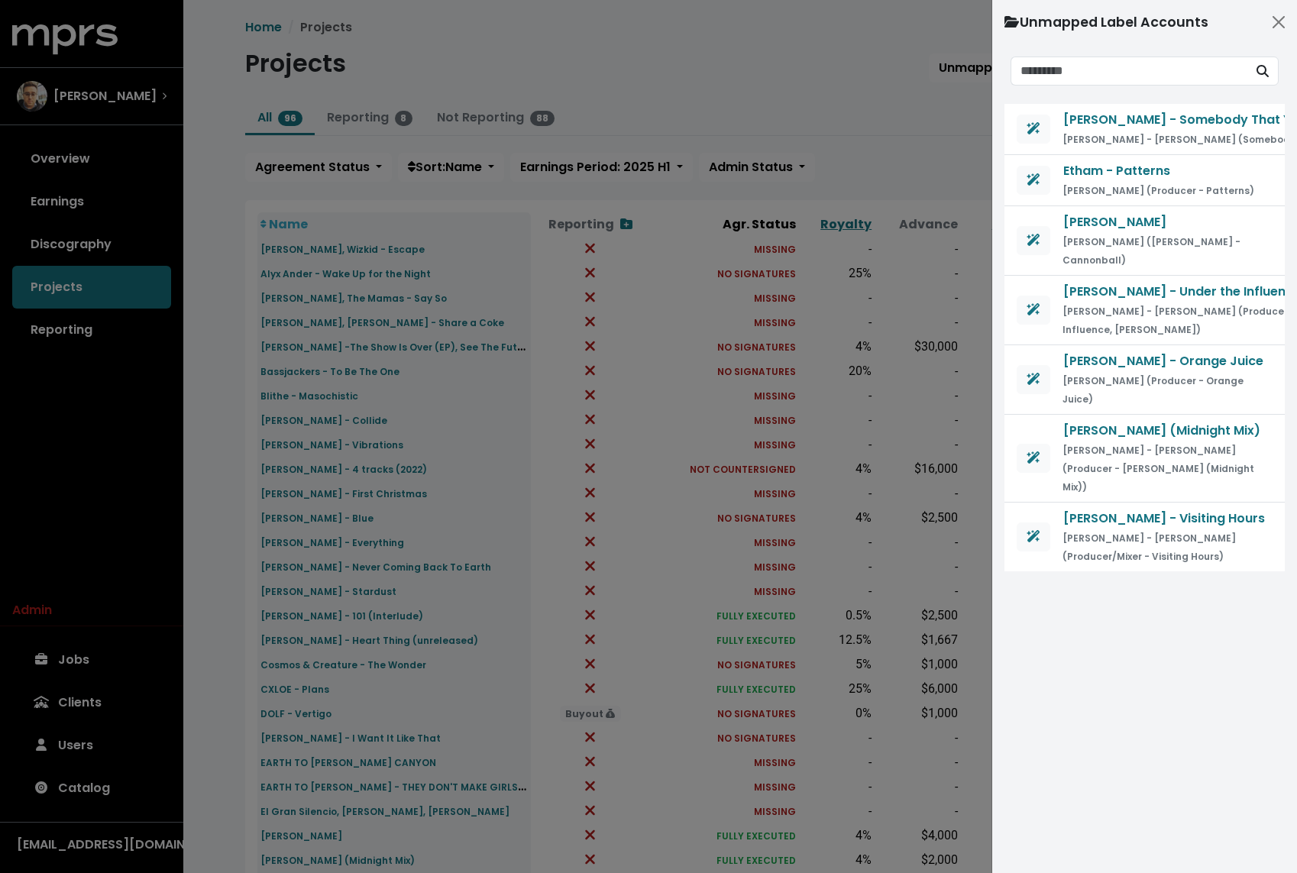
click at [887, 100] on div at bounding box center [648, 436] width 1297 height 873
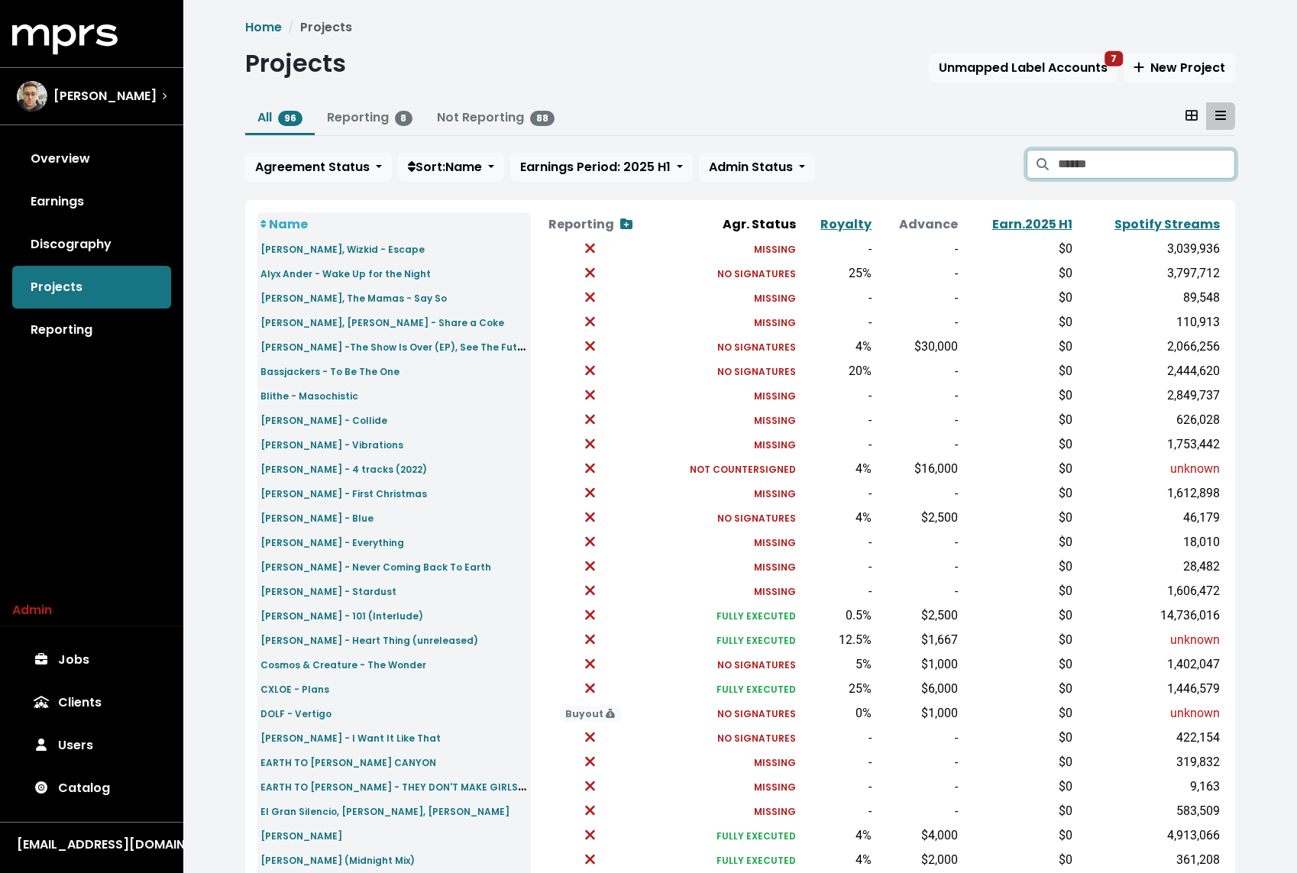
click at [1112, 170] on input "Search projects" at bounding box center [1146, 164] width 177 height 29
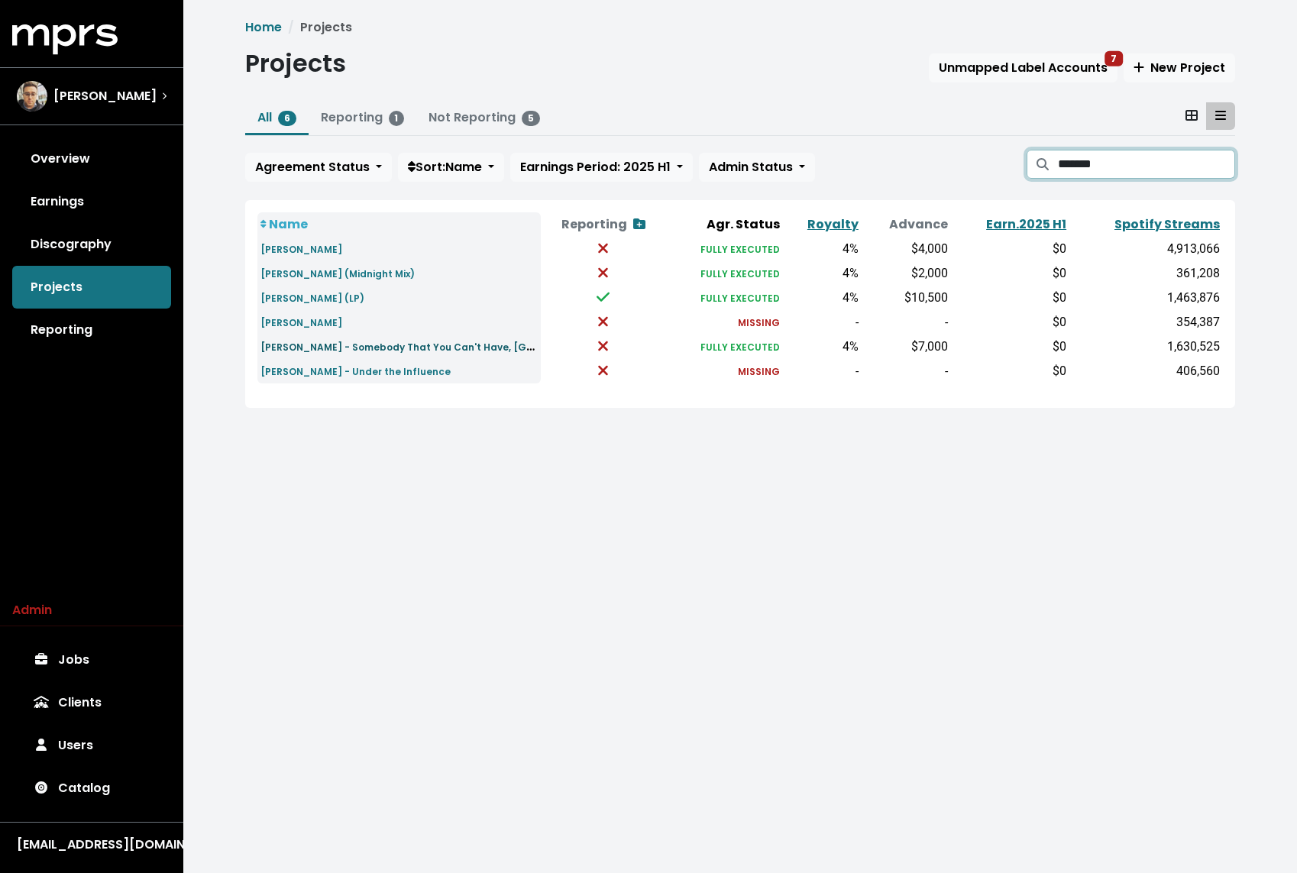
type input "*******"
click at [433, 345] on small "[PERSON_NAME] - Somebody That You Can't Have, [GEOGRAPHIC_DATA]" at bounding box center [441, 347] width 362 height 18
click at [992, 61] on span "Unmapped Label Accounts 7" at bounding box center [1022, 68] width 169 height 18
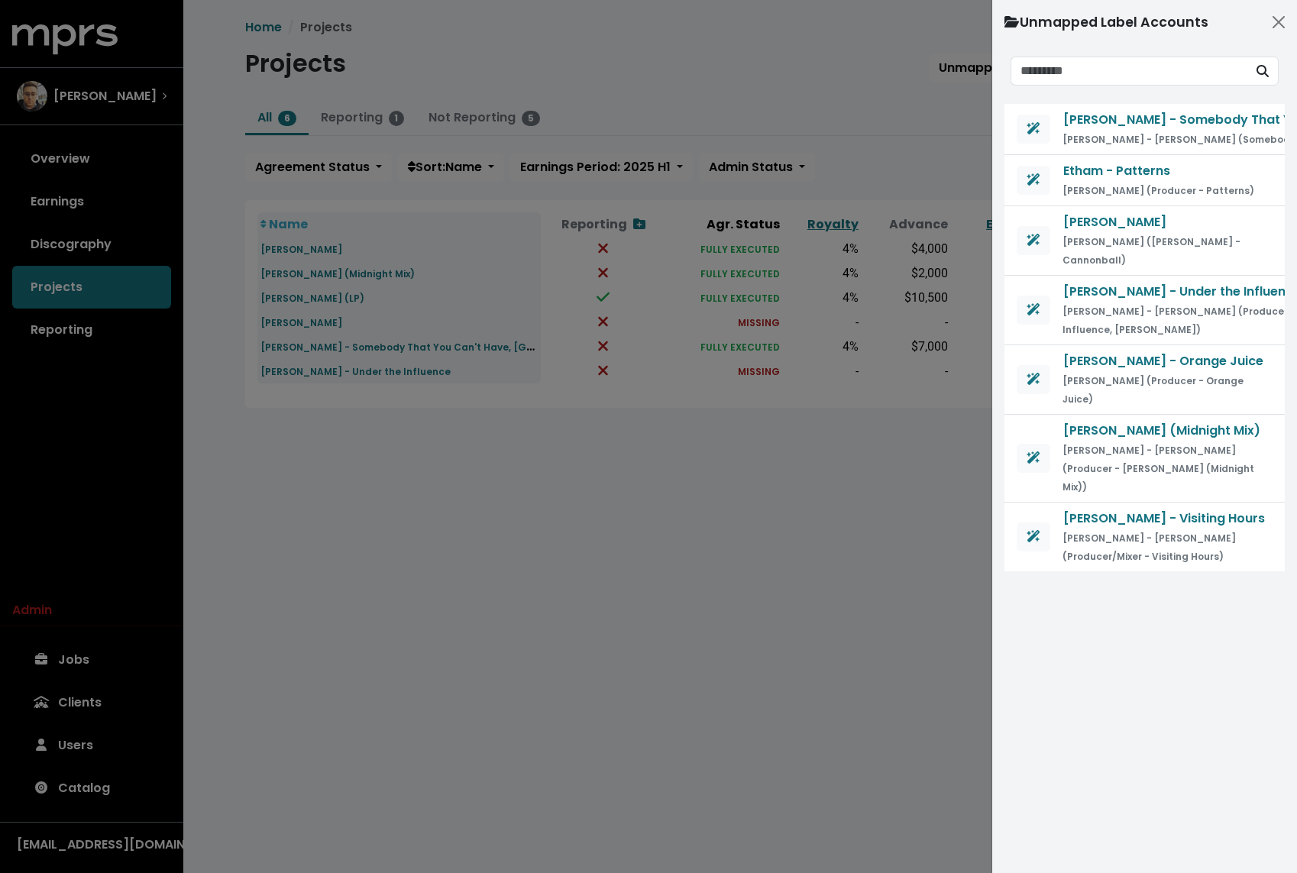
click at [450, 415] on div at bounding box center [648, 436] width 1297 height 873
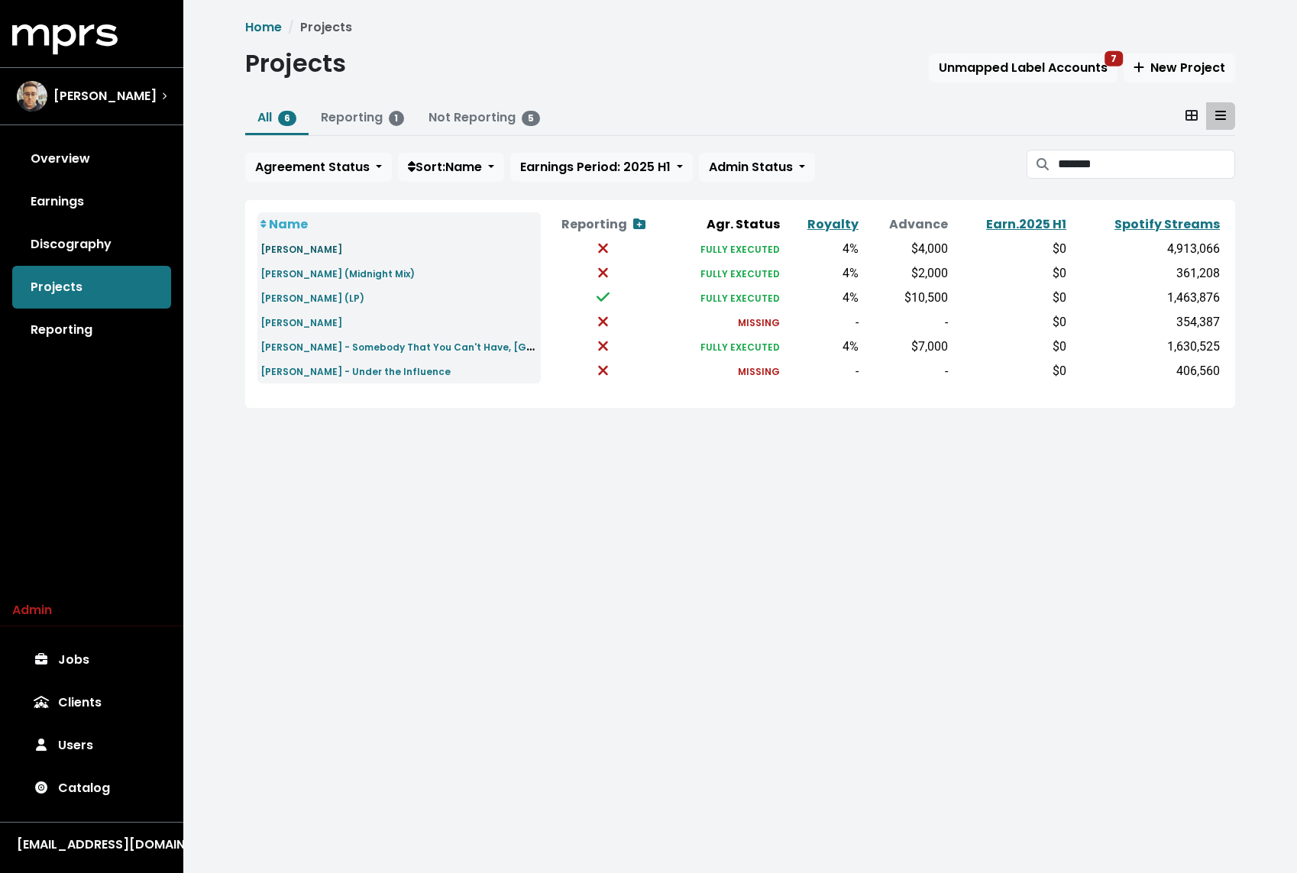
click at [342, 247] on small "[PERSON_NAME]" at bounding box center [301, 249] width 82 height 13
click at [415, 265] on link "[PERSON_NAME] (Midnight Mix)" at bounding box center [337, 273] width 154 height 18
drag, startPoint x: 1128, startPoint y: 163, endPoint x: 787, endPoint y: 95, distance: 347.3
click at [791, 98] on div "Home Projects Projects Unmapped Label Accounts 7 New Project All 6 Reporting 1 …" at bounding box center [740, 212] width 1008 height 389
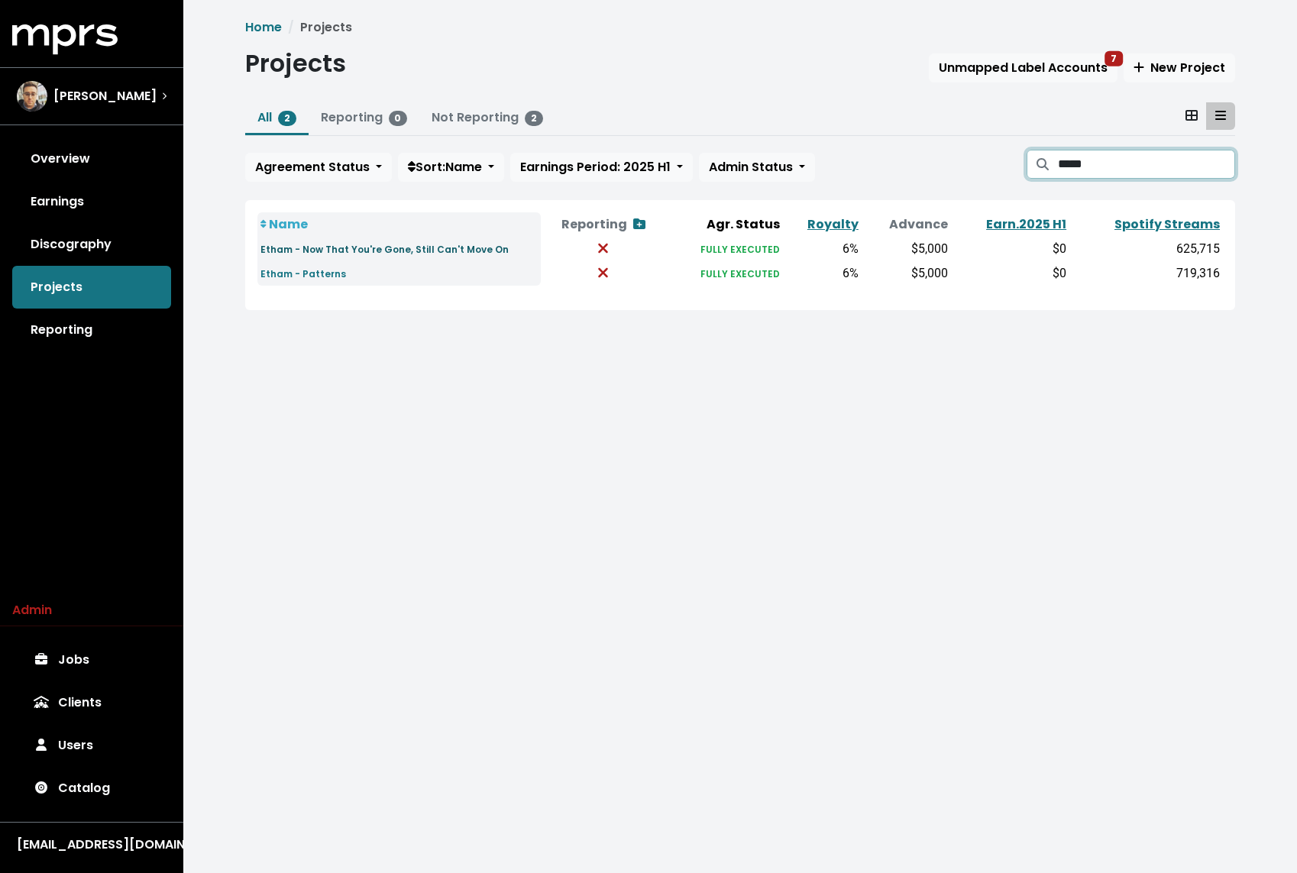
type input "*****"
click at [334, 245] on small "Etham - Now That You're Gone, Still Can't Move On" at bounding box center [384, 249] width 248 height 13
click at [326, 270] on small "Etham - Patterns" at bounding box center [303, 273] width 86 height 13
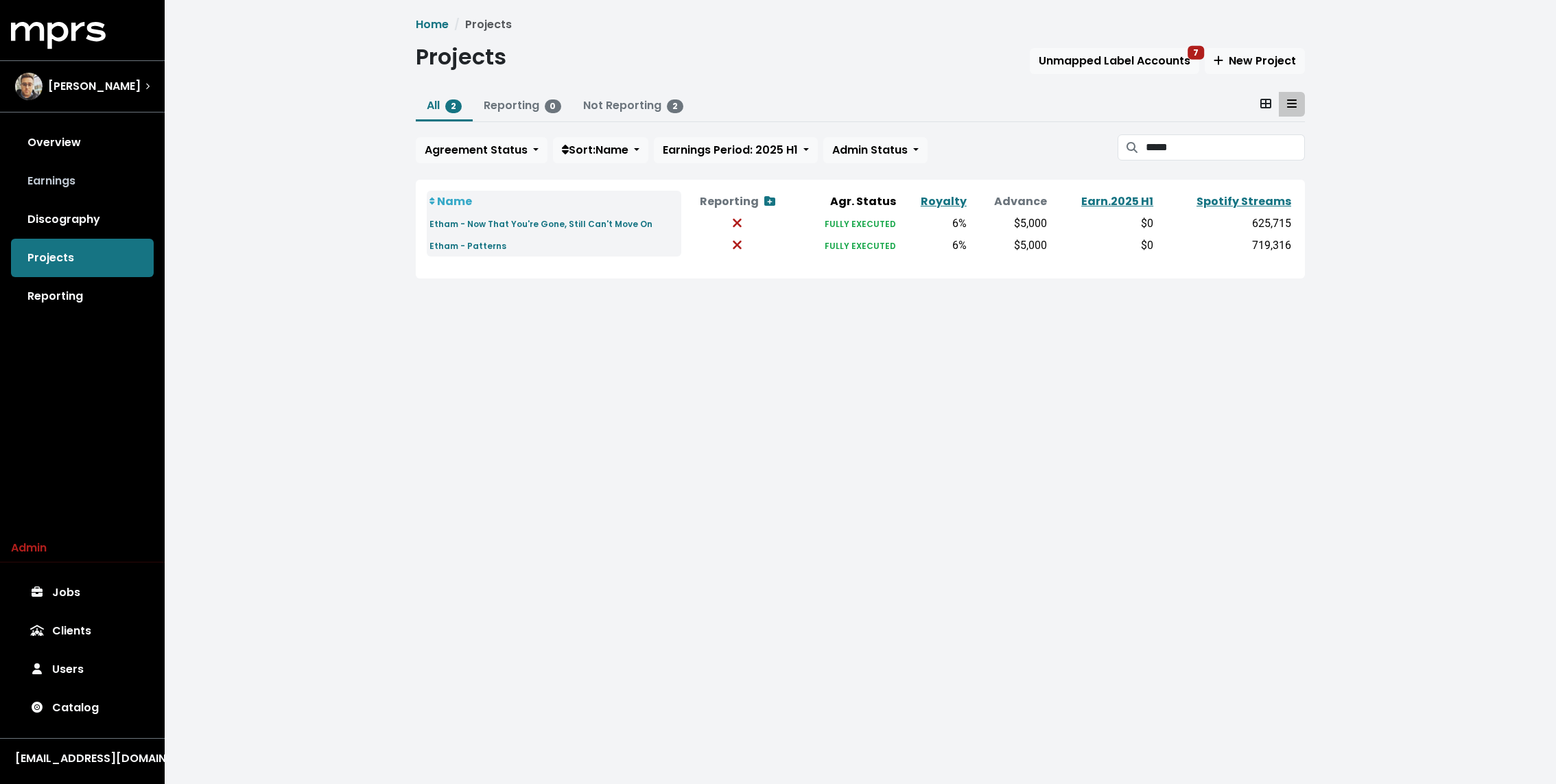
click at [86, 191] on link "Earnings" at bounding box center [82, 181] width 143 height 39
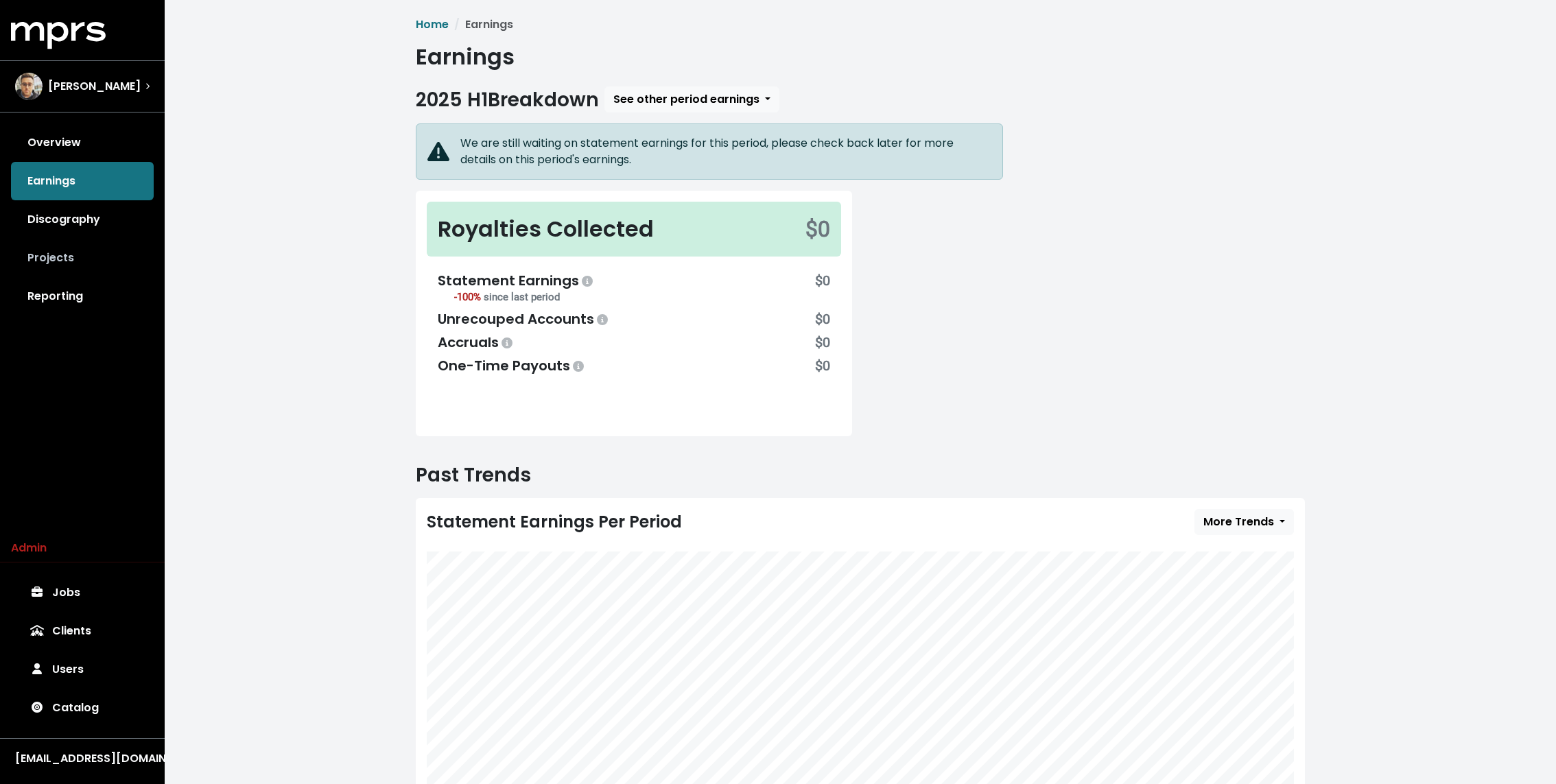
click at [38, 256] on link "Projects" at bounding box center [82, 258] width 143 height 39
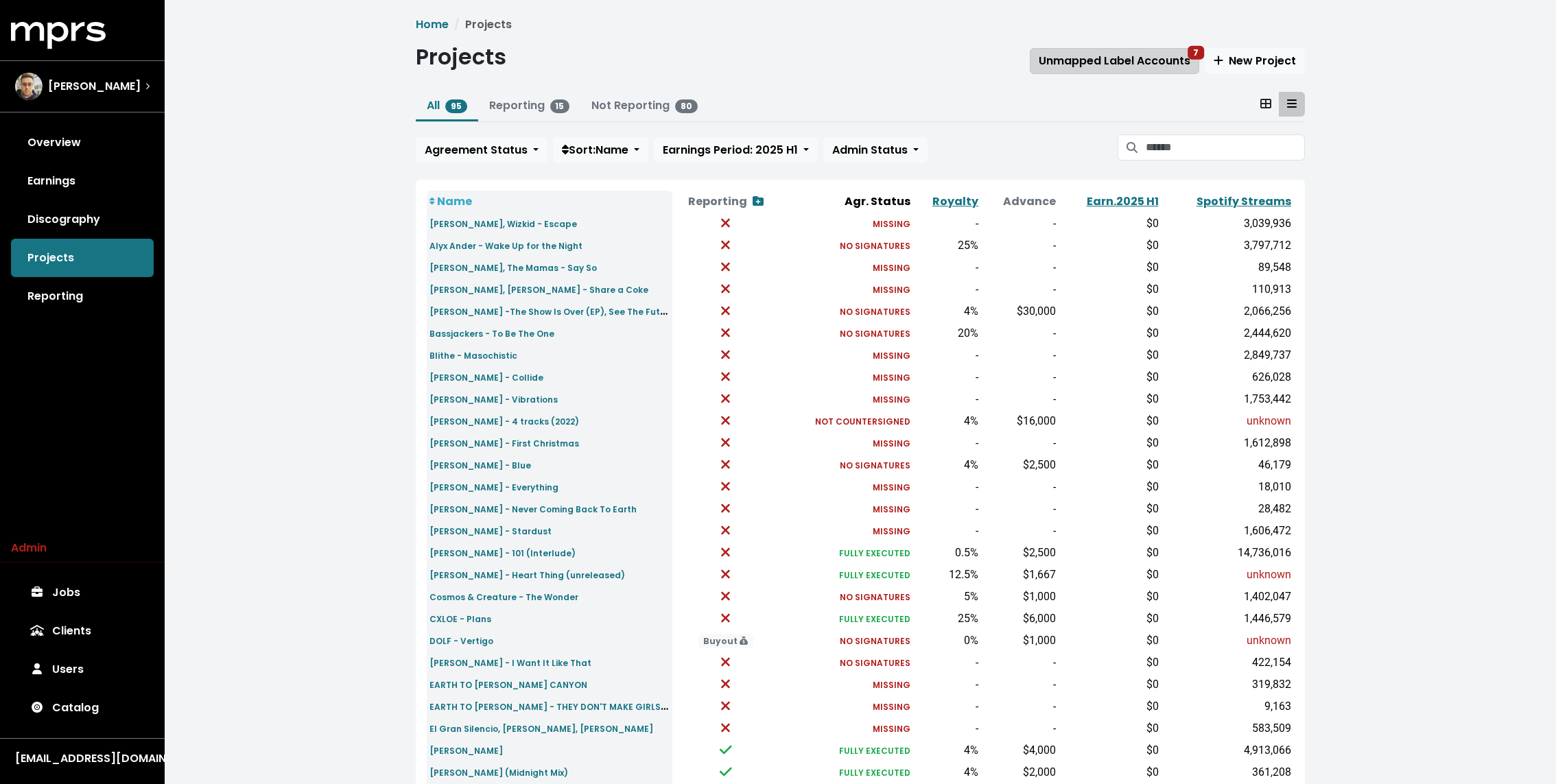
click at [1130, 55] on span "Unmapped Label Accounts 7" at bounding box center [1114, 61] width 152 height 16
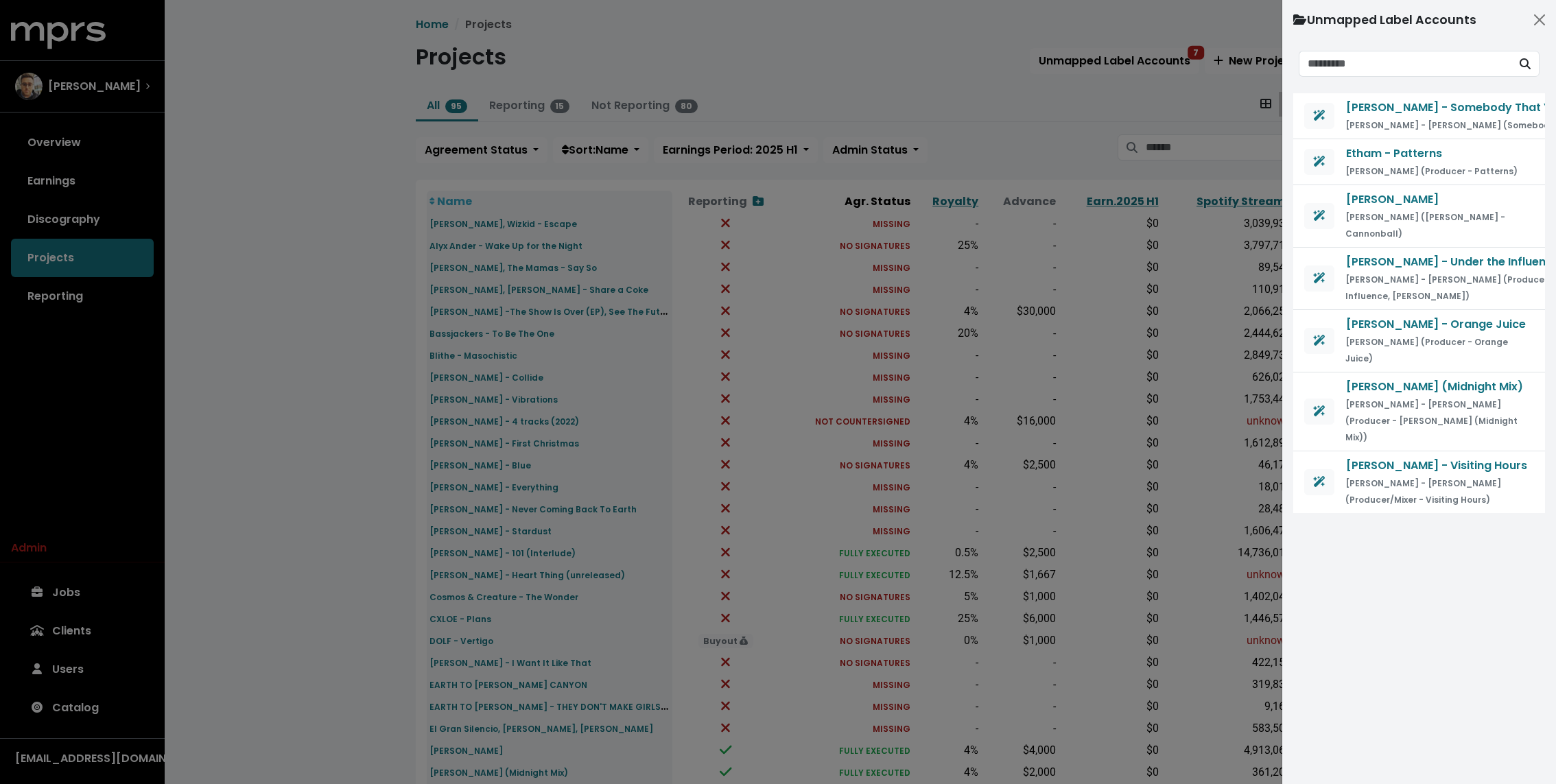
click at [944, 117] on div at bounding box center [778, 392] width 1556 height 784
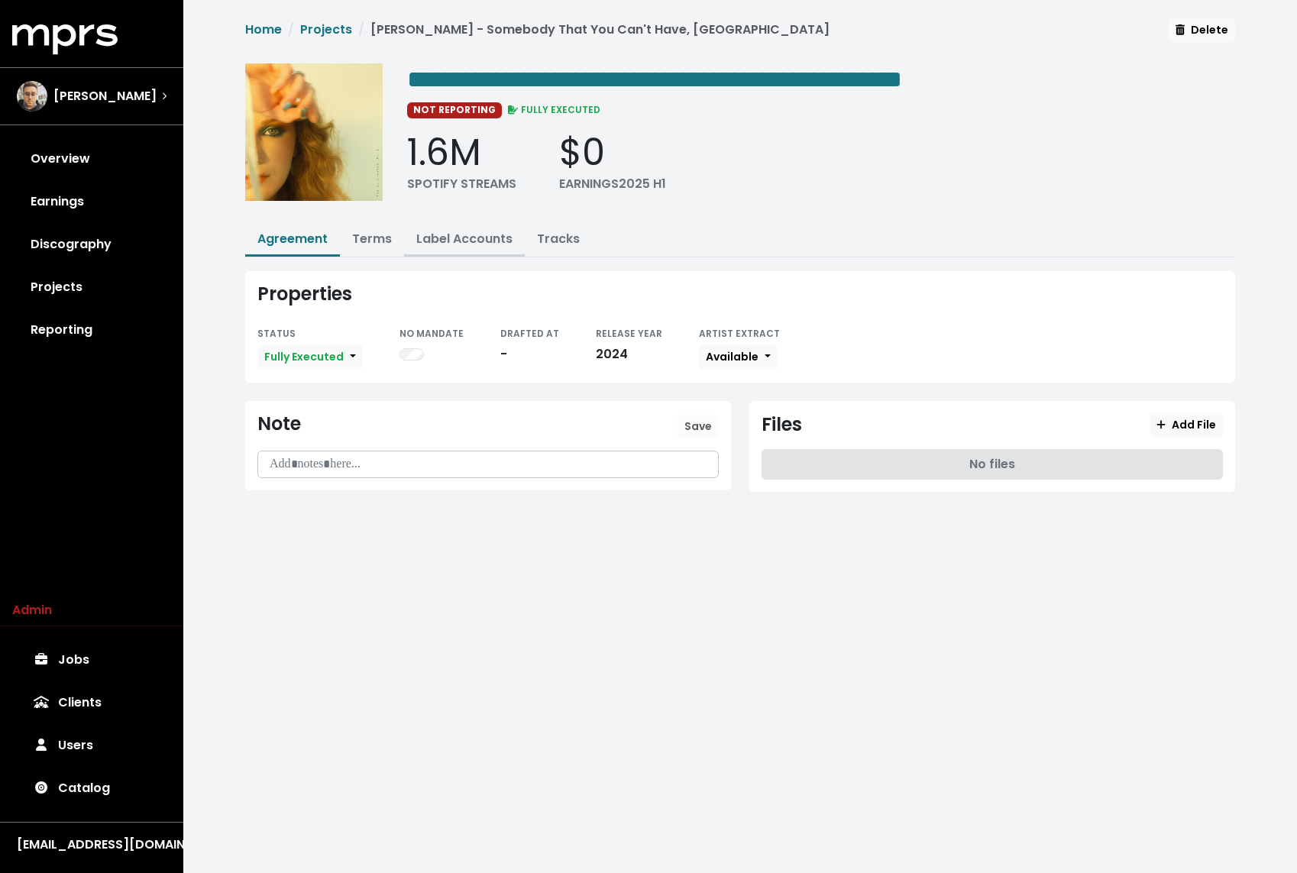
click at [451, 238] on link "Label Accounts" at bounding box center [464, 239] width 96 height 18
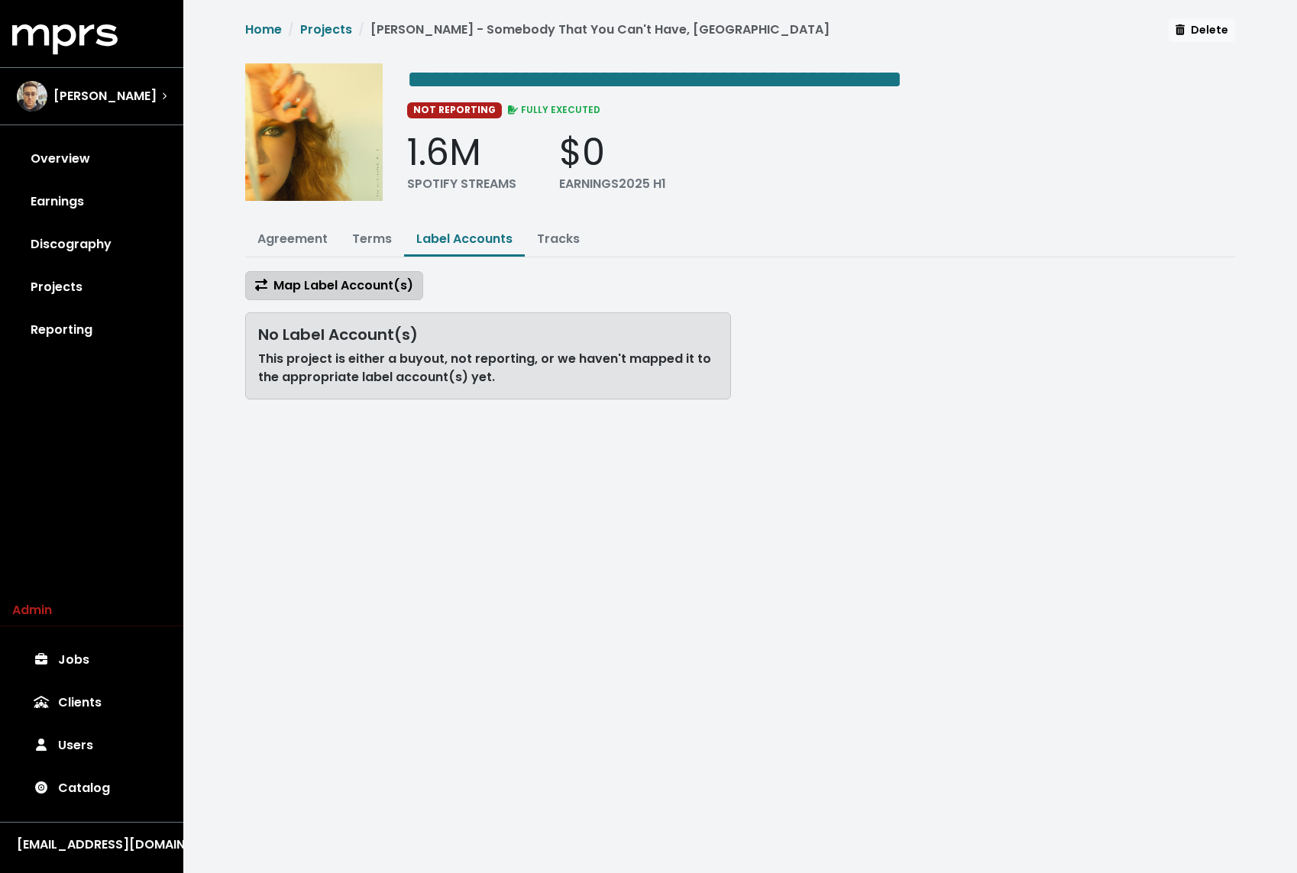
click at [380, 293] on button "Map Label Account(s)" at bounding box center [334, 285] width 178 height 29
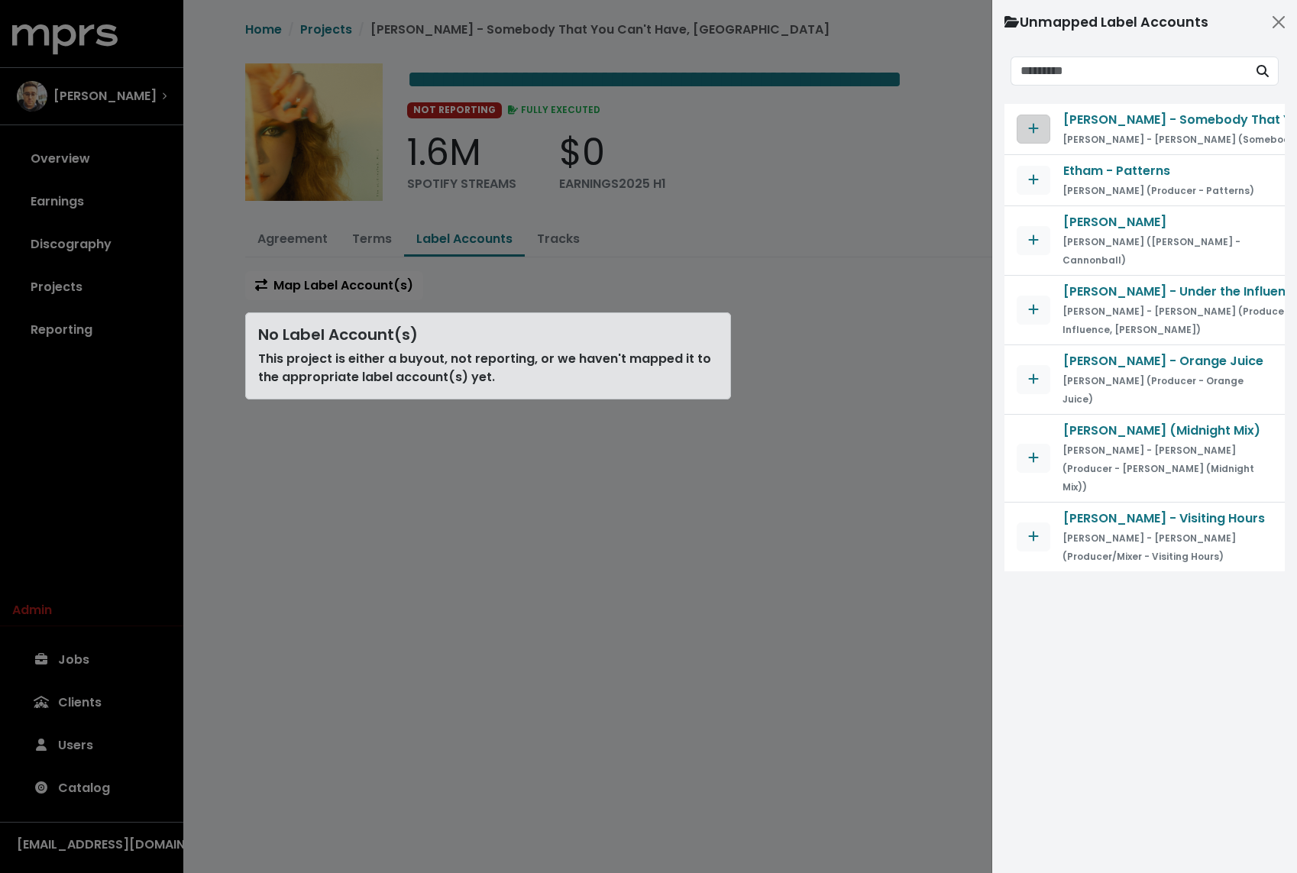
click at [1034, 124] on icon "Map contract to selected agreement" at bounding box center [1033, 128] width 11 height 12
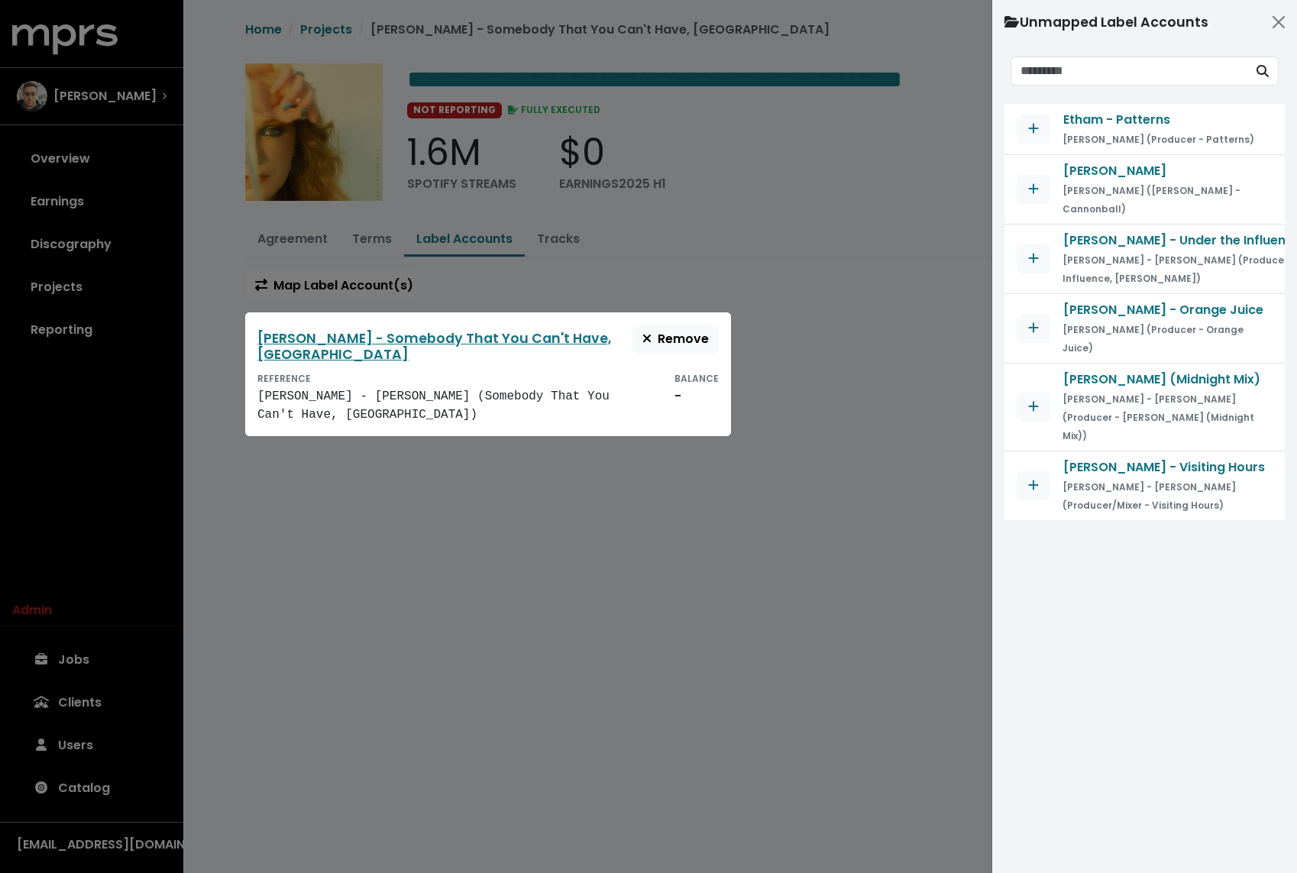
click at [628, 275] on div at bounding box center [648, 436] width 1297 height 873
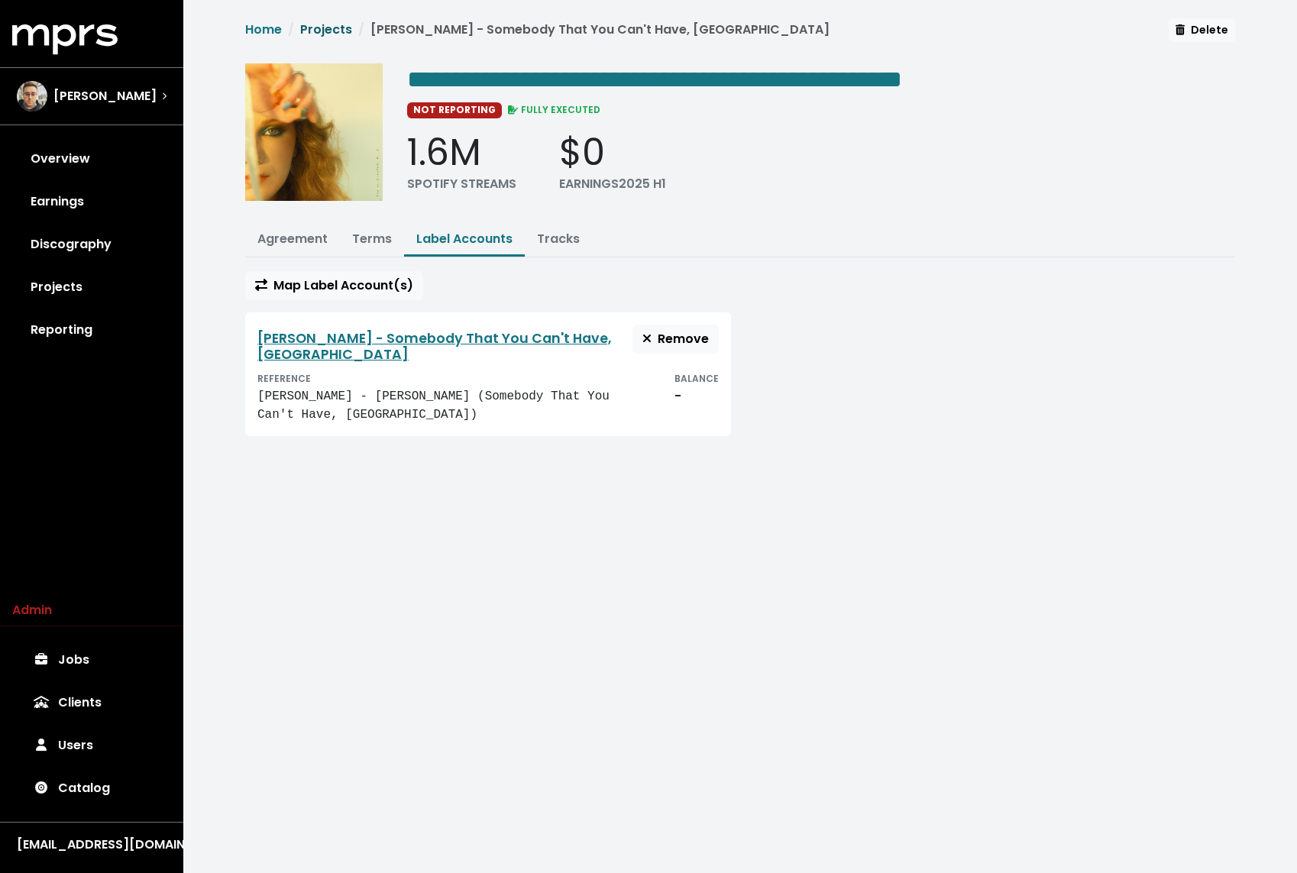
click at [339, 30] on link "Projects" at bounding box center [326, 30] width 52 height 18
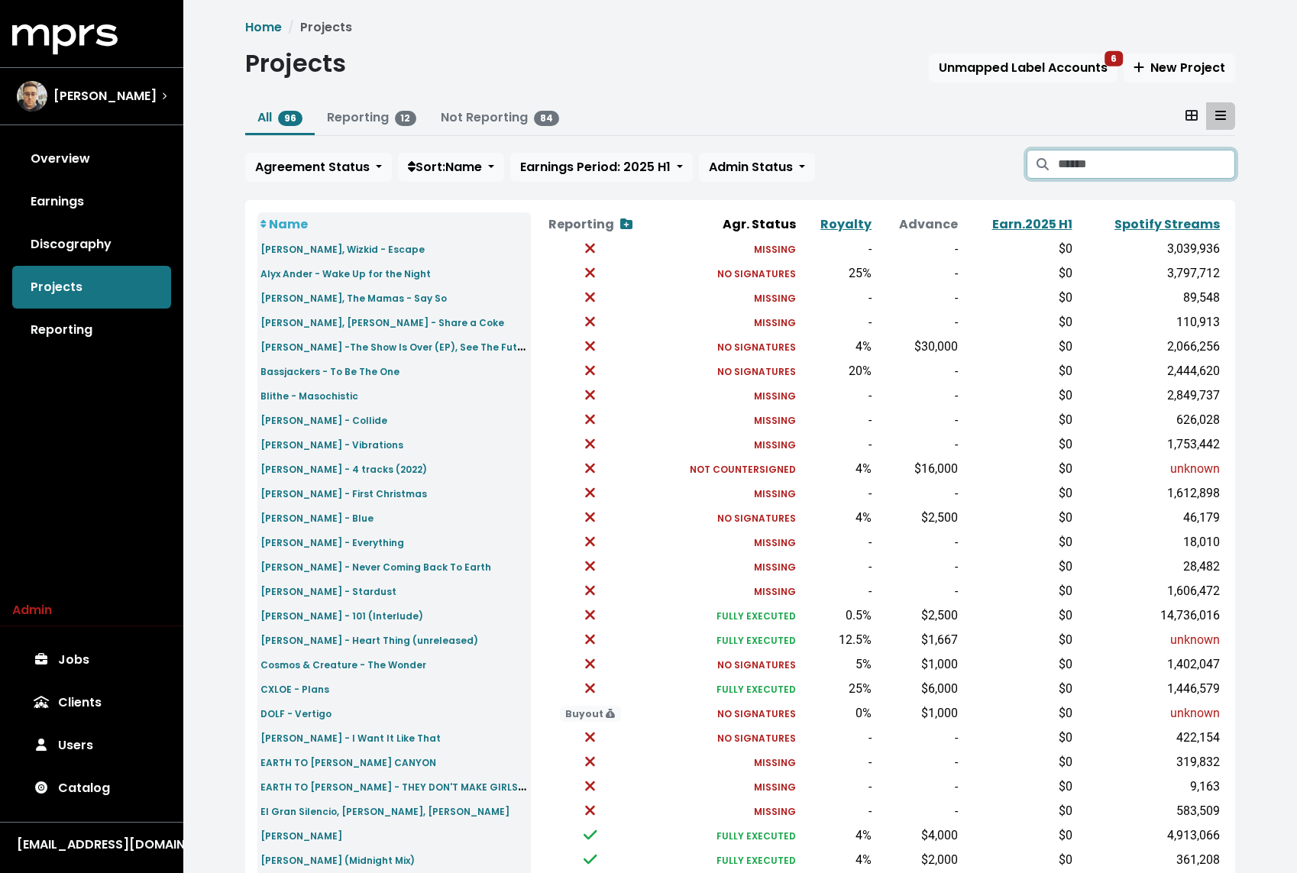
click at [1110, 160] on input "Search projects" at bounding box center [1146, 164] width 177 height 29
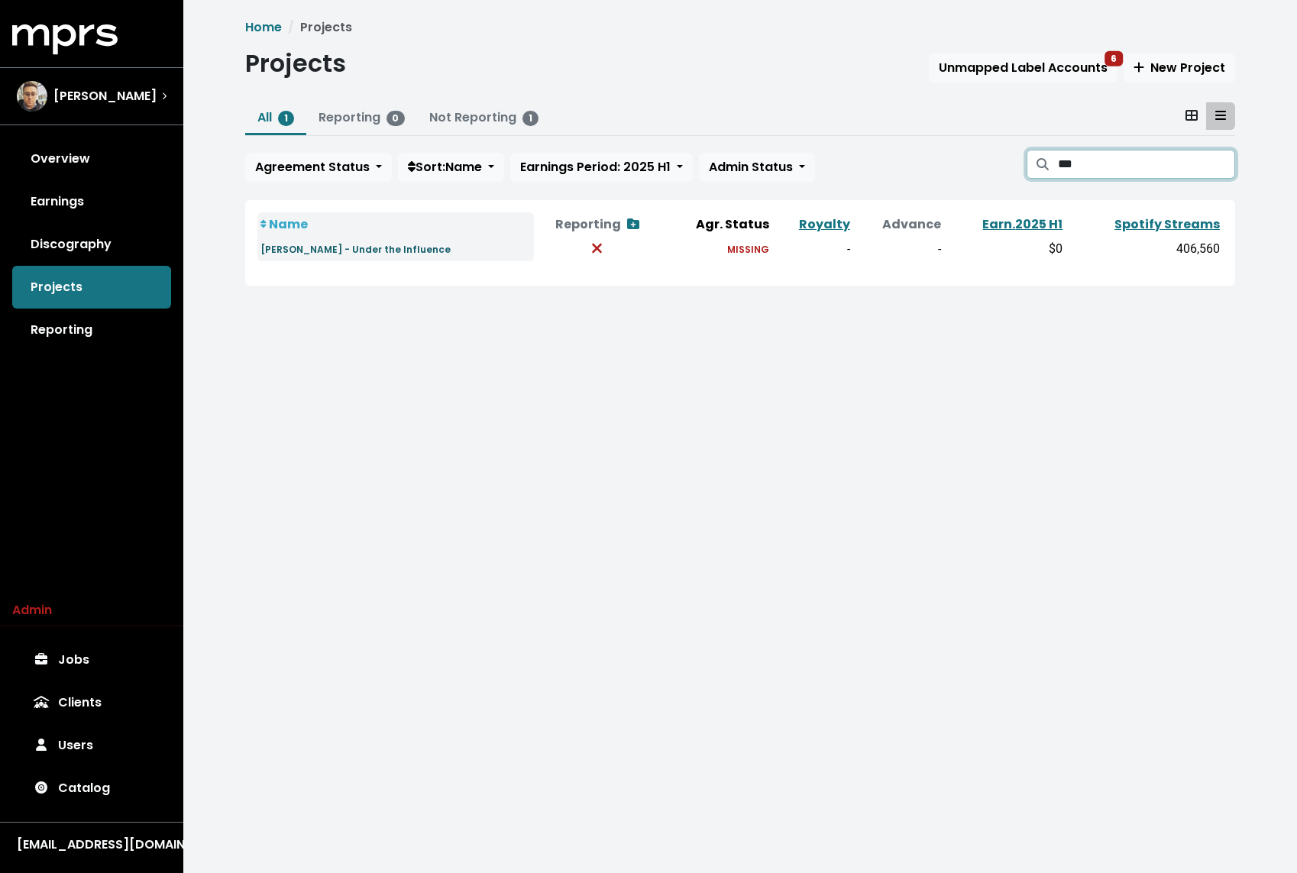
type input "***"
click at [318, 247] on small "[PERSON_NAME] - Under the Influence" at bounding box center [355, 249] width 190 height 13
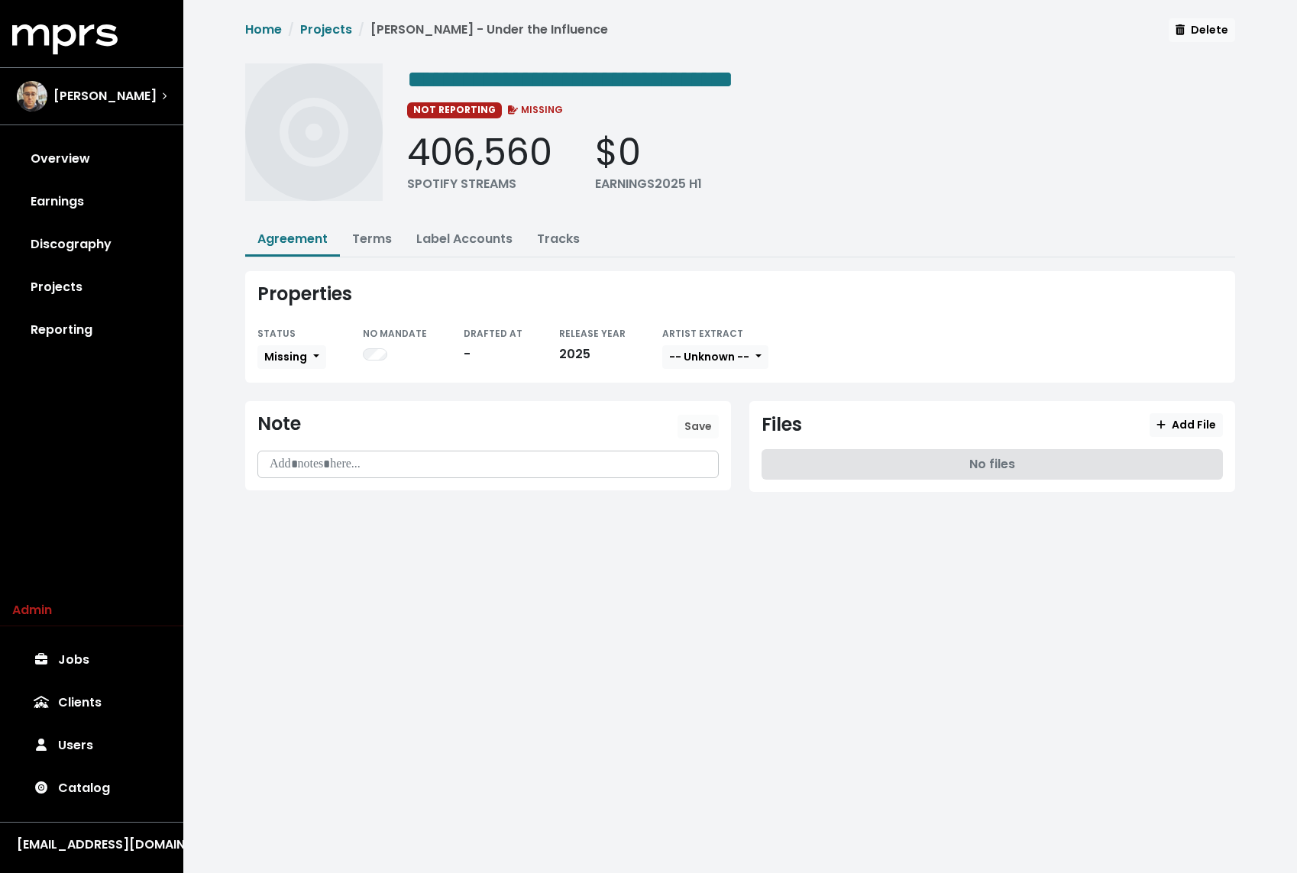
click at [470, 218] on div "**********" at bounding box center [740, 264] width 1008 height 492
click at [457, 234] on link "Label Accounts" at bounding box center [464, 239] width 96 height 18
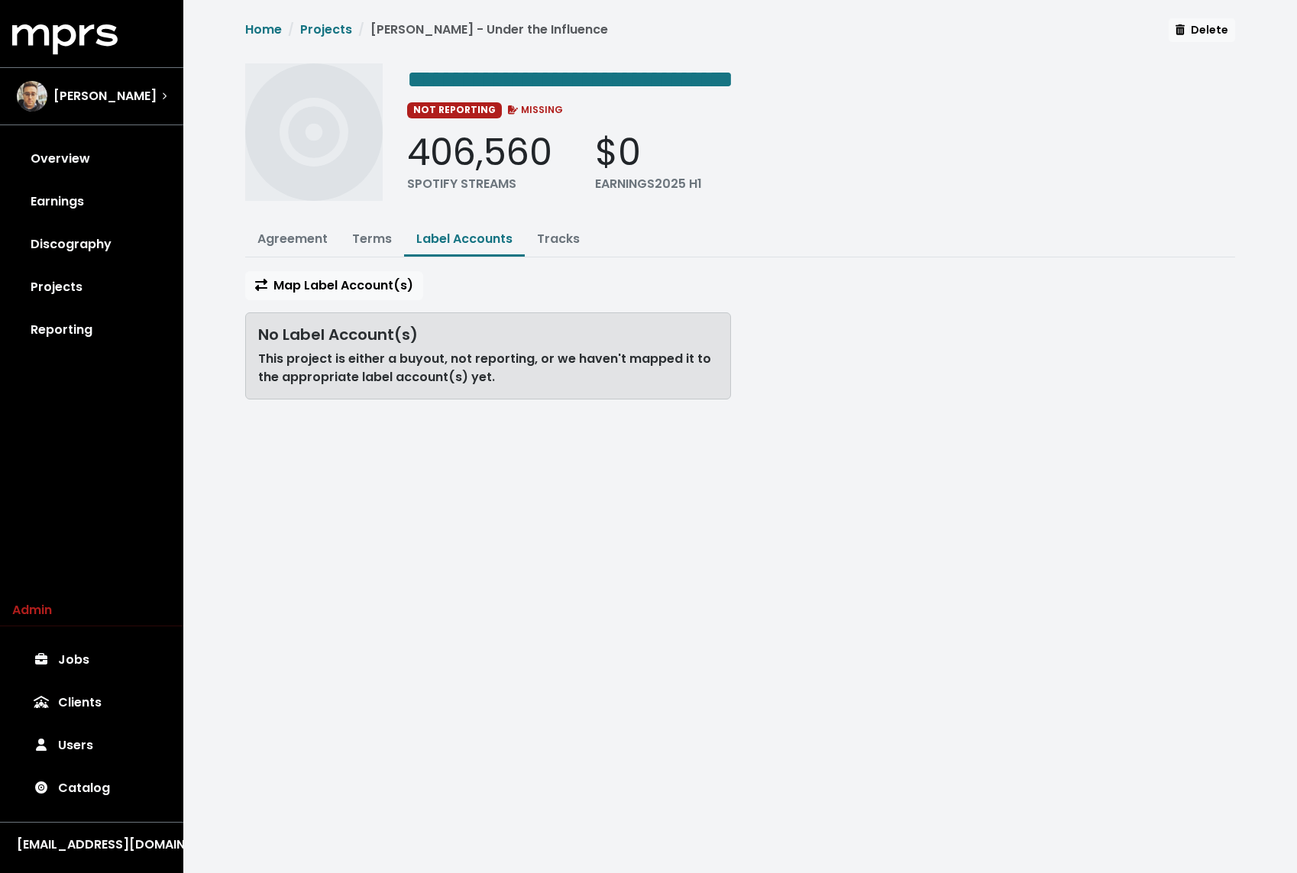
click at [338, 264] on div "**********" at bounding box center [740, 214] width 1008 height 393
click at [335, 282] on span "Map Label Account(s)" at bounding box center [334, 285] width 158 height 18
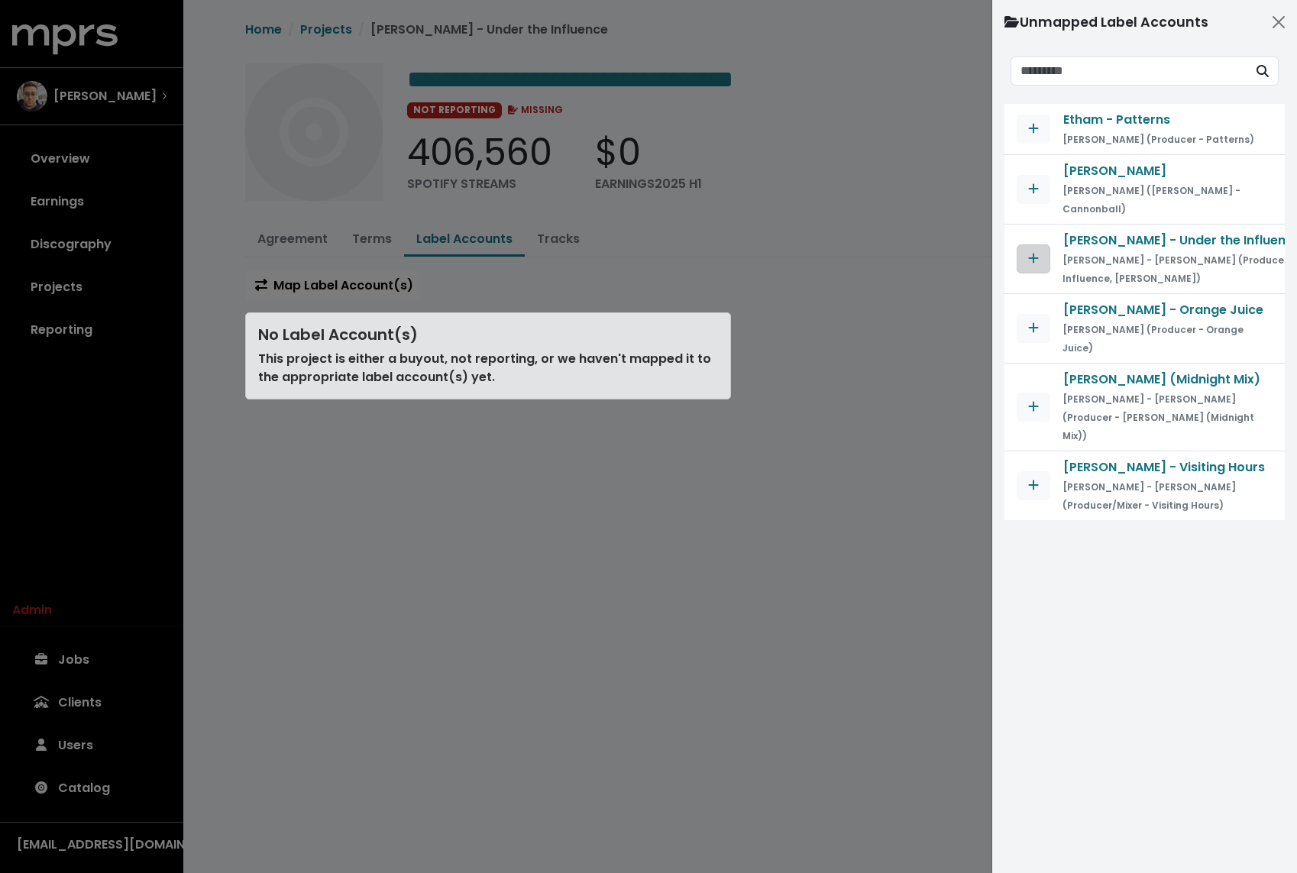
click at [1035, 254] on icon "Map contract to selected agreement" at bounding box center [1034, 259] width 10 height 10
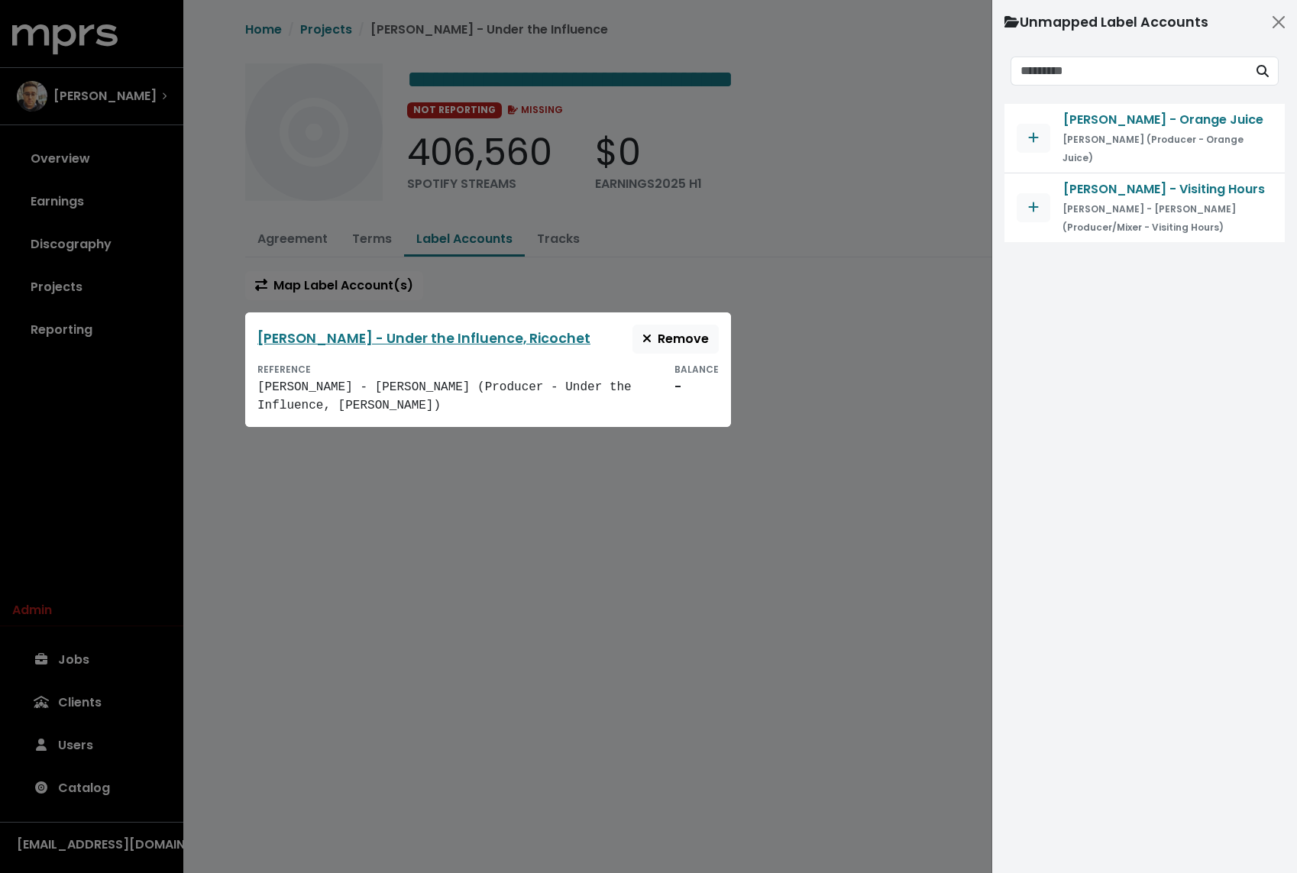
click at [770, 277] on div at bounding box center [648, 436] width 1297 height 873
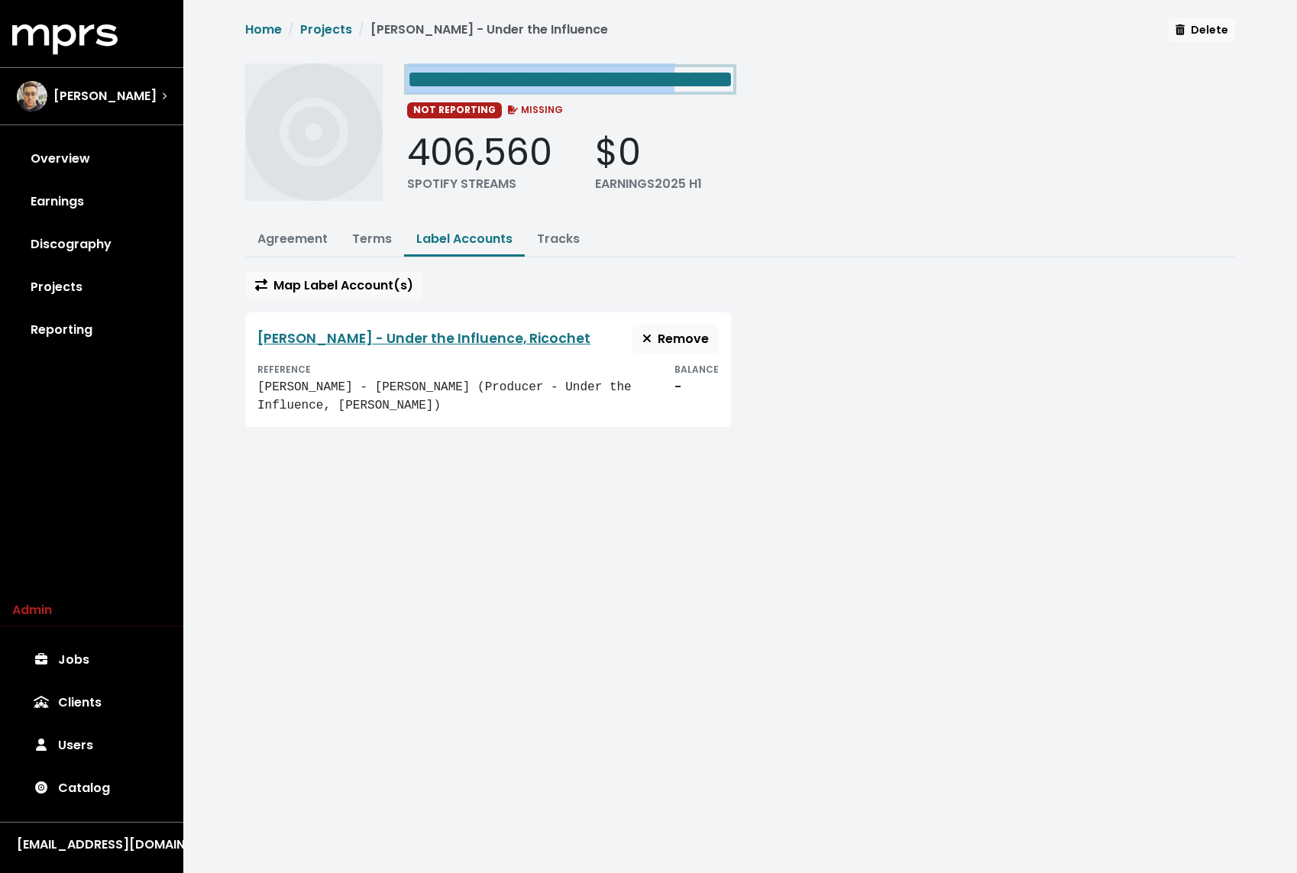
click at [733, 73] on span "**********" at bounding box center [570, 79] width 326 height 24
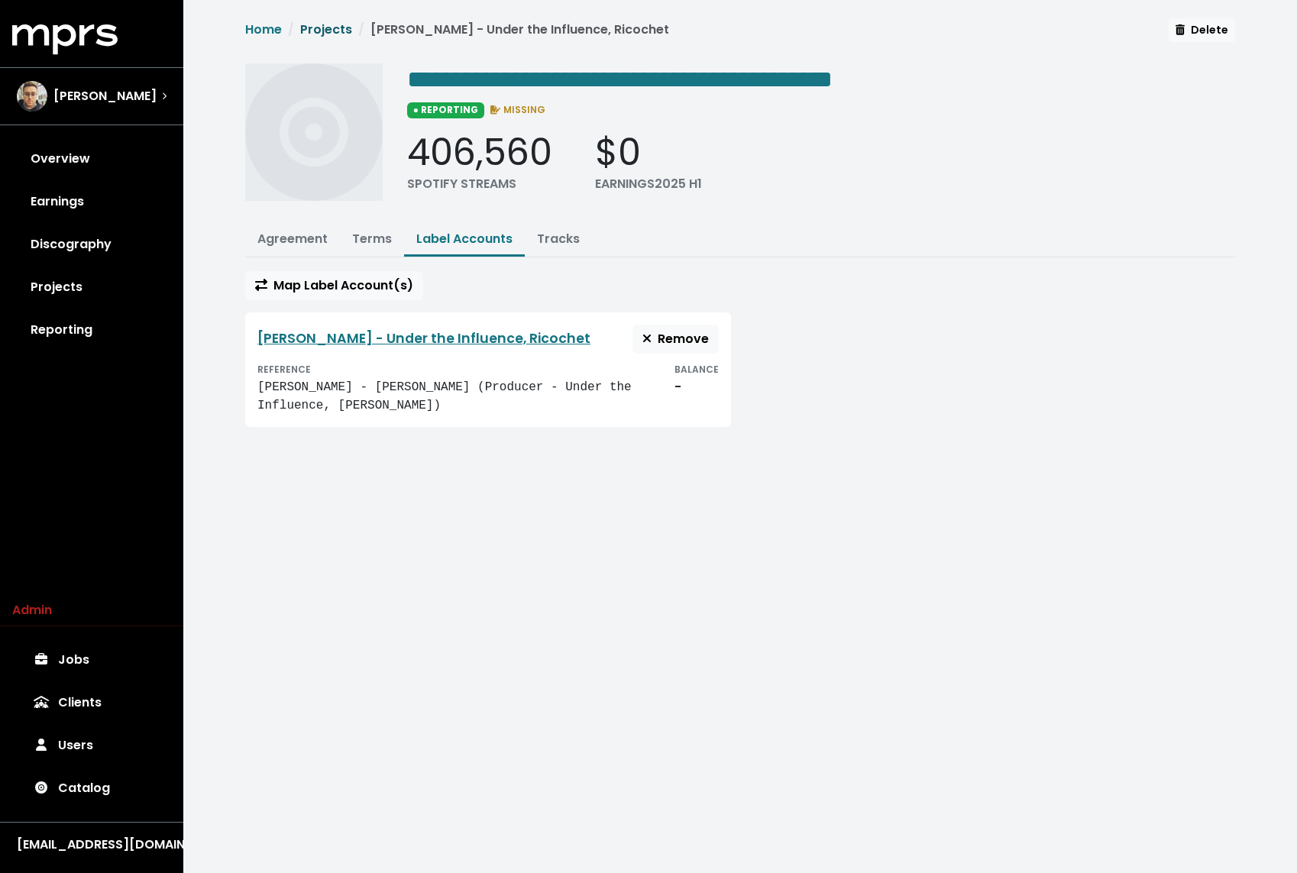
click at [327, 34] on link "Projects" at bounding box center [326, 30] width 52 height 18
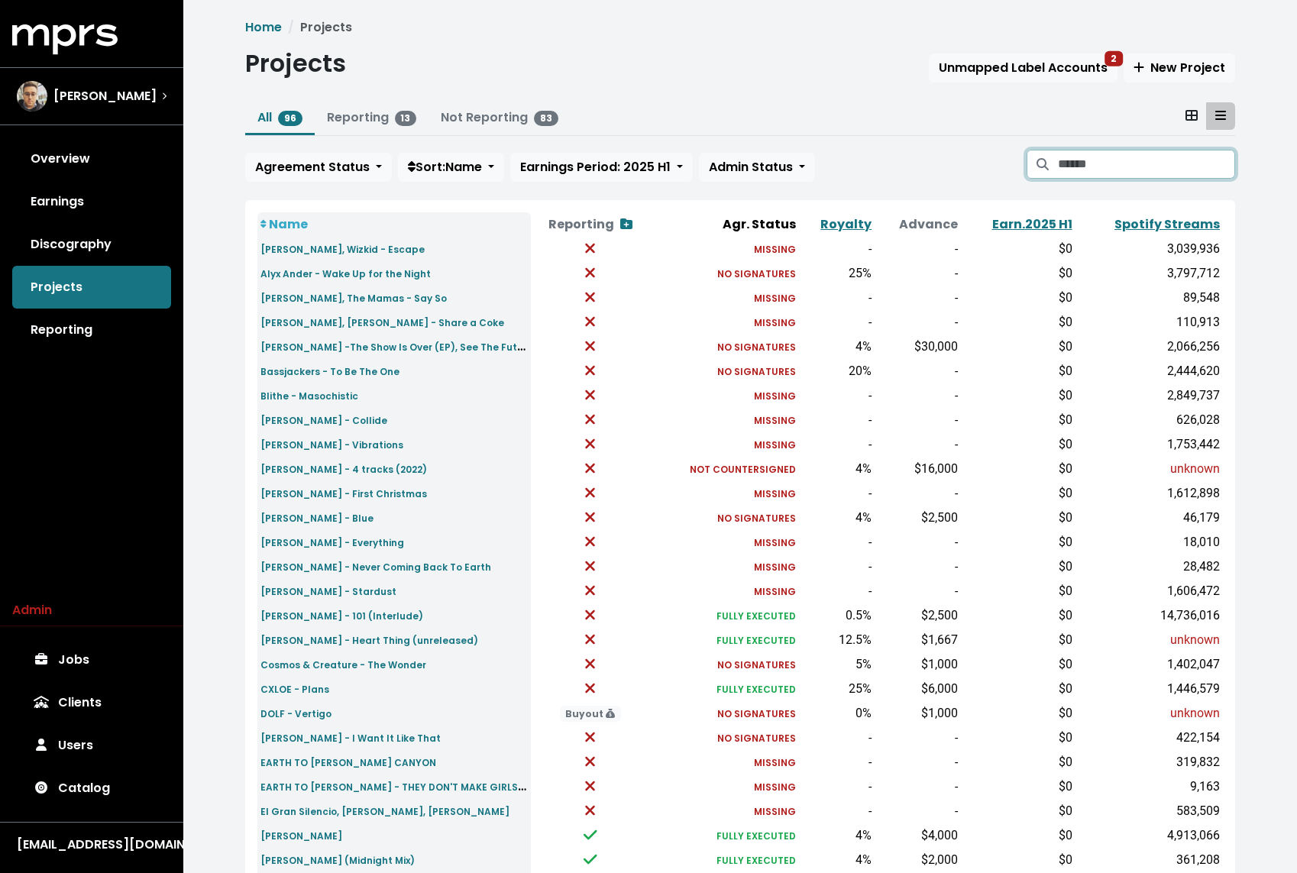
click at [1099, 165] on input "Search projects" at bounding box center [1146, 164] width 177 height 29
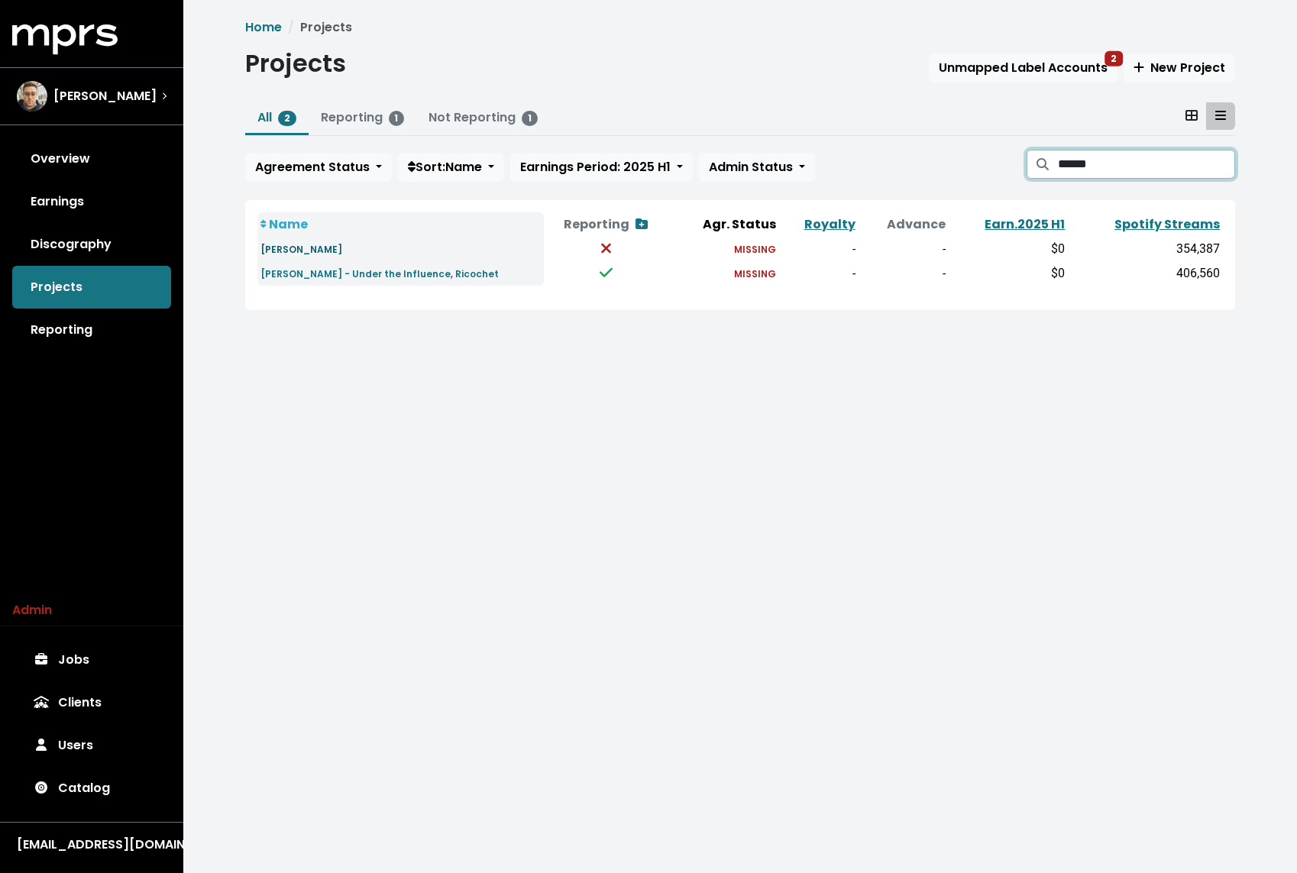
type input "******"
click at [335, 251] on small "[PERSON_NAME]" at bounding box center [301, 249] width 82 height 13
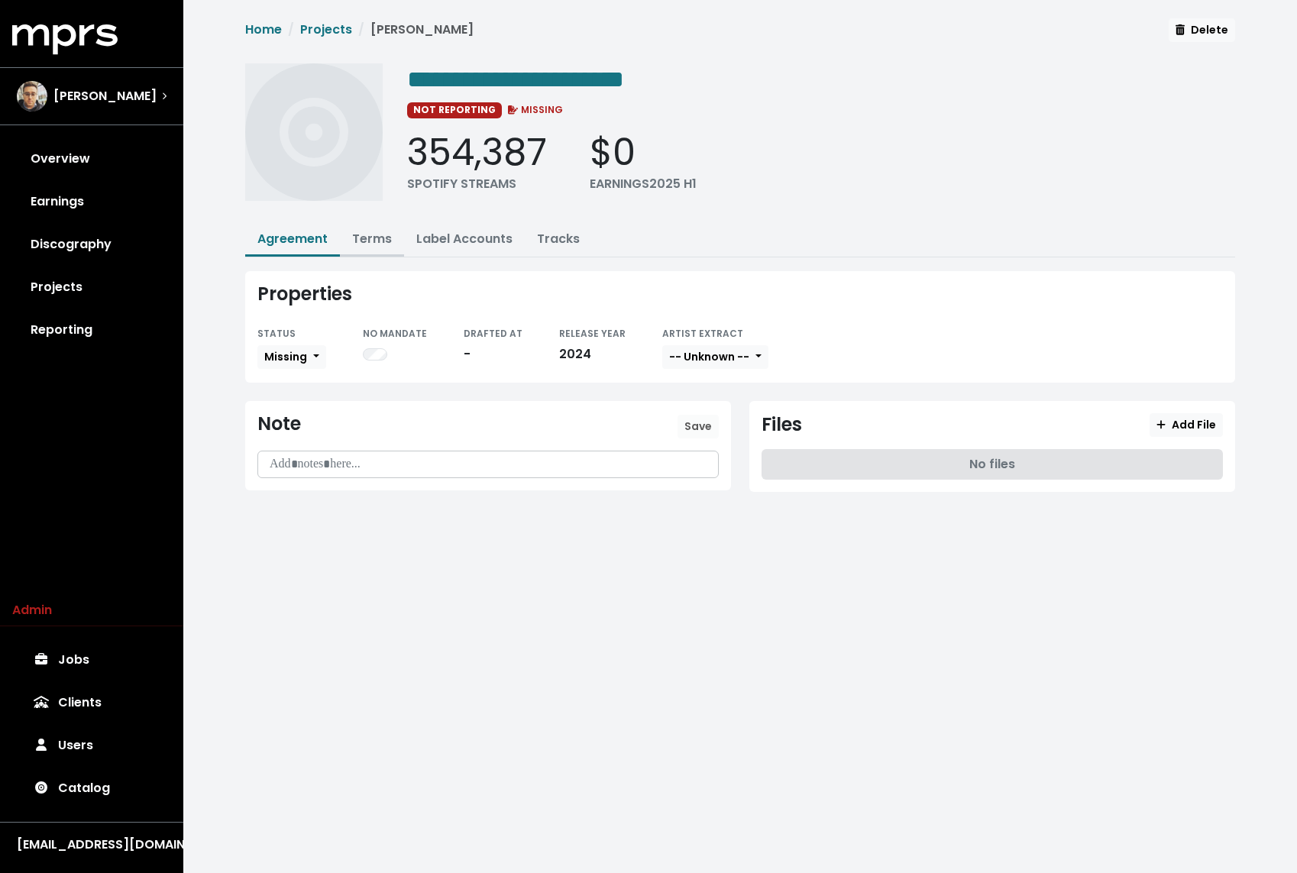
click at [383, 244] on link "Terms" at bounding box center [372, 239] width 40 height 18
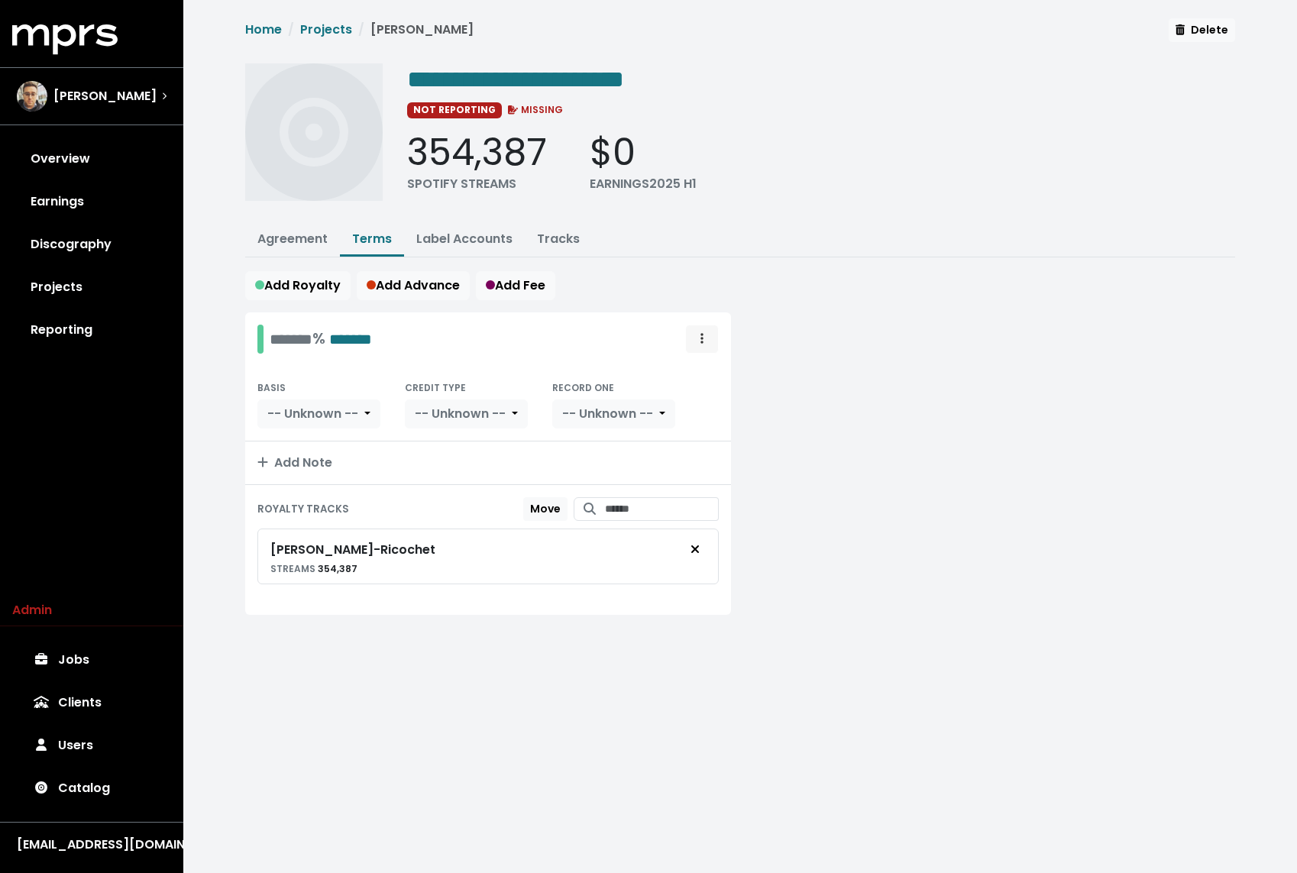
click at [704, 337] on span "Royalty administration options" at bounding box center [702, 339] width 14 height 18
click at [683, 369] on link "Move" at bounding box center [657, 372] width 121 height 24
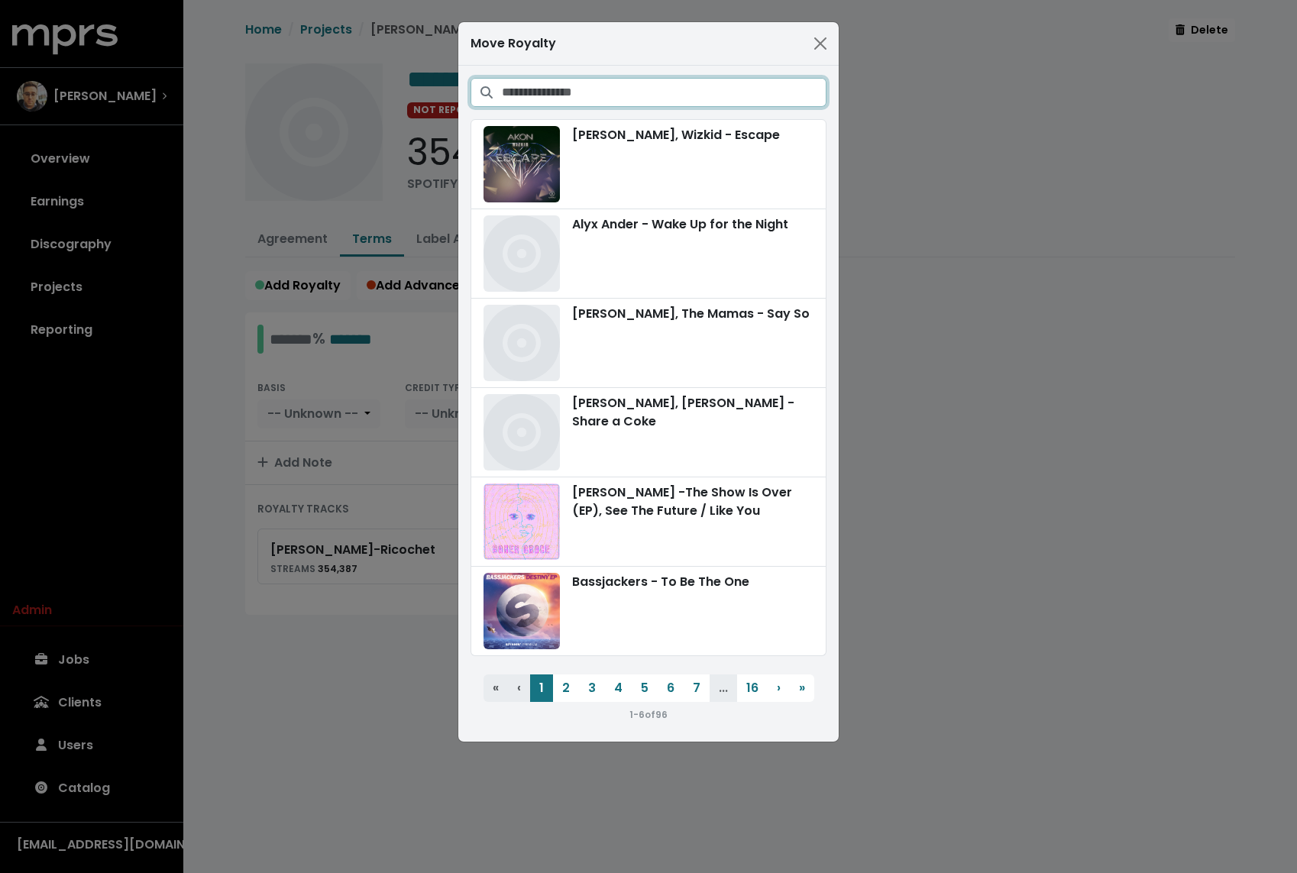
click at [649, 79] on input "Search projects" at bounding box center [664, 92] width 325 height 29
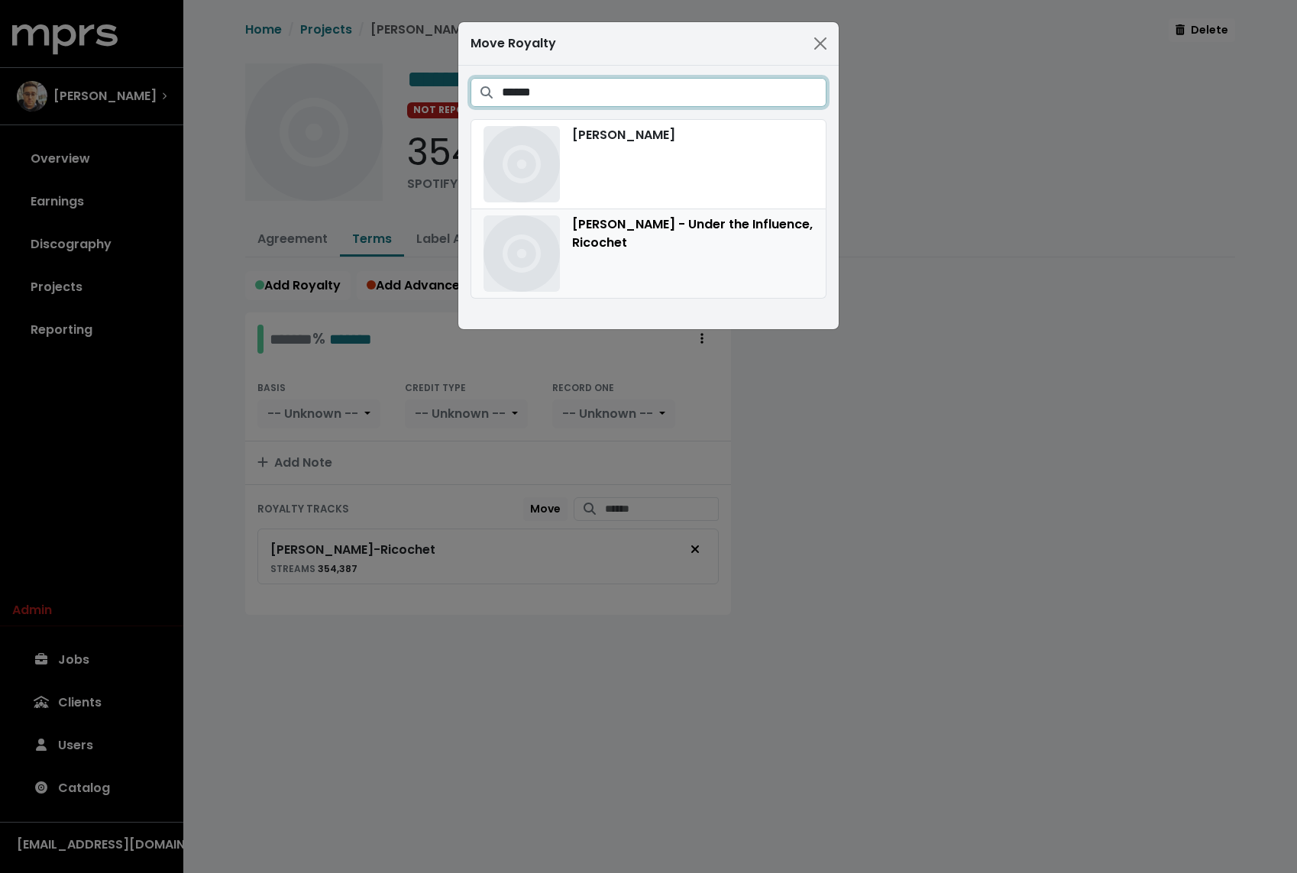
type input "******"
click at [660, 263] on div "[PERSON_NAME] - Under the Influence, Ricochet" at bounding box center [648, 253] width 330 height 76
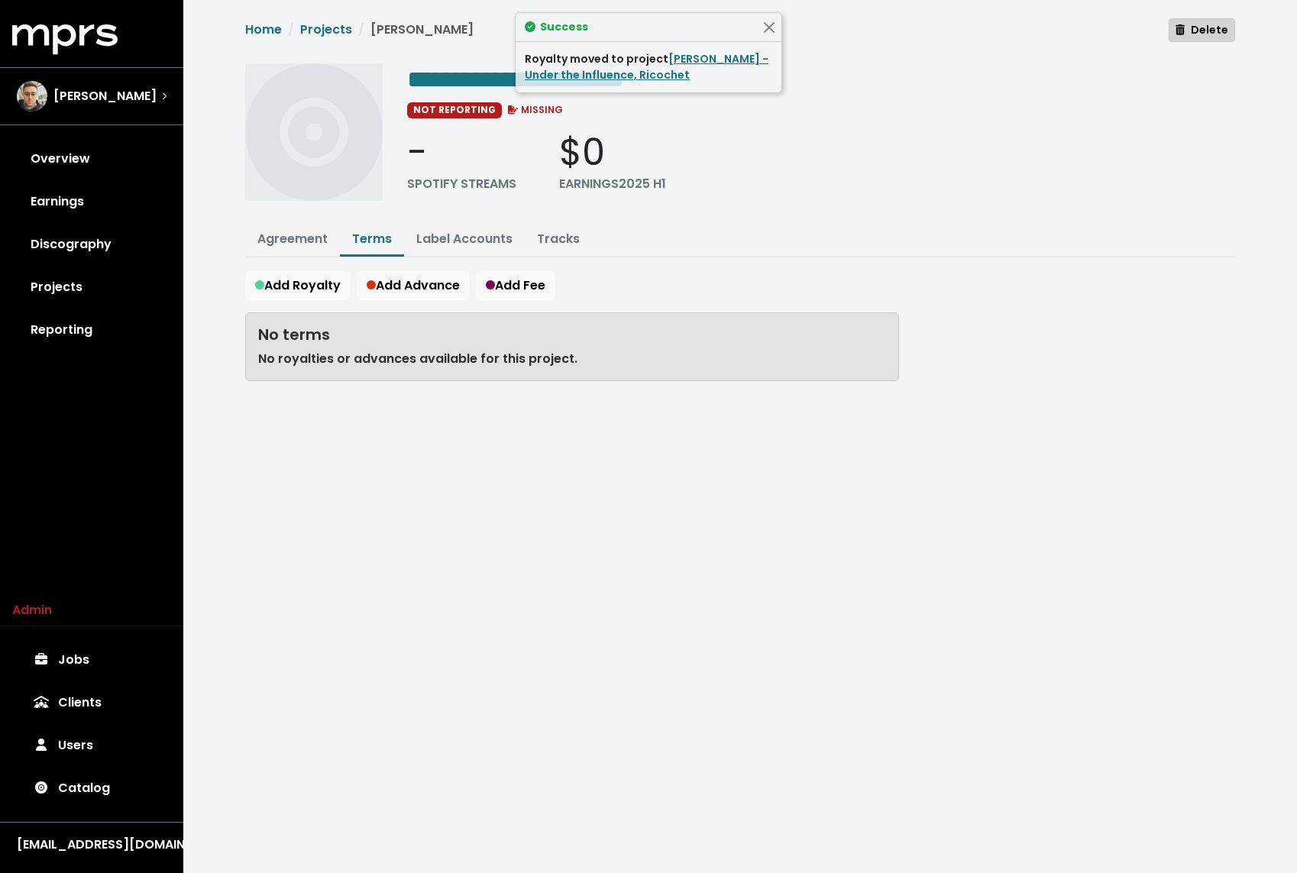
click at [1203, 23] on span "Delete" at bounding box center [1201, 29] width 53 height 15
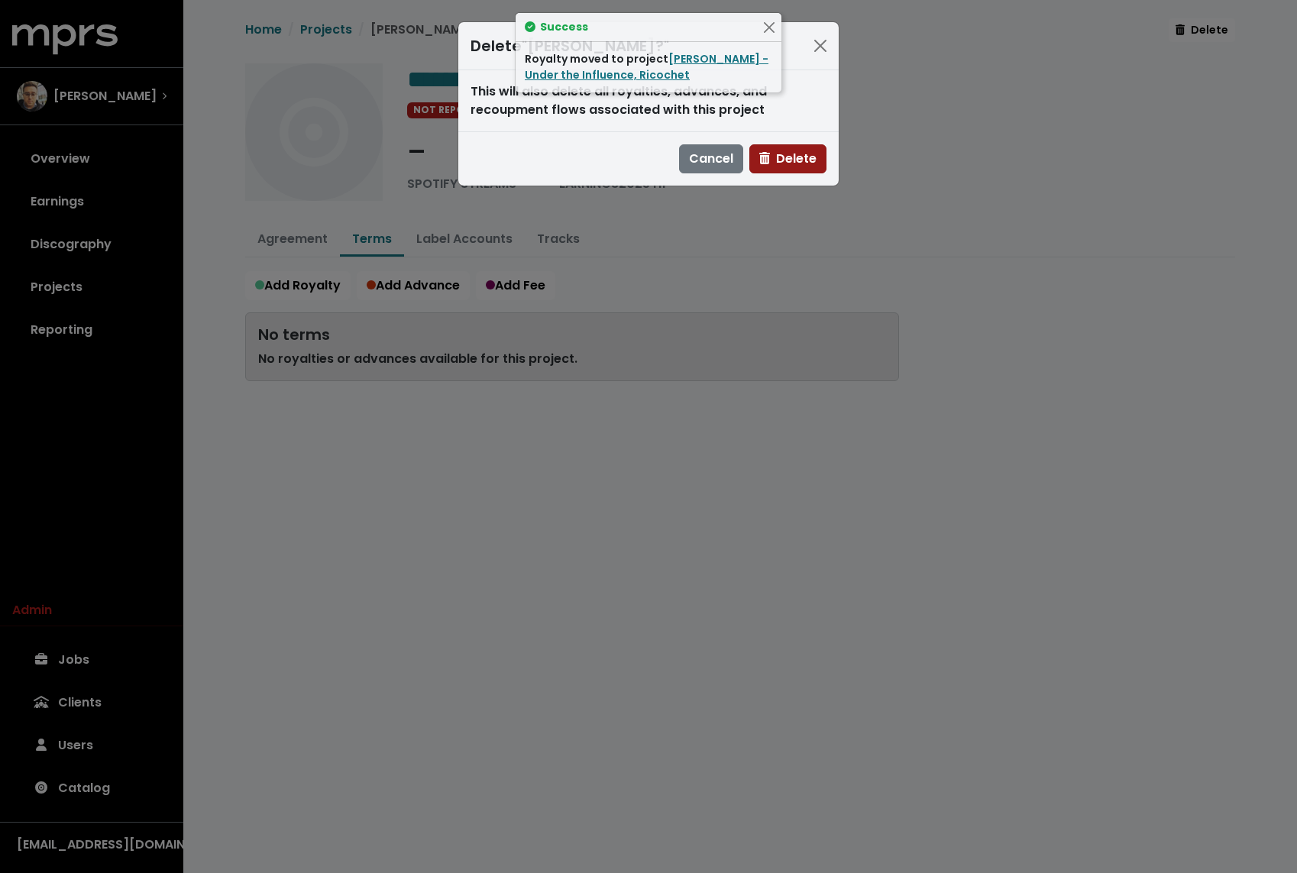
click at [771, 153] on span "Delete" at bounding box center [787, 159] width 57 height 18
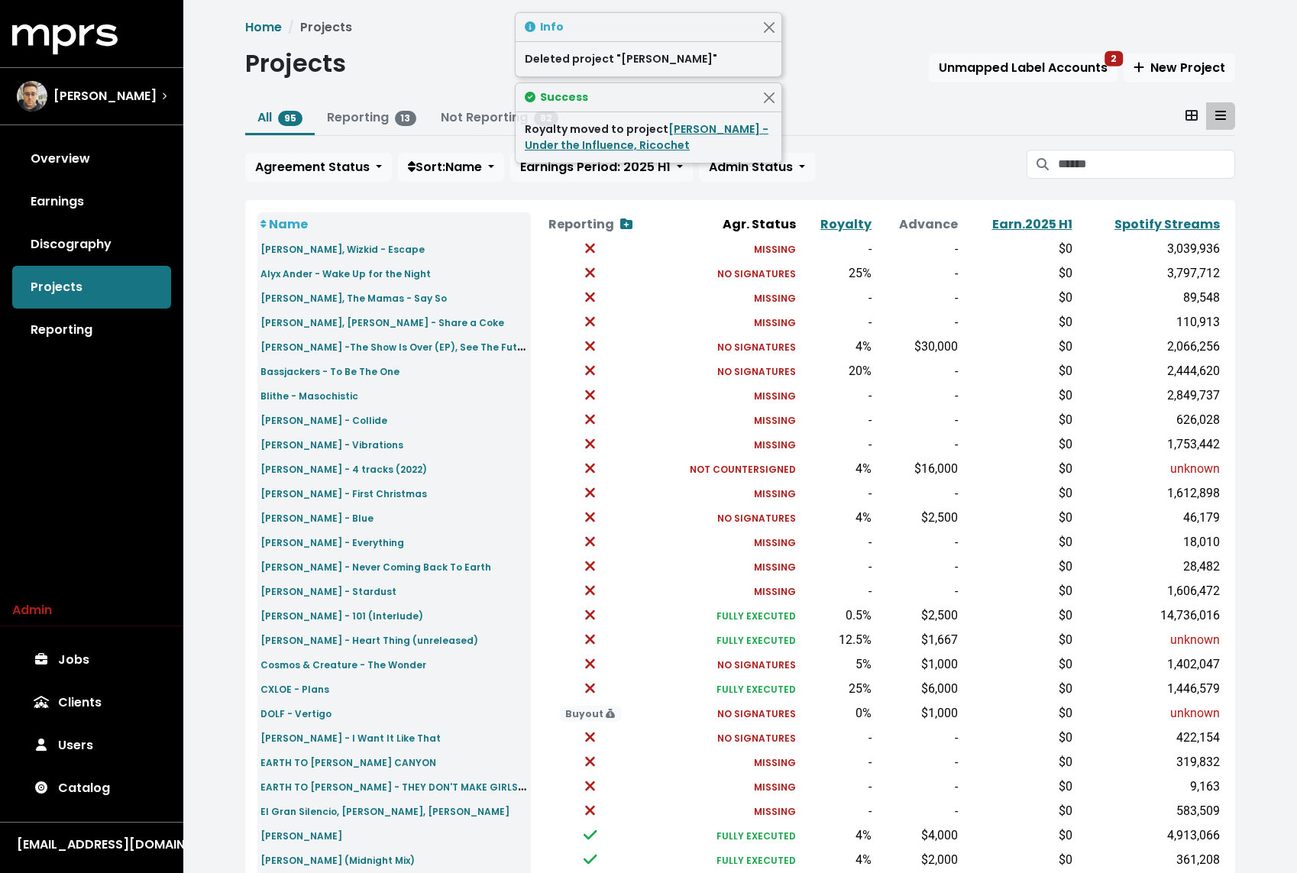
click at [434, 63] on div "Projects Unmapped Label Accounts 2 New Project" at bounding box center [740, 66] width 990 height 35
click at [1108, 164] on input "Search projects" at bounding box center [1146, 164] width 177 height 29
type input "****"
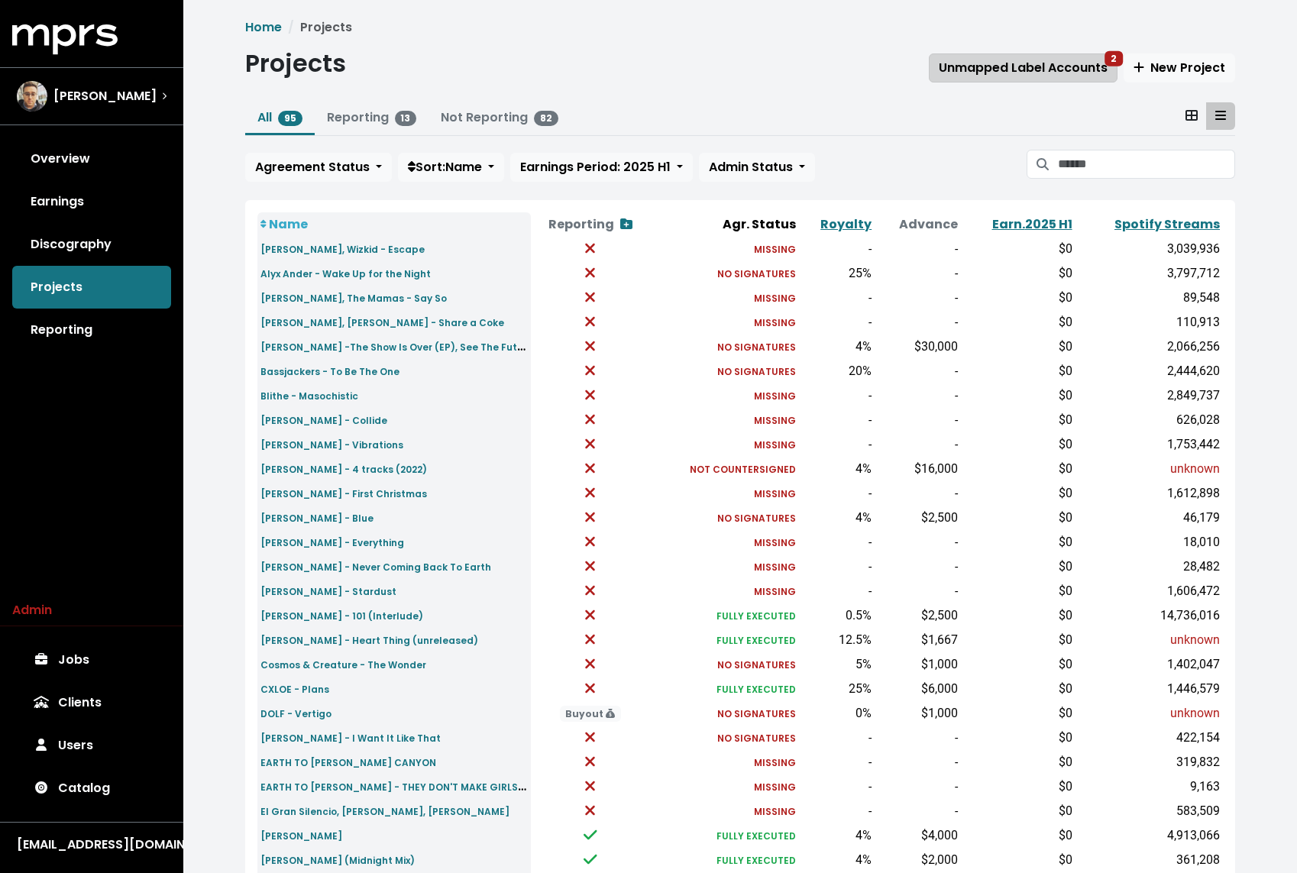
click at [1040, 65] on span "Unmapped Label Accounts 2" at bounding box center [1022, 68] width 169 height 18
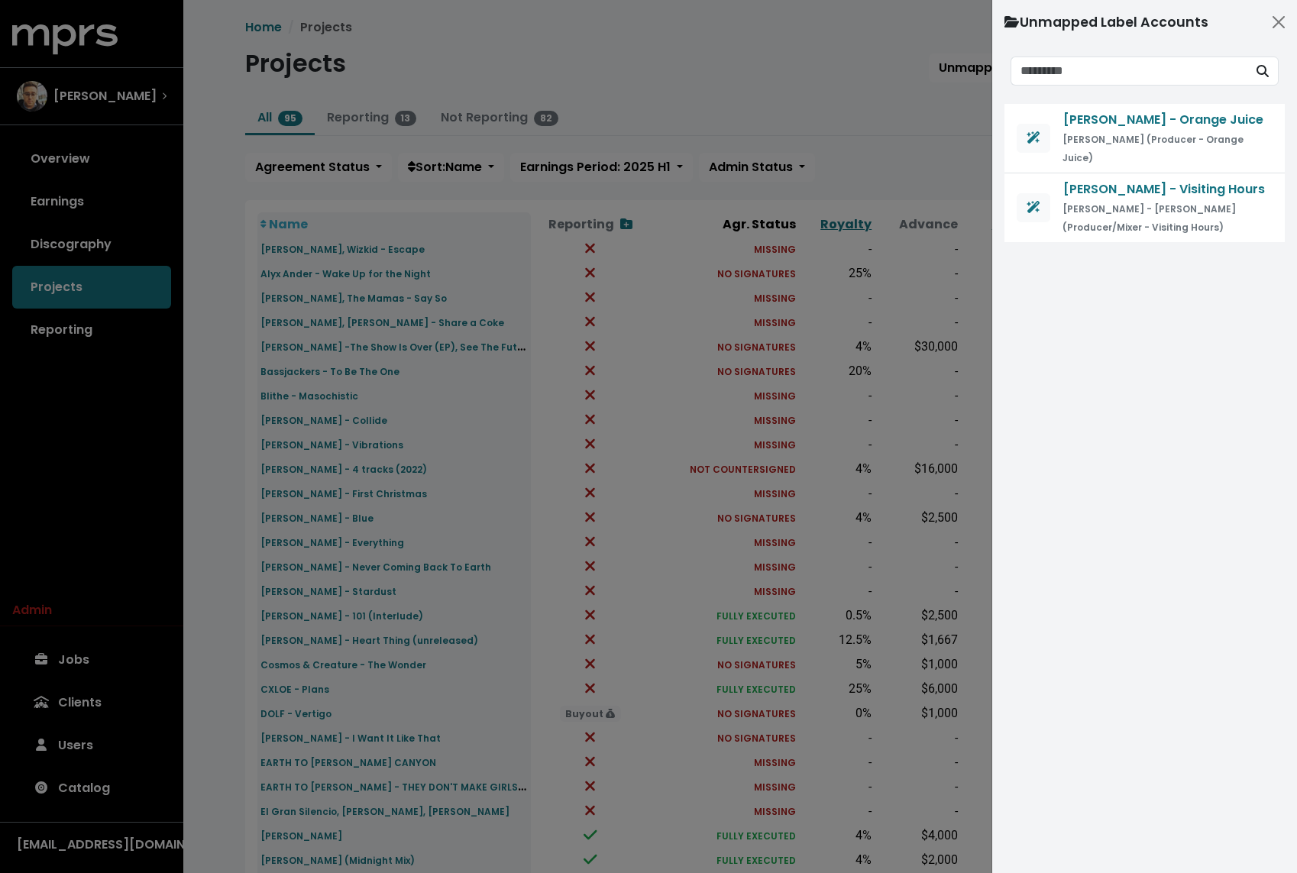
click at [924, 127] on div at bounding box center [648, 436] width 1297 height 873
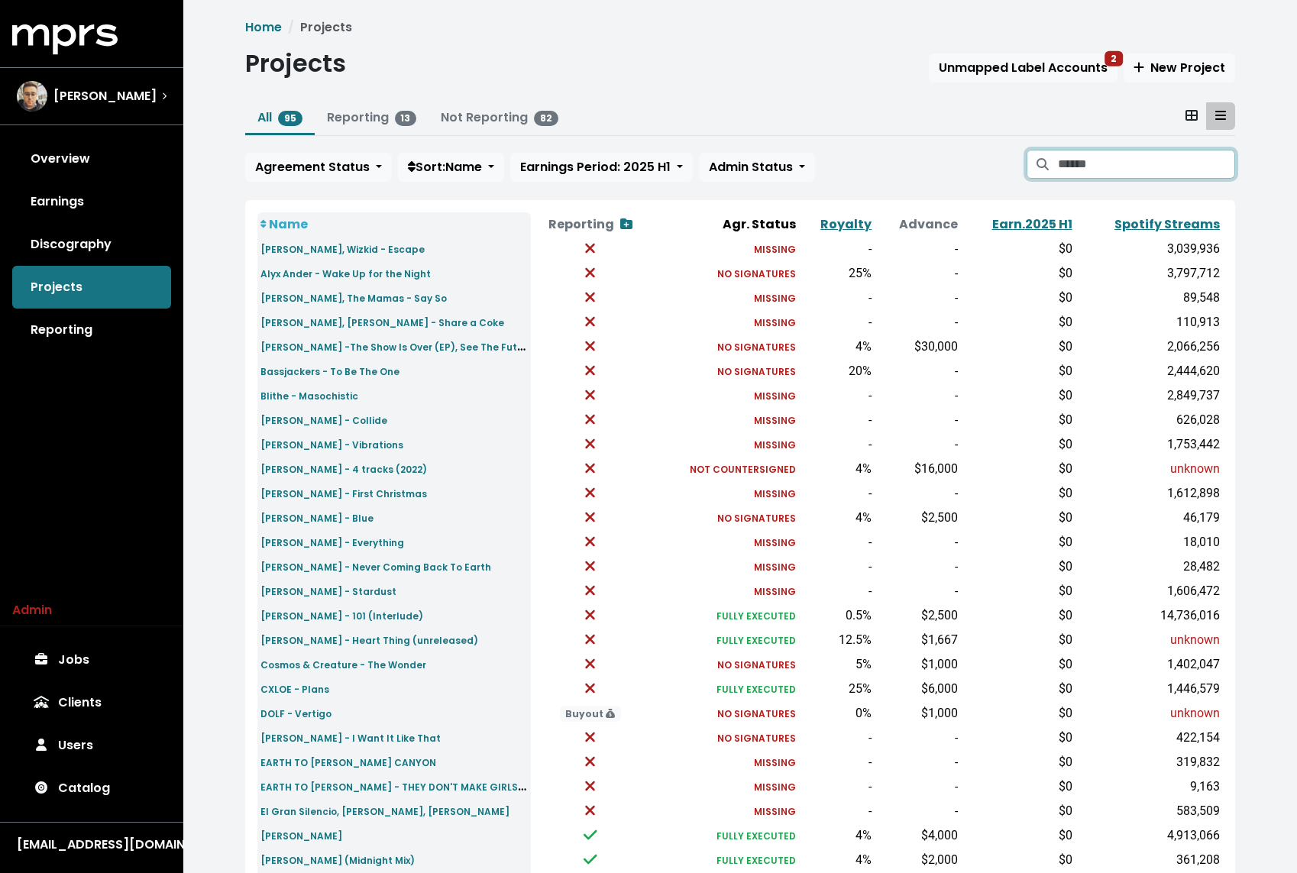
click at [1130, 150] on input "Search projects" at bounding box center [1146, 164] width 177 height 29
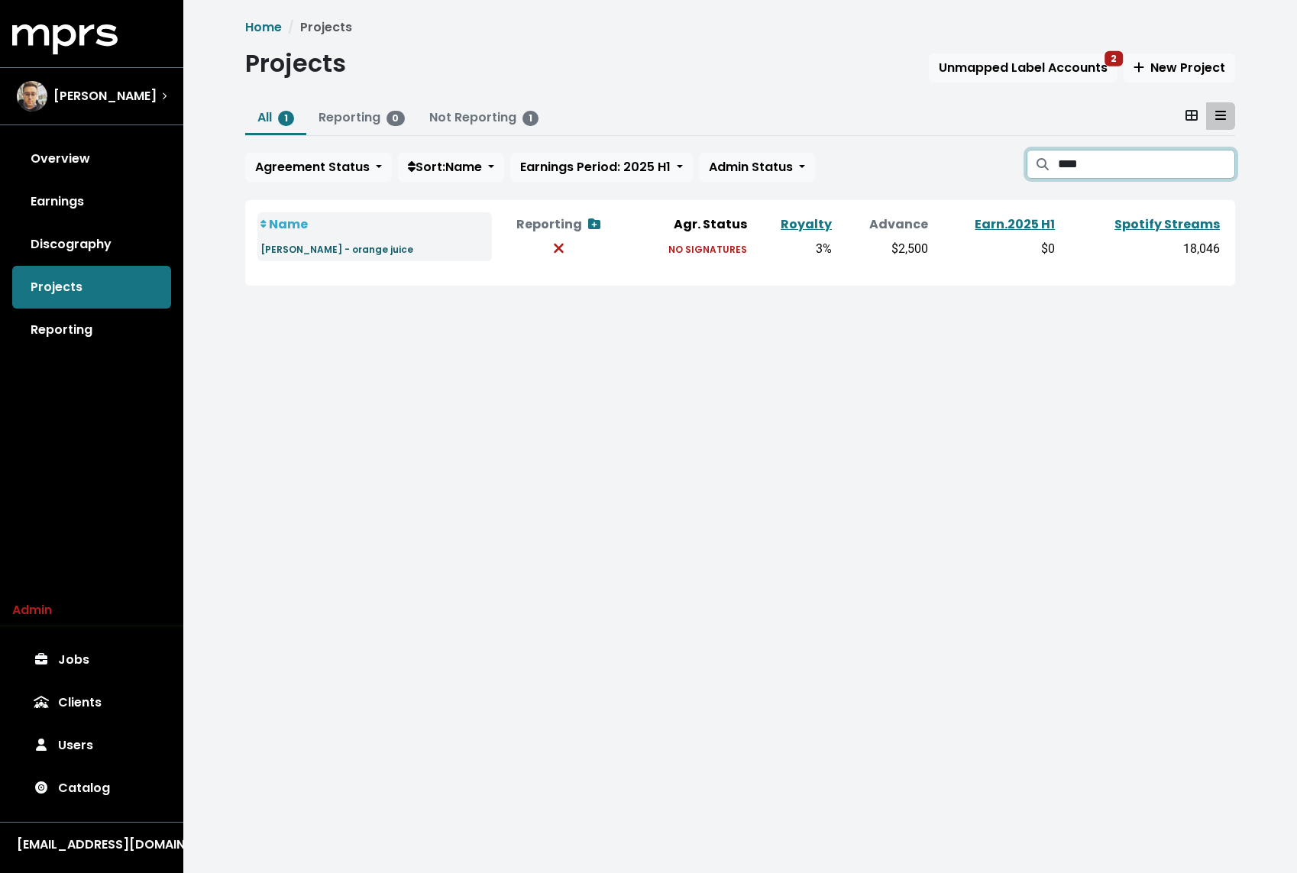
type input "****"
click at [316, 248] on small "[PERSON_NAME] - orange juice" at bounding box center [336, 249] width 153 height 13
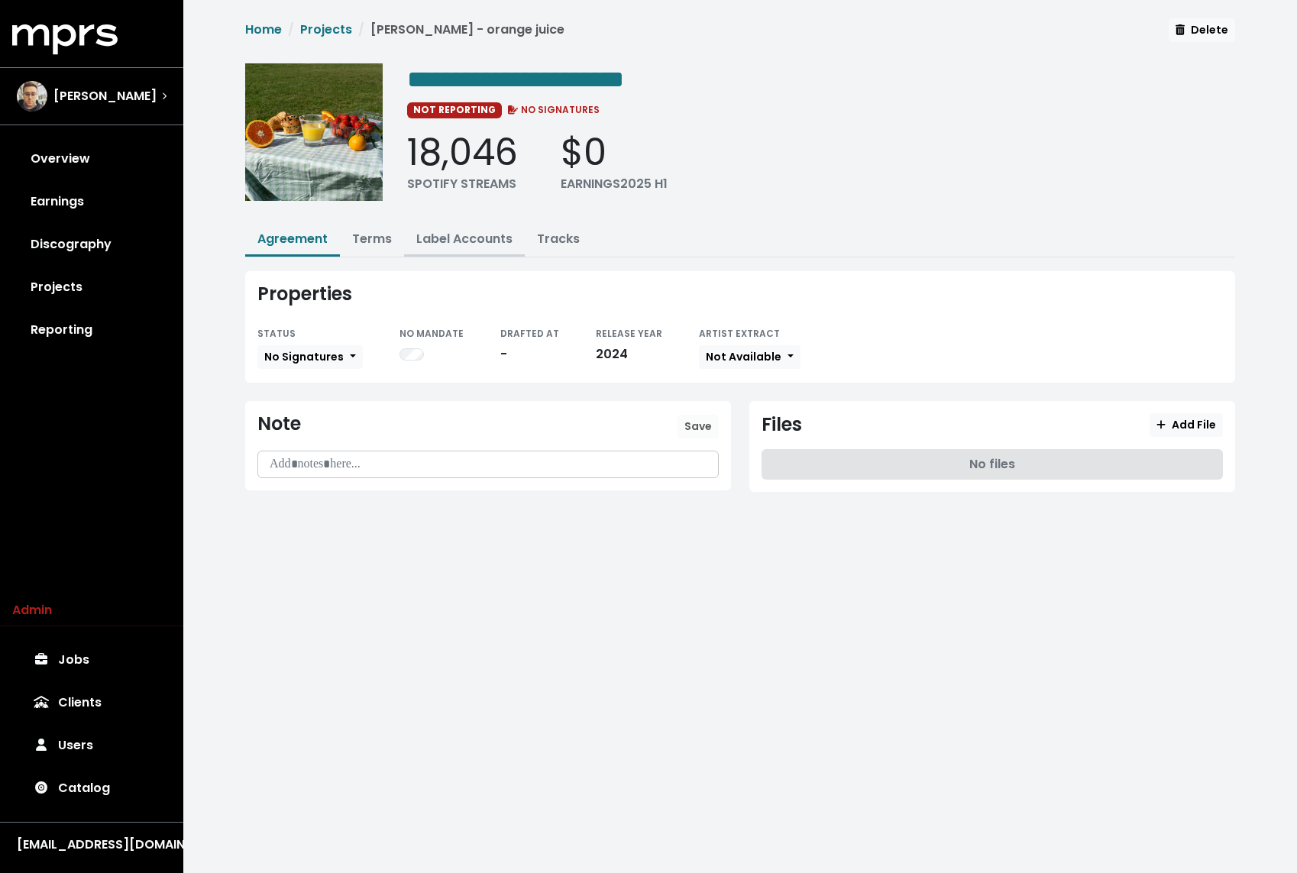
click at [436, 232] on link "Label Accounts" at bounding box center [464, 239] width 96 height 18
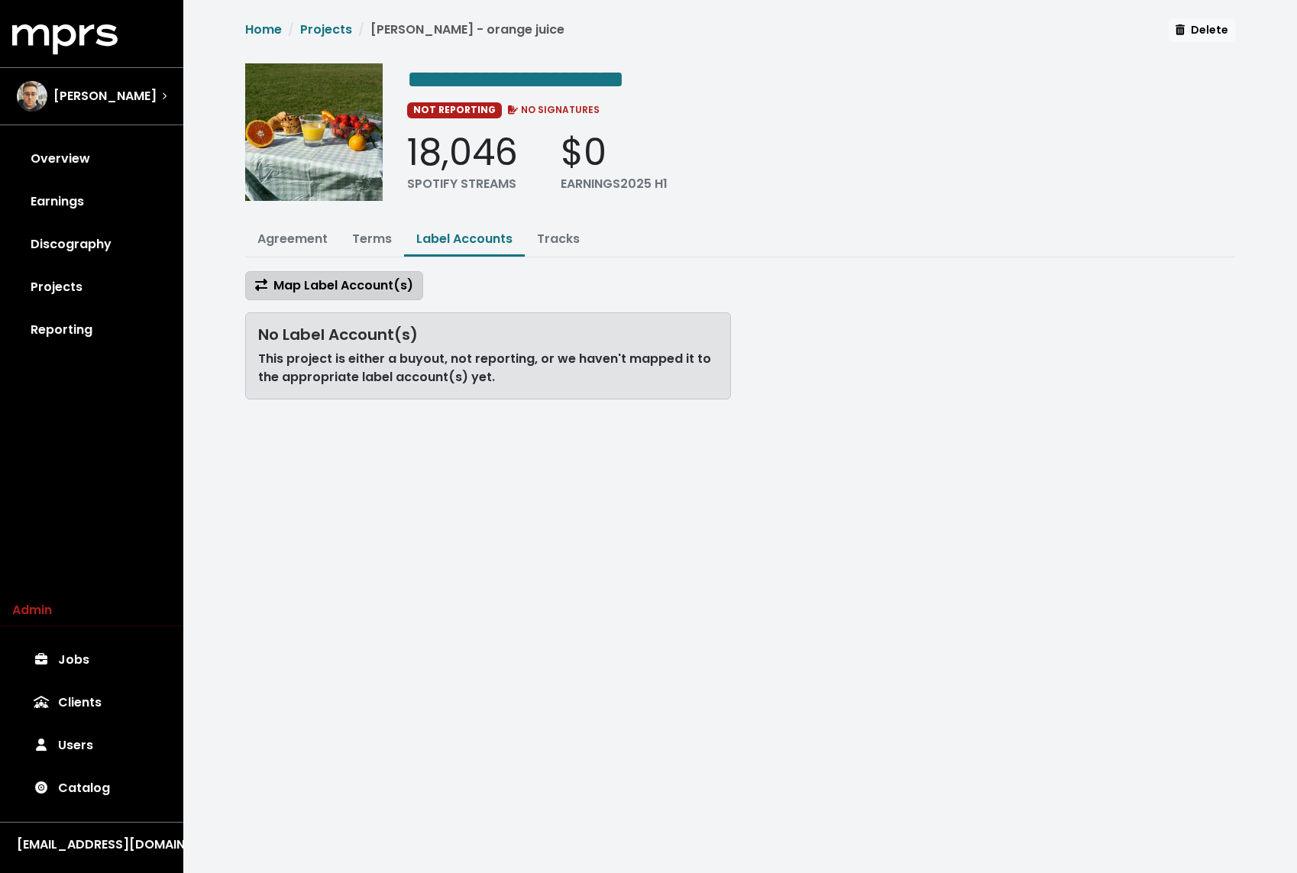
click at [360, 276] on span "Map Label Account(s)" at bounding box center [334, 285] width 158 height 18
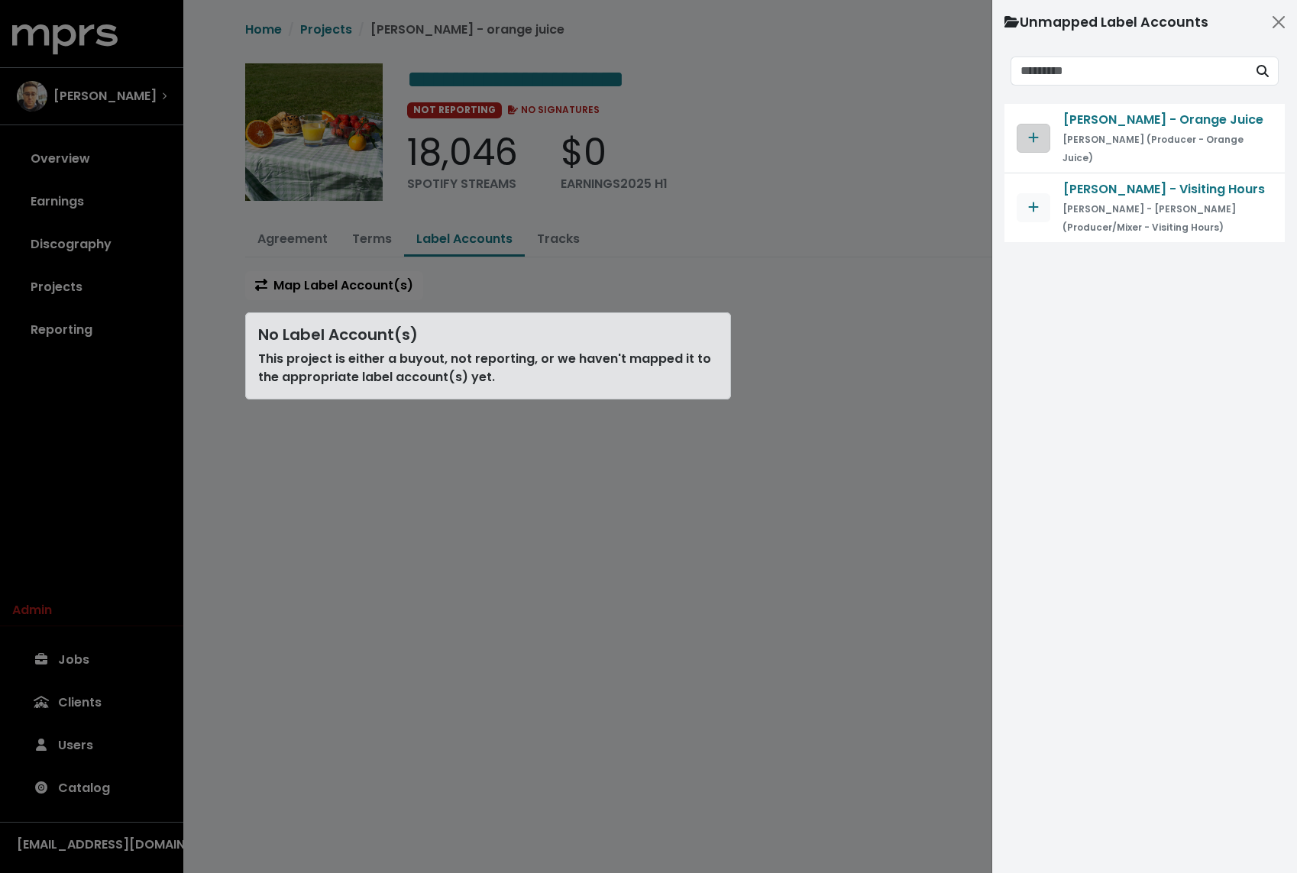
click at [1032, 133] on icon "Map contract to selected agreement" at bounding box center [1034, 138] width 10 height 10
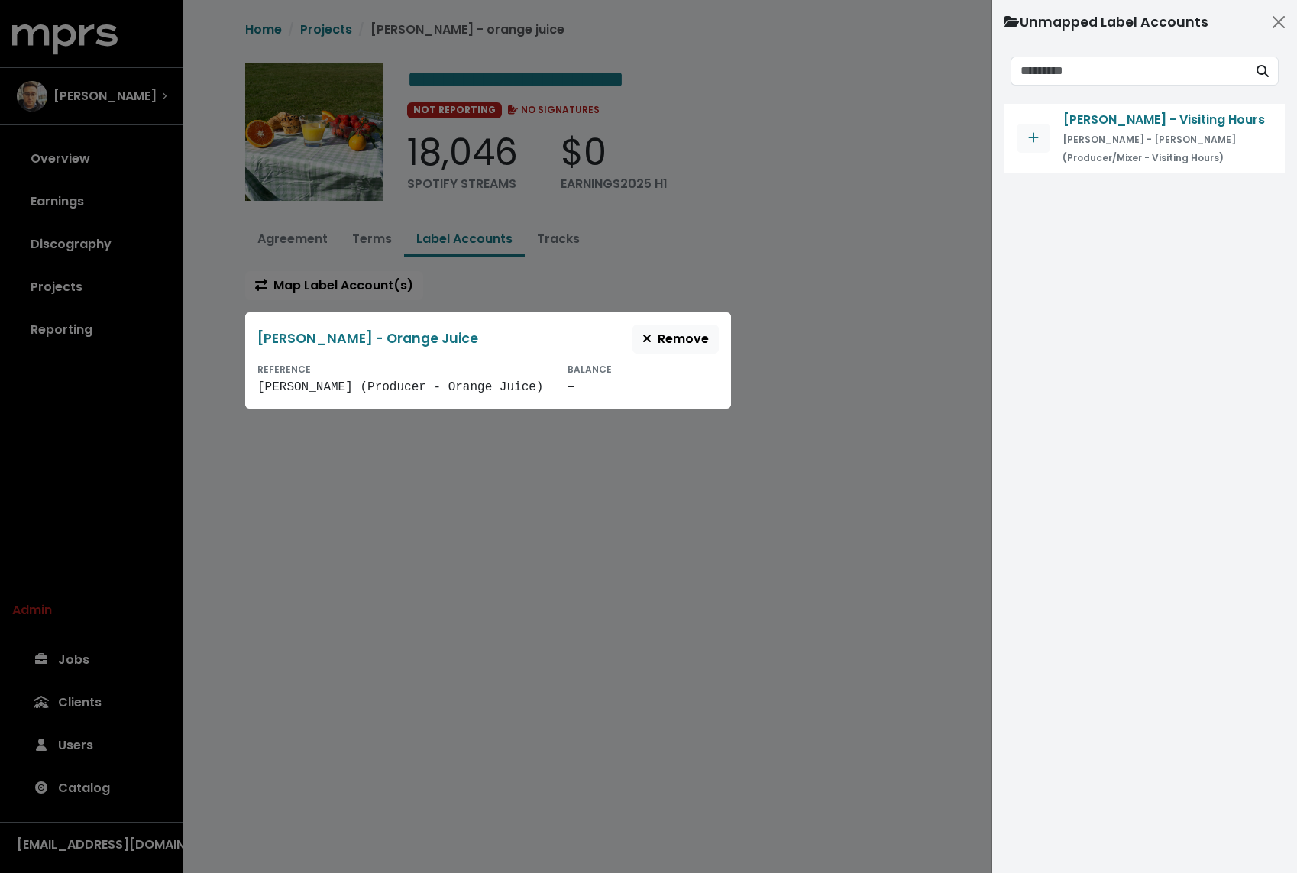
click at [330, 40] on div at bounding box center [648, 436] width 1297 height 873
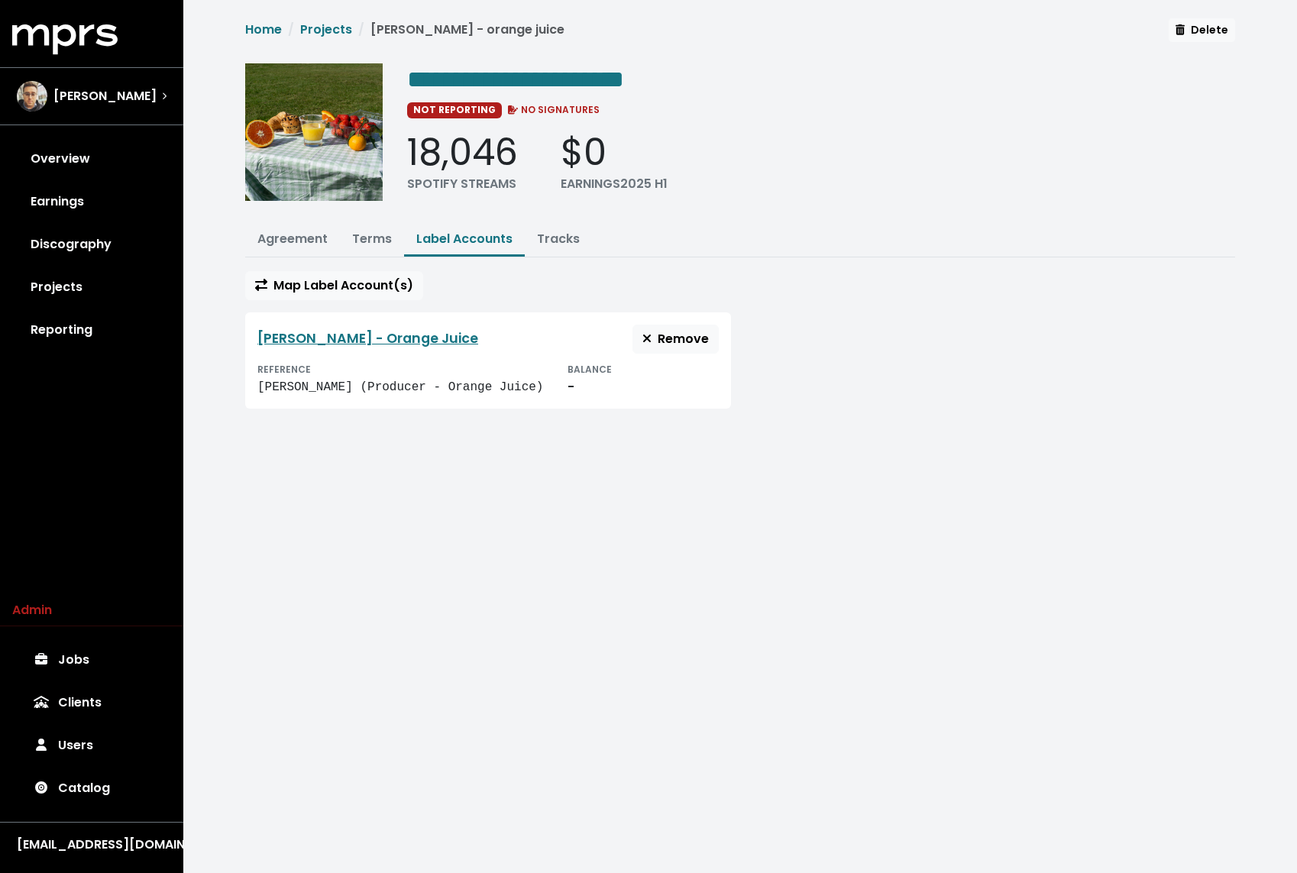
click at [330, 35] on link "Projects" at bounding box center [326, 30] width 52 height 18
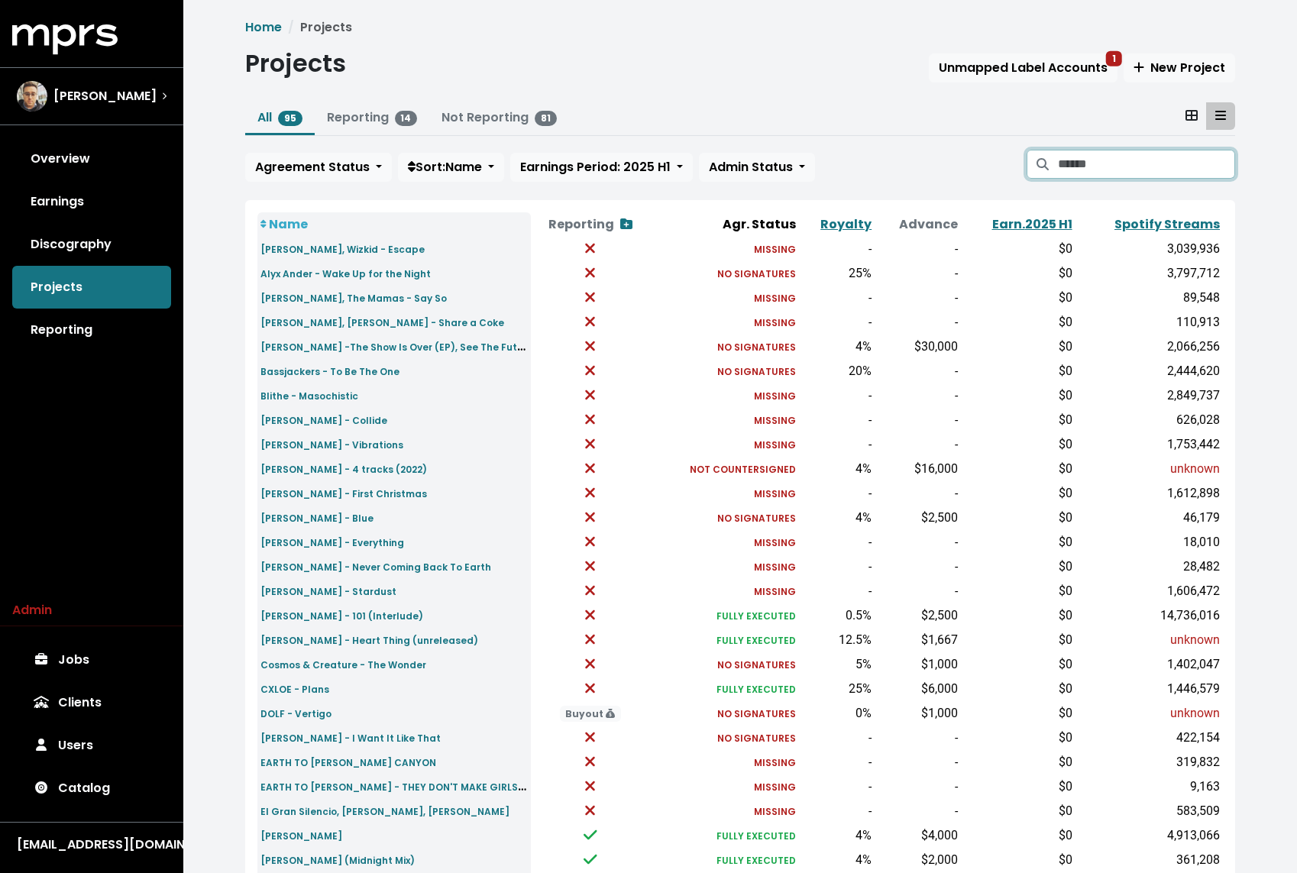
click at [1114, 167] on input "Search projects" at bounding box center [1146, 164] width 177 height 29
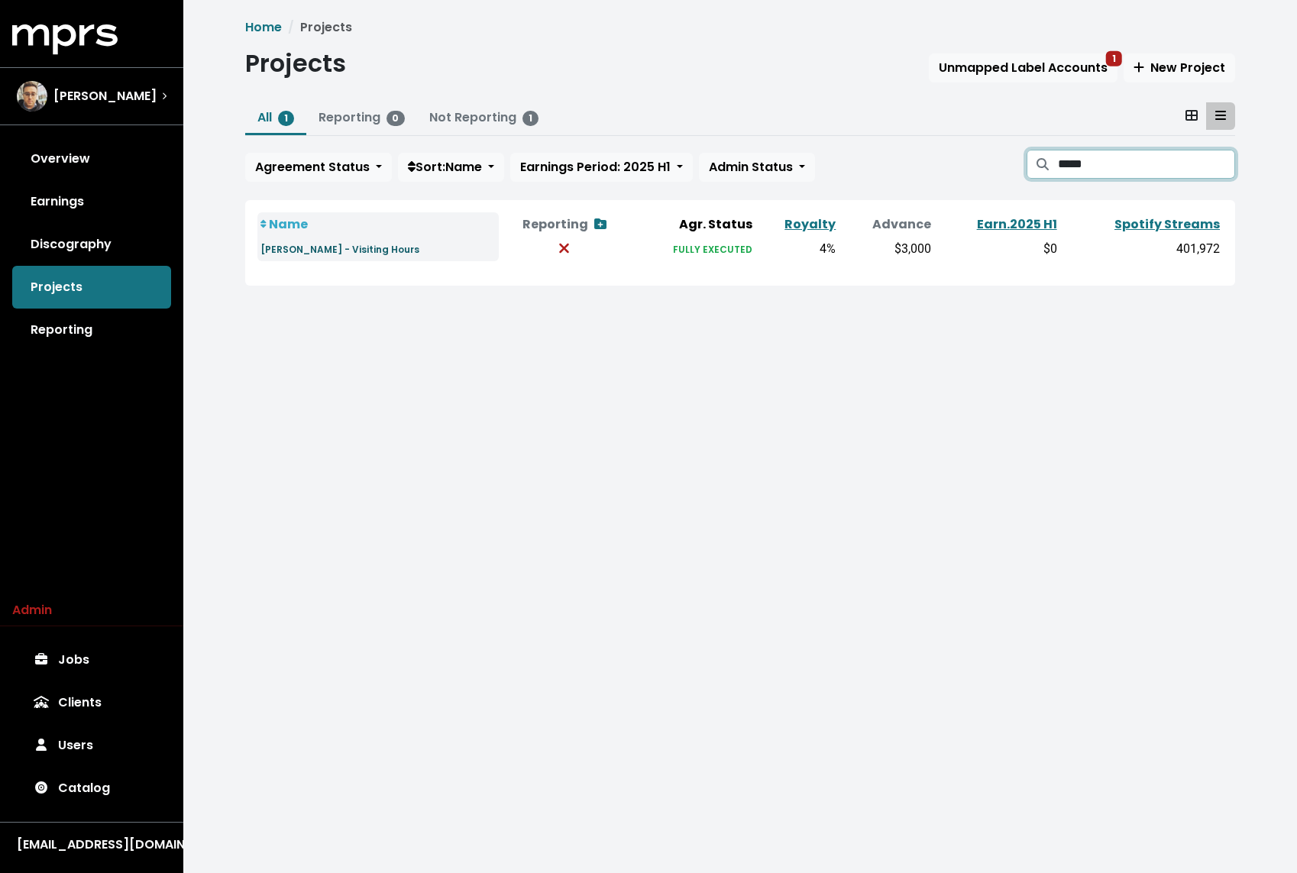
type input "*****"
click at [347, 250] on small "[PERSON_NAME] - Visiting Hours" at bounding box center [339, 249] width 159 height 13
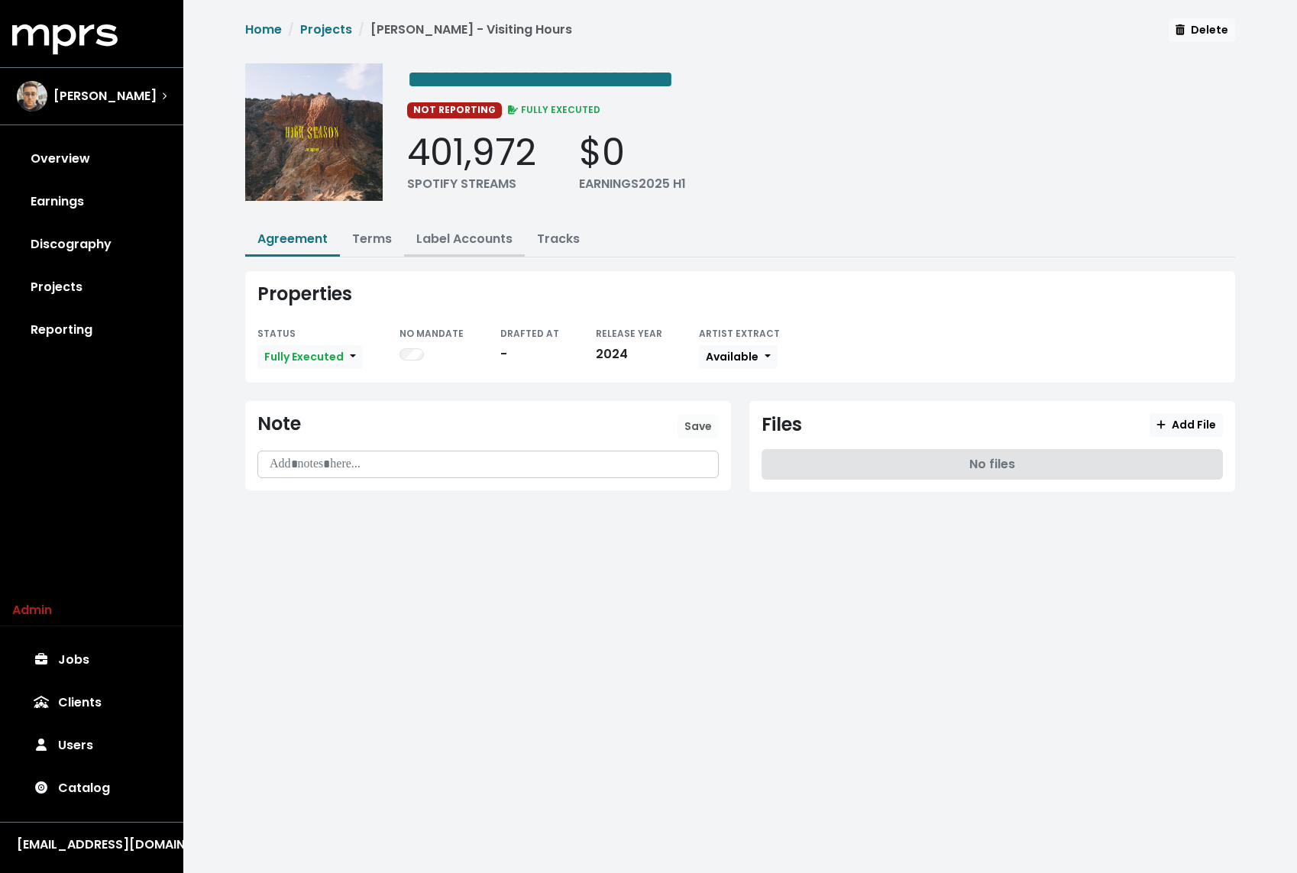
click at [483, 230] on link "Label Accounts" at bounding box center [464, 239] width 96 height 18
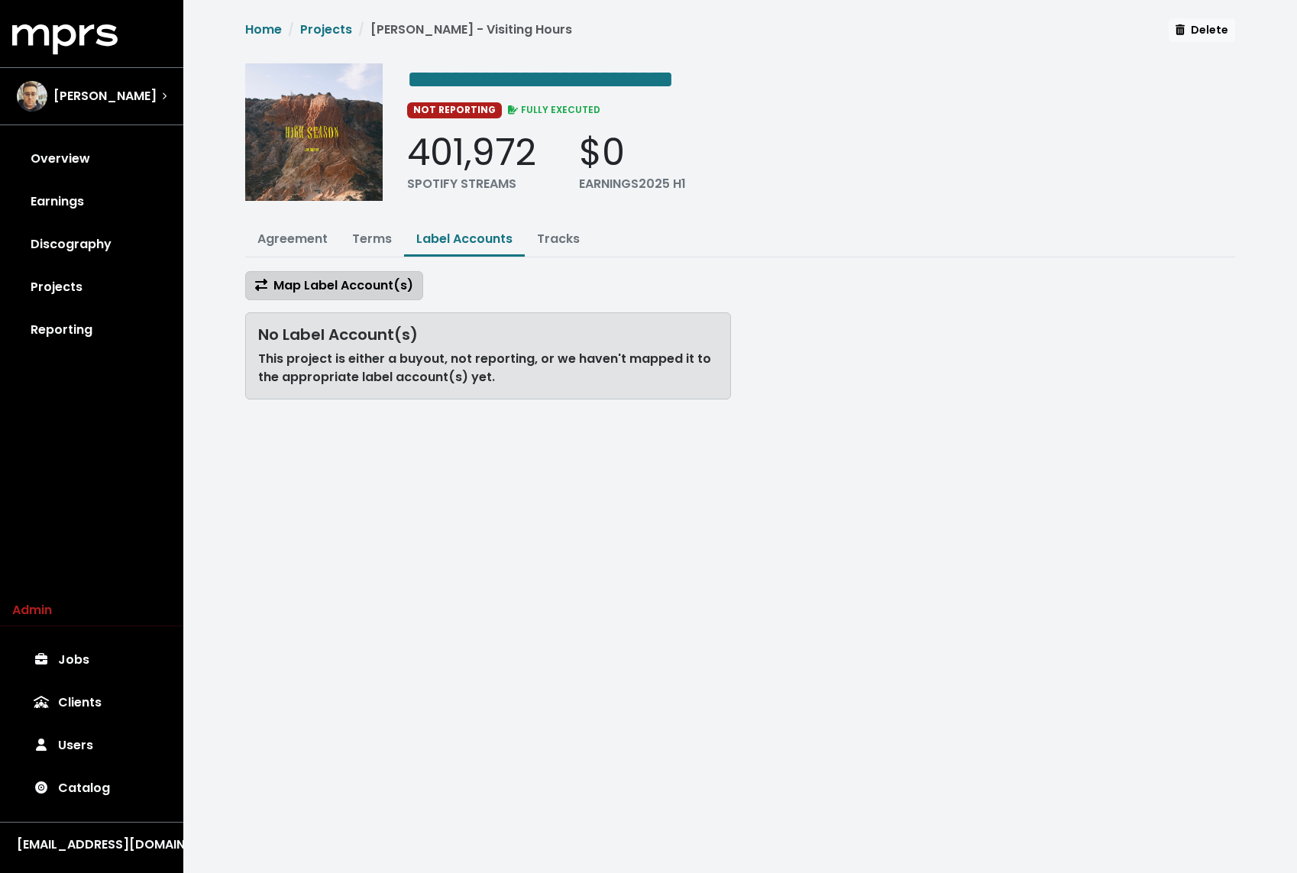
click at [317, 271] on button "Map Label Account(s)" at bounding box center [334, 285] width 178 height 29
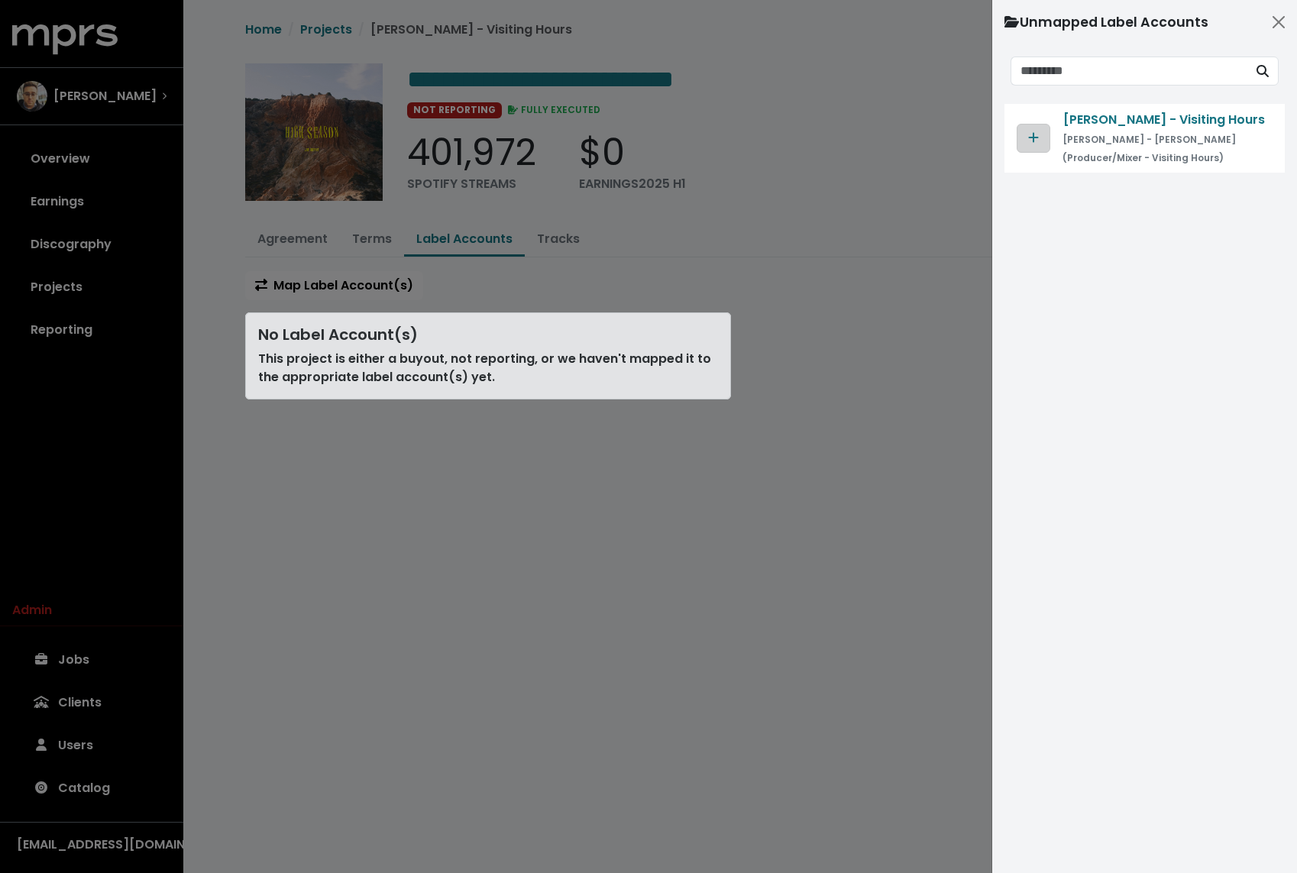
click at [1029, 137] on icon "Map contract to selected agreement" at bounding box center [1034, 138] width 10 height 10
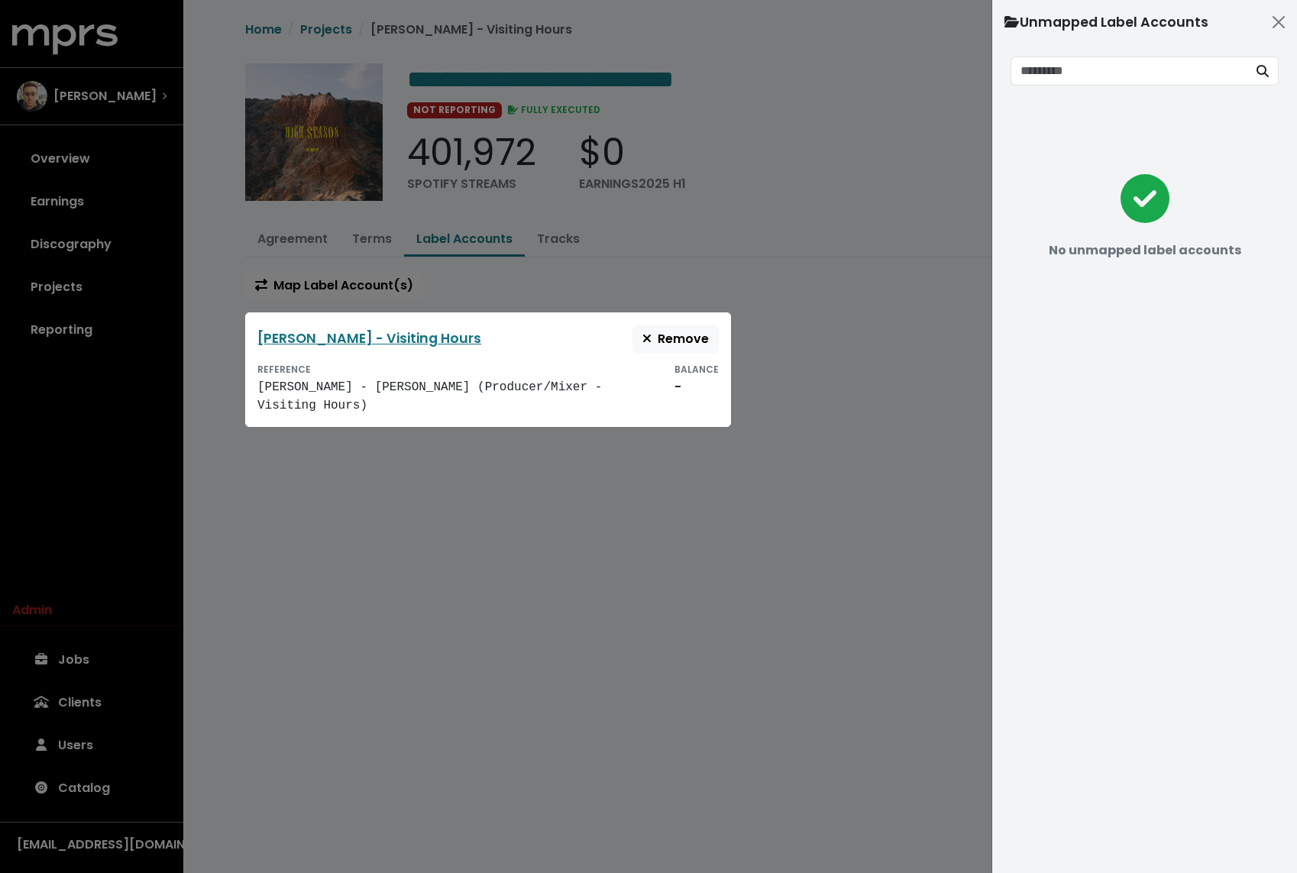
click at [900, 180] on div at bounding box center [648, 436] width 1297 height 873
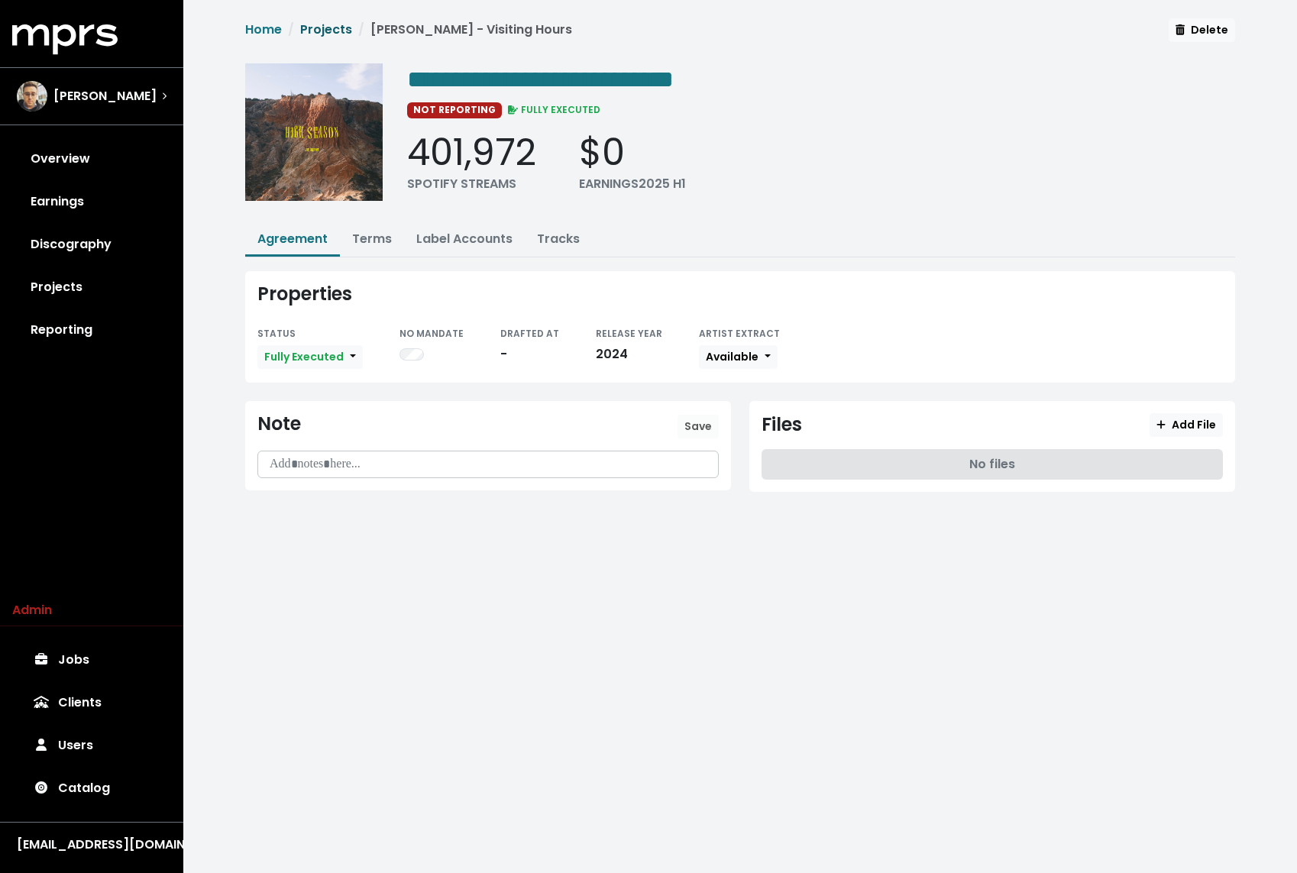
click at [315, 26] on link "Projects" at bounding box center [326, 30] width 52 height 18
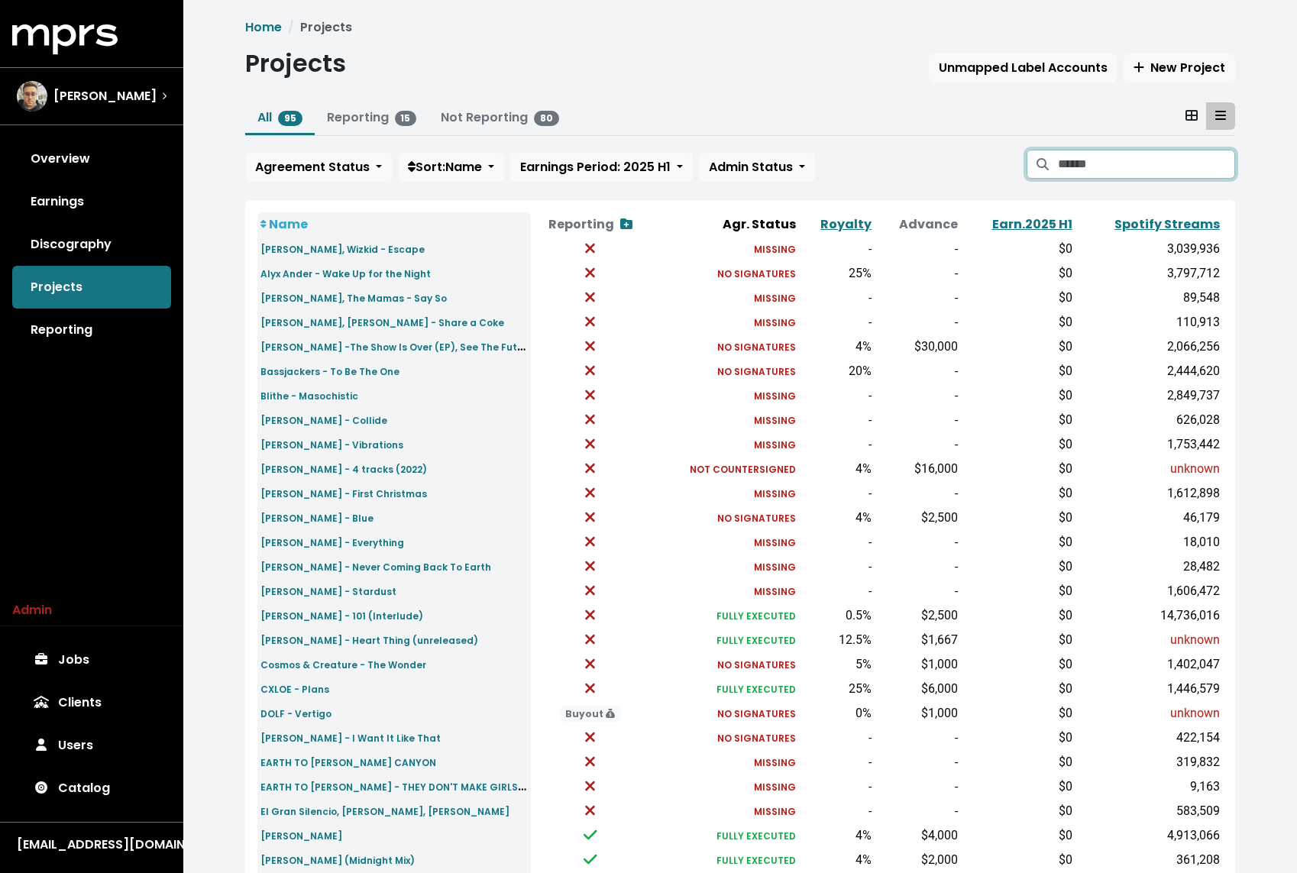
click at [1088, 163] on input "Search projects" at bounding box center [1146, 164] width 177 height 29
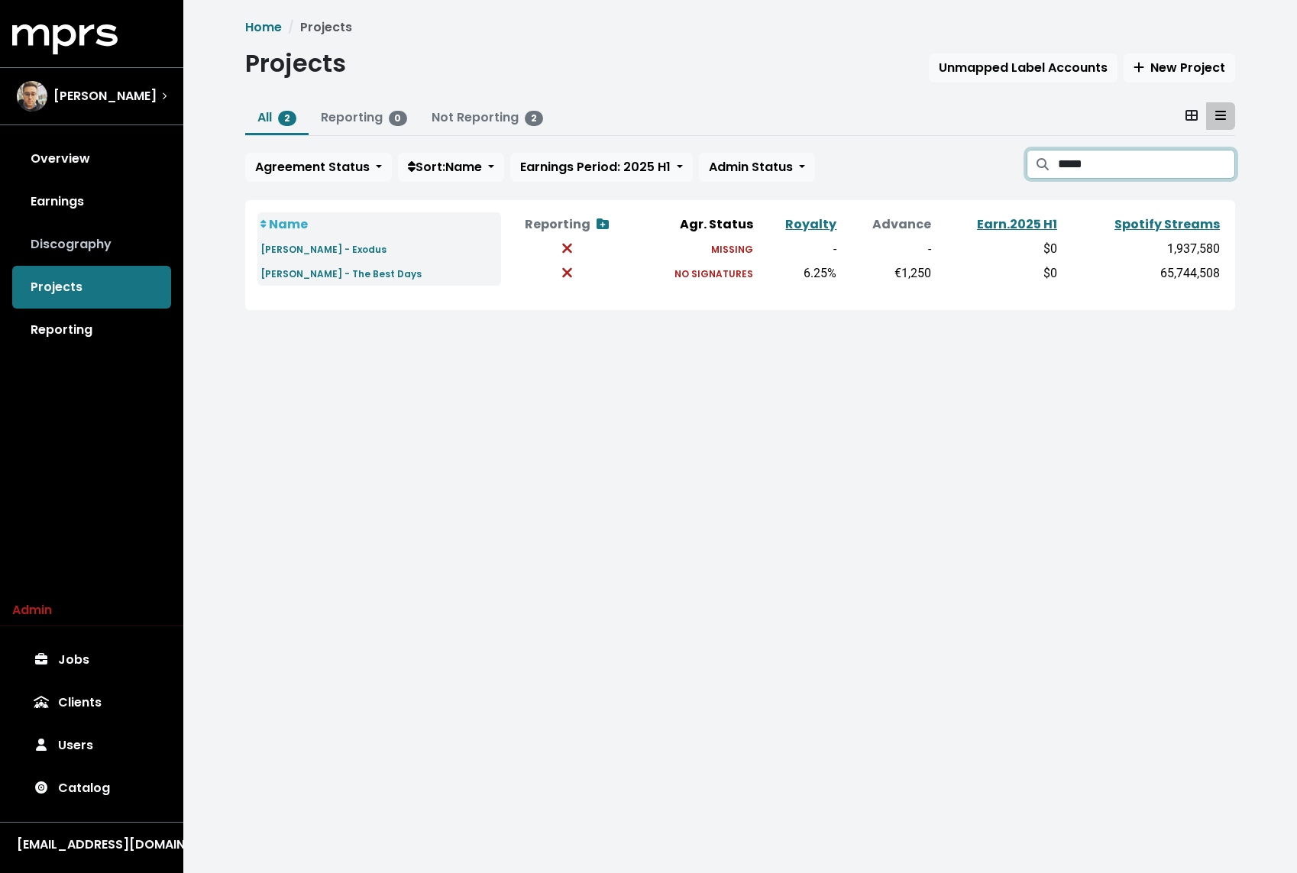
type input "*****"
click at [118, 242] on link "Discography" at bounding box center [91, 244] width 159 height 43
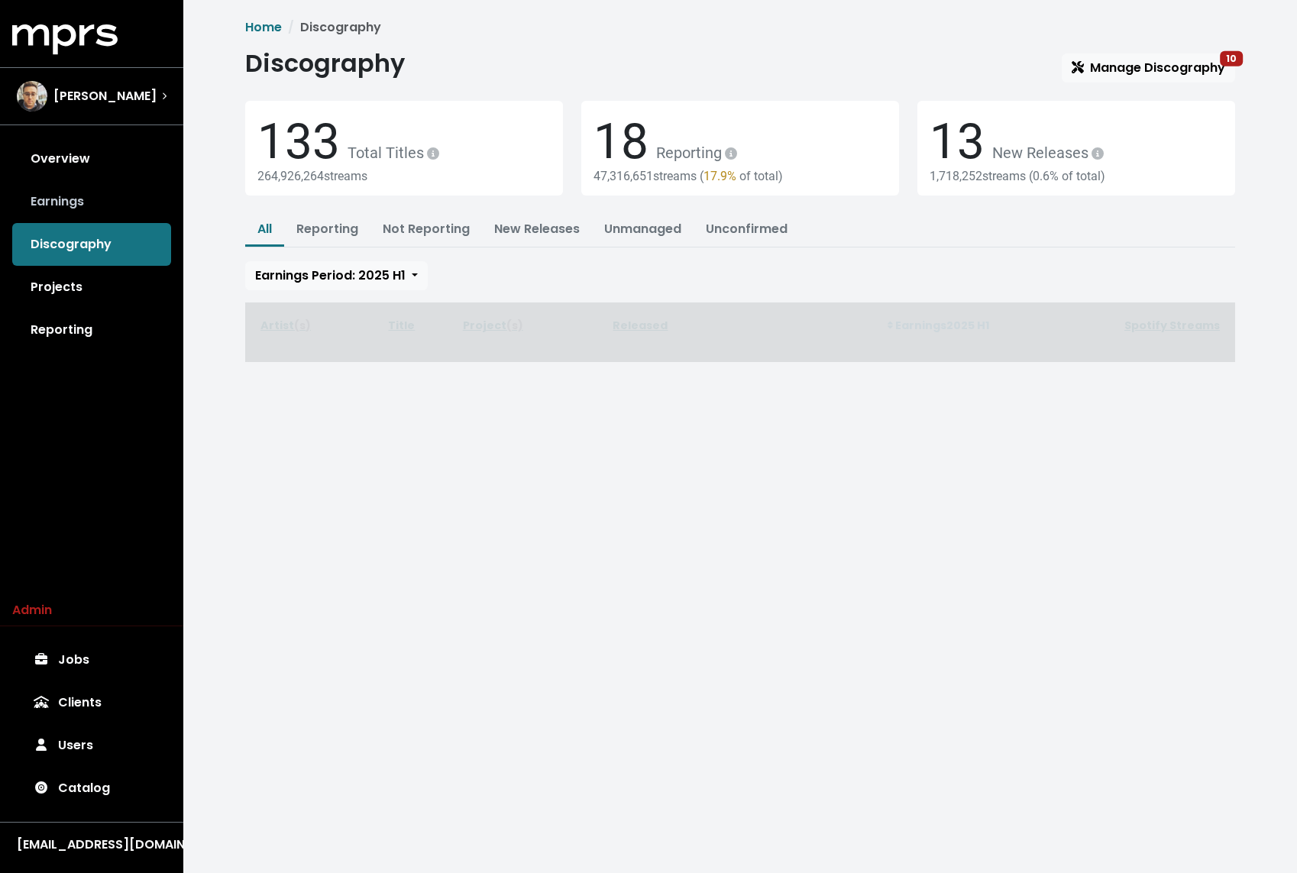
click at [92, 186] on link "Earnings" at bounding box center [91, 201] width 159 height 43
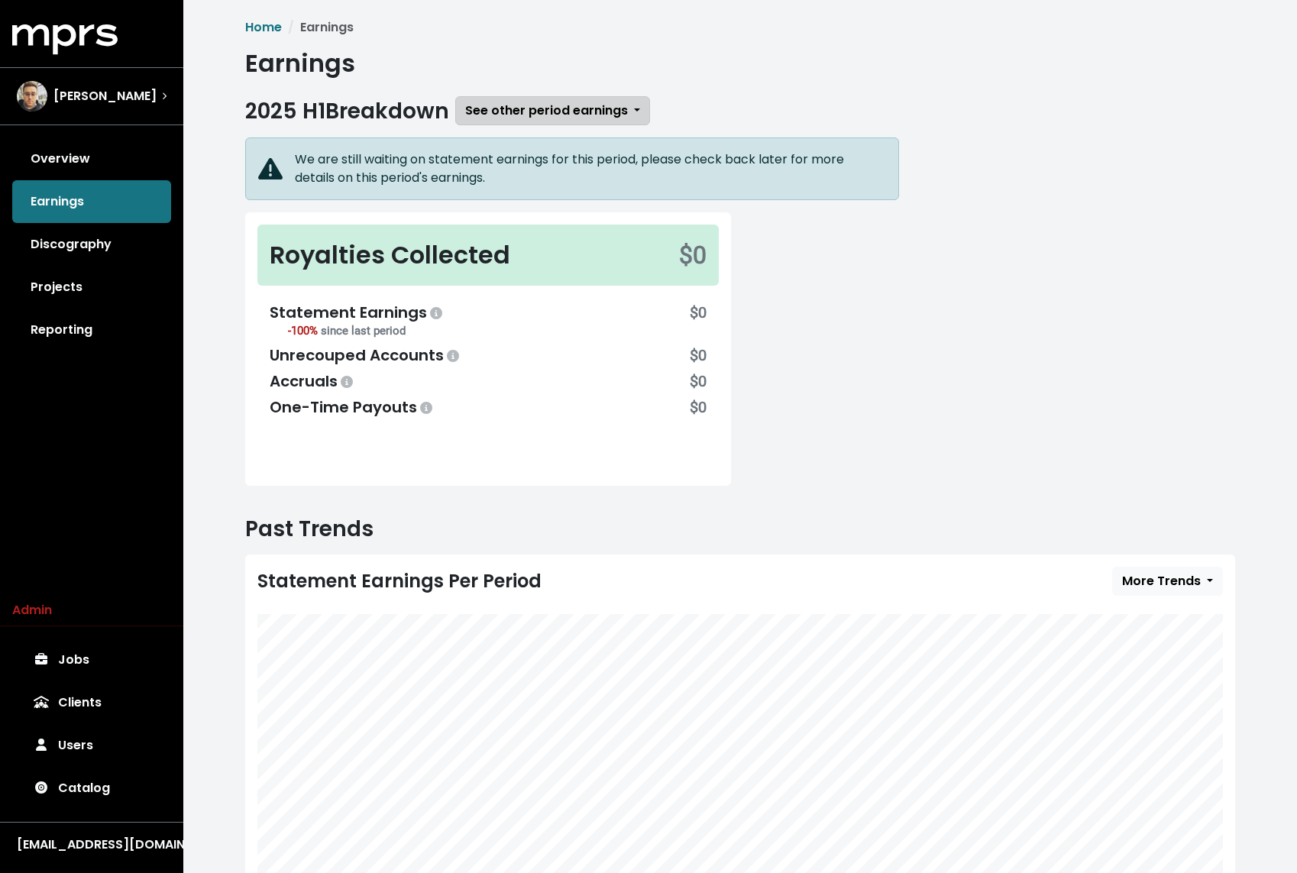
click at [499, 101] on button "See other period earnings" at bounding box center [552, 110] width 195 height 29
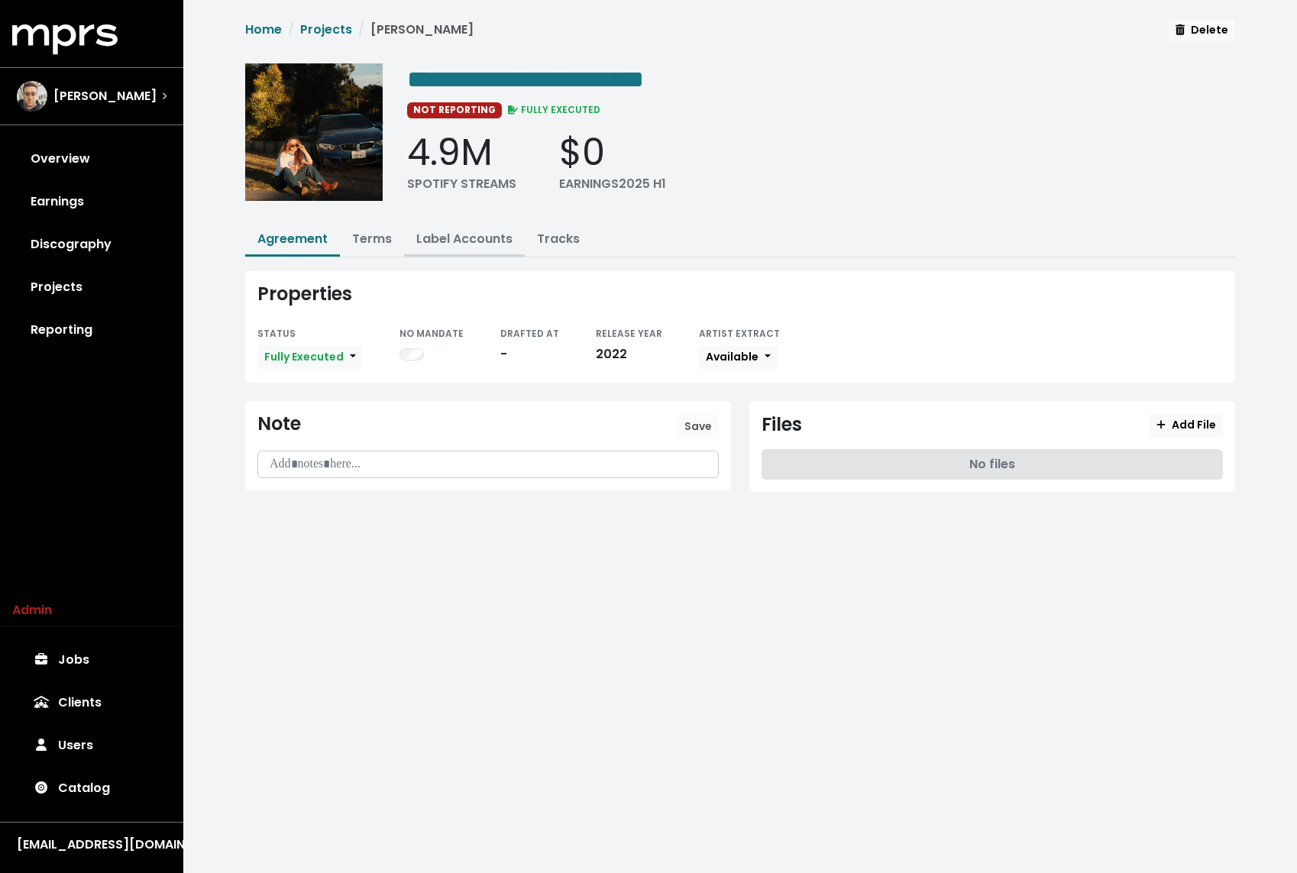
click at [436, 227] on button "Label Accounts" at bounding box center [464, 240] width 121 height 33
click at [449, 238] on link "Label Accounts" at bounding box center [464, 239] width 96 height 18
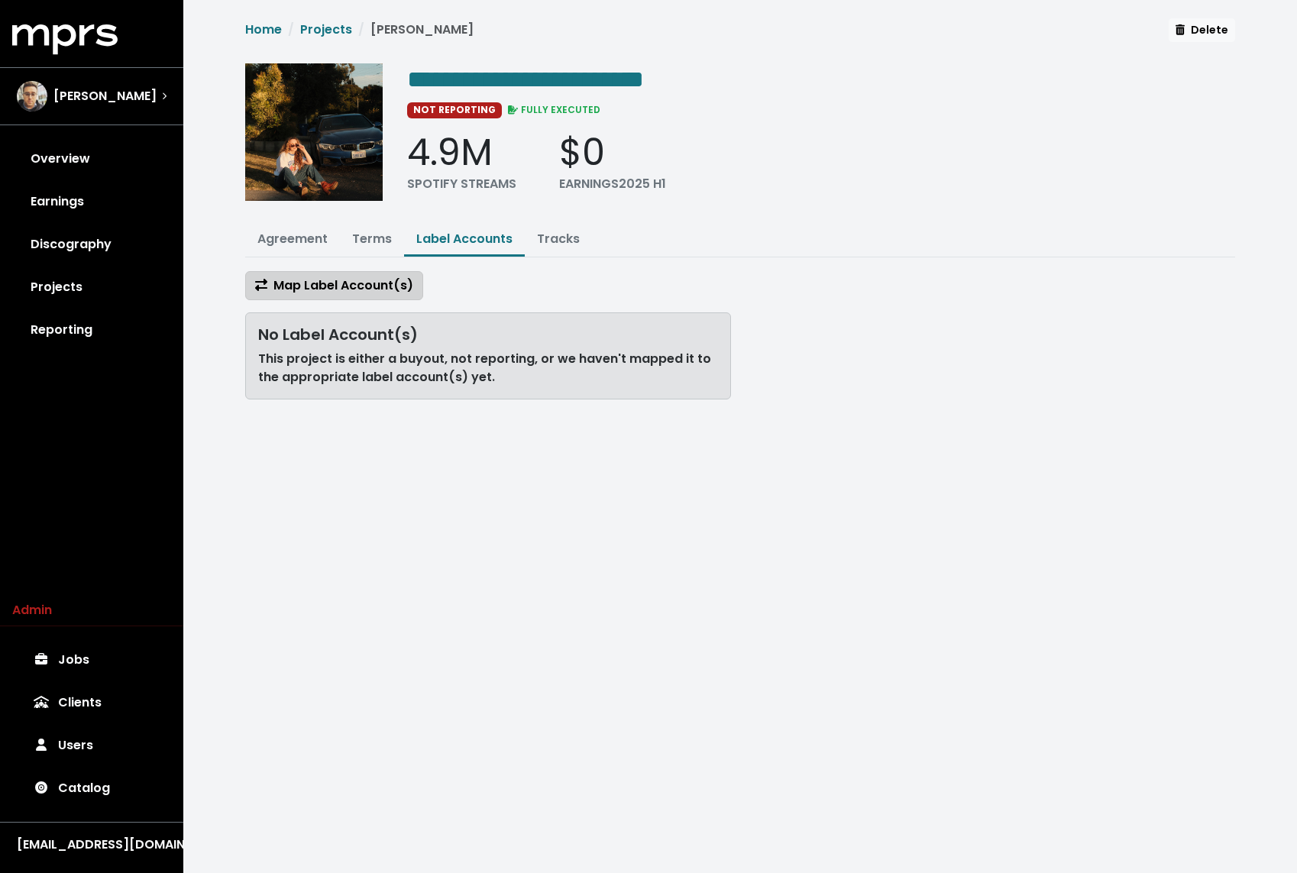
click at [347, 277] on span "Map Label Account(s)" at bounding box center [334, 285] width 158 height 18
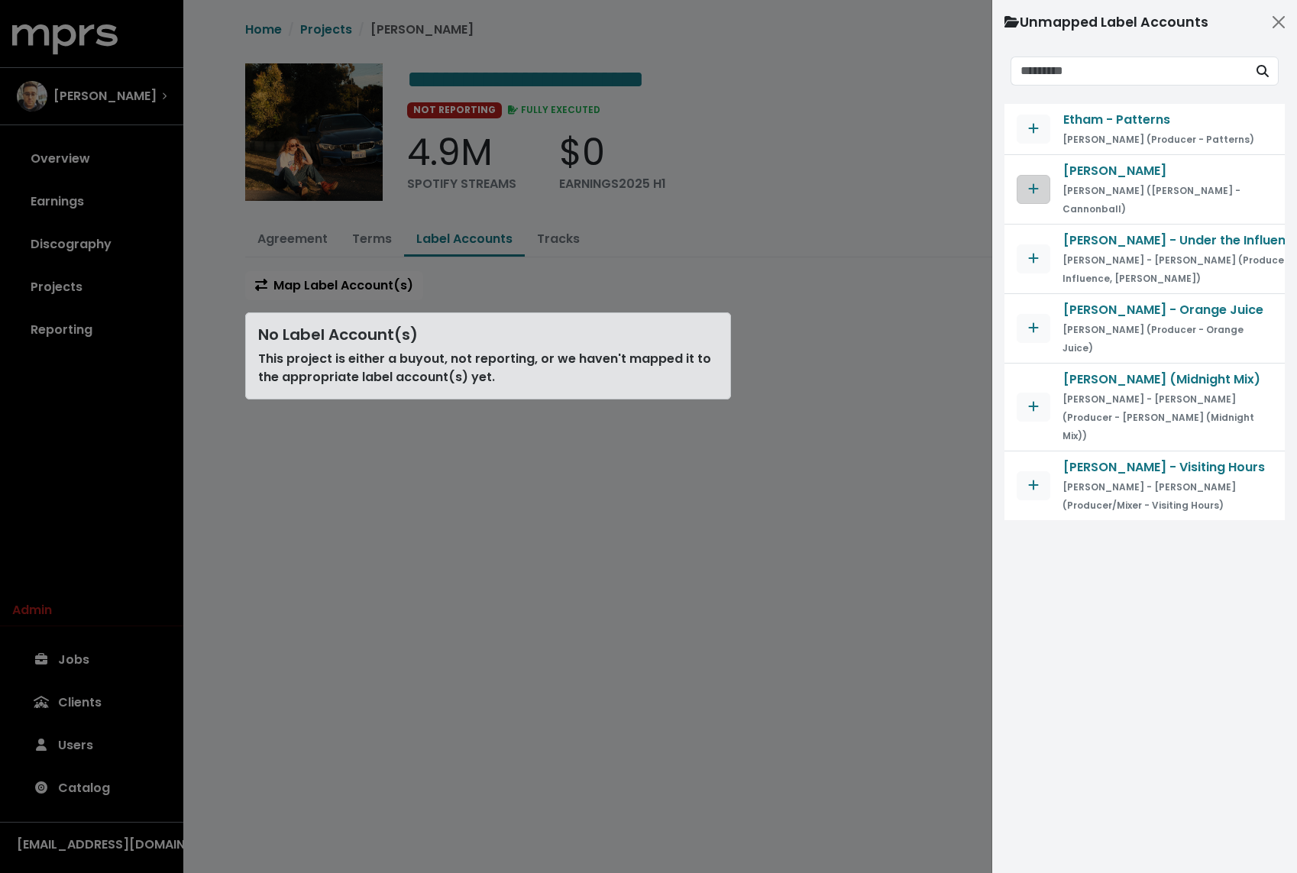
click at [1028, 183] on icon "Map contract to selected agreement" at bounding box center [1033, 189] width 11 height 12
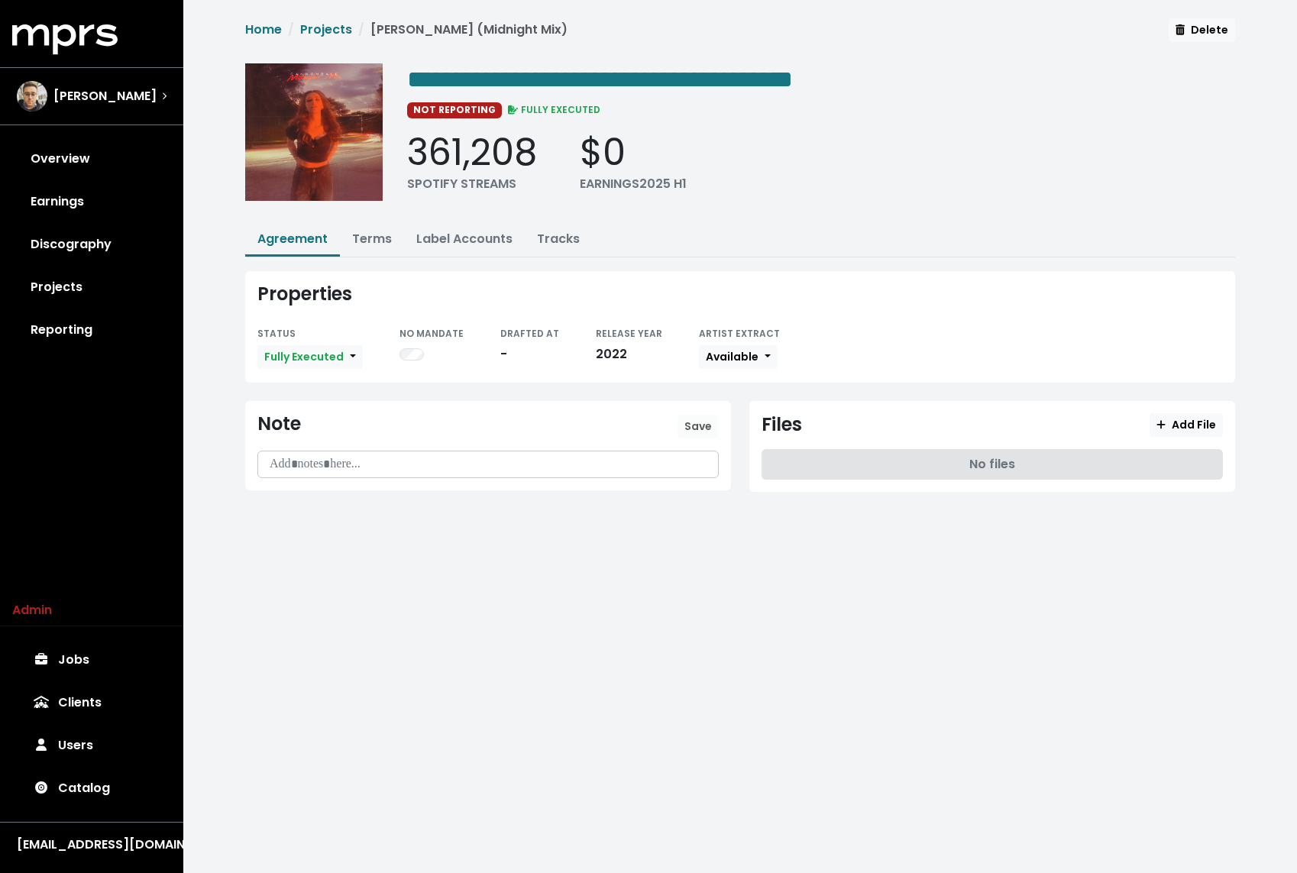
click at [473, 217] on div "**********" at bounding box center [740, 264] width 1008 height 492
click at [449, 239] on link "Label Accounts" at bounding box center [464, 239] width 96 height 18
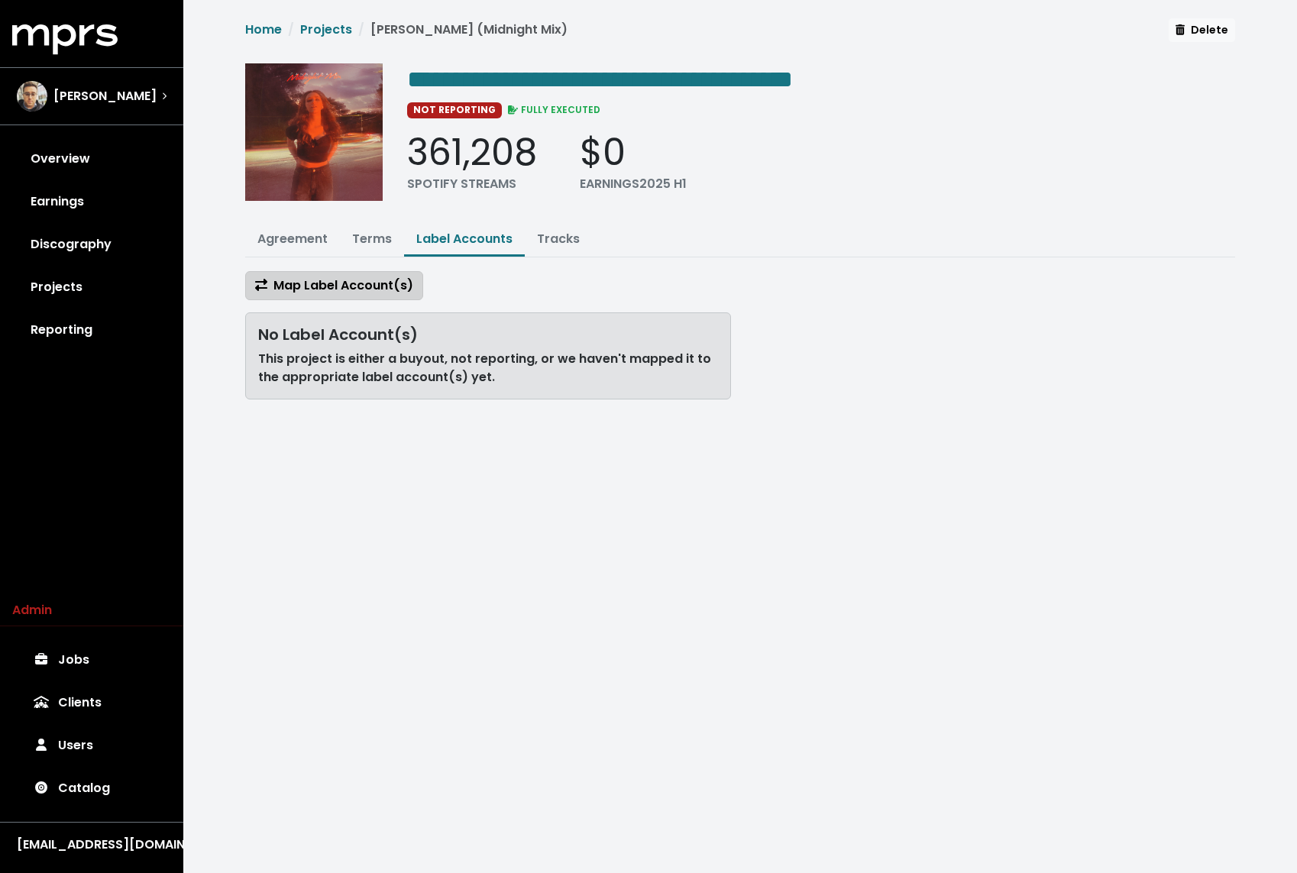
click at [344, 291] on span "Map Label Account(s)" at bounding box center [334, 285] width 158 height 18
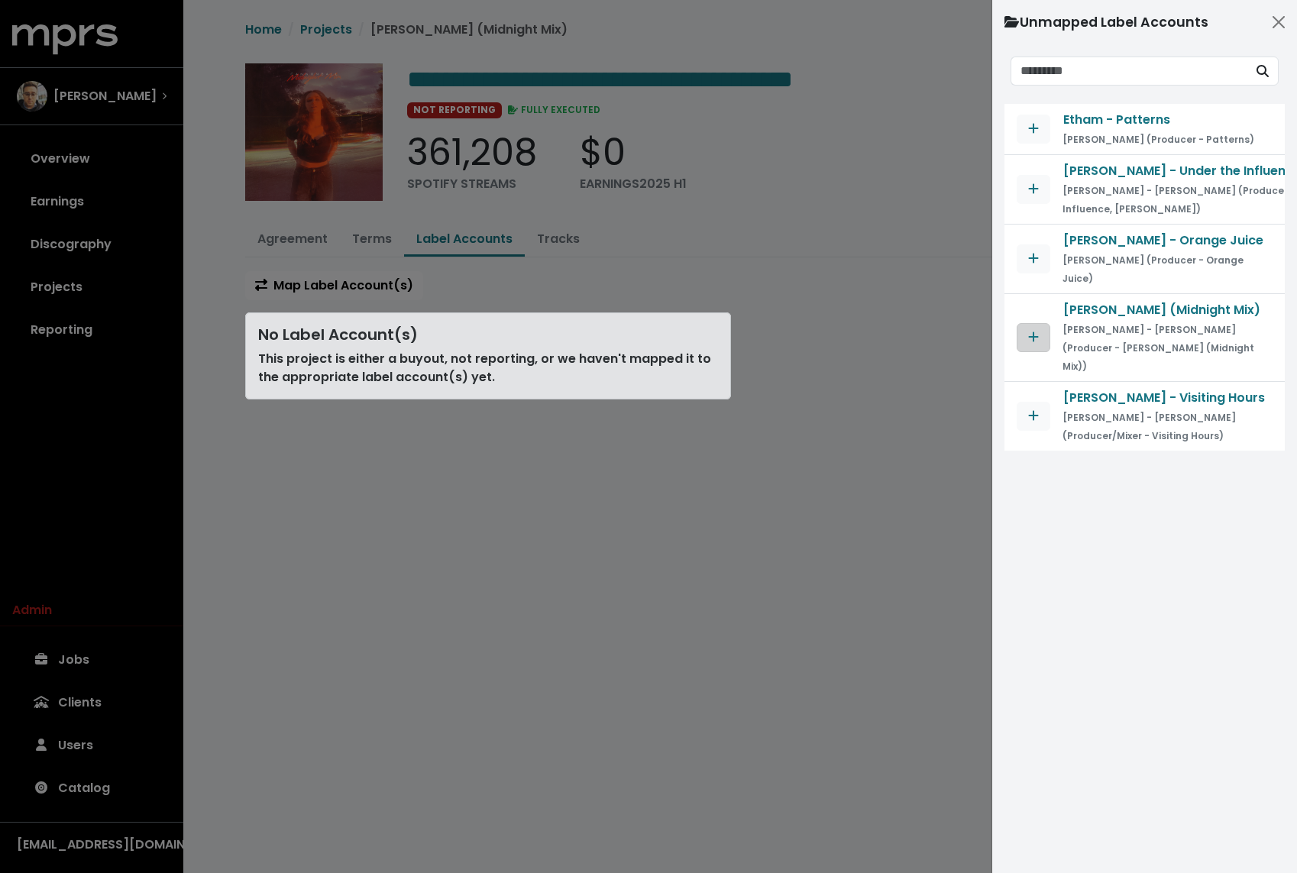
click at [1035, 323] on button "Map contract to selected agreement" at bounding box center [1033, 337] width 34 height 29
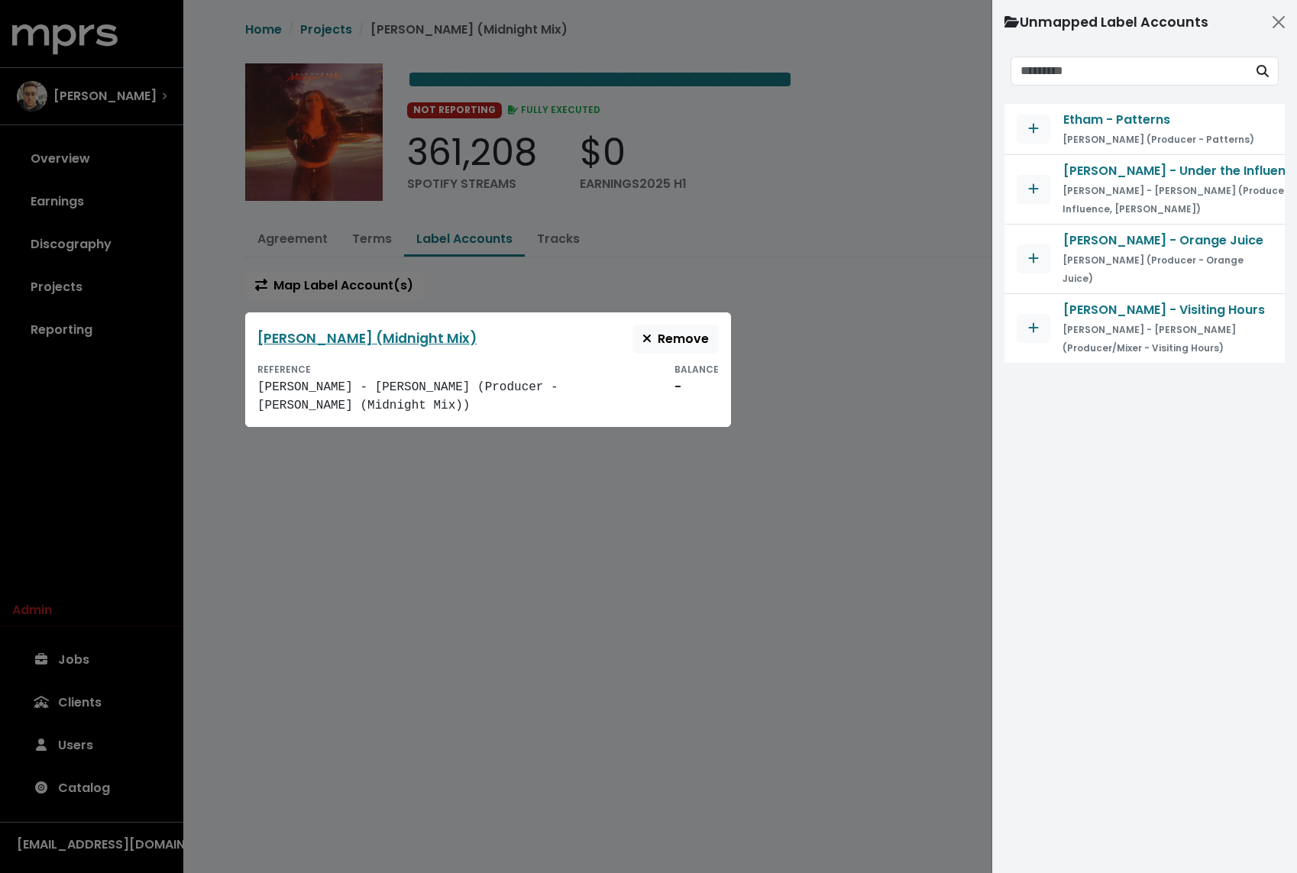
click at [118, 667] on div at bounding box center [648, 436] width 1297 height 873
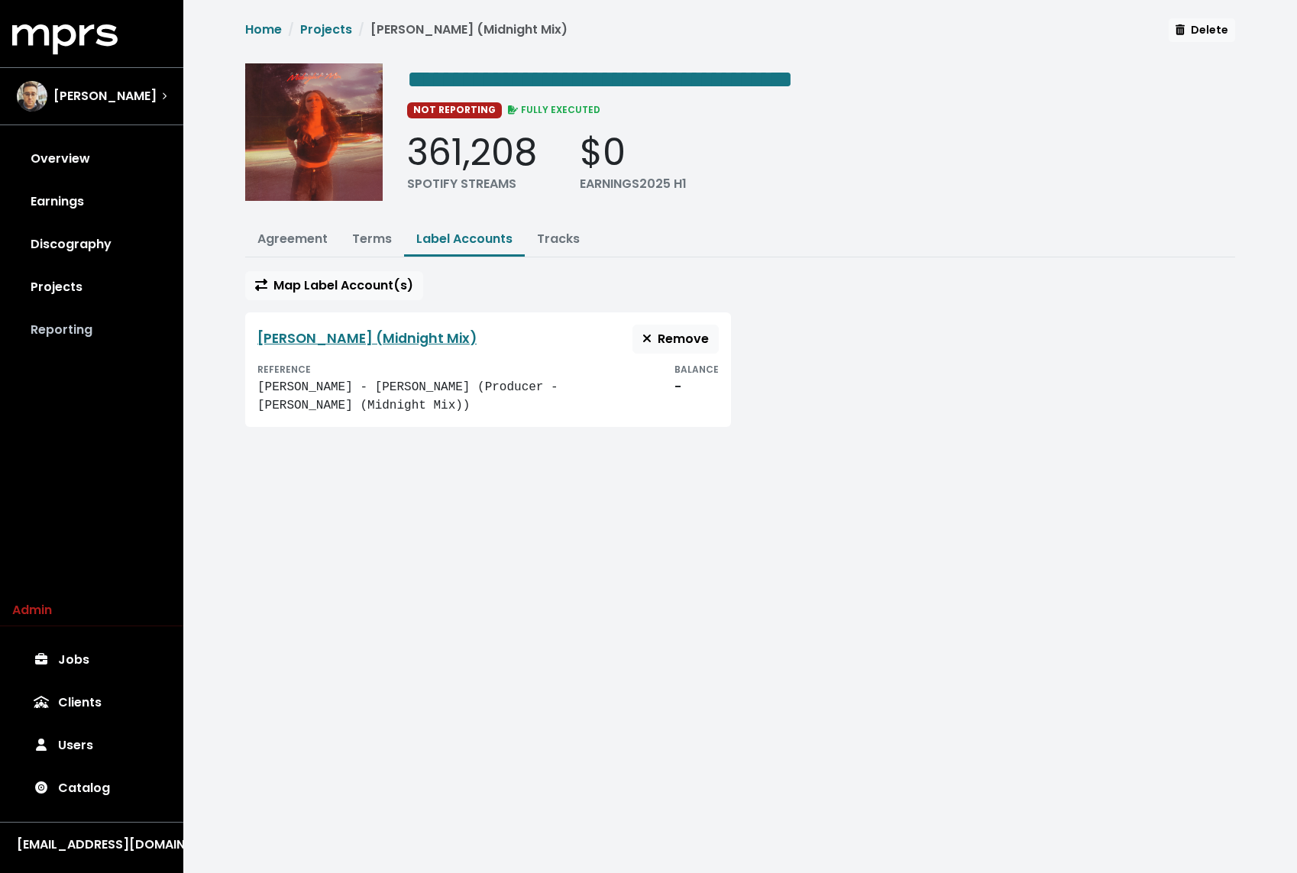
click at [74, 325] on link "Reporting" at bounding box center [91, 329] width 159 height 43
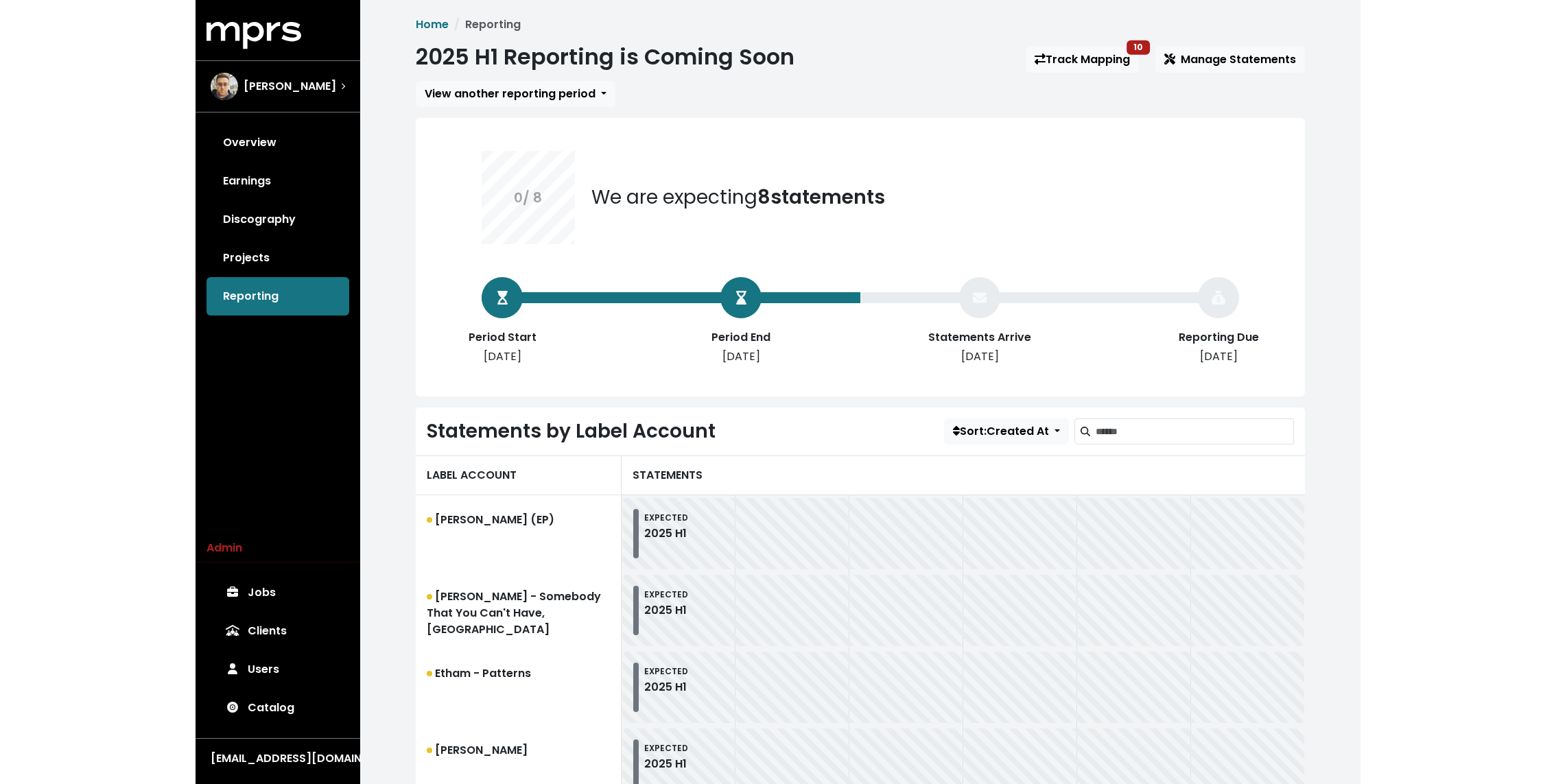
scroll to position [401, 0]
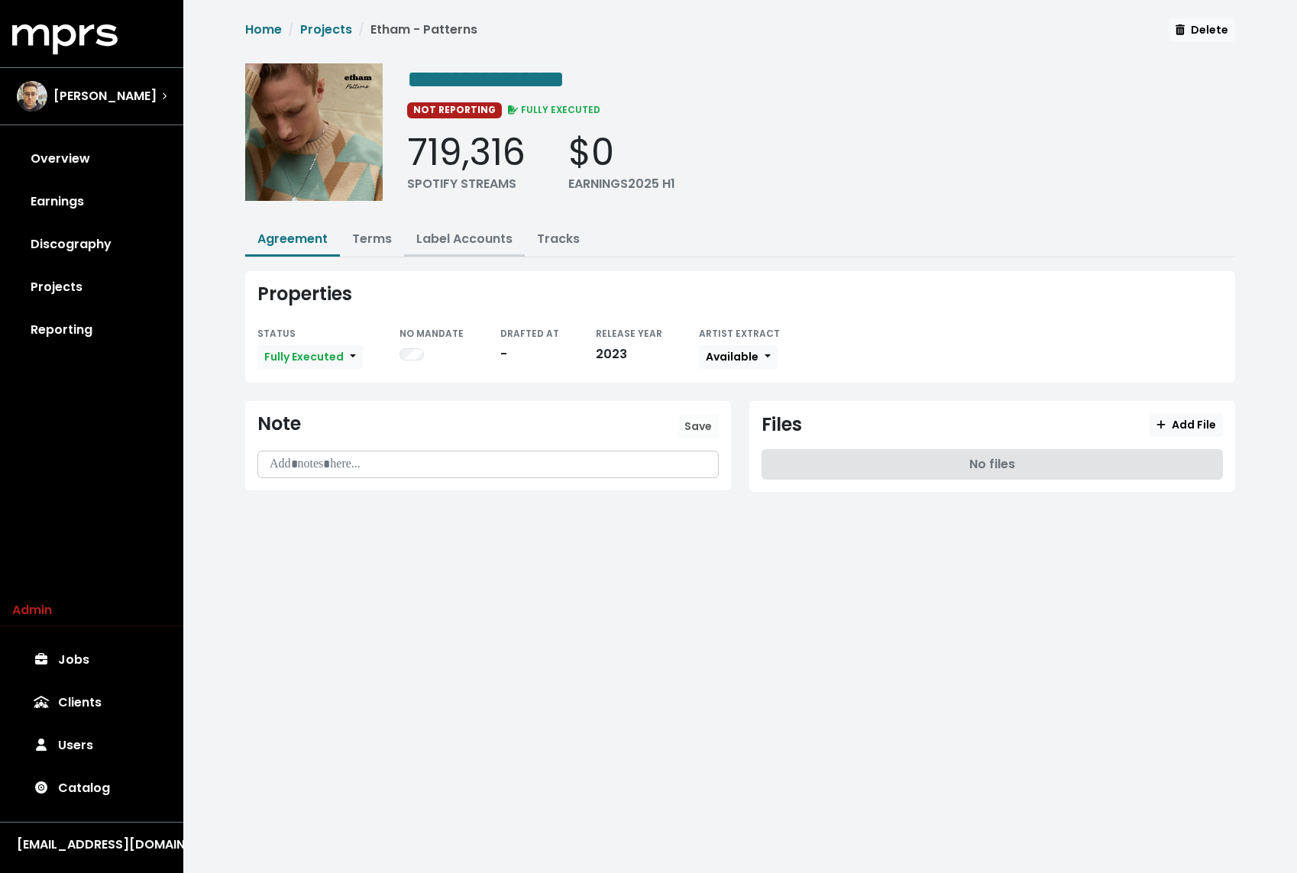
click at [434, 237] on link "Label Accounts" at bounding box center [464, 239] width 96 height 18
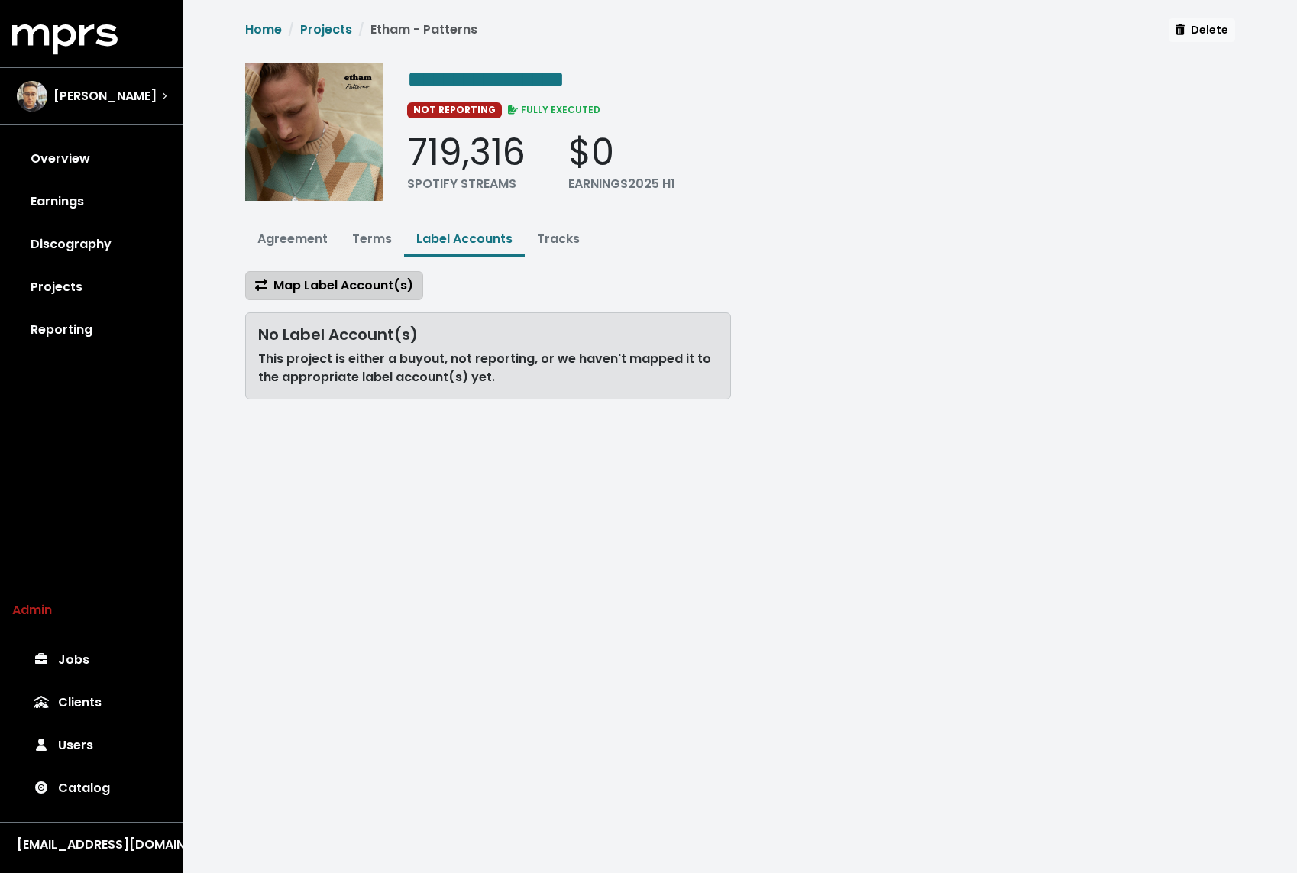
click at [343, 276] on span "Map Label Account(s)" at bounding box center [334, 285] width 158 height 18
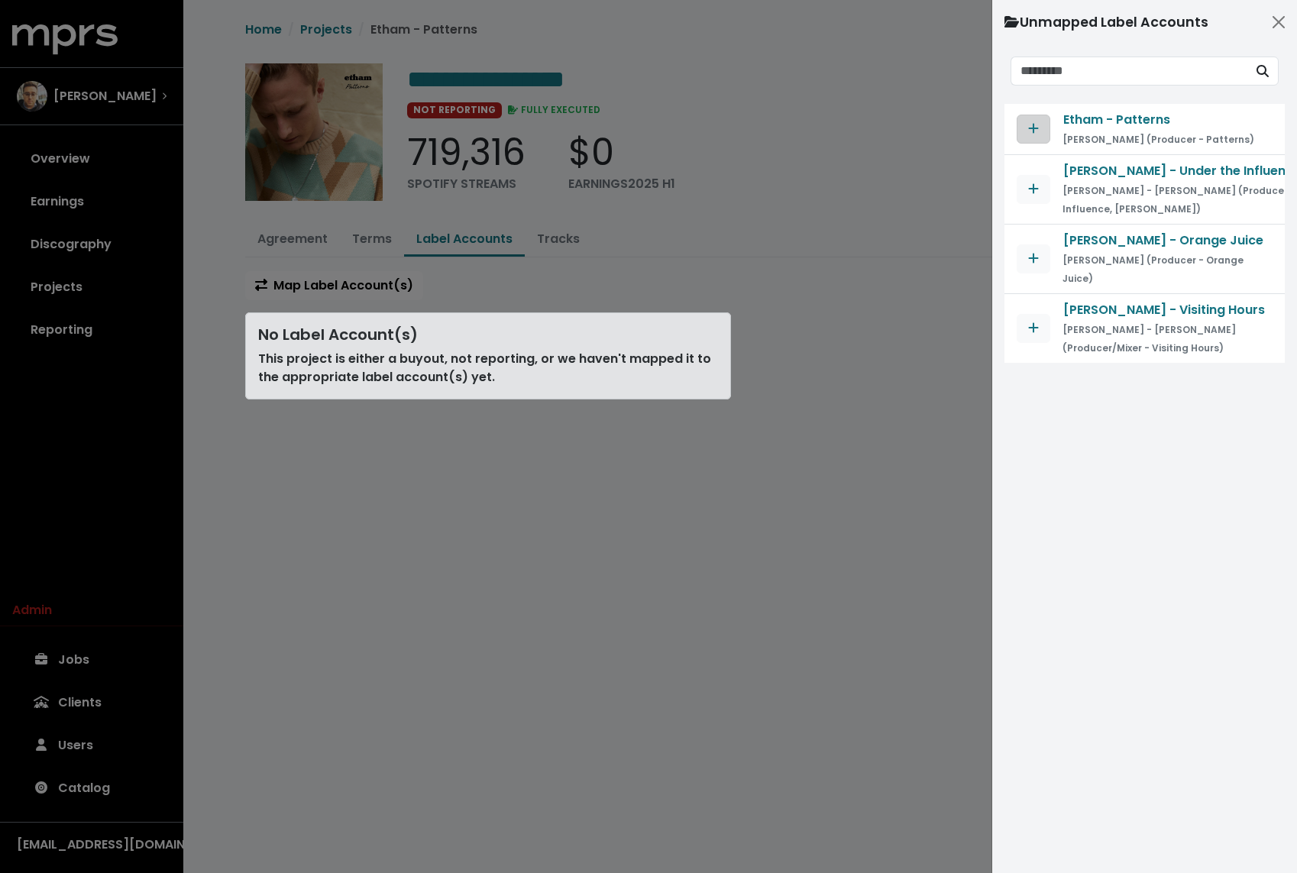
click at [1029, 132] on icon "Map contract to selected agreement" at bounding box center [1033, 128] width 11 height 12
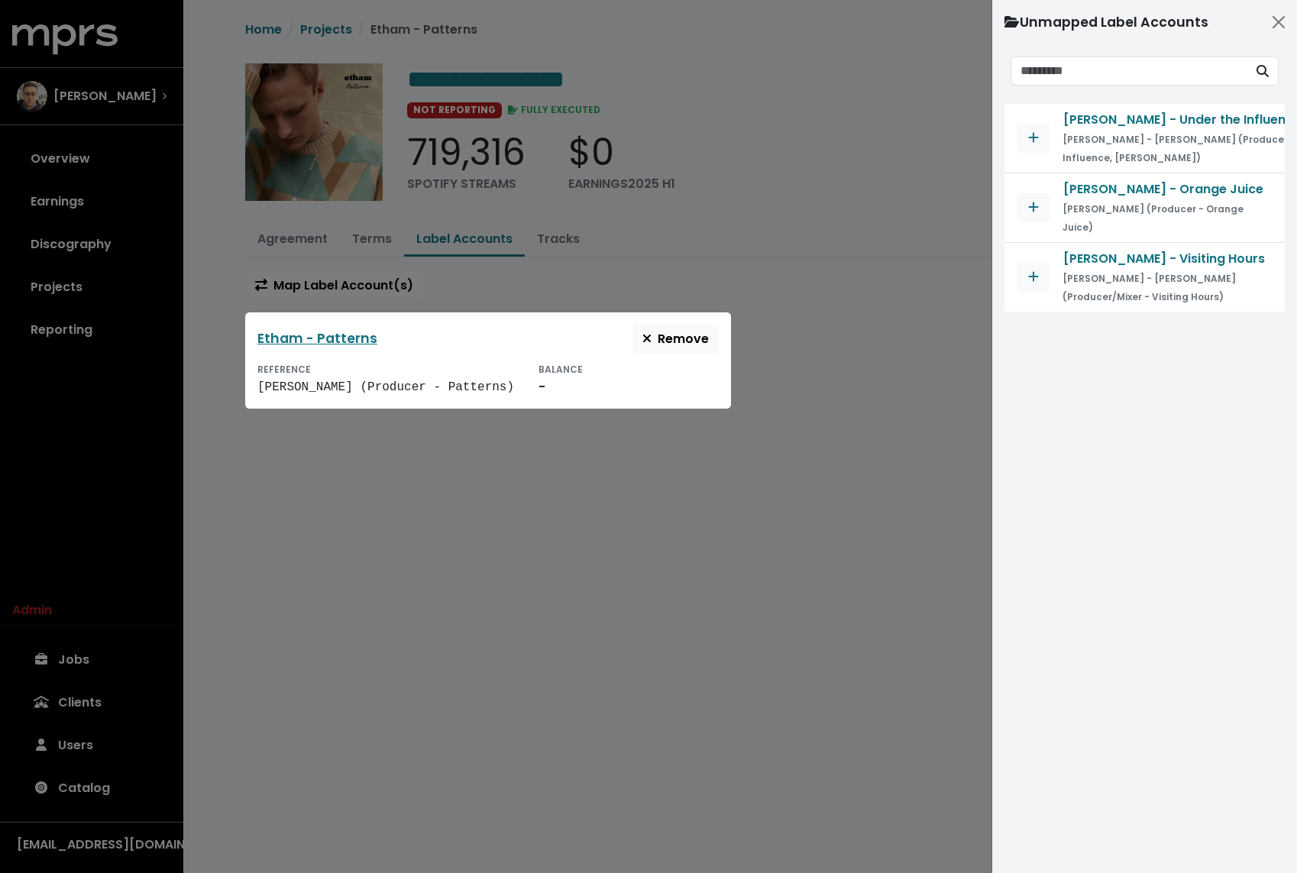
click at [341, 491] on div at bounding box center [648, 436] width 1297 height 873
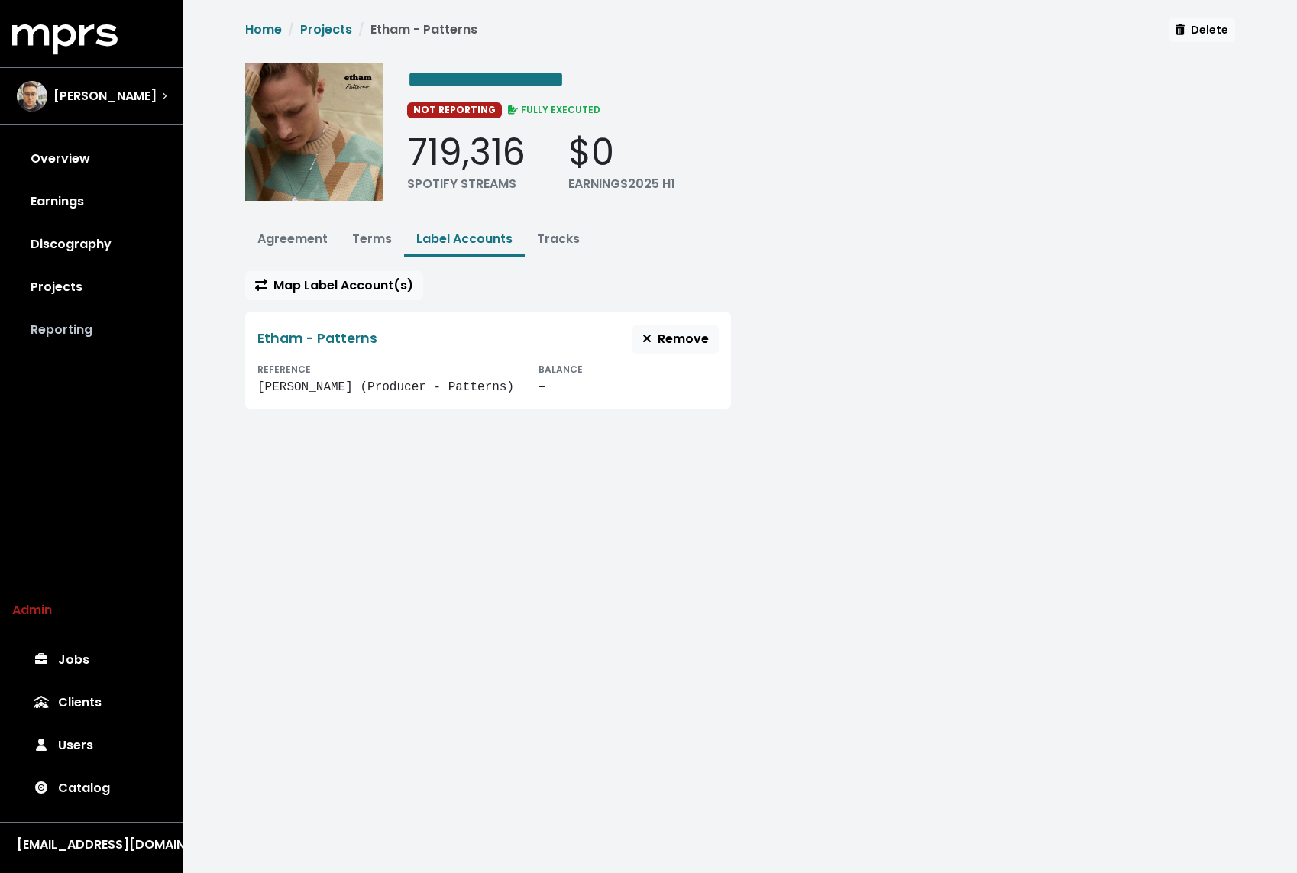
click at [20, 338] on link "Reporting" at bounding box center [91, 329] width 159 height 43
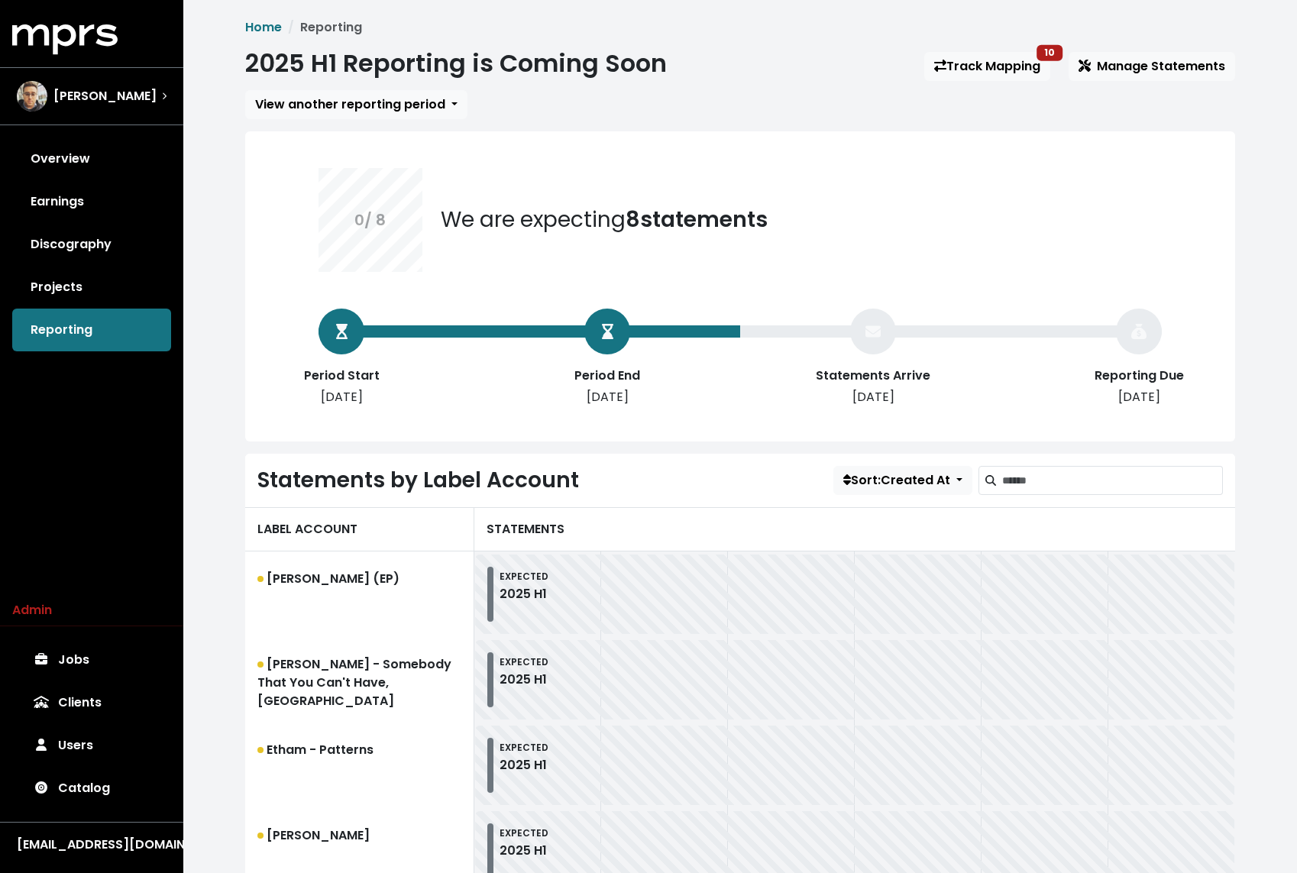
click at [1140, 46] on div "Home Reporting 2025 H1 Reporting is Coming Soon Track Mapping 10 Manage Stateme…" at bounding box center [740, 639] width 1008 height 1242
click at [1124, 69] on span "Manage Statements" at bounding box center [1151, 66] width 147 height 18
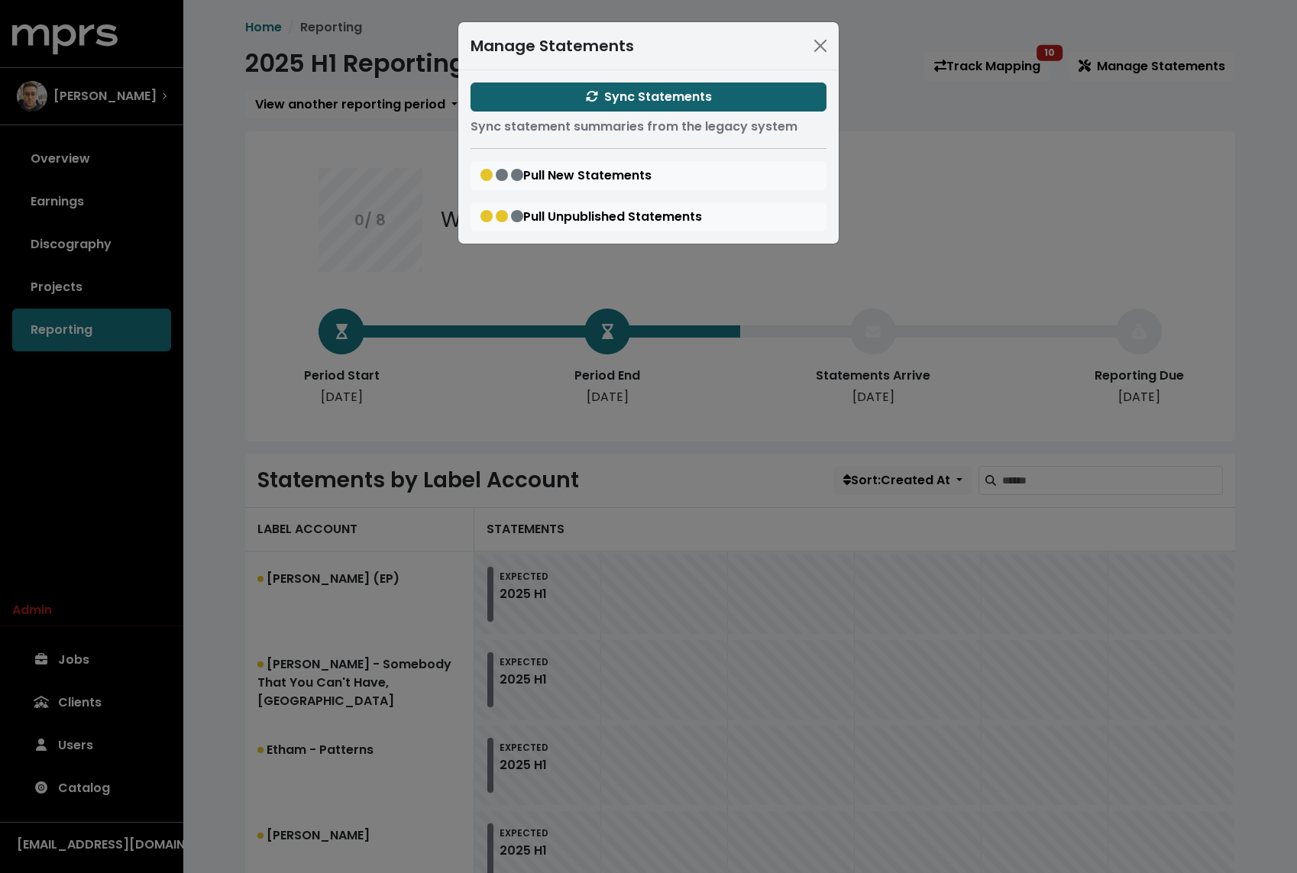
click at [712, 91] on button "Sync Statements" at bounding box center [648, 96] width 356 height 29
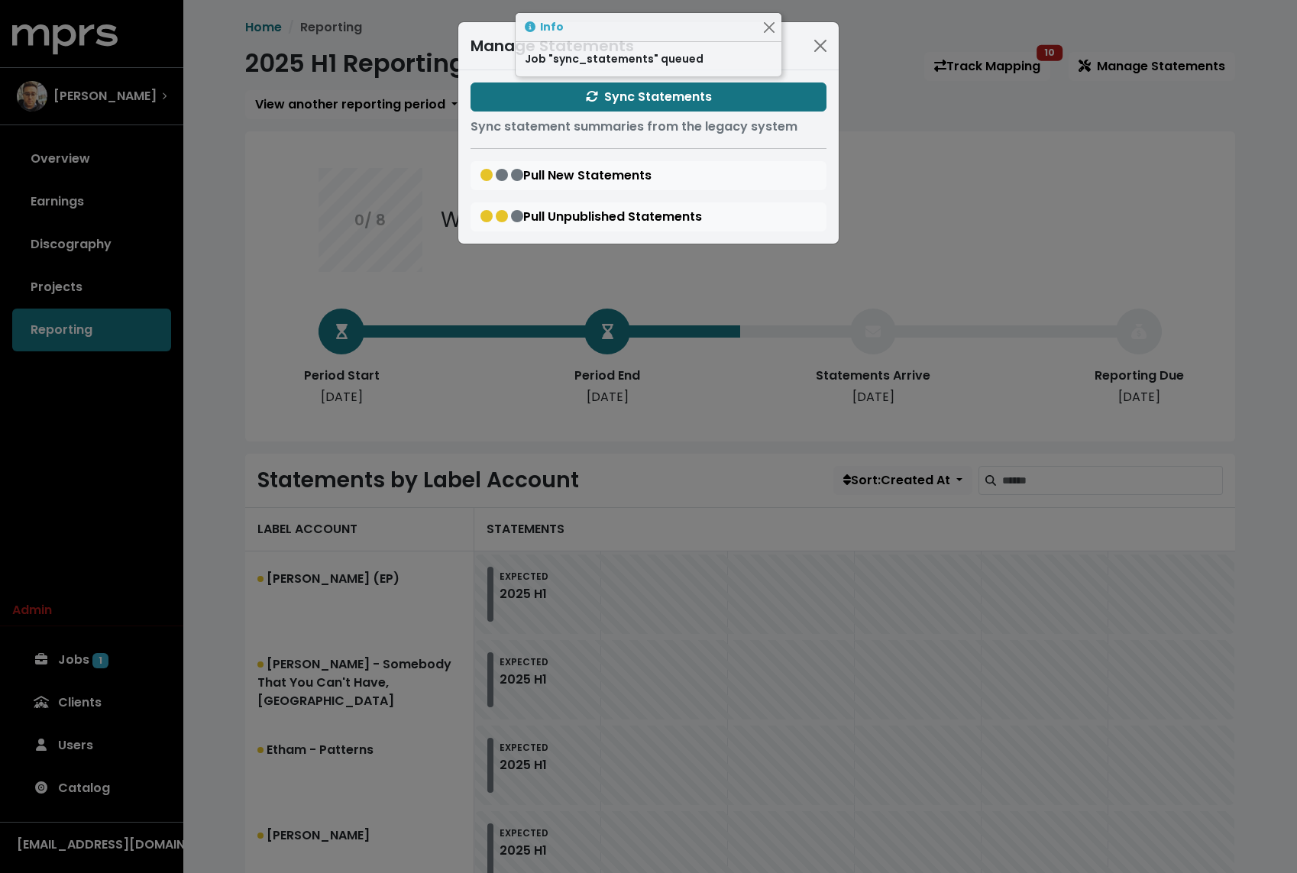
click at [1014, 126] on div "Manage Statements Sync Statements Sync statement summaries from the legacy syst…" at bounding box center [648, 436] width 1297 height 873
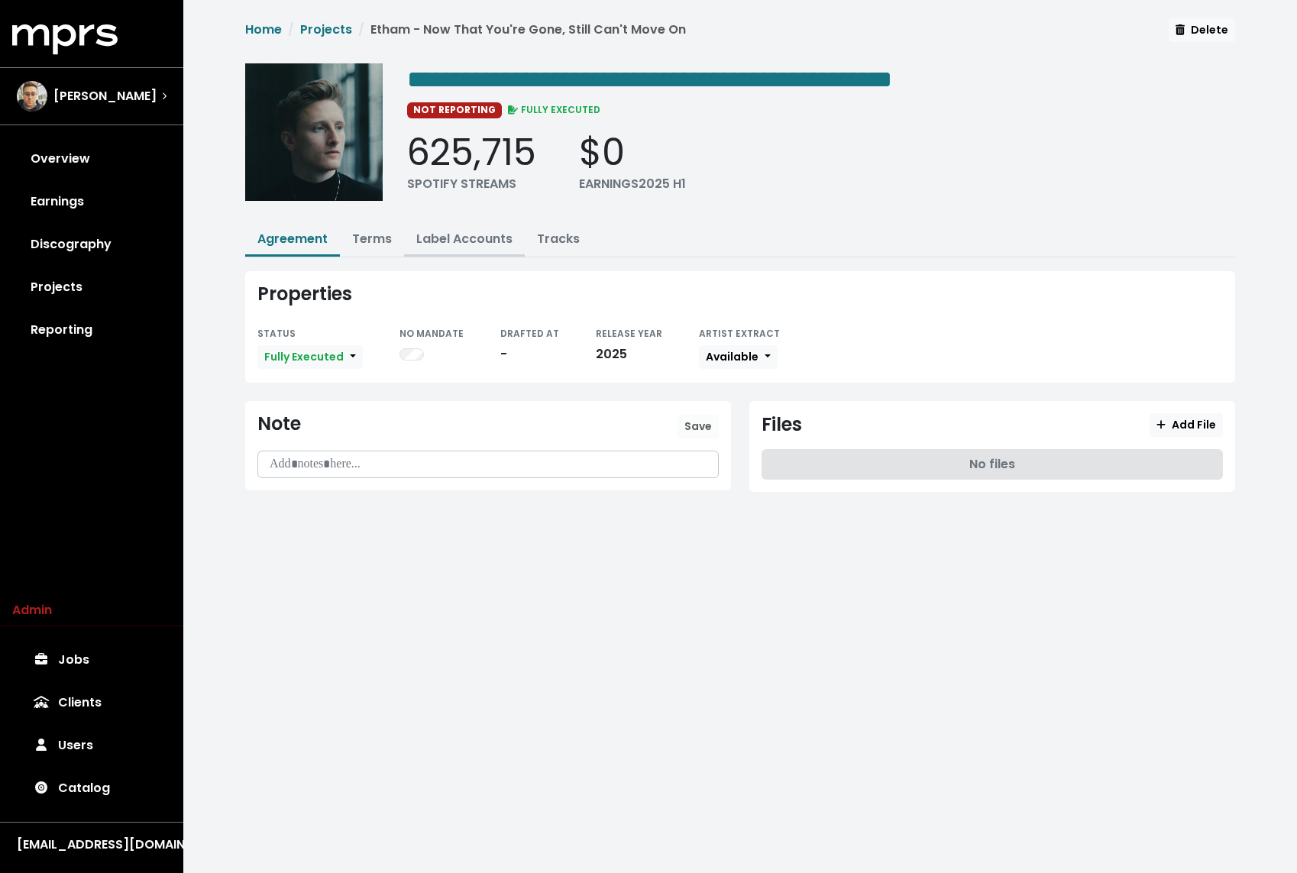
click at [466, 226] on button "Label Accounts" at bounding box center [464, 240] width 121 height 33
click at [444, 240] on link "Label Accounts" at bounding box center [464, 239] width 96 height 18
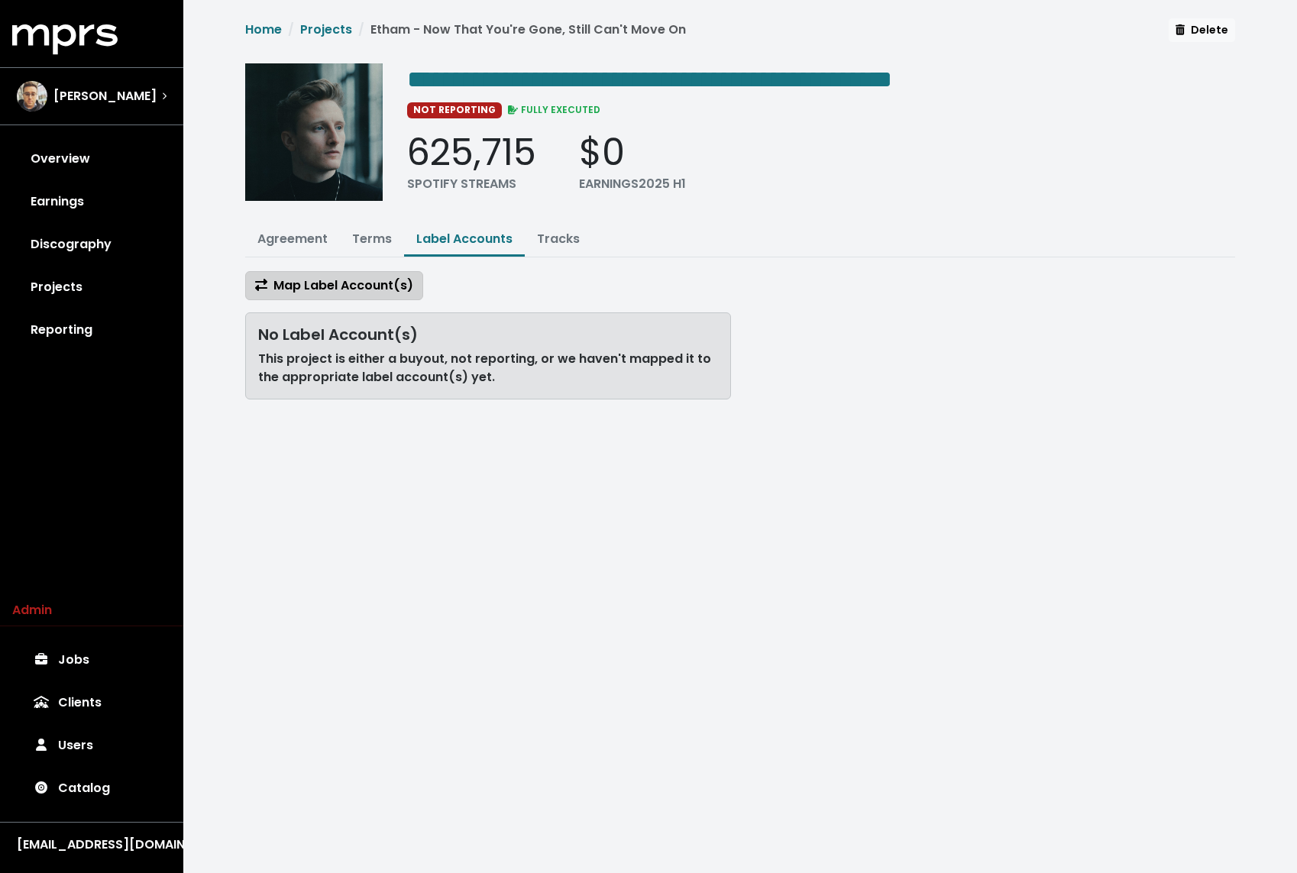
click at [343, 293] on button "Map Label Account(s)" at bounding box center [334, 285] width 178 height 29
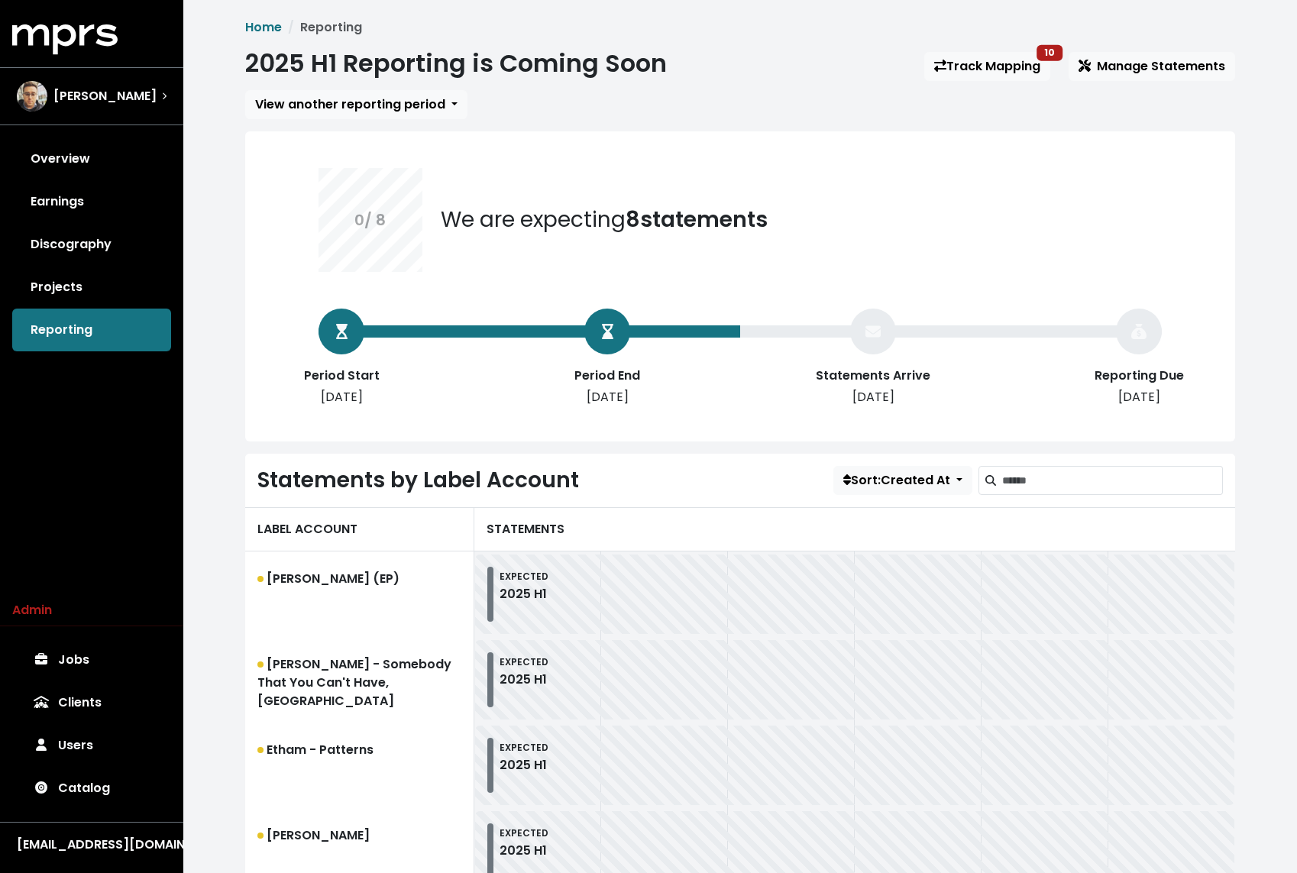
scroll to position [447, 0]
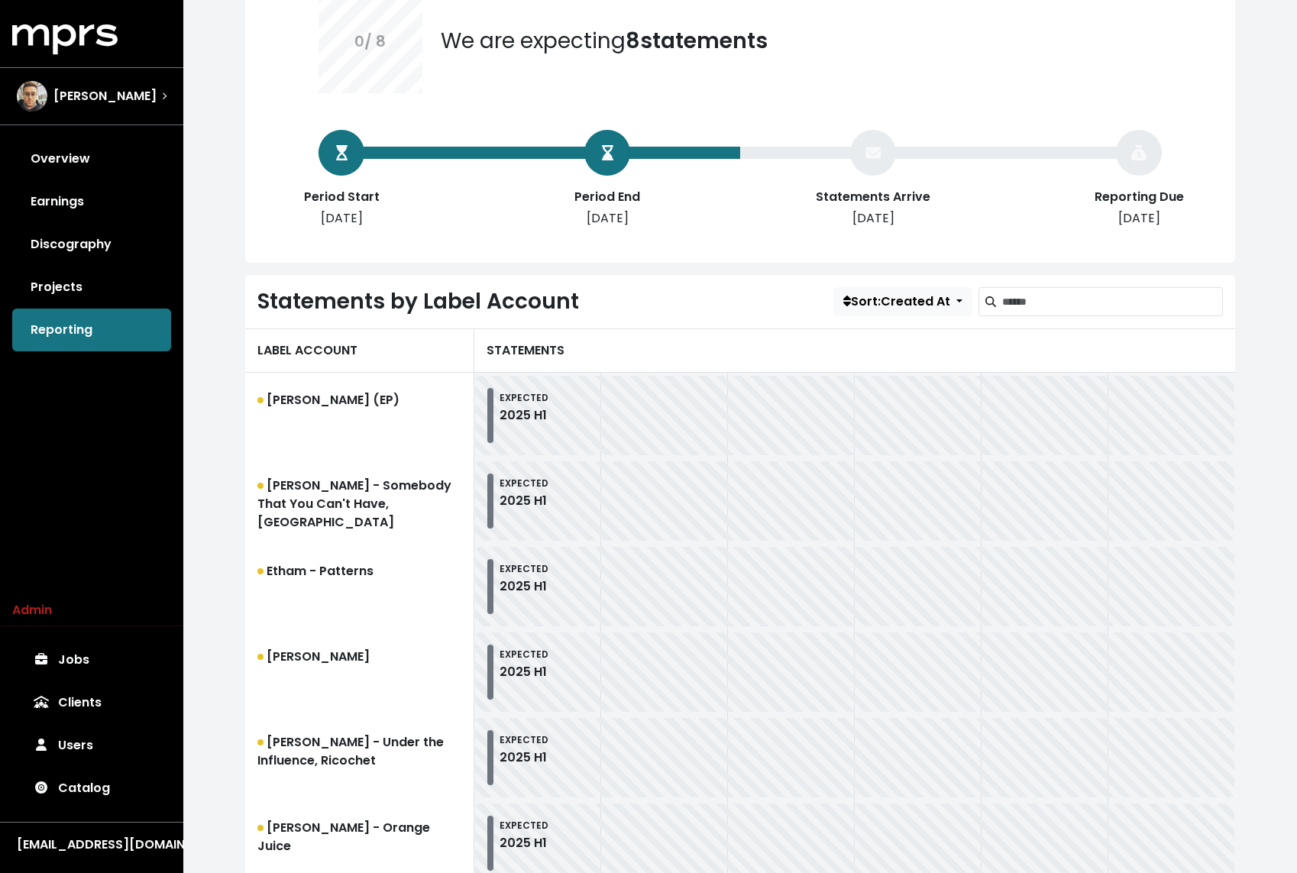
scroll to position [447, 0]
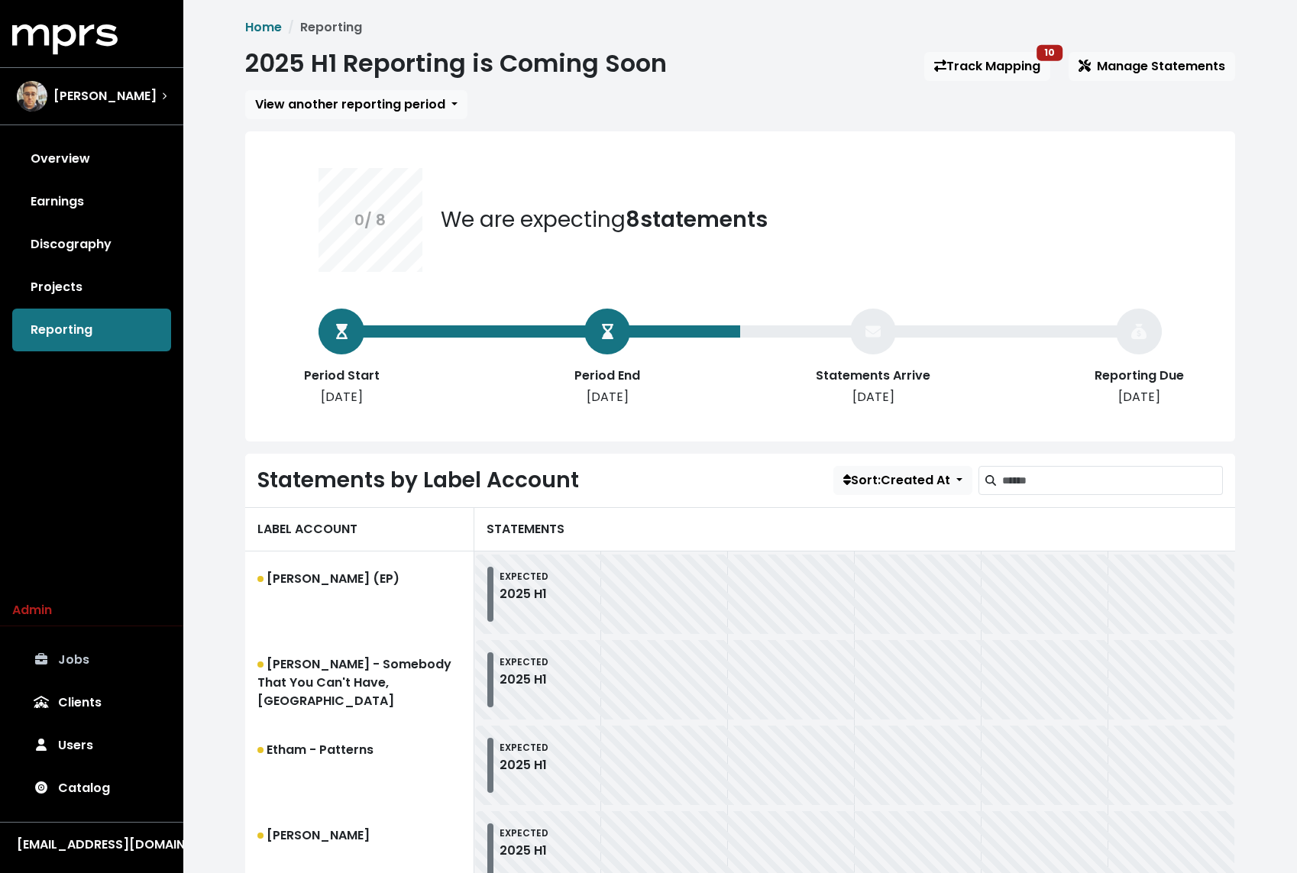
click at [103, 653] on link "Jobs" at bounding box center [91, 659] width 159 height 43
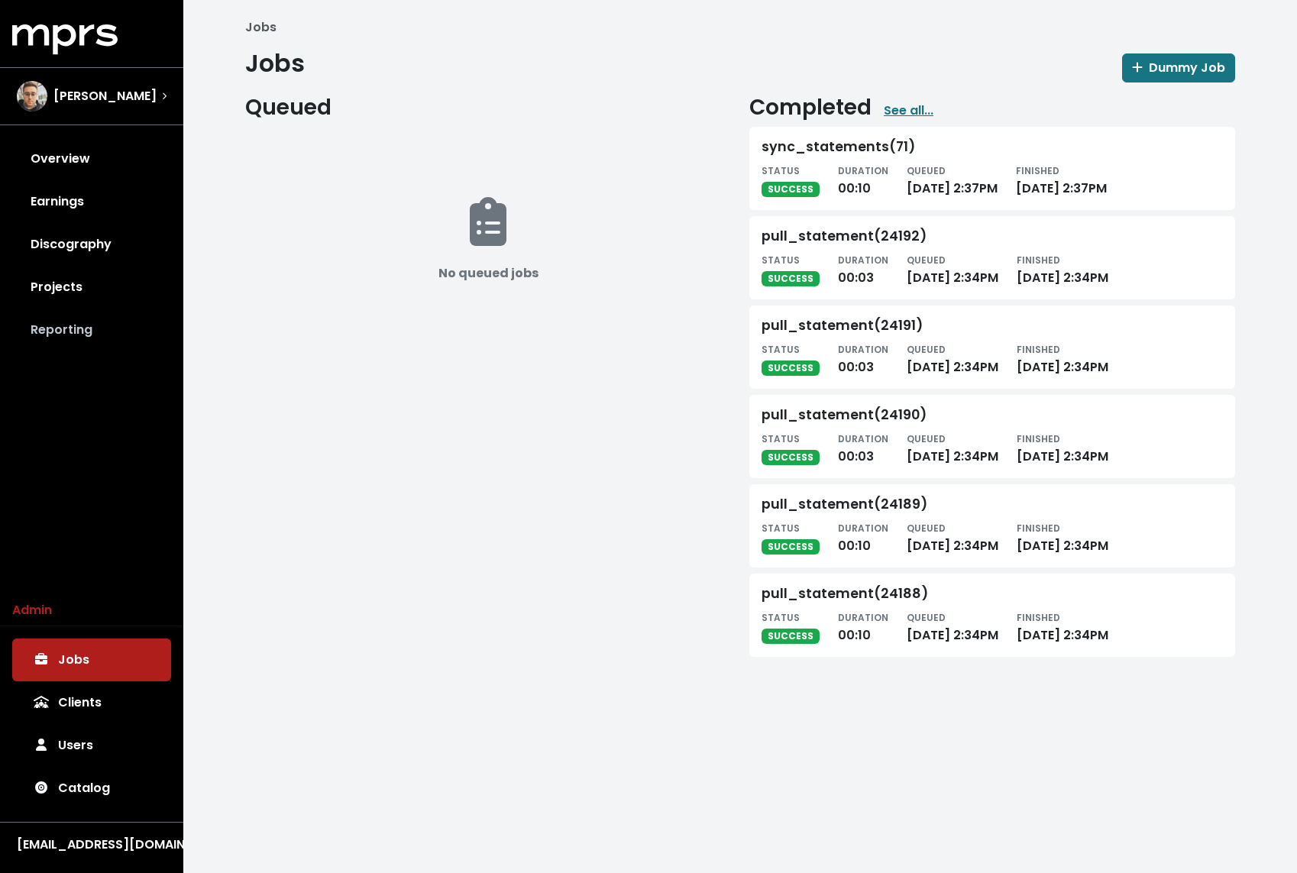
click at [128, 329] on link "Reporting" at bounding box center [91, 329] width 159 height 43
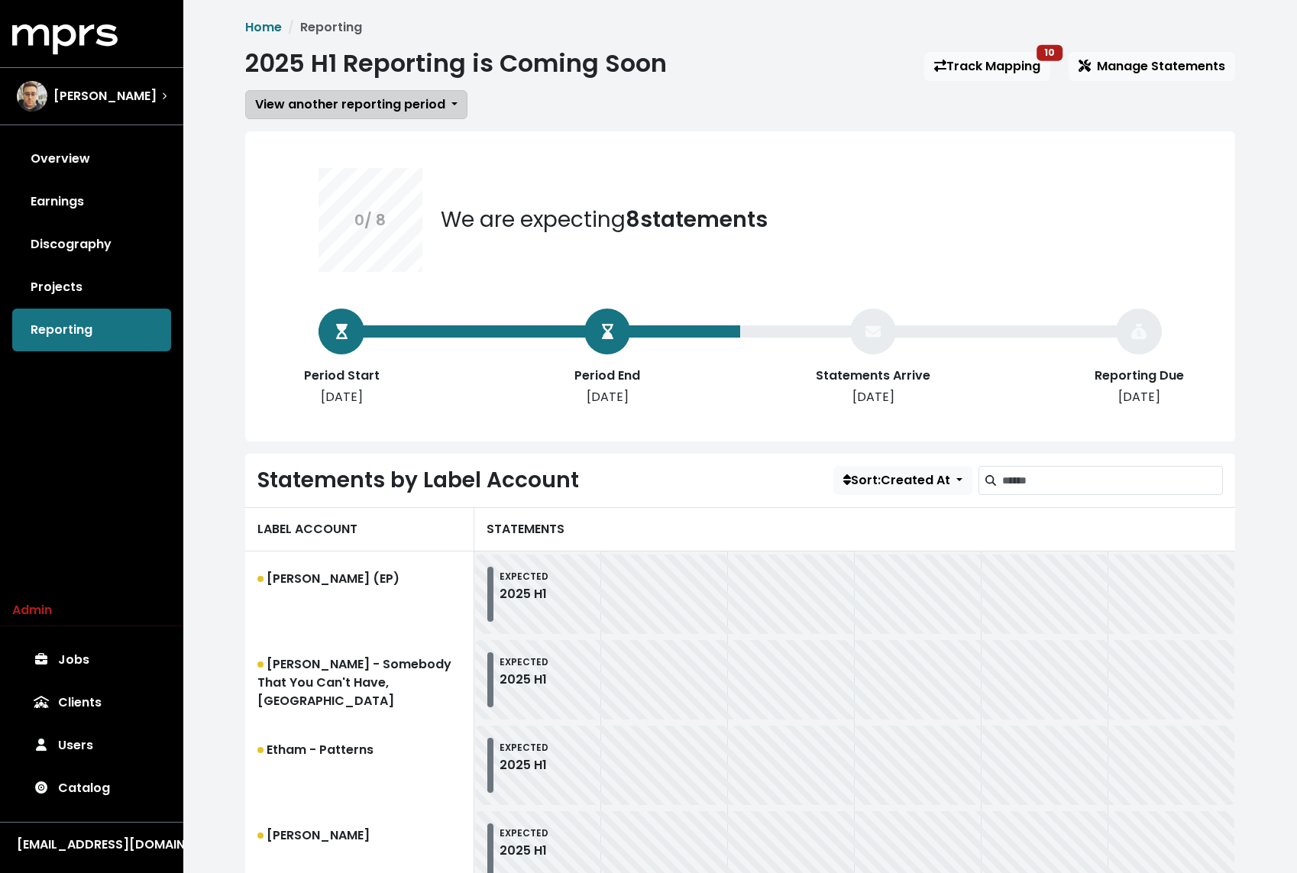
click at [390, 97] on span "View another reporting period" at bounding box center [350, 104] width 190 height 18
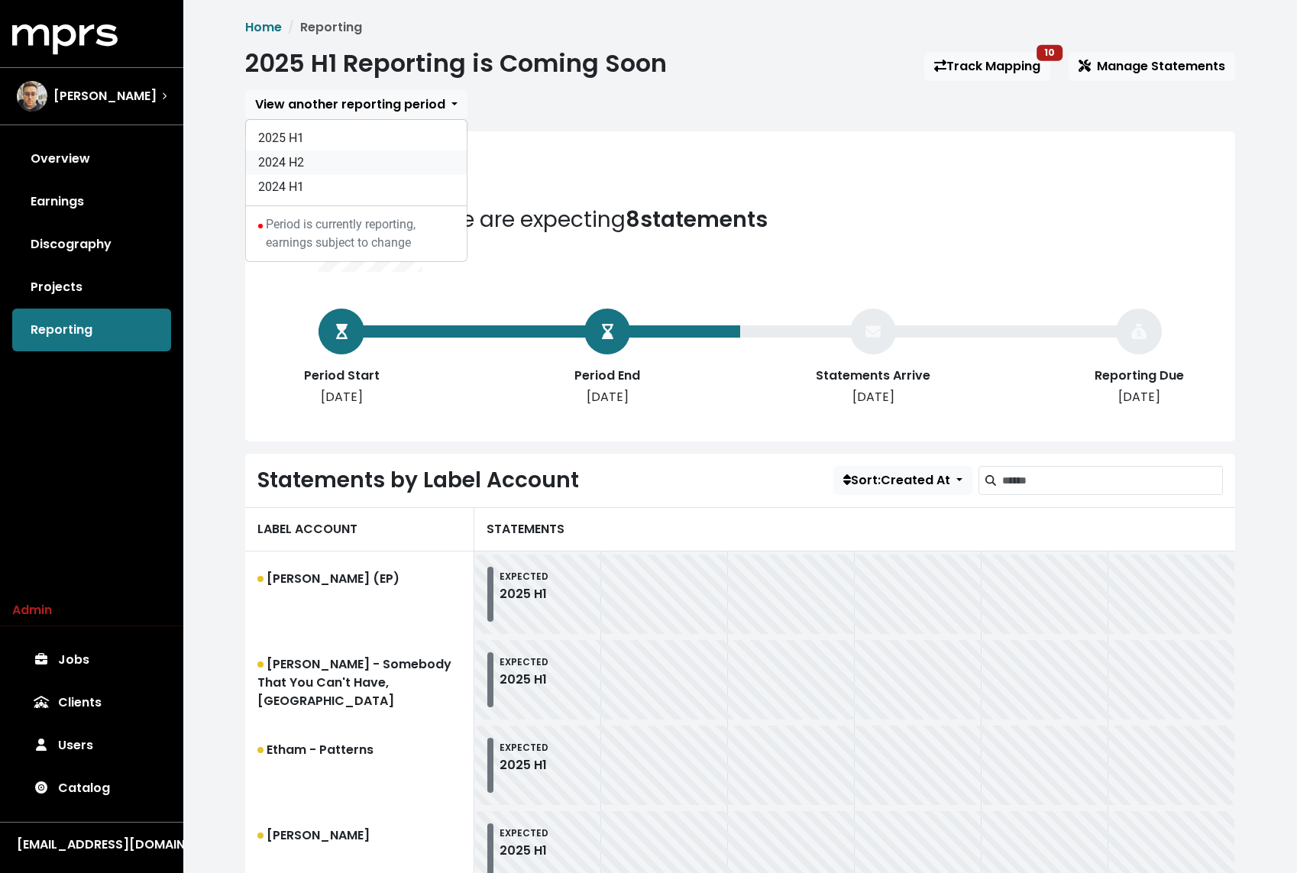
click at [336, 152] on link "2024 H2" at bounding box center [356, 162] width 221 height 24
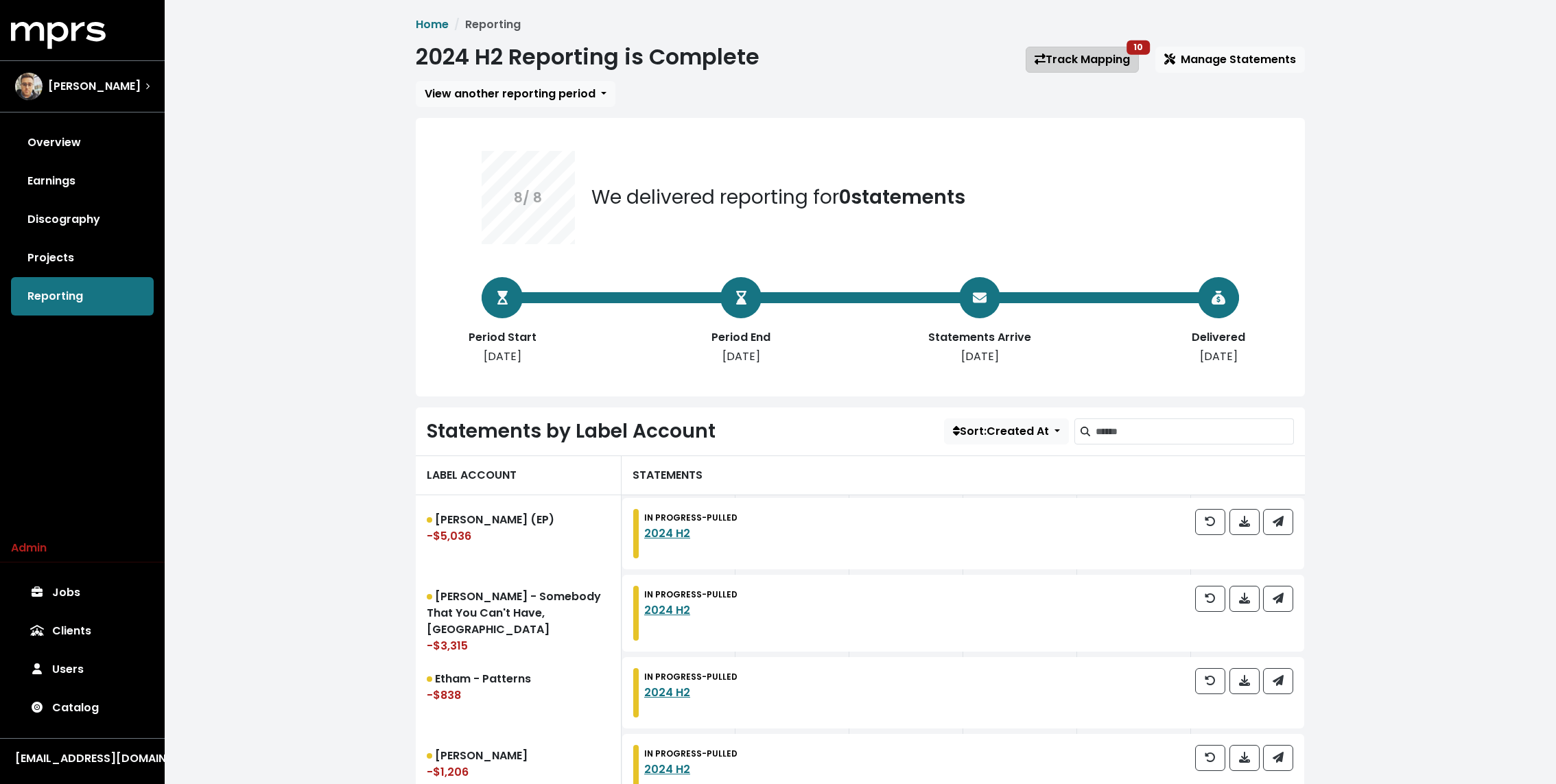
click at [1115, 51] on link "Track Mapping 10" at bounding box center [1083, 59] width 113 height 26
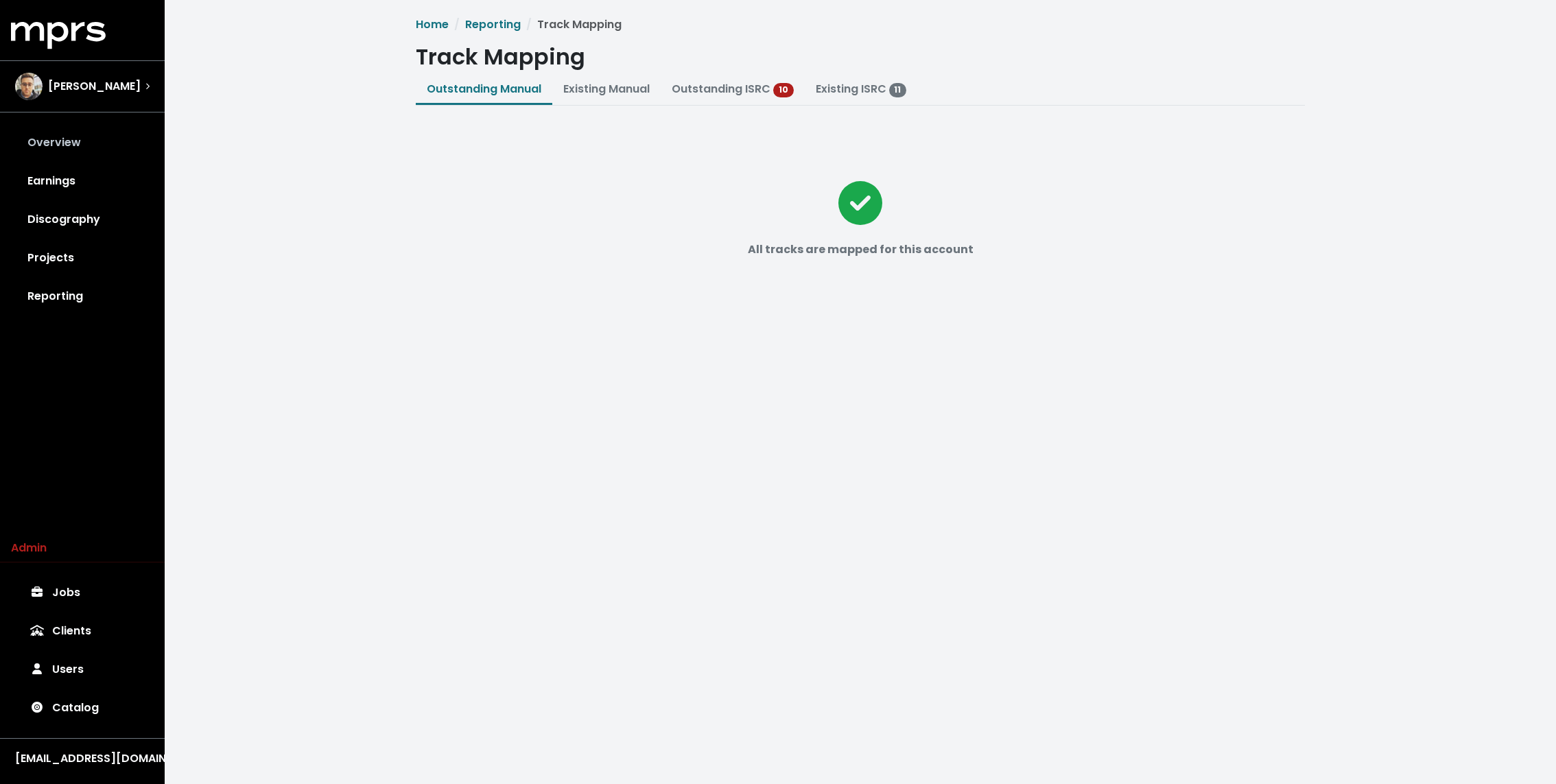
click at [68, 140] on link "Overview" at bounding box center [82, 142] width 143 height 39
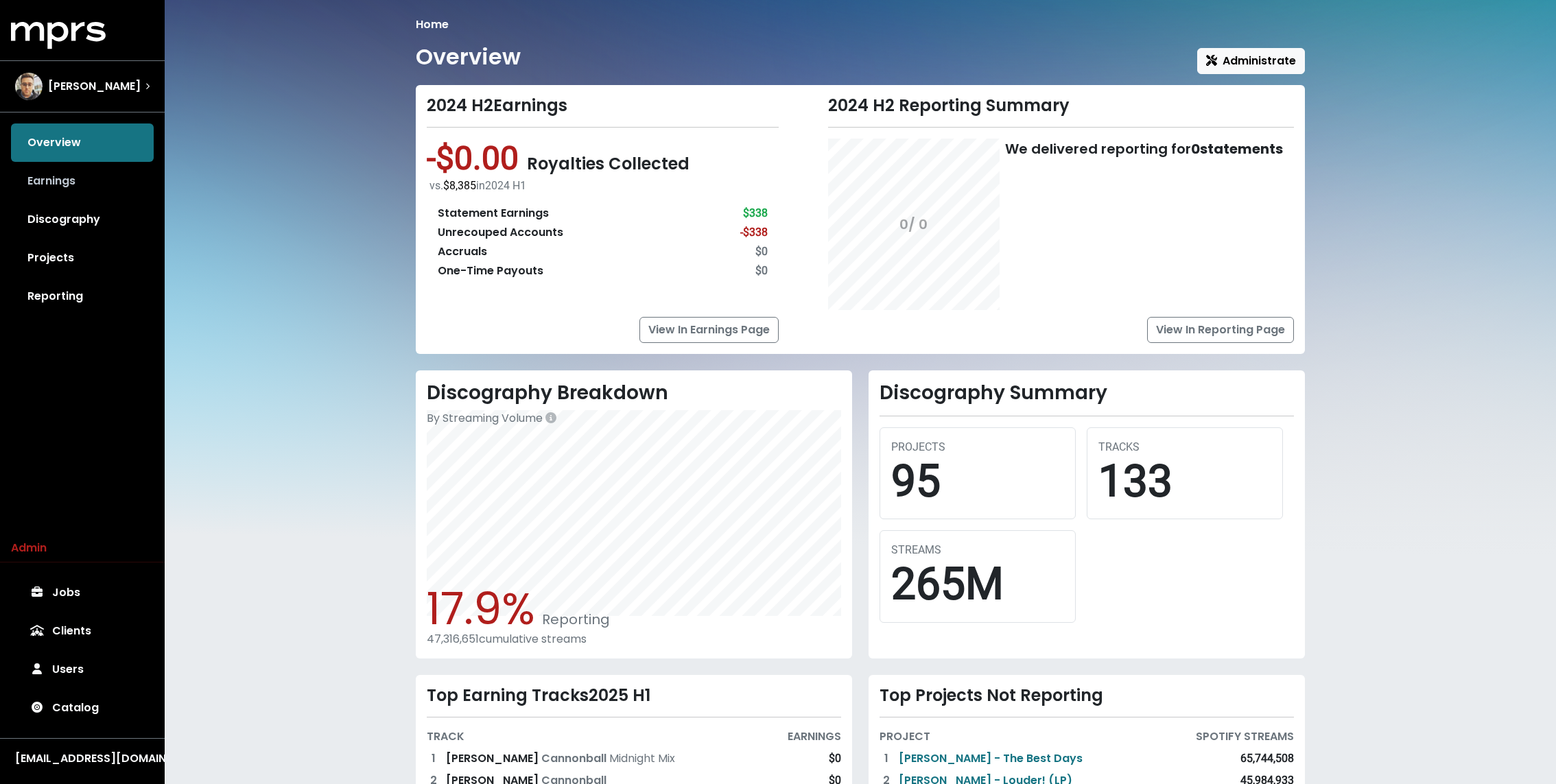
click at [61, 180] on link "Earnings" at bounding box center [82, 181] width 143 height 39
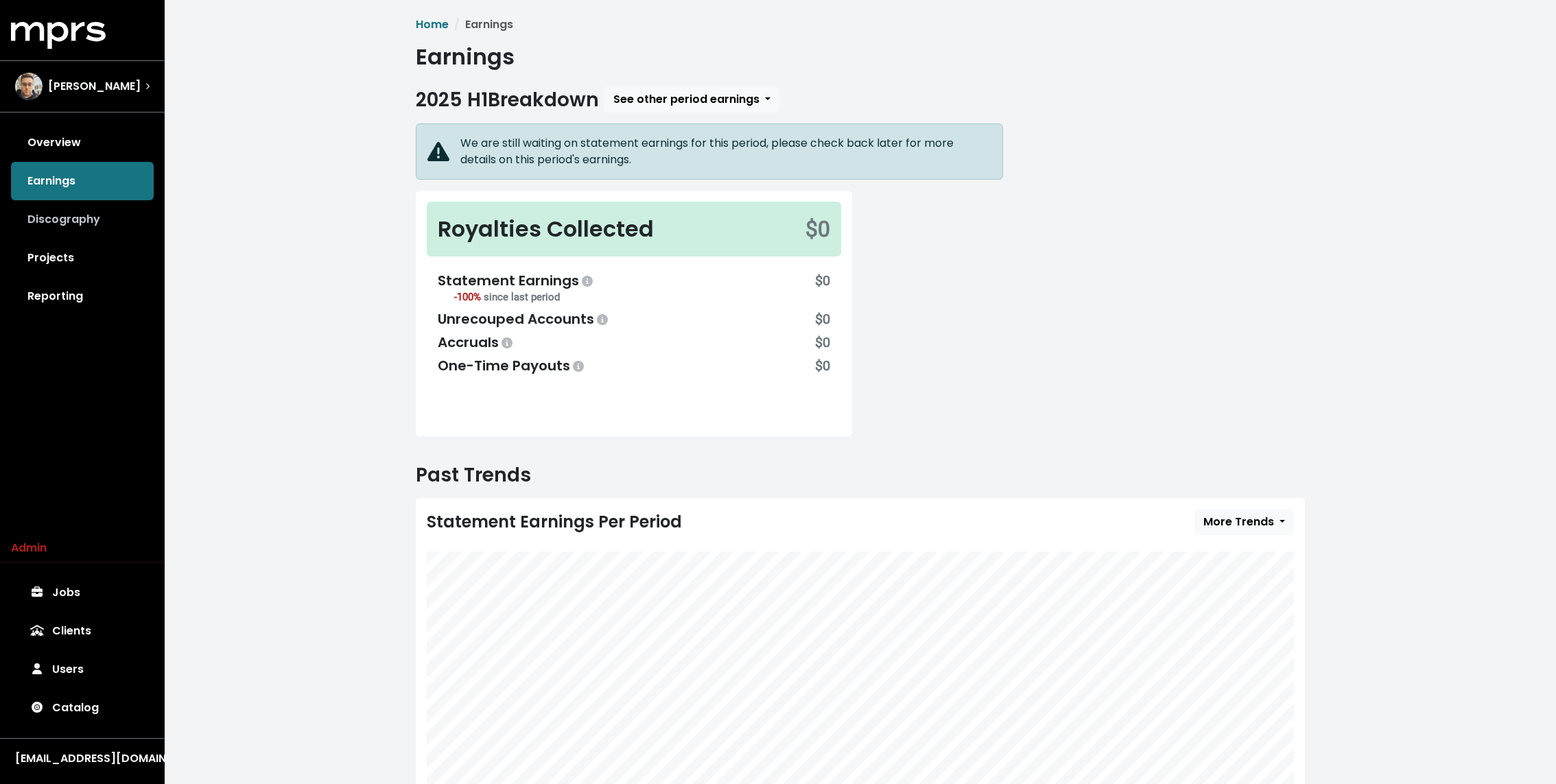
click at [62, 216] on link "Discography" at bounding box center [82, 219] width 143 height 39
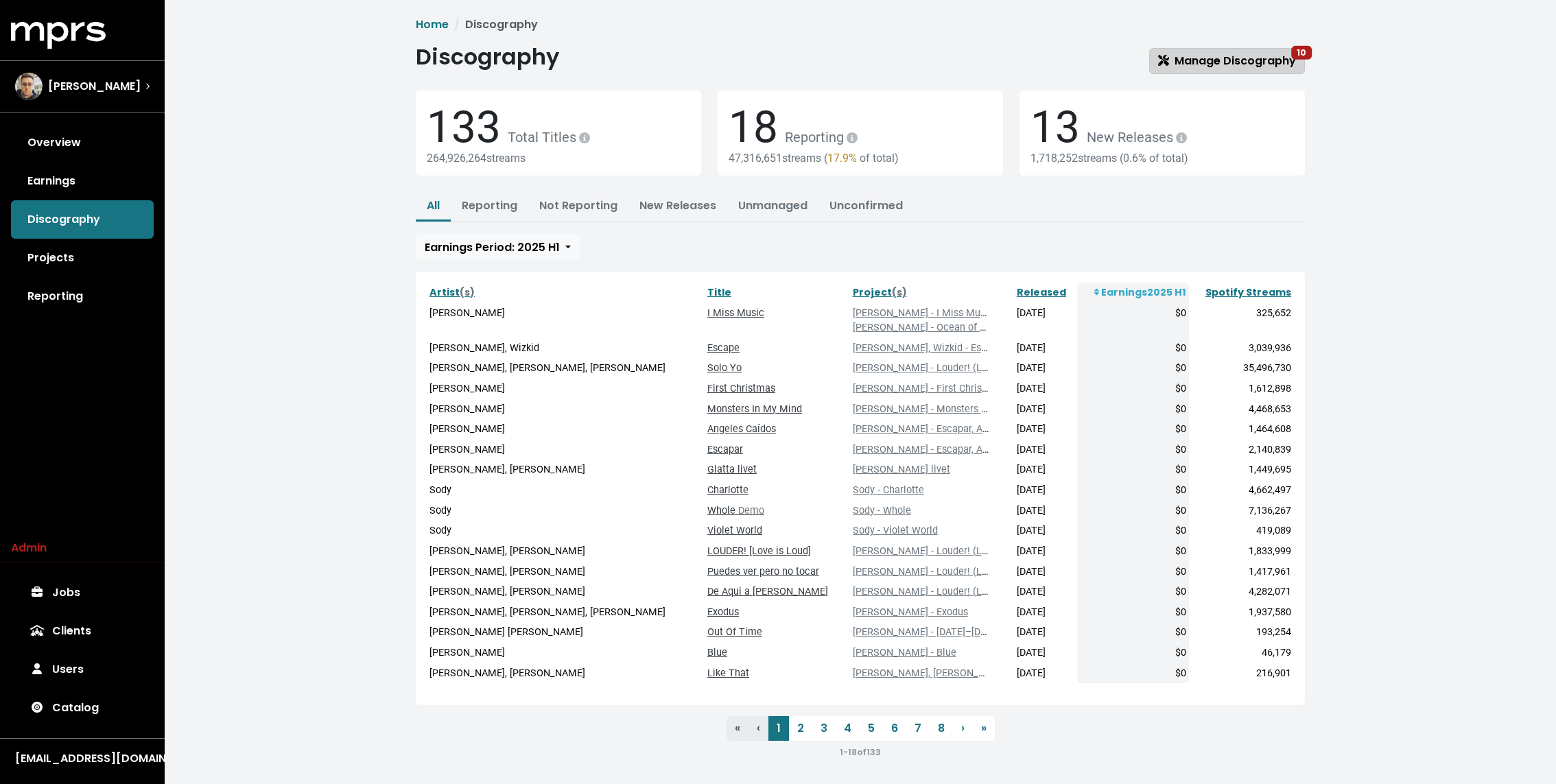
click at [1164, 57] on span "Manage Discography 10" at bounding box center [1226, 61] width 137 height 16
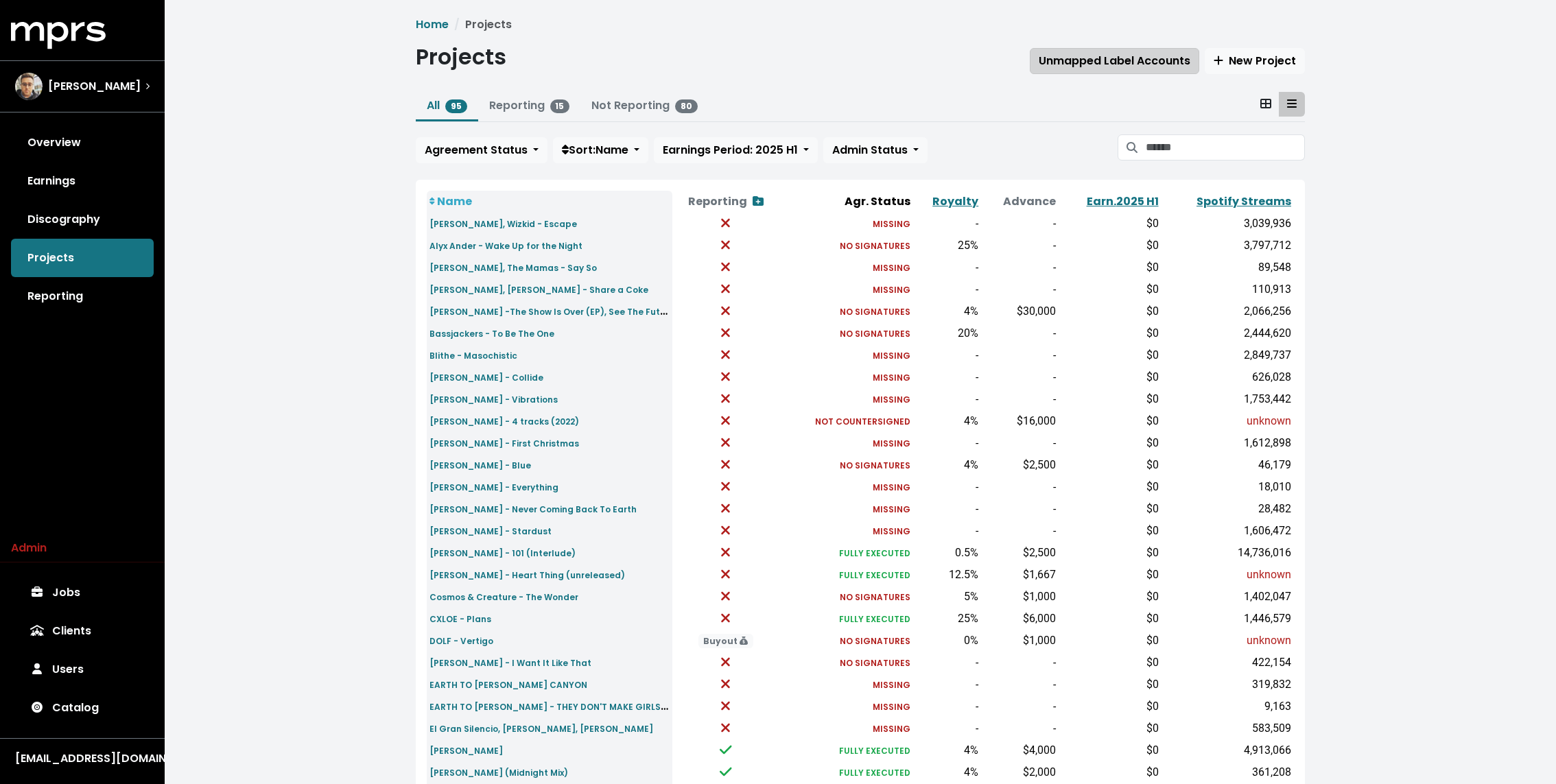
click at [1131, 59] on span "Unmapped Label Accounts" at bounding box center [1114, 61] width 152 height 16
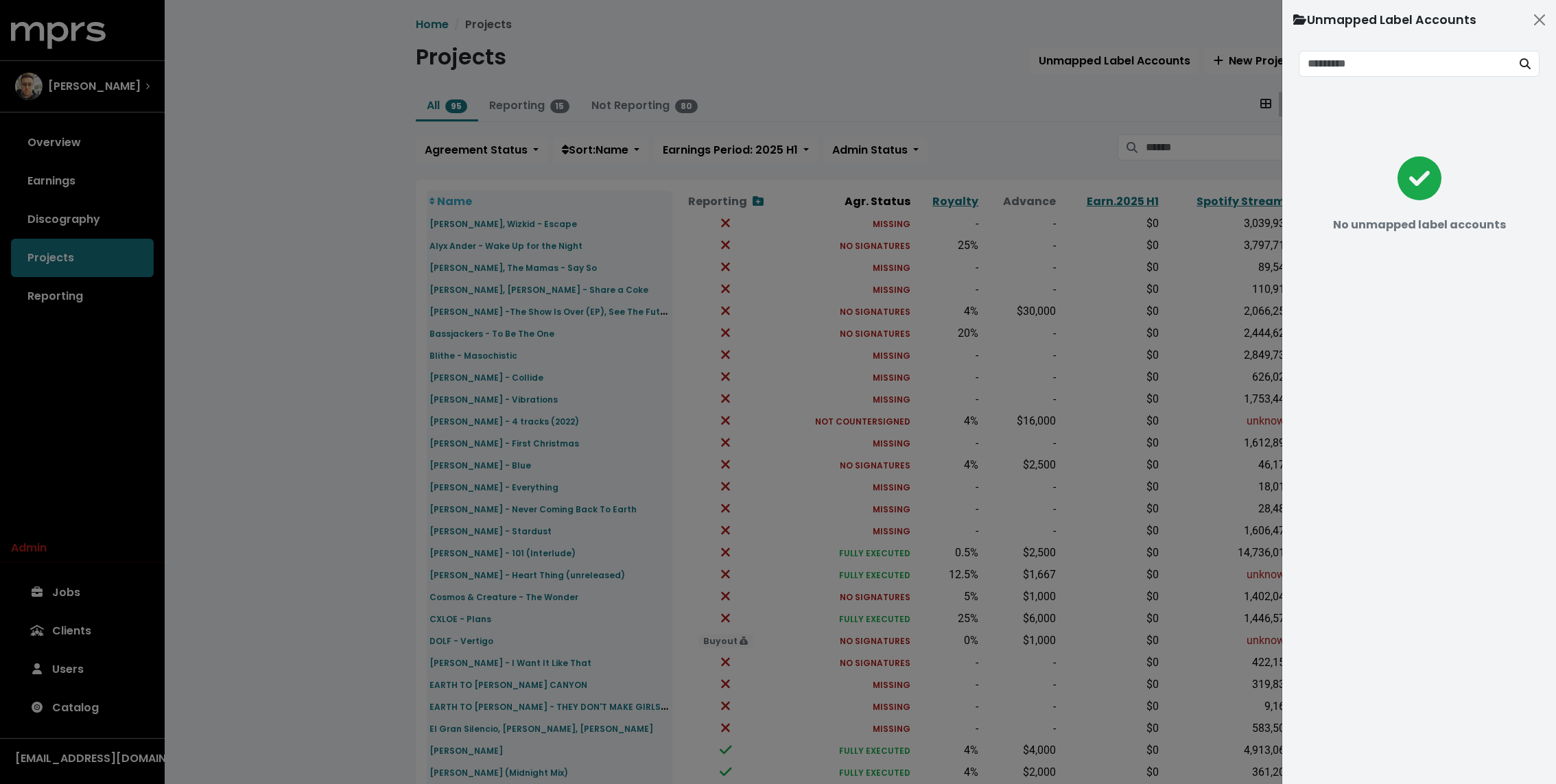
click at [767, 119] on div at bounding box center [778, 392] width 1556 height 784
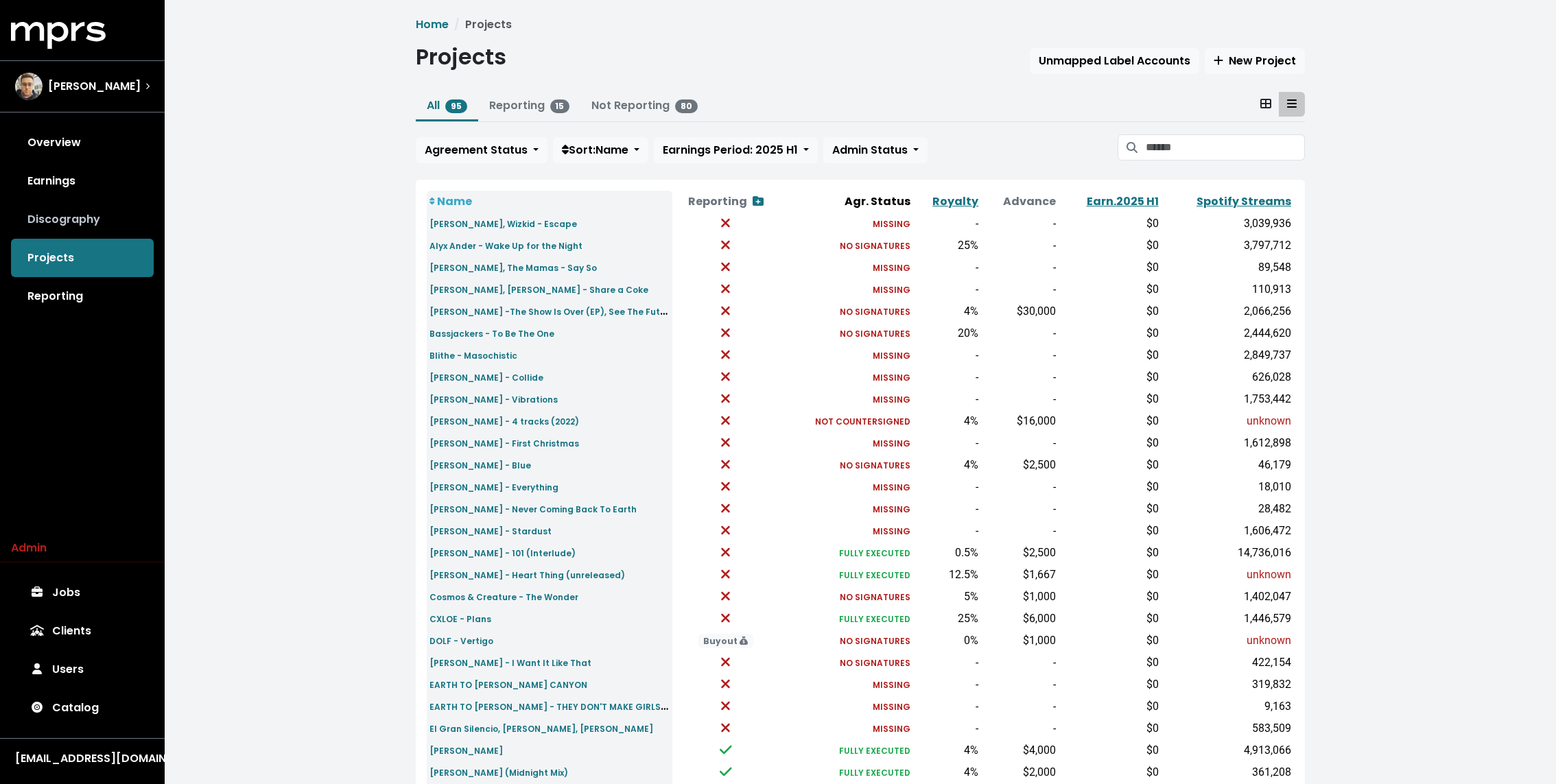
click at [93, 220] on link "Discography" at bounding box center [82, 219] width 143 height 39
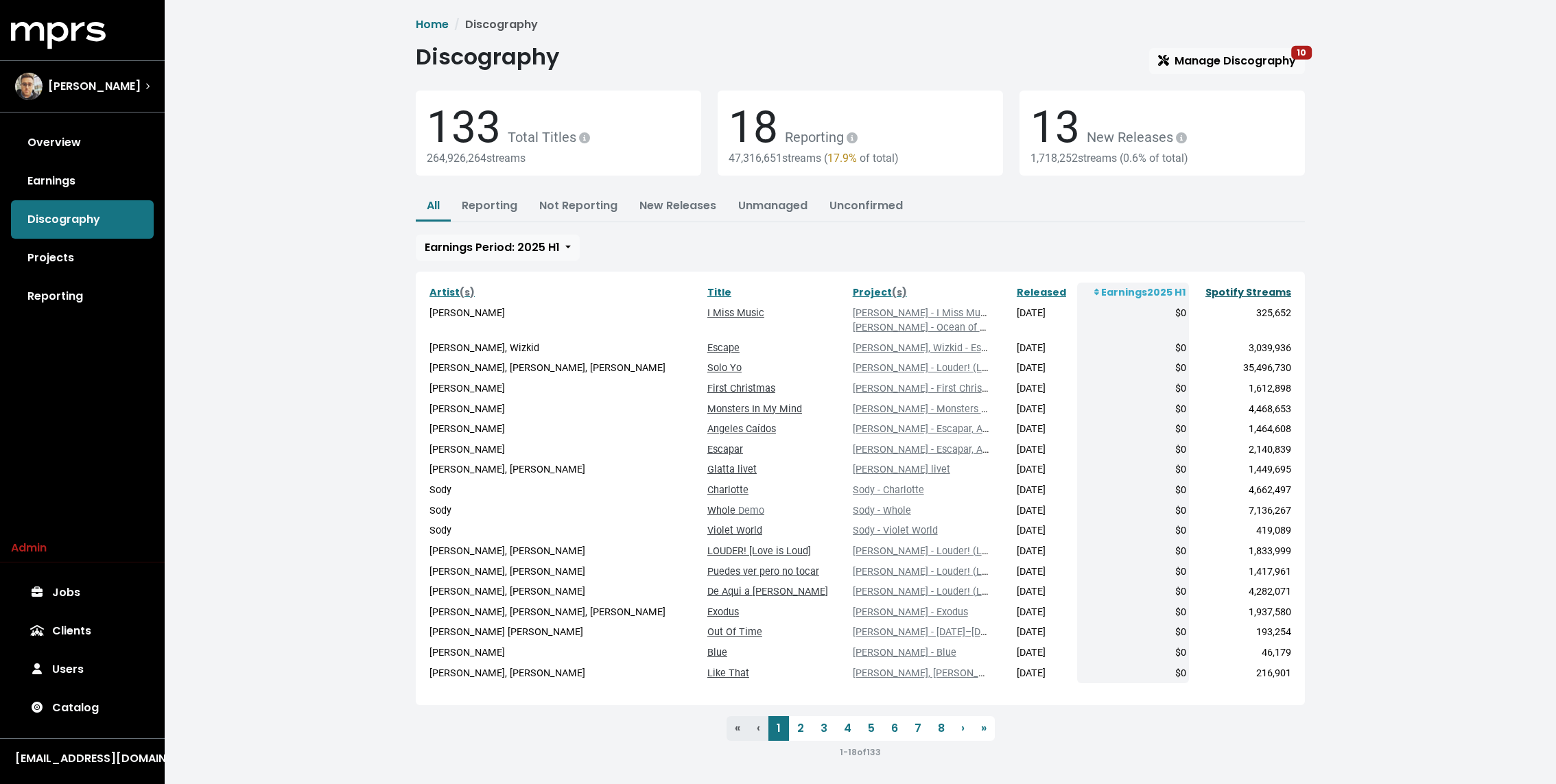
click at [1220, 292] on link "Spotify Streams" at bounding box center [1248, 292] width 85 height 13
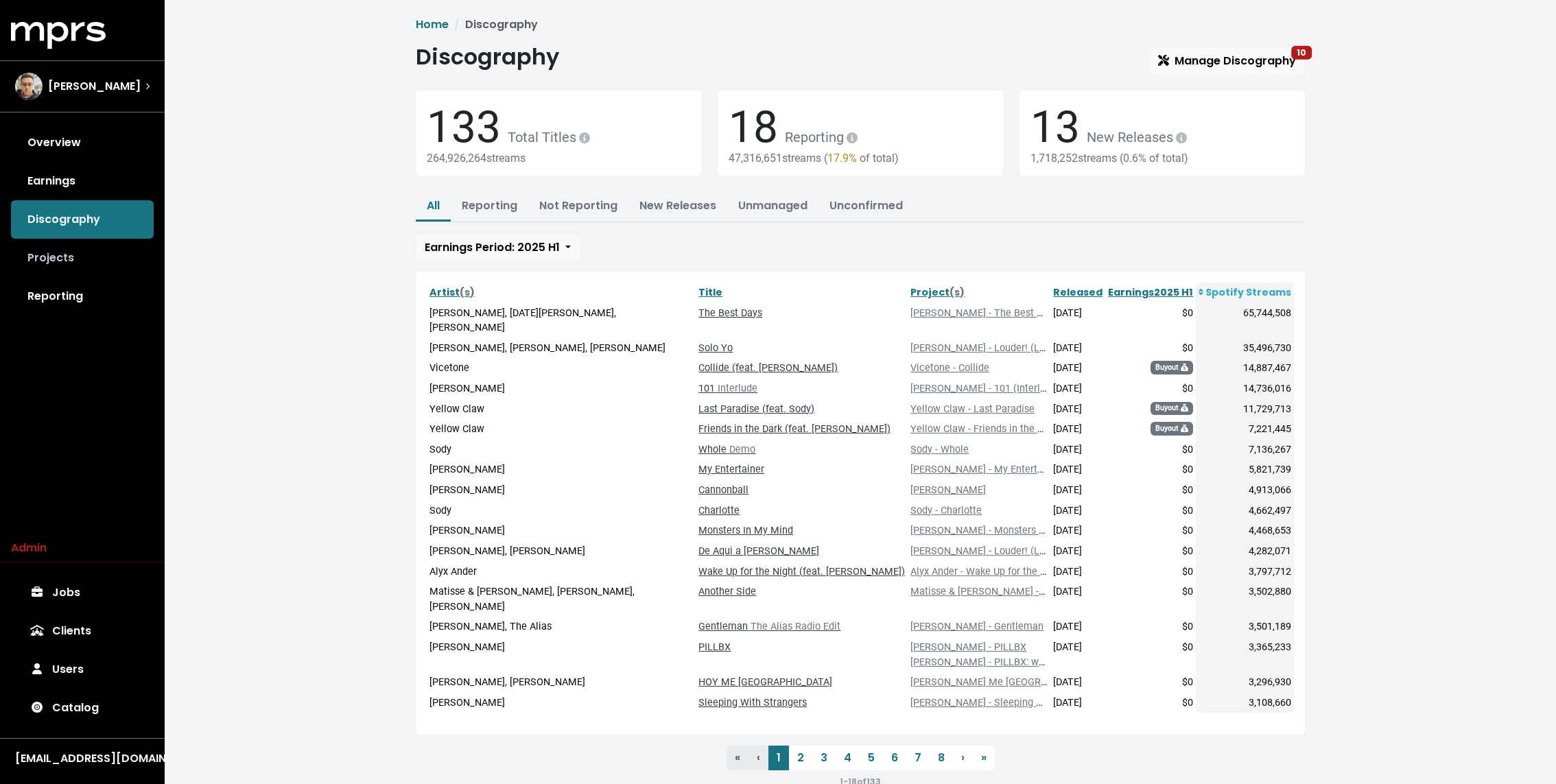
click at [80, 252] on link "Projects" at bounding box center [82, 258] width 143 height 39
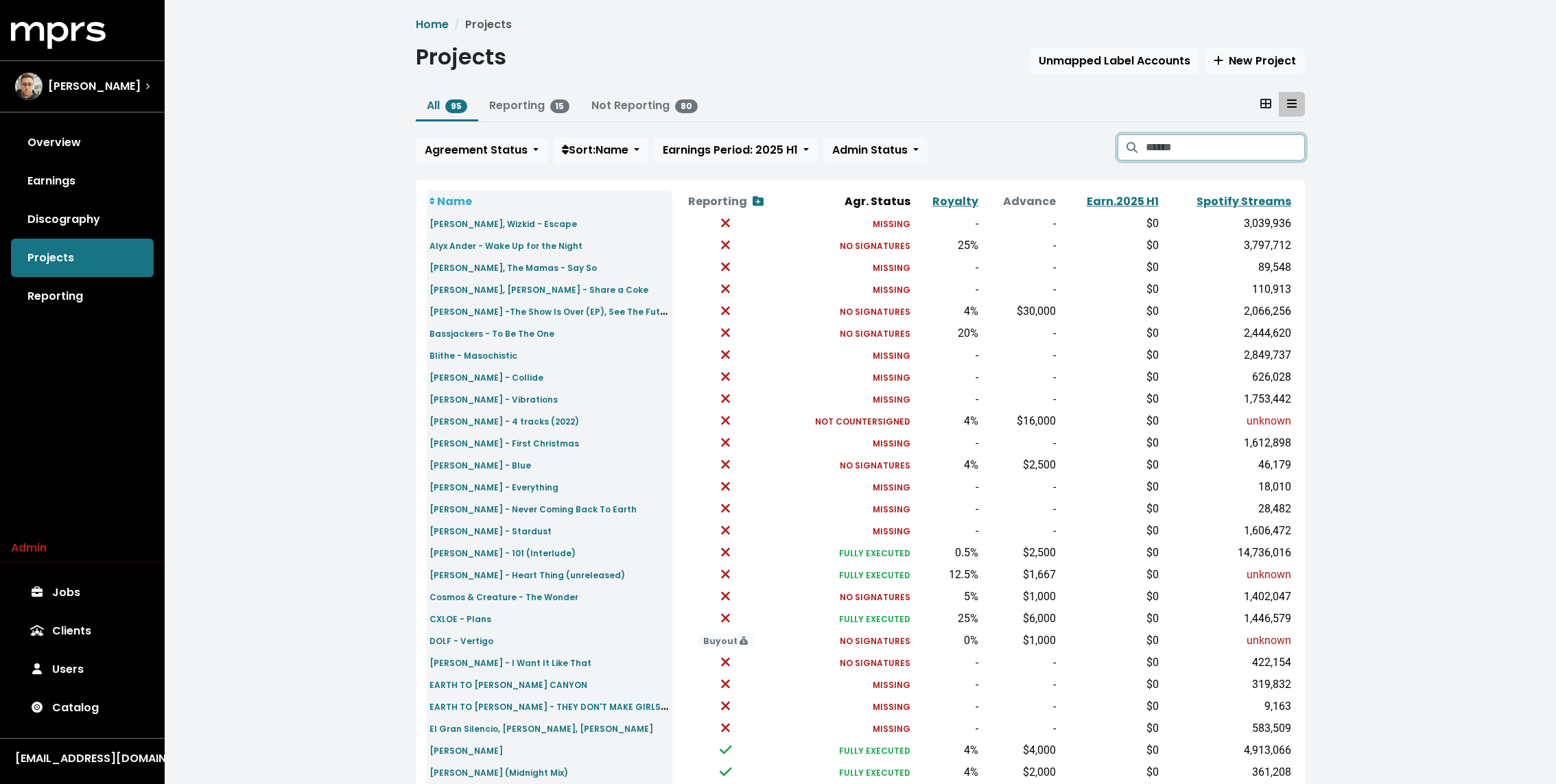
click at [1198, 150] on input "Search projects" at bounding box center [1224, 147] width 159 height 26
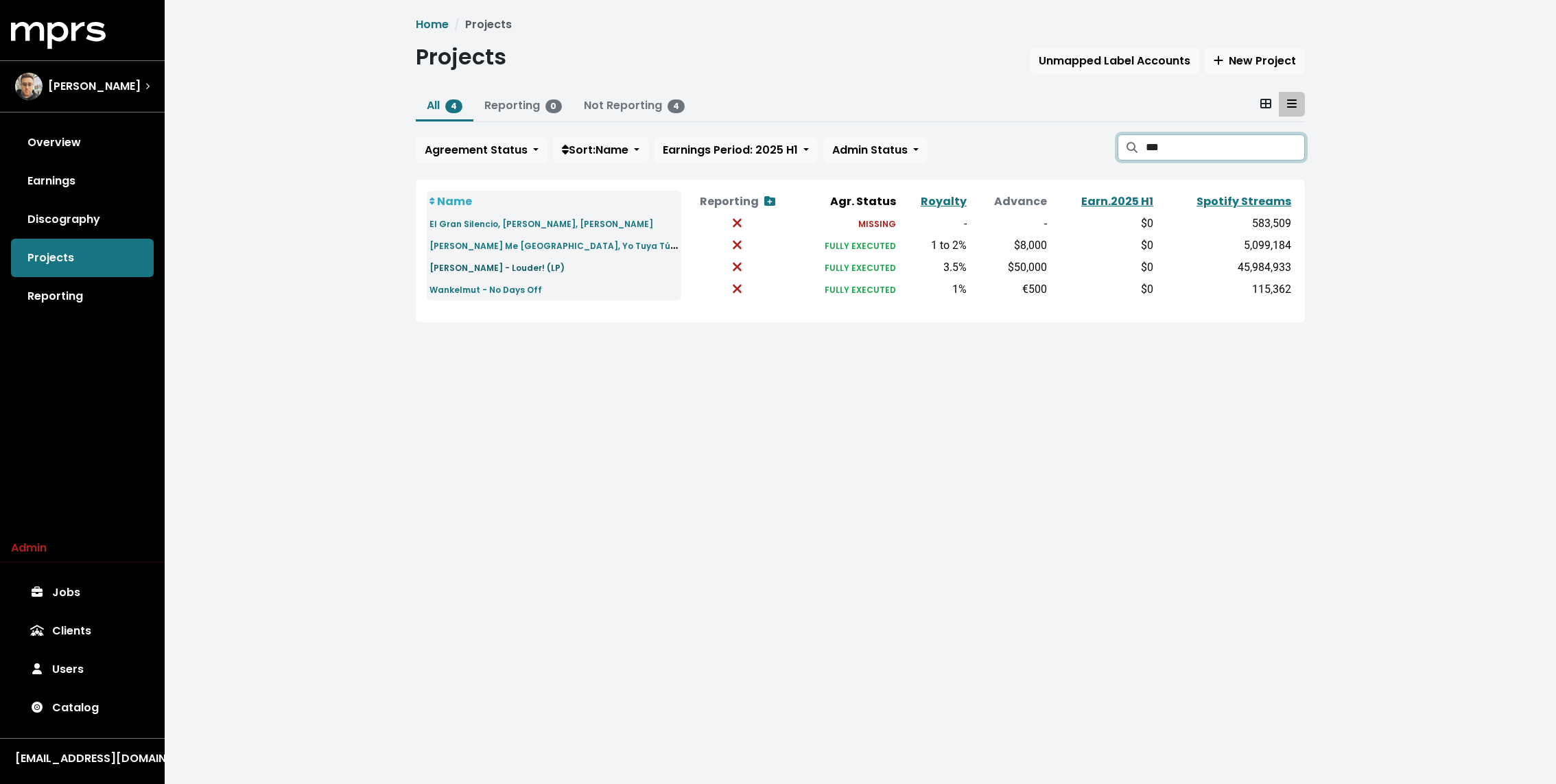
type input "***"
click at [512, 270] on small "[PERSON_NAME] - Louder! (LP)" at bounding box center [497, 268] width 135 height 12
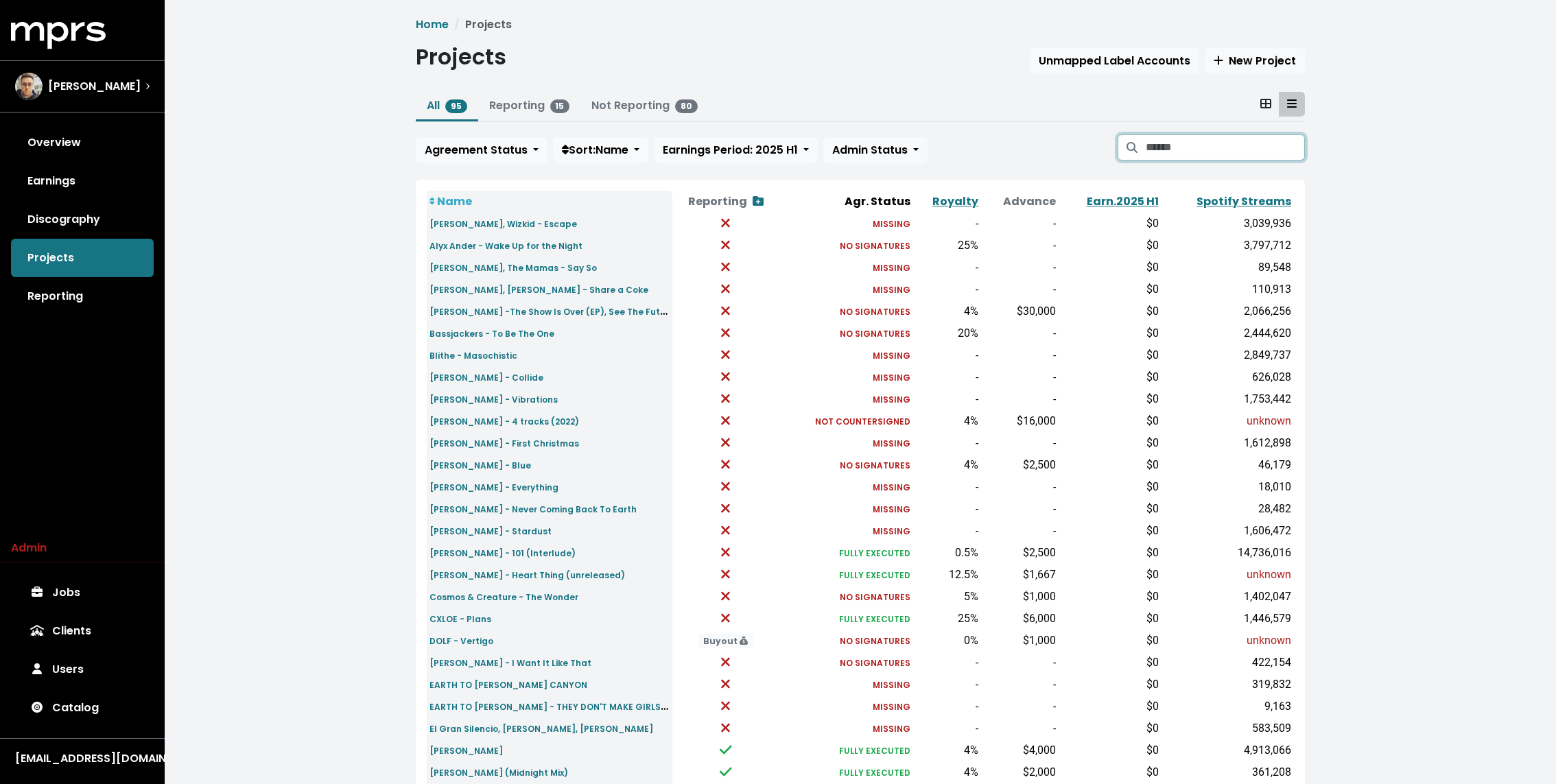
click at [1260, 149] on input "Search projects" at bounding box center [1224, 147] width 159 height 26
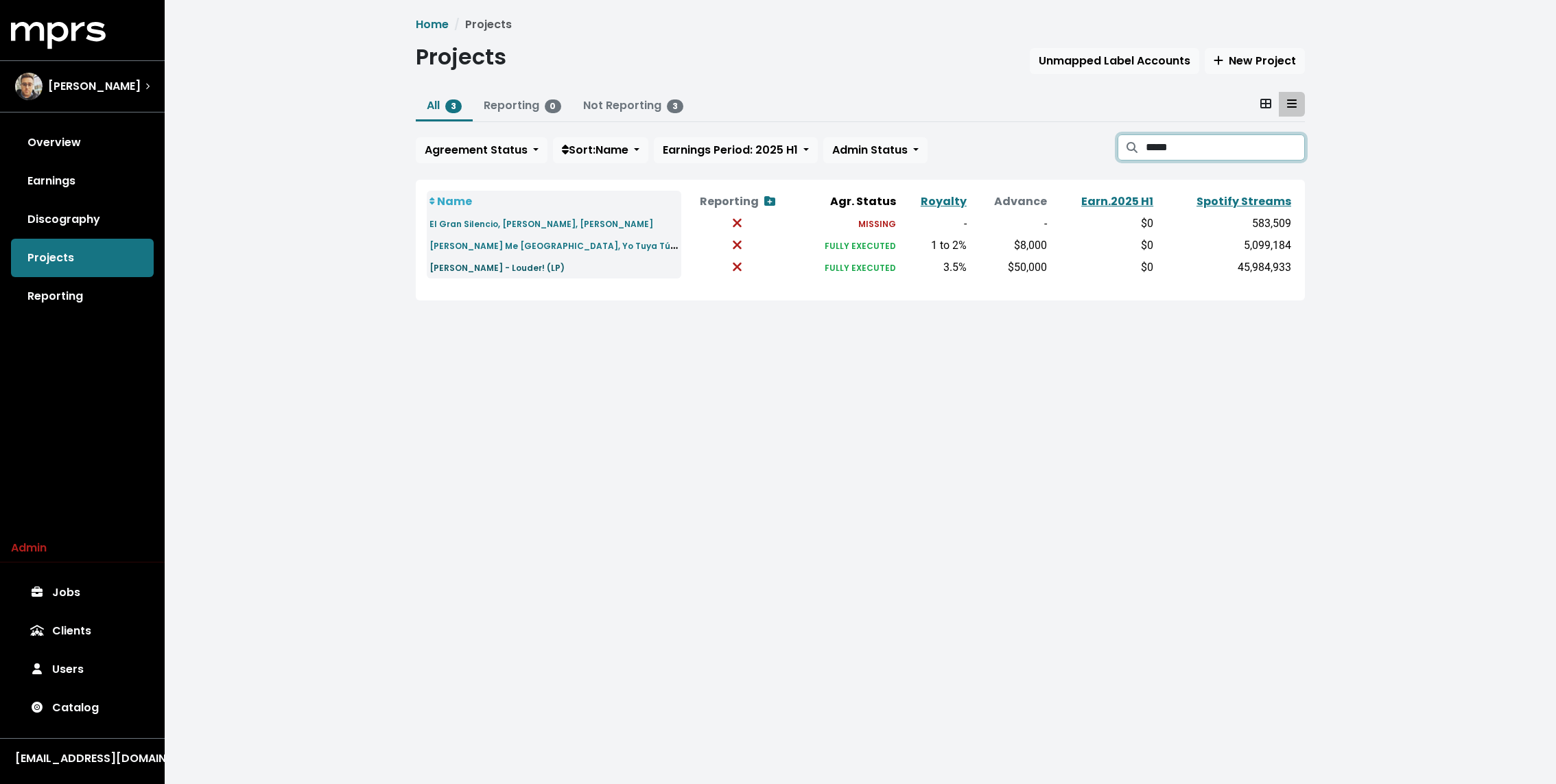
type input "*****"
click at [481, 269] on small "[PERSON_NAME] - Louder! (LP)" at bounding box center [497, 268] width 135 height 12
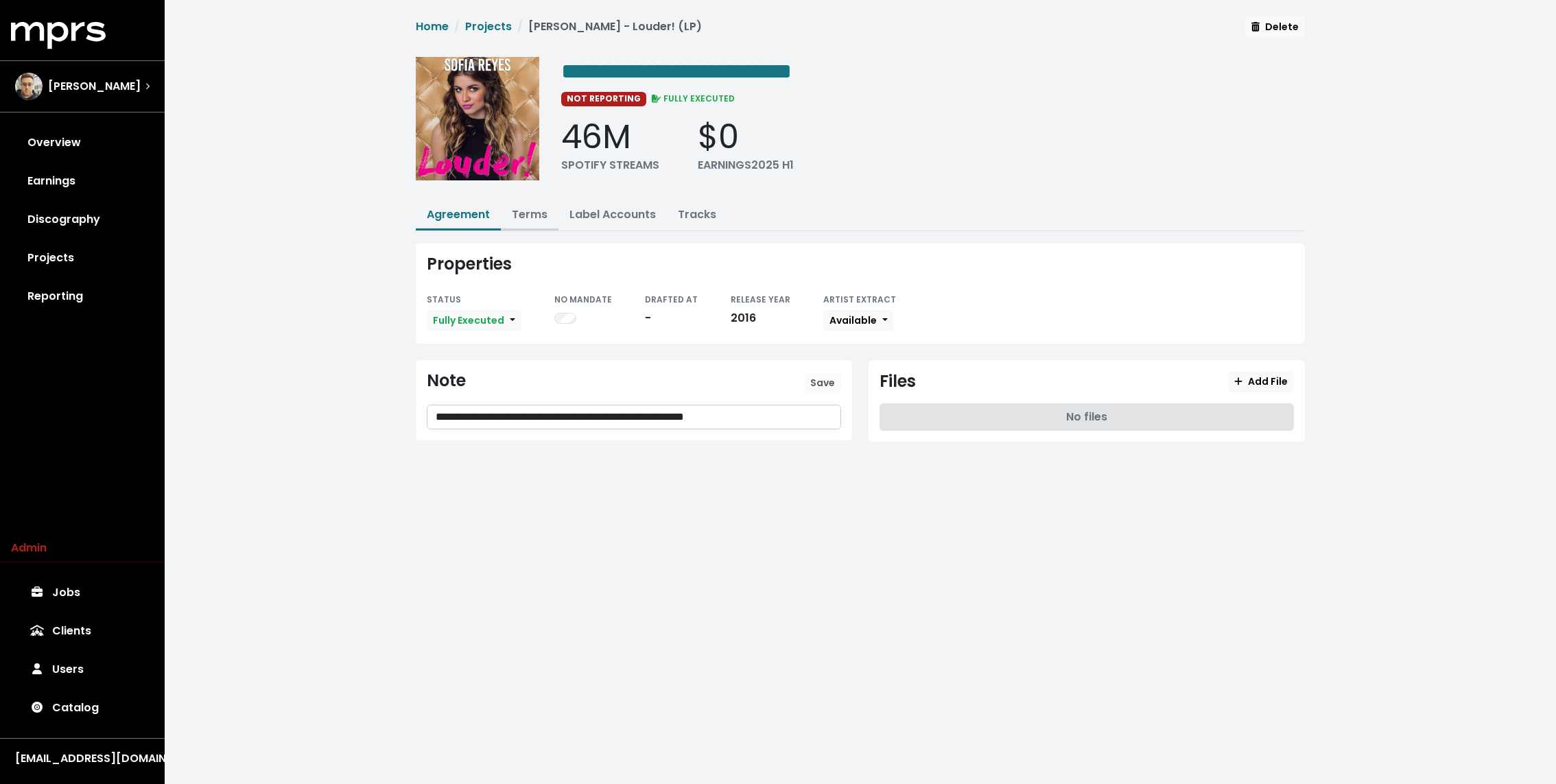
click at [537, 216] on link "Terms" at bounding box center [530, 215] width 36 height 16
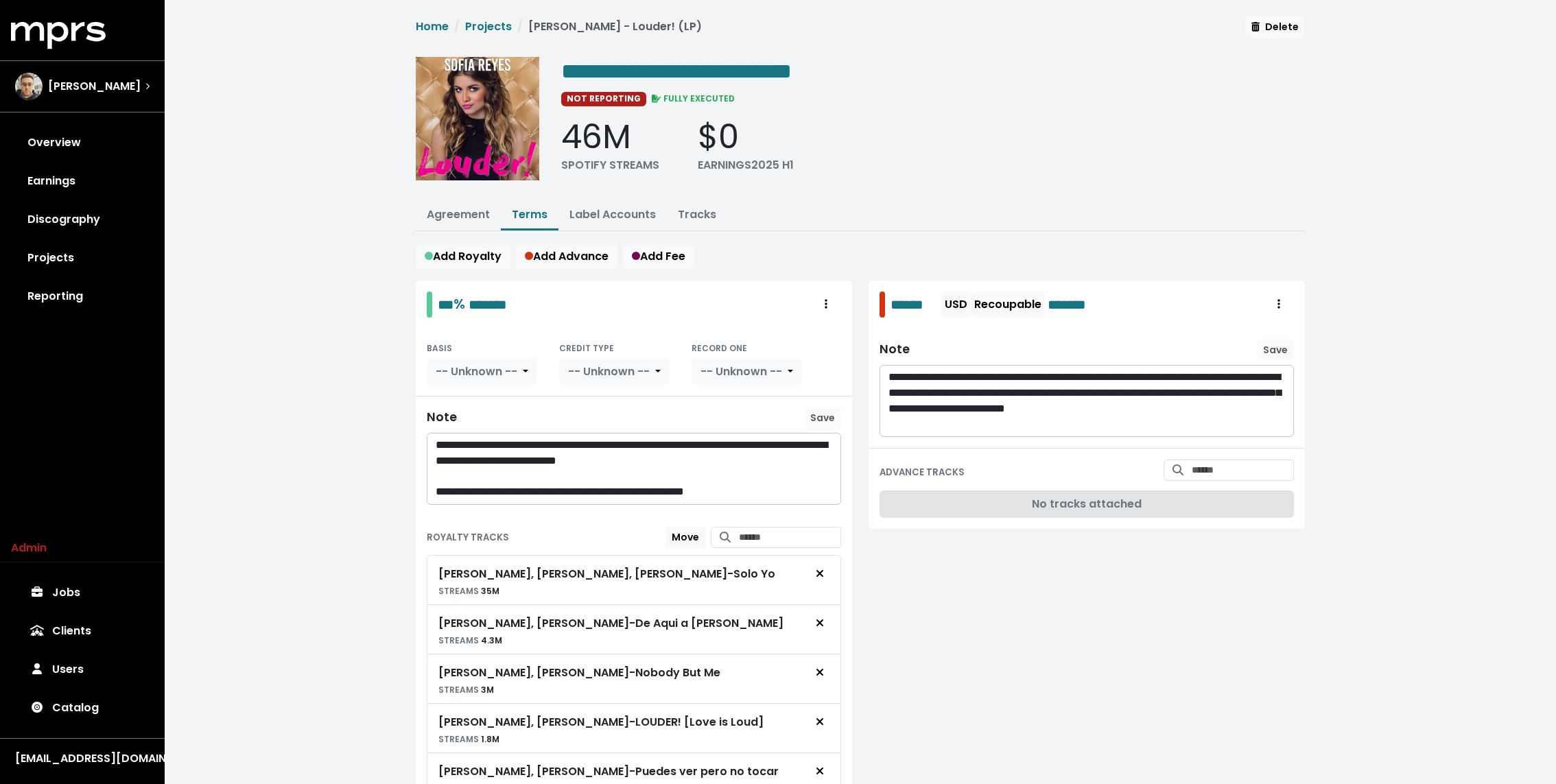
click at [362, 368] on div "**********" at bounding box center [860, 439] width 1392 height 879
click at [115, 150] on link "Overview" at bounding box center [82, 142] width 143 height 39
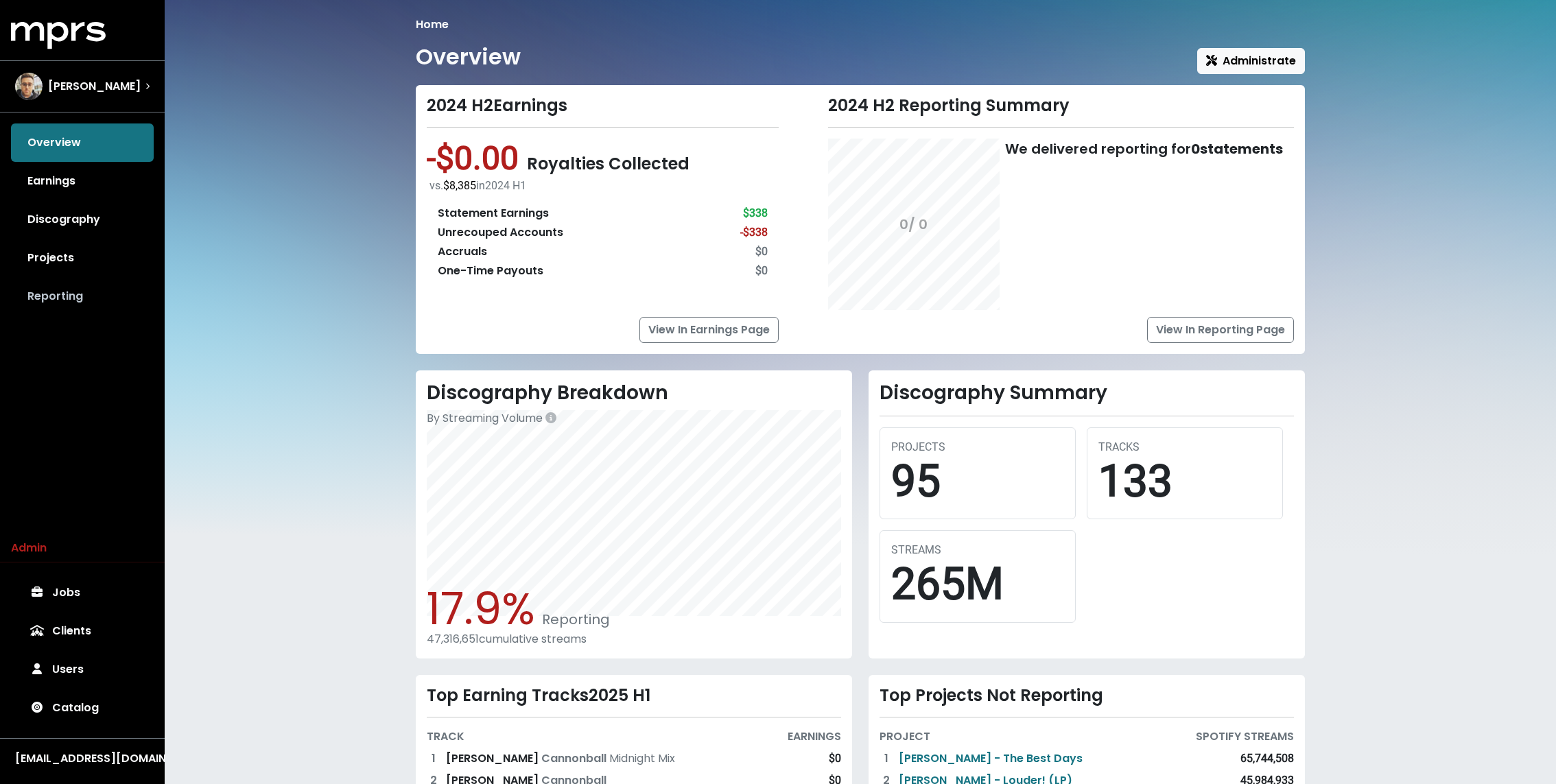
click at [86, 308] on link "Reporting" at bounding box center [82, 295] width 143 height 39
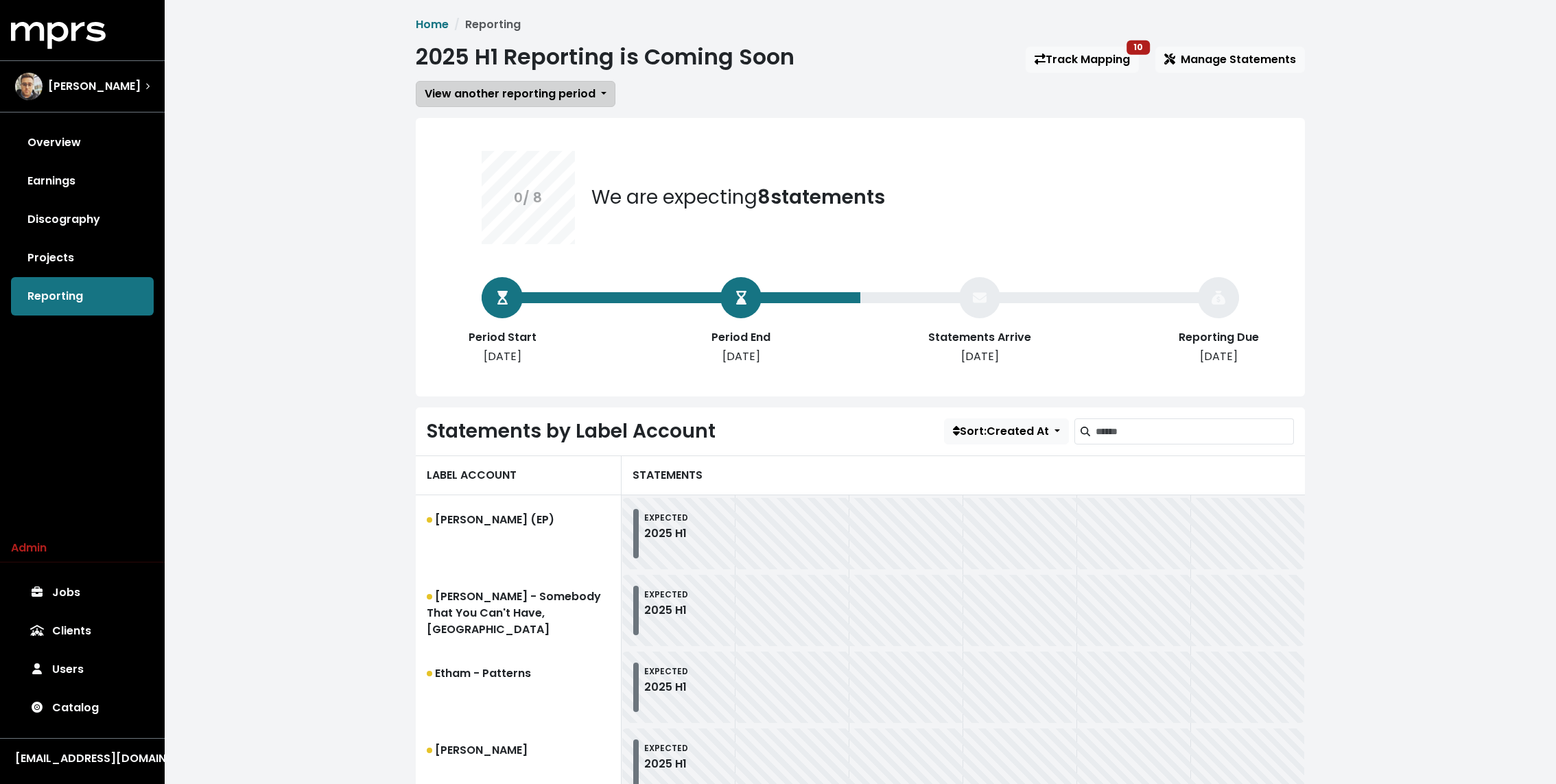
click at [485, 89] on span "View another reporting period" at bounding box center [510, 93] width 171 height 16
click at [473, 145] on link "2024 H2" at bounding box center [516, 145] width 199 height 22
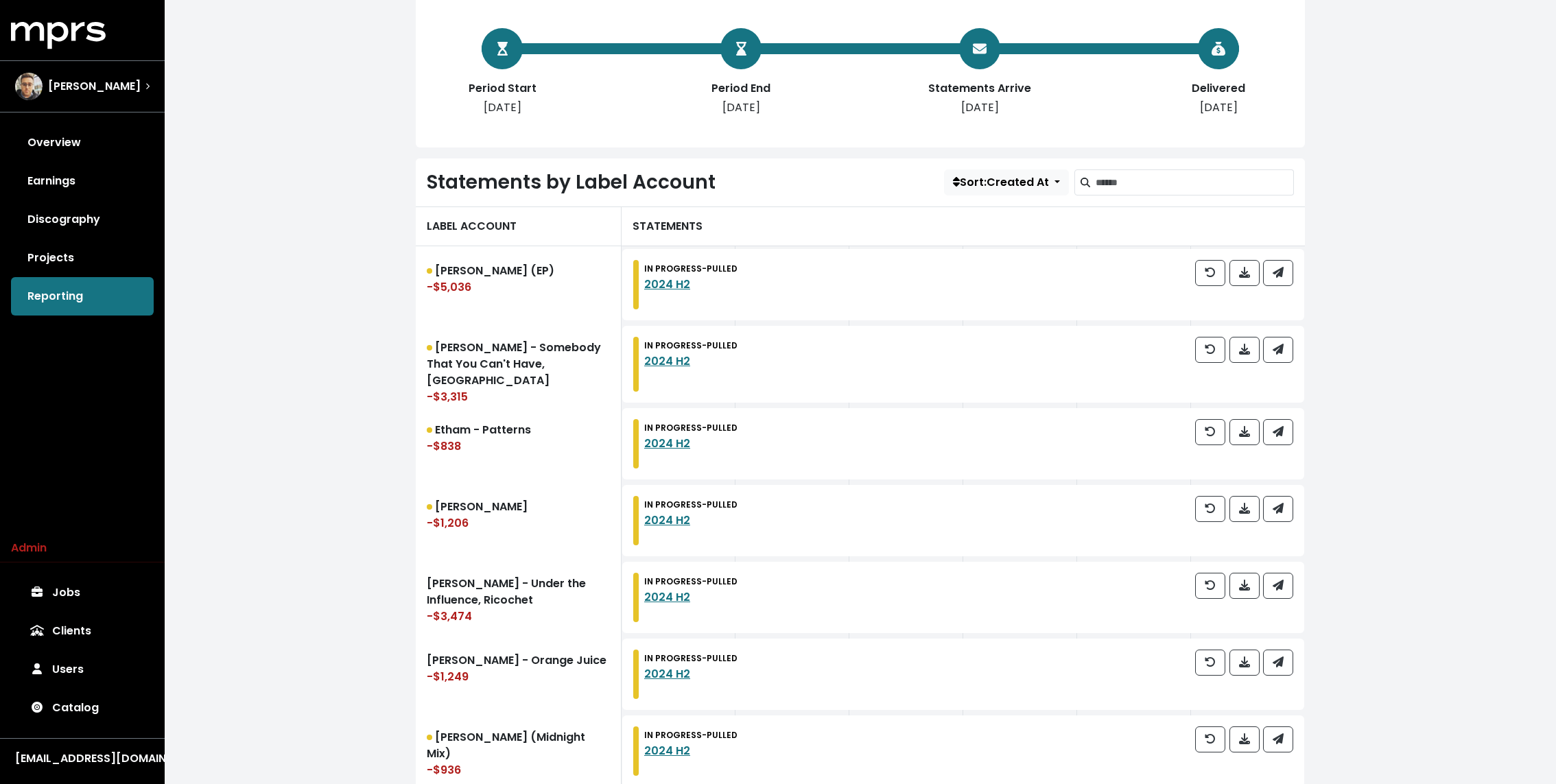
scroll to position [312, 0]
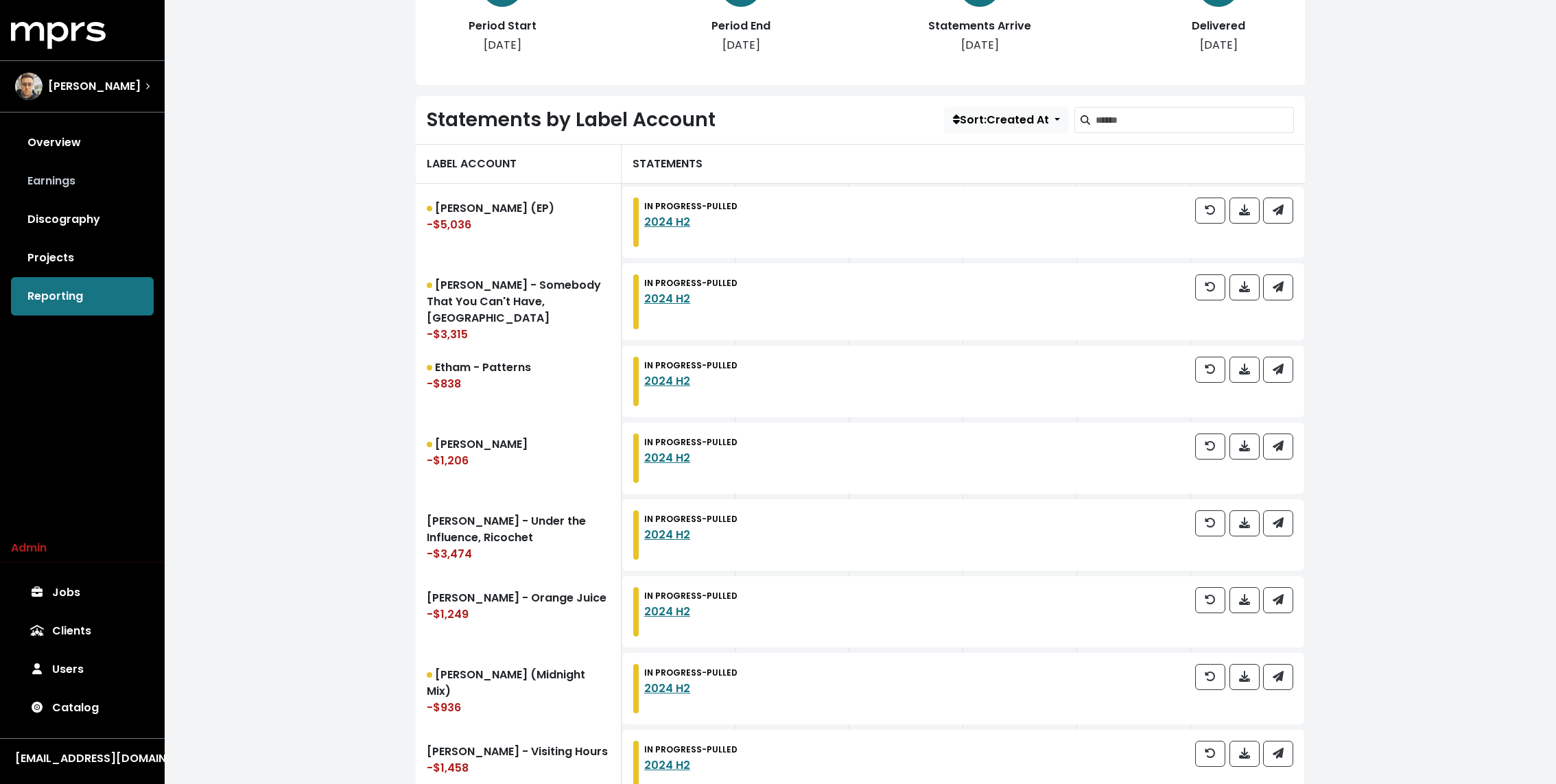
click at [42, 163] on link "Earnings" at bounding box center [82, 181] width 143 height 39
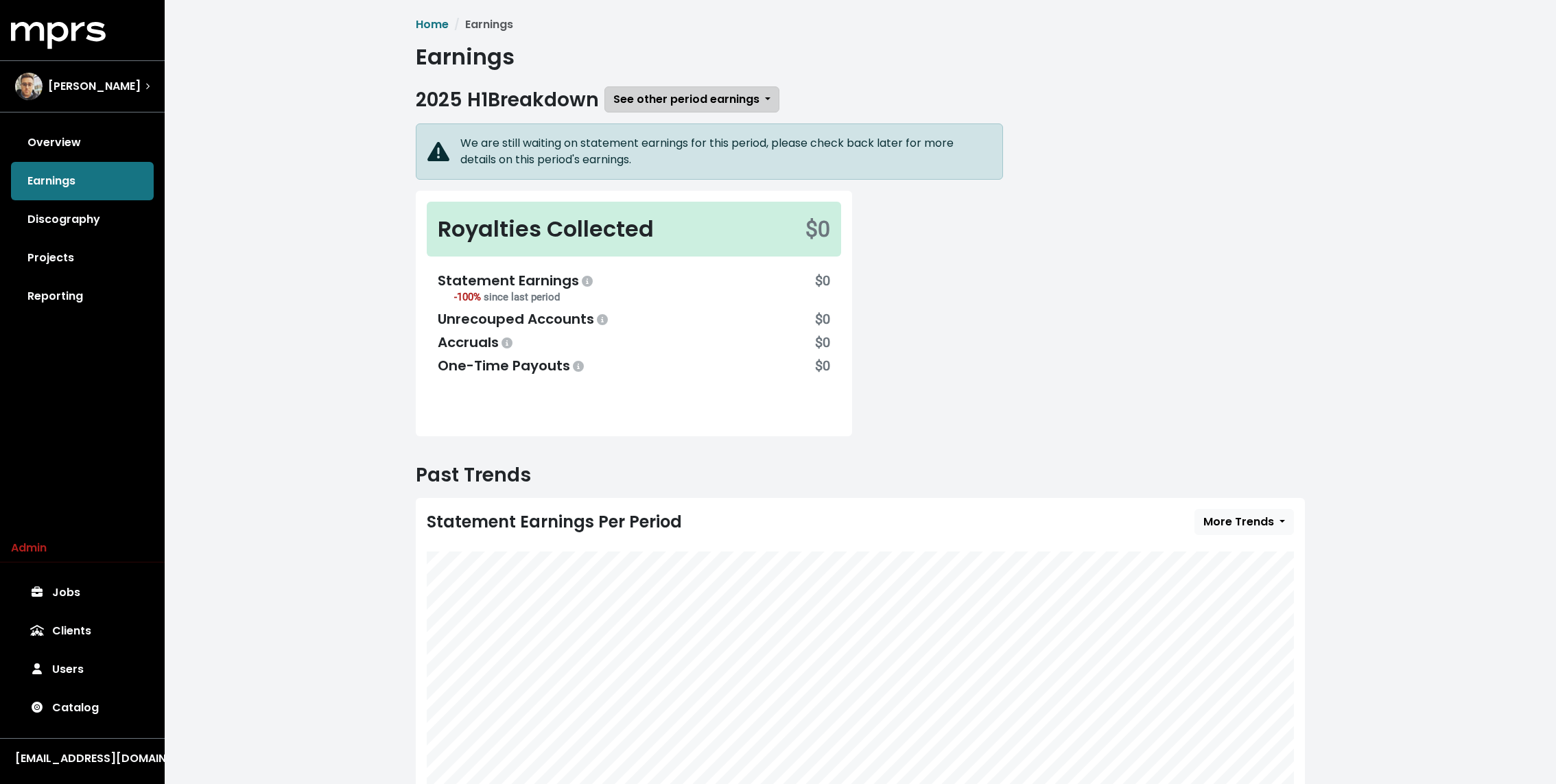
click at [669, 105] on span "See other period earnings" at bounding box center [686, 100] width 146 height 16
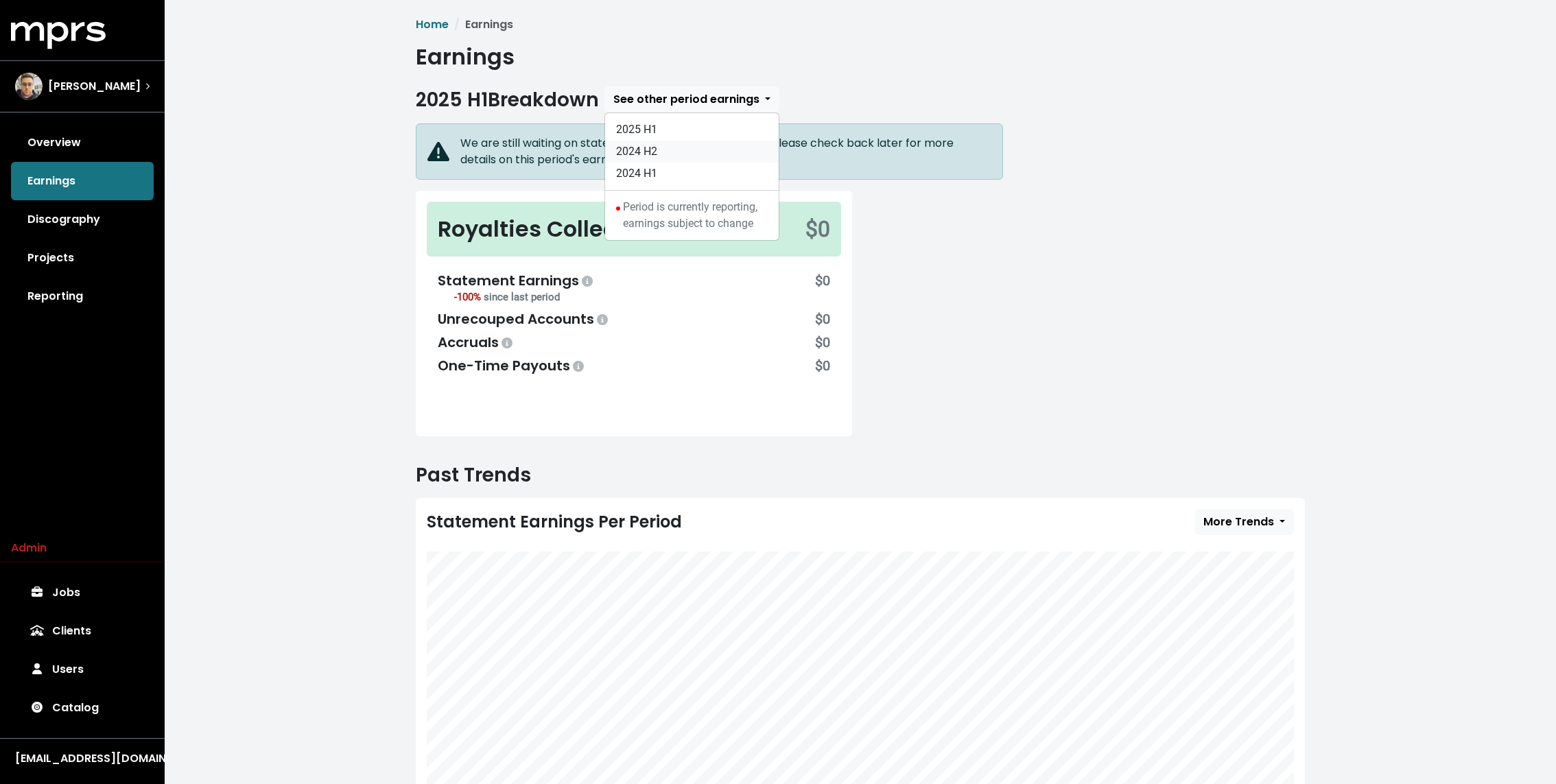
click at [666, 145] on link "2024 H2" at bounding box center [692, 152] width 173 height 22
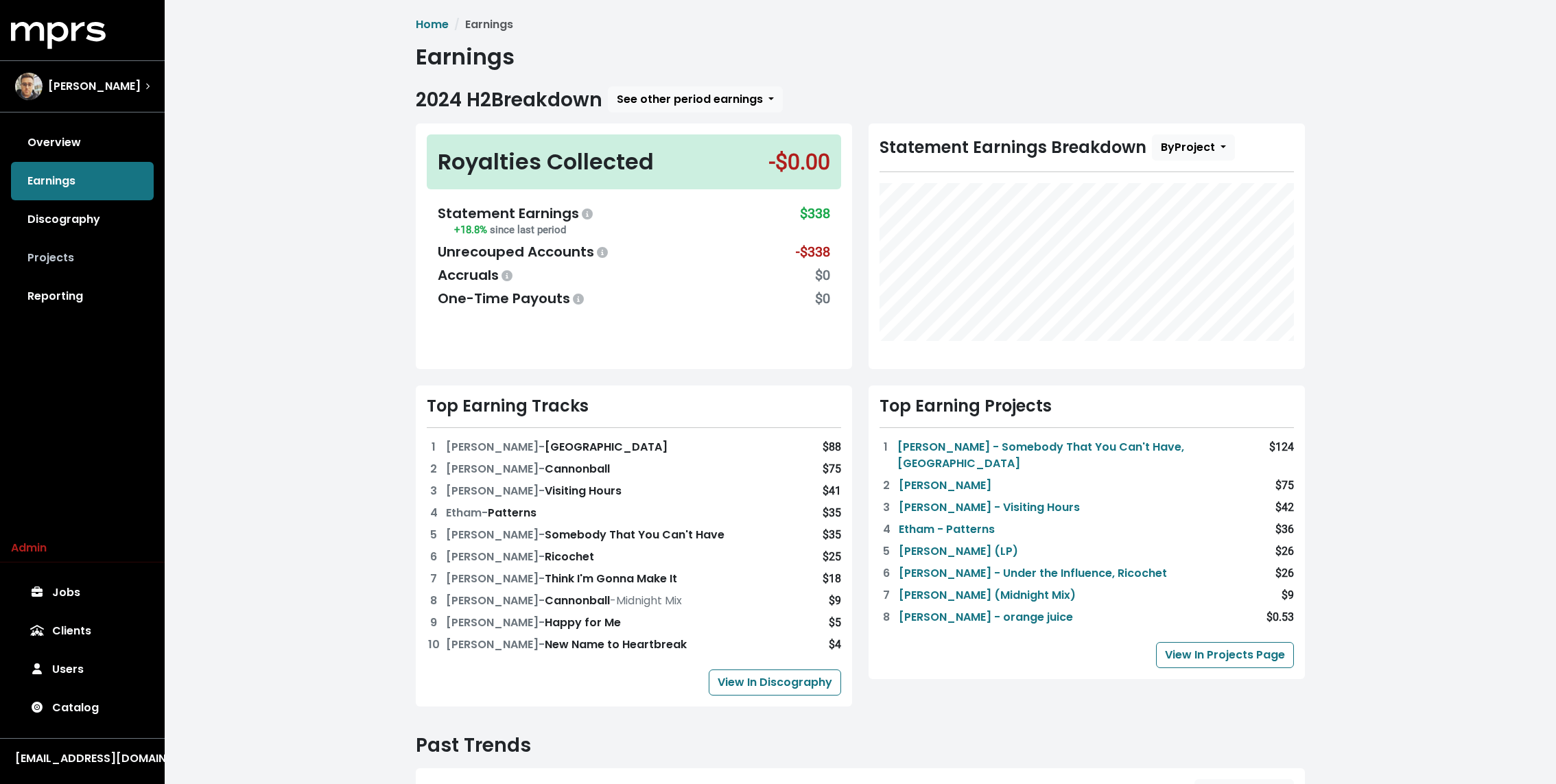
click at [83, 265] on link "Projects" at bounding box center [82, 258] width 143 height 39
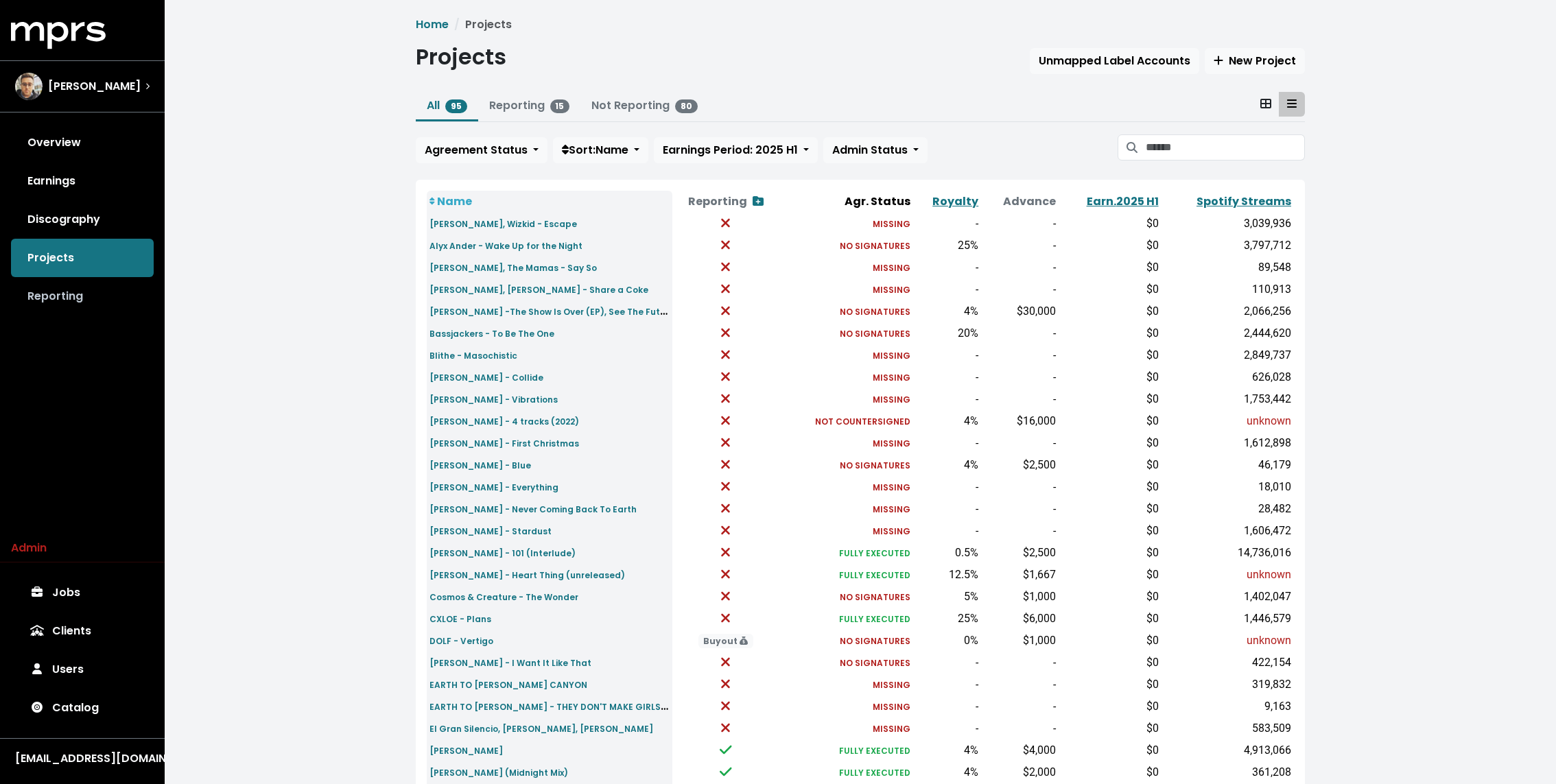
click at [79, 297] on link "Reporting" at bounding box center [82, 295] width 143 height 39
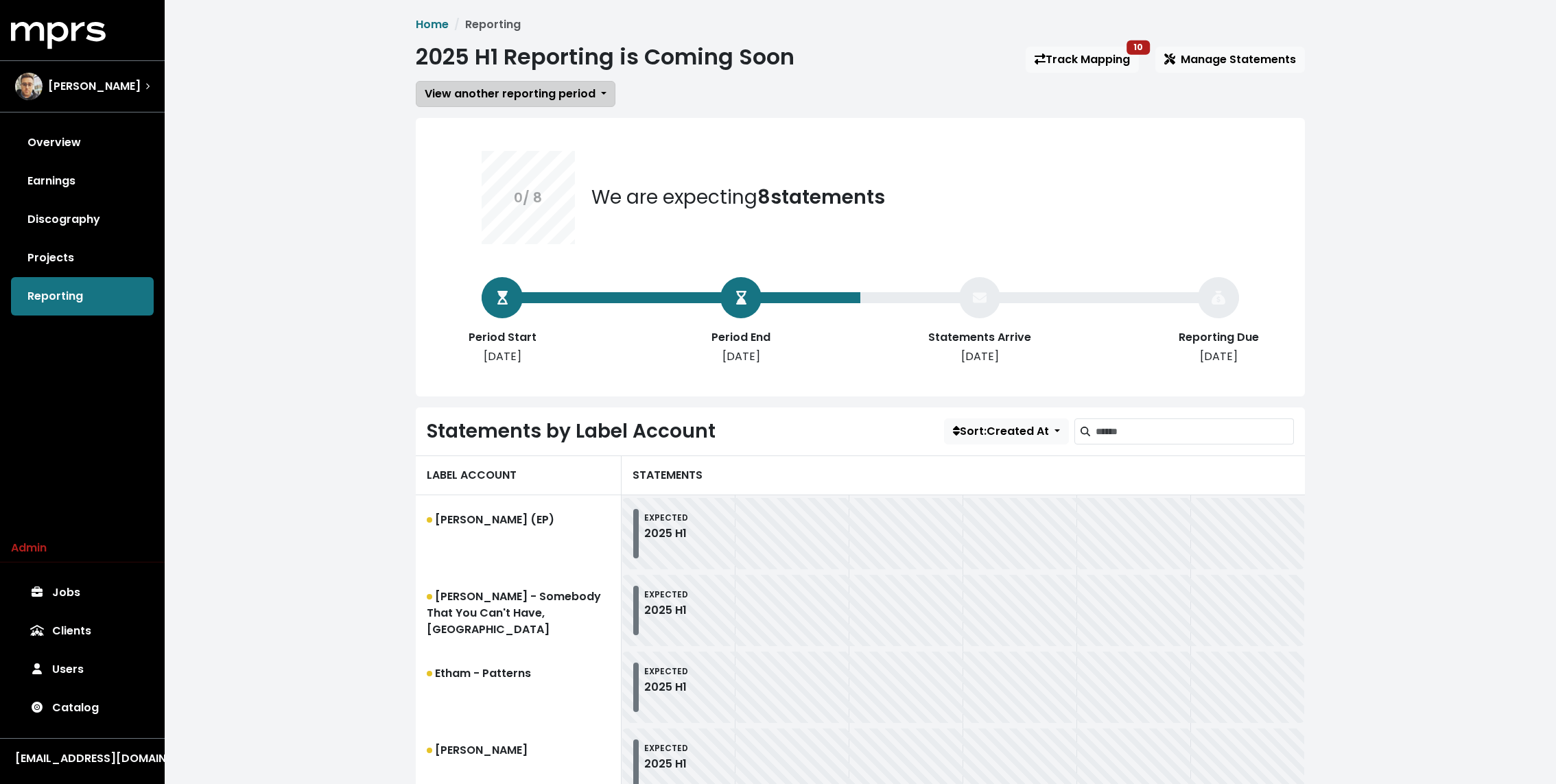
click at [549, 85] on span "View another reporting period" at bounding box center [510, 93] width 171 height 16
click at [512, 137] on link "2024 H2" at bounding box center [516, 145] width 199 height 22
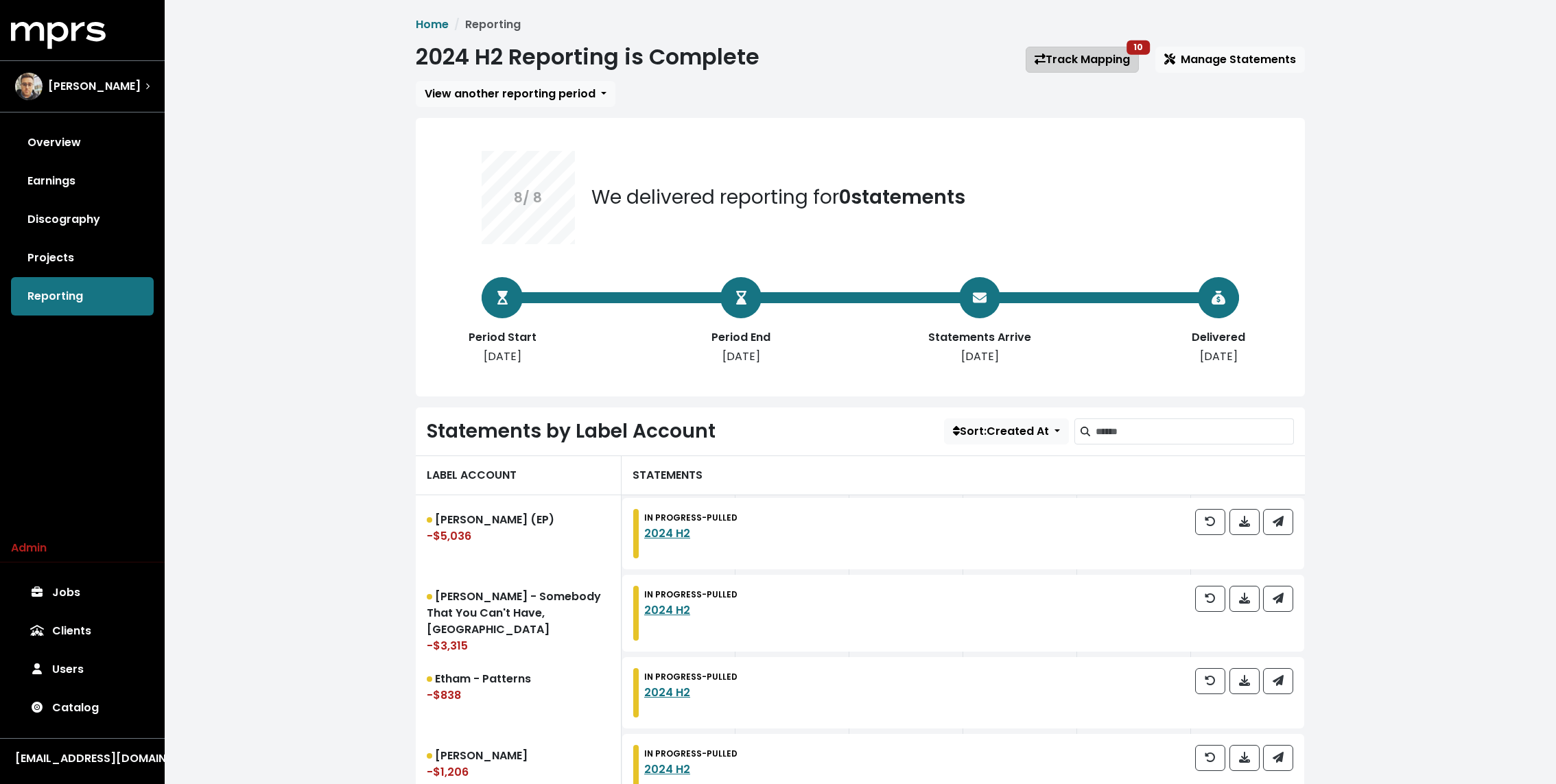
click at [1101, 60] on link "Track Mapping 10" at bounding box center [1083, 59] width 113 height 26
click at [488, 92] on span "View another reporting period" at bounding box center [510, 93] width 171 height 16
click at [482, 146] on link "2024 H2" at bounding box center [516, 145] width 199 height 22
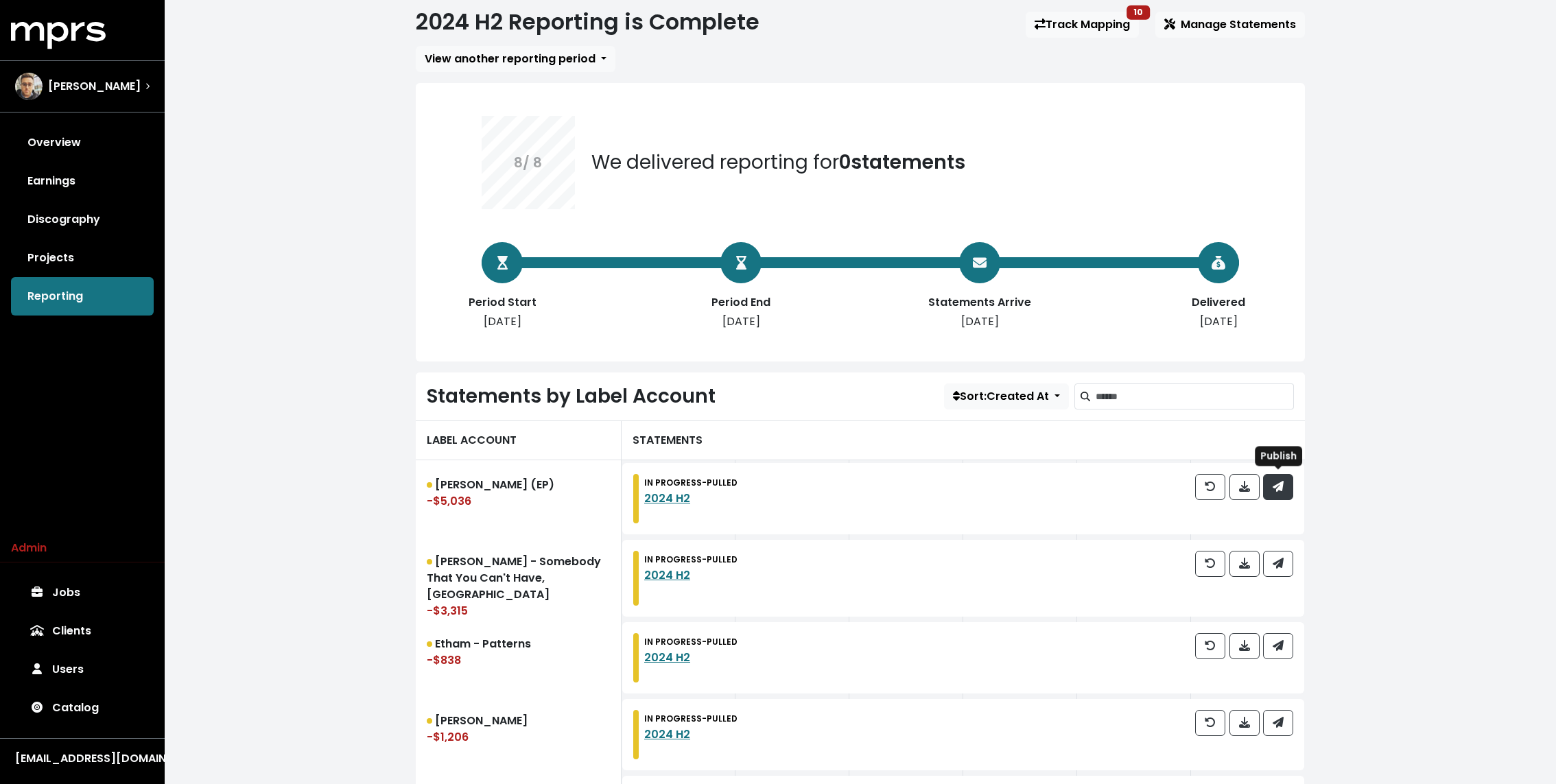
click at [1290, 480] on button "button" at bounding box center [1278, 487] width 31 height 26
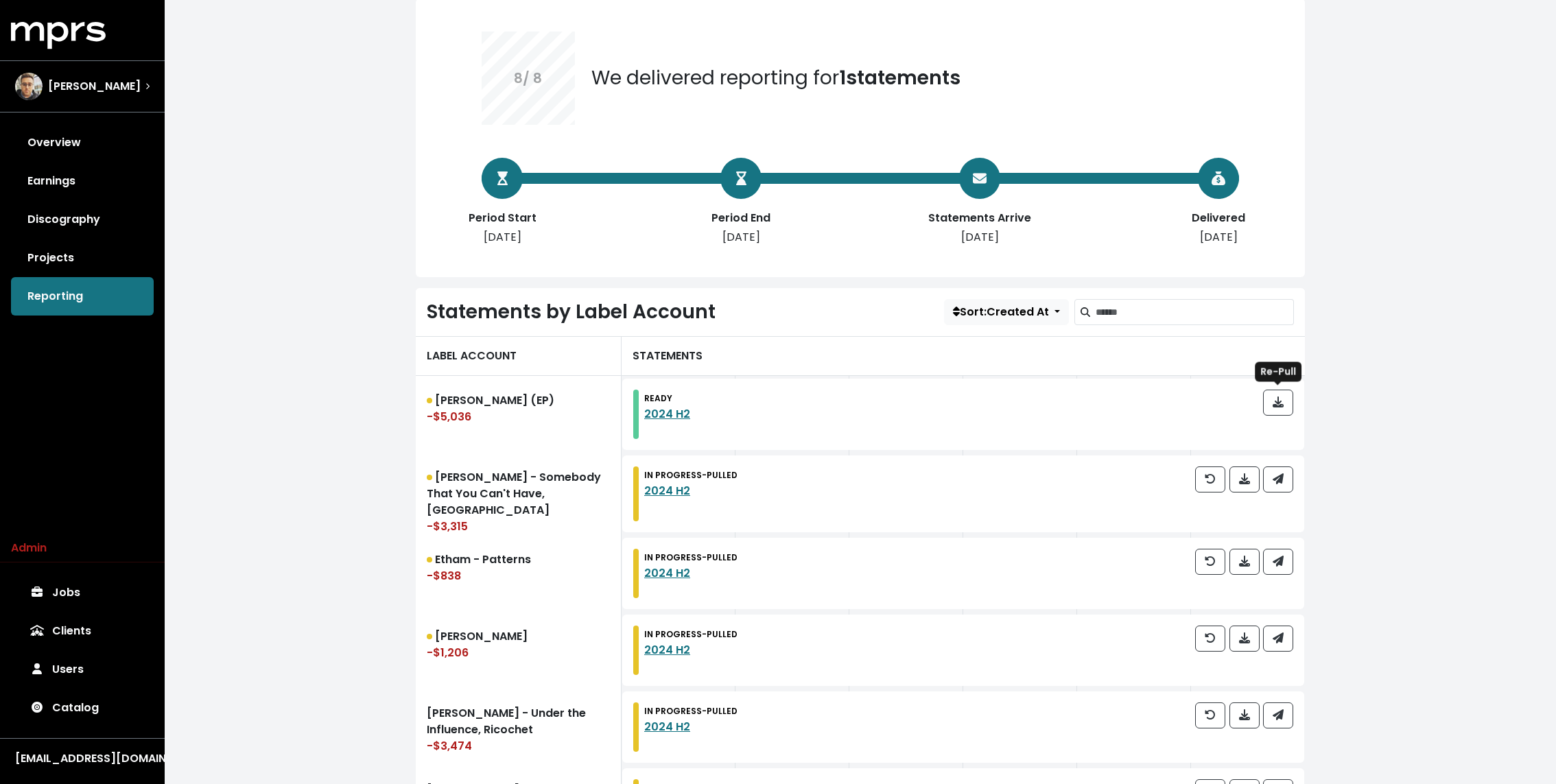
scroll to position [167, 0]
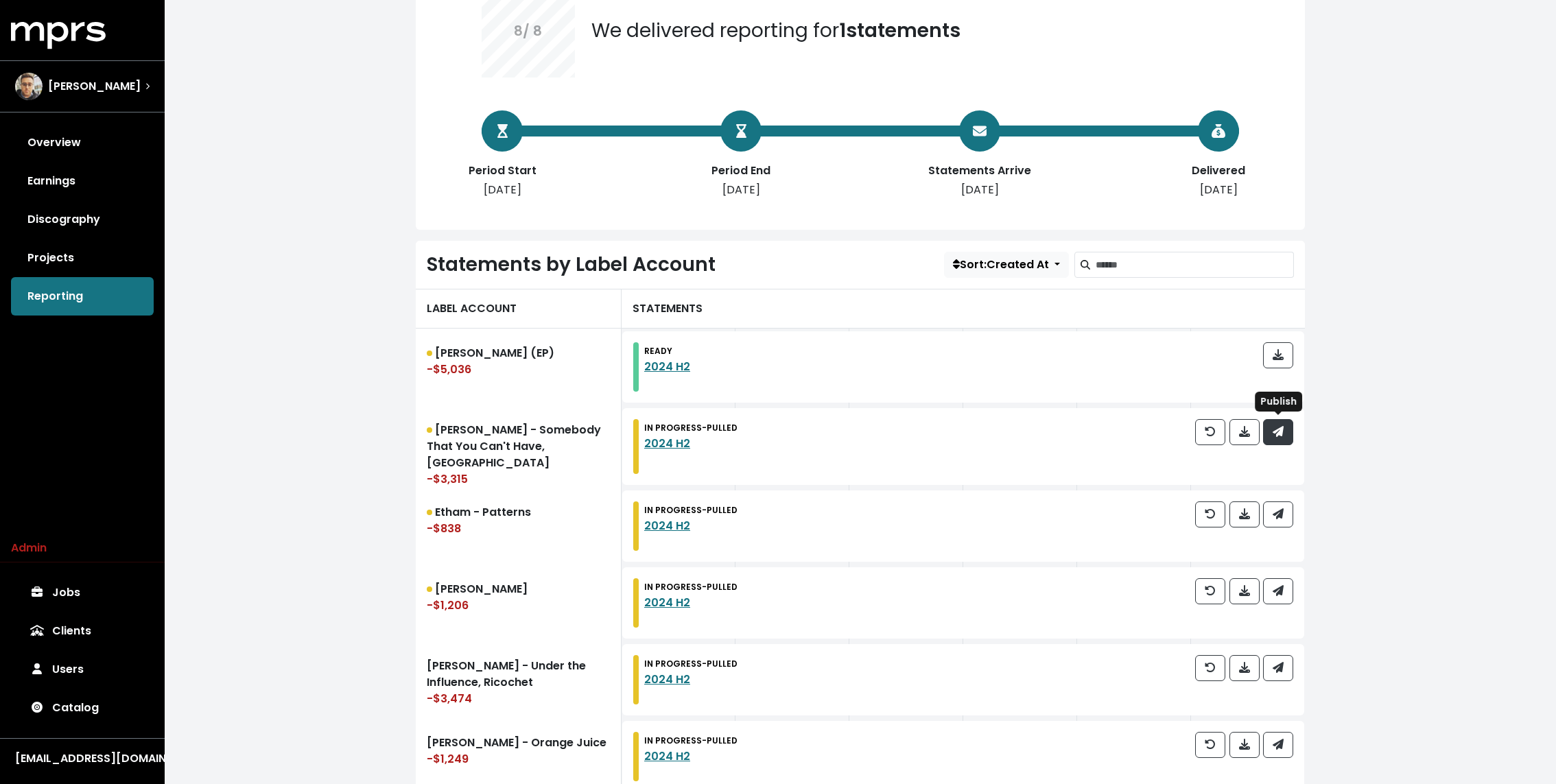
click at [1285, 427] on button "button" at bounding box center [1278, 432] width 31 height 26
click at [1285, 509] on button "button" at bounding box center [1278, 514] width 31 height 26
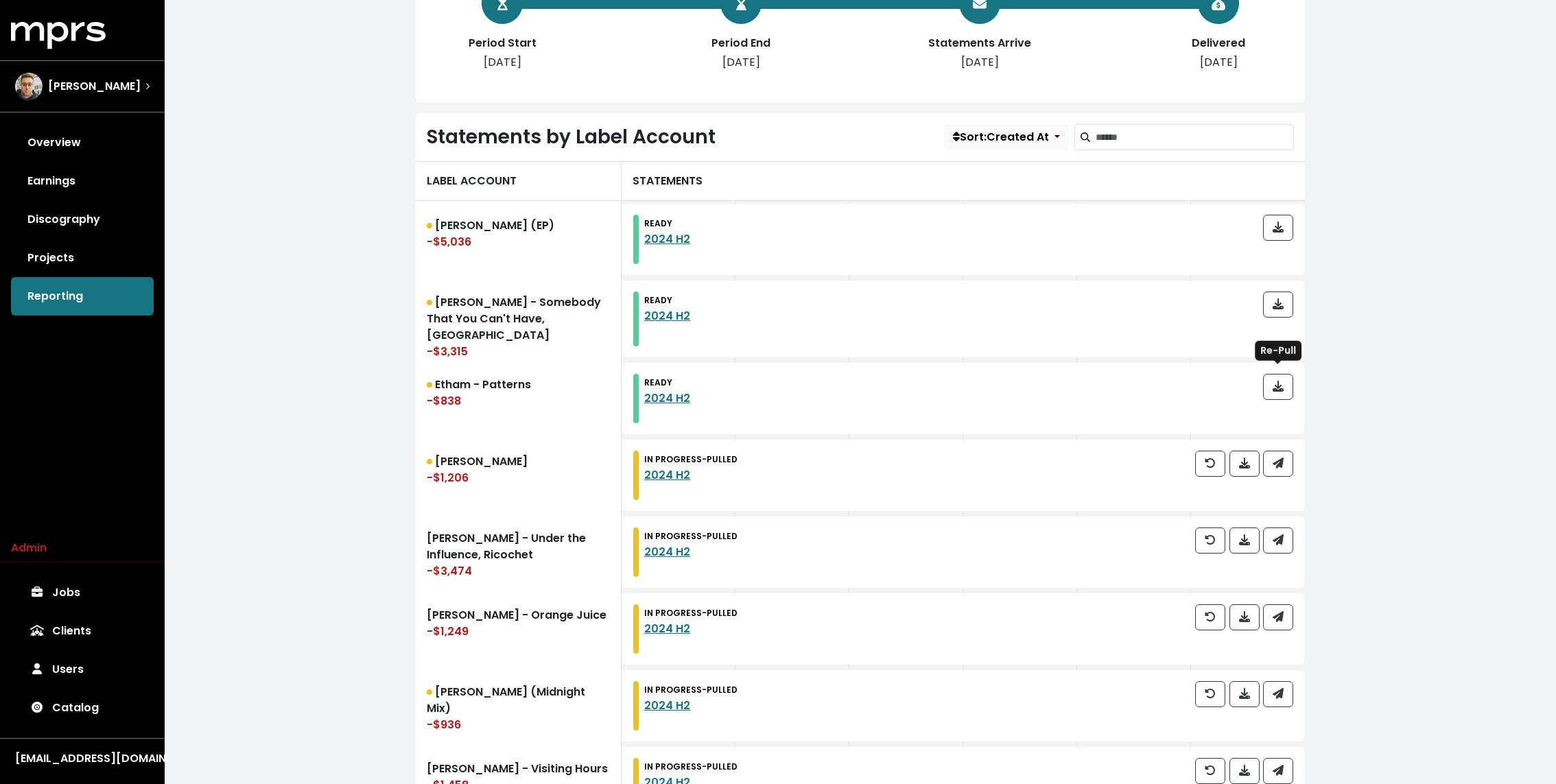
scroll to position [356, 0]
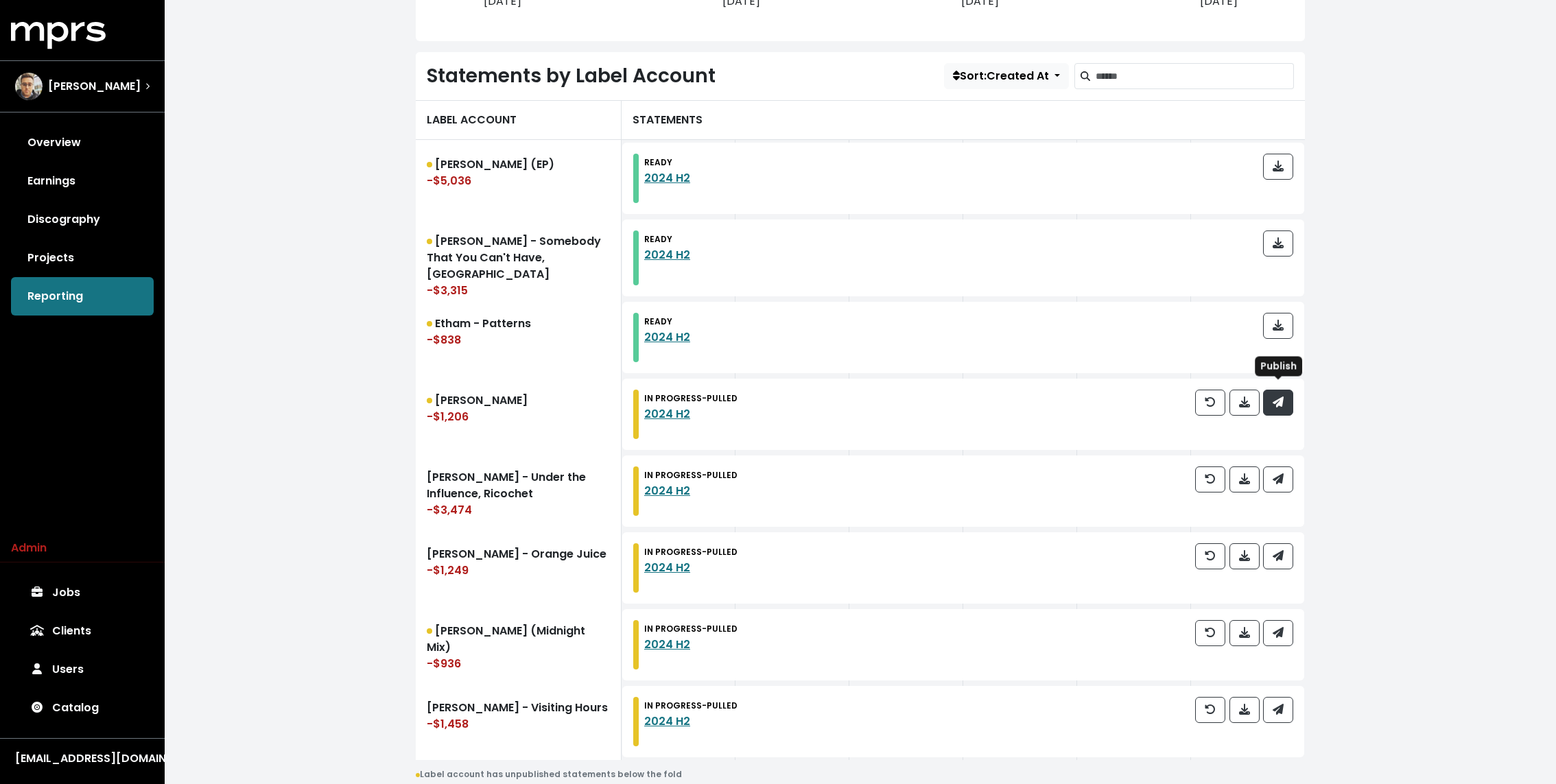
click at [1276, 406] on button "button" at bounding box center [1278, 402] width 31 height 26
click at [1284, 478] on span "button" at bounding box center [1278, 480] width 13 height 16
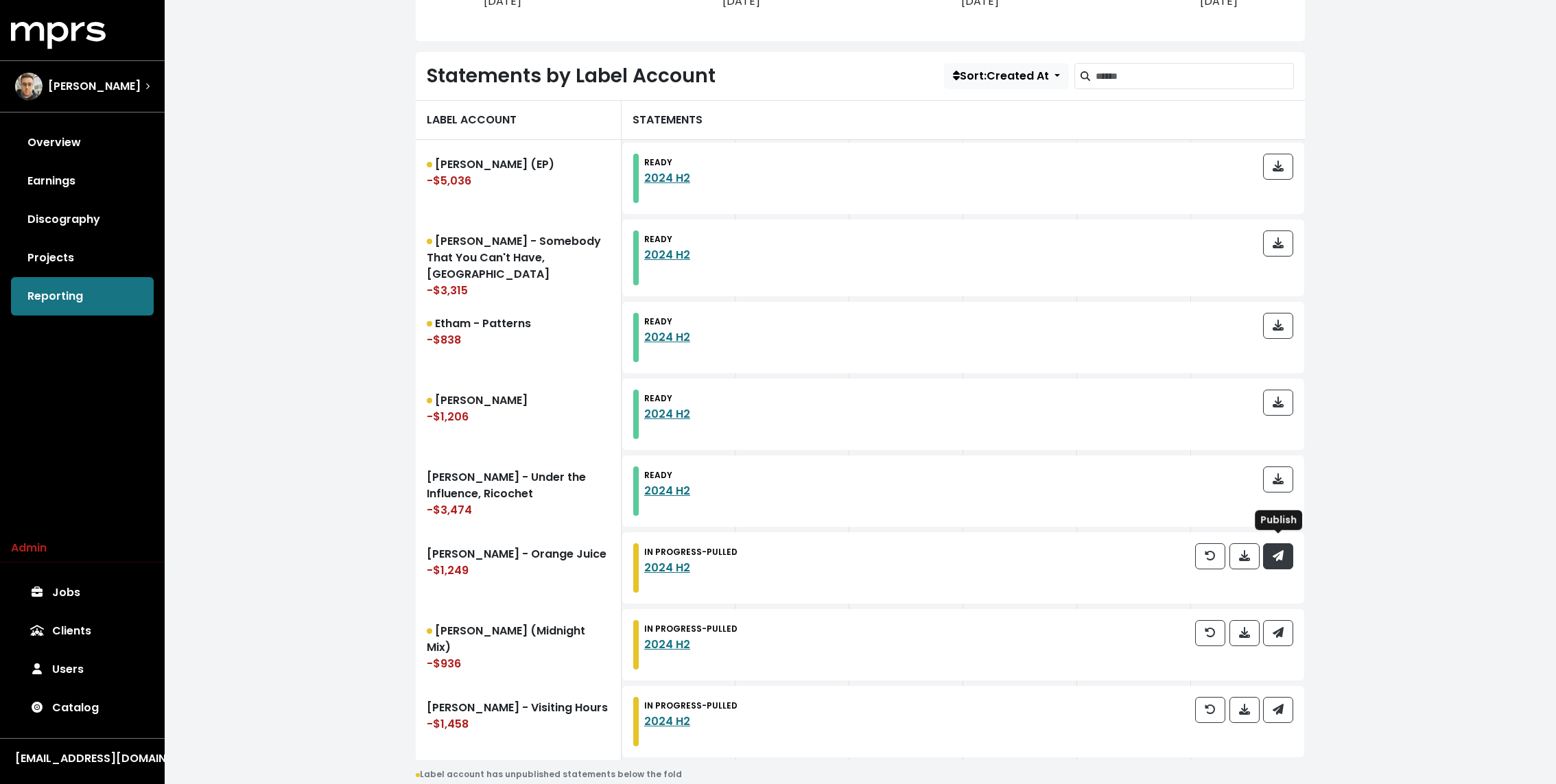
click at [1280, 559] on button "button" at bounding box center [1278, 556] width 31 height 26
click at [1278, 620] on button "button" at bounding box center [1278, 632] width 31 height 26
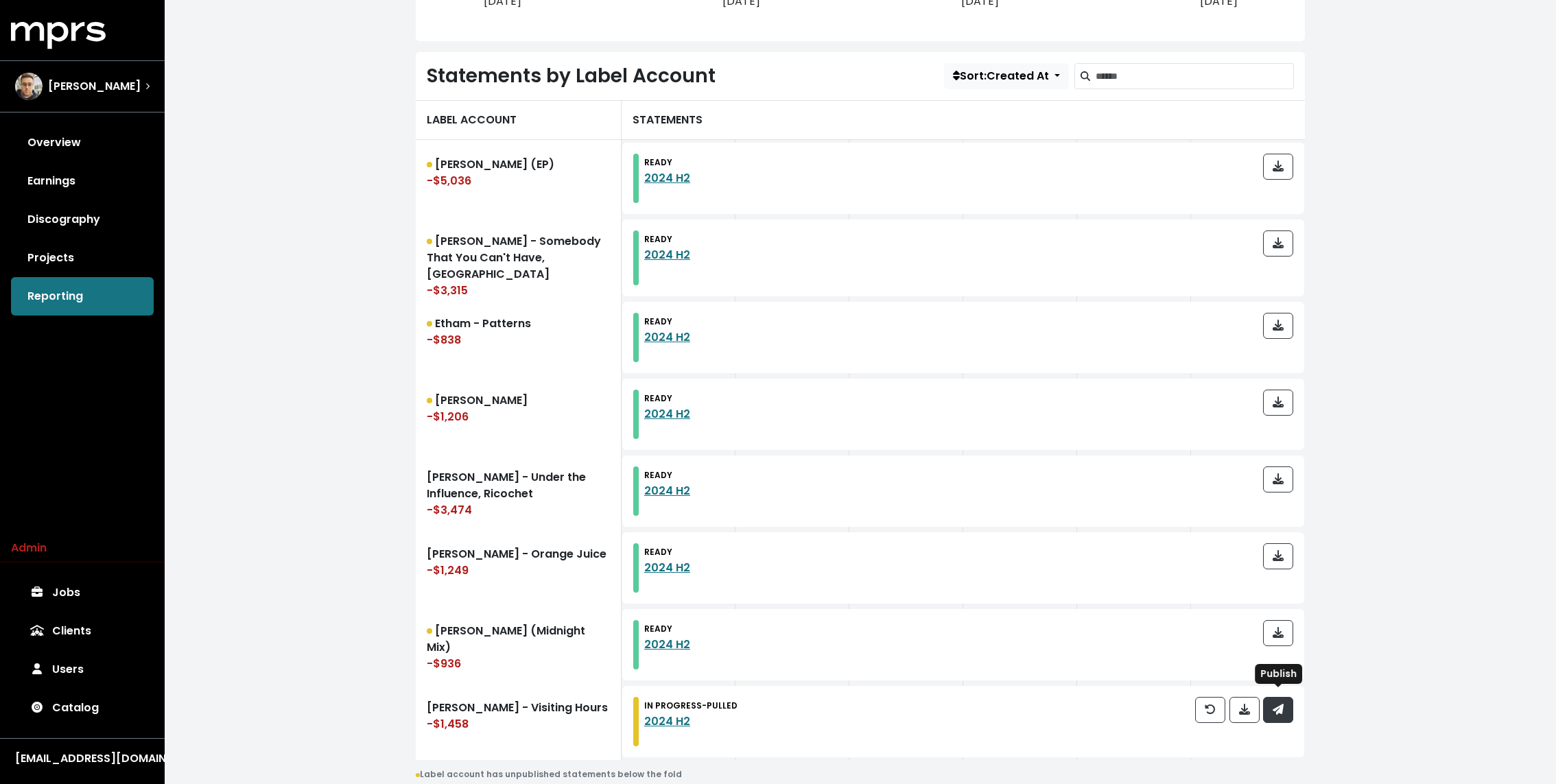
click at [1278, 709] on span "button" at bounding box center [1278, 709] width 13 height 16
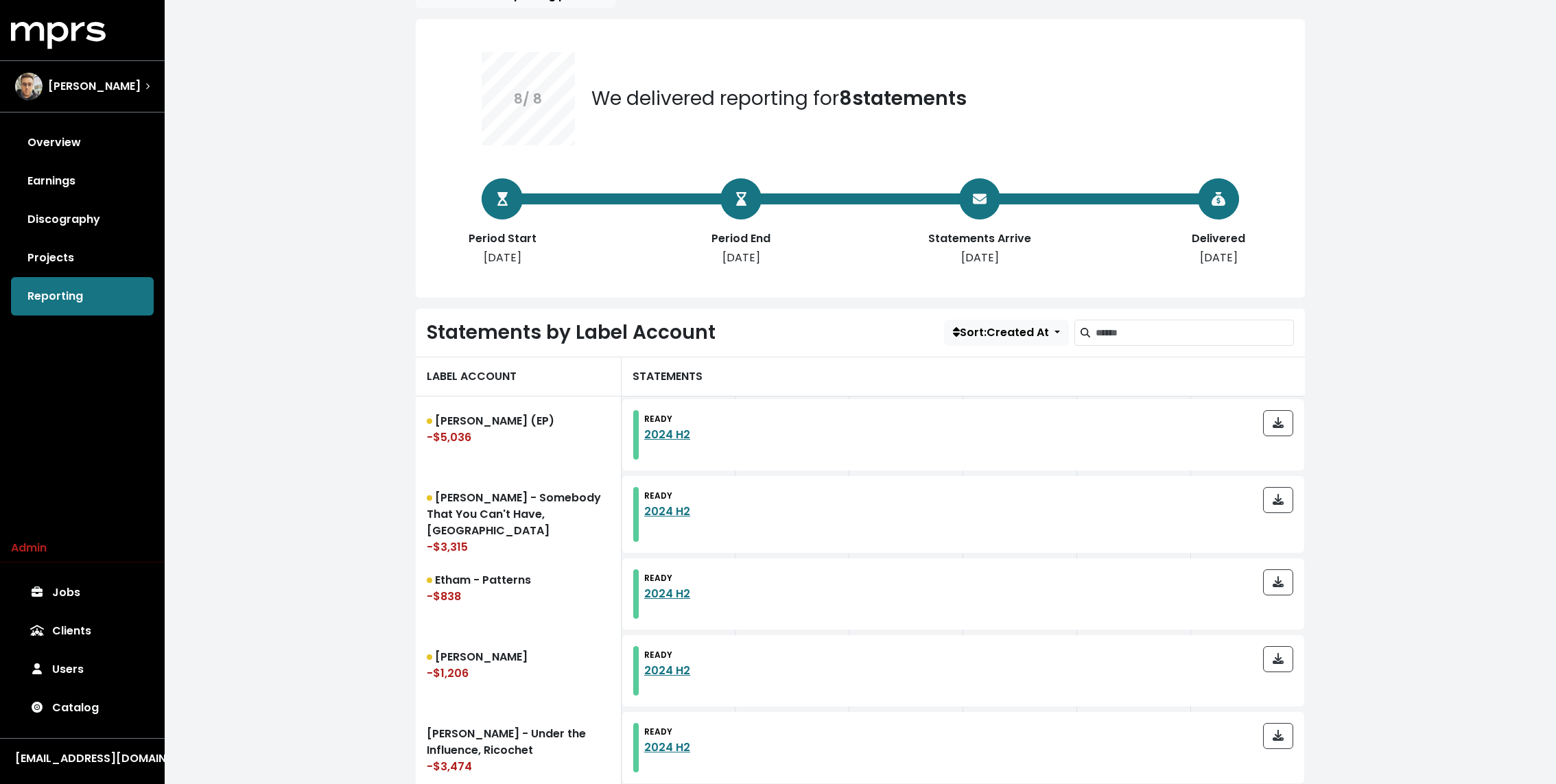
scroll to position [19, 0]
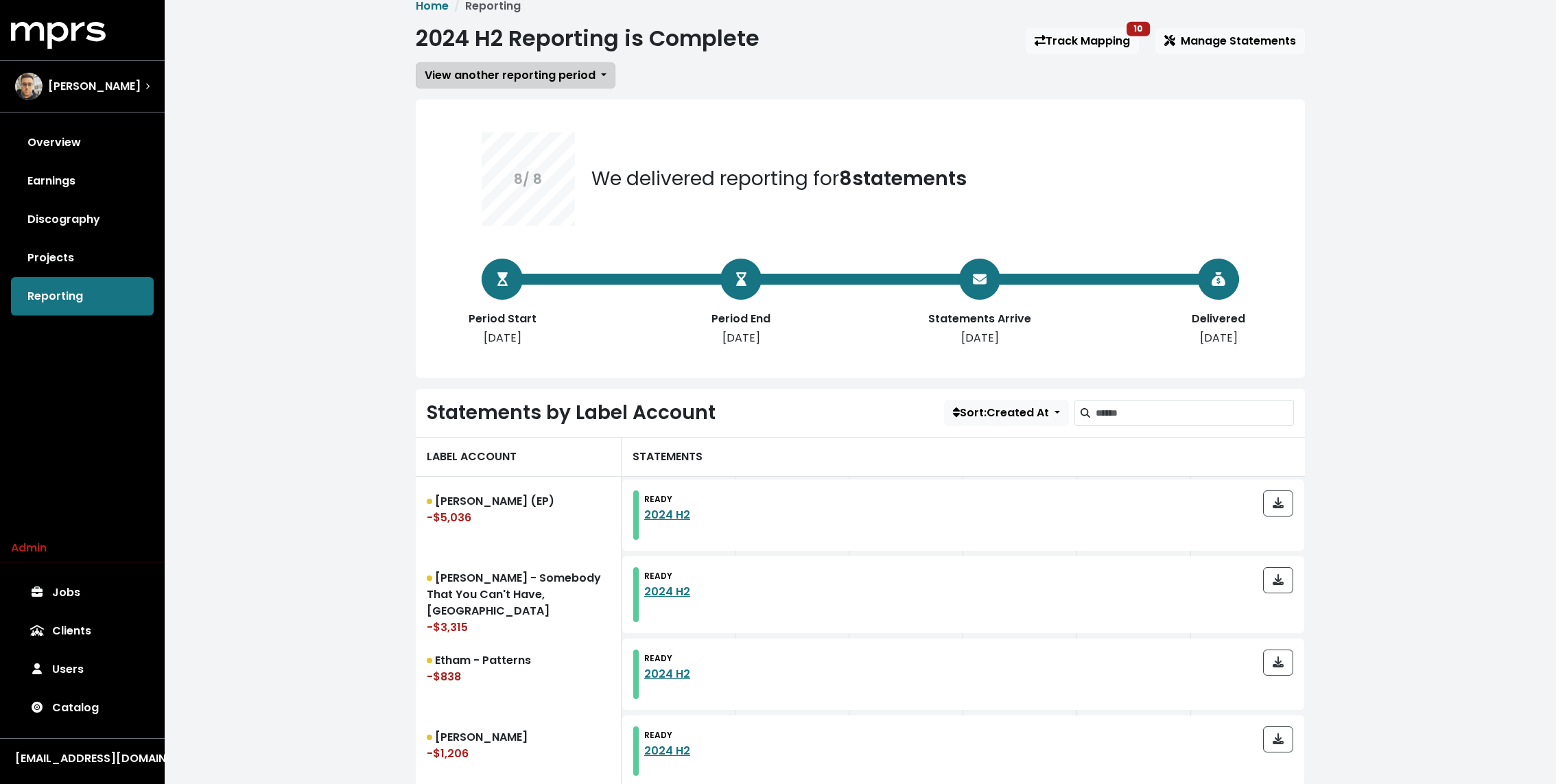
click at [544, 84] on button "View another reporting period" at bounding box center [516, 75] width 199 height 26
click at [503, 147] on link "2024 H1" at bounding box center [516, 149] width 199 height 22
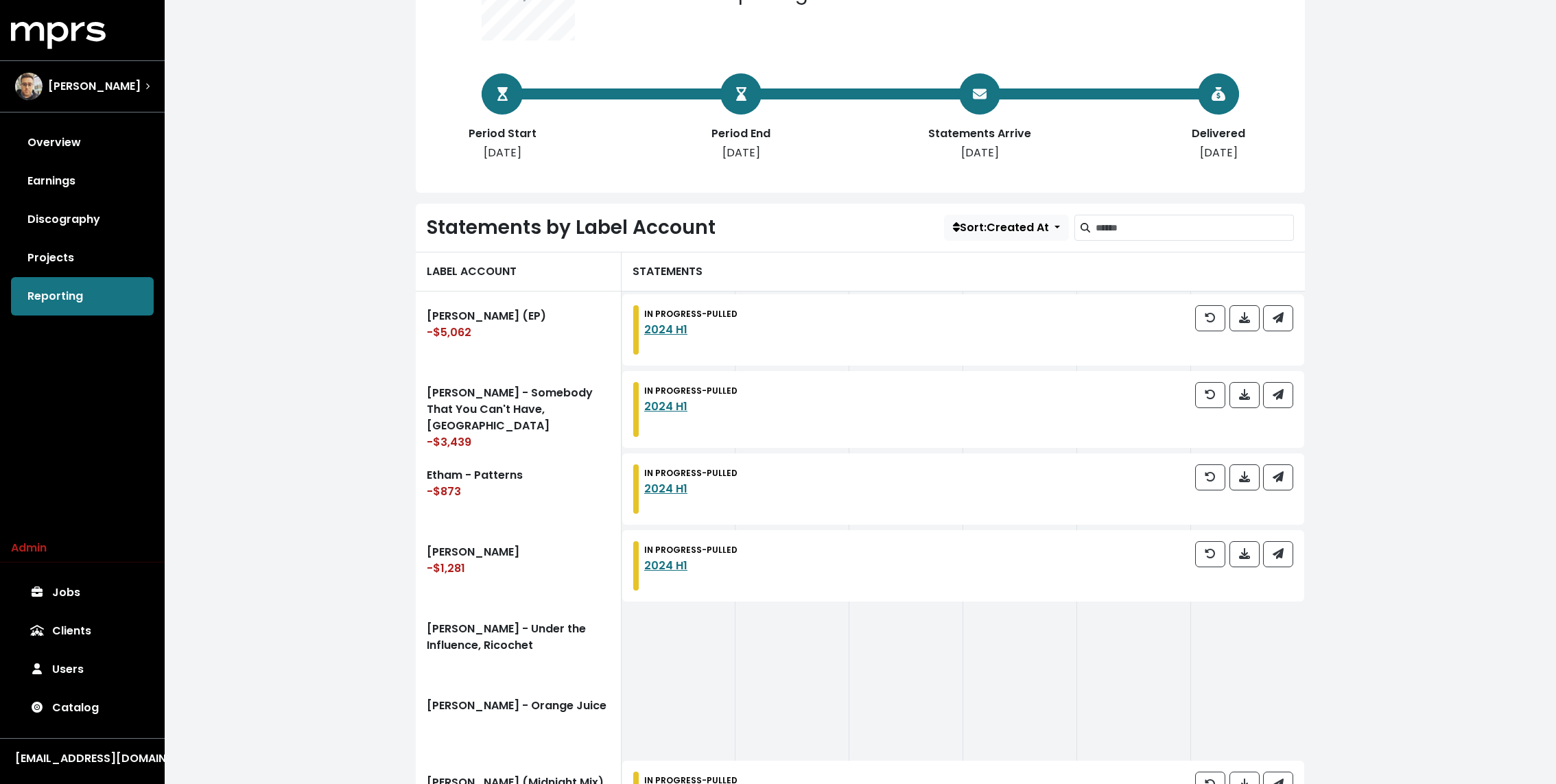
scroll to position [401, 0]
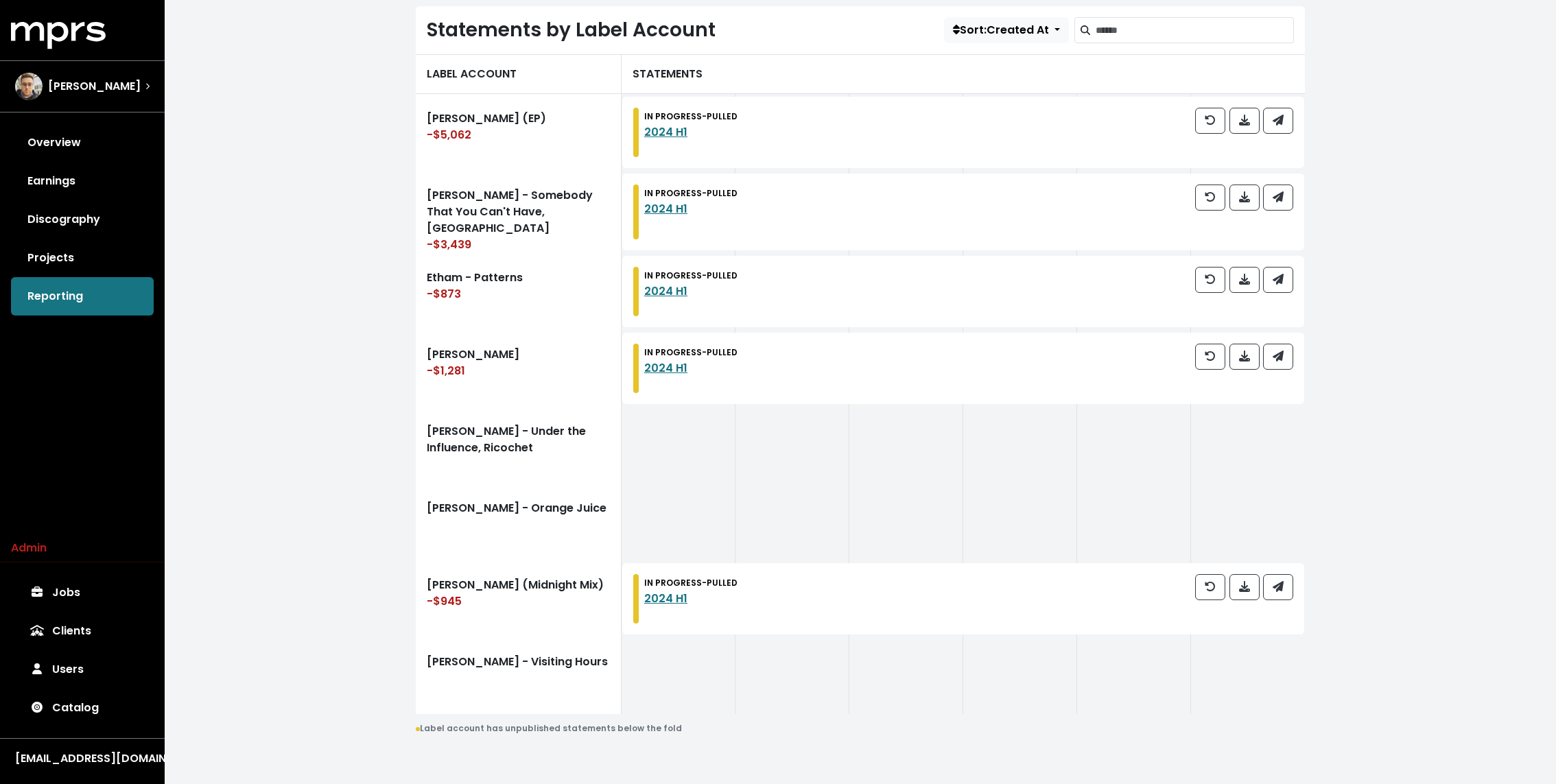
click at [1293, 124] on div "IN PROGRESS - PULLED 2024 H1" at bounding box center [963, 132] width 682 height 71
click at [1284, 114] on span "button" at bounding box center [1278, 120] width 13 height 16
click at [1284, 198] on span "button" at bounding box center [1278, 198] width 13 height 16
click at [1283, 258] on div "IN PROGRESS - PULLED 2024 H1" at bounding box center [963, 291] width 682 height 71
click at [1283, 274] on icon "button" at bounding box center [1278, 279] width 11 height 11
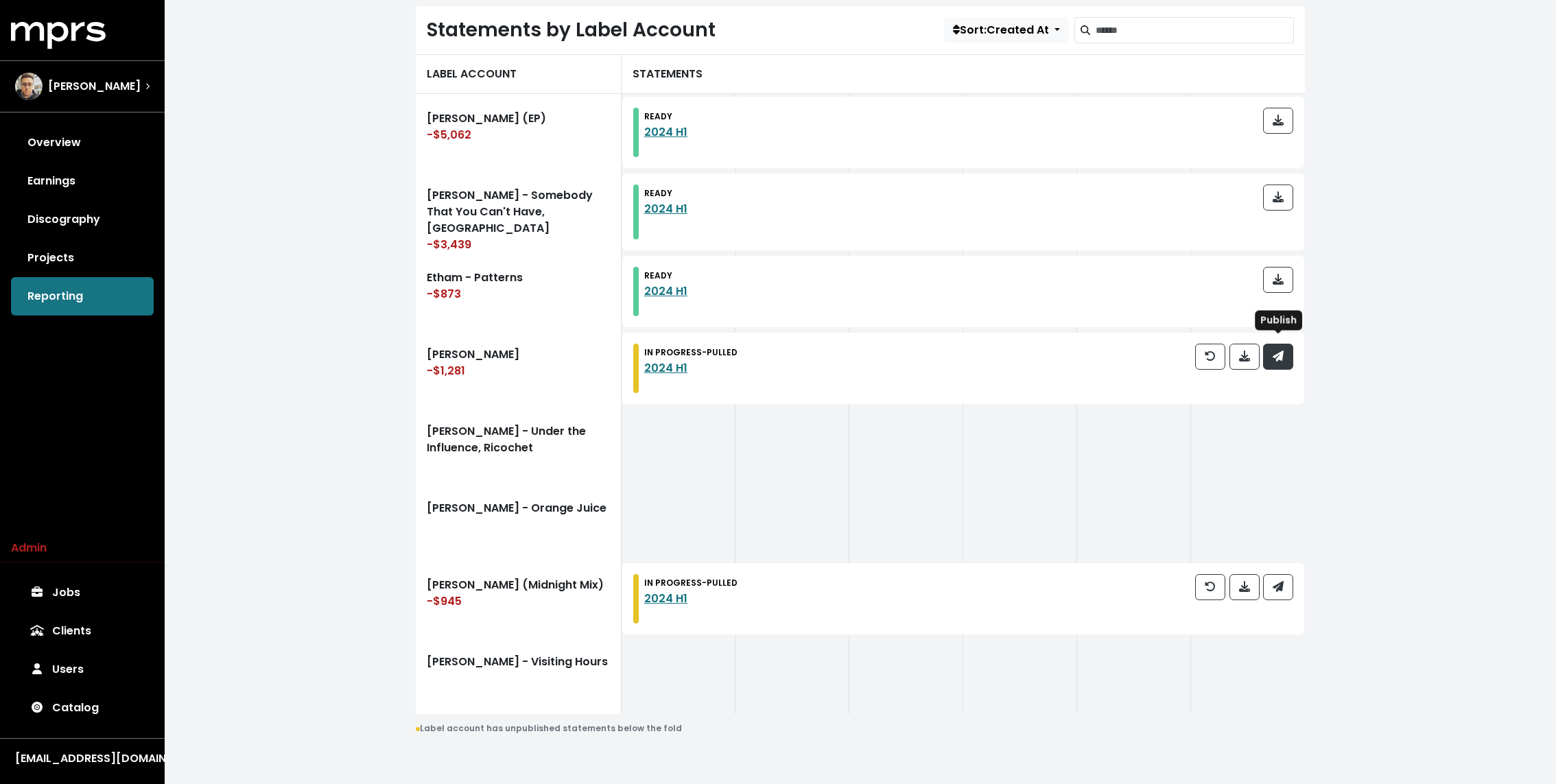
click at [1277, 350] on icon "button" at bounding box center [1278, 356] width 11 height 11
click at [1283, 584] on icon "button" at bounding box center [1278, 586] width 11 height 11
